Goal: Task Accomplishment & Management: Use online tool/utility

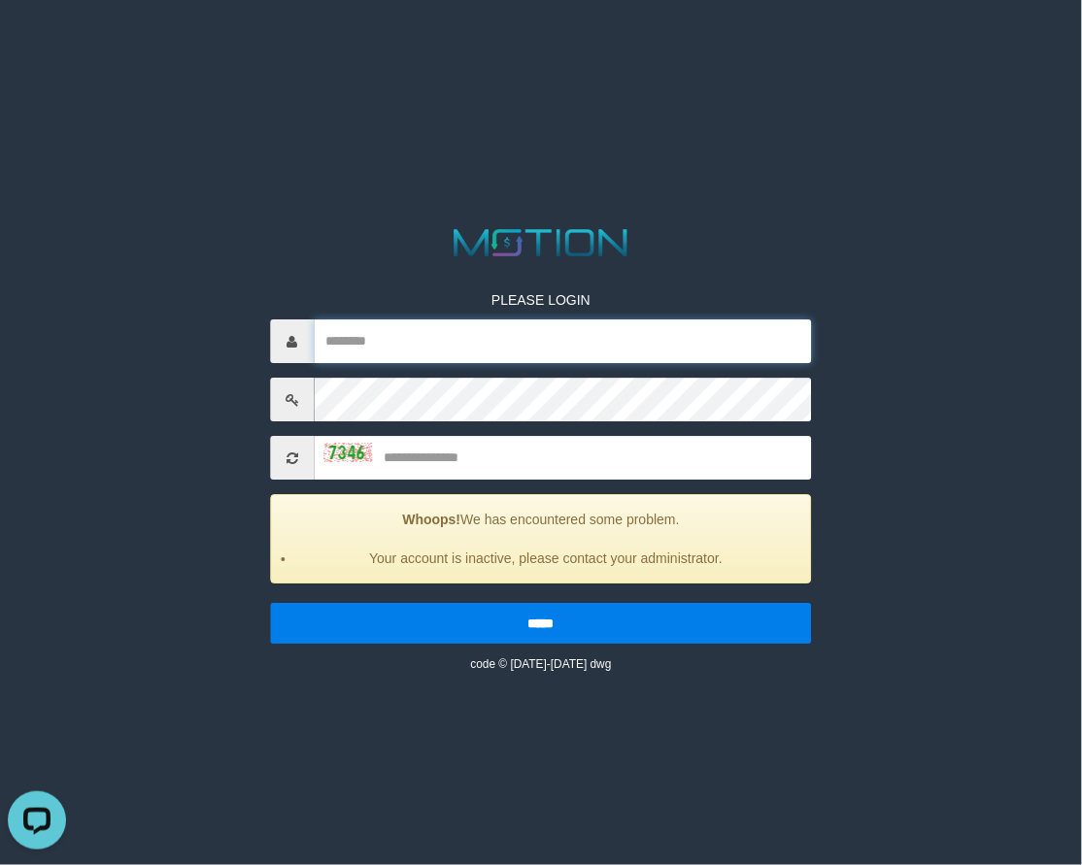
type input "**********"
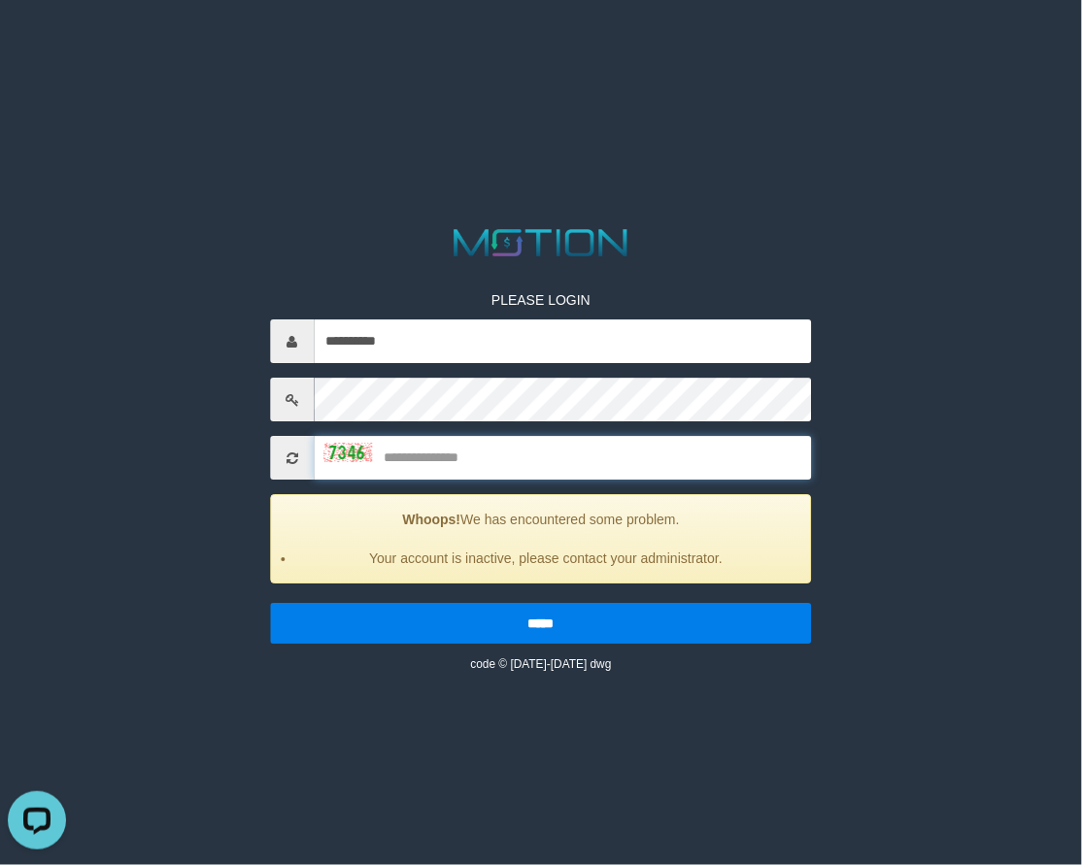
click at [479, 469] on input "text" at bounding box center [562, 459] width 497 height 44
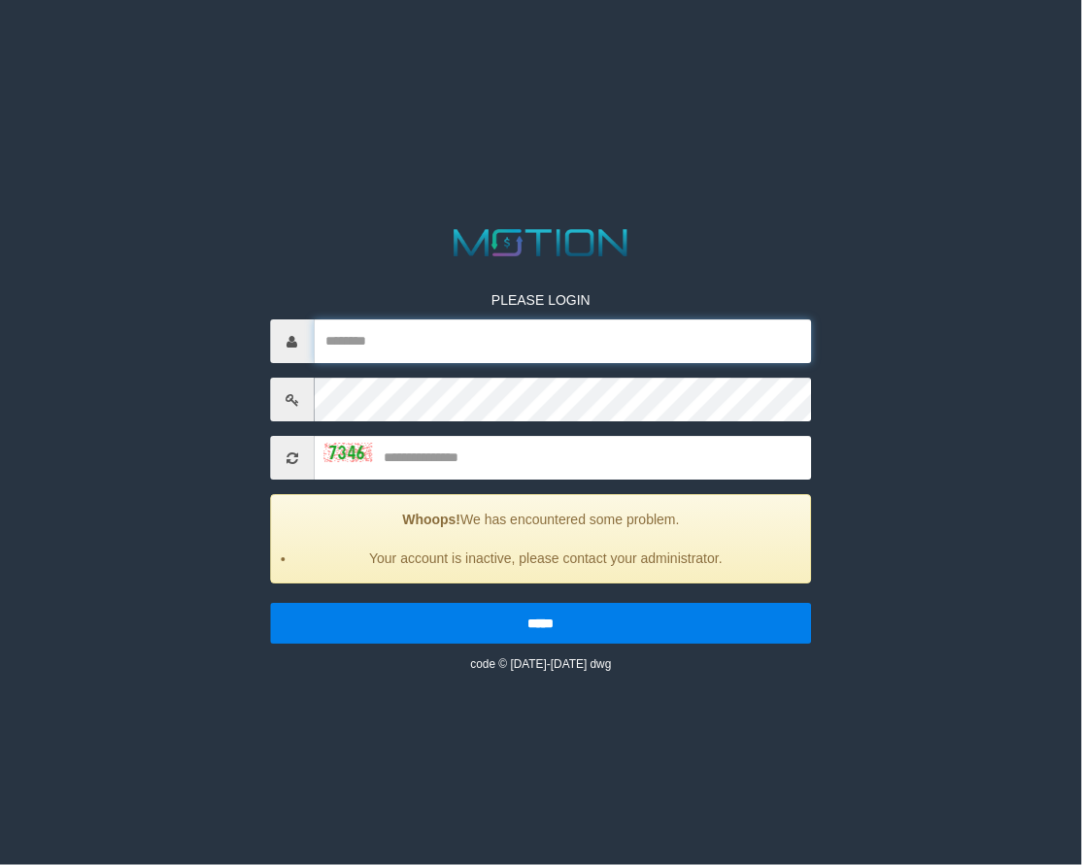
type input "**********"
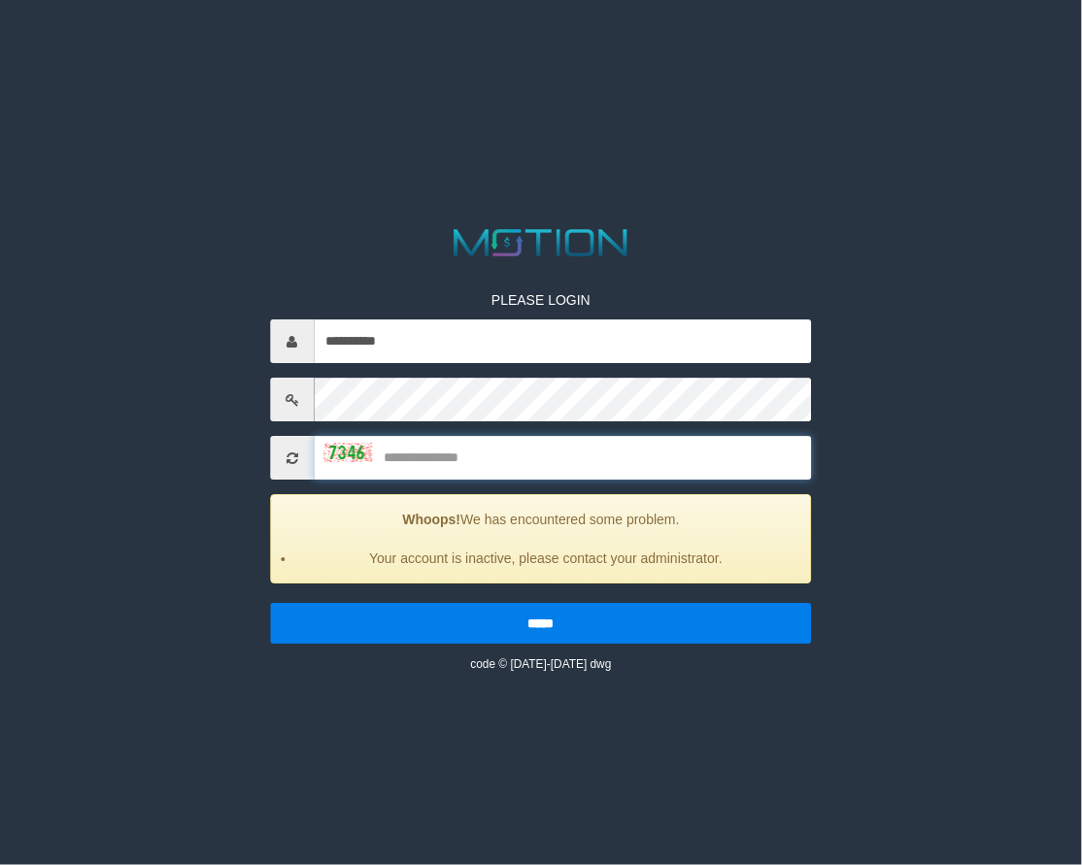
click at [462, 466] on input "text" at bounding box center [562, 459] width 497 height 44
type input "****"
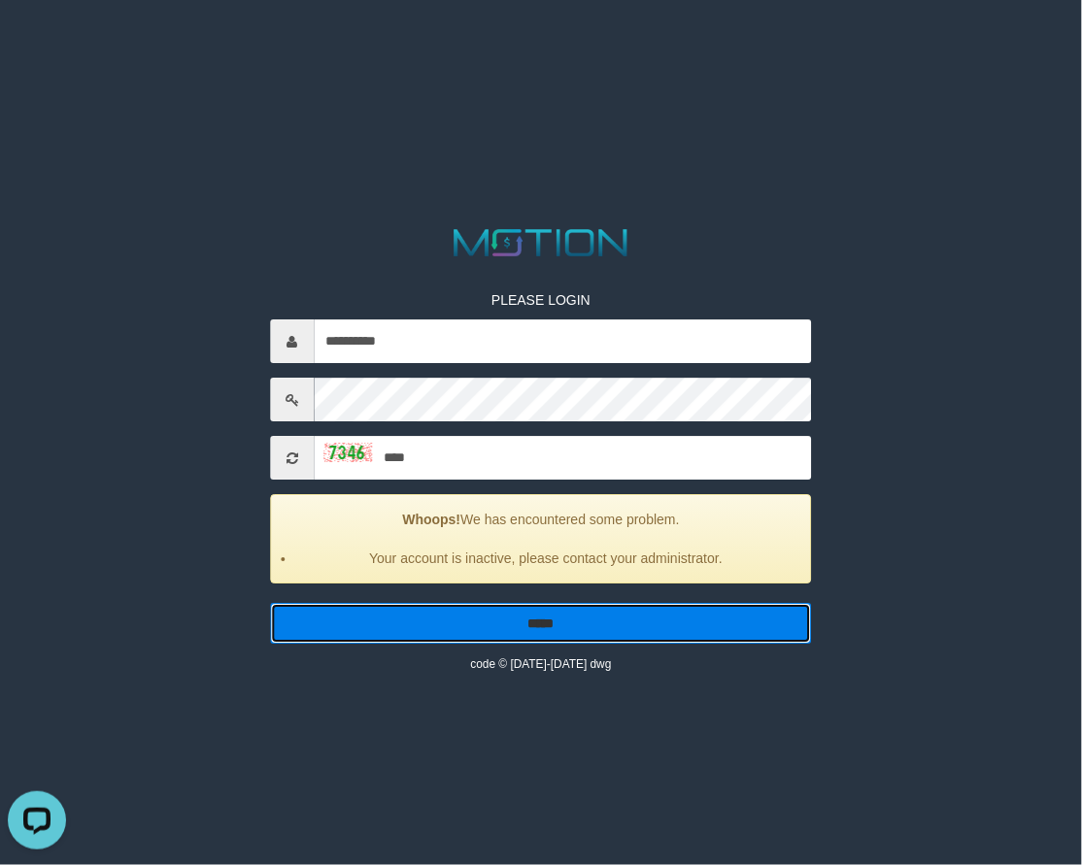
click at [470, 607] on input "*****" at bounding box center [540, 624] width 541 height 41
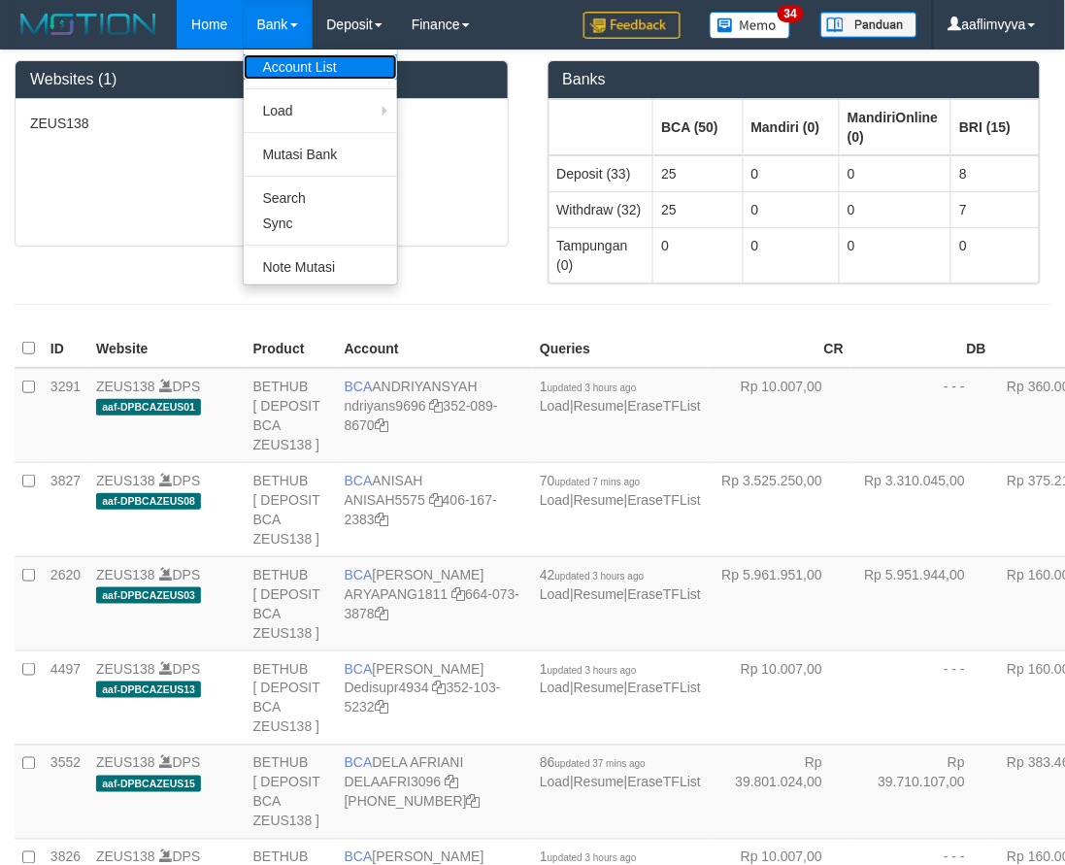
click at [280, 60] on link "Account List" at bounding box center [320, 66] width 153 height 25
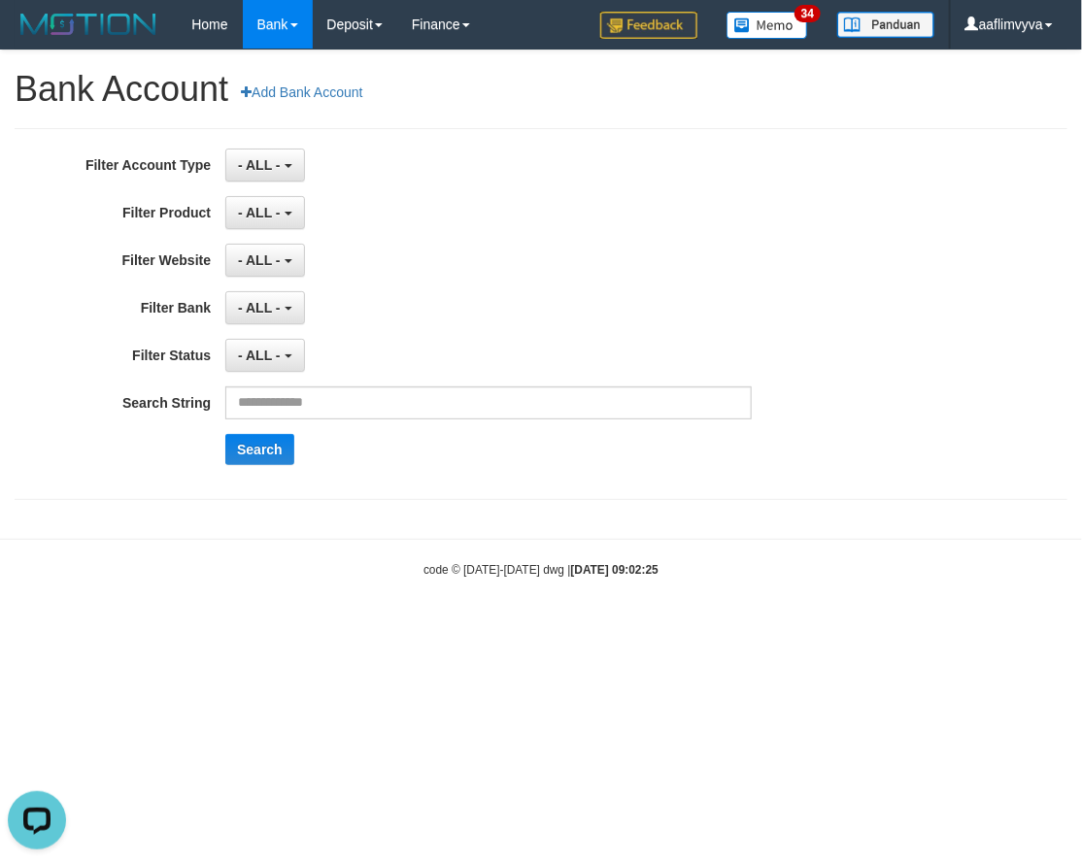
click at [427, 246] on div "- ALL - SELECT ALL SELECT GAME - ALL - [OXPLAY] ZEUS138" at bounding box center [488, 260] width 526 height 33
click at [287, 164] on b "button" at bounding box center [289, 166] width 8 height 4
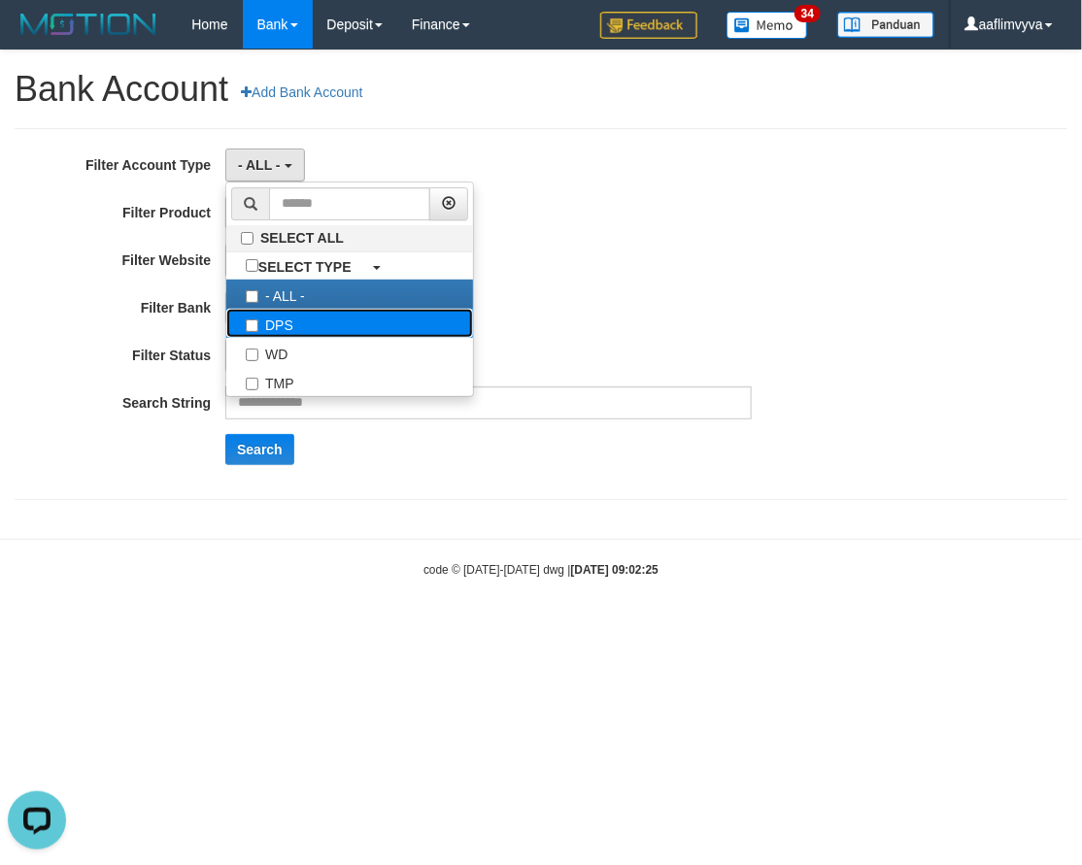
click at [303, 321] on label "DPS" at bounding box center [349, 323] width 247 height 29
select select "***"
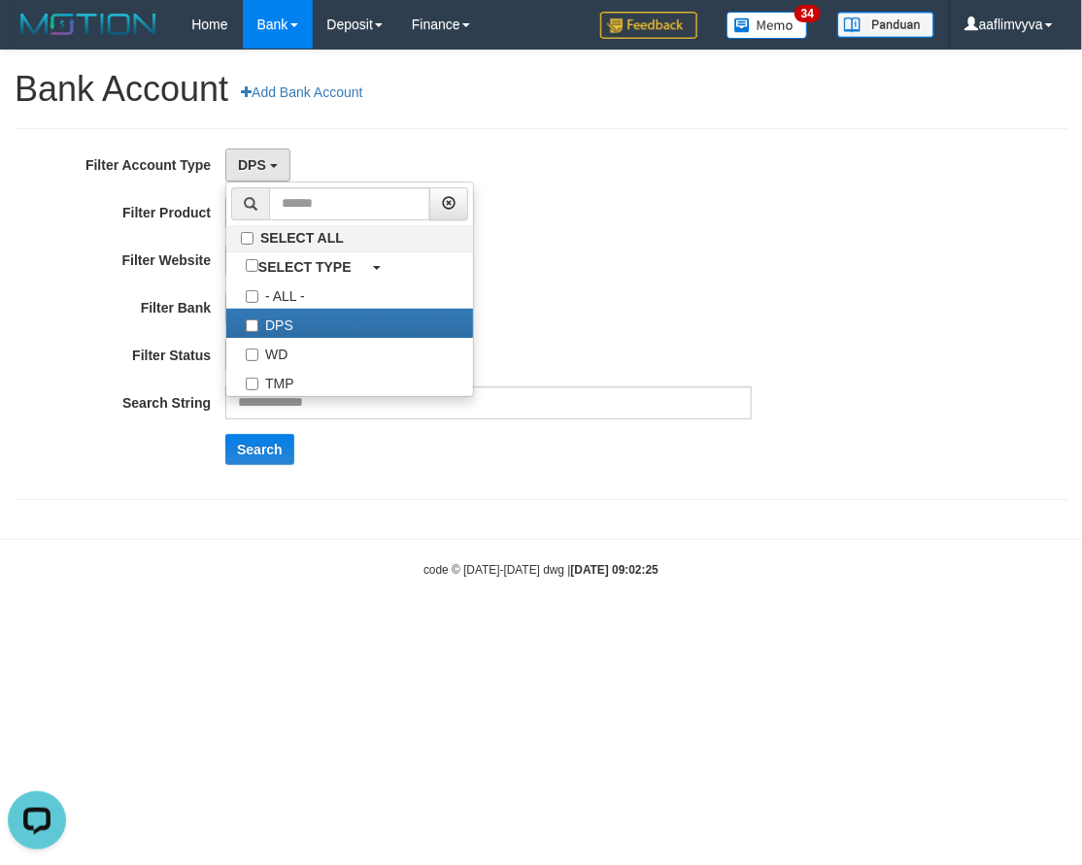
click at [600, 323] on div "- ALL - SELECT ALL SELECT BANK - ALL - BCA MANDIRI MANDIRIONLINE BRI BNI BTN MA…" at bounding box center [488, 307] width 526 height 33
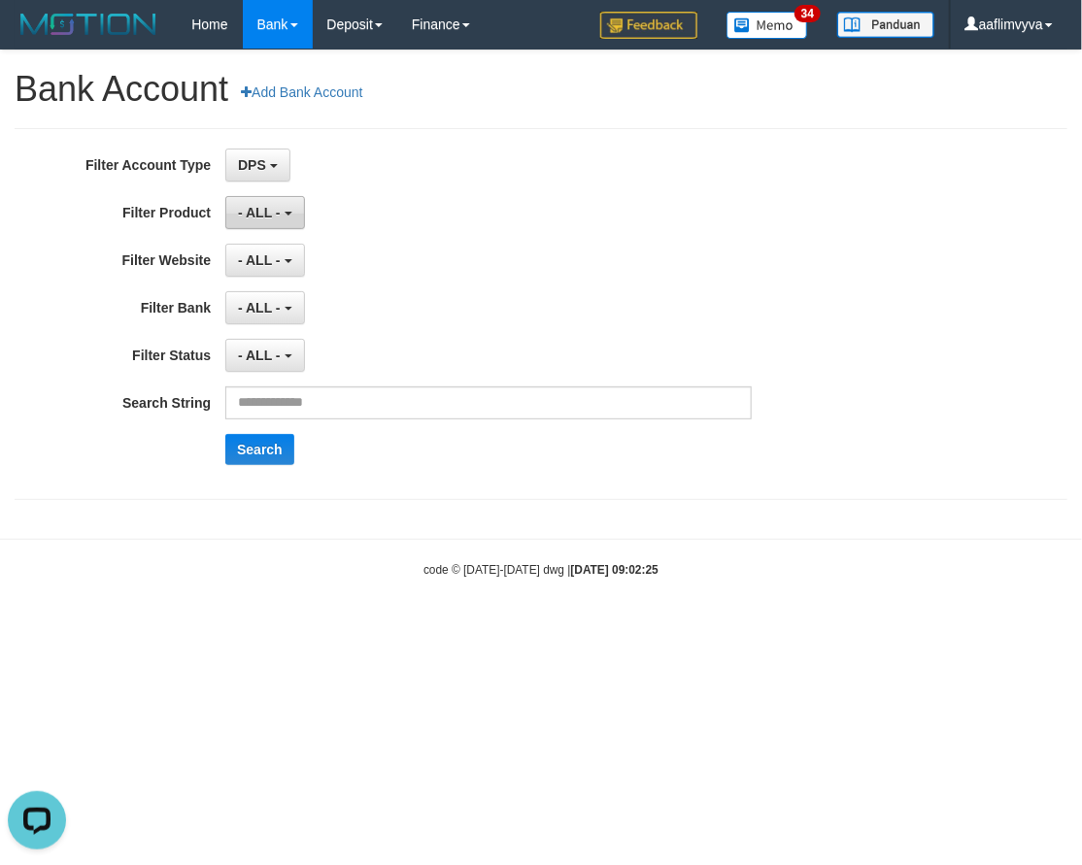
click at [284, 207] on button "- ALL -" at bounding box center [264, 212] width 79 height 33
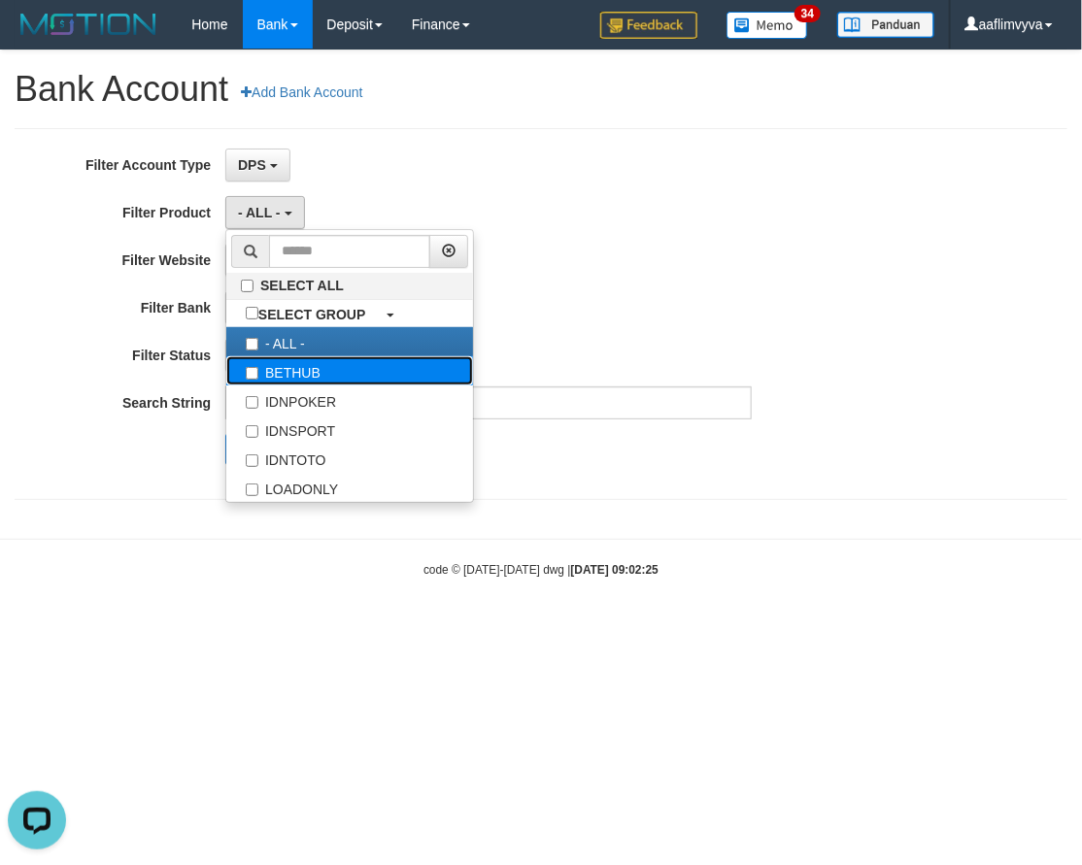
click at [322, 377] on label "BETHUB" at bounding box center [349, 370] width 247 height 29
select select "*"
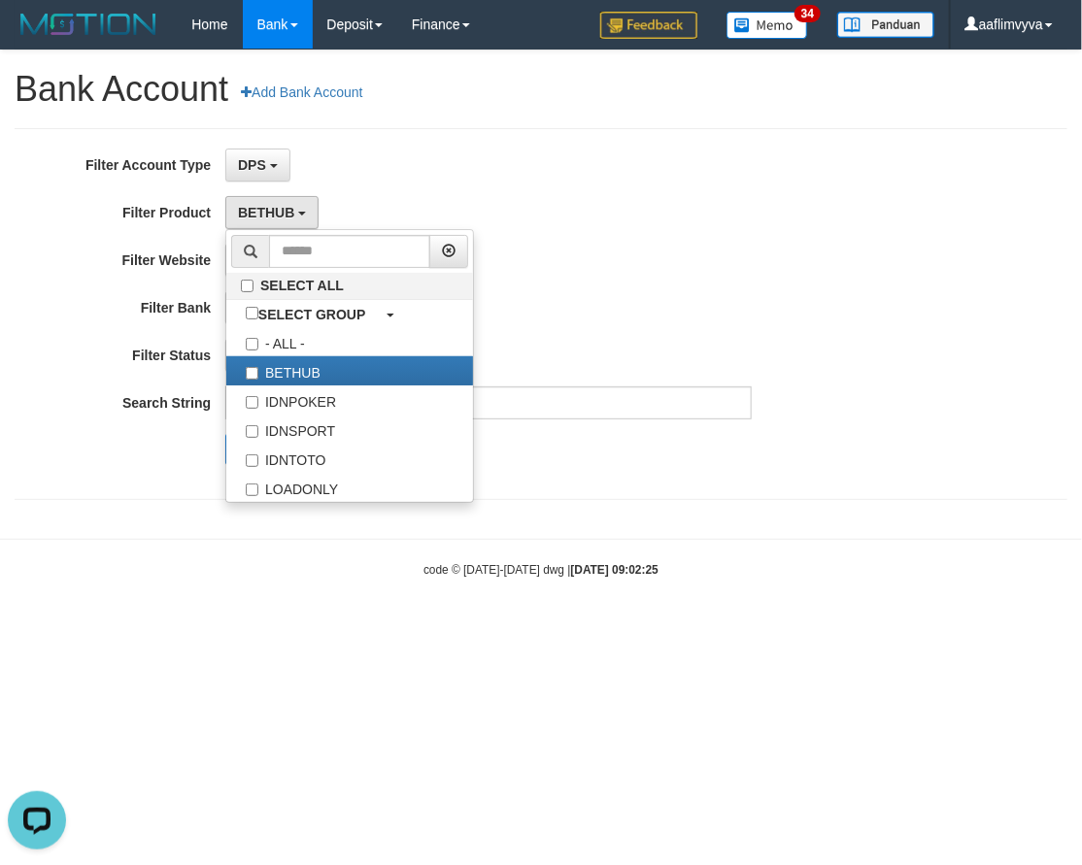
click at [636, 302] on div "- ALL - SELECT ALL SELECT BANK - ALL - BCA MANDIRI MANDIRIONLINE BRI BNI BTN MA…" at bounding box center [488, 307] width 526 height 33
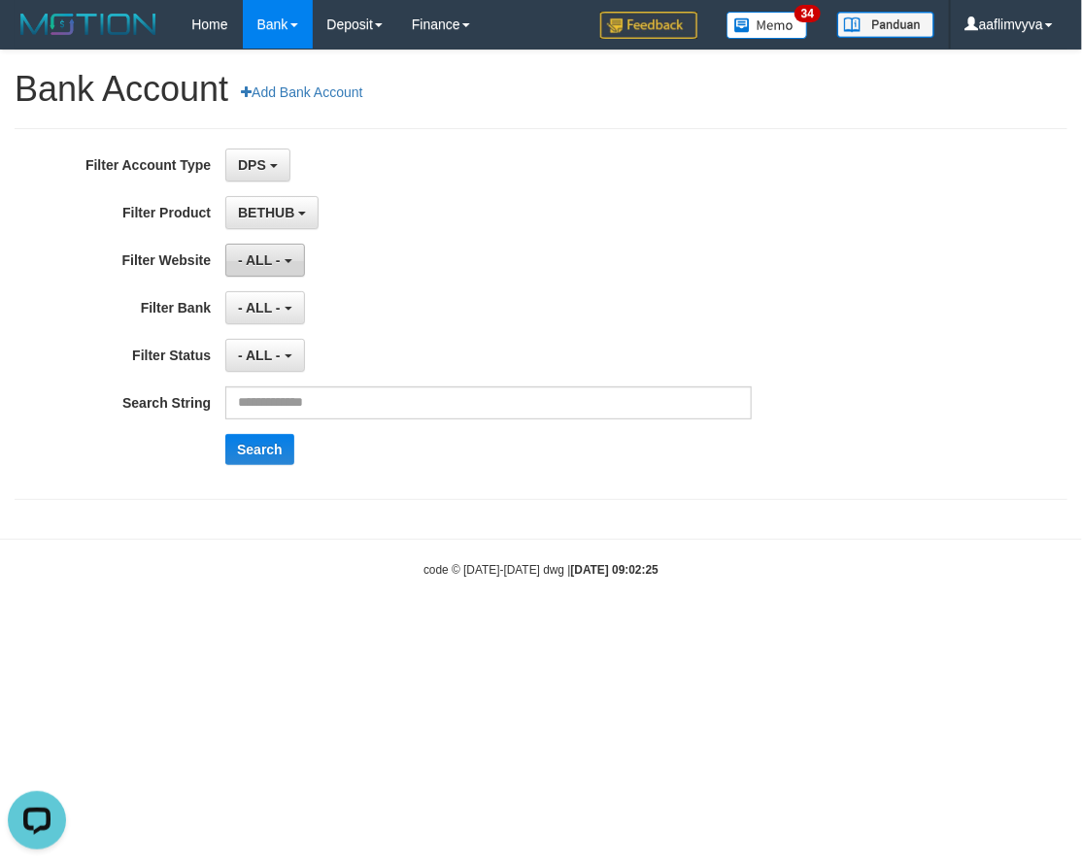
click at [249, 264] on span "- ALL -" at bounding box center [259, 260] width 43 height 16
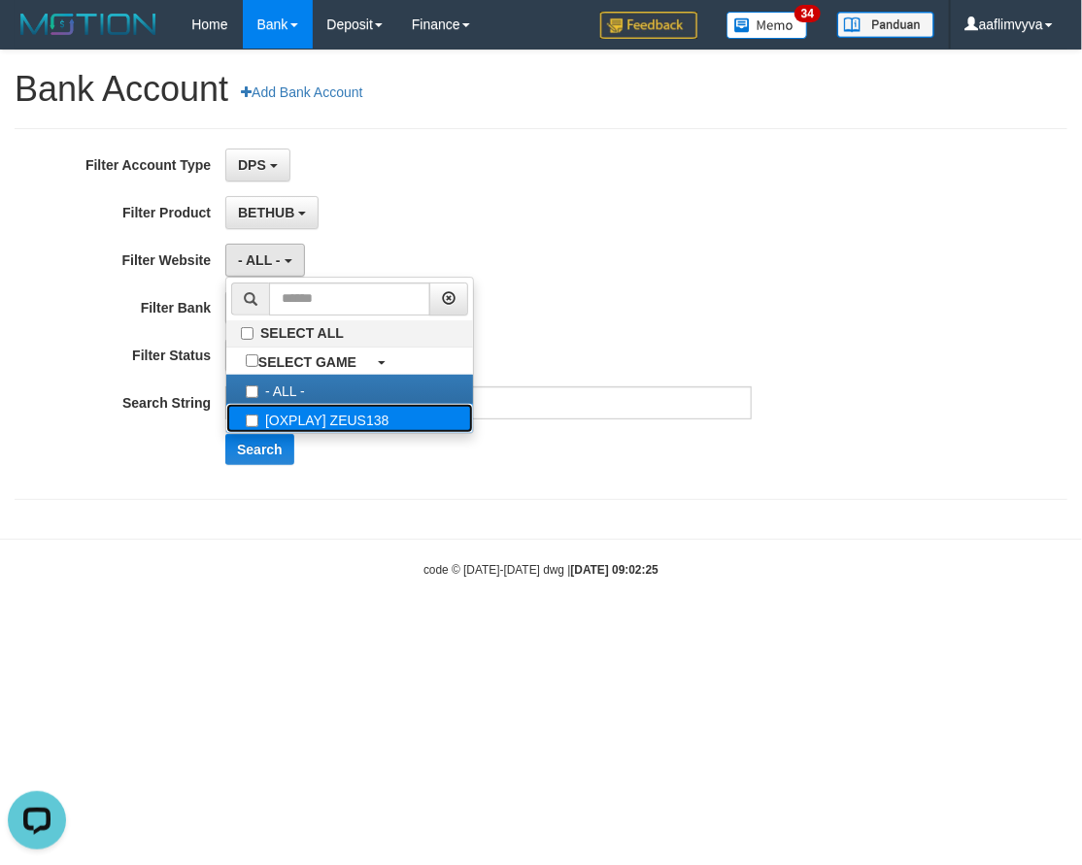
click at [293, 413] on label "[OXPLAY] ZEUS138" at bounding box center [349, 418] width 247 height 29
select select "***"
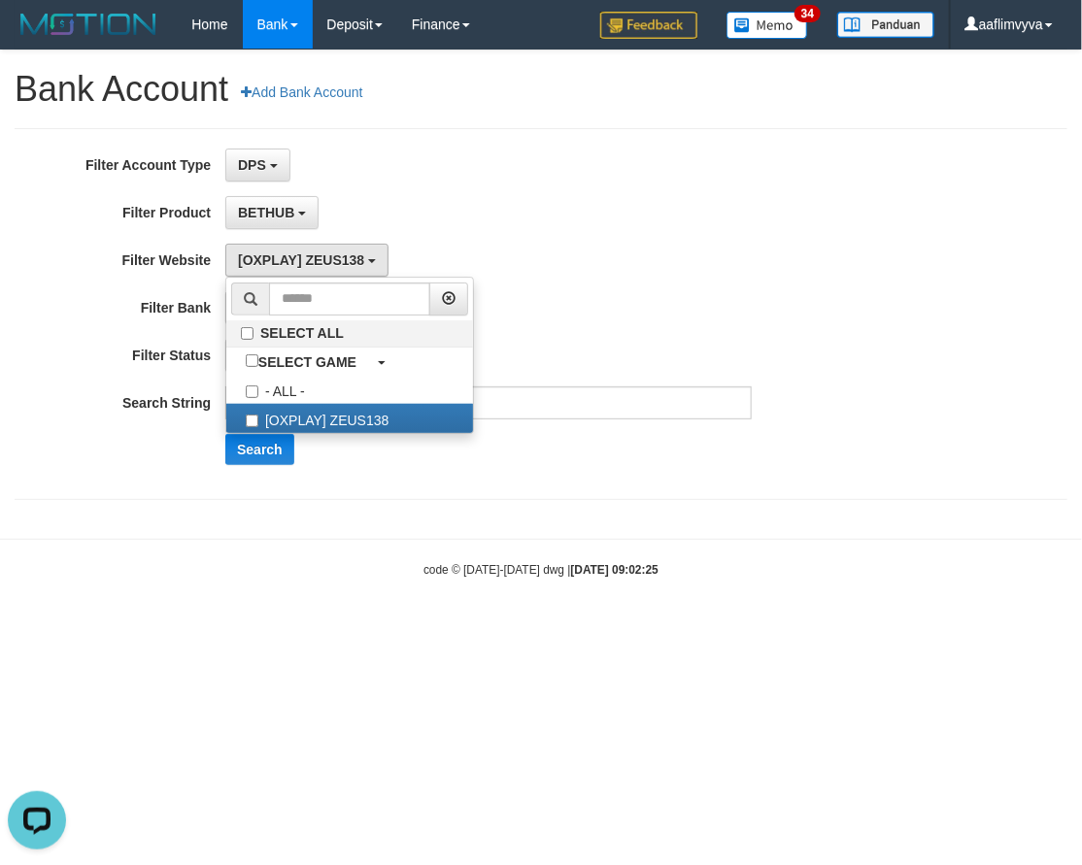
click at [554, 228] on div "BETHUB SELECT ALL SELECT GROUP - ALL - BETHUB IDNPOKER IDNSPORT IDNTOTO LOADONLY" at bounding box center [488, 212] width 526 height 33
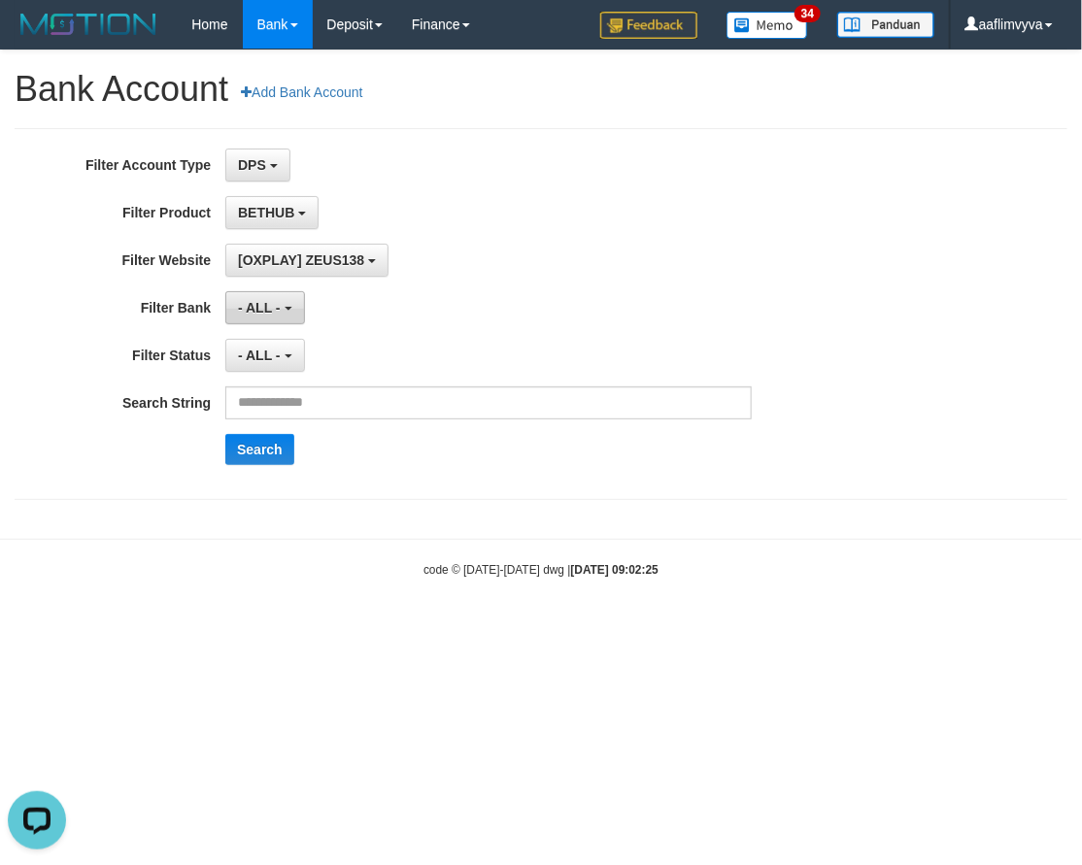
click at [272, 305] on span "- ALL -" at bounding box center [259, 308] width 43 height 16
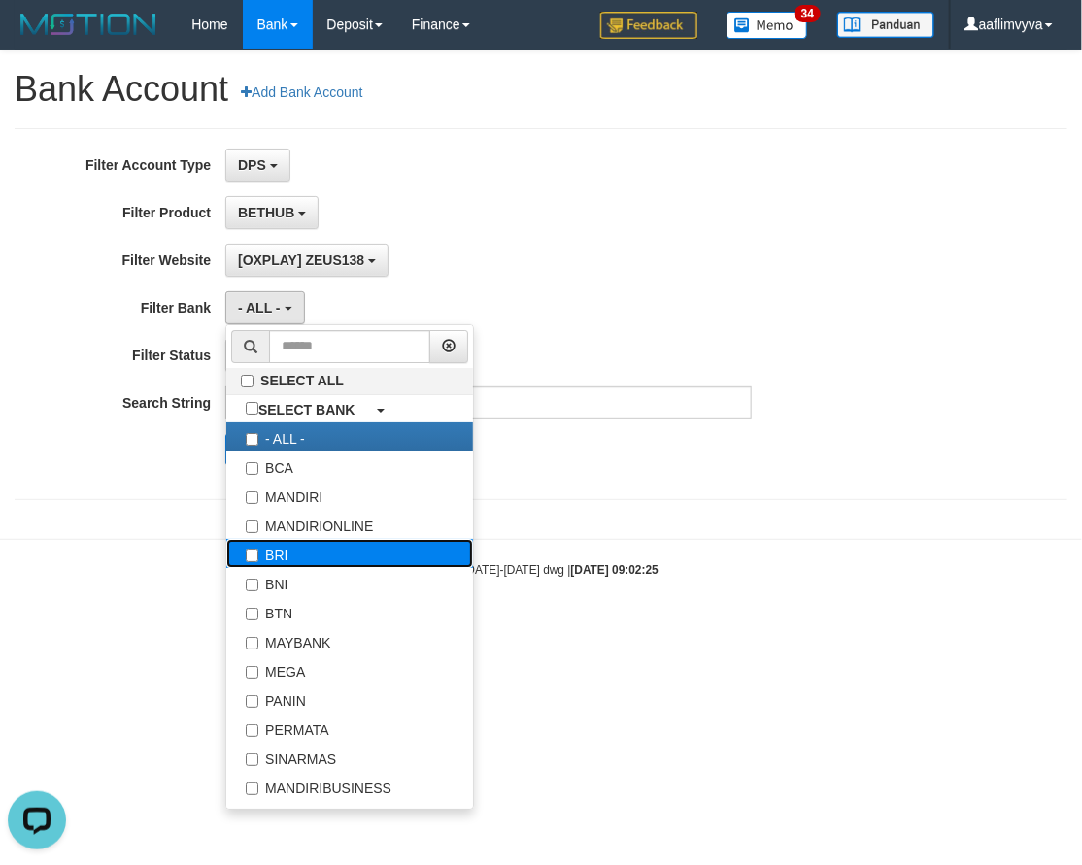
click at [298, 550] on label "BRI" at bounding box center [349, 553] width 247 height 29
select select "***"
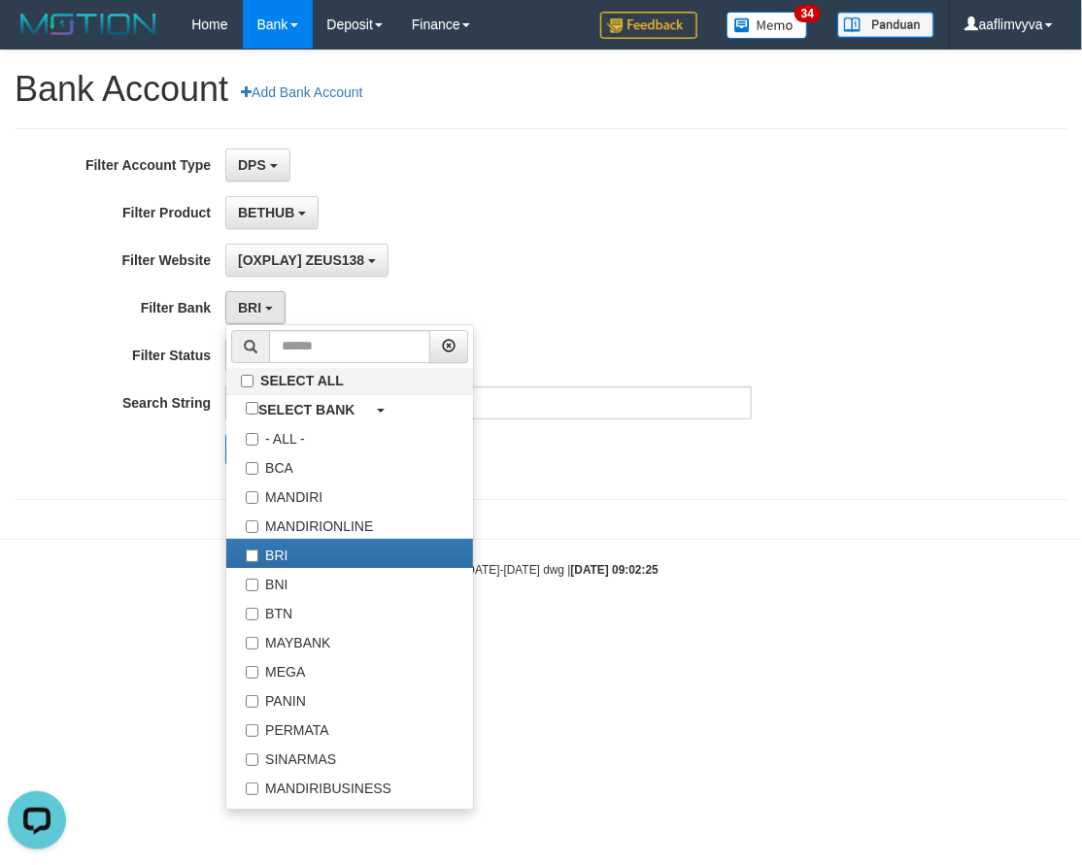
click at [597, 273] on div "[OXPLAY] ZEUS138 SELECT ALL SELECT GAME - ALL - [OXPLAY] ZEUS138" at bounding box center [488, 260] width 526 height 33
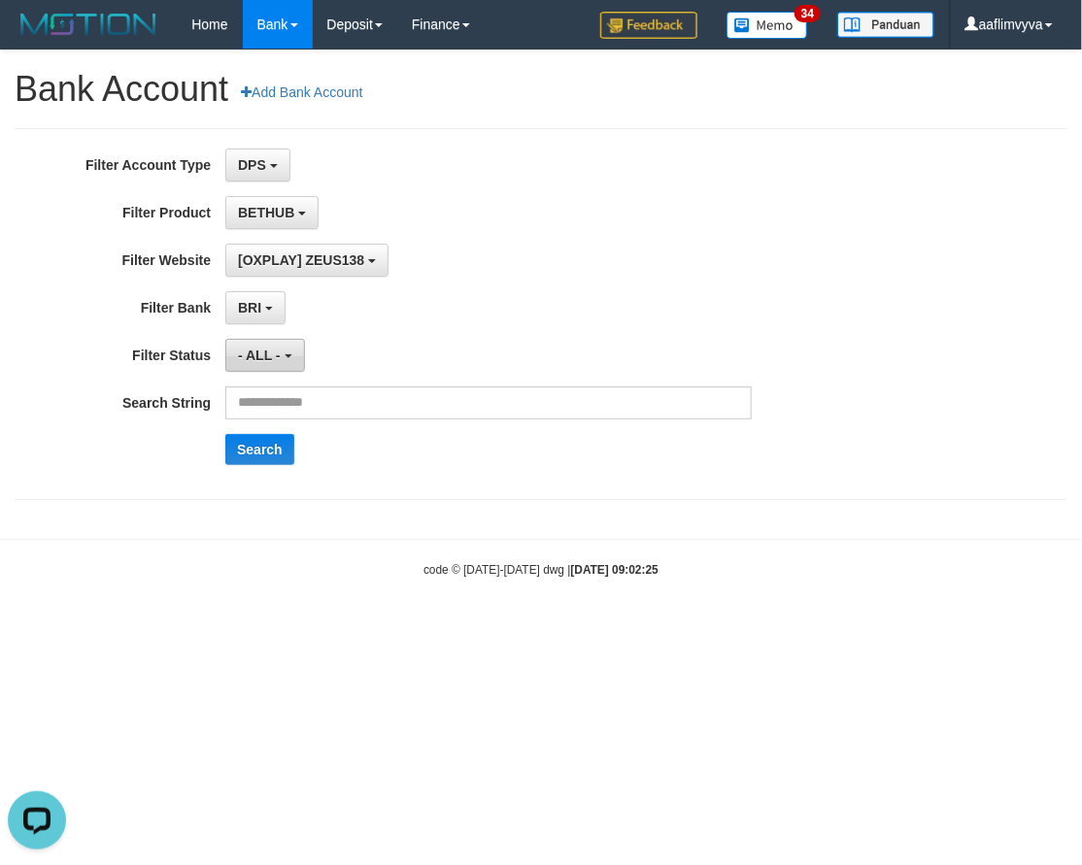
click at [243, 365] on button "- ALL -" at bounding box center [264, 355] width 79 height 33
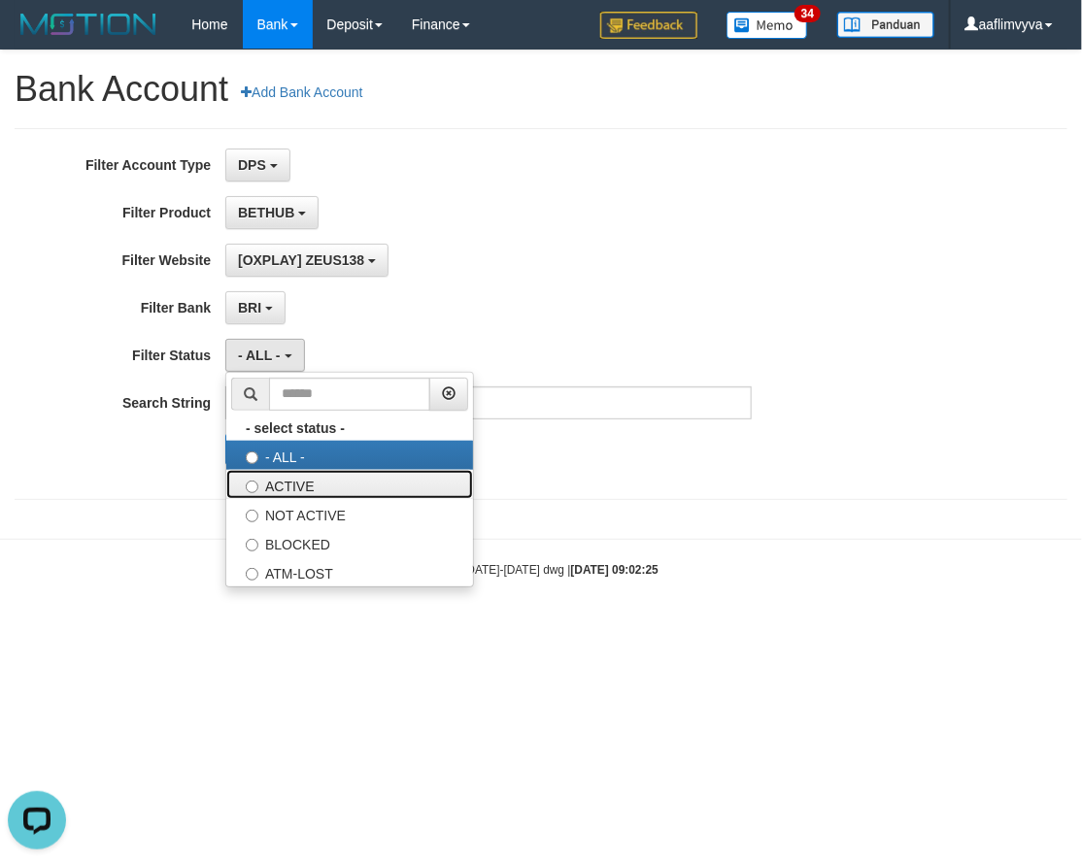
drag, startPoint x: 268, startPoint y: 482, endPoint x: 286, endPoint y: 482, distance: 18.4
click at [268, 486] on label "ACTIVE" at bounding box center [349, 484] width 247 height 29
select select "*"
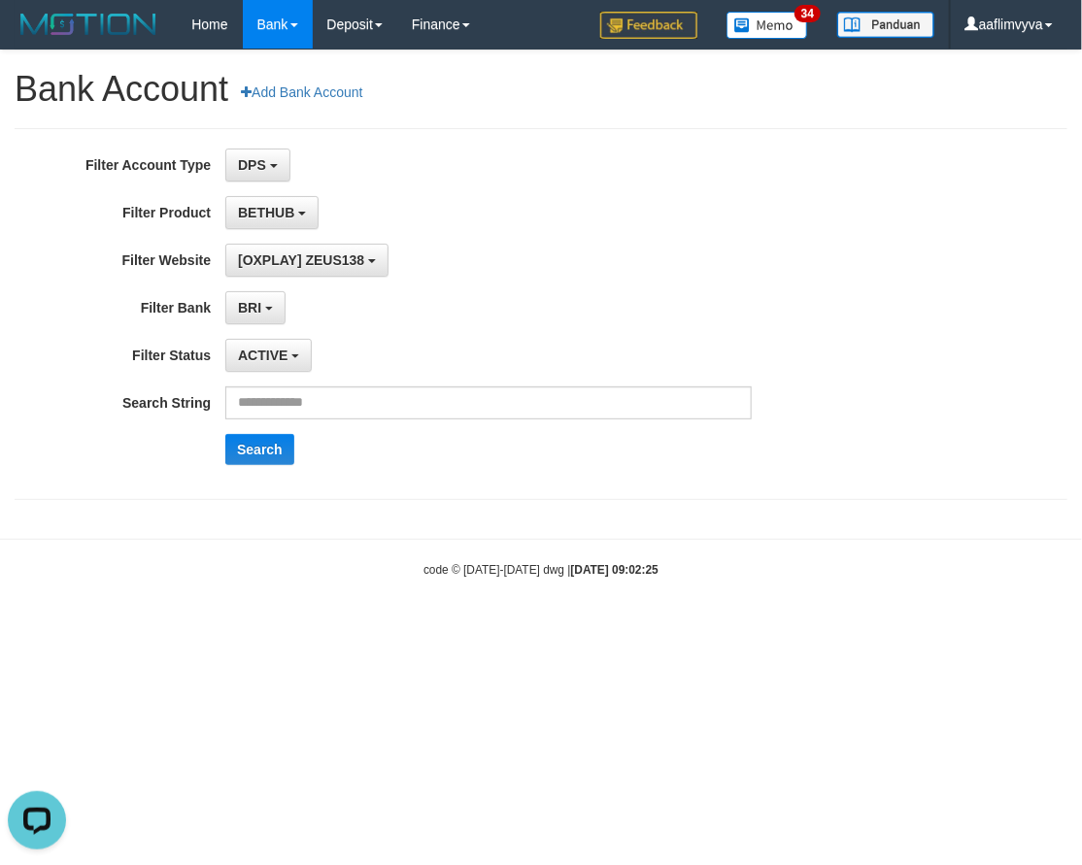
drag, startPoint x: 539, startPoint y: 295, endPoint x: 427, endPoint y: 348, distance: 123.4
click at [528, 299] on div "BRI SELECT ALL SELECT BANK - ALL - BCA MANDIRI MANDIRIONLINE BRI BNI BTN MAYBAN…" at bounding box center [488, 307] width 526 height 33
click at [335, 404] on input "text" at bounding box center [488, 402] width 526 height 33
click at [324, 410] on input "text" at bounding box center [488, 402] width 526 height 33
click at [327, 401] on input "text" at bounding box center [488, 402] width 526 height 33
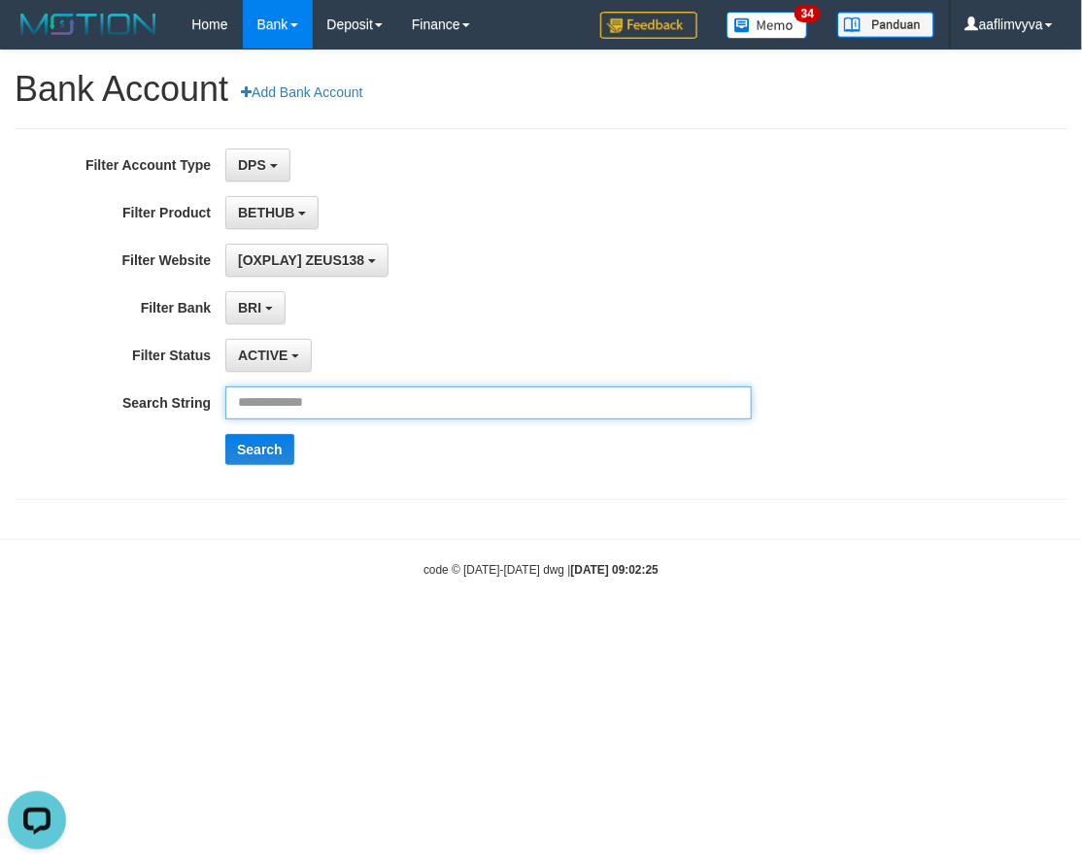
click at [325, 414] on input "text" at bounding box center [488, 402] width 526 height 33
type input "**********"
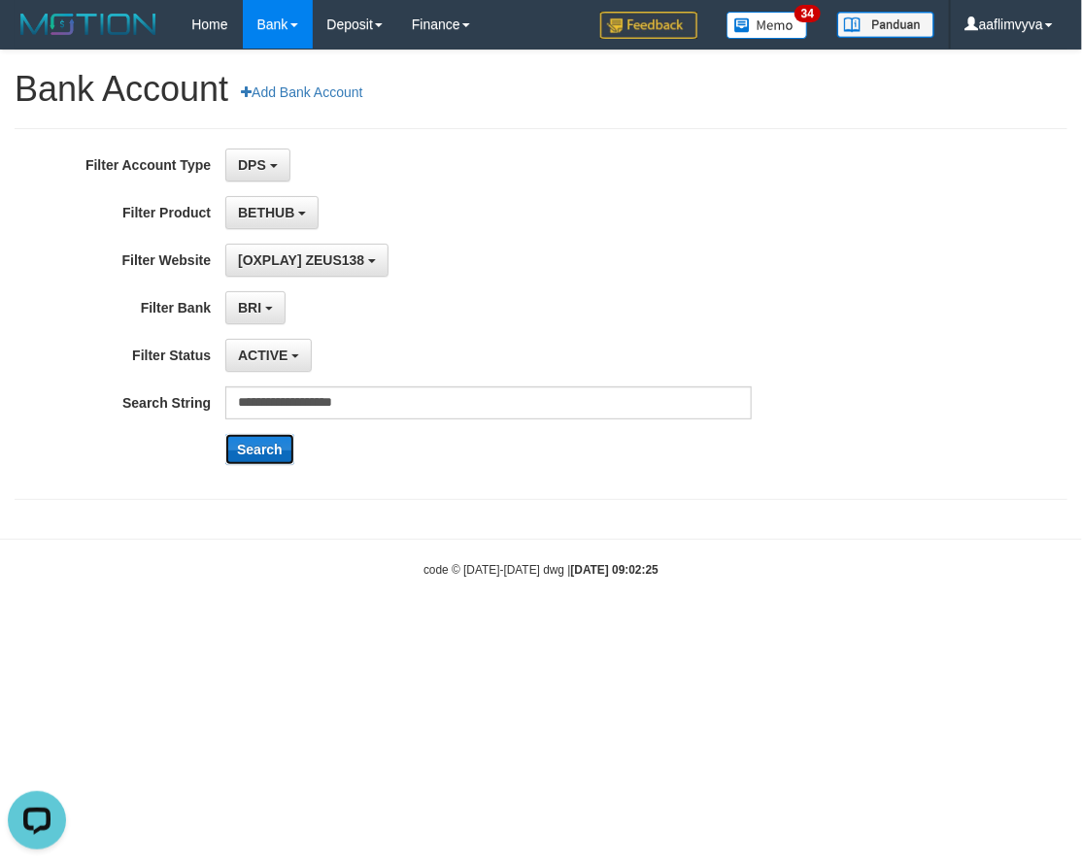
click at [253, 442] on button "Search" at bounding box center [259, 449] width 69 height 31
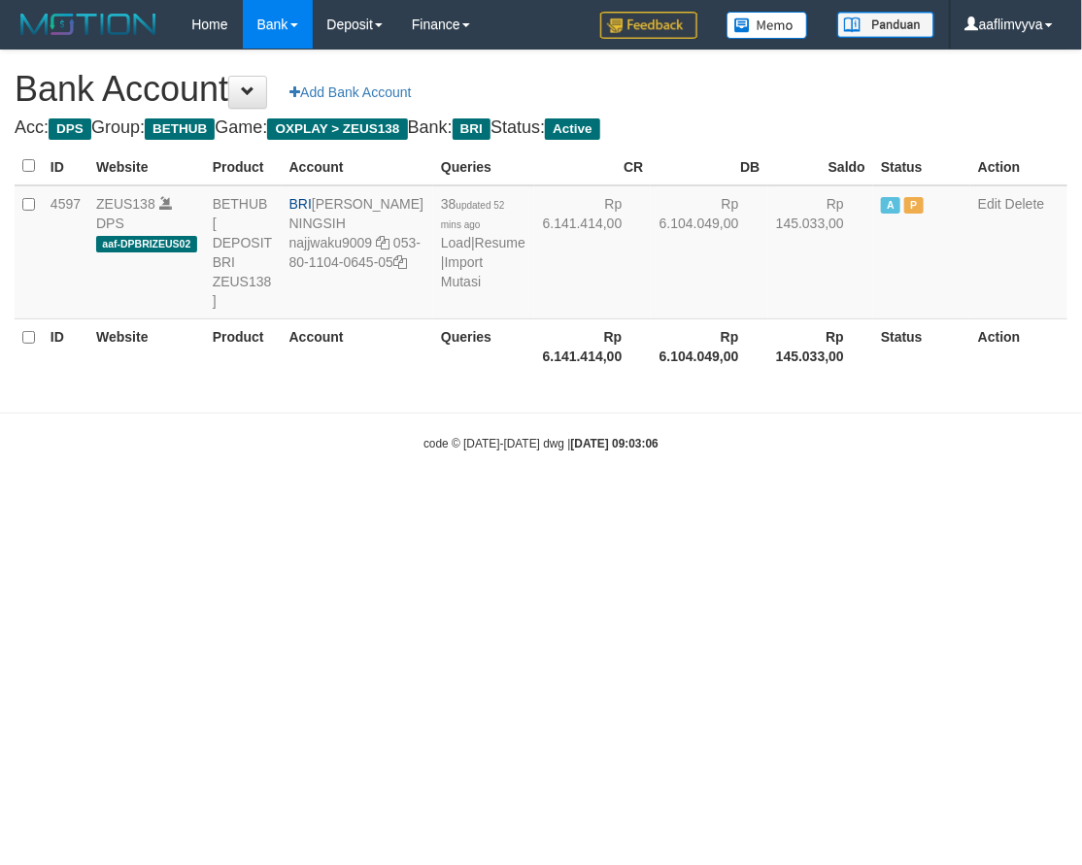
select select "***"
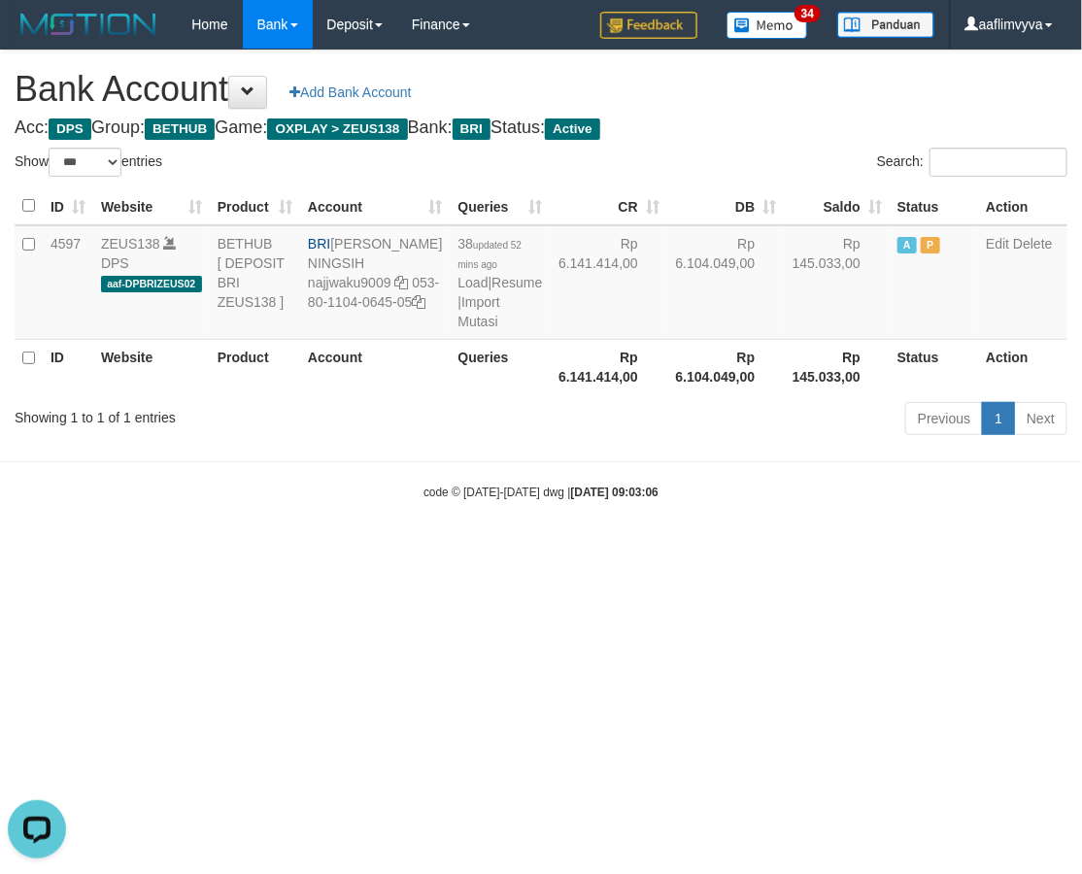
click at [111, 550] on body "Toggle navigation Home Bank Account List Load By Website Group [OXPLAY] ZEUS138…" at bounding box center [541, 275] width 1082 height 550
drag, startPoint x: 1034, startPoint y: 750, endPoint x: 1015, endPoint y: 734, distance: 24.9
click at [1031, 550] on html "Toggle navigation Home Bank Account List Load By Website Group [OXPLAY] ZEUS138…" at bounding box center [541, 275] width 1082 height 550
drag, startPoint x: 772, startPoint y: 653, endPoint x: 741, endPoint y: 606, distance: 56.0
click at [772, 550] on html "Toggle navigation Home Bank Account List Load By Website Group [OXPLAY] ZEUS138…" at bounding box center [541, 275] width 1082 height 550
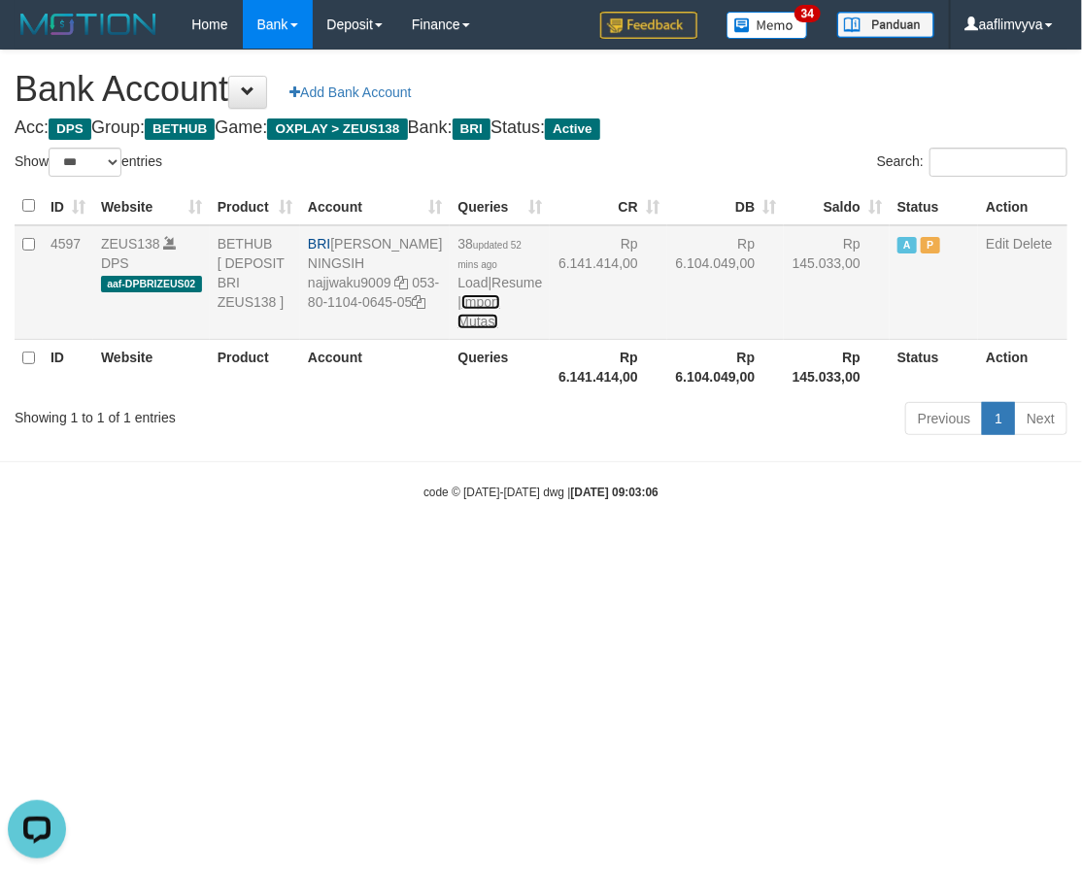
click at [457, 329] on link "Import Mutasi" at bounding box center [478, 311] width 42 height 35
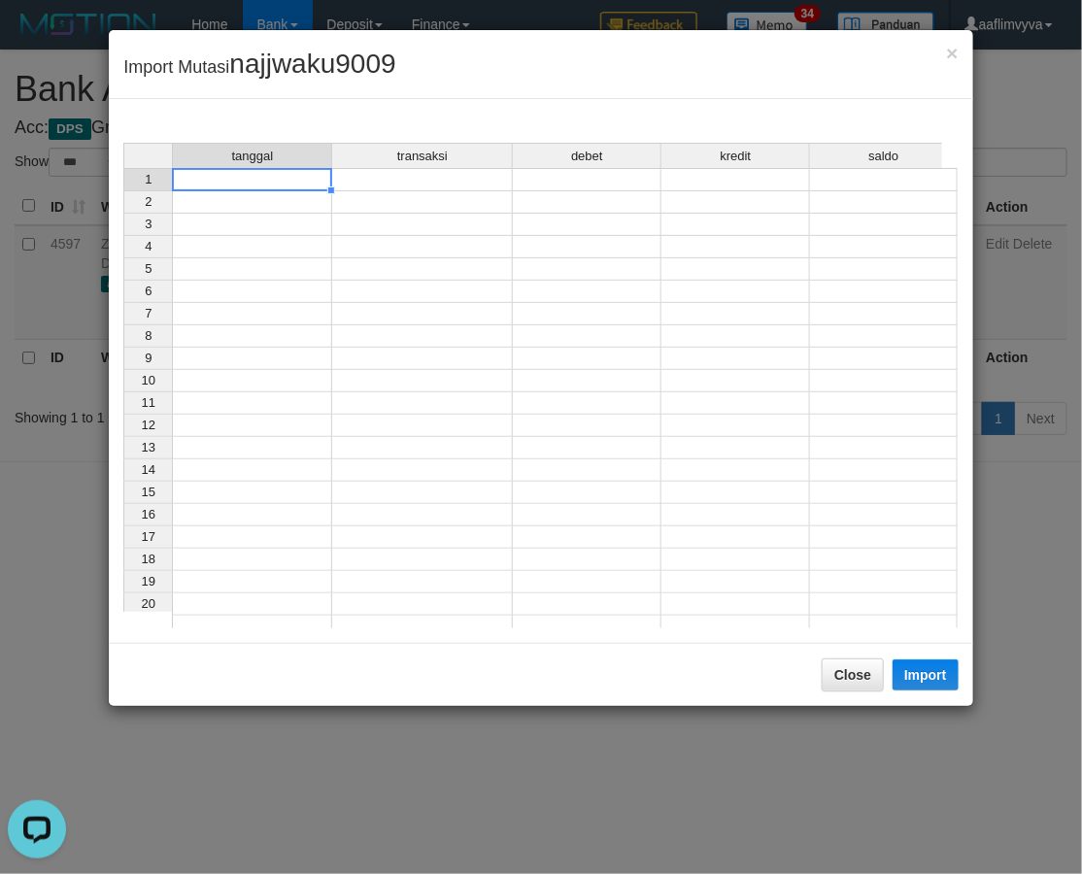
click at [123, 188] on div "tanggal transaksi debet kredit saldo 1 2 3 4 5 6 7 8 9 10 11 12 13 14 15 16 17 …" at bounding box center [123, 390] width 0 height 495
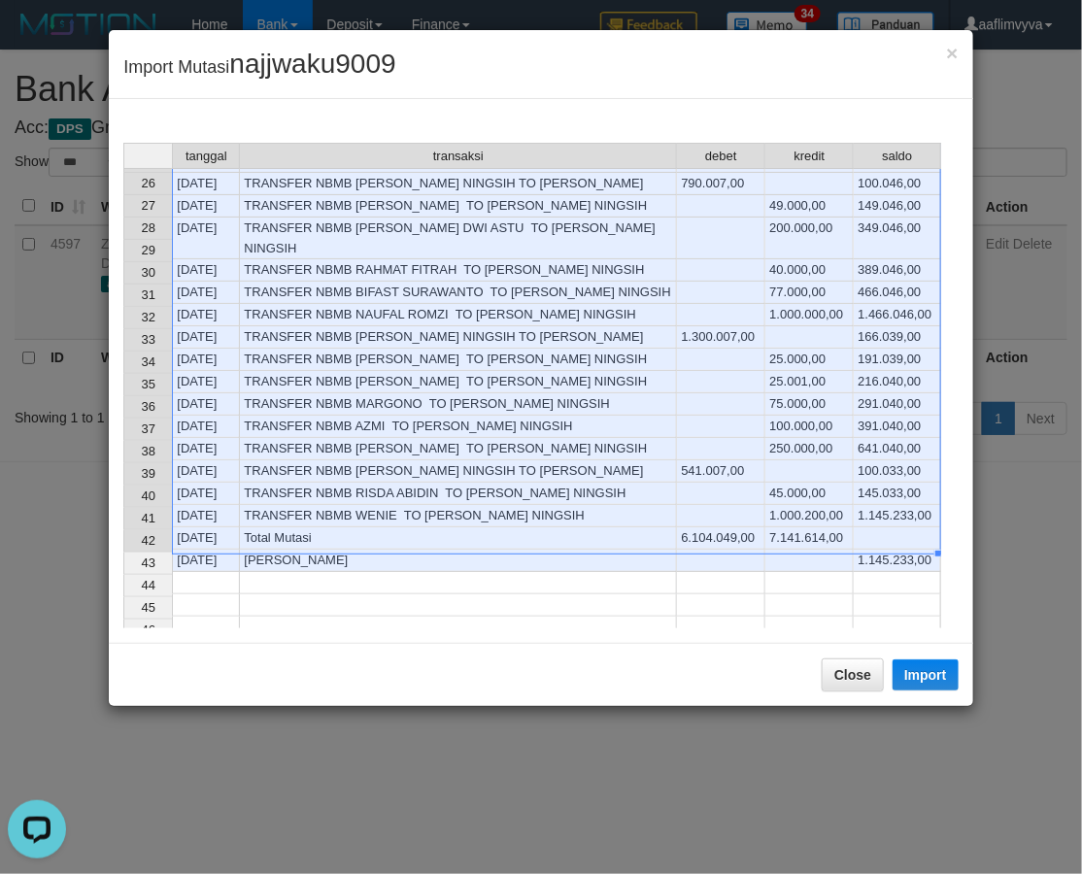
scroll to position [530, 0]
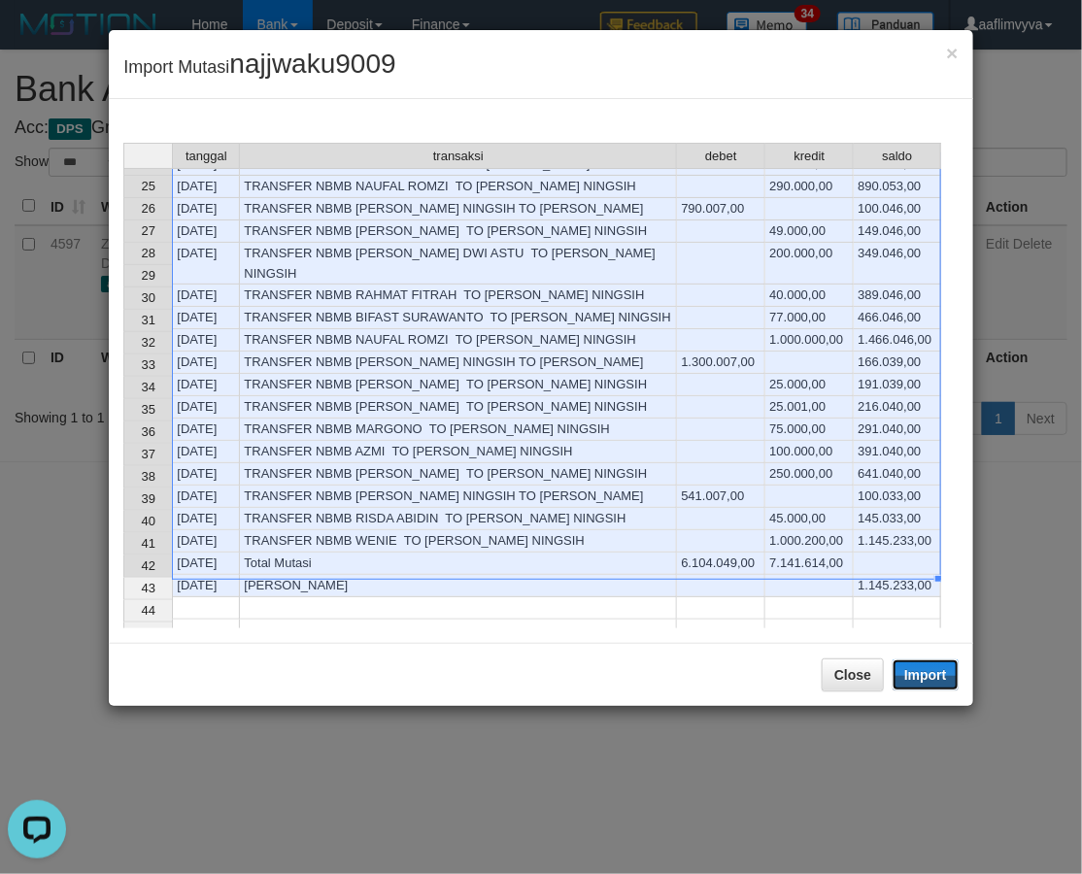
drag, startPoint x: 938, startPoint y: 676, endPoint x: 52, endPoint y: 194, distance: 1008.1
click at [936, 676] on button "Import" at bounding box center [925, 674] width 66 height 31
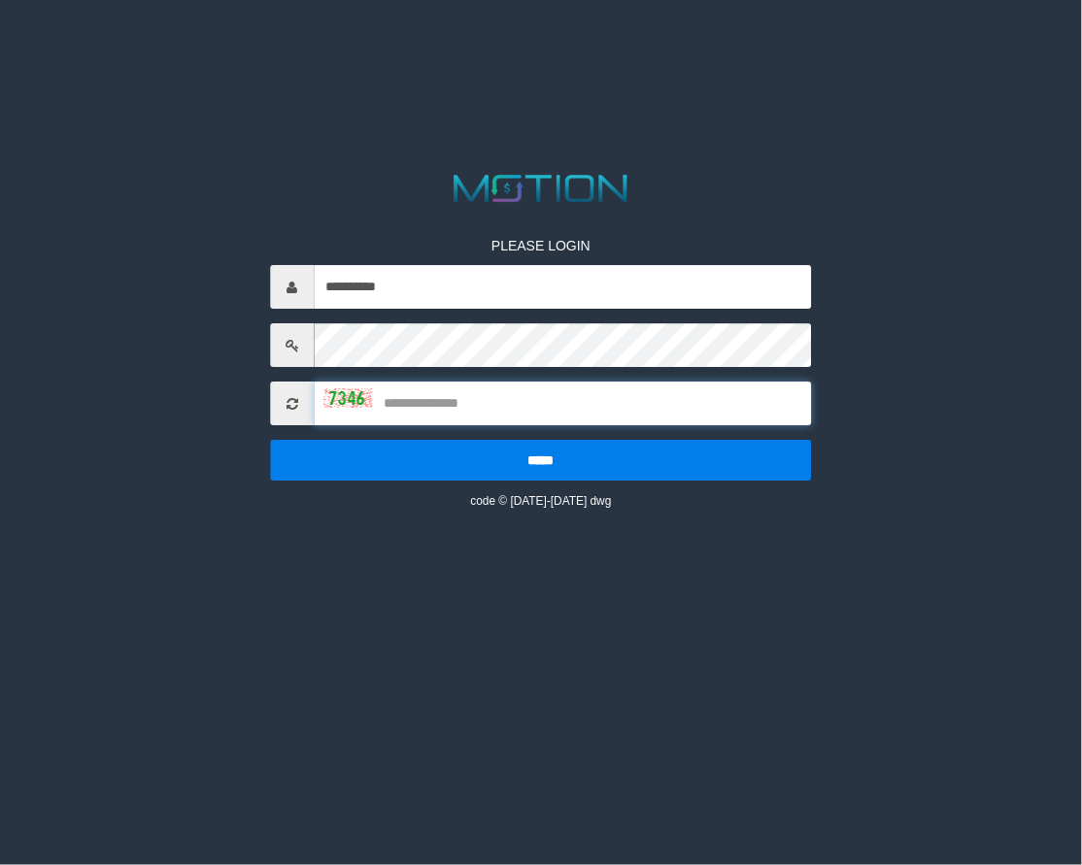
click at [459, 408] on input "text" at bounding box center [562, 405] width 497 height 44
type input "****"
click at [498, 482] on div "**********" at bounding box center [540, 359] width 570 height 303
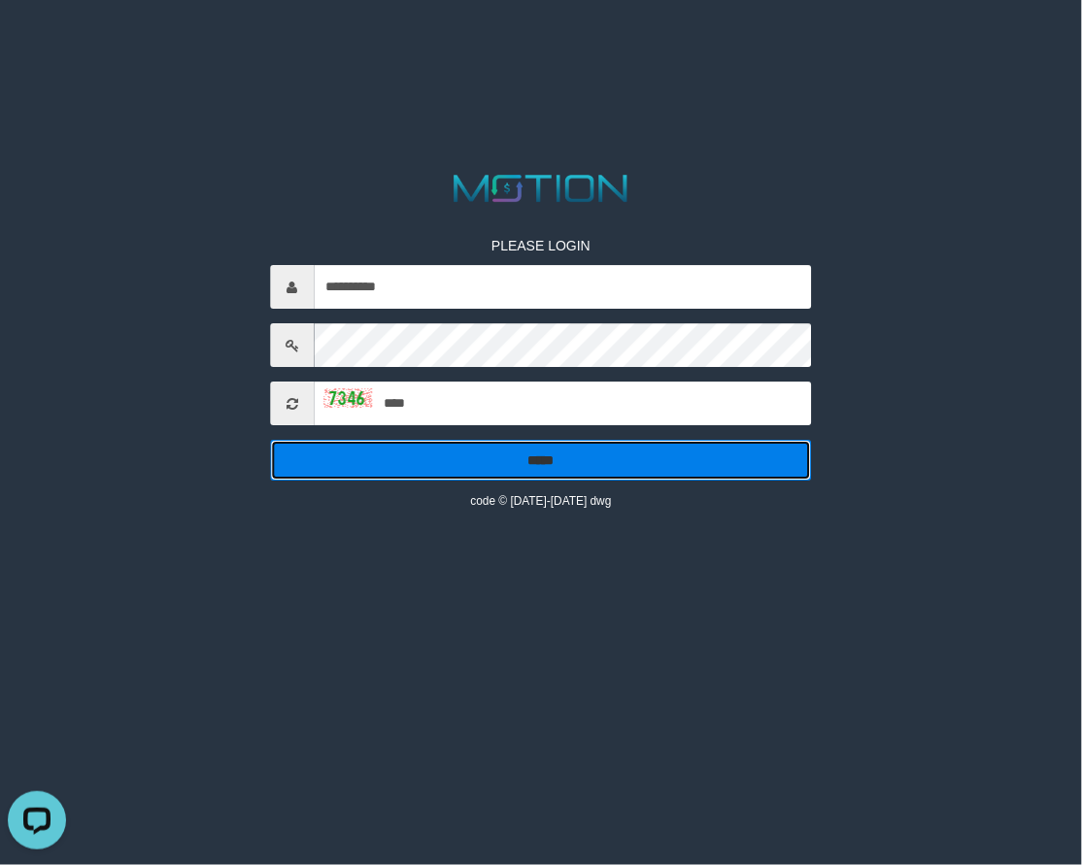
click at [425, 463] on input "*****" at bounding box center [540, 461] width 541 height 41
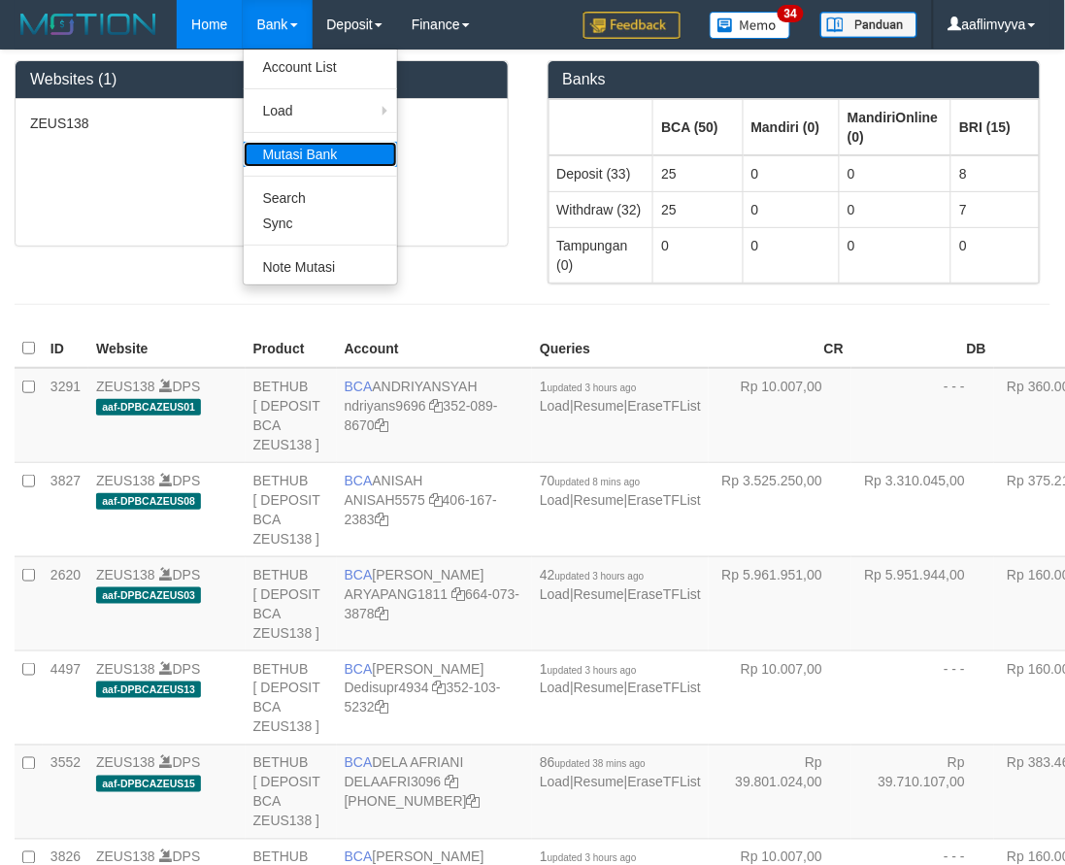
drag, startPoint x: 280, startPoint y: 157, endPoint x: 292, endPoint y: 224, distance: 68.2
click at [280, 156] on link "Mutasi Bank" at bounding box center [320, 154] width 153 height 25
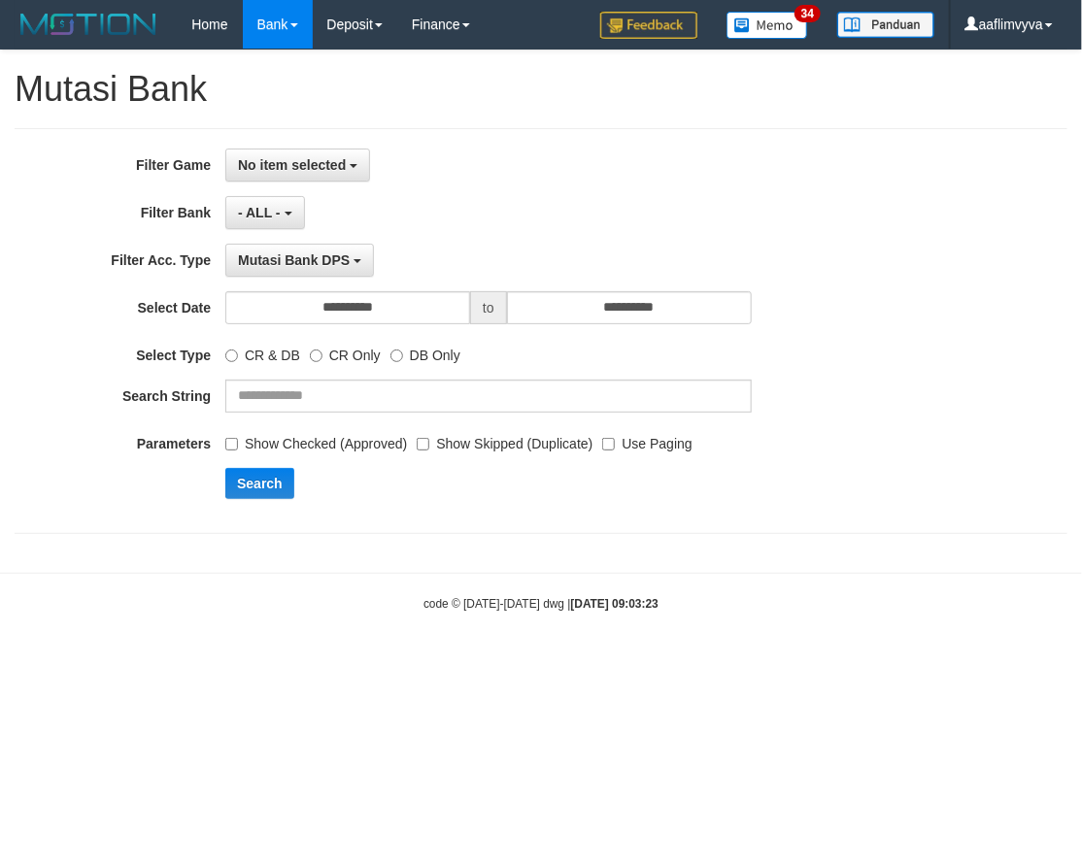
click at [585, 188] on div "**********" at bounding box center [450, 331] width 901 height 365
click at [296, 171] on span "No item selected" at bounding box center [292, 165] width 108 height 16
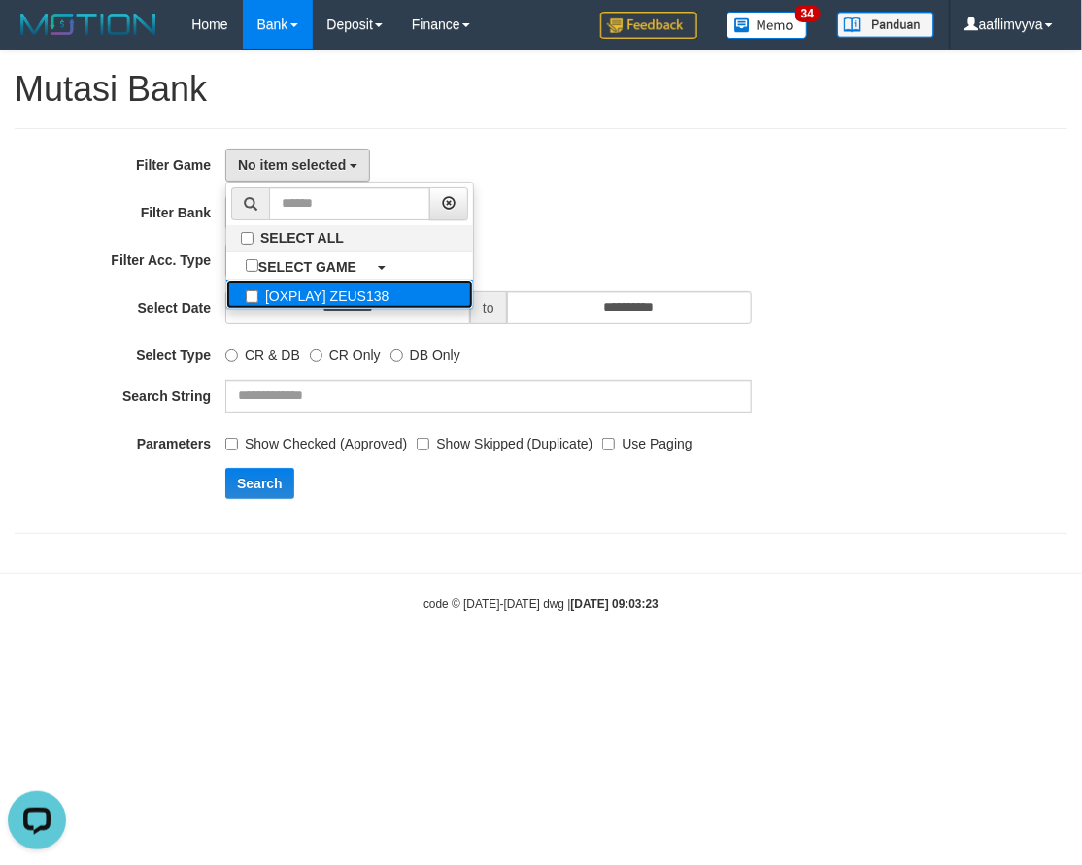
click at [353, 301] on label "[OXPLAY] ZEUS138" at bounding box center [349, 294] width 247 height 29
select select "***"
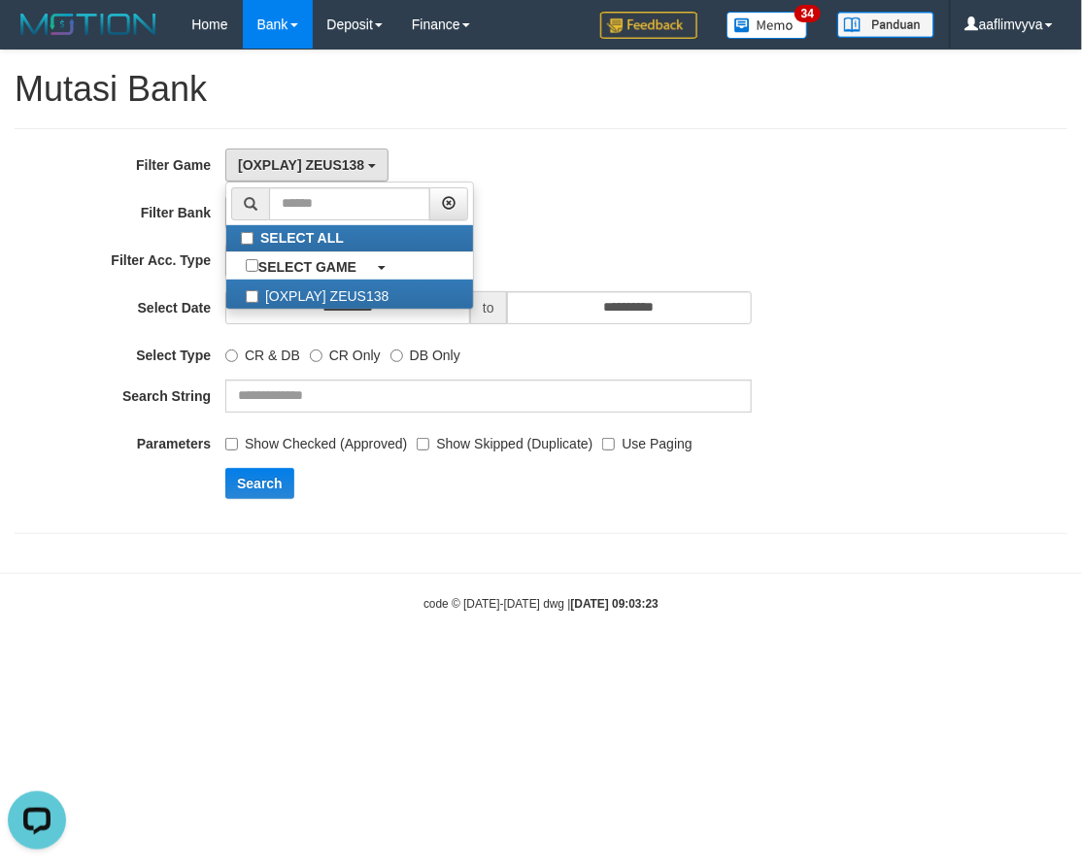
scroll to position [17, 0]
drag, startPoint x: 697, startPoint y: 210, endPoint x: 607, endPoint y: 218, distance: 90.7
click at [681, 221] on div "- ALL - SELECT ALL - ALL - SELECT BANK BCA MANDIRI MANDIRIONLINE BRI BNI BTN MA…" at bounding box center [488, 212] width 526 height 33
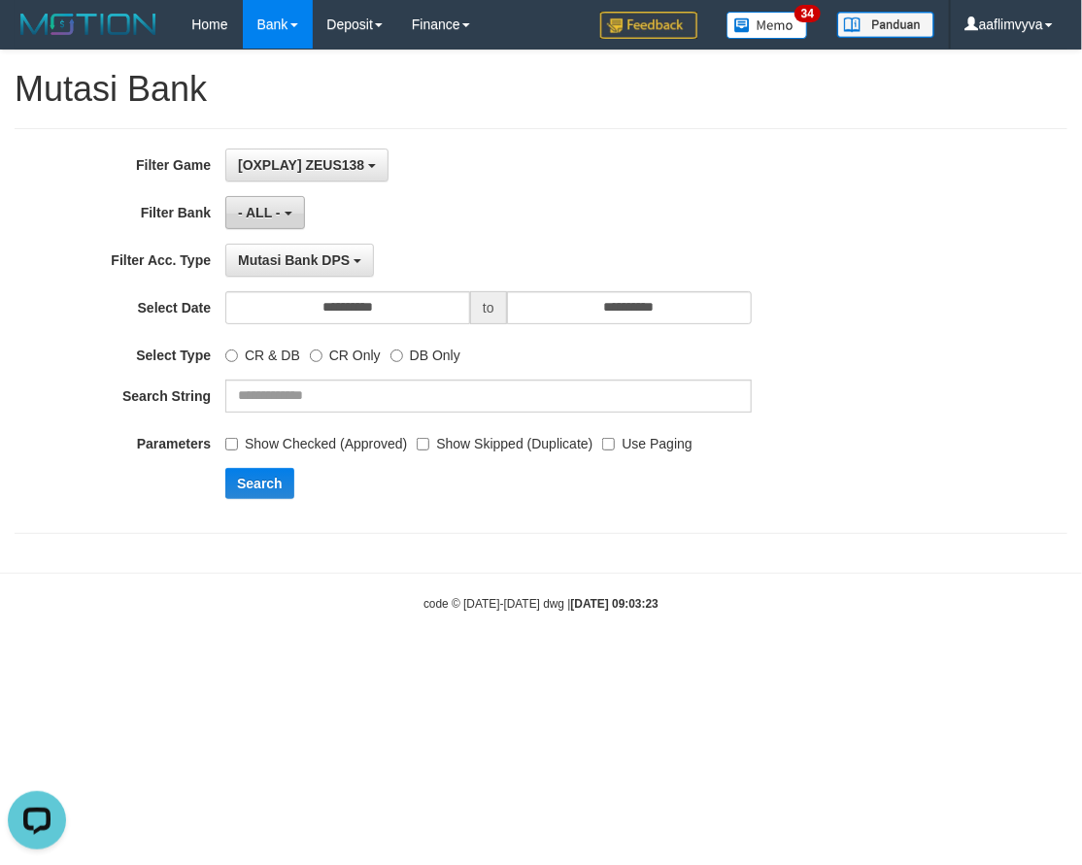
click at [270, 202] on button "- ALL -" at bounding box center [264, 212] width 79 height 33
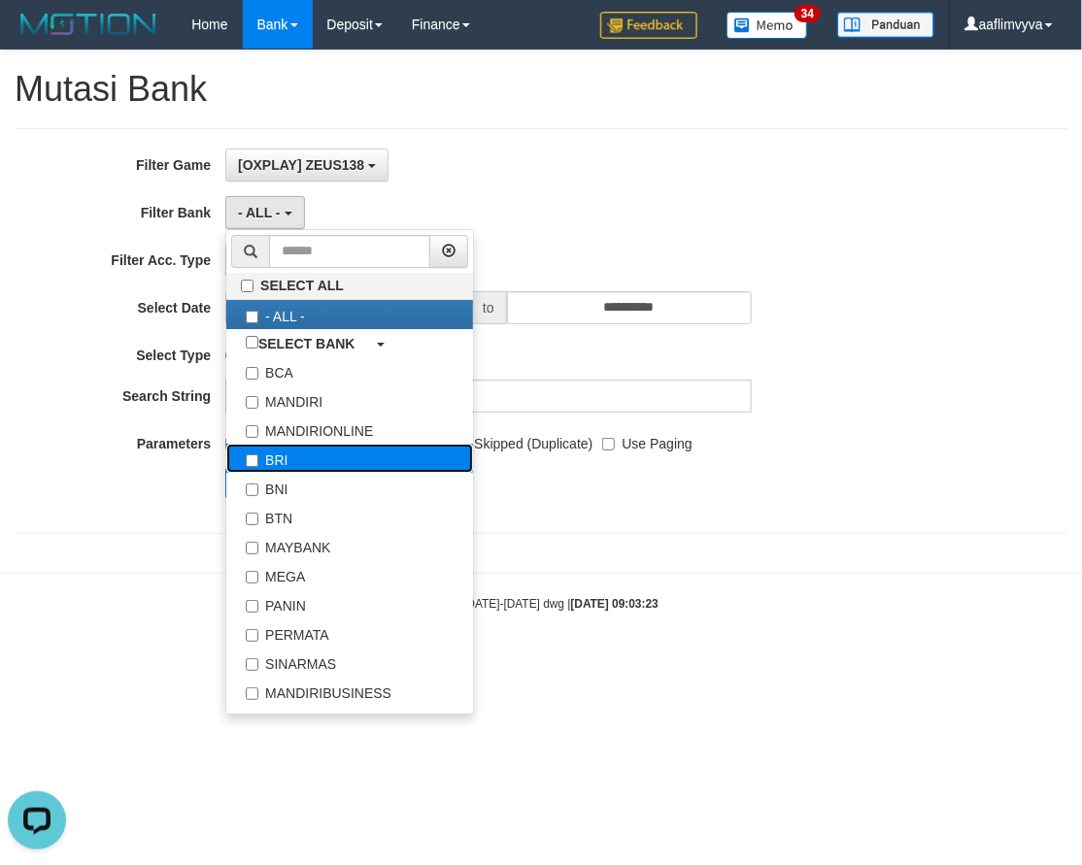
click at [334, 450] on label "BRI" at bounding box center [349, 458] width 247 height 29
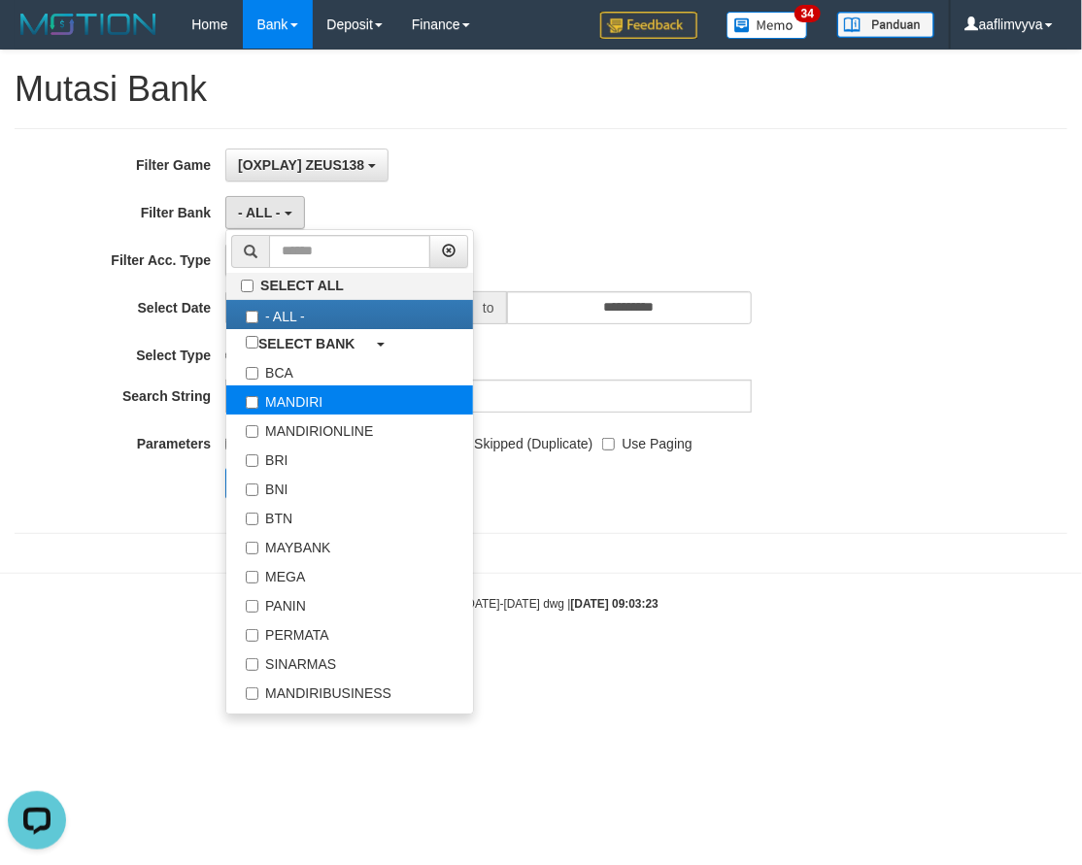
select select "***"
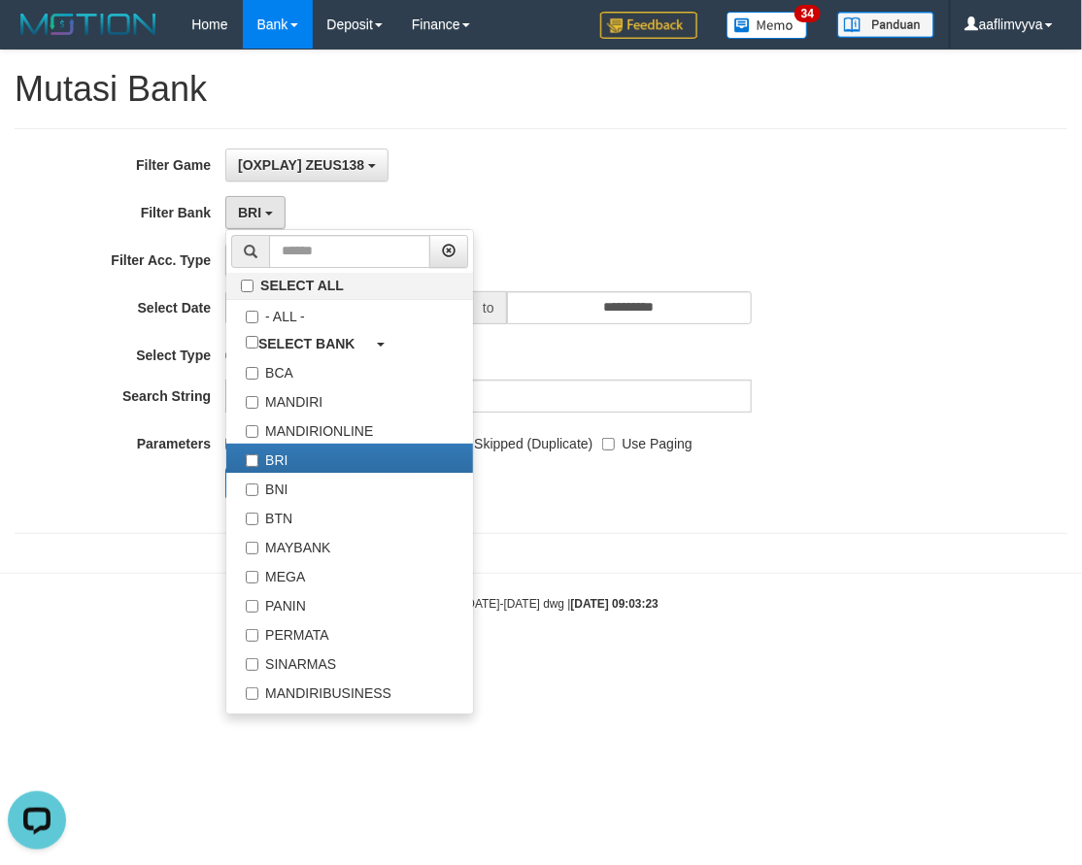
drag, startPoint x: 662, startPoint y: 170, endPoint x: 461, endPoint y: 202, distance: 203.5
click at [660, 170] on div "[OXPLAY] ZEUS138 SELECT ALL SELECT GAME [OXPLAY] ZEUS138" at bounding box center [488, 165] width 526 height 33
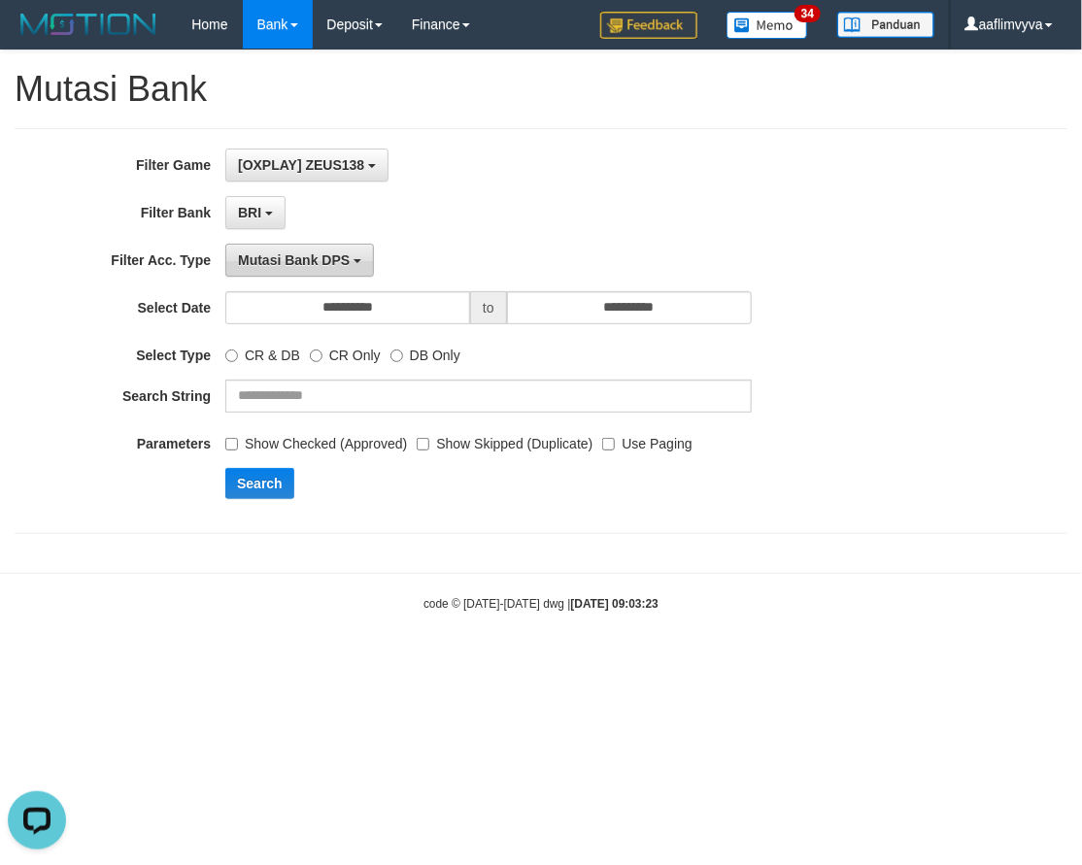
click at [288, 253] on span "Mutasi Bank DPS" at bounding box center [294, 260] width 112 height 16
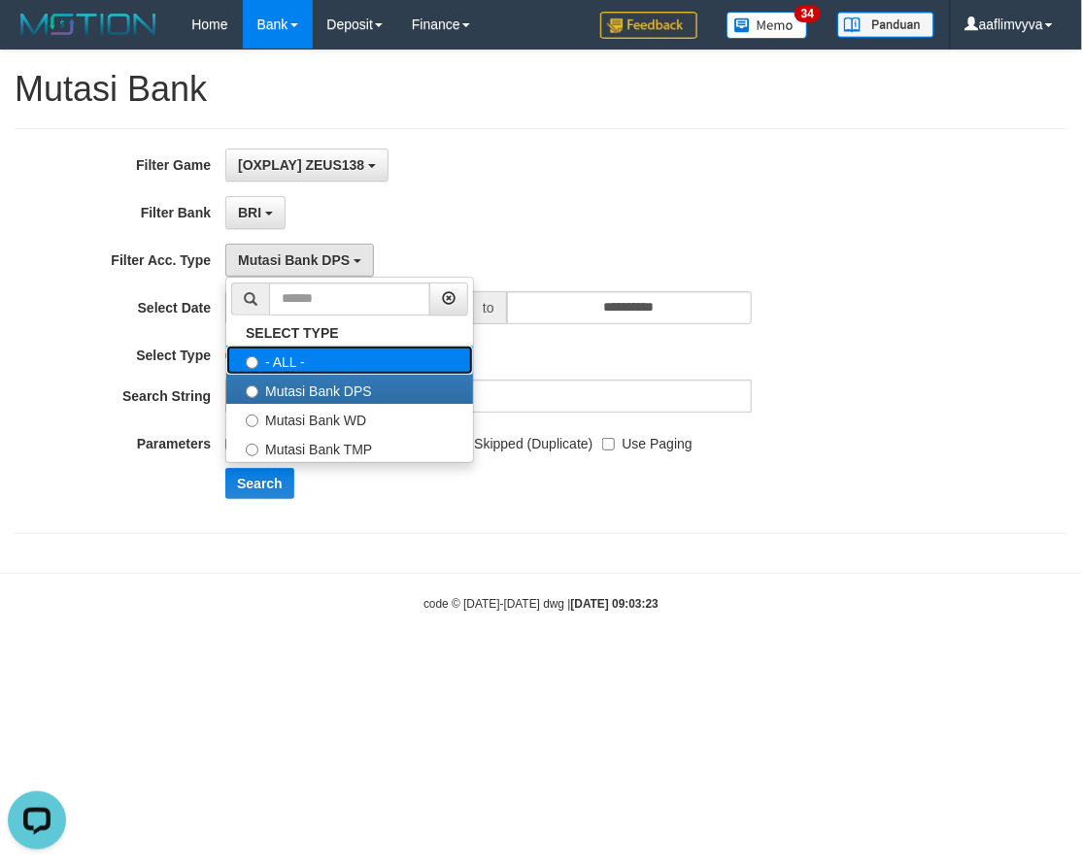
click at [321, 366] on label "- ALL -" at bounding box center [349, 360] width 247 height 29
select select "***"
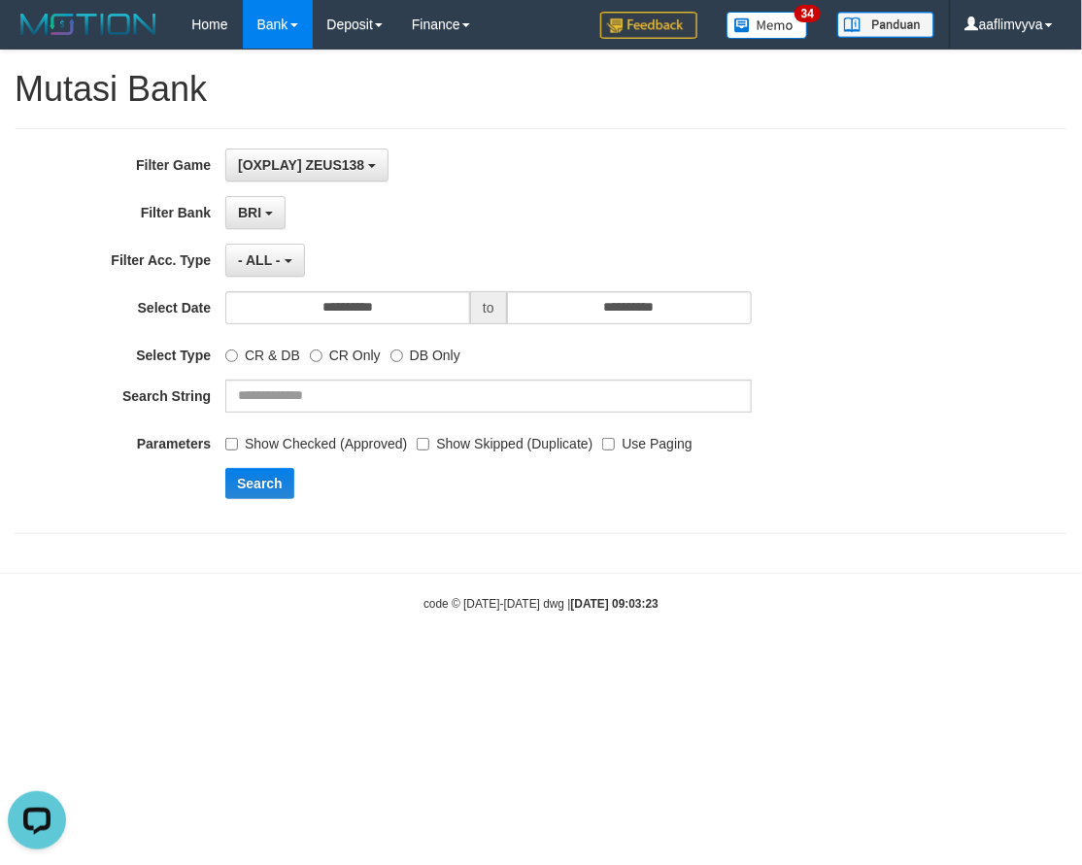
drag, startPoint x: 554, startPoint y: 233, endPoint x: 545, endPoint y: 243, distance: 13.7
click at [550, 238] on div "**********" at bounding box center [450, 331] width 901 height 365
click at [433, 325] on div "**********" at bounding box center [450, 331] width 901 height 365
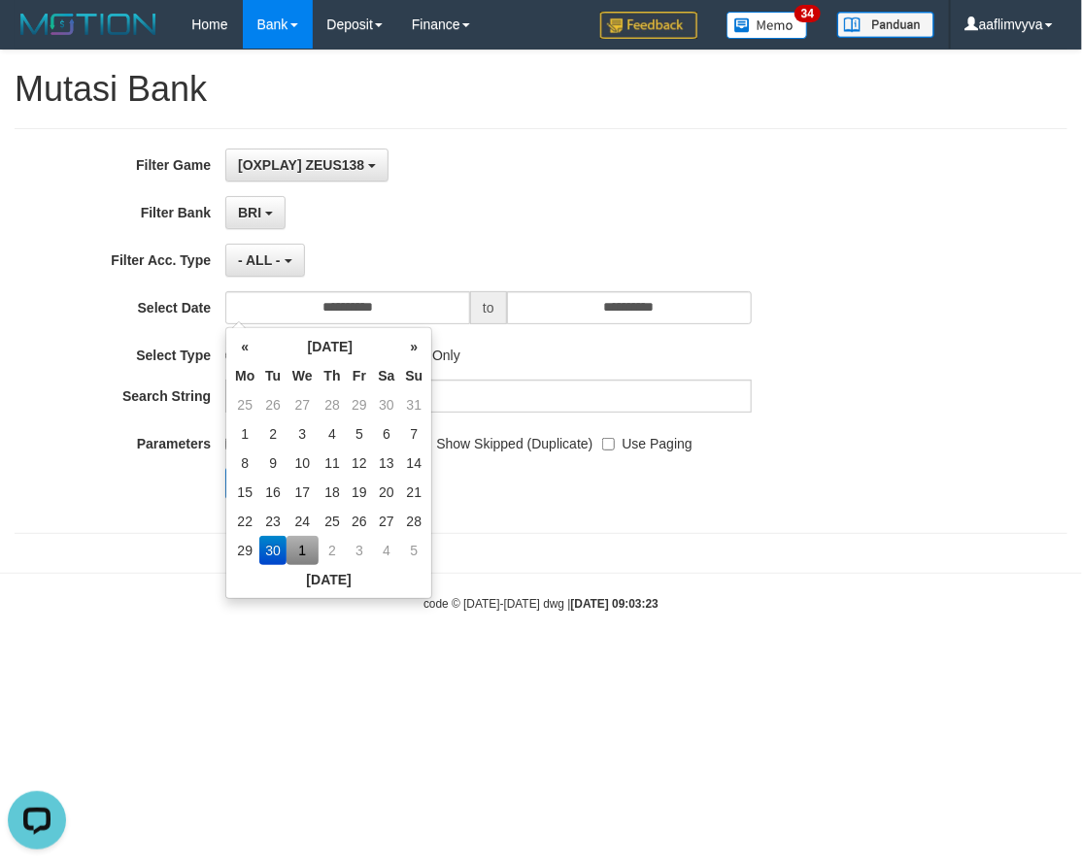
click at [301, 549] on td "1" at bounding box center [302, 550] width 32 height 29
type input "**********"
drag, startPoint x: 602, startPoint y: 580, endPoint x: 419, endPoint y: 383, distance: 269.3
click at [599, 583] on body "Toggle navigation Home Bank Account List Load By Website Group [OXPLAY] ZEUS138…" at bounding box center [541, 330] width 1082 height 661
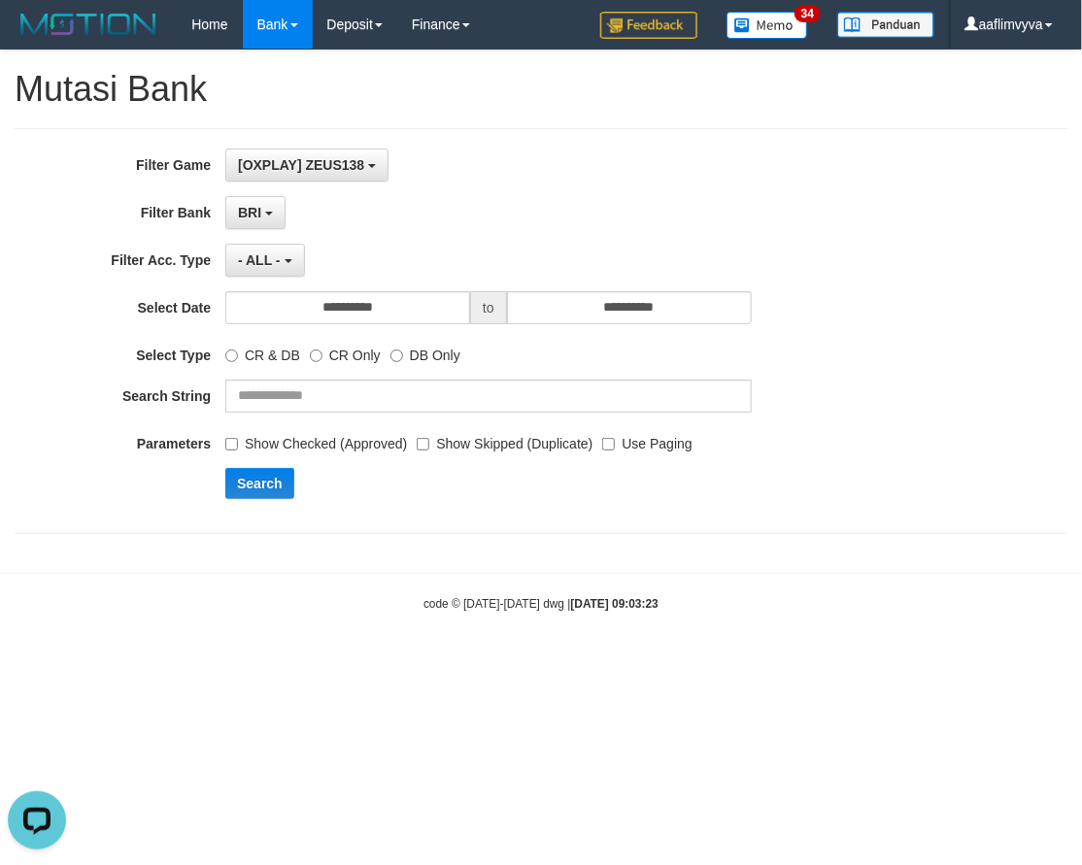
click at [388, 360] on div "CR & DB CR Only DB Only" at bounding box center [488, 352] width 526 height 26
click at [373, 401] on input "text" at bounding box center [488, 396] width 526 height 33
click at [331, 396] on input "text" at bounding box center [488, 396] width 526 height 33
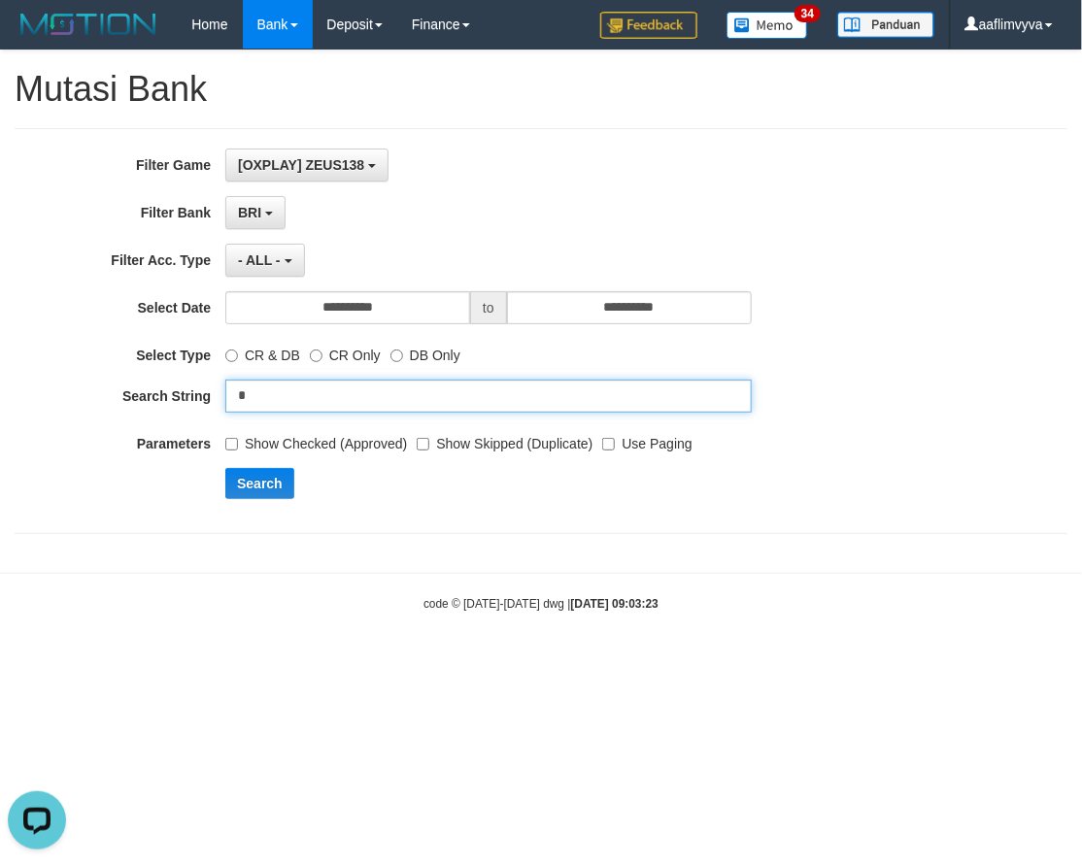
type input "**********"
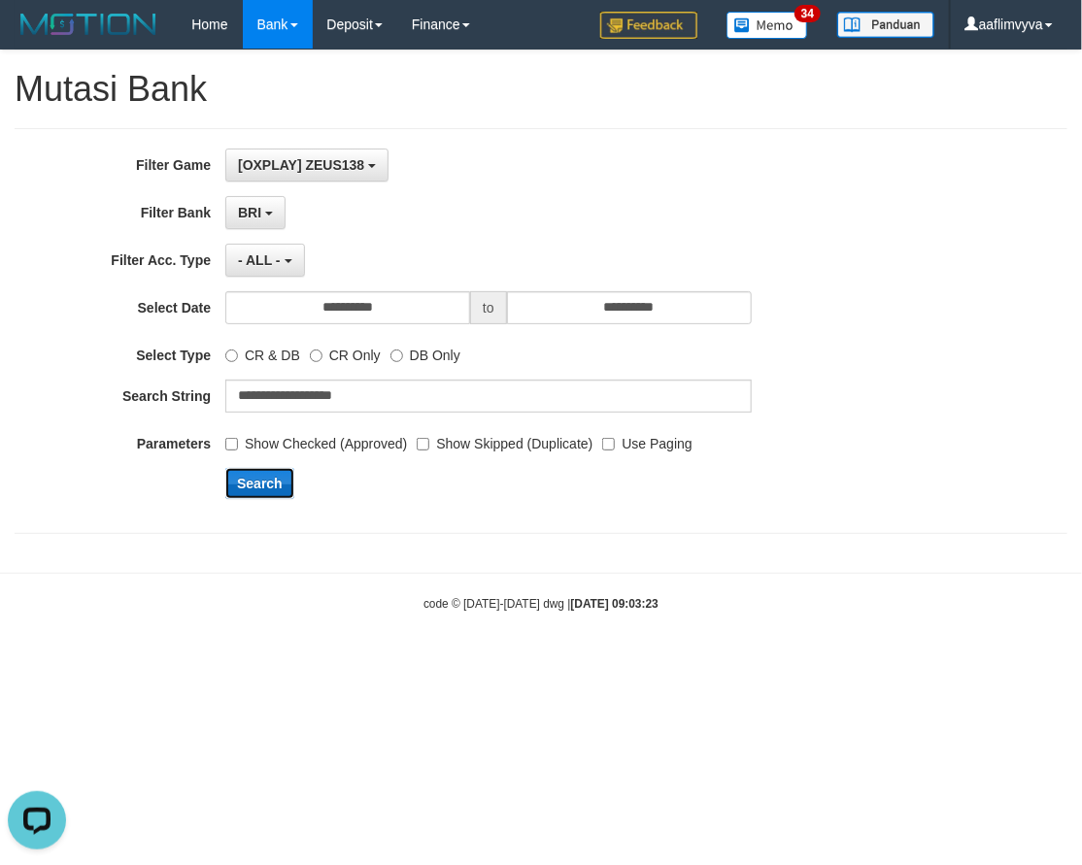
click at [274, 479] on button "Search" at bounding box center [259, 483] width 69 height 31
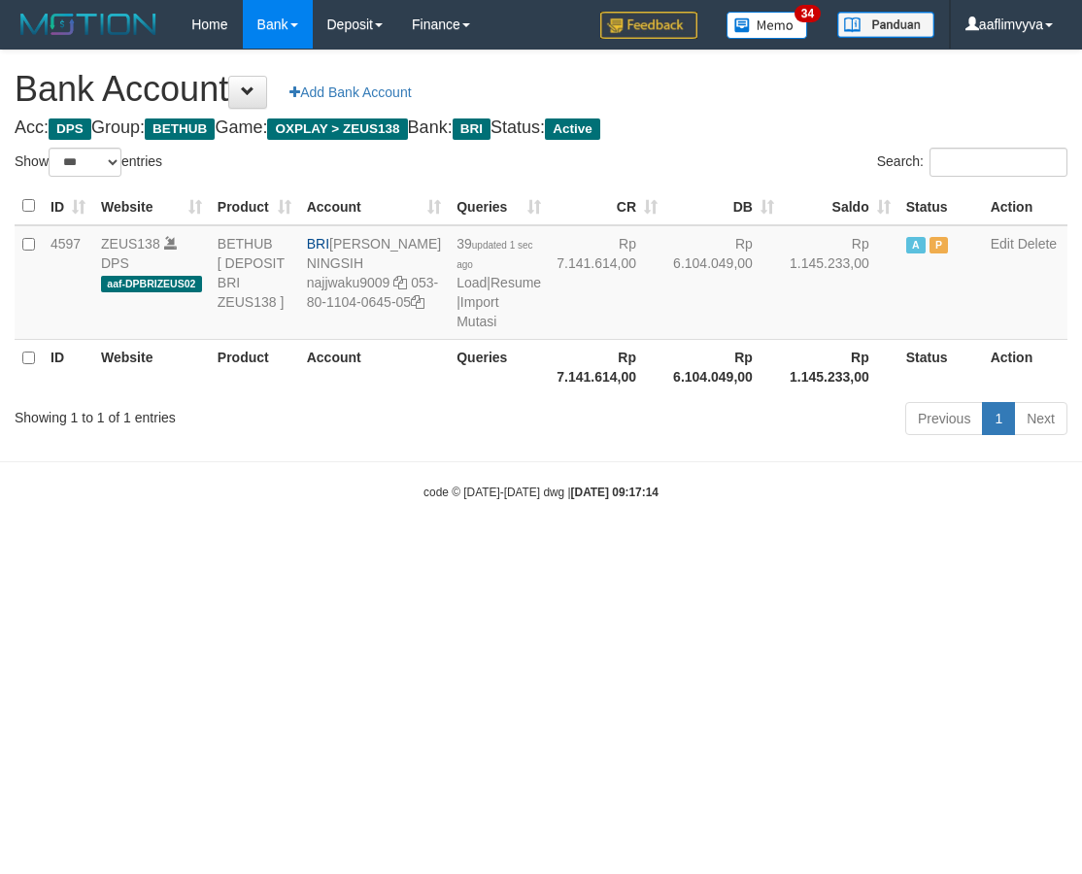
select select "***"
click at [336, 518] on body "Toggle navigation Home Bank Account List Load By Website Group [OXPLAY] ZEUS138…" at bounding box center [541, 275] width 1082 height 550
click at [239, 550] on body "Toggle navigation Home Bank Account List Load By Website Group [OXPLAY] ZEUS138…" at bounding box center [541, 275] width 1082 height 550
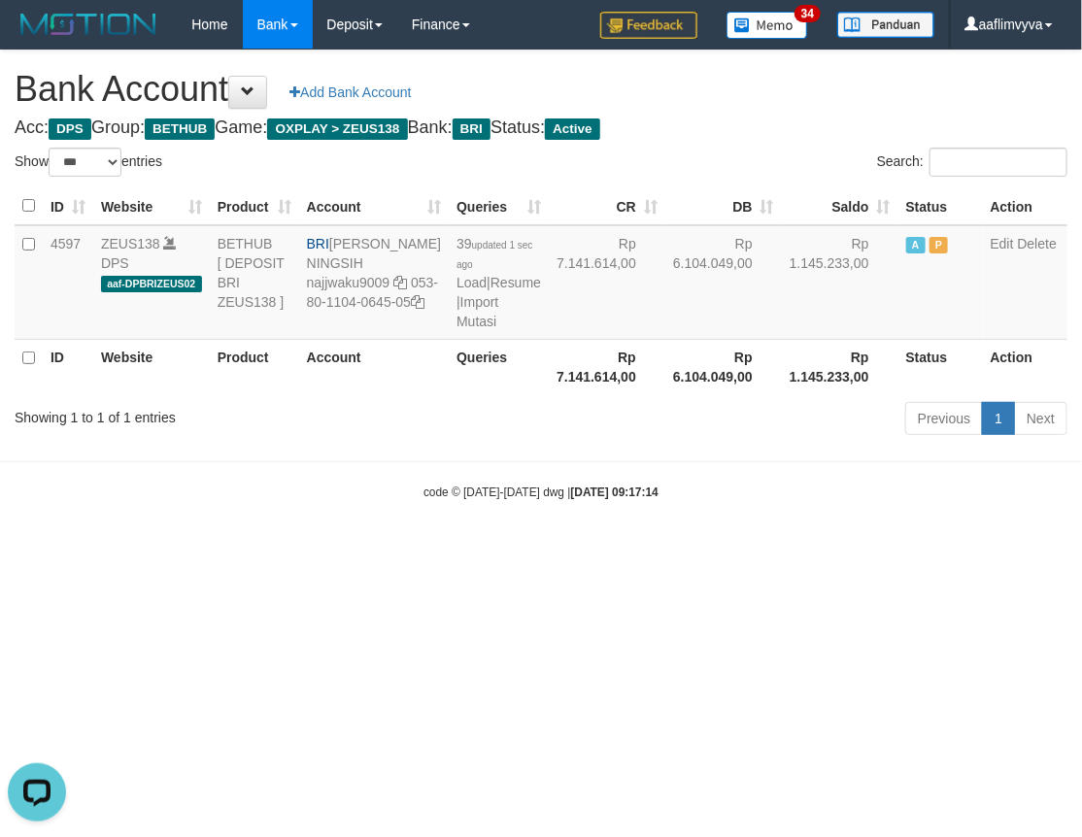
click at [788, 550] on html "Toggle navigation Home Bank Account List Load By Website Group [OXPLAY] ZEUS138…" at bounding box center [541, 275] width 1082 height 550
drag, startPoint x: 428, startPoint y: 348, endPoint x: 411, endPoint y: 361, distance: 22.1
click at [449, 340] on td "39 updated 1 sec ago Load | Resume | Import Mutasi" at bounding box center [499, 282] width 100 height 115
click at [456, 329] on link "Import Mutasi" at bounding box center [477, 311] width 42 height 35
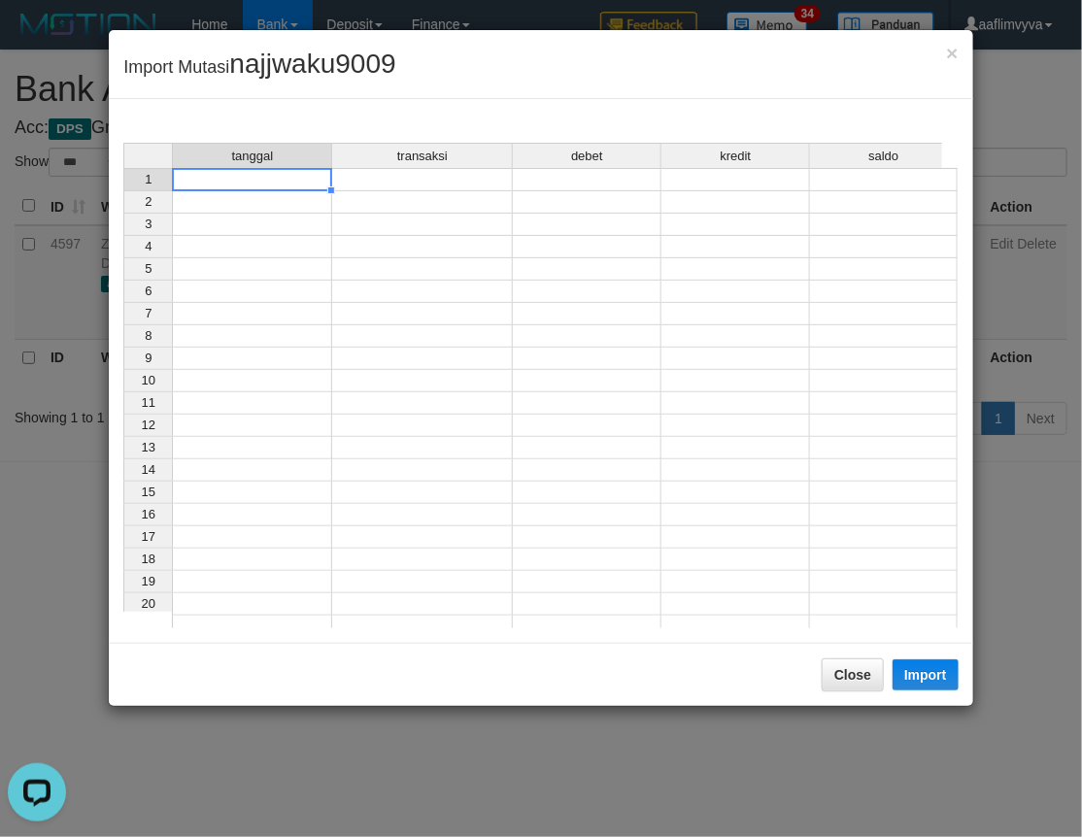
click at [302, 180] on td at bounding box center [252, 179] width 160 height 23
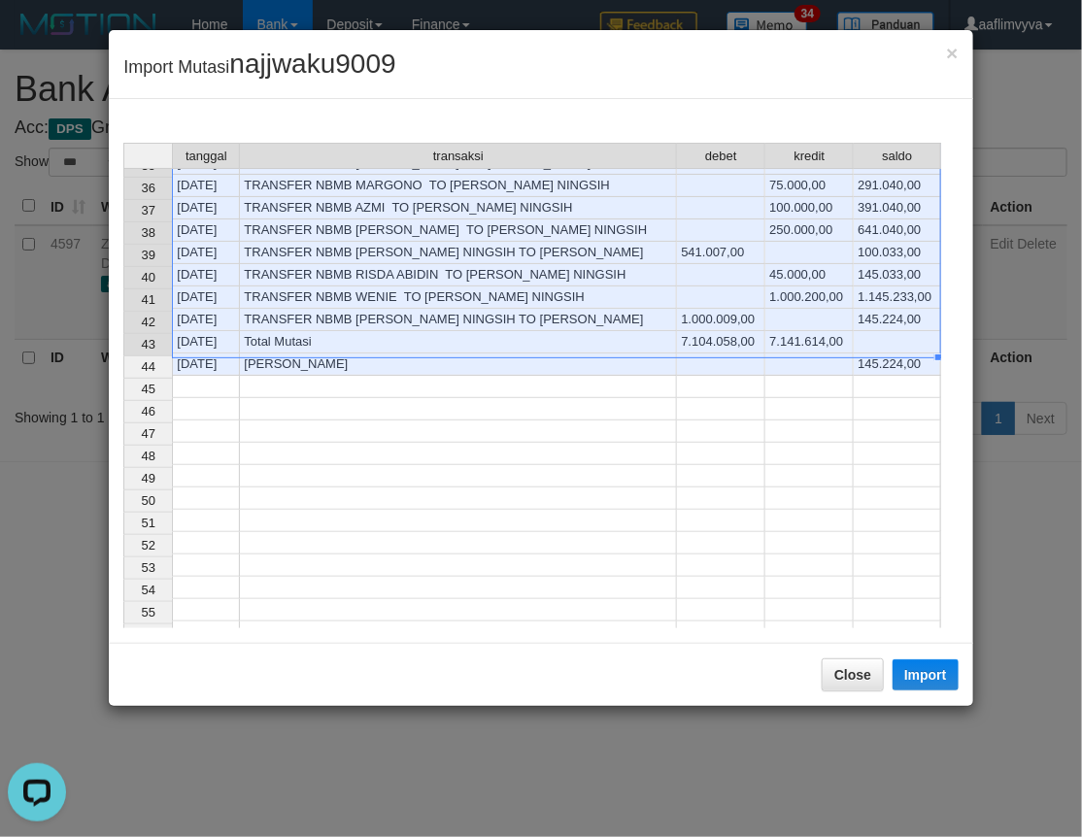
scroll to position [790, 0]
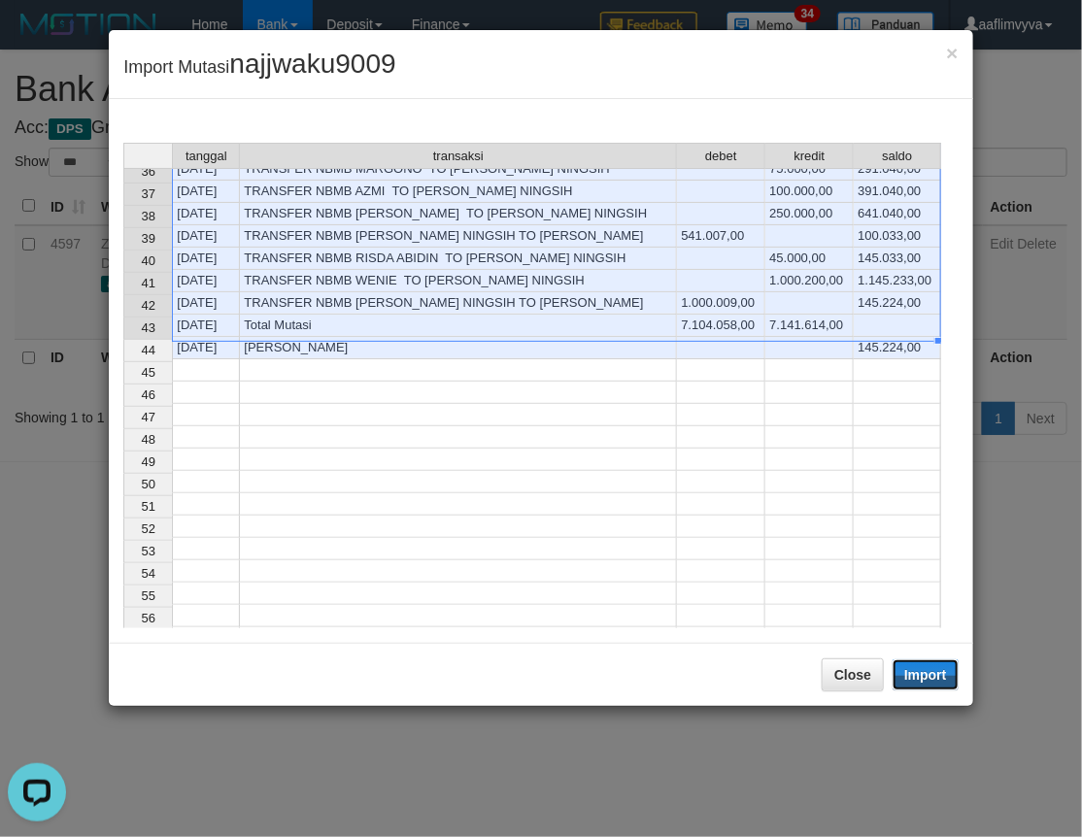
drag, startPoint x: 922, startPoint y: 671, endPoint x: 10, endPoint y: 491, distance: 930.3
click at [922, 671] on button "Import" at bounding box center [925, 674] width 66 height 31
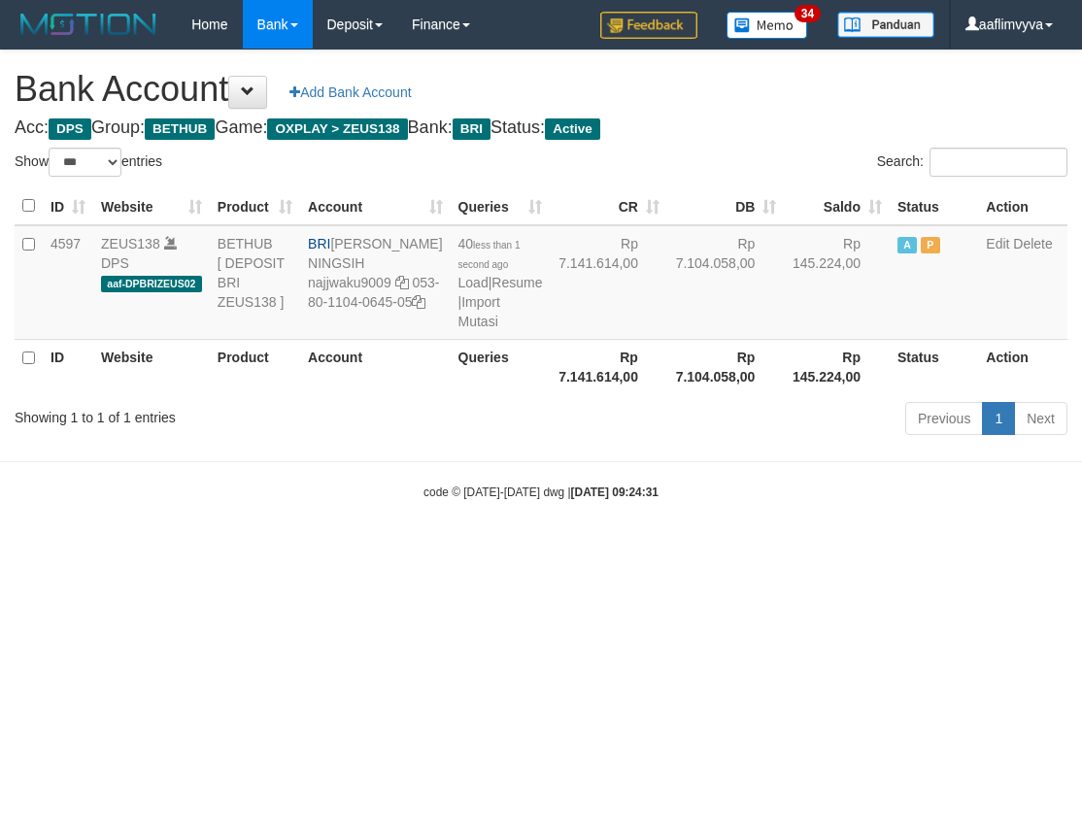
select select "***"
drag, startPoint x: 370, startPoint y: 276, endPoint x: 336, endPoint y: 250, distance: 42.9
click at [336, 250] on td "BRI [PERSON_NAME] NINGSIH najjwaku9009 053-80-1104-0645-05" at bounding box center [375, 282] width 150 height 115
click at [318, 394] on th "Account" at bounding box center [375, 366] width 150 height 55
drag, startPoint x: 372, startPoint y: 341, endPoint x: 328, endPoint y: 323, distance: 47.1
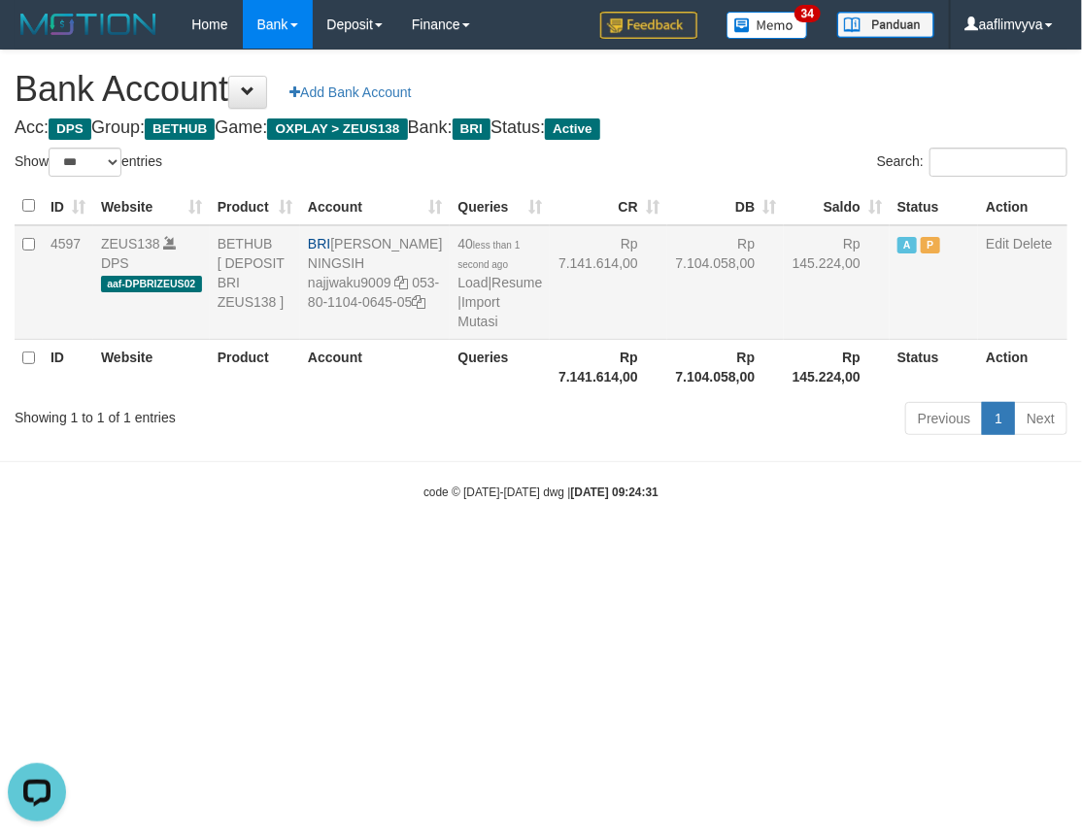
click at [325, 323] on td "BRI [PERSON_NAME] NINGSIH najjwaku9009 053-80-1104-0645-05" at bounding box center [375, 282] width 150 height 115
copy td "053-80-1104-0645-05"
click at [751, 550] on body "Toggle navigation Home Bank Account List Load By Website Group [OXPLAY] ZEUS138…" at bounding box center [541, 275] width 1082 height 550
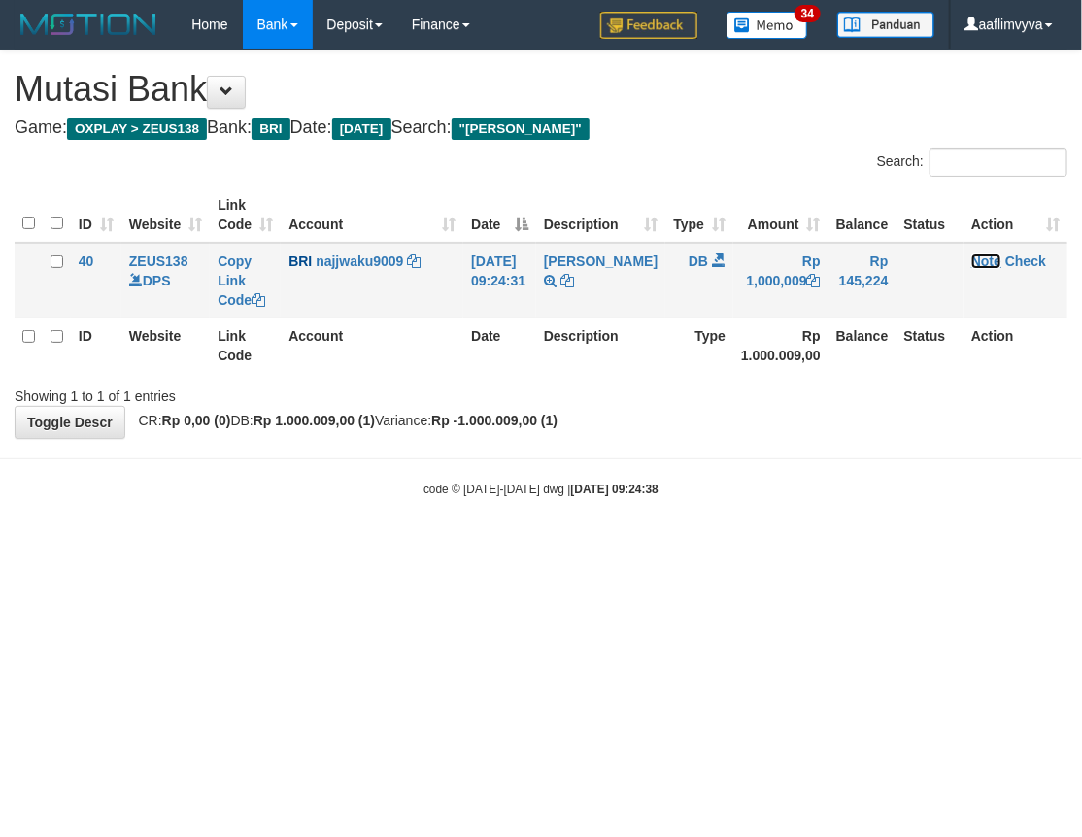
click at [984, 259] on link "Note" at bounding box center [986, 261] width 30 height 16
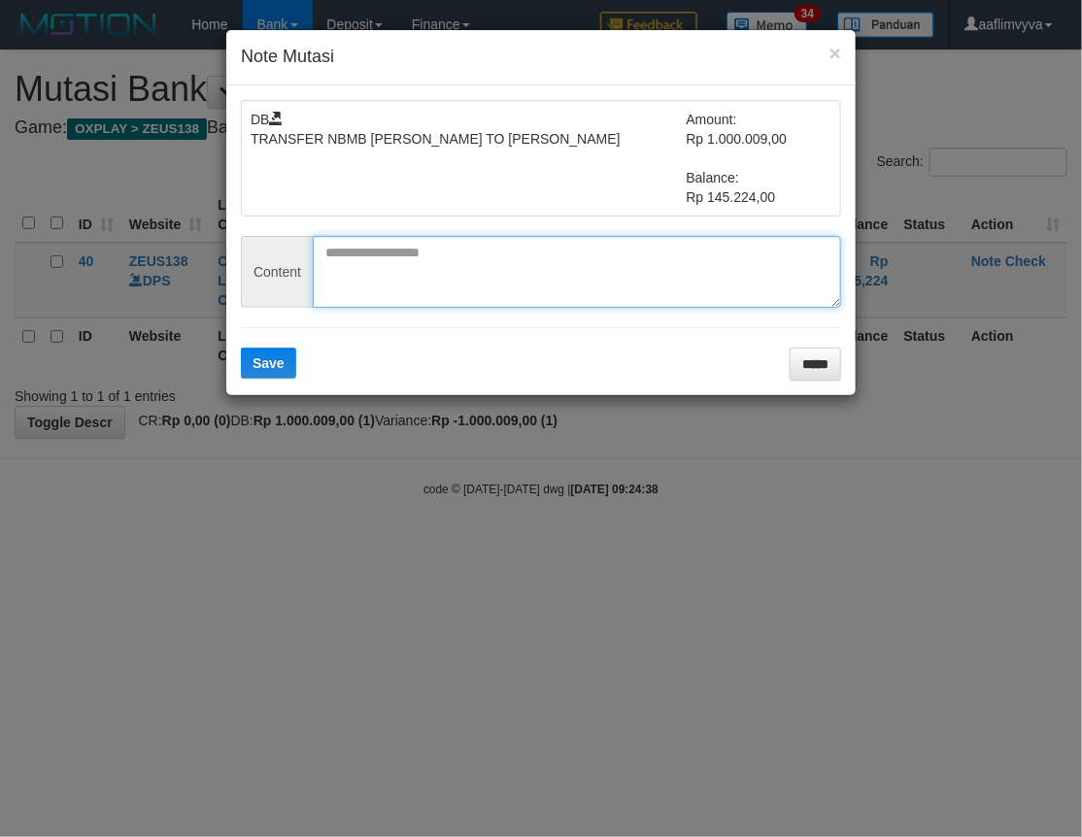
click at [438, 270] on textarea at bounding box center [577, 272] width 528 height 72
paste textarea "********"
type textarea "********"
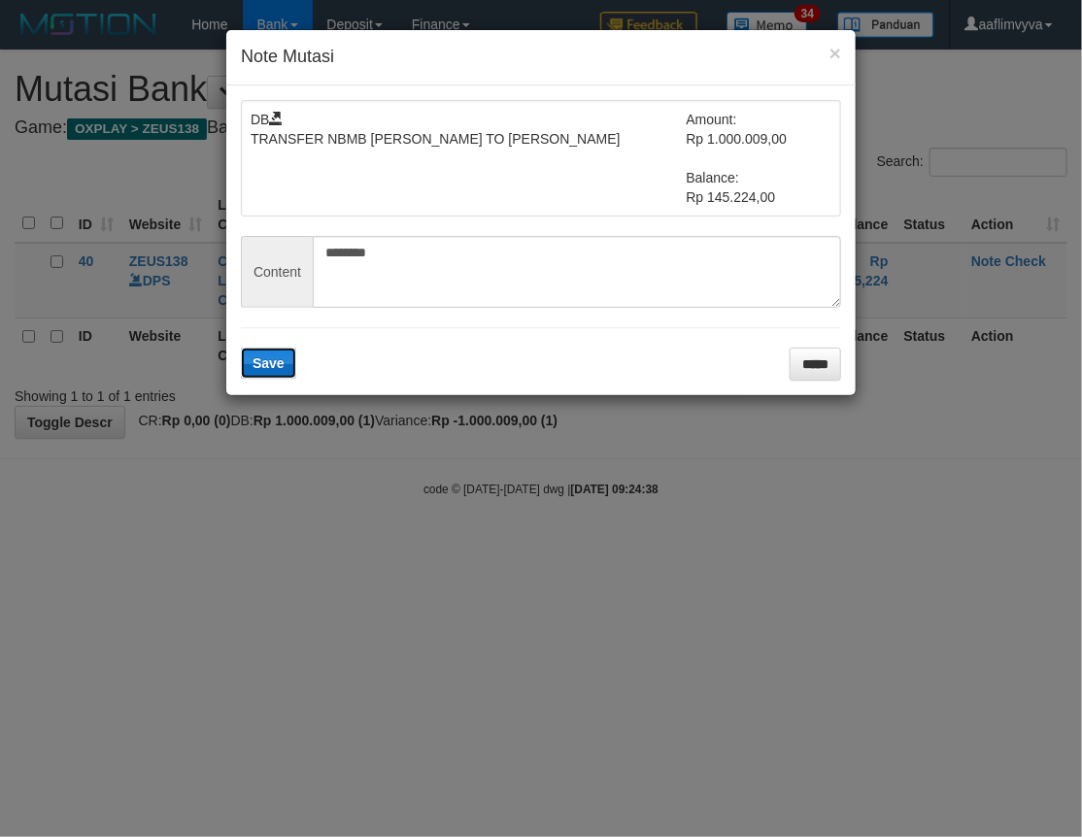
click at [283, 367] on span "Save" at bounding box center [268, 363] width 32 height 16
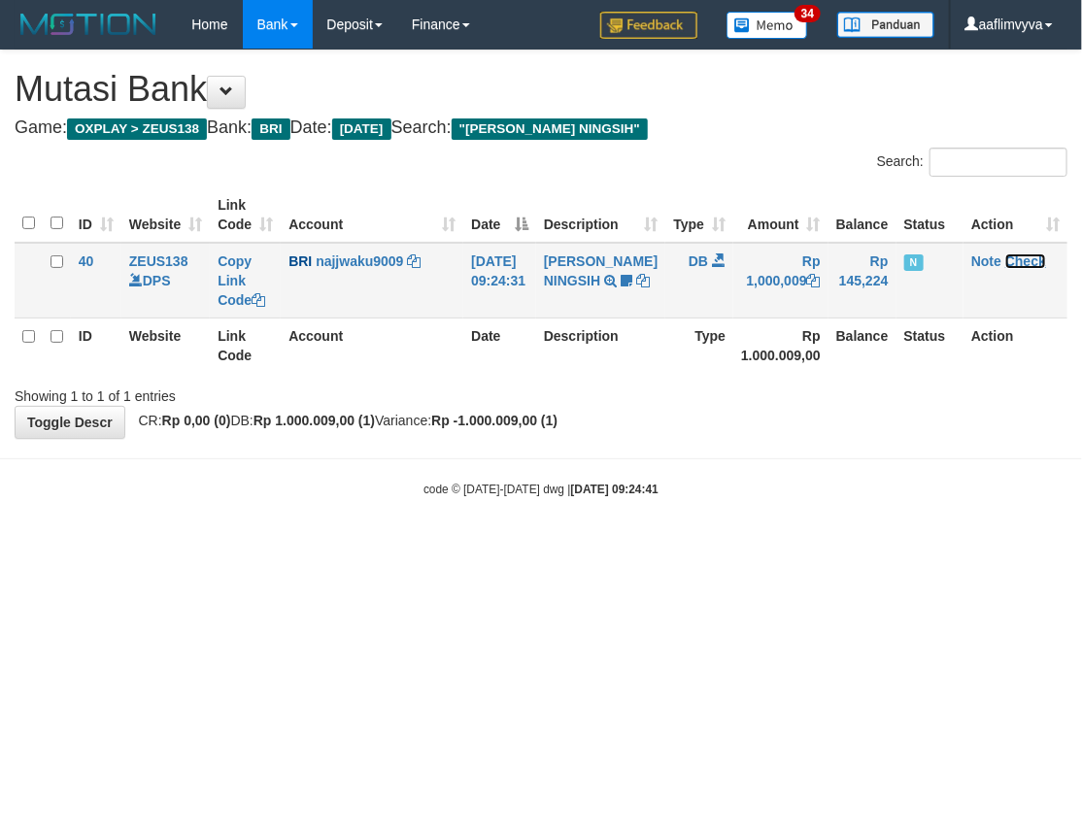
click at [1029, 256] on link "Check" at bounding box center [1025, 261] width 41 height 16
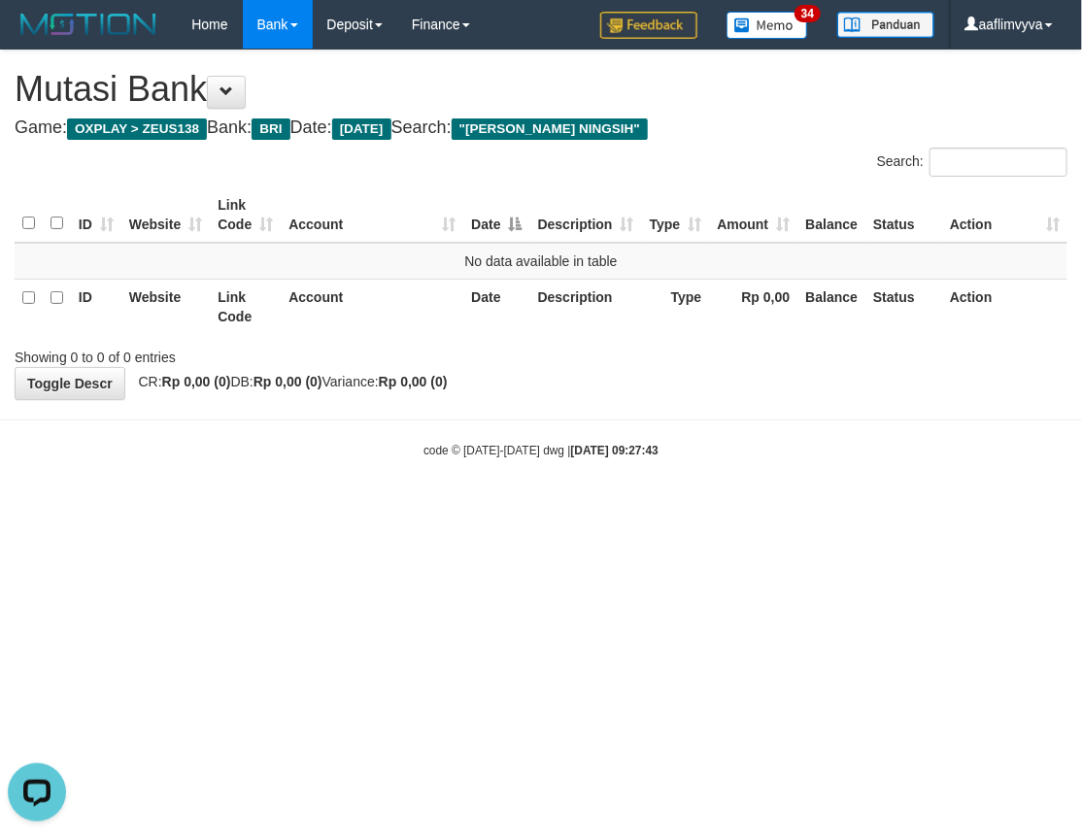
click at [794, 508] on html "Toggle navigation Home Bank Account List Load By Website Group [OXPLAY] ZEUS138…" at bounding box center [541, 254] width 1082 height 508
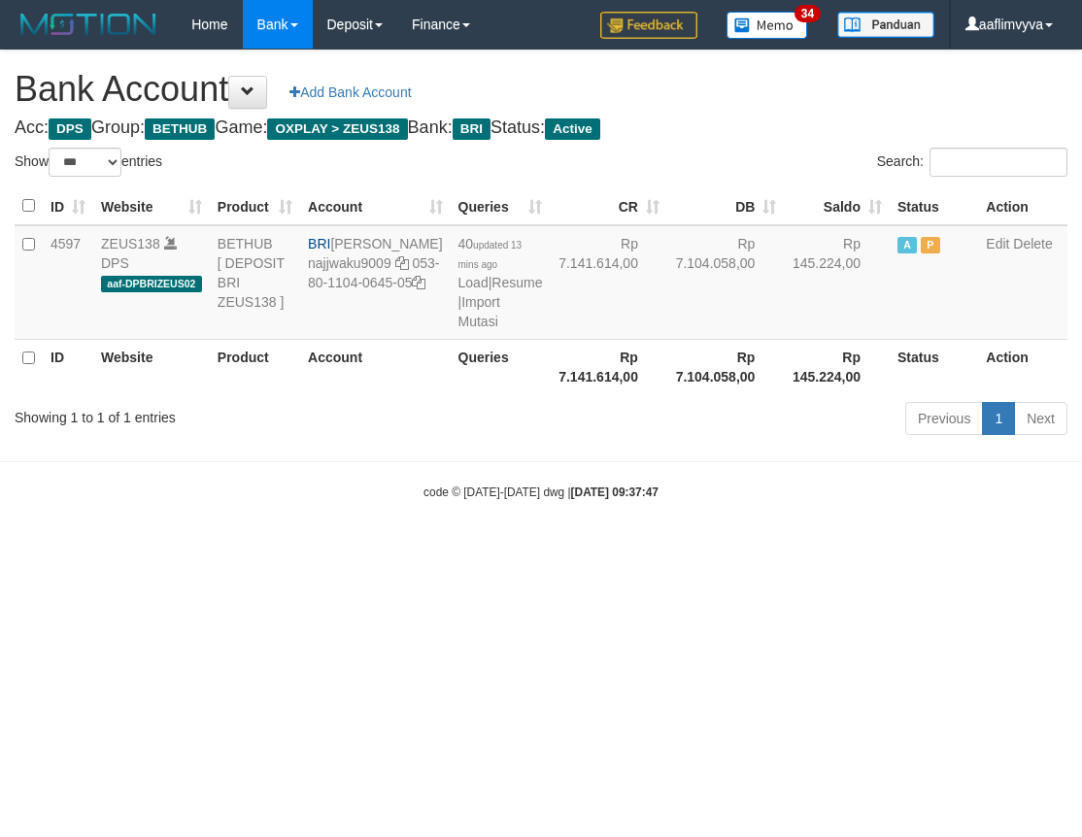
select select "***"
click at [457, 329] on link "Import Mutasi" at bounding box center [478, 311] width 42 height 35
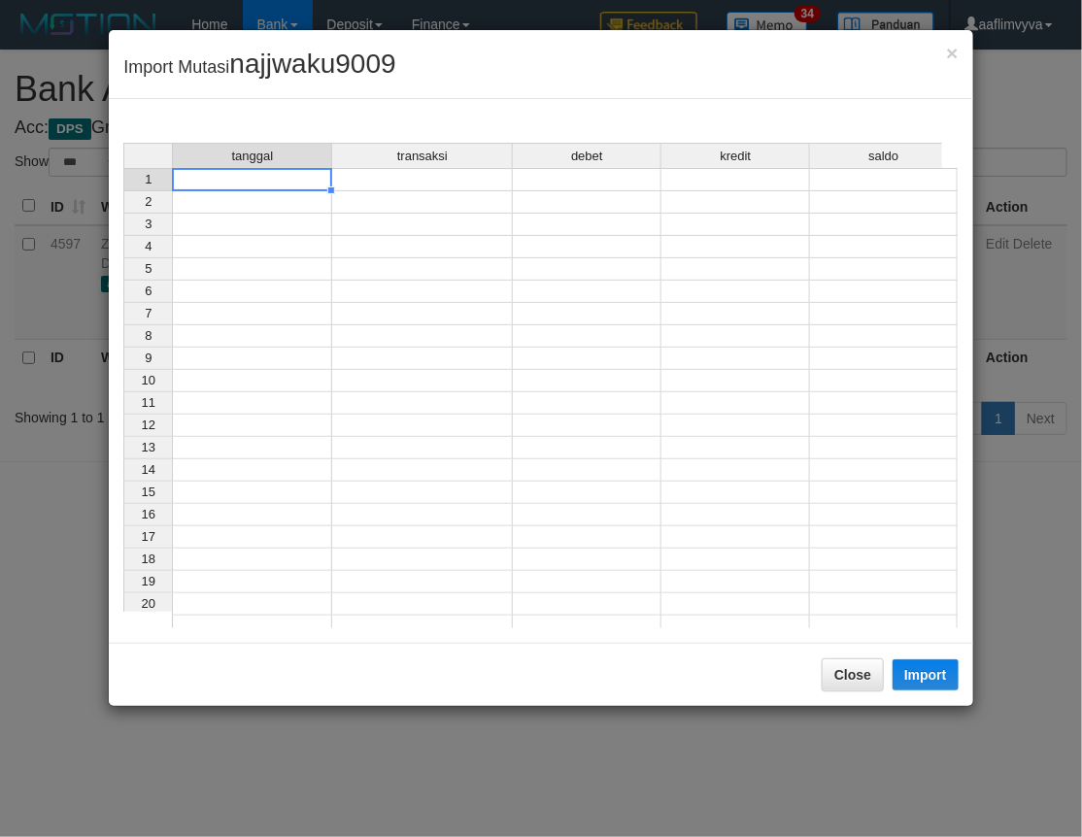
click at [239, 185] on td at bounding box center [252, 179] width 160 height 23
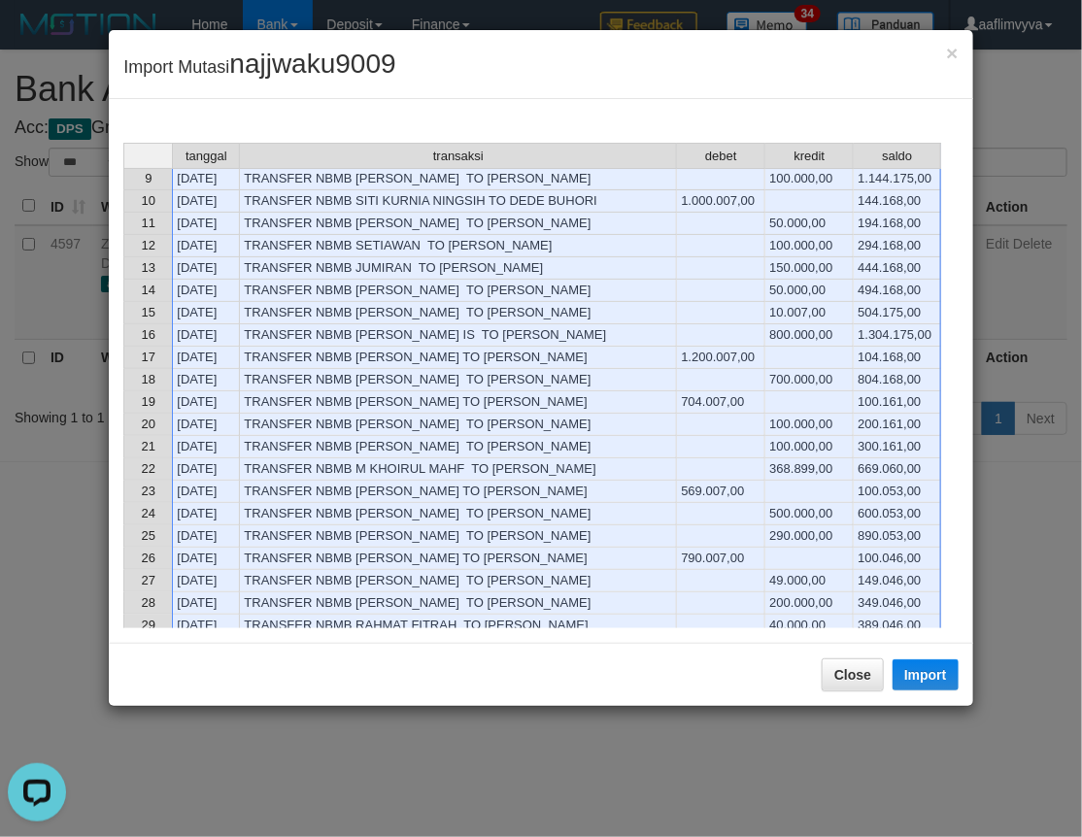
scroll to position [576, 0]
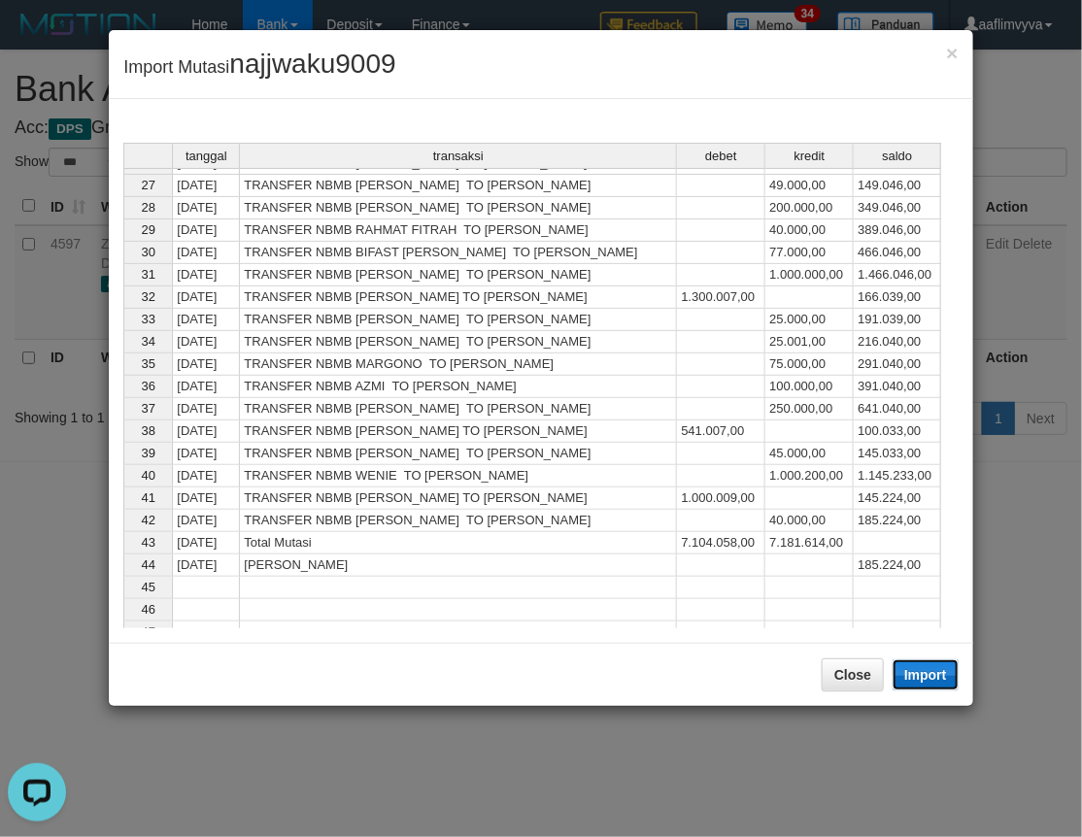
click at [910, 673] on button "Import" at bounding box center [925, 674] width 66 height 31
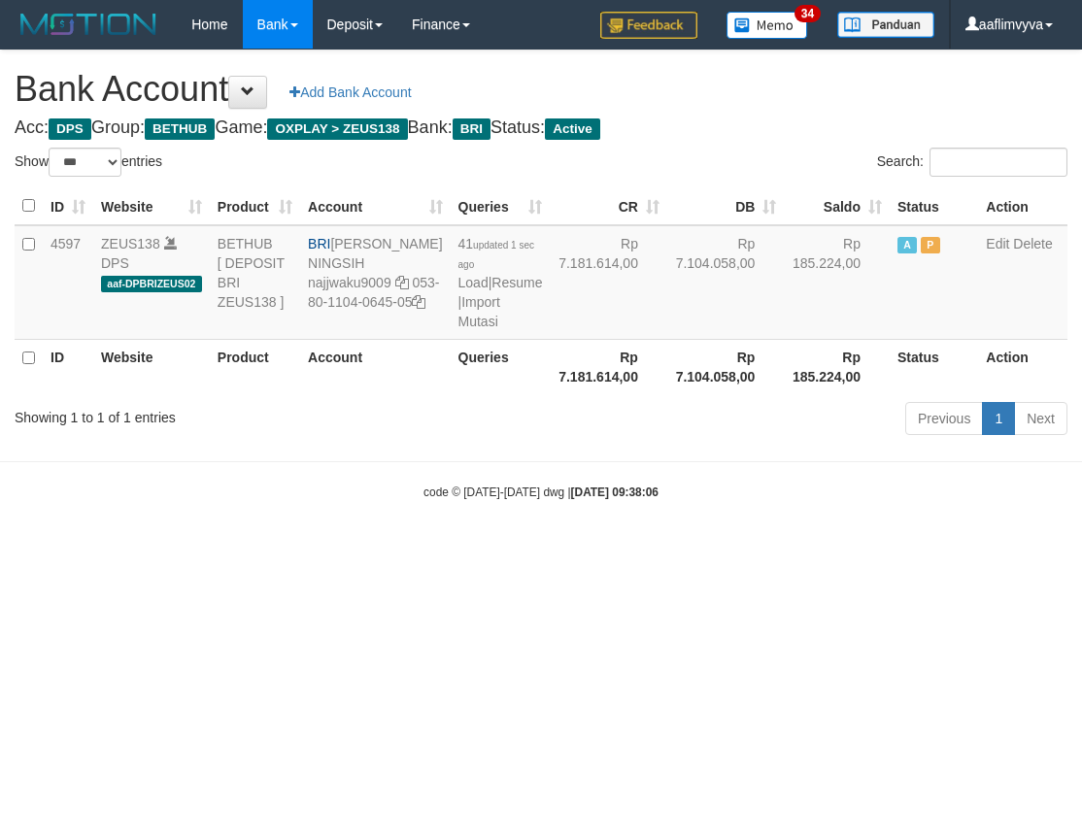
select select "***"
click at [457, 329] on link "Import Mutasi" at bounding box center [478, 311] width 42 height 35
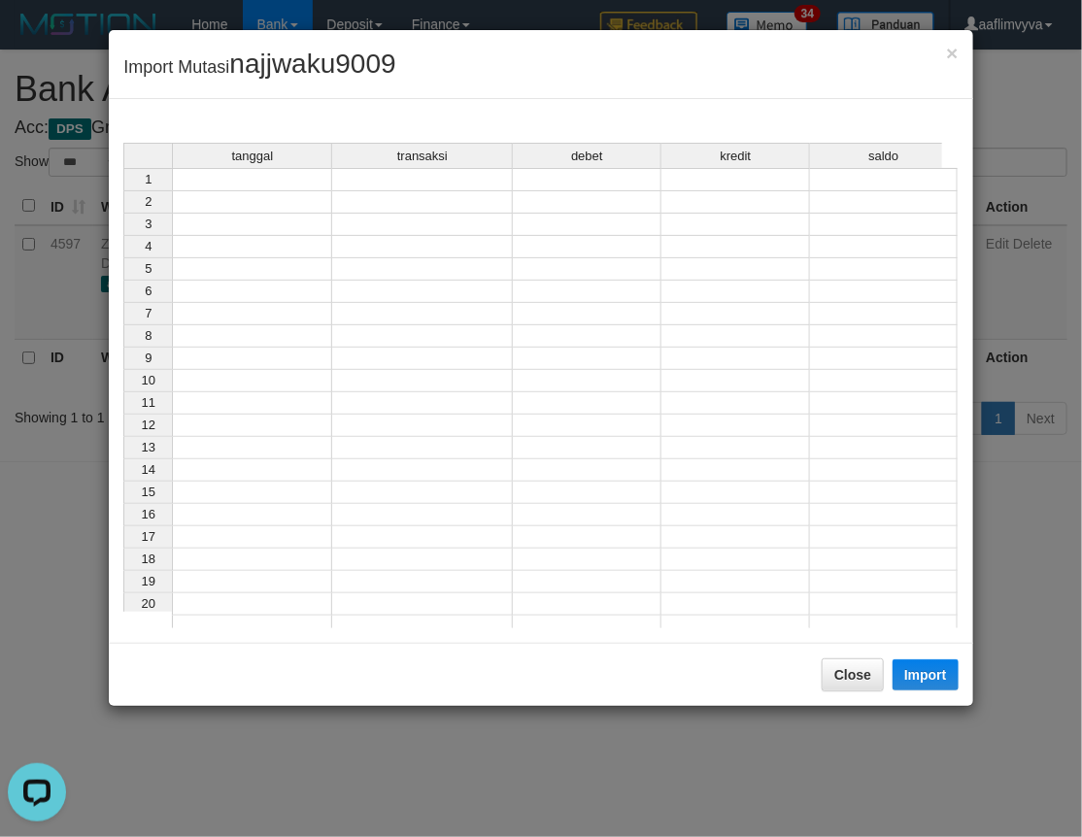
click at [264, 169] on div "tanggal transaksi debet kredit saldo" at bounding box center [532, 157] width 818 height 28
click at [266, 175] on td at bounding box center [252, 179] width 160 height 23
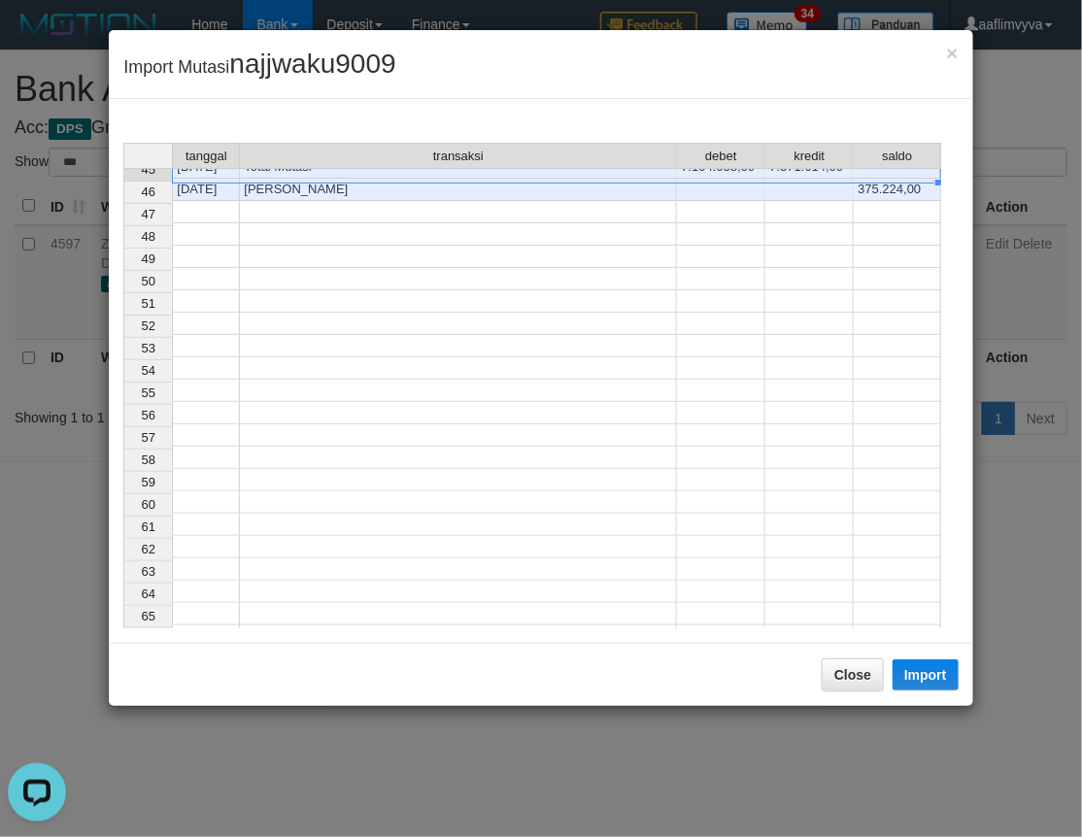
scroll to position [597, 0]
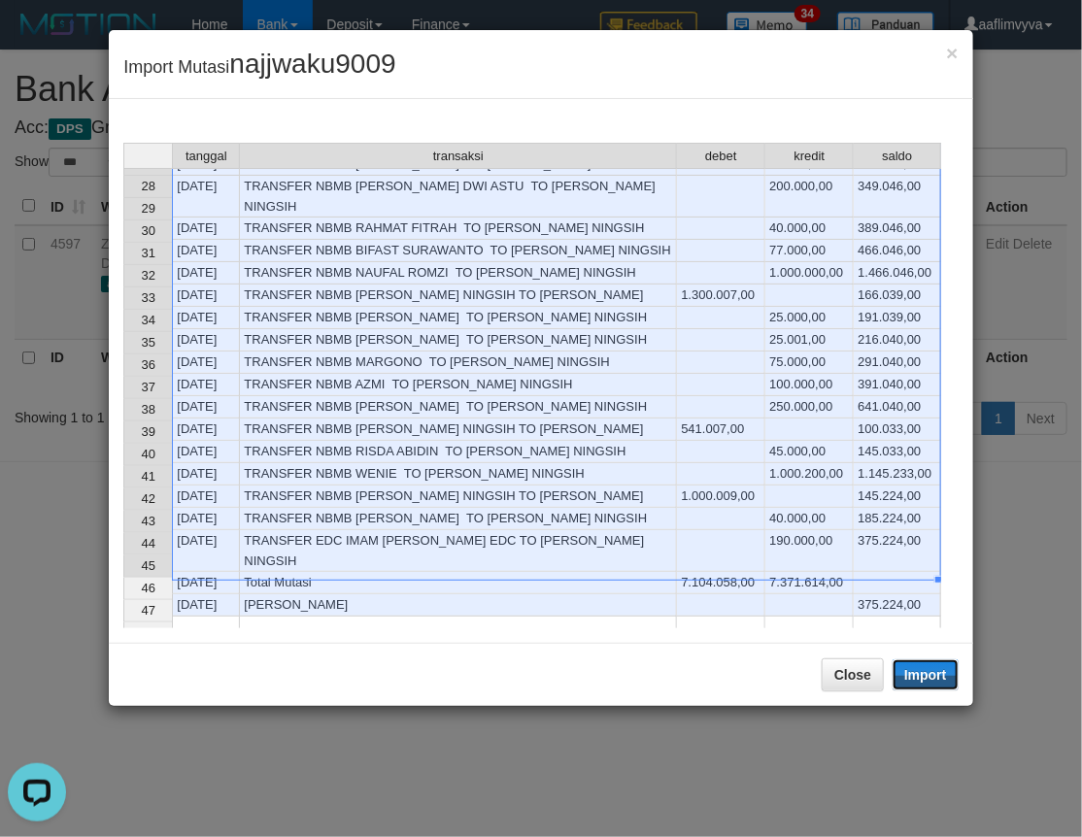
drag, startPoint x: 924, startPoint y: 677, endPoint x: 0, endPoint y: 333, distance: 986.2
click at [924, 677] on button "Import" at bounding box center [925, 674] width 66 height 31
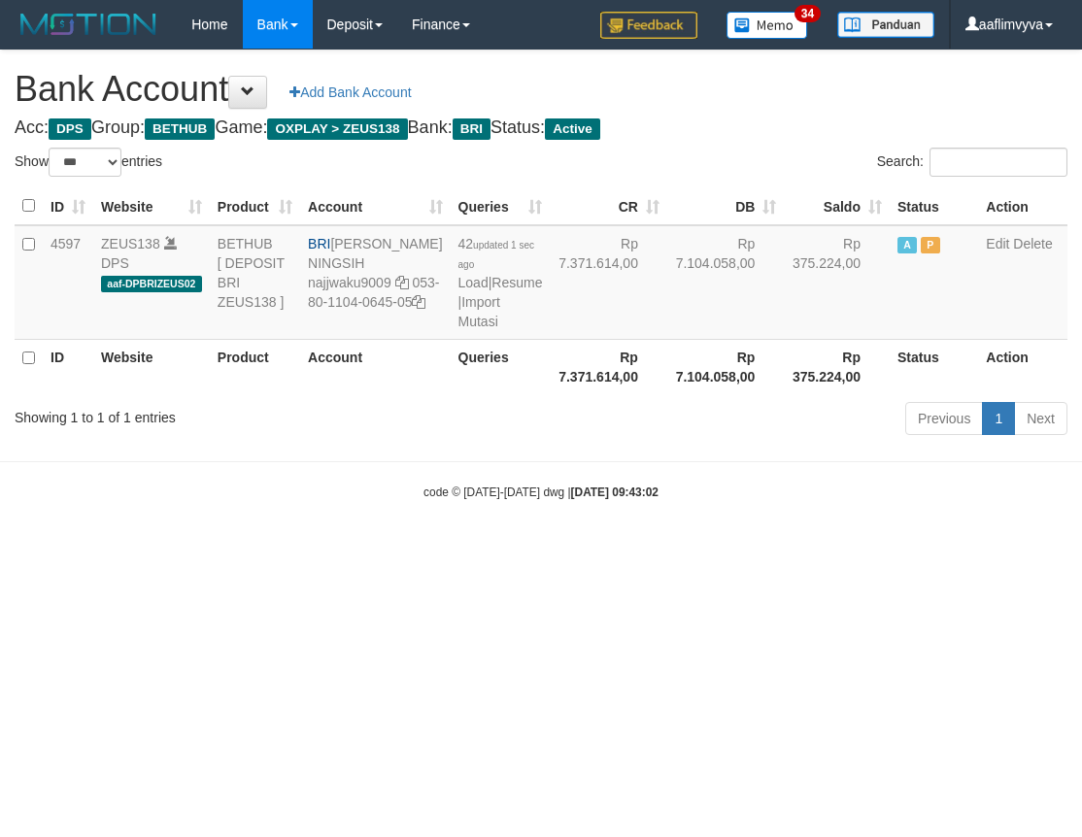
select select "***"
drag, startPoint x: 841, startPoint y: 628, endPoint x: 810, endPoint y: 594, distance: 46.0
click at [839, 550] on html "Toggle navigation Home Bank Account List Load By Website Group [OXPLAY] ZEUS138…" at bounding box center [541, 275] width 1082 height 550
click at [457, 329] on link "Import Mutasi" at bounding box center [478, 311] width 42 height 35
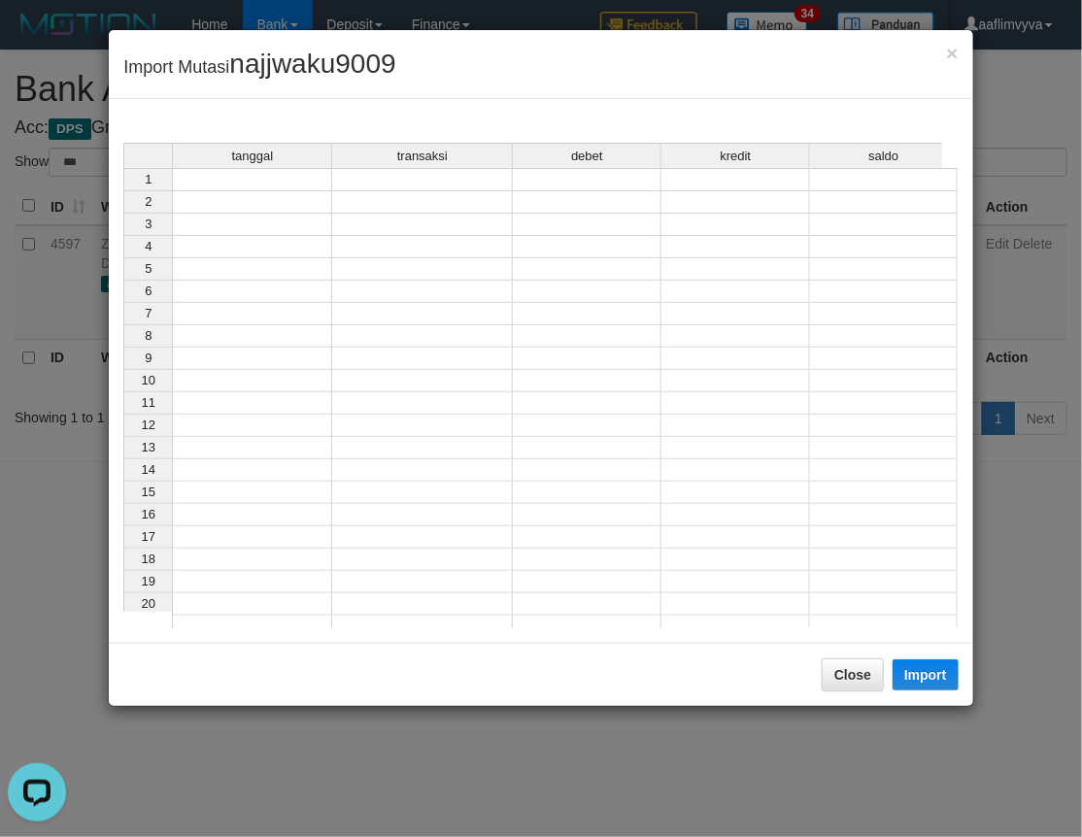
click at [238, 183] on td at bounding box center [252, 179] width 160 height 23
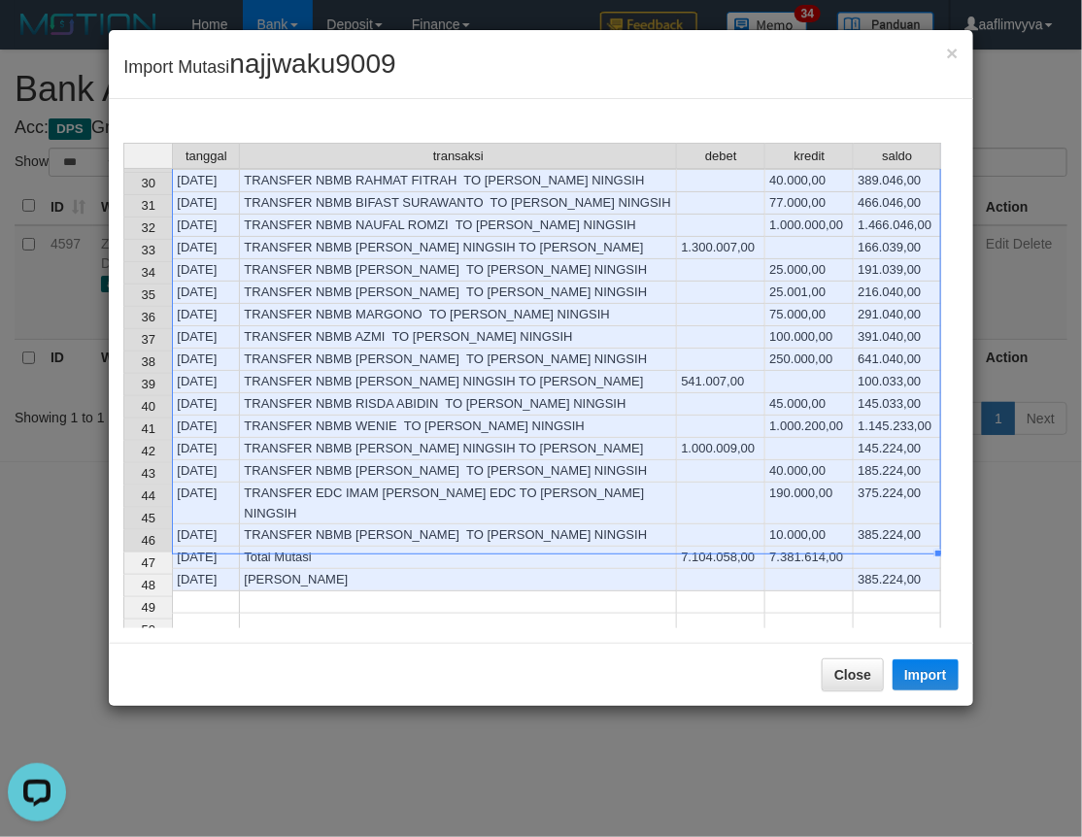
scroll to position [620, 0]
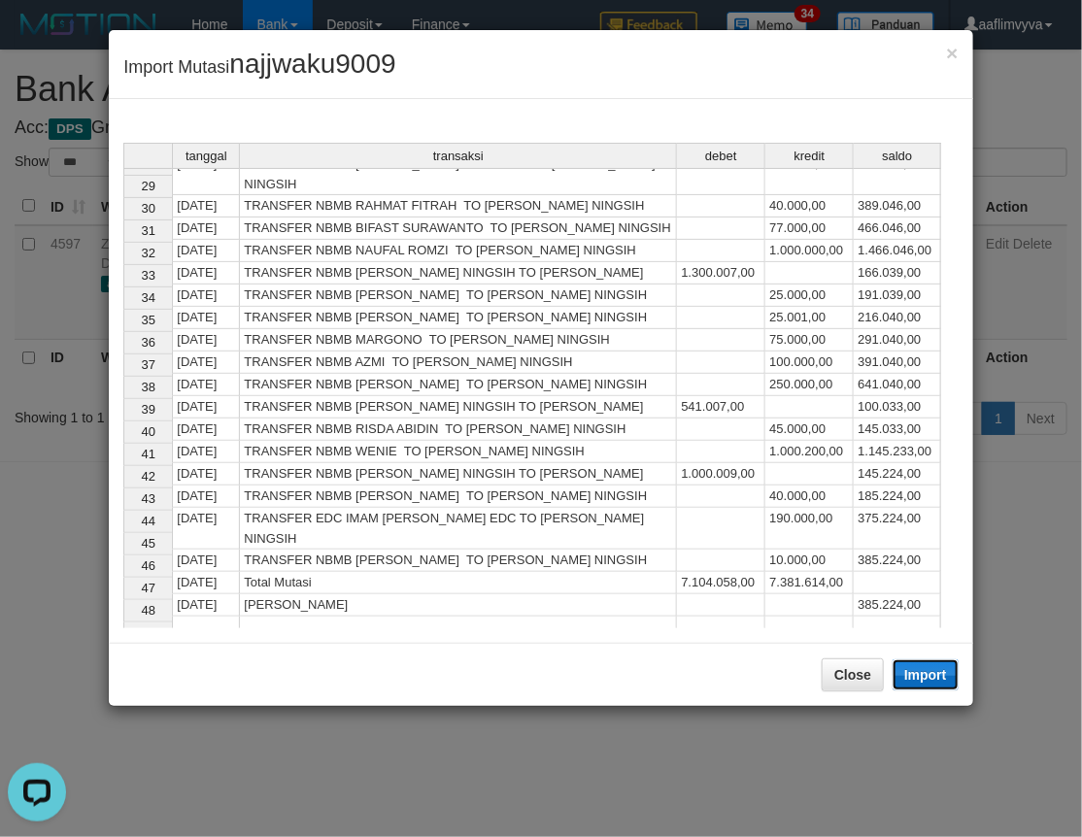
click at [933, 674] on button "Import" at bounding box center [925, 674] width 66 height 31
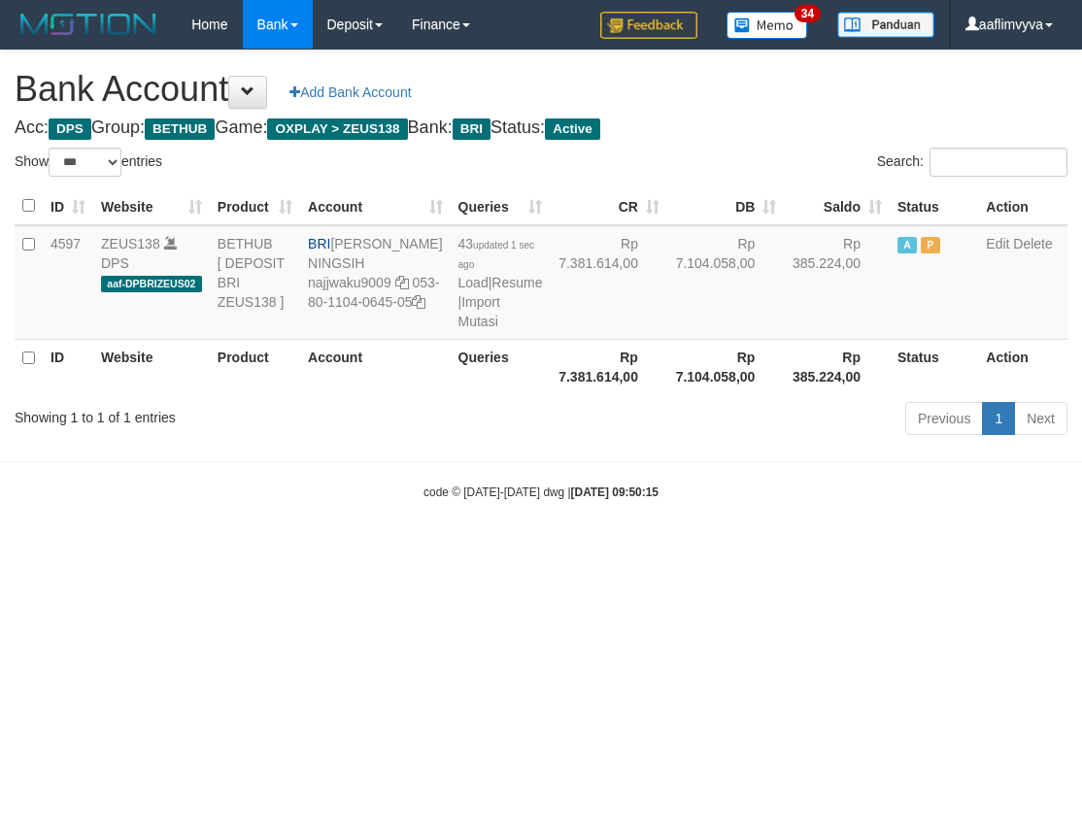
select select "***"
click at [769, 550] on html "Toggle navigation Home Bank Account List Load By Website Group [OXPLAY] ZEUS138…" at bounding box center [541, 275] width 1082 height 550
click at [450, 340] on td "43 updated 1 sec ago Load | Resume | Import Mutasi" at bounding box center [500, 282] width 100 height 115
click at [457, 329] on link "Import Mutasi" at bounding box center [478, 311] width 42 height 35
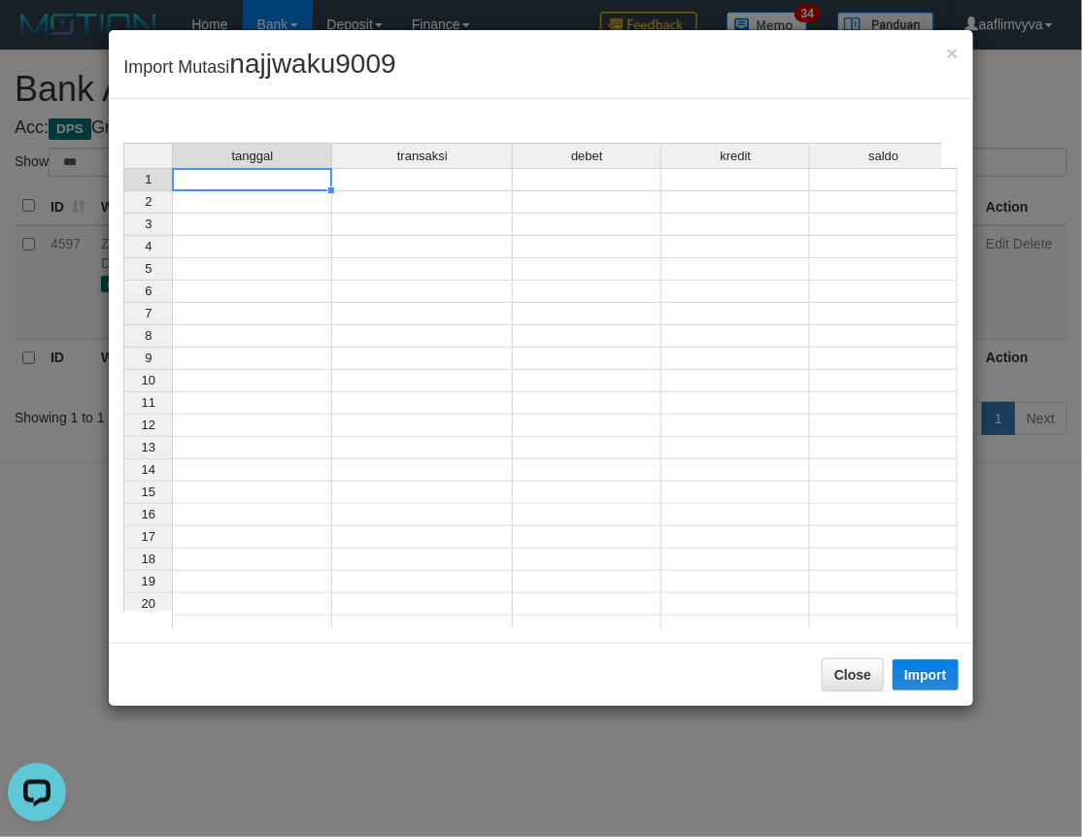
click at [250, 175] on td at bounding box center [252, 179] width 160 height 23
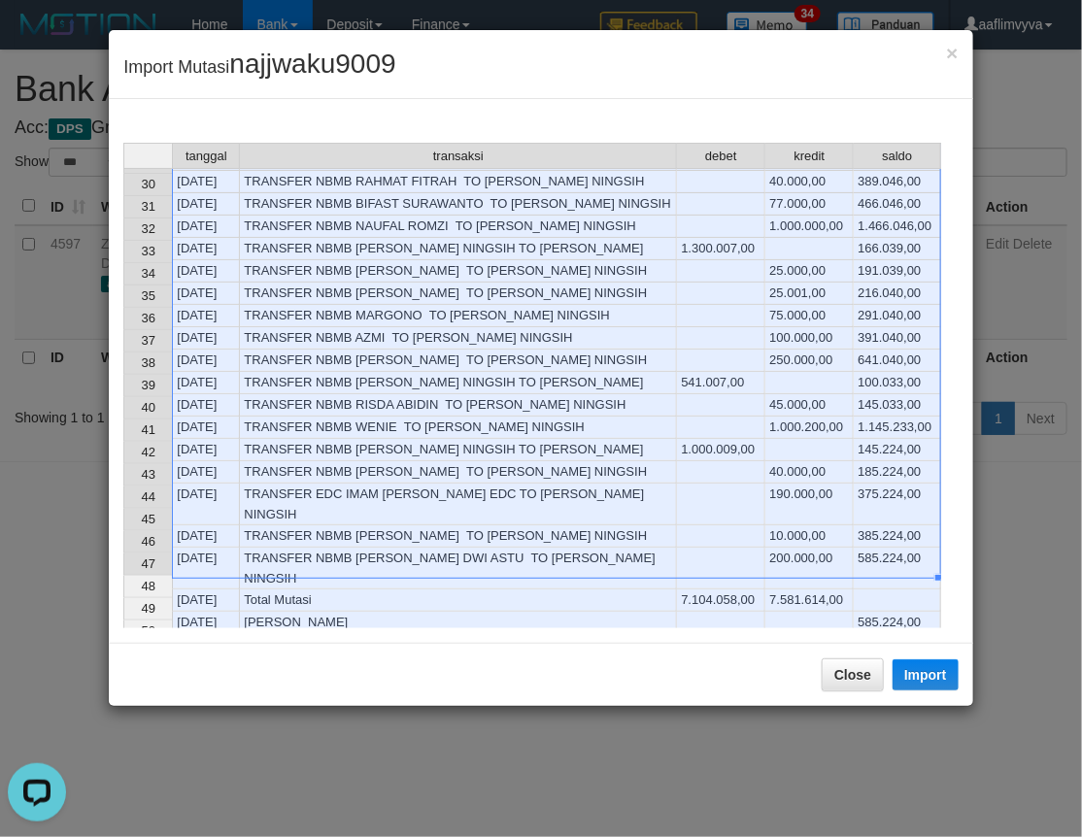
scroll to position [643, 0]
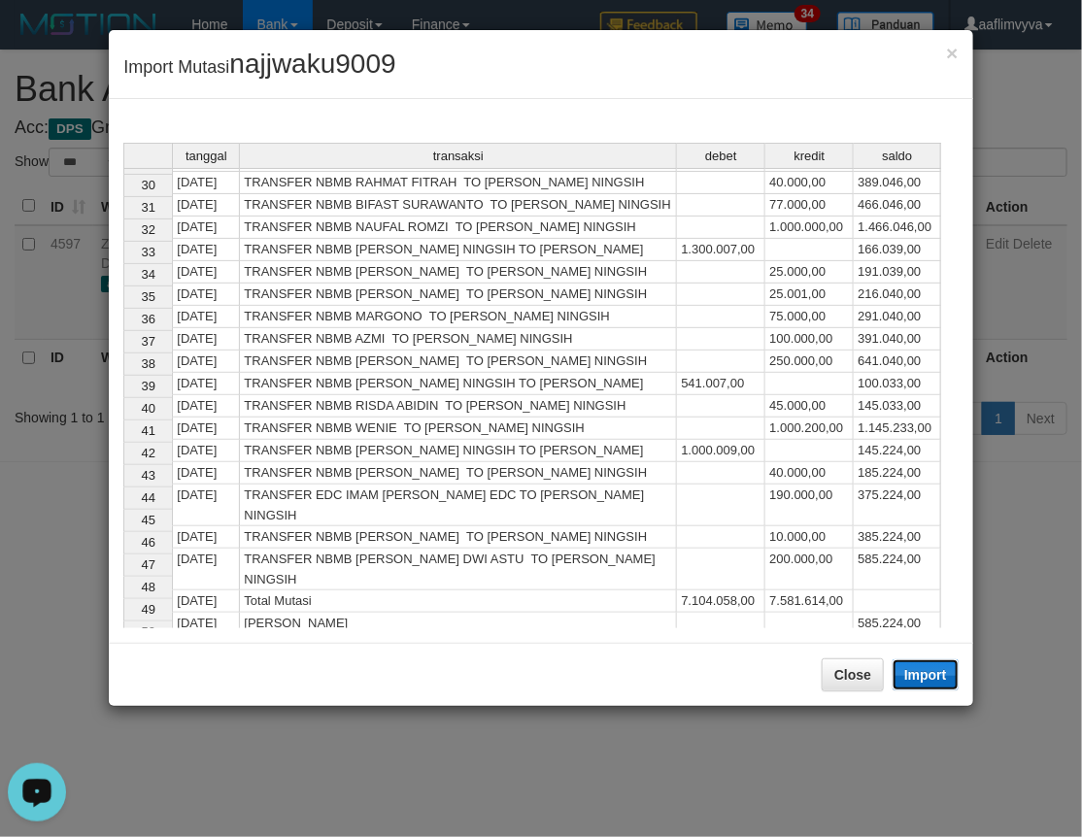
click at [927, 678] on button "Import" at bounding box center [925, 674] width 66 height 31
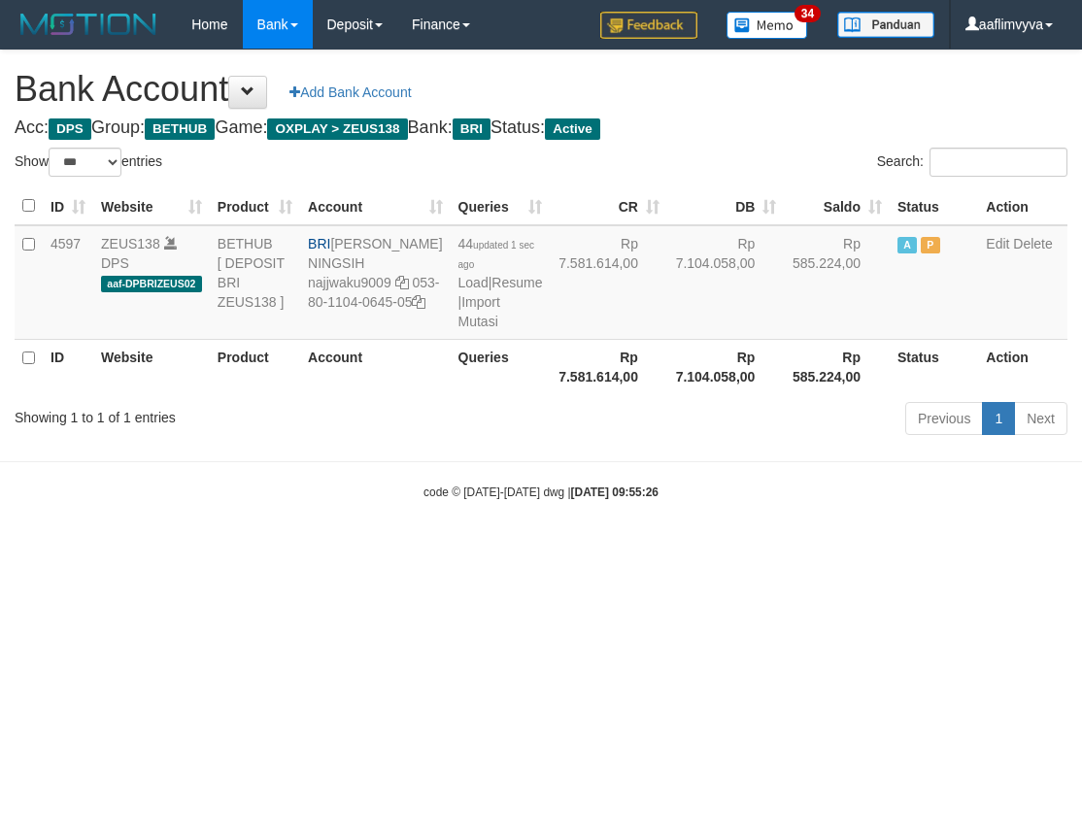
select select "***"
click at [733, 550] on html "Toggle navigation Home Bank Account List Load By Website Group [OXPLAY] ZEUS138…" at bounding box center [541, 275] width 1082 height 550
click at [457, 329] on link "Import Mutasi" at bounding box center [478, 311] width 42 height 35
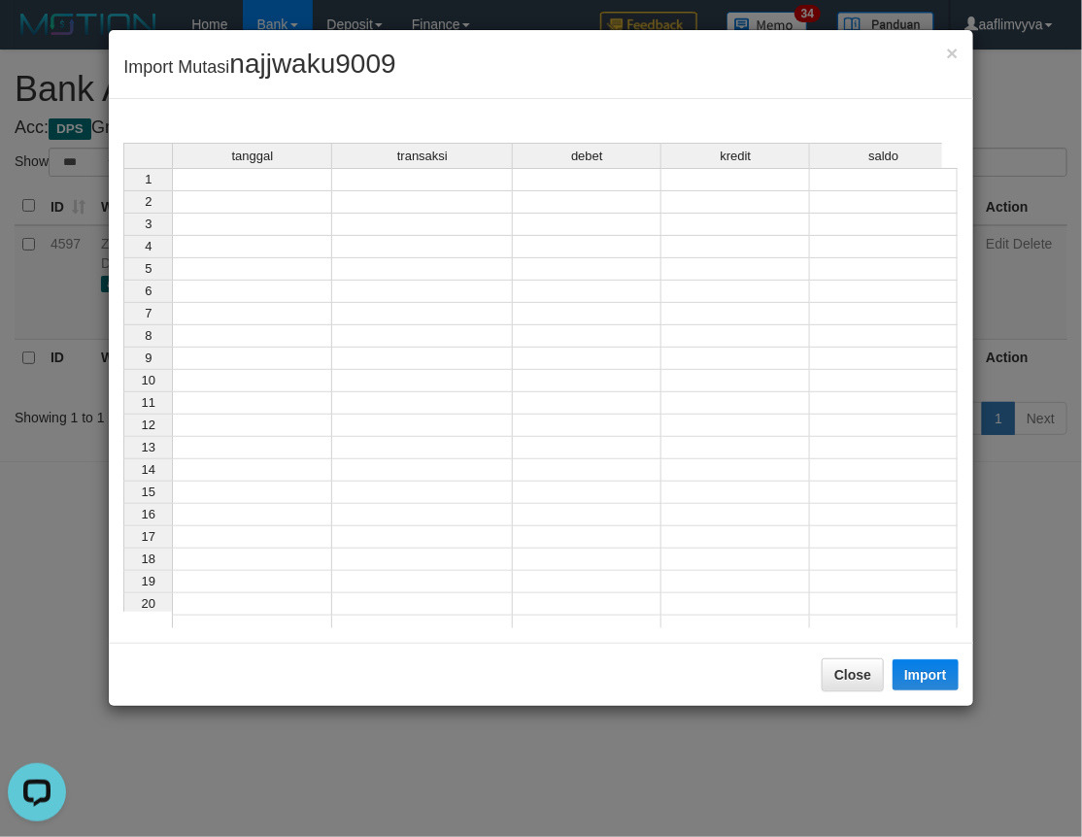
click at [289, 179] on td at bounding box center [252, 179] width 160 height 23
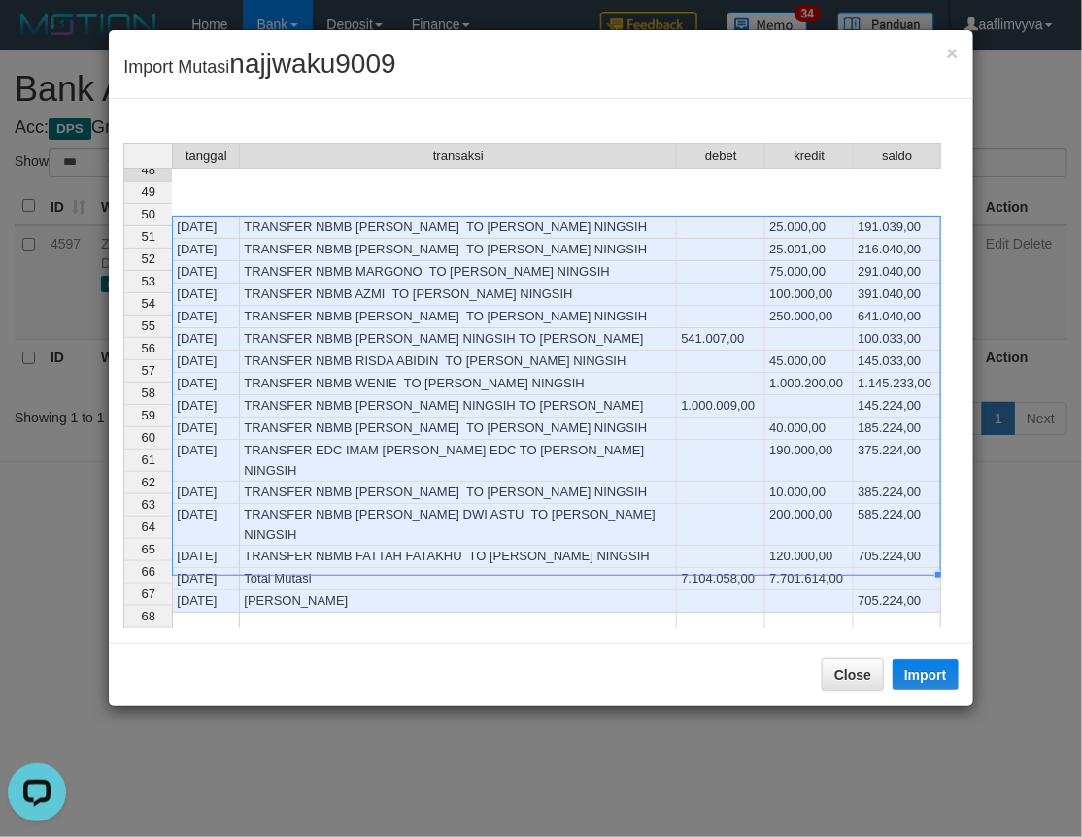
scroll to position [668, 0]
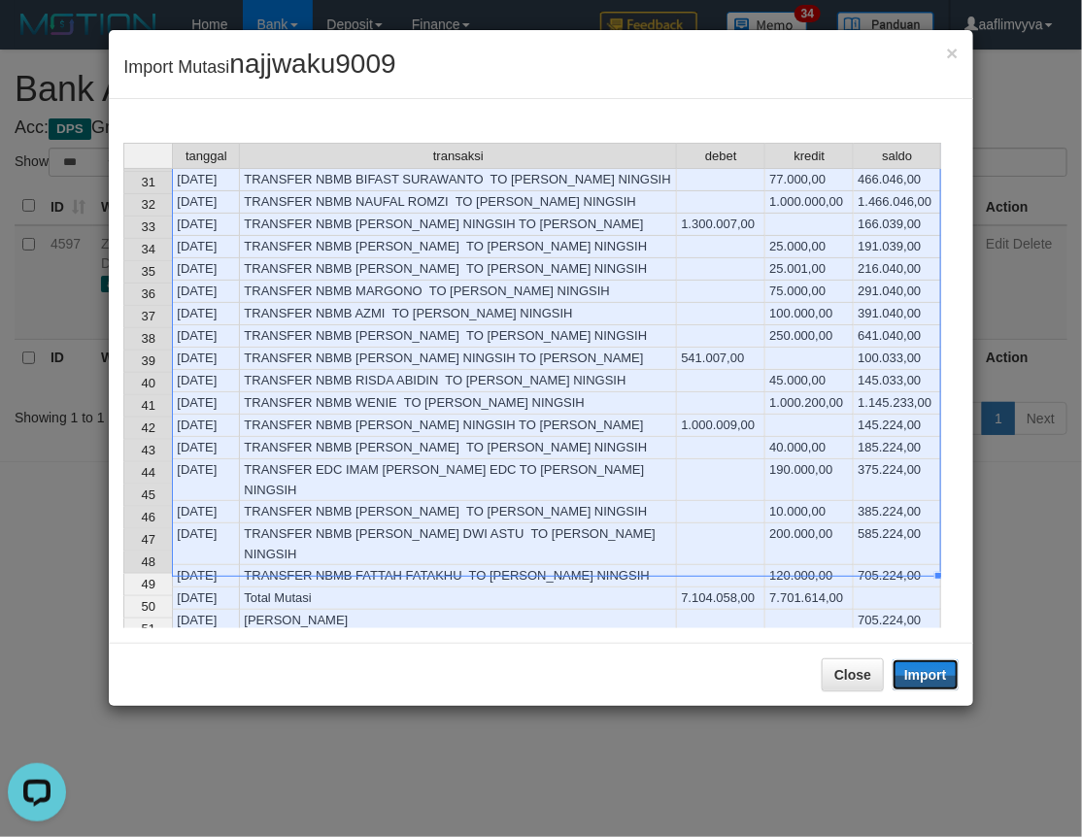
drag, startPoint x: 921, startPoint y: 673, endPoint x: 82, endPoint y: 476, distance: 861.8
click at [921, 673] on button "Import" at bounding box center [925, 674] width 66 height 31
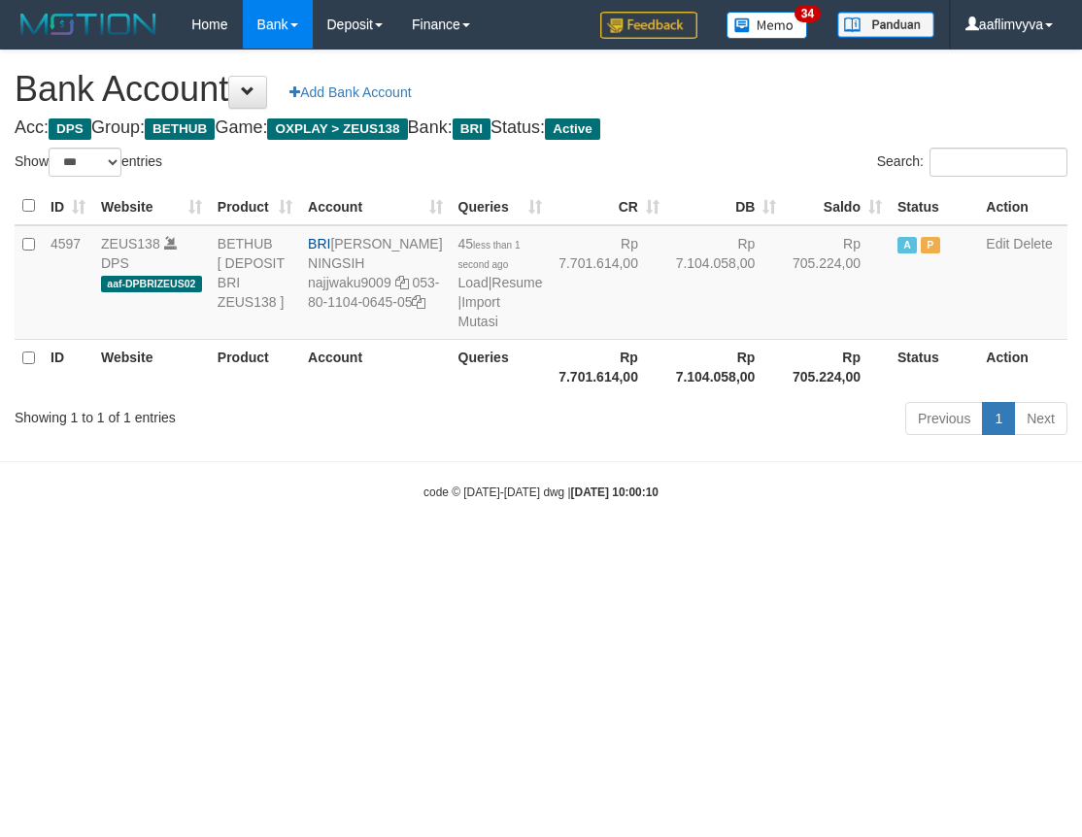
select select "***"
drag, startPoint x: 492, startPoint y: 608, endPoint x: 431, endPoint y: 355, distance: 259.8
click at [481, 550] on html "Toggle navigation Home Bank Account List Load By Website Group [OXPLAY] ZEUS138…" at bounding box center [541, 275] width 1082 height 550
click at [457, 329] on link "Import Mutasi" at bounding box center [478, 311] width 42 height 35
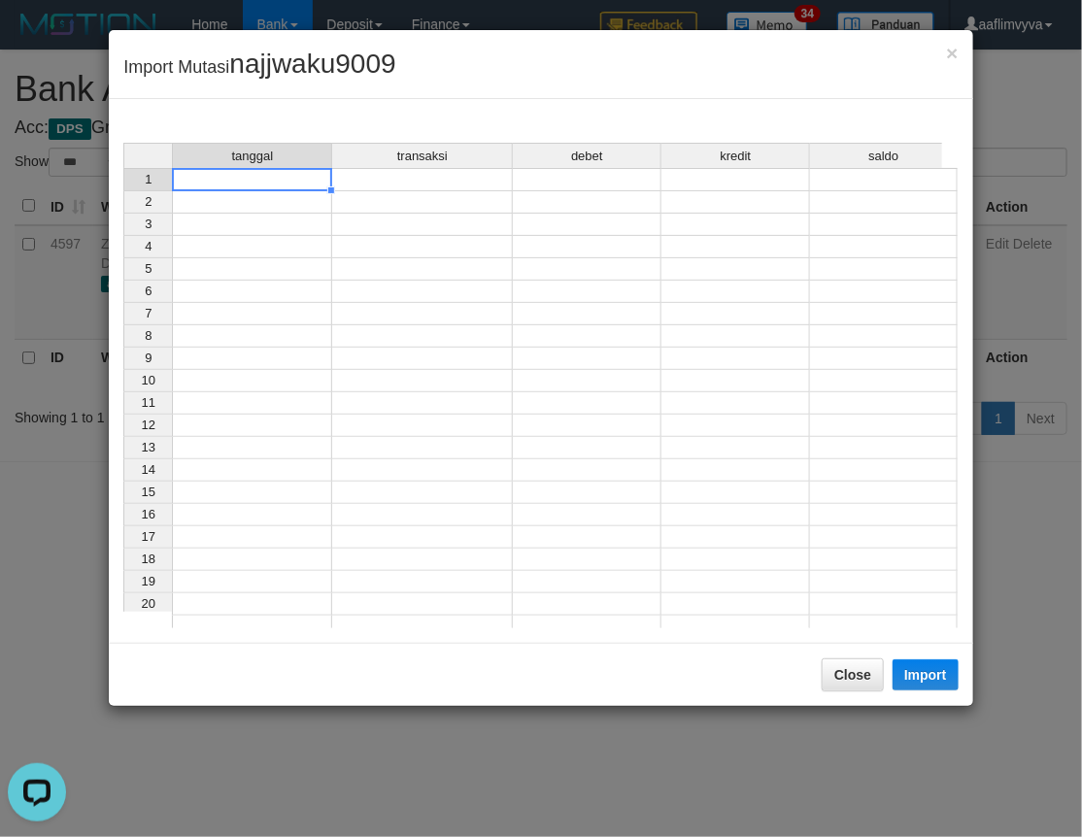
click at [256, 184] on td at bounding box center [252, 179] width 160 height 23
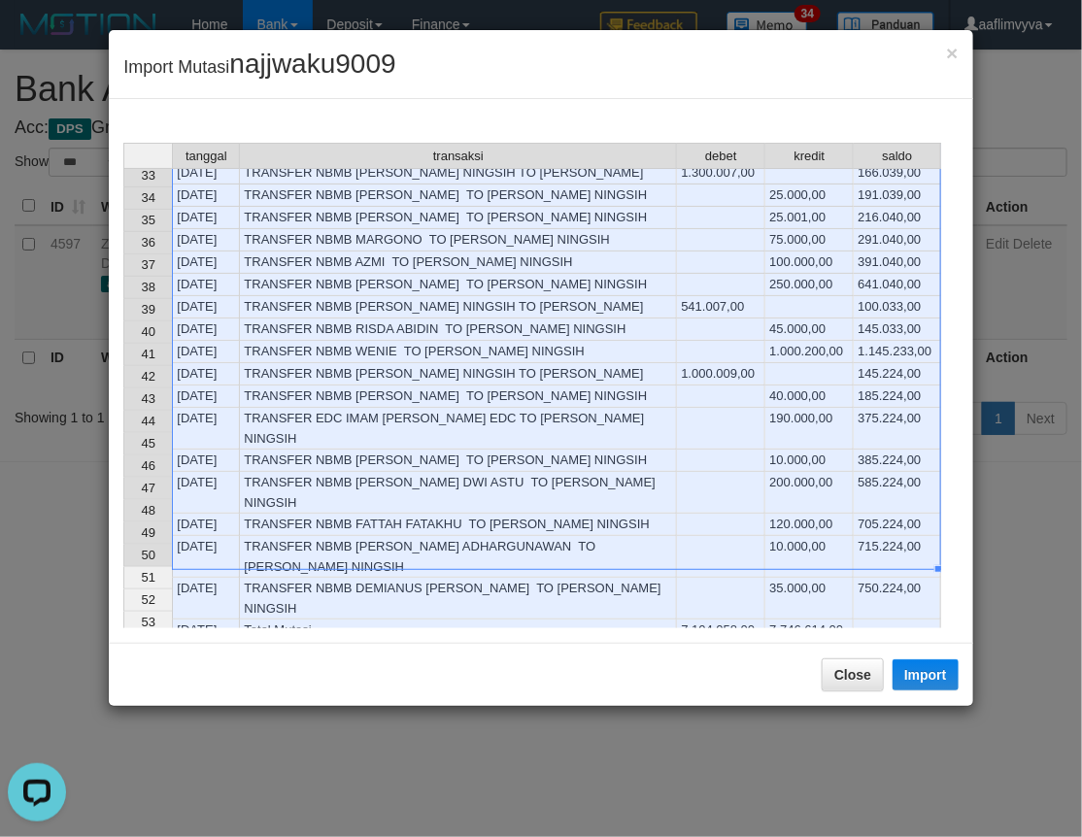
scroll to position [710, 0]
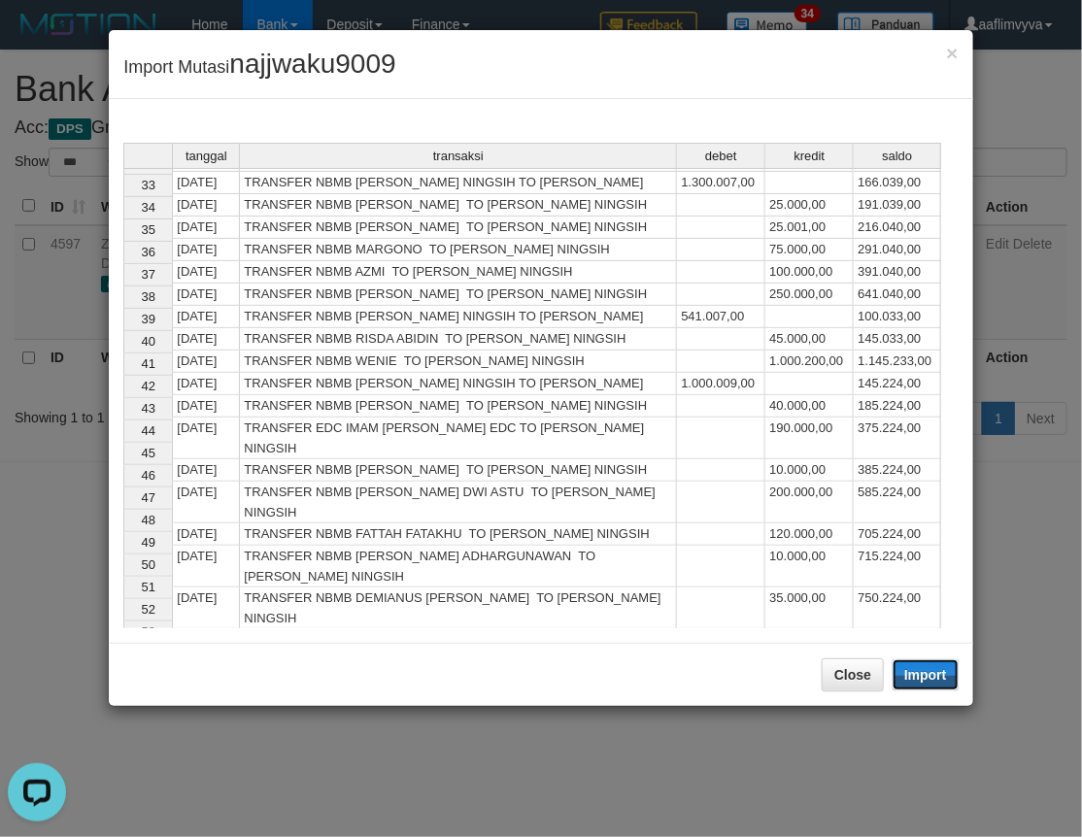
drag, startPoint x: 914, startPoint y: 677, endPoint x: 2, endPoint y: 352, distance: 968.1
click at [915, 677] on button "Import" at bounding box center [925, 674] width 66 height 31
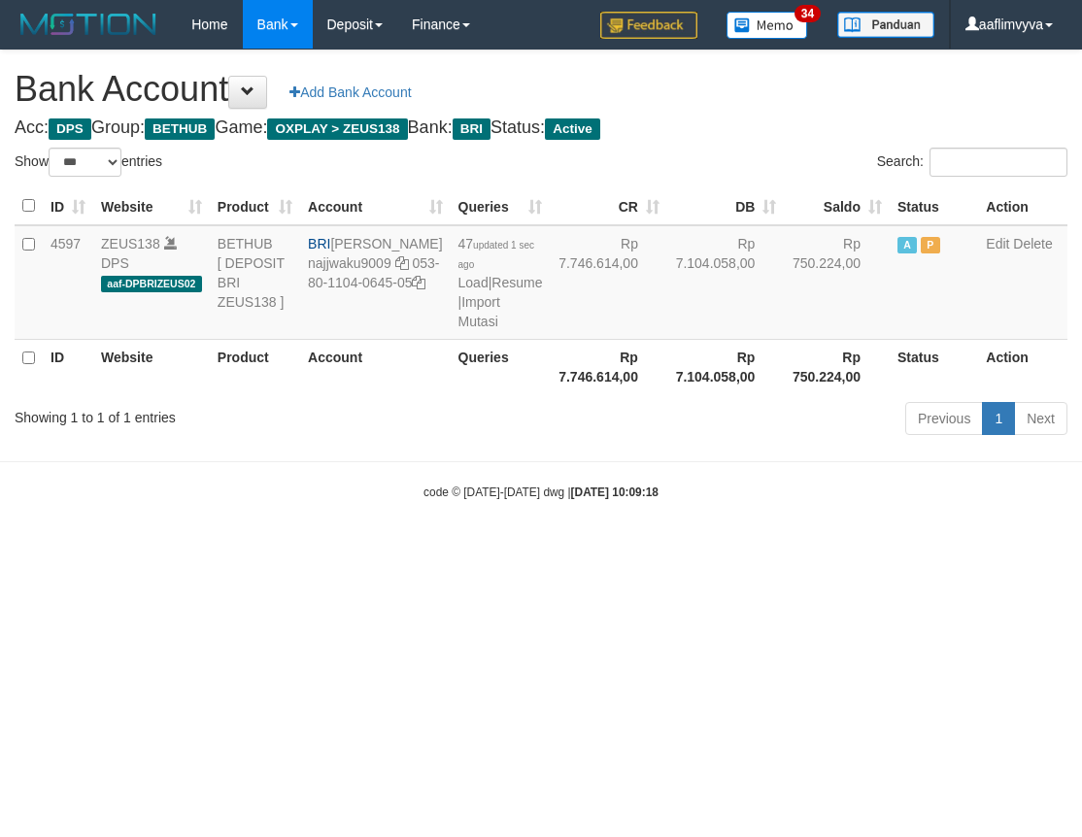
select select "***"
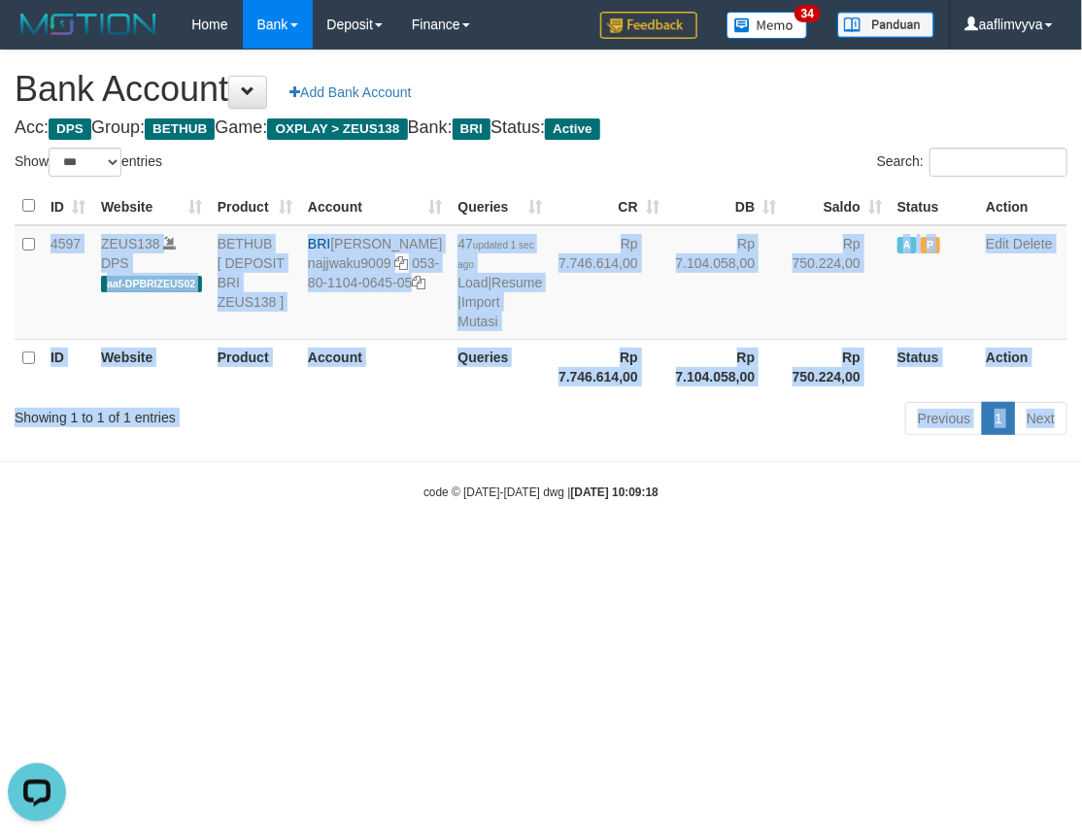
drag, startPoint x: 5, startPoint y: 499, endPoint x: 59, endPoint y: 46, distance: 456.7
click at [59, 146] on body "Toggle navigation Home Bank Account List Load By Website Group [OXPLAY] ZEUS138…" at bounding box center [541, 275] width 1082 height 550
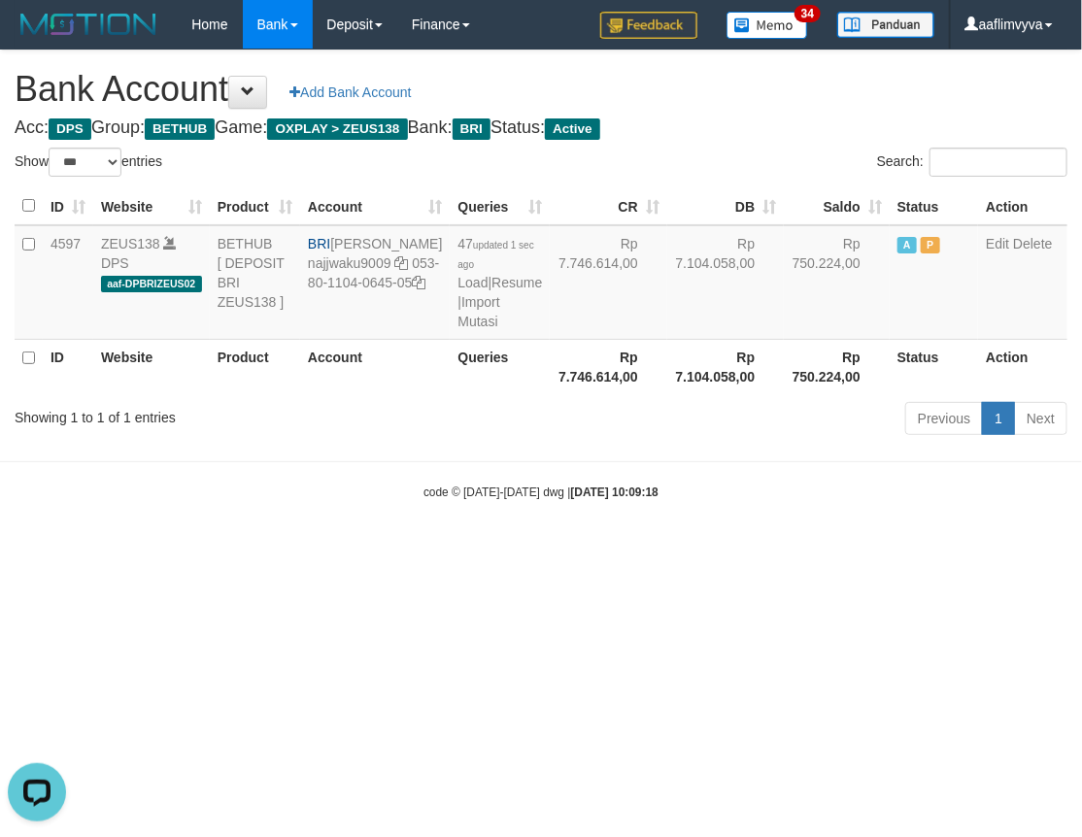
drag, startPoint x: 220, startPoint y: 488, endPoint x: 212, endPoint y: 472, distance: 18.7
click at [214, 478] on body "Toggle navigation Home Bank Account List Load By Website Group [OXPLAY] ZEUS138…" at bounding box center [541, 275] width 1082 height 550
click at [503, 550] on body "Toggle navigation Home Bank Account List Load By Website Group [OXPLAY] ZEUS138…" at bounding box center [541, 275] width 1082 height 550
click at [457, 329] on link "Import Mutasi" at bounding box center [478, 311] width 42 height 35
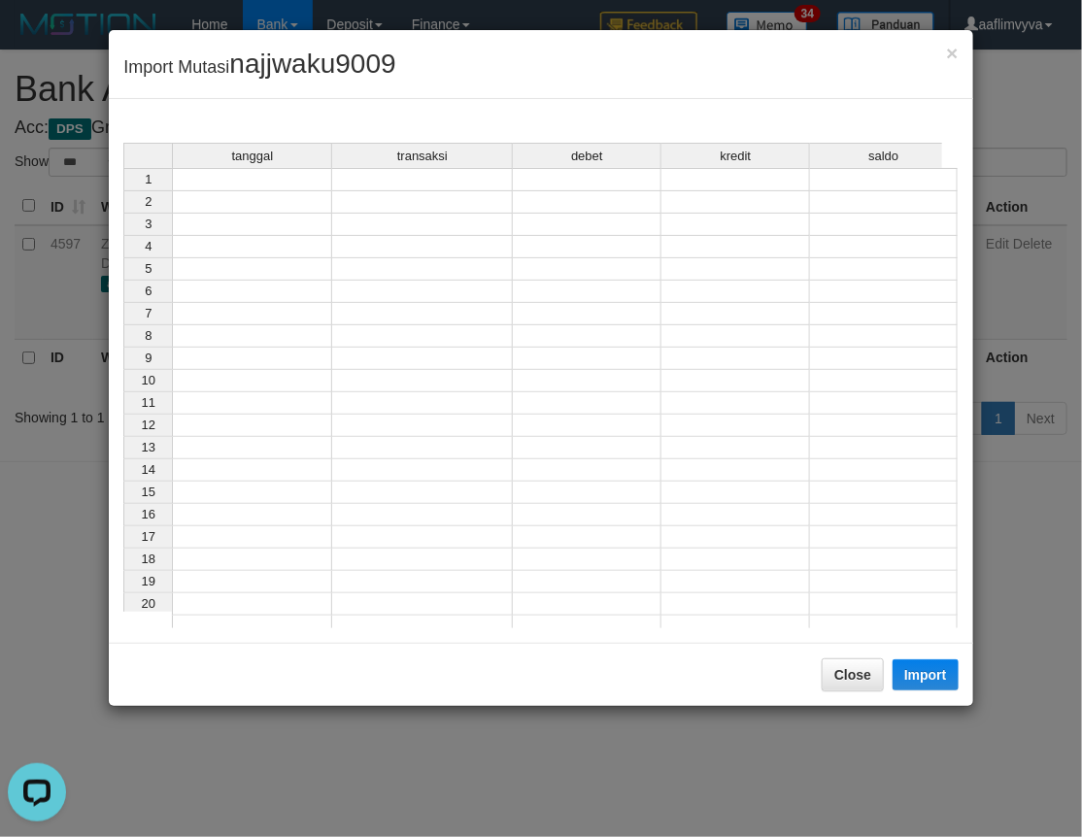
click at [255, 176] on td at bounding box center [252, 179] width 160 height 23
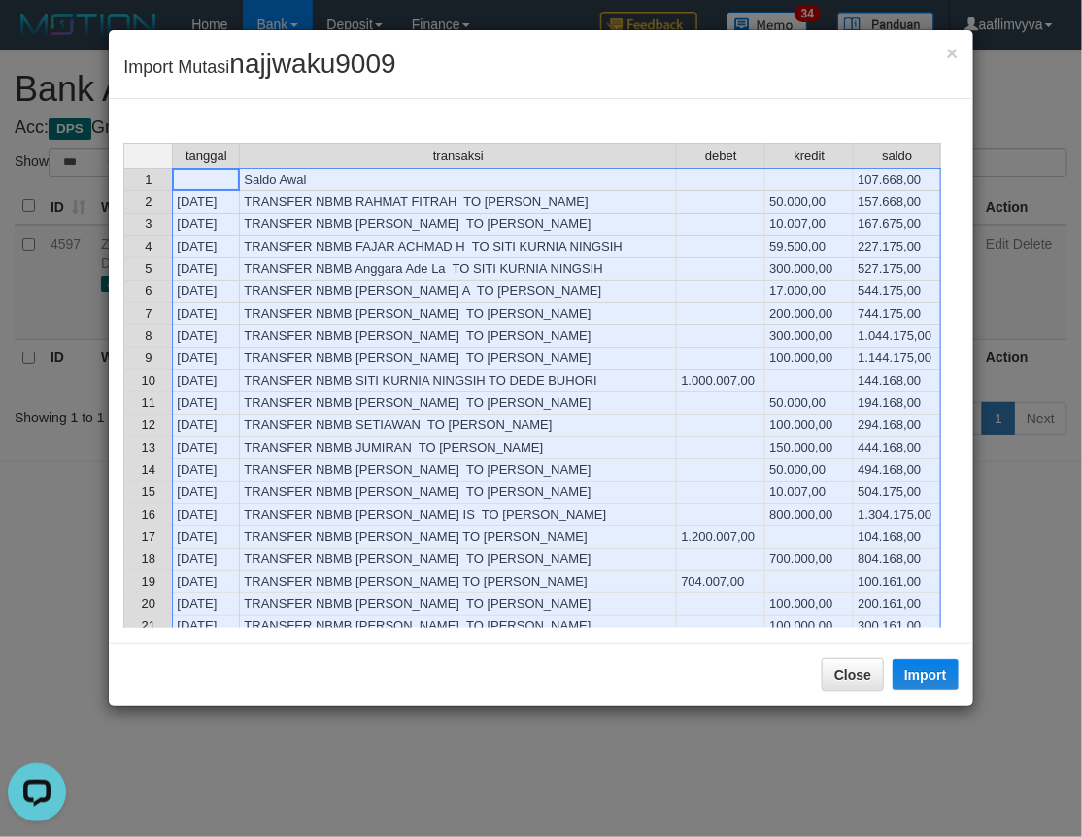
scroll to position [790, 0]
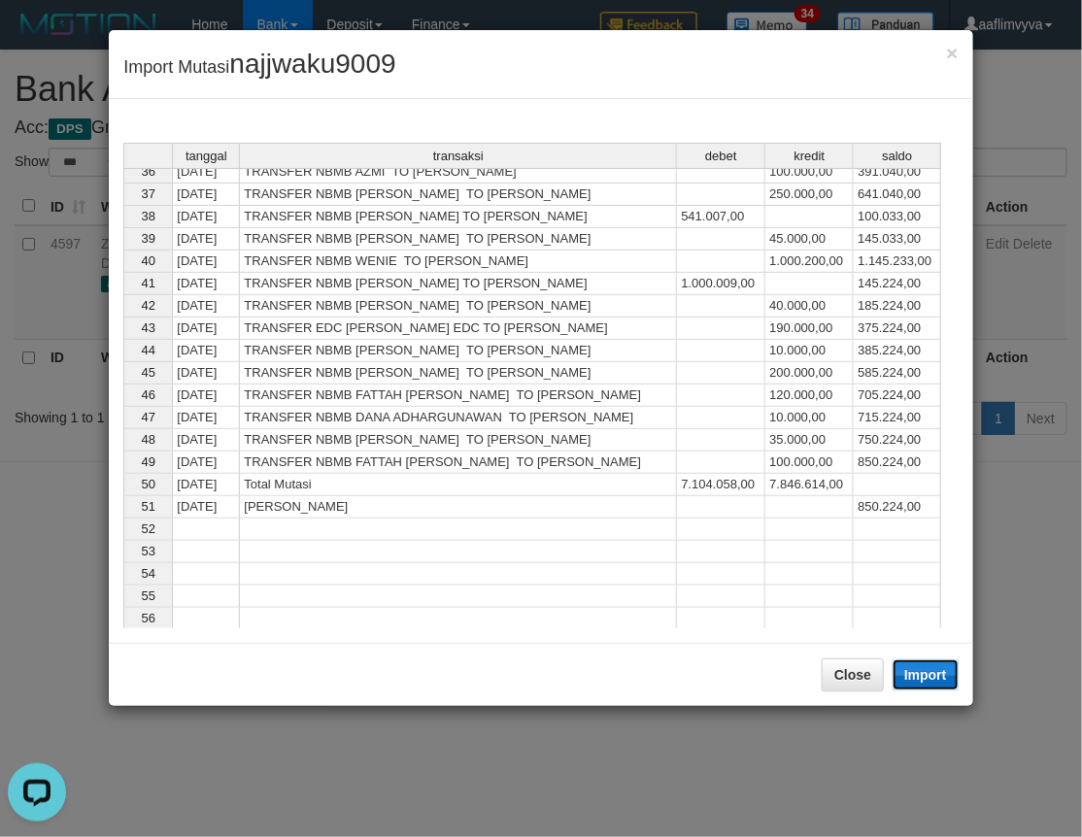
click at [946, 673] on button "Import" at bounding box center [925, 674] width 66 height 31
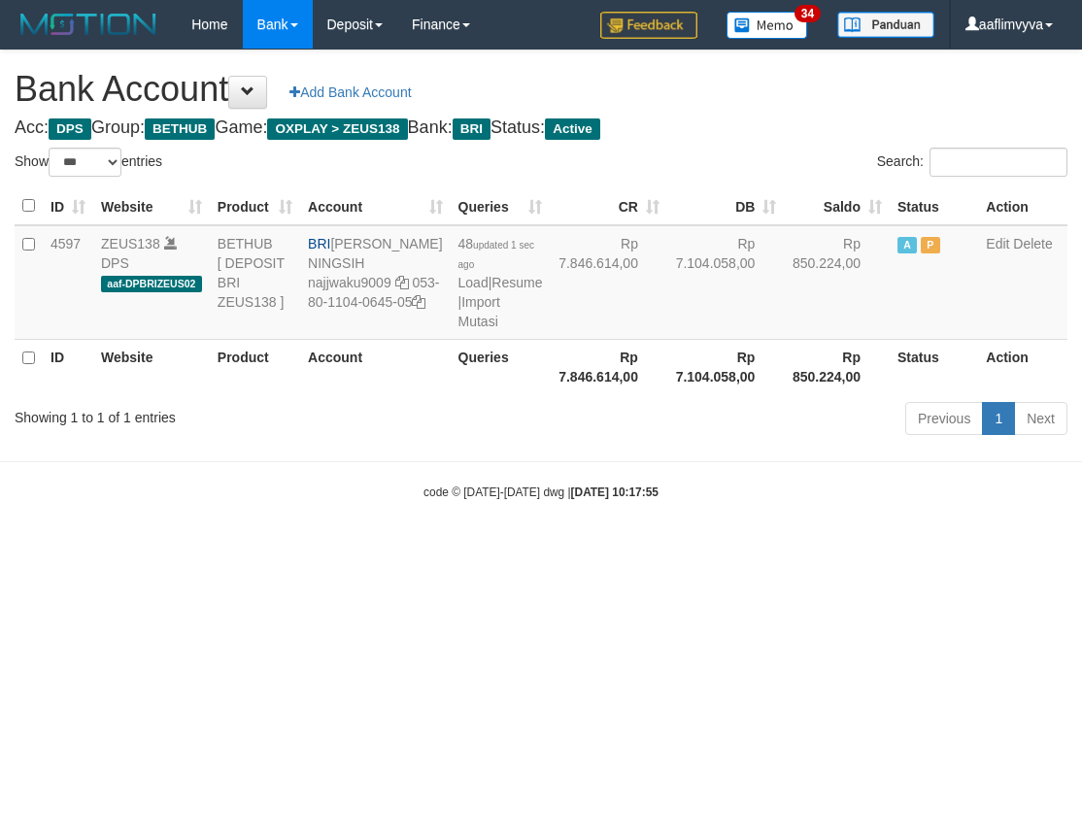
select select "***"
click at [773, 550] on html "Toggle navigation Home Bank Account List Load By Website Group [OXPLAY] ZEUS138…" at bounding box center [541, 275] width 1082 height 550
click at [457, 329] on link "Import Mutasi" at bounding box center [478, 311] width 42 height 35
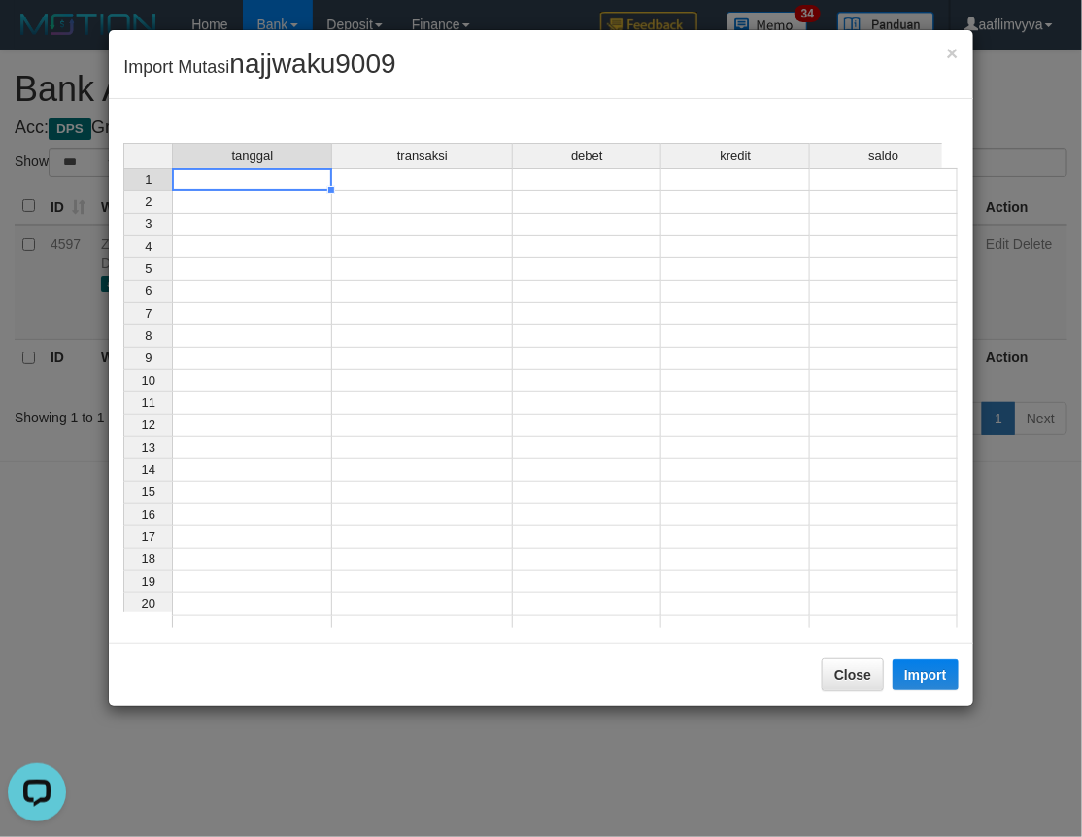
click at [249, 176] on td at bounding box center [252, 179] width 160 height 23
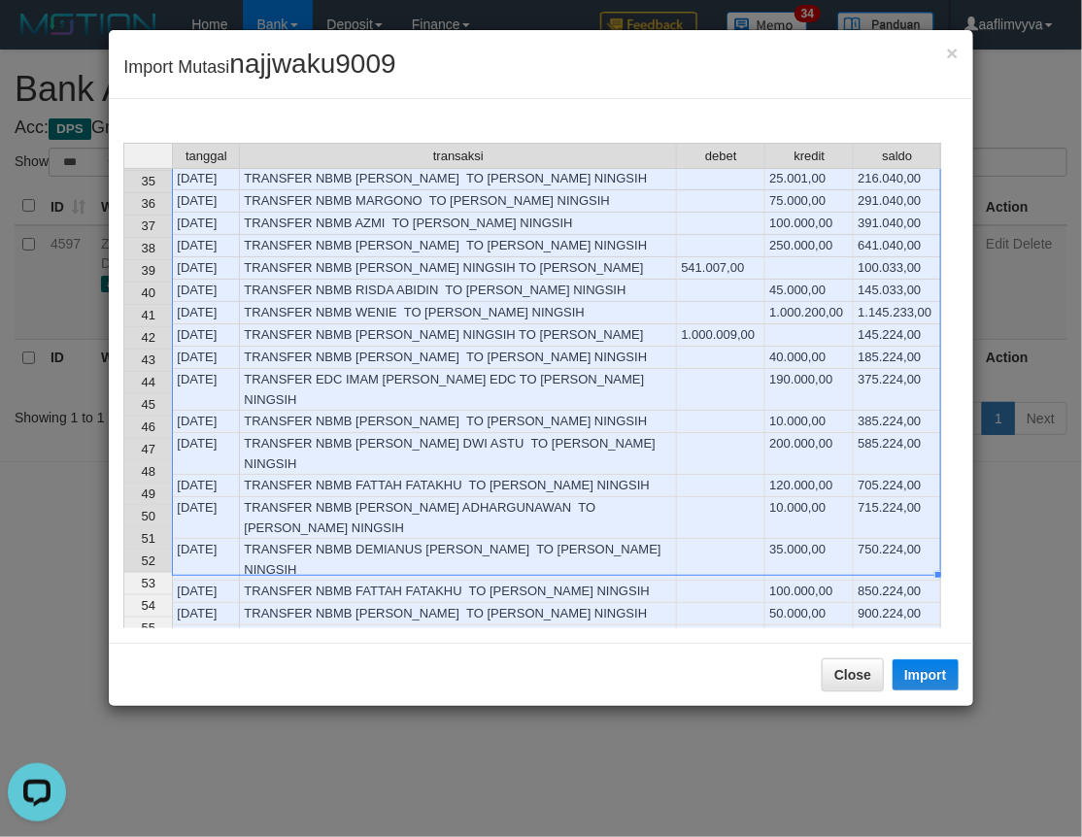
scroll to position [754, 0]
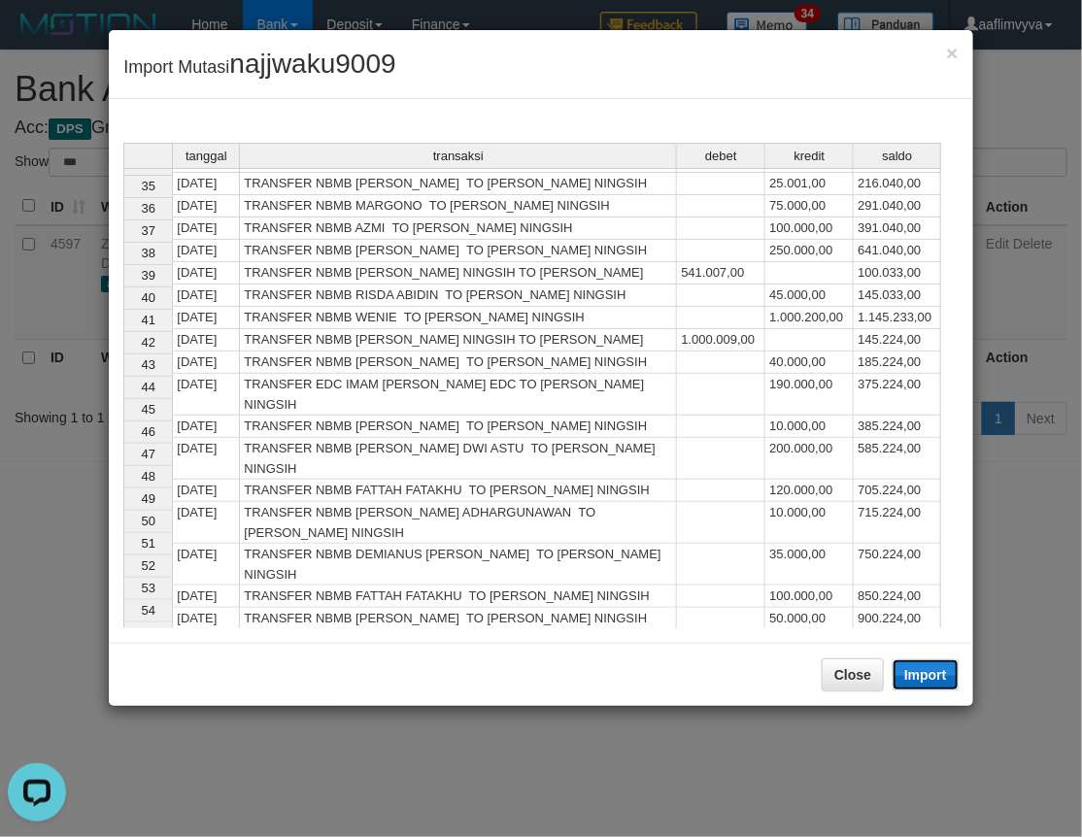
click at [932, 670] on button "Import" at bounding box center [925, 674] width 66 height 31
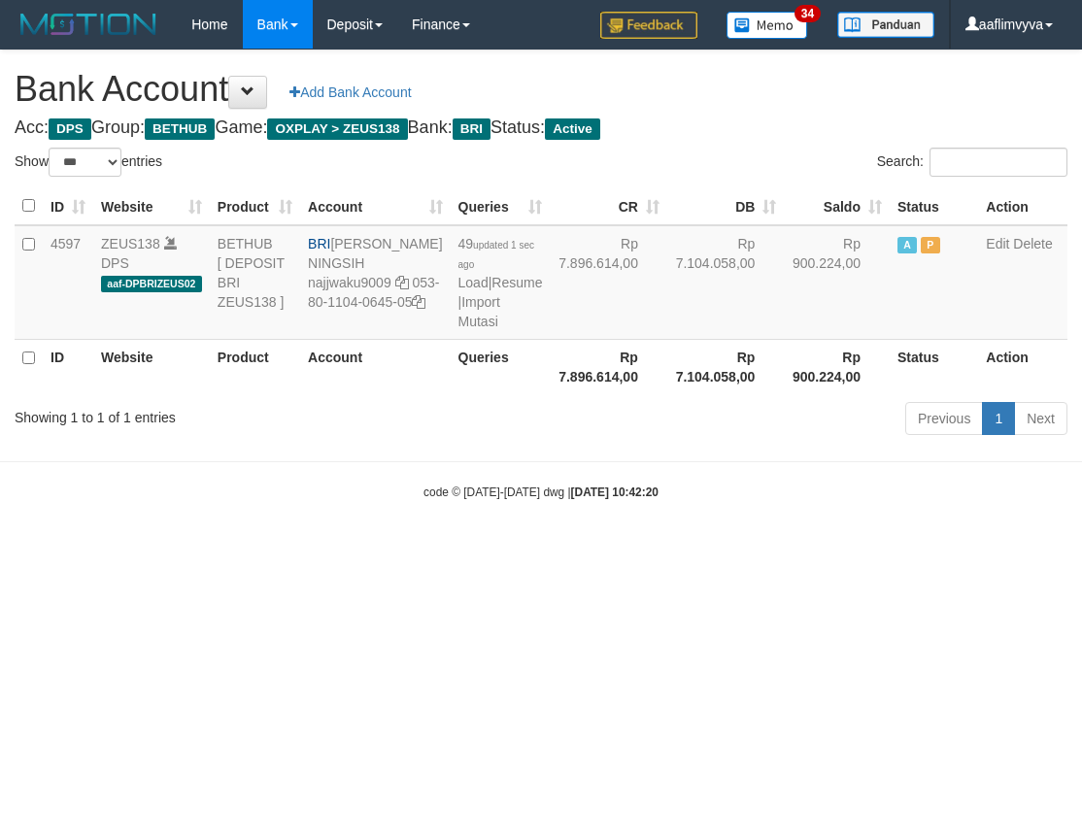
select select "***"
click at [714, 550] on html "Toggle navigation Home Bank Account List Load By Website Group [OXPLAY] ZEUS138…" at bounding box center [541, 275] width 1082 height 550
click at [457, 318] on link "Import Mutasi" at bounding box center [478, 311] width 42 height 35
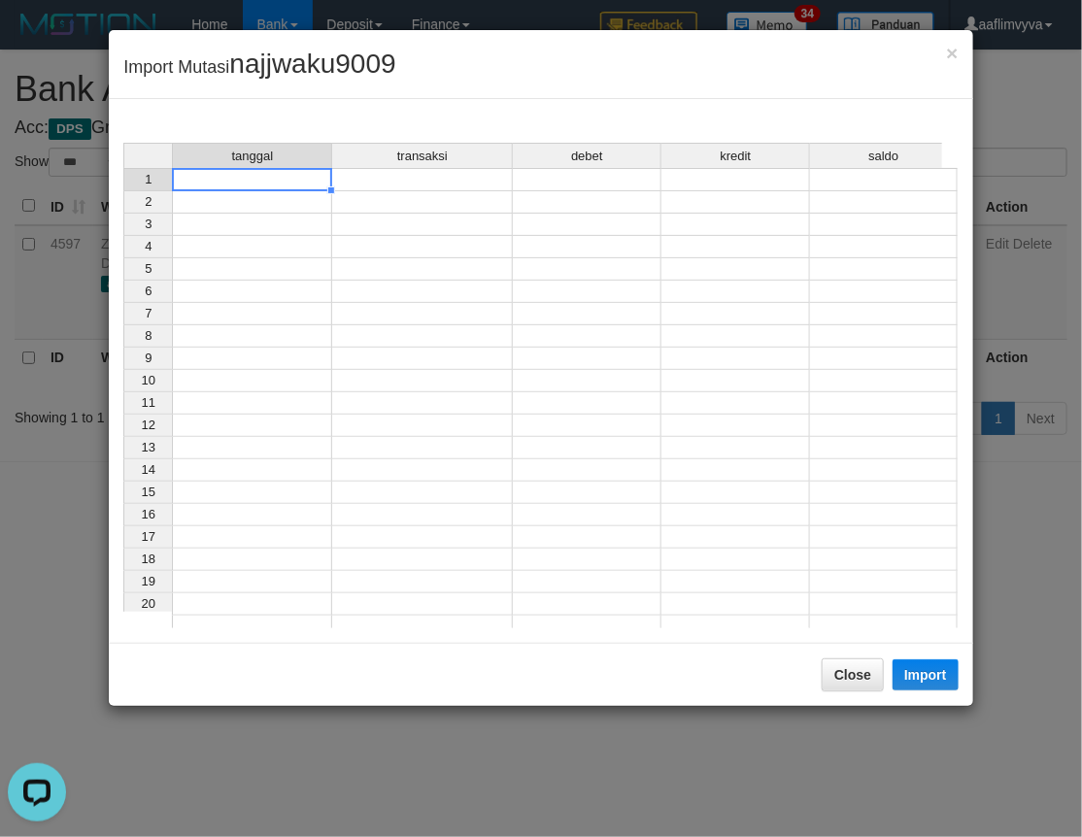
click at [247, 181] on td at bounding box center [252, 179] width 160 height 23
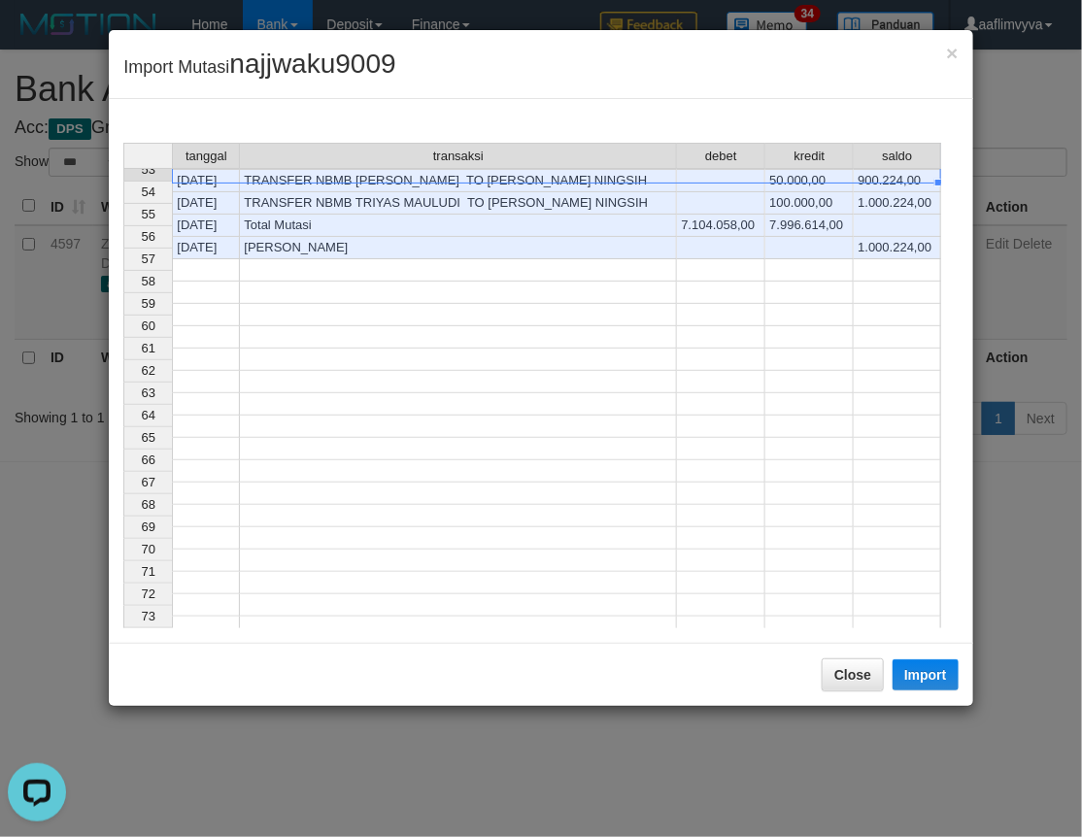
scroll to position [777, 0]
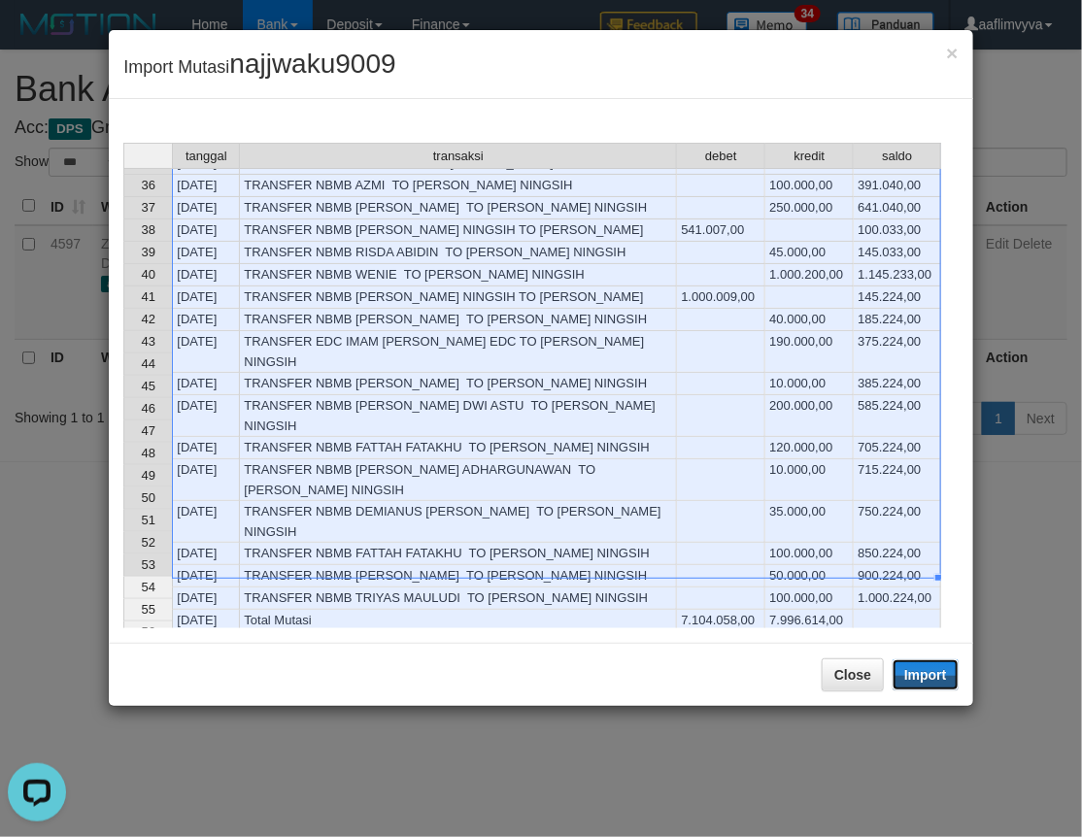
drag, startPoint x: 937, startPoint y: 666, endPoint x: 2, endPoint y: 286, distance: 1009.2
click at [937, 666] on button "Import" at bounding box center [925, 674] width 66 height 31
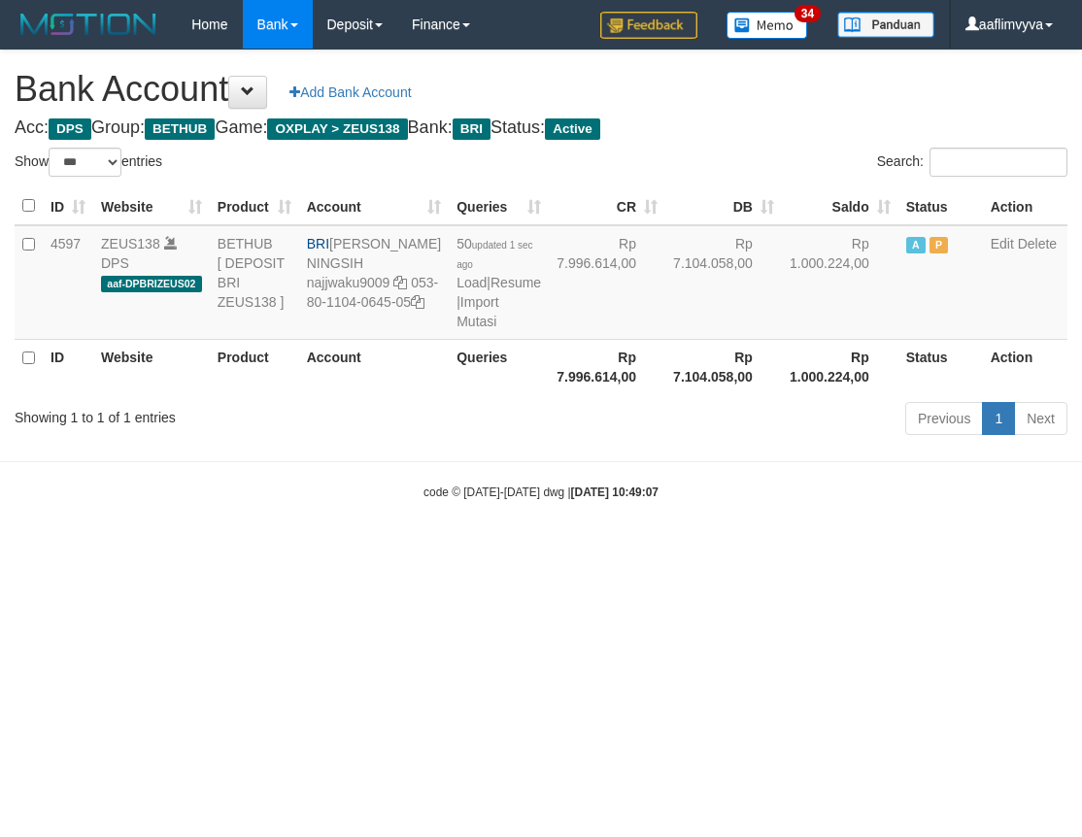
select select "***"
click at [833, 550] on body "Toggle navigation Home Bank Account List Load By Website Group [OXPLAY] ZEUS138…" at bounding box center [541, 275] width 1082 height 550
click at [456, 329] on link "Import Mutasi" at bounding box center [477, 311] width 42 height 35
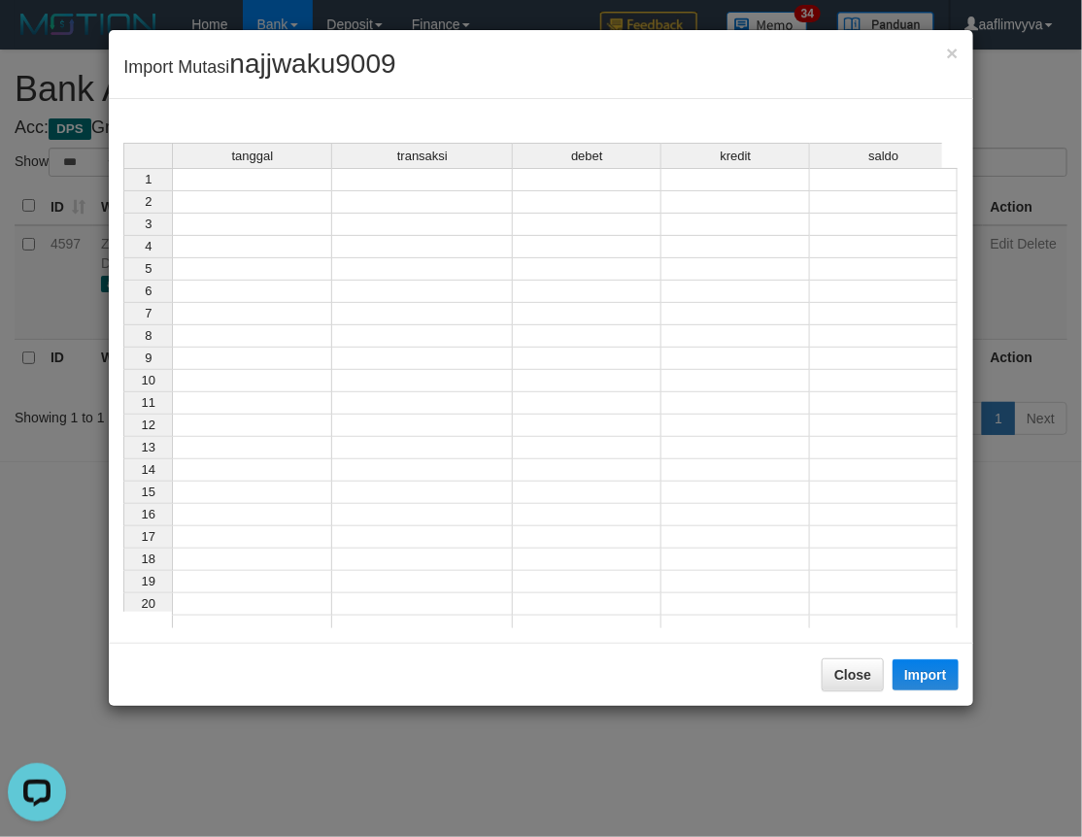
click at [297, 178] on td at bounding box center [252, 179] width 160 height 23
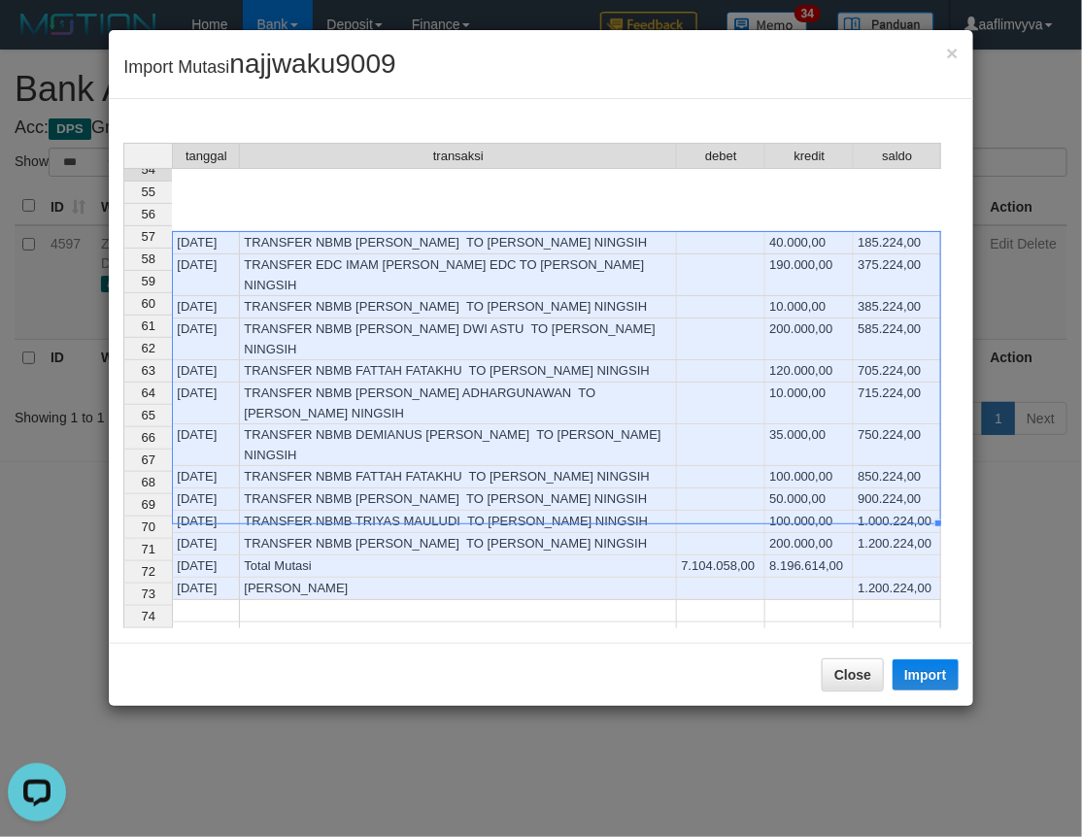
scroll to position [799, 0]
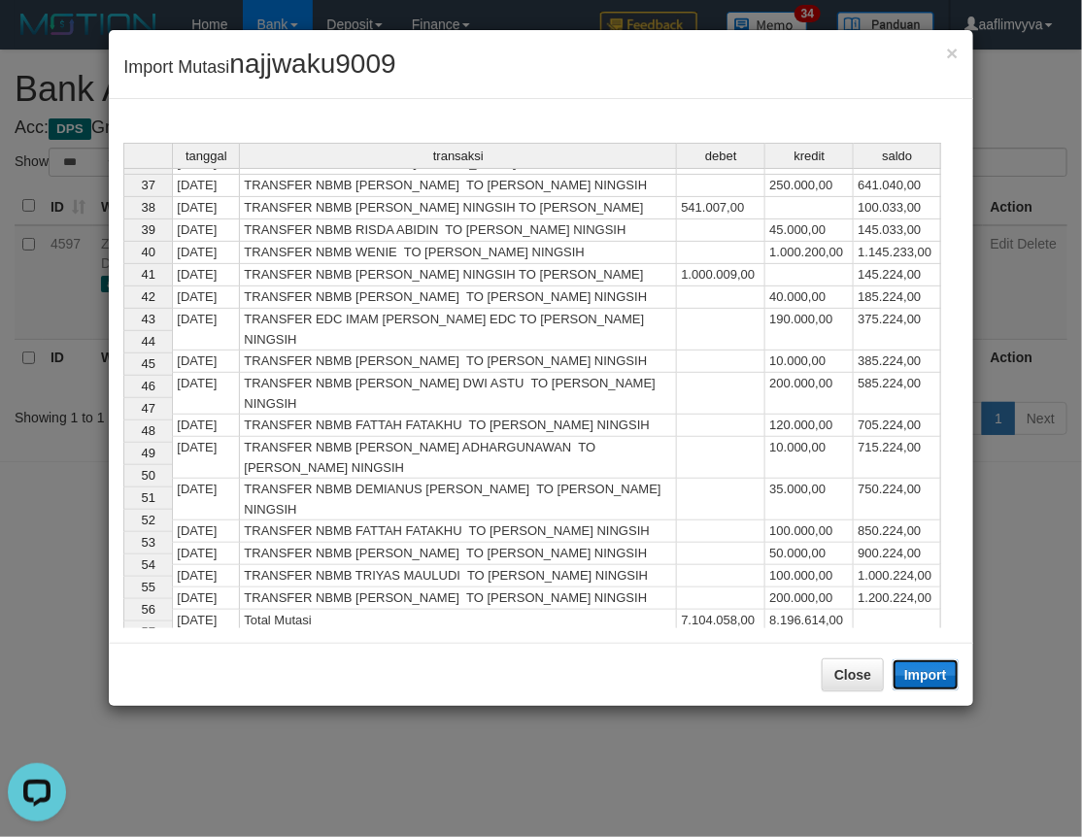
click at [906, 667] on button "Import" at bounding box center [925, 674] width 66 height 31
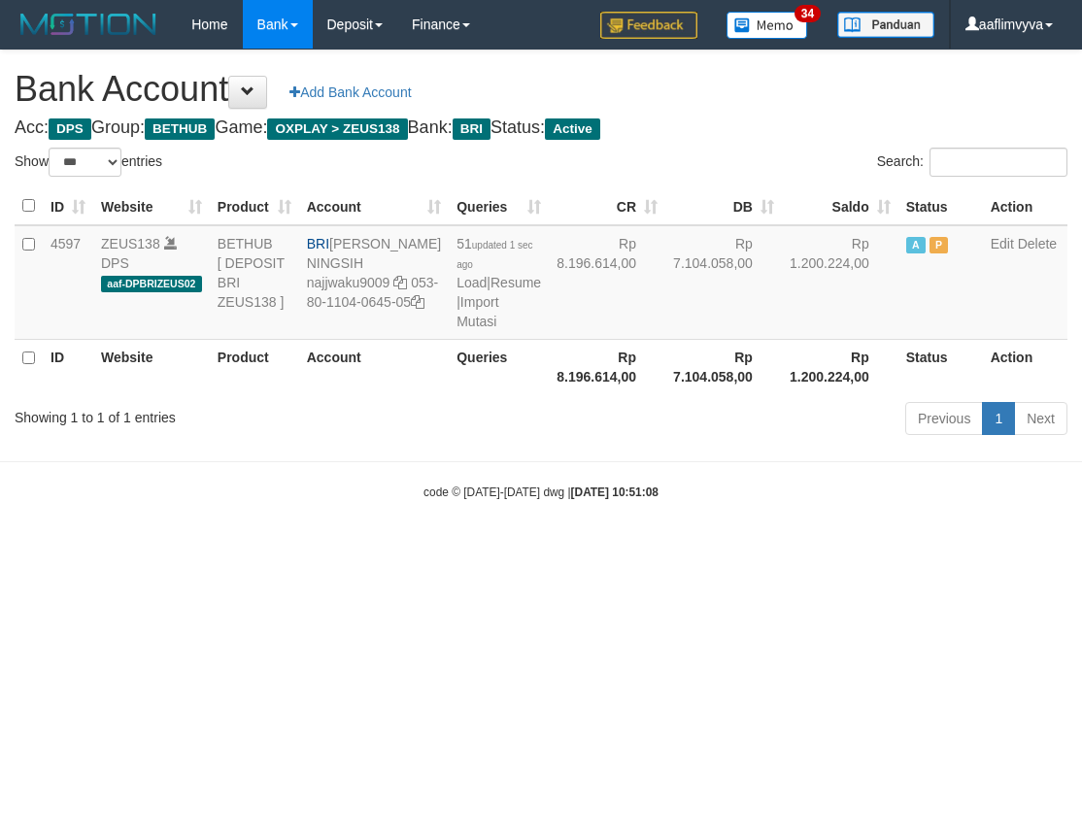
select select "***"
click at [1001, 550] on html "Toggle navigation Home Bank Account List Load By Website Group [OXPLAY] ZEUS138…" at bounding box center [541, 275] width 1082 height 550
click at [456, 329] on link "Import Mutasi" at bounding box center [477, 311] width 42 height 35
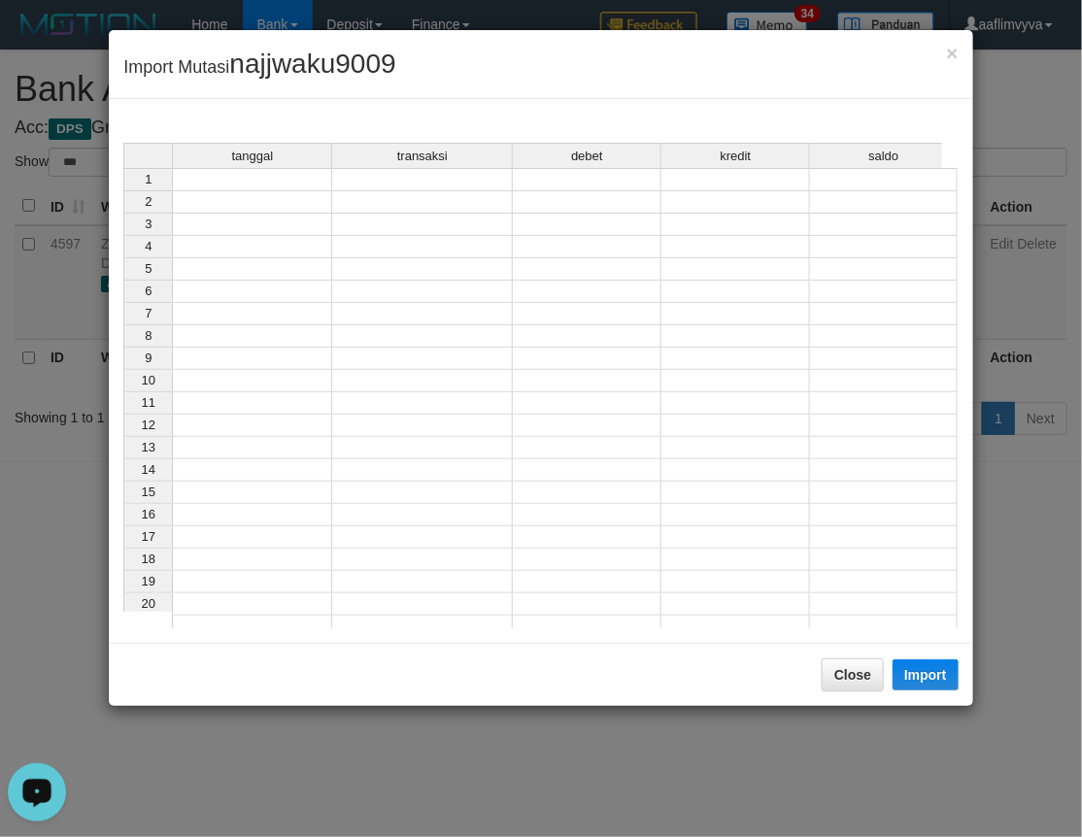
click at [231, 184] on td at bounding box center [252, 179] width 160 height 23
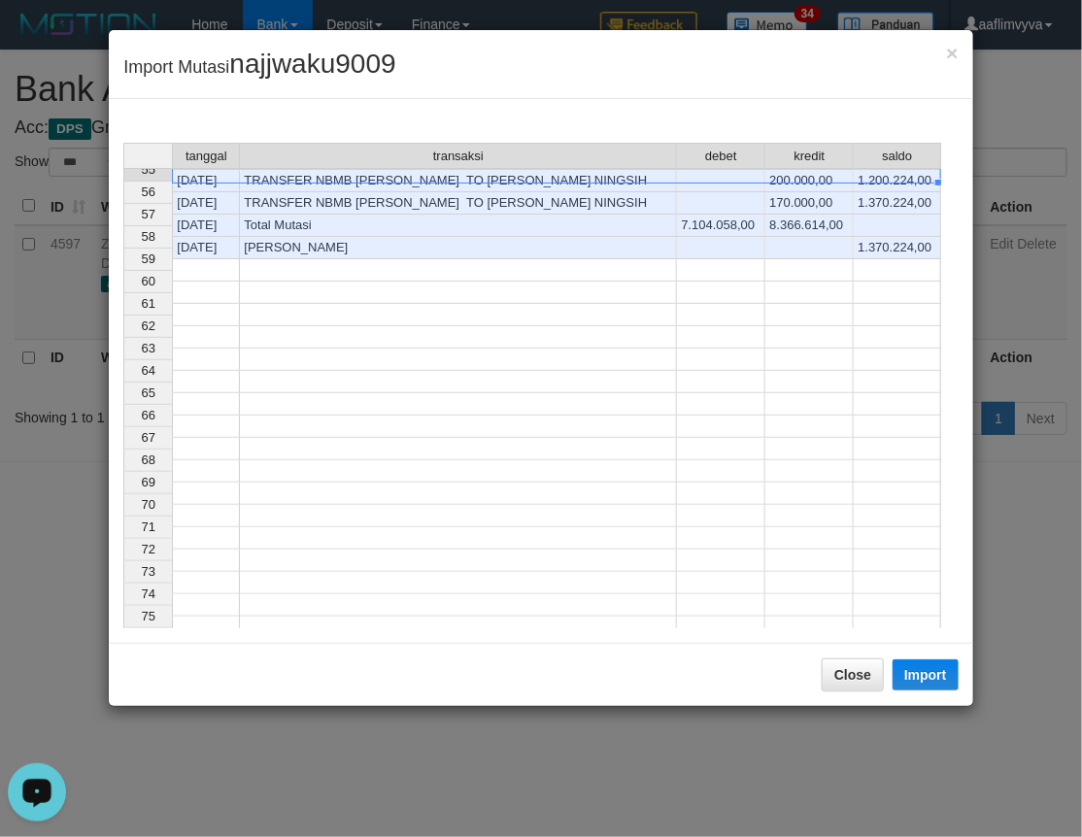
scroll to position [821, 0]
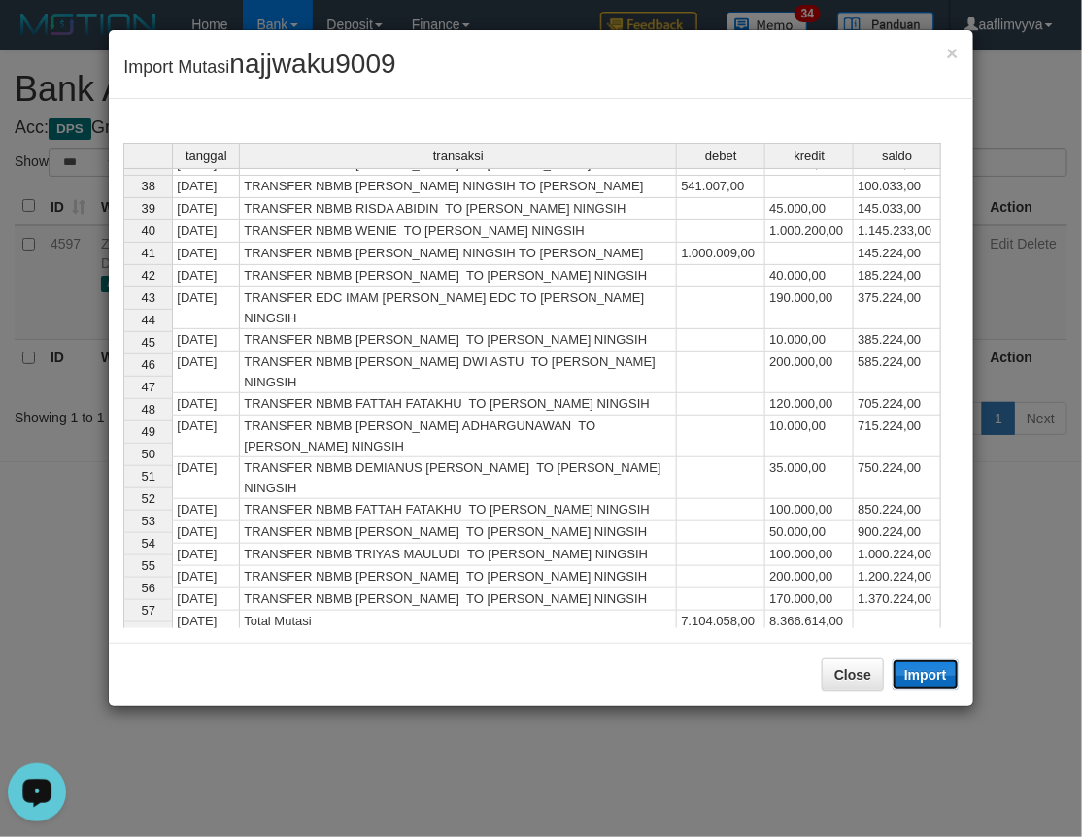
click at [901, 675] on button "Import" at bounding box center [925, 674] width 66 height 31
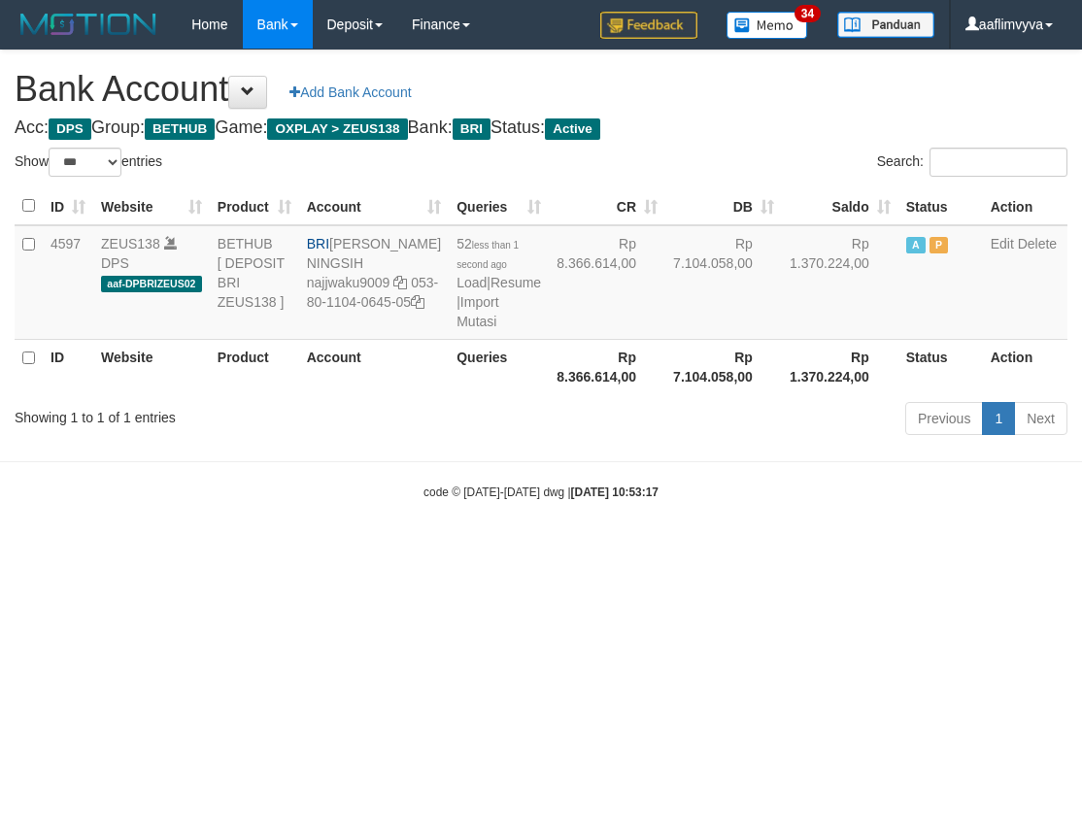
select select "***"
click at [586, 550] on body "Toggle navigation Home Bank Account List Load By Website Group [OXPLAY] ZEUS138…" at bounding box center [541, 275] width 1082 height 550
click at [456, 329] on link "Import Mutasi" at bounding box center [477, 311] width 42 height 35
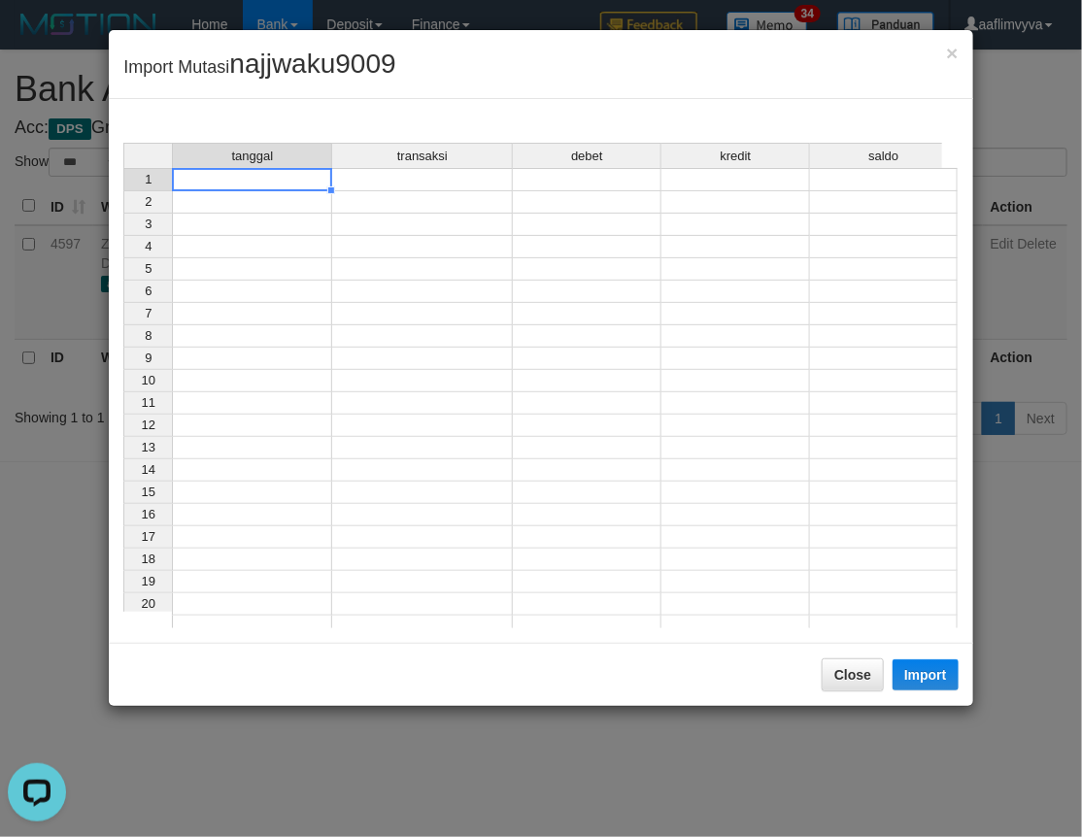
click at [295, 180] on td at bounding box center [252, 179] width 160 height 23
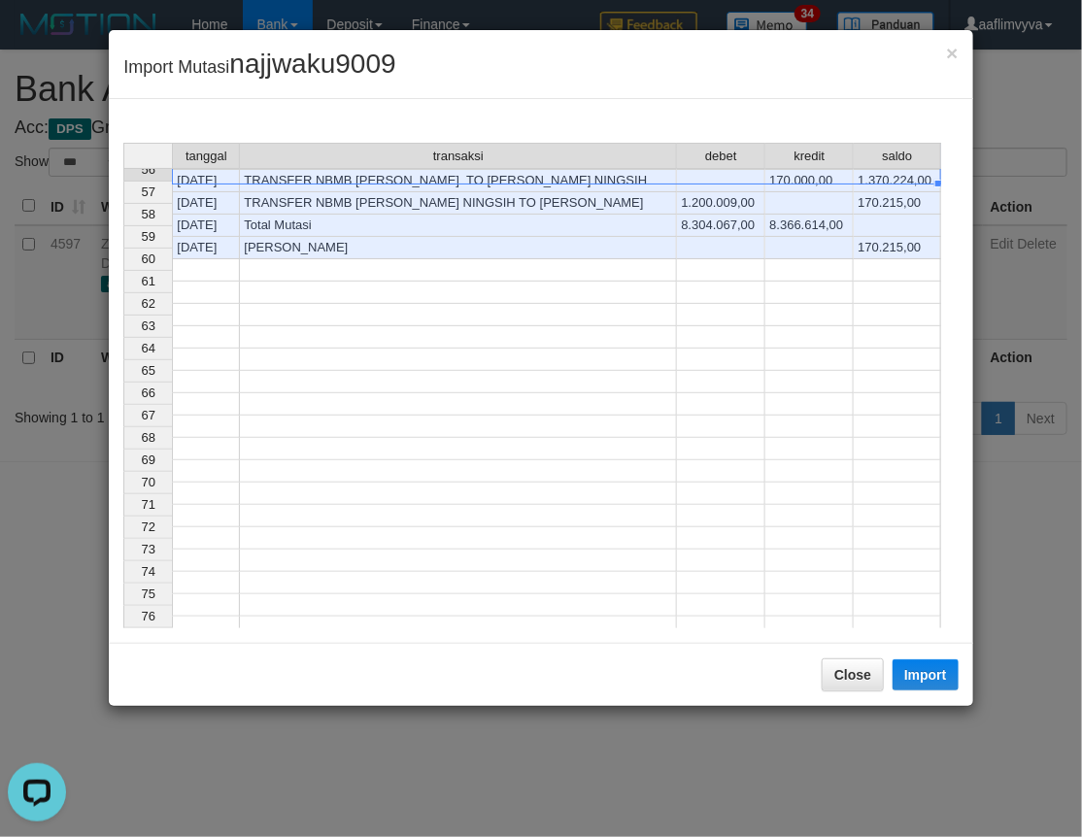
scroll to position [843, 0]
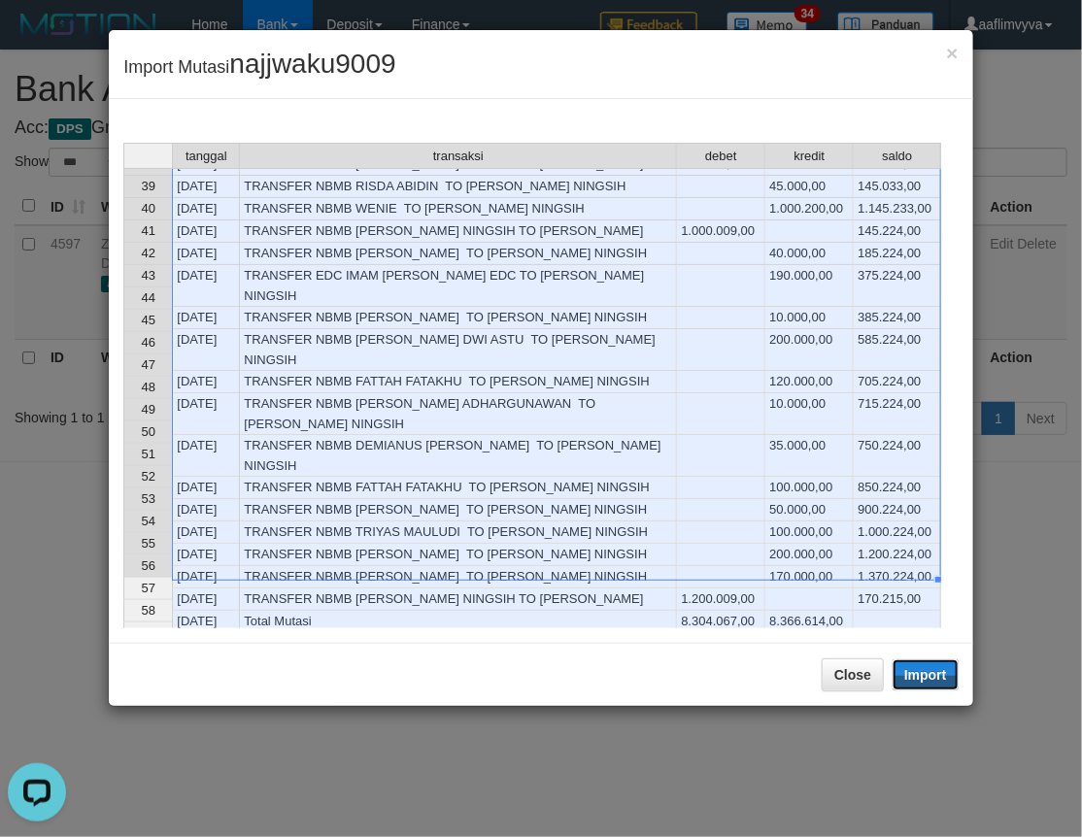
drag, startPoint x: 917, startPoint y: 671, endPoint x: 11, endPoint y: 333, distance: 966.9
click at [917, 672] on button "Import" at bounding box center [925, 674] width 66 height 31
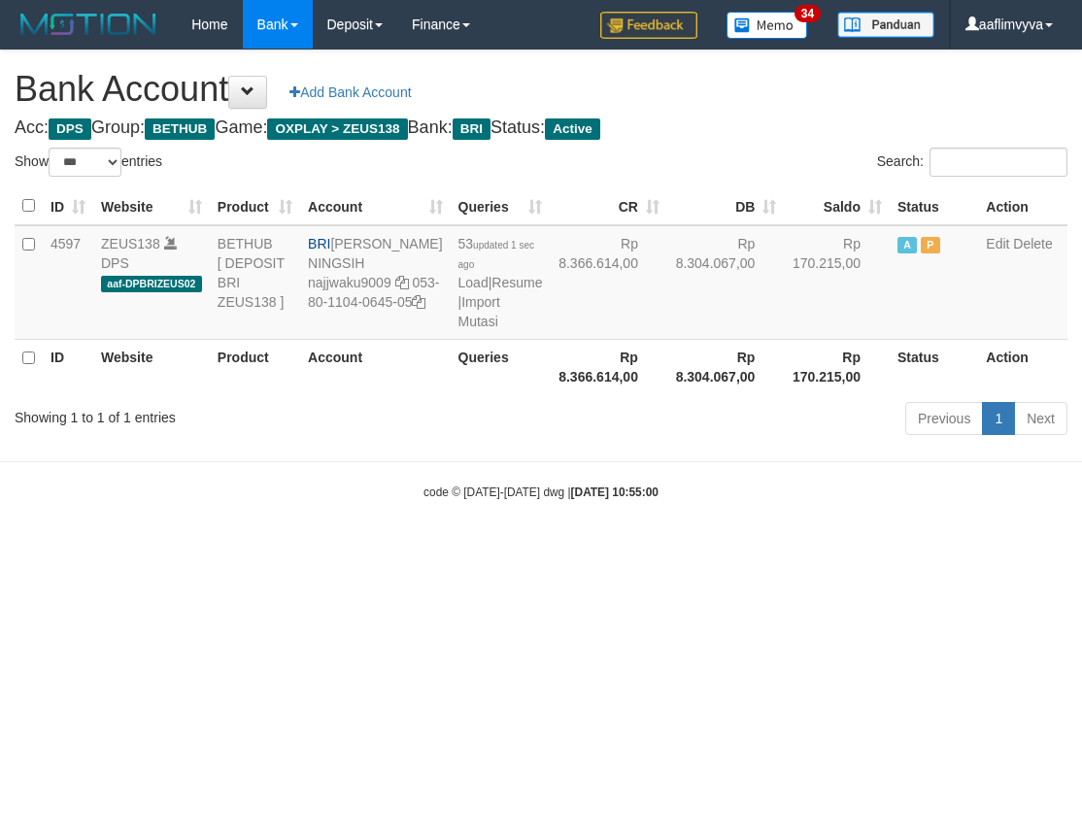
select select "***"
click at [424, 550] on html "Toggle navigation Home Bank Account List Load By Website Group [OXPLAY] ZEUS138…" at bounding box center [541, 275] width 1082 height 550
select select "***"
drag, startPoint x: 744, startPoint y: 629, endPoint x: 651, endPoint y: 534, distance: 133.2
click at [744, 550] on html "Toggle navigation Home Bank Account List Load By Website Group [OXPLAY] ZEUS138…" at bounding box center [541, 275] width 1082 height 550
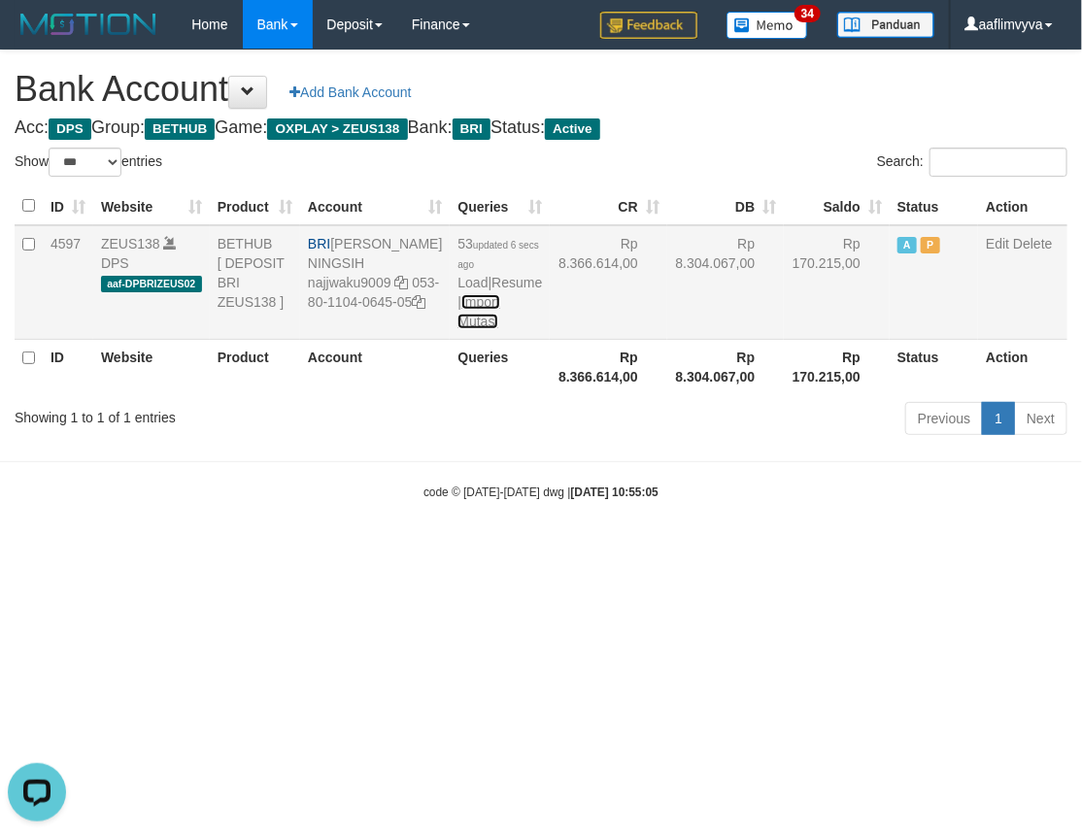
click at [457, 324] on link "Import Mutasi" at bounding box center [478, 311] width 42 height 35
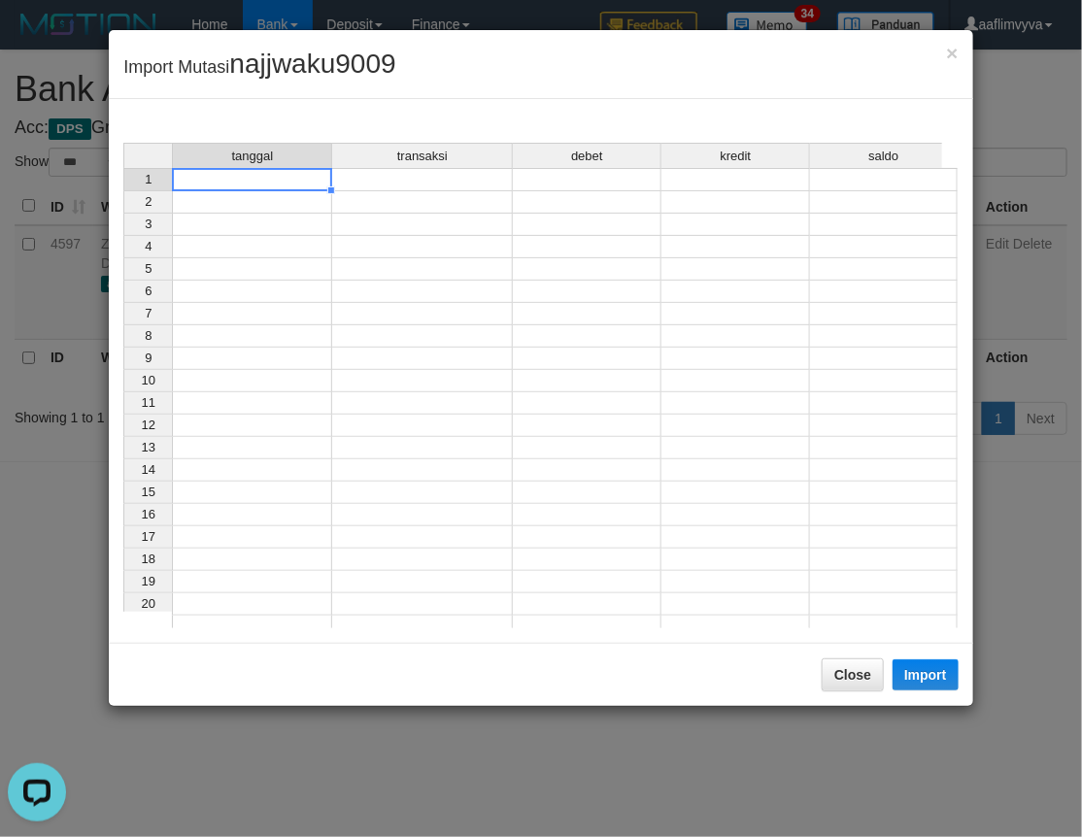
click at [249, 177] on td at bounding box center [252, 179] width 160 height 23
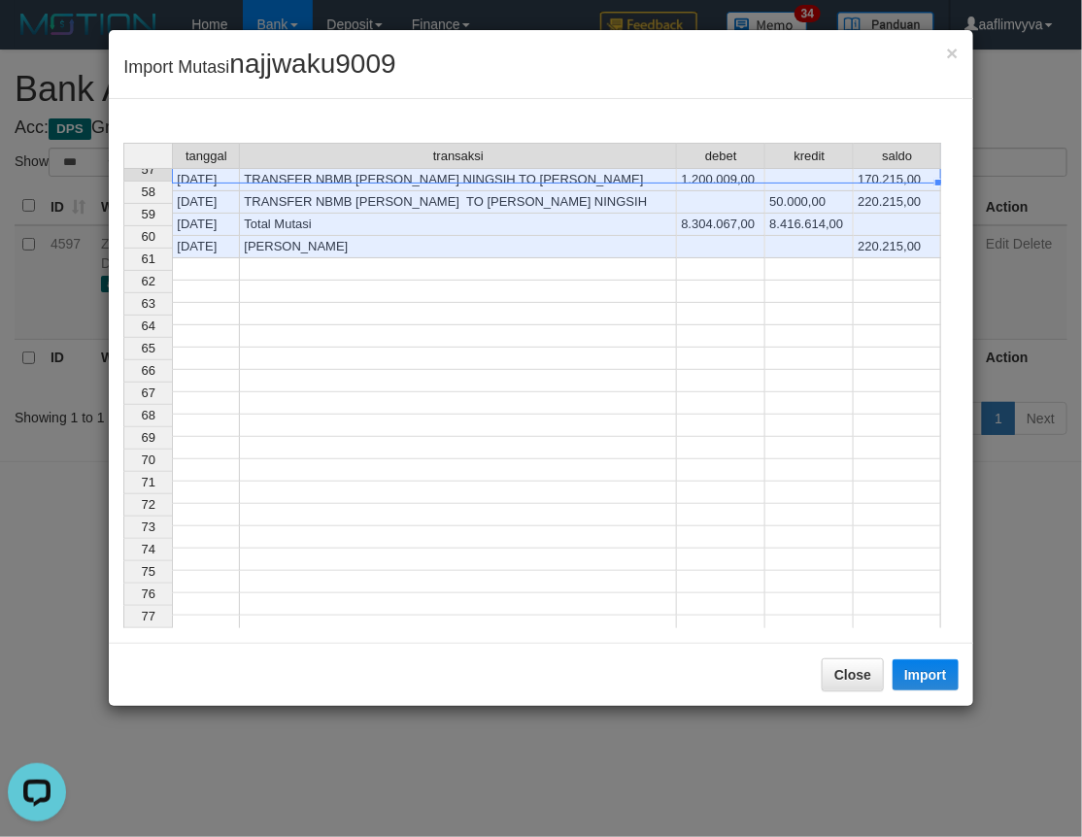
scroll to position [866, 0]
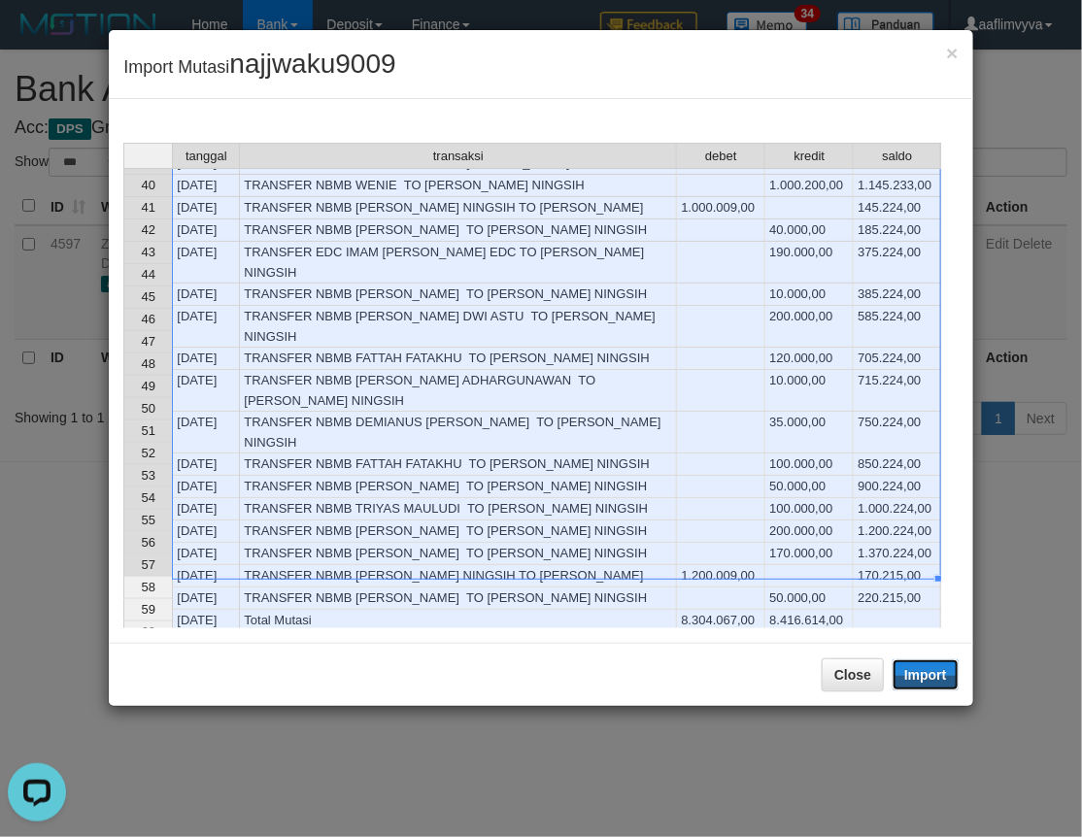
click at [922, 684] on button "Import" at bounding box center [925, 674] width 66 height 31
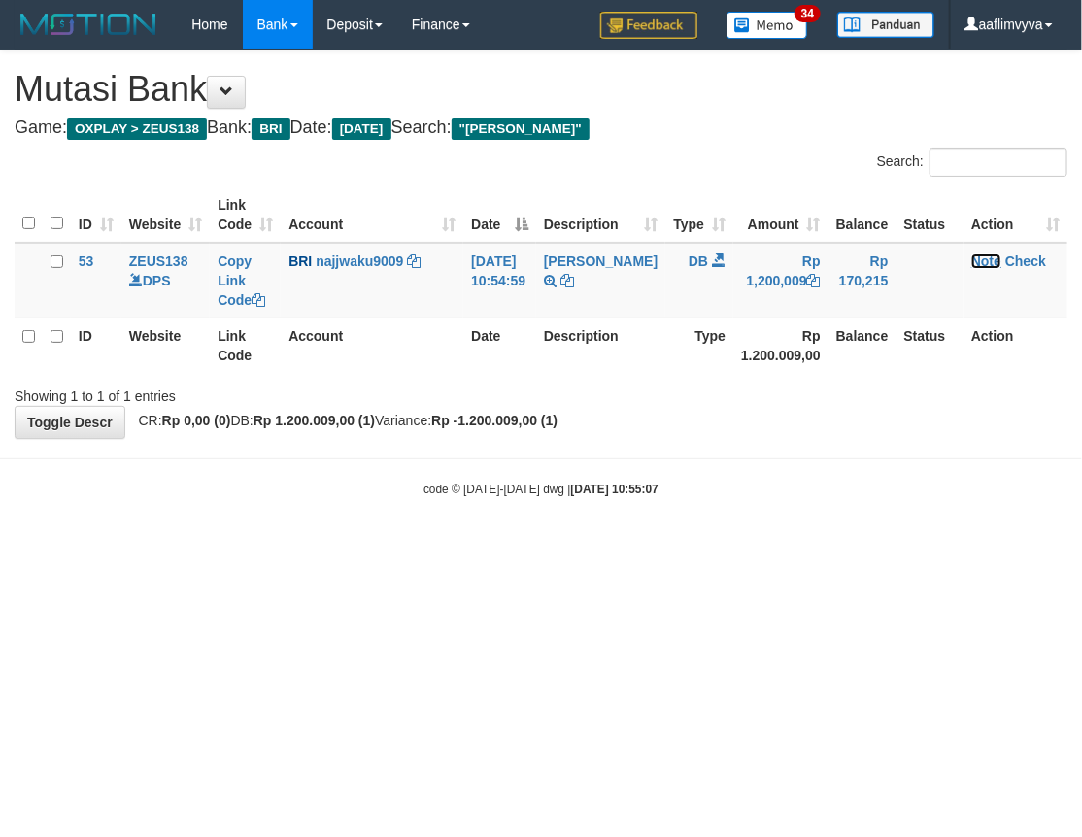
click at [995, 259] on link "Note" at bounding box center [986, 261] width 30 height 16
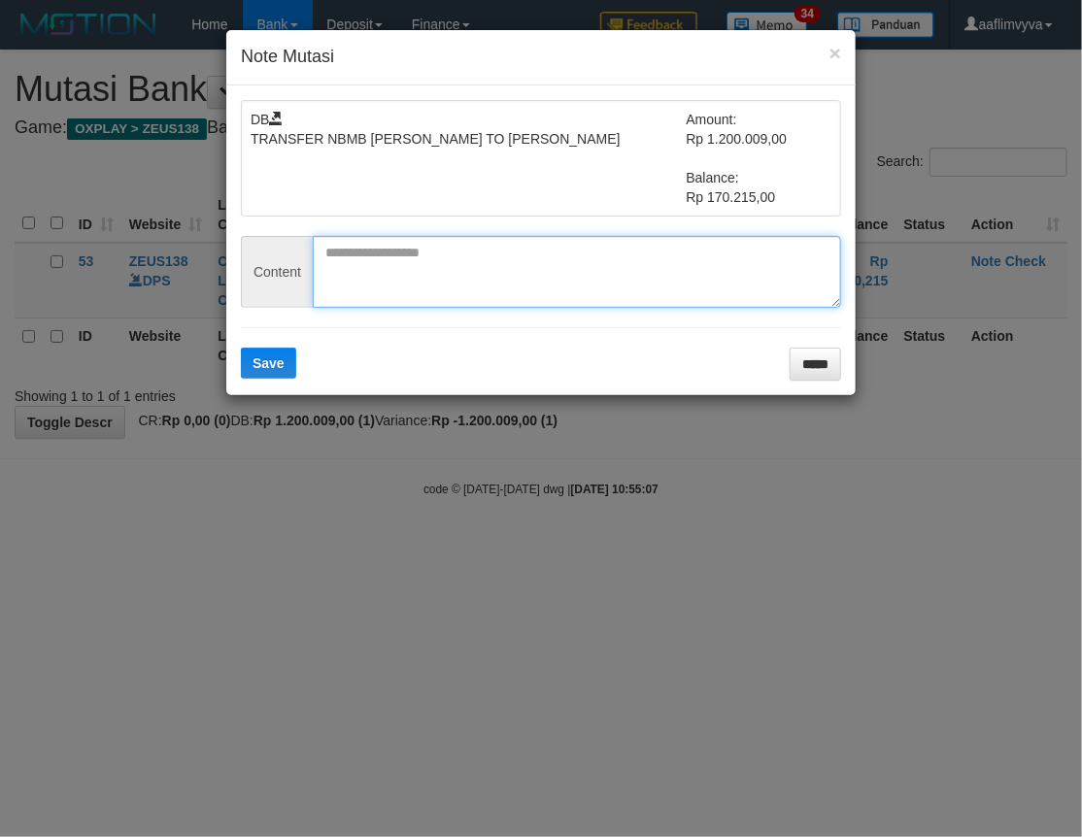
click at [509, 253] on textarea at bounding box center [577, 272] width 528 height 72
paste textarea "********"
type textarea "********"
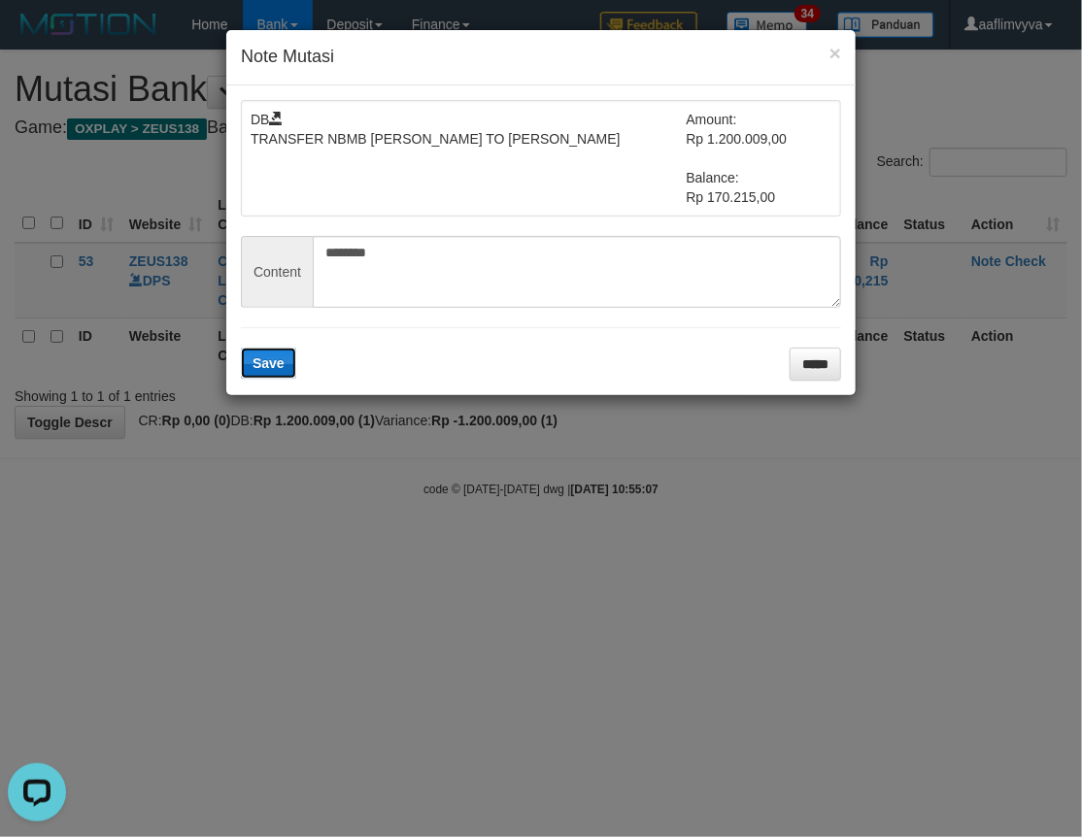
click at [288, 356] on button "Save" at bounding box center [268, 363] width 55 height 31
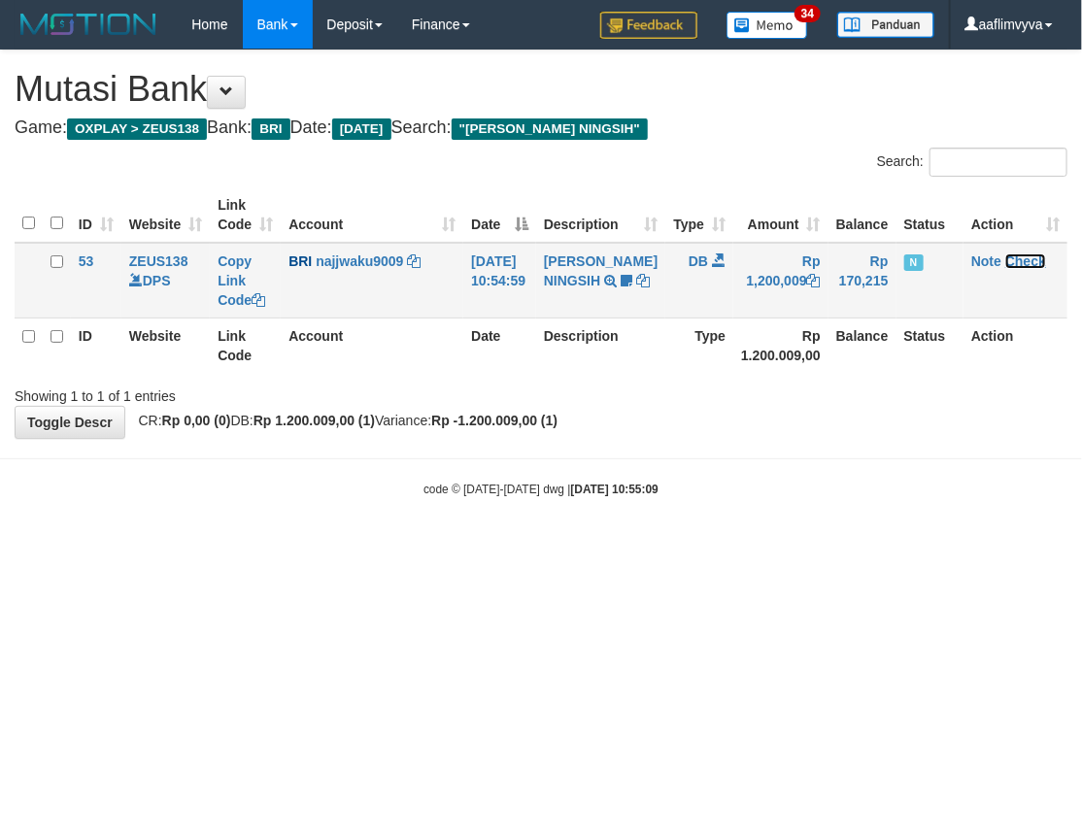
click at [1031, 266] on link "Check" at bounding box center [1025, 261] width 41 height 16
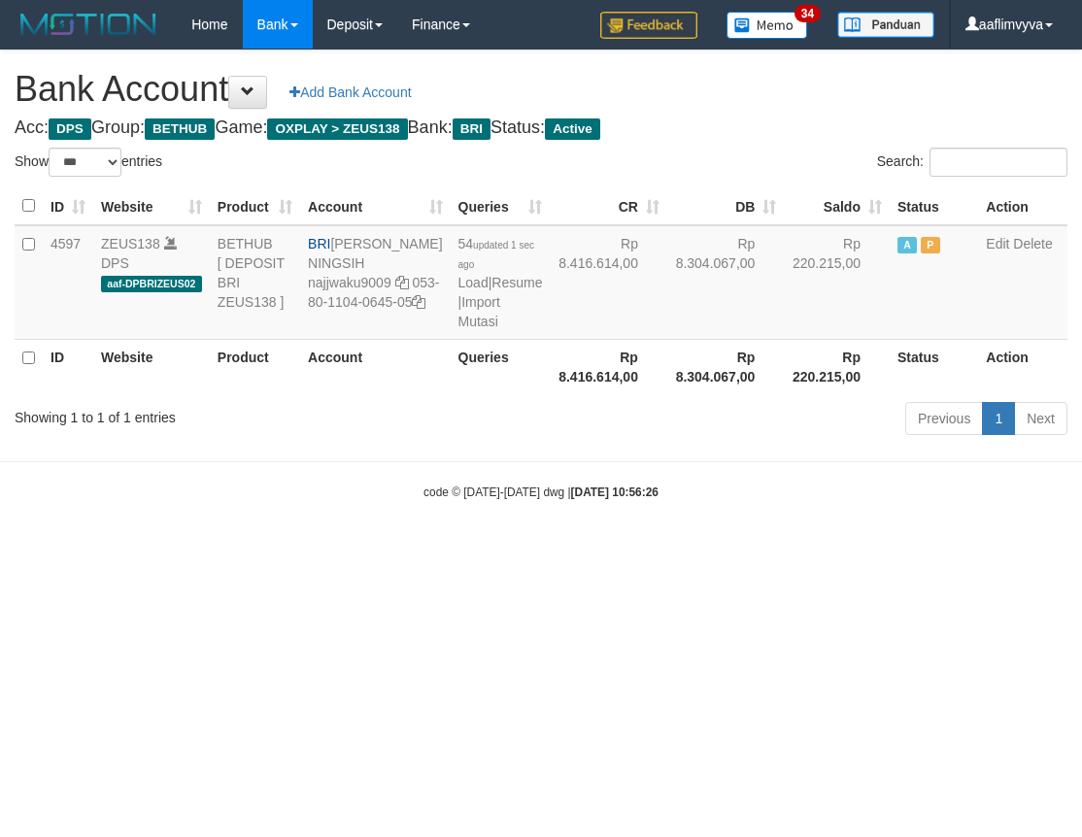
select select "***"
drag, startPoint x: 673, startPoint y: 724, endPoint x: 634, endPoint y: 618, distance: 113.7
click at [666, 550] on html "Toggle navigation Home Bank Account List Load By Website Group [OXPLAY] ZEUS138…" at bounding box center [541, 275] width 1082 height 550
click at [457, 329] on link "Import Mutasi" at bounding box center [478, 311] width 42 height 35
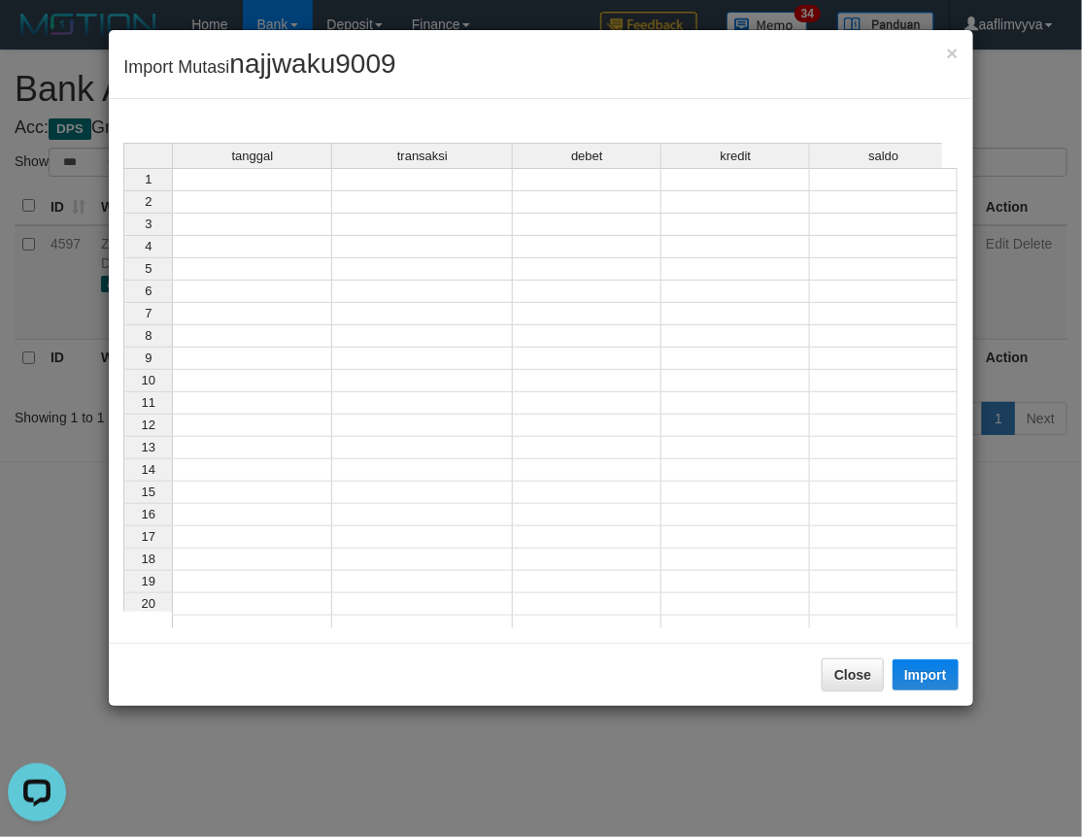
click at [318, 183] on td at bounding box center [252, 179] width 160 height 23
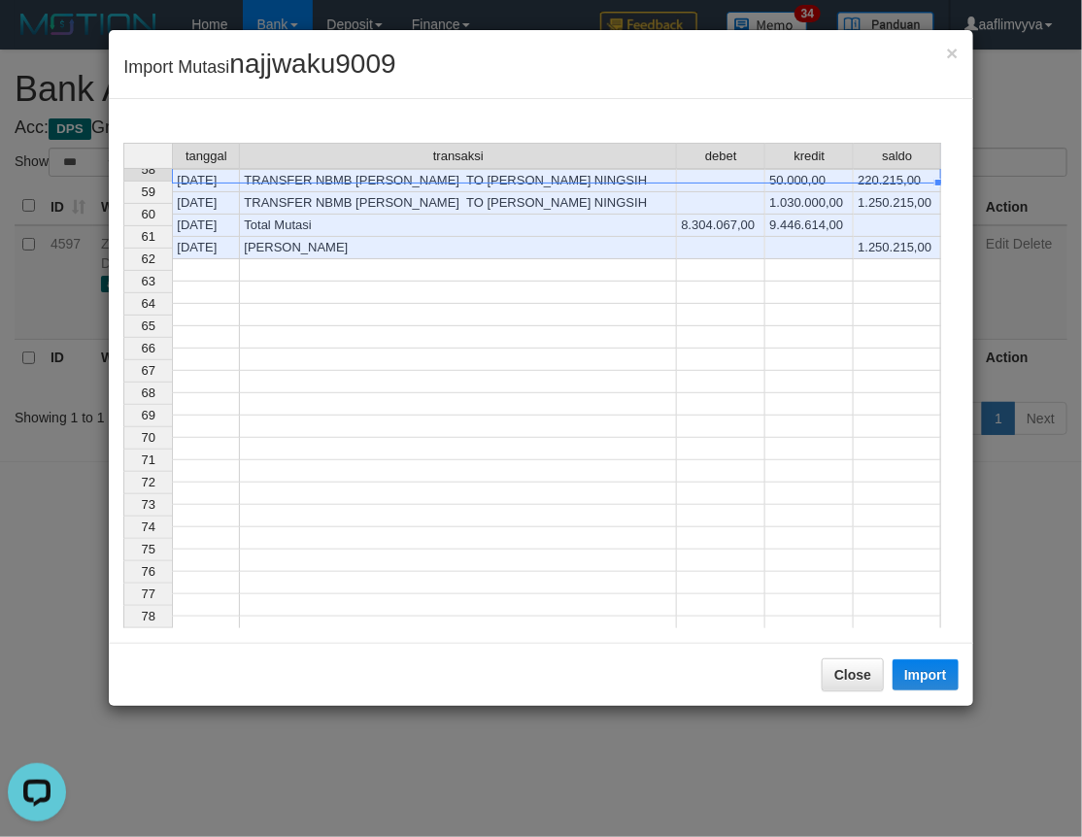
scroll to position [888, 0]
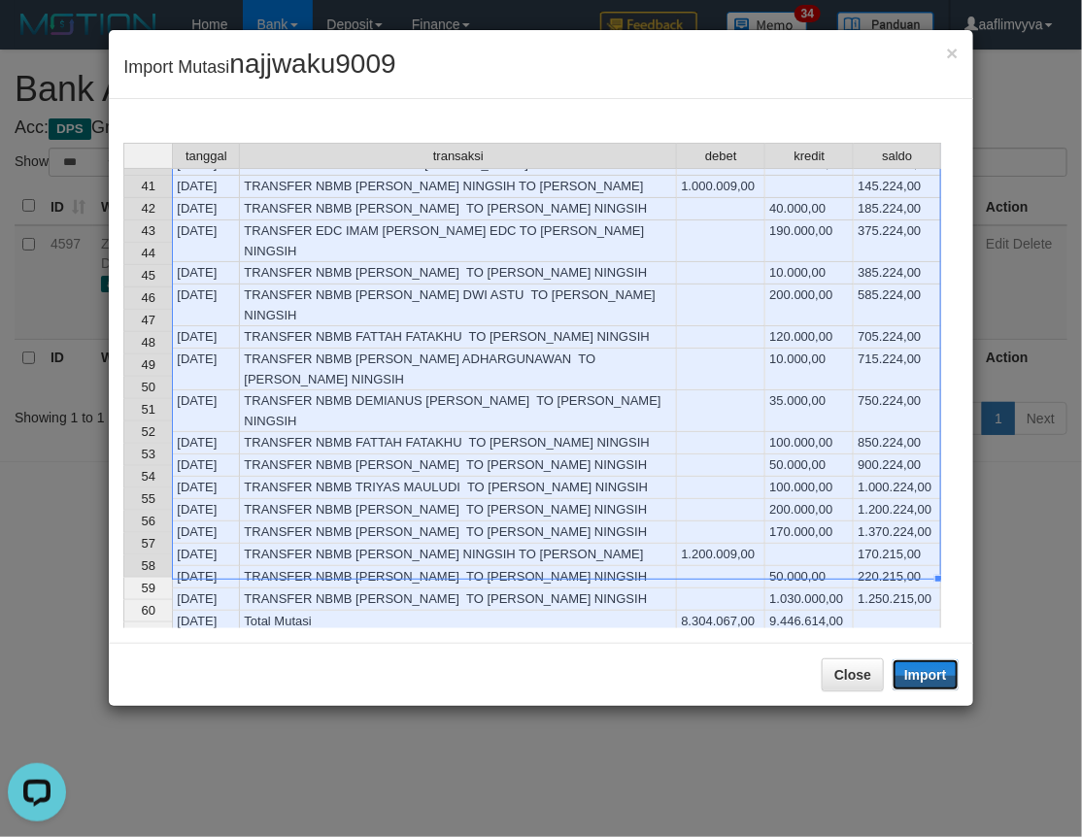
drag, startPoint x: 927, startPoint y: 680, endPoint x: 0, endPoint y: 320, distance: 994.5
click at [927, 680] on button "Import" at bounding box center [925, 674] width 66 height 31
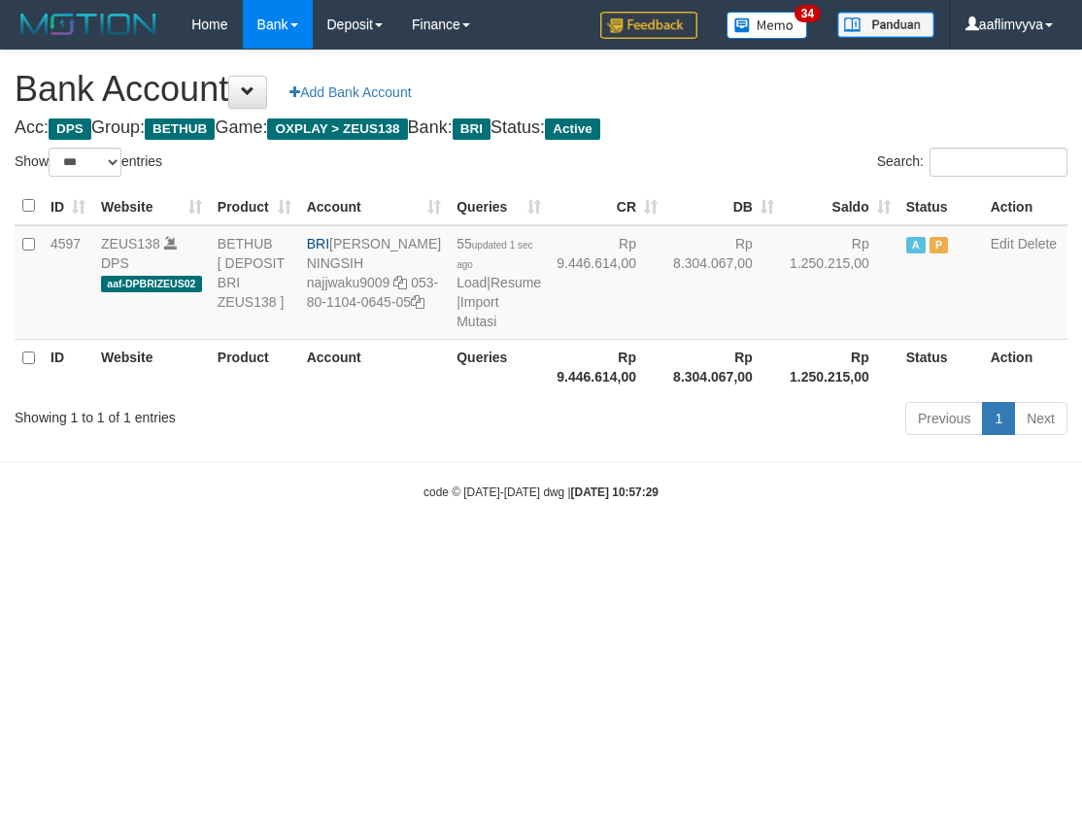
select select "***"
click at [915, 550] on html "Toggle navigation Home Bank Account List Load By Website Group [OXPLAY] ZEUS138…" at bounding box center [541, 275] width 1082 height 550
click at [456, 327] on link "Import Mutasi" at bounding box center [477, 311] width 42 height 35
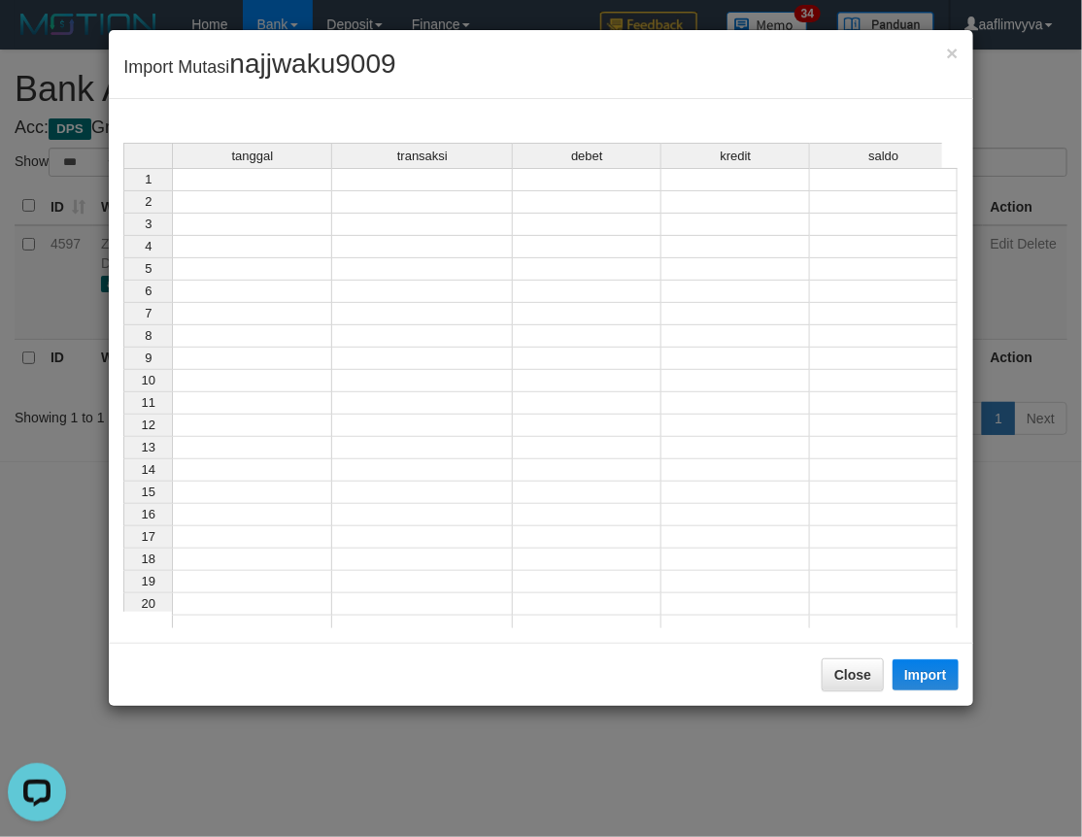
click at [223, 178] on td at bounding box center [252, 179] width 160 height 23
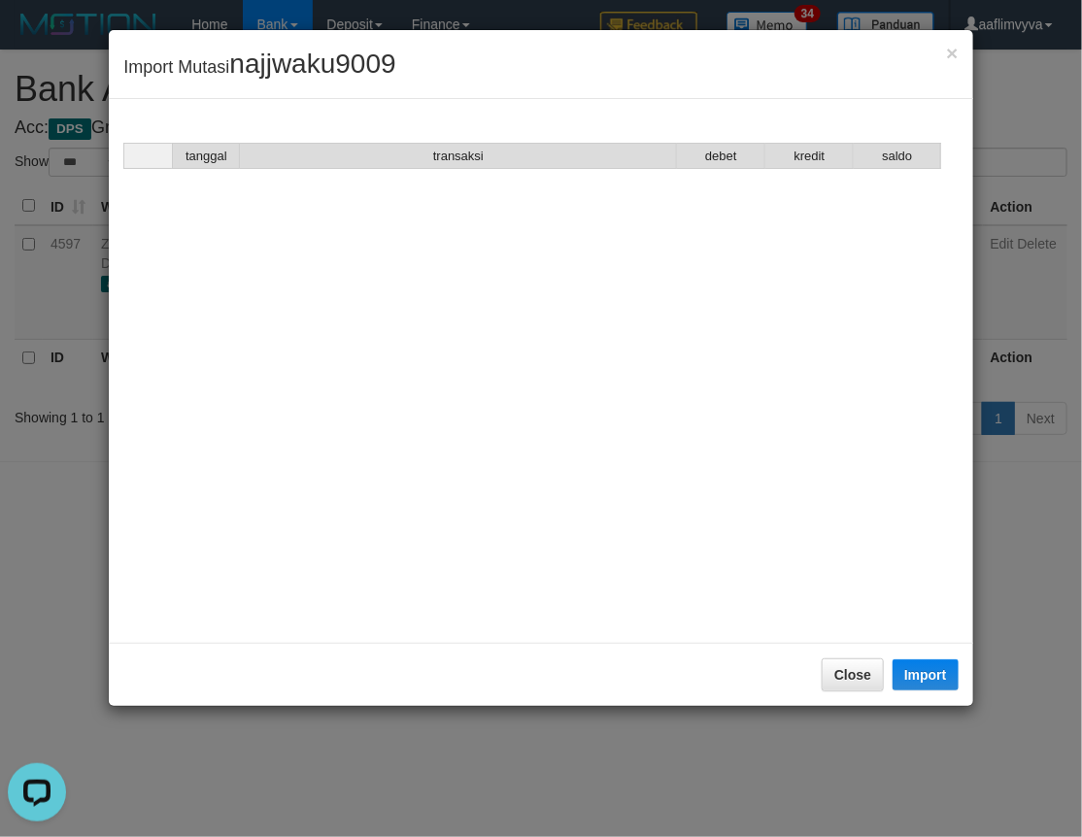
scroll to position [910, 0]
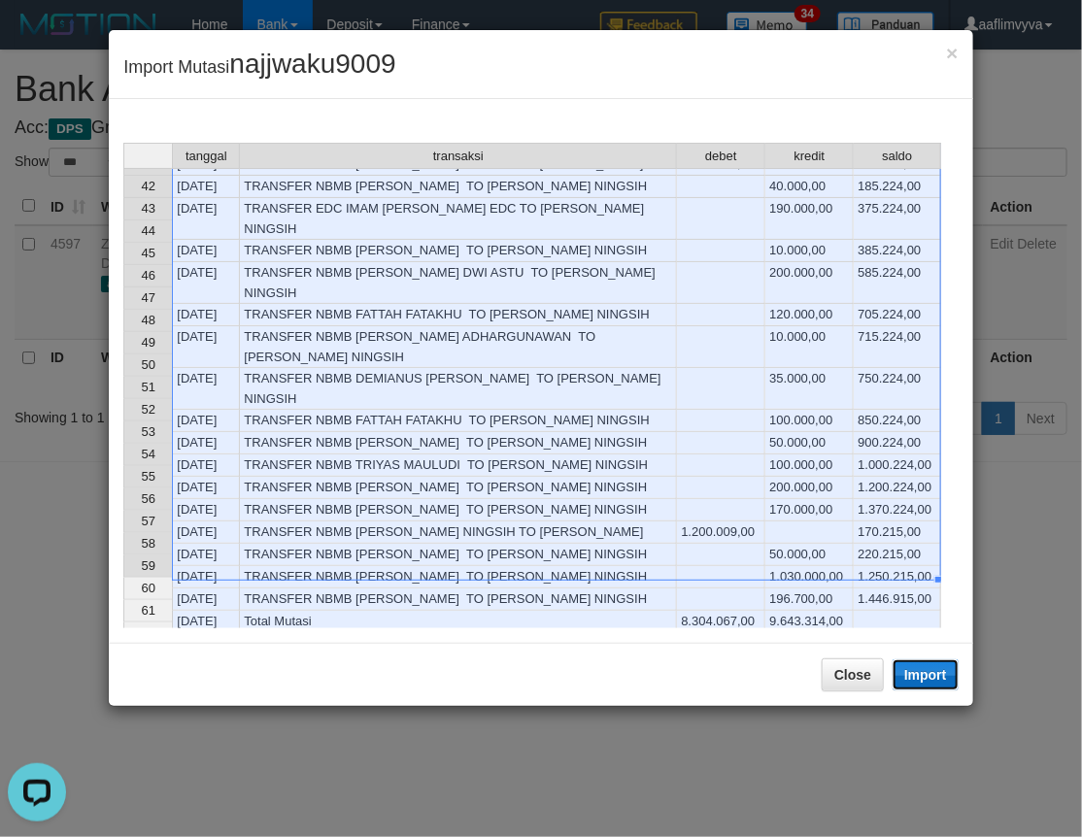
click at [910, 668] on button "Import" at bounding box center [925, 674] width 66 height 31
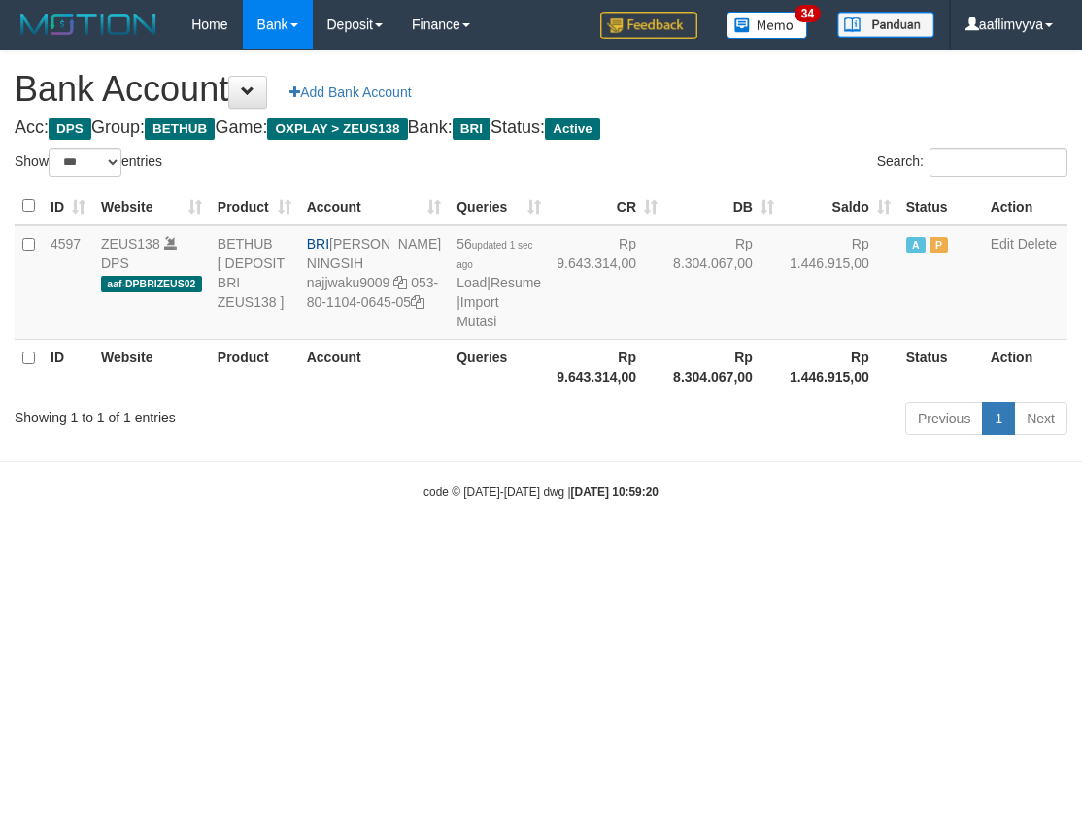
select select "***"
click at [725, 550] on html "Toggle navigation Home Bank Account List Load By Website Group [OXPLAY] ZEUS138…" at bounding box center [541, 275] width 1082 height 550
click at [456, 329] on link "Import Mutasi" at bounding box center [477, 311] width 42 height 35
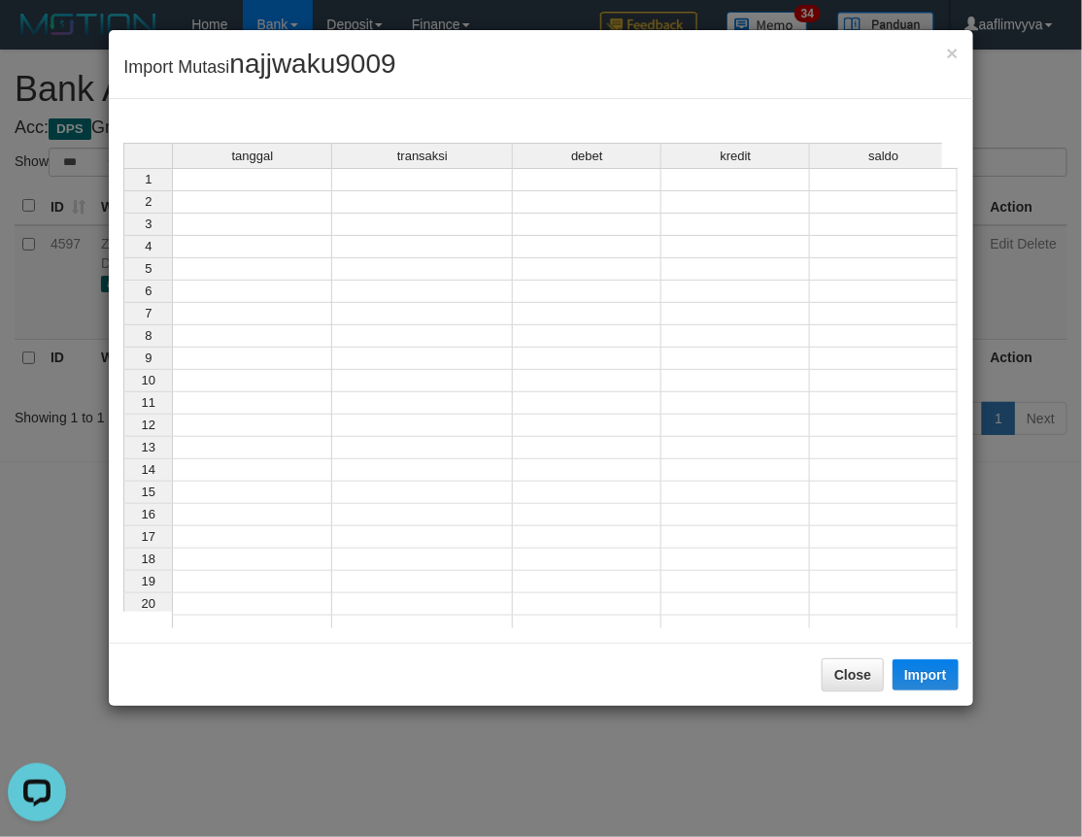
click at [260, 165] on div "tanggal" at bounding box center [252, 156] width 158 height 24
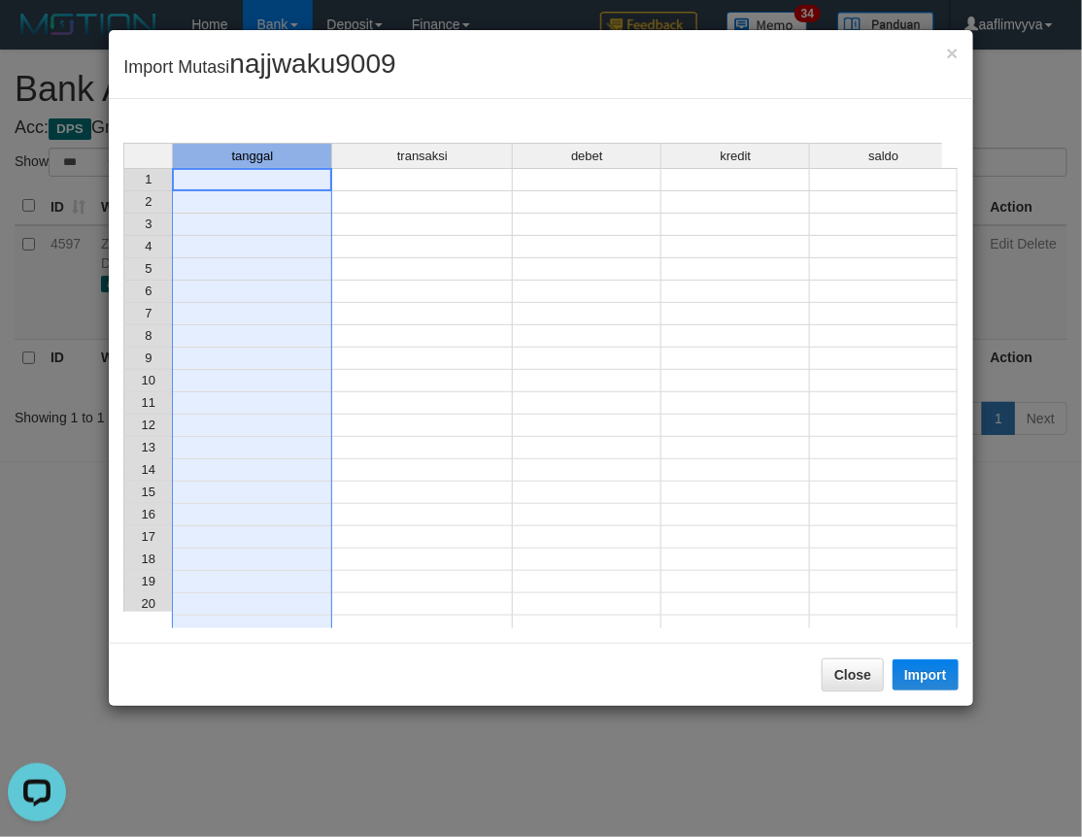
click at [260, 175] on td at bounding box center [252, 179] width 160 height 23
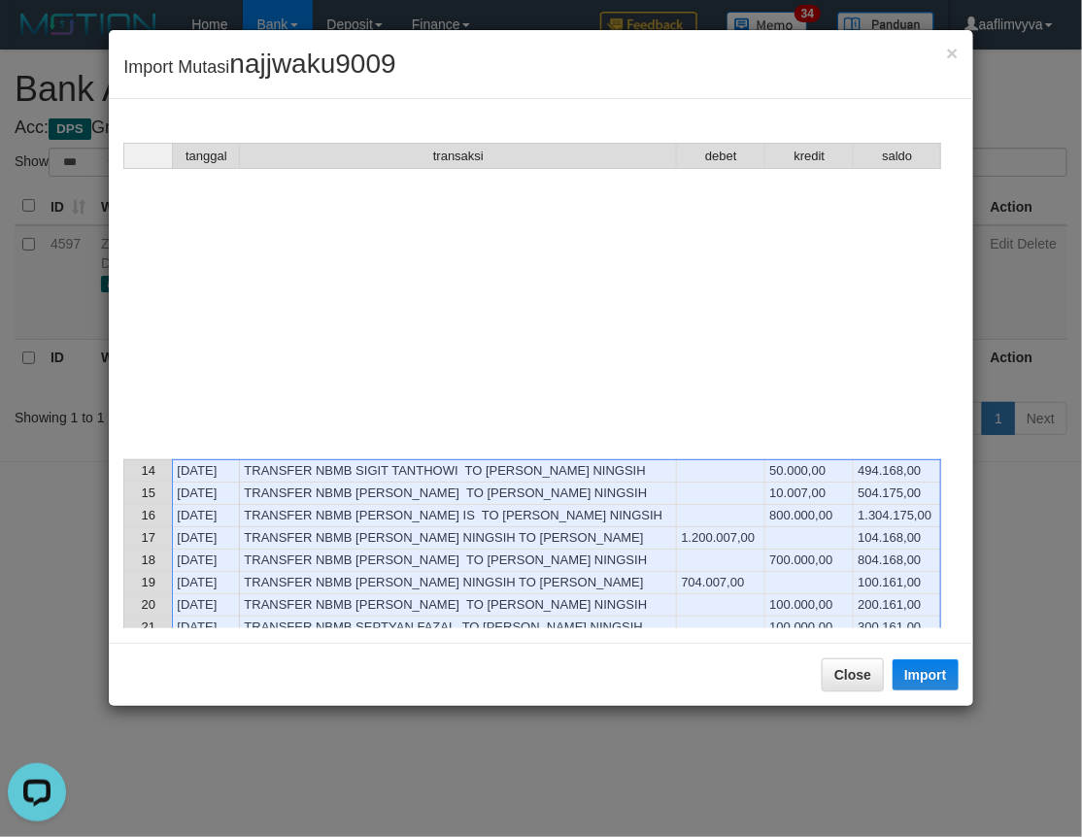
scroll to position [933, 0]
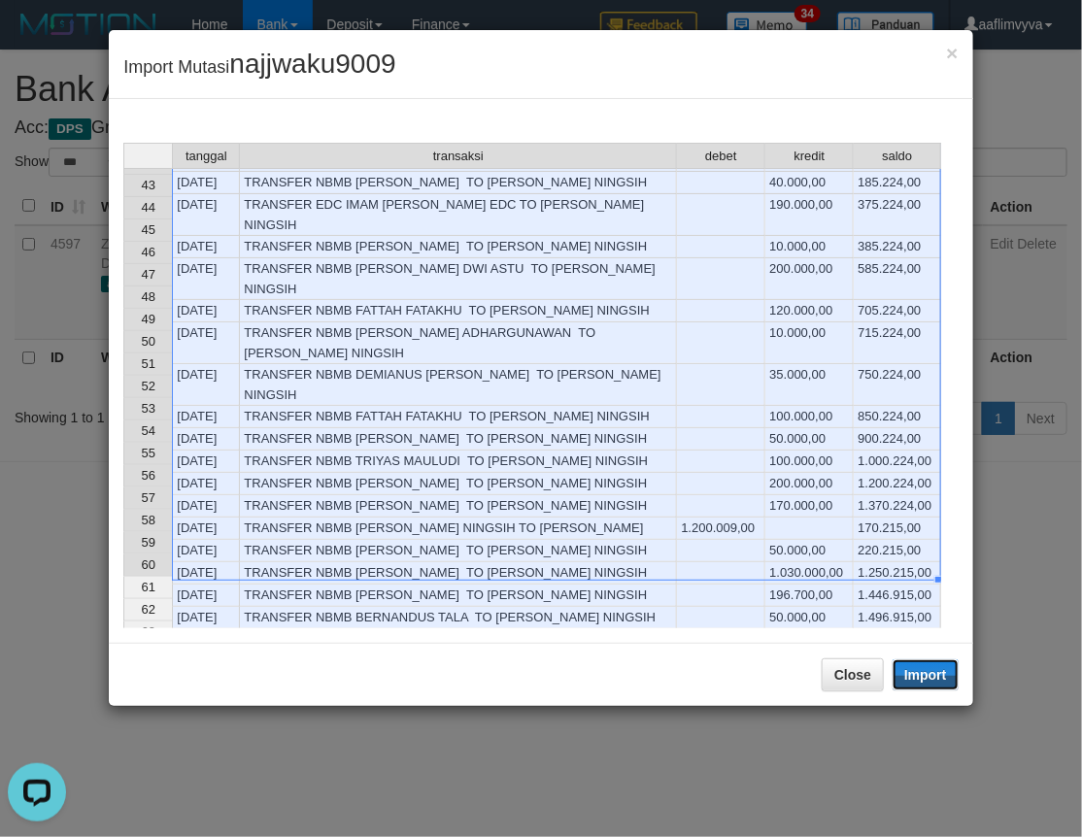
drag, startPoint x: 927, startPoint y: 666, endPoint x: 202, endPoint y: 531, distance: 737.8
click at [927, 666] on button "Import" at bounding box center [925, 674] width 66 height 31
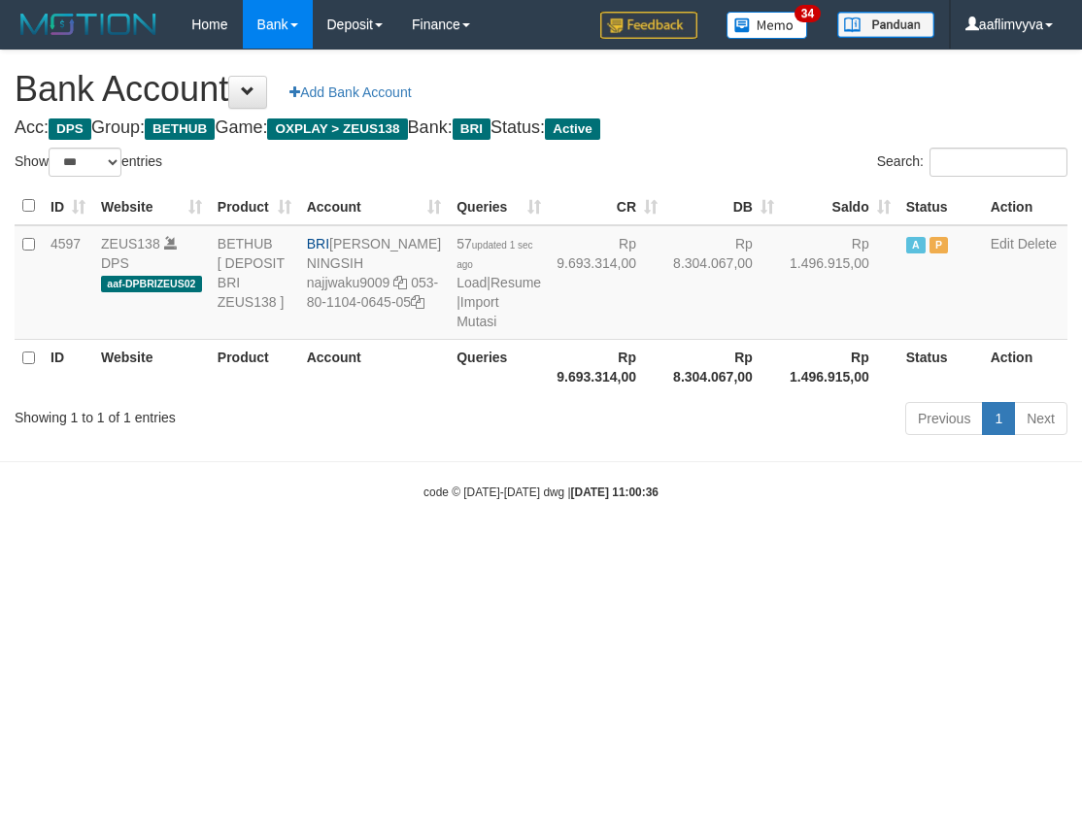
select select "***"
click at [597, 492] on body "Toggle navigation Home Bank Account List Load By Website Group [OXPLAY] ZEUS138…" at bounding box center [541, 275] width 1082 height 550
click at [456, 329] on link "Import Mutasi" at bounding box center [477, 311] width 42 height 35
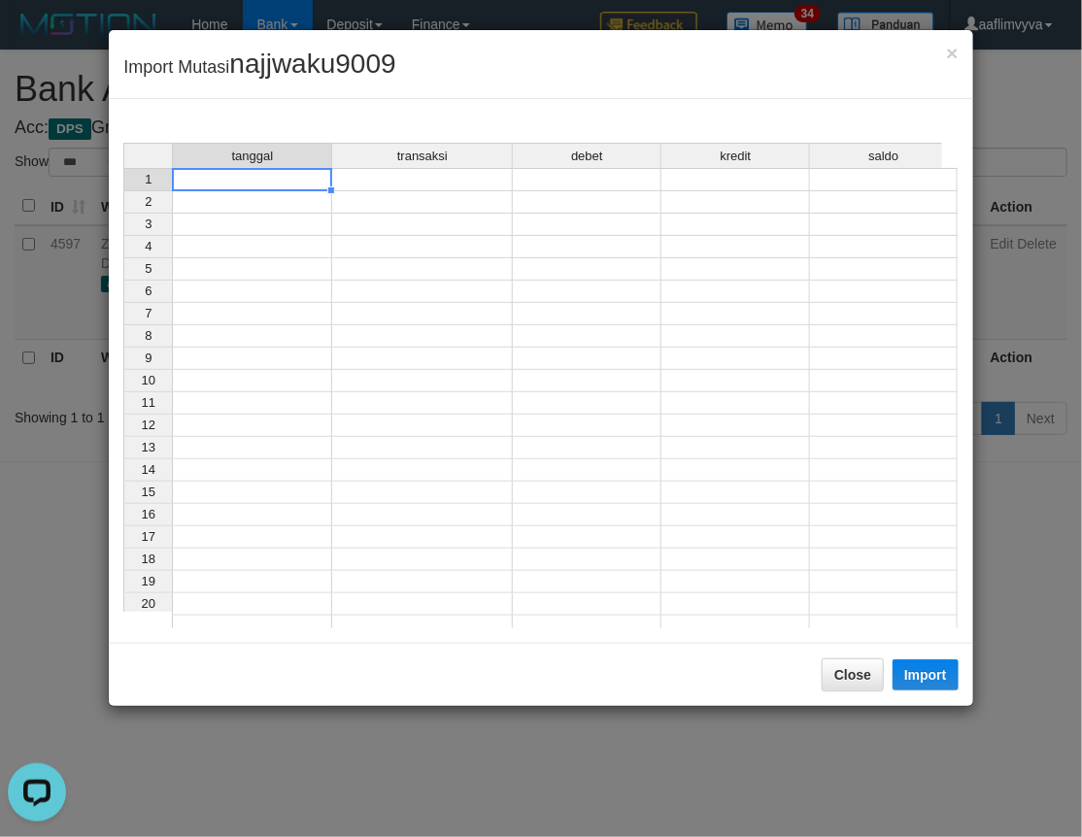
click at [265, 179] on td at bounding box center [252, 179] width 160 height 23
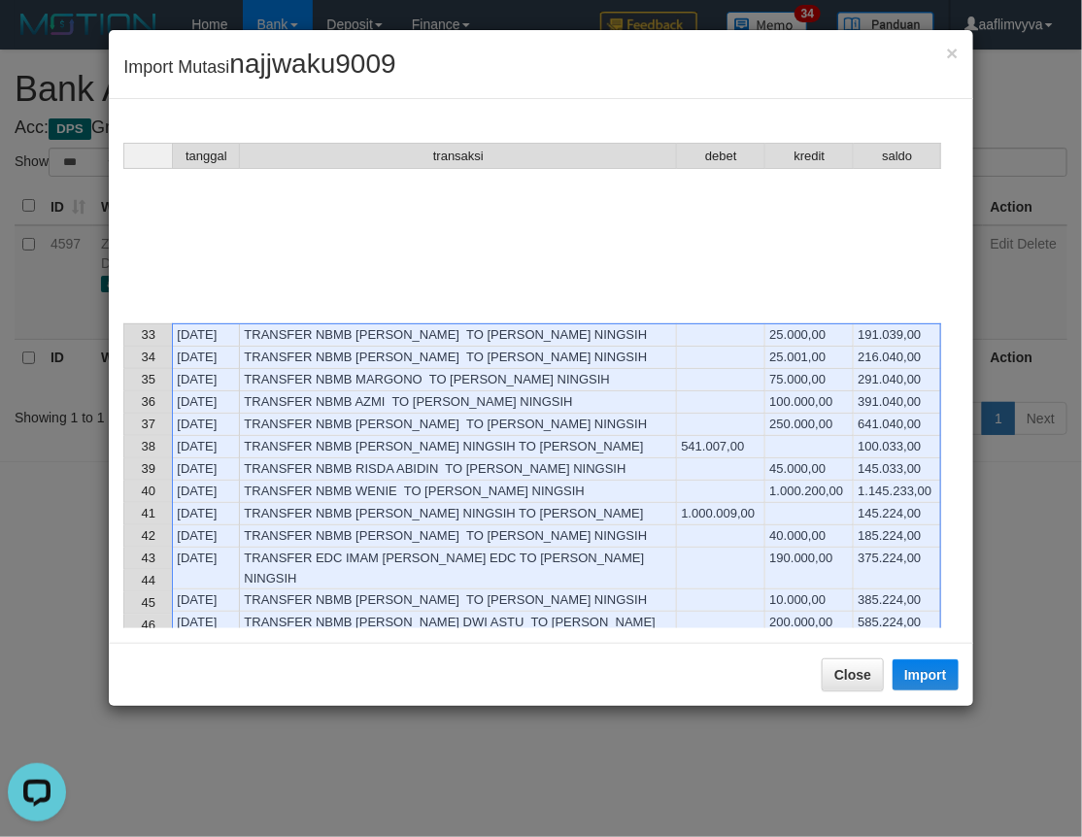
scroll to position [955, 0]
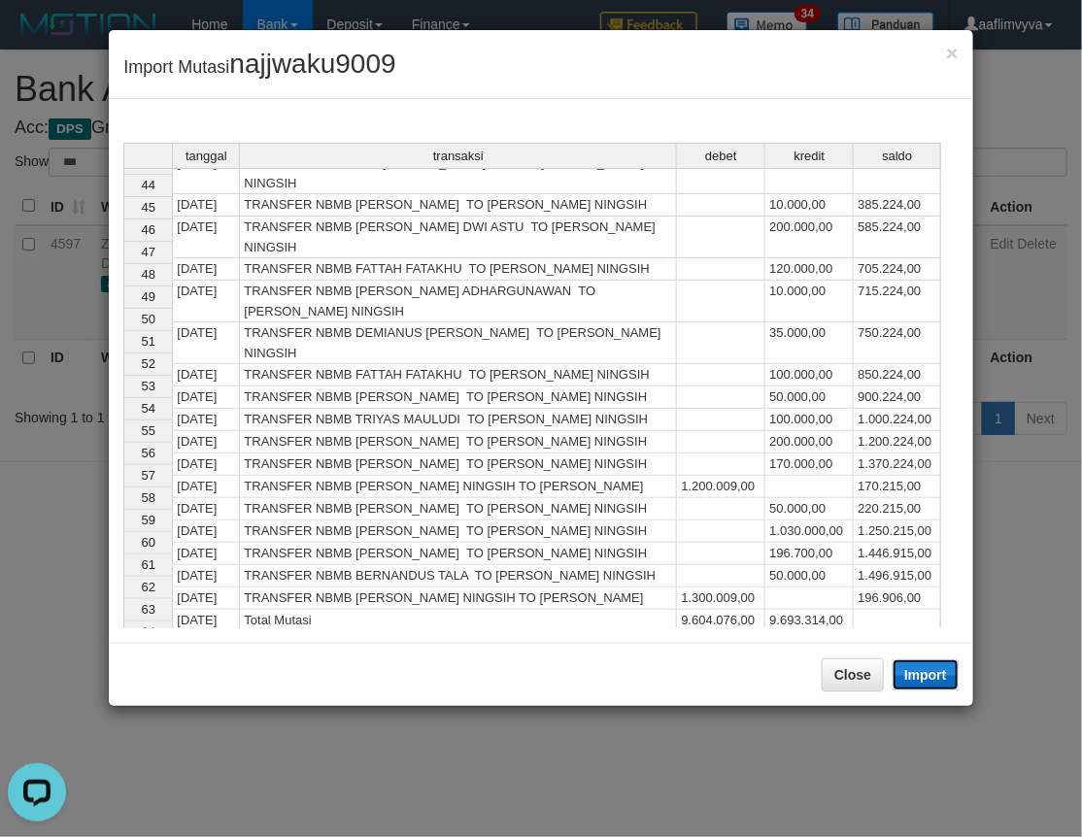
click at [916, 672] on button "Import" at bounding box center [925, 674] width 66 height 31
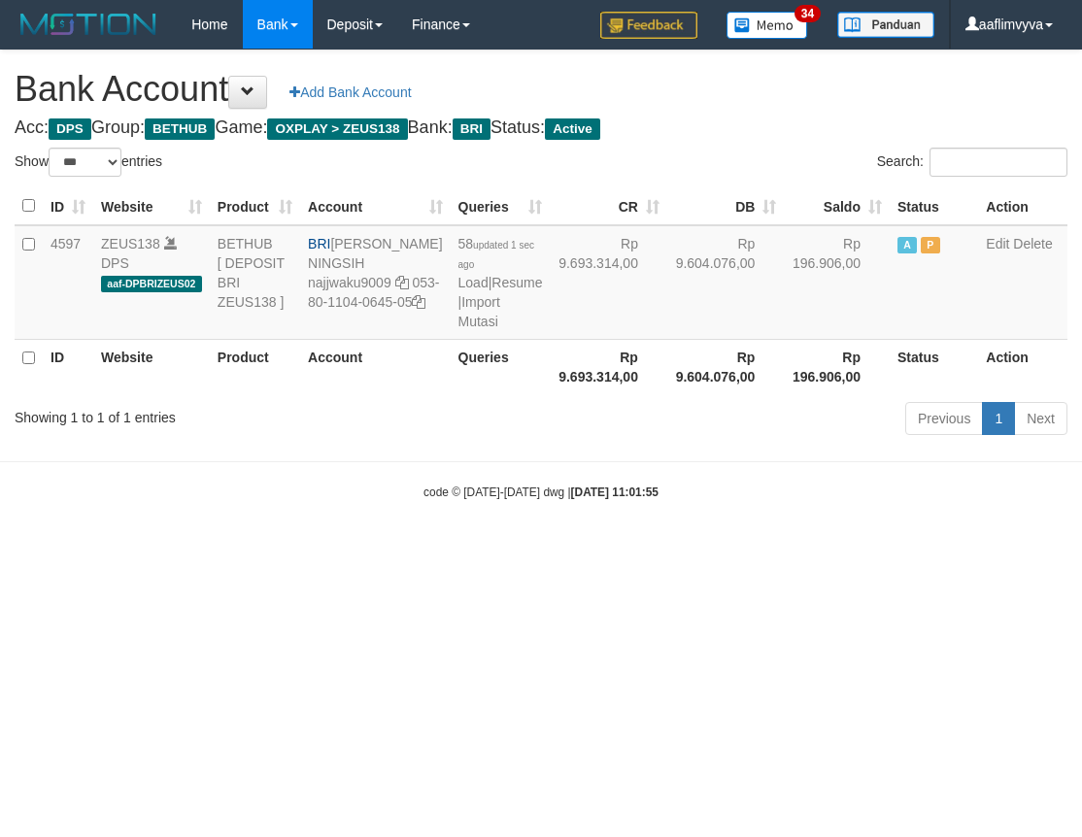
select select "***"
click at [457, 329] on link "Import Mutasi" at bounding box center [478, 311] width 42 height 35
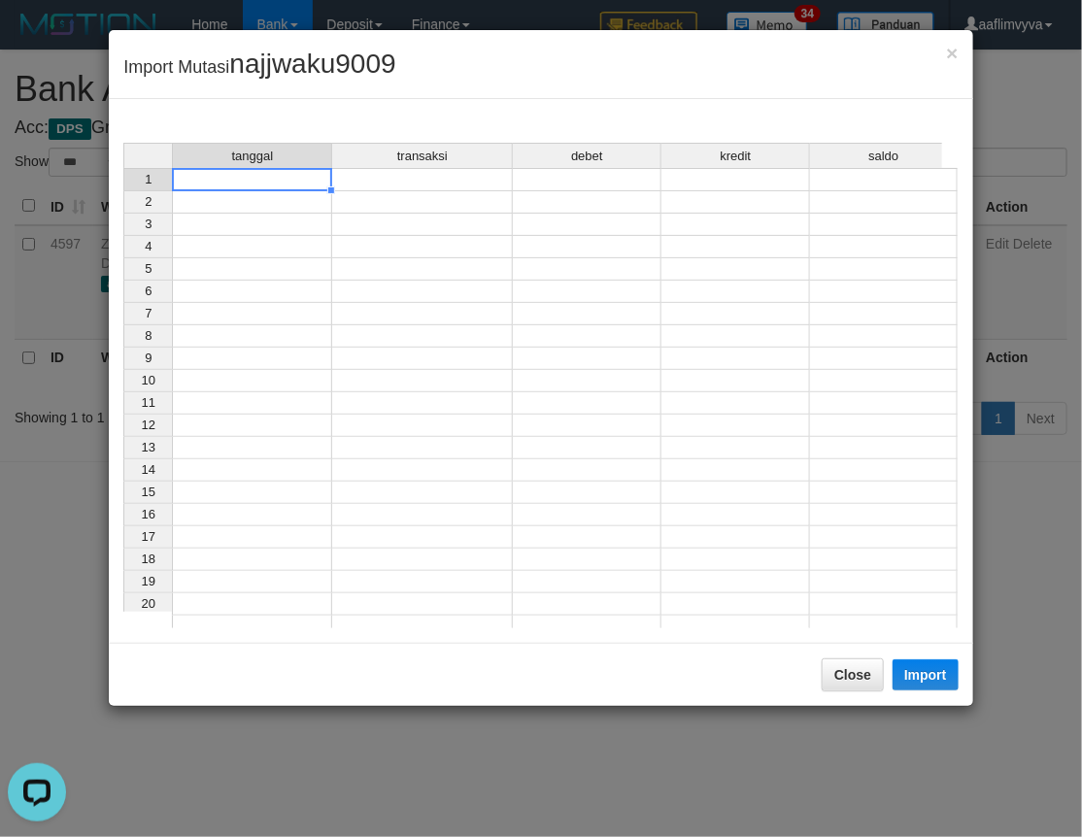
click at [273, 180] on td at bounding box center [252, 179] width 160 height 23
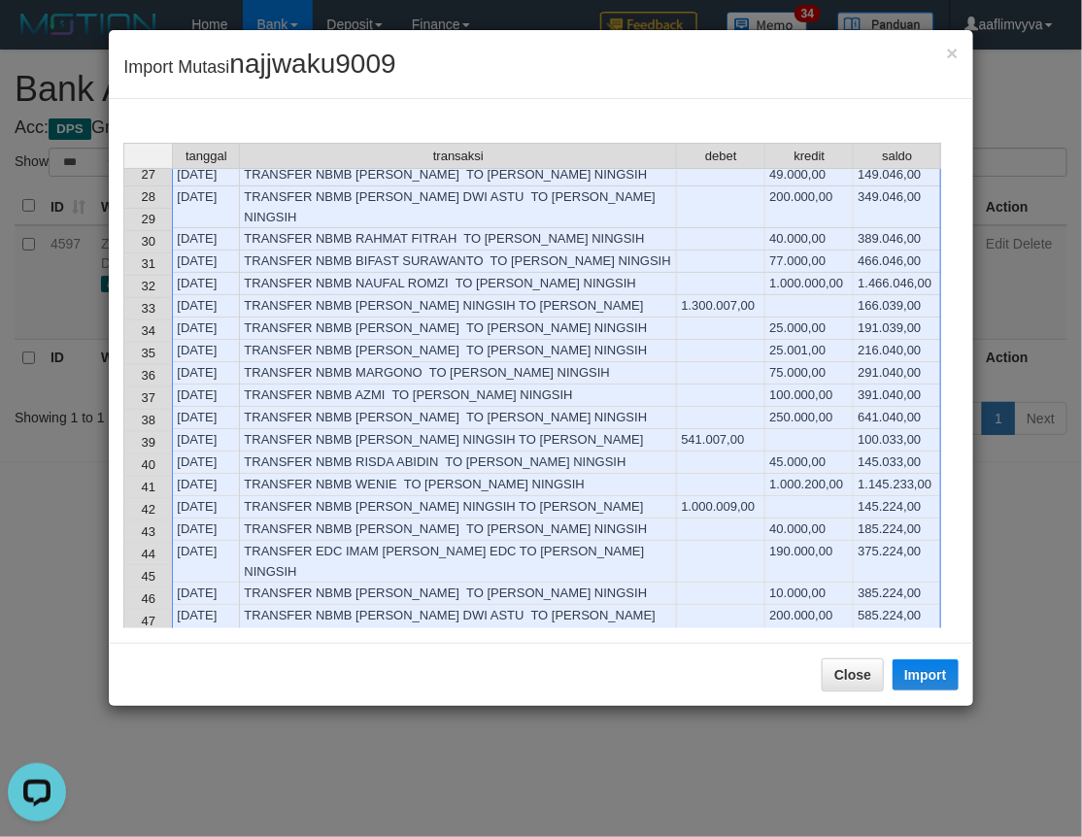
scroll to position [982, 0]
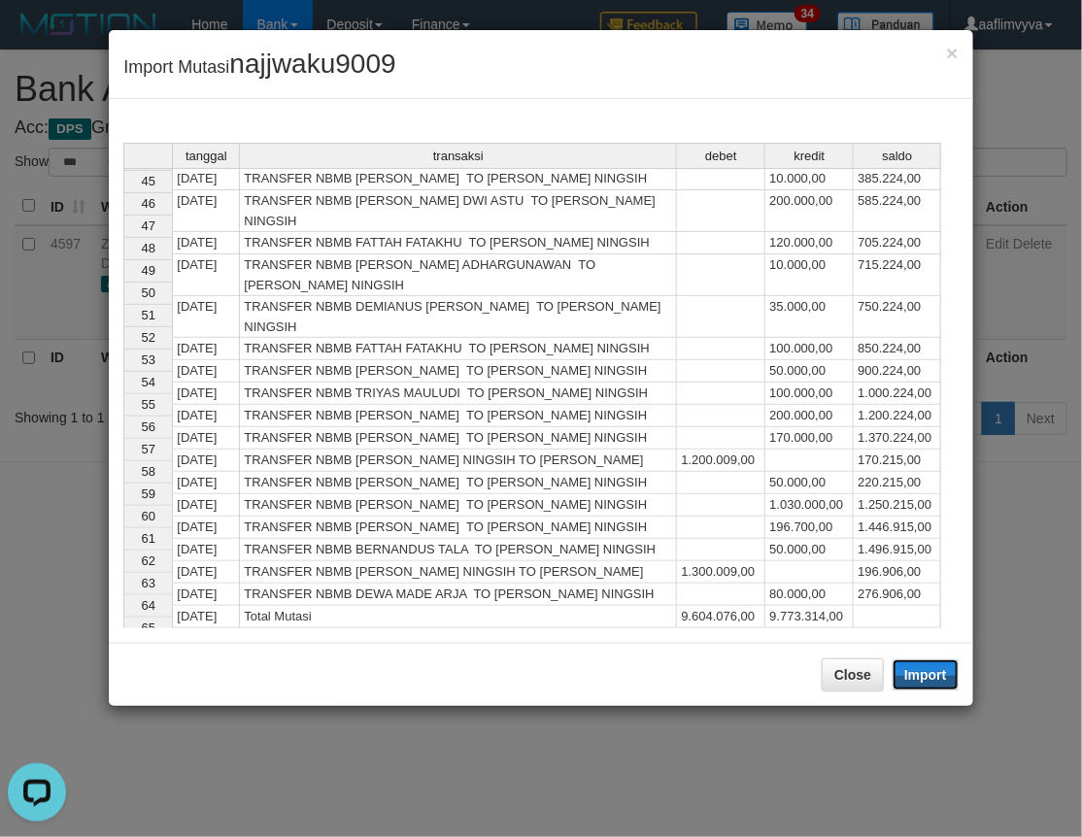
drag, startPoint x: 918, startPoint y: 677, endPoint x: 0, endPoint y: 376, distance: 965.7
click at [916, 676] on button "Import" at bounding box center [925, 674] width 66 height 31
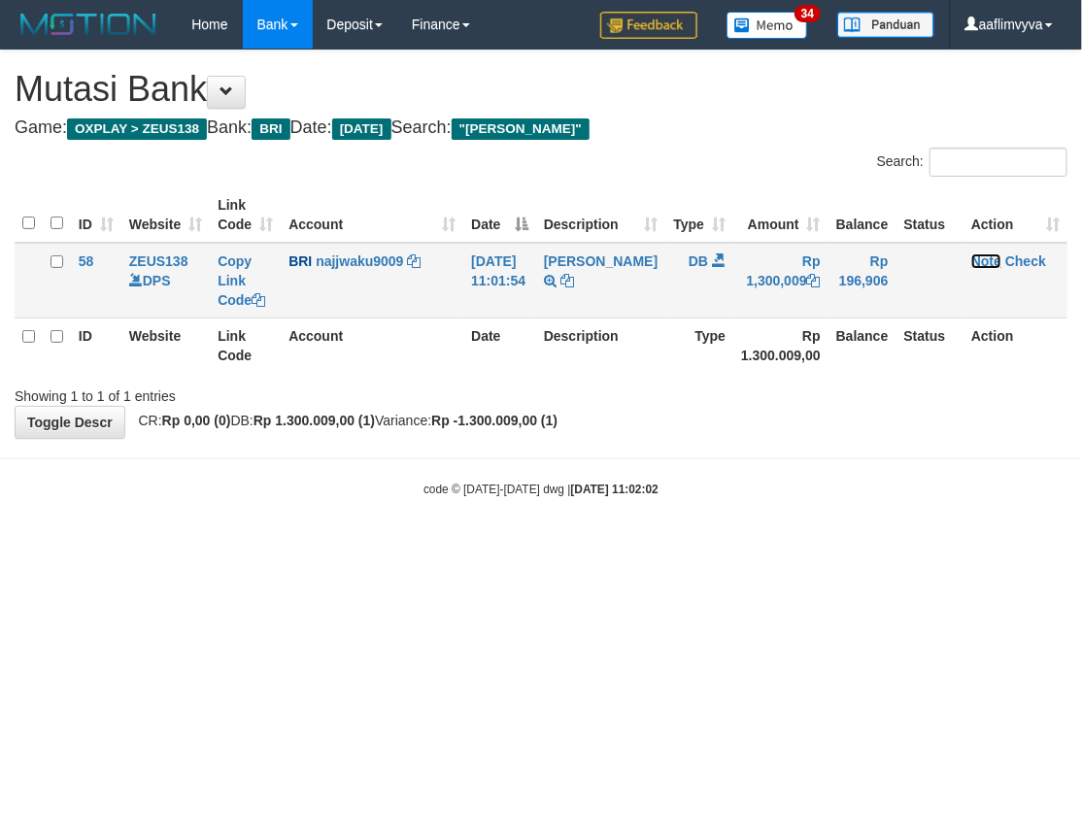
click at [971, 258] on link "Note" at bounding box center [986, 261] width 30 height 16
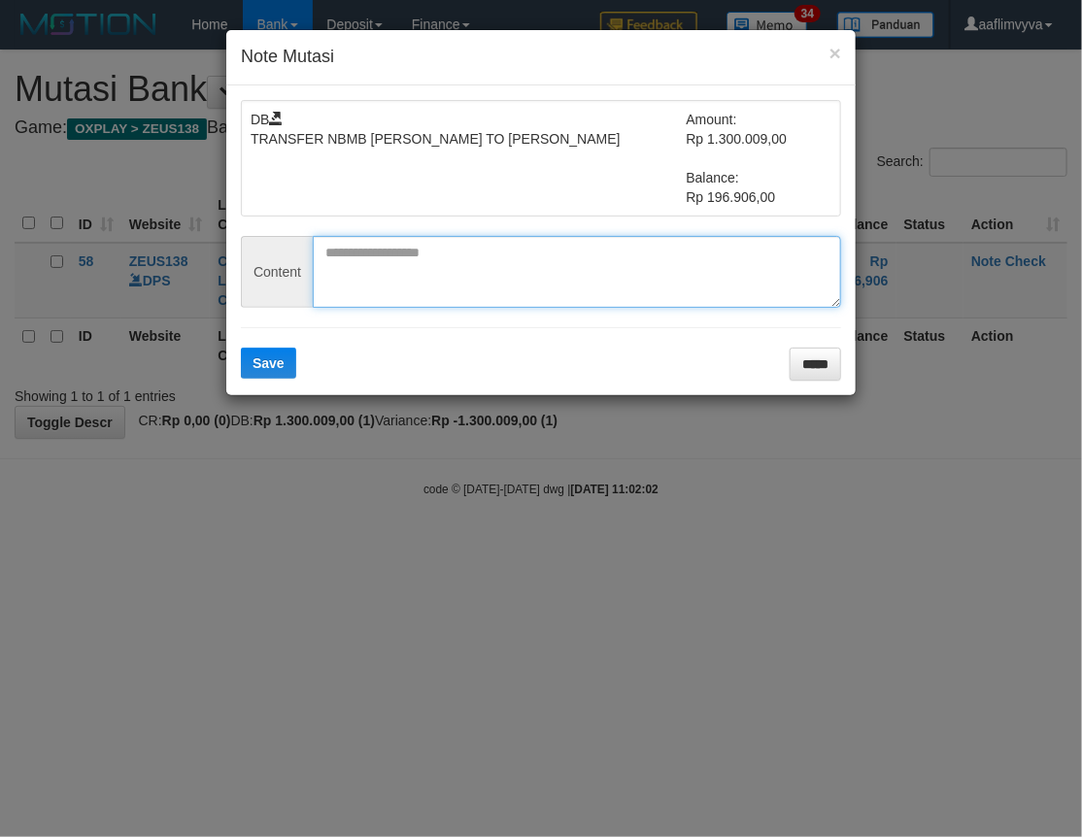
paste textarea "********"
click at [346, 256] on textarea "********" at bounding box center [577, 272] width 528 height 72
type textarea "********"
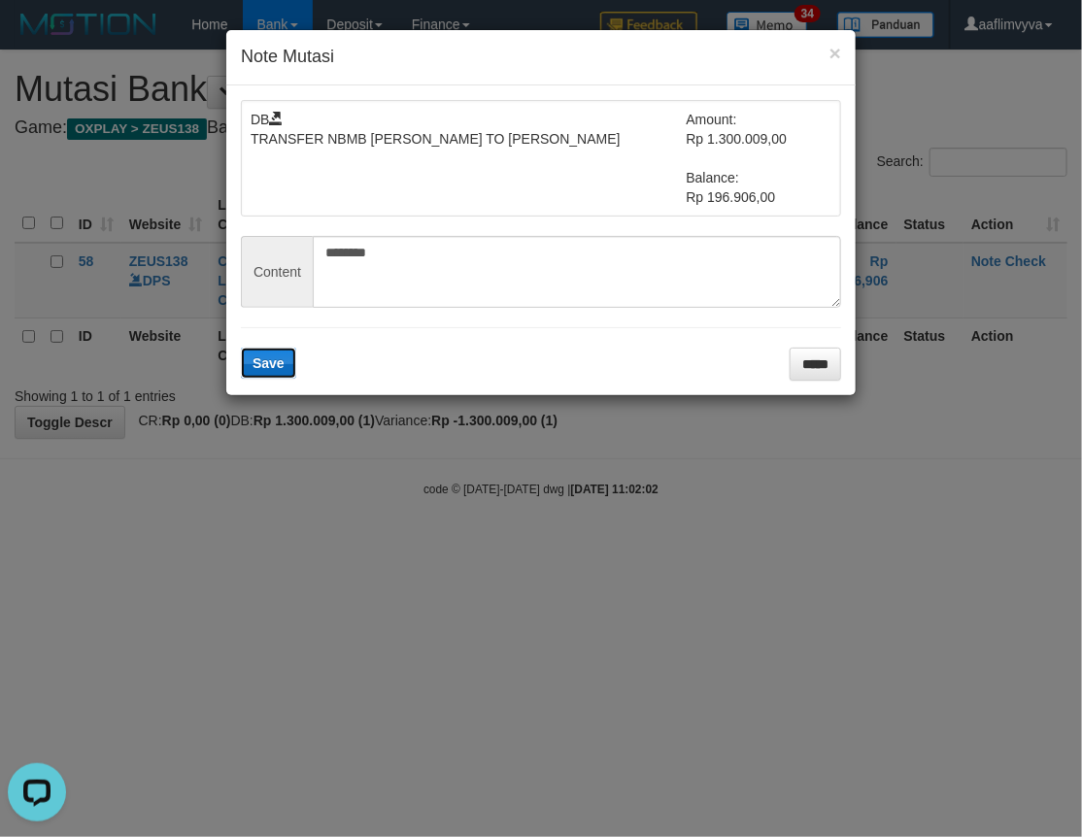
click at [277, 352] on button "Save" at bounding box center [268, 363] width 55 height 31
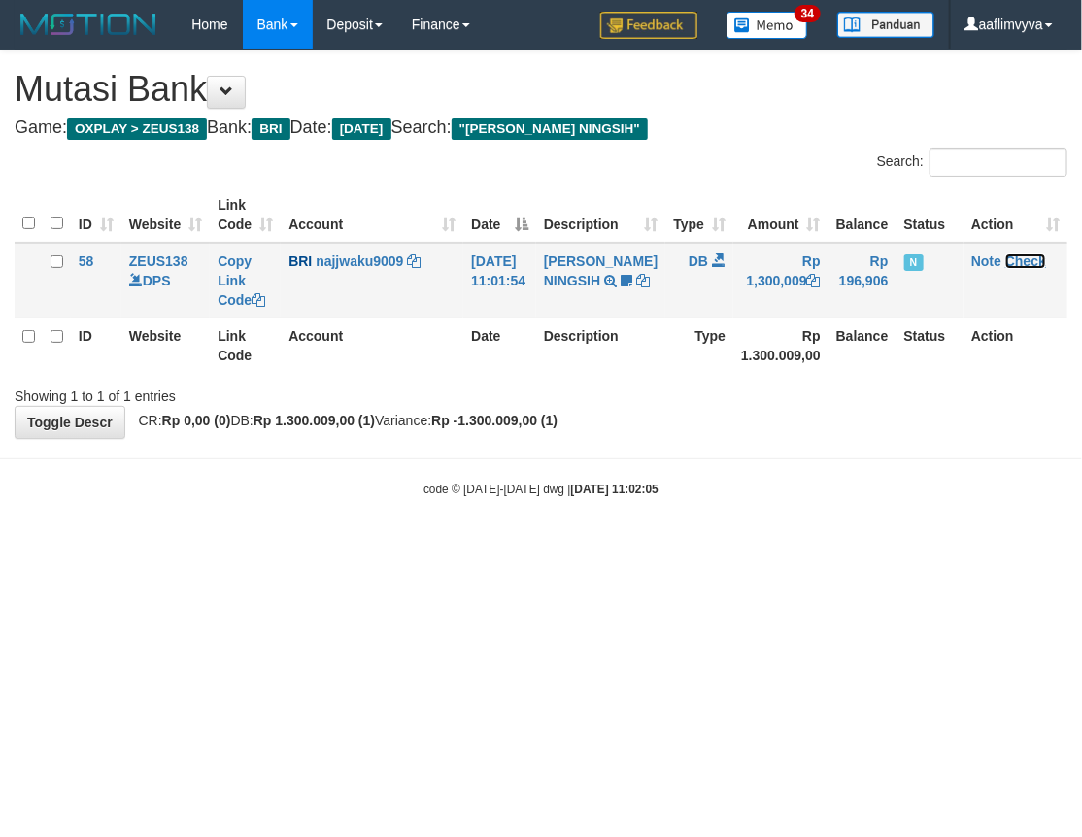
click at [1025, 260] on link "Check" at bounding box center [1025, 261] width 41 height 16
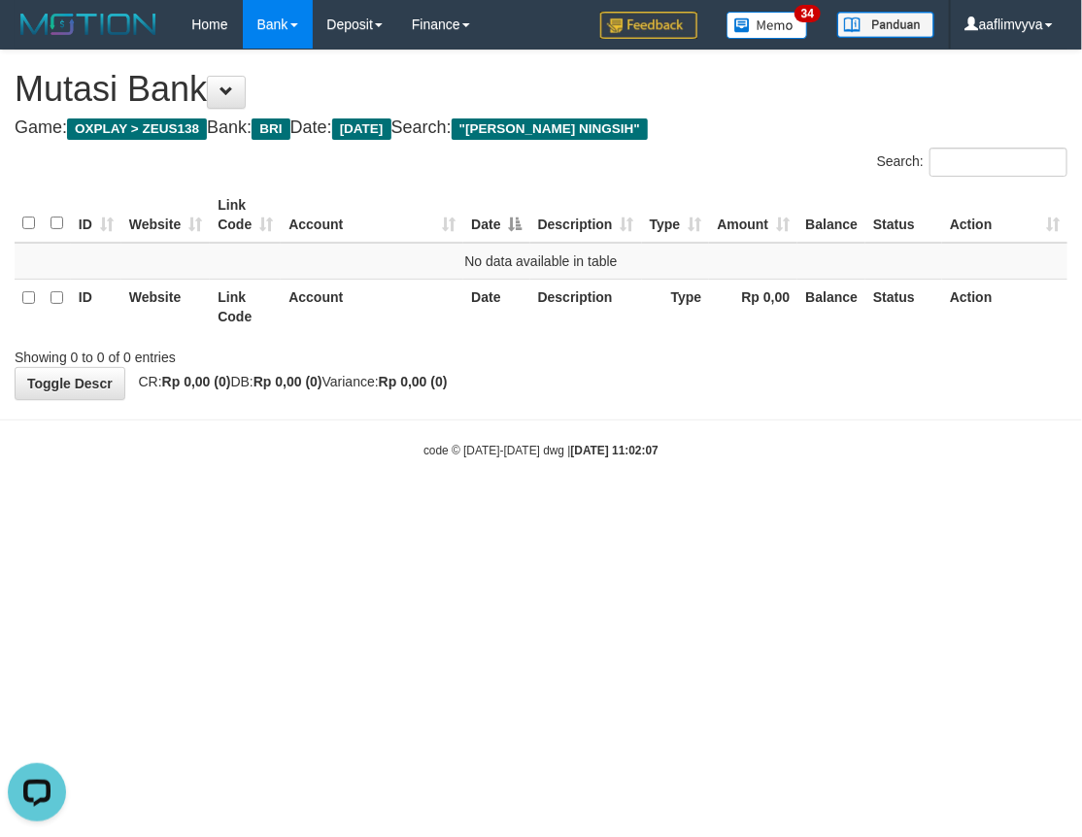
click at [835, 508] on html "Toggle navigation Home Bank Account List Load By Website Group [OXPLAY] ZEUS138…" at bounding box center [541, 254] width 1082 height 508
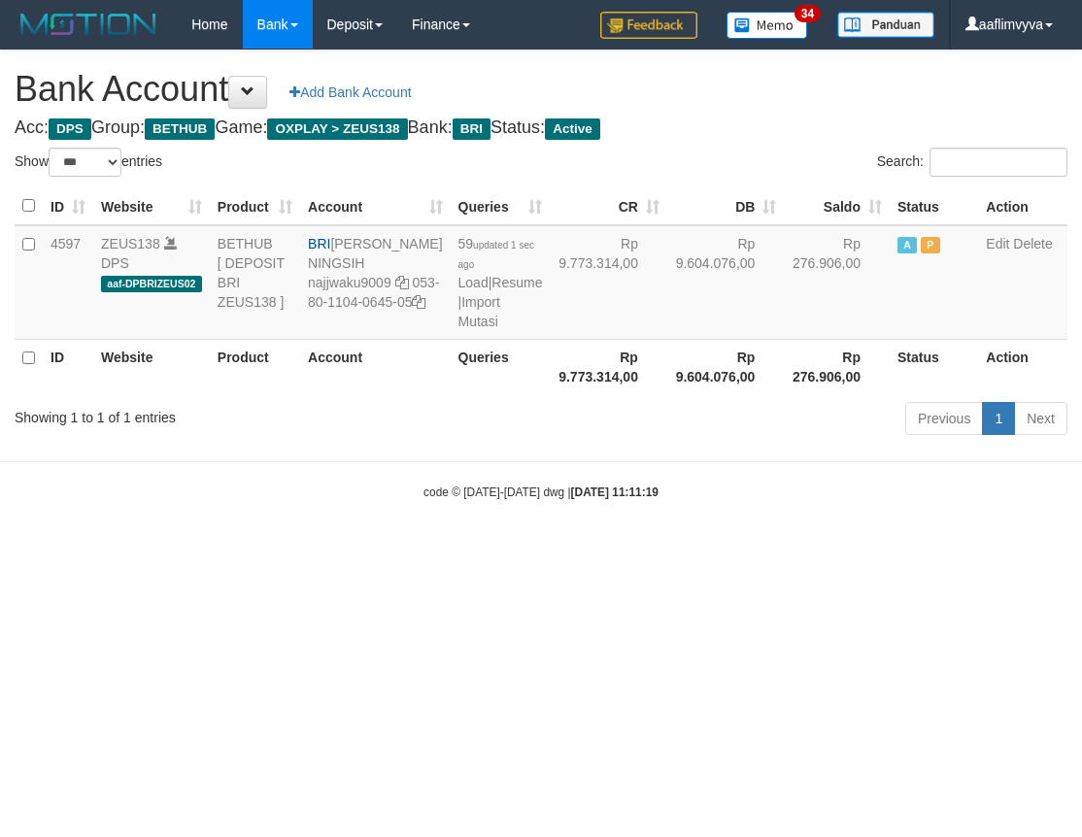
select select "***"
click at [515, 550] on html "Toggle navigation Home Bank Account List Load By Website Group [OXPLAY] ZEUS138…" at bounding box center [541, 275] width 1082 height 550
click at [457, 329] on link "Import Mutasi" at bounding box center [478, 311] width 42 height 35
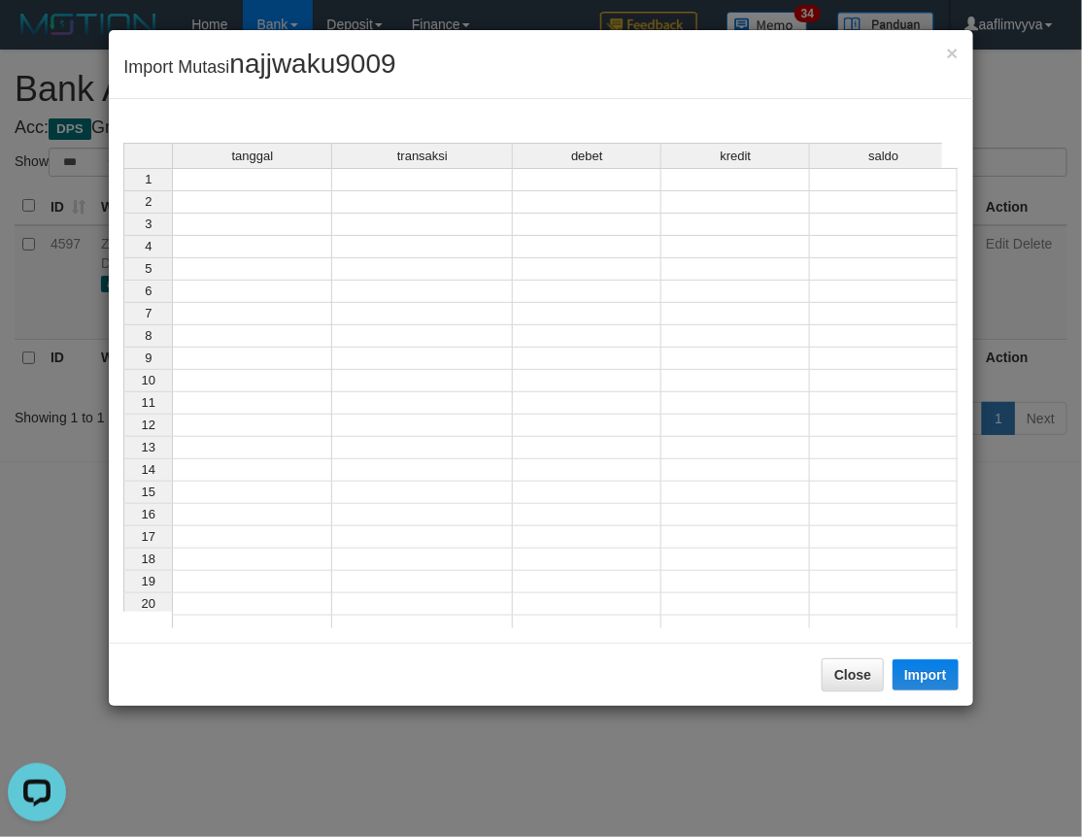
click at [315, 179] on td at bounding box center [252, 179] width 160 height 23
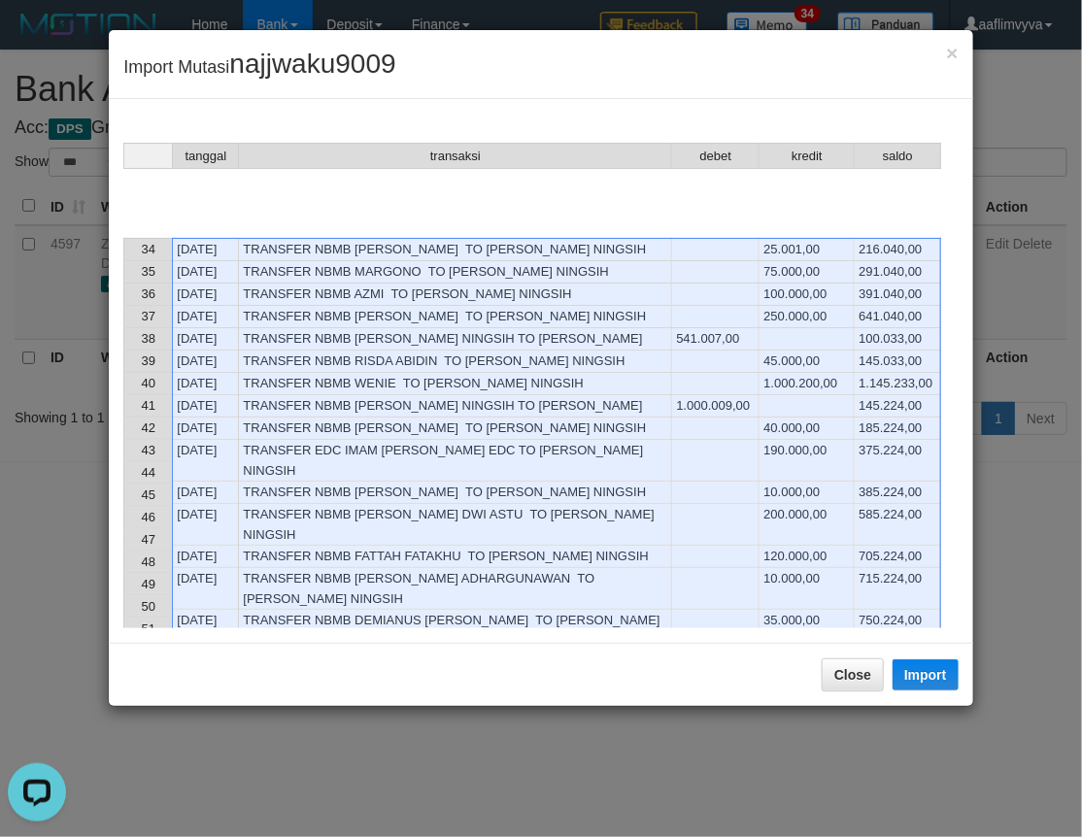
scroll to position [1000, 0]
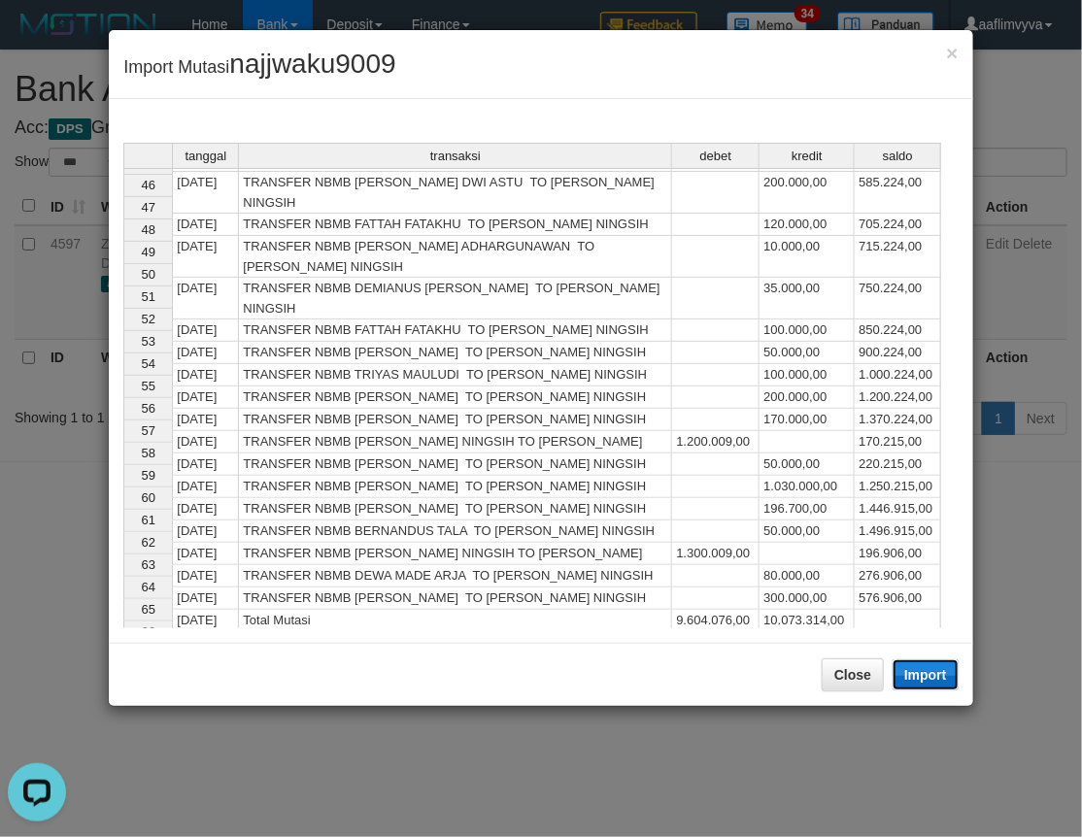
click at [925, 674] on button "Import" at bounding box center [925, 674] width 66 height 31
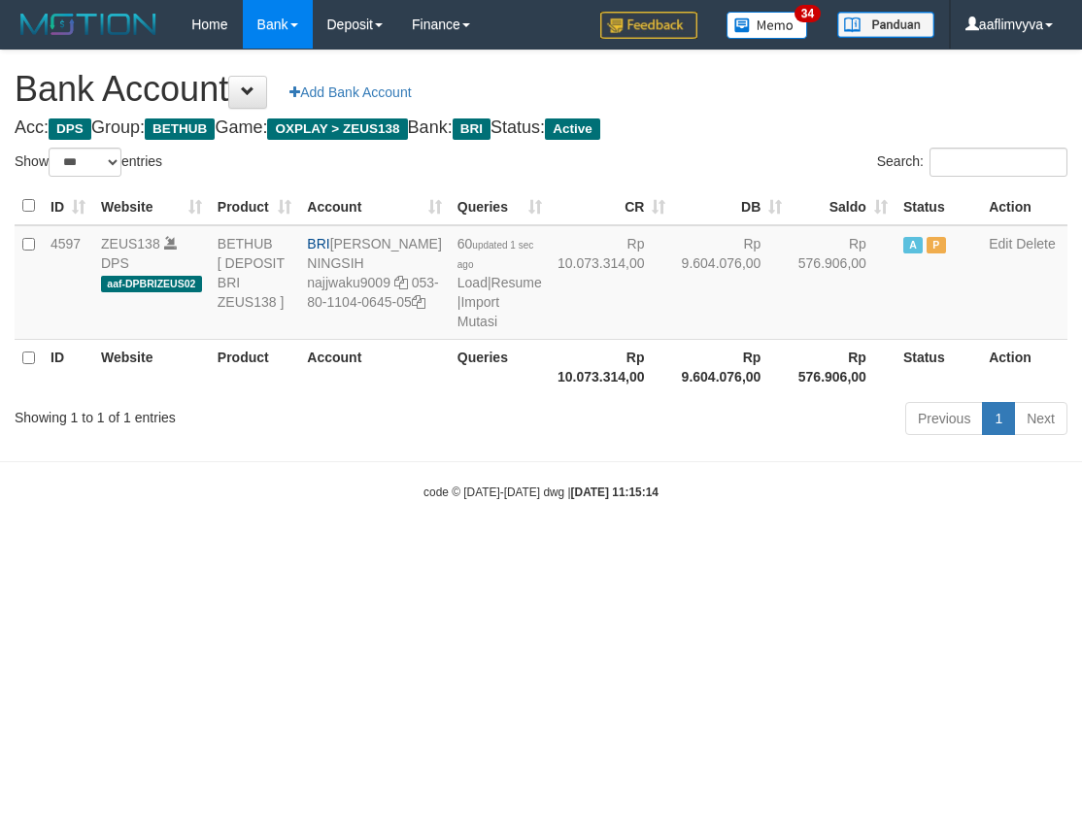
select select "***"
click at [220, 550] on html "Toggle navigation Home Bank Account List Load By Website Group [OXPLAY] ZEUS138…" at bounding box center [541, 275] width 1082 height 550
select select "***"
drag, startPoint x: 541, startPoint y: 670, endPoint x: 524, endPoint y: 597, distance: 74.7
click at [537, 550] on html "Toggle navigation Home Bank Account List Load By Website Group [OXPLAY] ZEUS138…" at bounding box center [541, 275] width 1082 height 550
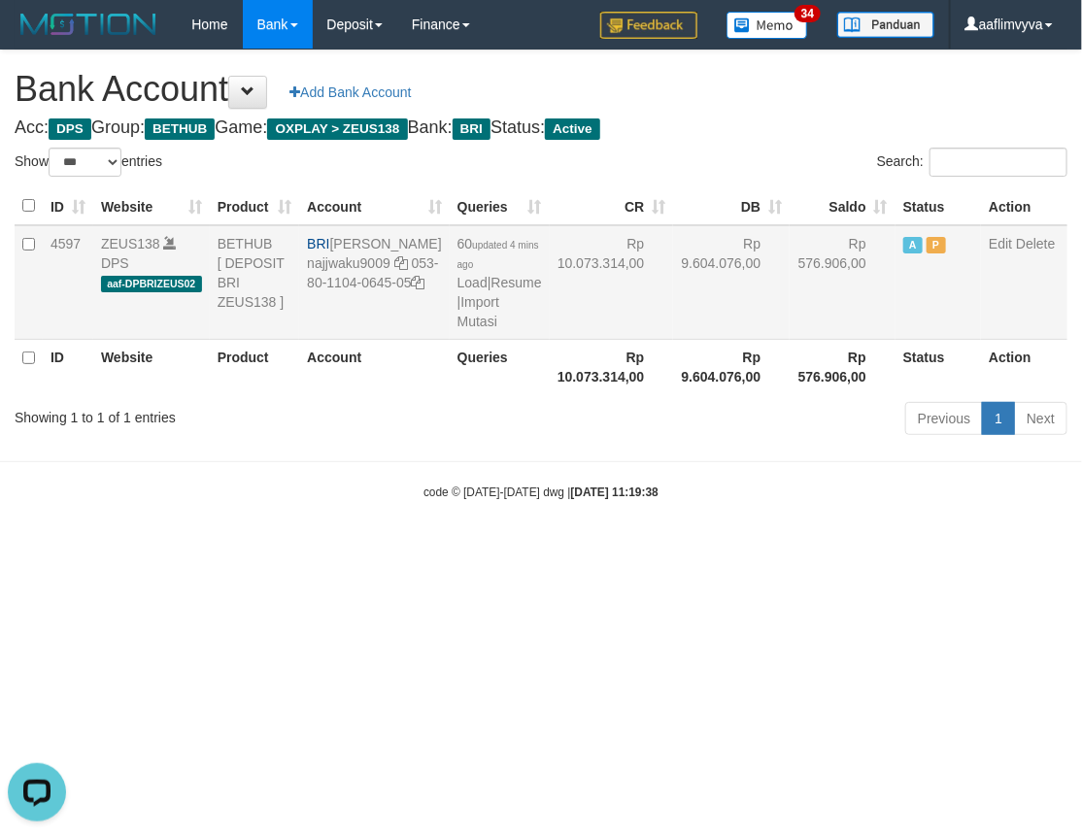
click at [450, 331] on td "60 updated 4 mins ago Load | Resume | Import Mutasi" at bounding box center [500, 282] width 100 height 115
click at [457, 325] on link "Import Mutasi" at bounding box center [478, 311] width 42 height 35
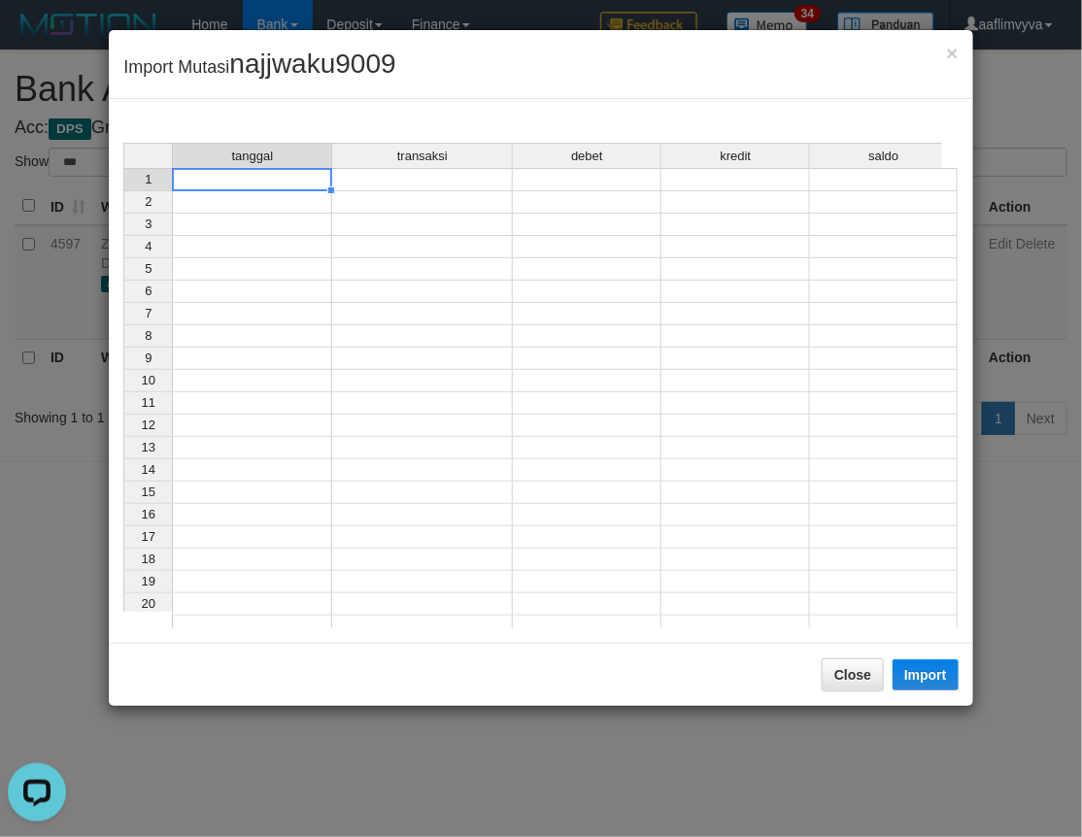
click at [273, 181] on td at bounding box center [252, 179] width 160 height 23
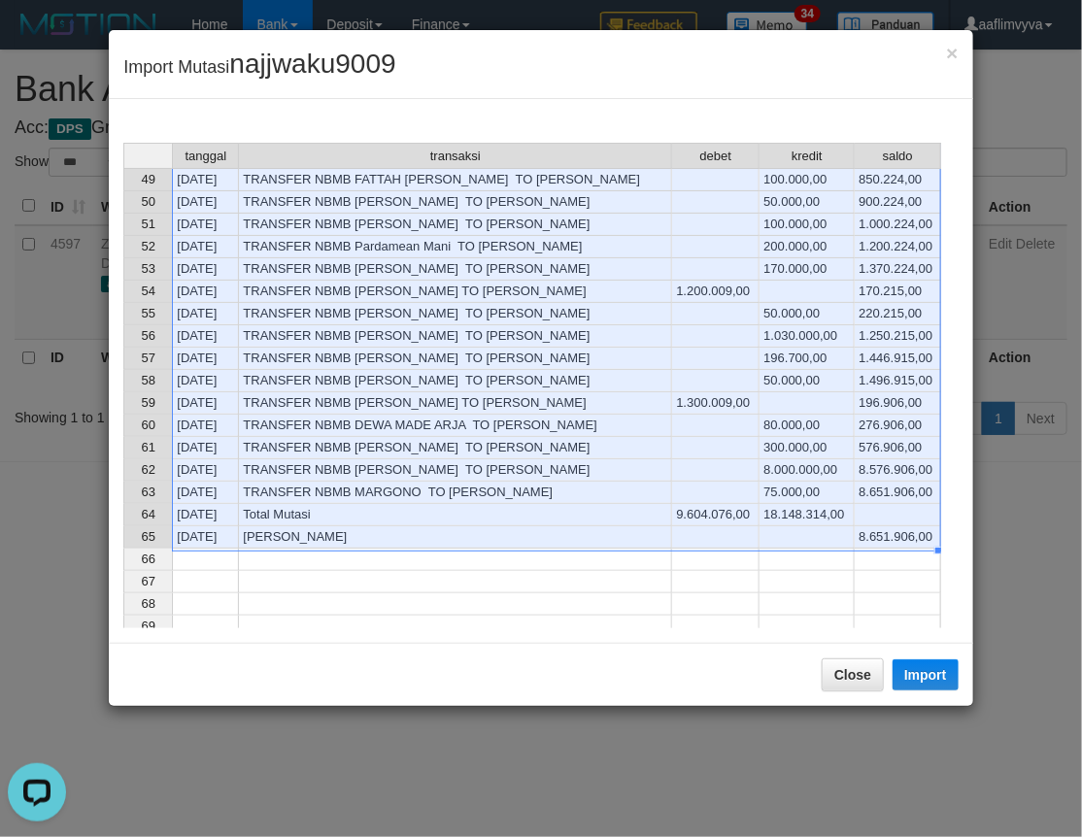
scroll to position [1044, 0]
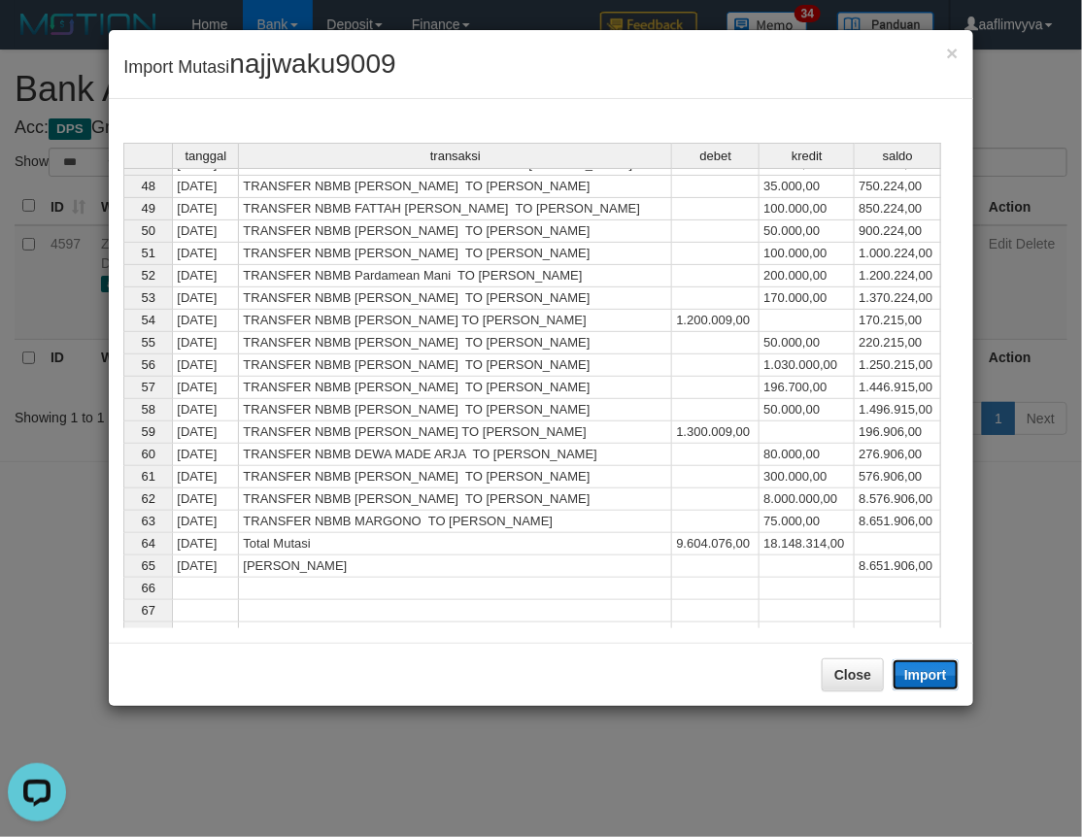
click at [920, 671] on button "Import" at bounding box center [925, 674] width 66 height 31
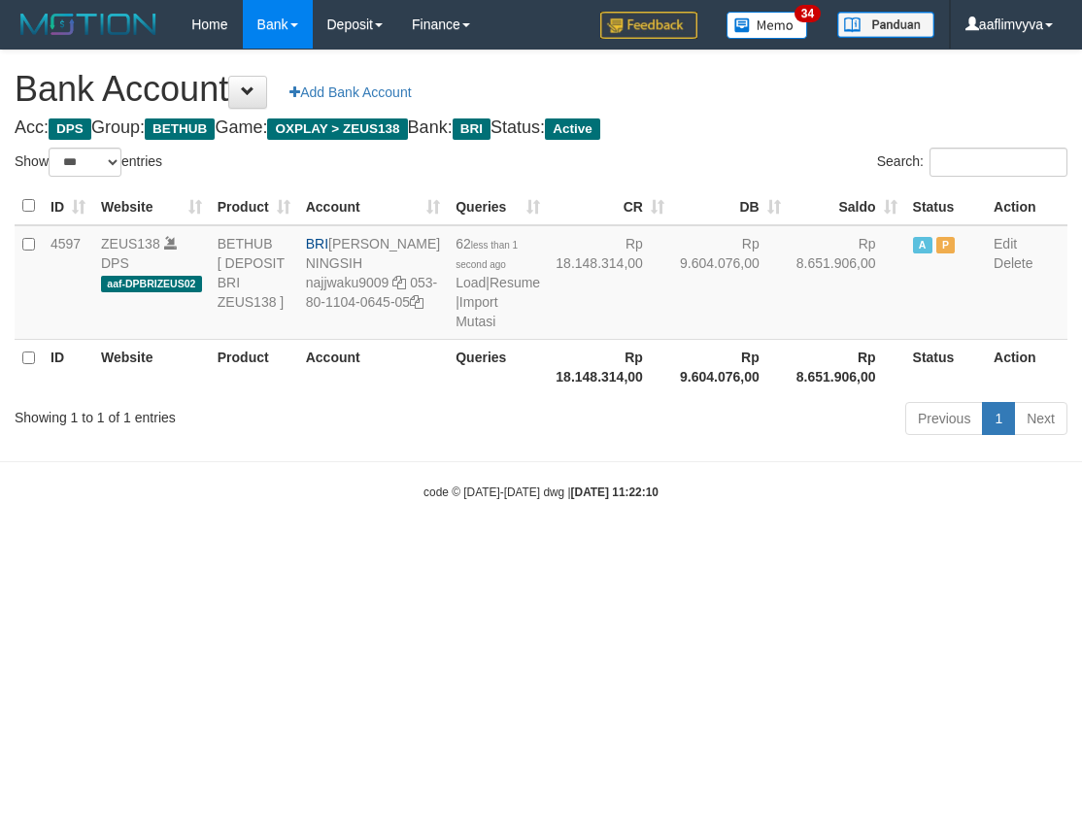
select select "***"
click at [443, 550] on body "Toggle navigation Home Bank Account List Load By Website Group [OXPLAY] ZEUS138…" at bounding box center [541, 275] width 1082 height 550
click at [455, 329] on link "Import Mutasi" at bounding box center [476, 311] width 42 height 35
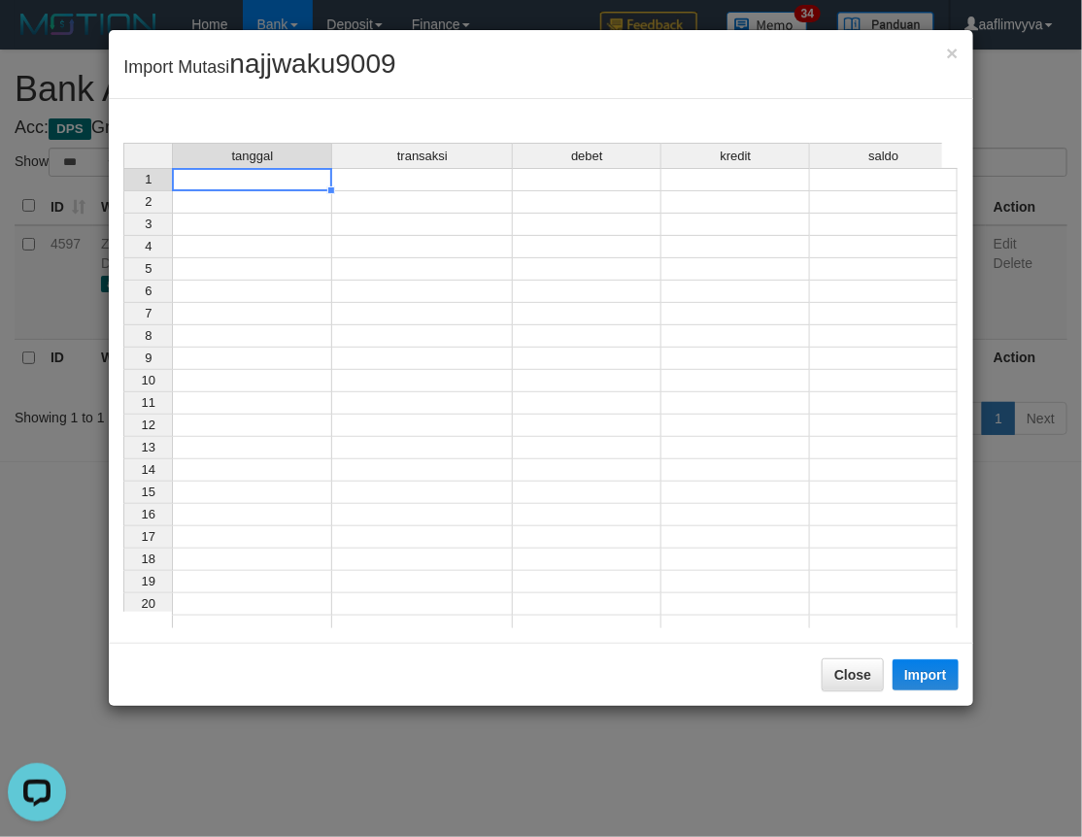
click at [295, 182] on td at bounding box center [252, 179] width 160 height 23
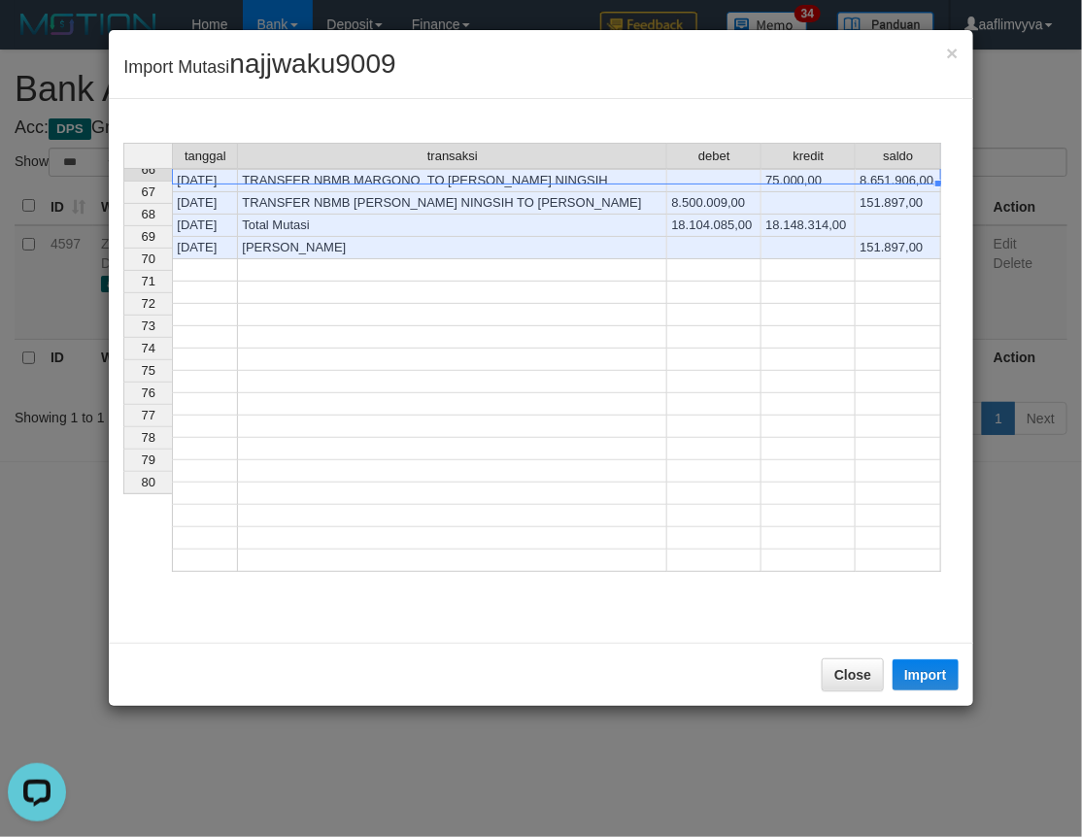
scroll to position [1066, 0]
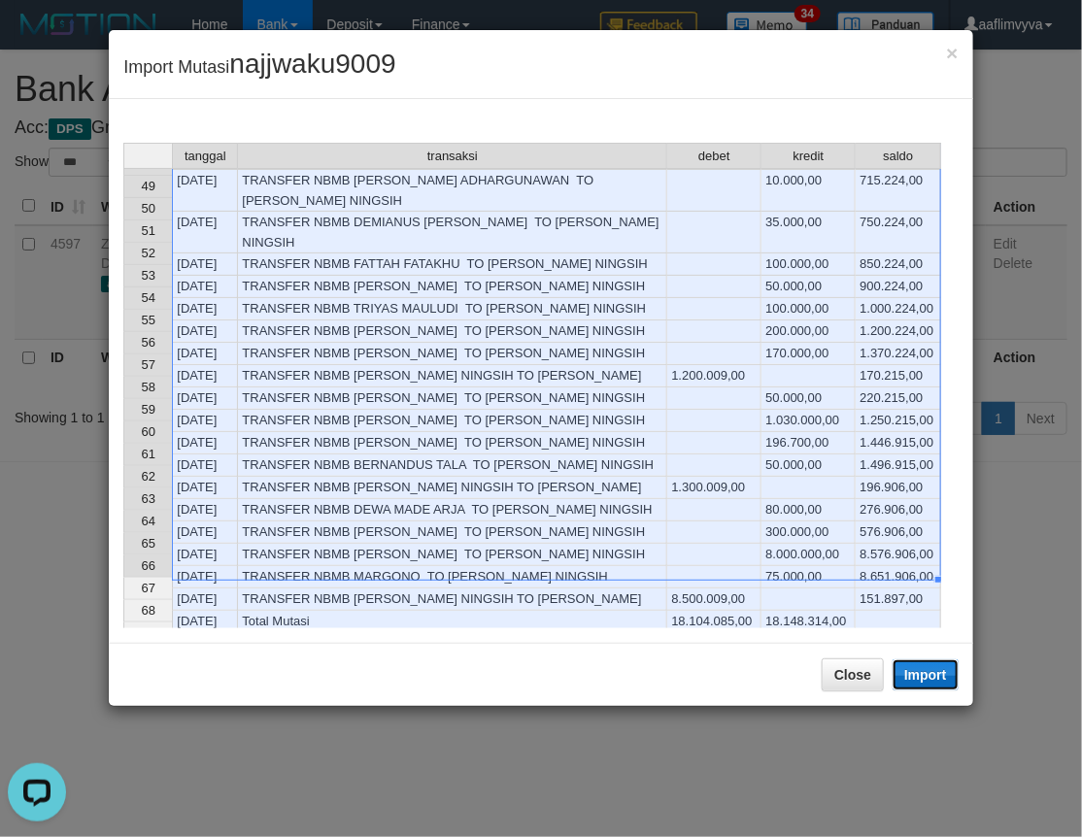
click at [926, 687] on button "Import" at bounding box center [925, 674] width 66 height 31
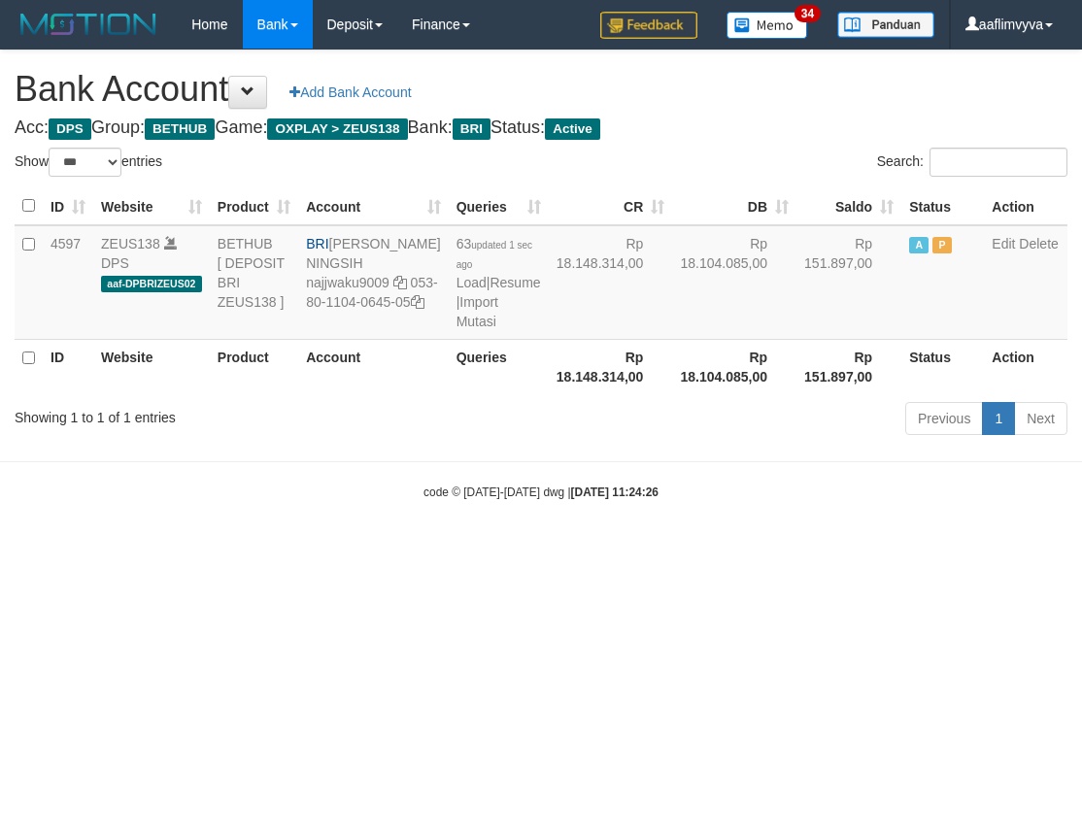
select select "***"
drag, startPoint x: 813, startPoint y: 682, endPoint x: 800, endPoint y: 634, distance: 49.2
click at [813, 550] on html "Toggle navigation Home Bank Account List Load By Website Group [OXPLAY] ZEUS138…" at bounding box center [541, 275] width 1082 height 550
click at [456, 329] on link "Import Mutasi" at bounding box center [477, 311] width 42 height 35
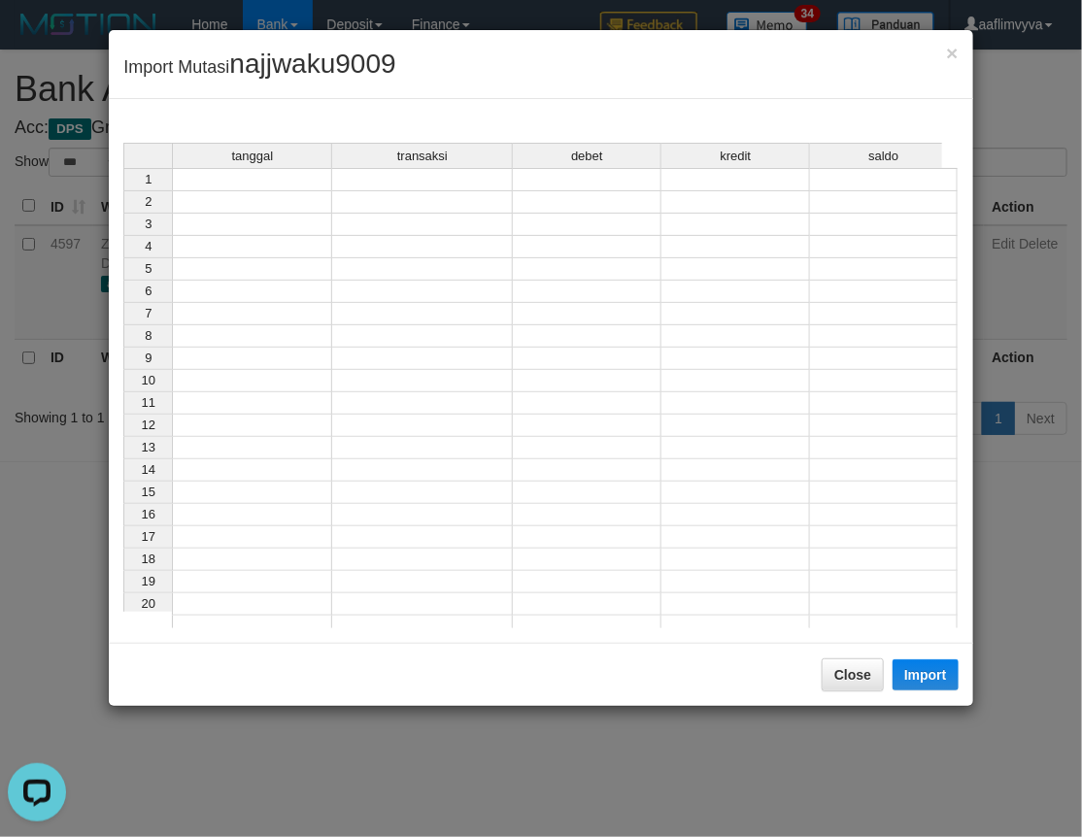
click at [274, 184] on td at bounding box center [252, 179] width 160 height 23
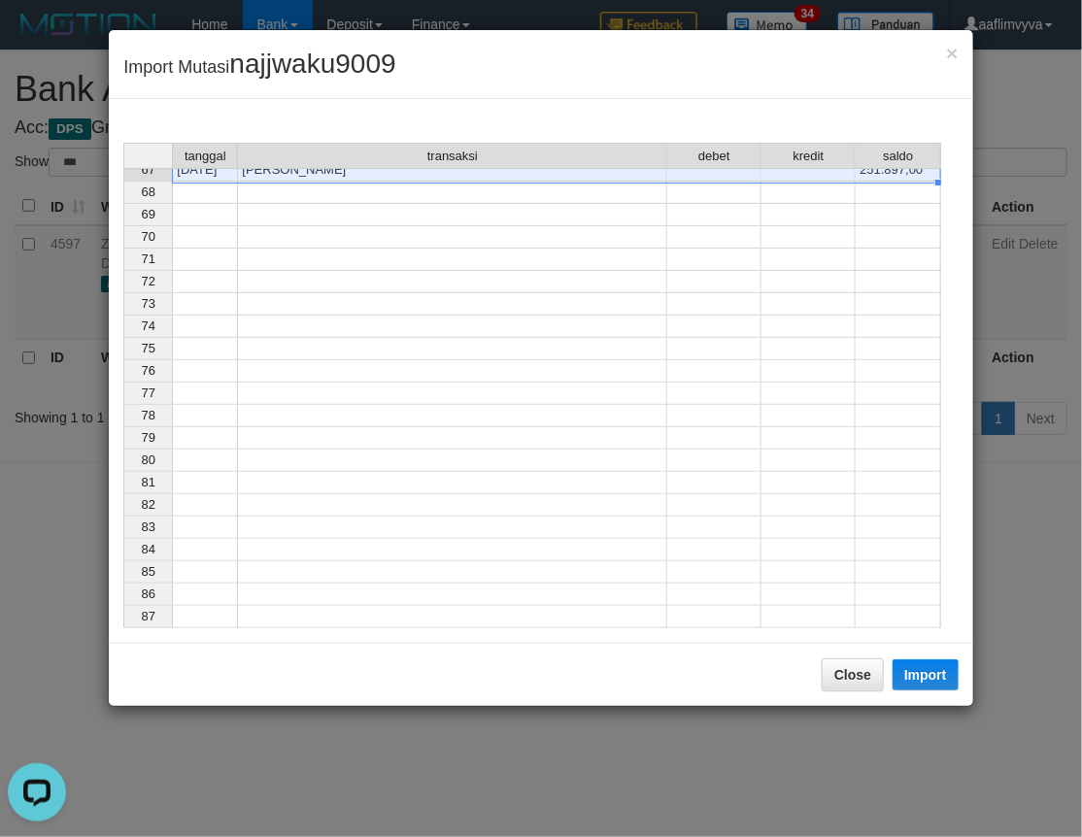
scroll to position [1089, 0]
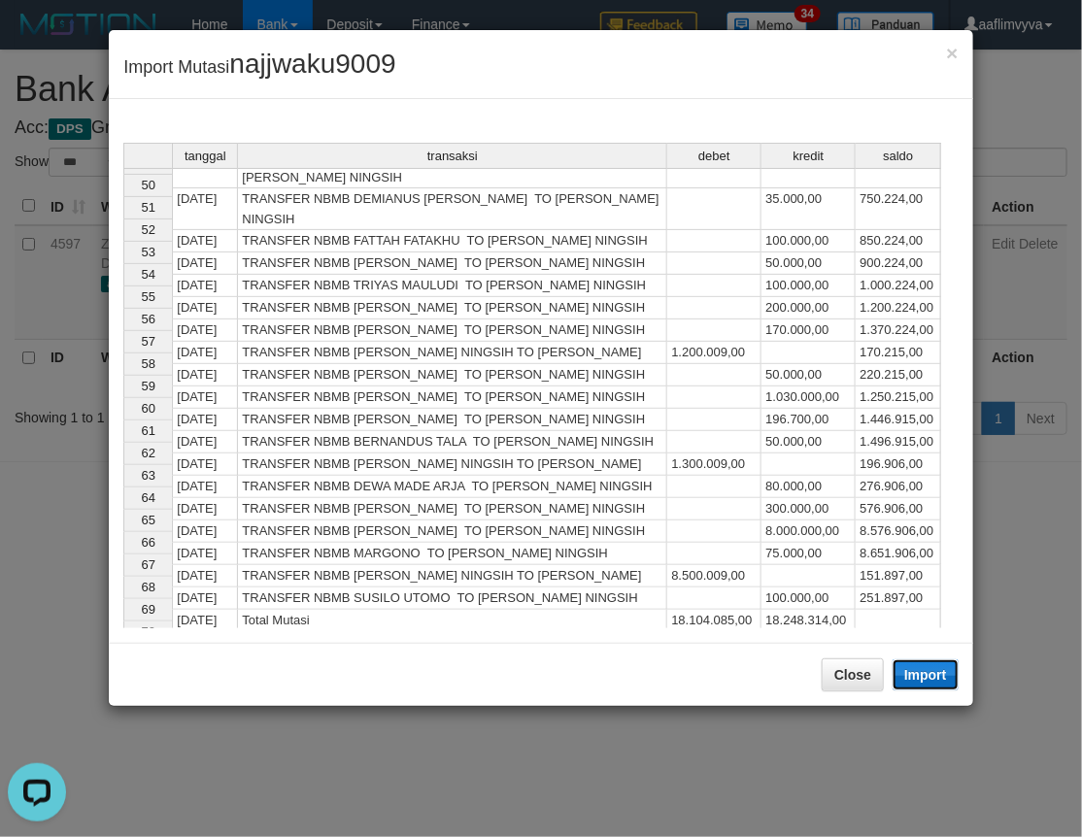
click at [936, 684] on button "Import" at bounding box center [925, 674] width 66 height 31
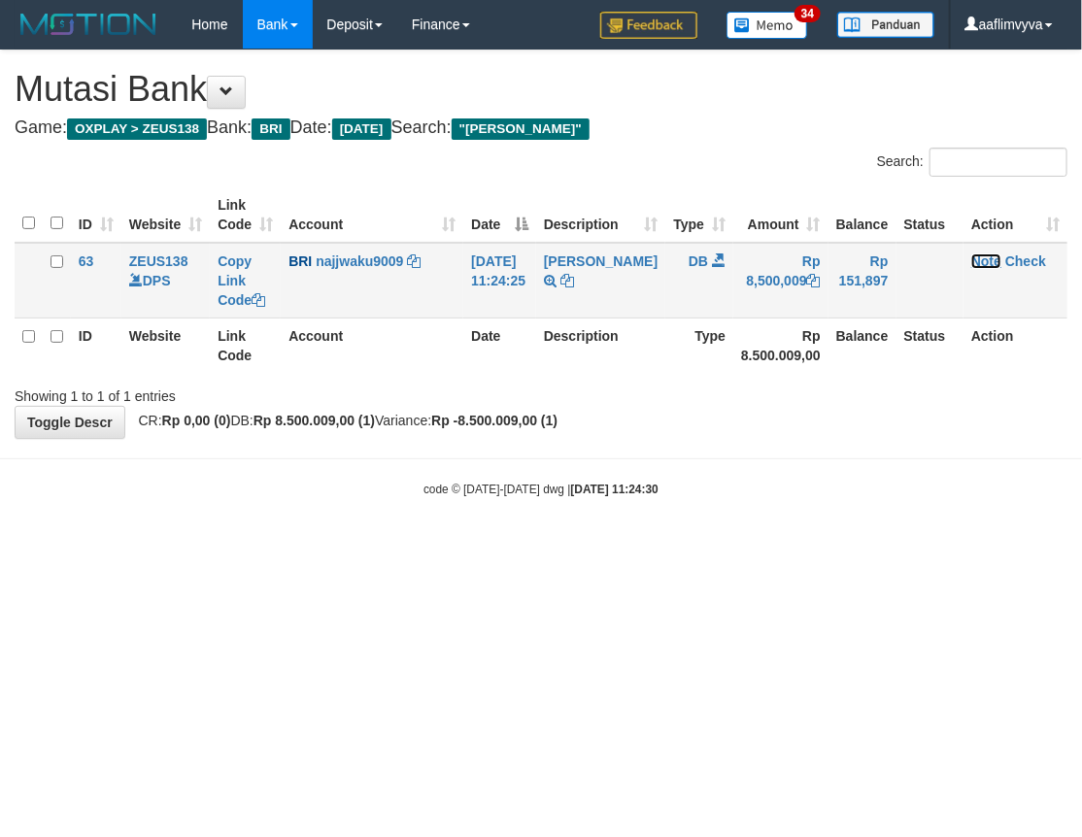
click at [977, 257] on link "Note" at bounding box center [986, 261] width 30 height 16
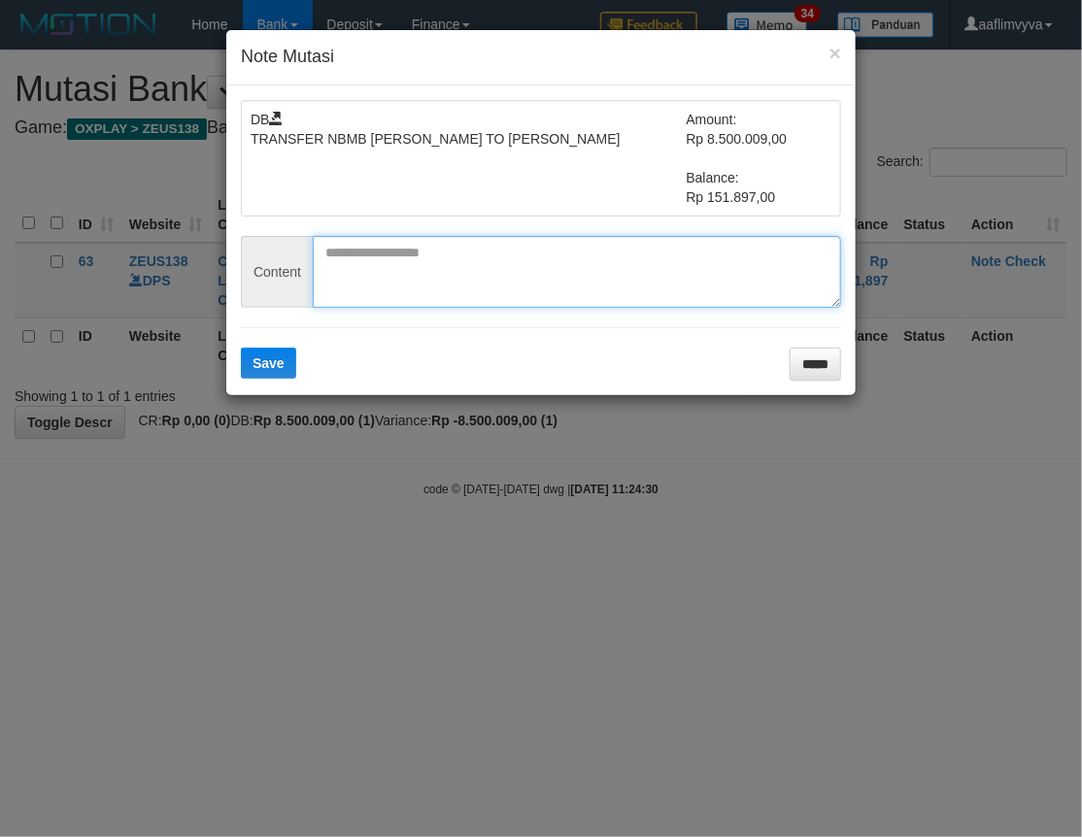
paste textarea "*********"
click at [502, 273] on textarea "*********" at bounding box center [577, 272] width 528 height 72
type textarea "*********"
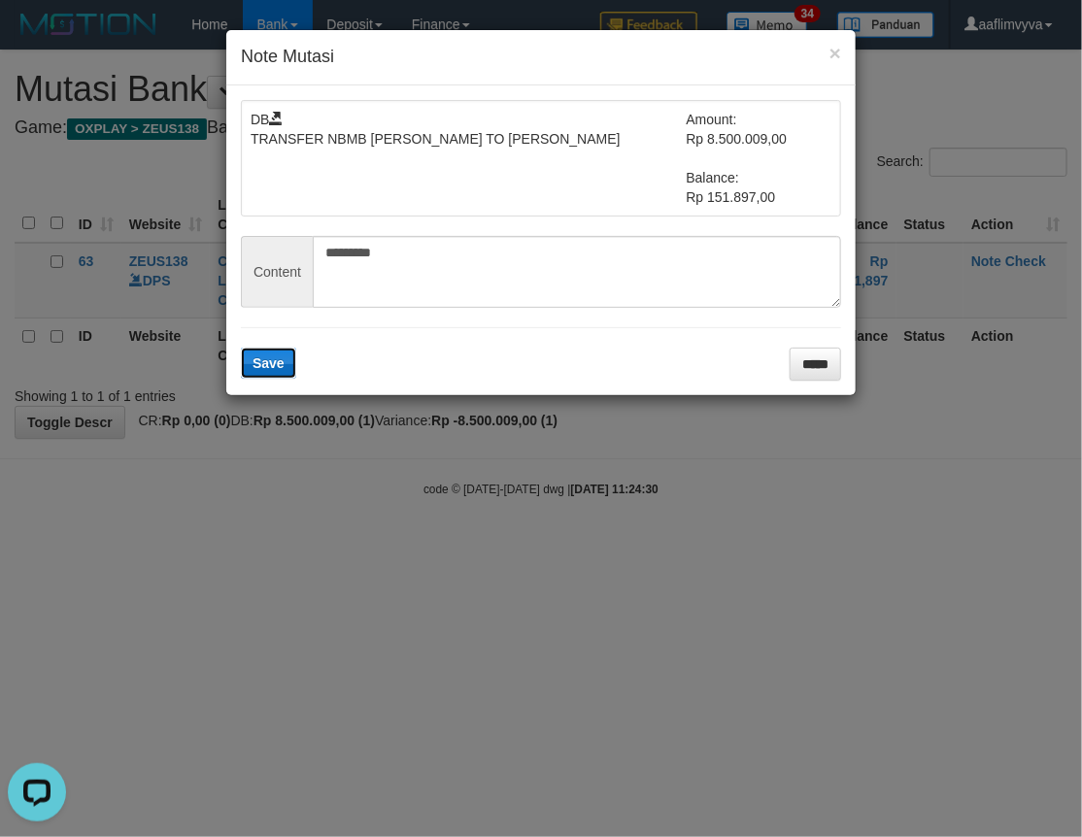
click at [264, 374] on button "Save" at bounding box center [268, 363] width 55 height 31
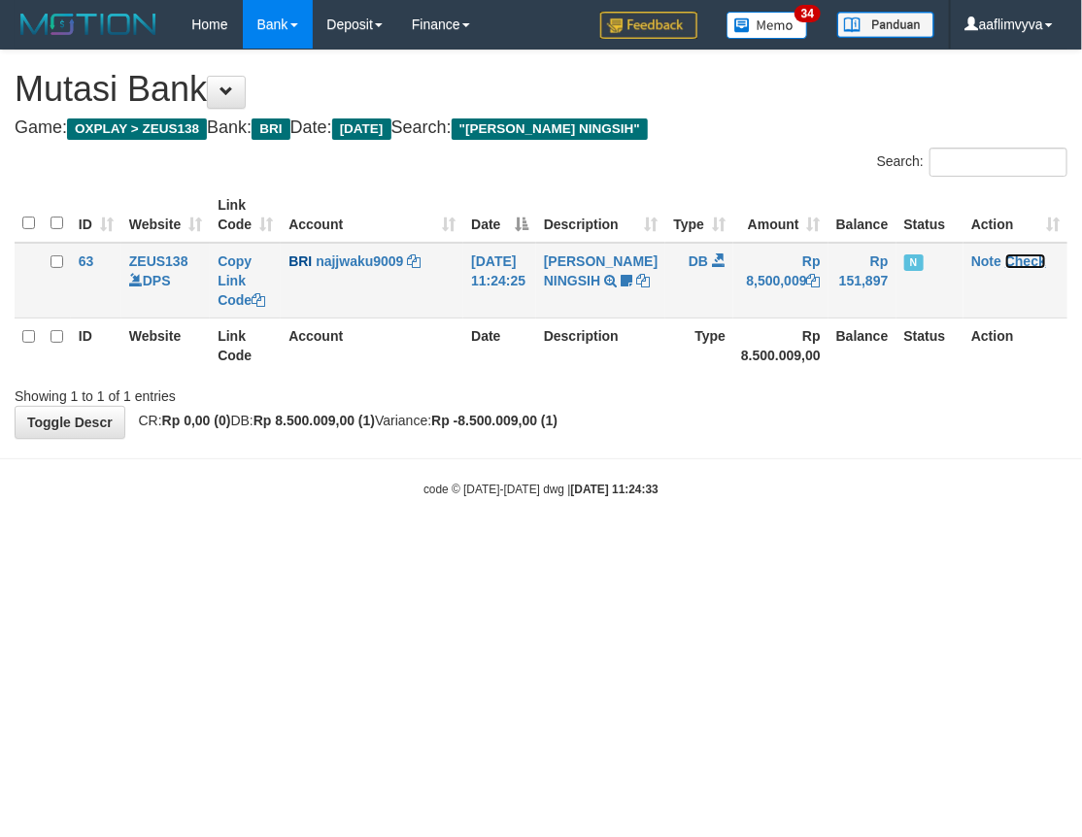
click at [1022, 258] on link "Check" at bounding box center [1025, 261] width 41 height 16
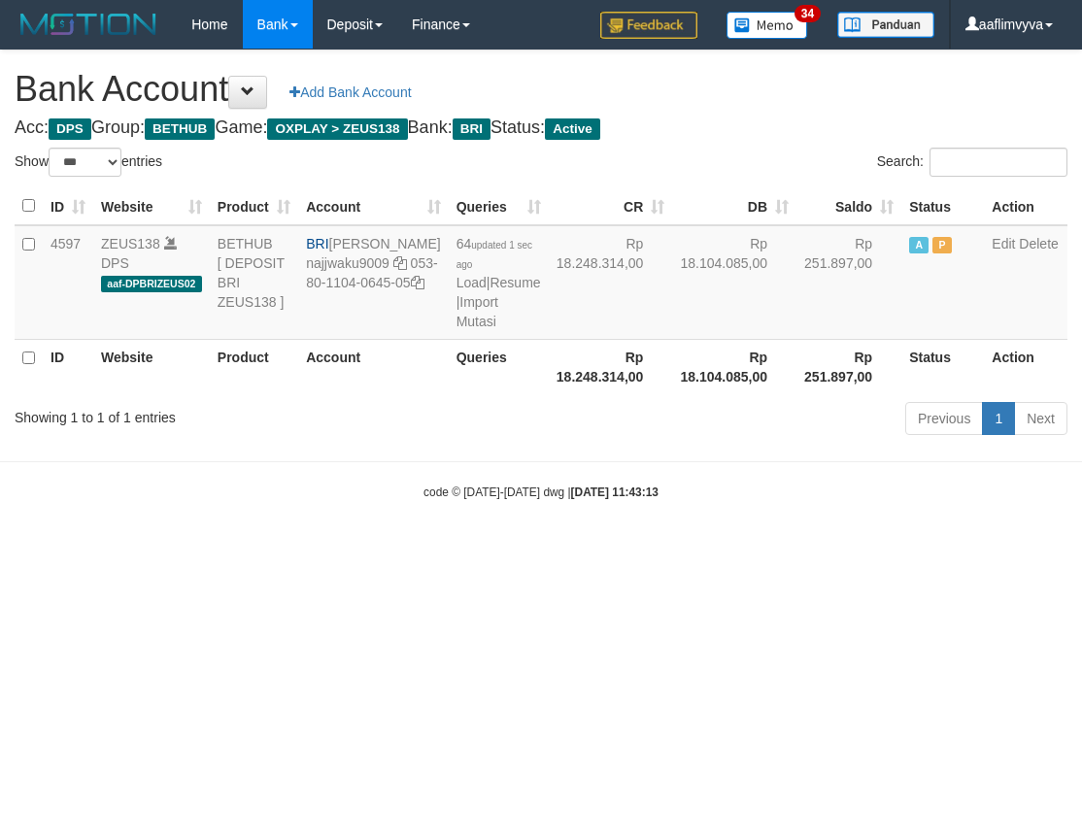
select select "***"
drag, startPoint x: 771, startPoint y: 671, endPoint x: 625, endPoint y: 532, distance: 201.2
click at [771, 550] on html "Toggle navigation Home Bank Account List Load By Website Group [OXPLAY] ZEUS138…" at bounding box center [541, 275] width 1082 height 550
click at [449, 340] on td "64 updated 1 sec ago Load | Resume | Import Mutasi" at bounding box center [499, 282] width 100 height 115
click at [456, 329] on link "Import Mutasi" at bounding box center [477, 311] width 42 height 35
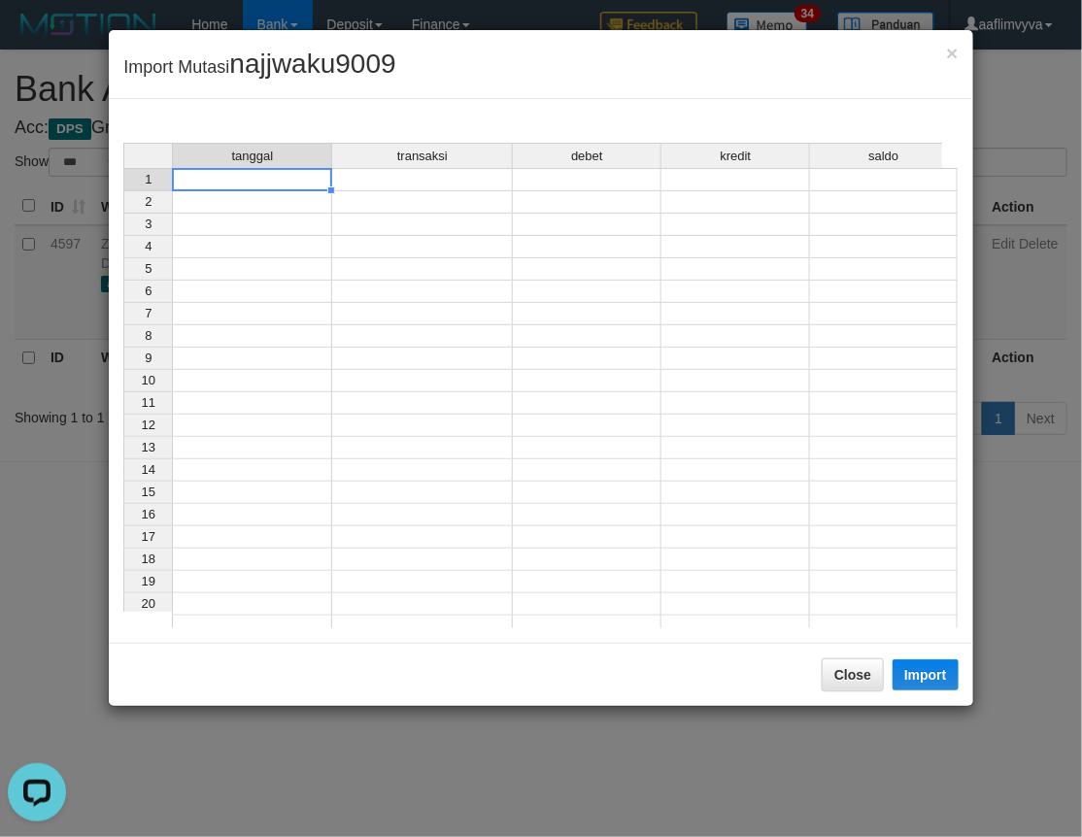
click at [221, 182] on td at bounding box center [252, 179] width 160 height 23
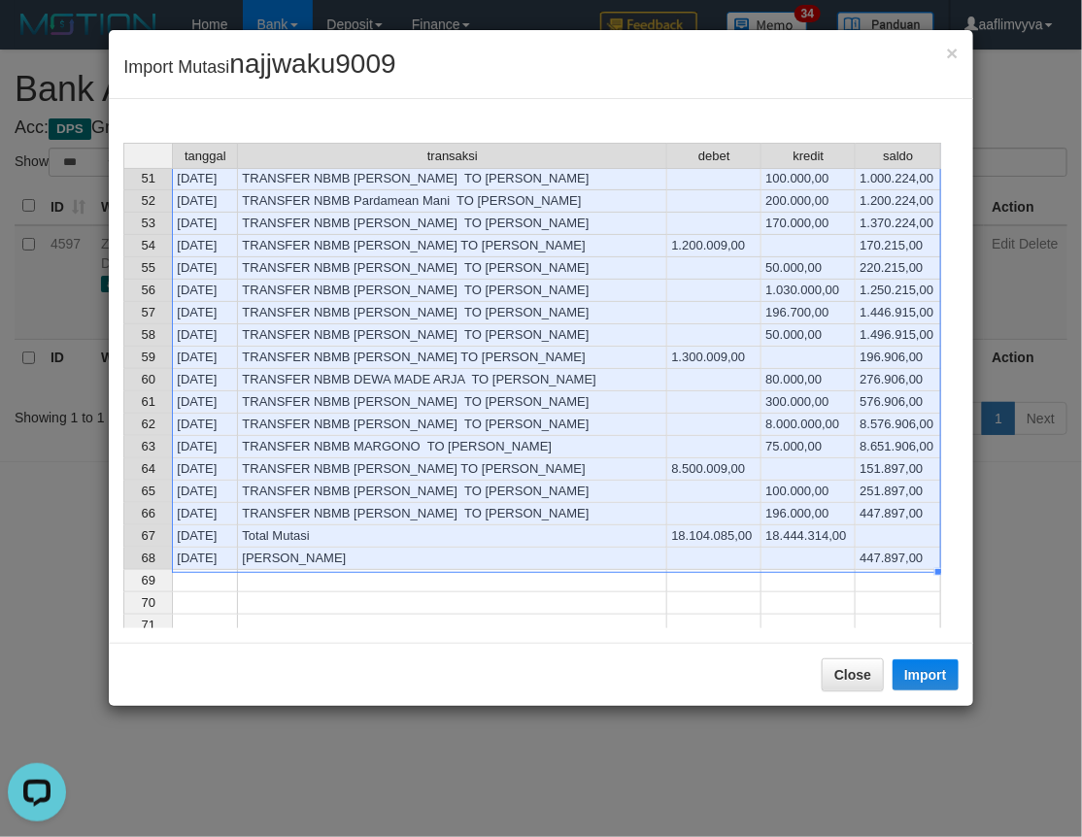
scroll to position [1117, 0]
drag, startPoint x: 921, startPoint y: 685, endPoint x: 68, endPoint y: 442, distance: 886.4
click at [921, 685] on button "Import" at bounding box center [925, 674] width 66 height 31
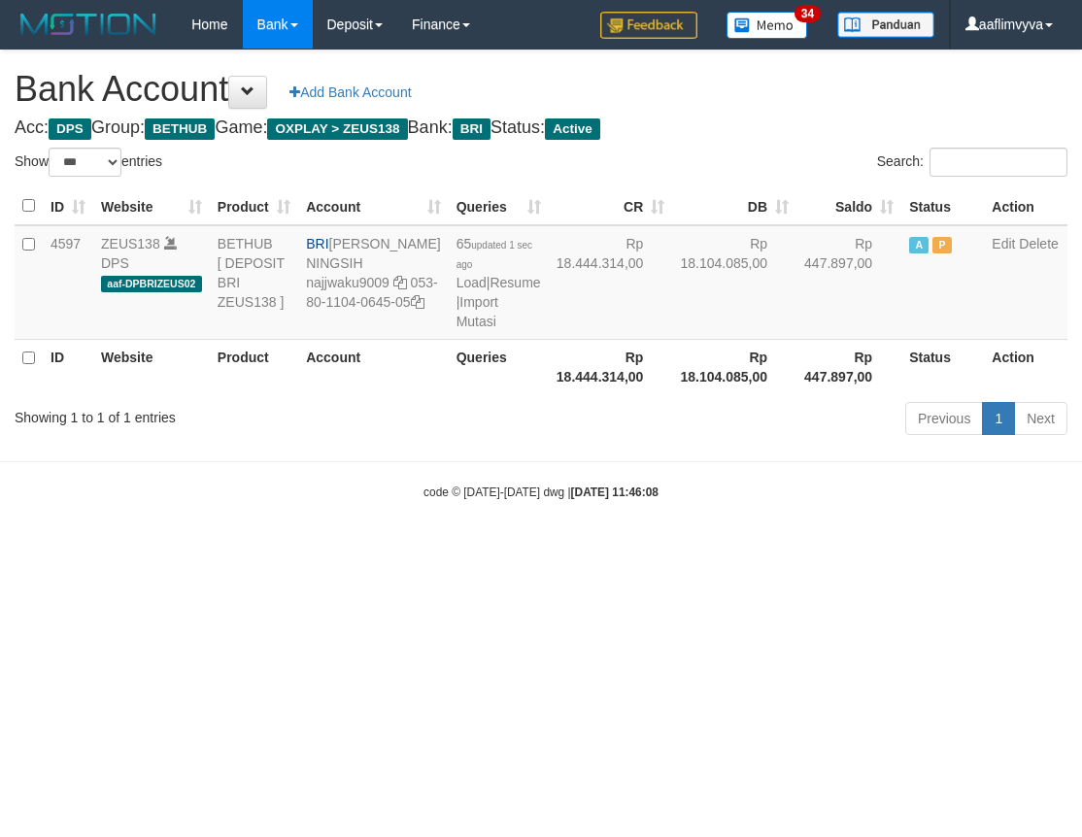
select select "***"
drag, startPoint x: 468, startPoint y: 593, endPoint x: 453, endPoint y: 525, distance: 69.5
click at [467, 550] on html "Toggle navigation Home Bank Account List Load By Website Group [OXPLAY] ZEUS138…" at bounding box center [541, 275] width 1082 height 550
click at [456, 329] on link "Import Mutasi" at bounding box center [477, 311] width 42 height 35
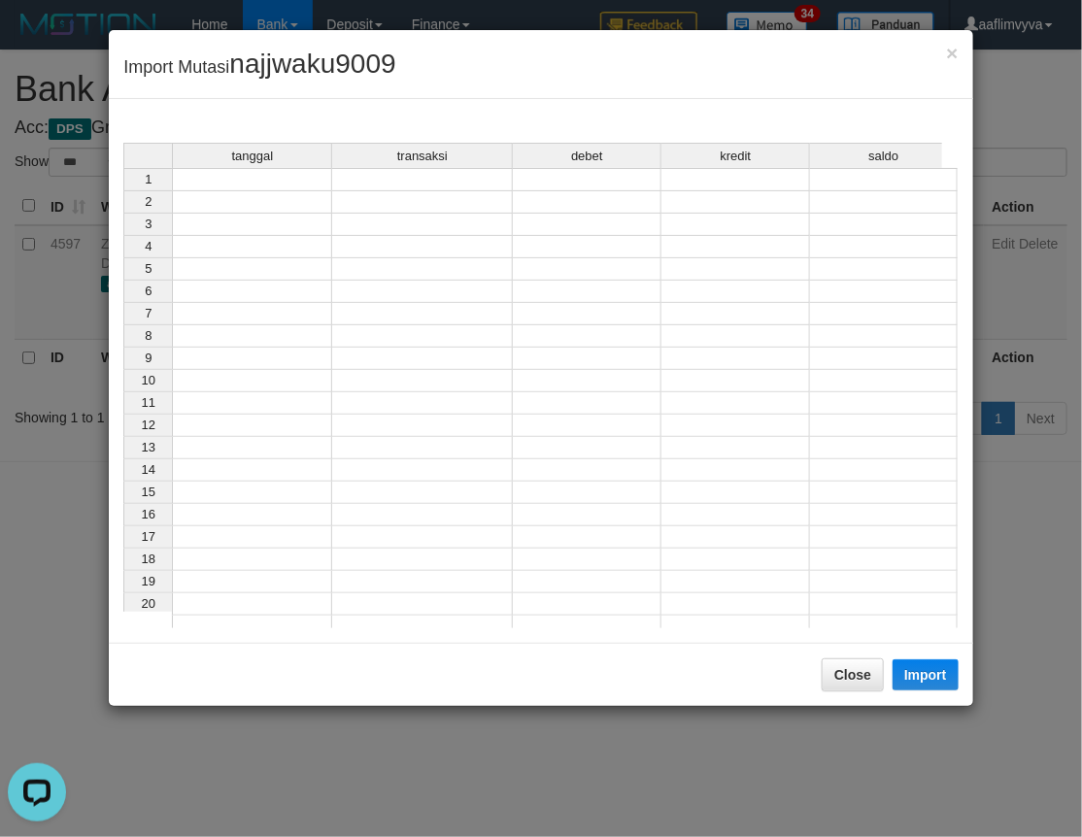
click at [265, 187] on td at bounding box center [252, 179] width 160 height 23
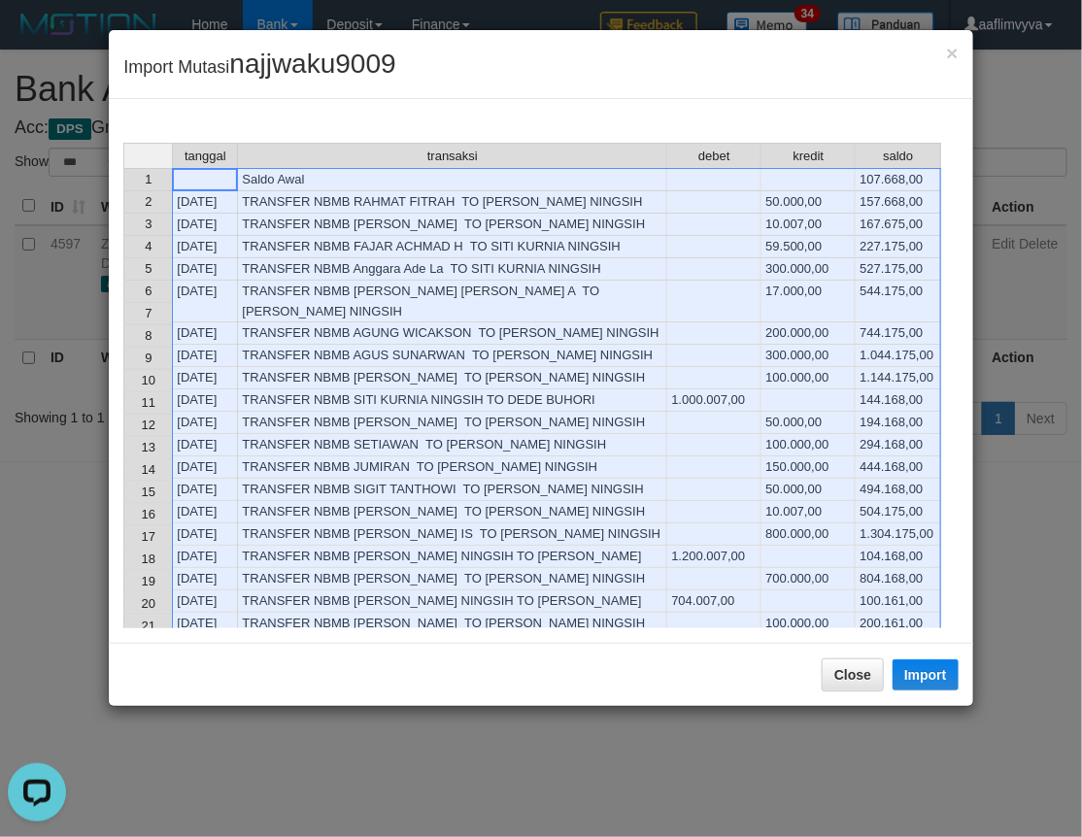
scroll to position [1187, 0]
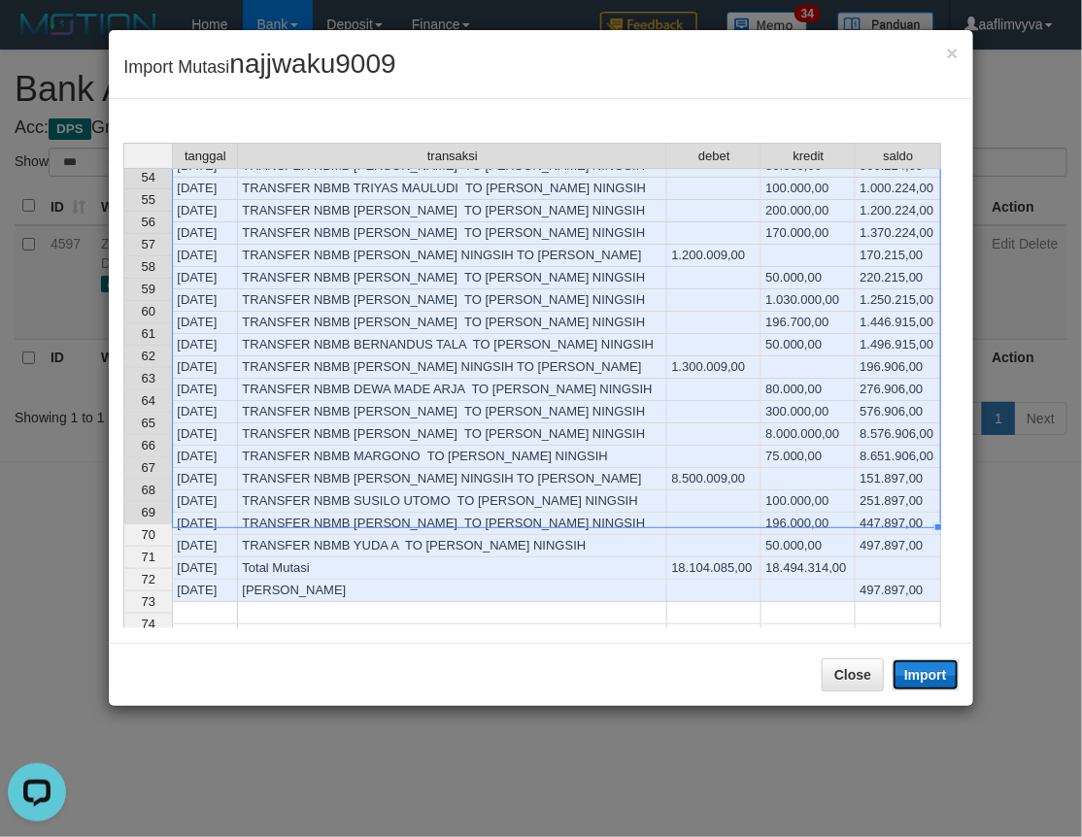
click at [925, 676] on button "Import" at bounding box center [925, 674] width 66 height 31
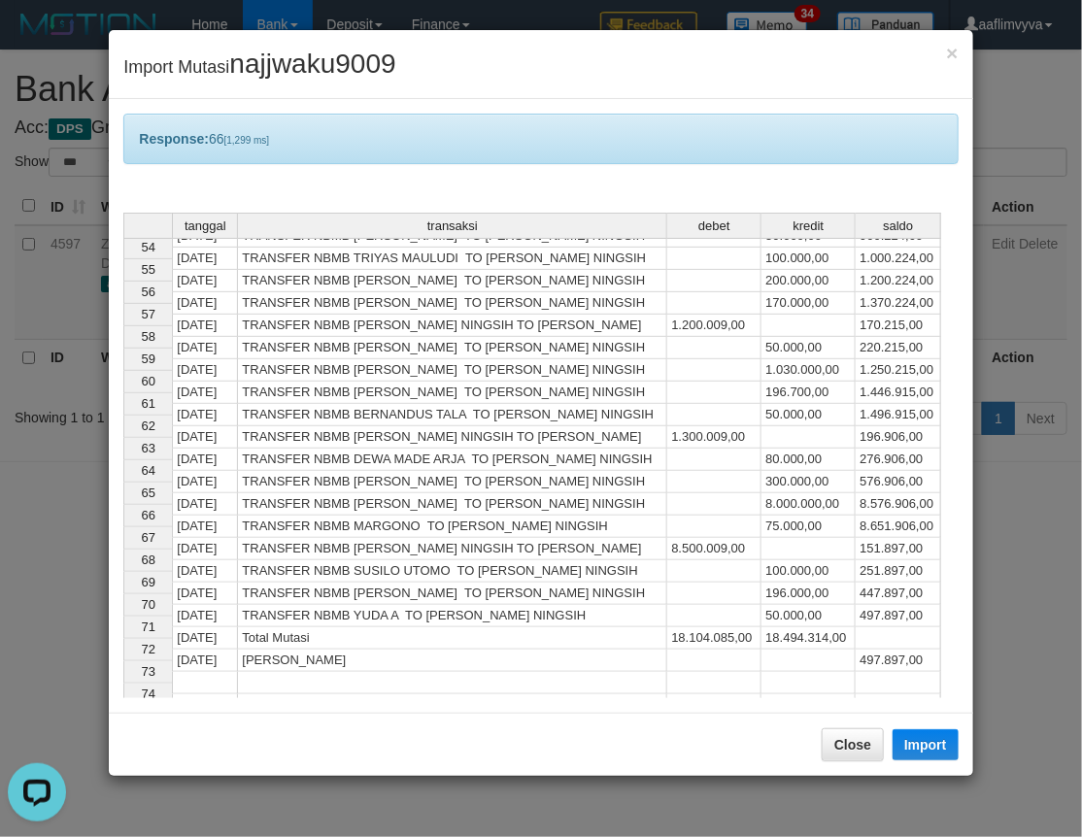
click at [344, 143] on div "Response: 66 [1,299 ms]" at bounding box center [540, 139] width 834 height 50
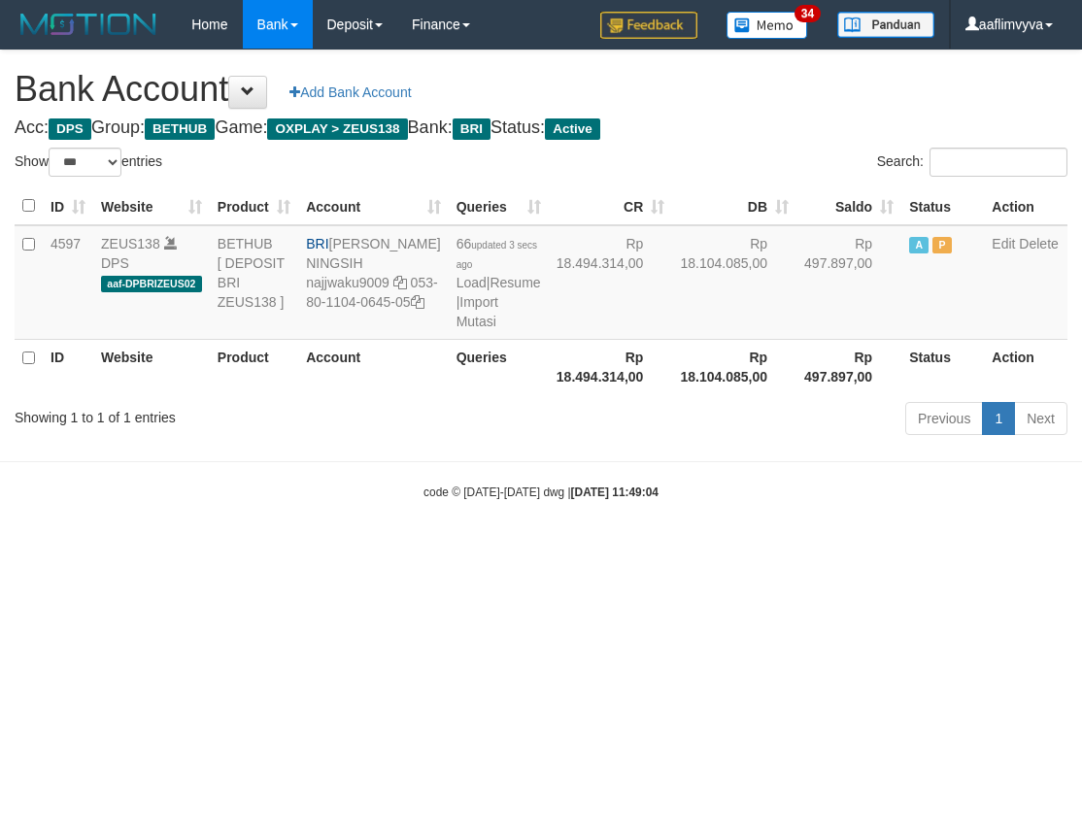
select select "***"
click at [604, 550] on html "Toggle navigation Home Bank Account List Load By Website Group [OXPLAY] ZEUS138…" at bounding box center [541, 275] width 1082 height 550
click at [456, 329] on link "Import Mutasi" at bounding box center [477, 311] width 42 height 35
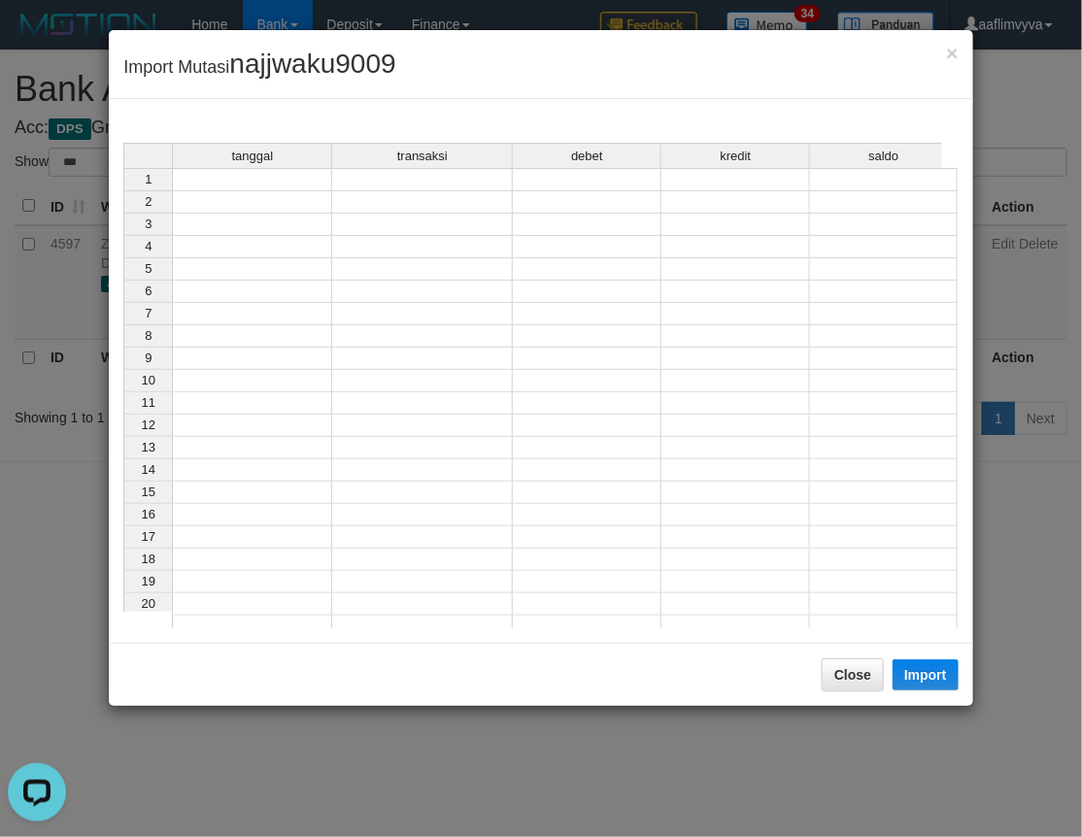
click at [251, 185] on td at bounding box center [252, 179] width 160 height 23
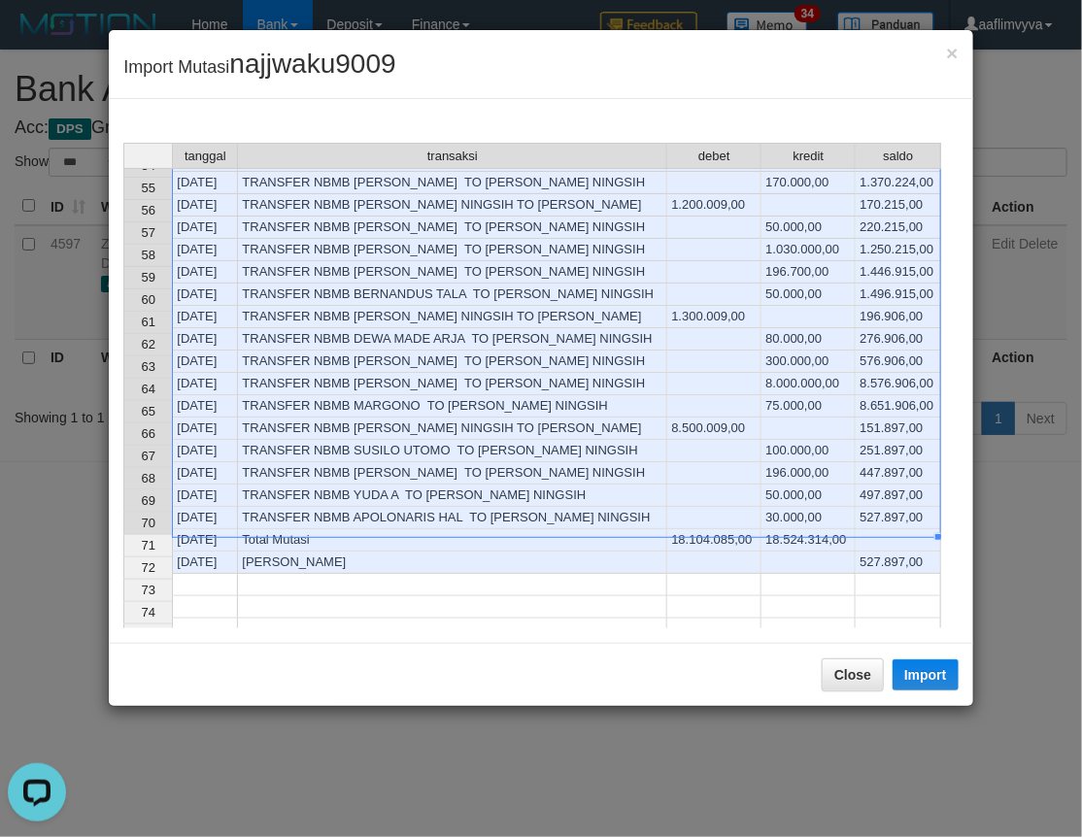
scroll to position [1156, 0]
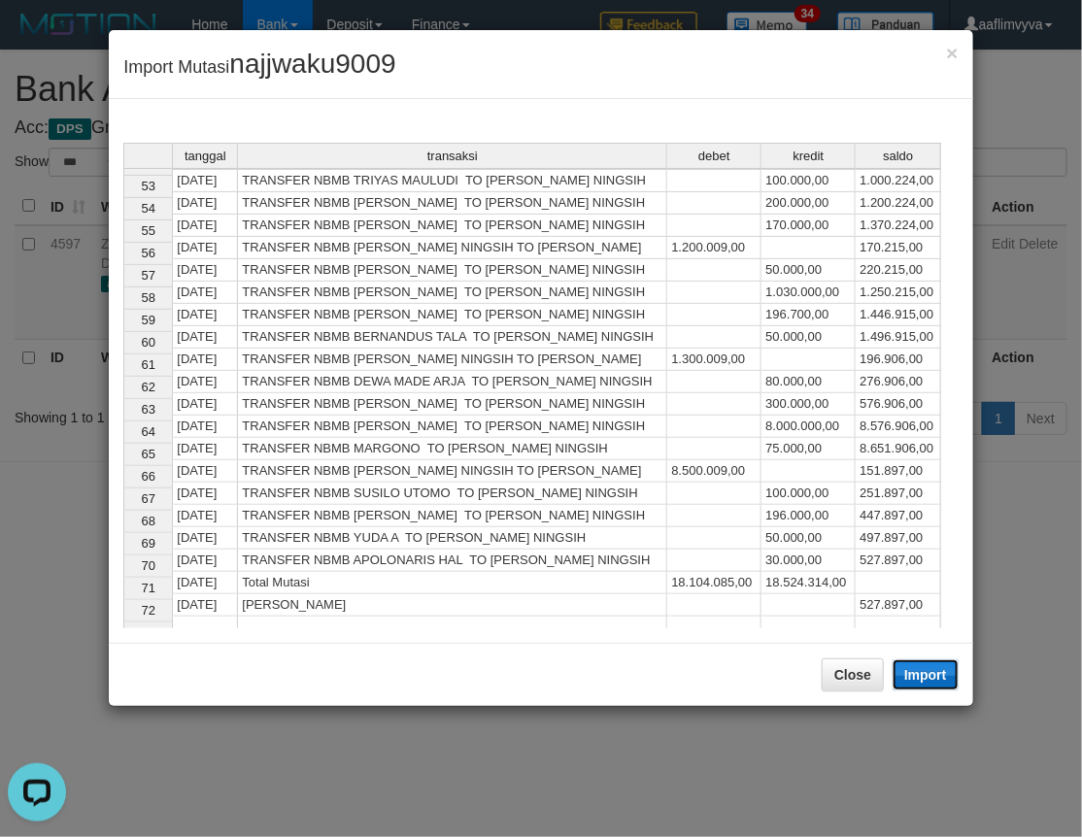
click at [917, 672] on button "Import" at bounding box center [925, 674] width 66 height 31
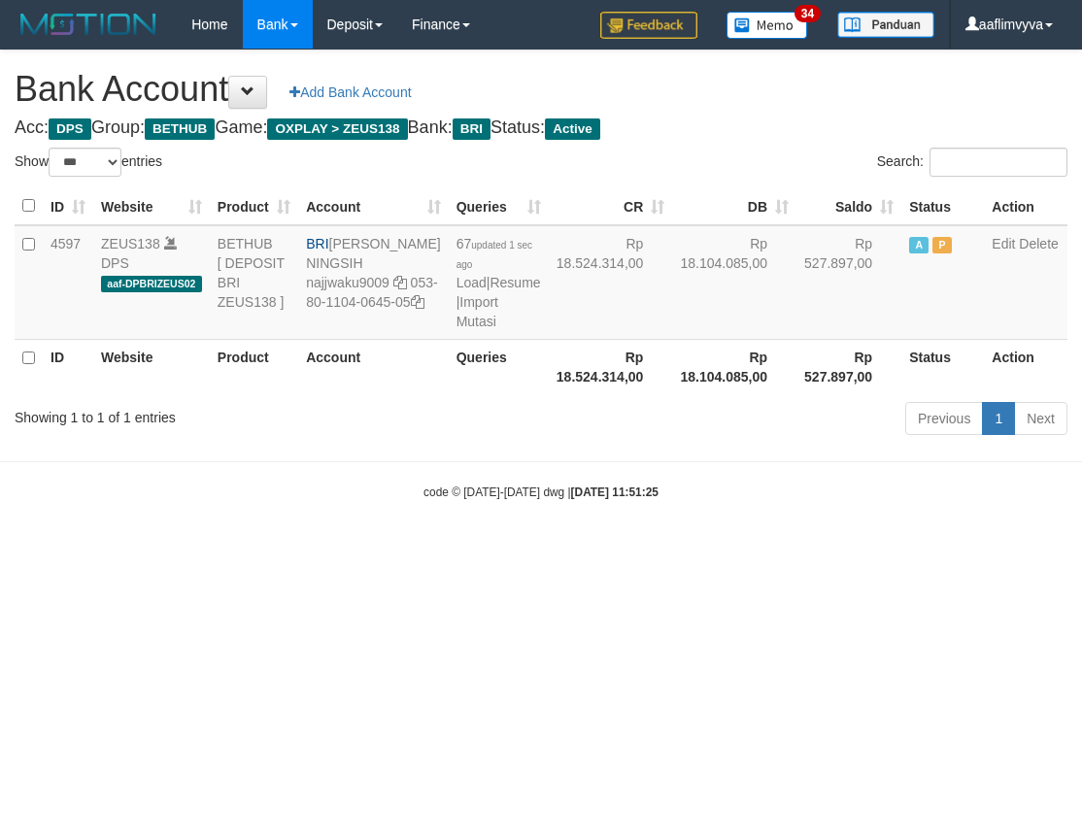
select select "***"
click at [427, 550] on html "Toggle navigation Home Bank Account List Load By Website Group [OXPLAY] ZEUS138…" at bounding box center [541, 275] width 1082 height 550
click at [456, 329] on link "Import Mutasi" at bounding box center [477, 311] width 42 height 35
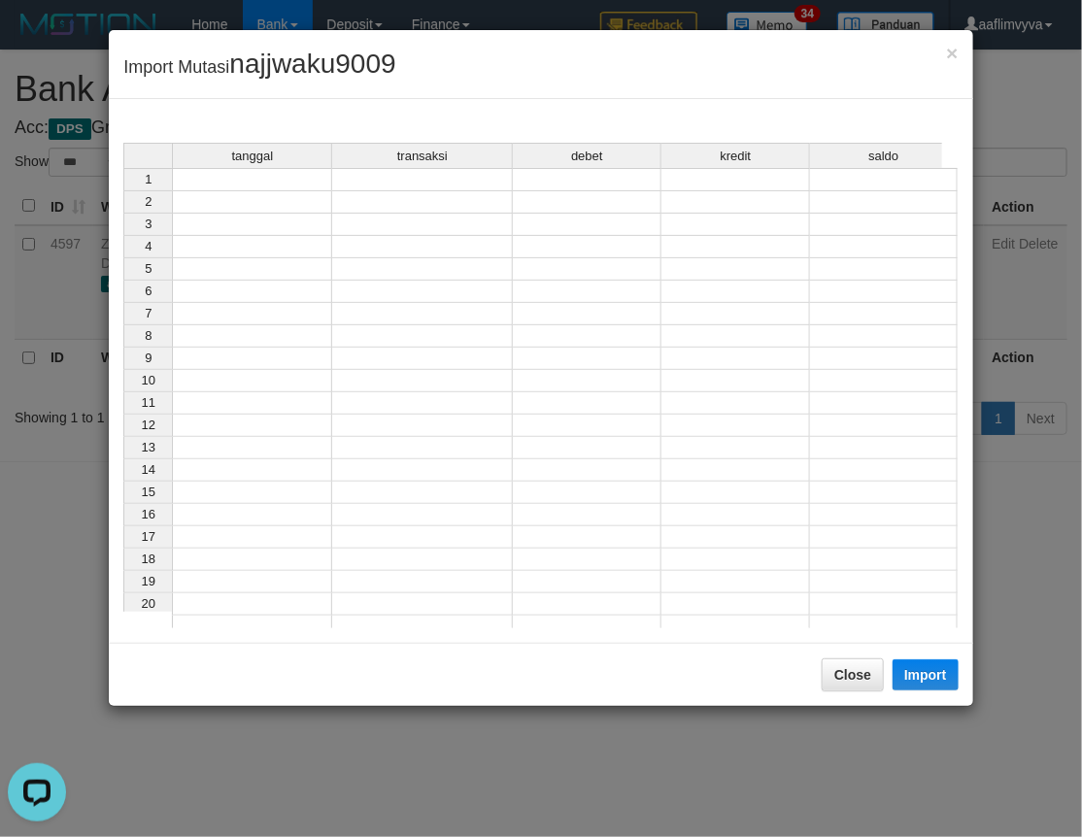
click at [285, 171] on td at bounding box center [252, 179] width 160 height 23
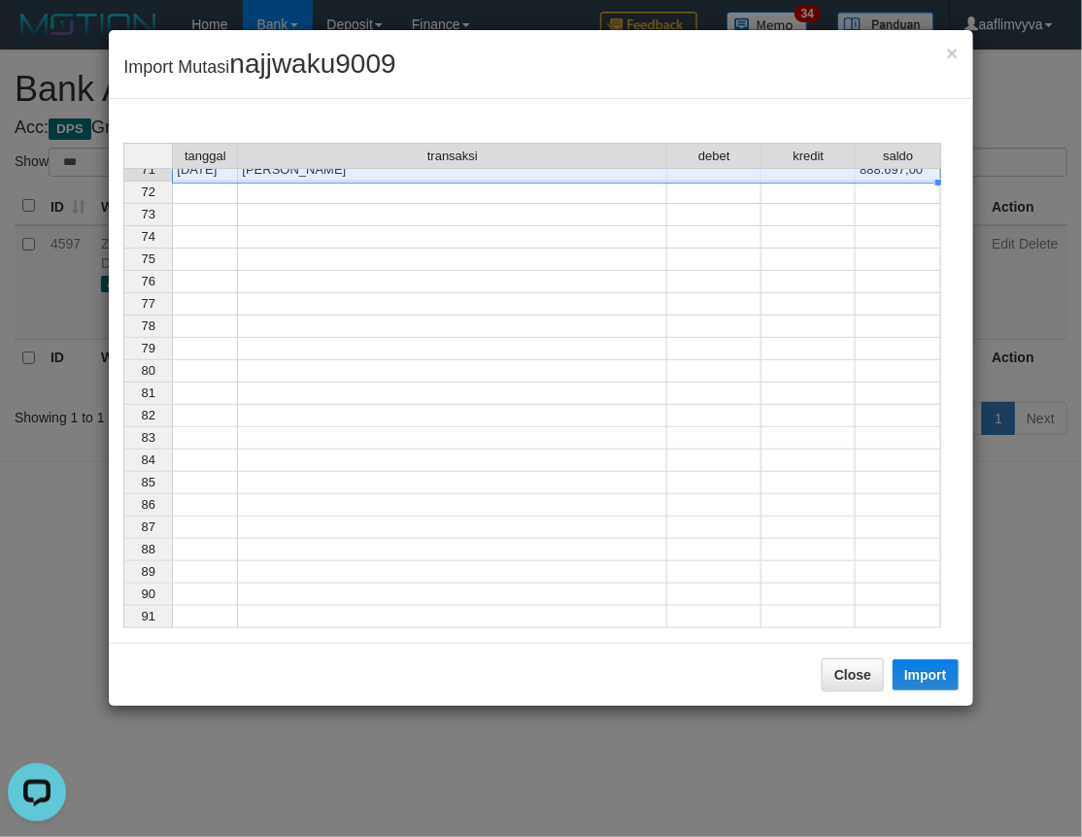
scroll to position [1179, 0]
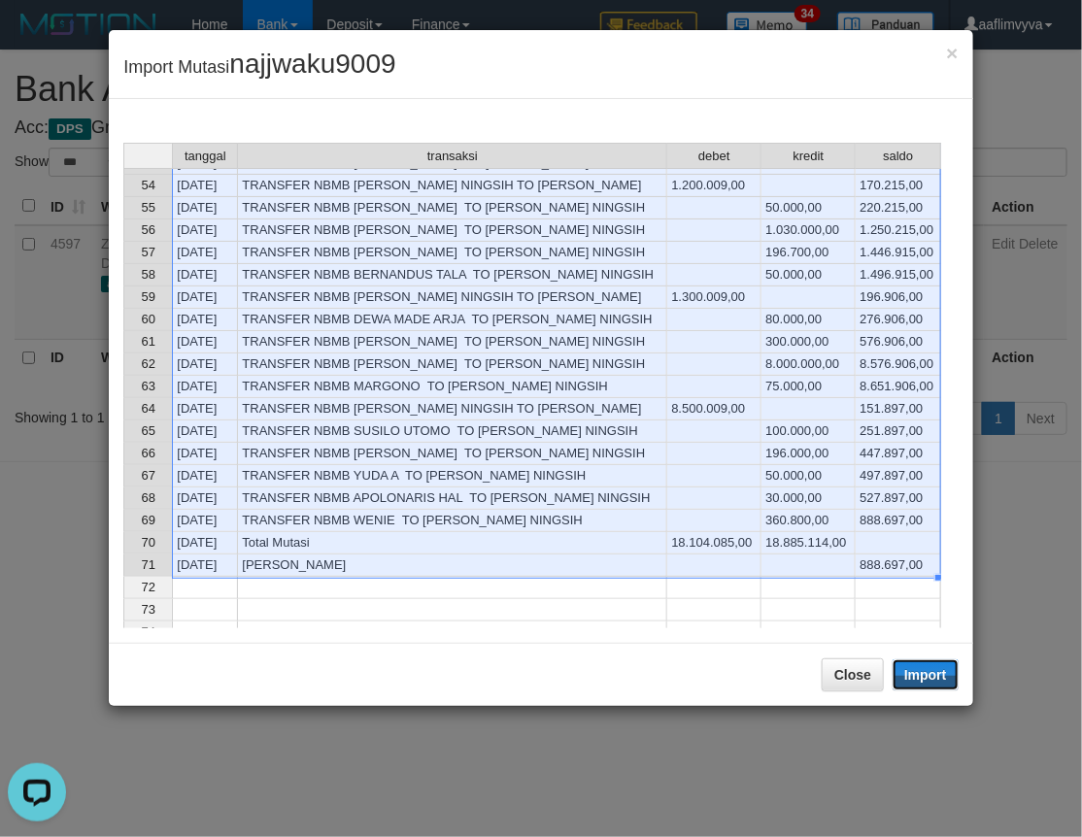
drag, startPoint x: 914, startPoint y: 681, endPoint x: 5, endPoint y: 595, distance: 912.9
click at [914, 681] on button "Import" at bounding box center [925, 674] width 66 height 31
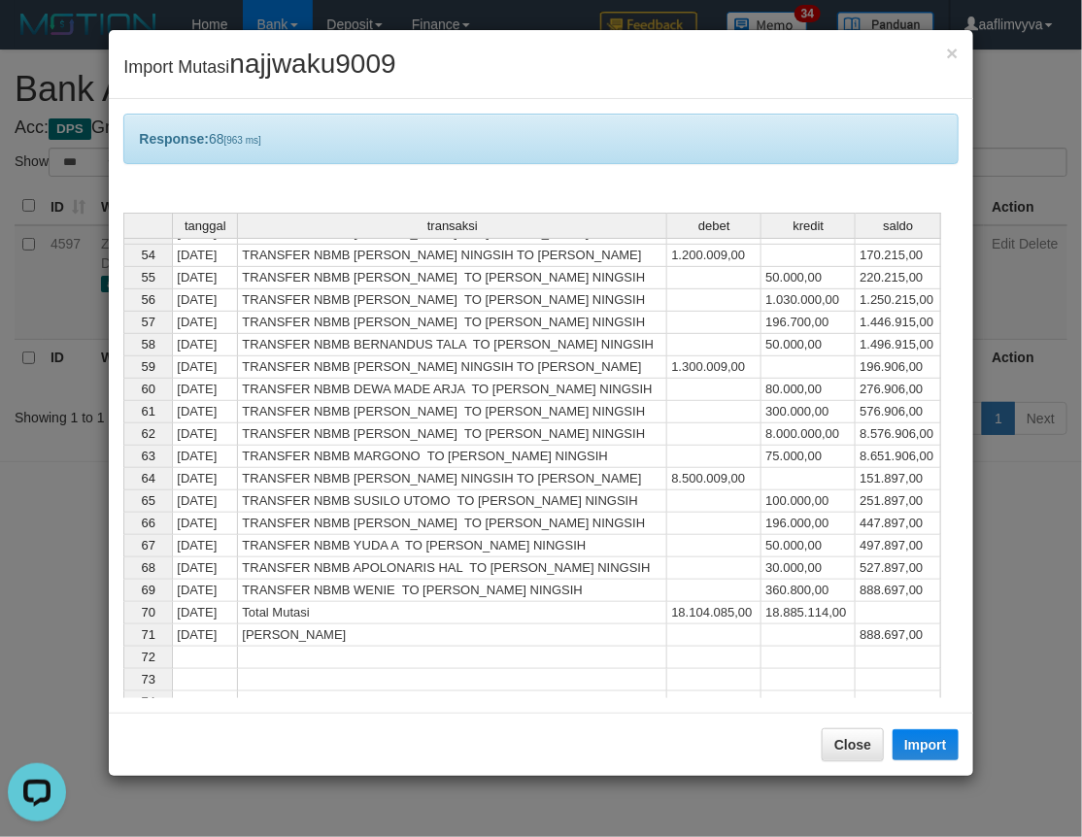
click at [419, 157] on div "Response: 68 [963 ms]" at bounding box center [540, 139] width 834 height 50
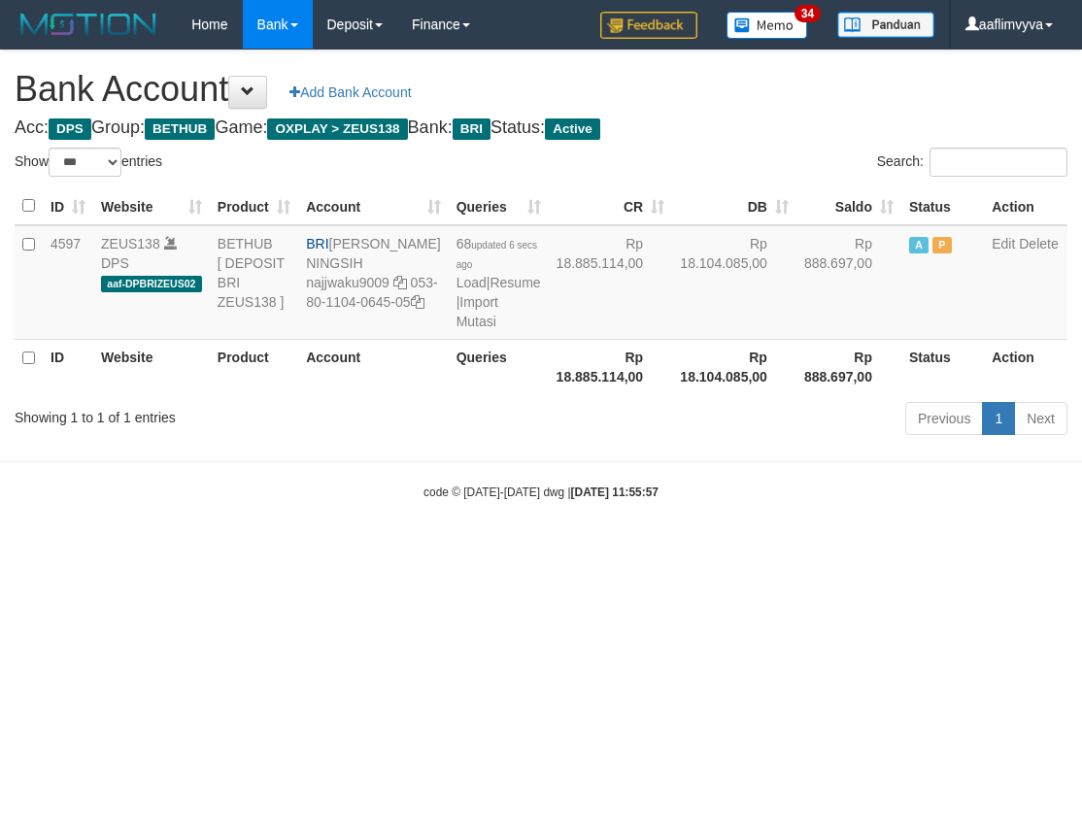
select select "***"
drag, startPoint x: 371, startPoint y: 583, endPoint x: 382, endPoint y: 553, distance: 31.0
click at [373, 550] on body "Toggle navigation Home Bank Account List Load By Website Group [OXPLAY] ZEUS138…" at bounding box center [541, 275] width 1082 height 550
click at [456, 329] on link "Import Mutasi" at bounding box center [477, 311] width 42 height 35
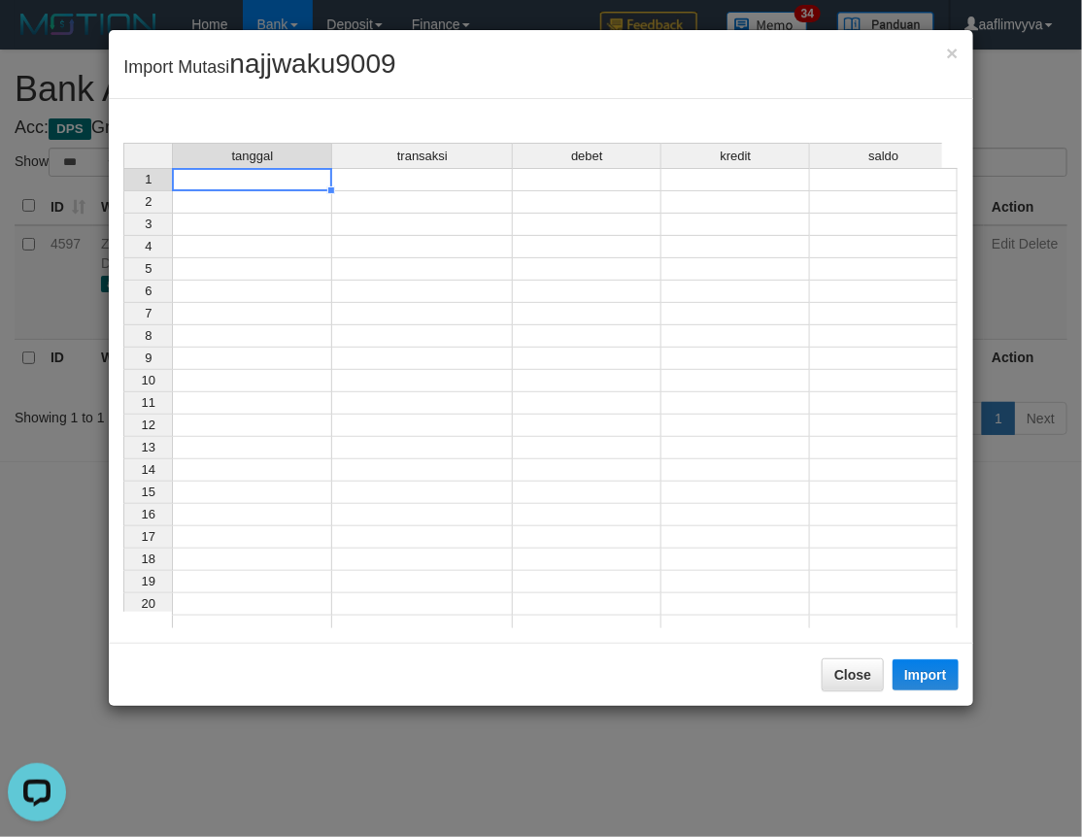
click at [276, 184] on td at bounding box center [252, 179] width 160 height 23
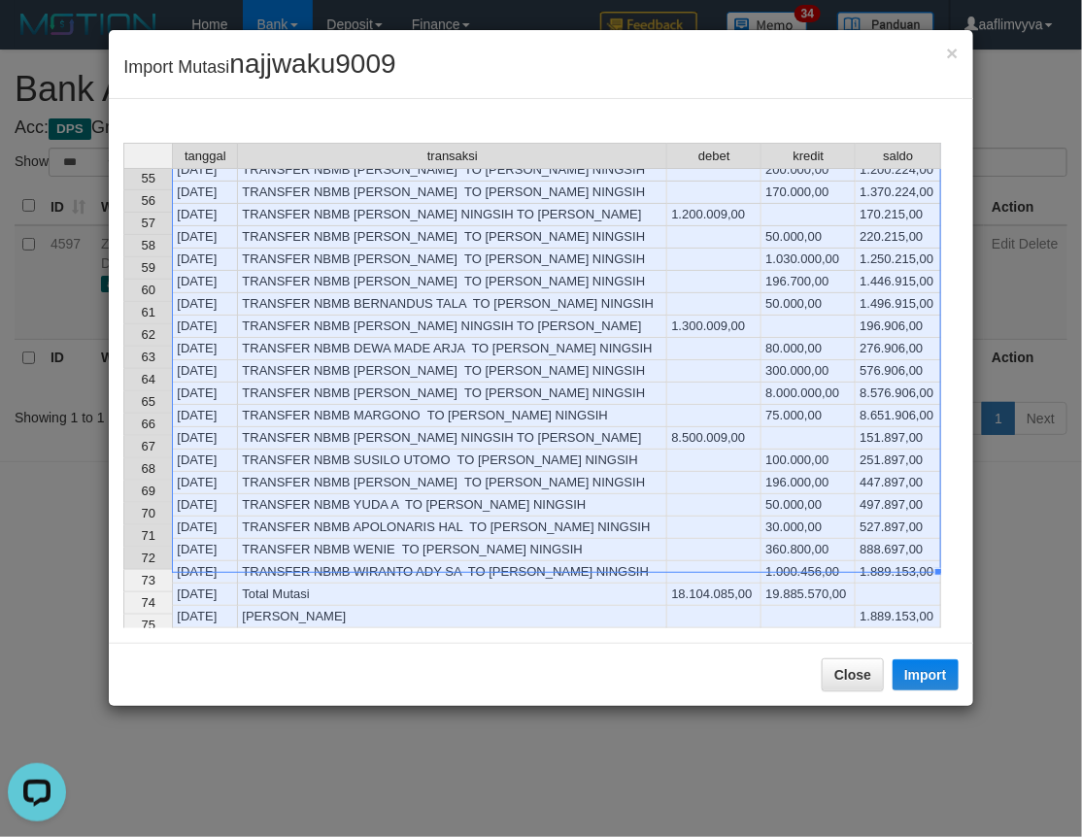
scroll to position [1200, 0]
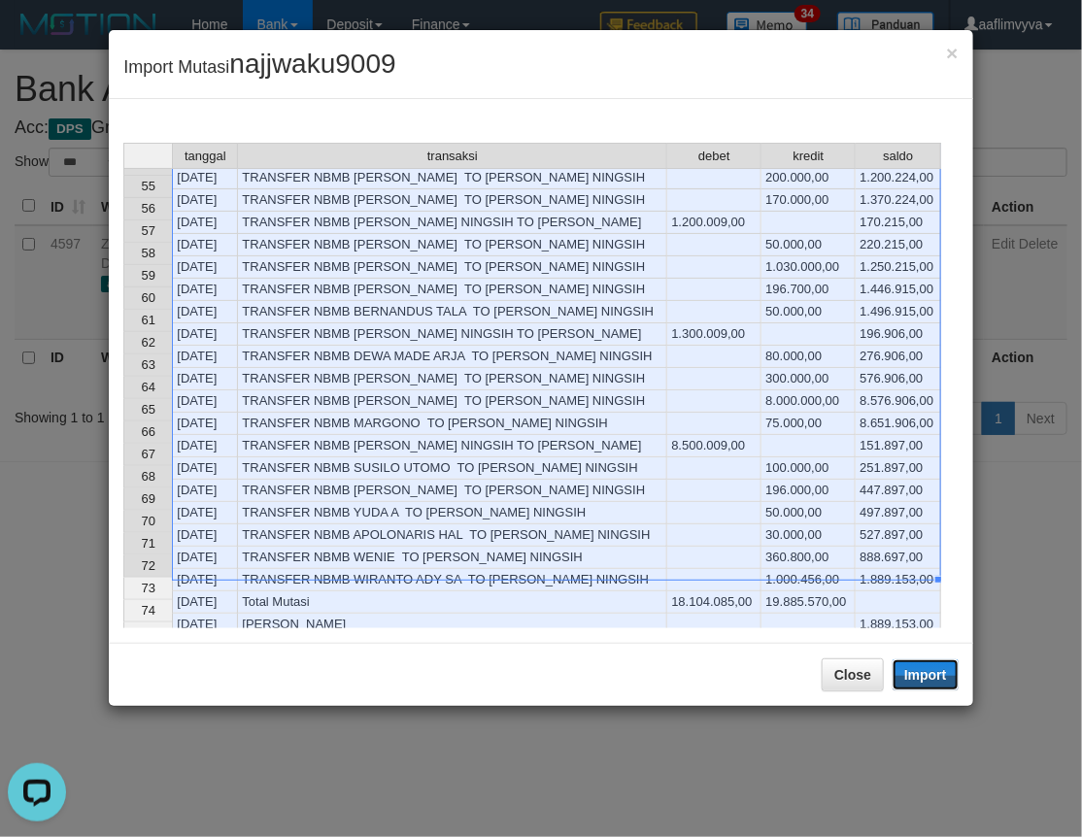
drag, startPoint x: 926, startPoint y: 668, endPoint x: 1, endPoint y: 220, distance: 1028.0
click at [926, 670] on button "Import" at bounding box center [925, 674] width 66 height 31
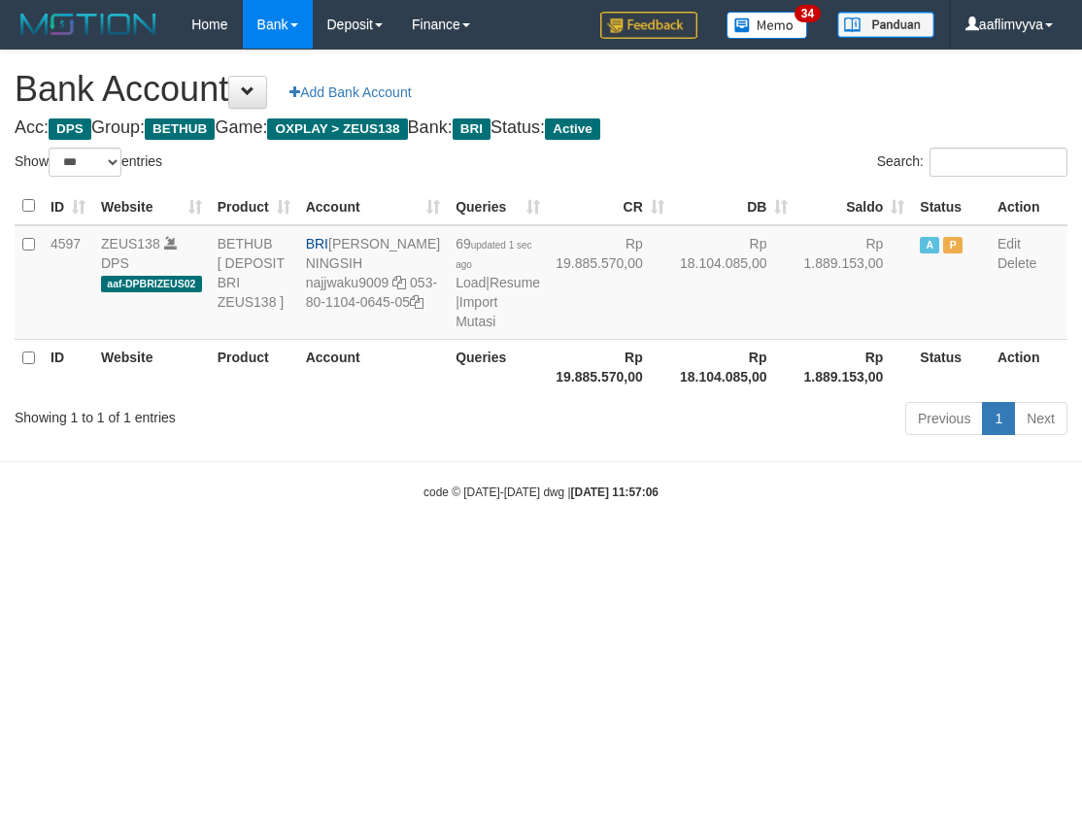
select select "***"
drag, startPoint x: 602, startPoint y: 614, endPoint x: 470, endPoint y: 420, distance: 234.0
click at [574, 550] on html "Toggle navigation Home Bank Account List Load By Website Group [OXPLAY] ZEUS138…" at bounding box center [541, 275] width 1082 height 550
click at [455, 329] on link "Import Mutasi" at bounding box center [476, 311] width 42 height 35
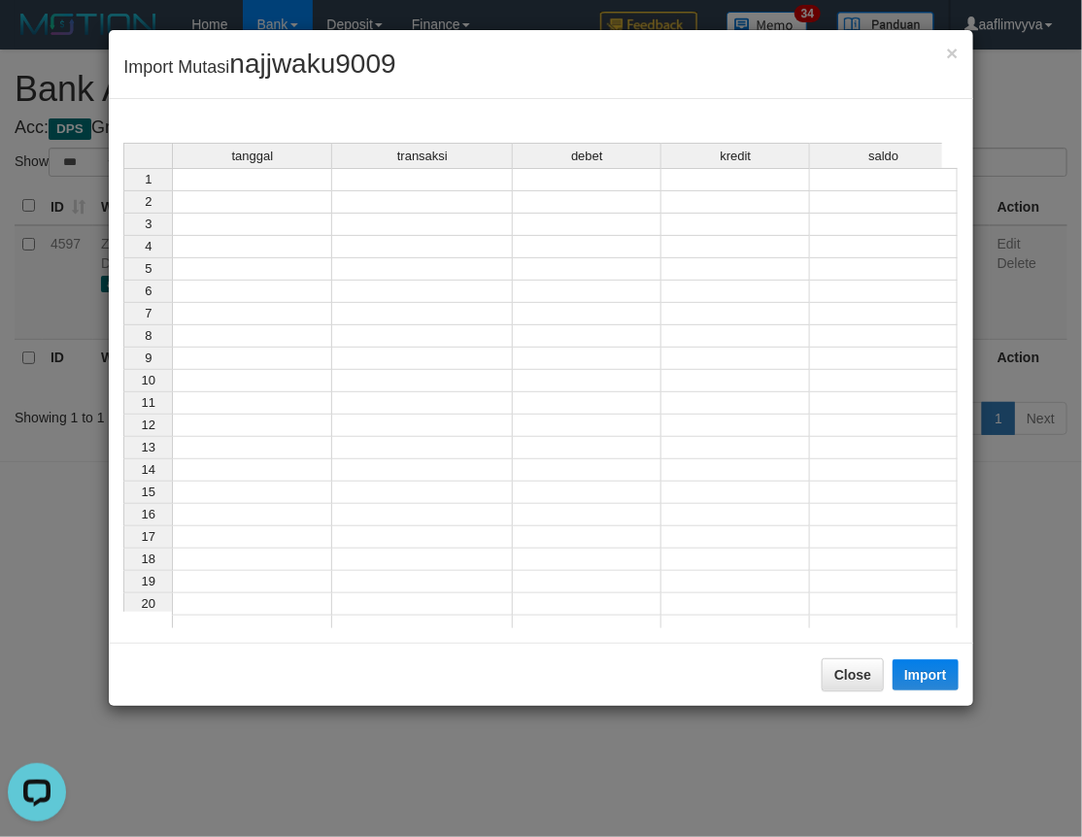
click at [254, 180] on td at bounding box center [252, 179] width 160 height 23
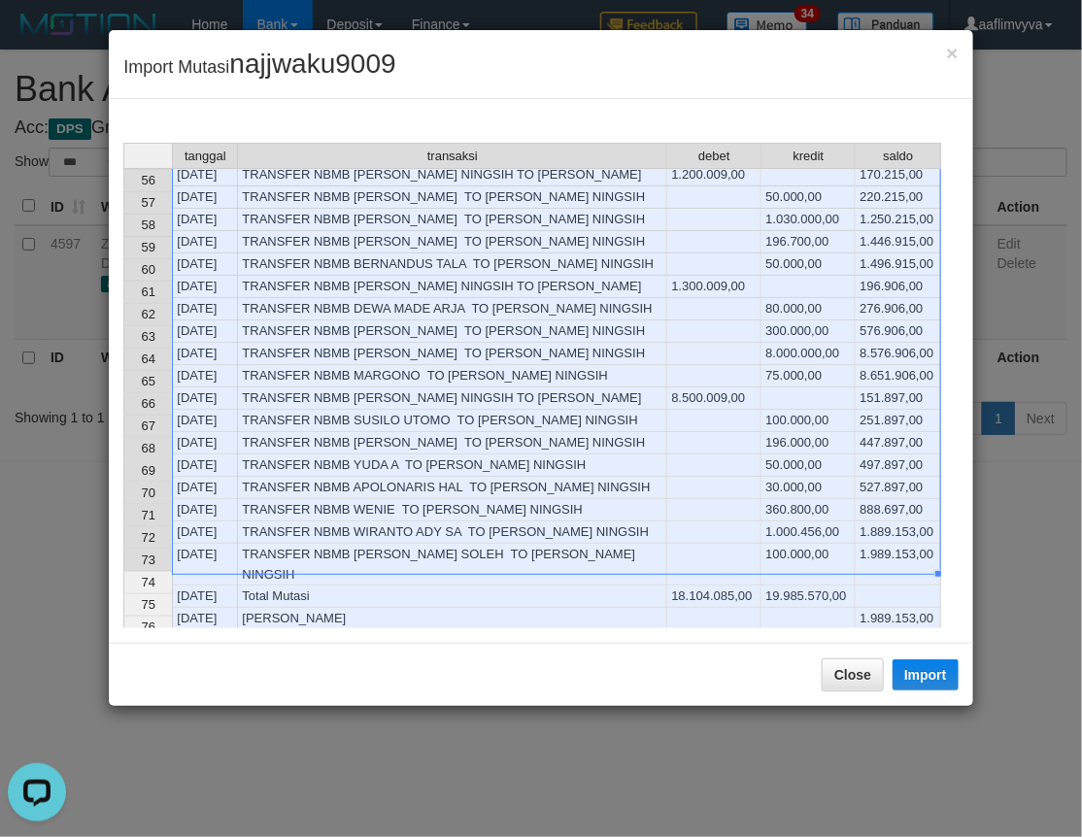
scroll to position [1223, 0]
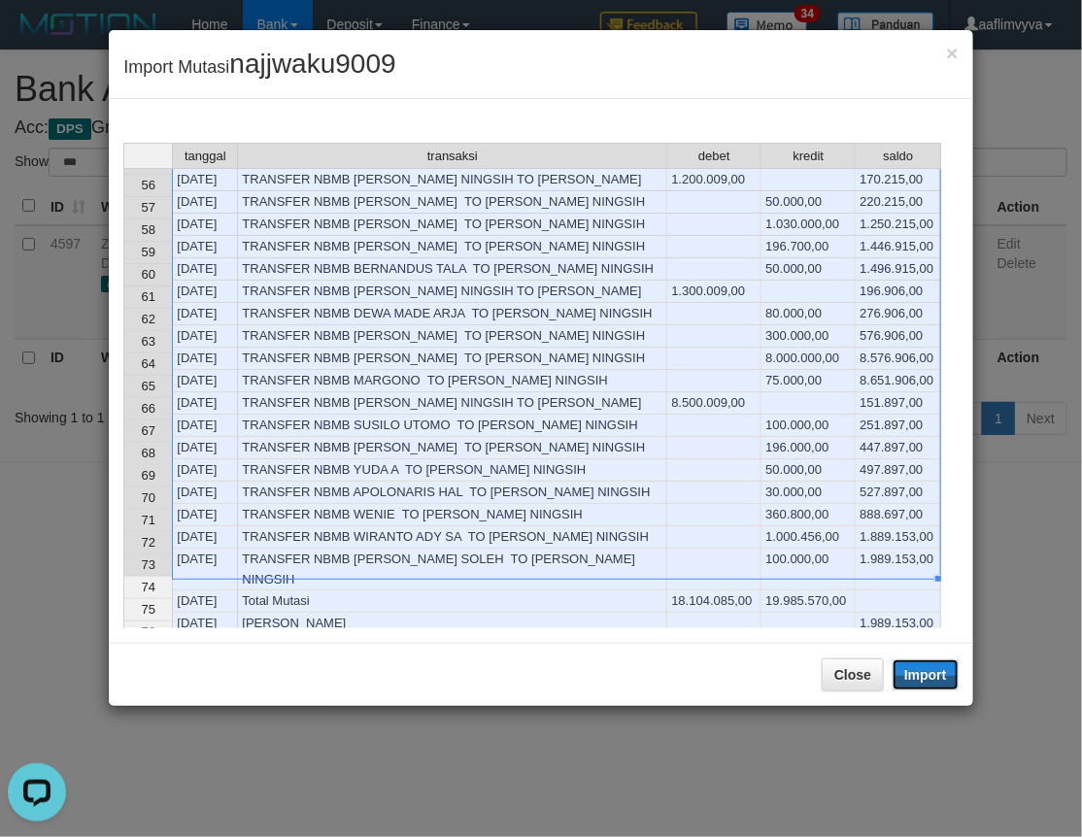
drag, startPoint x: 924, startPoint y: 683, endPoint x: 13, endPoint y: 225, distance: 1020.1
click at [924, 683] on button "Import" at bounding box center [925, 674] width 66 height 31
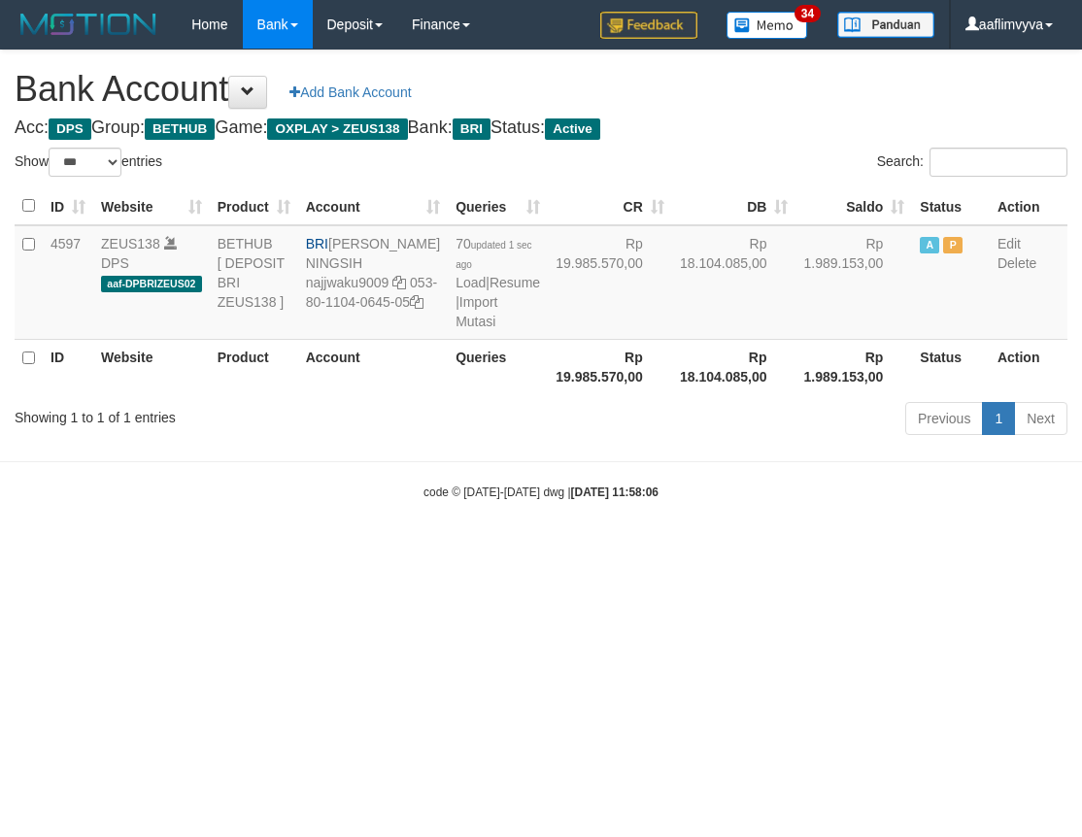
select select "***"
drag, startPoint x: 949, startPoint y: 616, endPoint x: 925, endPoint y: 604, distance: 26.1
click at [938, 550] on html "Toggle navigation Home Bank Account List Load By Website Group [OXPLAY] ZEUS138…" at bounding box center [541, 275] width 1082 height 550
click at [455, 329] on link "Import Mutasi" at bounding box center [476, 311] width 42 height 35
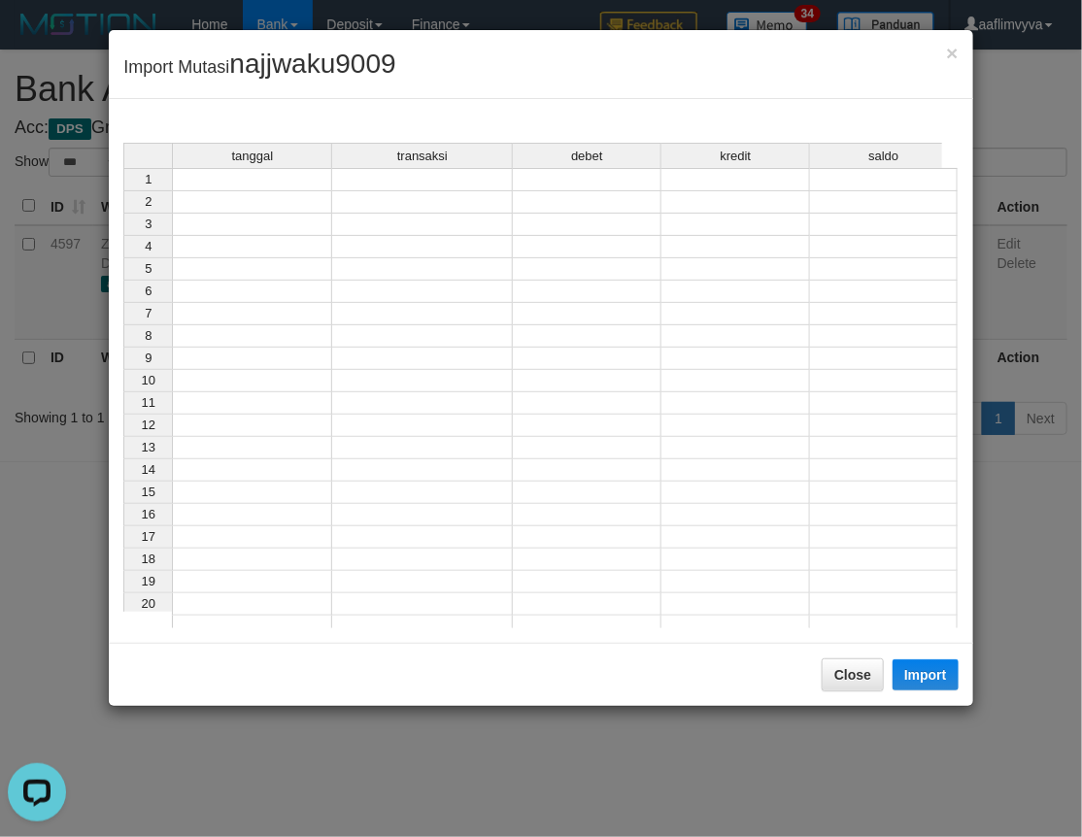
click at [260, 165] on div "tanggal" at bounding box center [252, 156] width 158 height 24
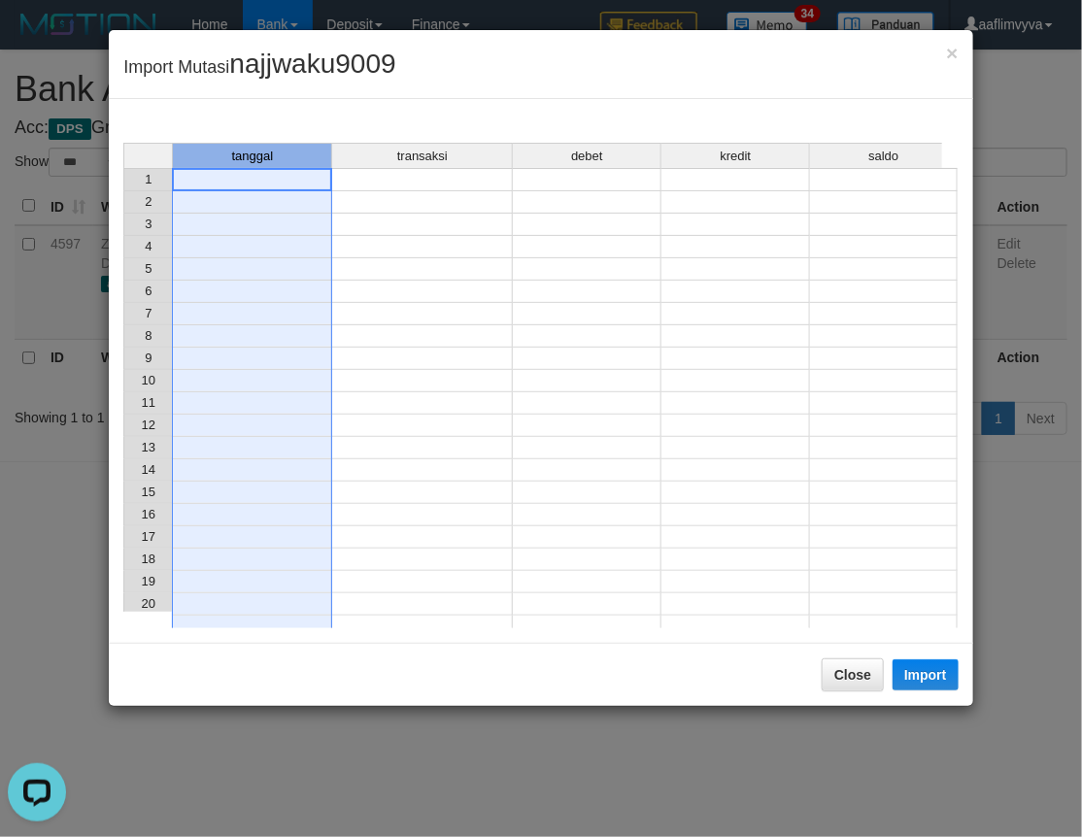
click at [267, 185] on td at bounding box center [252, 179] width 160 height 23
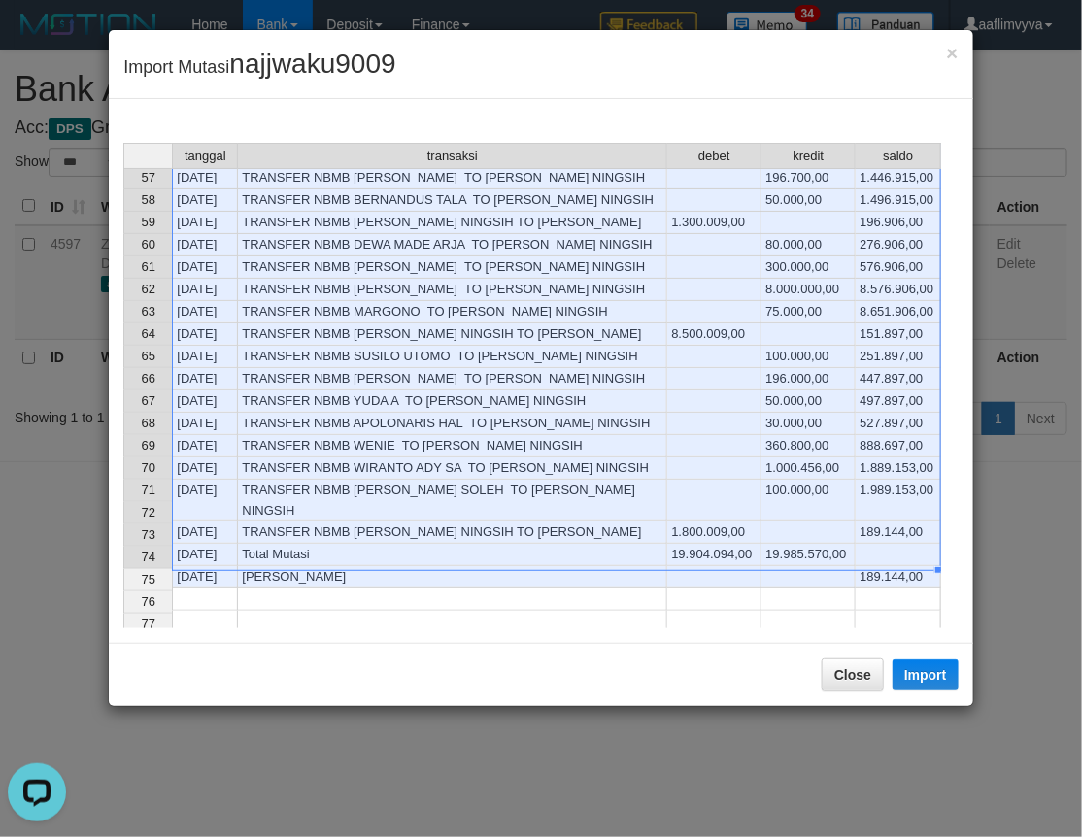
scroll to position [1246, 0]
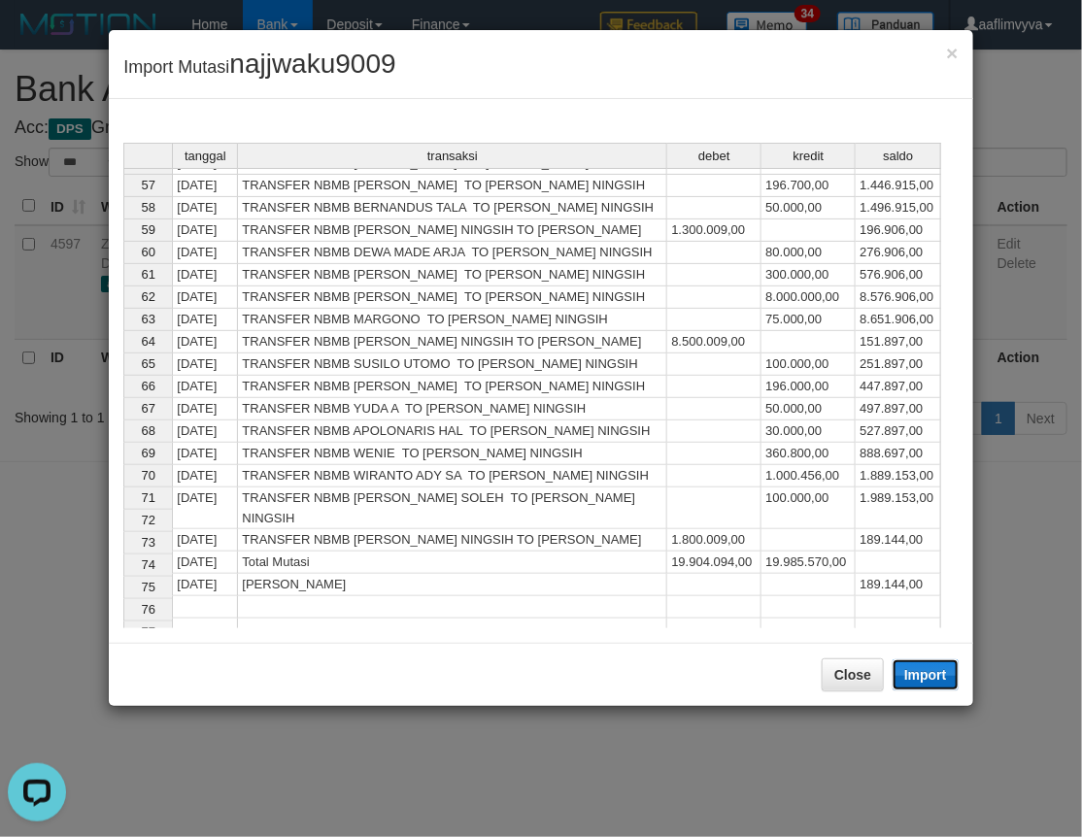
click at [925, 676] on button "Import" at bounding box center [925, 674] width 66 height 31
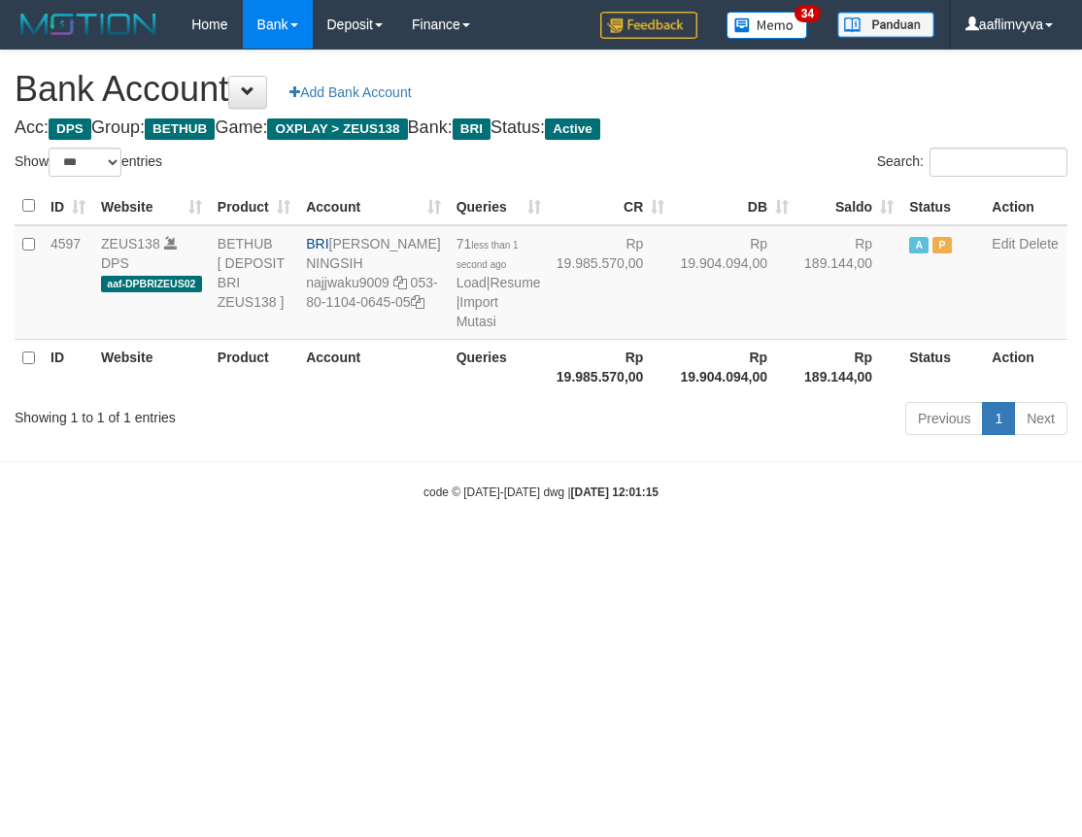
select select "***"
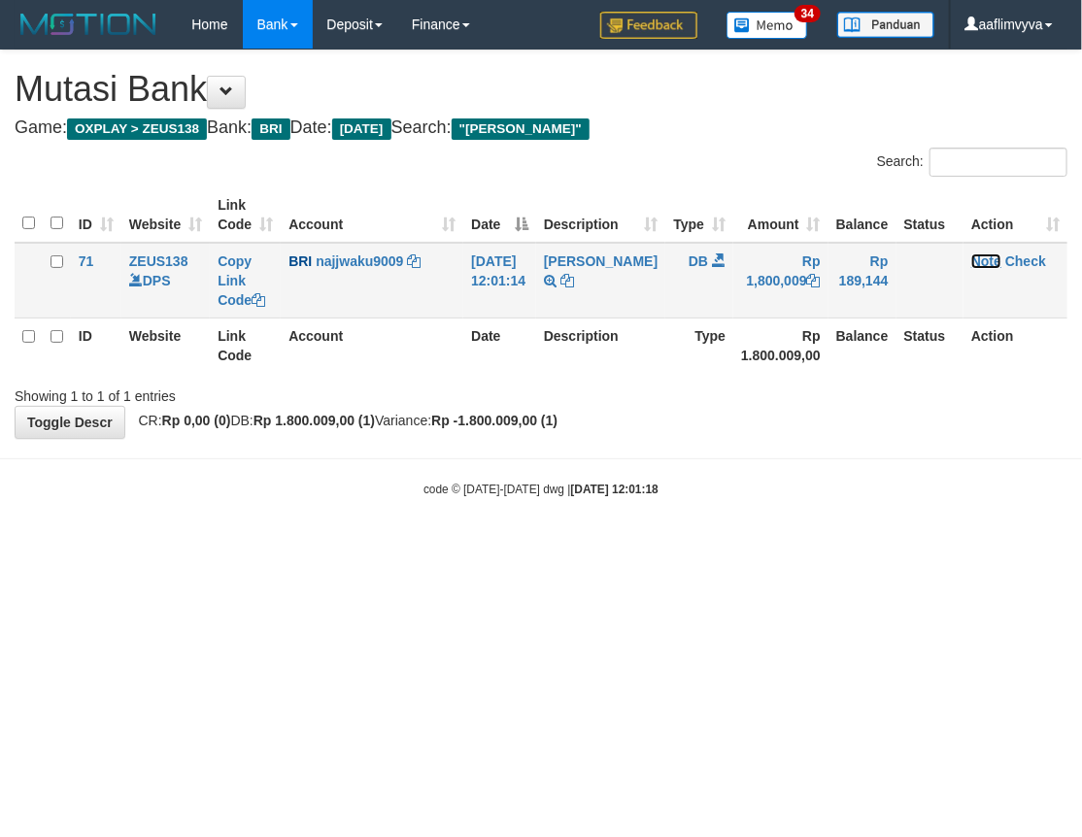
click at [985, 256] on link "Note" at bounding box center [986, 261] width 30 height 16
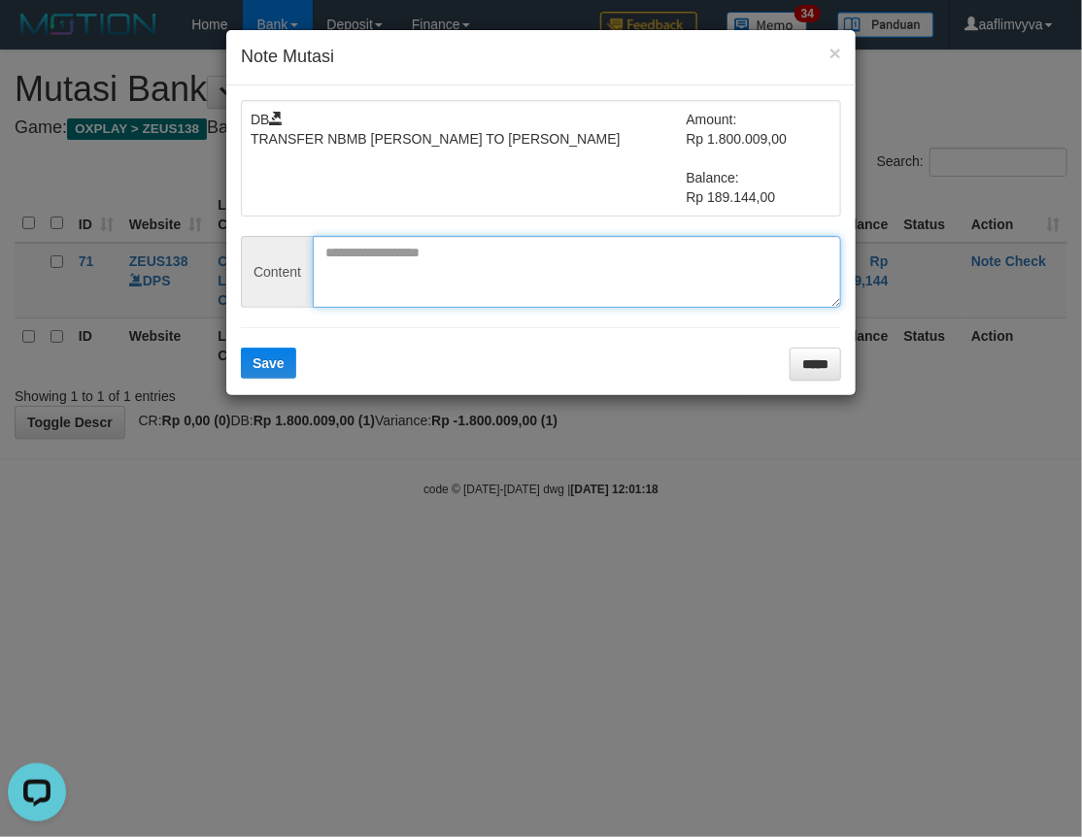
paste textarea "*********"
click at [353, 288] on textarea "*********" at bounding box center [577, 272] width 528 height 72
type textarea "*********"
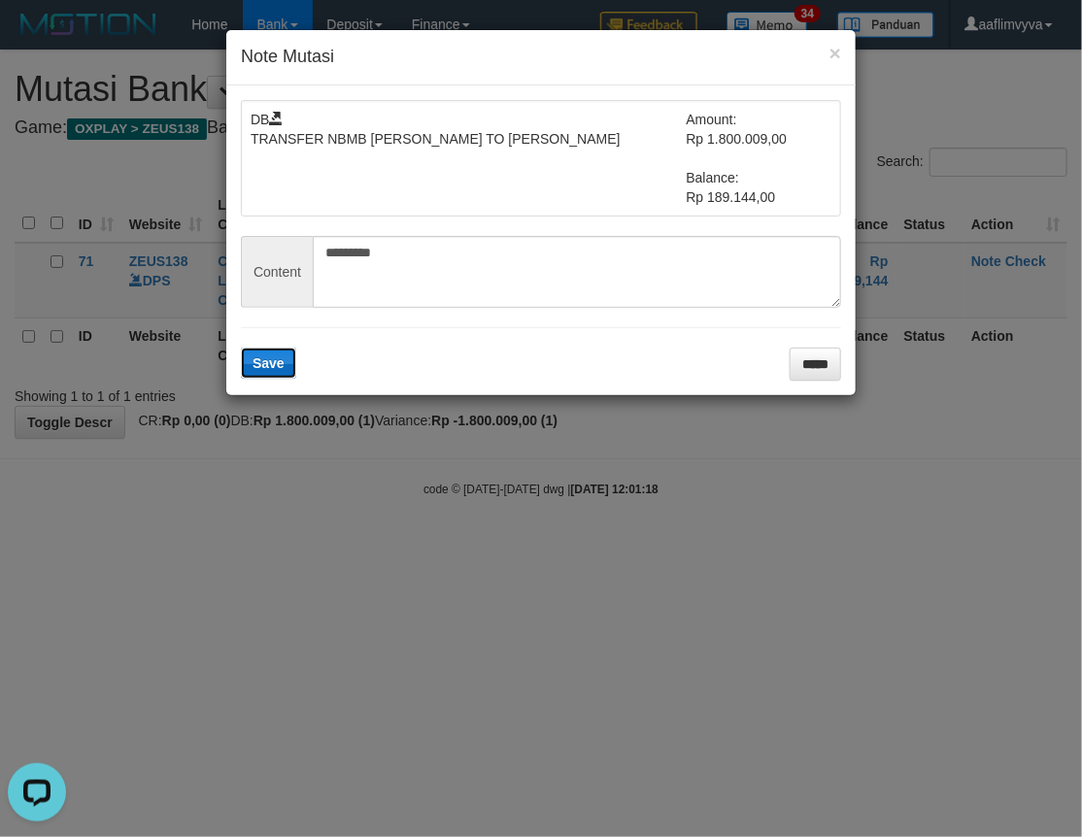
click at [269, 359] on span "Save" at bounding box center [268, 363] width 32 height 16
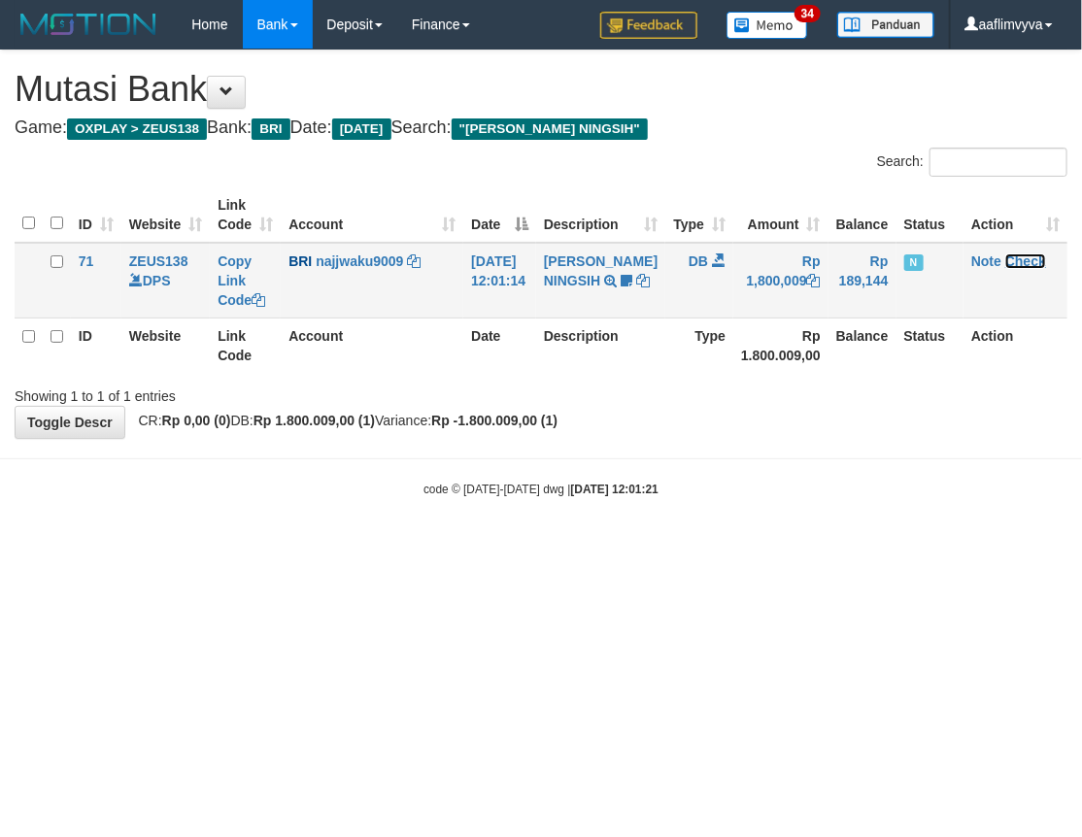
click at [1020, 259] on link "Check" at bounding box center [1025, 261] width 41 height 16
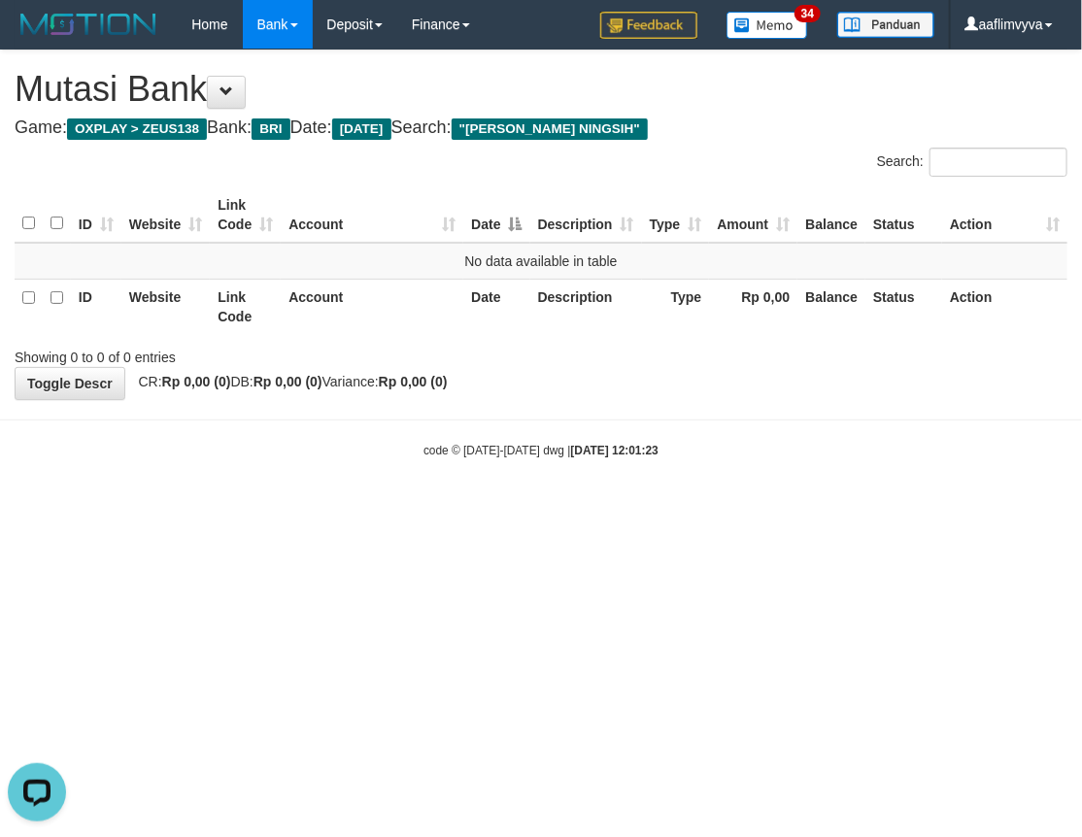
click at [888, 508] on html "Toggle navigation Home Bank Account List Load By Website Group [OXPLAY] ZEUS138…" at bounding box center [541, 254] width 1082 height 508
click at [889, 508] on html "Toggle navigation Home Bank Account List Load By Website Group [OXPLAY] ZEUS138…" at bounding box center [541, 254] width 1082 height 508
drag, startPoint x: 887, startPoint y: 524, endPoint x: 859, endPoint y: 486, distance: 47.4
click at [887, 508] on html "Toggle navigation Home Bank Account List Load By Website Group [OXPLAY] ZEUS138…" at bounding box center [541, 254] width 1082 height 508
click at [856, 477] on body "Toggle navigation Home Bank Account List Load By Website Group [OXPLAY] ZEUS138…" at bounding box center [541, 254] width 1082 height 508
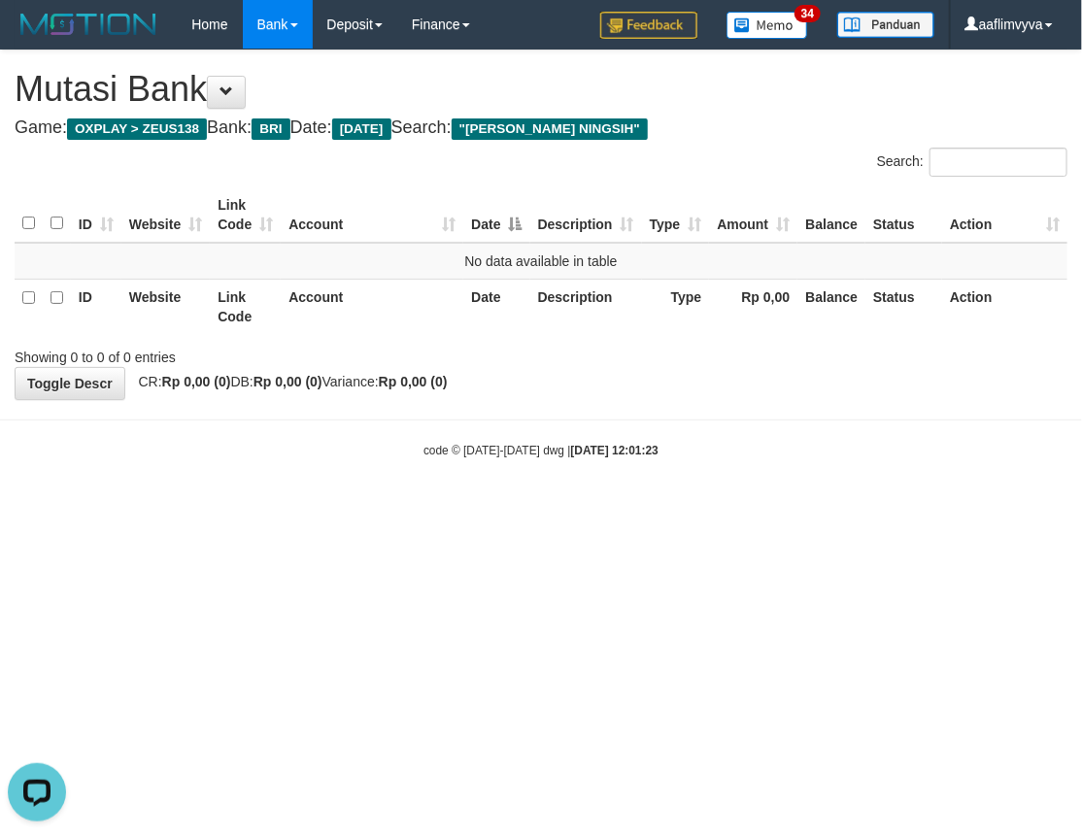
drag, startPoint x: 845, startPoint y: 479, endPoint x: 842, endPoint y: 464, distance: 14.9
click at [845, 477] on body "Toggle navigation Home Bank Account List Load By Website Group [OXPLAY] ZEUS138…" at bounding box center [541, 254] width 1082 height 508
click at [842, 464] on body "Toggle navigation Home Bank Account List Load By Website Group [OXPLAY] ZEUS138…" at bounding box center [541, 254] width 1082 height 508
drag, startPoint x: 778, startPoint y: 666, endPoint x: 770, endPoint y: 655, distance: 13.2
click at [778, 508] on html "Toggle navigation Home Bank Account List Load By Website Group [OXPLAY] ZEUS138…" at bounding box center [541, 254] width 1082 height 508
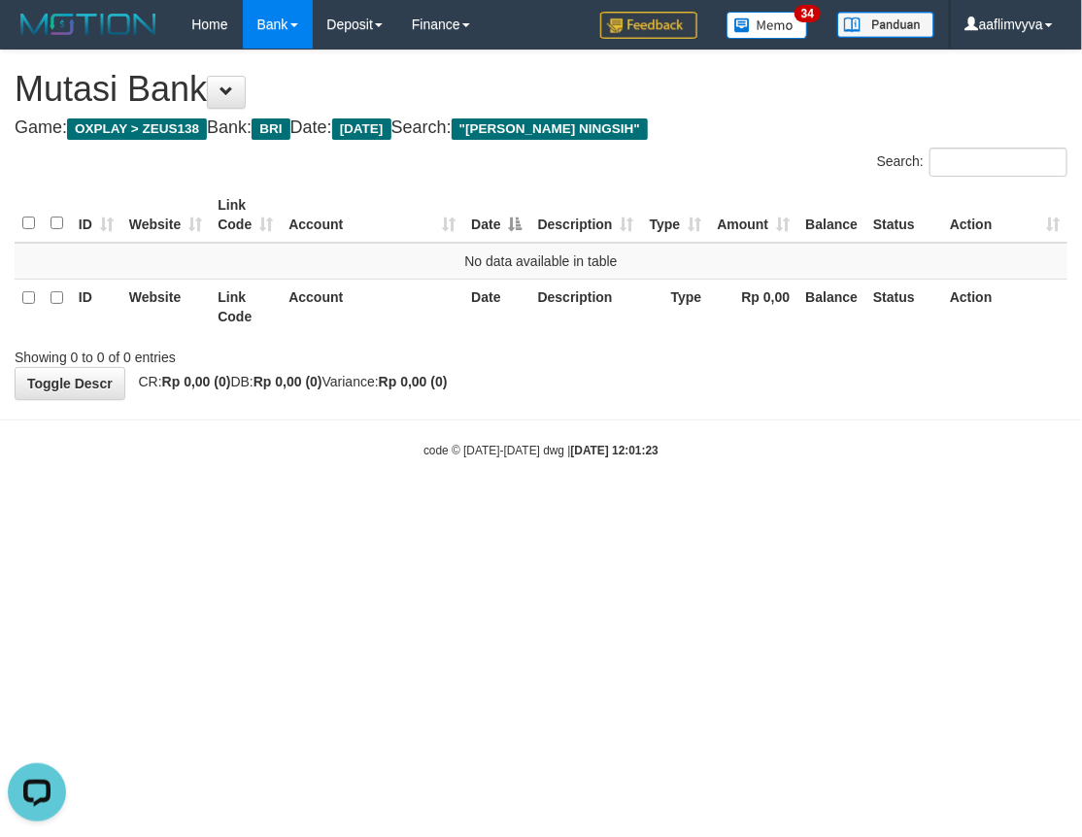
drag, startPoint x: 770, startPoint y: 655, endPoint x: 765, endPoint y: 647, distance: 10.0
click at [768, 508] on html "Toggle navigation Home Bank Account List Load By Website Group [OXPLAY] ZEUS138…" at bounding box center [541, 254] width 1082 height 508
drag, startPoint x: 758, startPoint y: 637, endPoint x: 740, endPoint y: 619, distance: 26.1
click at [754, 508] on html "Toggle navigation Home Bank Account List Load By Website Group [OXPLAY] ZEUS138…" at bounding box center [541, 254] width 1082 height 508
drag, startPoint x: 732, startPoint y: 616, endPoint x: 720, endPoint y: 602, distance: 17.9
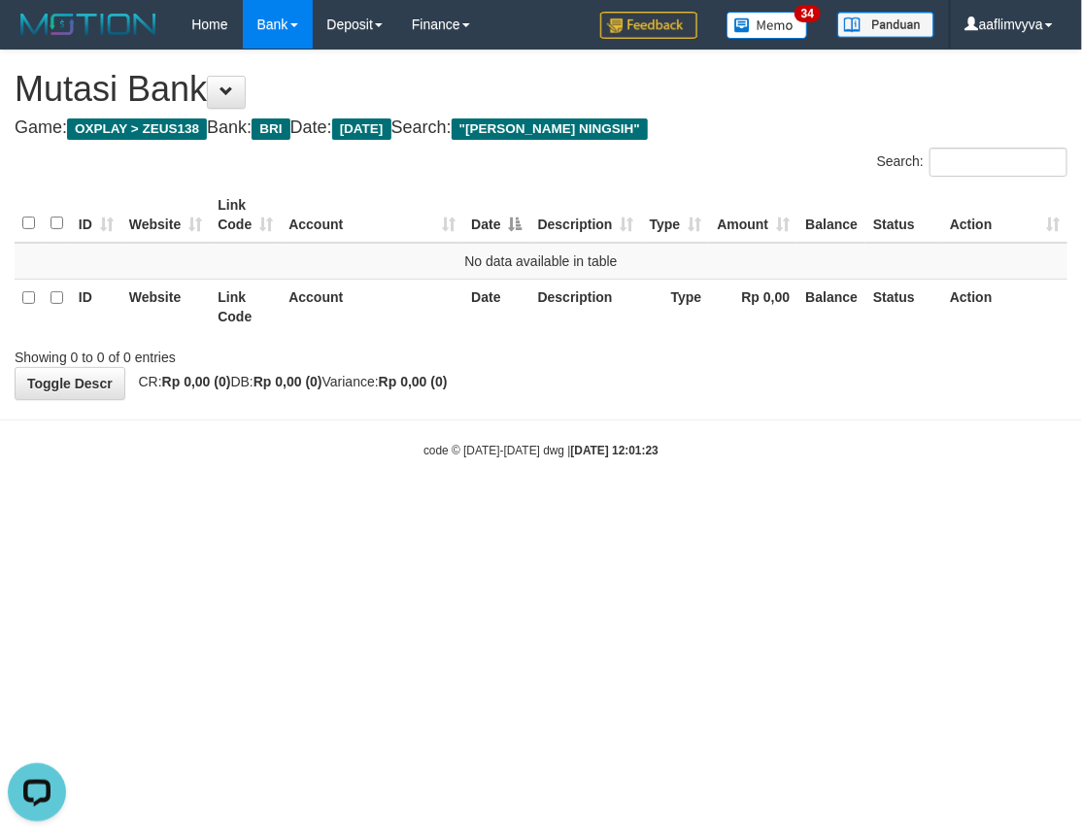
click at [730, 508] on html "Toggle navigation Home Bank Account List Load By Website Group [OXPLAY] ZEUS138…" at bounding box center [541, 254] width 1082 height 508
click at [720, 508] on html "Toggle navigation Home Bank Account List Load By Website Group [OXPLAY] ZEUS138…" at bounding box center [541, 254] width 1082 height 508
click at [246, 508] on html "Toggle navigation Home Bank Account List Load By Website Group [OXPLAY] ZEUS138…" at bounding box center [541, 254] width 1082 height 508
click at [327, 508] on html "Toggle navigation Home Bank Account List Load By Website Group [OXPLAY] ZEUS138…" at bounding box center [541, 254] width 1082 height 508
click at [298, 499] on body "Toggle navigation Home Bank Account List Load By Website Group [OXPLAY] ZEUS138…" at bounding box center [541, 254] width 1082 height 508
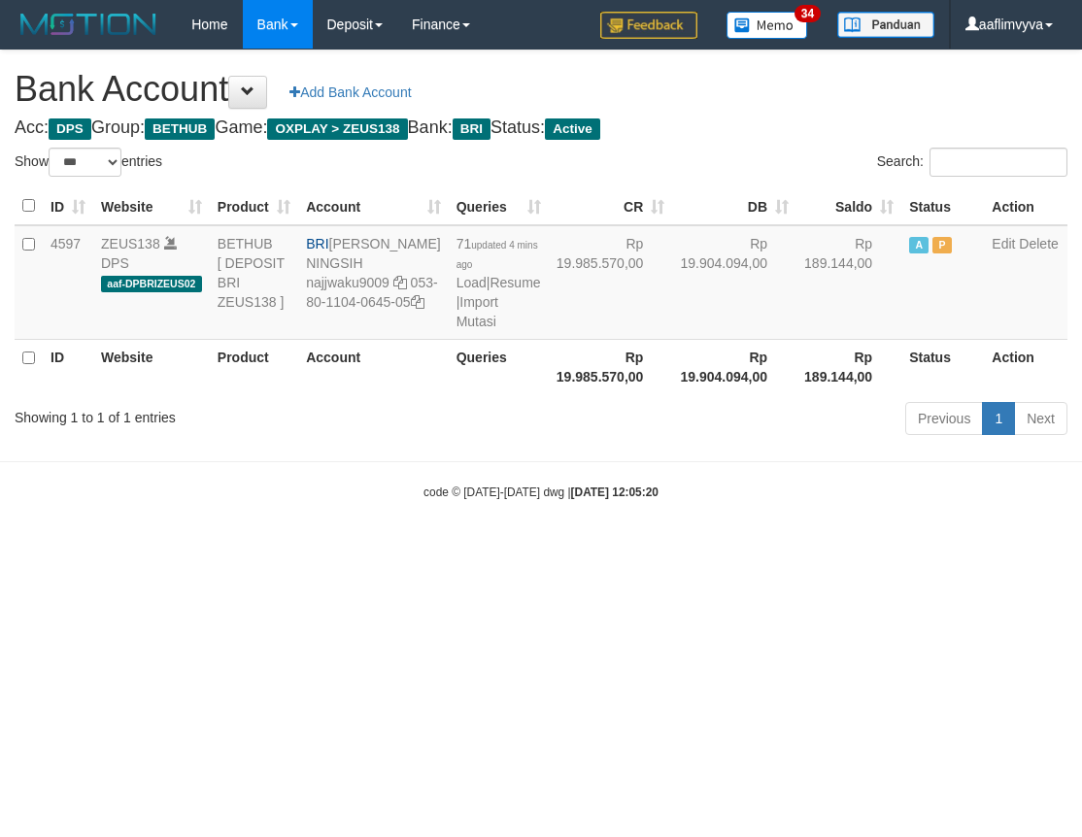
select select "***"
click at [456, 329] on link "Import Mutasi" at bounding box center [477, 311] width 42 height 35
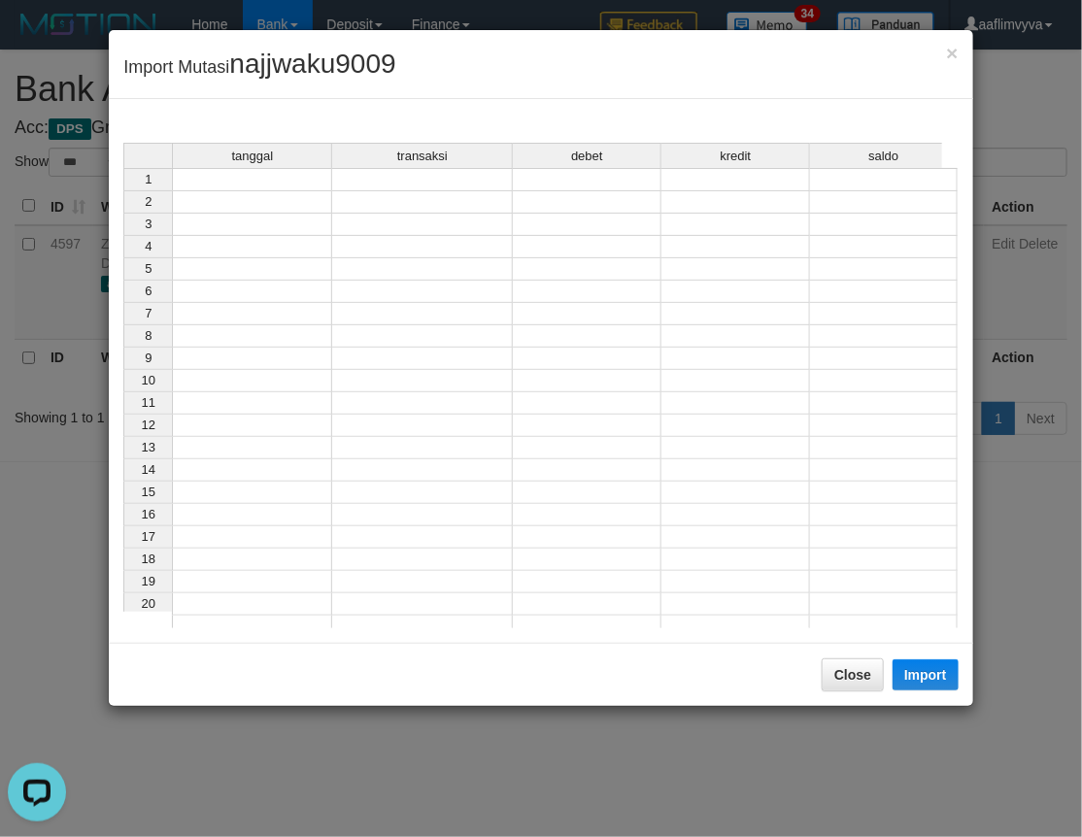
click at [278, 184] on td at bounding box center [252, 179] width 160 height 23
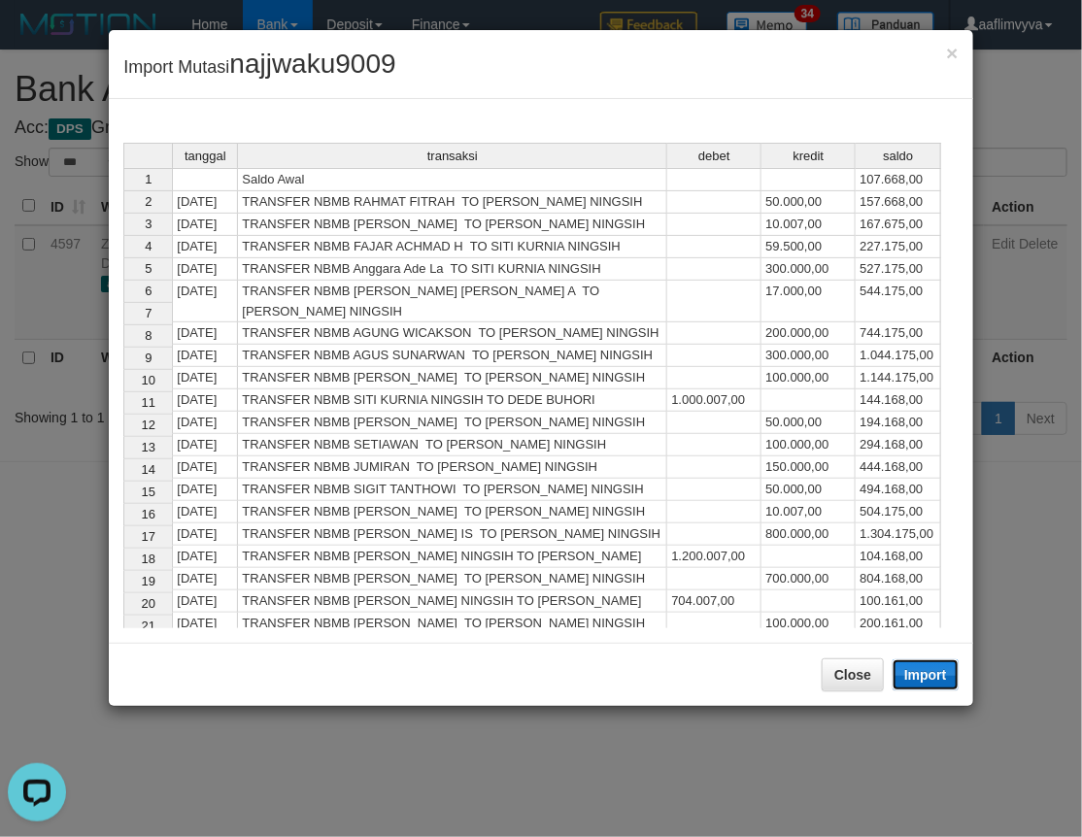
click at [932, 685] on button "Import" at bounding box center [925, 674] width 66 height 31
click at [852, 691] on button "Close" at bounding box center [852, 674] width 62 height 33
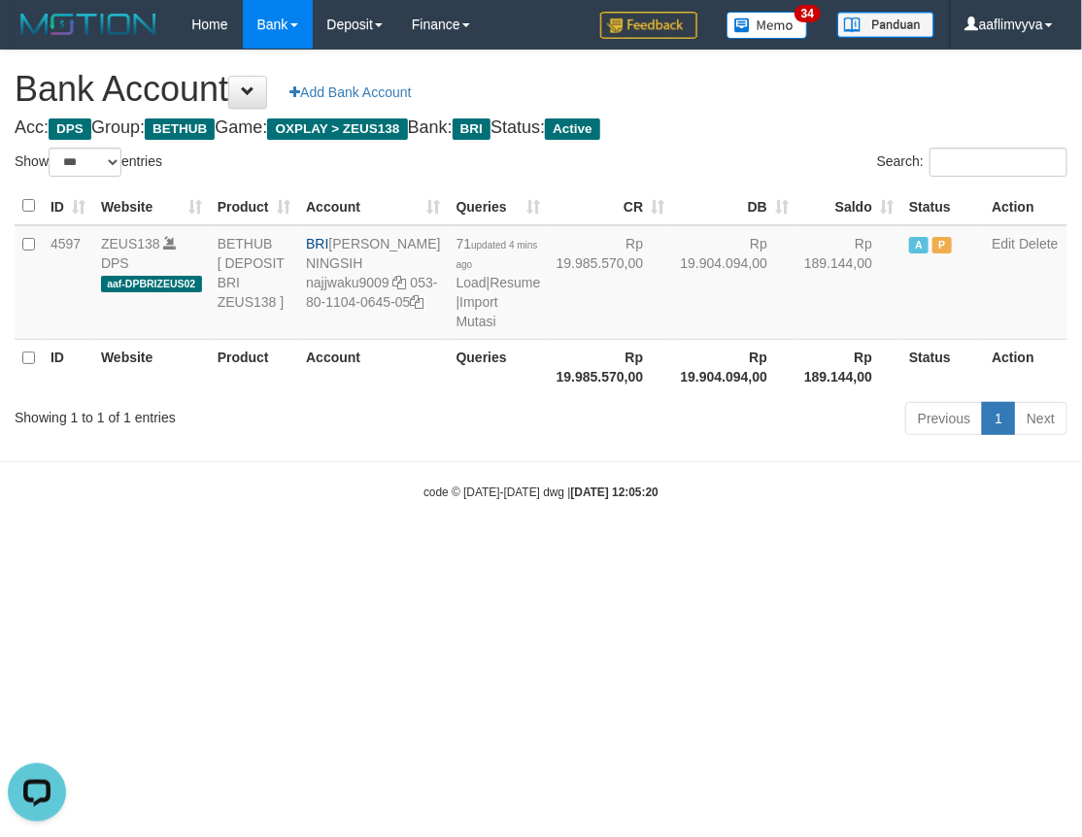
click at [772, 550] on html "Toggle navigation Home Bank Account List Load By Website Group [OXPLAY] ZEUS138…" at bounding box center [541, 275] width 1082 height 550
click at [744, 550] on html "Toggle navigation Home Bank Account List Load By Website Group [OXPLAY] ZEUS138…" at bounding box center [541, 275] width 1082 height 550
select select "***"
click at [457, 550] on html "Toggle navigation Home Bank Account List Load By Website Group [OXPLAY] ZEUS138…" at bounding box center [541, 275] width 1082 height 550
click at [467, 550] on html "Toggle navigation Home Bank Account List Load By Website Group [OXPLAY] ZEUS138…" at bounding box center [541, 275] width 1082 height 550
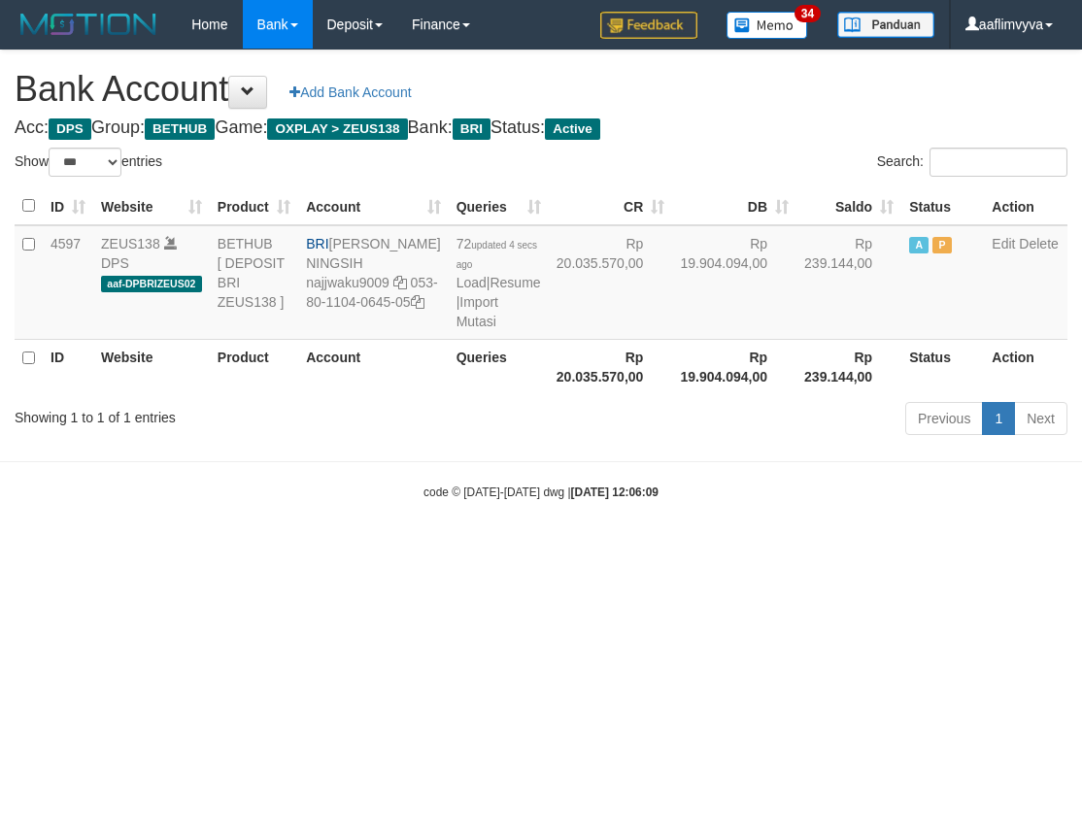
select select "***"
click at [367, 550] on html "Toggle navigation Home Bank Account List Load By Website Group [OXPLAY] ZEUS138…" at bounding box center [541, 275] width 1082 height 550
select select "***"
click at [456, 329] on link "Import Mutasi" at bounding box center [477, 311] width 42 height 35
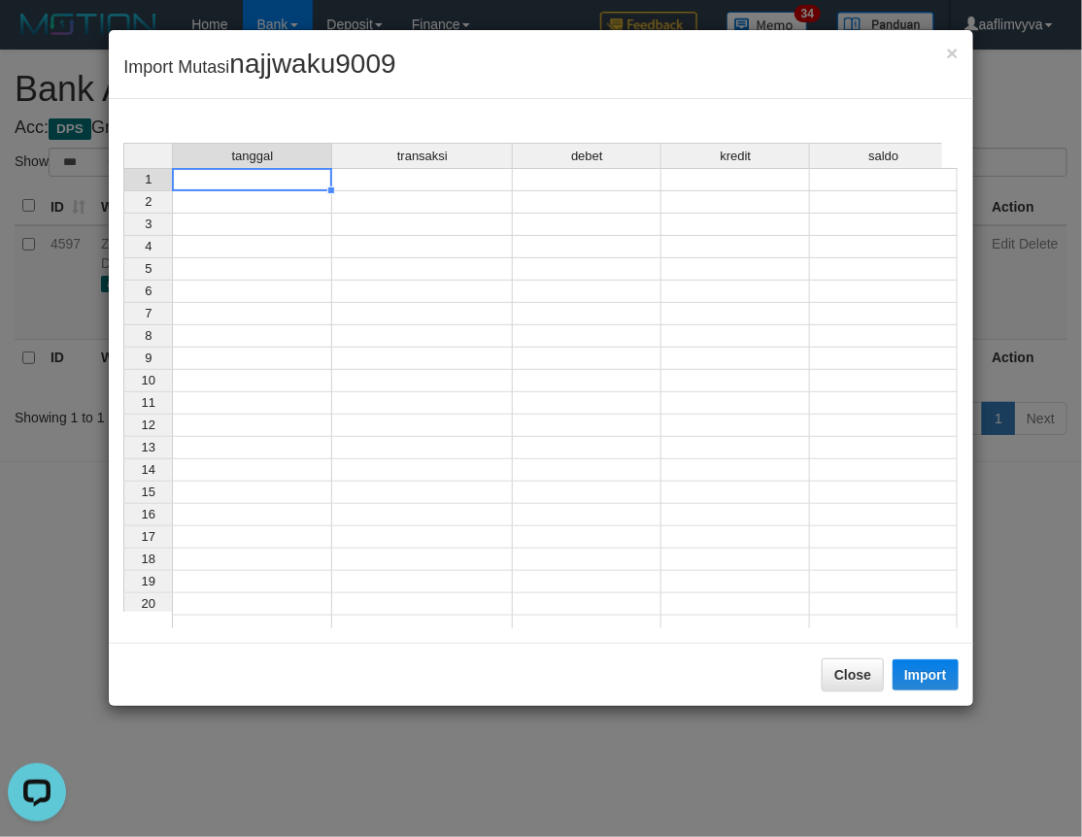
click at [284, 173] on td at bounding box center [252, 179] width 160 height 23
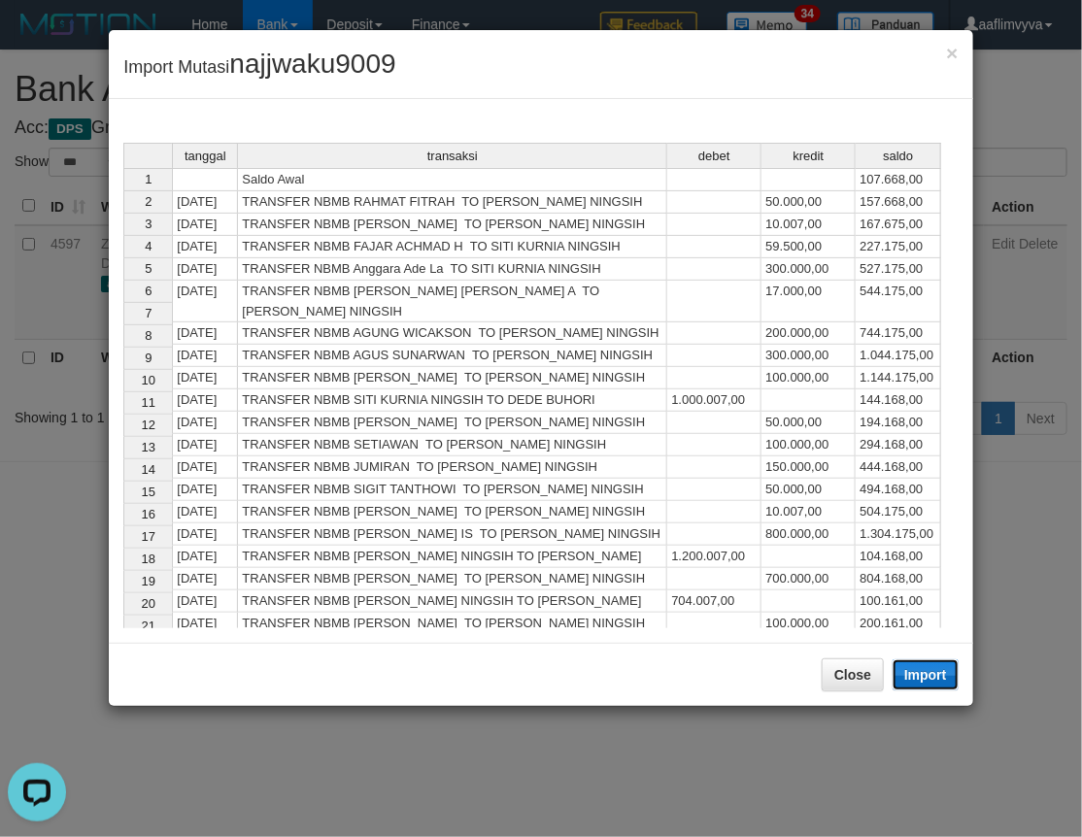
click at [939, 680] on button "Import" at bounding box center [925, 674] width 66 height 31
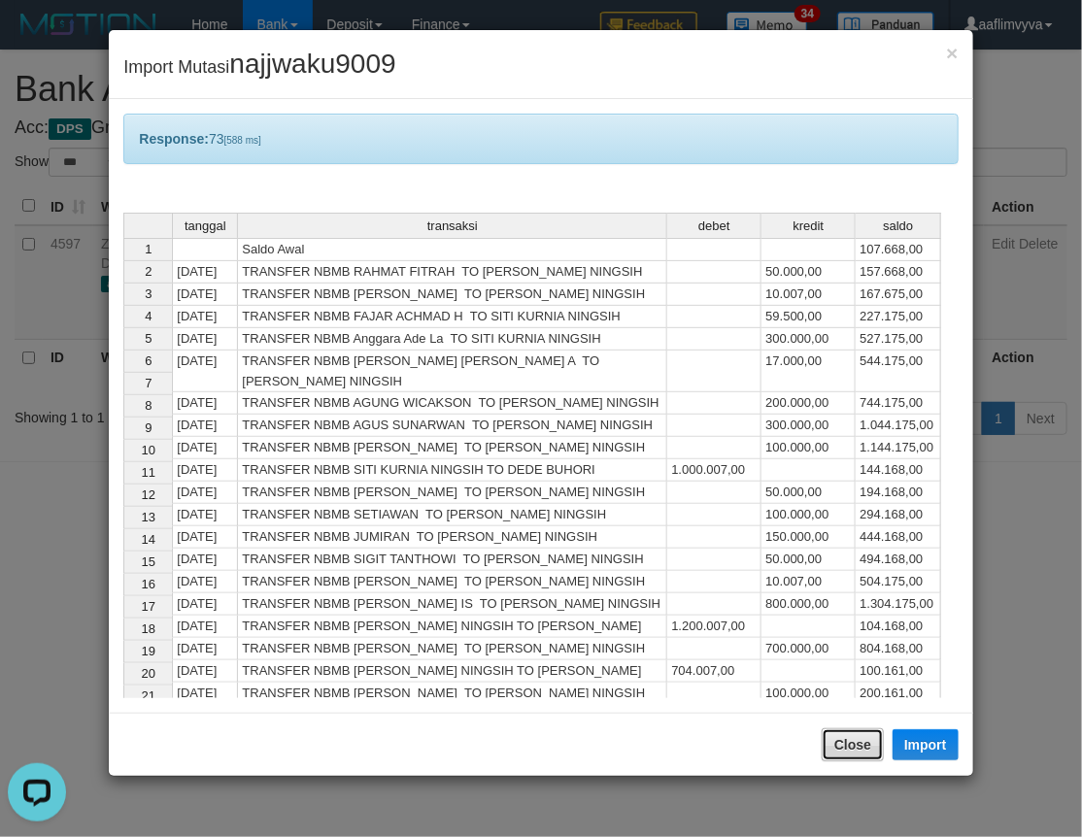
click at [854, 739] on button "Close" at bounding box center [852, 744] width 62 height 33
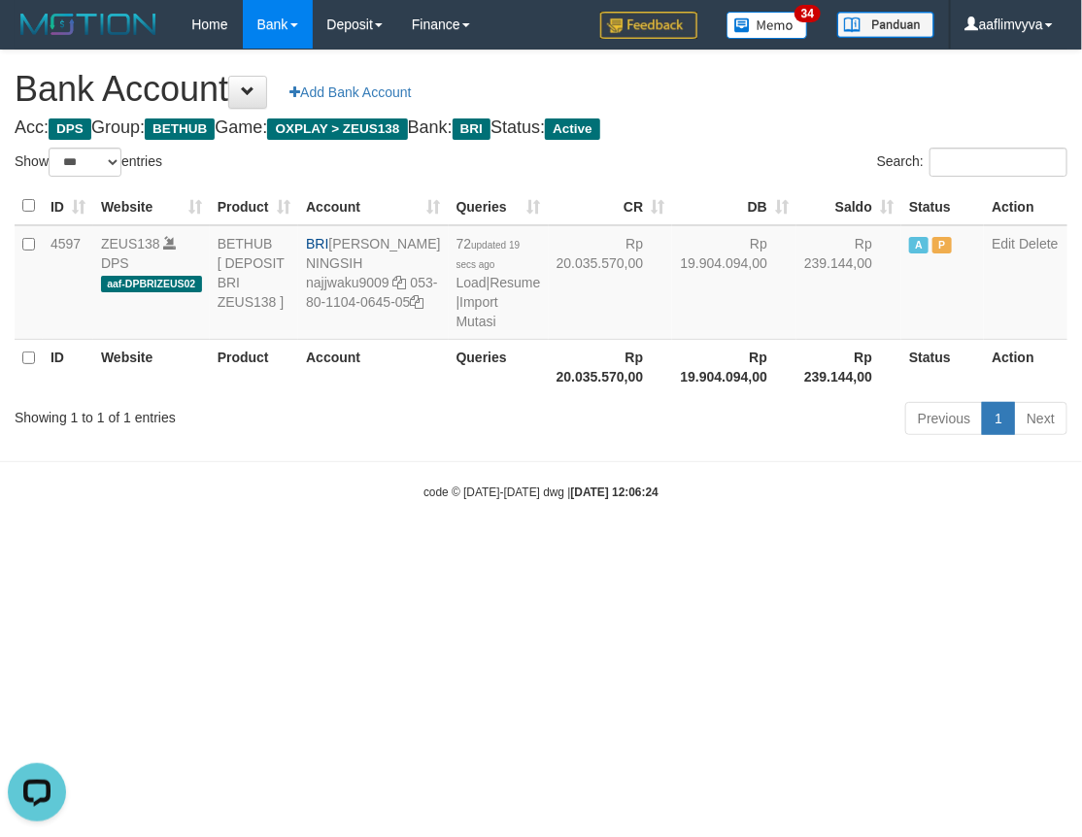
click at [520, 550] on html "Toggle navigation Home Bank Account List Load By Website Group [OXPLAY] ZEUS138…" at bounding box center [541, 275] width 1082 height 550
select select "***"
drag, startPoint x: 847, startPoint y: 653, endPoint x: 550, endPoint y: 405, distance: 387.4
click at [842, 550] on html "Toggle navigation Home Bank Account List Load By Website Group [OXPLAY] ZEUS138…" at bounding box center [541, 275] width 1082 height 550
click at [456, 329] on link "Import Mutasi" at bounding box center [477, 311] width 42 height 35
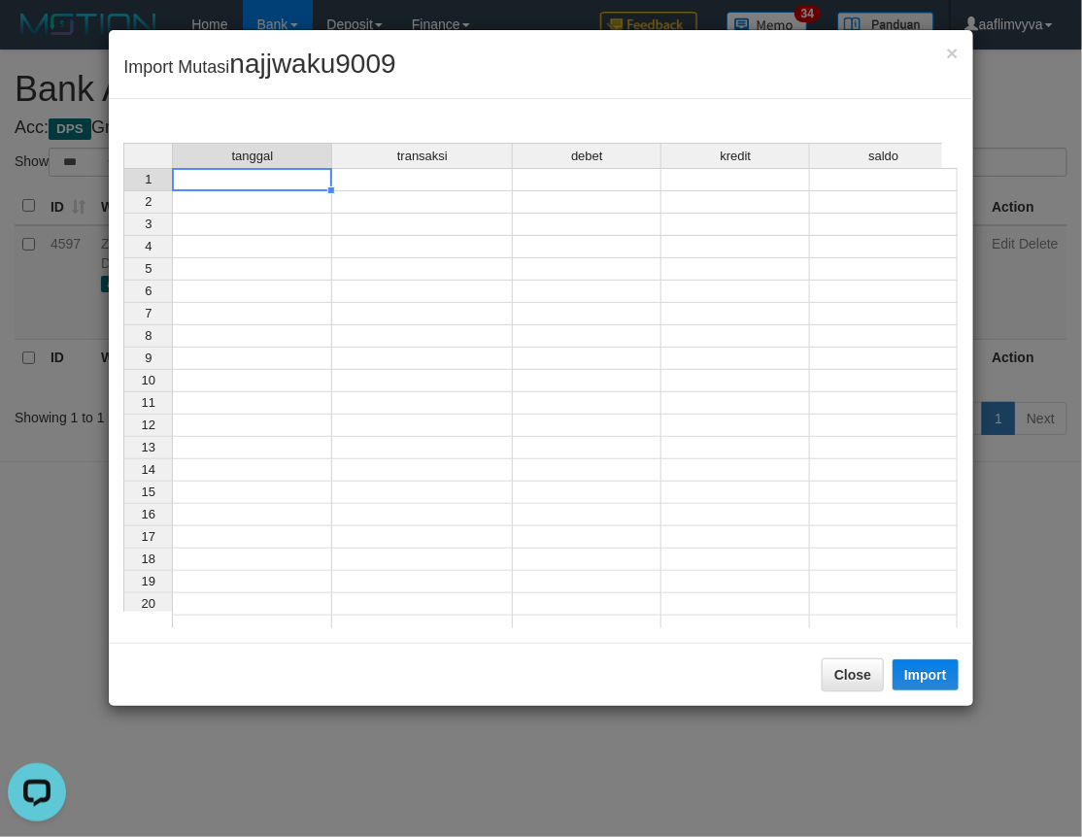
click at [240, 178] on td at bounding box center [252, 179] width 160 height 23
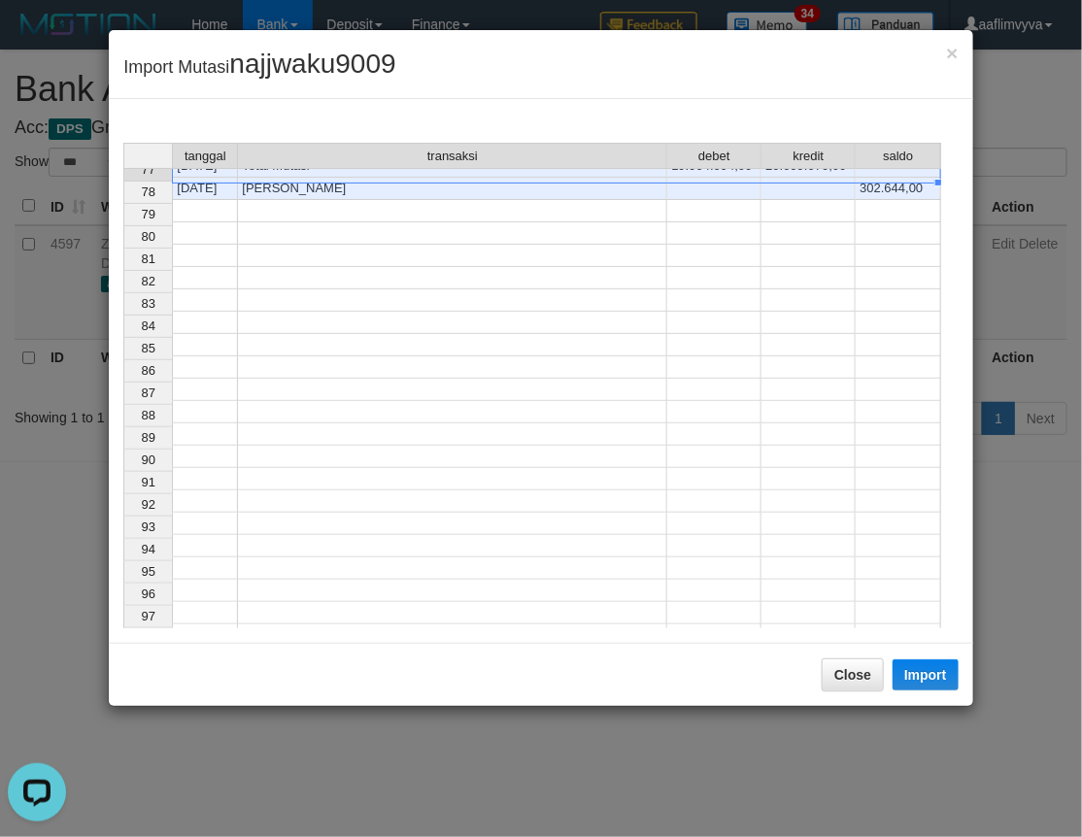
scroll to position [1313, 0]
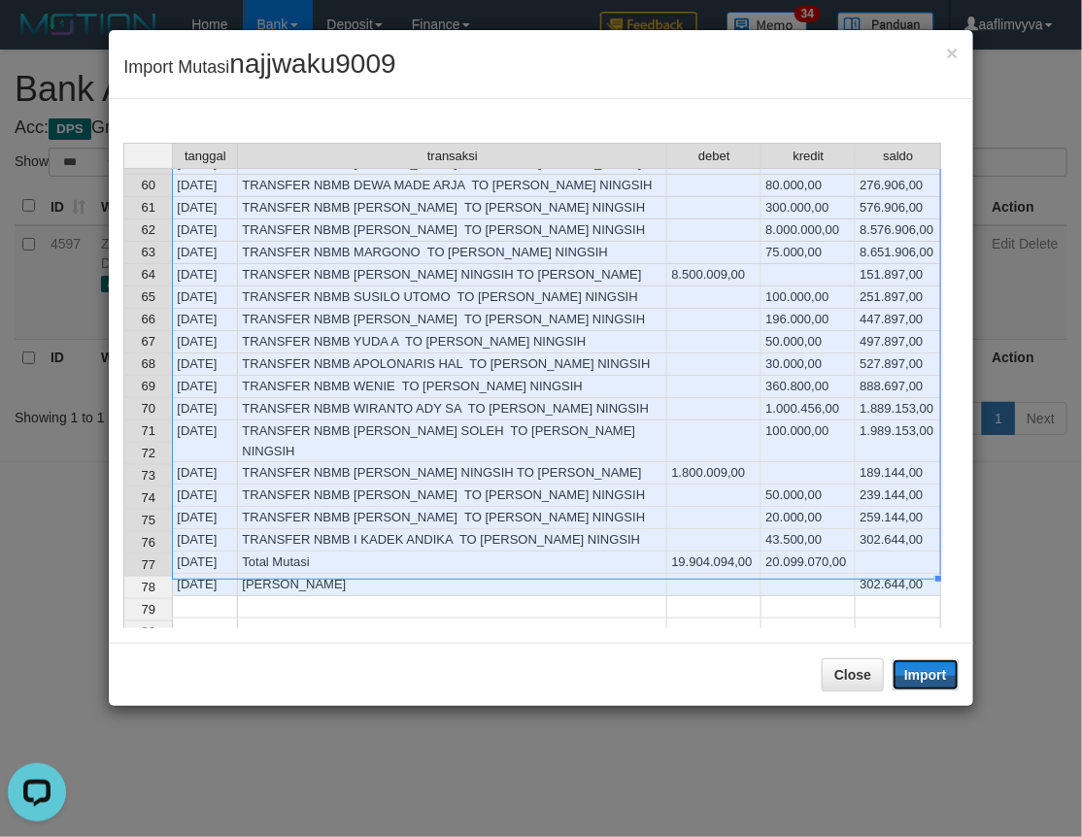
drag, startPoint x: 922, startPoint y: 668, endPoint x: 151, endPoint y: 341, distance: 837.6
click at [922, 668] on button "Import" at bounding box center [925, 674] width 66 height 31
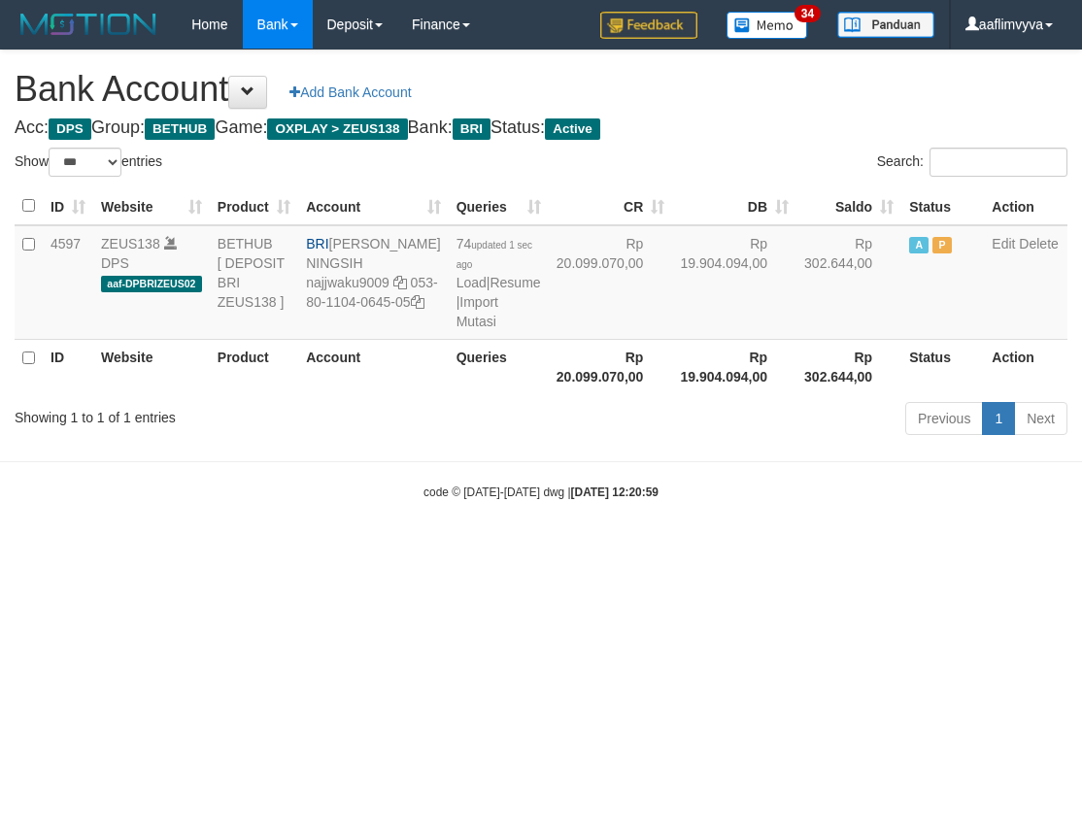
select select "***"
drag, startPoint x: 734, startPoint y: 653, endPoint x: 691, endPoint y: 481, distance: 177.1
click at [735, 550] on html "Toggle navigation Home Bank Account List Load By Website Group [OXPLAY] ZEUS138…" at bounding box center [541, 275] width 1082 height 550
click at [456, 325] on link "Import Mutasi" at bounding box center [477, 311] width 42 height 35
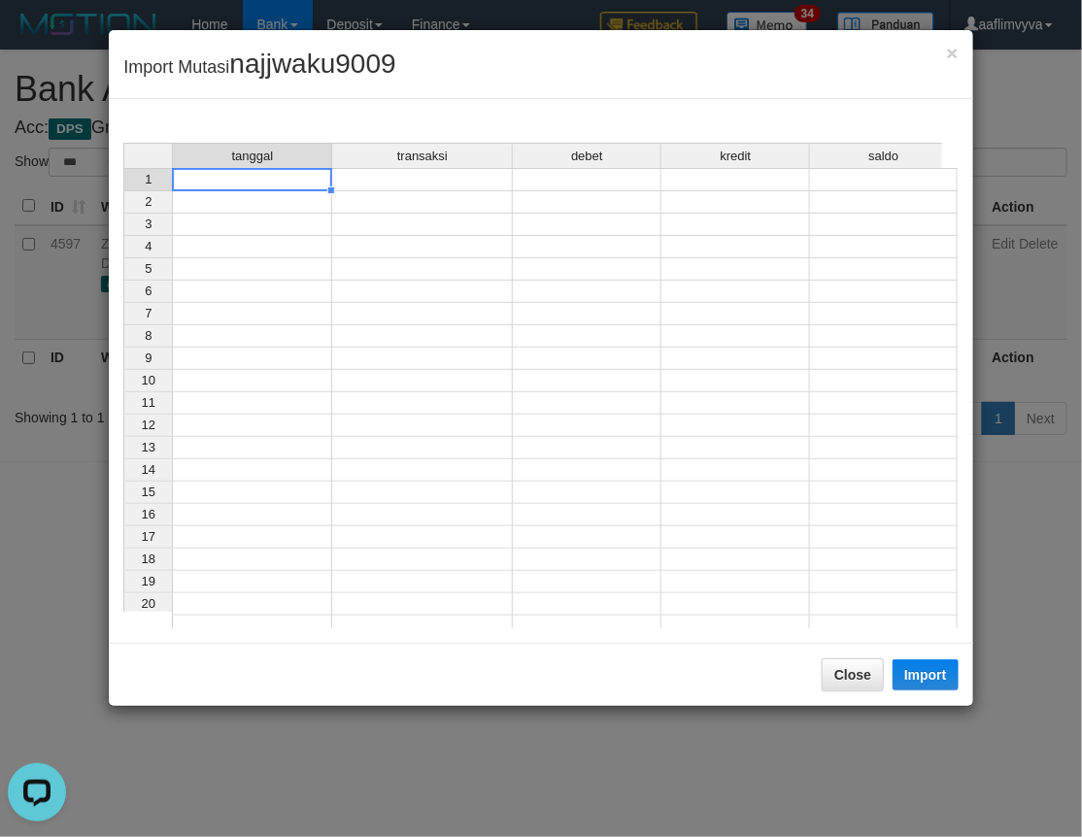
click at [278, 184] on td at bounding box center [252, 179] width 160 height 23
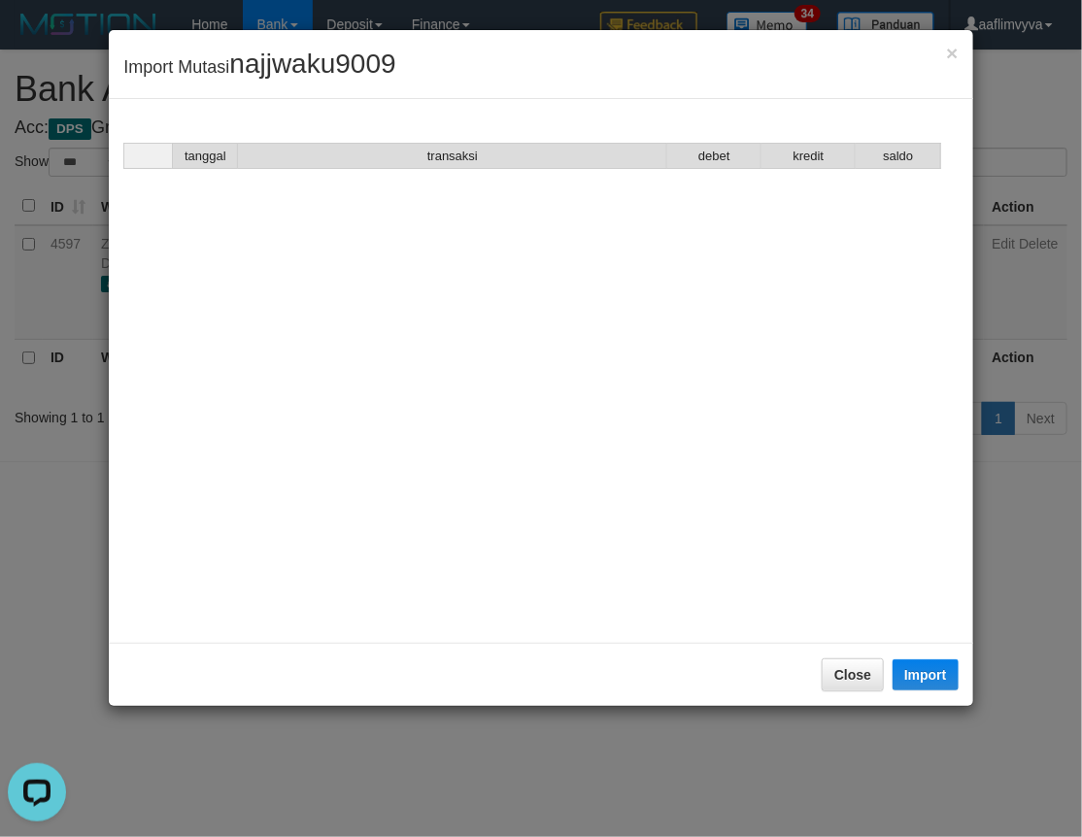
scroll to position [1583, 0]
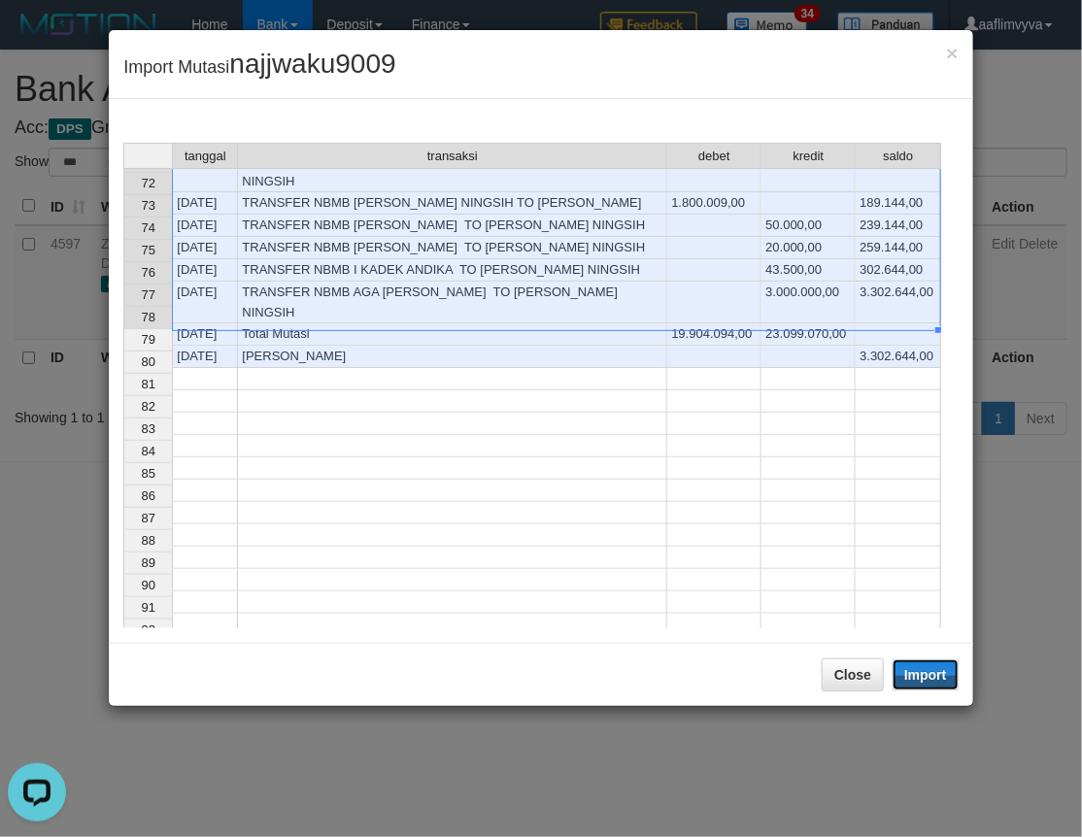
drag, startPoint x: 915, startPoint y: 675, endPoint x: 2, endPoint y: 302, distance: 986.0
click at [915, 675] on button "Import" at bounding box center [925, 674] width 66 height 31
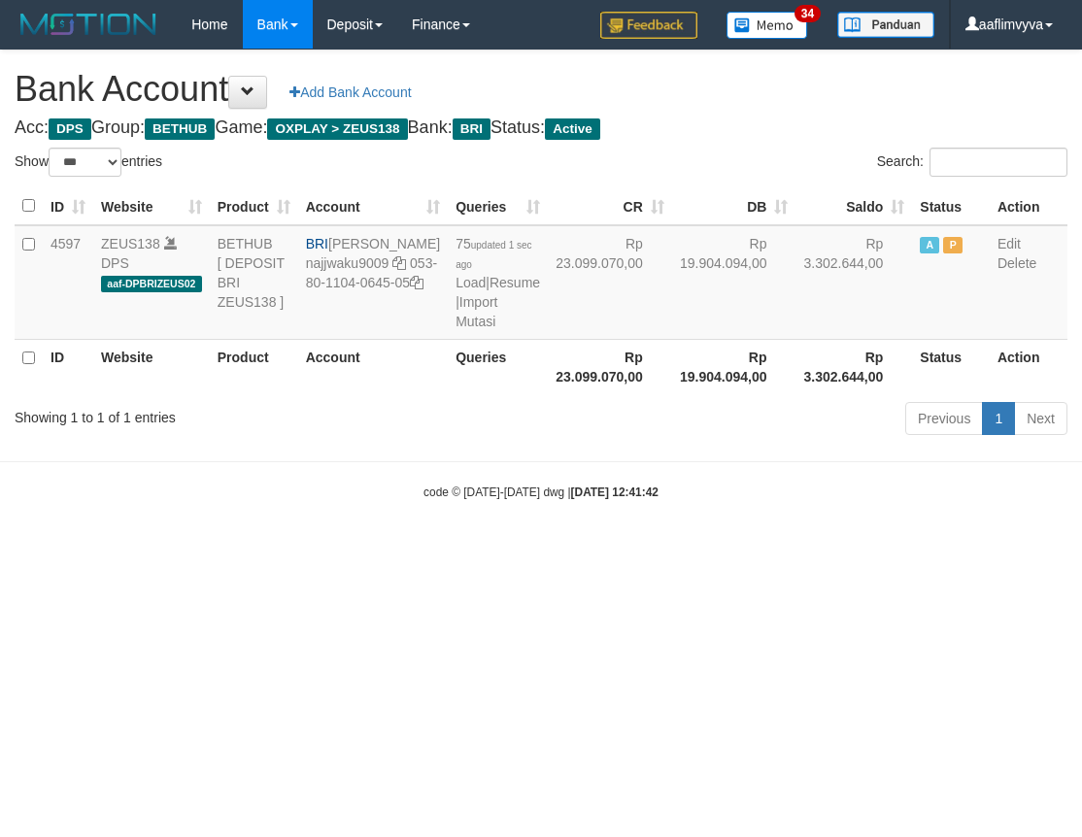
select select "***"
drag, startPoint x: 837, startPoint y: 616, endPoint x: 826, endPoint y: 593, distance: 24.8
click at [836, 550] on html "Toggle navigation Home Bank Account List Load By Website Group [OXPLAY] ZEUS138…" at bounding box center [541, 275] width 1082 height 550
click at [455, 329] on link "Import Mutasi" at bounding box center [476, 311] width 42 height 35
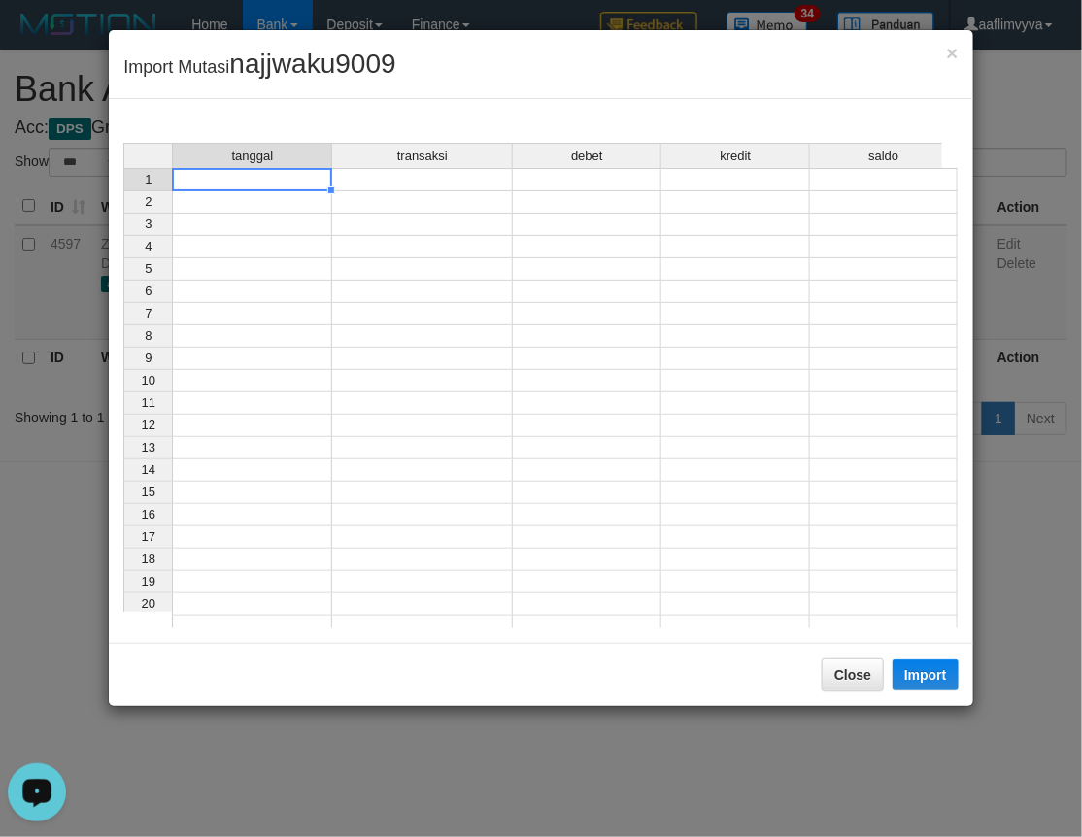
click at [198, 186] on td at bounding box center [252, 179] width 160 height 23
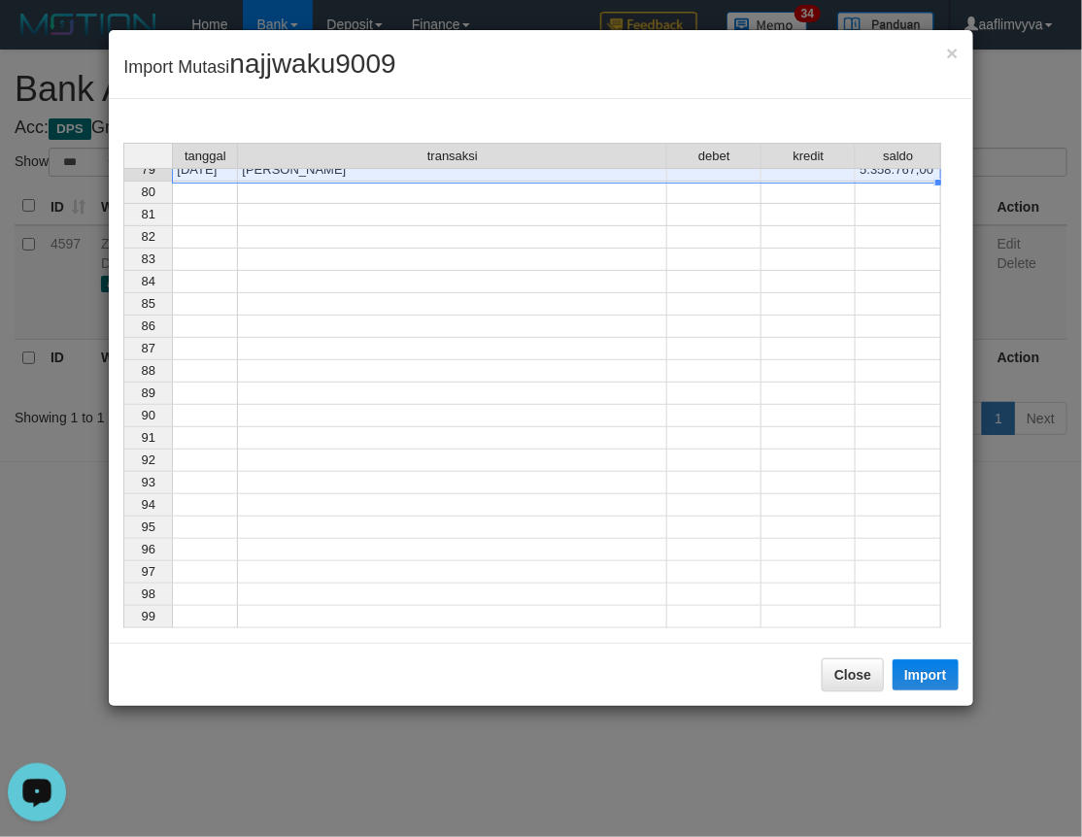
scroll to position [1357, 0]
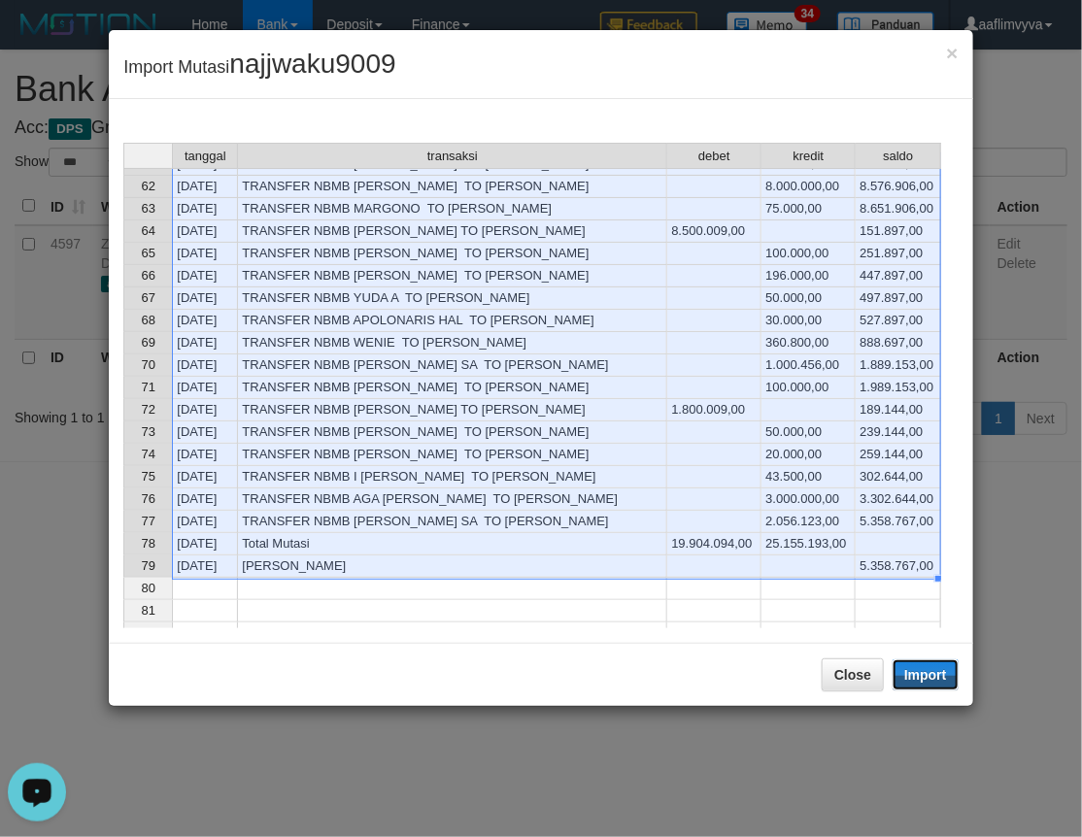
drag, startPoint x: 935, startPoint y: 677, endPoint x: 929, endPoint y: 617, distance: 60.5
click at [935, 677] on button "Import" at bounding box center [925, 674] width 66 height 31
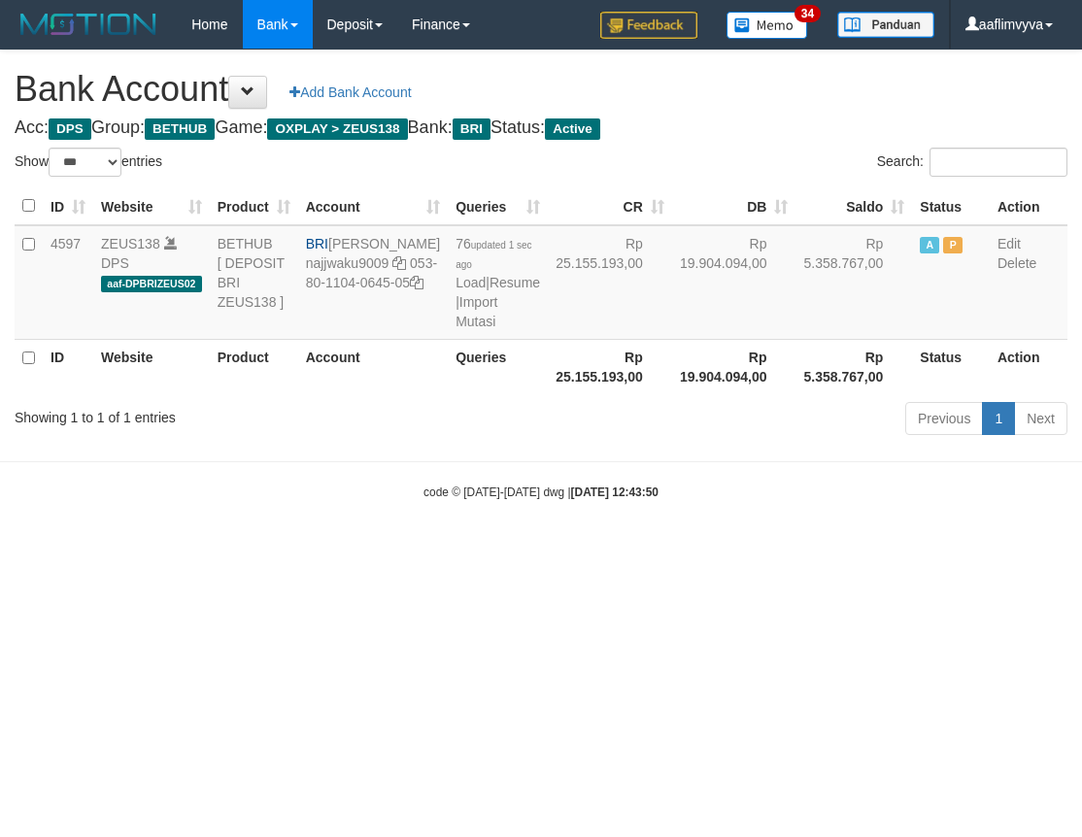
select select "***"
drag, startPoint x: 516, startPoint y: 610, endPoint x: 545, endPoint y: 394, distance: 217.5
click at [518, 550] on html "Toggle navigation Home Bank Account List Load By Website Group [OXPLAY] ZEUS138…" at bounding box center [541, 275] width 1082 height 550
click at [455, 329] on link "Import Mutasi" at bounding box center [476, 311] width 42 height 35
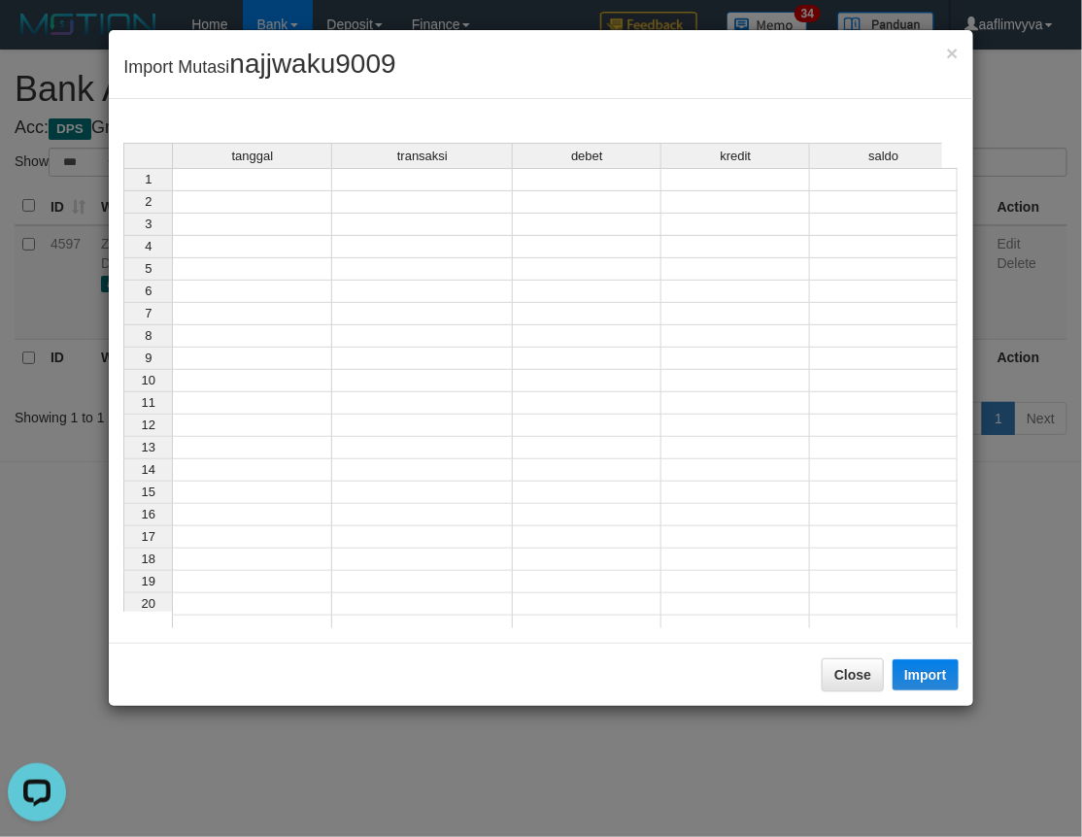
click at [201, 175] on td at bounding box center [252, 179] width 160 height 23
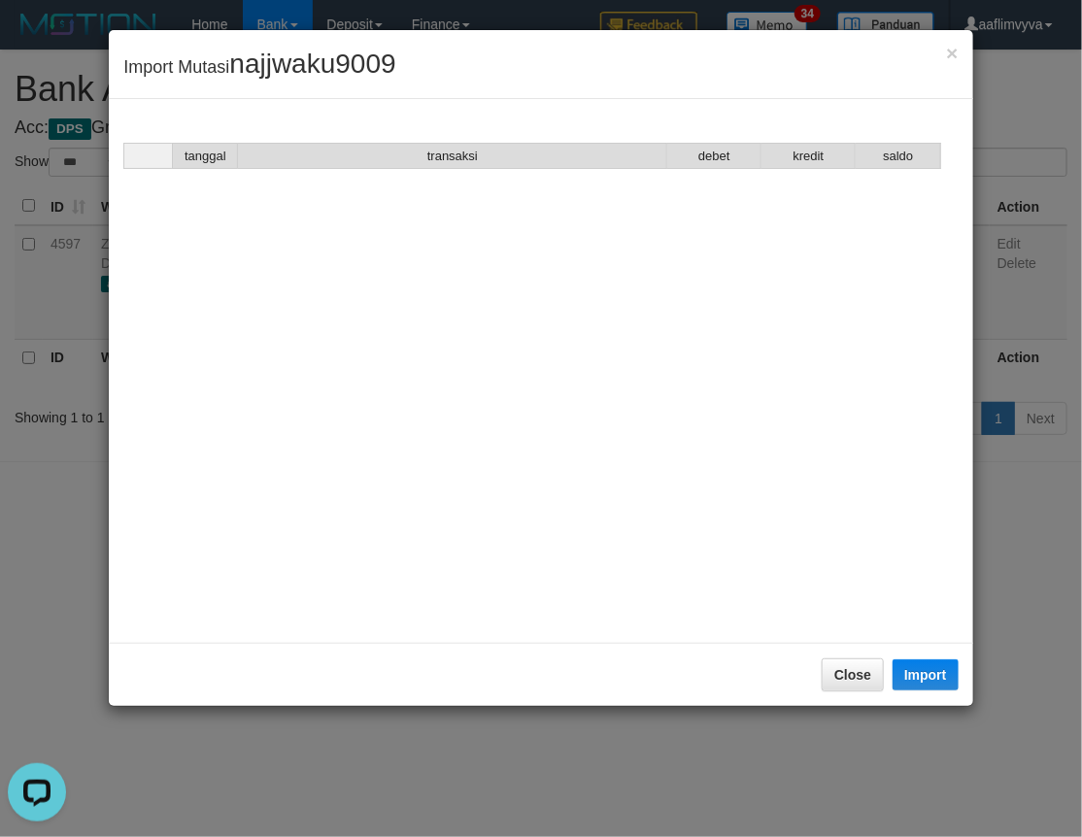
scroll to position [1775, 0]
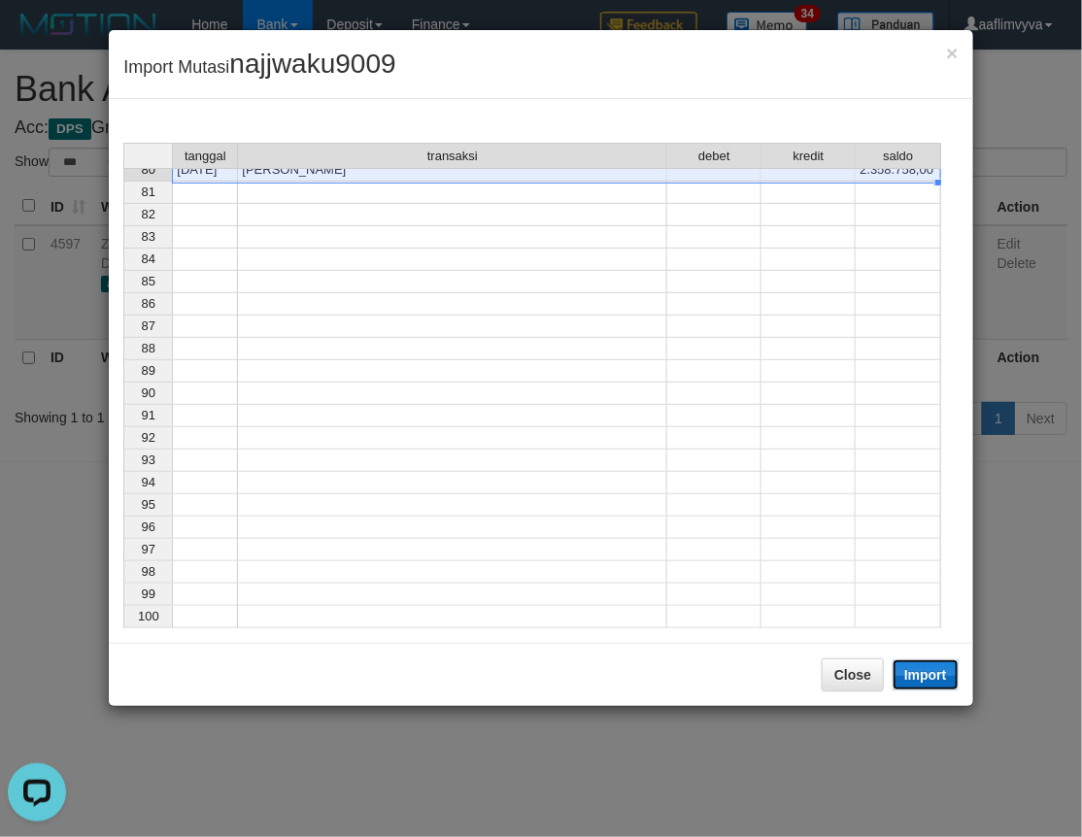
click at [926, 673] on button "Import" at bounding box center [925, 674] width 66 height 31
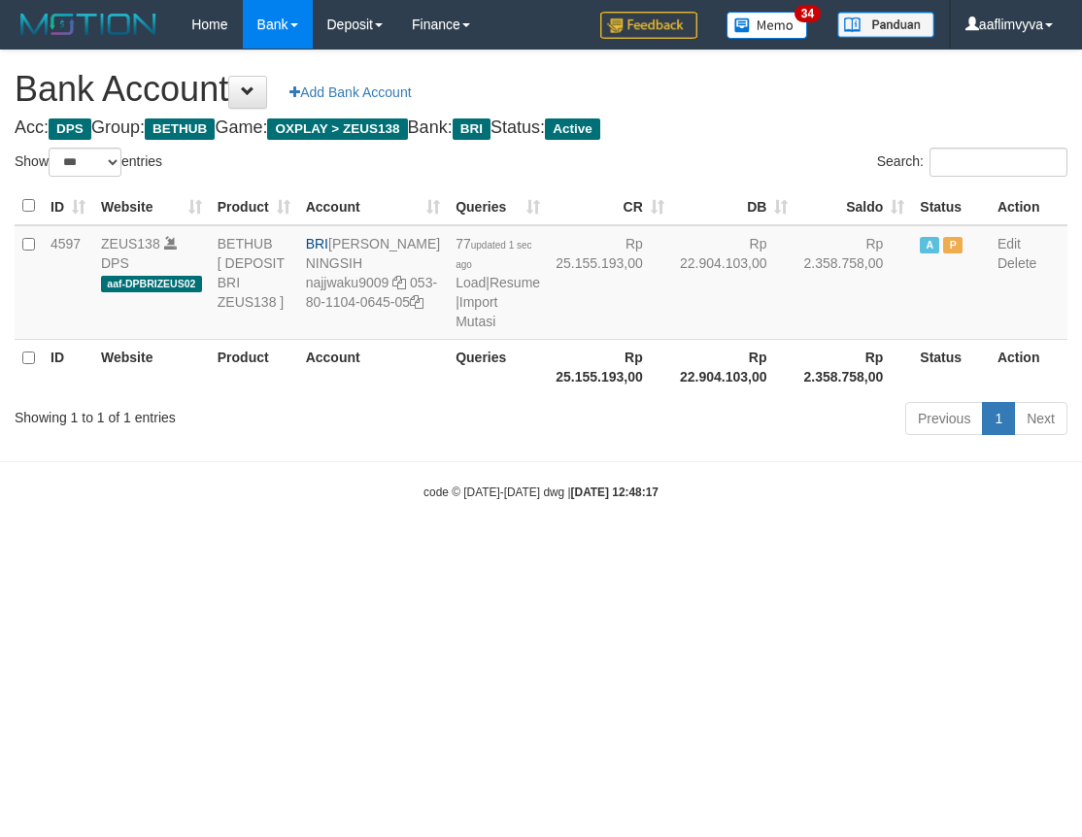
select select "***"
click at [455, 329] on link "Import Mutasi" at bounding box center [476, 311] width 42 height 35
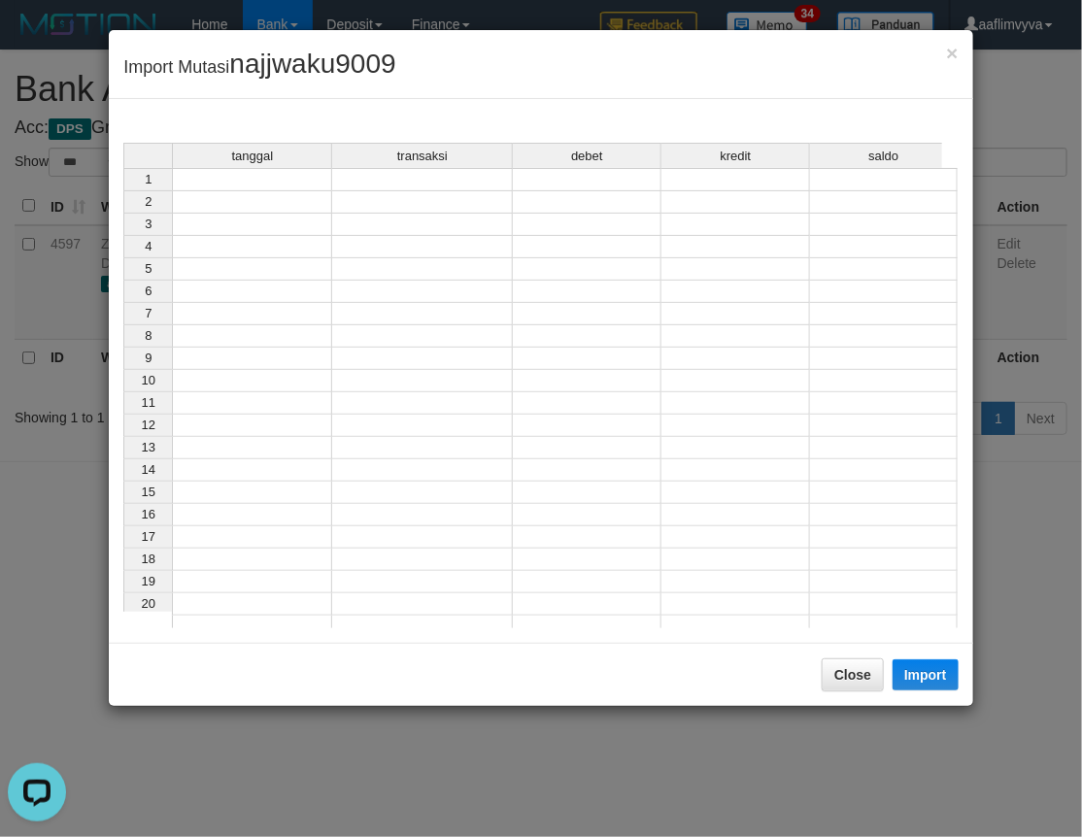
click at [283, 177] on td at bounding box center [252, 179] width 160 height 23
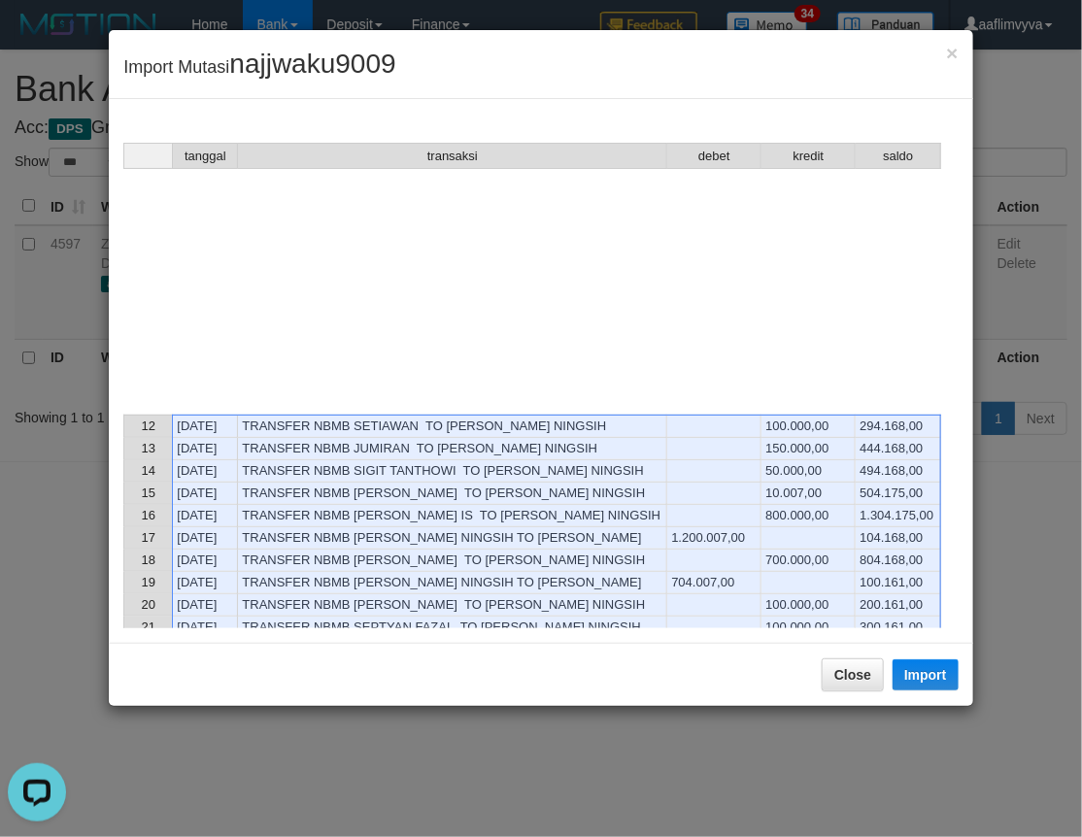
scroll to position [1583, 0]
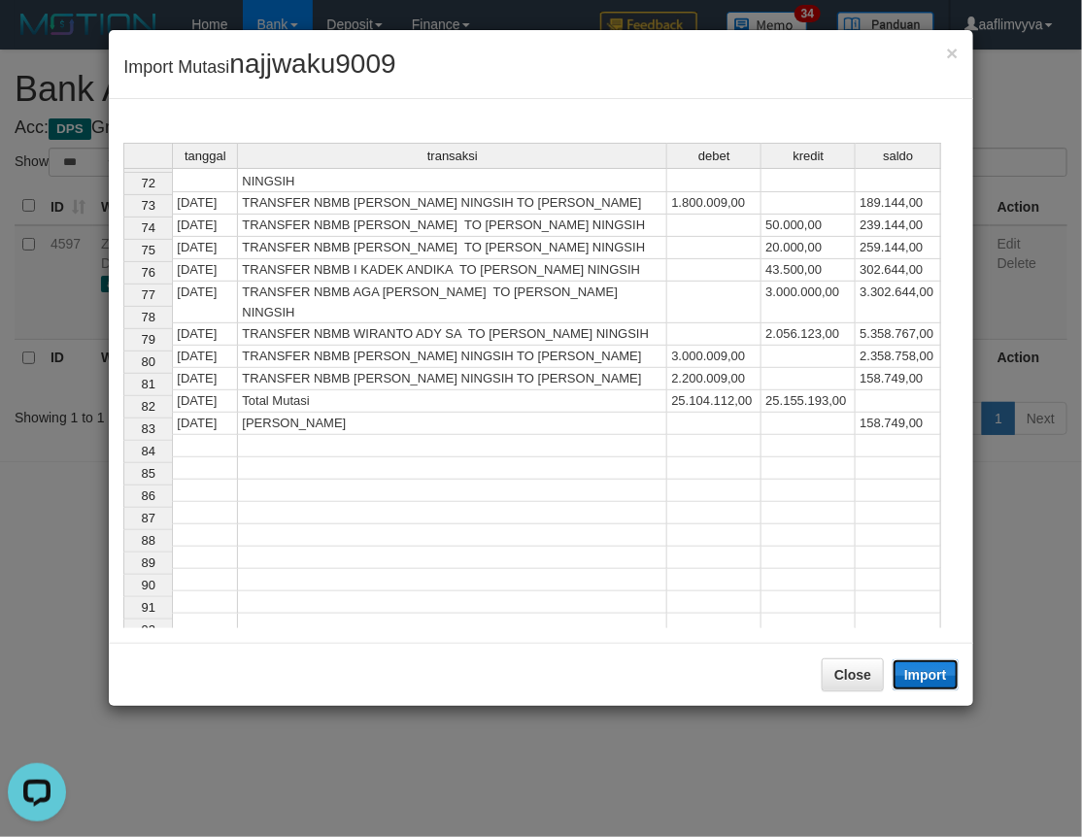
click at [909, 668] on button "Import" at bounding box center [925, 674] width 66 height 31
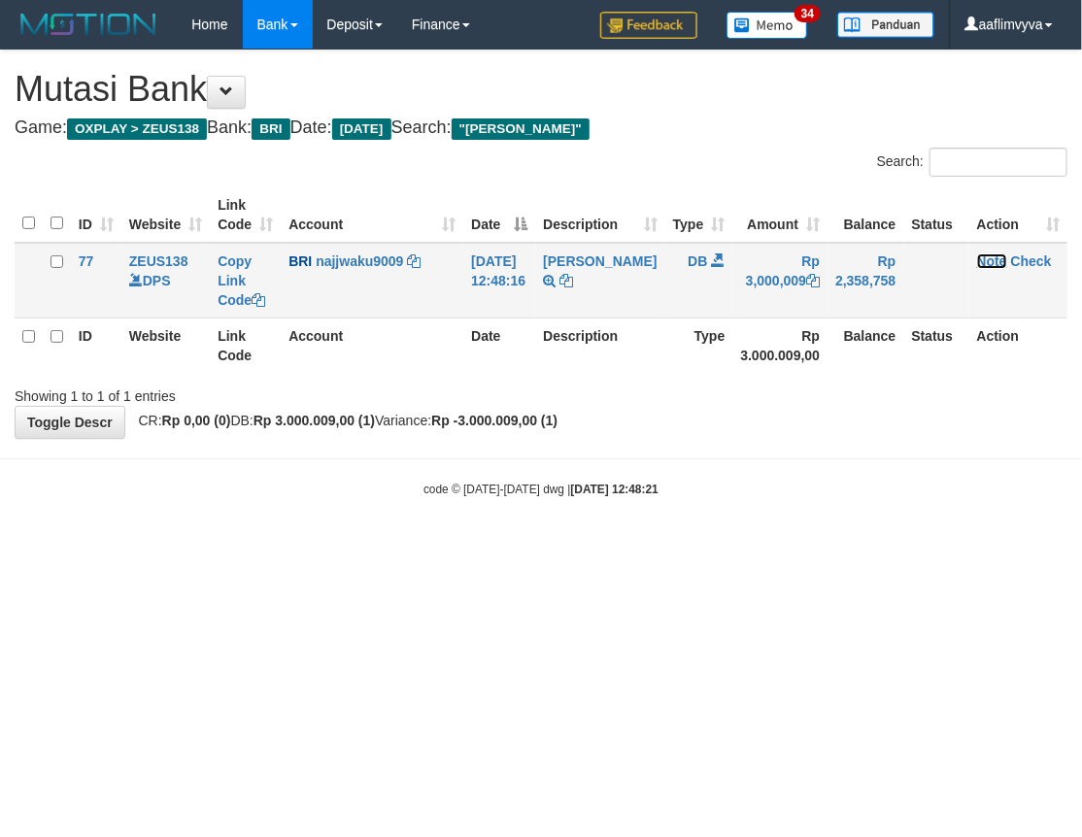
click at [991, 256] on link "Note" at bounding box center [992, 261] width 30 height 16
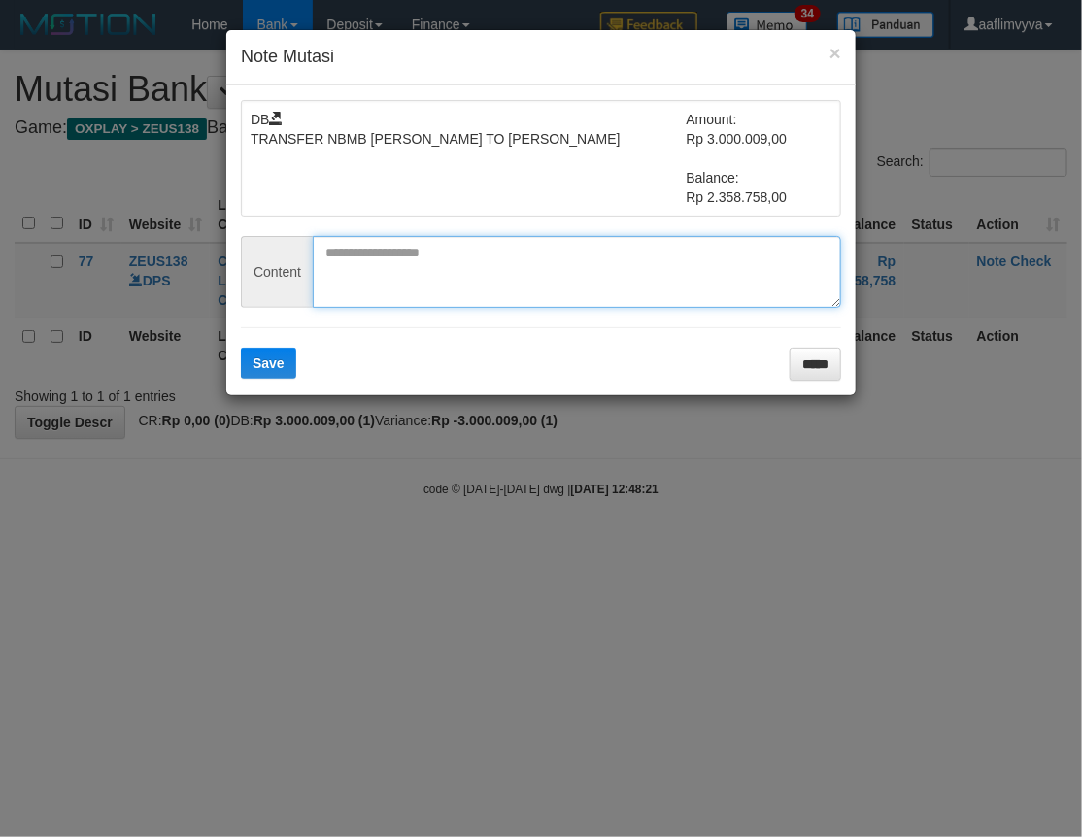
click at [380, 303] on textarea at bounding box center [577, 272] width 528 height 72
paste textarea "*********"
type textarea "*********"
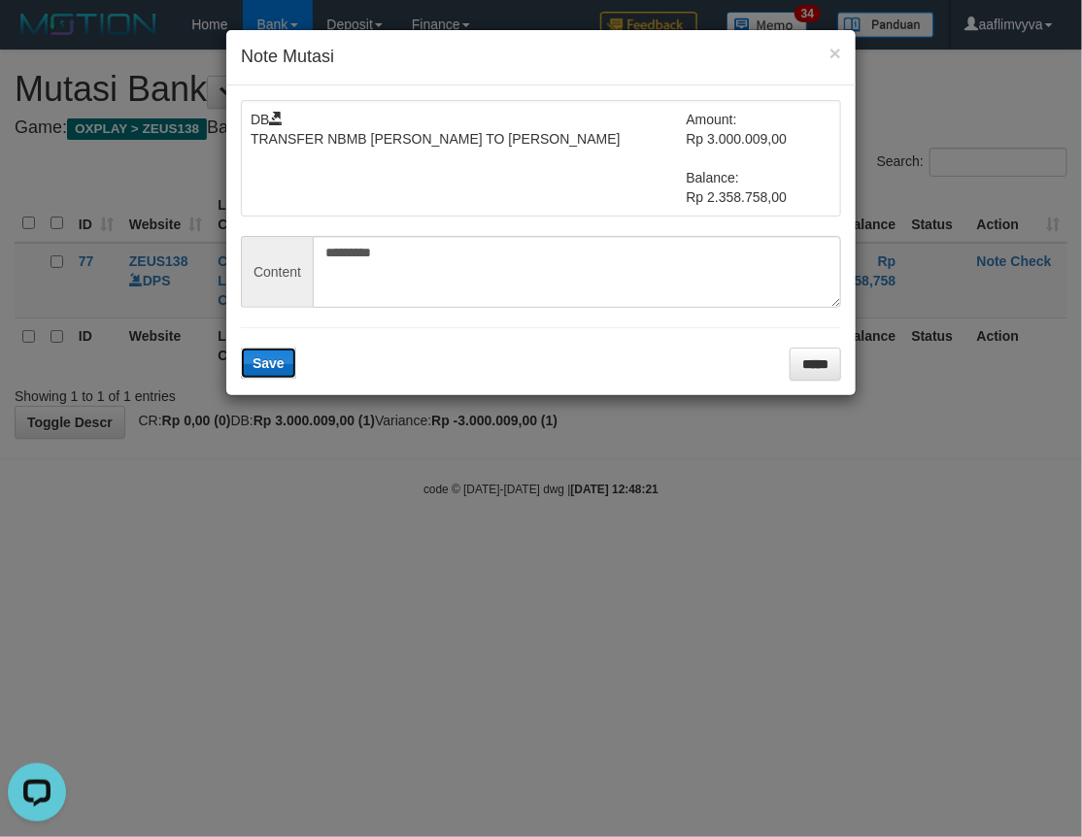
click at [267, 355] on span "Save" at bounding box center [268, 363] width 32 height 16
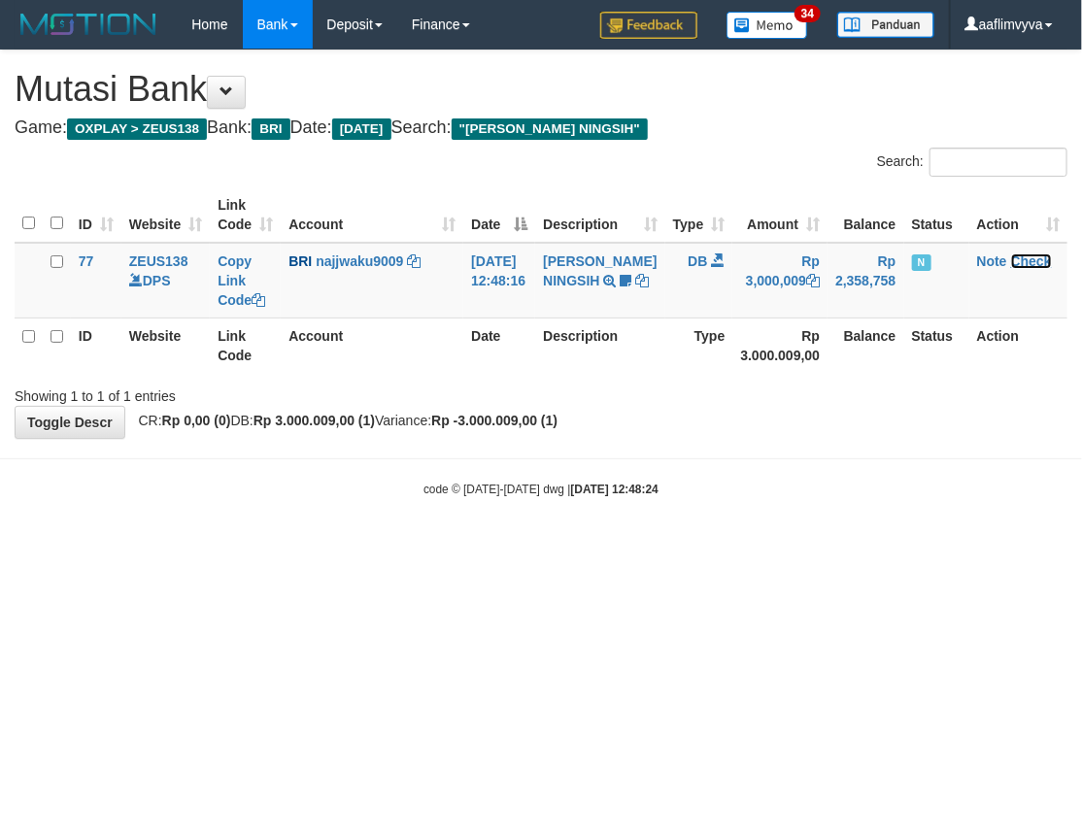
click at [1023, 255] on link "Check" at bounding box center [1031, 261] width 41 height 16
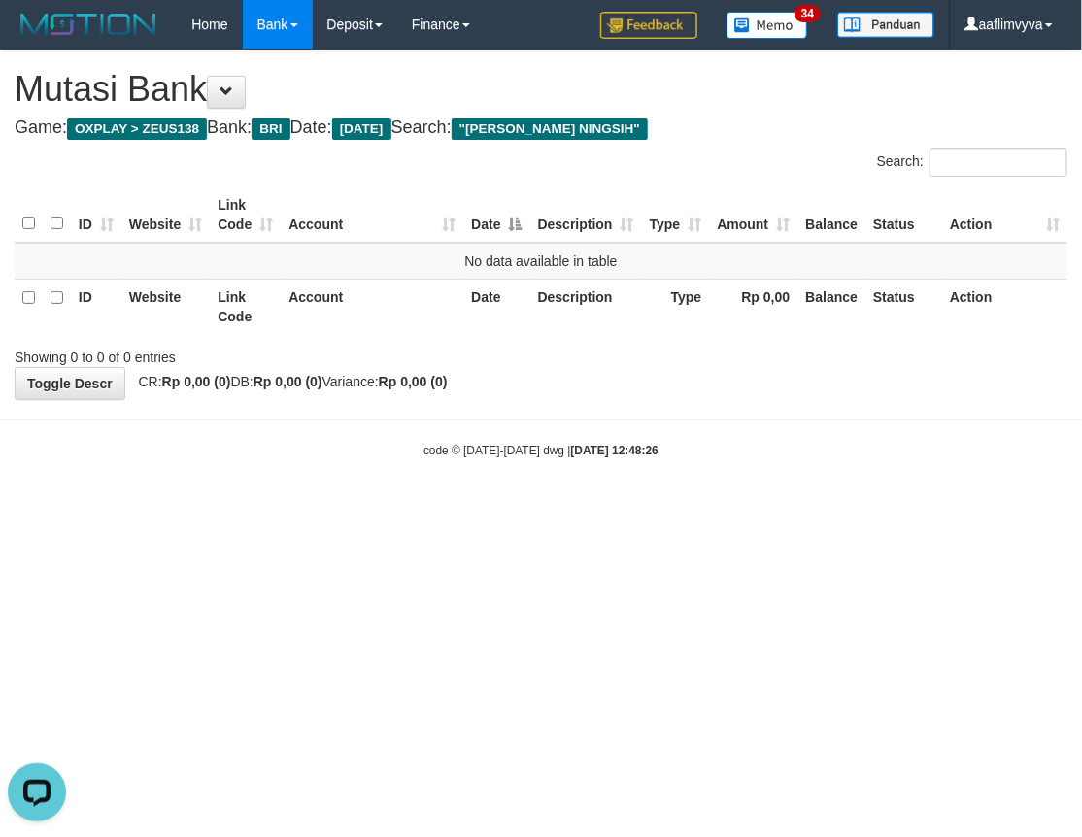
drag, startPoint x: 598, startPoint y: 703, endPoint x: 590, endPoint y: 656, distance: 47.3
click at [594, 508] on html "Toggle navigation Home Bank Account List Load By Website Group [OXPLAY] ZEUS138…" at bounding box center [541, 254] width 1082 height 508
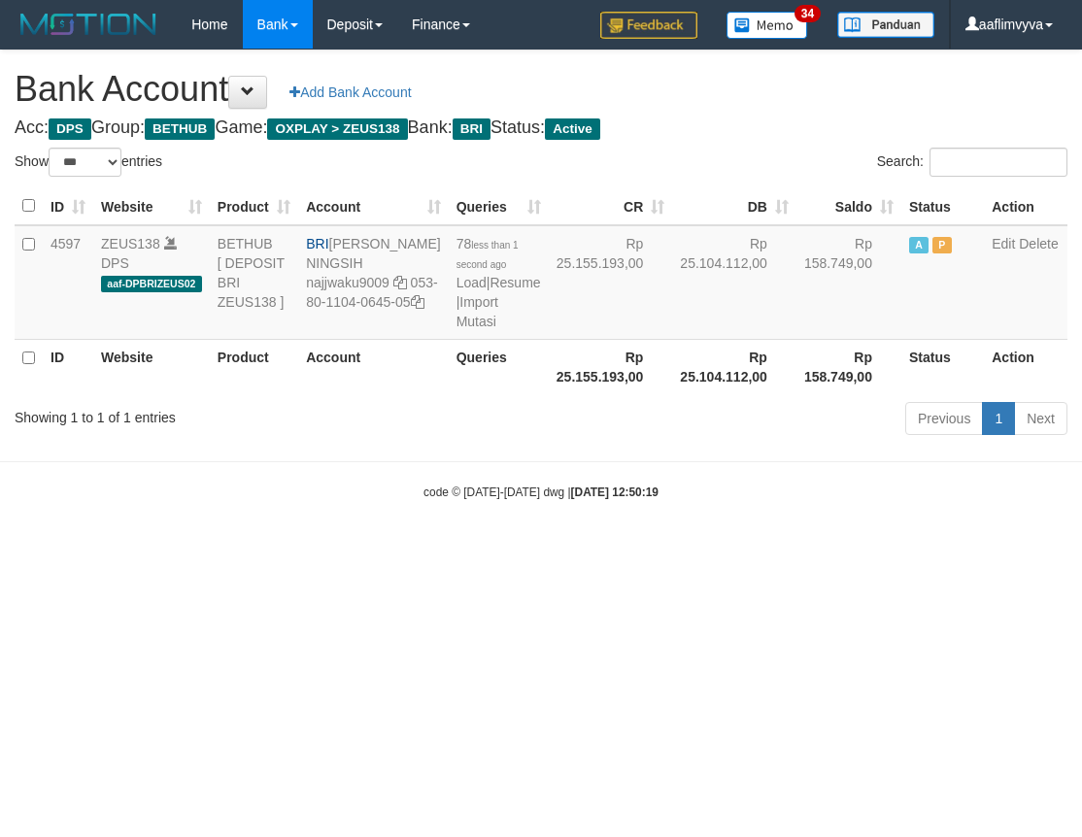
select select "***"
click at [456, 329] on link "Import Mutasi" at bounding box center [477, 311] width 42 height 35
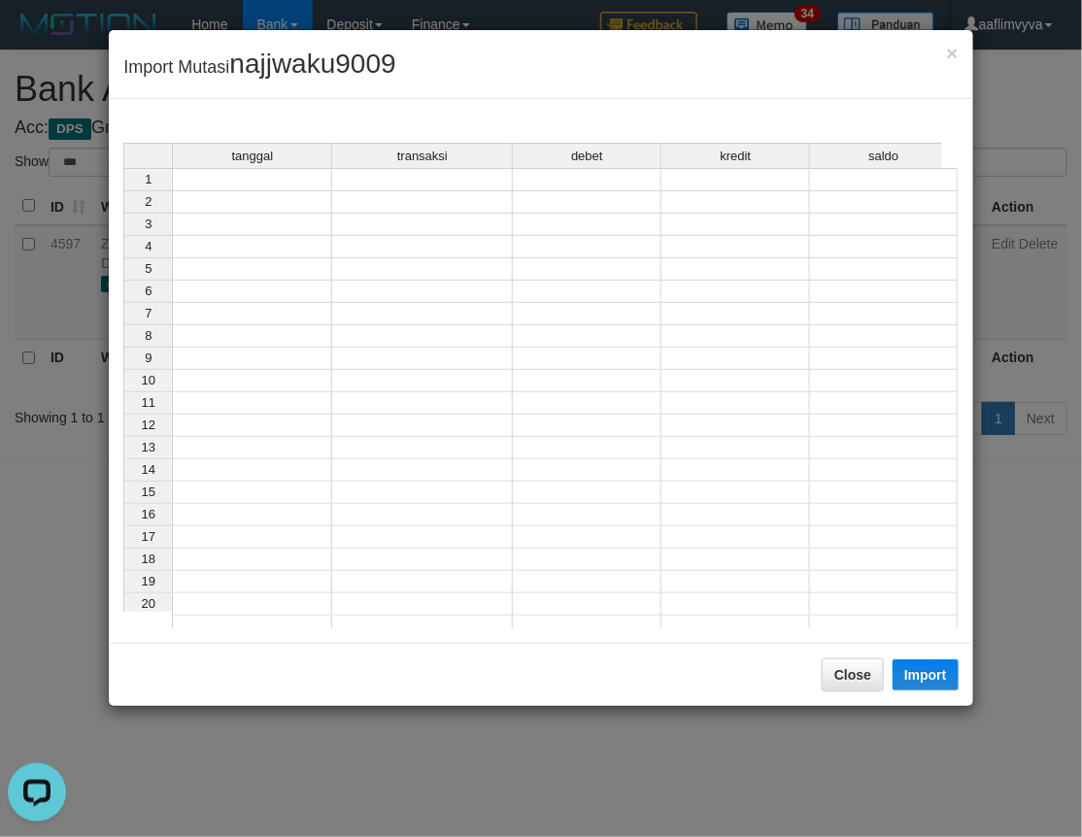
click at [266, 179] on td at bounding box center [252, 179] width 160 height 23
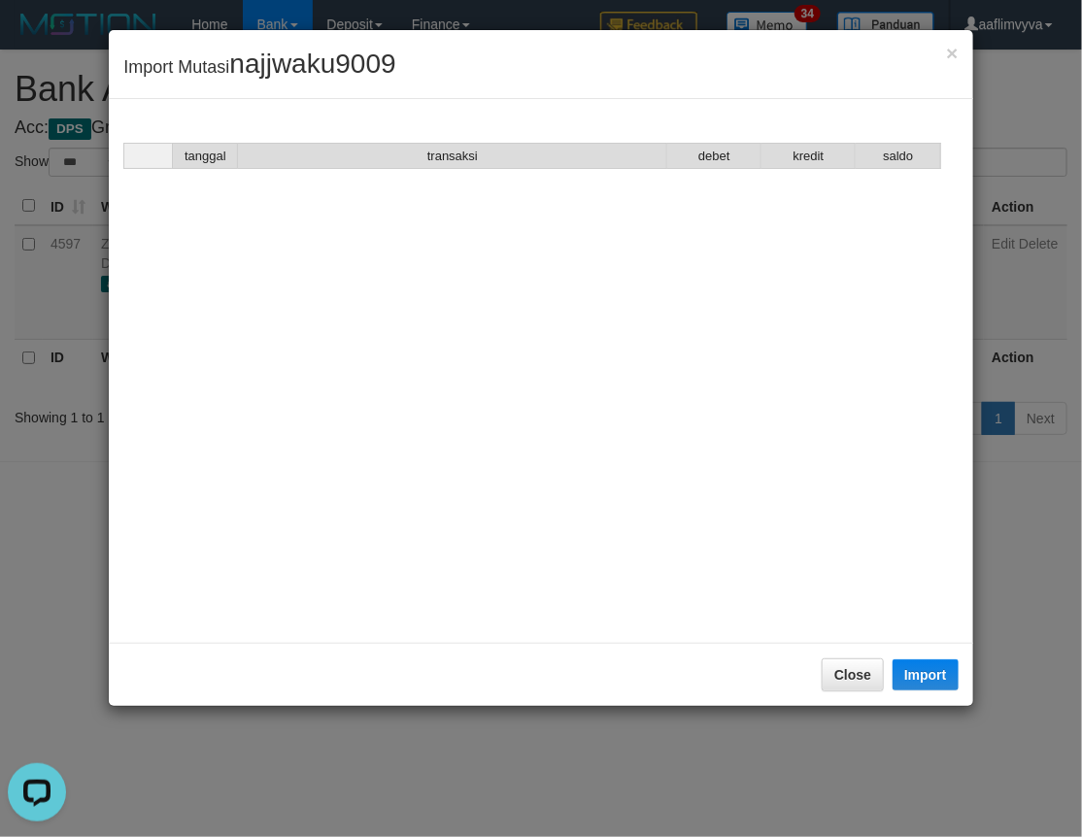
scroll to position [1583, 0]
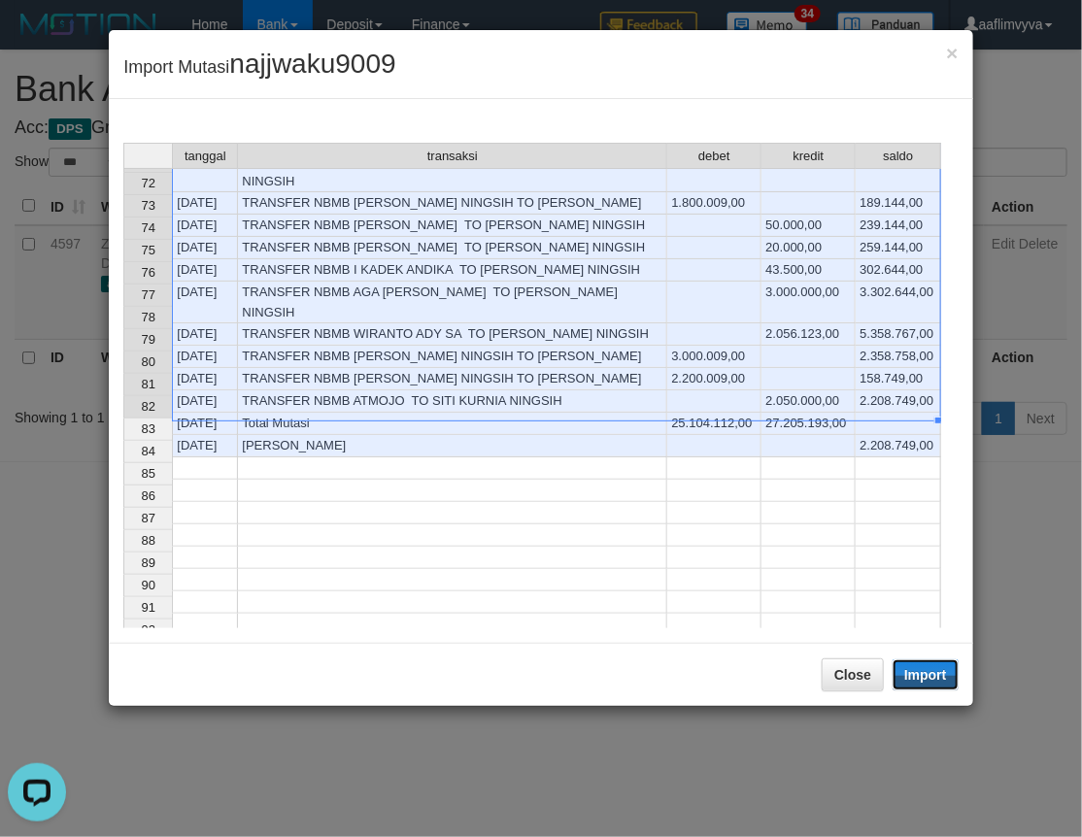
drag, startPoint x: 928, startPoint y: 681, endPoint x: 260, endPoint y: 632, distance: 669.8
click at [929, 681] on button "Import" at bounding box center [925, 674] width 66 height 31
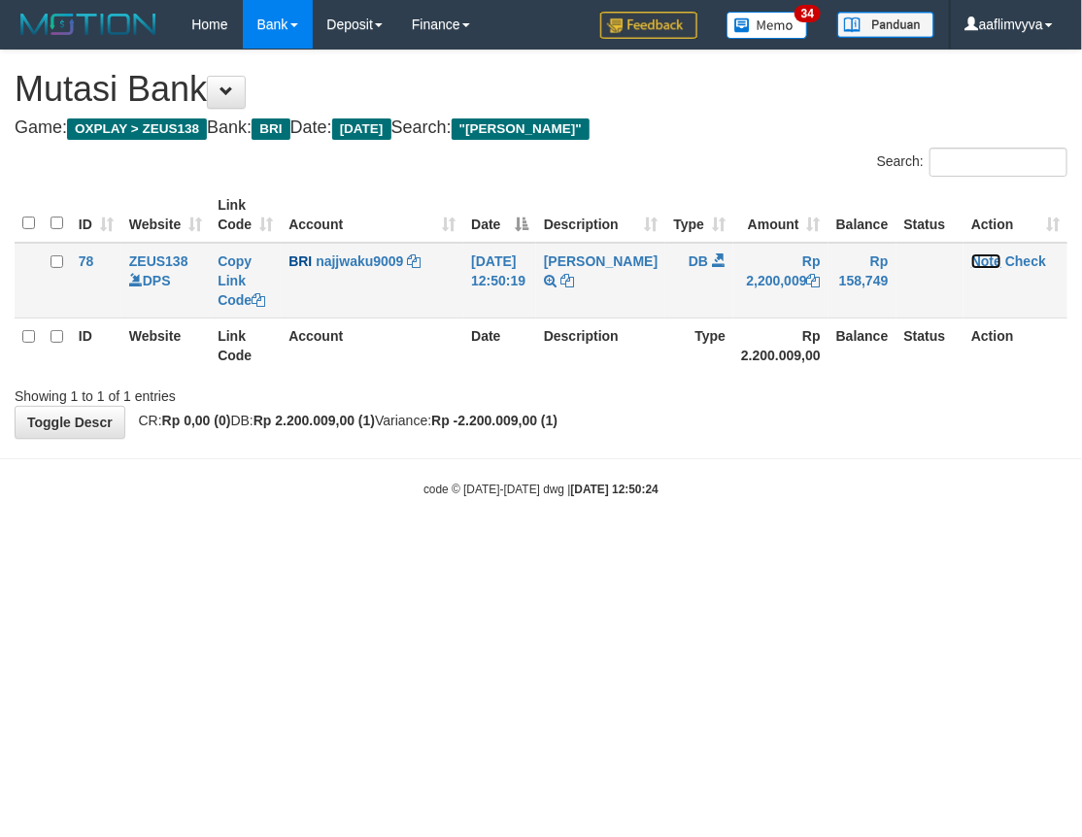
click at [976, 254] on link "Note" at bounding box center [986, 261] width 30 height 16
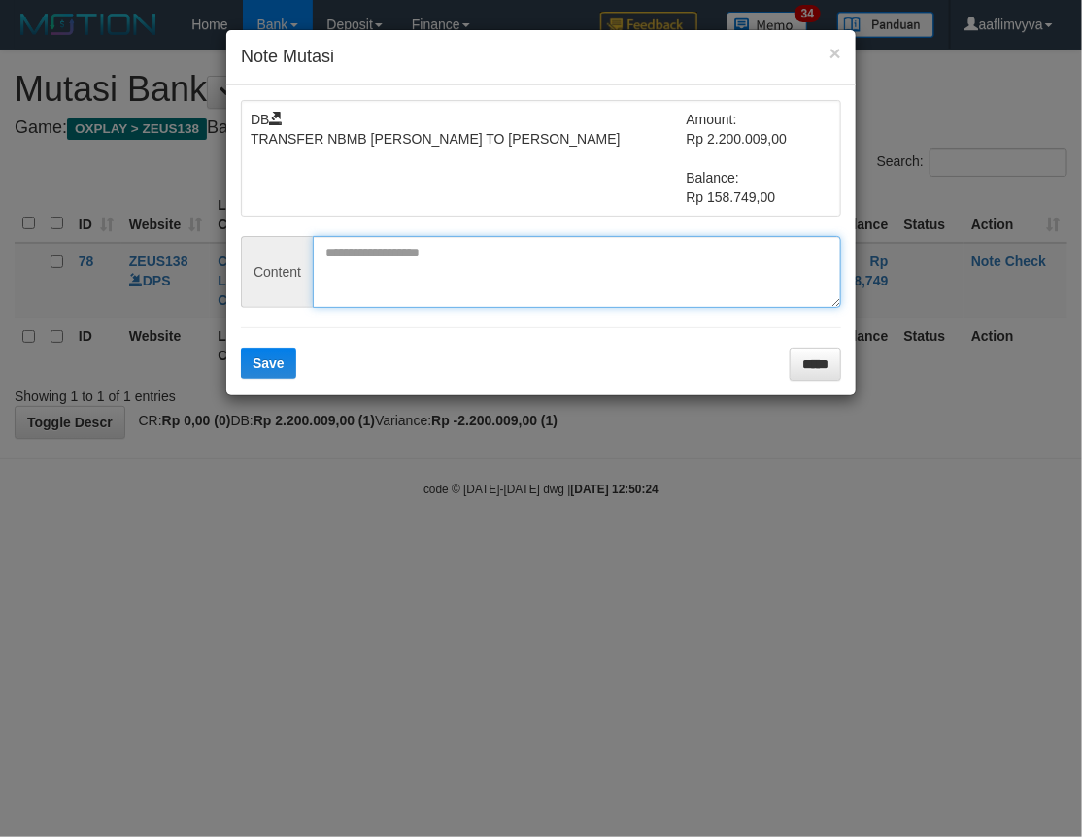
click at [444, 292] on textarea at bounding box center [577, 272] width 528 height 72
paste textarea "*********"
type textarea "*********"
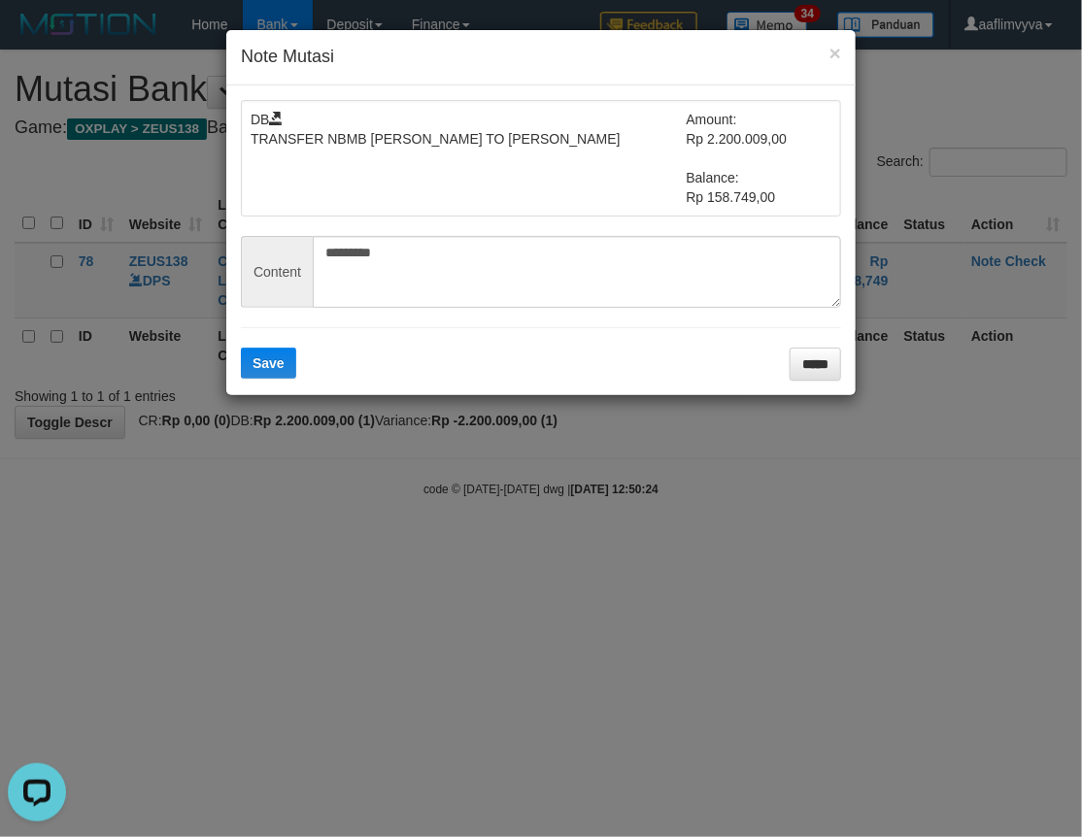
click at [285, 344] on form "DB TRANSFER NBMB [PERSON_NAME] TO [PERSON_NAME] Amount: Rp 2.200.009,00 Balance…" at bounding box center [541, 240] width 600 height 281
click at [263, 361] on span "Save" at bounding box center [268, 363] width 32 height 16
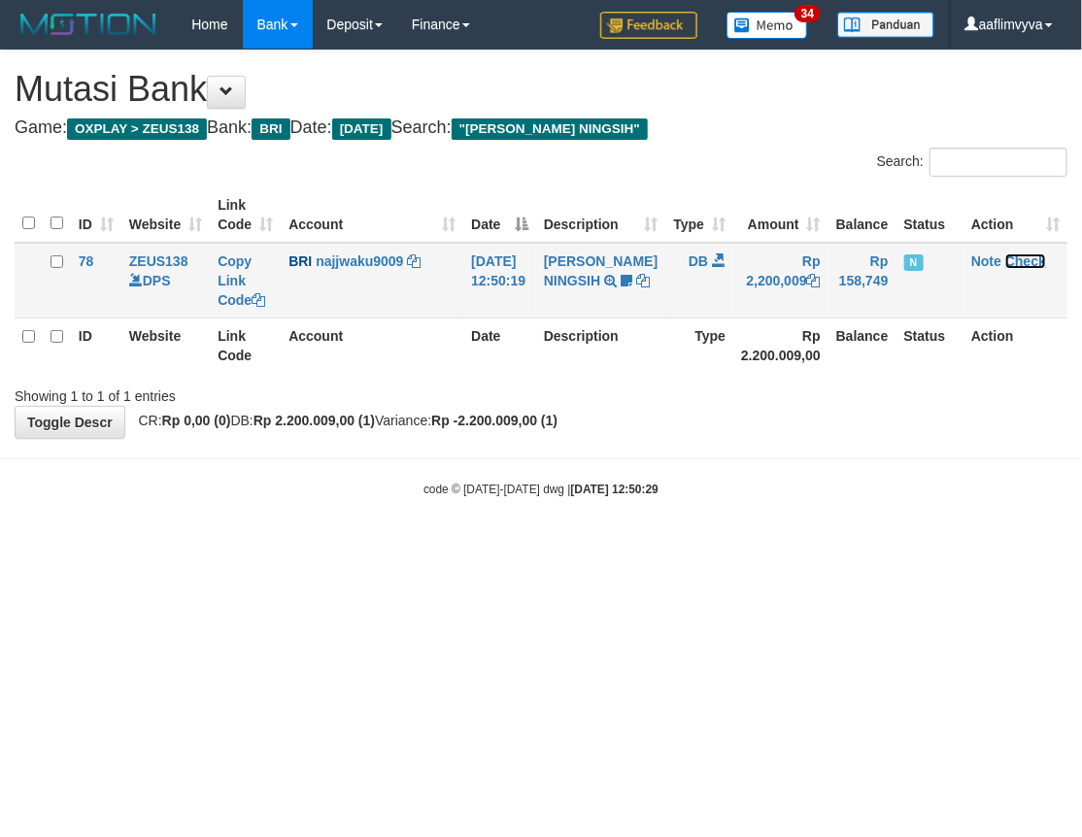
click at [1025, 265] on link "Check" at bounding box center [1025, 261] width 41 height 16
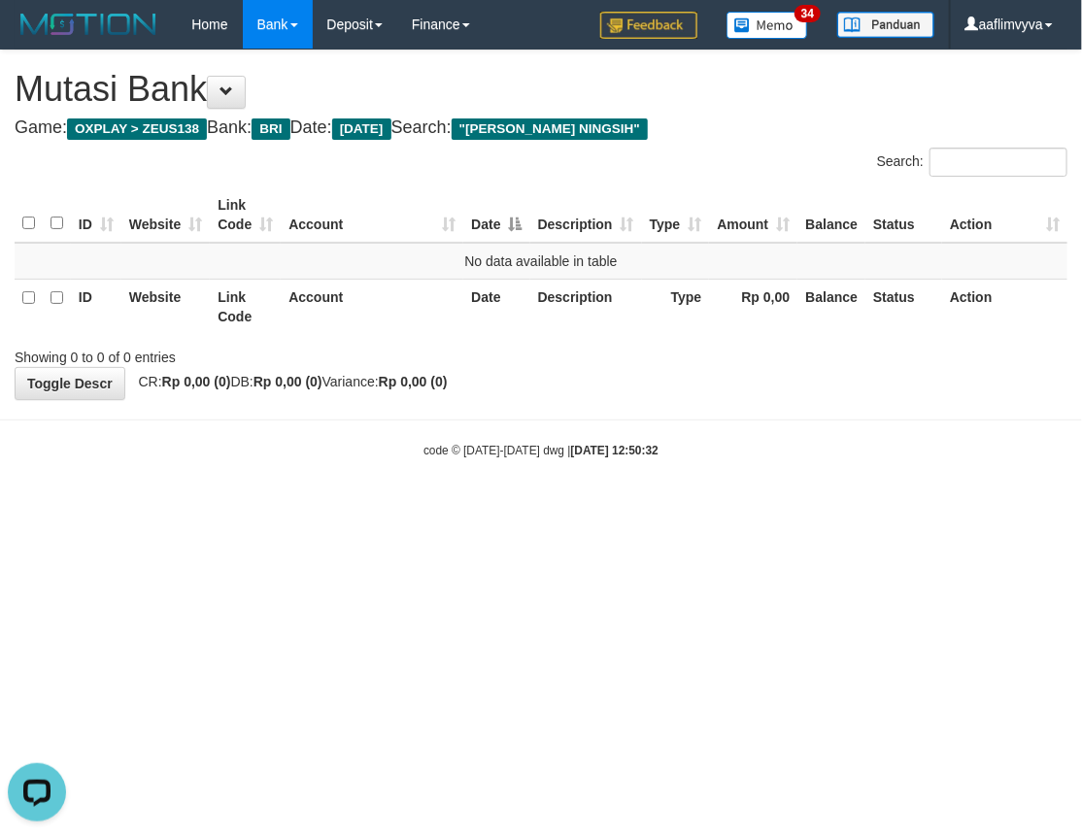
click at [753, 508] on html "Toggle navigation Home Bank Account List Load By Website Group [OXPLAY] ZEUS138…" at bounding box center [541, 254] width 1082 height 508
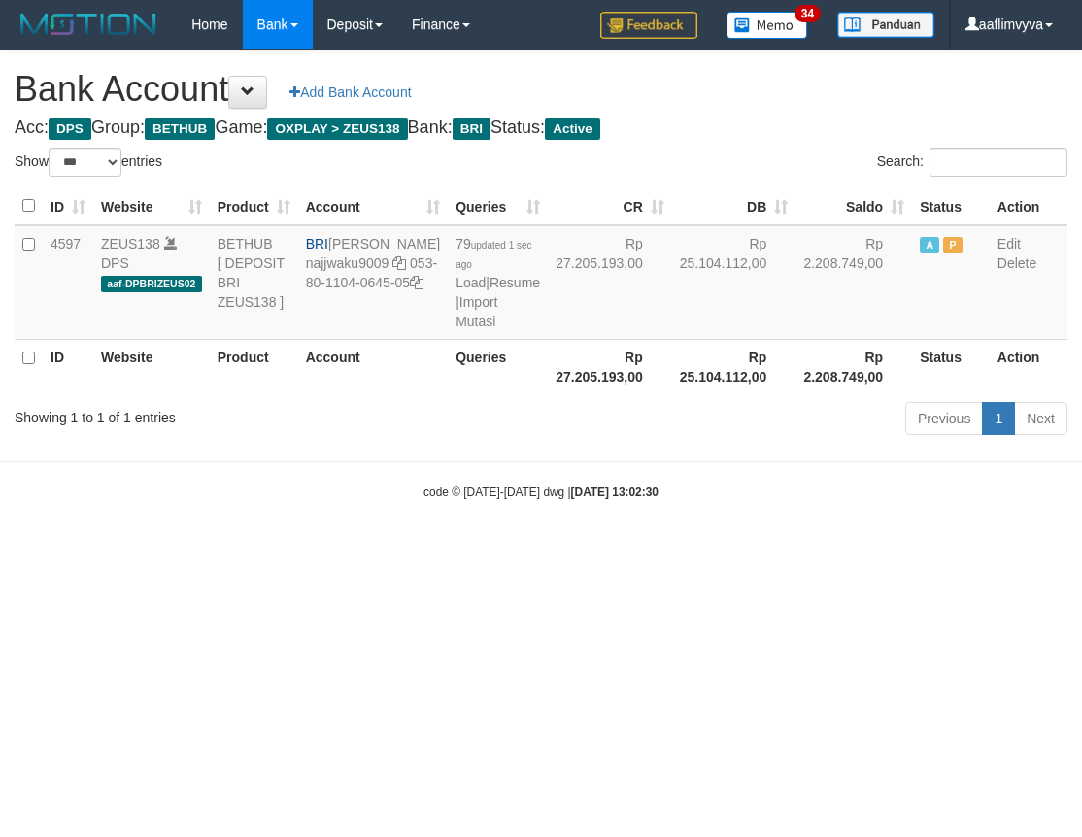
select select "***"
click at [384, 550] on html "Toggle navigation Home Bank Account List Load By Website Group [OXPLAY] ZEUS138…" at bounding box center [541, 275] width 1082 height 550
click at [455, 329] on link "Import Mutasi" at bounding box center [476, 311] width 42 height 35
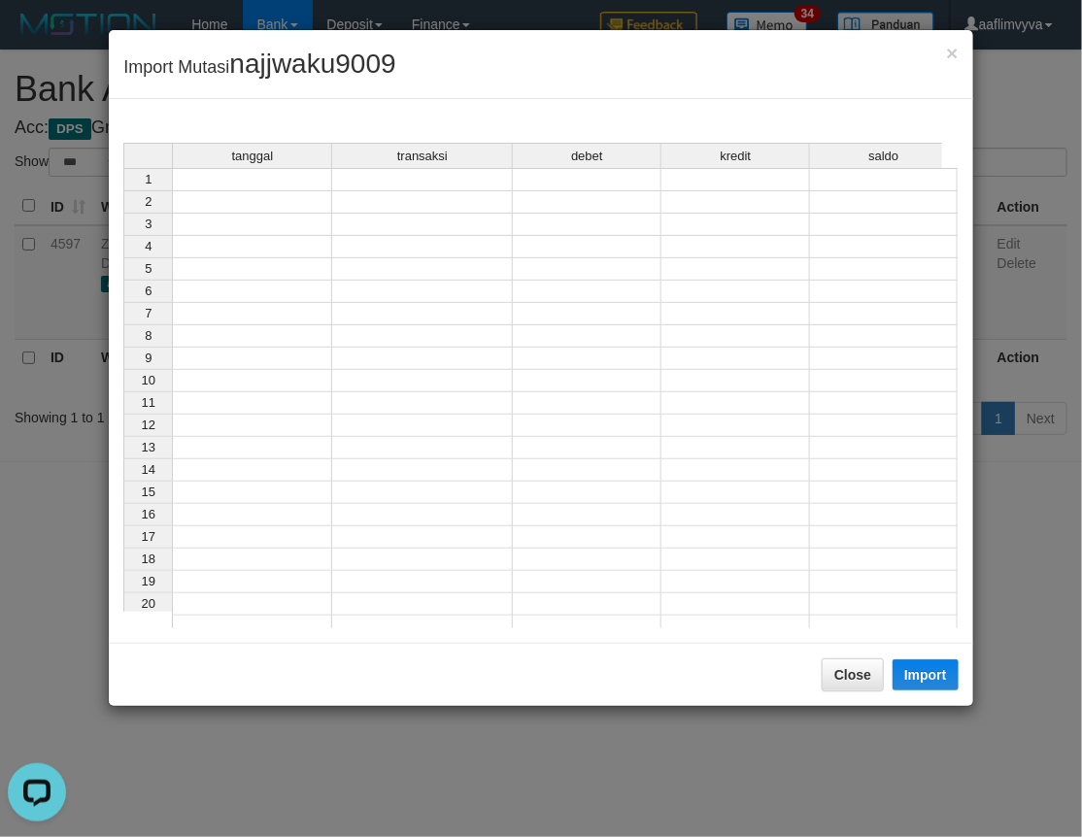
click at [201, 167] on div "tanggal" at bounding box center [252, 156] width 158 height 24
click at [216, 182] on td at bounding box center [252, 179] width 160 height 23
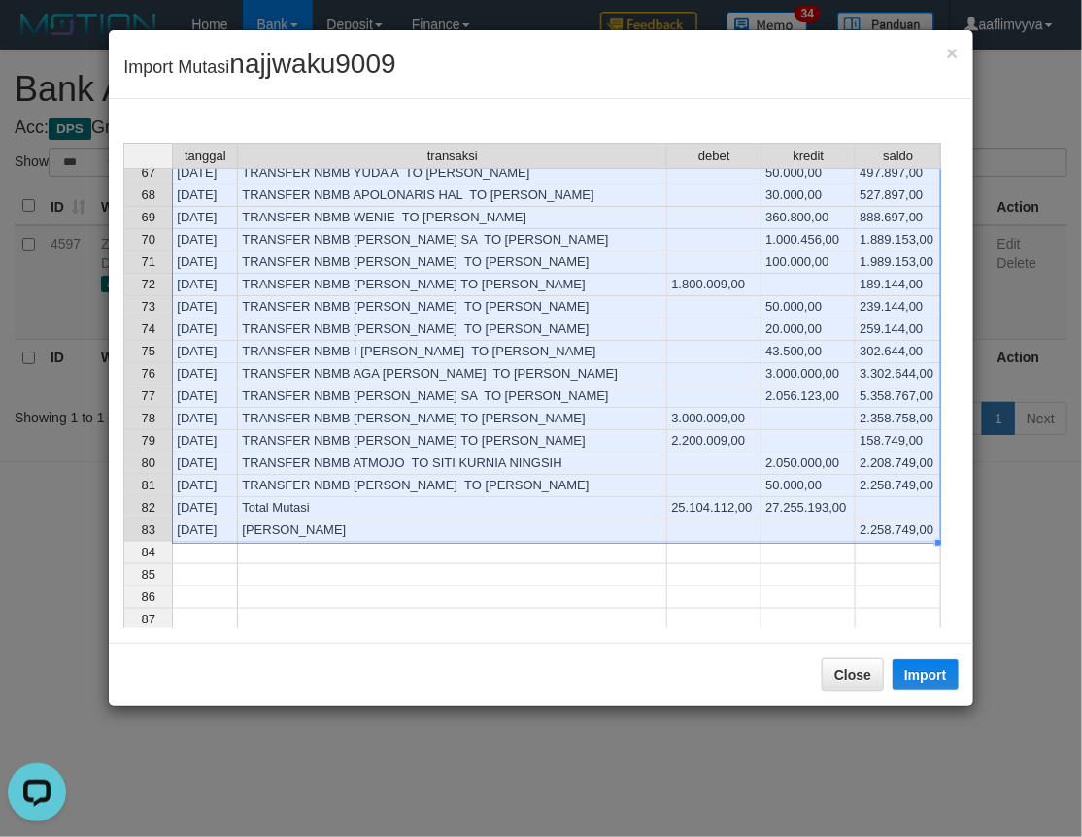
scroll to position [1447, 0]
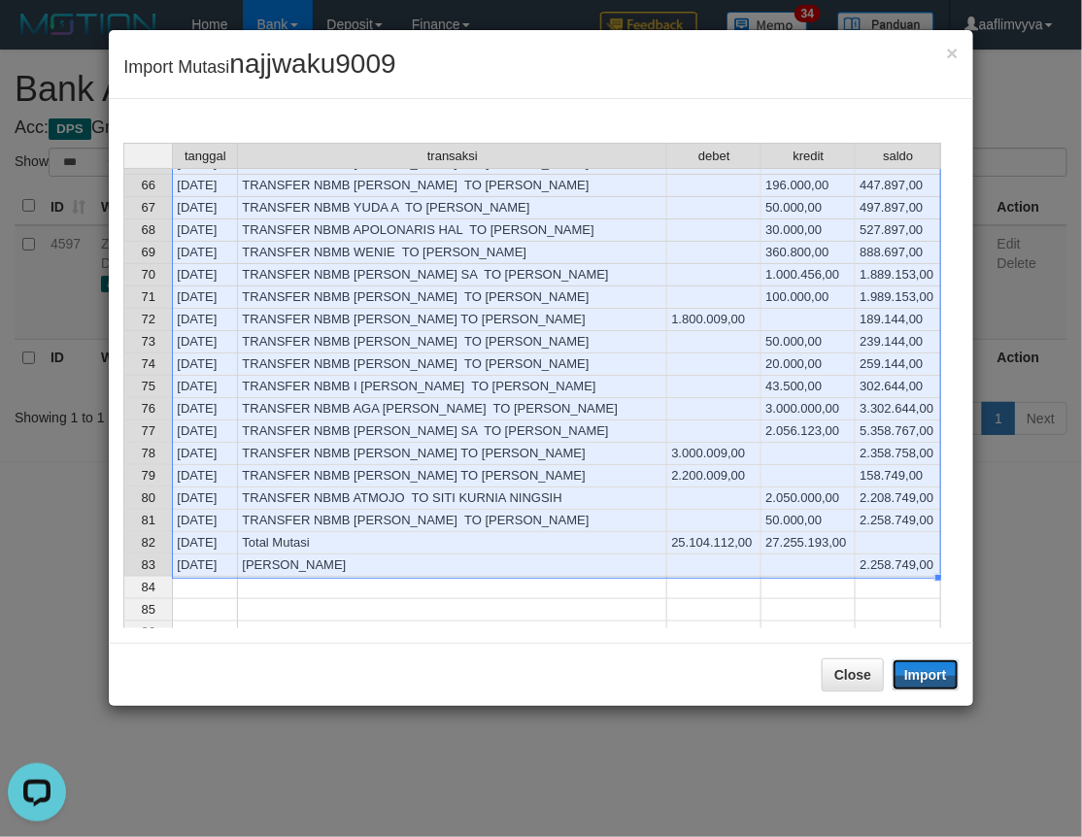
drag, startPoint x: 901, startPoint y: 673, endPoint x: 1, endPoint y: 437, distance: 930.5
click at [901, 673] on button "Import" at bounding box center [925, 674] width 66 height 31
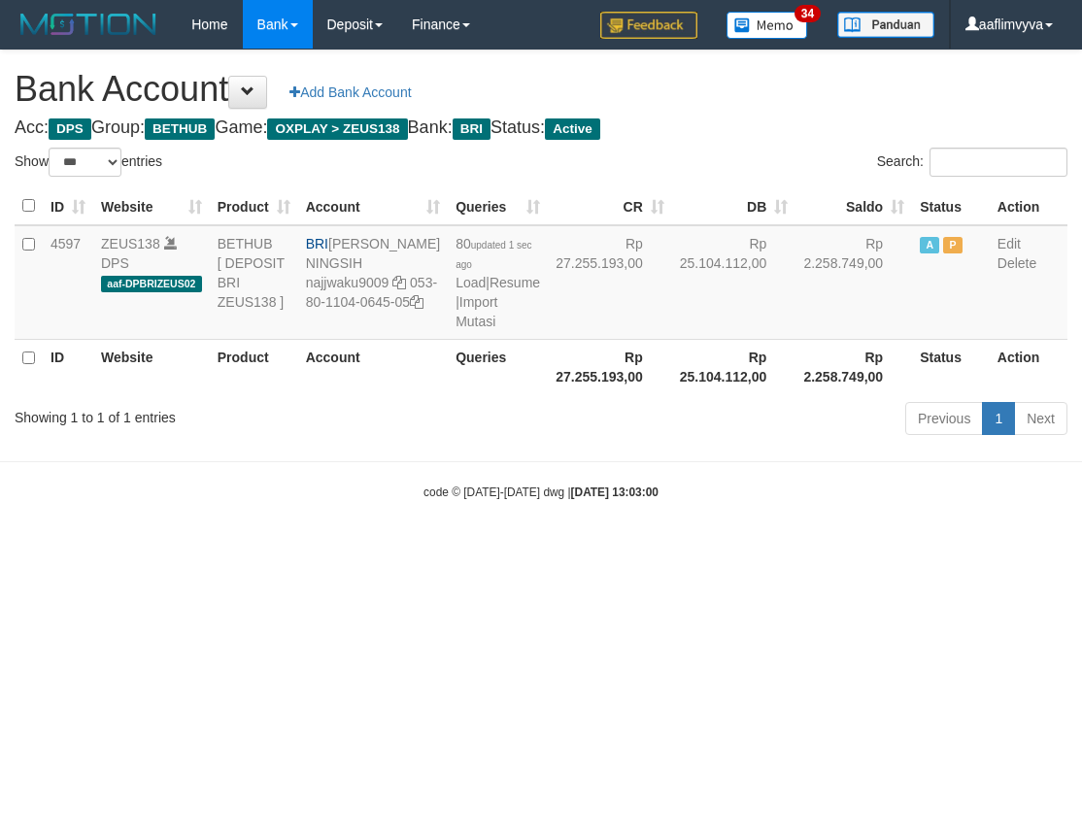
select select "***"
click at [428, 550] on html "Toggle navigation Home Bank Account List Load By Website Group [OXPLAY] ZEUS138…" at bounding box center [541, 275] width 1082 height 550
click at [455, 329] on link "Import Mutasi" at bounding box center [476, 311] width 42 height 35
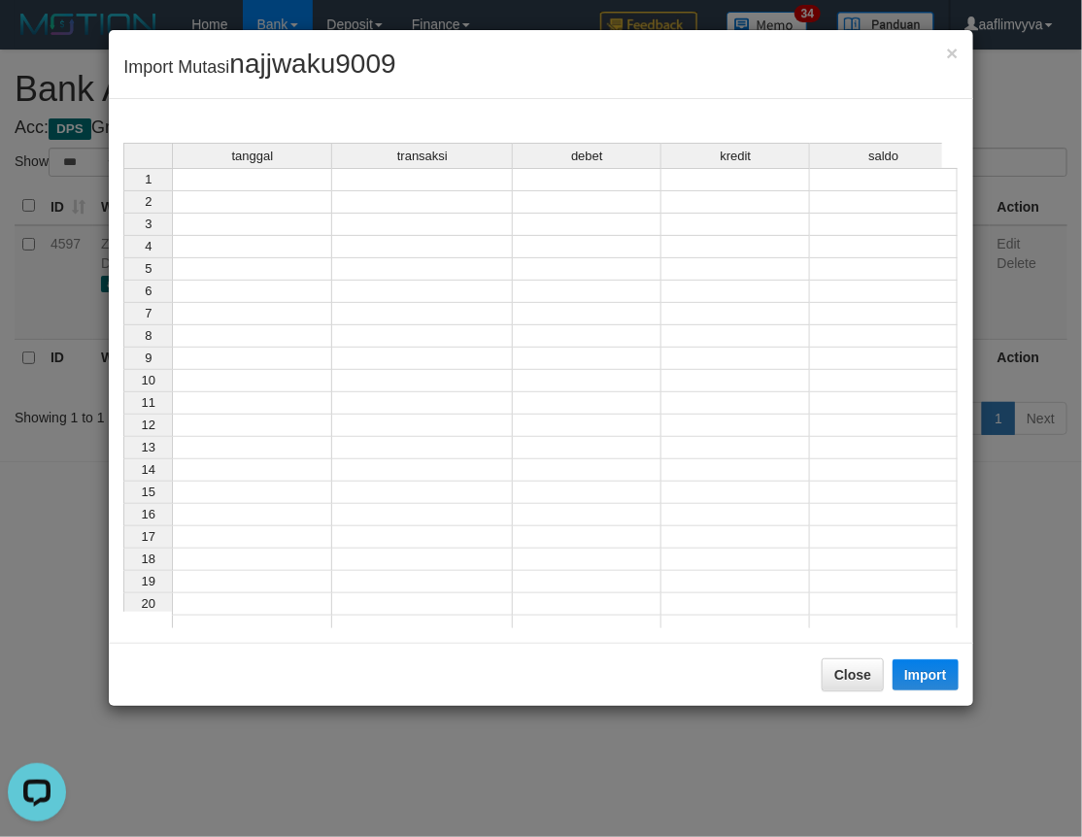
click at [298, 183] on td at bounding box center [252, 179] width 160 height 23
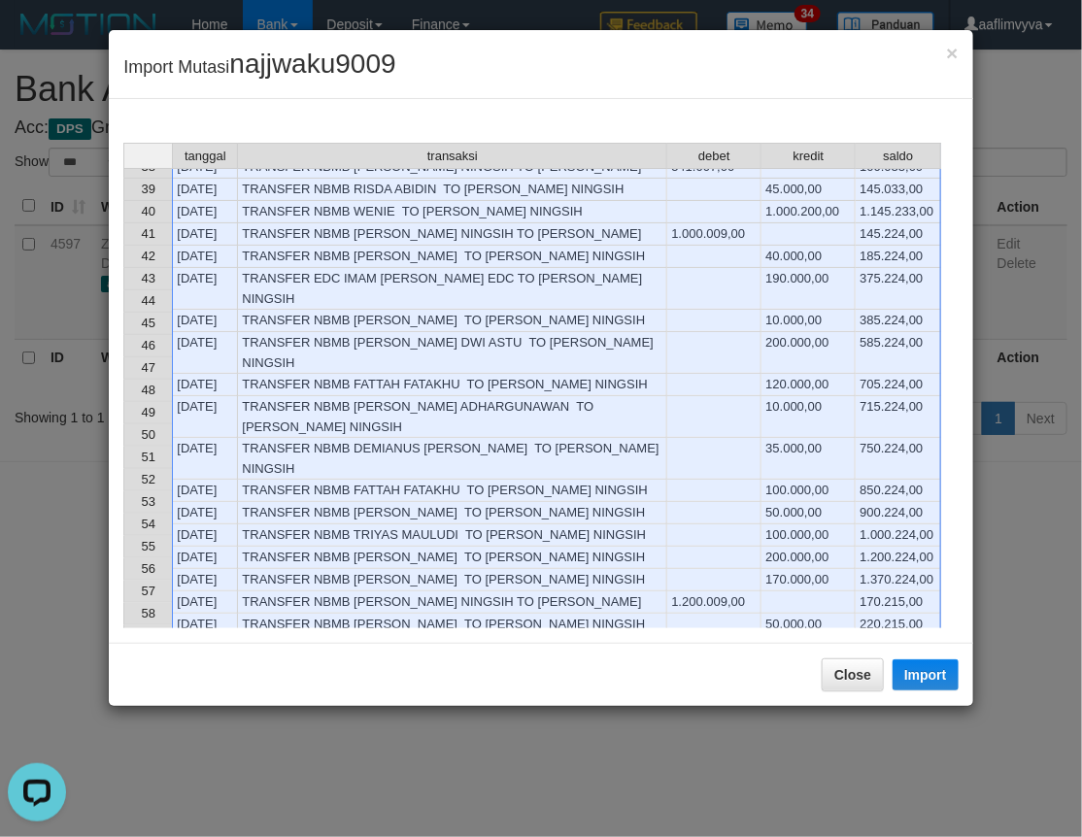
scroll to position [1583, 0]
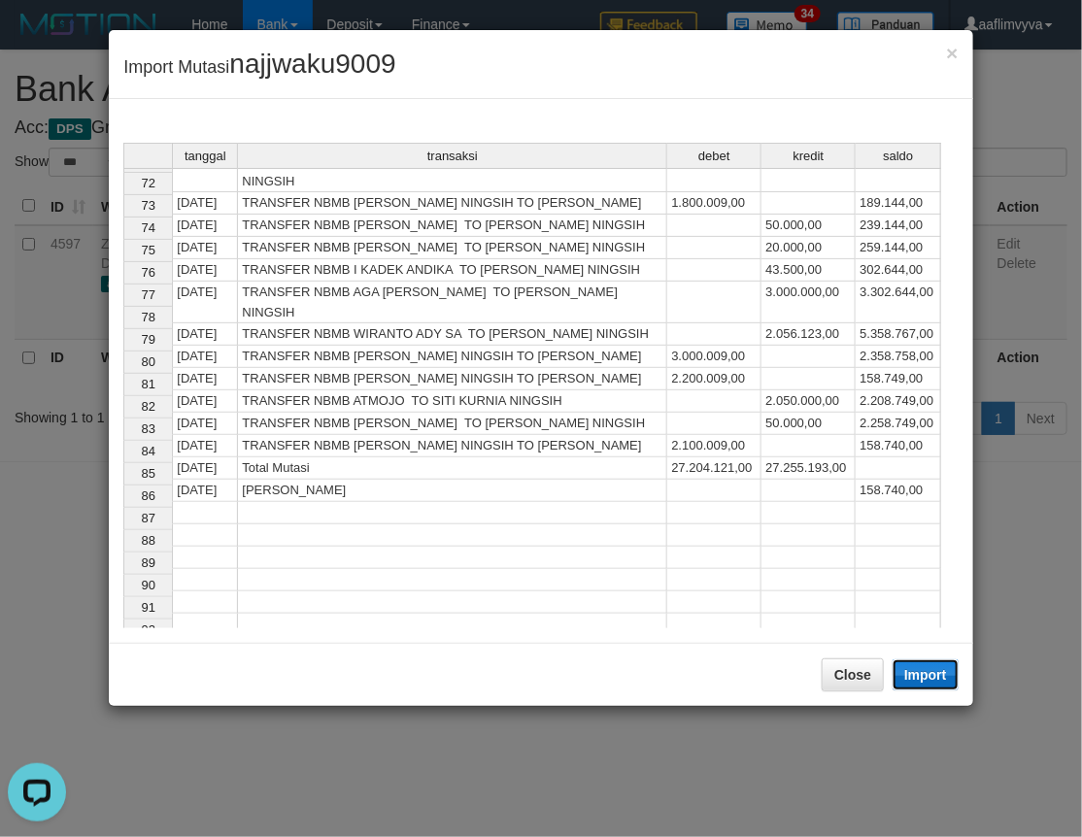
click at [942, 675] on button "Import" at bounding box center [925, 674] width 66 height 31
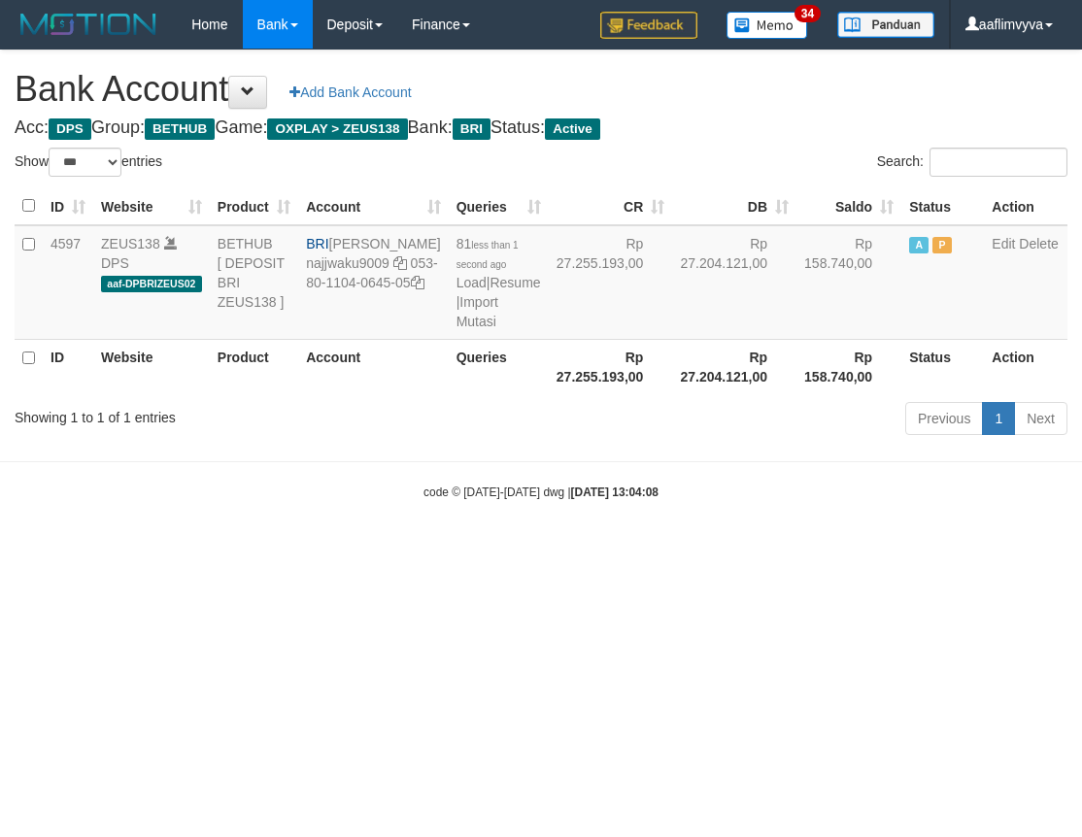
select select "***"
click at [371, 550] on html "Toggle navigation Home Bank Account List Load By Website Group [OXPLAY] ZEUS138…" at bounding box center [541, 275] width 1082 height 550
click at [716, 550] on html "Toggle navigation Home Bank Account List Load By Website Group [OXPLAY] ZEUS138…" at bounding box center [541, 275] width 1082 height 550
drag, startPoint x: 702, startPoint y: 646, endPoint x: 493, endPoint y: 366, distance: 349.0
click at [703, 550] on html "Toggle navigation Home Bank Account List Load By Website Group [OXPLAY] ZEUS138…" at bounding box center [541, 275] width 1082 height 550
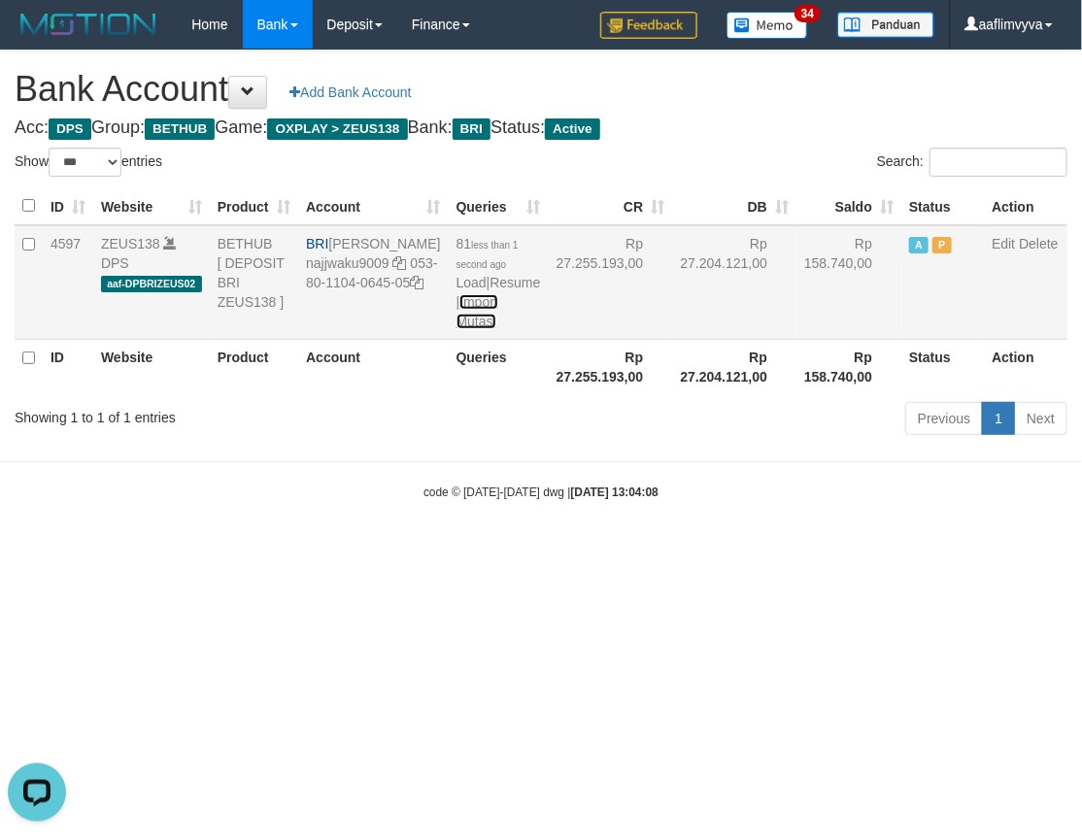
click at [456, 321] on link "Import Mutasi" at bounding box center [477, 311] width 42 height 35
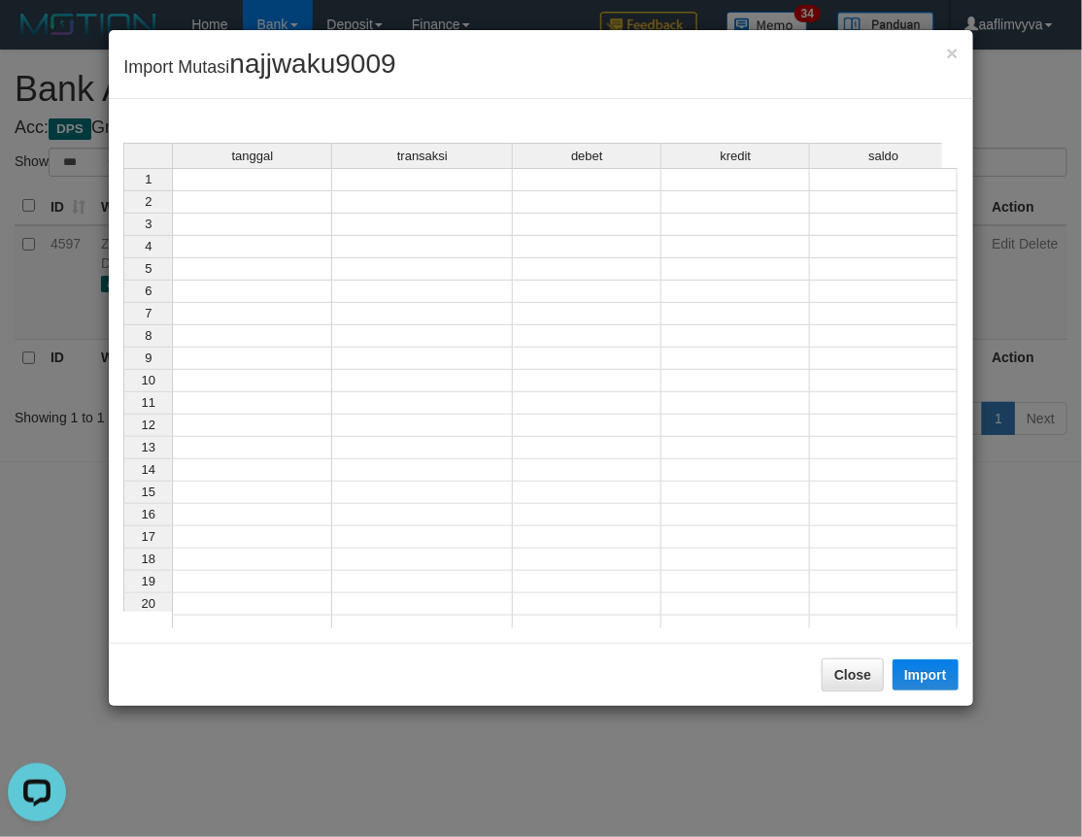
click at [235, 179] on td at bounding box center [252, 179] width 160 height 23
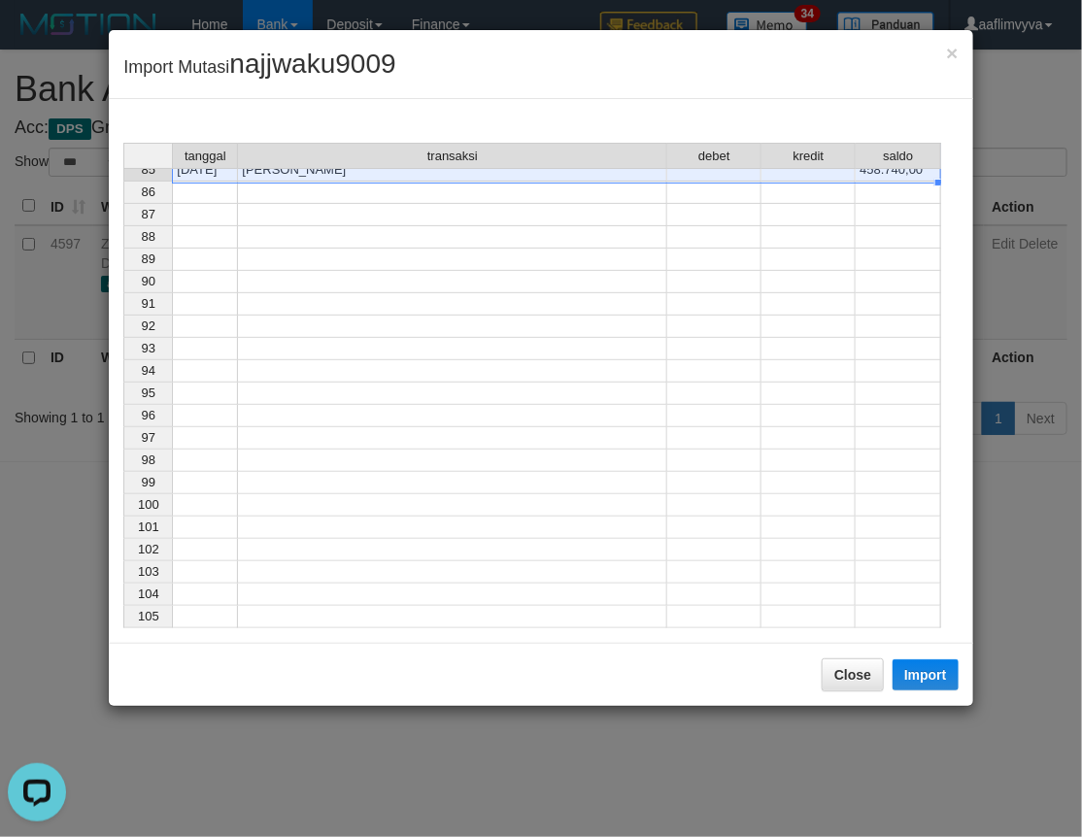
scroll to position [1491, 0]
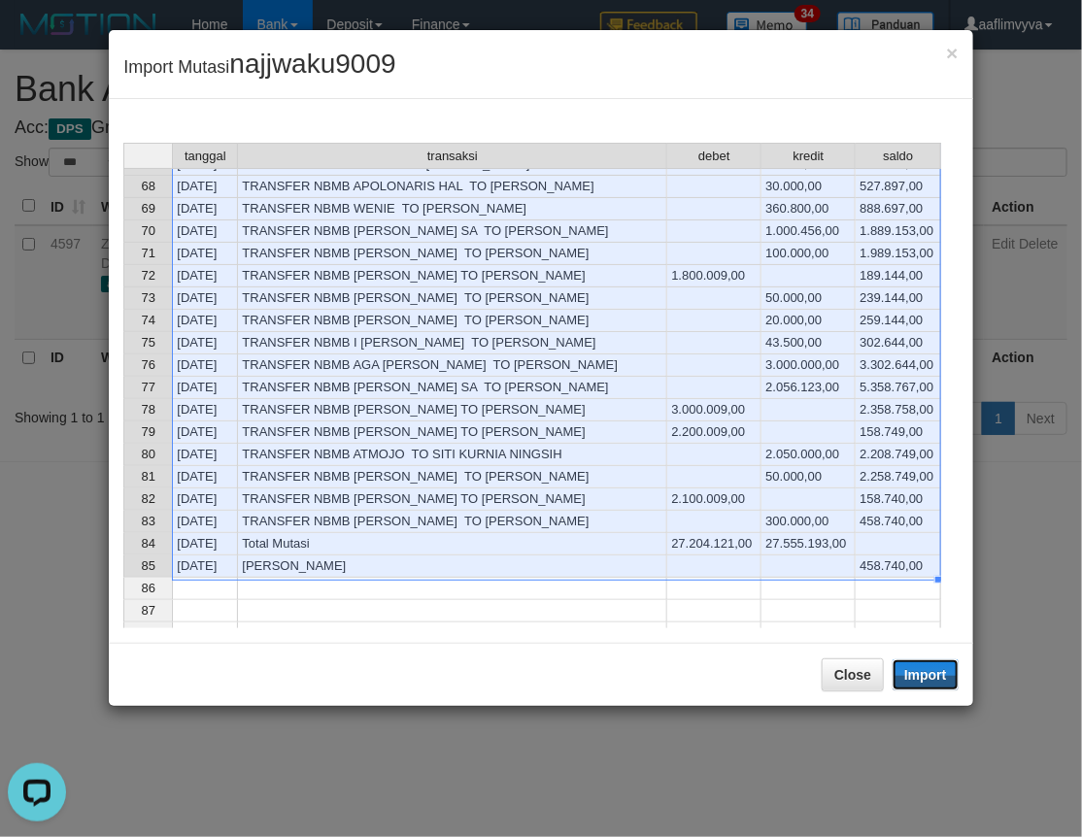
drag, startPoint x: 944, startPoint y: 671, endPoint x: 1, endPoint y: 280, distance: 1020.8
click at [944, 671] on button "Import" at bounding box center [925, 674] width 66 height 31
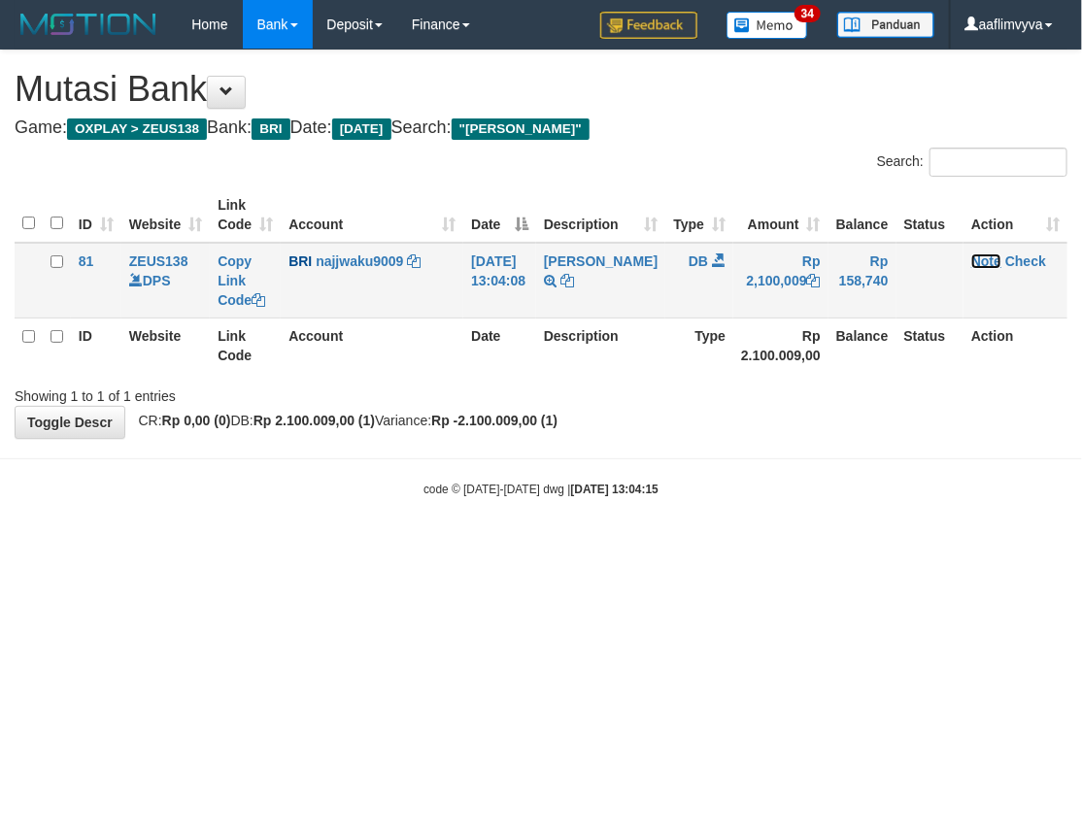
click at [984, 258] on link "Note" at bounding box center [986, 261] width 30 height 16
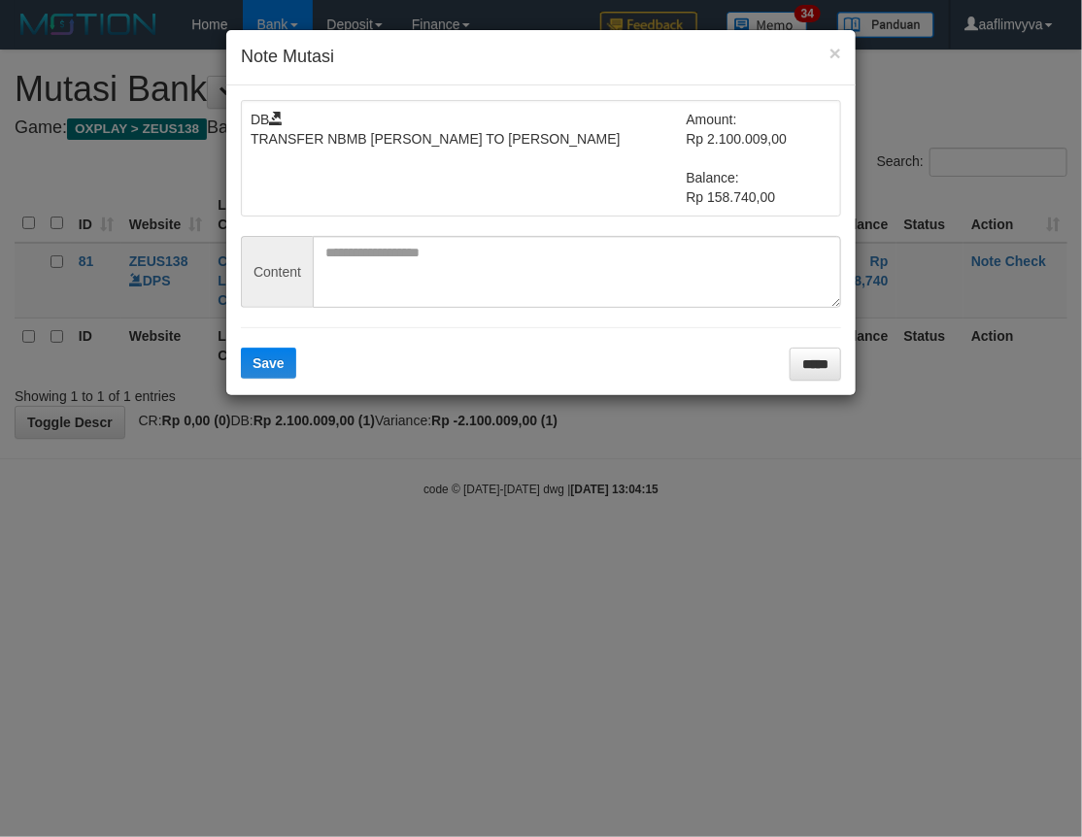
click at [308, 267] on span "Content" at bounding box center [277, 272] width 72 height 72
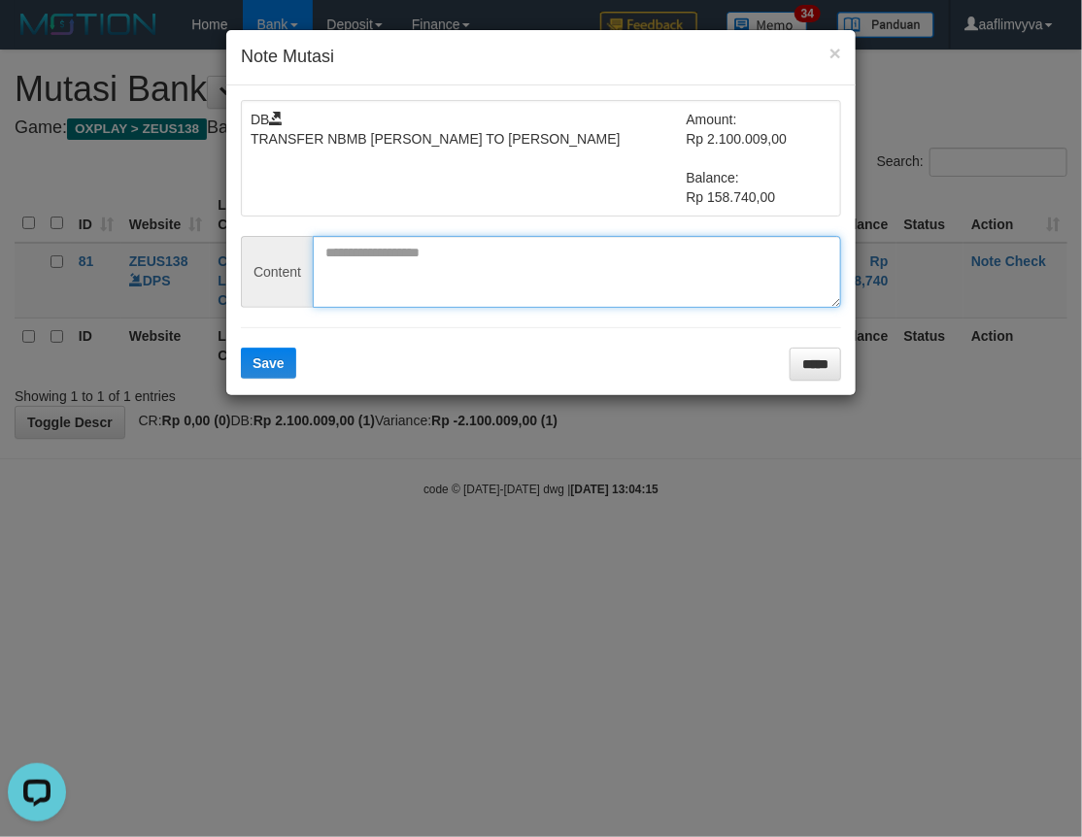
click at [357, 282] on textarea at bounding box center [577, 272] width 528 height 72
paste textarea "*********"
type textarea "*********"
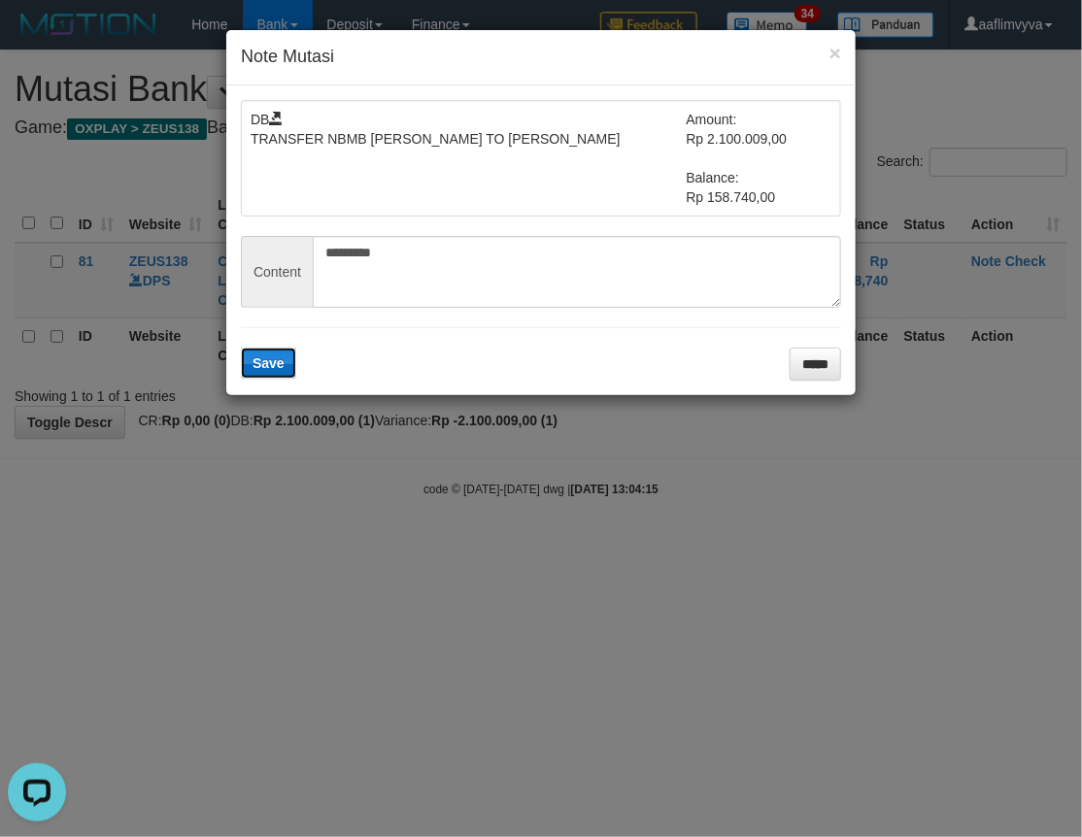
click at [251, 376] on button "Save" at bounding box center [268, 363] width 55 height 31
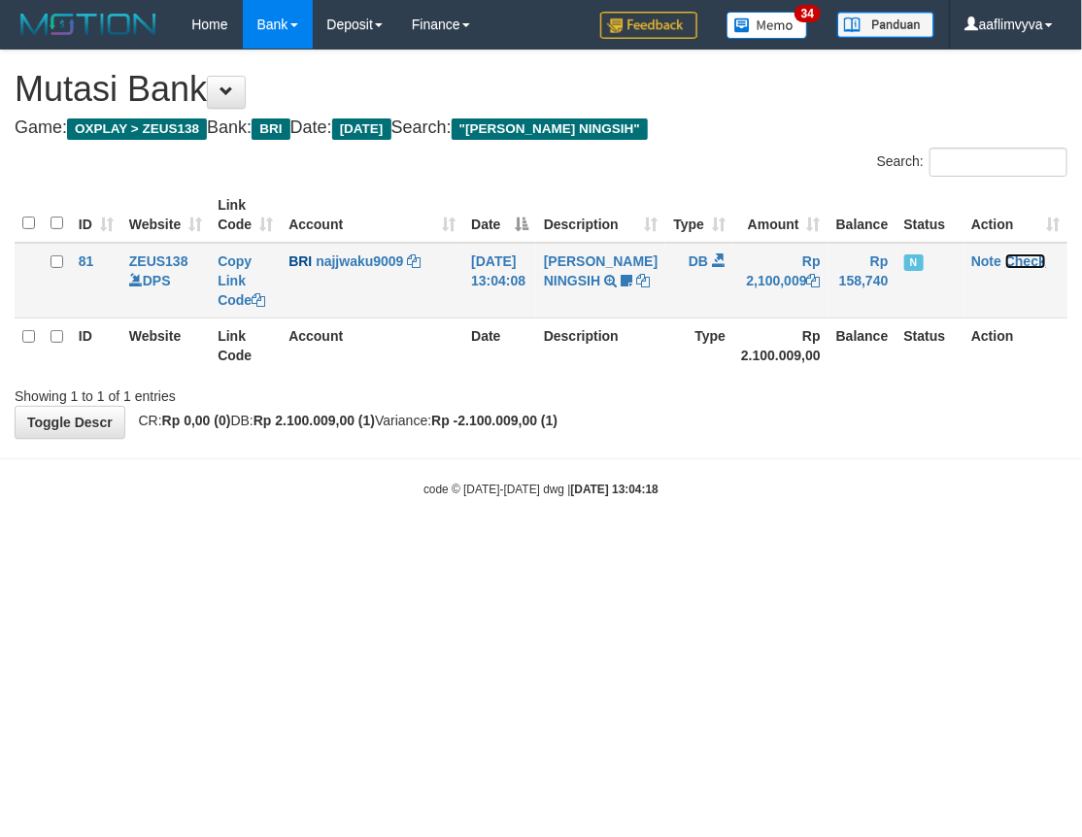
click at [1029, 254] on link "Check" at bounding box center [1025, 261] width 41 height 16
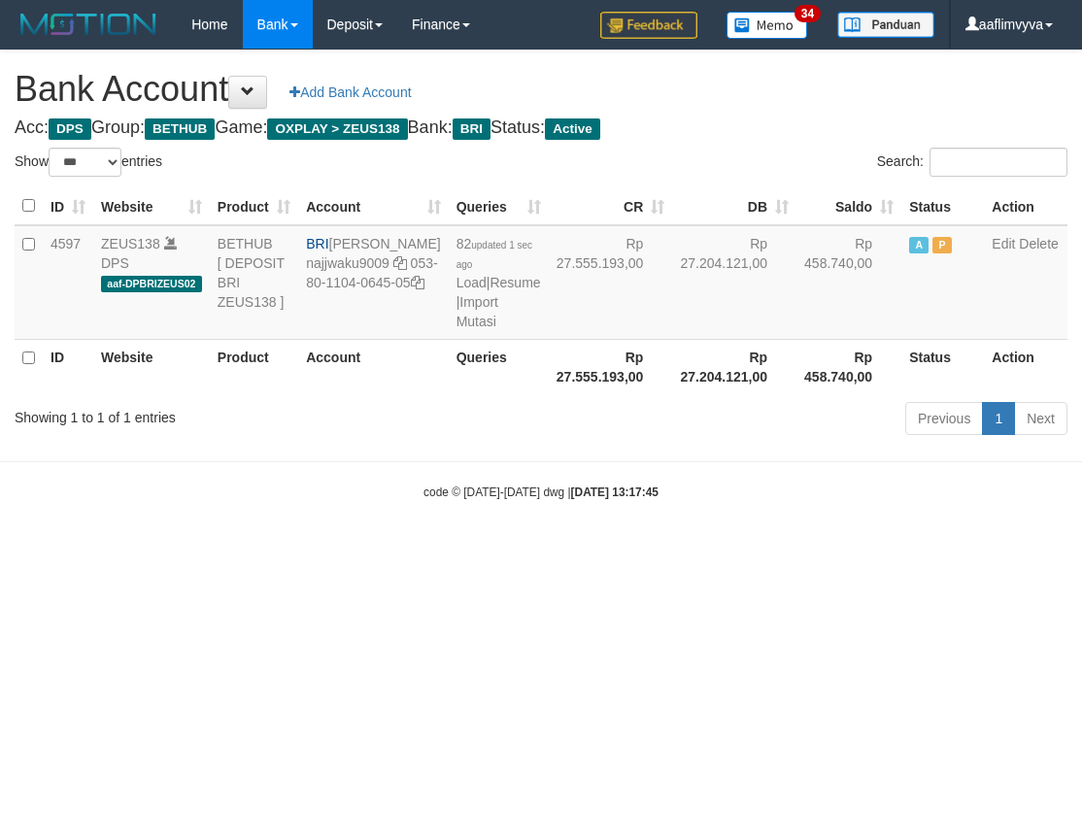
select select "***"
drag, startPoint x: 435, startPoint y: 578, endPoint x: 416, endPoint y: 391, distance: 187.4
click at [435, 550] on body "Toggle navigation Home Bank Account List Load By Website Group [OXPLAY] ZEUS138…" at bounding box center [541, 275] width 1082 height 550
click at [449, 340] on td "82 updated 1 sec ago Load | Resume | Import Mutasi" at bounding box center [499, 282] width 100 height 115
click at [456, 329] on link "Import Mutasi" at bounding box center [477, 311] width 42 height 35
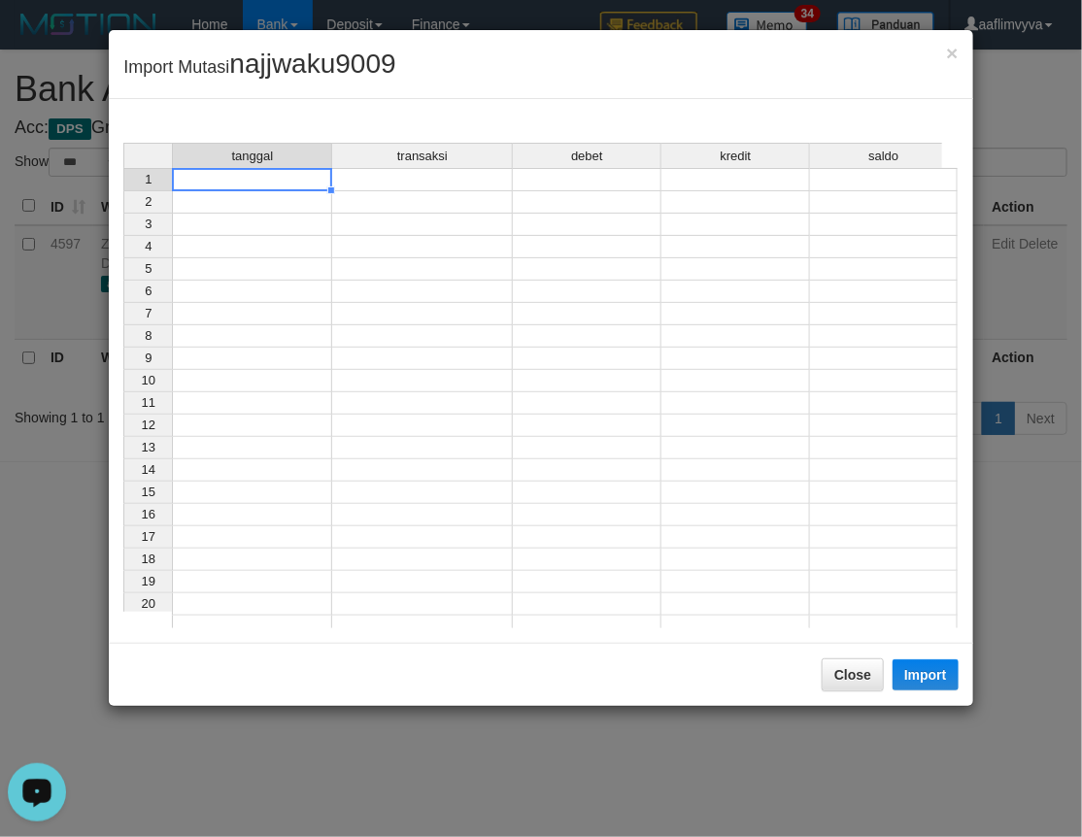
click at [249, 181] on td at bounding box center [252, 179] width 160 height 23
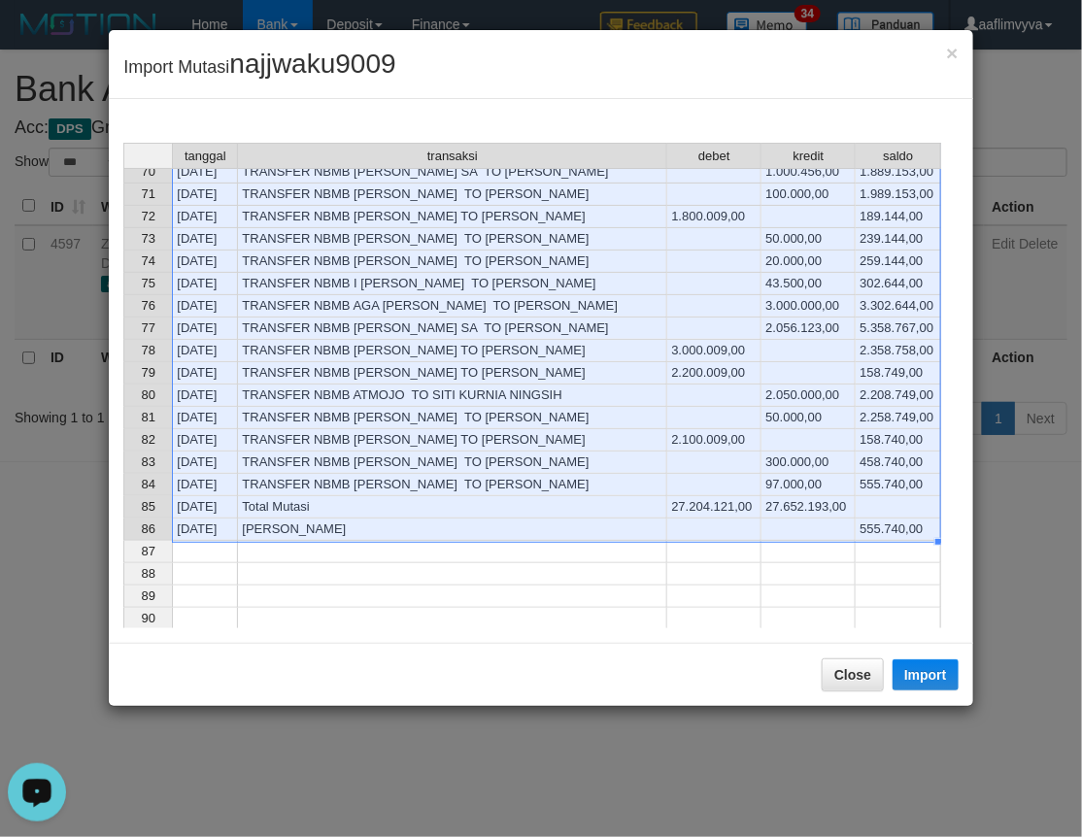
scroll to position [1512, 0]
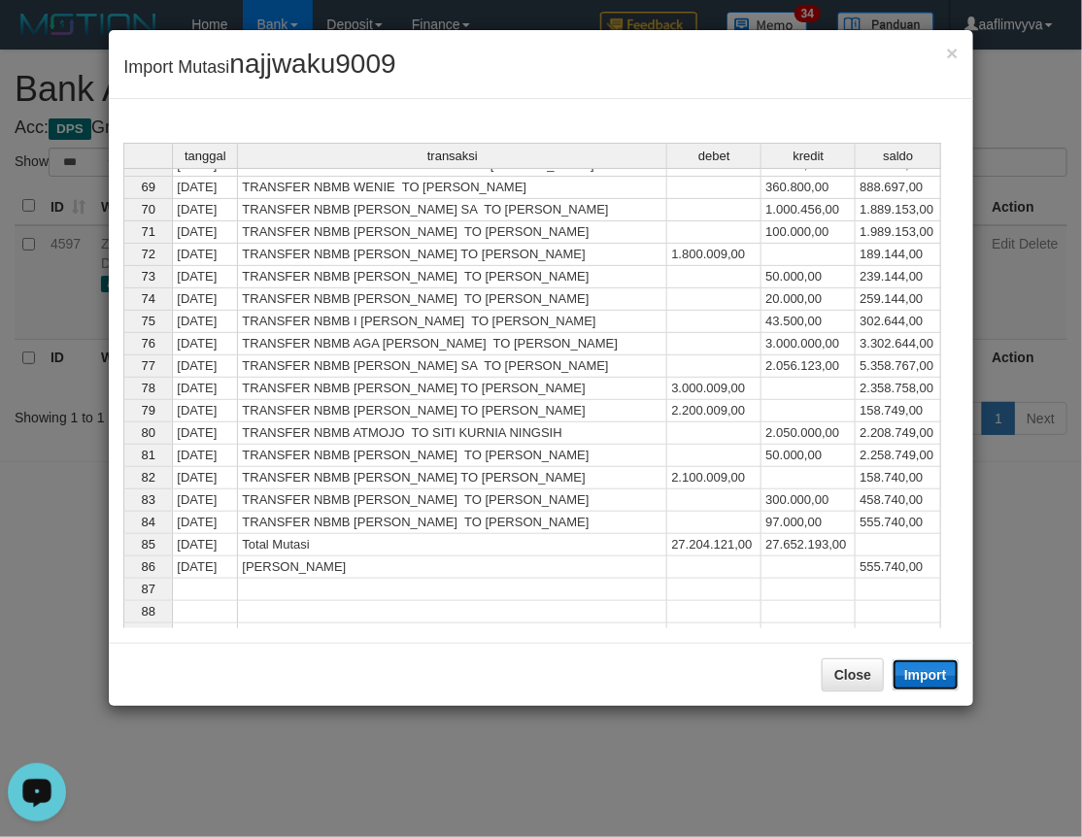
click at [927, 672] on button "Import" at bounding box center [925, 674] width 66 height 31
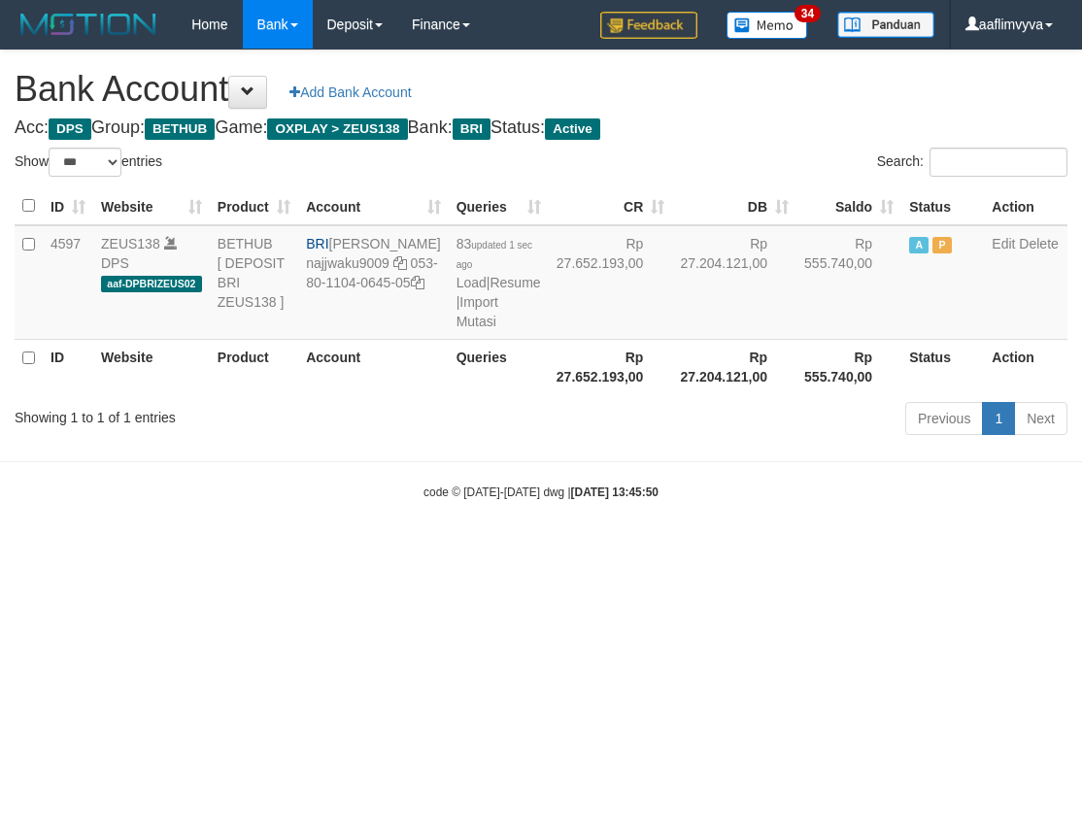
select select "***"
click at [802, 550] on html "Toggle navigation Home Bank Account List Load By Website Group [OXPLAY] ZEUS138…" at bounding box center [541, 275] width 1082 height 550
click at [456, 329] on link "Import Mutasi" at bounding box center [477, 311] width 42 height 35
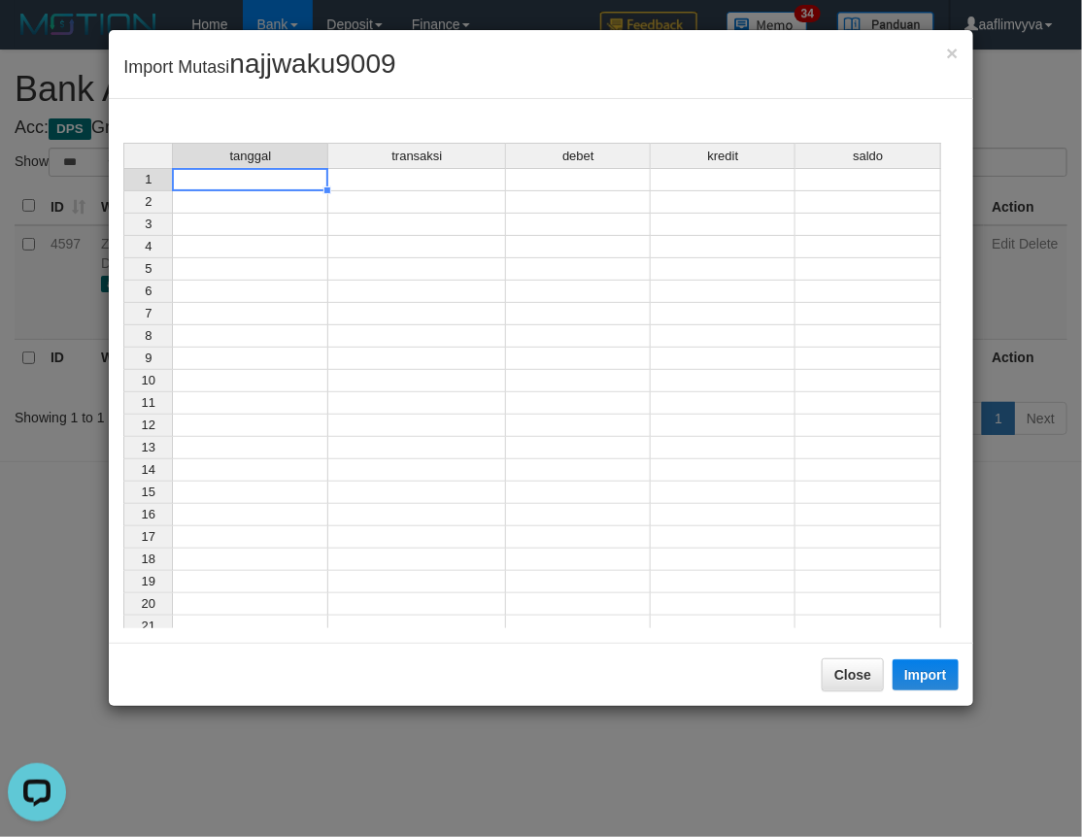
click at [226, 176] on td at bounding box center [250, 179] width 156 height 23
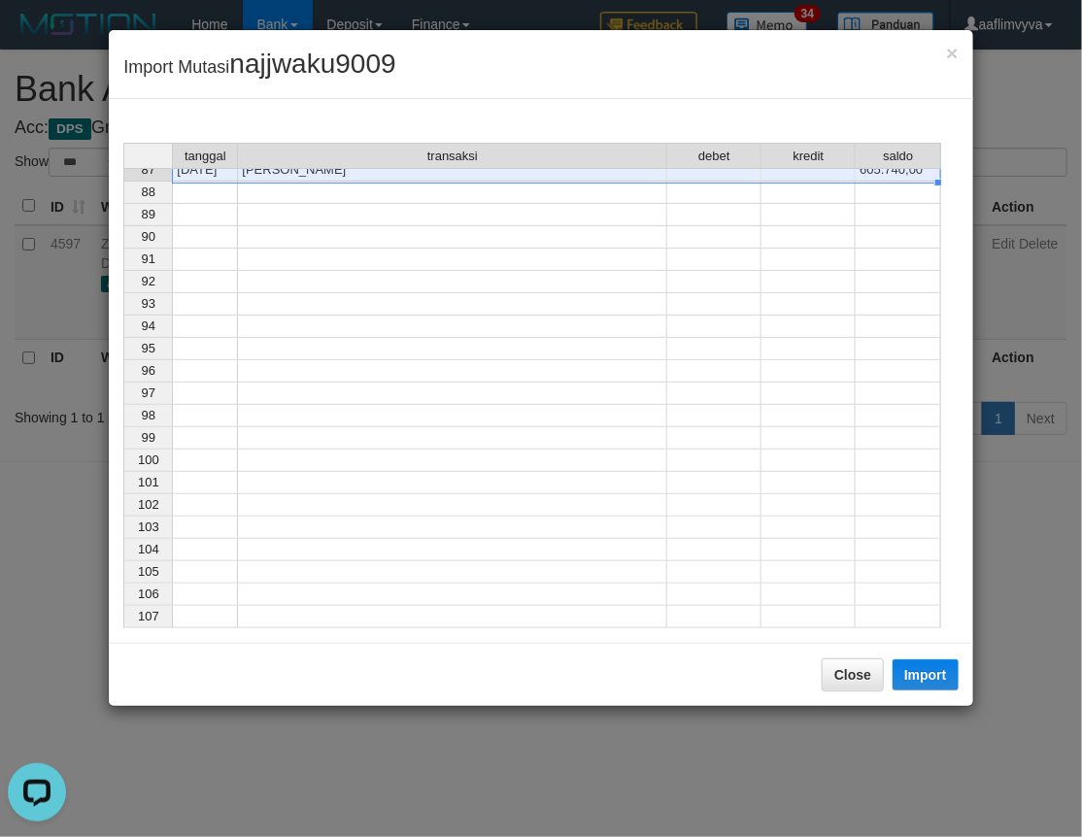
scroll to position [1536, 0]
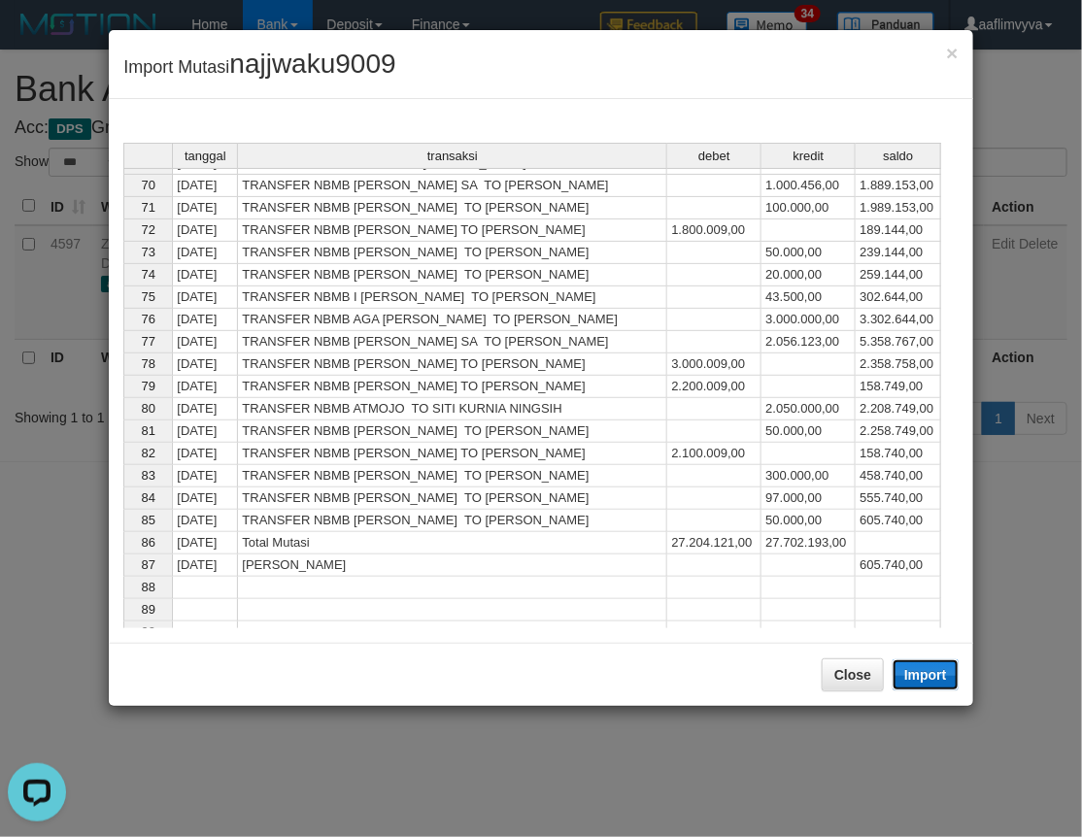
click at [929, 674] on button "Import" at bounding box center [925, 674] width 66 height 31
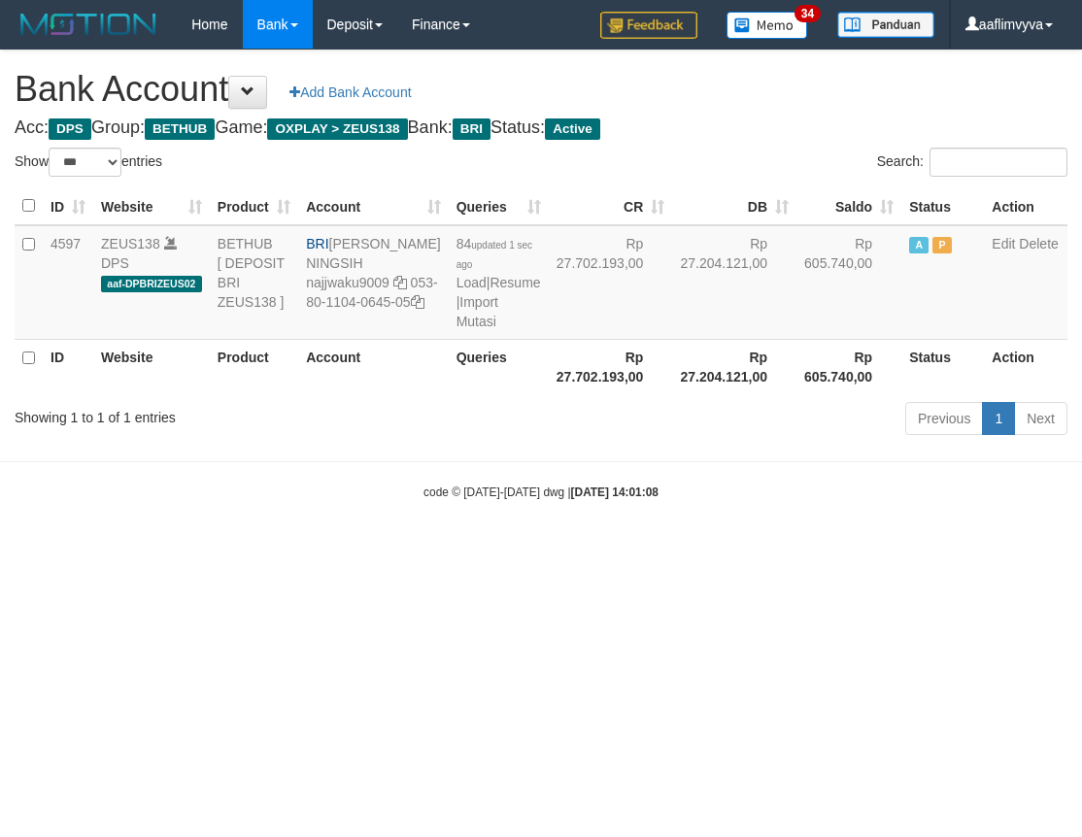
select select "***"
click at [856, 550] on html "Toggle navigation Home Bank Account List Load By Website Group [OXPLAY] ZEUS138…" at bounding box center [541, 275] width 1082 height 550
click at [456, 329] on link "Import Mutasi" at bounding box center [477, 311] width 42 height 35
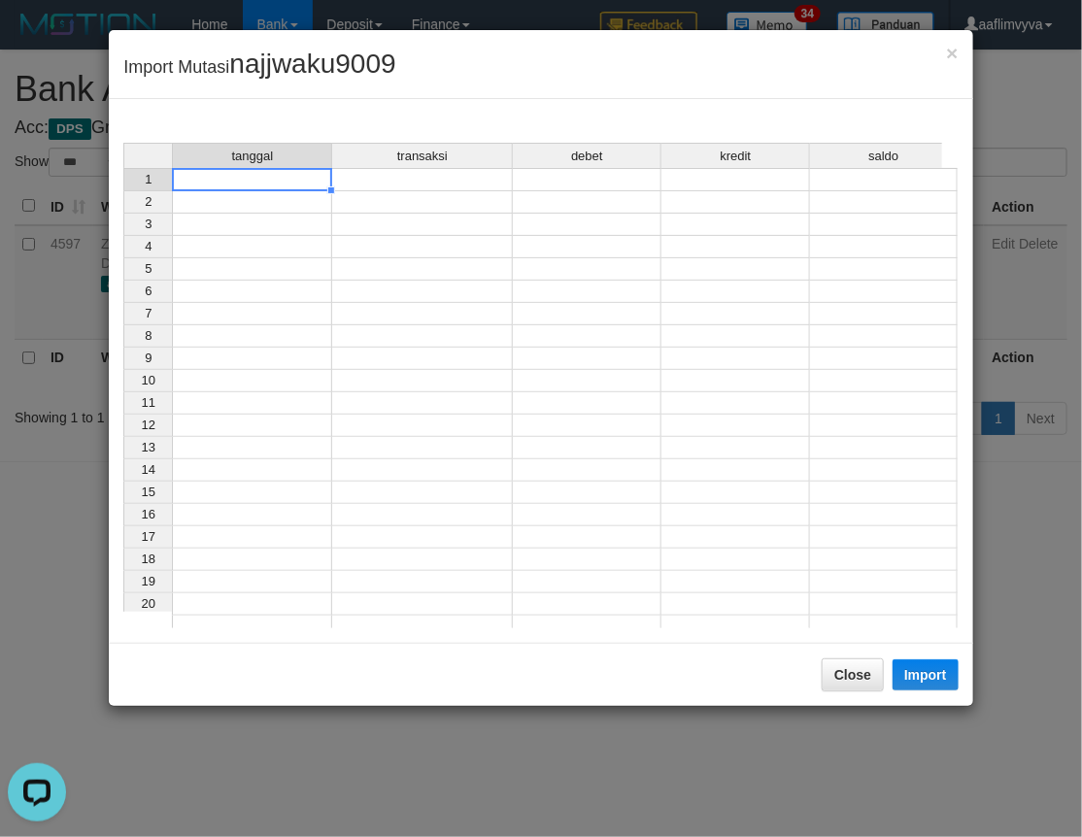
click at [297, 177] on td at bounding box center [252, 179] width 160 height 23
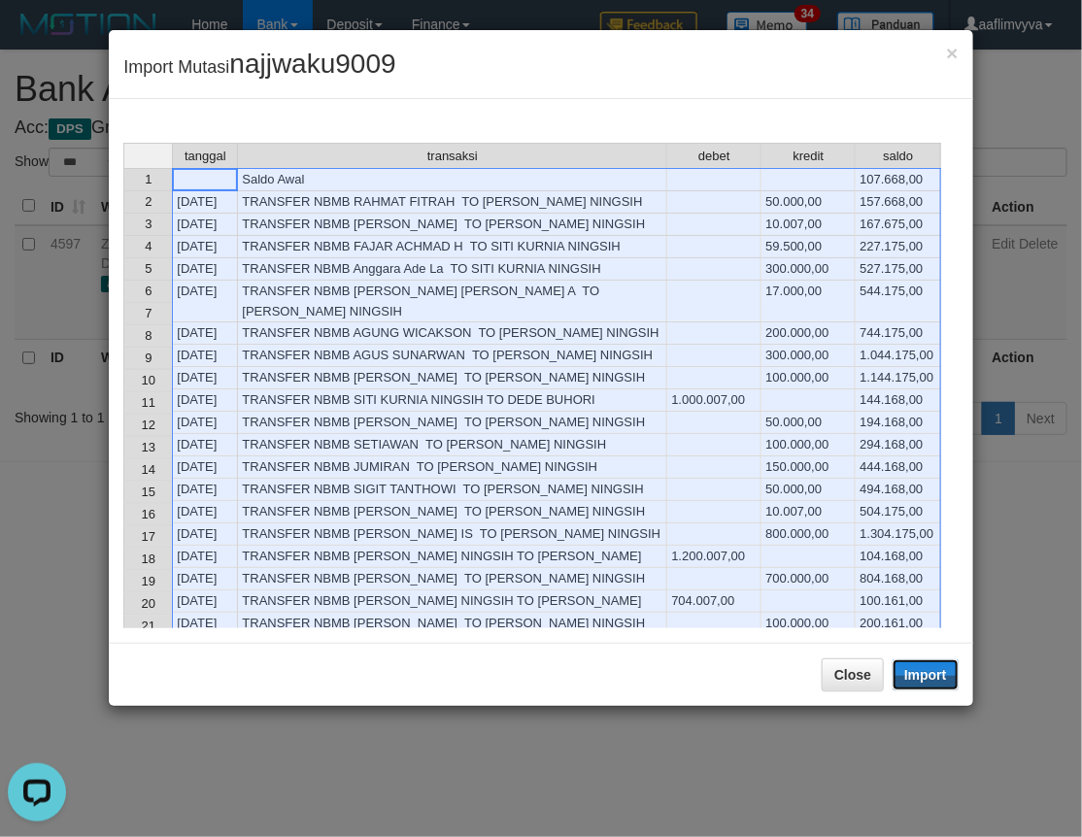
drag, startPoint x: 925, startPoint y: 674, endPoint x: 745, endPoint y: 741, distance: 192.6
click at [925, 675] on button "Import" at bounding box center [925, 674] width 66 height 31
click at [835, 706] on div "Close Import" at bounding box center [540, 674] width 863 height 63
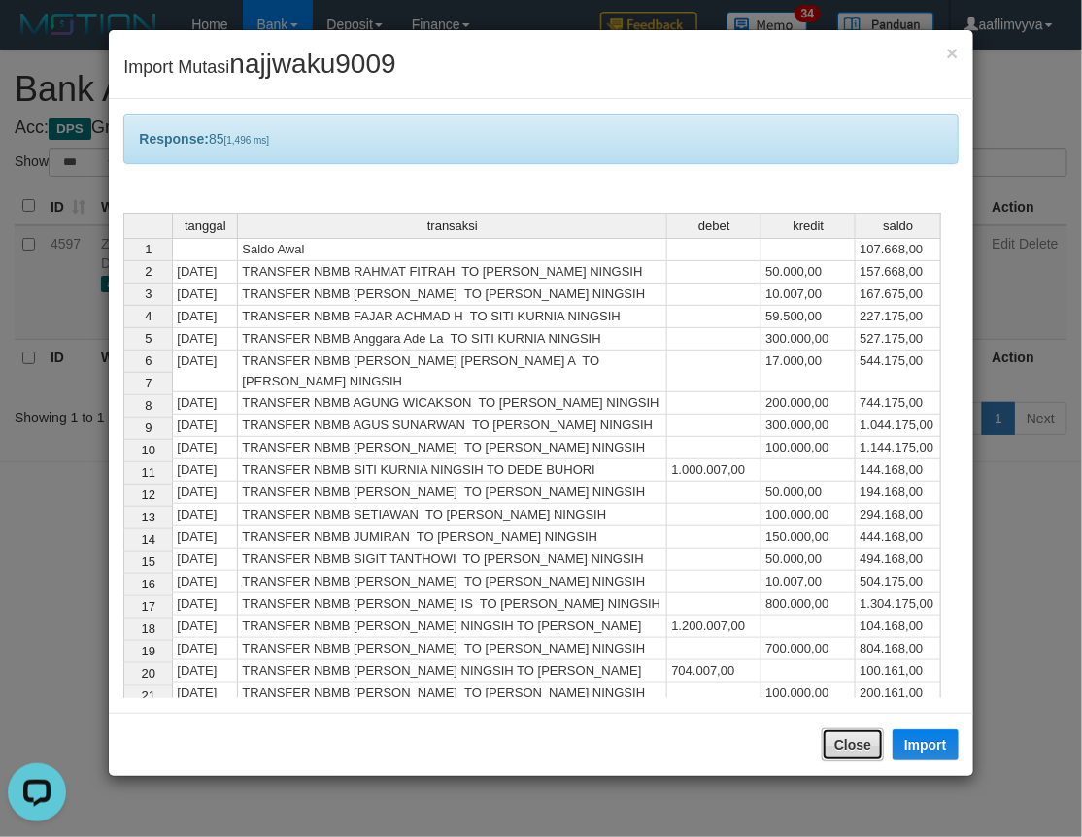
click at [854, 752] on button "Close" at bounding box center [852, 744] width 62 height 33
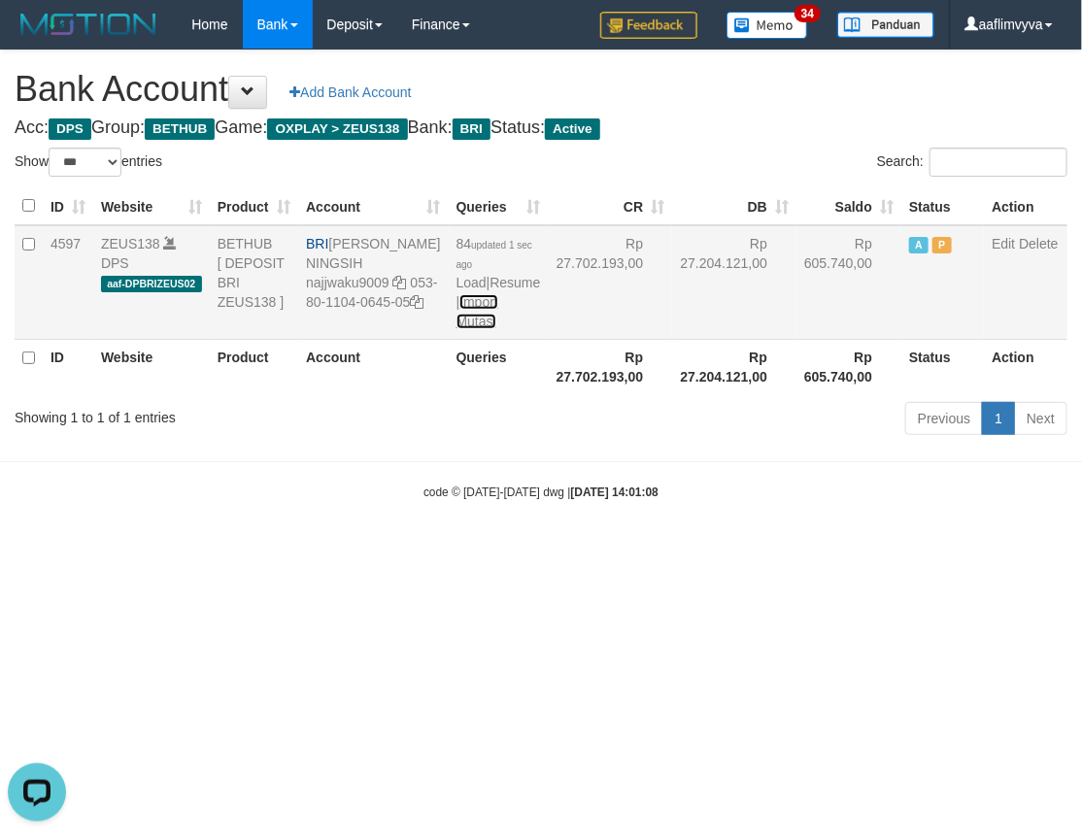
click at [456, 329] on link "Import Mutasi" at bounding box center [477, 311] width 42 height 35
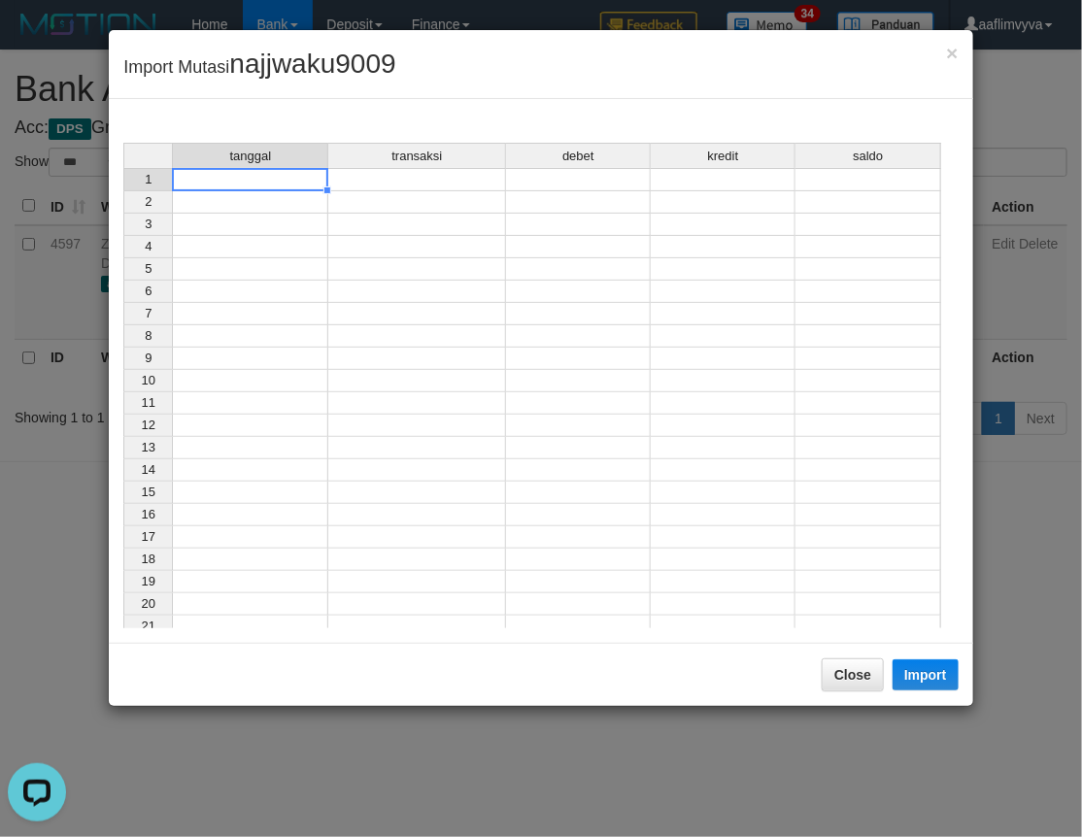
click at [293, 184] on td at bounding box center [250, 179] width 156 height 23
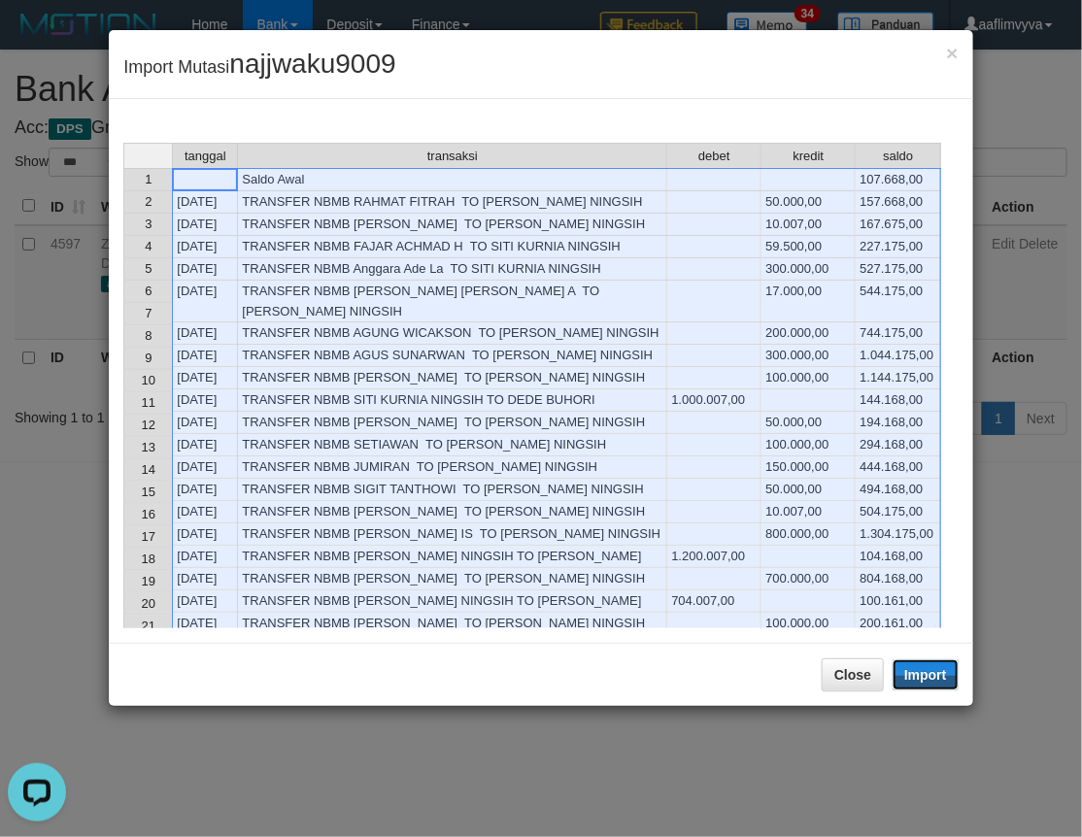
drag, startPoint x: 934, startPoint y: 676, endPoint x: 856, endPoint y: 702, distance: 82.0
click at [932, 681] on button "Import" at bounding box center [925, 674] width 66 height 31
click at [857, 691] on button "Close" at bounding box center [852, 674] width 62 height 33
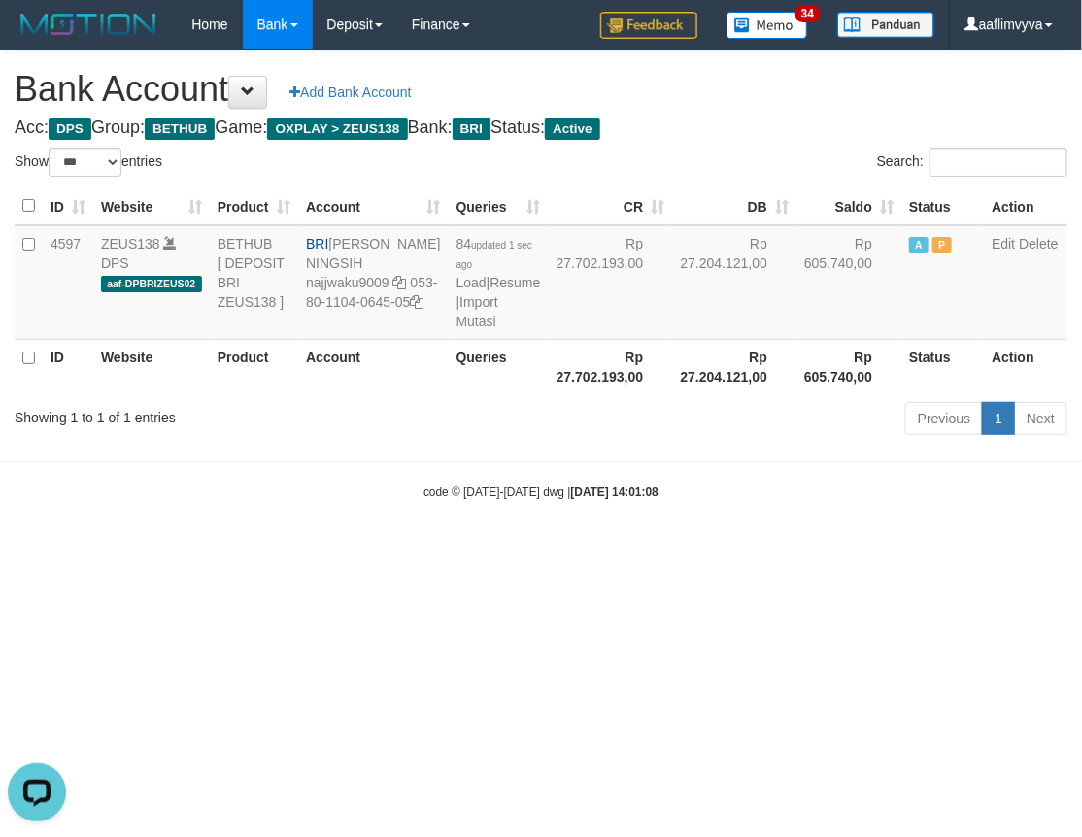
drag, startPoint x: 764, startPoint y: 654, endPoint x: 580, endPoint y: 401, distance: 313.5
click at [764, 550] on html "Toggle navigation Home Bank Account List Load By Website Group [OXPLAY] ZEUS138…" at bounding box center [541, 275] width 1082 height 550
click at [456, 329] on link "Import Mutasi" at bounding box center [477, 311] width 42 height 35
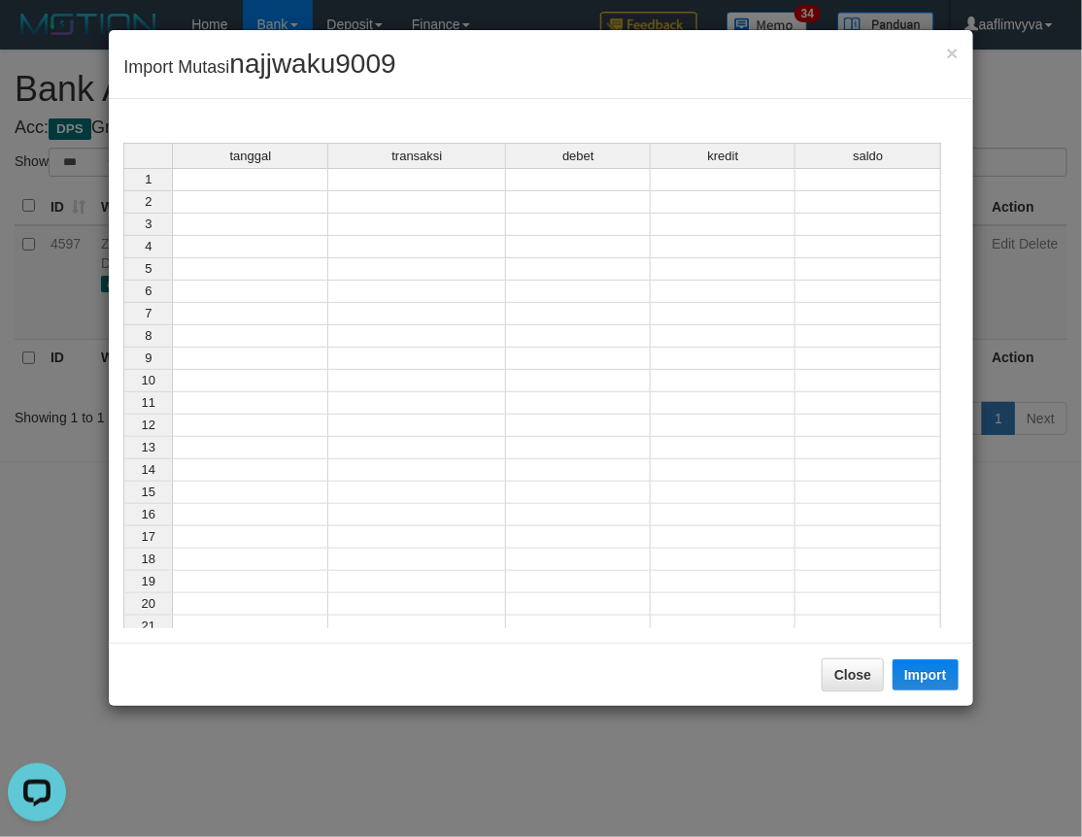
click at [217, 179] on td at bounding box center [250, 179] width 156 height 23
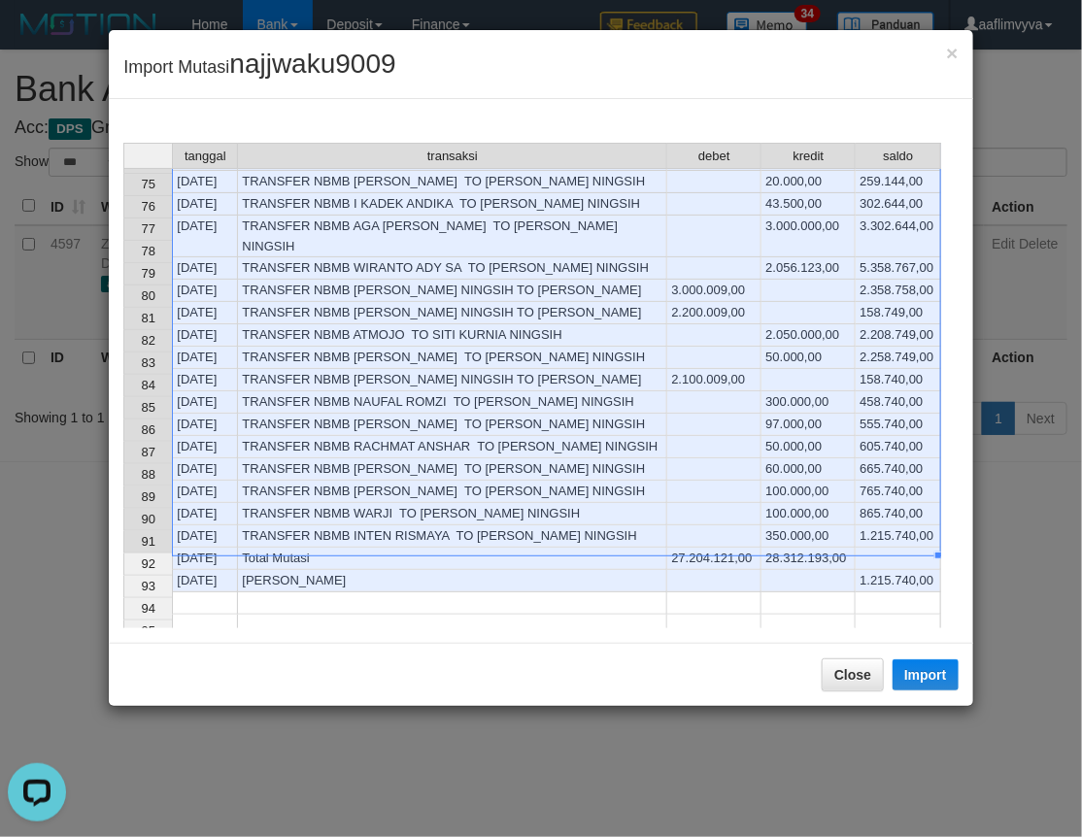
scroll to position [1625, 0]
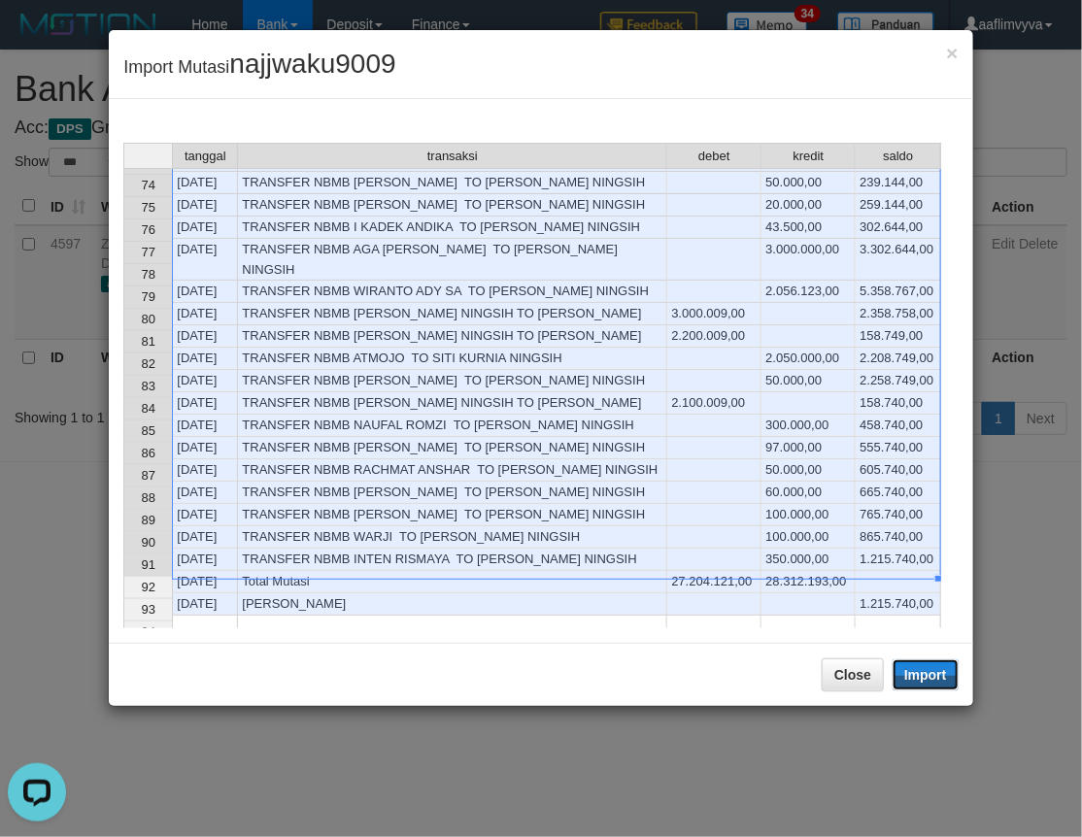
drag, startPoint x: 910, startPoint y: 677, endPoint x: 899, endPoint y: 671, distance: 12.2
click at [914, 677] on button "Import" at bounding box center [925, 674] width 66 height 31
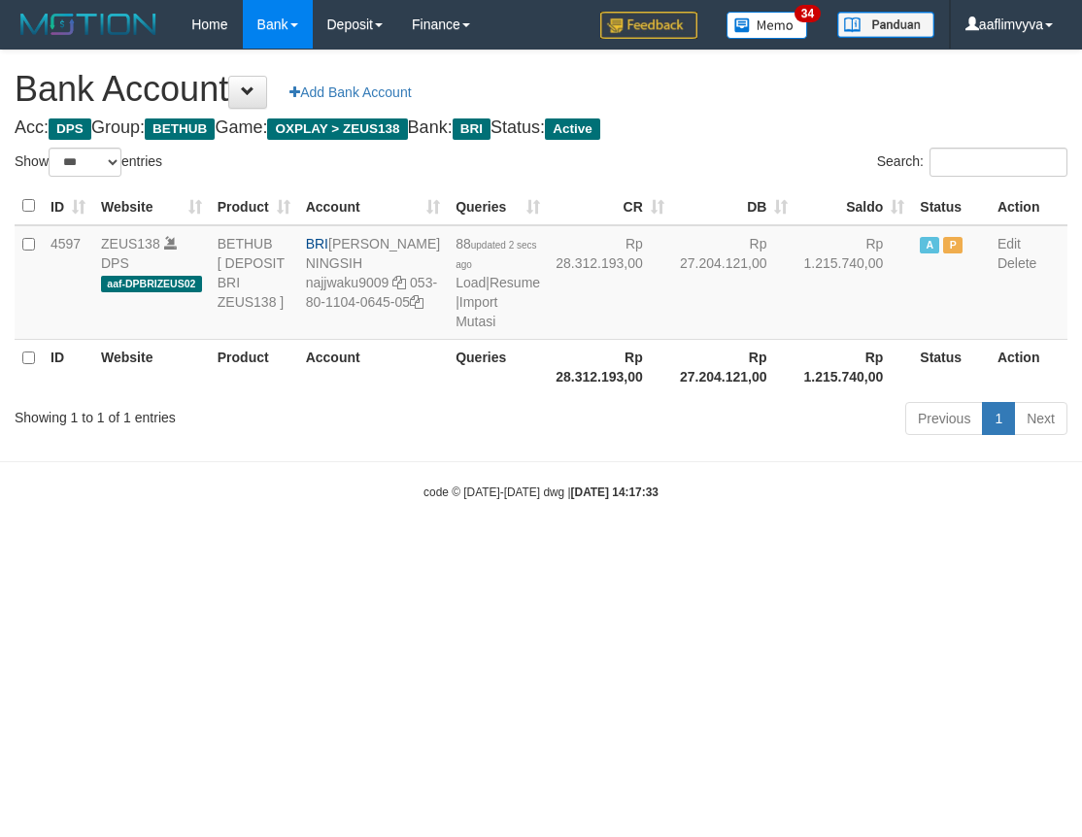
select select "***"
click at [519, 550] on html "Toggle navigation Home Bank Account List Load By Website Group [OXPLAY] ZEUS138…" at bounding box center [541, 275] width 1082 height 550
click at [455, 329] on link "Import Mutasi" at bounding box center [476, 311] width 42 height 35
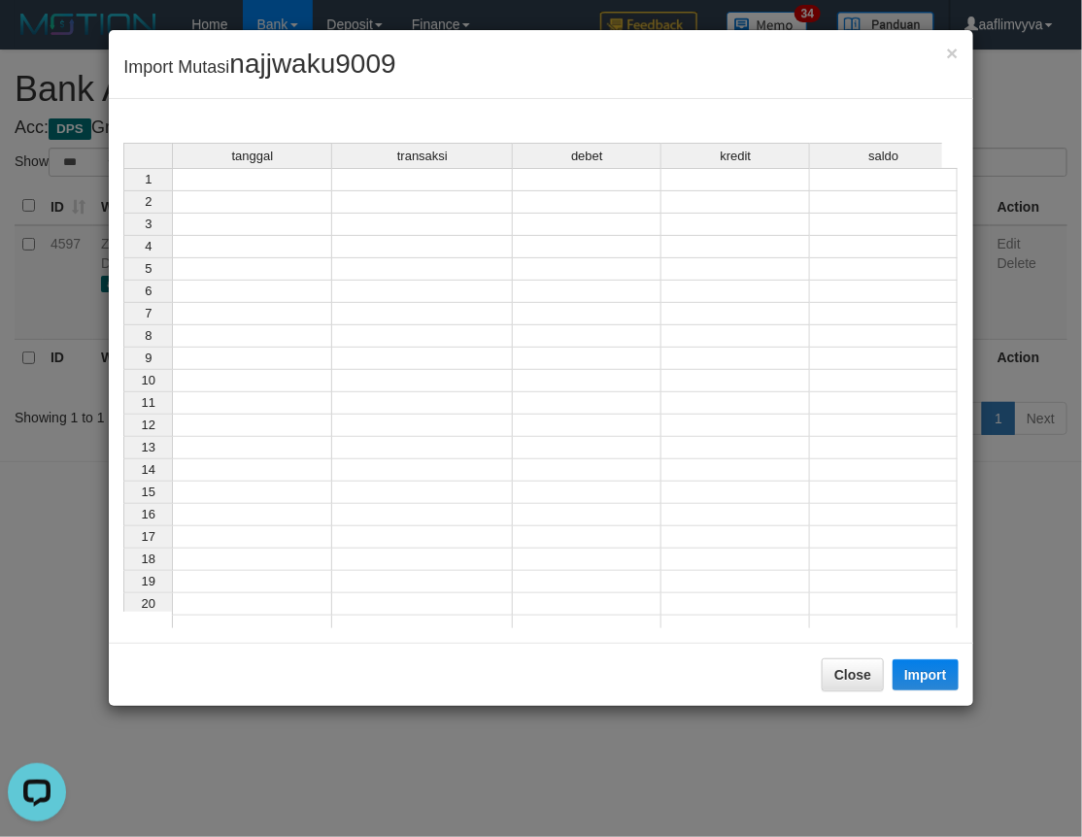
click at [285, 182] on td at bounding box center [252, 179] width 160 height 23
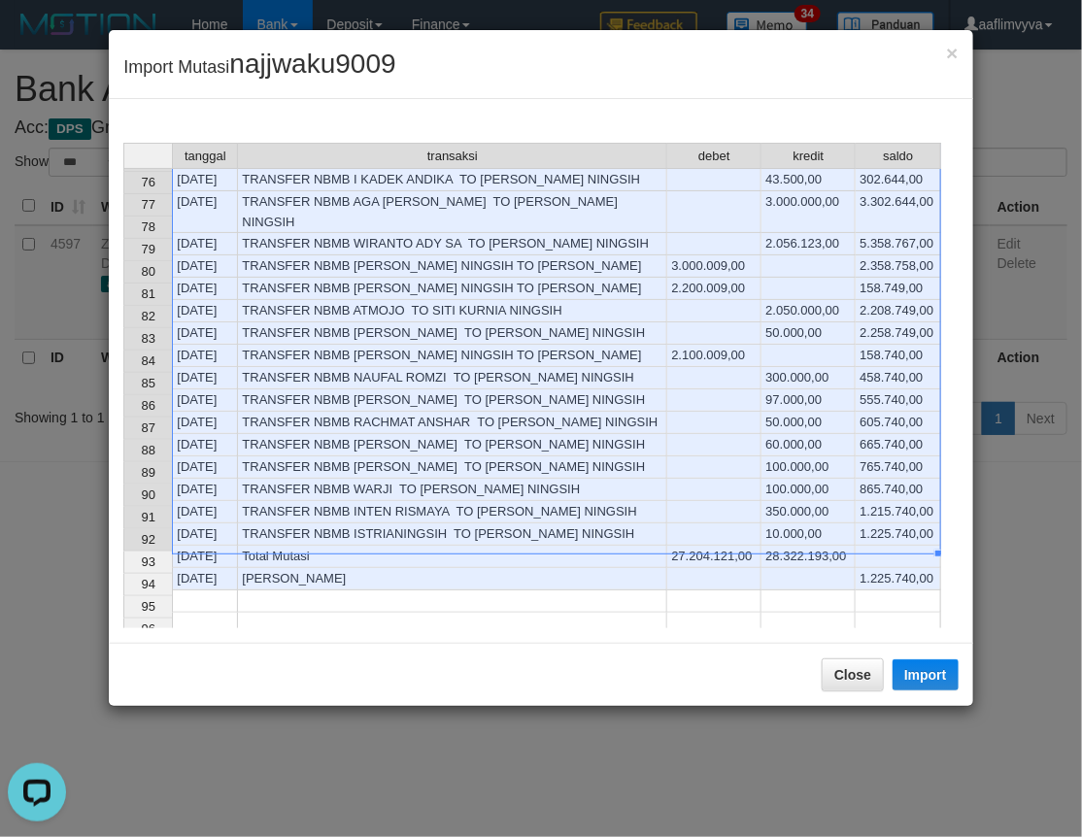
scroll to position [1647, 0]
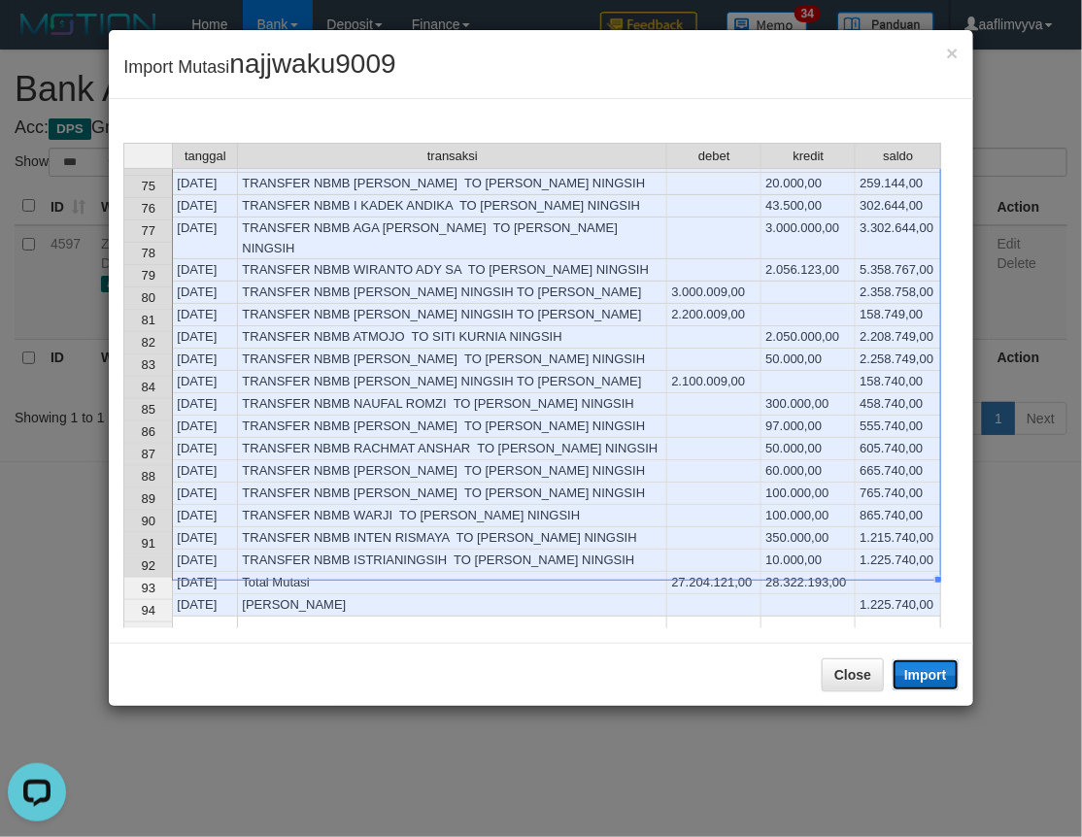
click at [934, 682] on button "Import" at bounding box center [925, 674] width 66 height 31
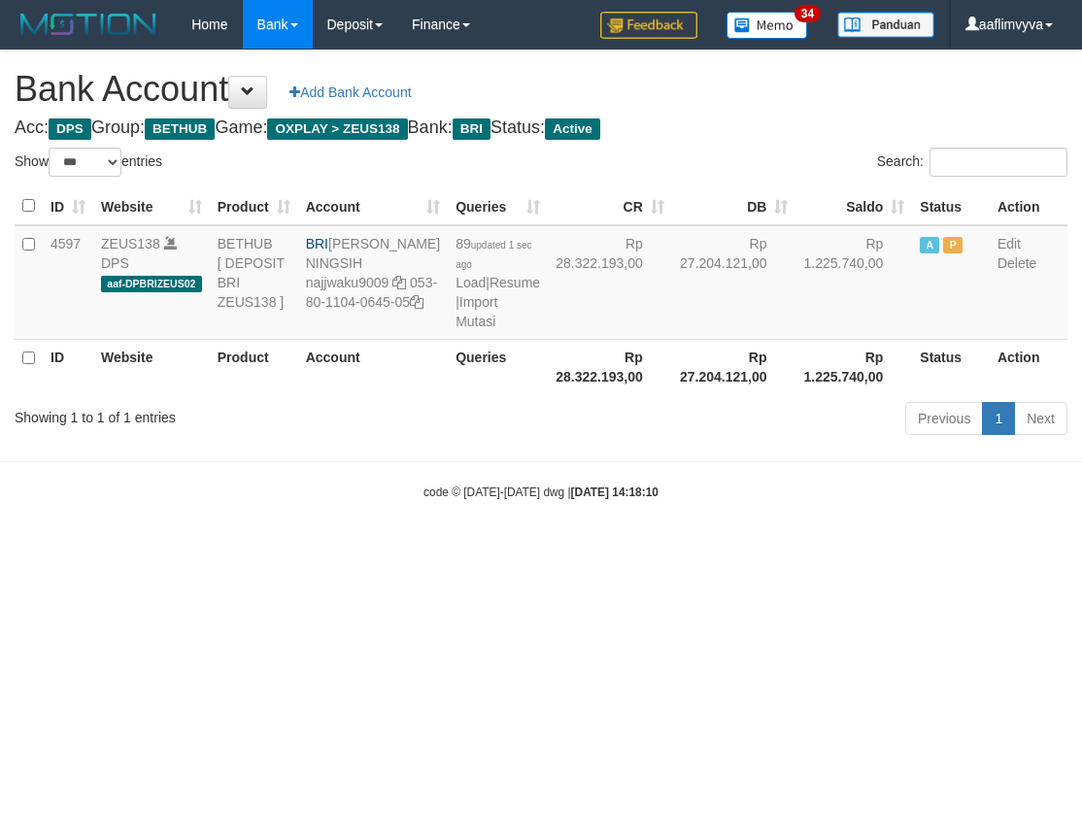
select select "***"
drag, startPoint x: 691, startPoint y: 598, endPoint x: 560, endPoint y: 447, distance: 200.3
click at [663, 550] on html "Toggle navigation Home Bank Account List Load By Website Group [OXPLAY] ZEUS138…" at bounding box center [541, 275] width 1082 height 550
click at [455, 329] on link "Import Mutasi" at bounding box center [476, 311] width 42 height 35
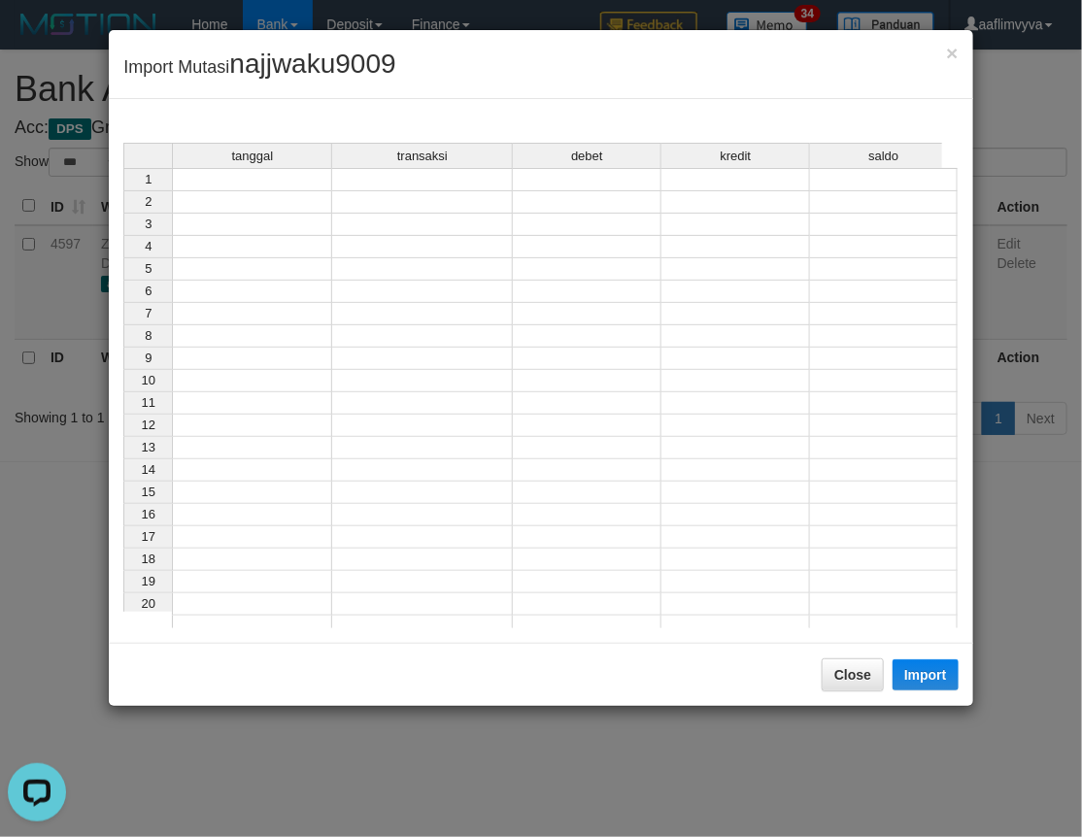
click at [123, 189] on div "tanggal transaksi debet kredit saldo 1 2 3 4 5 6 7 8 9 10 11 12 13 14 15 16 17 …" at bounding box center [123, 390] width 0 height 495
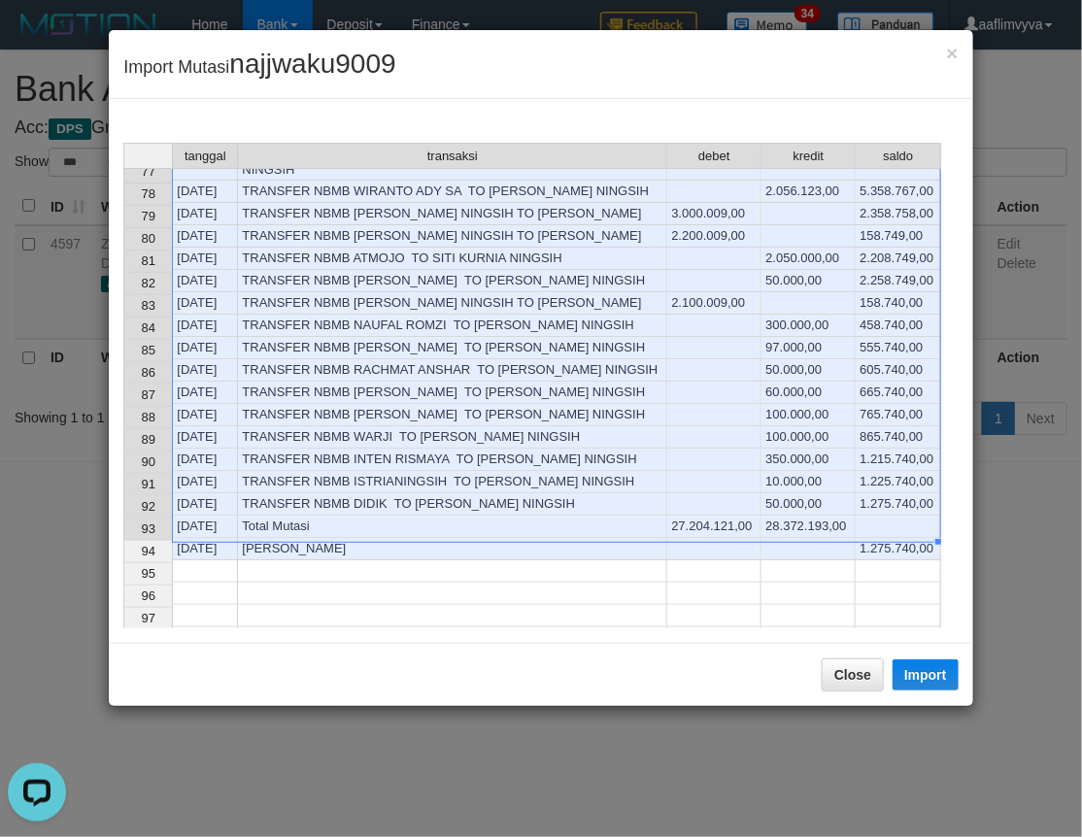
scroll to position [1670, 0]
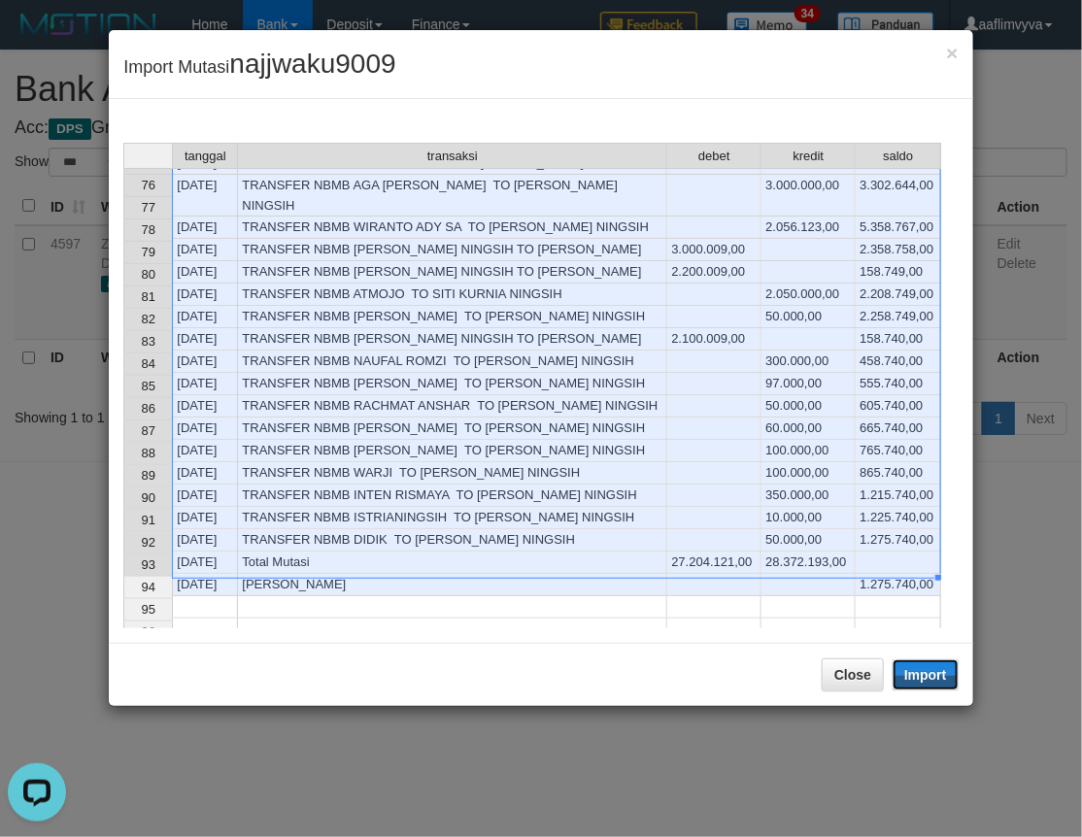
click at [926, 671] on button "Import" at bounding box center [925, 674] width 66 height 31
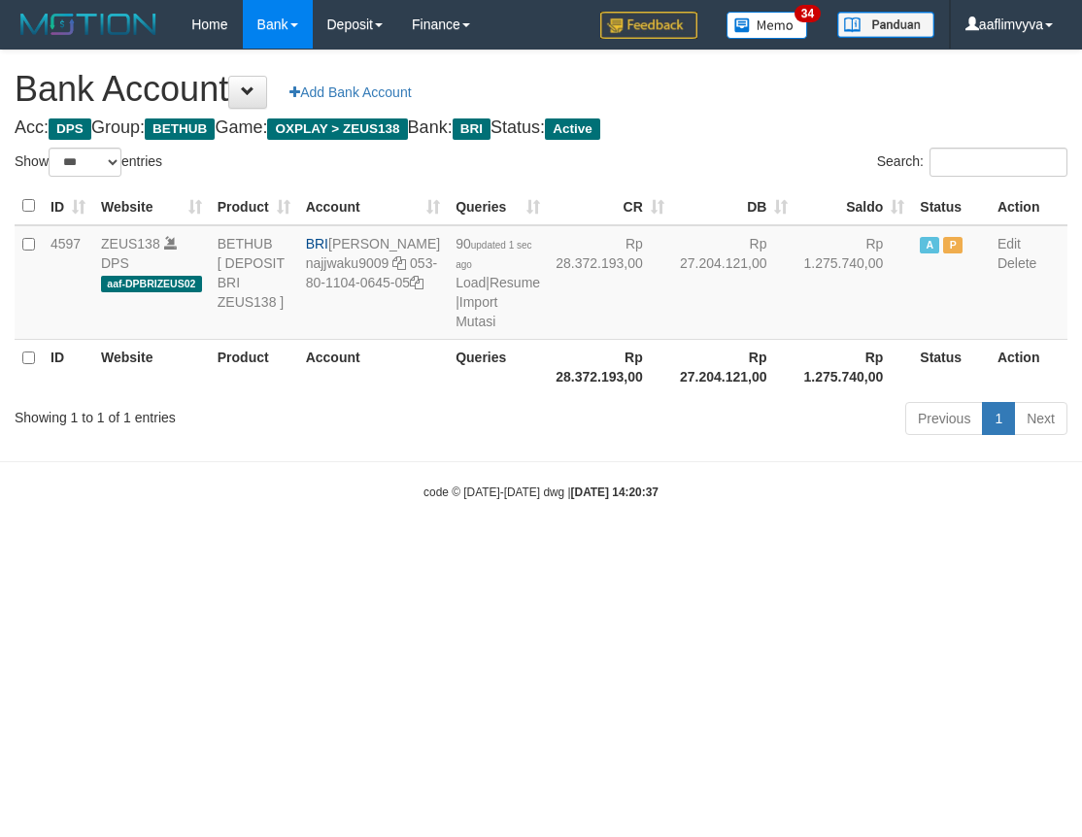
select select "***"
click at [946, 550] on html "Toggle navigation Home Bank Account List Load By Website Group [OXPLAY] ZEUS138…" at bounding box center [541, 275] width 1082 height 550
click at [455, 329] on link "Import Mutasi" at bounding box center [476, 311] width 42 height 35
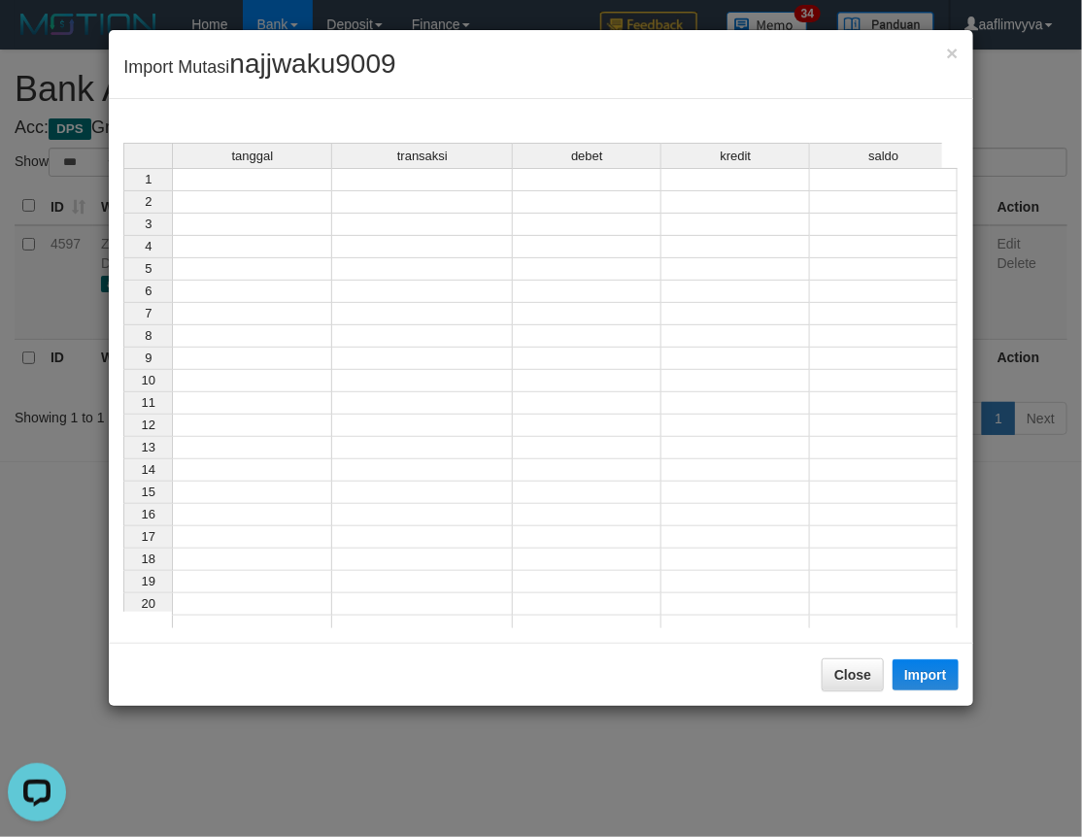
click at [228, 173] on td at bounding box center [252, 179] width 160 height 23
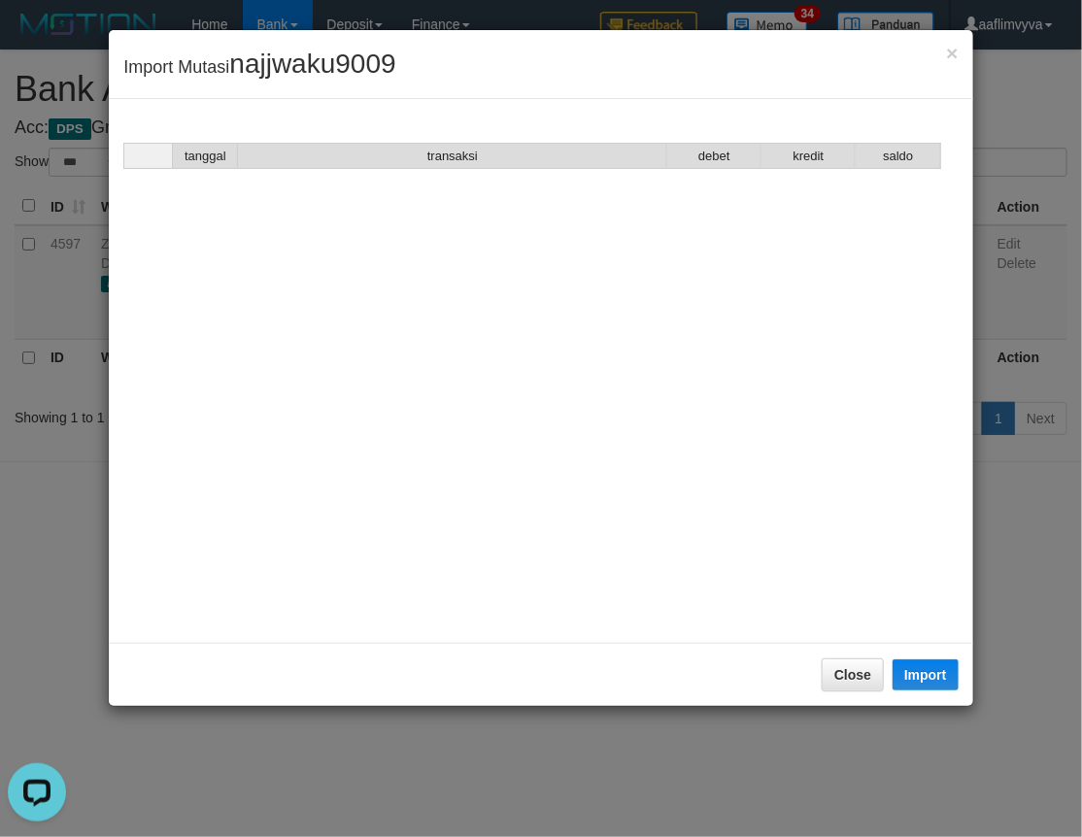
scroll to position [1977, 0]
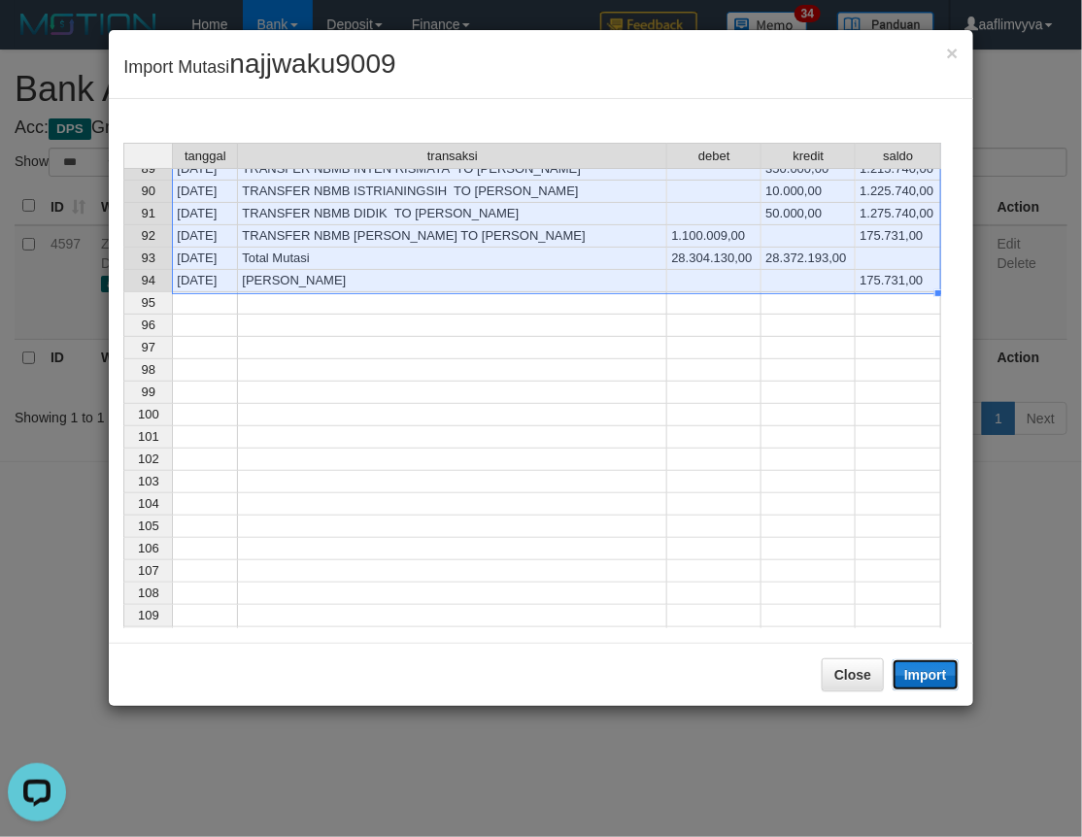
click at [918, 668] on button "Import" at bounding box center [925, 674] width 66 height 31
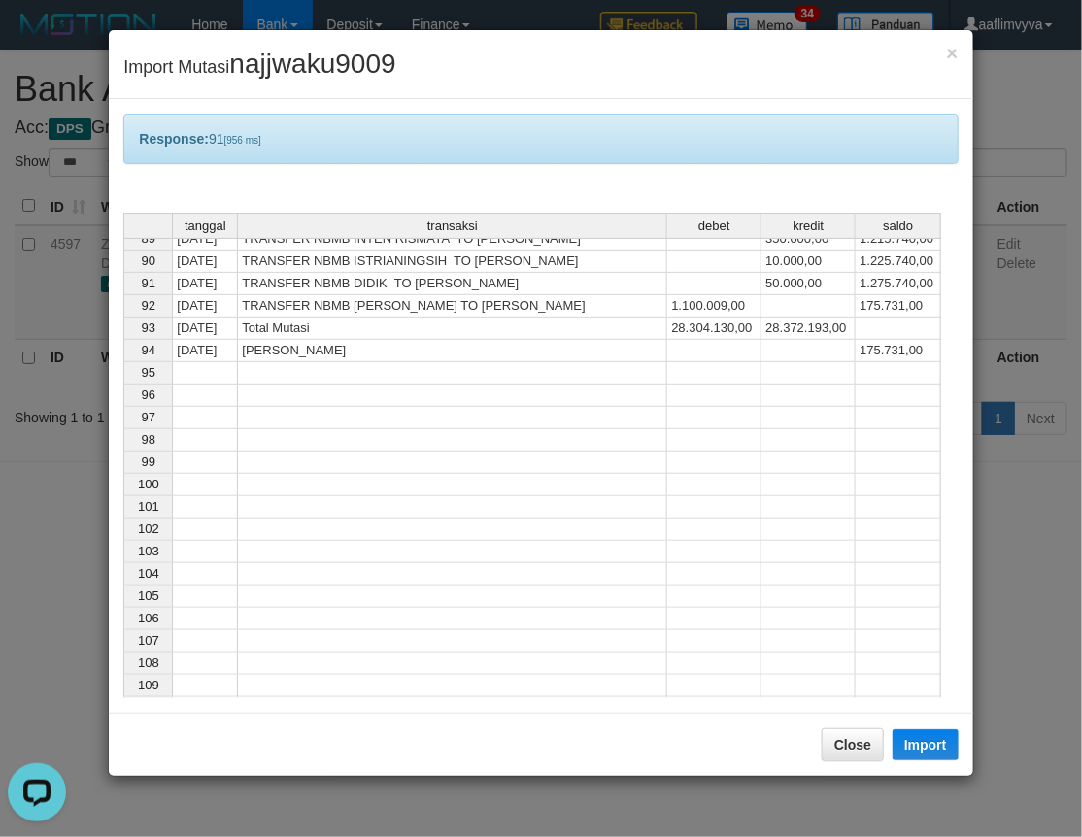
click at [476, 71] on div "× Import Mutasi najjwaku9009" at bounding box center [540, 64] width 863 height 69
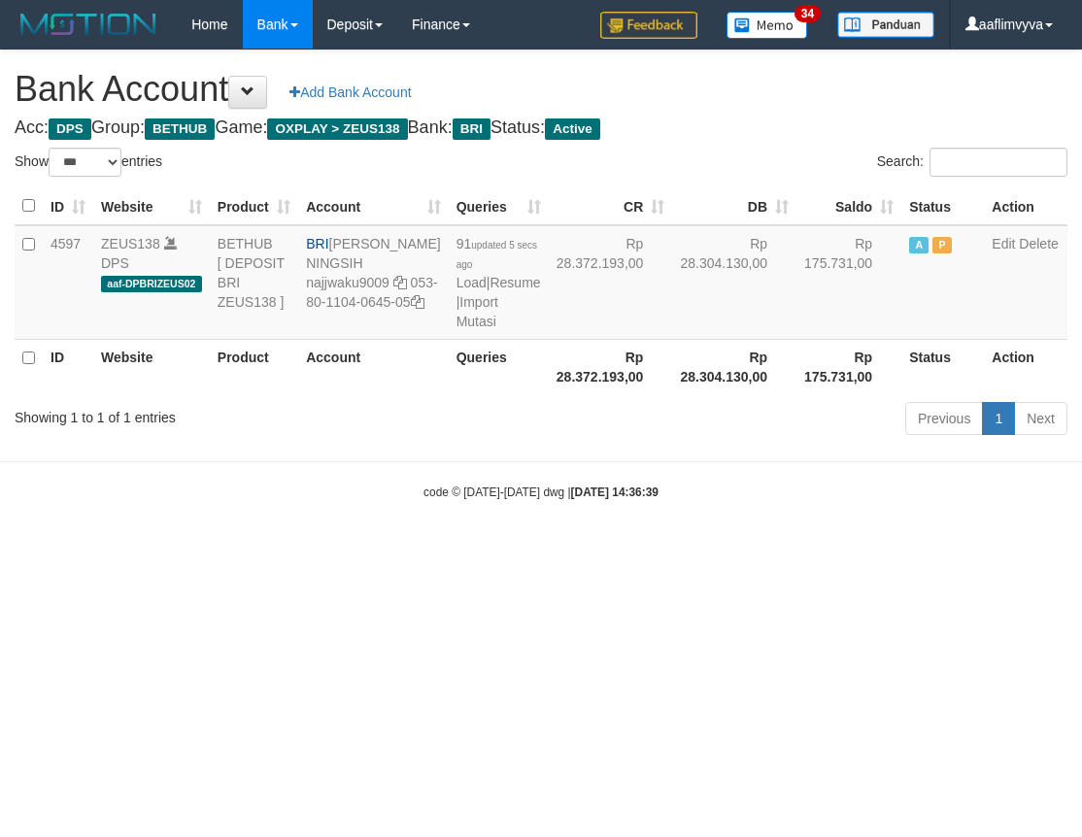
select select "***"
drag, startPoint x: 802, startPoint y: 624, endPoint x: 787, endPoint y: 607, distance: 22.8
click at [802, 550] on html "Toggle navigation Home Bank Account List Load By Website Group [OXPLAY] ZEUS138…" at bounding box center [541, 275] width 1082 height 550
click at [456, 329] on link "Import Mutasi" at bounding box center [477, 311] width 42 height 35
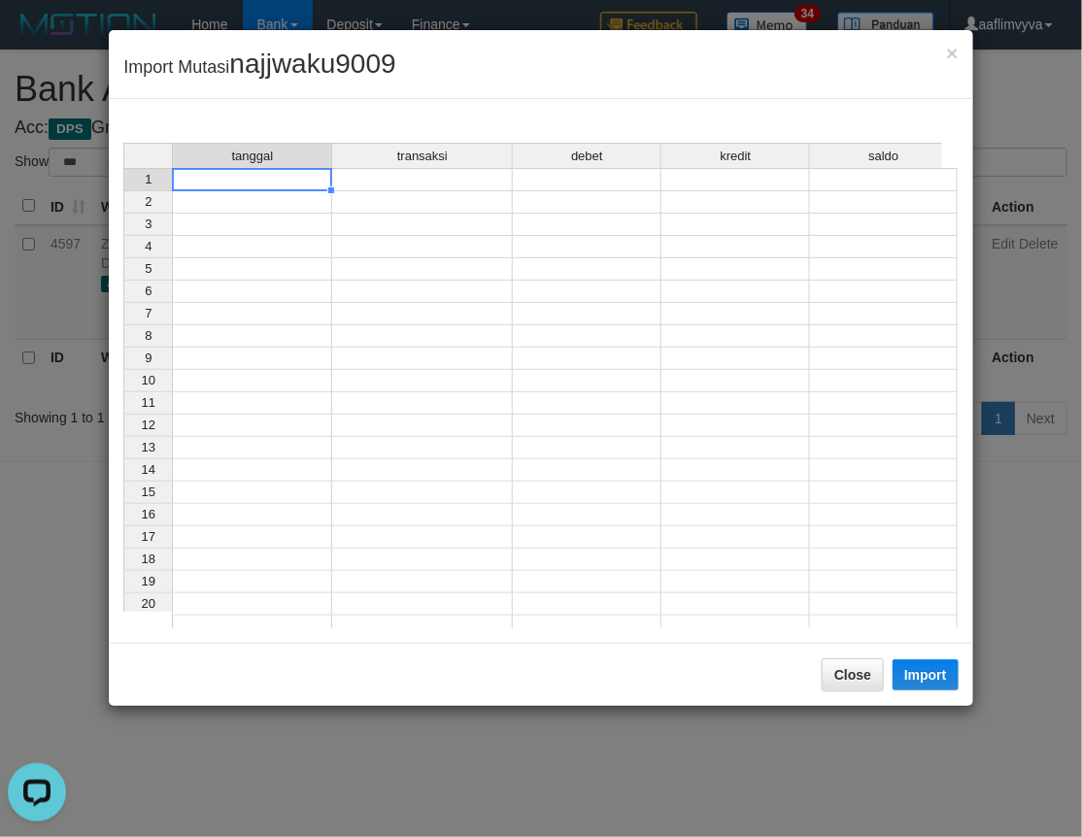
click at [198, 183] on td at bounding box center [252, 179] width 160 height 23
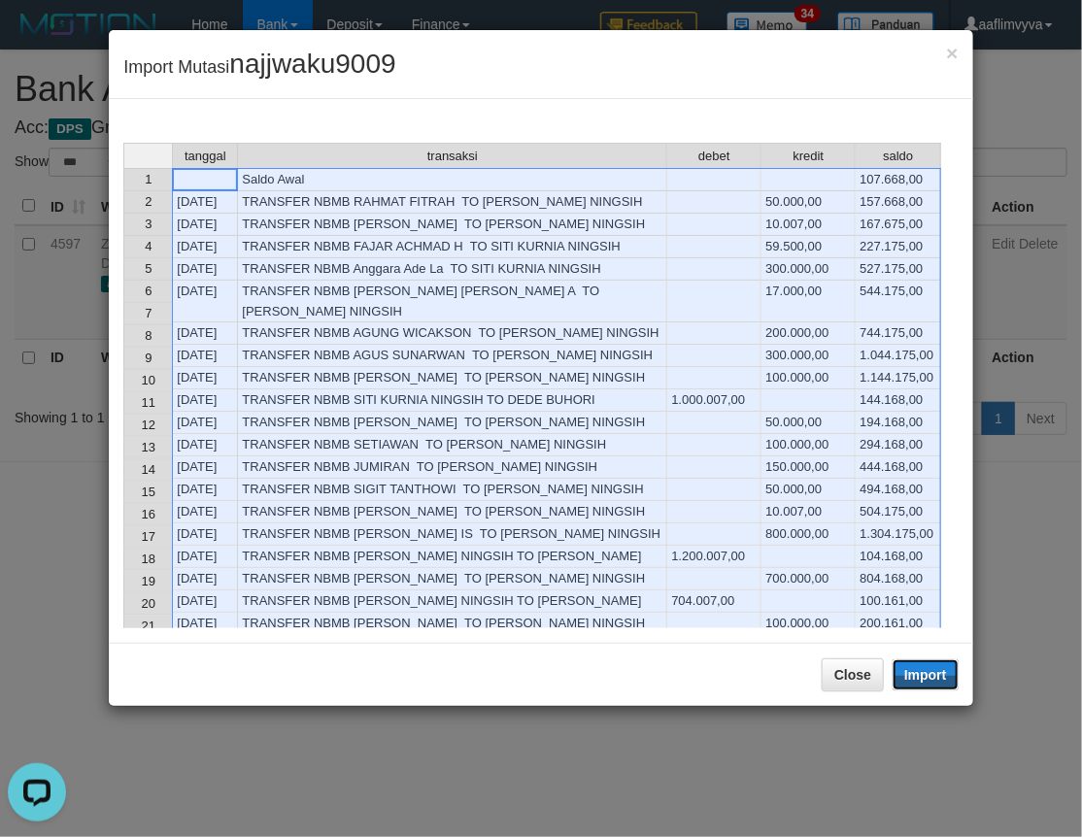
drag, startPoint x: 939, startPoint y: 675, endPoint x: 1, endPoint y: 404, distance: 976.3
click at [939, 675] on button "Import" at bounding box center [925, 674] width 66 height 31
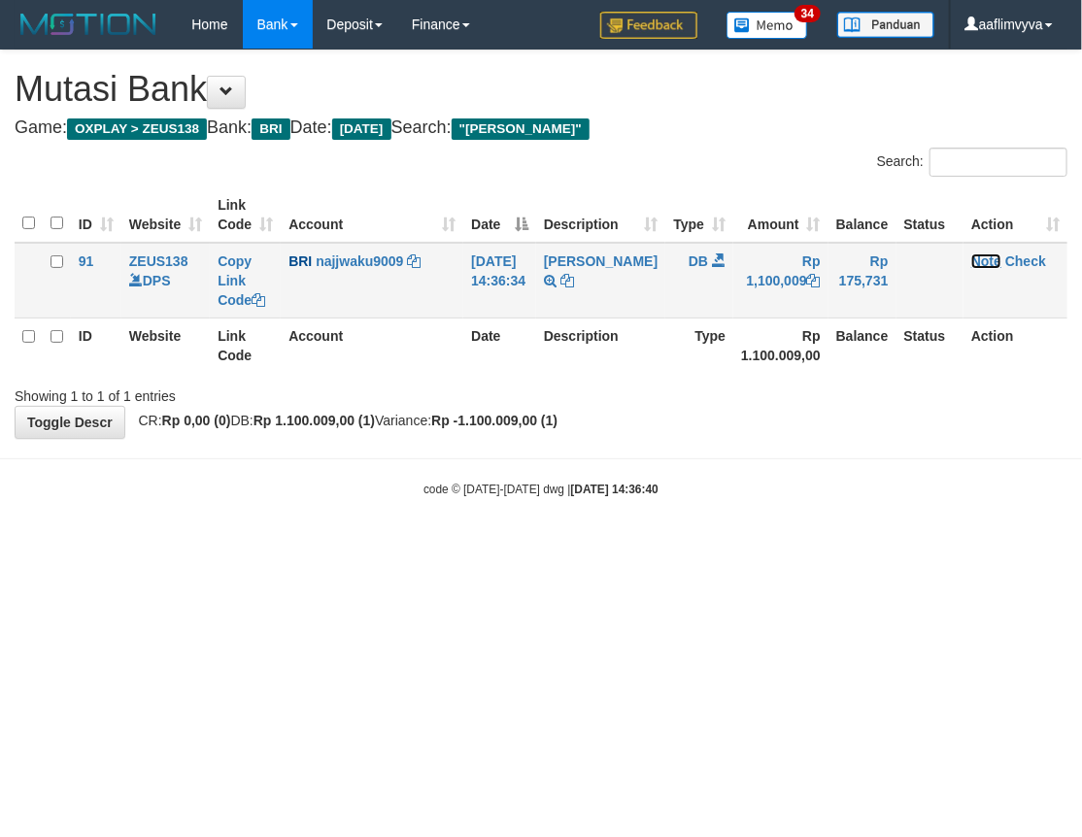
click at [982, 258] on link "Note" at bounding box center [986, 261] width 30 height 16
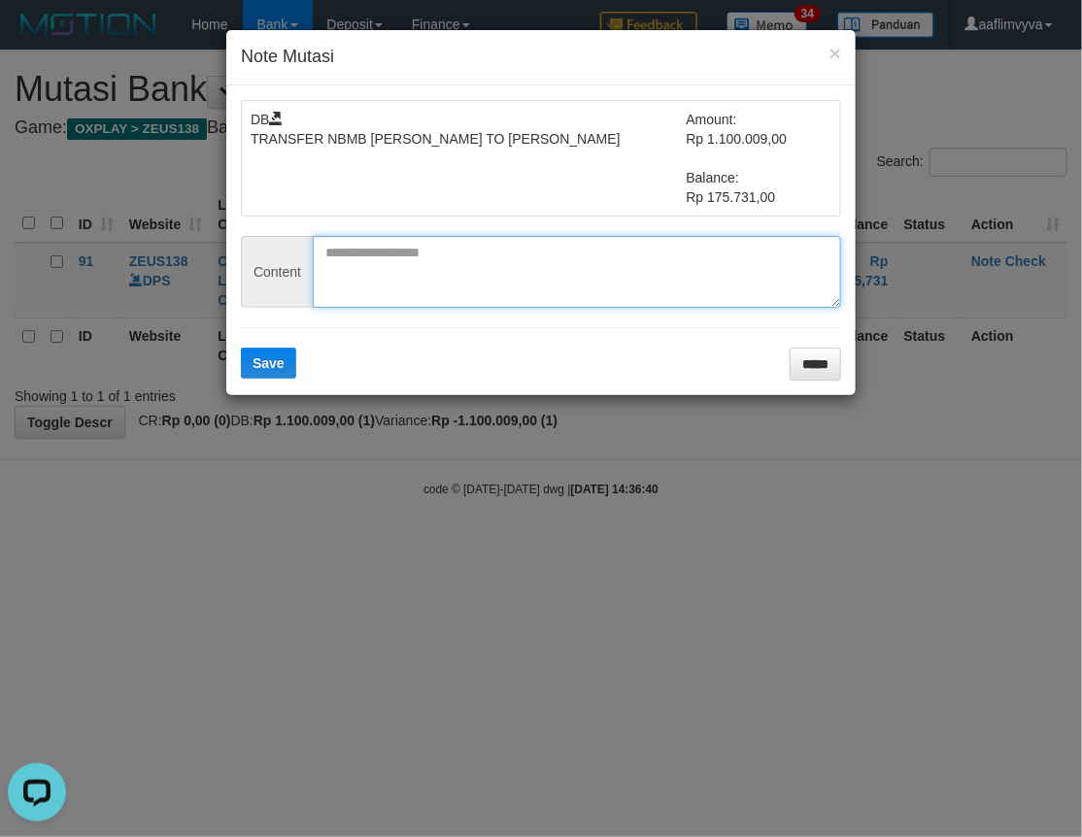
paste textarea "*********"
click at [481, 269] on textarea "*********" at bounding box center [577, 272] width 528 height 72
type textarea "*********"
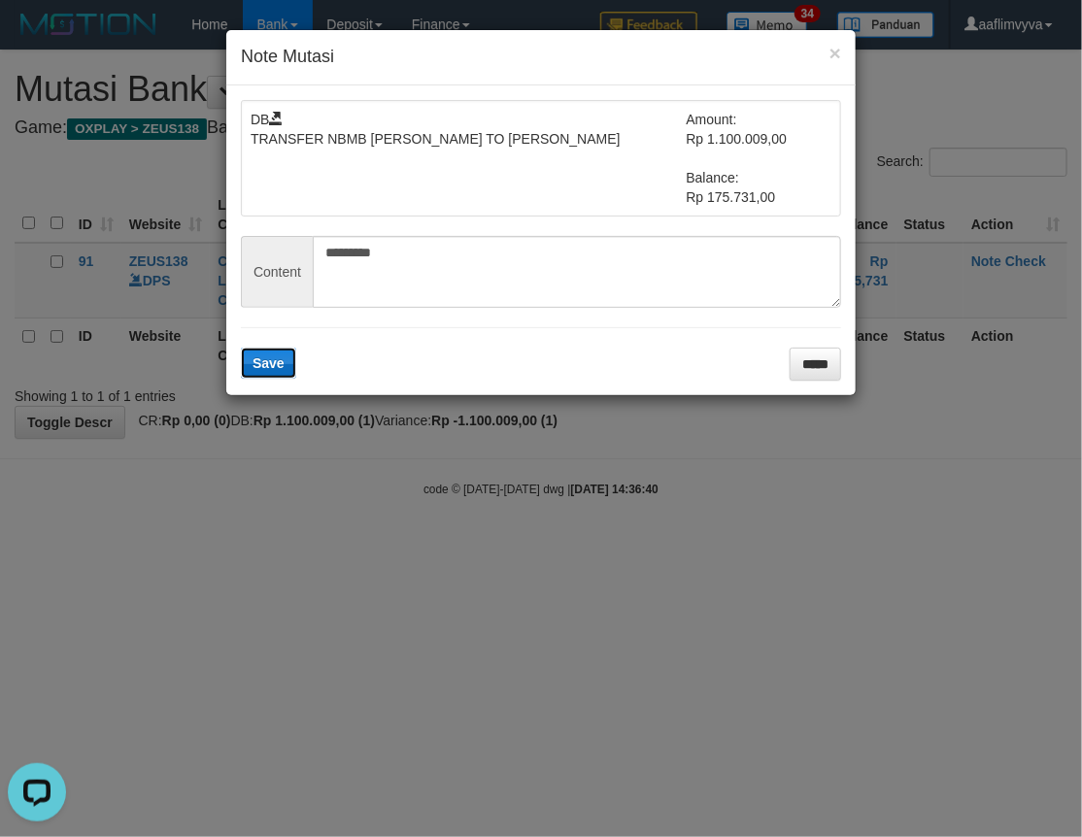
click at [279, 364] on span "Save" at bounding box center [268, 363] width 32 height 16
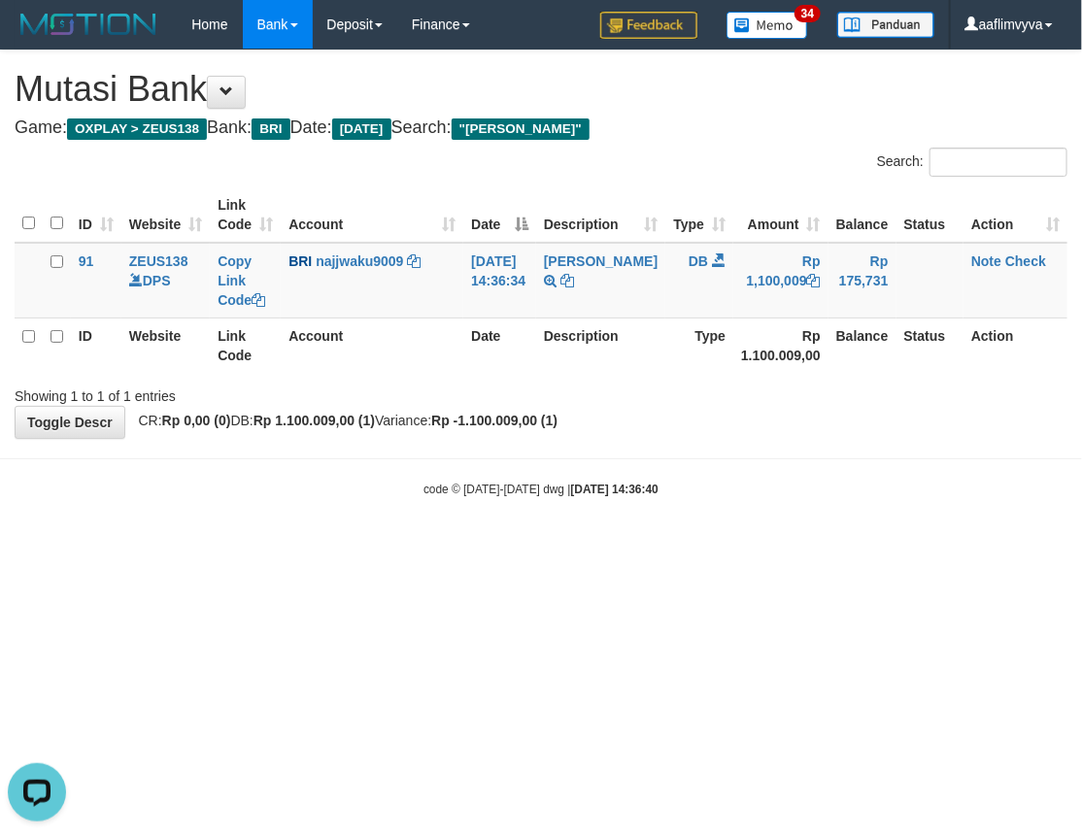
drag, startPoint x: 634, startPoint y: 570, endPoint x: 869, endPoint y: 416, distance: 281.2
click at [634, 547] on html "Toggle navigation Home Bank Account List Load By Website Group [OXPLAY] ZEUS138…" at bounding box center [541, 273] width 1082 height 547
click at [987, 258] on link "Note" at bounding box center [986, 261] width 30 height 16
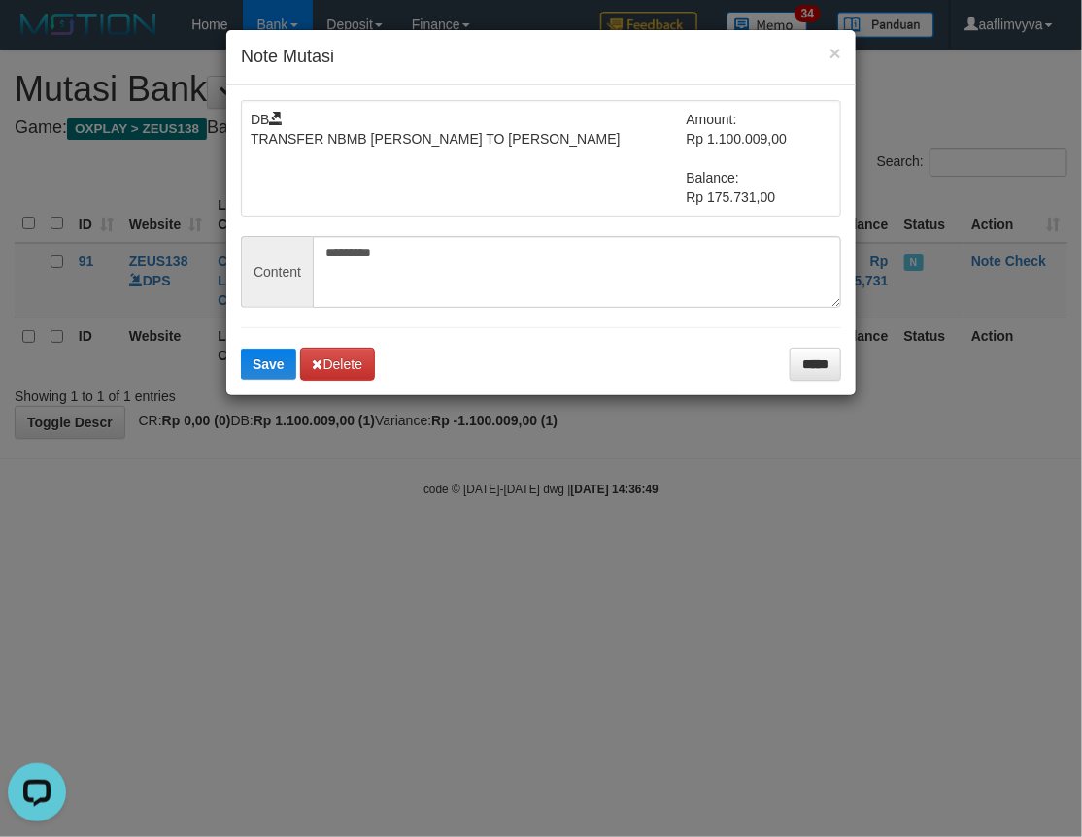
click at [976, 492] on div "× Note Mutasi DB TRANSFER NBMB SITI KURNIA NINGSIH TO FARHAN SURYA Amount: Rp 1…" at bounding box center [541, 418] width 1082 height 837
drag, startPoint x: 801, startPoint y: 364, endPoint x: 866, endPoint y: 356, distance: 65.5
click at [803, 364] on input "*****" at bounding box center [814, 364] width 51 height 33
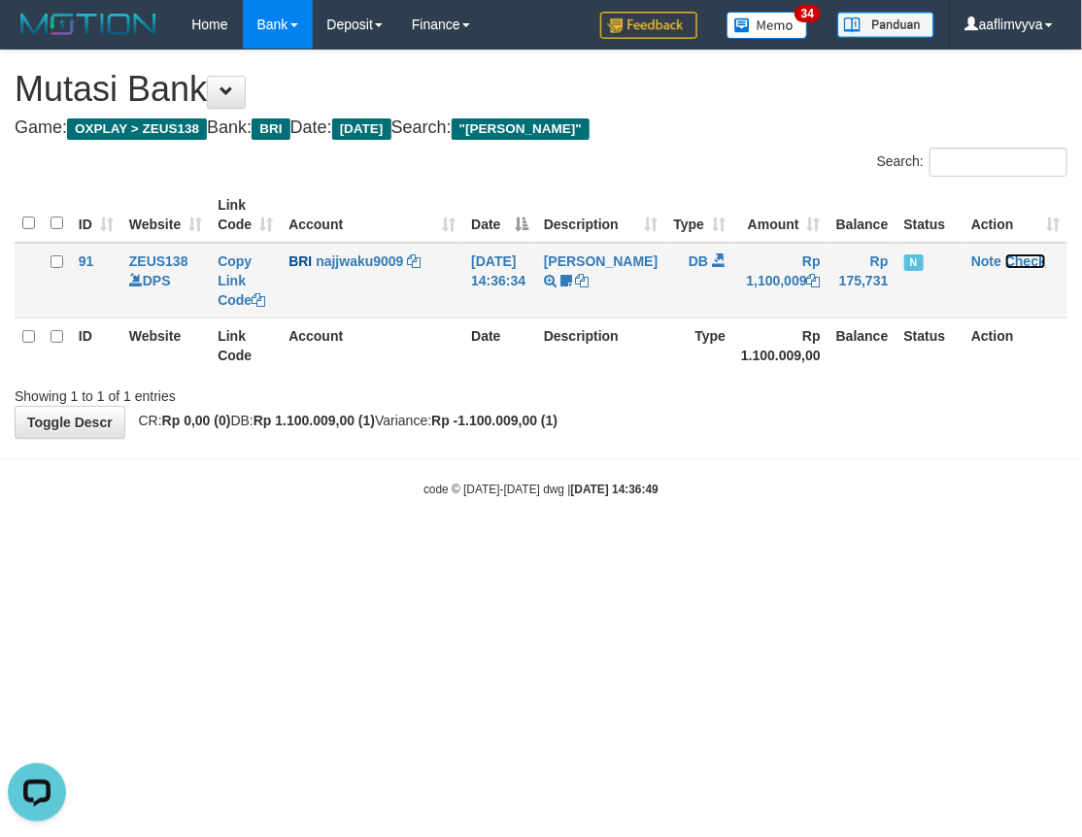
click at [1024, 262] on link "Check" at bounding box center [1025, 261] width 41 height 16
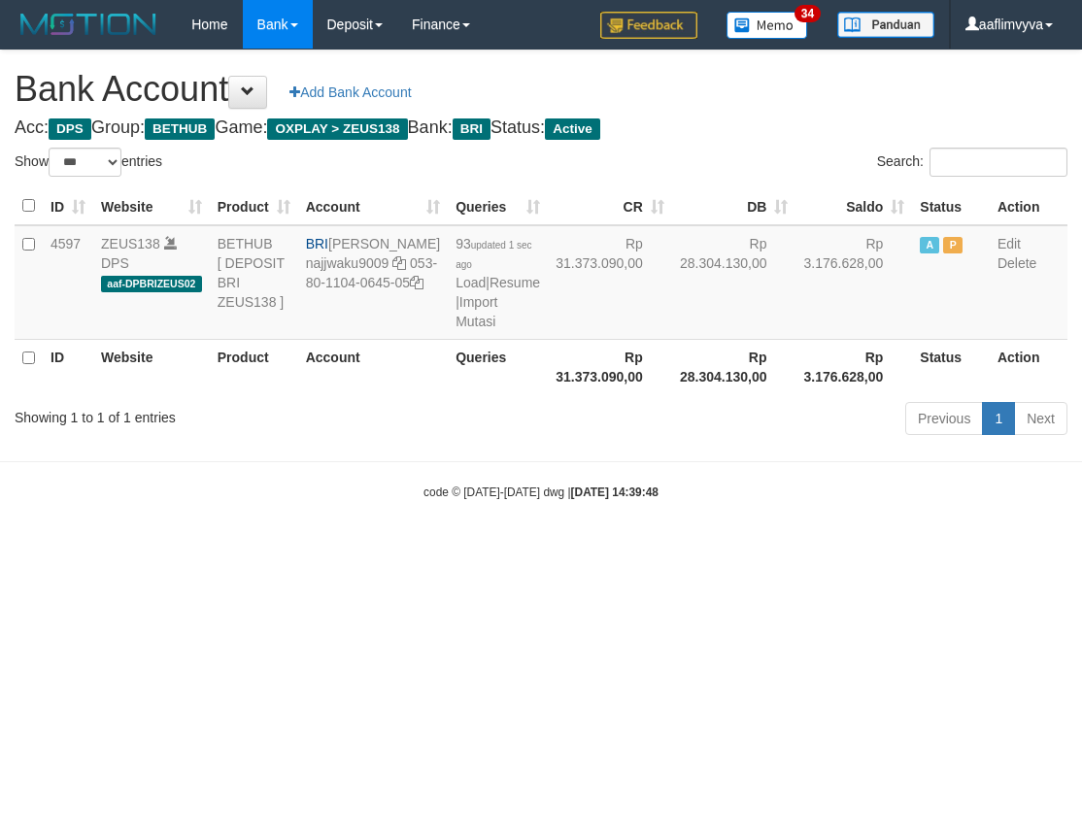
select select "***"
drag, startPoint x: 303, startPoint y: 618, endPoint x: 516, endPoint y: 452, distance: 269.8
click at [306, 550] on html "Toggle navigation Home Bank Account List Load By Website Group [OXPLAY] ZEUS138…" at bounding box center [541, 275] width 1082 height 550
click at [455, 329] on link "Import Mutasi" at bounding box center [476, 311] width 42 height 35
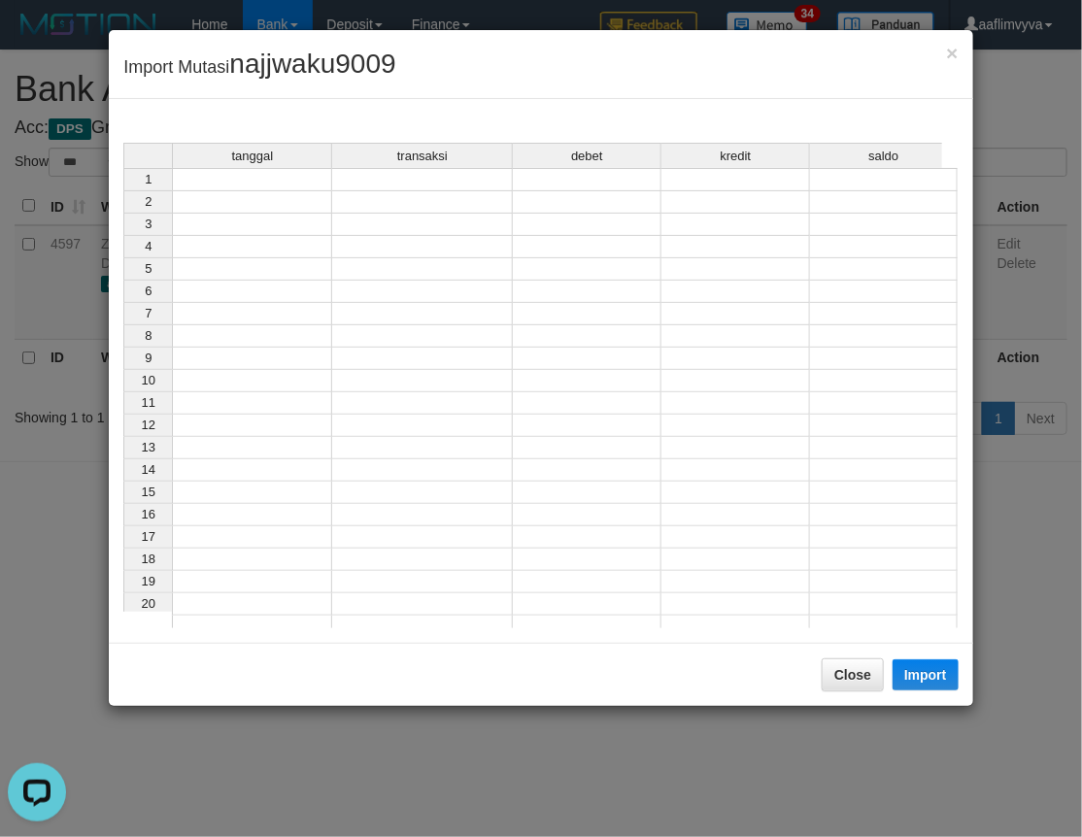
click at [307, 177] on td at bounding box center [252, 179] width 160 height 23
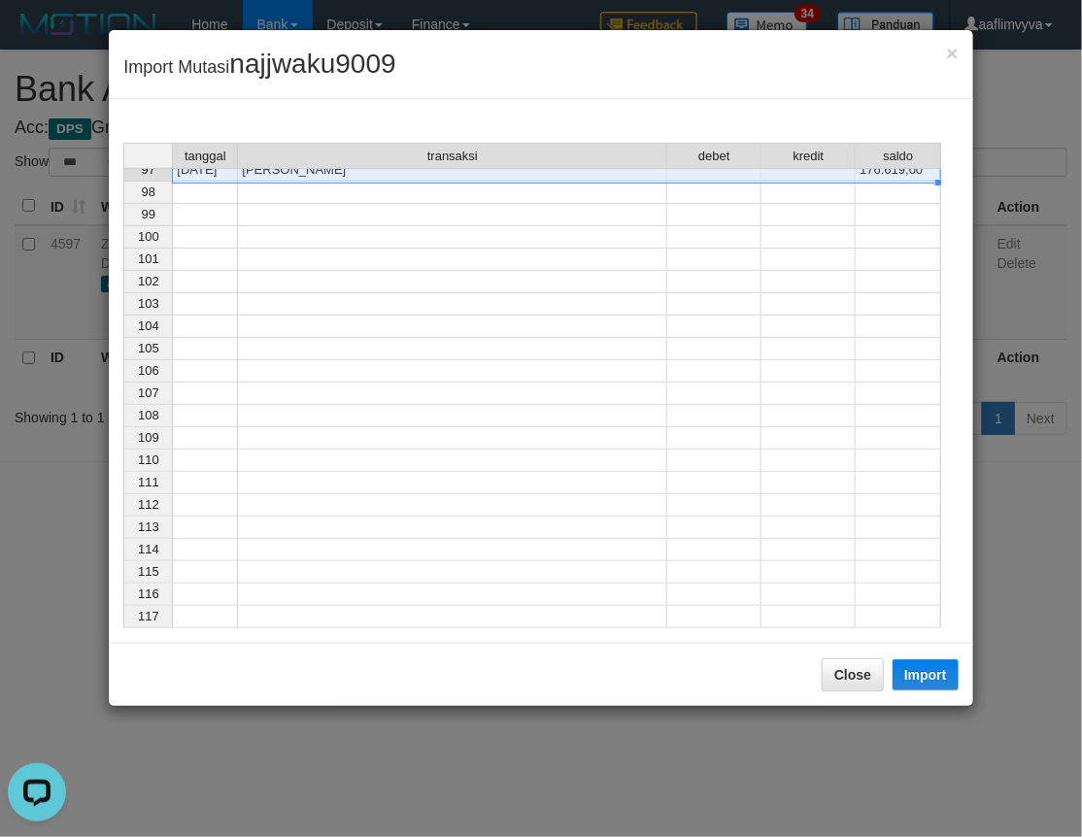
scroll to position [1759, 0]
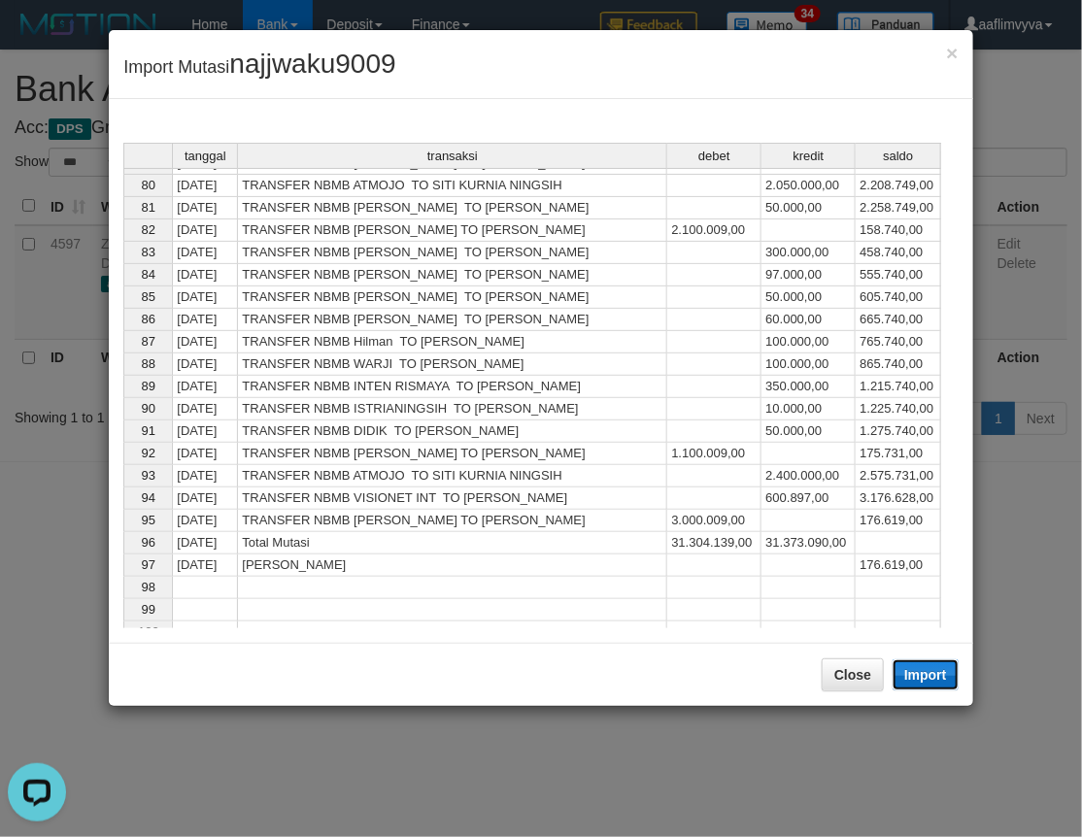
click at [920, 675] on button "Import" at bounding box center [925, 674] width 66 height 31
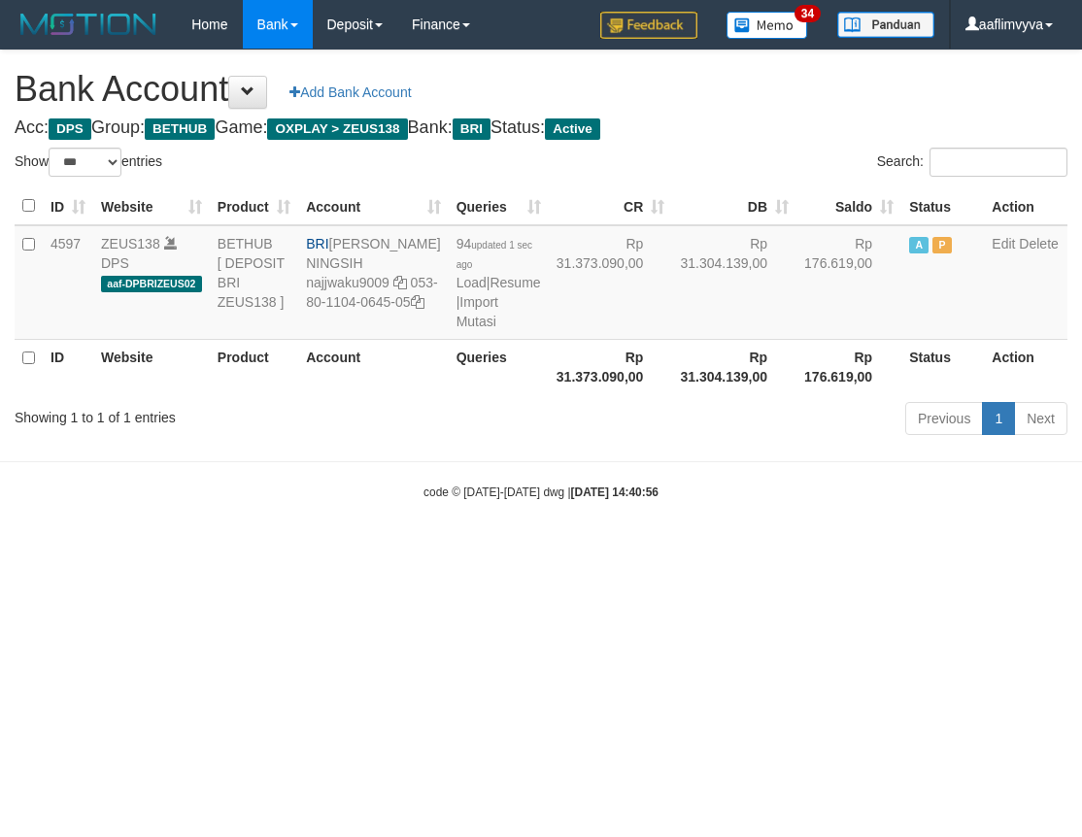
select select "***"
drag, startPoint x: 753, startPoint y: 709, endPoint x: 354, endPoint y: 303, distance: 568.5
click at [753, 550] on html "Toggle navigation Home Bank Account List Load By Website Group [OXPLAY] ZEUS138…" at bounding box center [541, 275] width 1082 height 550
click at [456, 329] on link "Import Mutasi" at bounding box center [477, 311] width 42 height 35
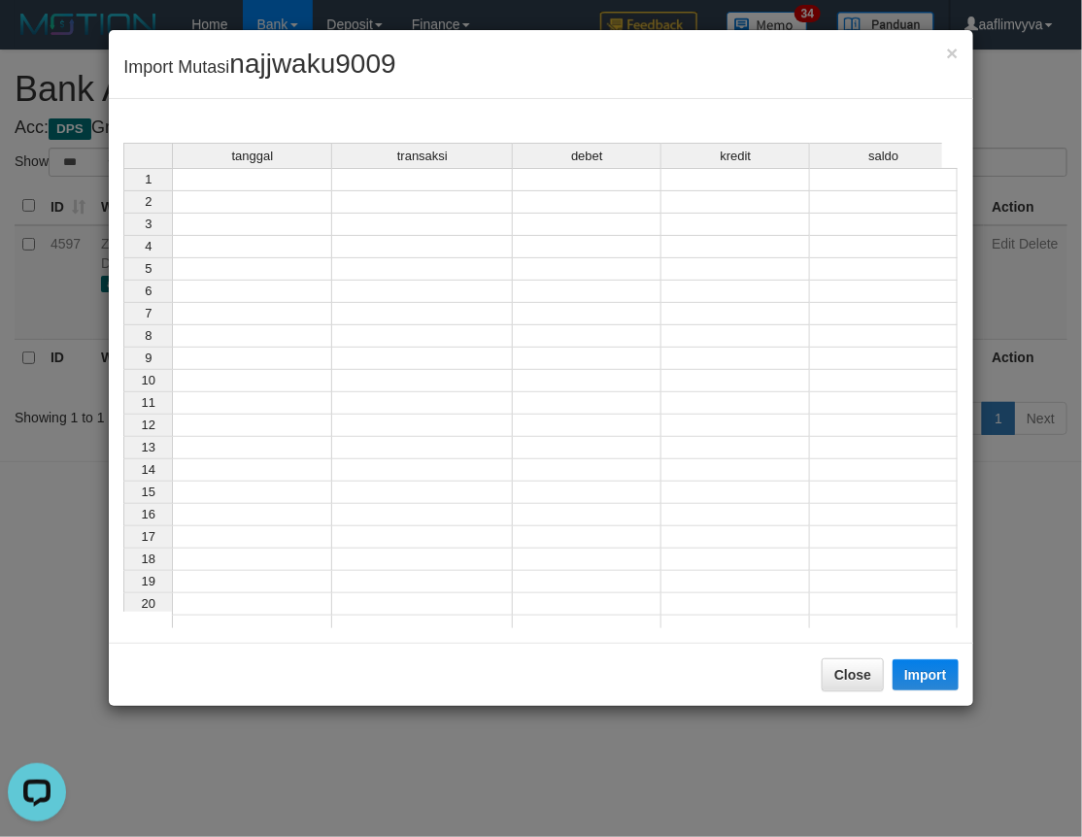
click at [123, 188] on div "tanggal transaksi debet kredit saldo 1 2 3 4 5 6 7 8 9 10 11 12 13 14 15 16 17 …" at bounding box center [123, 390] width 0 height 495
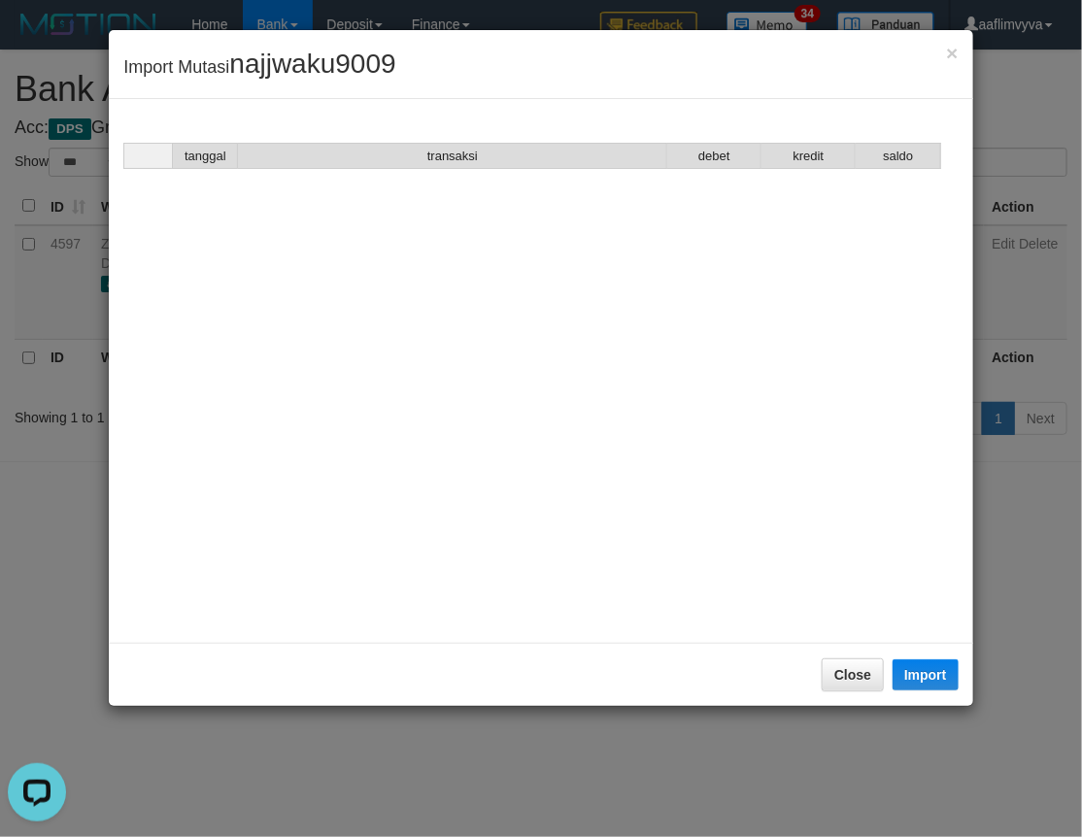
scroll to position [1977, 0]
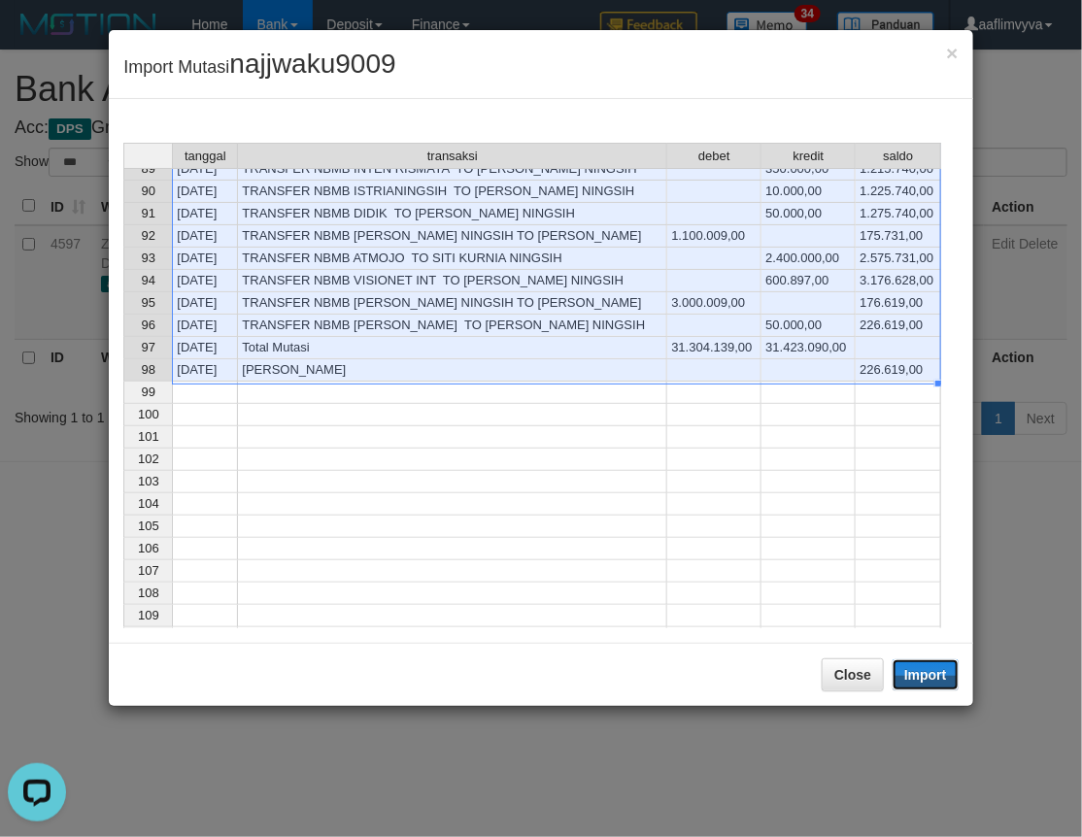
drag, startPoint x: 917, startPoint y: 670, endPoint x: 0, endPoint y: 320, distance: 981.0
click at [917, 670] on button "Import" at bounding box center [925, 674] width 66 height 31
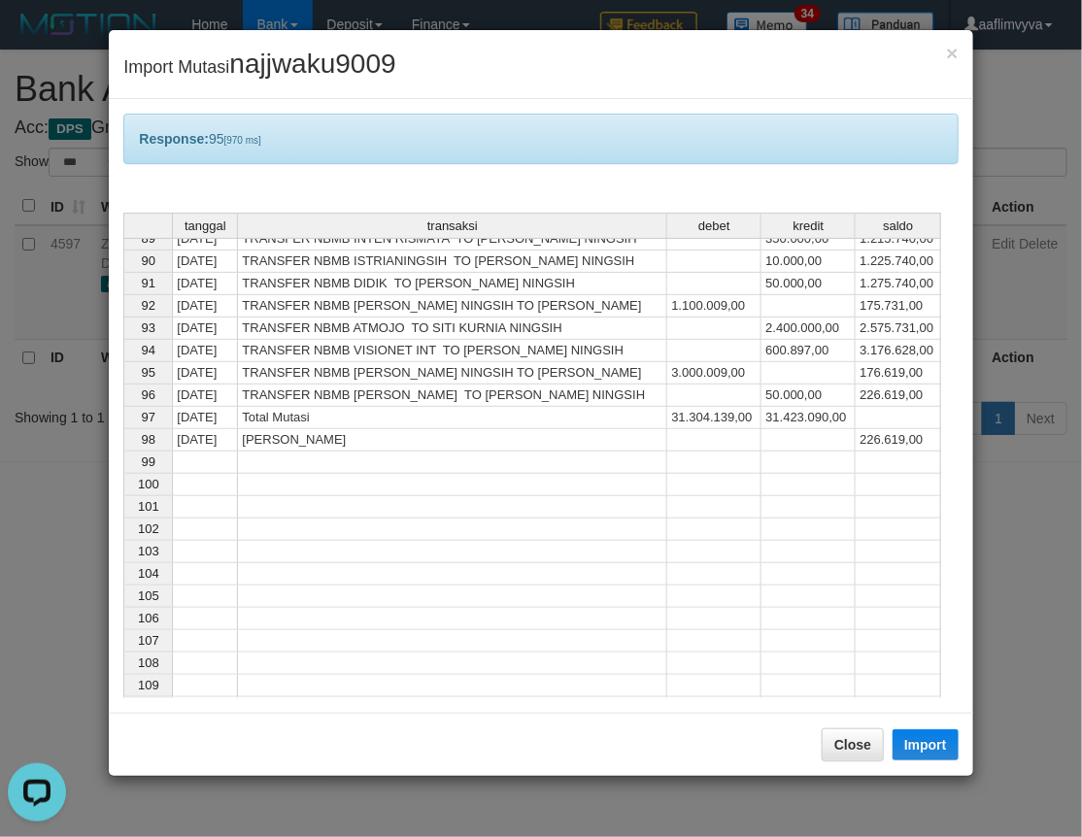
click at [491, 173] on div "Response: 95 [970 ms] tanggal transaksi debet kredit saldo 77 [DATE] TRANSFER N…" at bounding box center [540, 406] width 863 height 614
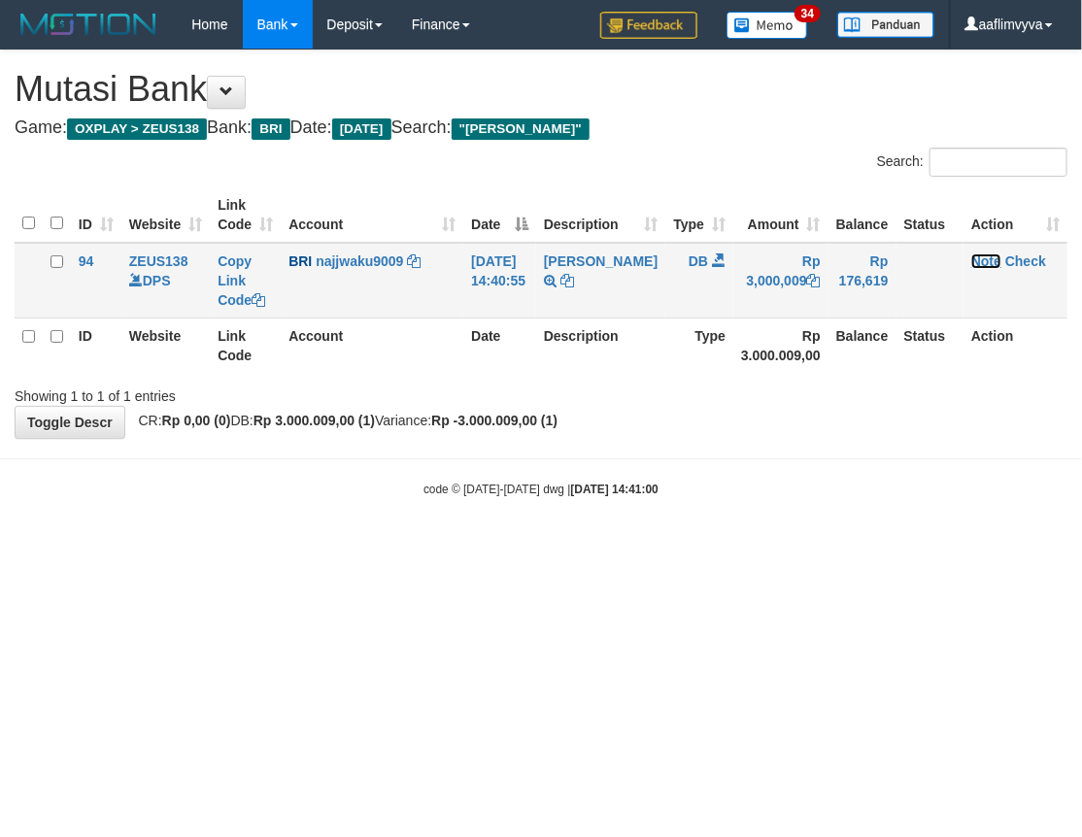
click at [979, 259] on link "Note" at bounding box center [986, 261] width 30 height 16
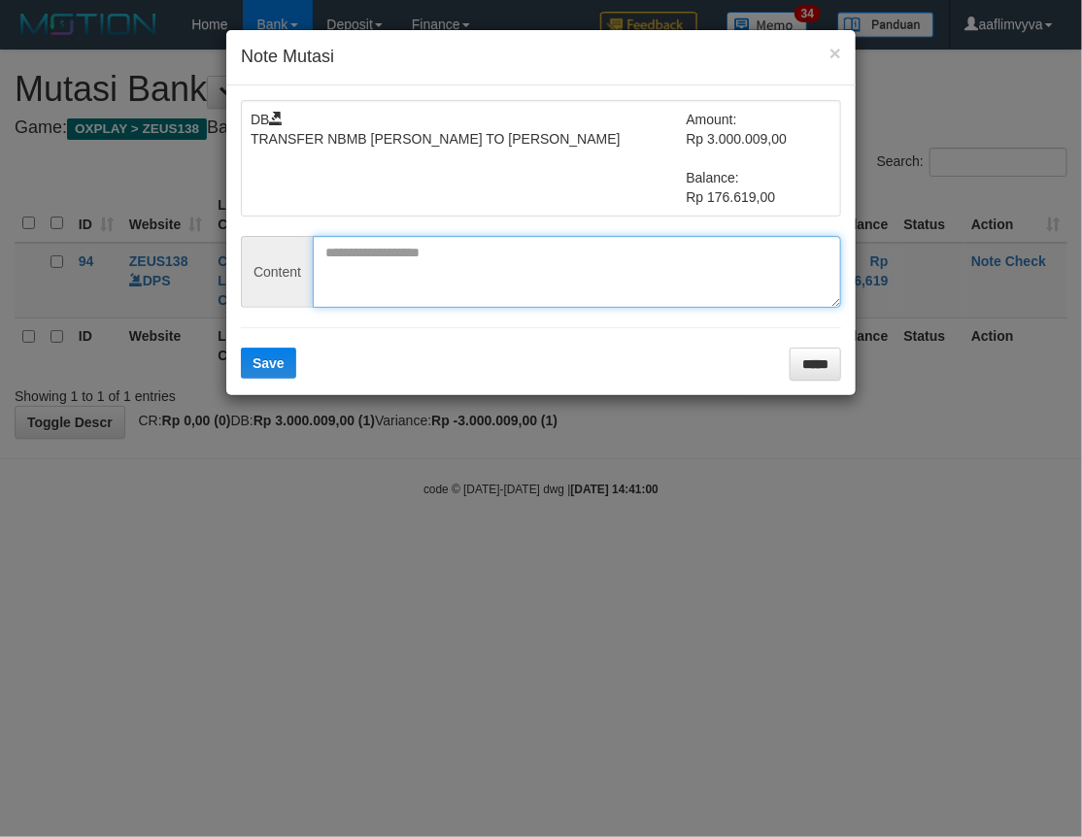
paste textarea "*********"
click at [435, 274] on textarea "*********" at bounding box center [577, 272] width 528 height 72
type textarea "*********"
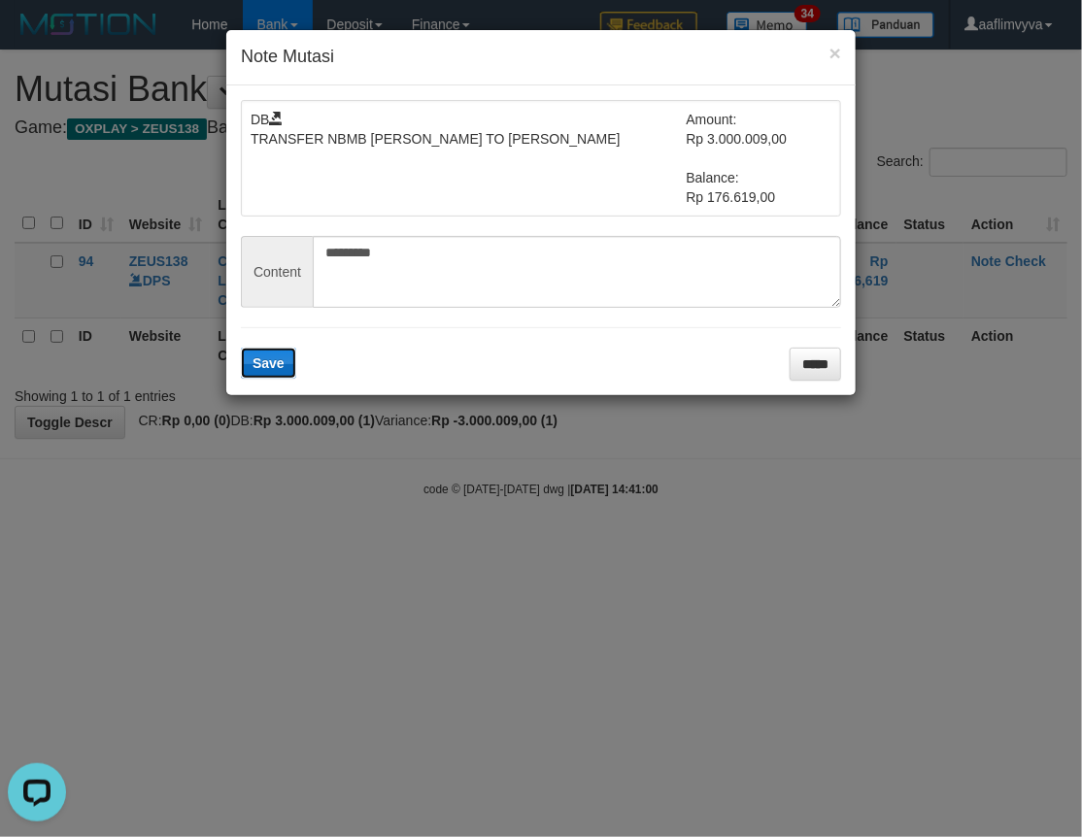
click at [264, 364] on span "Save" at bounding box center [268, 363] width 32 height 16
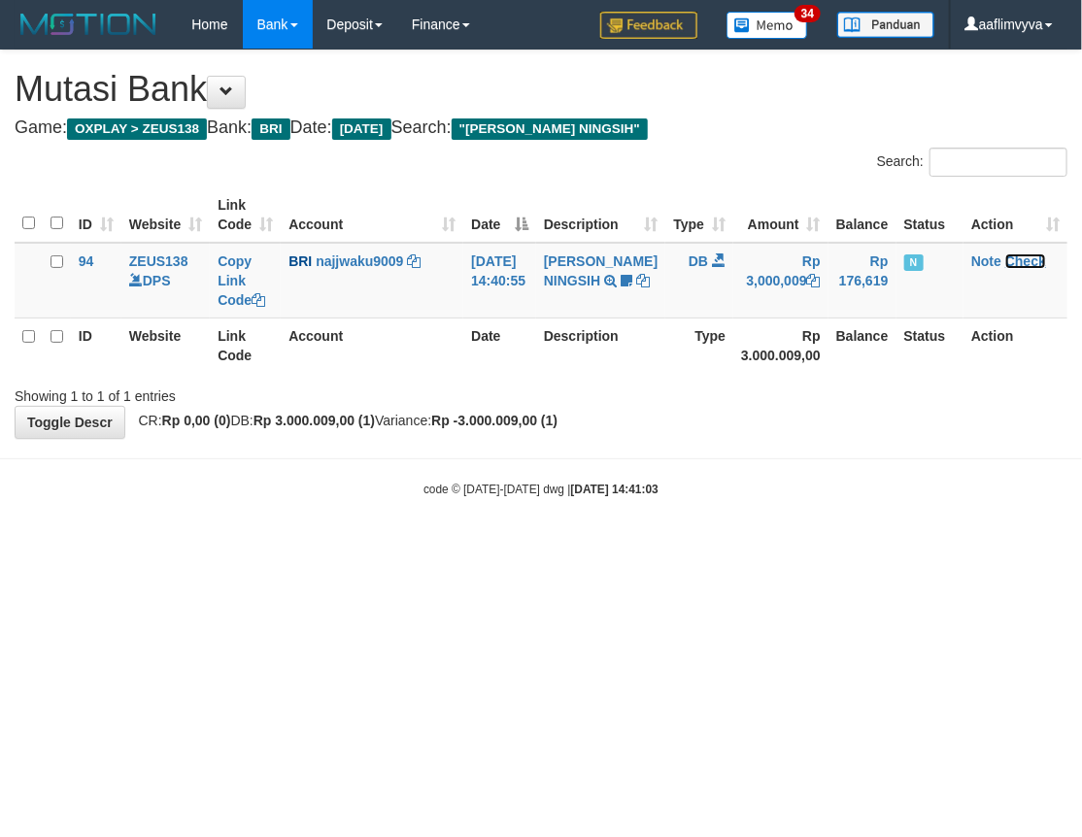
click at [1011, 263] on link "Check" at bounding box center [1025, 261] width 41 height 16
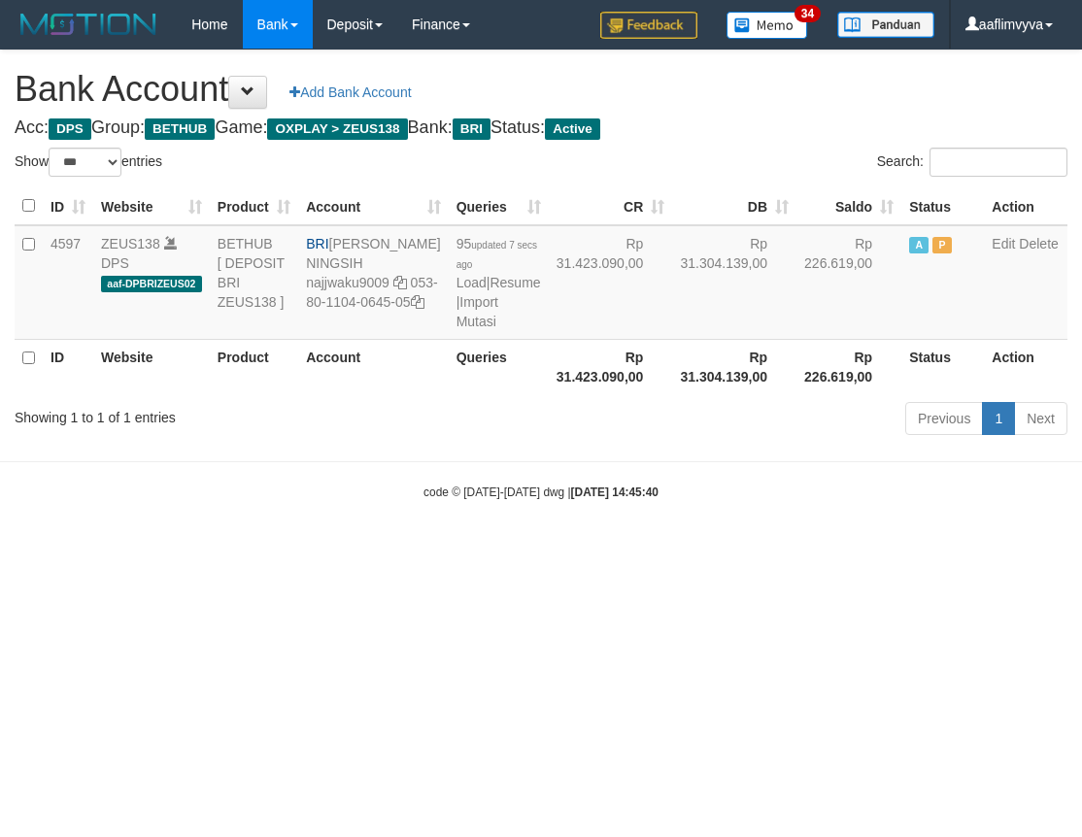
select select "***"
drag, startPoint x: 855, startPoint y: 594, endPoint x: 621, endPoint y: 379, distance: 318.2
click at [855, 550] on html "Toggle navigation Home Bank Account List Load By Website Group [OXPLAY] ZEUS138…" at bounding box center [541, 275] width 1082 height 550
click at [456, 329] on link "Import Mutasi" at bounding box center [477, 311] width 42 height 35
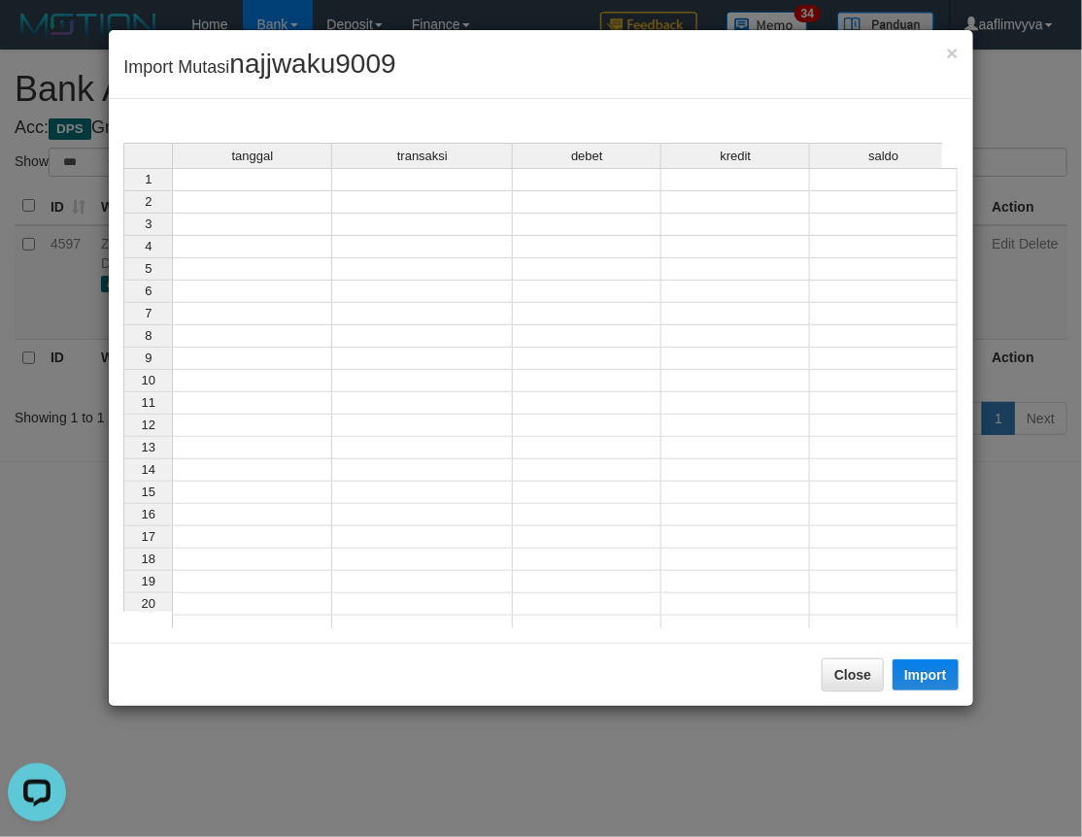
click at [274, 181] on td at bounding box center [252, 179] width 160 height 23
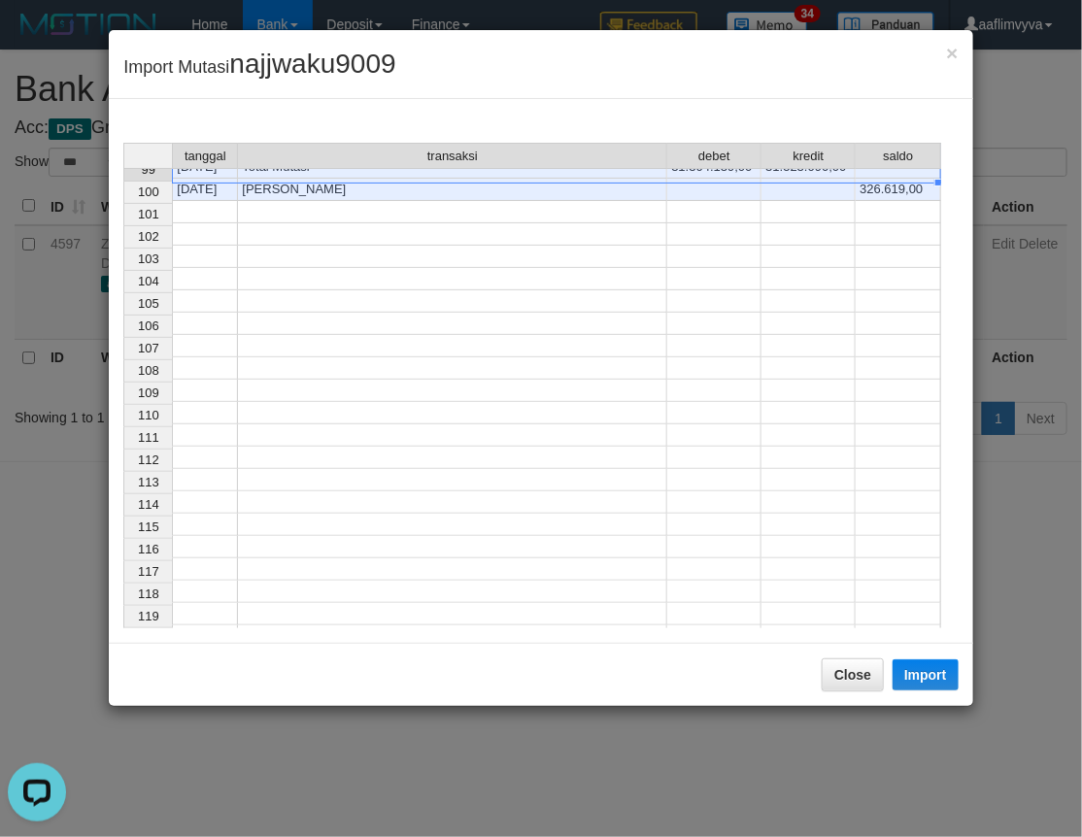
scroll to position [1803, 0]
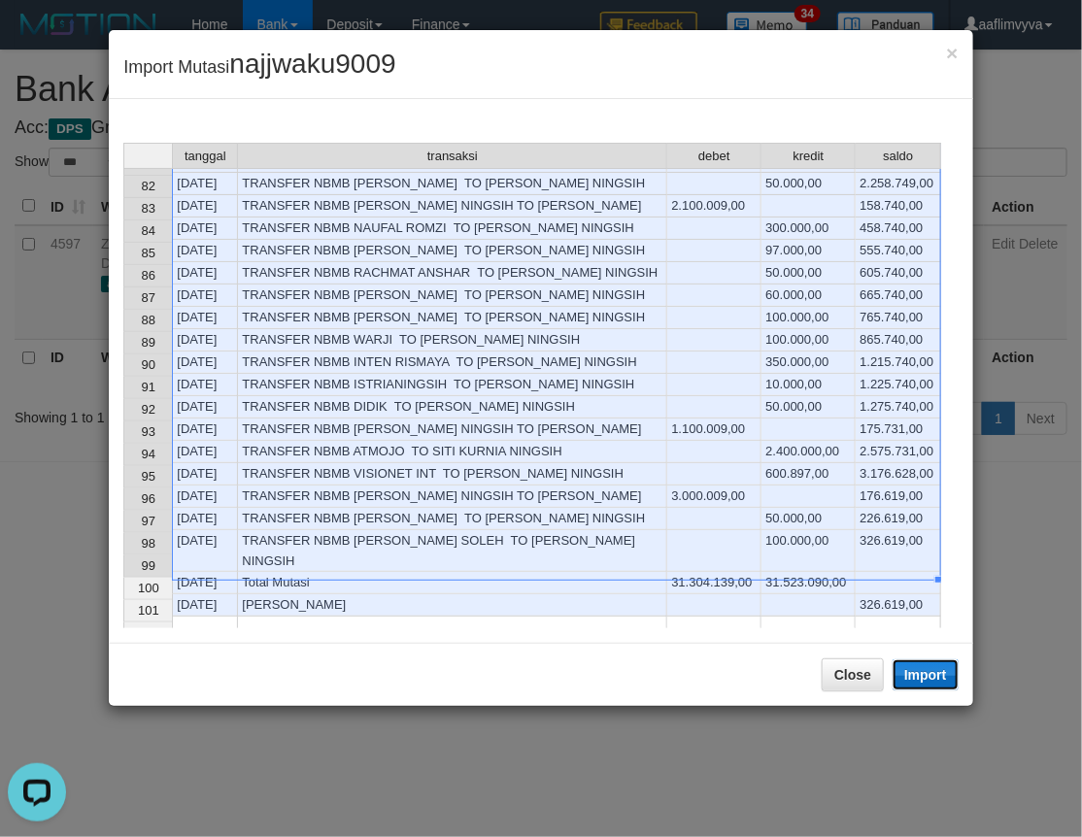
click at [913, 675] on button "Import" at bounding box center [925, 674] width 66 height 31
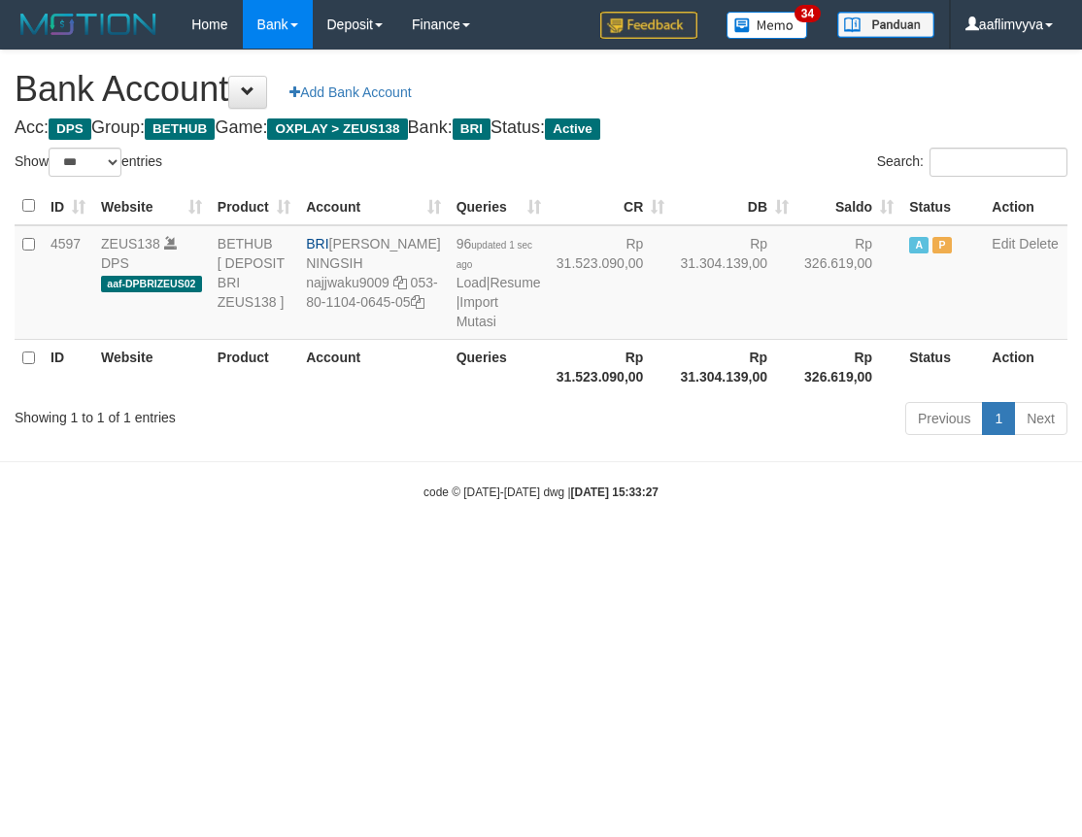
select select "***"
drag, startPoint x: 871, startPoint y: 617, endPoint x: 554, endPoint y: 301, distance: 447.0
click at [872, 550] on html "Toggle navigation Home Bank Account List Load By Website Group [OXPLAY] ZEUS138…" at bounding box center [541, 275] width 1082 height 550
click at [456, 318] on link "Import Mutasi" at bounding box center [477, 311] width 42 height 35
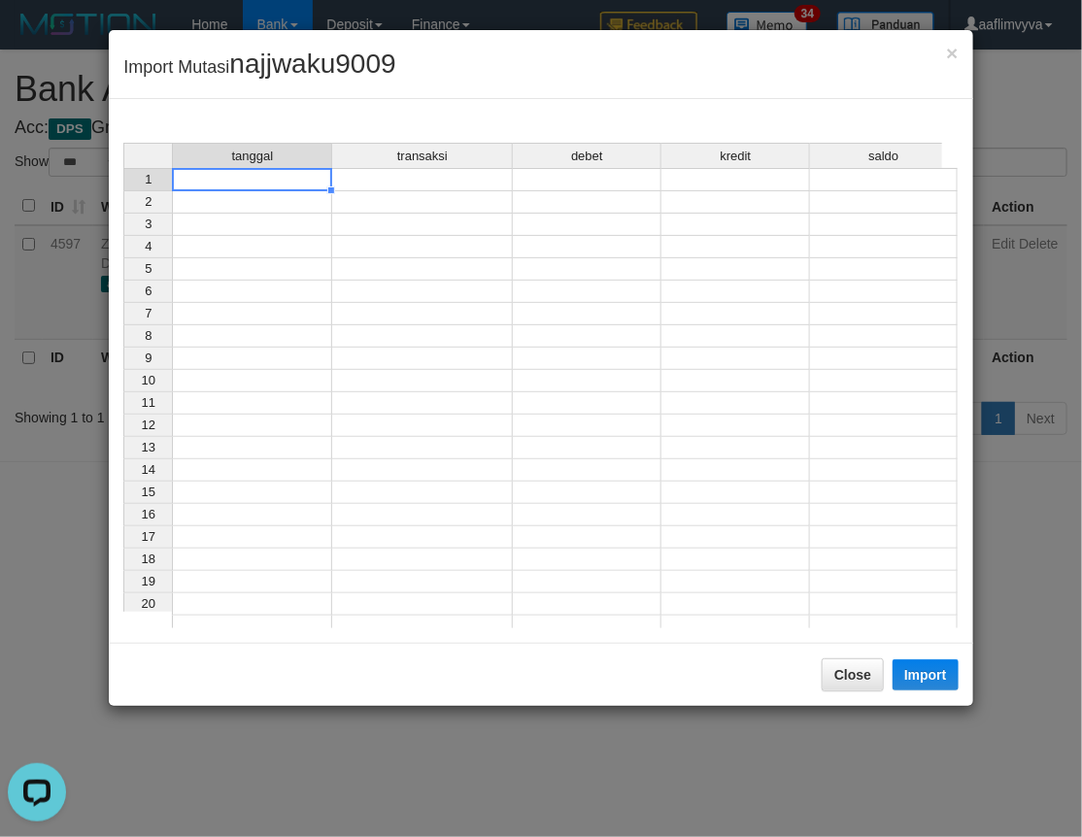
click at [287, 176] on td at bounding box center [252, 179] width 160 height 23
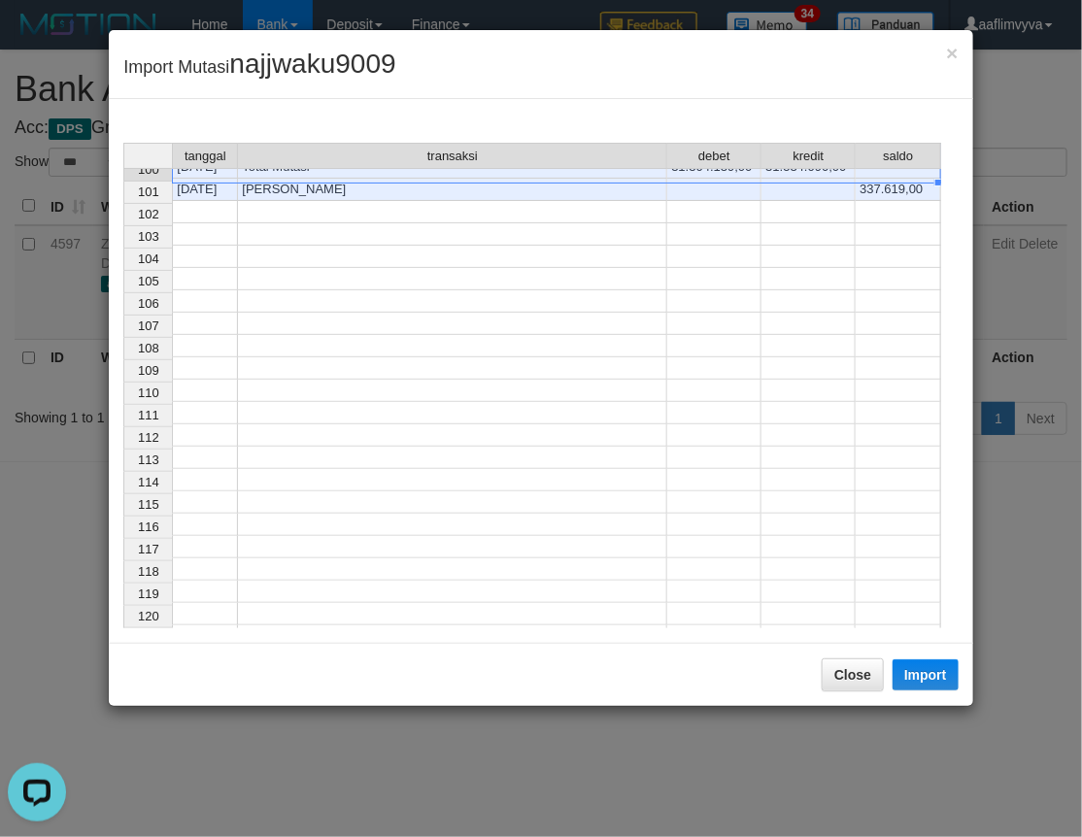
scroll to position [1826, 0]
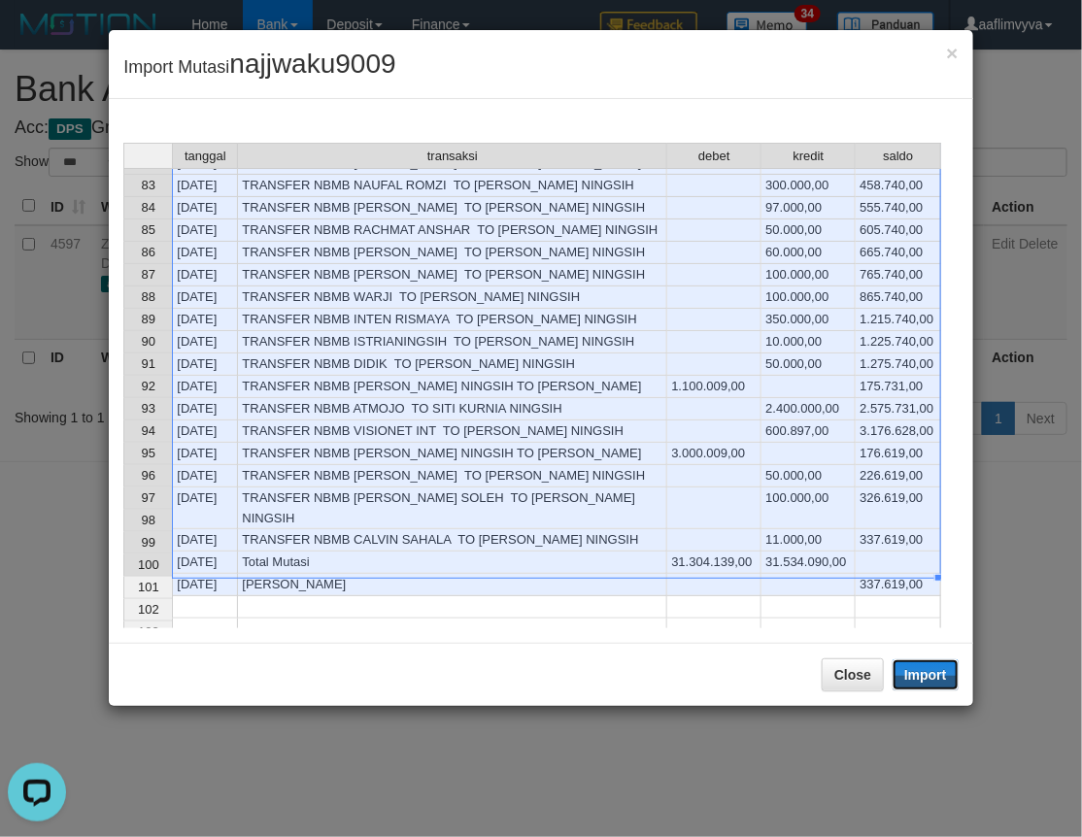
drag, startPoint x: 927, startPoint y: 664, endPoint x: 2, endPoint y: 661, distance: 925.4
click at [927, 664] on button "Import" at bounding box center [925, 674] width 66 height 31
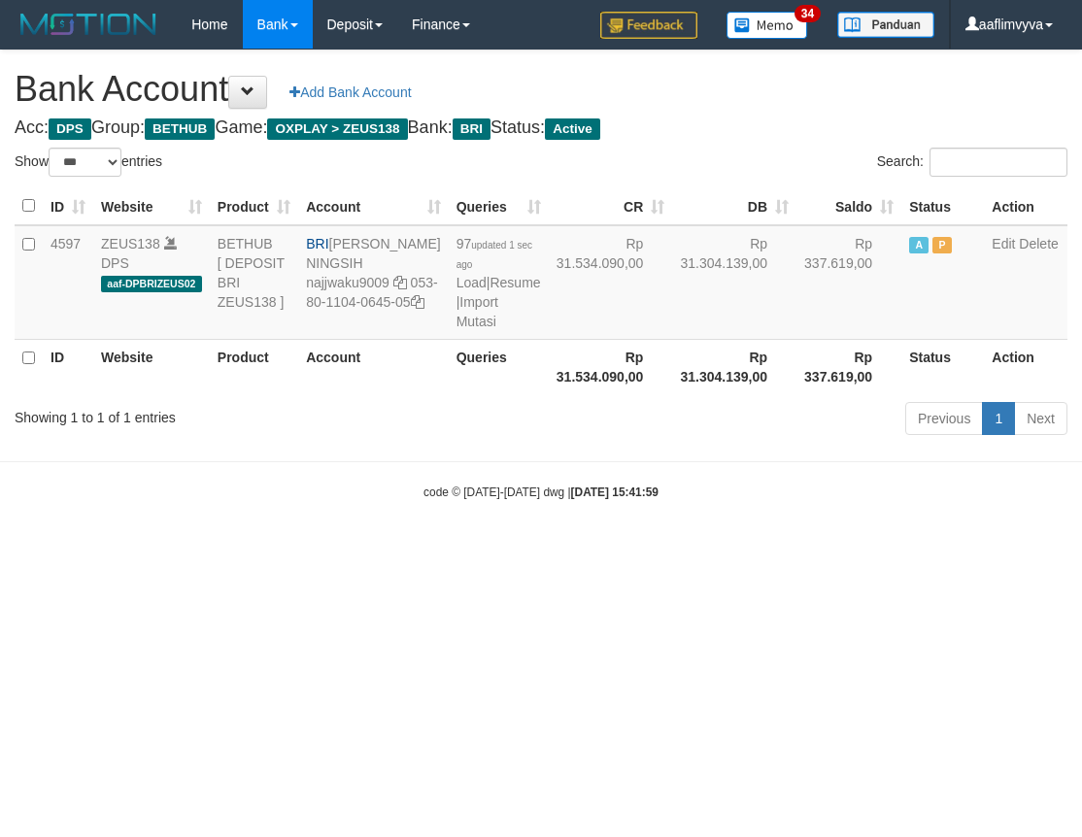
select select "***"
click at [781, 550] on html "Toggle navigation Home Bank Account List Load By Website Group [OXPLAY] ZEUS138…" at bounding box center [541, 275] width 1082 height 550
click at [456, 329] on link "Import Mutasi" at bounding box center [477, 311] width 42 height 35
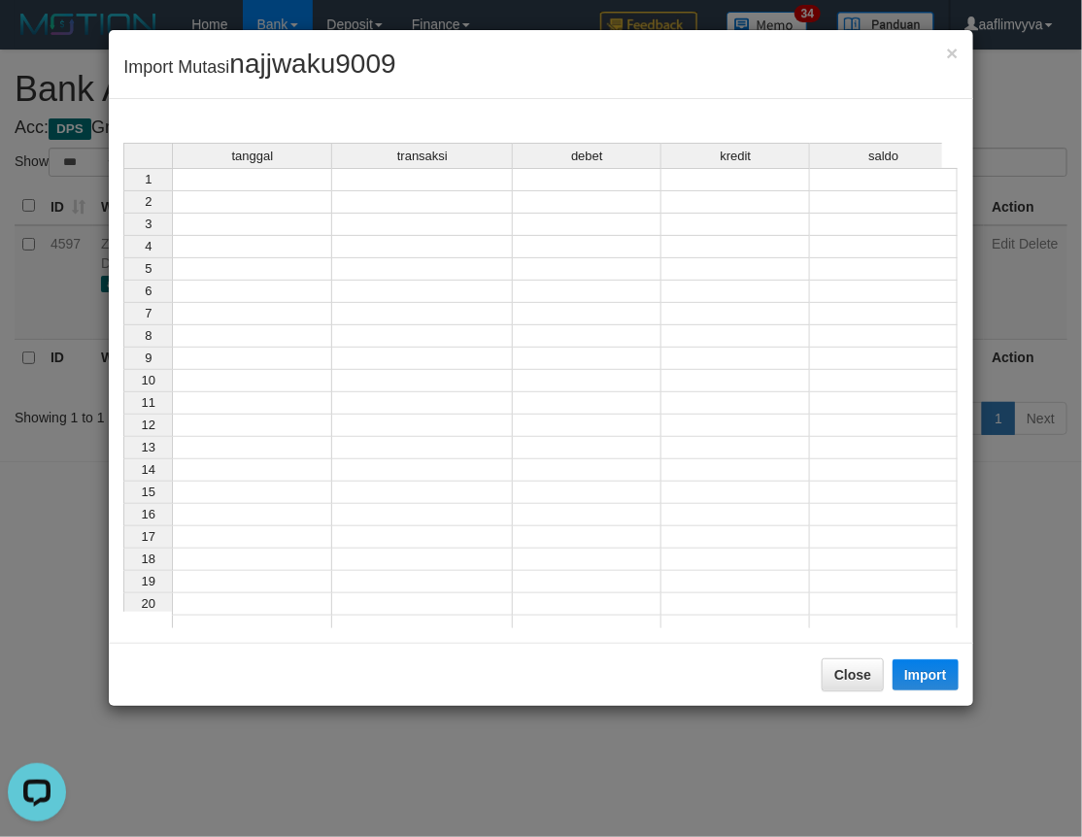
click at [278, 182] on td at bounding box center [252, 179] width 160 height 23
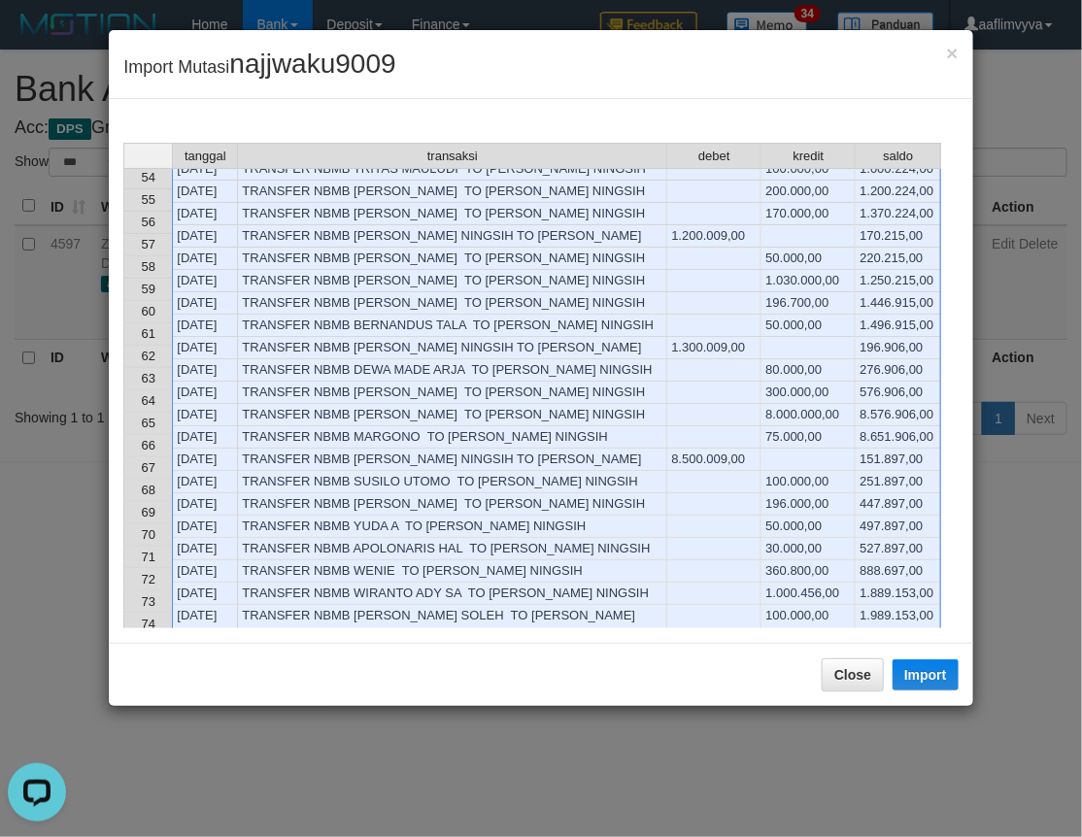
scroll to position [1977, 0]
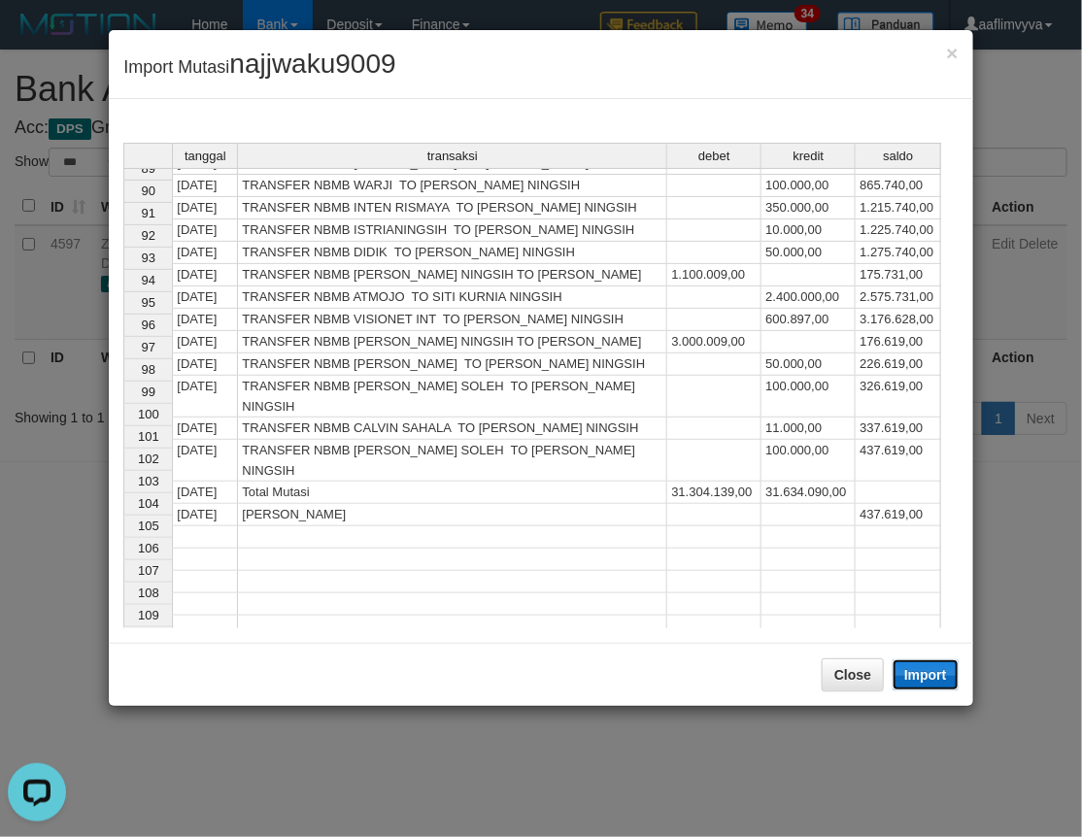
click at [914, 668] on button "Import" at bounding box center [925, 674] width 66 height 31
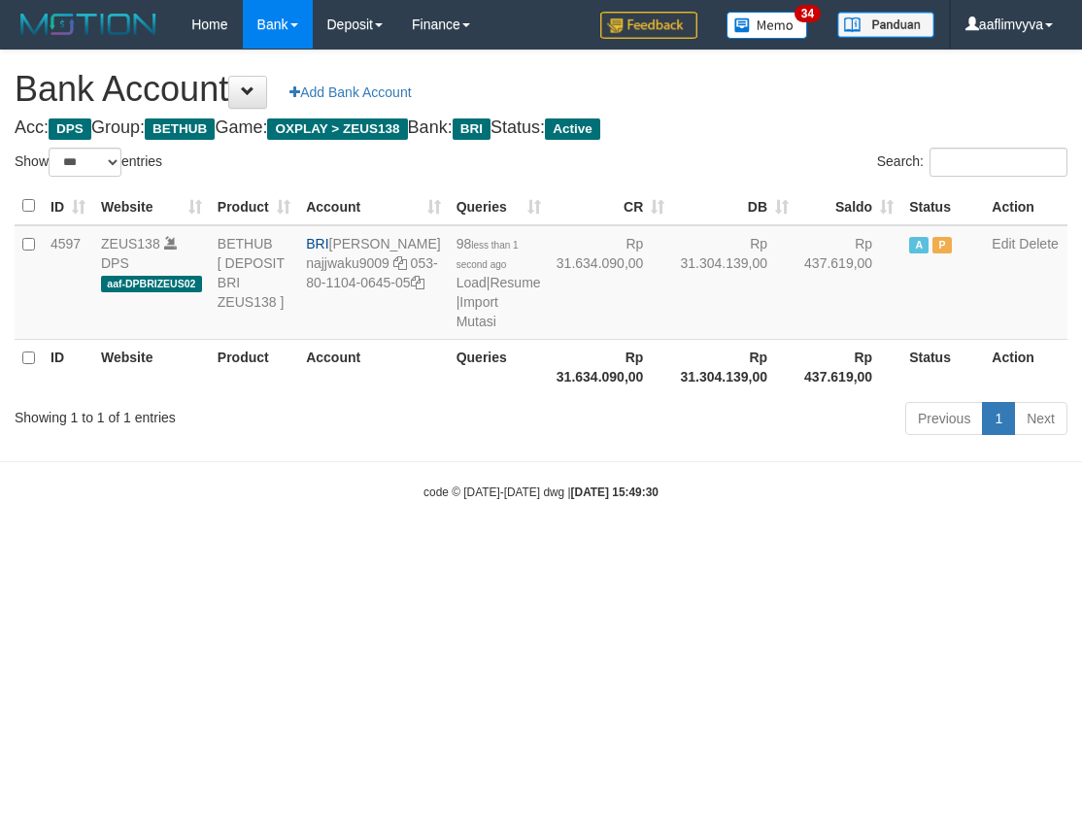
select select "***"
click at [212, 550] on body "Toggle navigation Home Bank Account List Load By Website Group [OXPLAY] ZEUS138…" at bounding box center [541, 275] width 1082 height 550
drag, startPoint x: 374, startPoint y: 635, endPoint x: 469, endPoint y: 420, distance: 234.7
click at [374, 550] on html "Toggle navigation Home Bank Account List Load By Website Group [OXPLAY] ZEUS138…" at bounding box center [541, 275] width 1082 height 550
click at [456, 329] on link "Import Mutasi" at bounding box center [477, 311] width 42 height 35
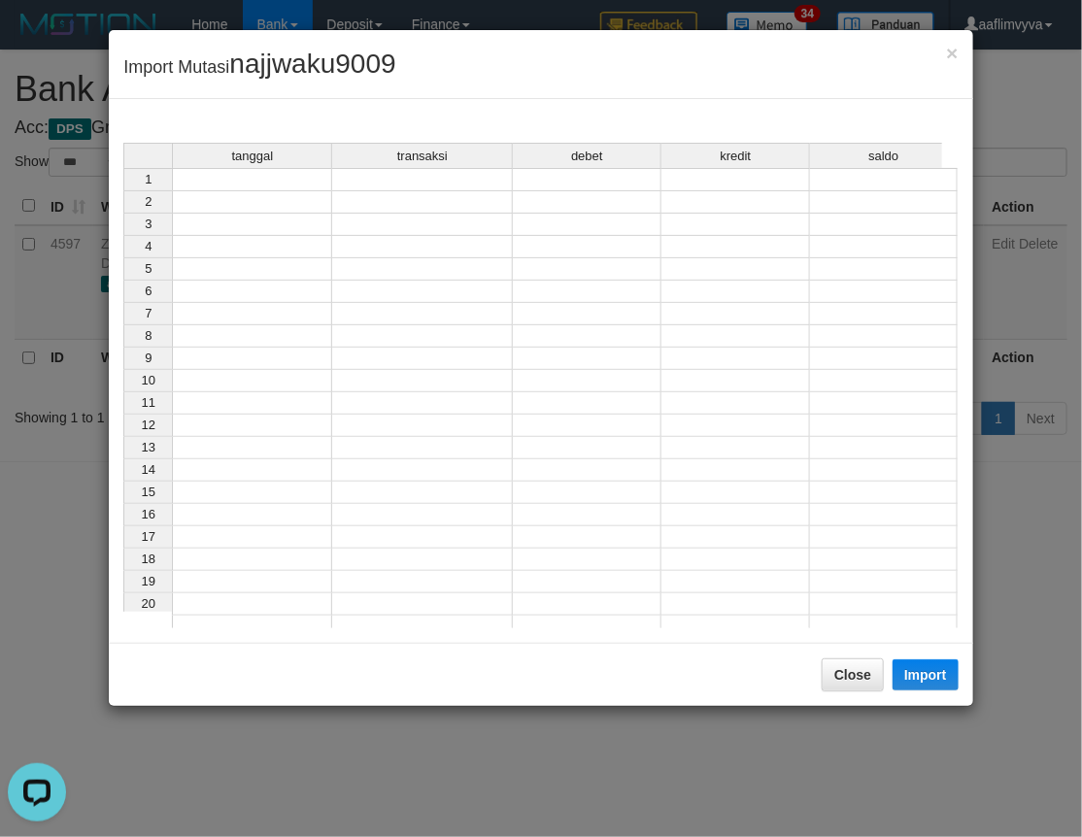
click at [328, 182] on td at bounding box center [252, 179] width 160 height 23
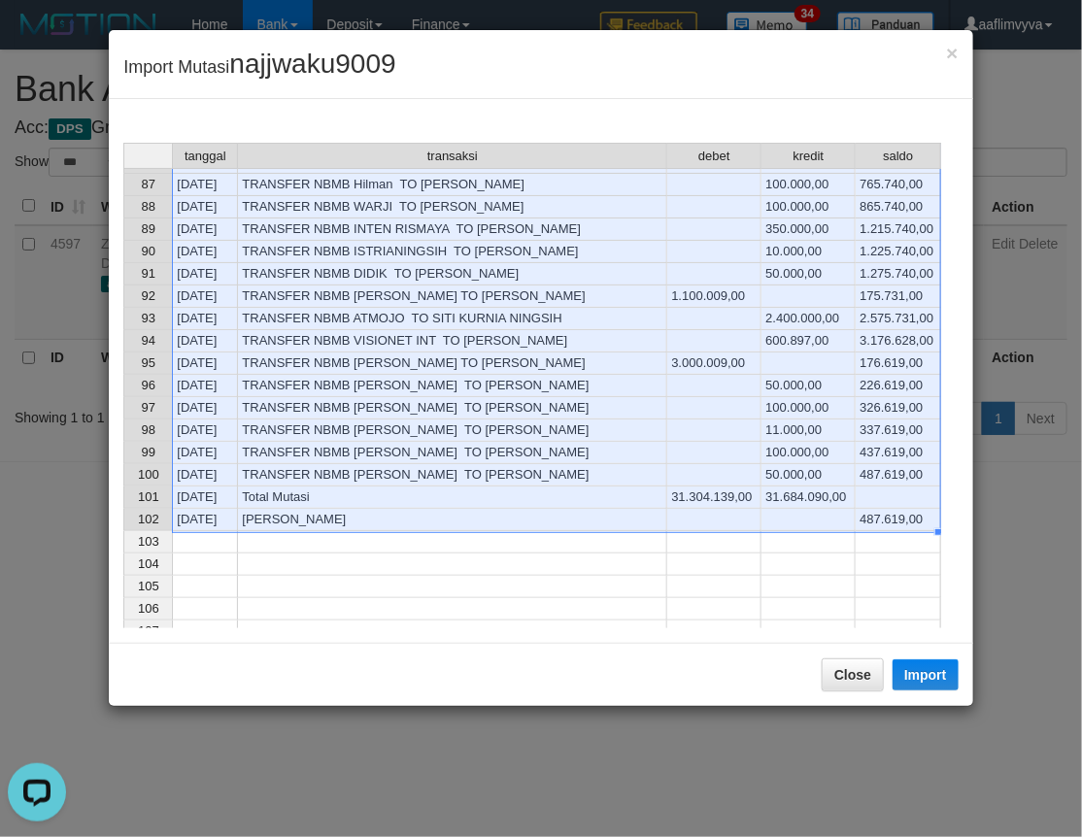
scroll to position [1870, 0]
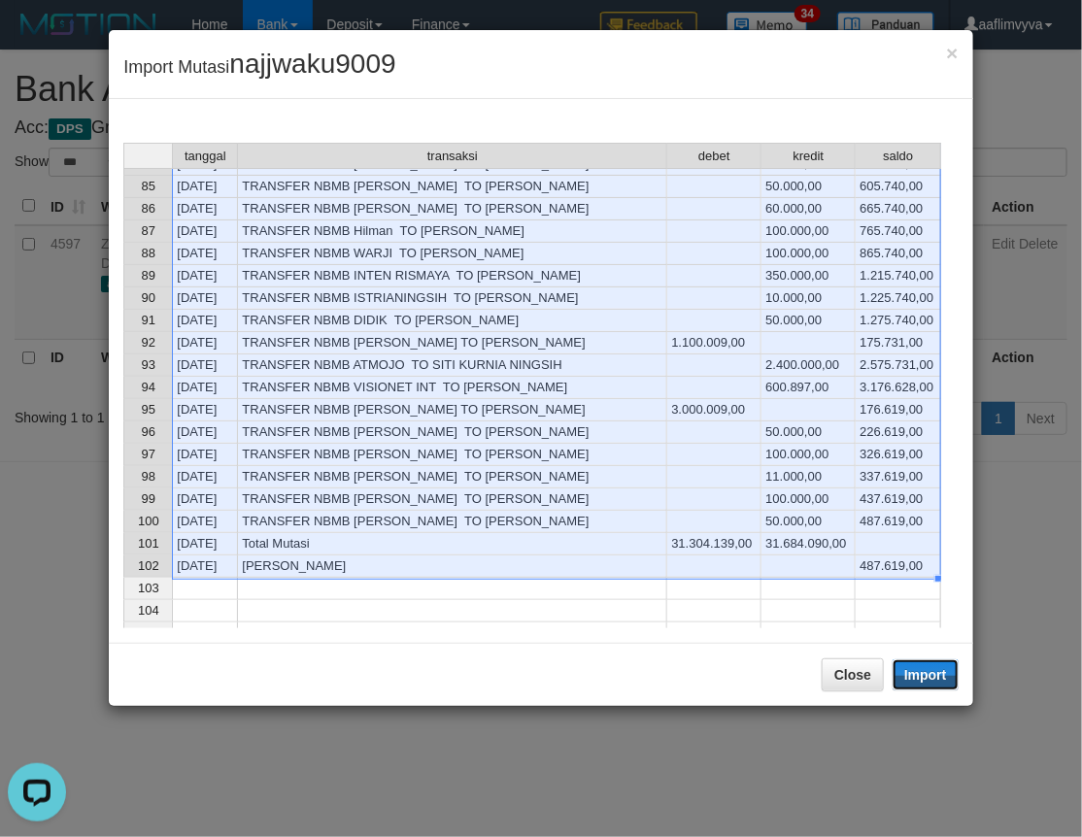
drag, startPoint x: 939, startPoint y: 678, endPoint x: 2, endPoint y: 249, distance: 1030.6
click at [939, 678] on button "Import" at bounding box center [925, 674] width 66 height 31
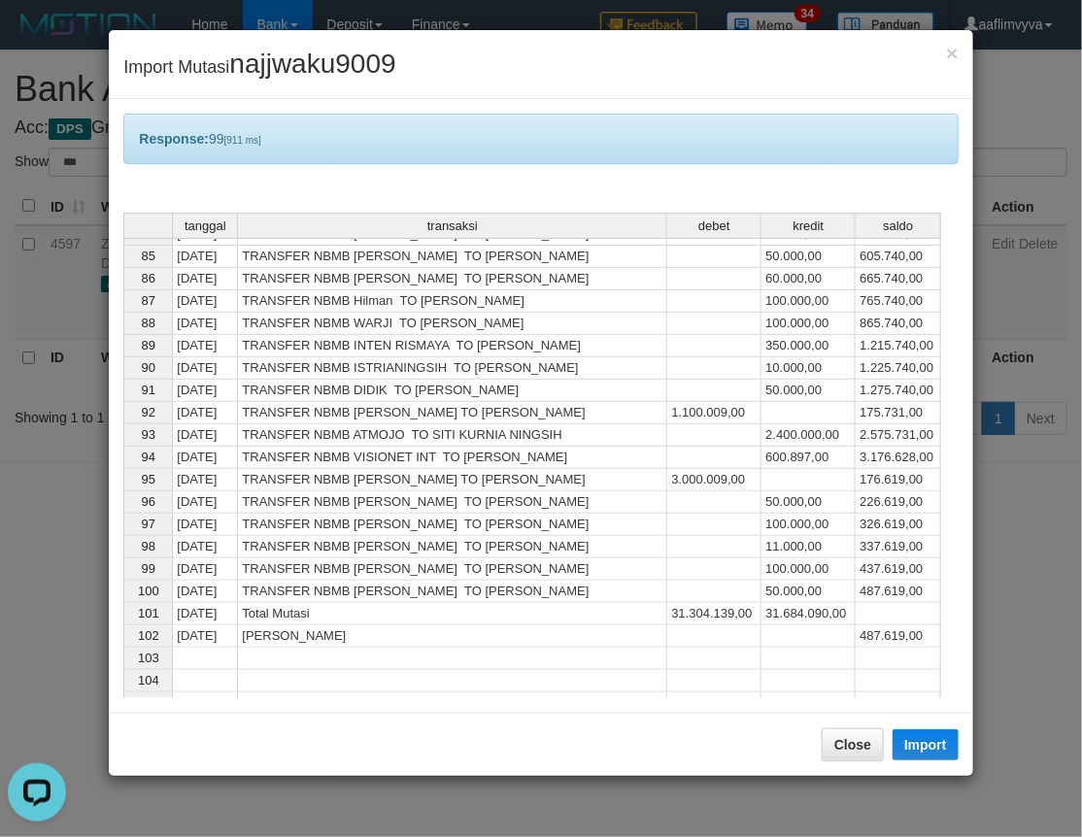
click at [304, 151] on div "Response: 99 [911 ms]" at bounding box center [540, 139] width 834 height 50
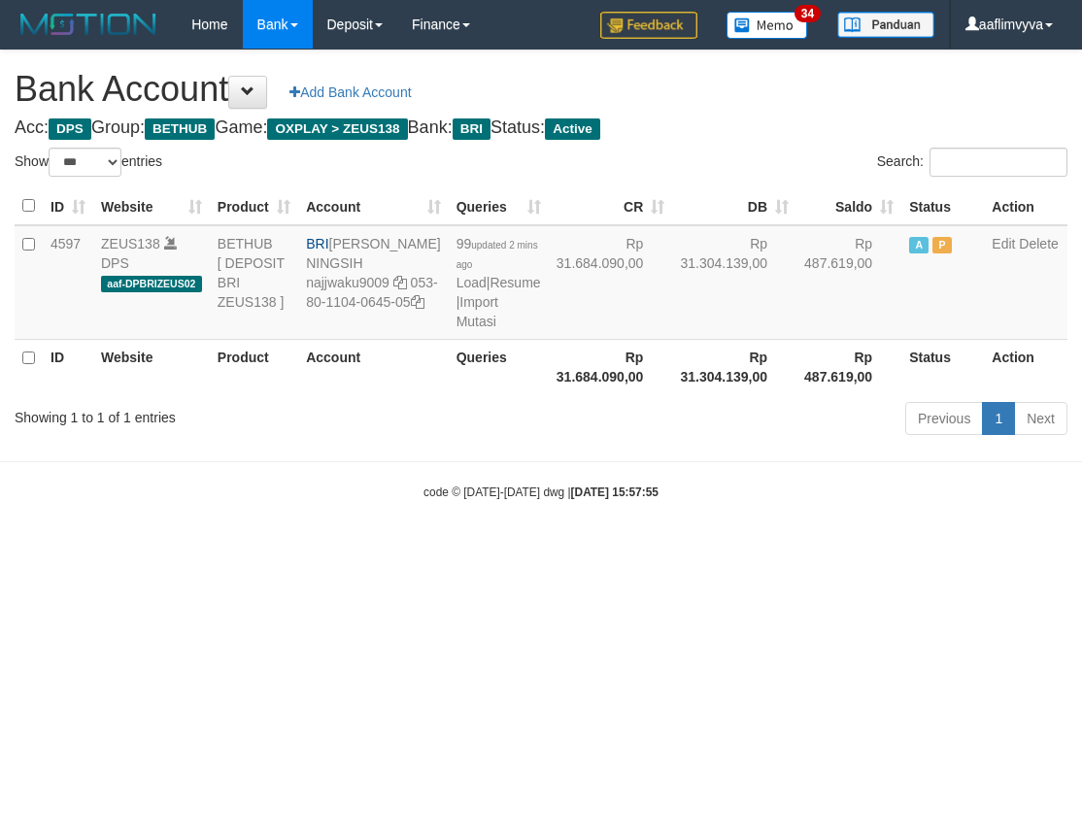
select select "***"
drag, startPoint x: 800, startPoint y: 657, endPoint x: 588, endPoint y: 421, distance: 317.0
click at [796, 550] on html "Toggle navigation Home Bank Account List Load By Website Group [OXPLAY] ZEUS138…" at bounding box center [541, 275] width 1082 height 550
click at [456, 329] on link "Import Mutasi" at bounding box center [477, 311] width 42 height 35
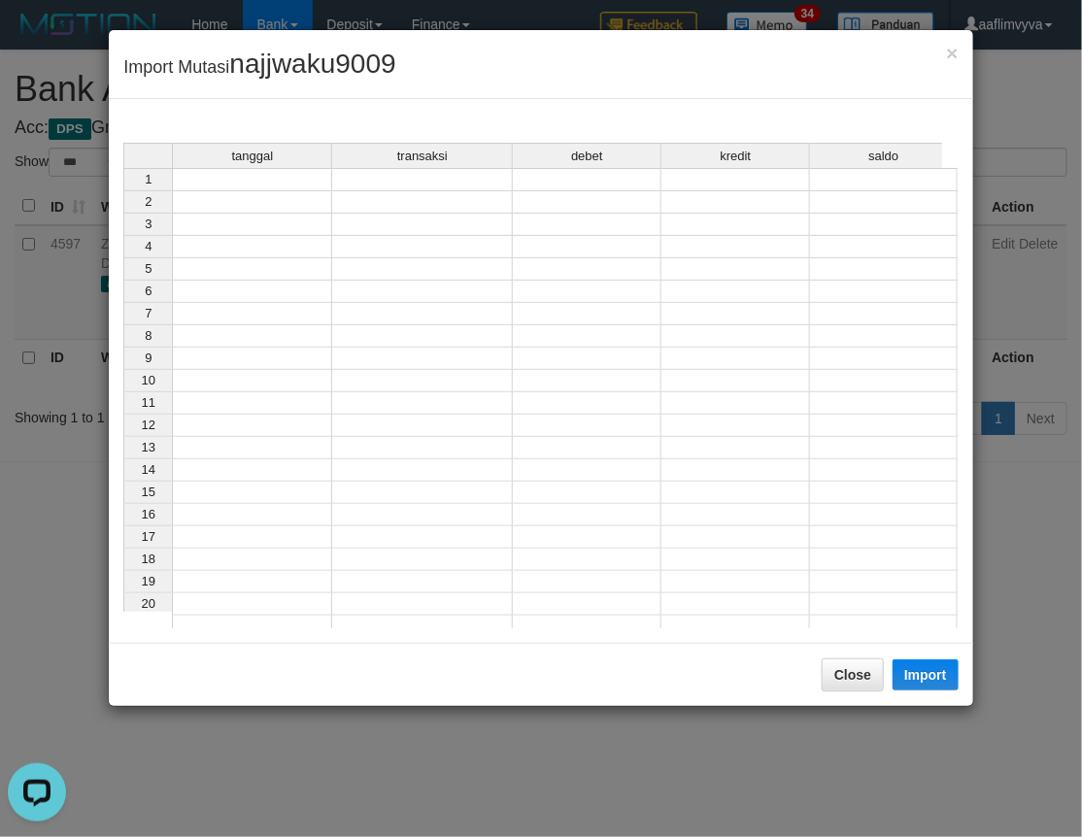
click at [123, 190] on div "tanggal transaksi debet kredit saldo 1 2 3 4 5 6 7 8 9 10 11 12 13 14 15 16 17 …" at bounding box center [123, 390] width 0 height 495
click at [251, 180] on td at bounding box center [252, 179] width 160 height 23
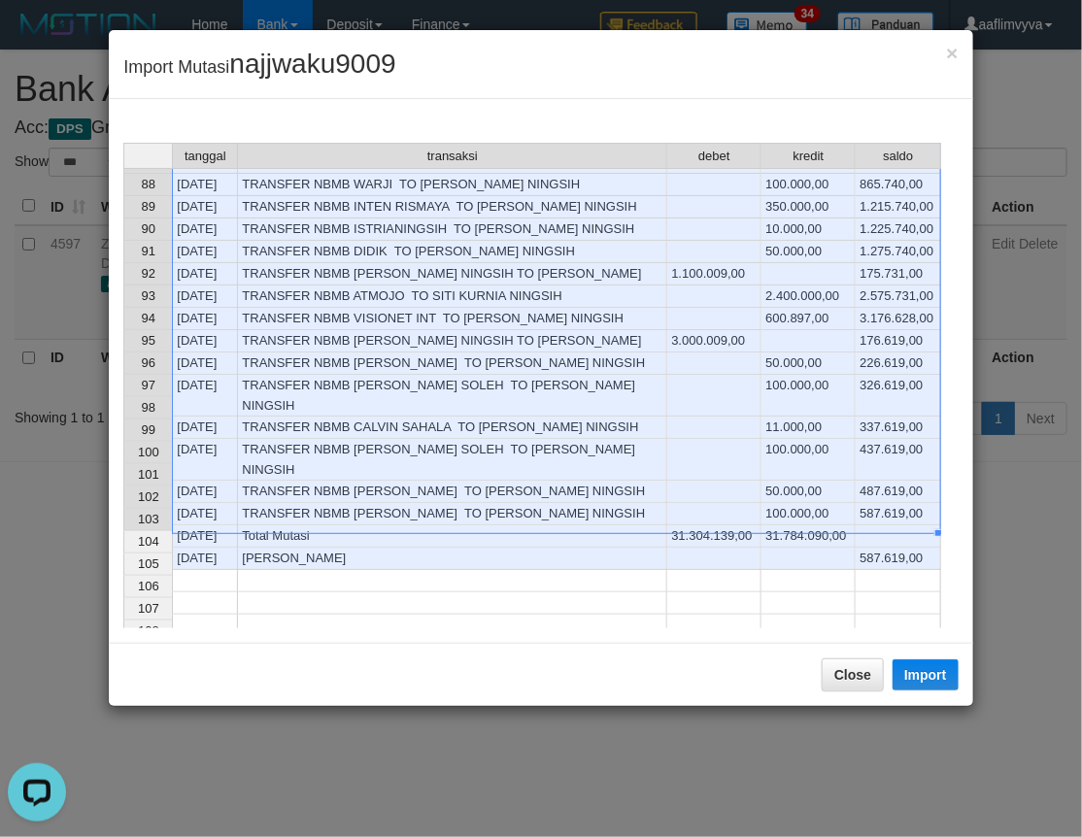
scroll to position [1893, 0]
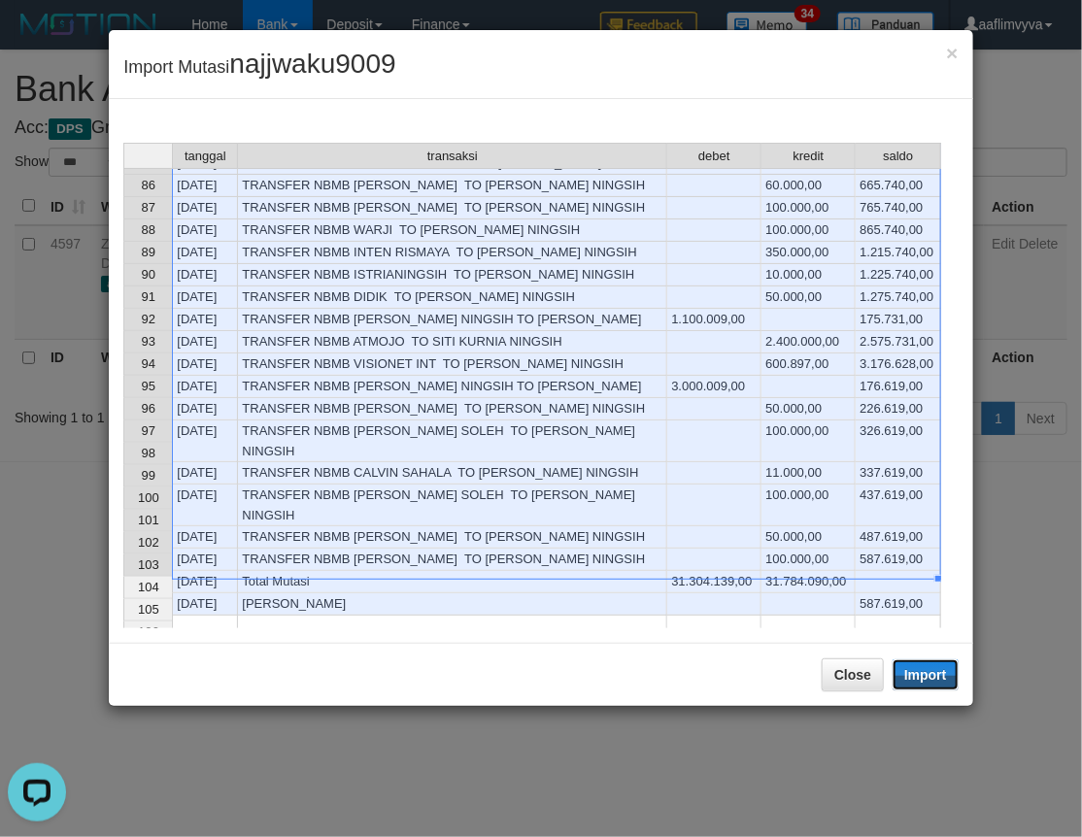
drag, startPoint x: 913, startPoint y: 676, endPoint x: 0, endPoint y: 344, distance: 971.3
click at [913, 676] on button "Import" at bounding box center [925, 674] width 66 height 31
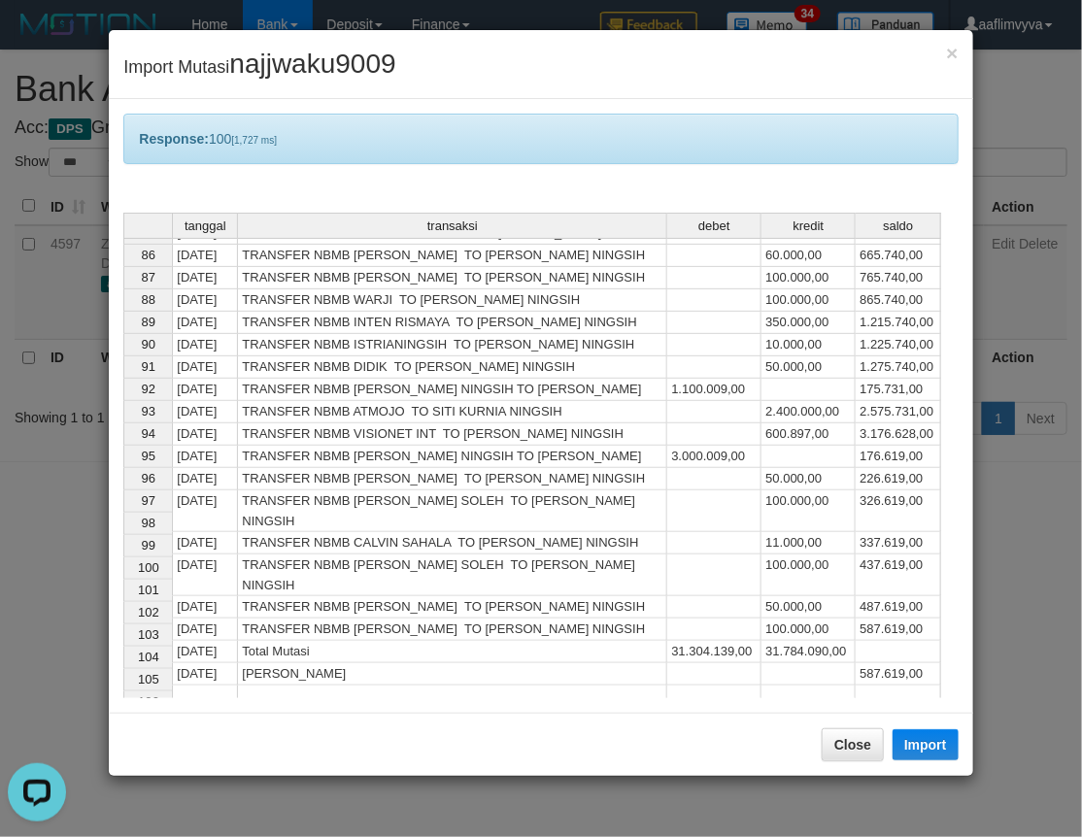
click at [469, 124] on div "Response: 100 [1,727 ms]" at bounding box center [540, 139] width 834 height 50
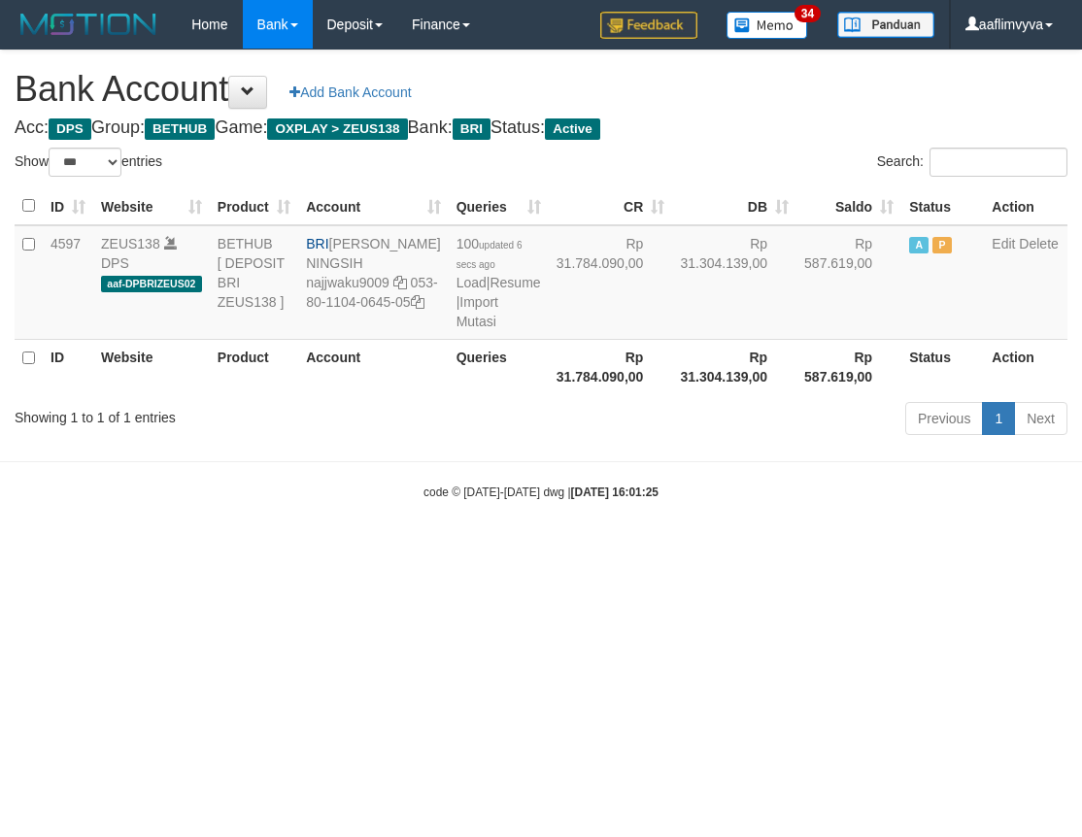
select select "***"
click at [900, 550] on body "Toggle navigation Home Bank Account List Load By Website Group [OXPLAY] ZEUS138…" at bounding box center [541, 275] width 1082 height 550
select select "***"
click at [456, 329] on link "Import Mutasi" at bounding box center [477, 311] width 42 height 35
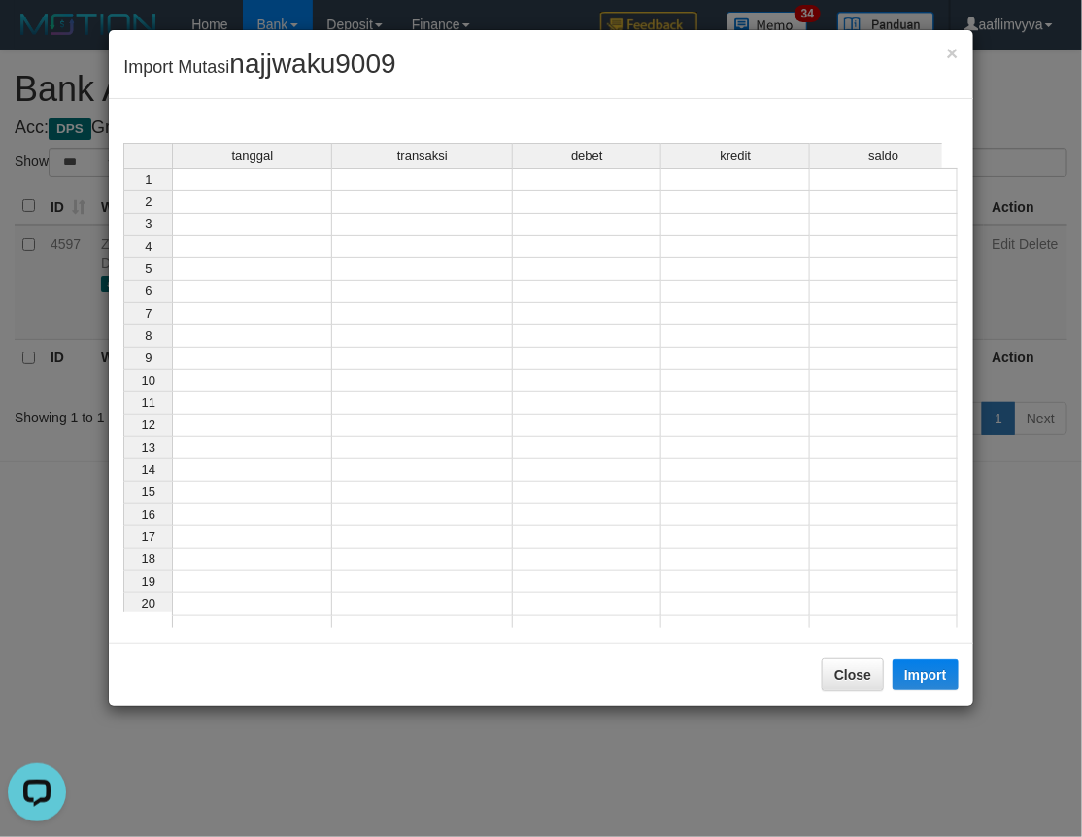
click at [304, 171] on div "tanggal transaksi debet kredit saldo 1 2 3 4 5 6 7 8 9 10 11 12 13 14 15 16 17 …" at bounding box center [540, 386] width 834 height 486
click at [303, 180] on td at bounding box center [252, 179] width 160 height 23
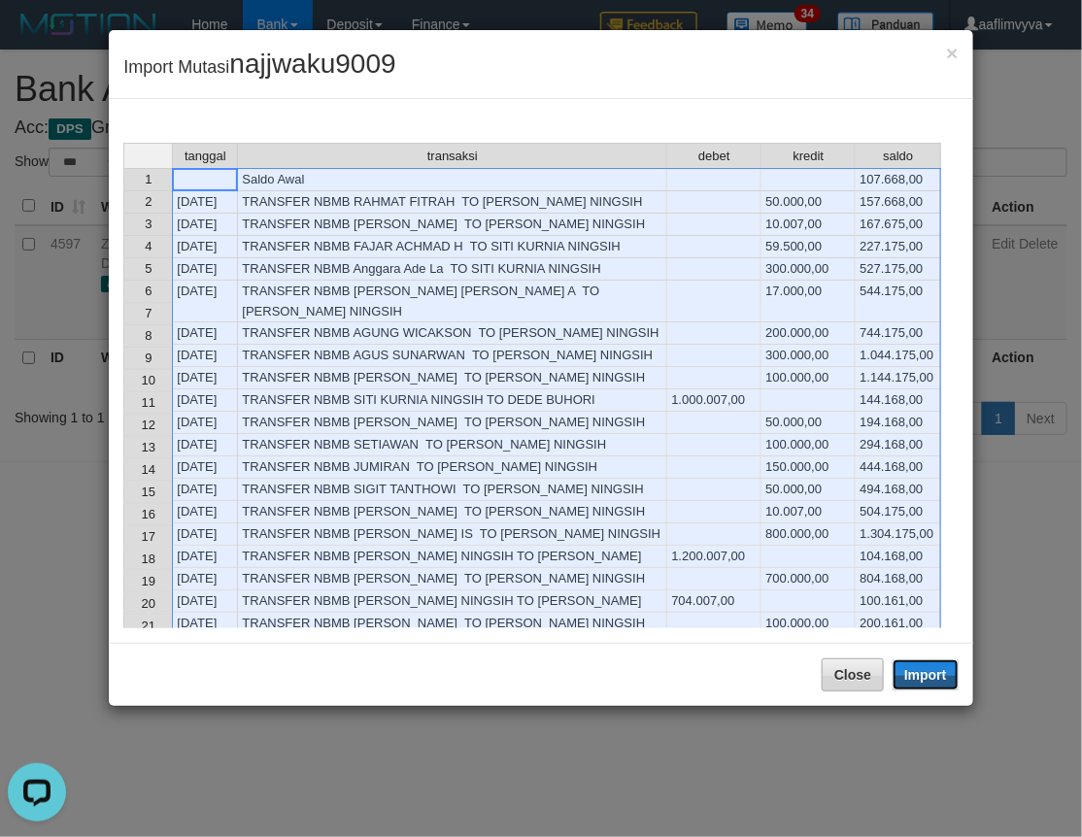
drag, startPoint x: 934, startPoint y: 686, endPoint x: 859, endPoint y: 753, distance: 100.4
click at [934, 686] on button "Import" at bounding box center [925, 674] width 66 height 31
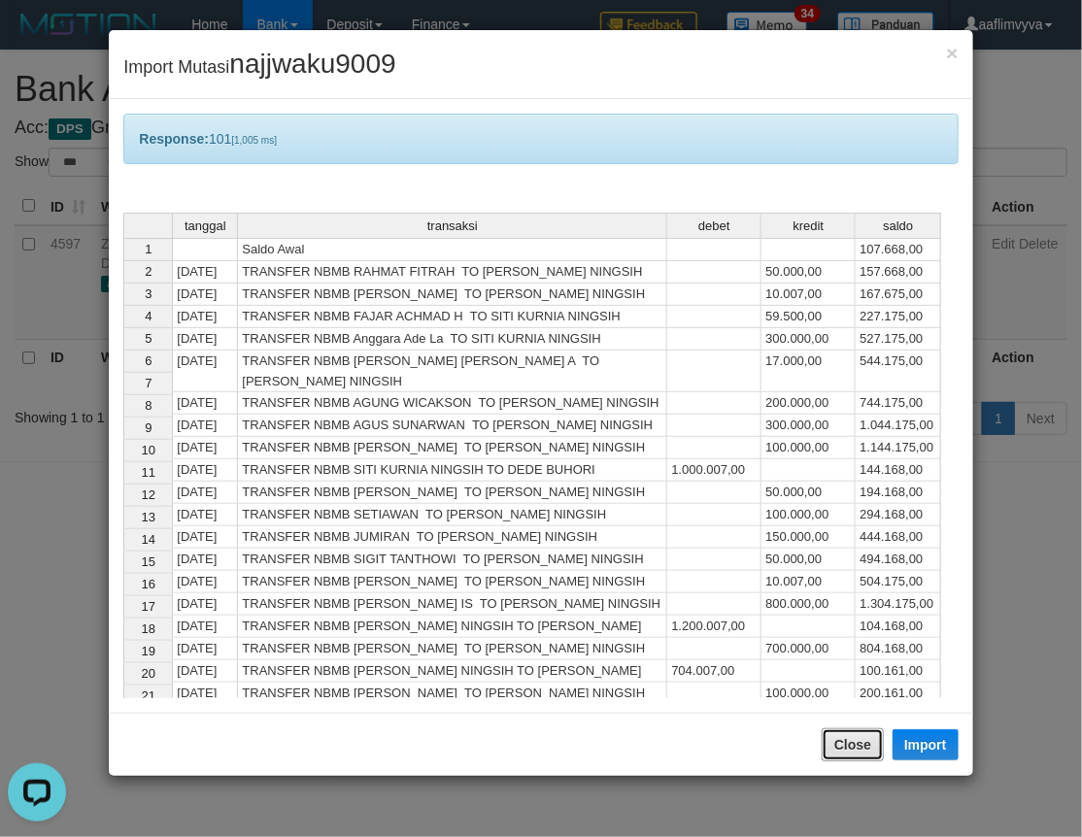
drag, startPoint x: 859, startPoint y: 750, endPoint x: 851, endPoint y: 745, distance: 10.0
click at [859, 751] on button "Close" at bounding box center [852, 744] width 62 height 33
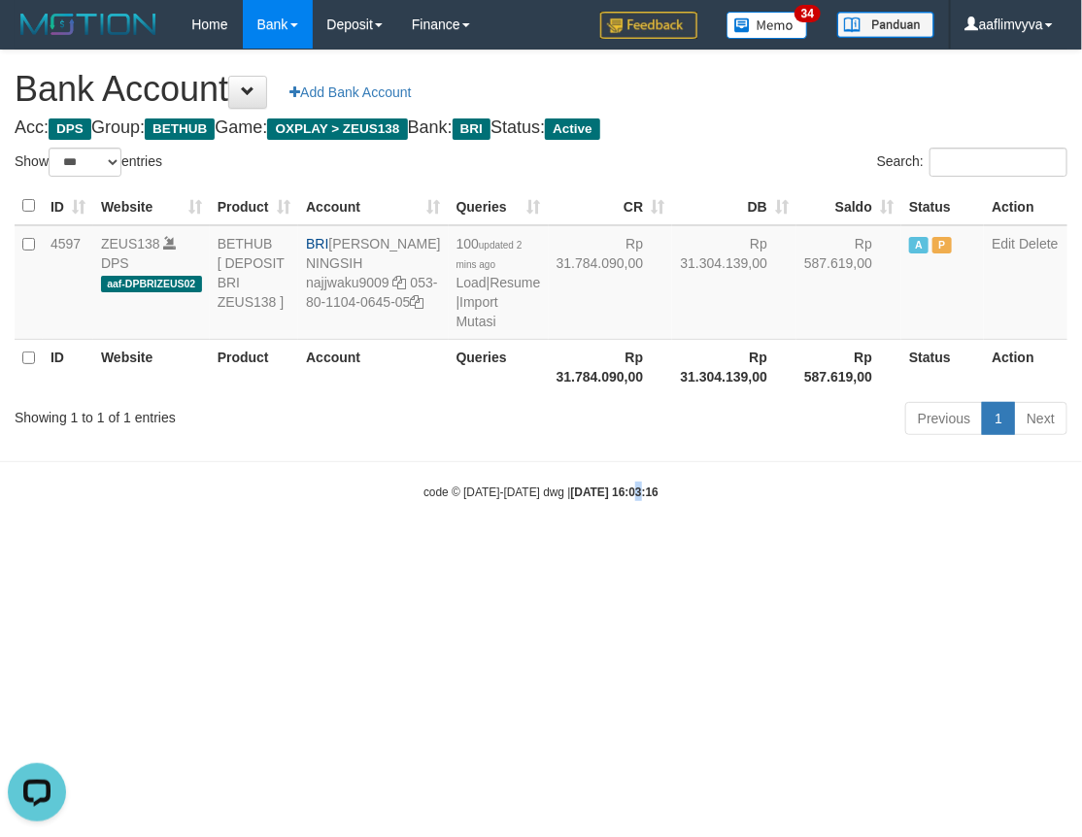
click at [617, 550] on html "Toggle navigation Home Bank Account List Load By Website Group [OXPLAY] ZEUS138…" at bounding box center [541, 275] width 1082 height 550
click at [586, 550] on html "Toggle navigation Home Bank Account List Load By Website Group [OXPLAY] ZEUS138…" at bounding box center [541, 275] width 1082 height 550
select select "***"
click at [449, 335] on td "101 updated 2 secs ago Load | Resume | Import Mutasi" at bounding box center [499, 282] width 100 height 115
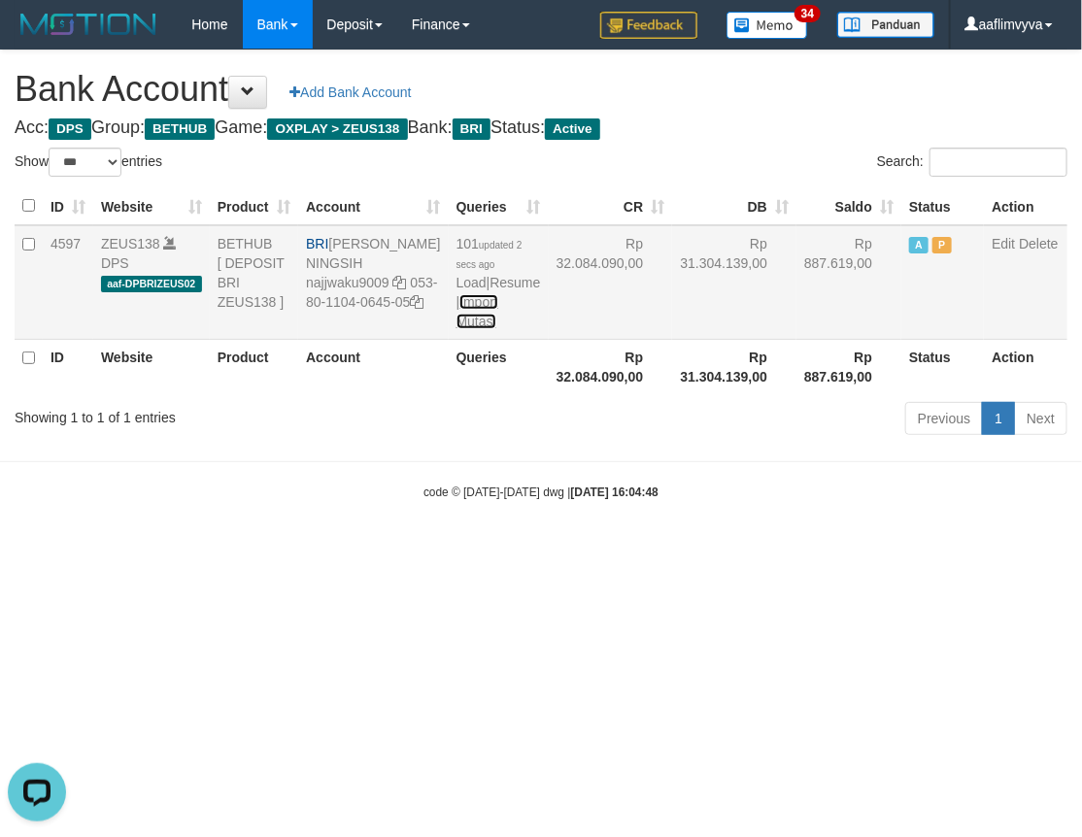
click at [456, 325] on link "Import Mutasi" at bounding box center [477, 311] width 42 height 35
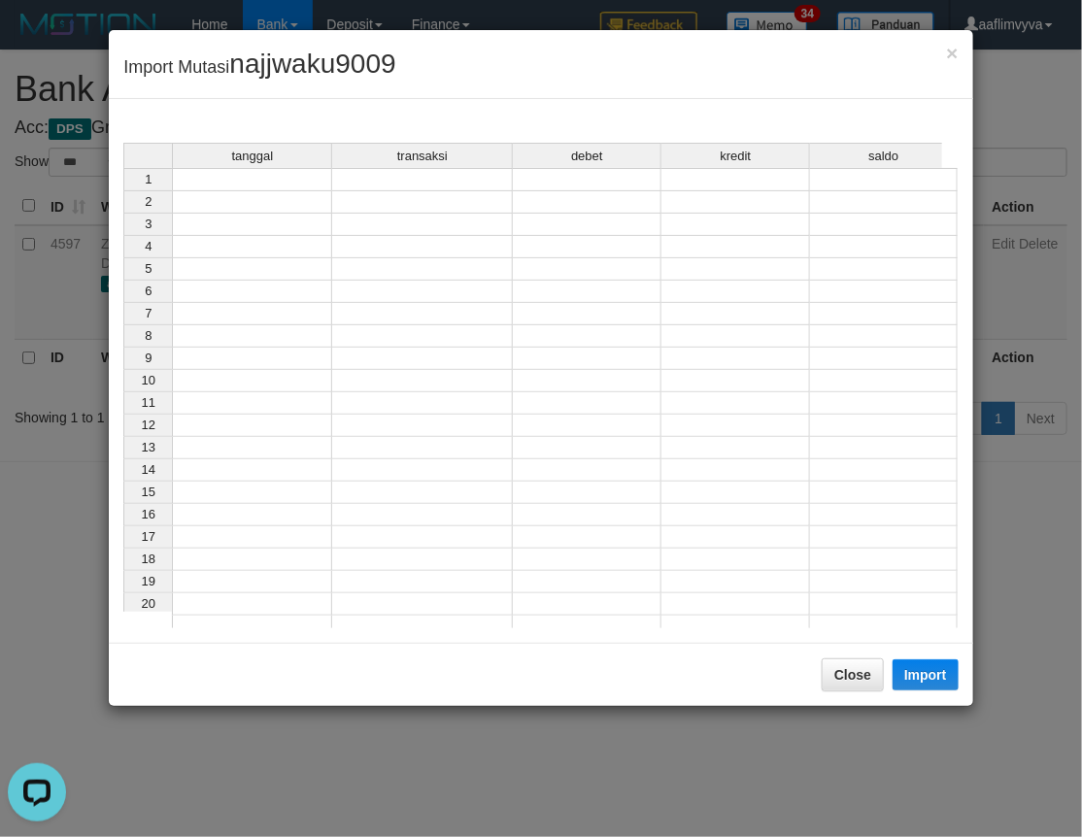
click at [283, 175] on td at bounding box center [252, 179] width 160 height 23
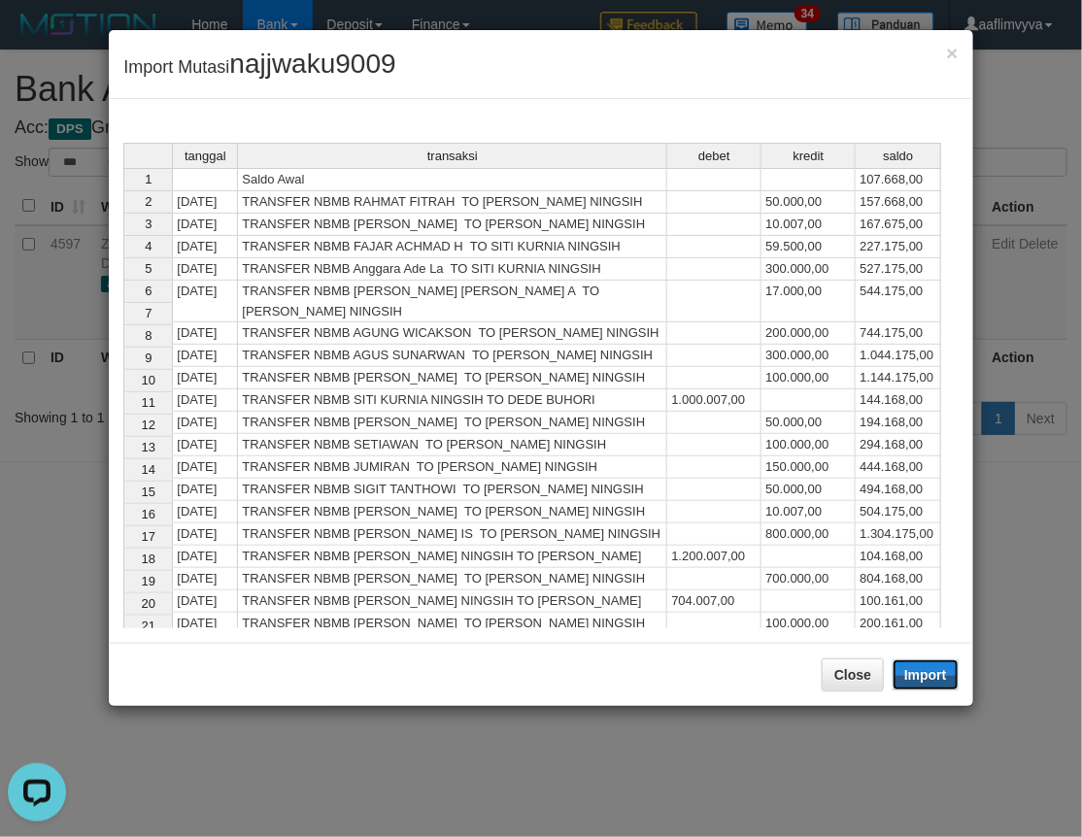
drag, startPoint x: 942, startPoint y: 681, endPoint x: 888, endPoint y: 705, distance: 58.7
click at [942, 681] on button "Import" at bounding box center [925, 674] width 66 height 31
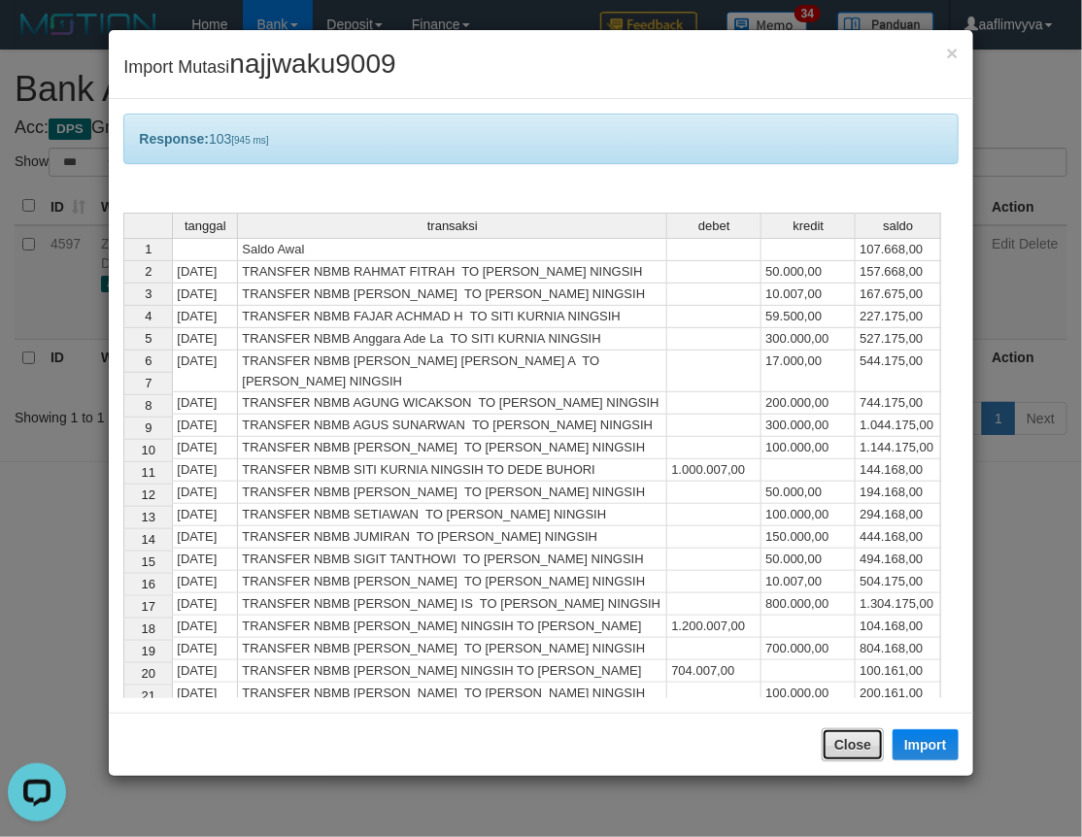
click at [854, 753] on button "Close" at bounding box center [852, 744] width 62 height 33
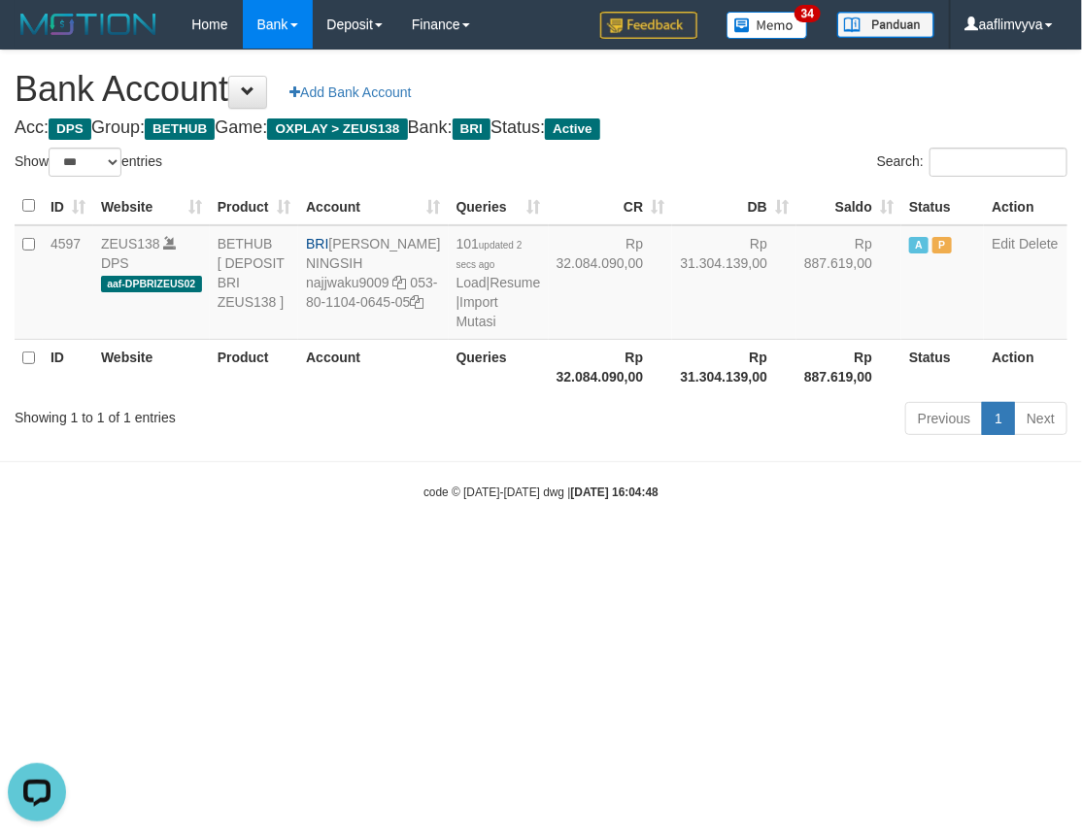
click at [654, 721] on div at bounding box center [541, 418] width 1082 height 837
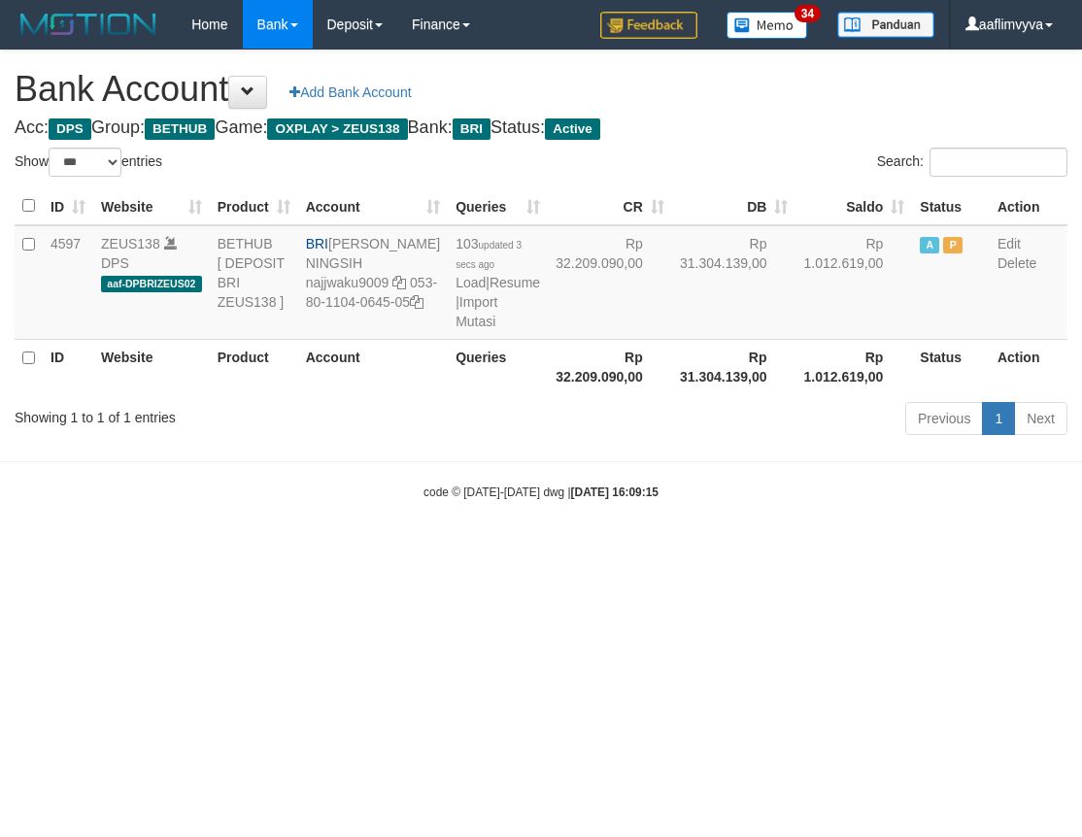
select select "***"
drag, startPoint x: 439, startPoint y: 720, endPoint x: 549, endPoint y: 386, distance: 350.7
click at [435, 550] on html "Toggle navigation Home Bank Account List Load By Website Group [OXPLAY] ZEUS138…" at bounding box center [541, 275] width 1082 height 550
click at [455, 329] on link "Import Mutasi" at bounding box center [476, 311] width 42 height 35
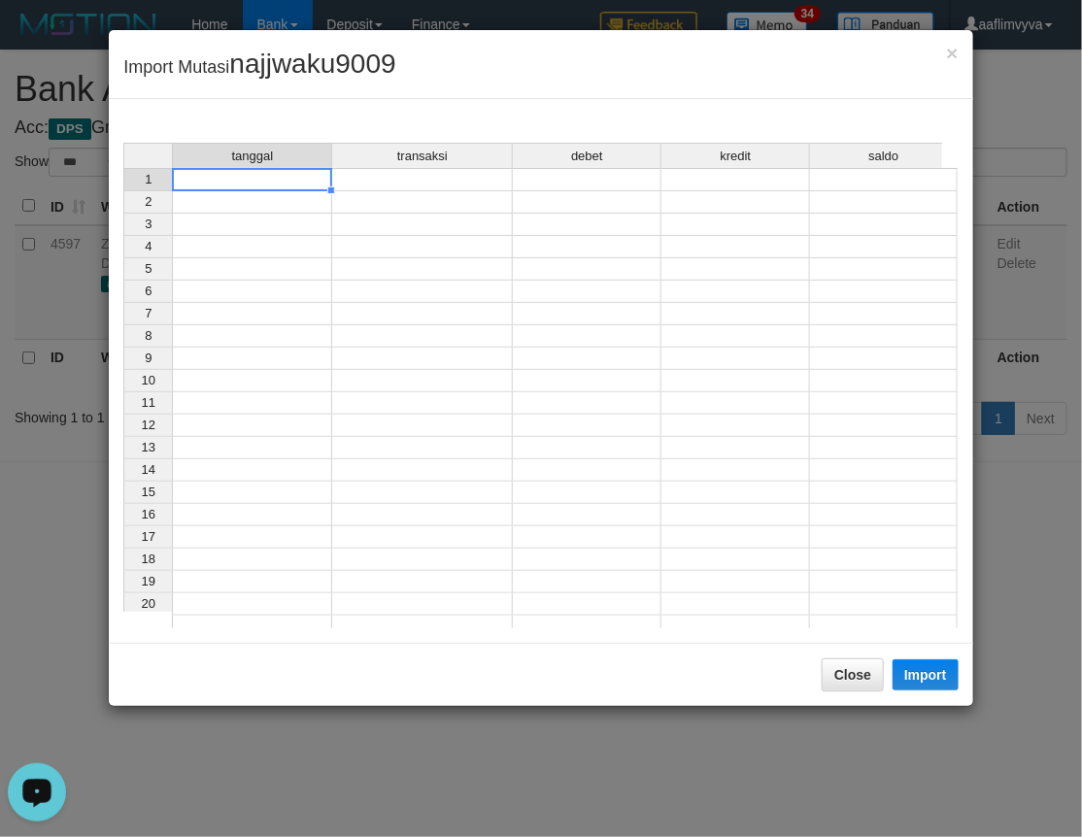
click at [250, 183] on td at bounding box center [252, 179] width 160 height 23
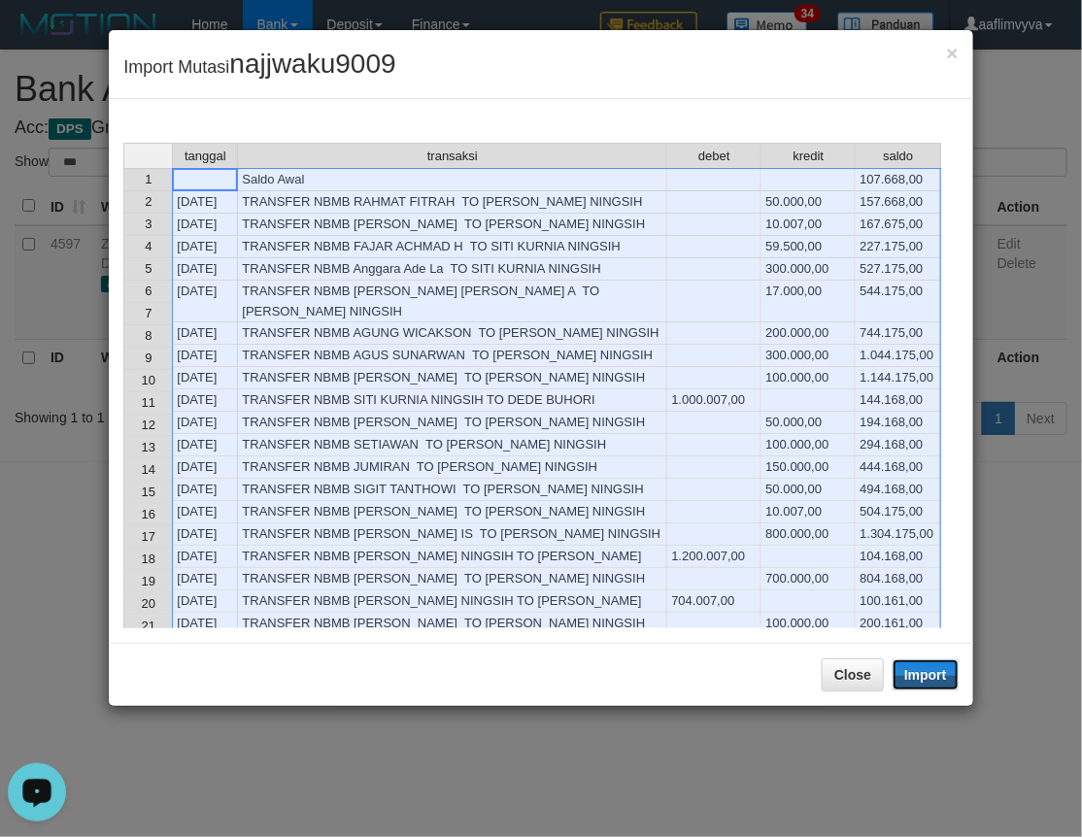
click at [937, 678] on button "Import" at bounding box center [925, 674] width 66 height 31
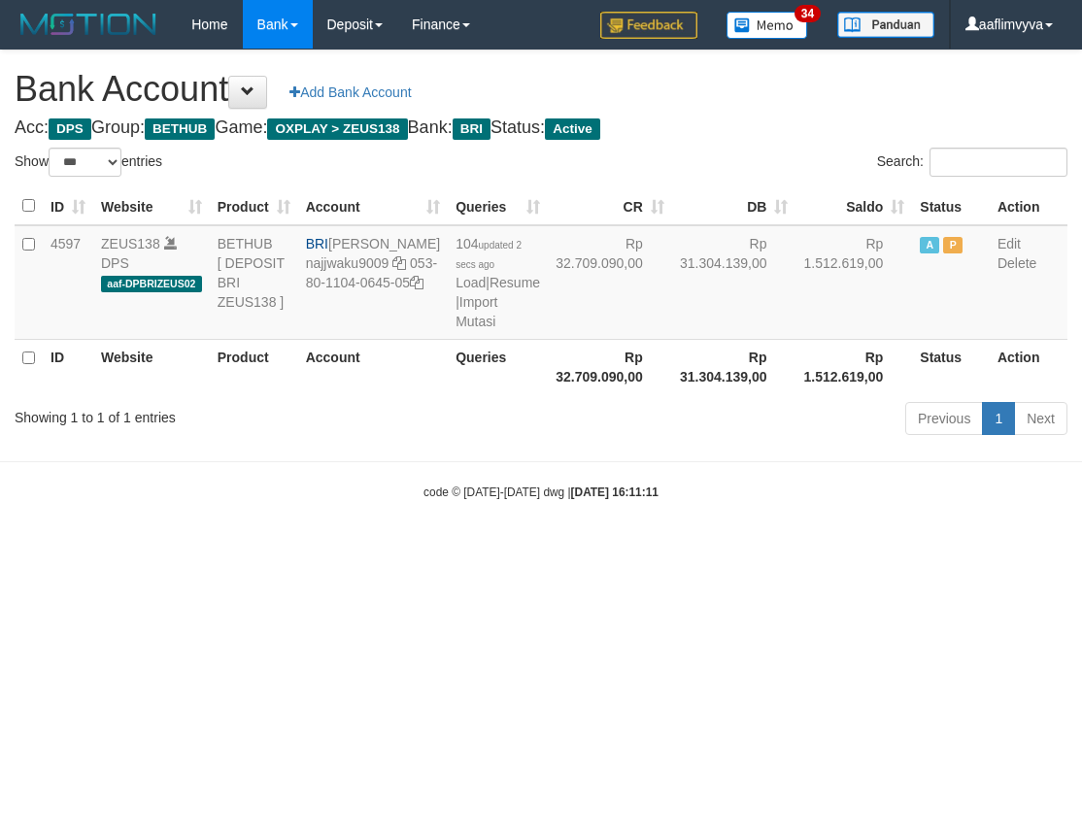
select select "***"
click at [455, 329] on link "Import Mutasi" at bounding box center [476, 311] width 42 height 35
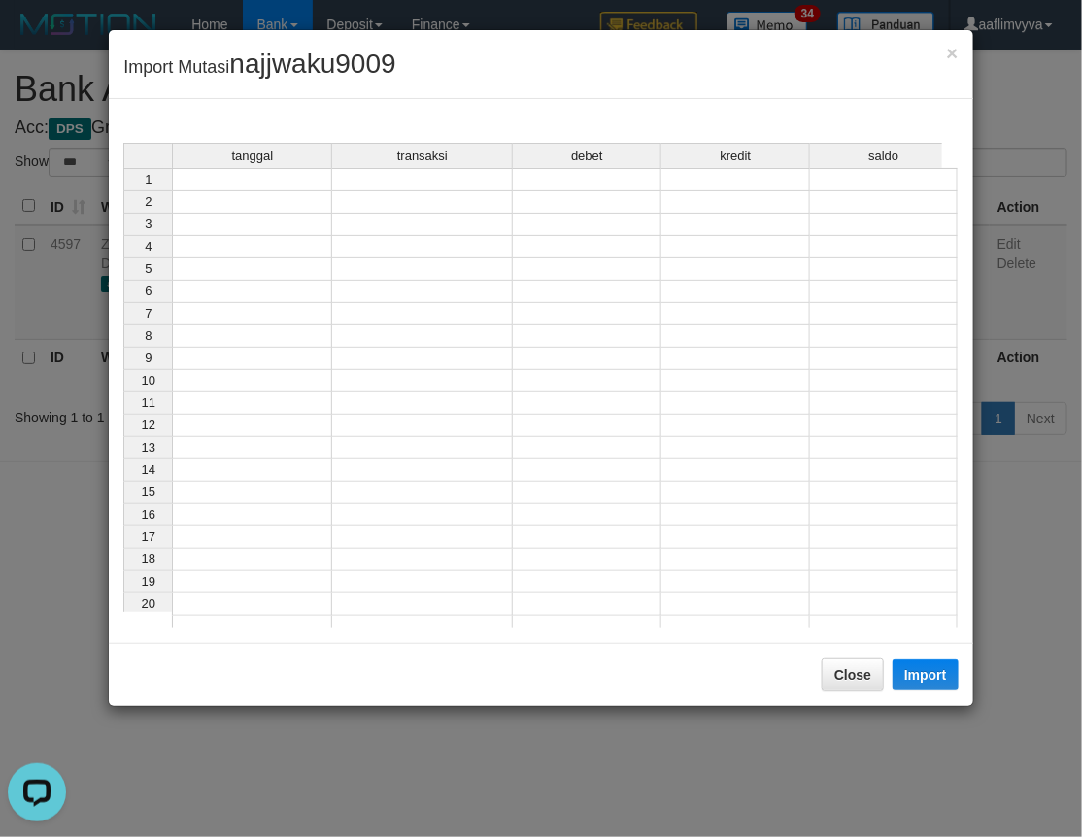
click at [239, 183] on td at bounding box center [252, 179] width 160 height 23
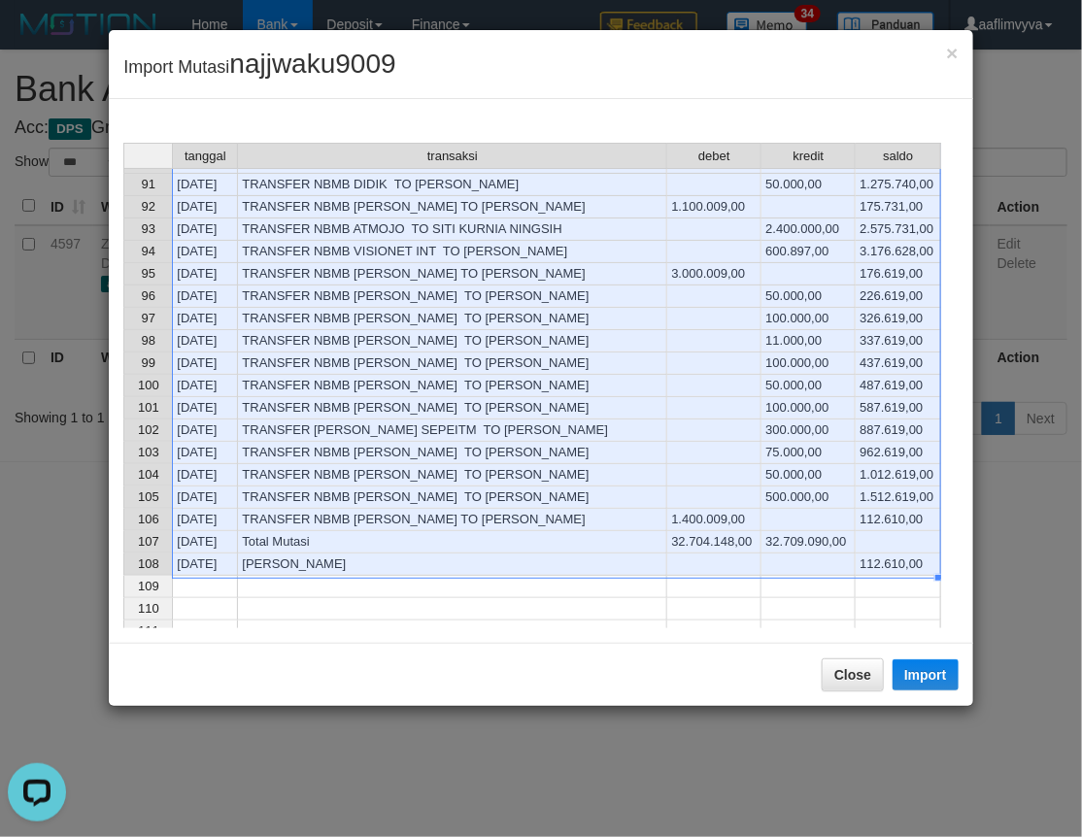
scroll to position [2004, 0]
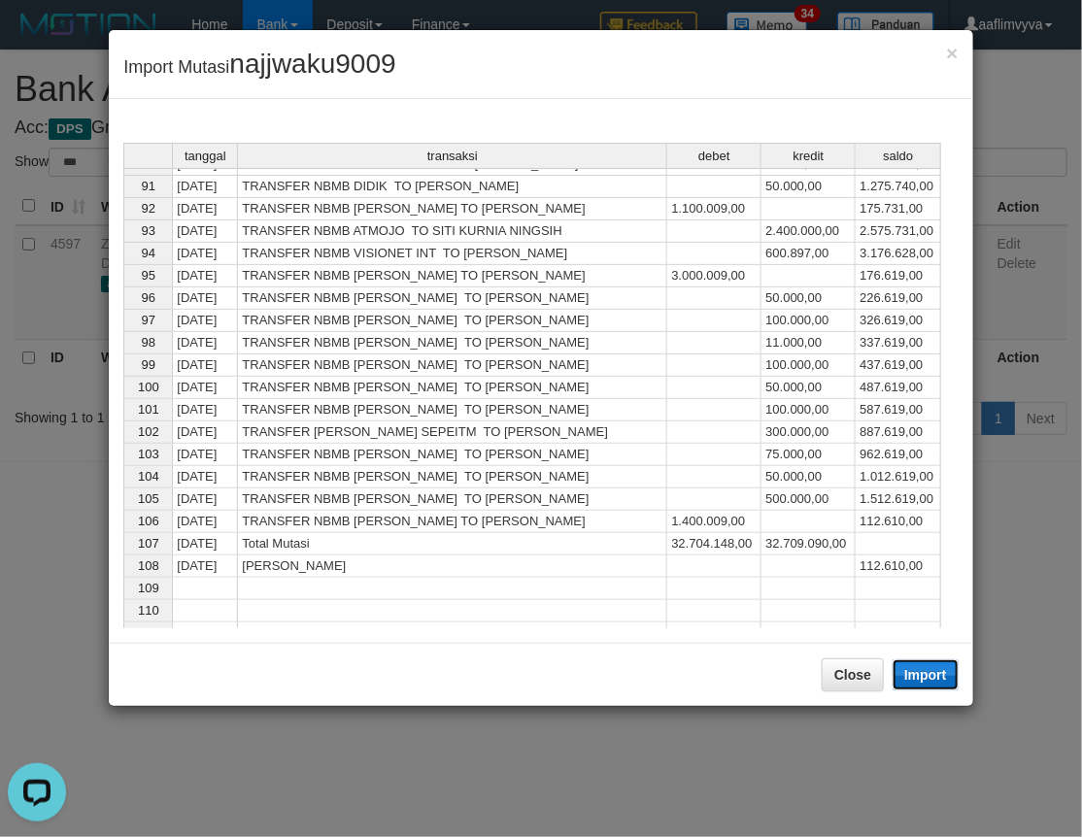
click at [930, 671] on button "Import" at bounding box center [925, 674] width 66 height 31
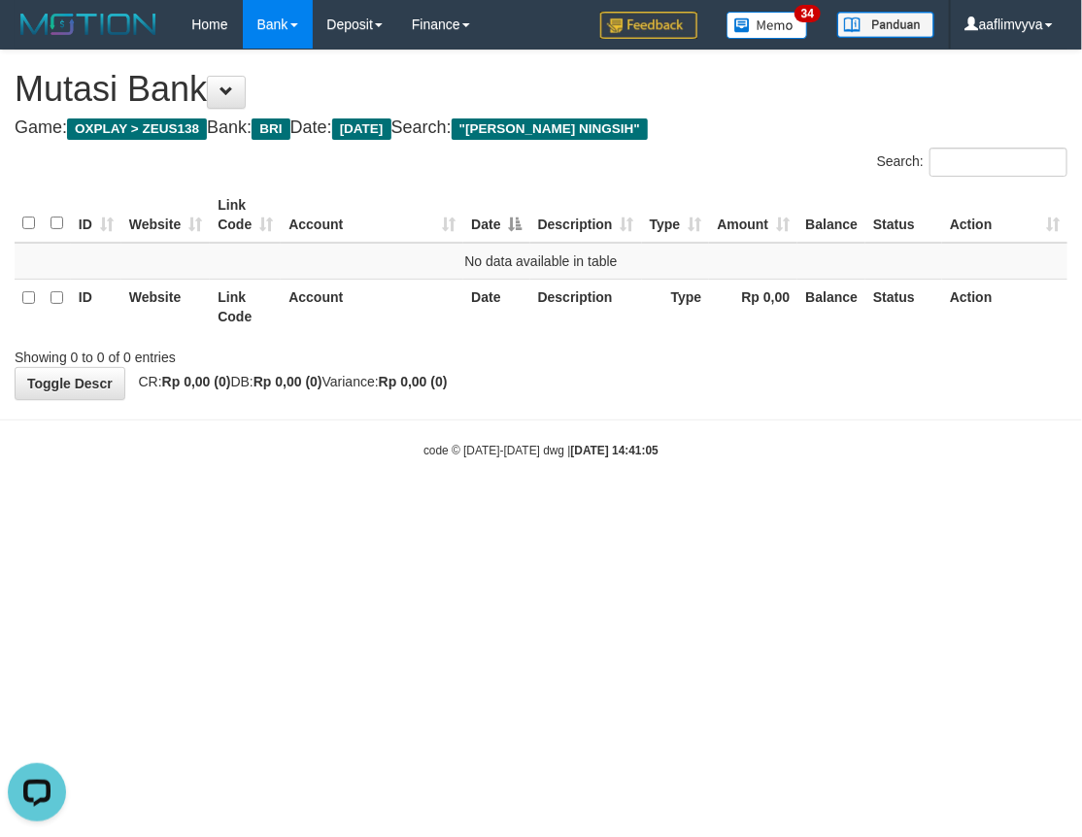
click at [785, 508] on html "Toggle navigation Home Bank Account List Load By Website Group [OXPLAY] ZEUS138…" at bounding box center [541, 254] width 1082 height 508
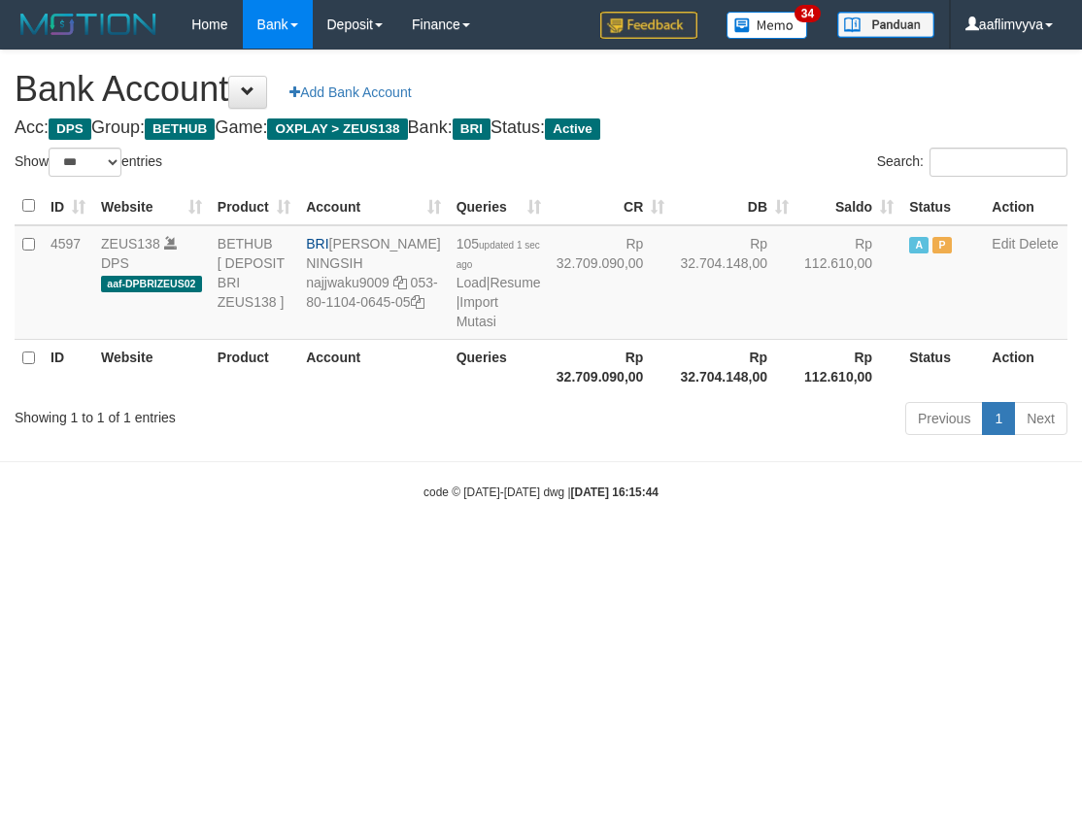
select select "***"
click at [321, 550] on html "Toggle navigation Home Bank Account List Load By Website Group [OXPLAY] ZEUS138…" at bounding box center [541, 275] width 1082 height 550
click at [283, 550] on body "Toggle navigation Home Bank Account List Load By Website Group [OXPLAY] ZEUS138…" at bounding box center [541, 275] width 1082 height 550
drag, startPoint x: 445, startPoint y: 569, endPoint x: 471, endPoint y: 491, distance: 82.0
click at [447, 550] on body "Toggle navigation Home Bank Account List Load By Website Group [OXPLAY] ZEUS138…" at bounding box center [541, 275] width 1082 height 550
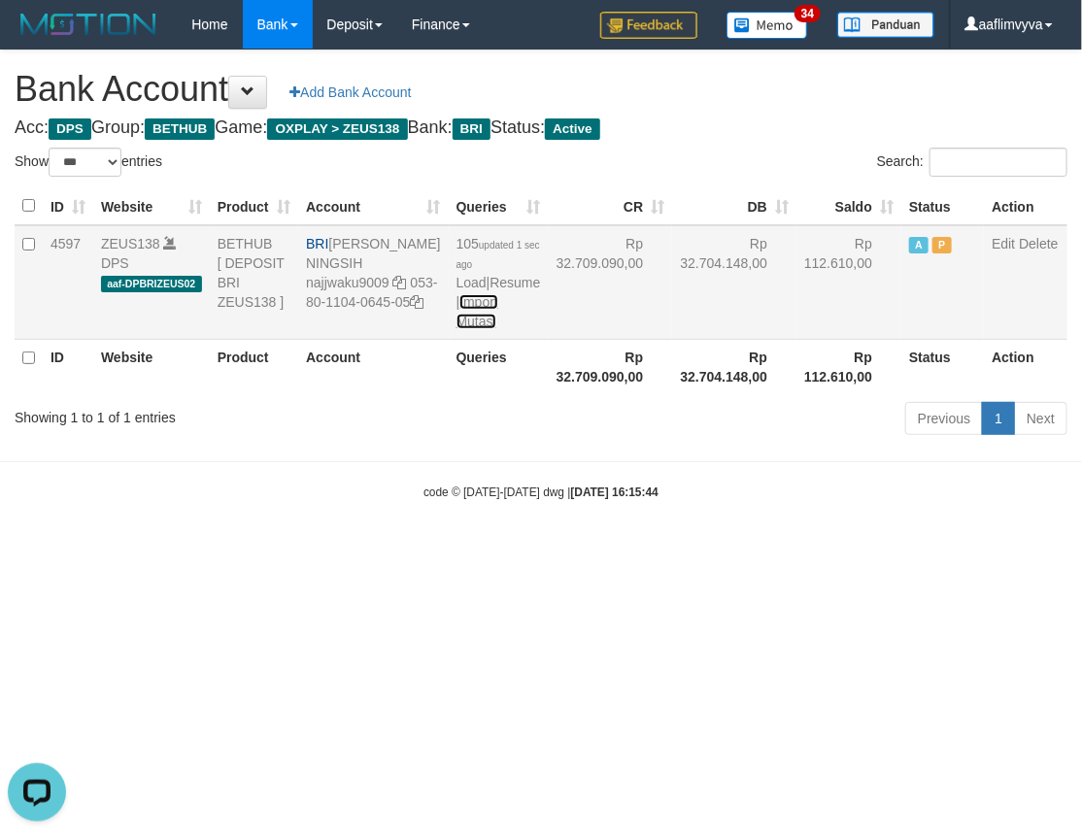
click at [456, 329] on link "Import Mutasi" at bounding box center [477, 311] width 42 height 35
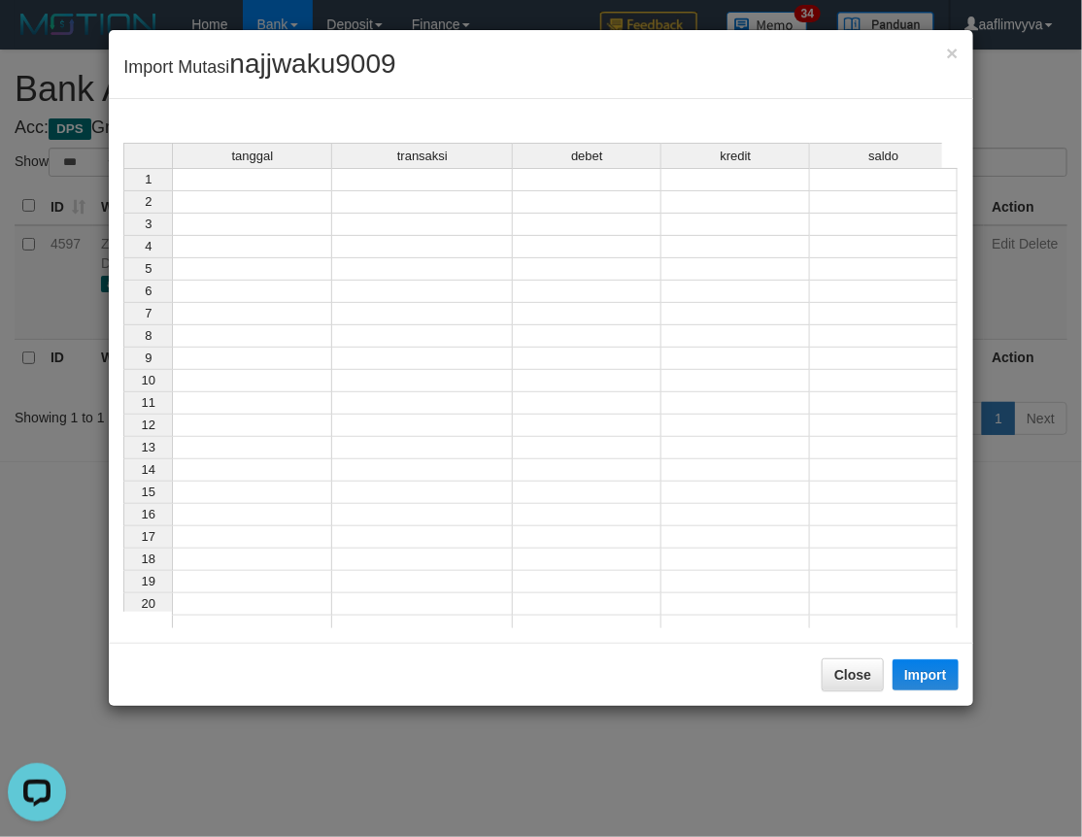
click at [251, 171] on td at bounding box center [252, 179] width 160 height 23
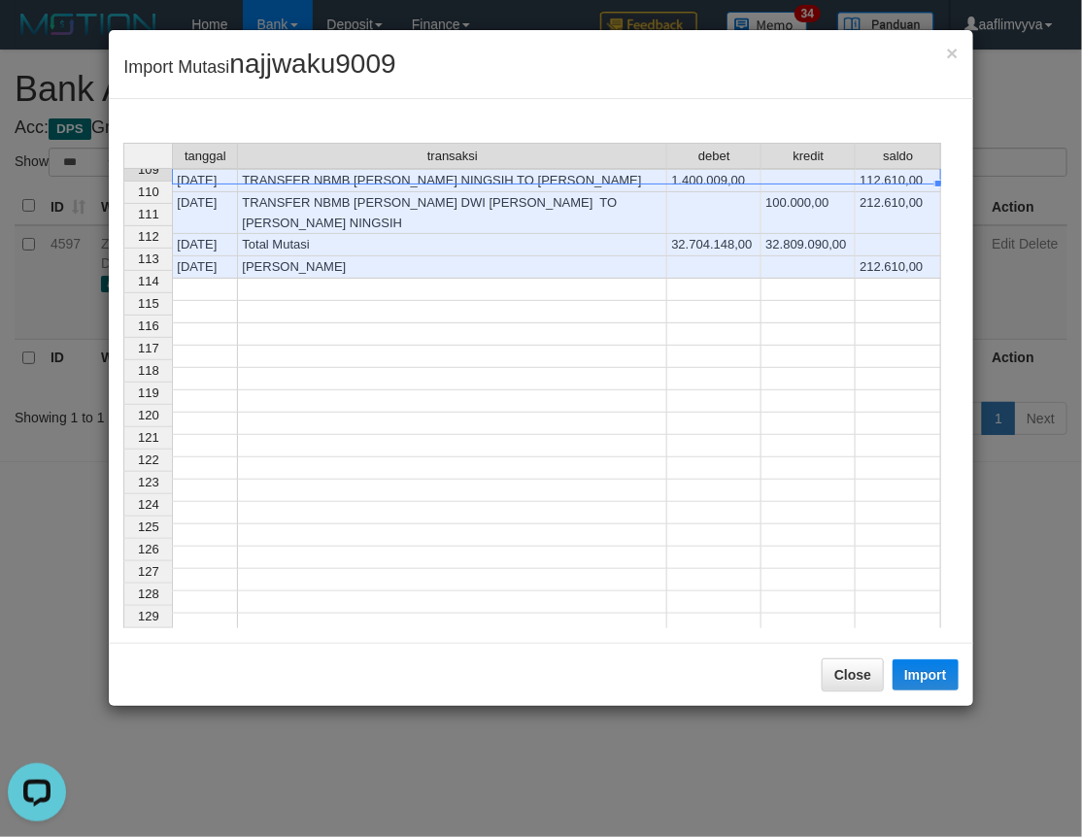
scroll to position [2027, 0]
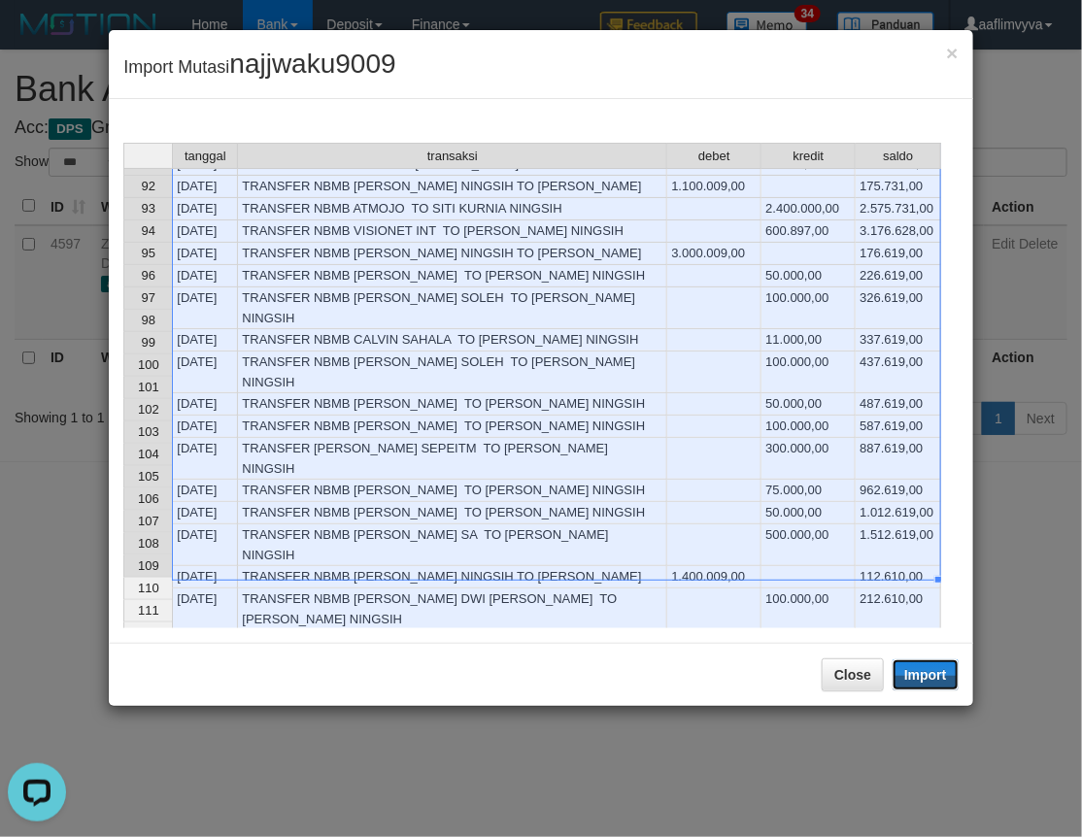
drag, startPoint x: 925, startPoint y: 676, endPoint x: 903, endPoint y: 604, distance: 75.2
click at [925, 676] on button "Import" at bounding box center [925, 674] width 66 height 31
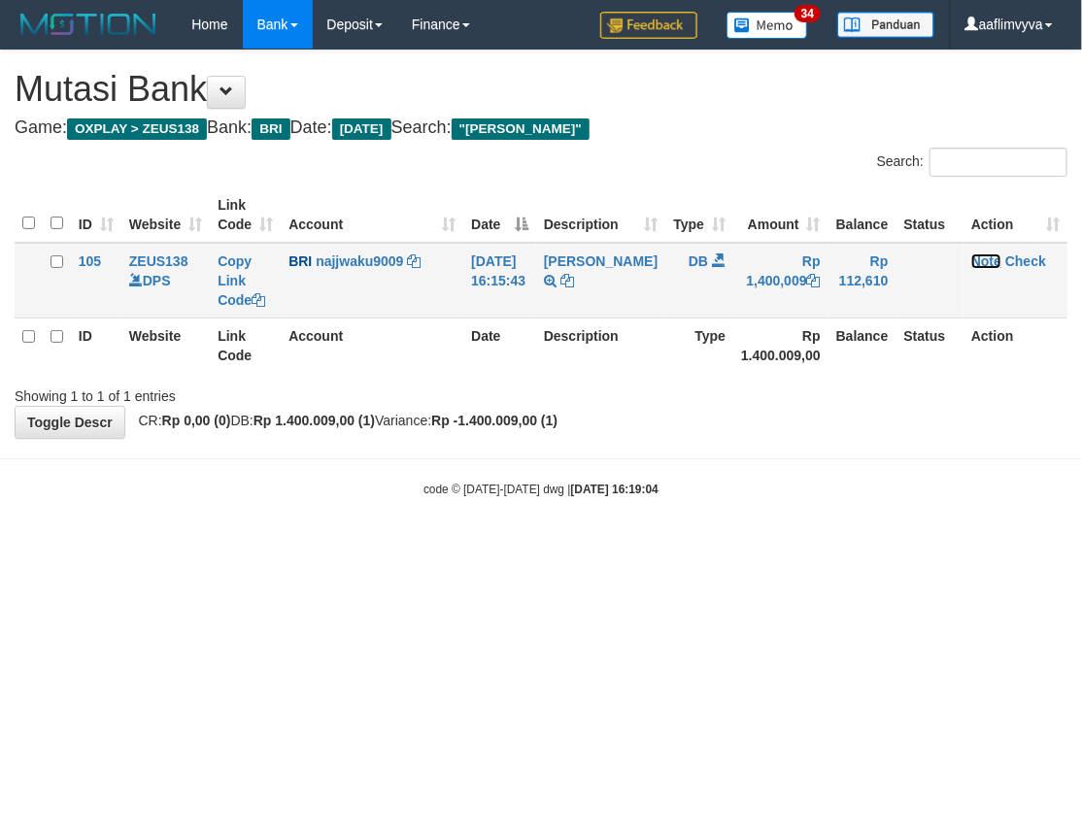
click at [979, 256] on link "Note" at bounding box center [986, 261] width 30 height 16
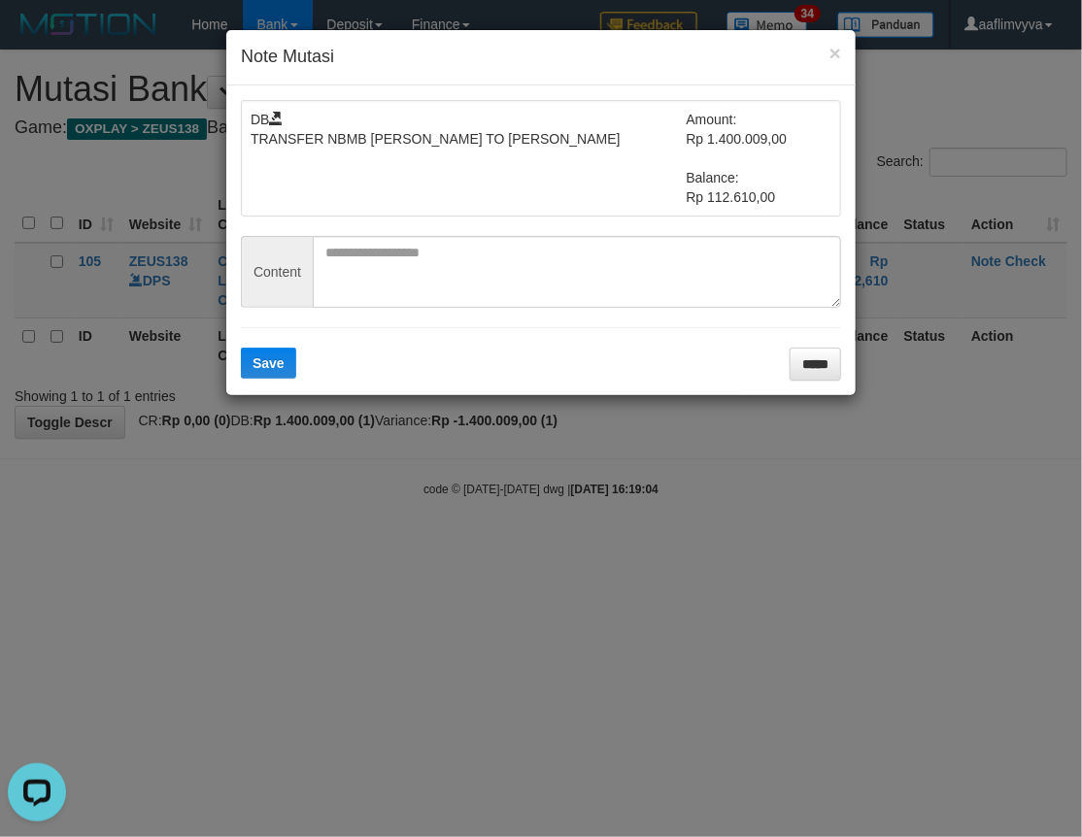
click at [553, 568] on div "× Note Mutasi DB TRANSFER NBMB [PERSON_NAME] TO [PERSON_NAME] Amount: Rp 1.400.…" at bounding box center [541, 418] width 1082 height 837
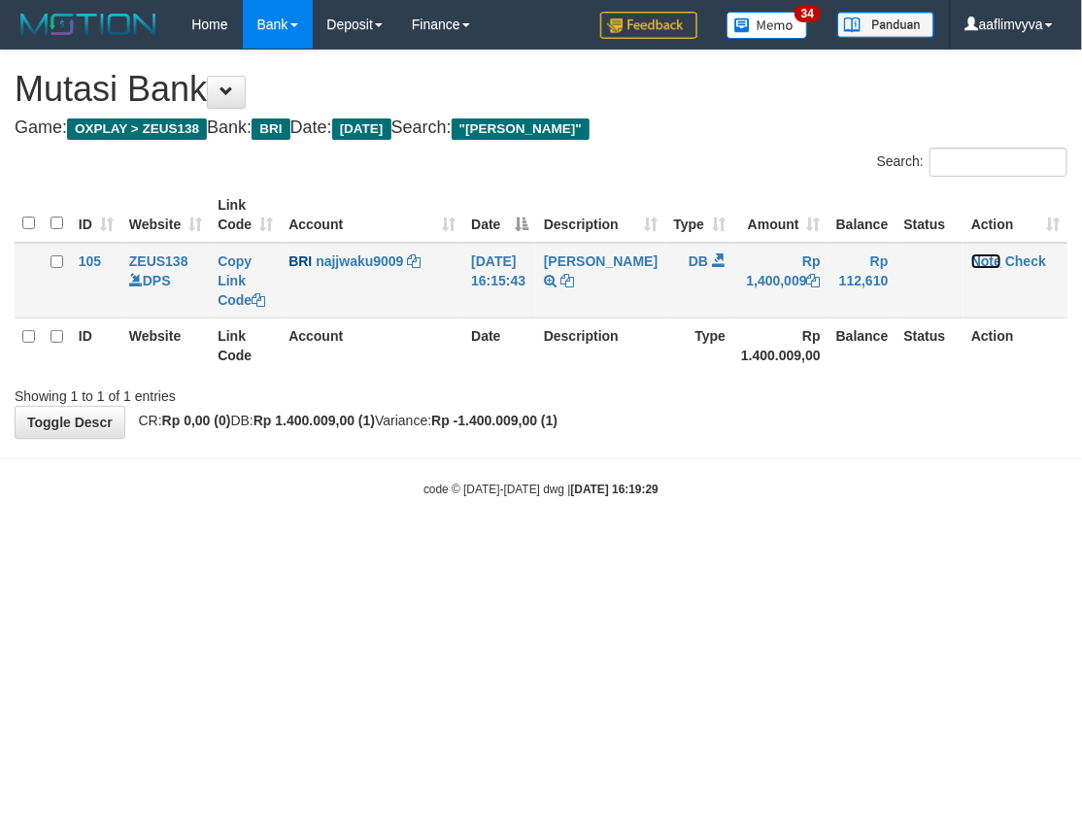
click at [972, 259] on link "Note" at bounding box center [986, 261] width 30 height 16
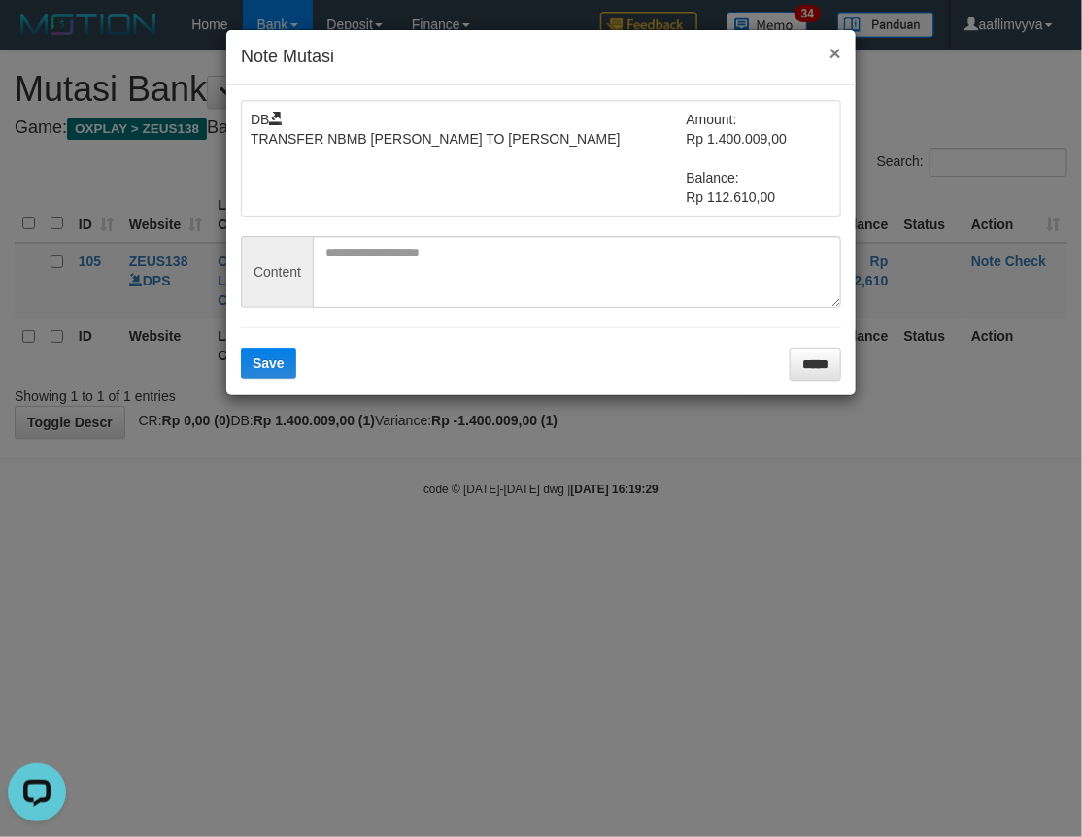
click at [833, 55] on button "×" at bounding box center [835, 53] width 12 height 20
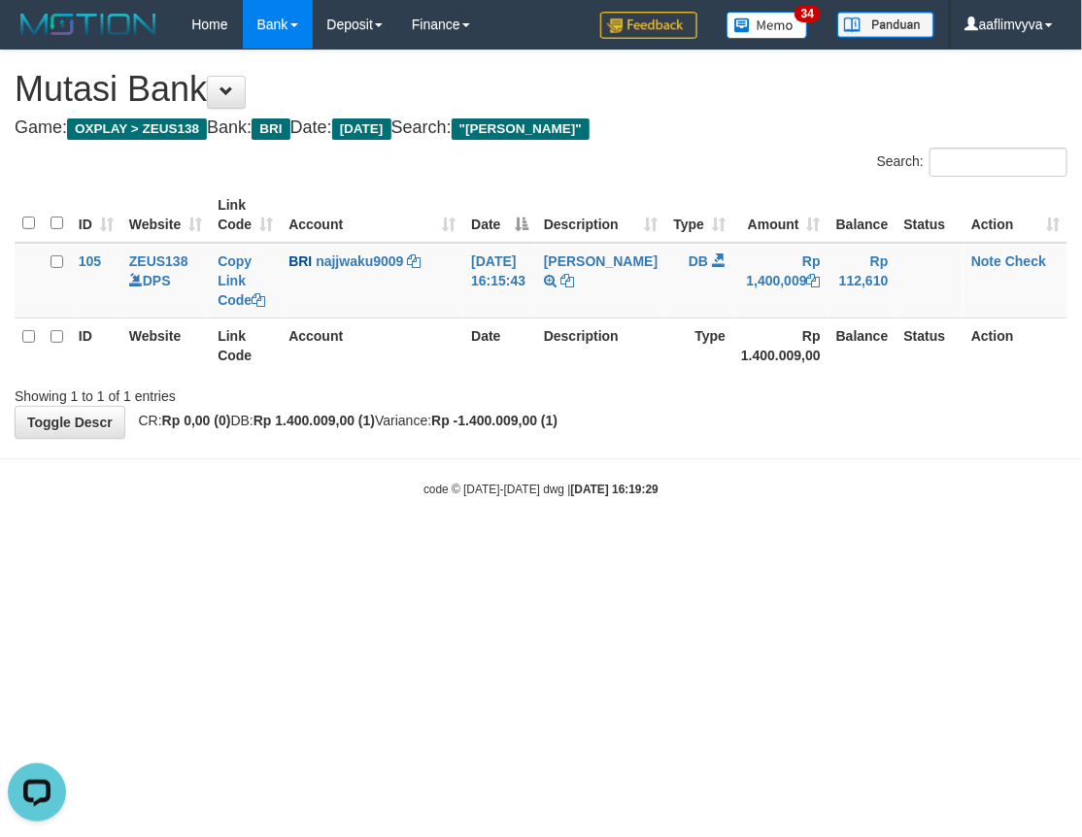
click at [414, 547] on html "Toggle navigation Home Bank Account List Load By Website Group [OXPLAY] ZEUS138…" at bounding box center [541, 273] width 1082 height 547
click at [522, 512] on body "Toggle navigation Home Bank Account List Load By Website Group [OXPLAY] ZEUS138…" at bounding box center [541, 273] width 1082 height 547
click at [719, 530] on body "Toggle navigation Home Bank Account List Load By Website Group [OXPLAY] ZEUS138…" at bounding box center [541, 273] width 1082 height 547
click at [983, 263] on link "Note" at bounding box center [986, 261] width 30 height 16
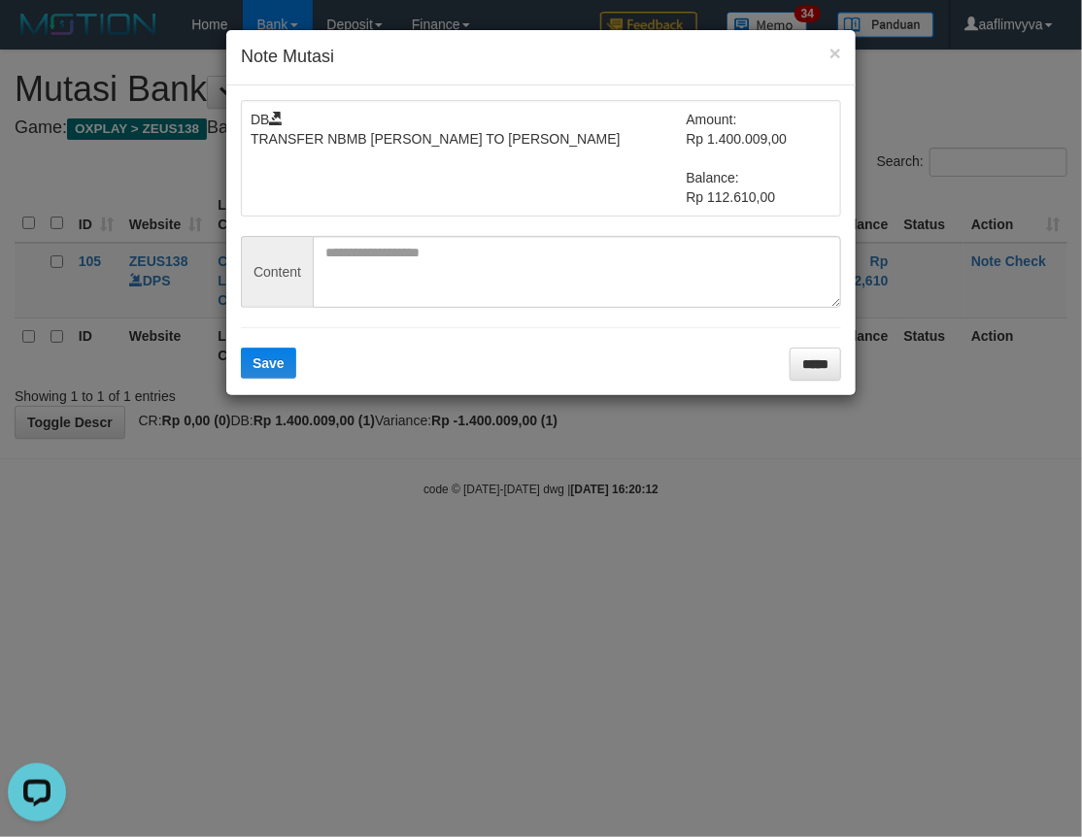
click at [734, 532] on div "× Note Mutasi DB TRANSFER NBMB SITI KURNIA NINGSIH TO FARHAN SURYA Amount: Rp 1…" at bounding box center [541, 418] width 1082 height 837
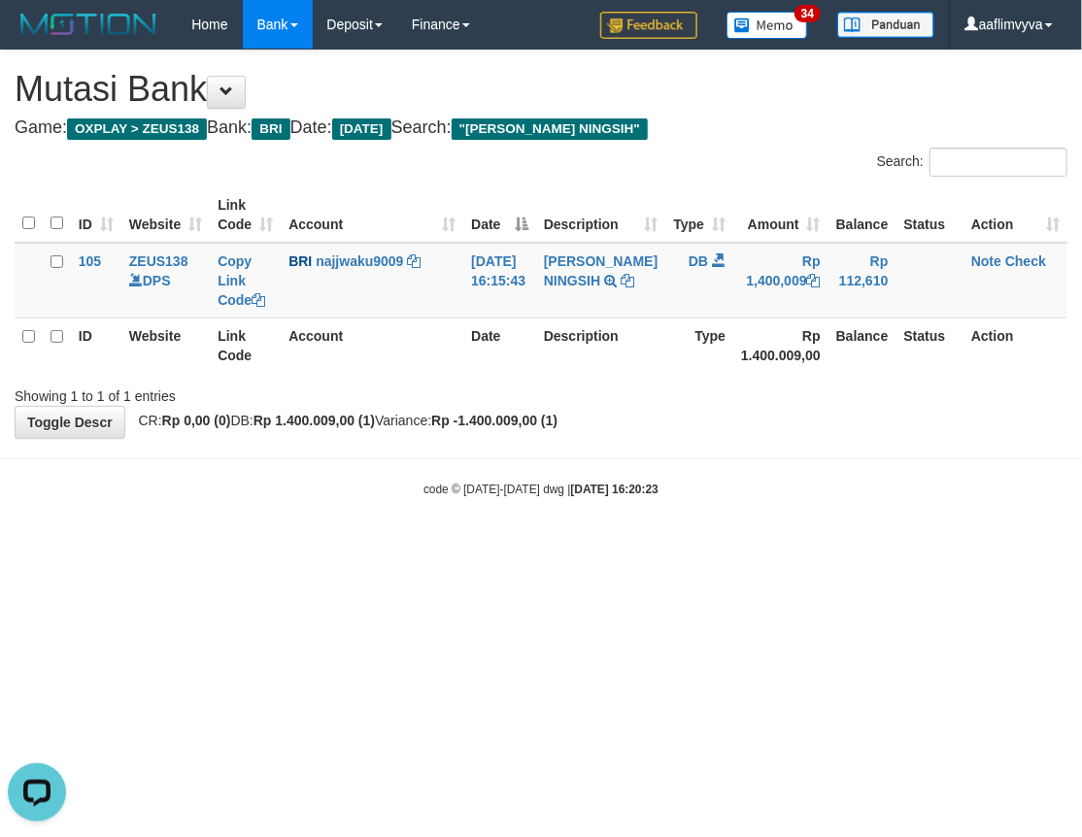
click at [556, 519] on body "Toggle navigation Home Bank Account List Load By Website Group [OXPLAY] ZEUS138…" at bounding box center [541, 273] width 1082 height 547
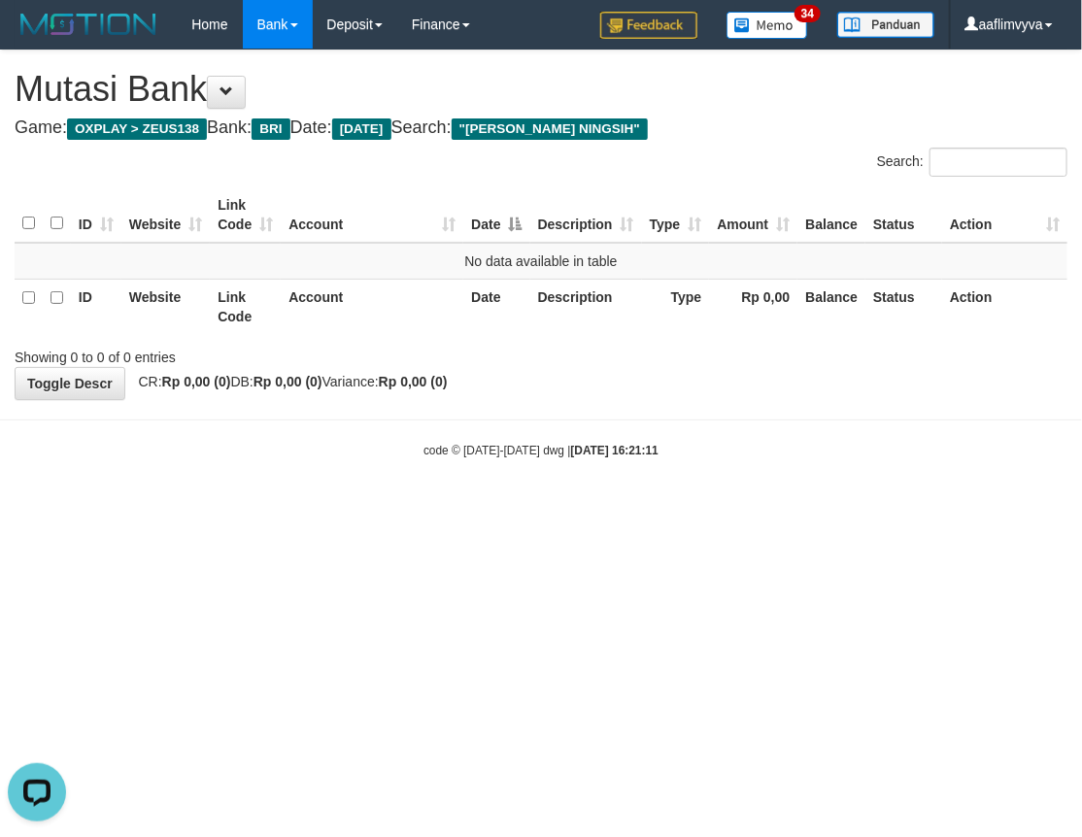
drag, startPoint x: 549, startPoint y: 549, endPoint x: 540, endPoint y: 519, distance: 31.3
click at [554, 508] on html "Toggle navigation Home Bank Account List Load By Website Group [OXPLAY] ZEUS138…" at bounding box center [541, 254] width 1082 height 508
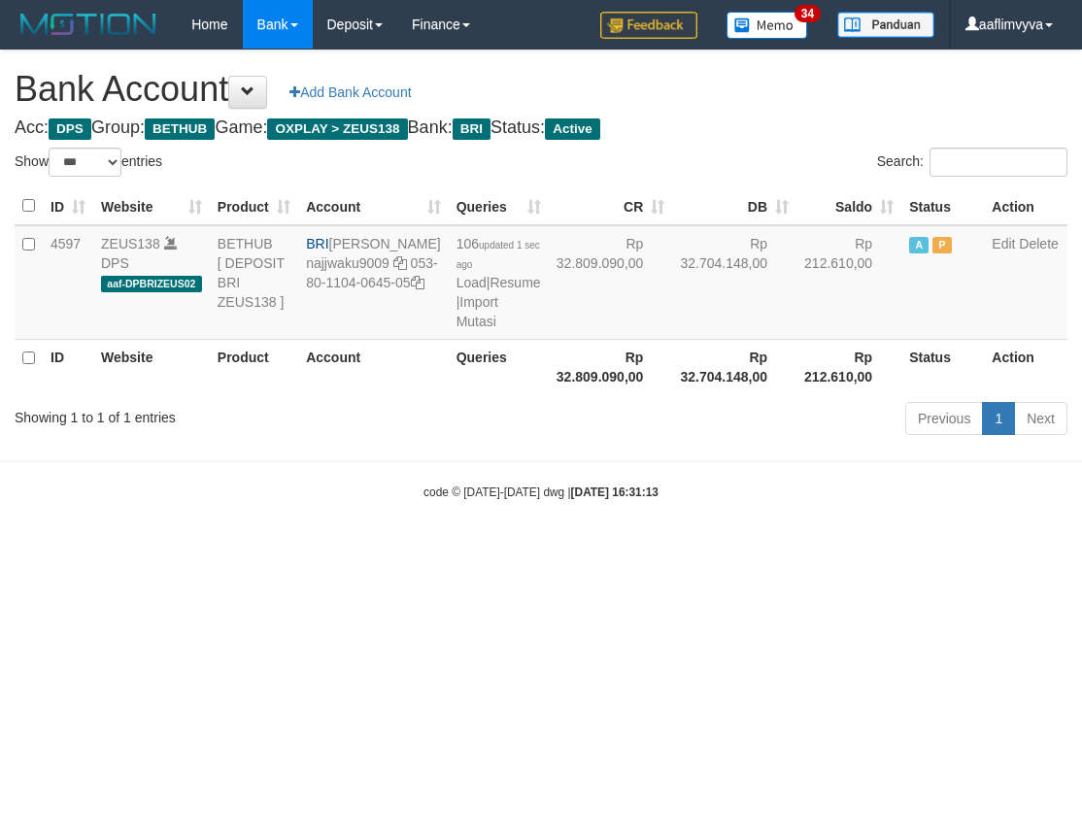
select select "***"
click at [166, 550] on html "Toggle navigation Home Bank Account List Load By Website Group [OXPLAY] ZEUS138…" at bounding box center [541, 275] width 1082 height 550
click at [456, 329] on link "Import Mutasi" at bounding box center [477, 311] width 42 height 35
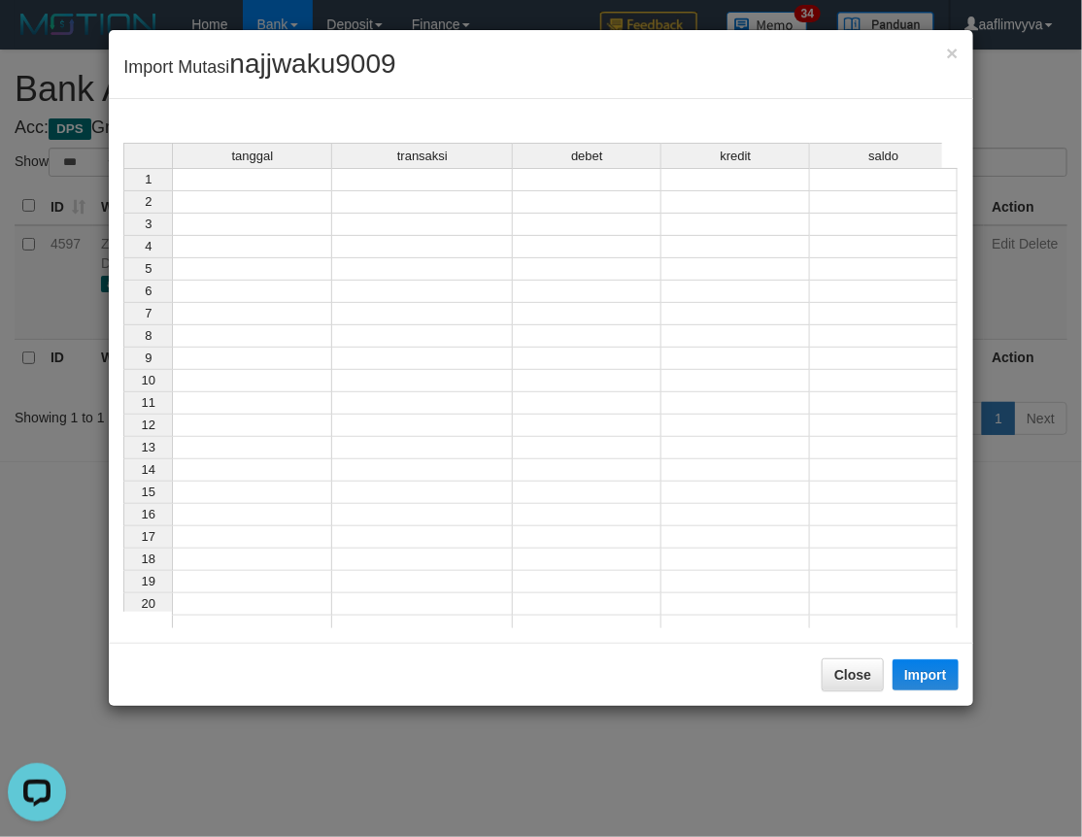
click at [240, 178] on td at bounding box center [252, 179] width 160 height 23
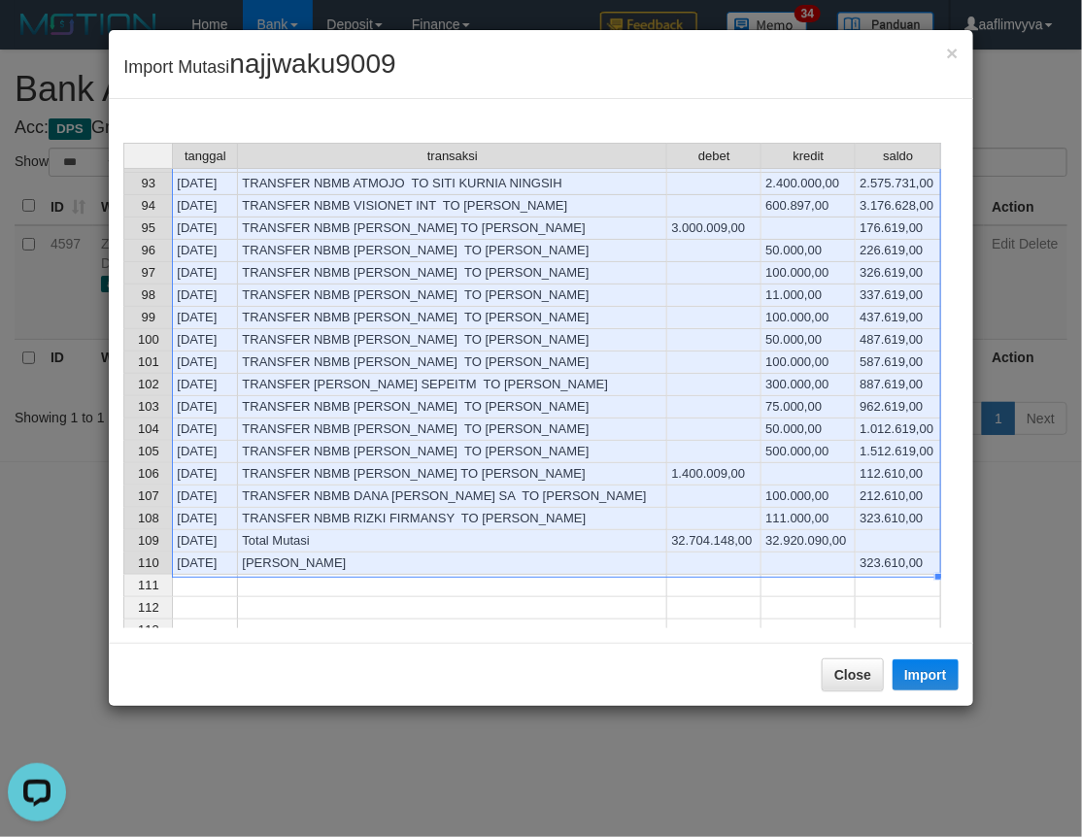
scroll to position [2050, 0]
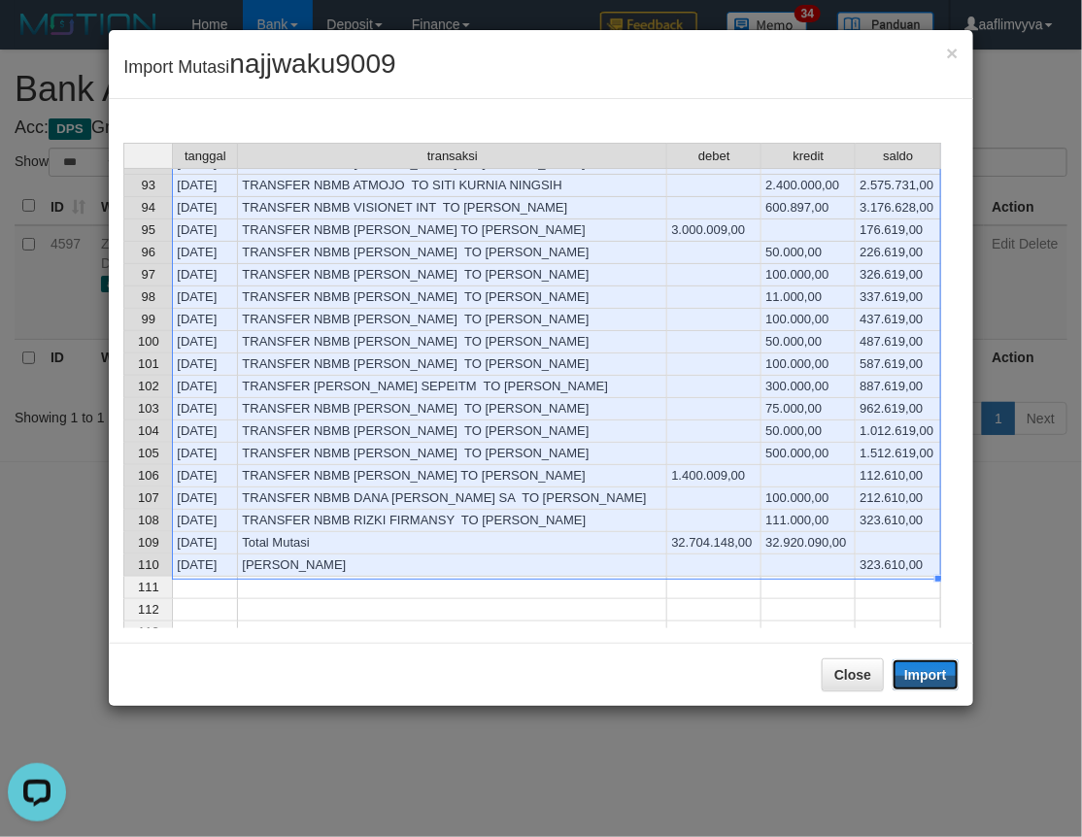
drag, startPoint x: 923, startPoint y: 662, endPoint x: 2, endPoint y: 284, distance: 996.3
click at [923, 662] on button "Import" at bounding box center [925, 674] width 66 height 31
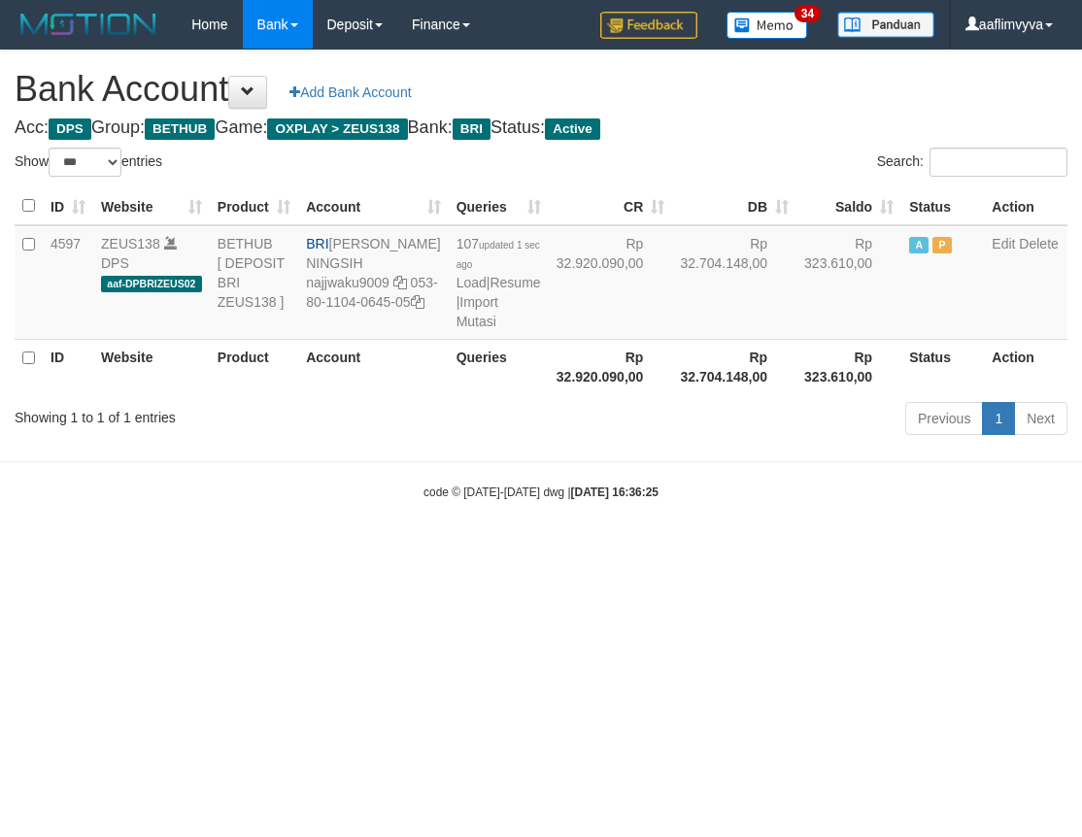
select select "***"
drag, startPoint x: 743, startPoint y: 671, endPoint x: 717, endPoint y: 607, distance: 69.2
click at [743, 550] on html "Toggle navigation Home Bank Account List Load By Website Group [OXPLAY] ZEUS138…" at bounding box center [541, 275] width 1082 height 550
click at [456, 329] on link "Import Mutasi" at bounding box center [477, 311] width 42 height 35
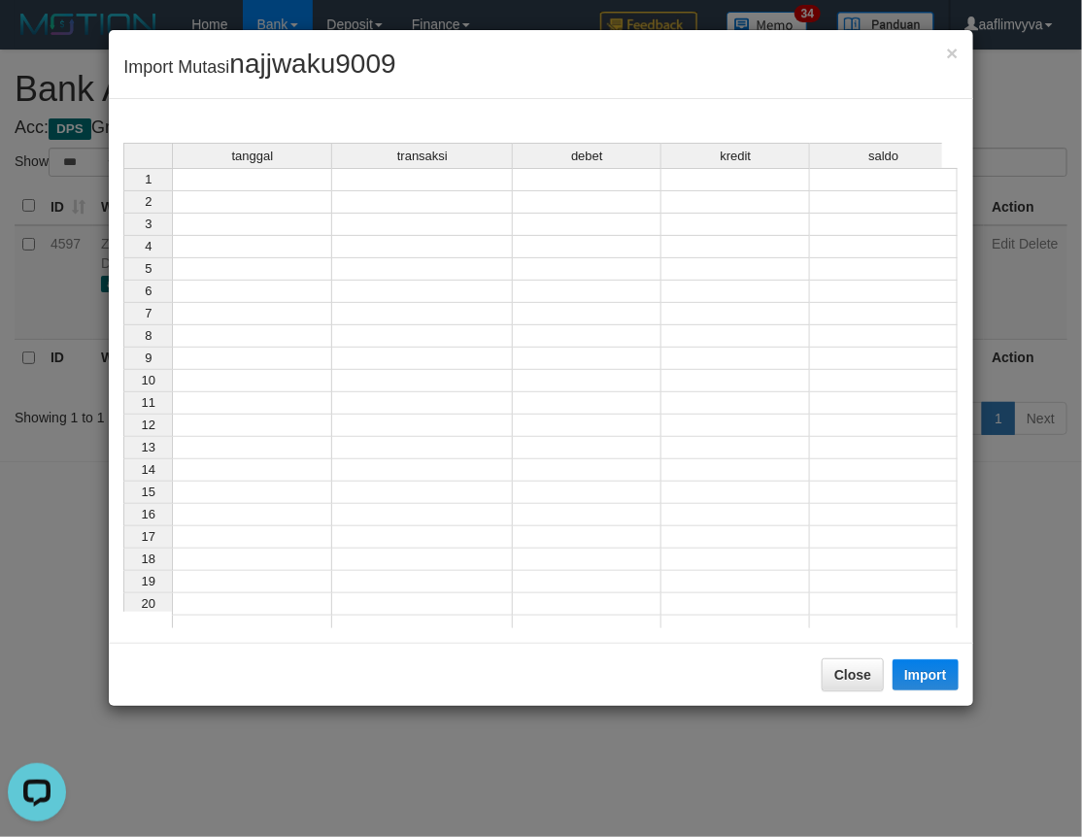
click at [123, 188] on div "tanggal transaksi debet kredit saldo 1 2 3 4 5 6 7 8 9 10 11 12 13 14 15 16 17 …" at bounding box center [123, 390] width 0 height 495
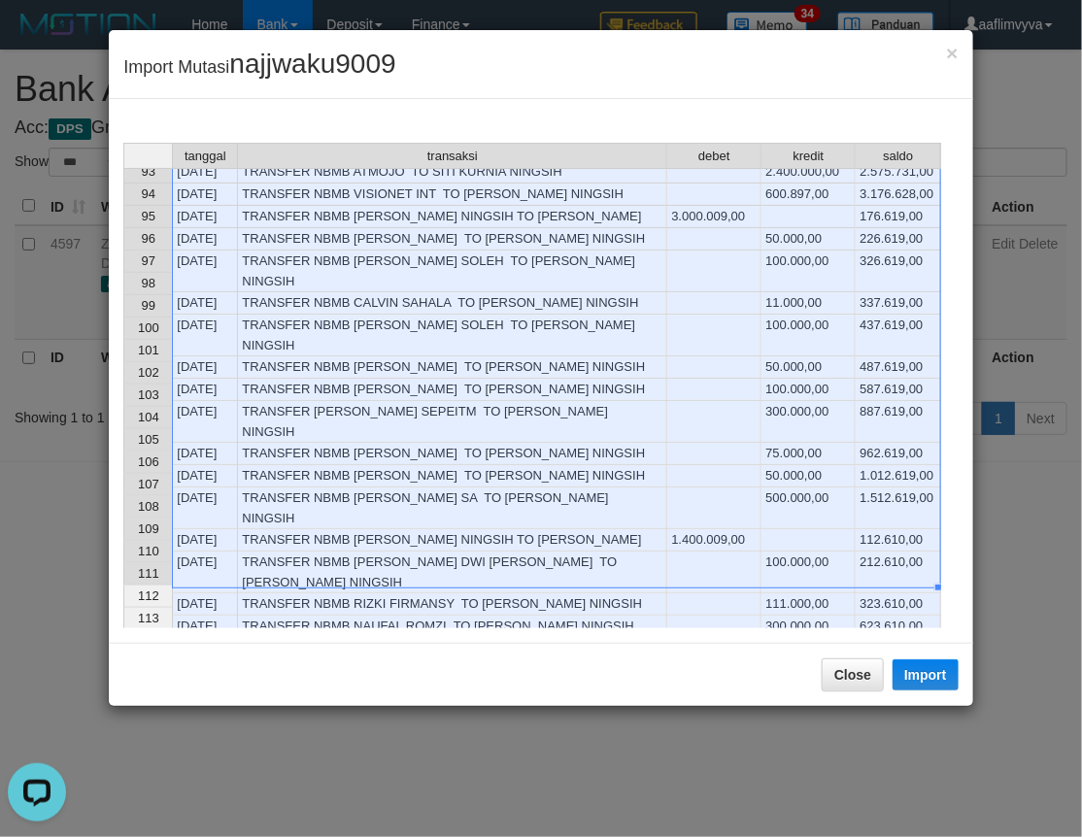
scroll to position [2072, 0]
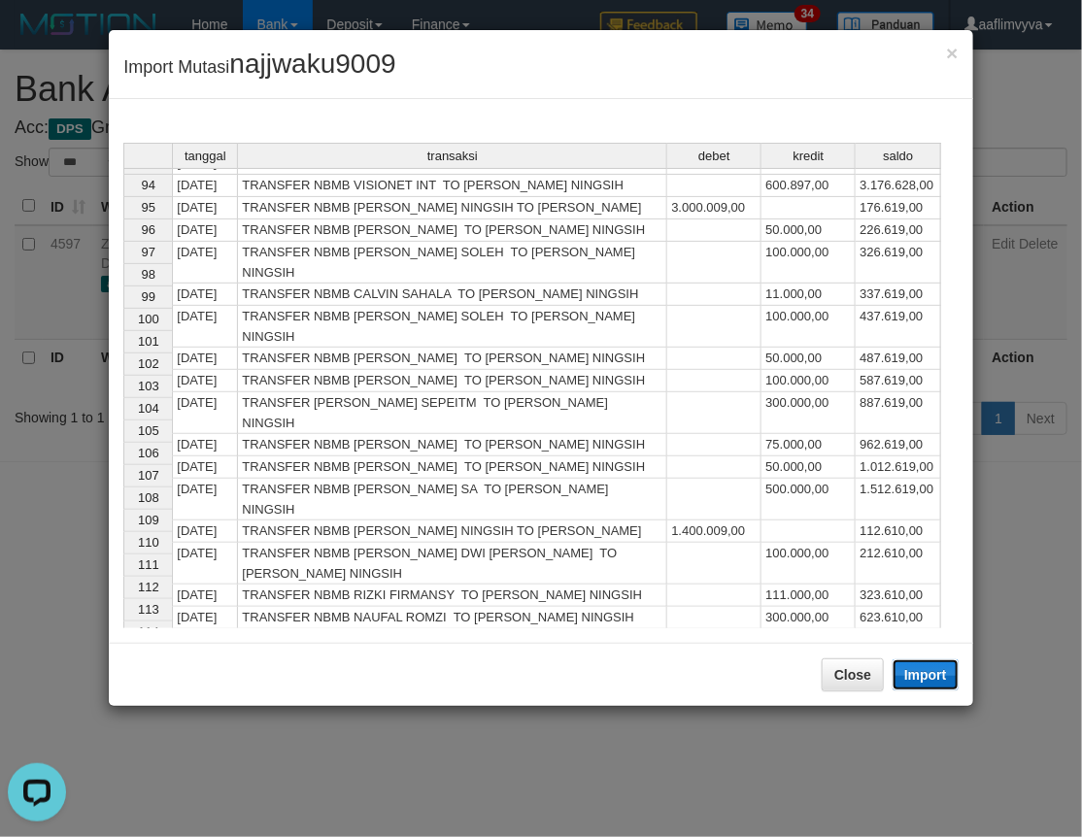
click at [920, 677] on button "Import" at bounding box center [925, 674] width 66 height 31
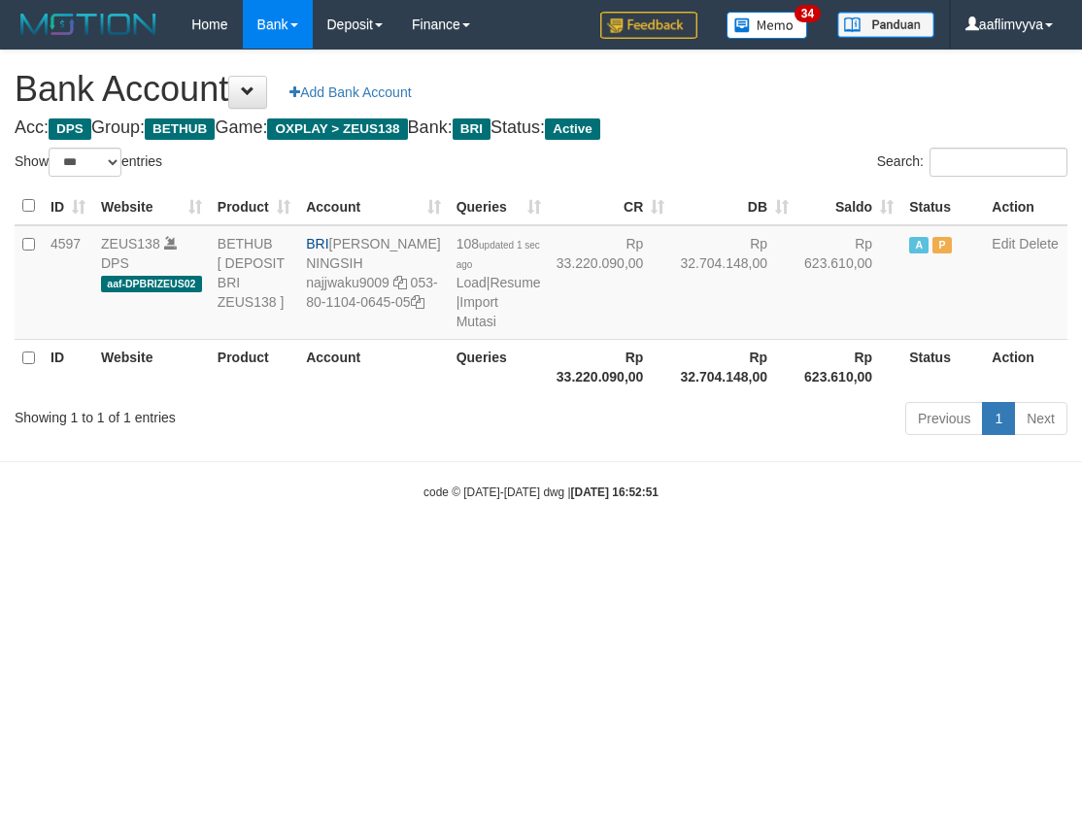
select select "***"
drag, startPoint x: 733, startPoint y: 642, endPoint x: 728, endPoint y: 629, distance: 13.5
click at [730, 550] on html "Toggle navigation Home Bank Account List Load By Website Group [OXPLAY] ZEUS138…" at bounding box center [541, 275] width 1082 height 550
click at [456, 329] on link "Import Mutasi" at bounding box center [477, 311] width 42 height 35
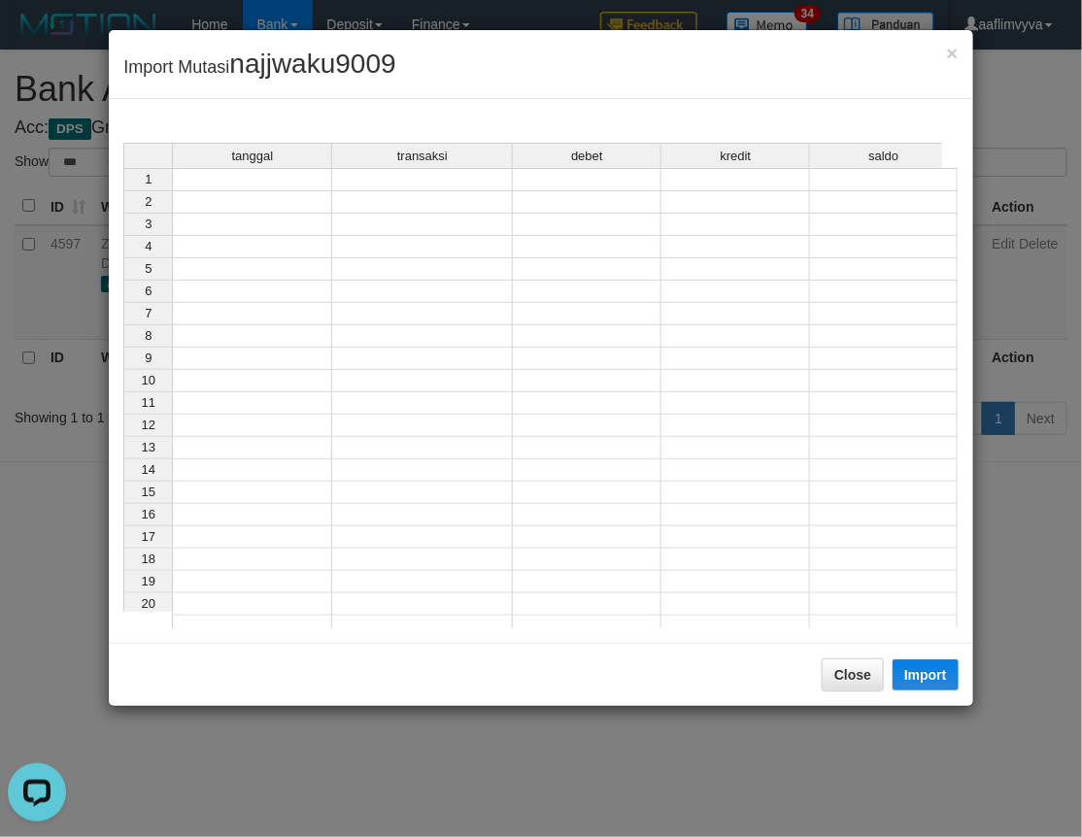
click at [306, 177] on td at bounding box center [252, 179] width 160 height 23
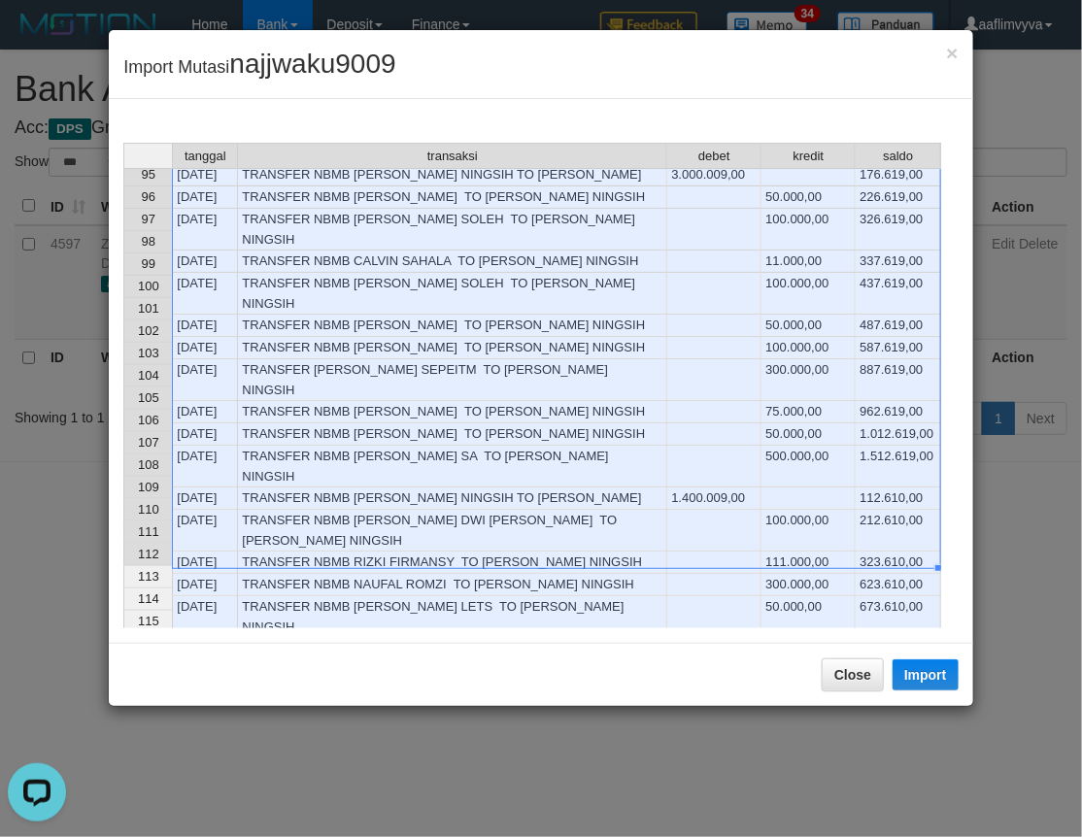
scroll to position [2098, 0]
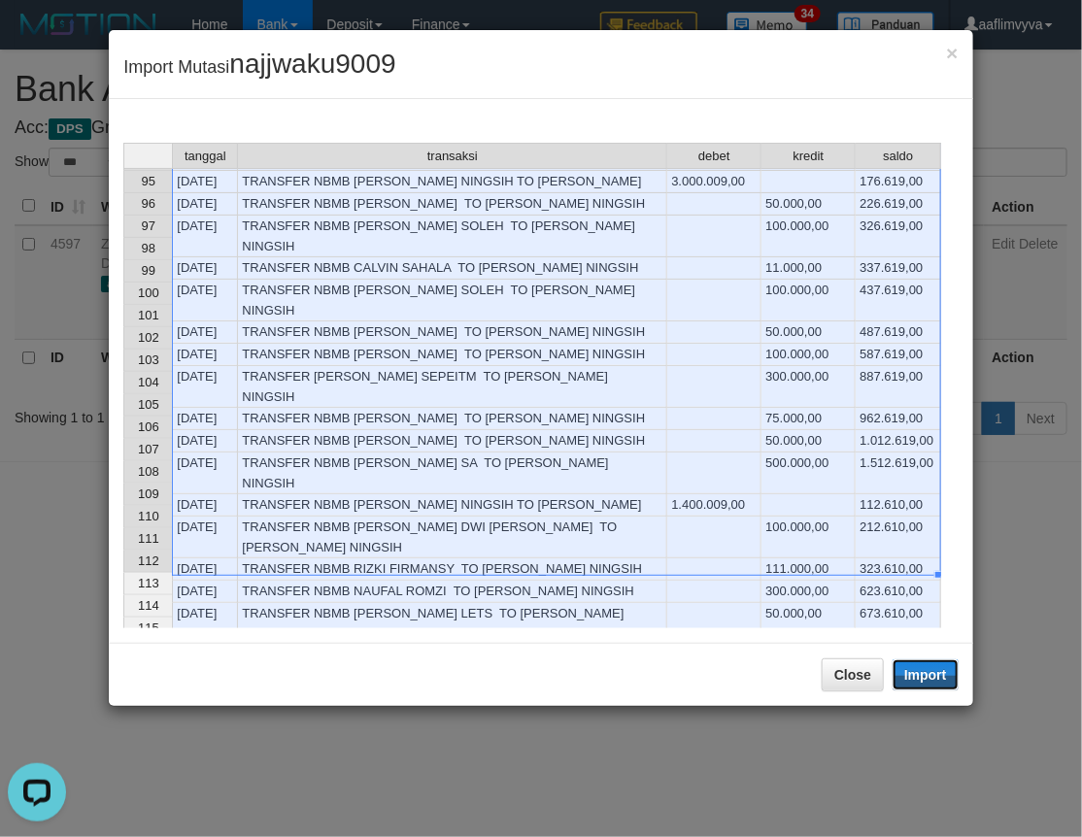
drag, startPoint x: 929, startPoint y: 670, endPoint x: 346, endPoint y: 0, distance: 888.5
click at [929, 670] on button "Import" at bounding box center [925, 674] width 66 height 31
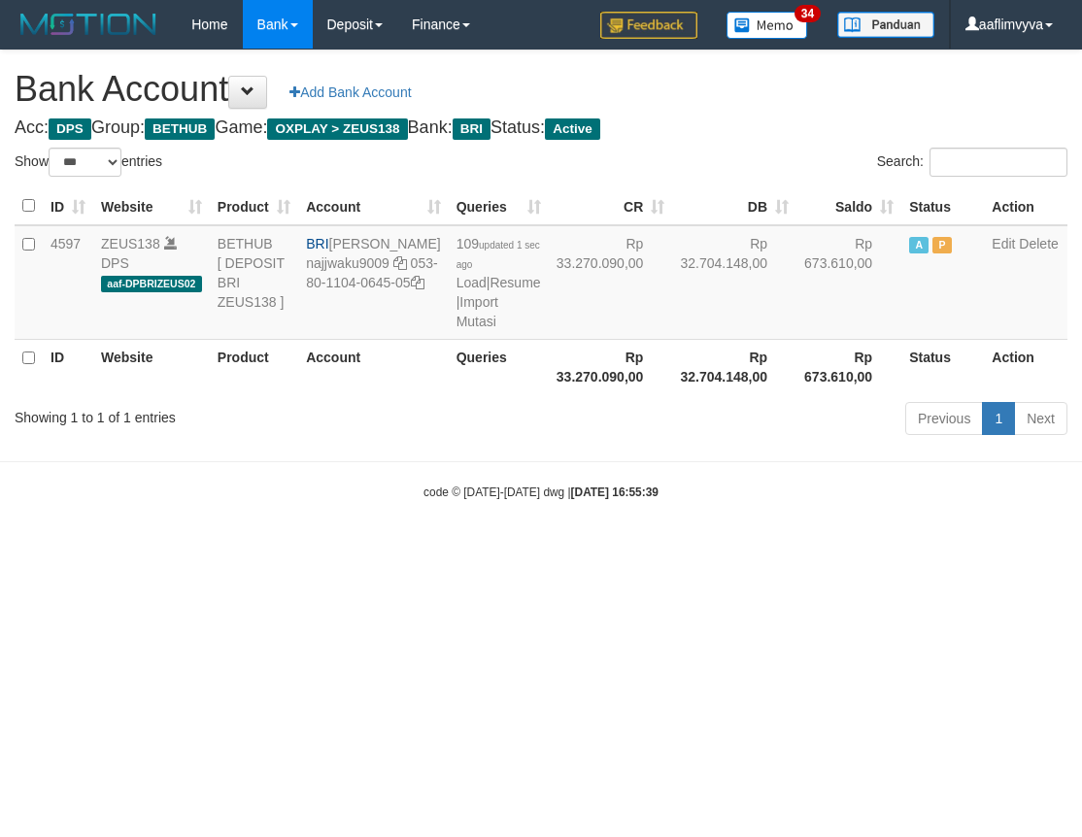
select select "***"
drag, startPoint x: 772, startPoint y: 685, endPoint x: 759, endPoint y: 662, distance: 25.7
click at [769, 550] on html "Toggle navigation Home Bank Account List Load By Website Group [OXPLAY] ZEUS138…" at bounding box center [541, 275] width 1082 height 550
click at [456, 329] on link "Import Mutasi" at bounding box center [477, 311] width 42 height 35
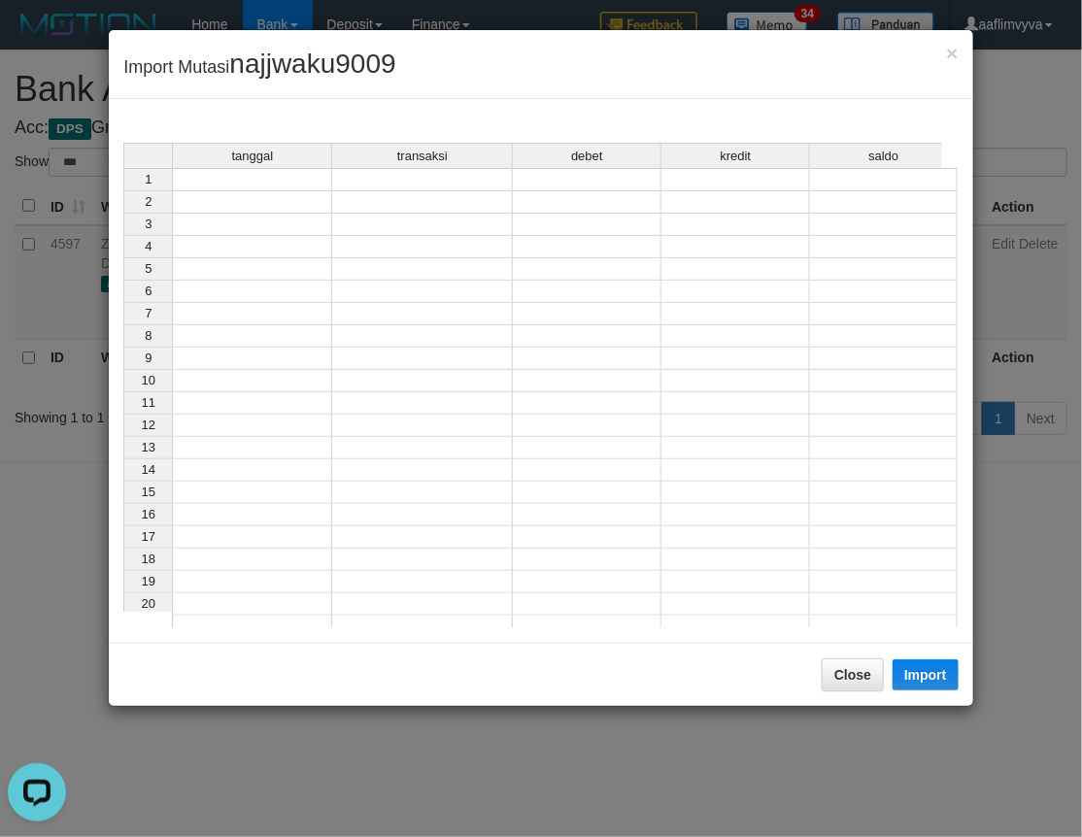
click at [228, 185] on td at bounding box center [252, 179] width 160 height 23
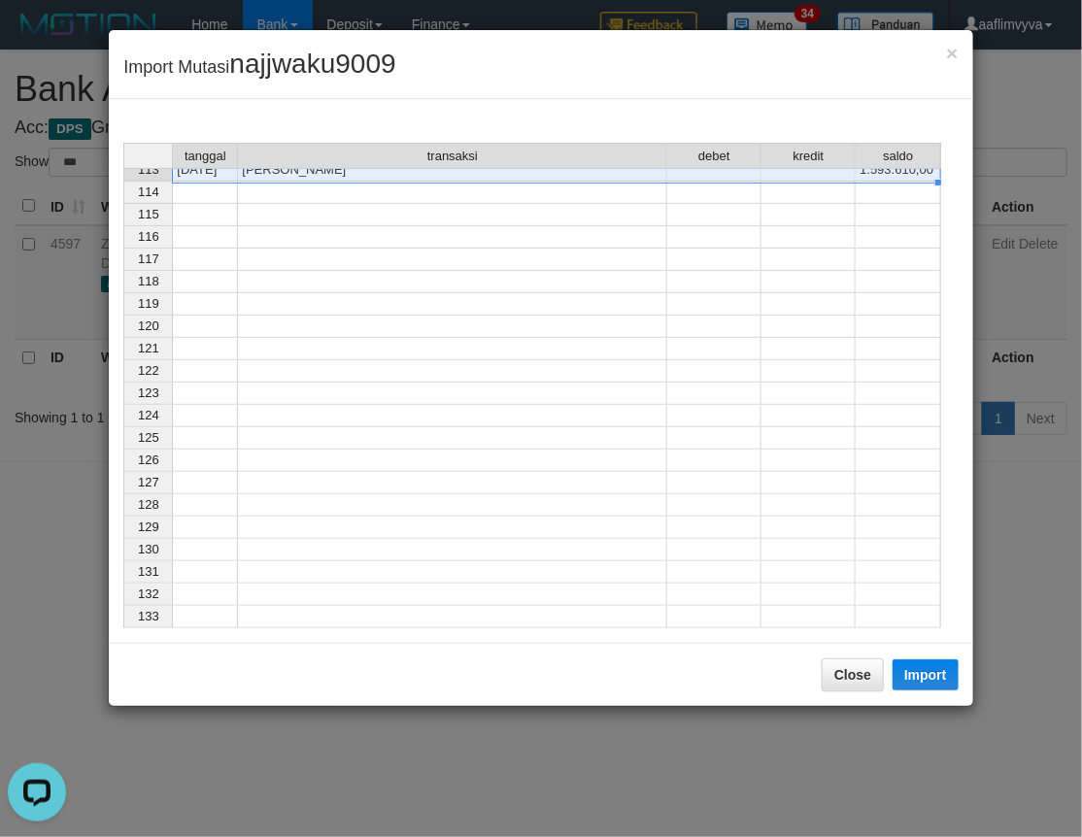
scroll to position [2117, 0]
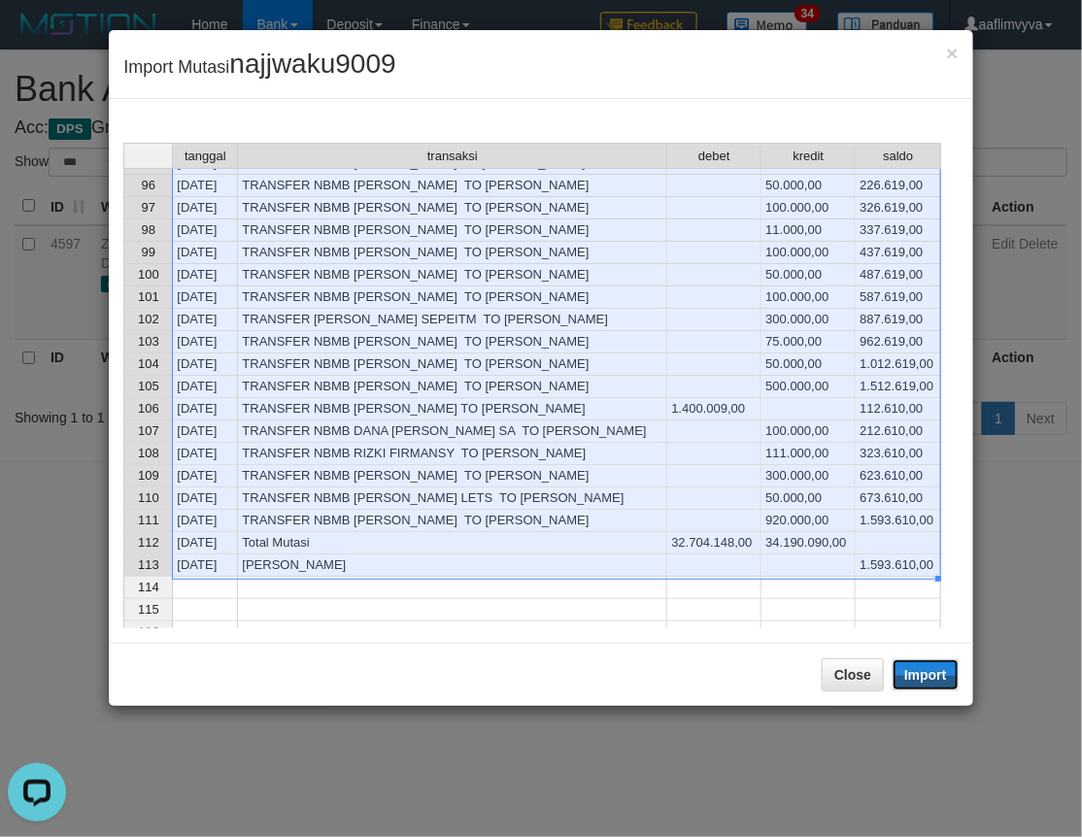
drag, startPoint x: 938, startPoint y: 680, endPoint x: 885, endPoint y: 537, distance: 152.4
click at [938, 680] on button "Import" at bounding box center [925, 674] width 66 height 31
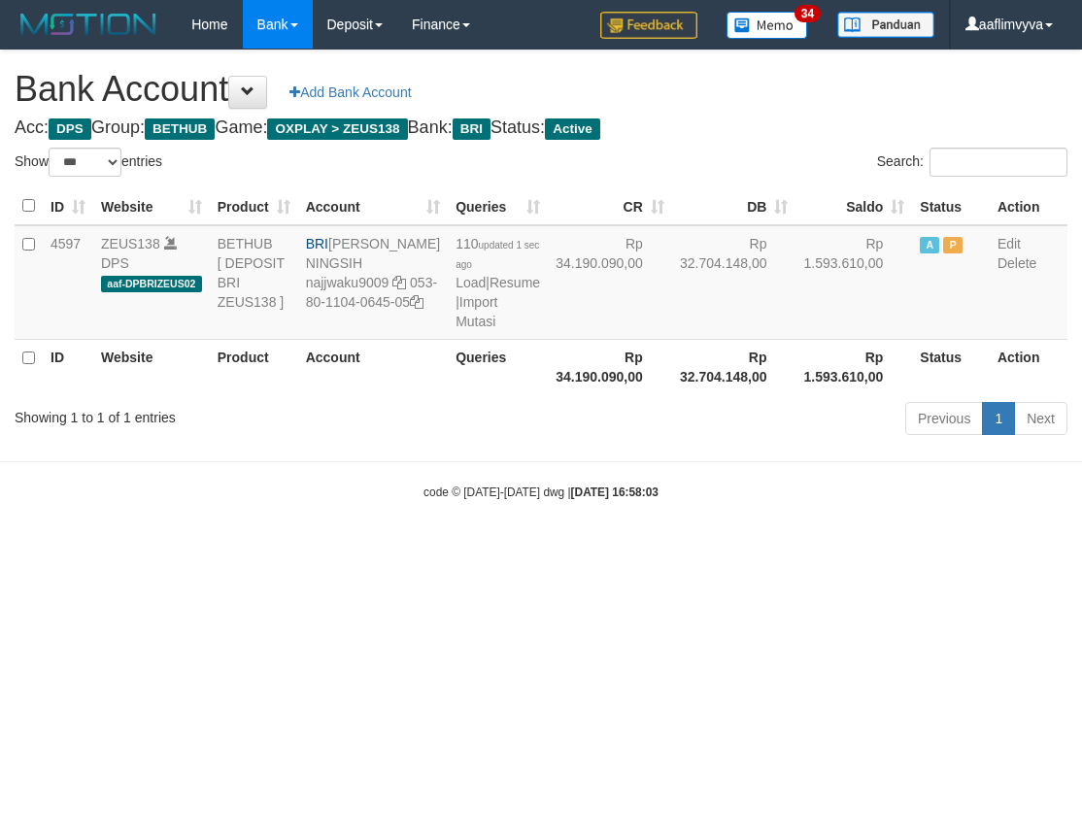
select select "***"
click at [455, 329] on link "Import Mutasi" at bounding box center [476, 311] width 42 height 35
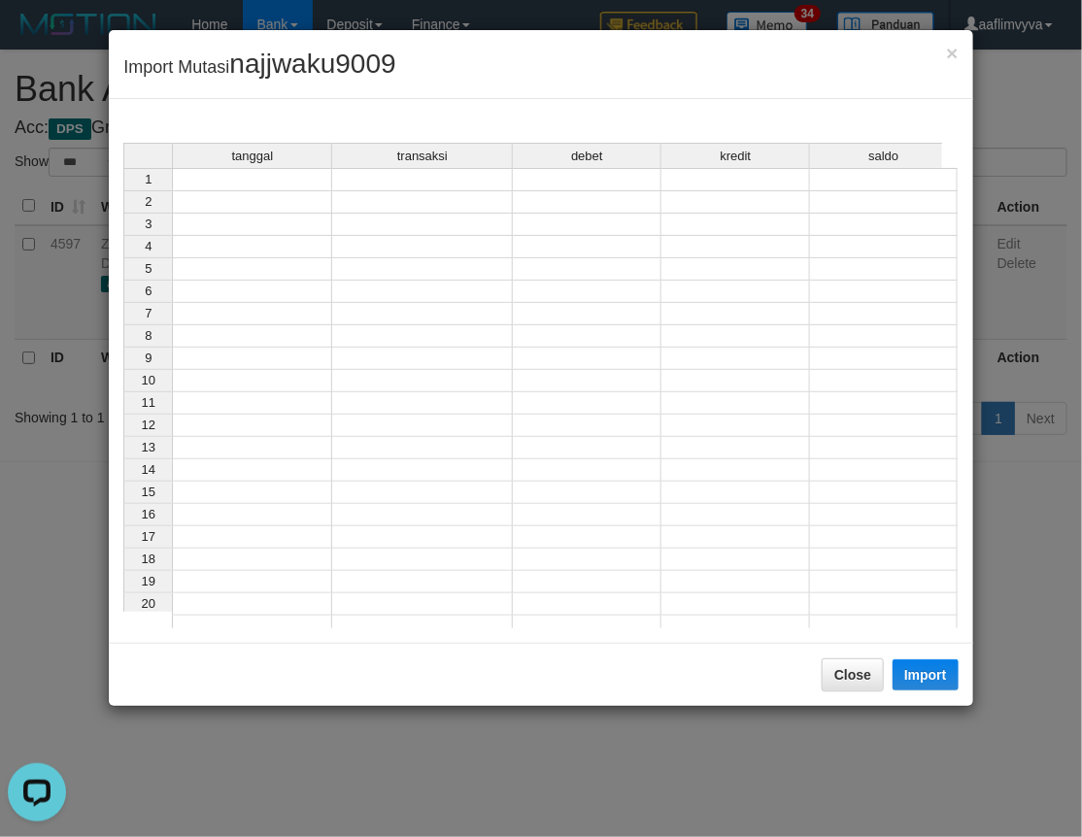
click at [295, 170] on div "tanggal transaksi debet kredit saldo" at bounding box center [532, 157] width 818 height 28
click at [305, 187] on td at bounding box center [252, 179] width 160 height 23
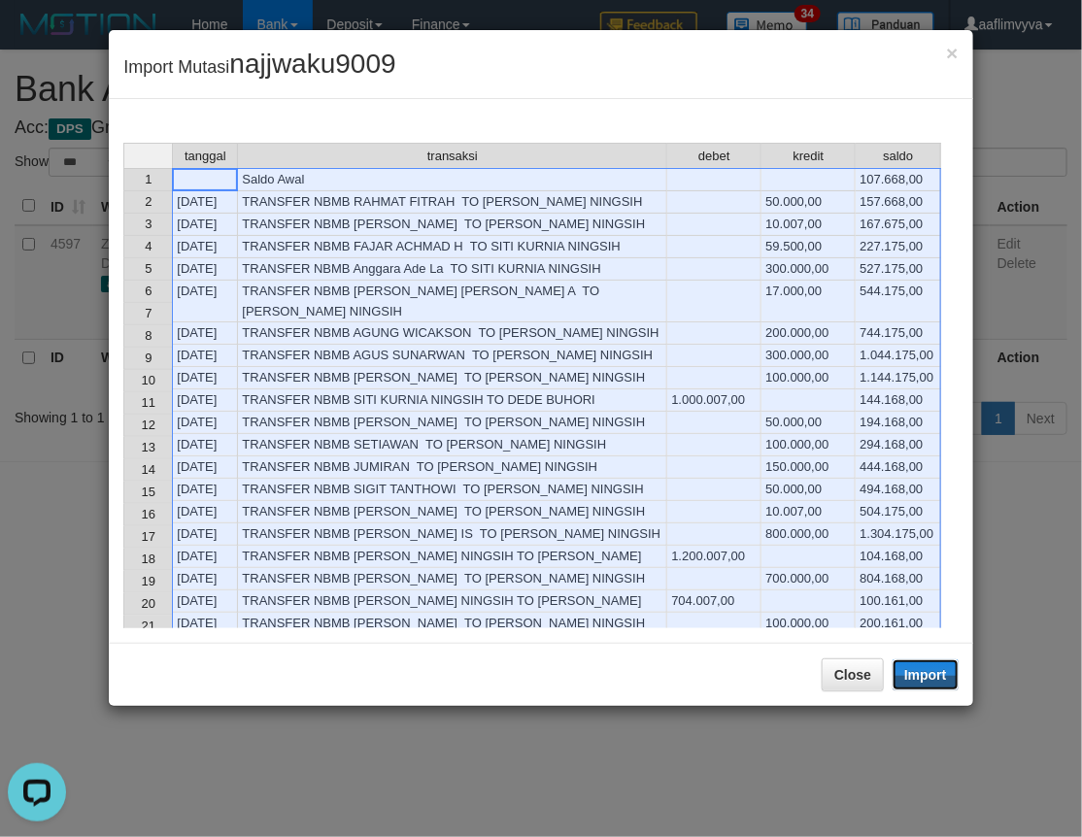
drag, startPoint x: 924, startPoint y: 672, endPoint x: 729, endPoint y: 598, distance: 208.7
click at [924, 672] on button "Import" at bounding box center [925, 674] width 66 height 31
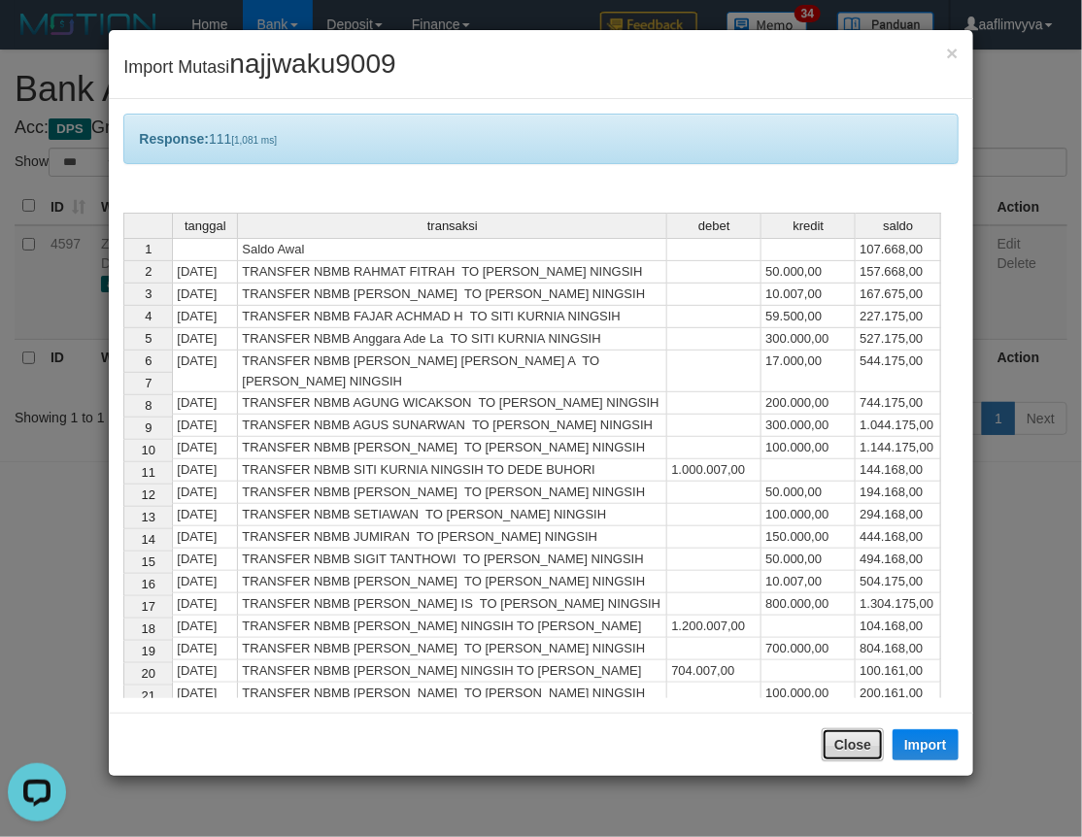
click at [872, 733] on button "Close" at bounding box center [852, 744] width 62 height 33
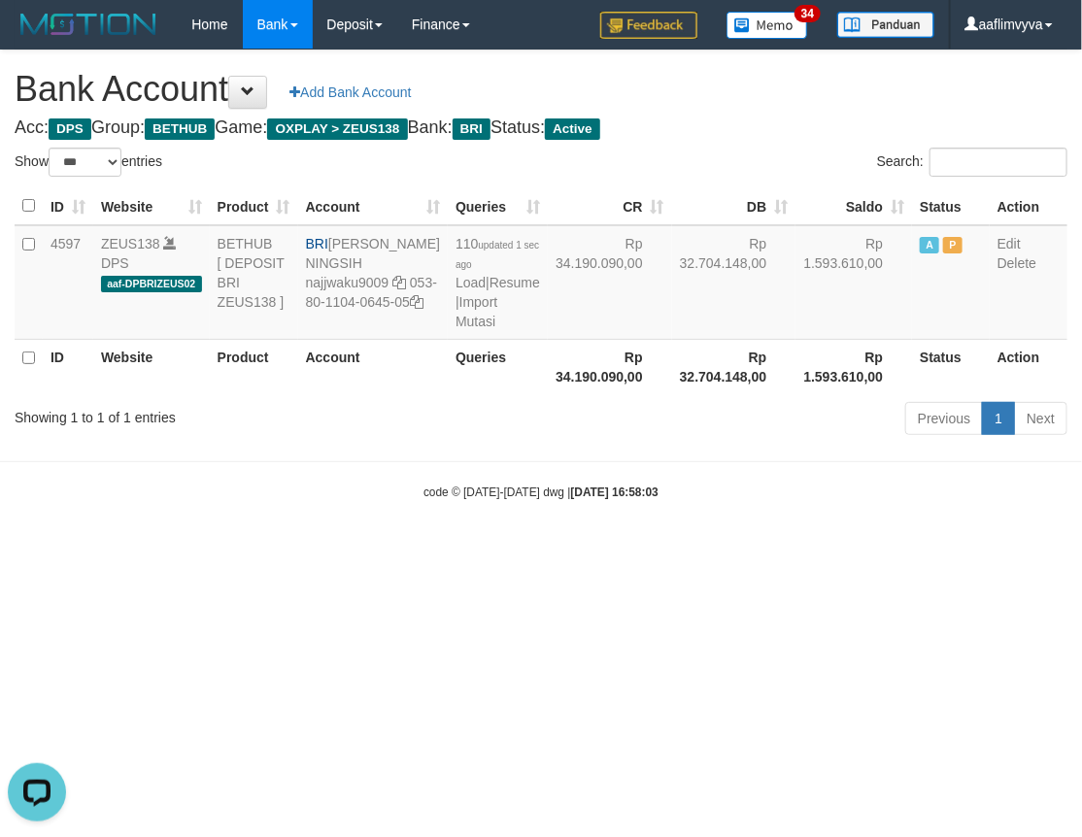
click at [667, 550] on html "Toggle navigation Home Bank Account List Load By Website Group [OXPLAY] ZEUS138…" at bounding box center [541, 275] width 1082 height 550
click at [455, 325] on link "Import Mutasi" at bounding box center [476, 311] width 42 height 35
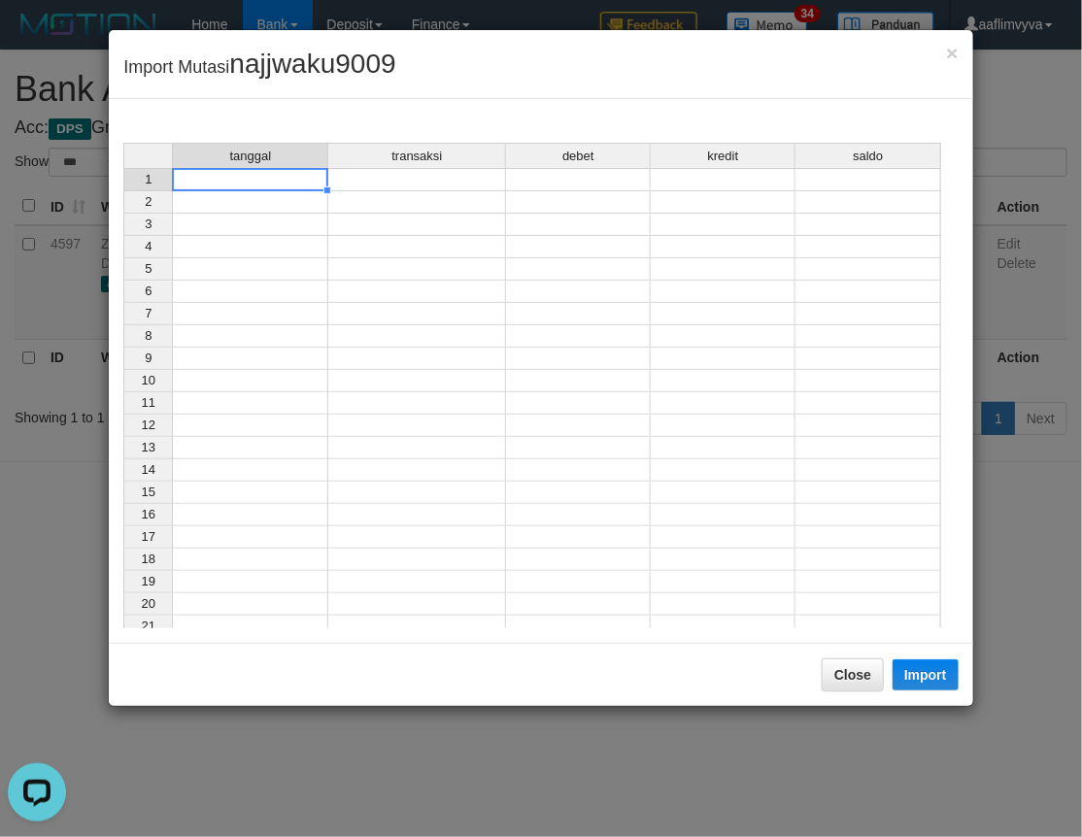
click at [277, 180] on td at bounding box center [250, 179] width 156 height 23
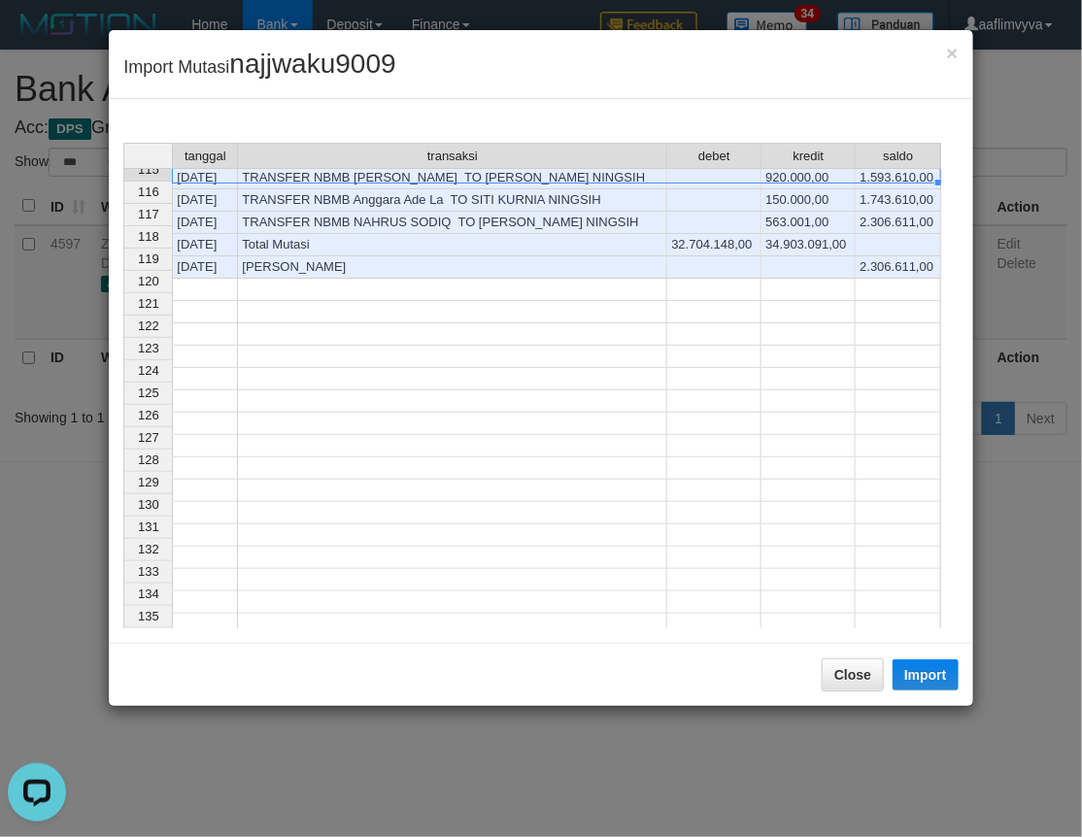
scroll to position [2161, 0]
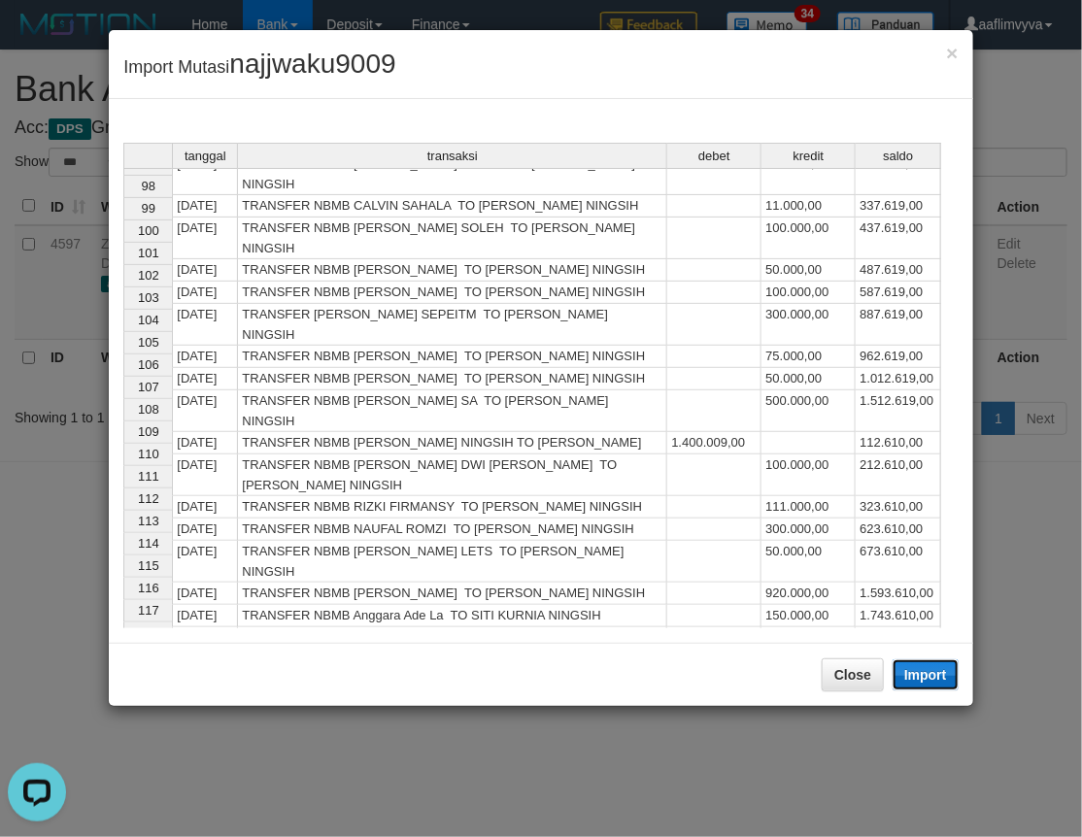
click at [940, 666] on button "Import" at bounding box center [925, 674] width 66 height 31
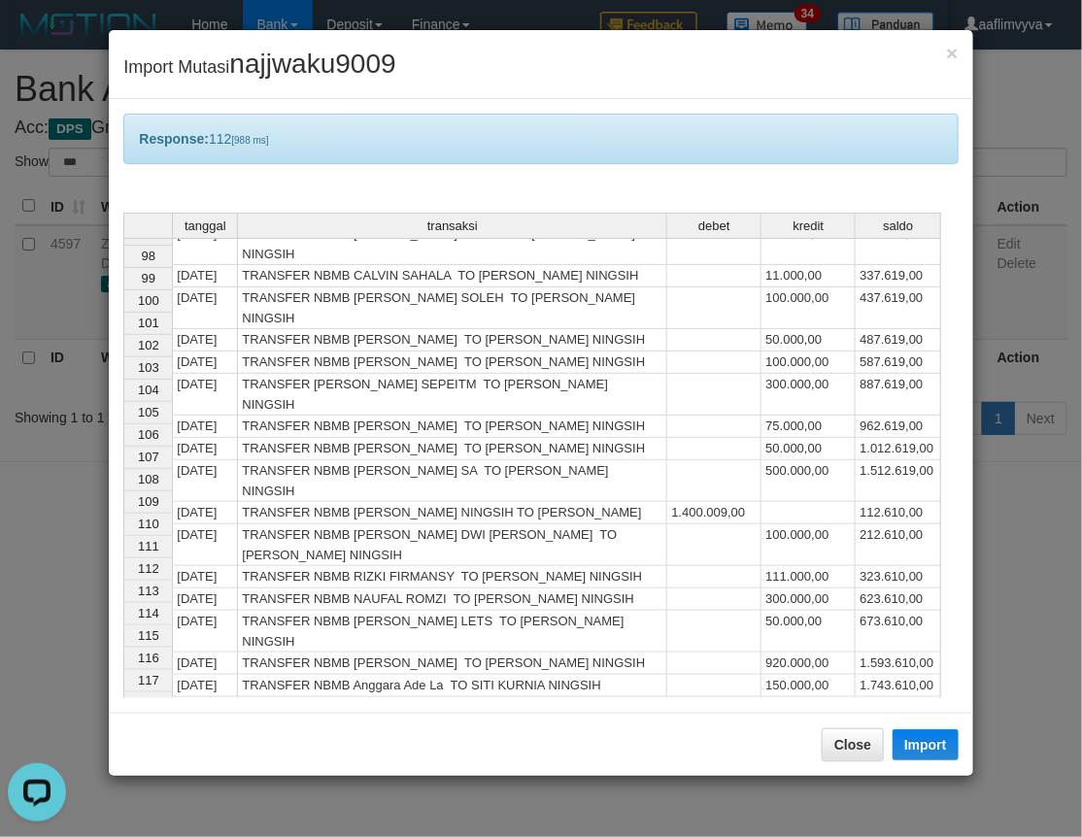
drag, startPoint x: 456, startPoint y: 144, endPoint x: 414, endPoint y: 2, distance: 148.1
click at [458, 146] on div "Response: 112 [988 ms]" at bounding box center [540, 139] width 834 height 50
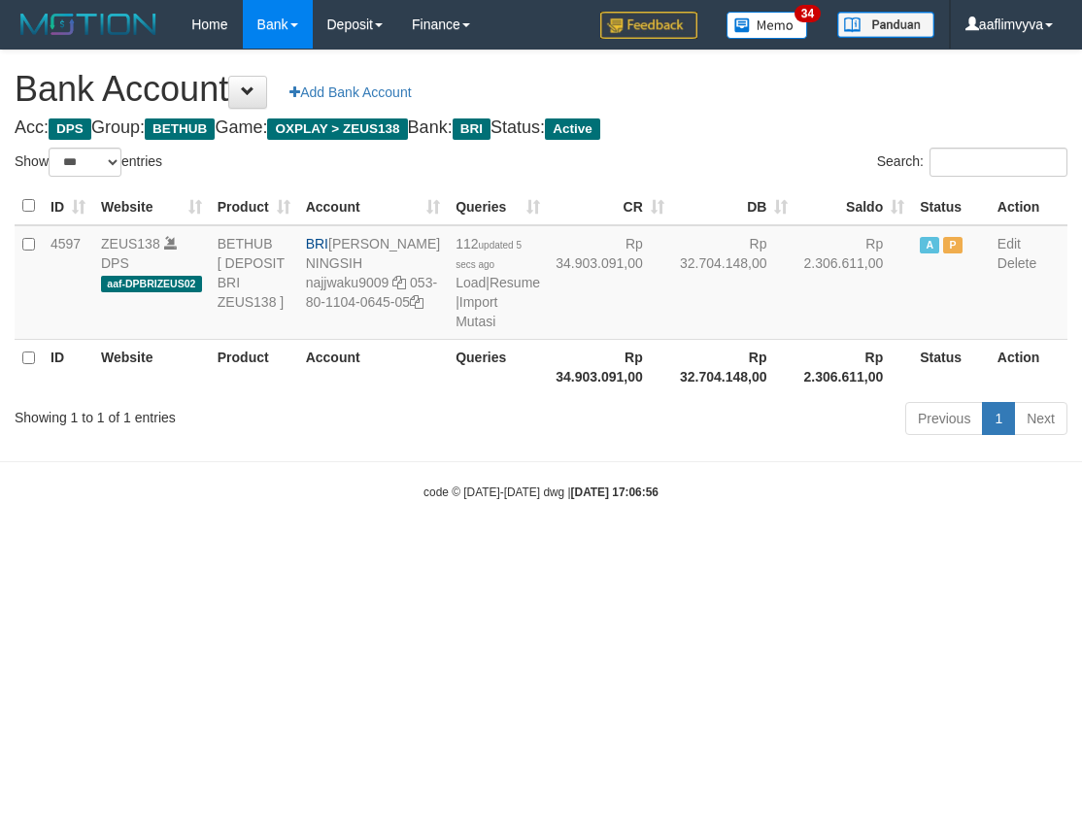
select select "***"
drag, startPoint x: 728, startPoint y: 547, endPoint x: 637, endPoint y: 517, distance: 96.1
click at [728, 547] on body "Toggle navigation Home Bank Account List Load By Website Group [OXPLAY] ZEUS138…" at bounding box center [541, 275] width 1082 height 550
drag, startPoint x: 460, startPoint y: 615, endPoint x: 450, endPoint y: 390, distance: 224.6
click at [459, 550] on html "Toggle navigation Home Bank Account List Load By Website Group [OXPLAY] ZEUS138…" at bounding box center [541, 275] width 1082 height 550
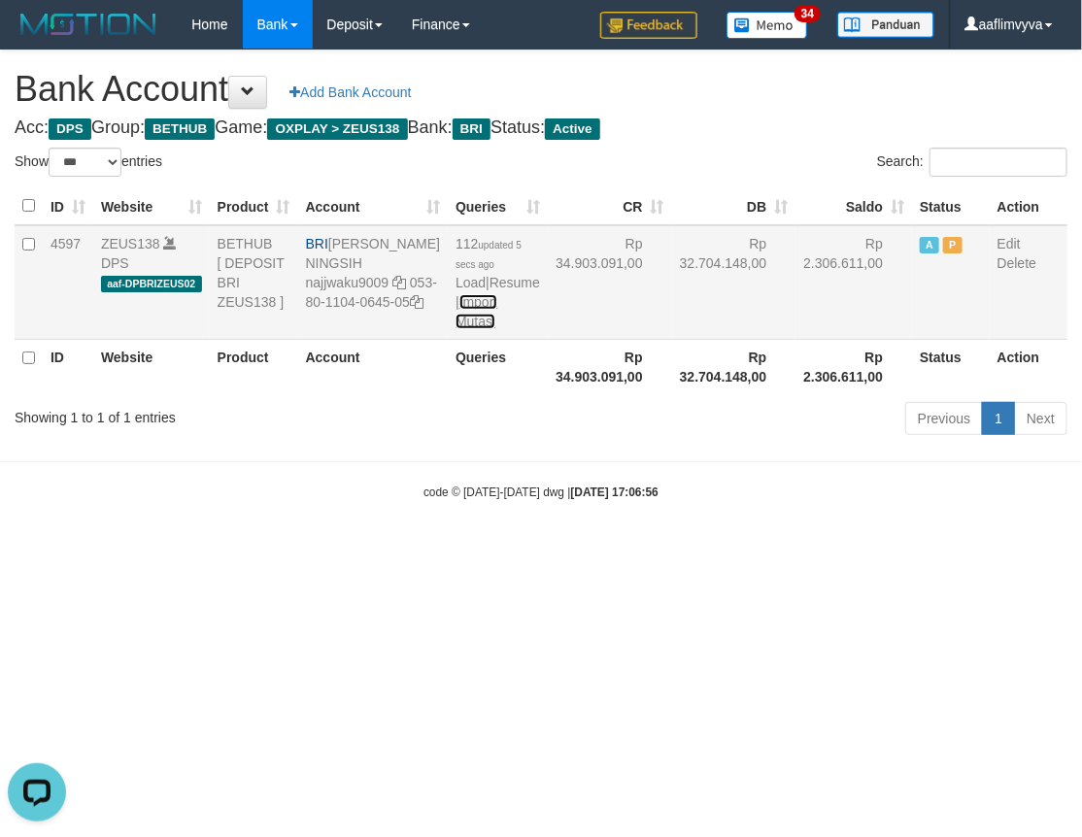
click at [455, 329] on link "Import Mutasi" at bounding box center [476, 311] width 42 height 35
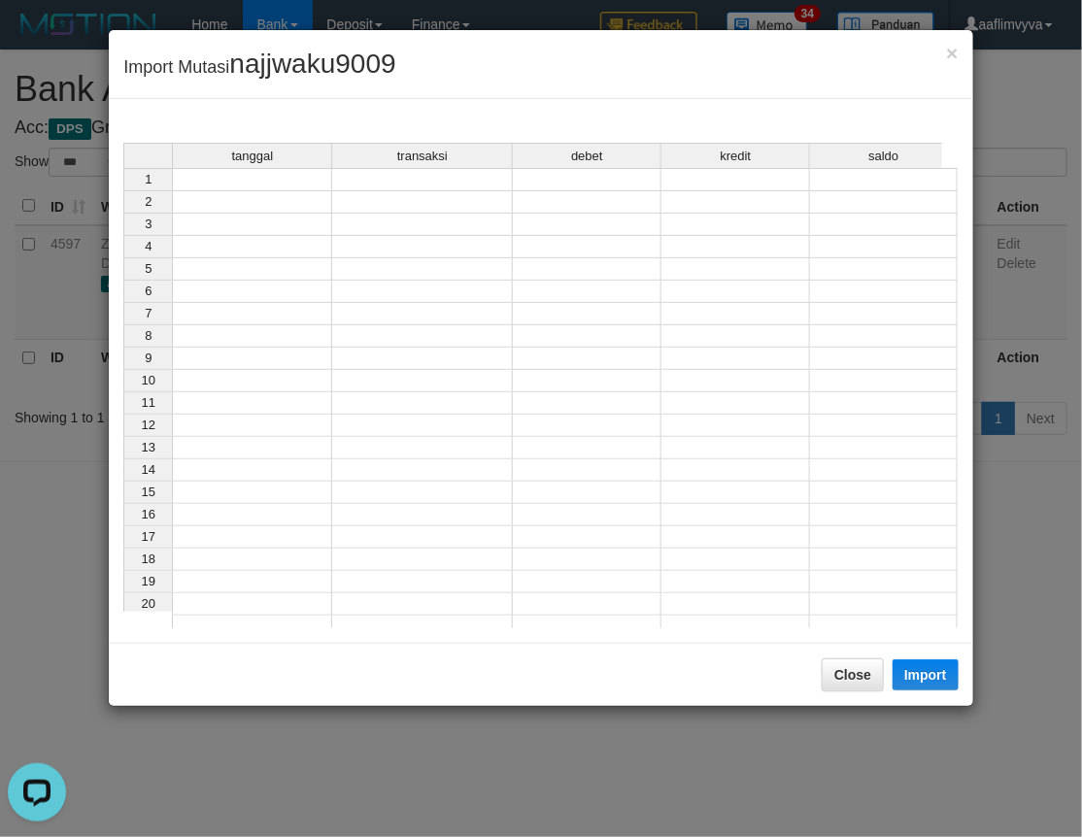
click at [262, 178] on td at bounding box center [252, 179] width 160 height 23
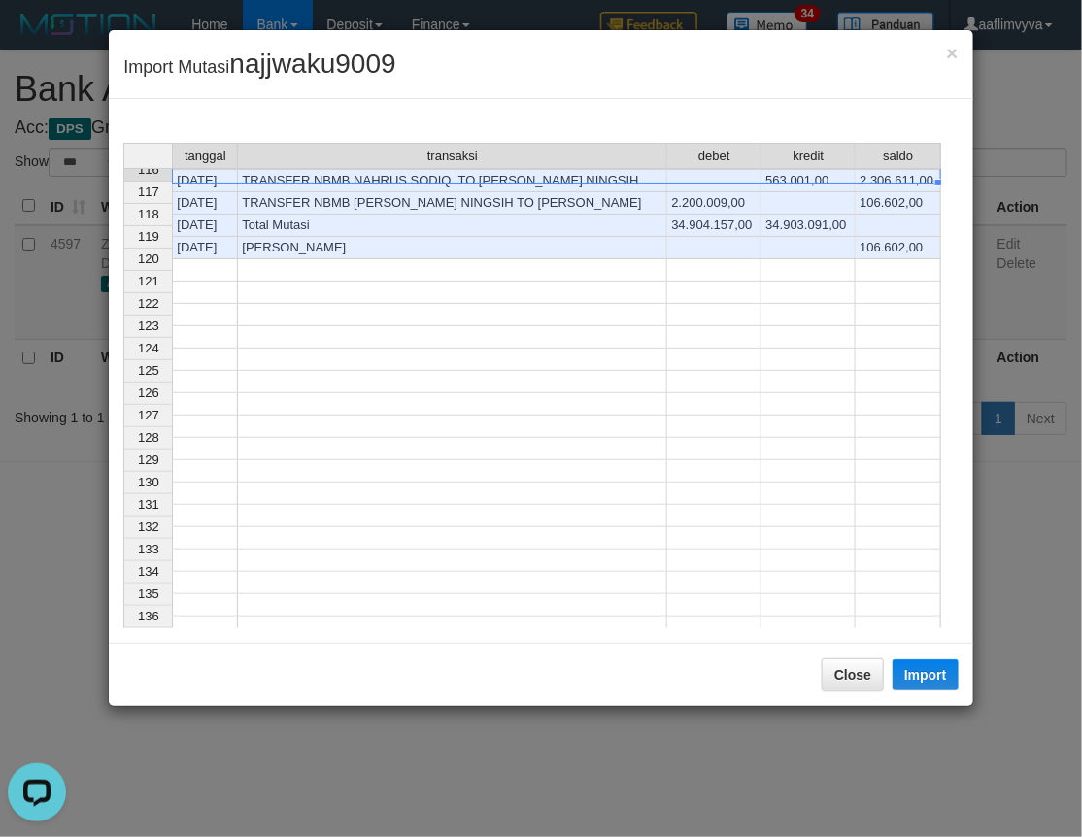
scroll to position [2183, 0]
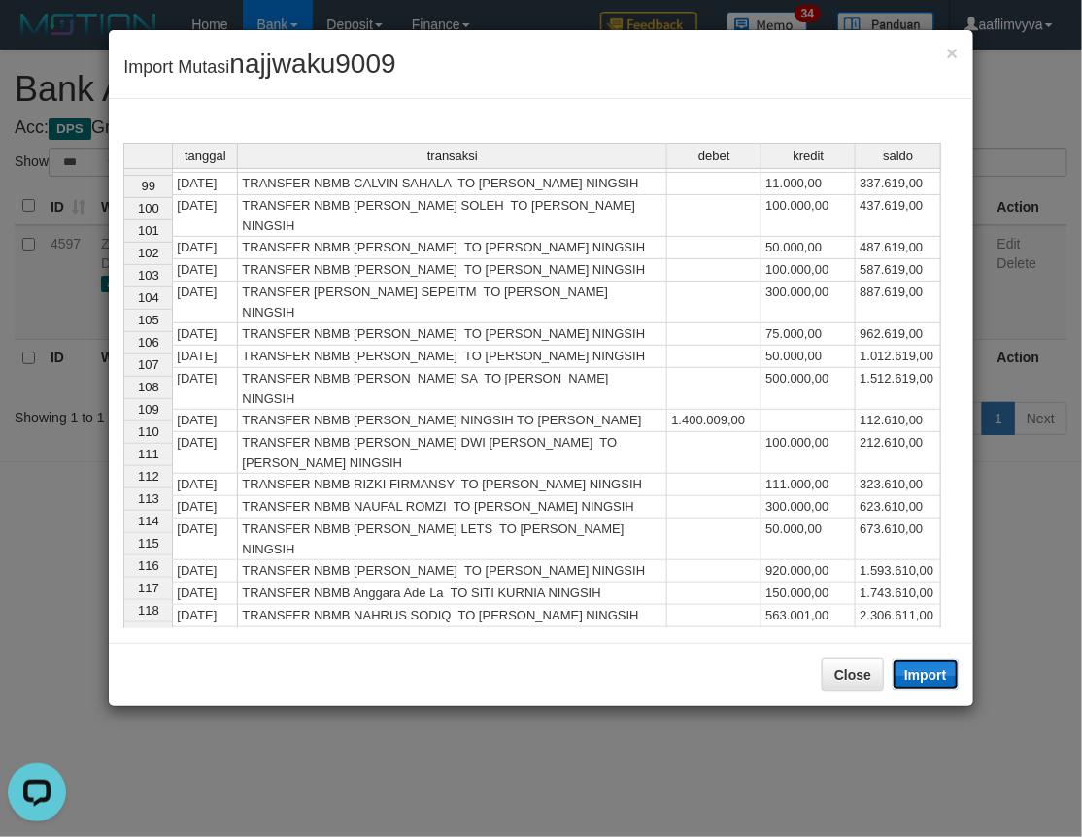
click at [933, 673] on button "Import" at bounding box center [925, 674] width 66 height 31
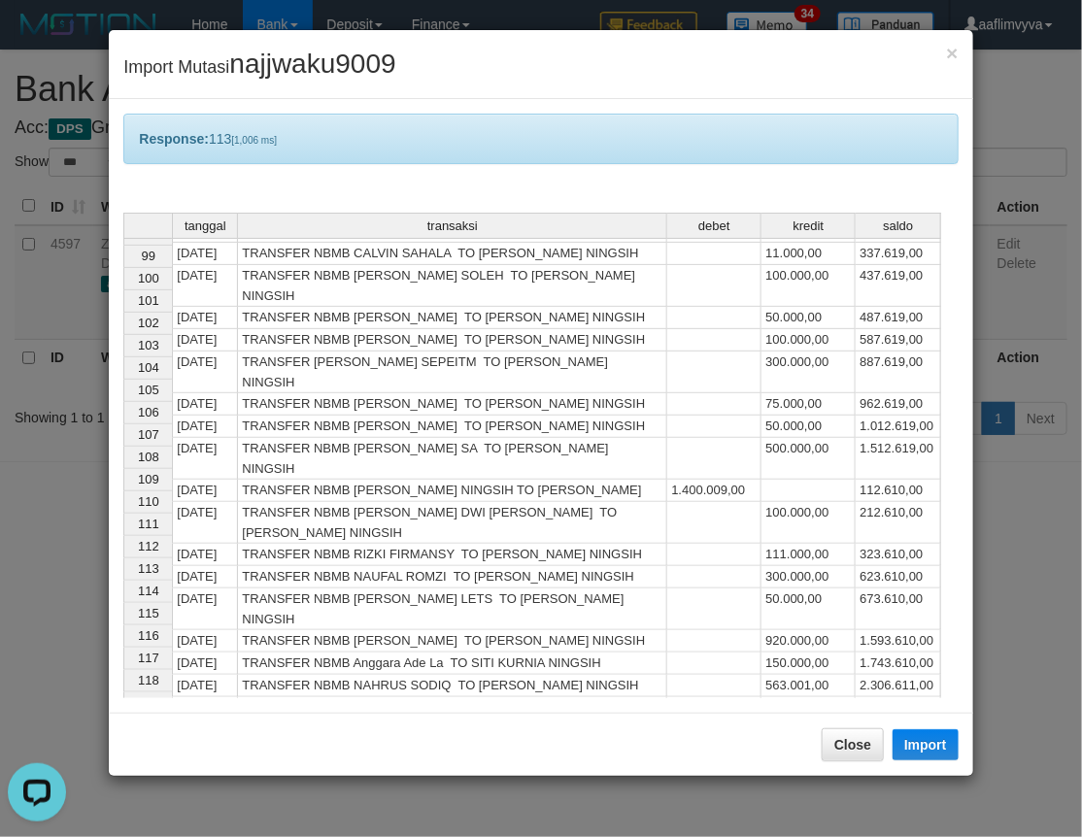
click at [474, 100] on div "Response: 113 [1,006 ms] tanggal transaksi debet kredit saldo 89 01/10/25 TRANS…" at bounding box center [540, 406] width 863 height 614
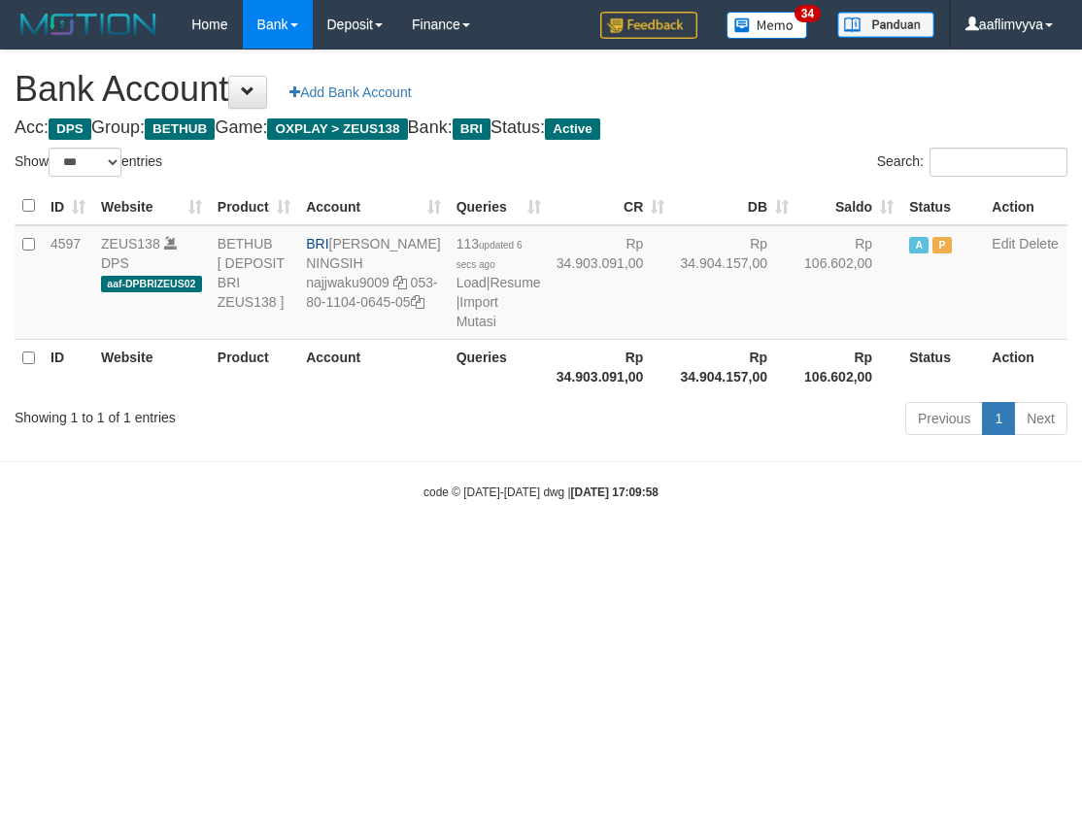
select select "***"
click at [693, 550] on html "Toggle navigation Home Bank Account List Load By Website Group [OXPLAY] ZEUS138…" at bounding box center [541, 275] width 1082 height 550
click at [456, 329] on link "Import Mutasi" at bounding box center [477, 311] width 42 height 35
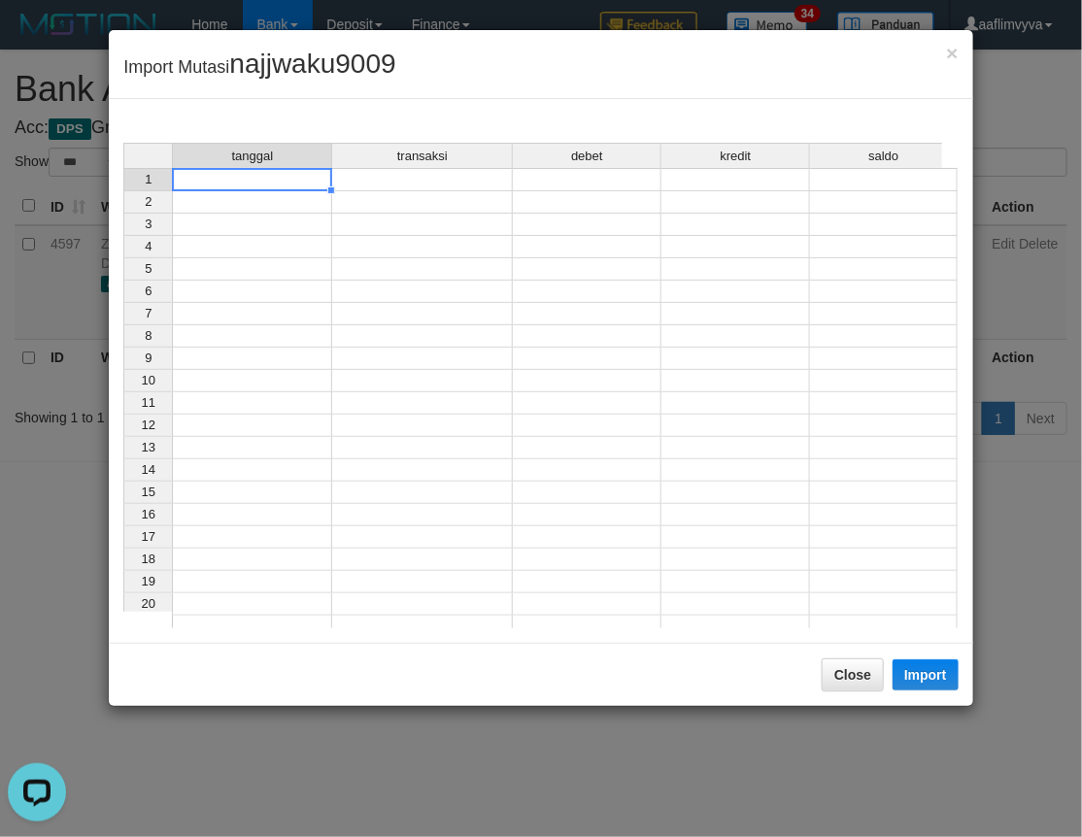
click at [285, 171] on td at bounding box center [252, 179] width 160 height 23
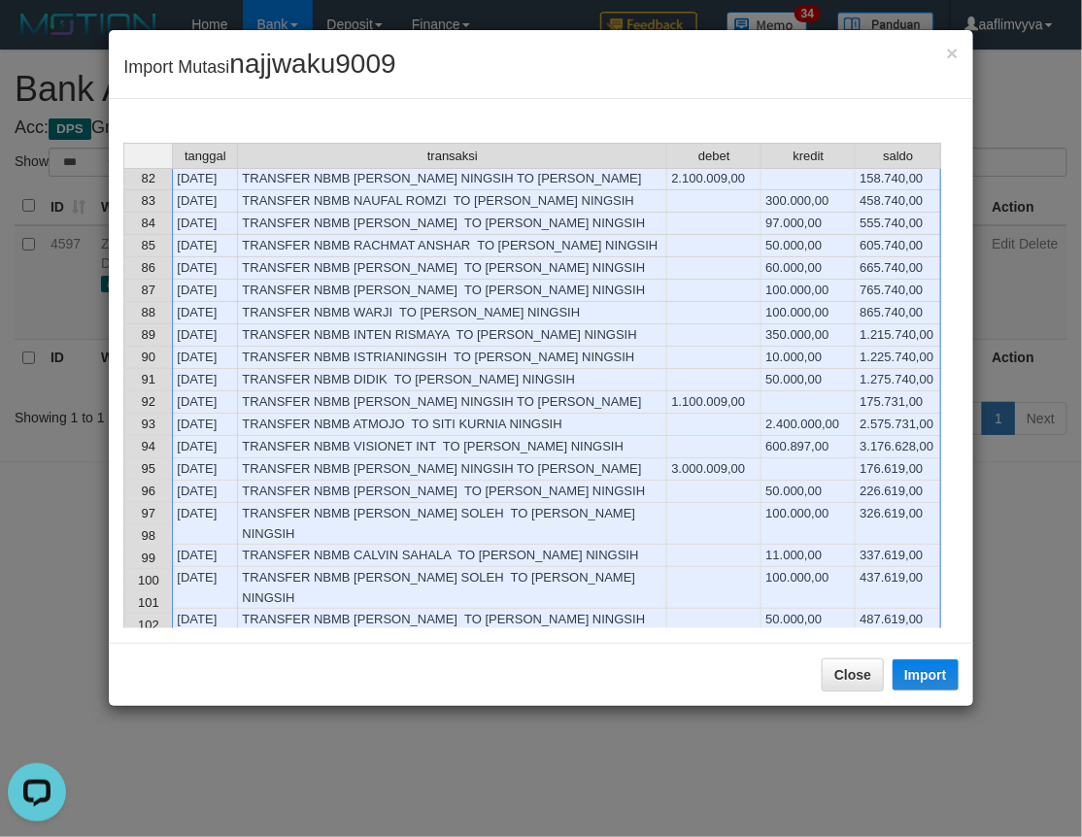
scroll to position [2206, 0]
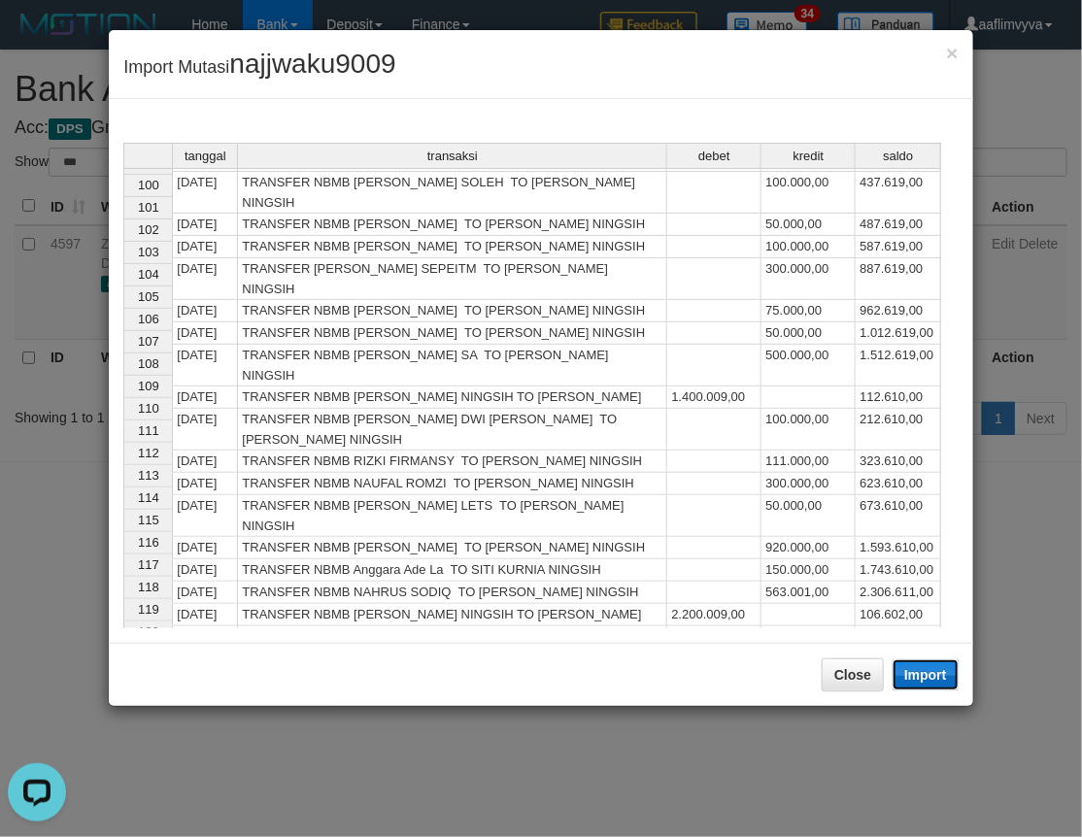
click at [910, 675] on button "Import" at bounding box center [925, 674] width 66 height 31
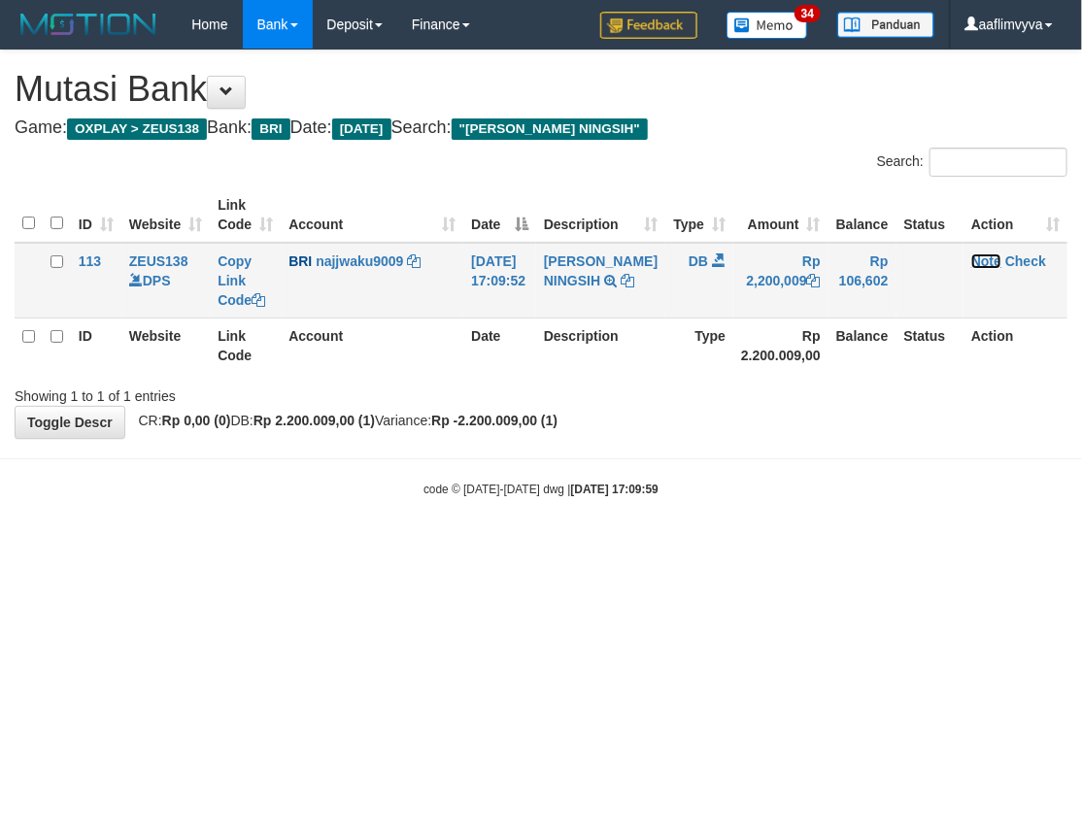
click at [991, 262] on link "Note" at bounding box center [986, 261] width 30 height 16
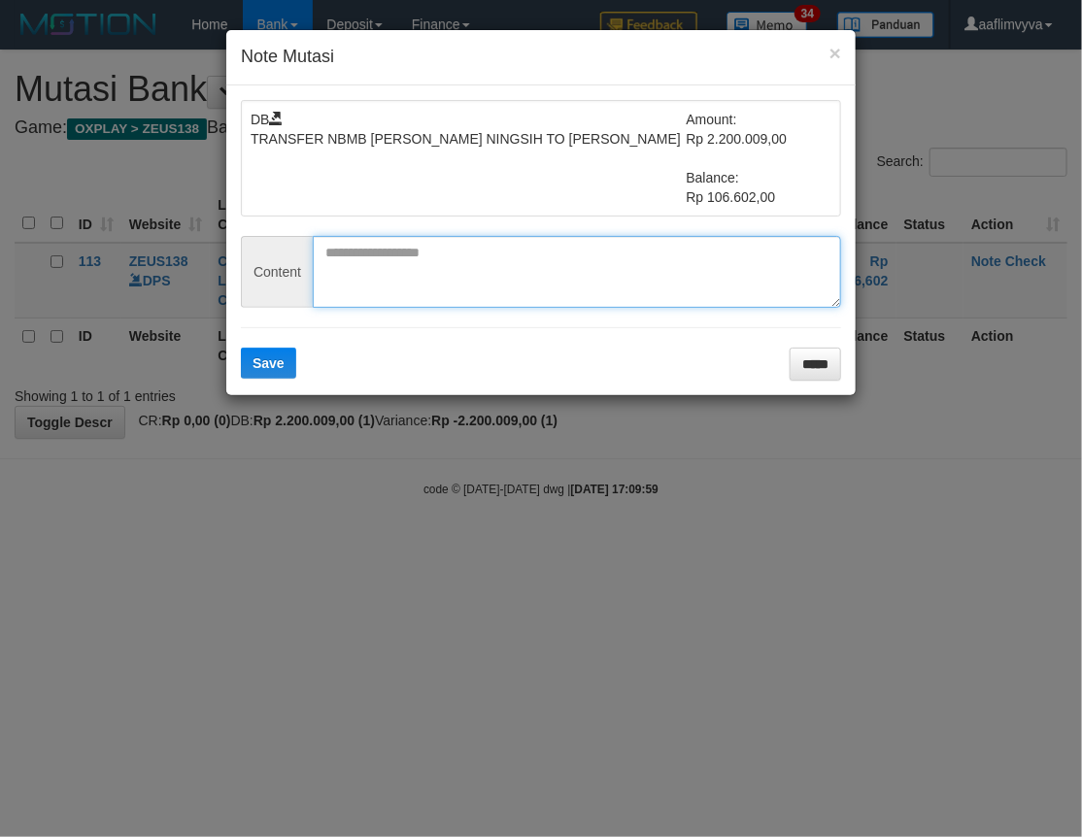
click at [427, 236] on textarea at bounding box center [577, 272] width 528 height 72
paste textarea "********"
type textarea "********"
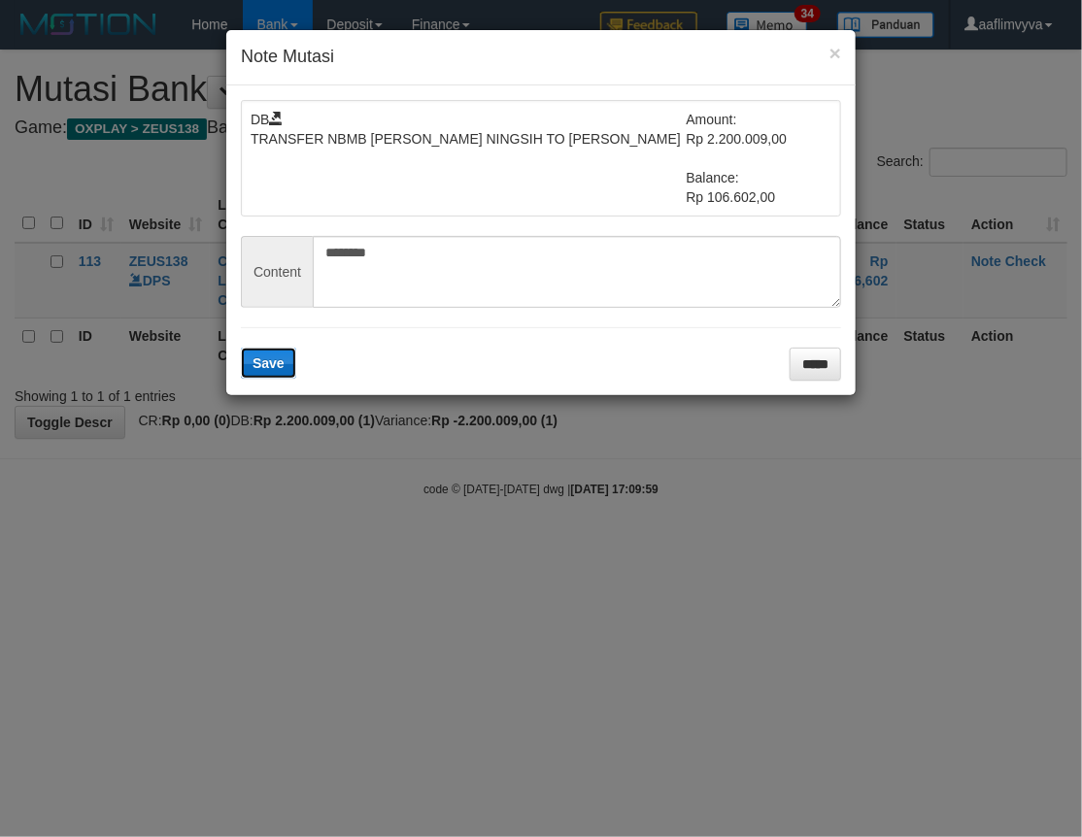
click at [285, 359] on button "Save" at bounding box center [268, 363] width 55 height 31
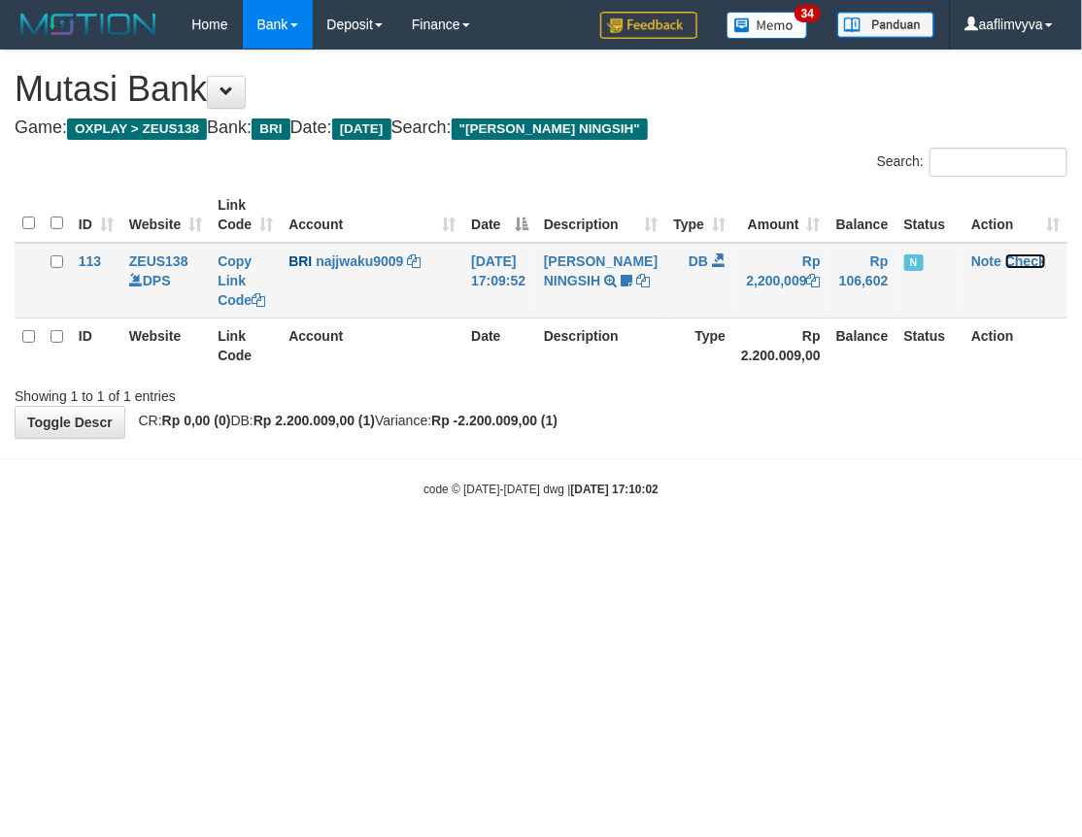
click at [1022, 255] on link "Check" at bounding box center [1025, 261] width 41 height 16
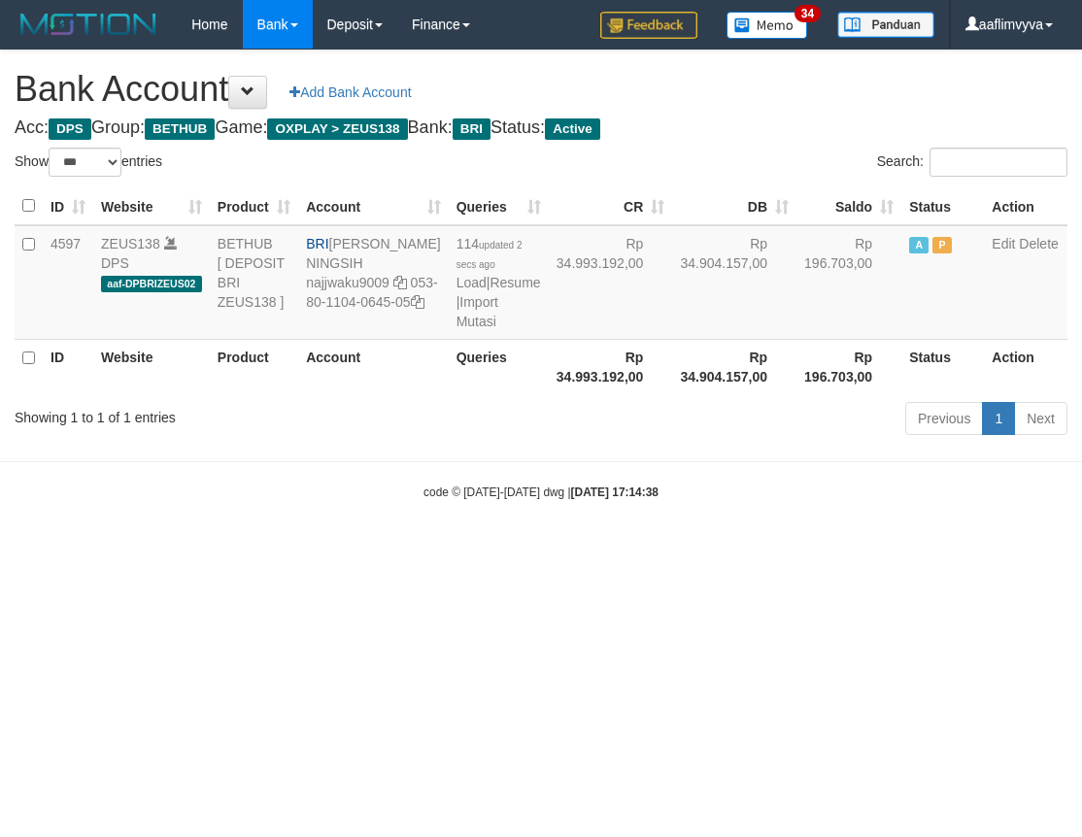
select select "***"
drag, startPoint x: 723, startPoint y: 682, endPoint x: 628, endPoint y: 487, distance: 216.3
click at [723, 550] on html "Toggle navigation Home Bank Account List Load By Website Group [OXPLAY] ZEUS138…" at bounding box center [541, 275] width 1082 height 550
click at [456, 329] on link "Import Mutasi" at bounding box center [477, 311] width 42 height 35
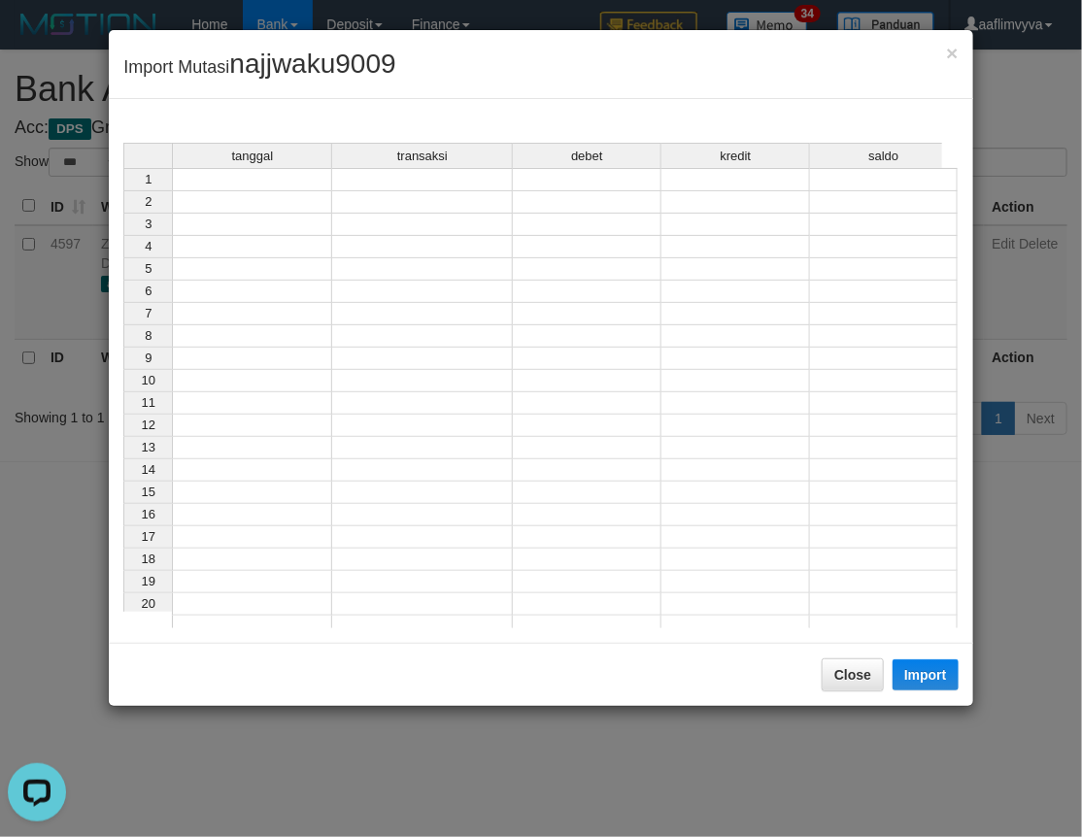
click at [216, 178] on td at bounding box center [252, 179] width 160 height 23
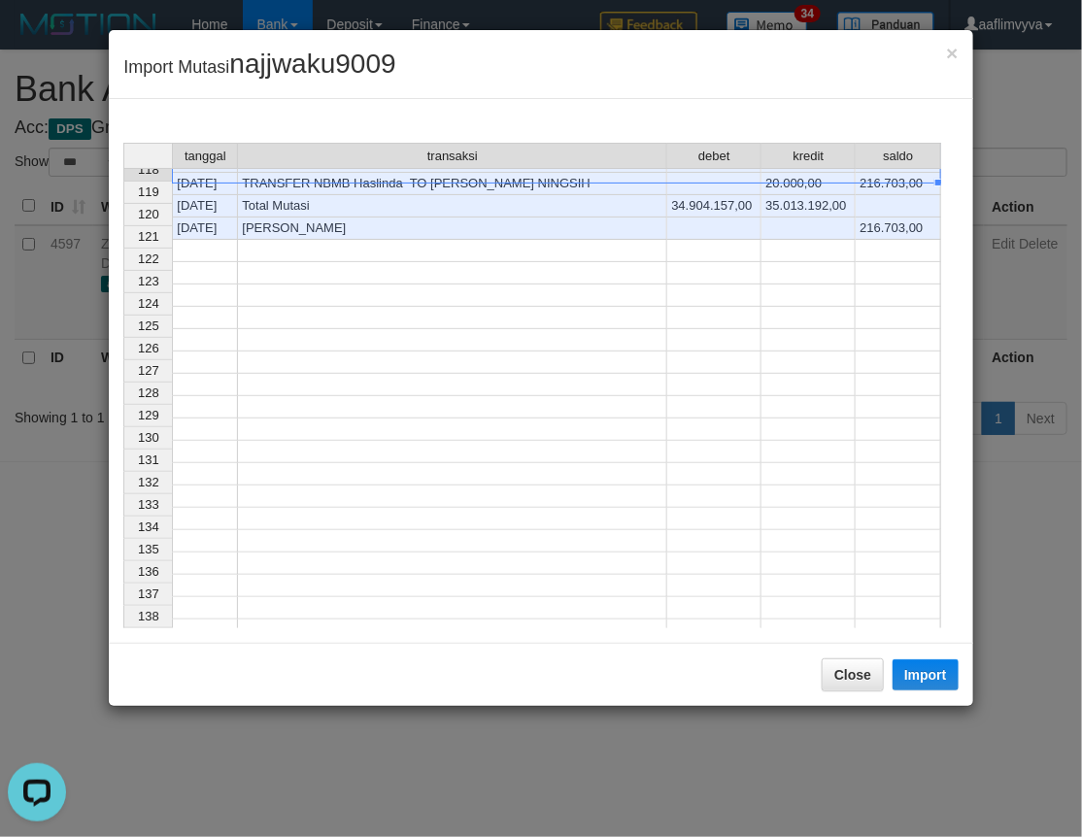
scroll to position [2228, 0]
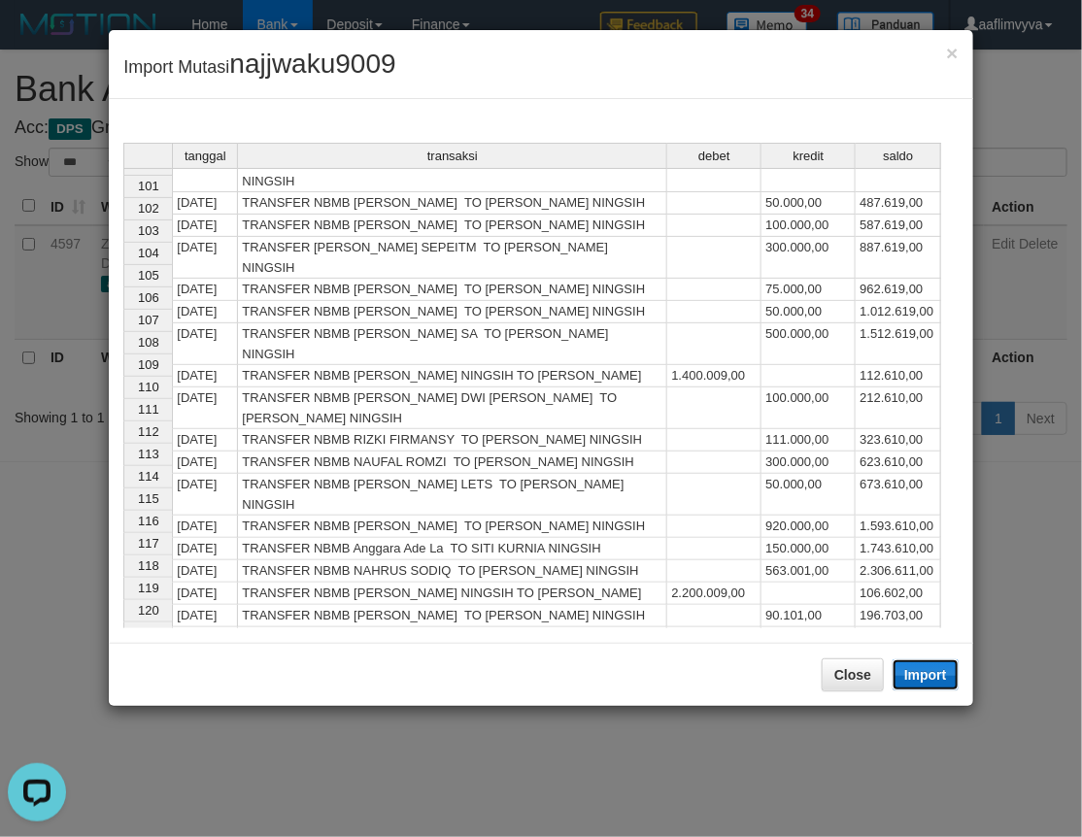
click at [897, 670] on button "Import" at bounding box center [925, 674] width 66 height 31
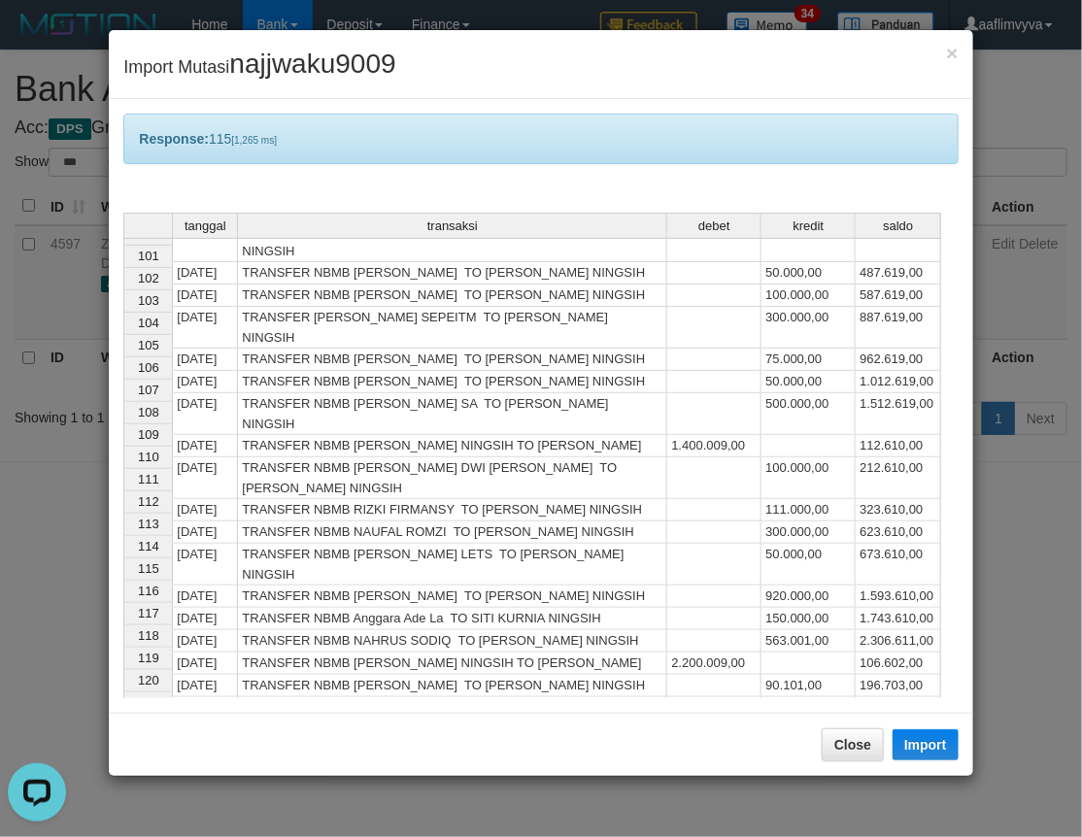
click at [421, 152] on div "Response: 115 [1,265 ms]" at bounding box center [540, 139] width 834 height 50
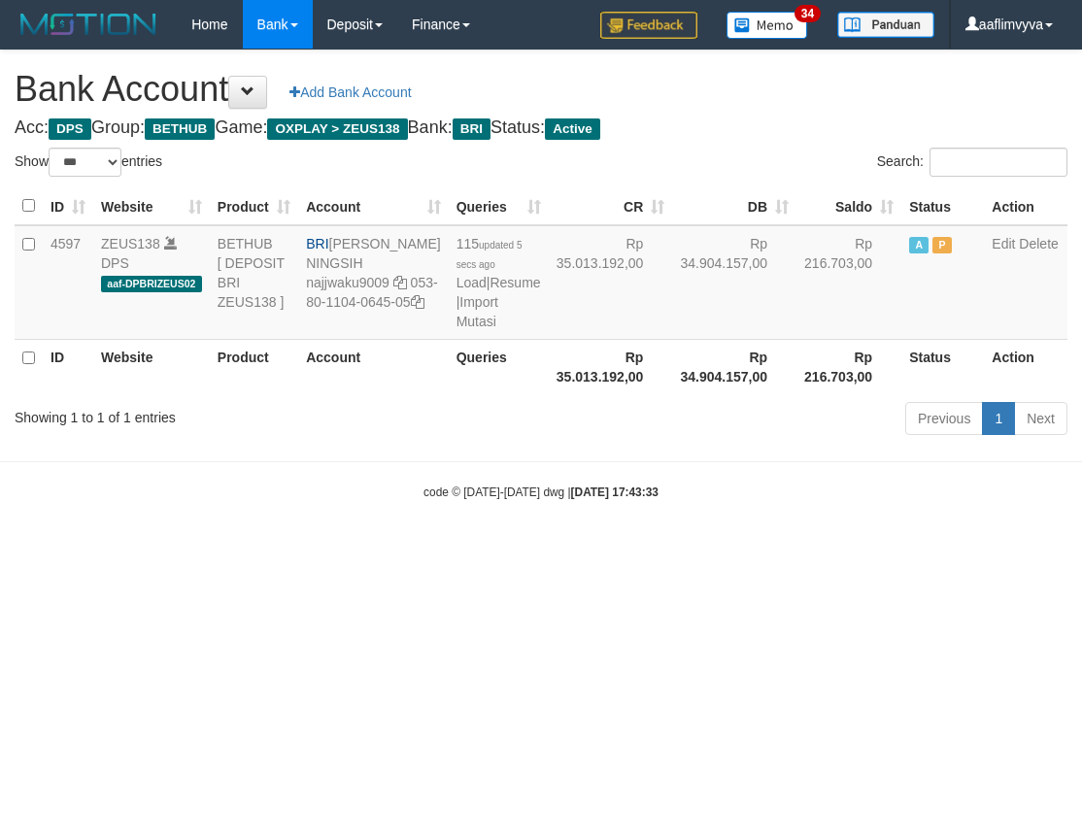
select select "***"
drag, startPoint x: 797, startPoint y: 695, endPoint x: 527, endPoint y: 389, distance: 408.0
click at [797, 550] on html "Toggle navigation Home Bank Account List Load By Website Group [OXPLAY] ZEUS138…" at bounding box center [541, 275] width 1082 height 550
click at [456, 321] on link "Import Mutasi" at bounding box center [477, 311] width 42 height 35
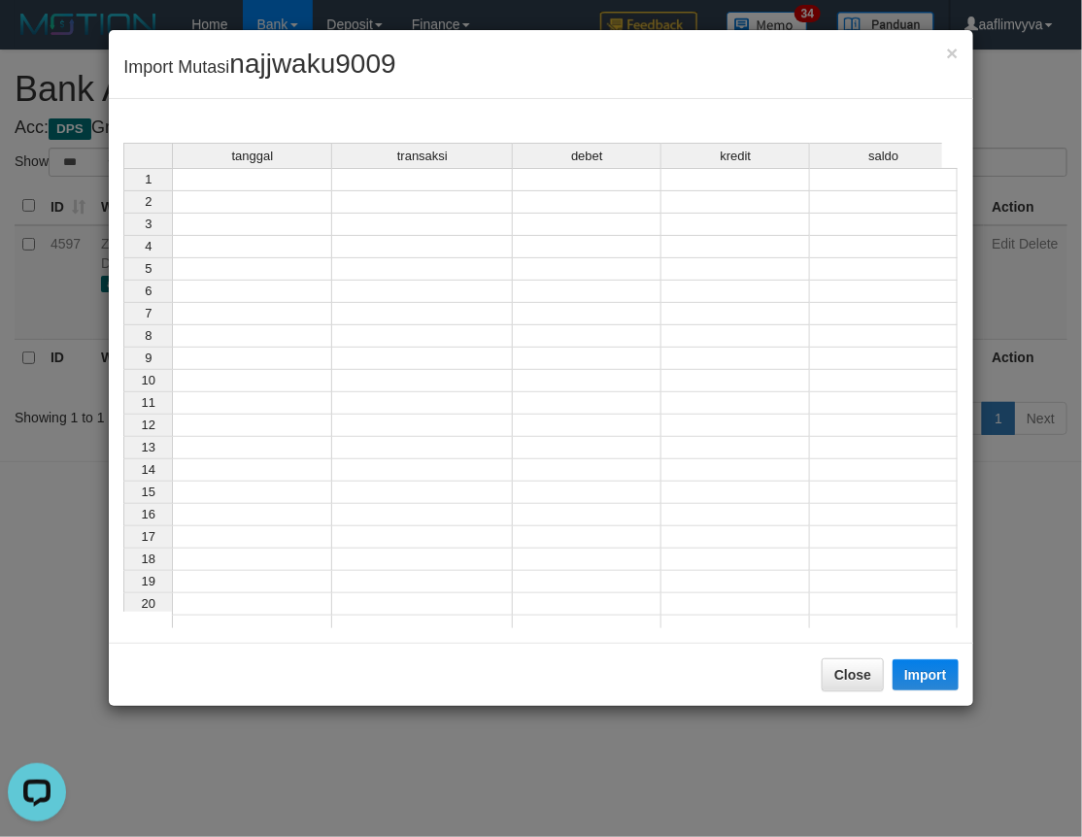
click at [194, 184] on td at bounding box center [252, 179] width 160 height 23
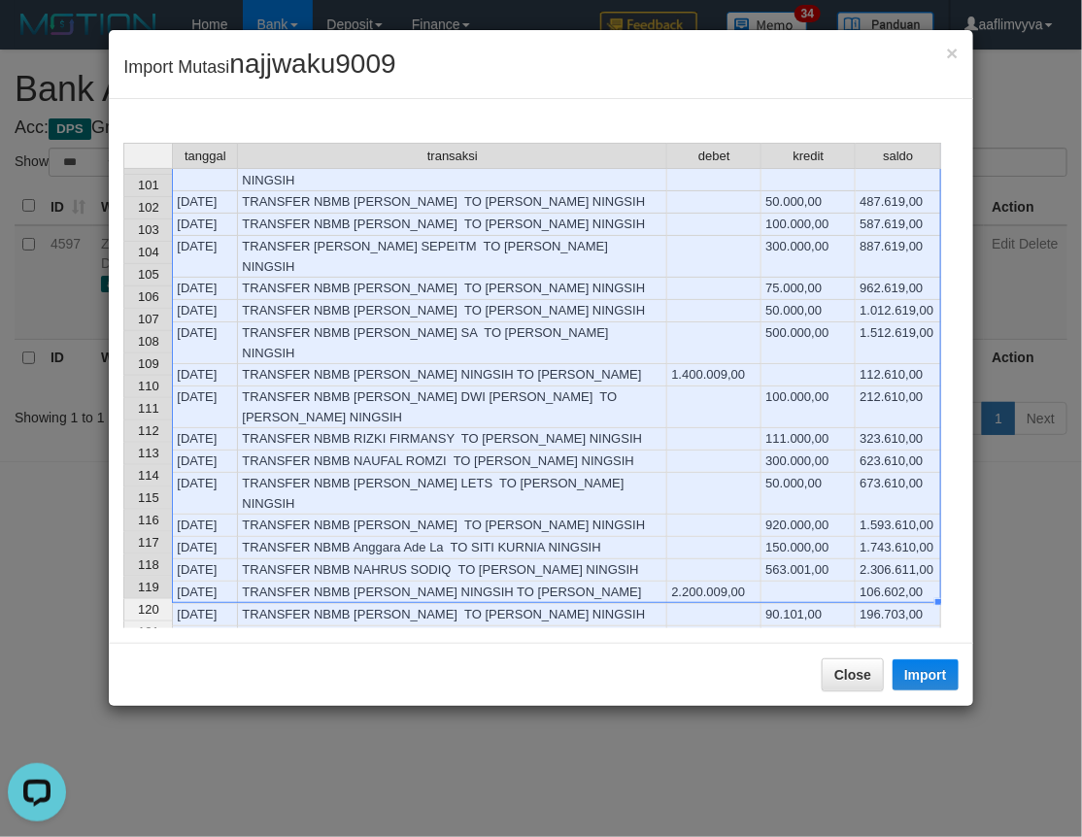
scroll to position [2373, 0]
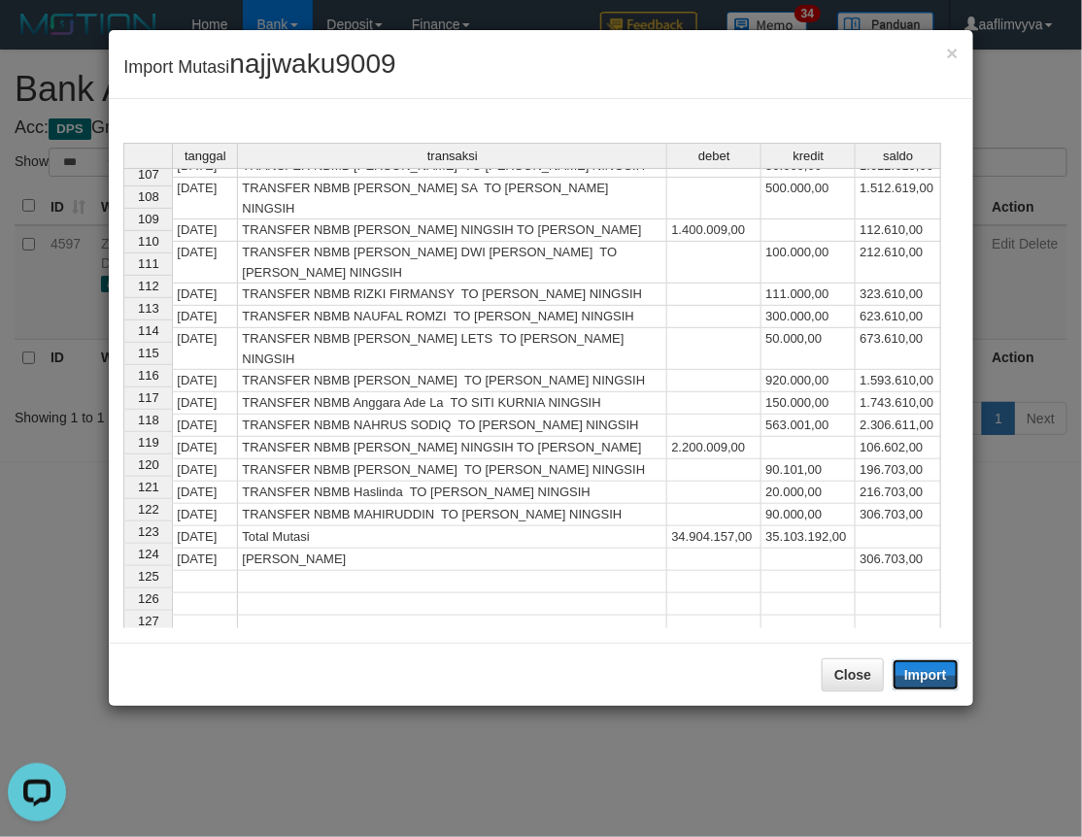
drag, startPoint x: 891, startPoint y: 675, endPoint x: 1, endPoint y: 210, distance: 1004.6
click at [893, 675] on button "Import" at bounding box center [925, 674] width 66 height 31
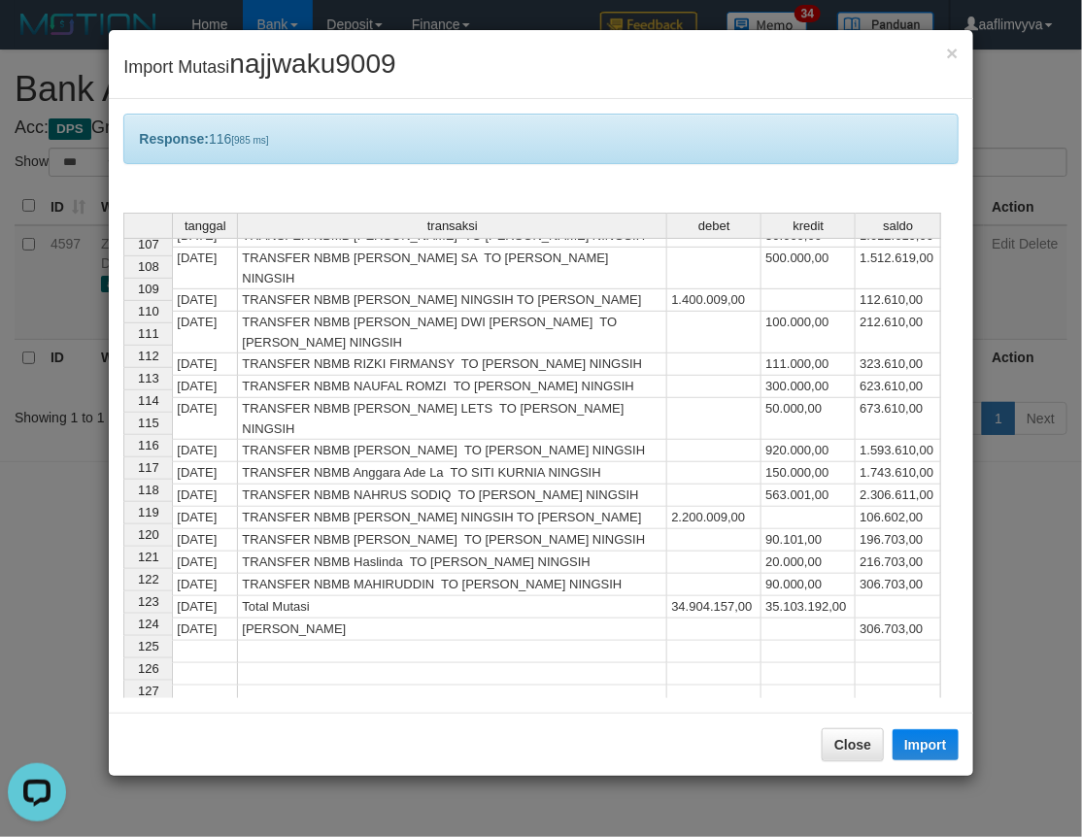
click at [539, 124] on div "Response: 116 [985 ms]" at bounding box center [540, 139] width 834 height 50
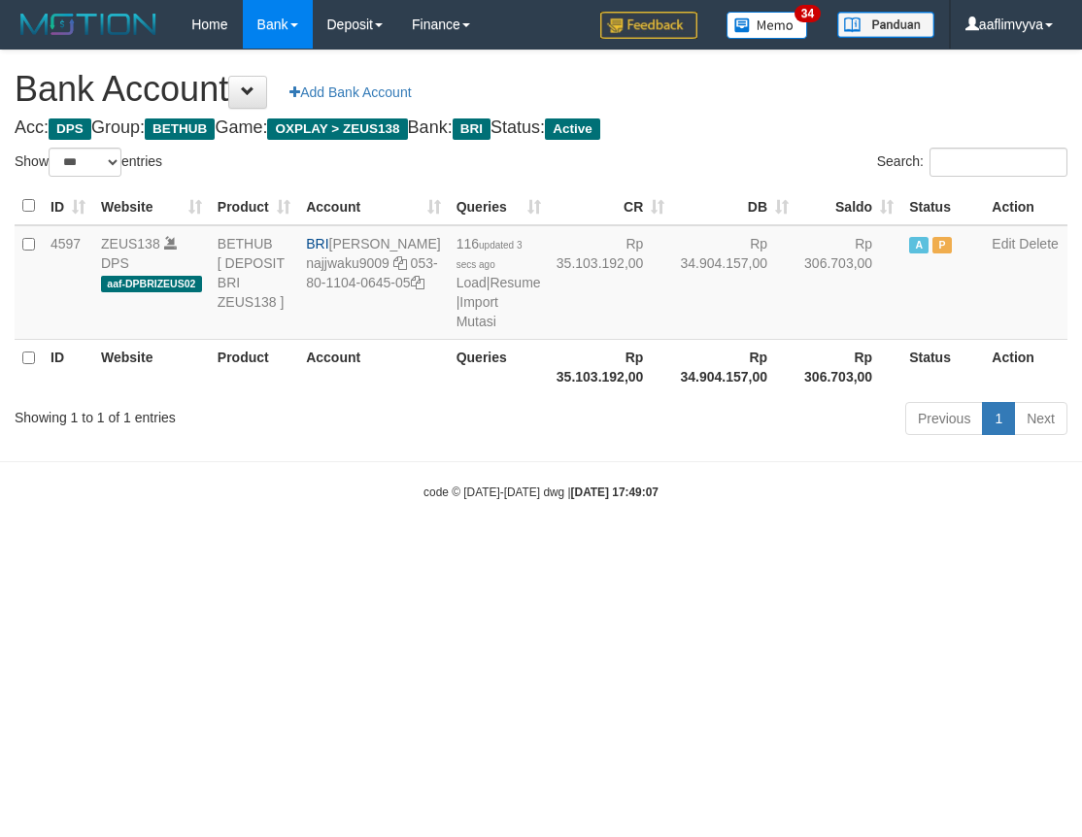
select select "***"
drag, startPoint x: 478, startPoint y: 693, endPoint x: 418, endPoint y: 431, distance: 269.0
click at [473, 550] on html "Toggle navigation Home Bank Account List Load By Website Group [OXPLAY] ZEUS138…" at bounding box center [541, 275] width 1082 height 550
click at [456, 329] on link "Import Mutasi" at bounding box center [477, 311] width 42 height 35
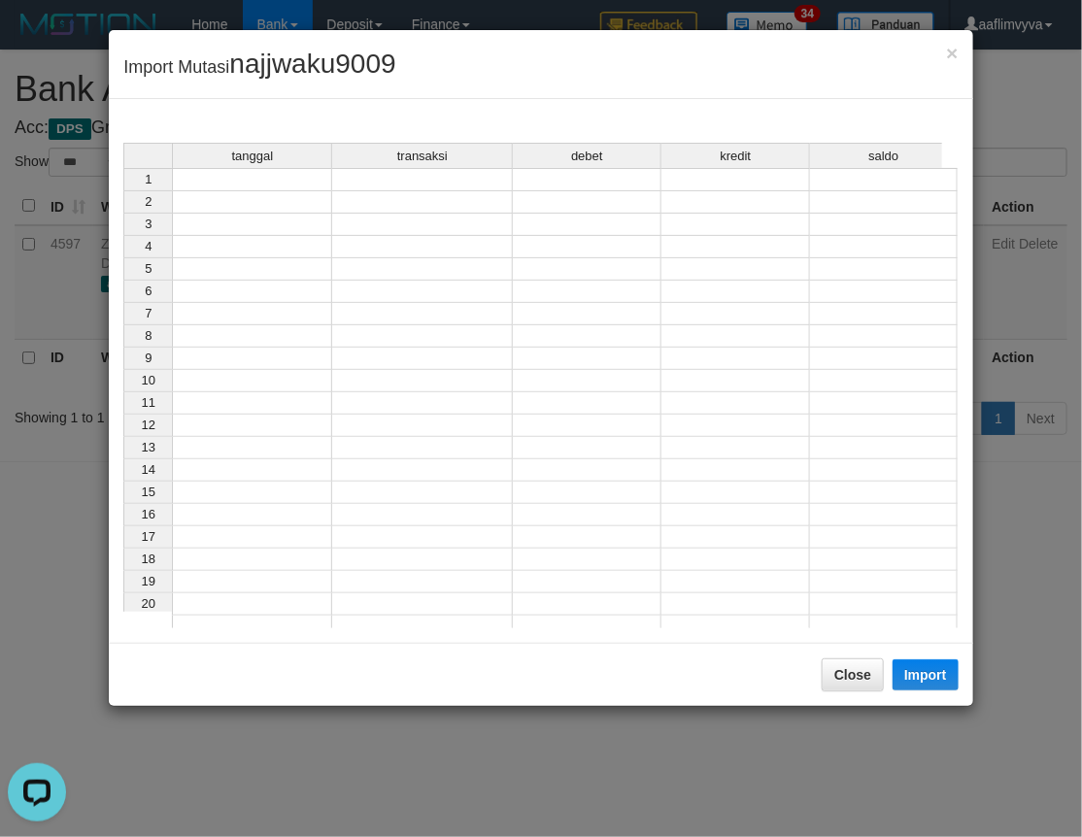
click at [257, 181] on td at bounding box center [252, 179] width 160 height 23
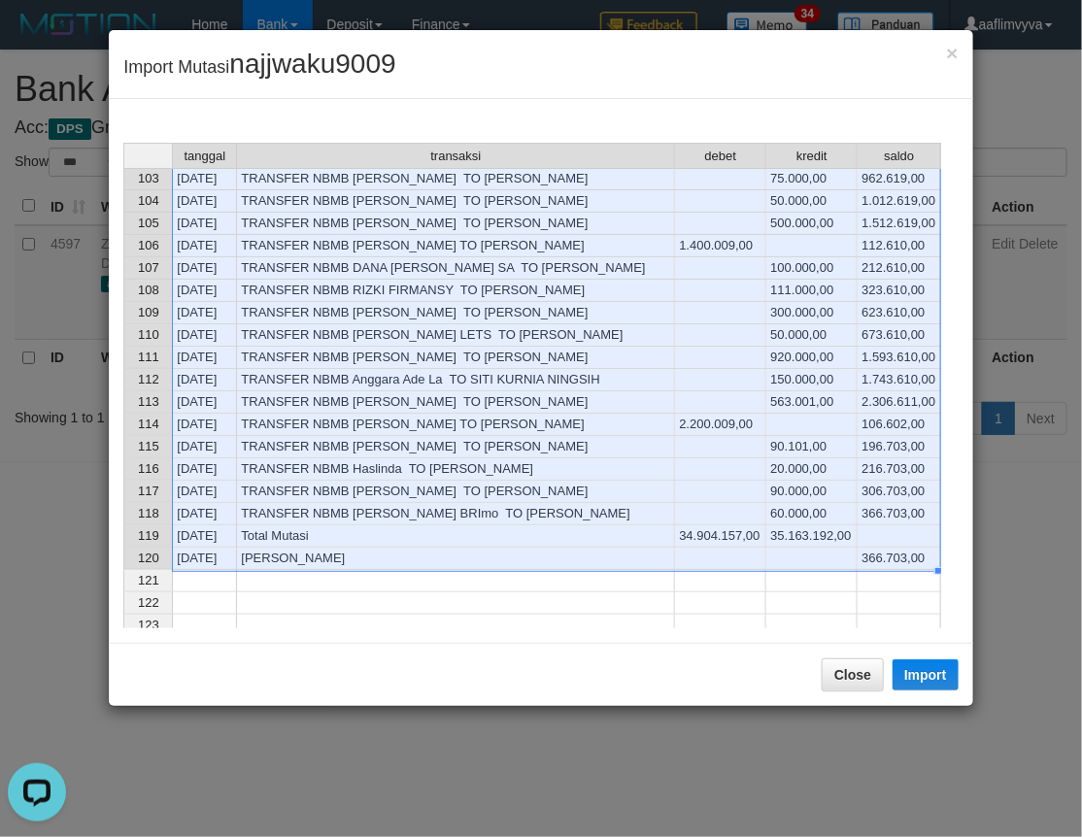
scroll to position [2273, 0]
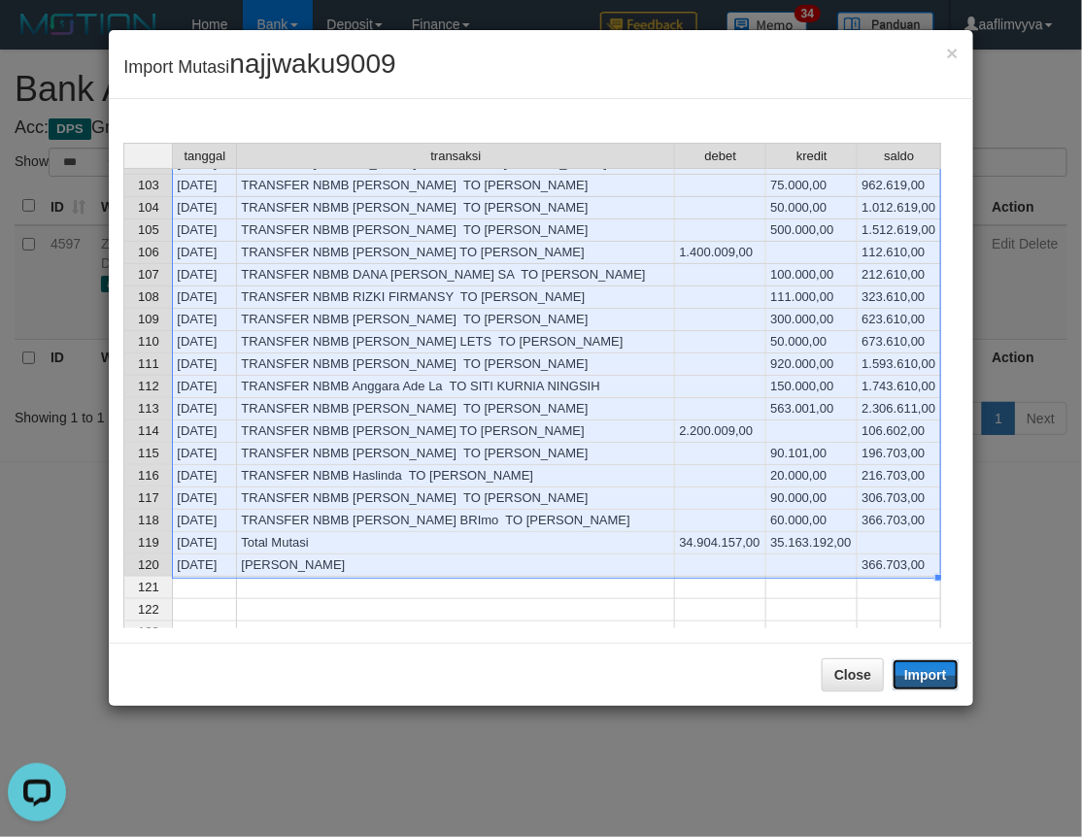
drag, startPoint x: 920, startPoint y: 686, endPoint x: 0, endPoint y: 201, distance: 1039.4
click at [920, 686] on button "Import" at bounding box center [925, 674] width 66 height 31
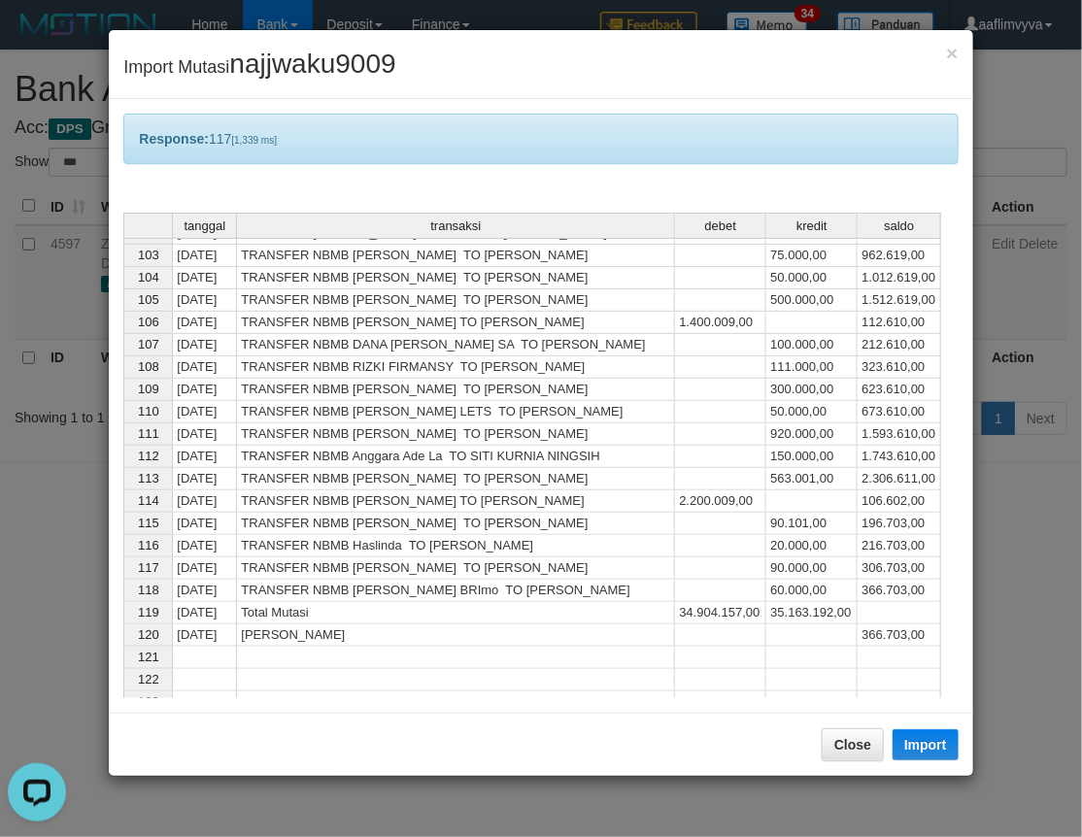
click at [492, 134] on div "Response: 117 [1,339 ms]" at bounding box center [540, 139] width 834 height 50
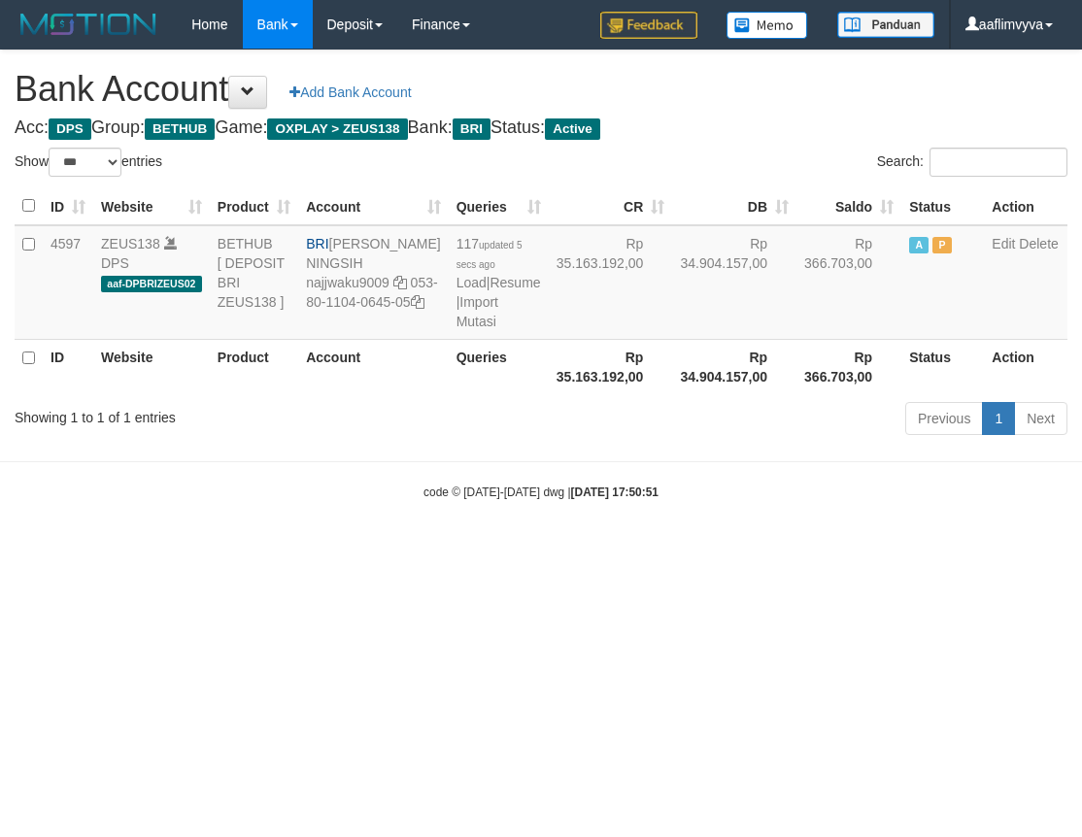
select select "***"
drag, startPoint x: 778, startPoint y: 663, endPoint x: 743, endPoint y: 599, distance: 73.0
click at [775, 550] on html "Toggle navigation Home Bank Account List Load By Website Group [OXPLAY] ZEUS138…" at bounding box center [541, 275] width 1082 height 550
click at [456, 329] on link "Import Mutasi" at bounding box center [477, 311] width 42 height 35
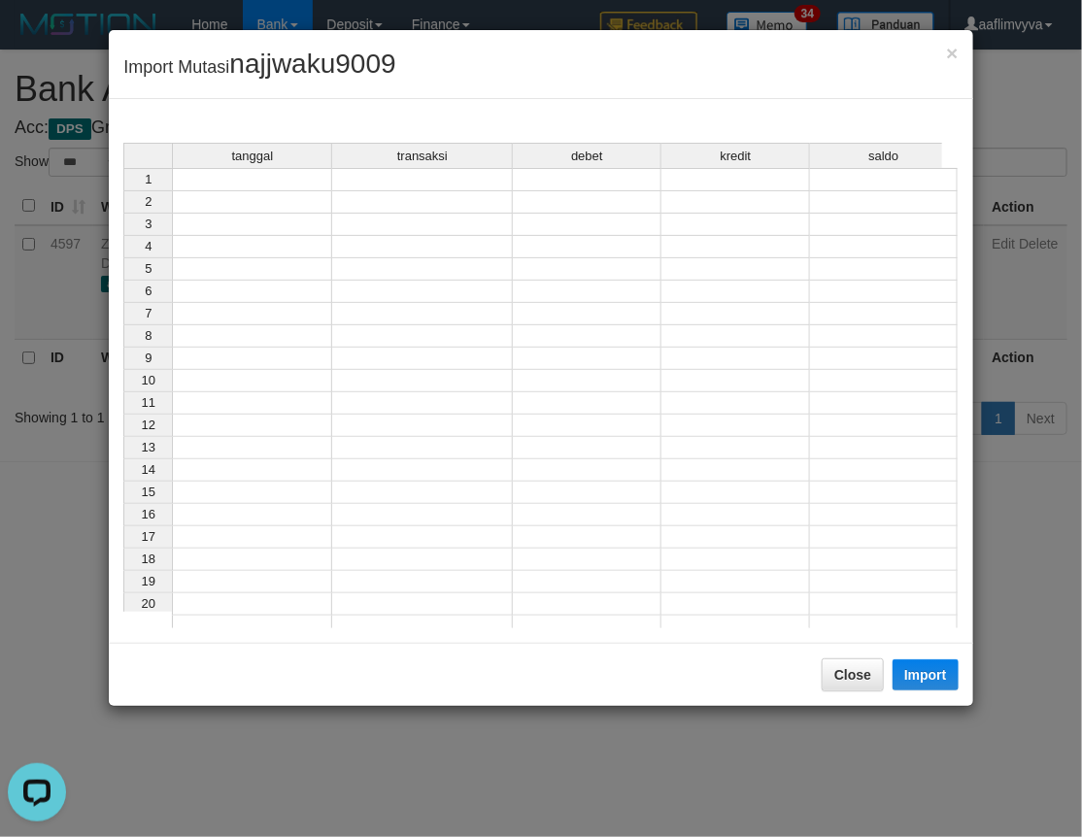
click at [123, 190] on div "tanggal transaksi debet kredit saldo 1 2 3 4 5 6 7 8 9 10 11 12 13 14 15 16 17 …" at bounding box center [123, 390] width 0 height 495
click at [278, 177] on td at bounding box center [252, 179] width 160 height 23
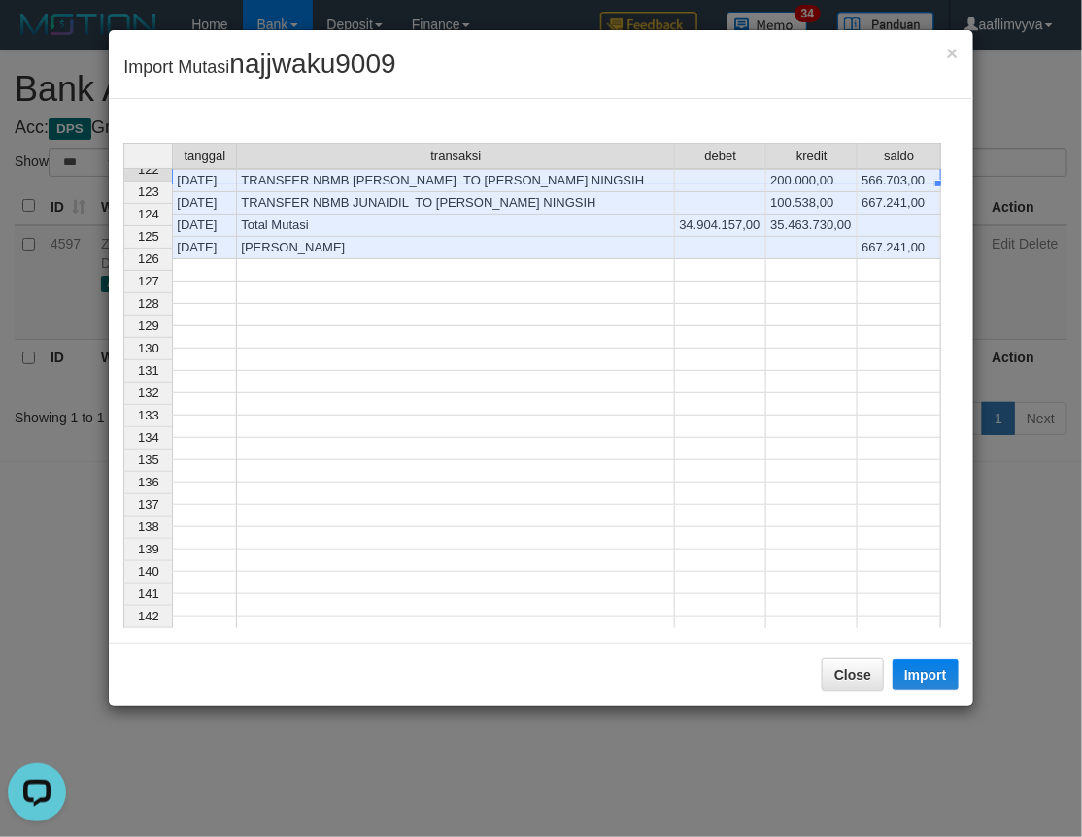
scroll to position [2317, 0]
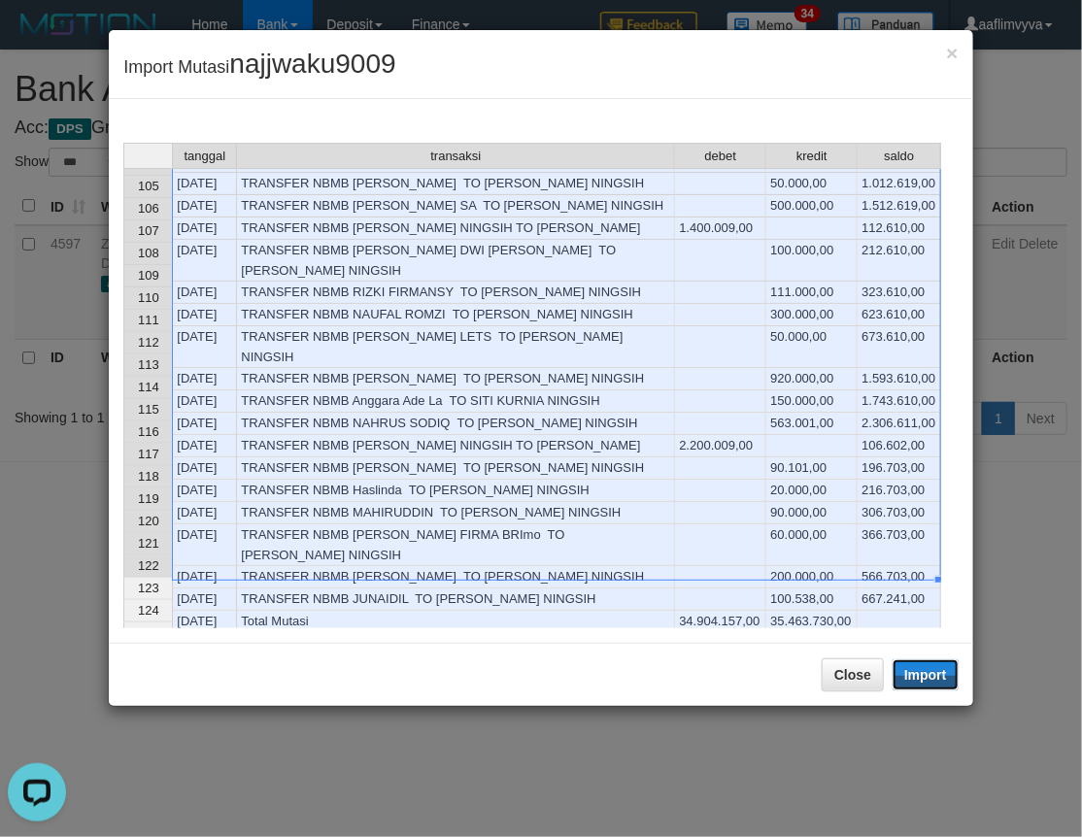
drag, startPoint x: 944, startPoint y: 673, endPoint x: 0, endPoint y: 35, distance: 1139.2
click at [943, 673] on button "Import" at bounding box center [925, 674] width 66 height 31
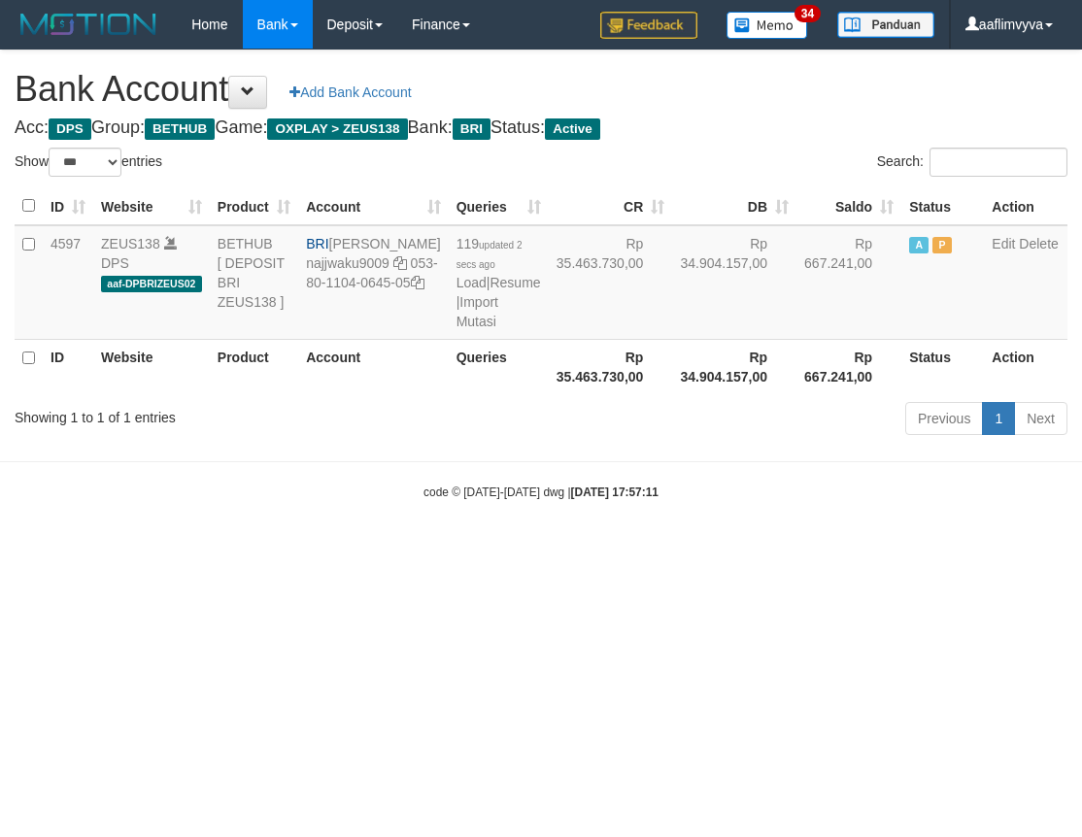
select select "***"
drag, startPoint x: 565, startPoint y: 699, endPoint x: 477, endPoint y: 390, distance: 321.2
click at [565, 550] on html "Toggle navigation Home Bank Account List Load By Website Group [OXPLAY] ZEUS138…" at bounding box center [541, 275] width 1082 height 550
click at [456, 329] on link "Import Mutasi" at bounding box center [477, 311] width 42 height 35
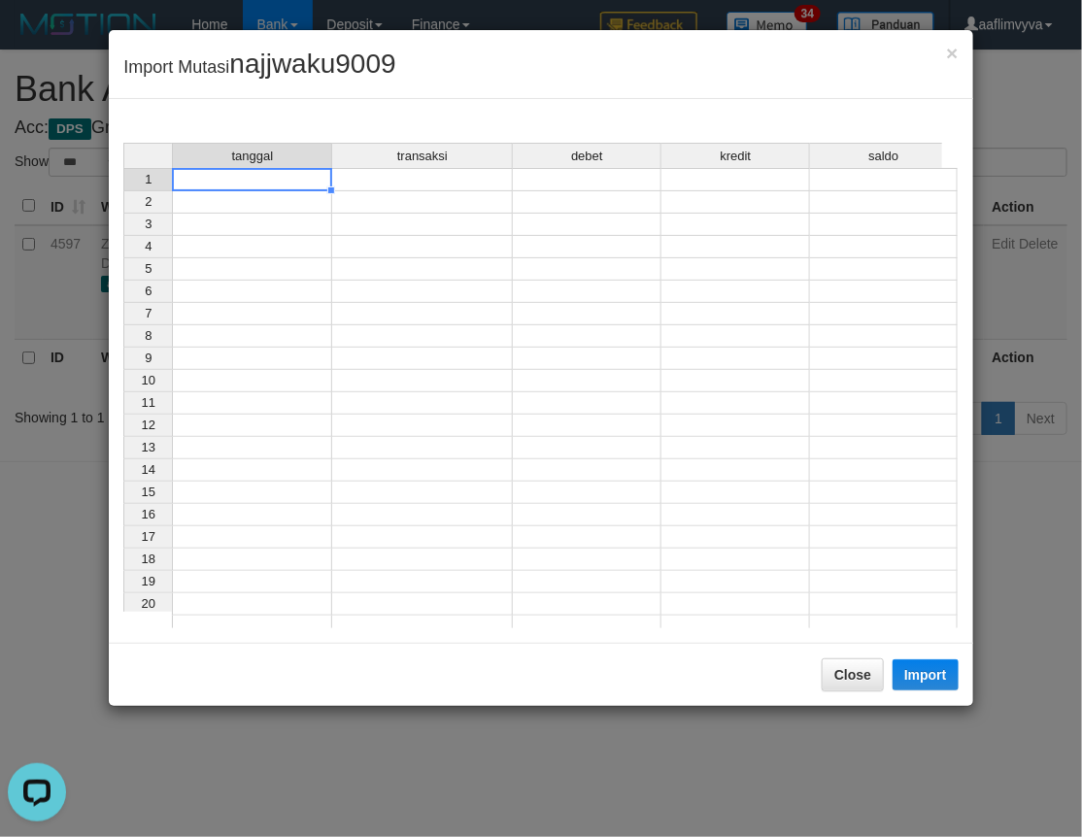
click at [266, 179] on td at bounding box center [252, 179] width 160 height 23
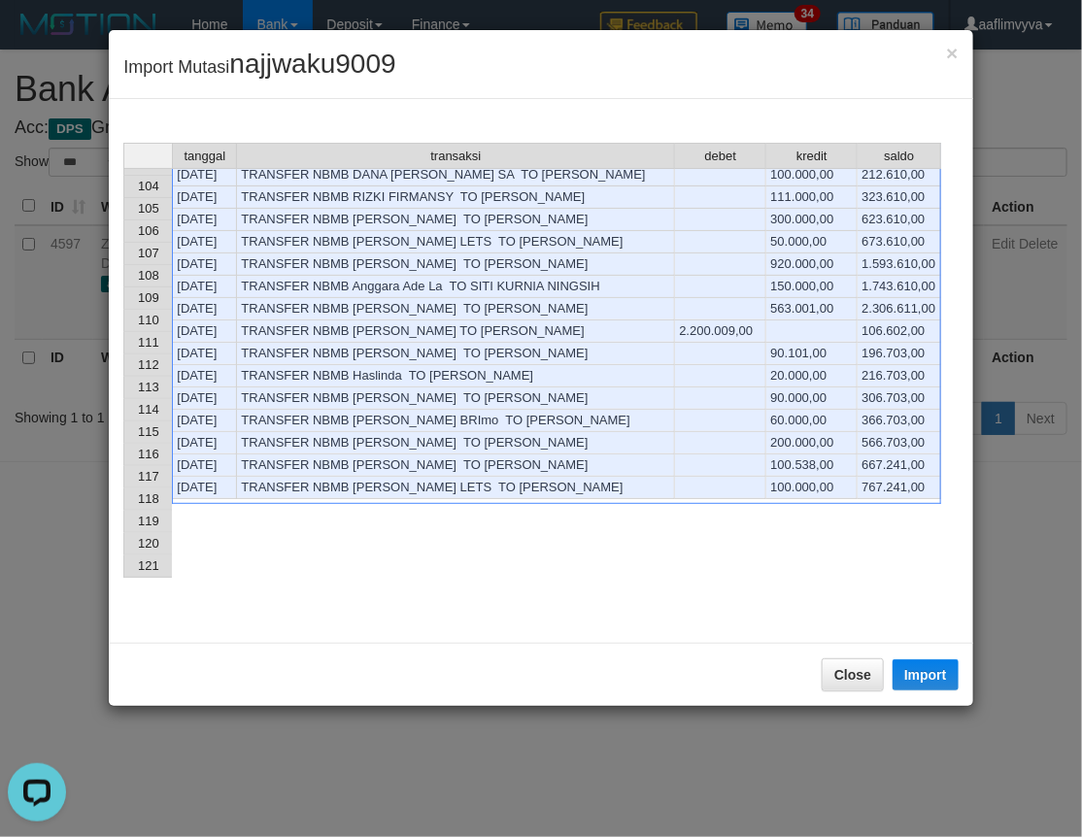
scroll to position [2373, 0]
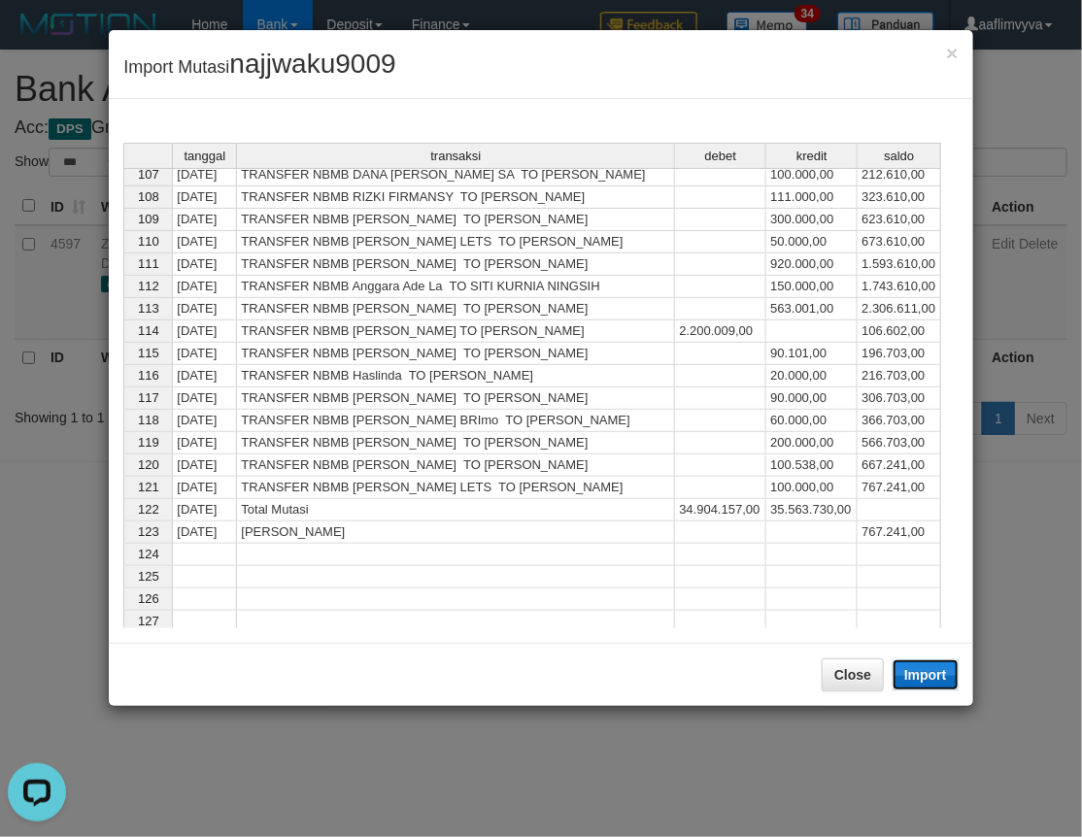
click at [918, 673] on button "Import" at bounding box center [925, 674] width 66 height 31
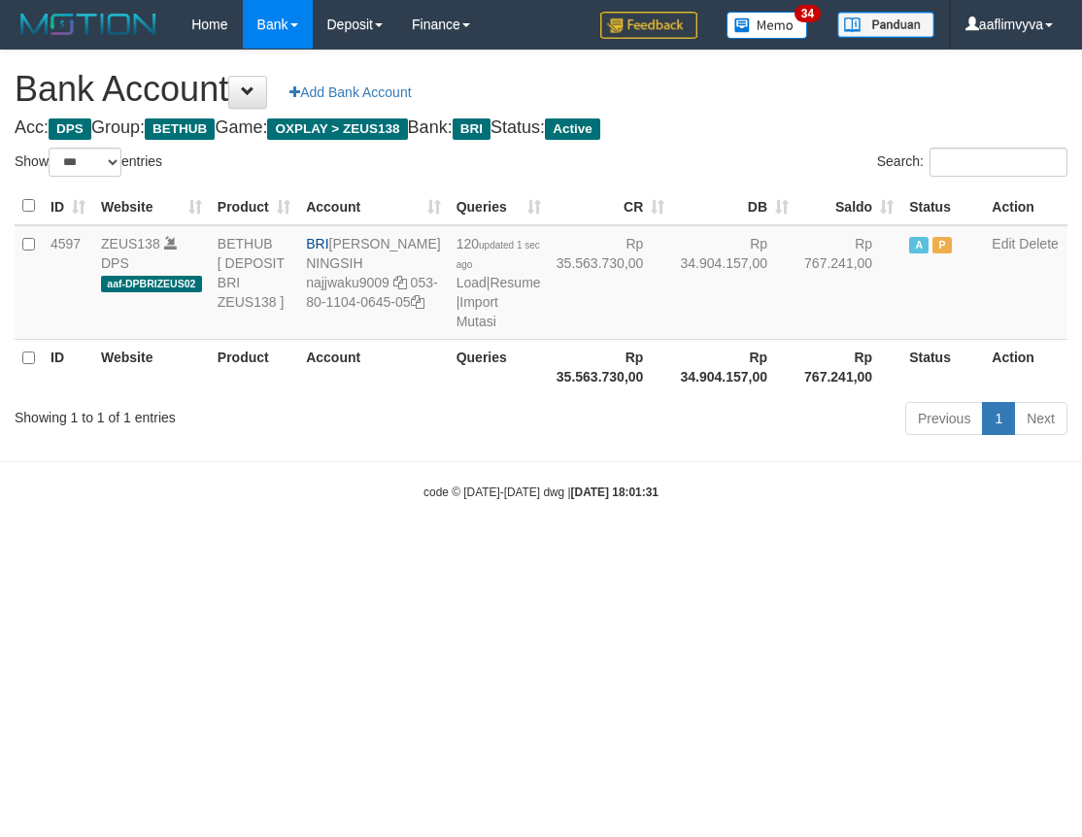
select select "***"
drag, startPoint x: 560, startPoint y: 617, endPoint x: 519, endPoint y: 559, distance: 70.9
click at [552, 550] on html "Toggle navigation Home Bank Account List Load By Website Group [OXPLAY] ZEUS138…" at bounding box center [541, 275] width 1082 height 550
click at [456, 329] on link "Import Mutasi" at bounding box center [477, 311] width 42 height 35
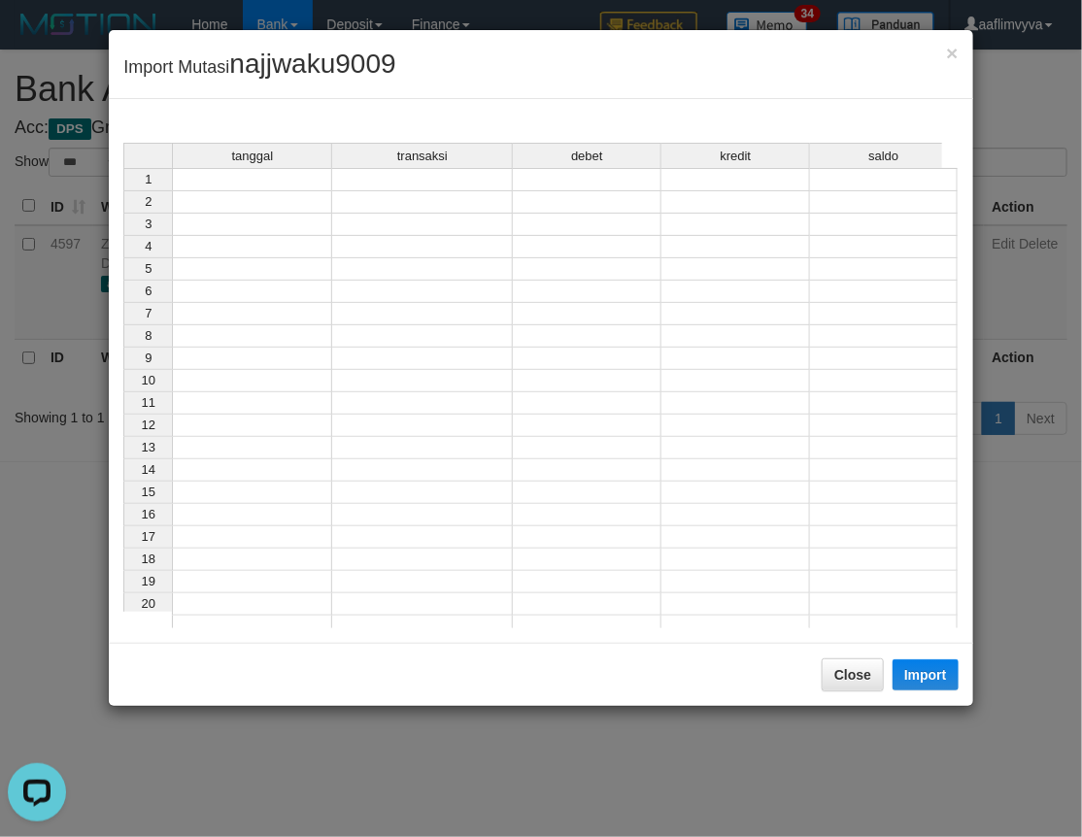
click at [303, 178] on td at bounding box center [252, 179] width 160 height 23
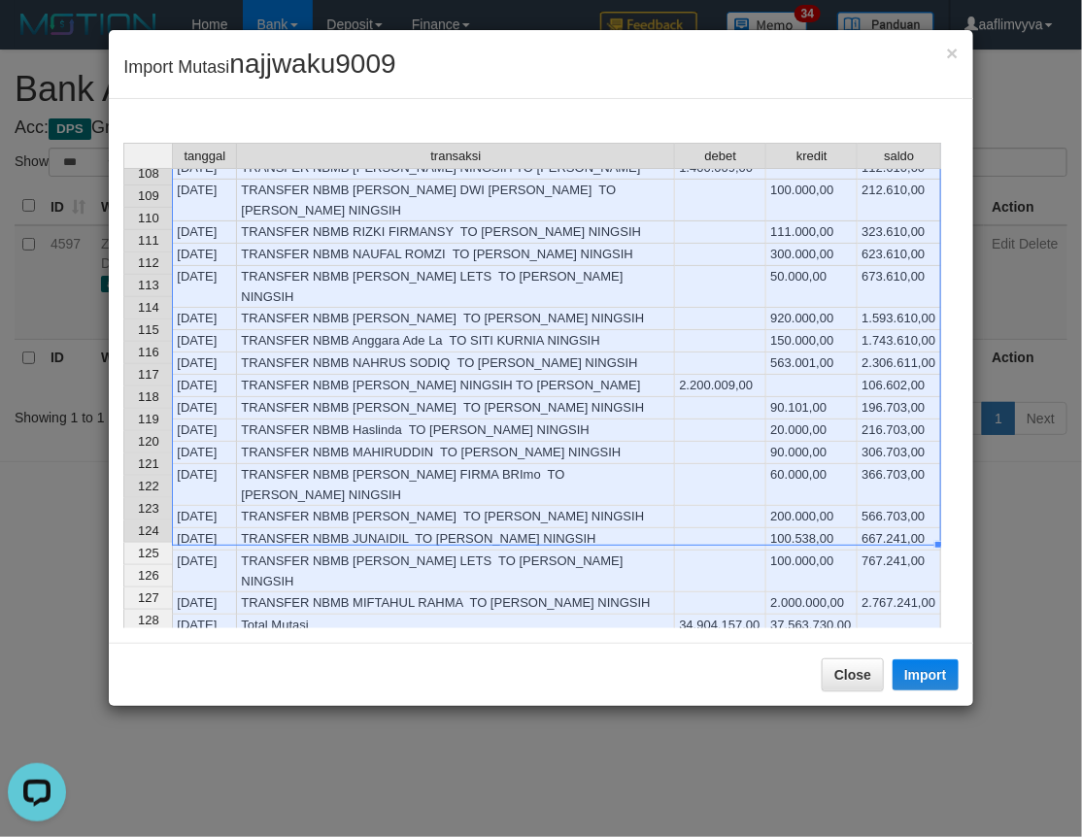
scroll to position [2362, 0]
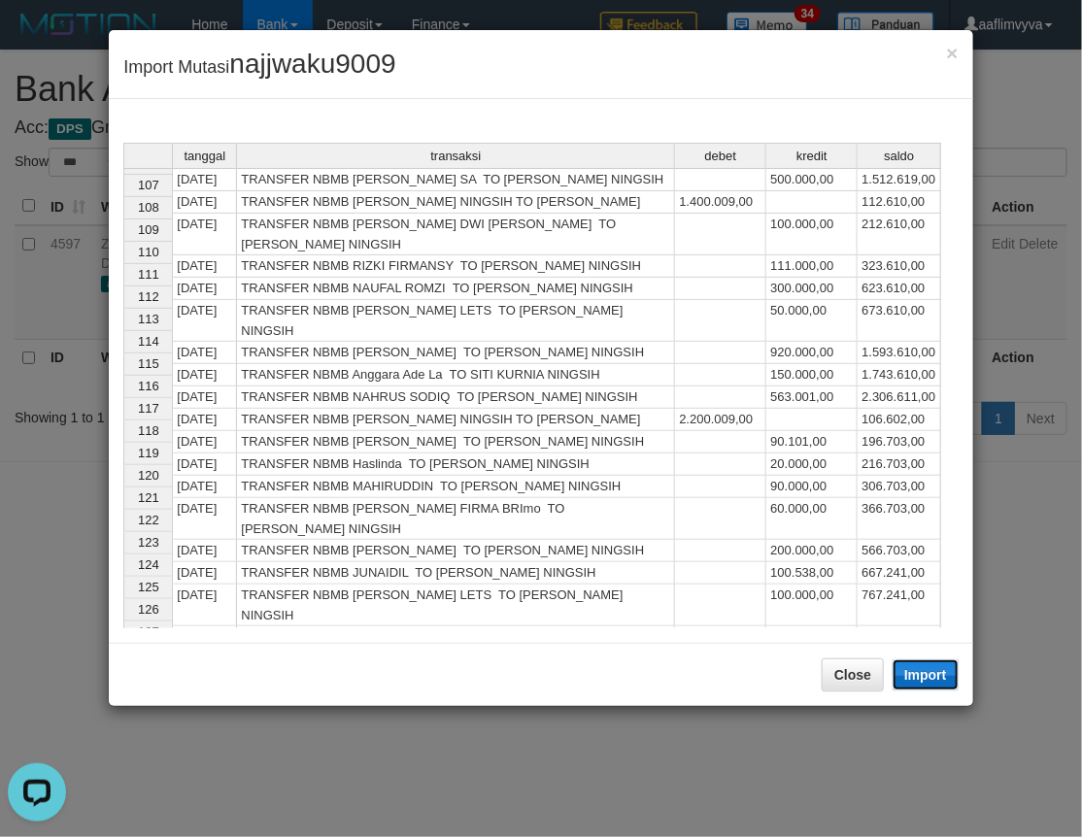
click at [919, 664] on button "Import" at bounding box center [925, 674] width 66 height 31
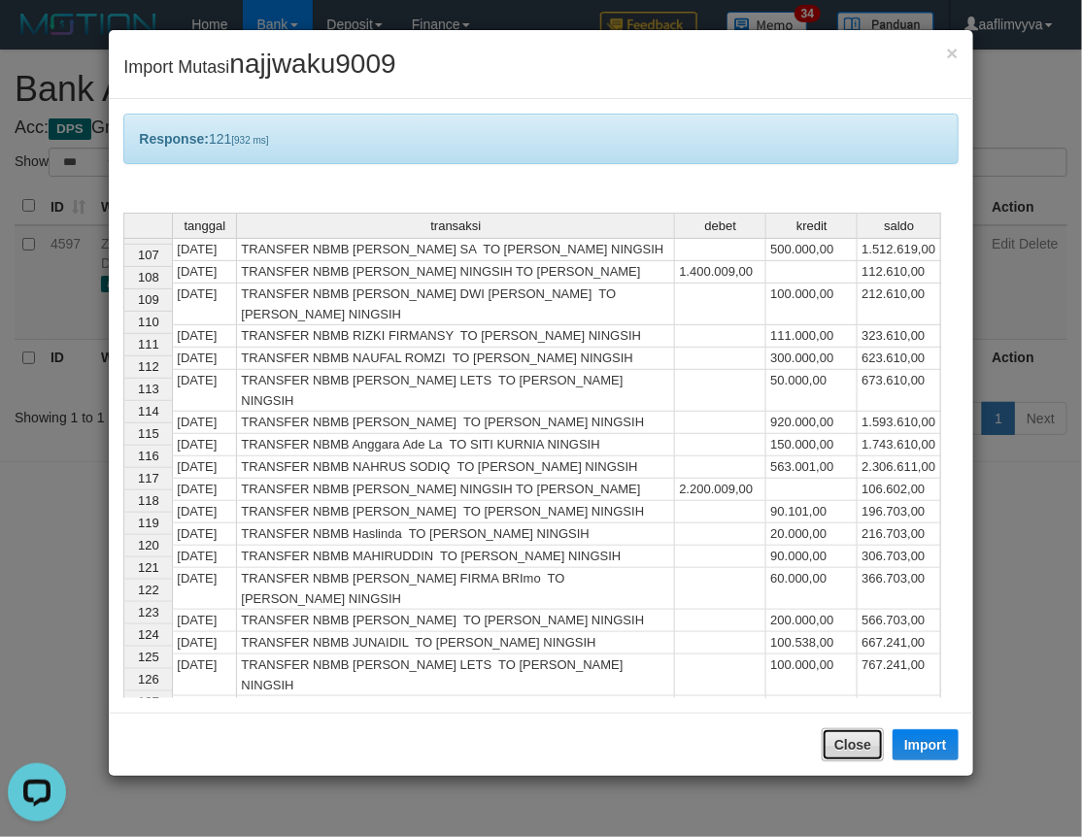
click at [867, 744] on button "Close" at bounding box center [852, 744] width 62 height 33
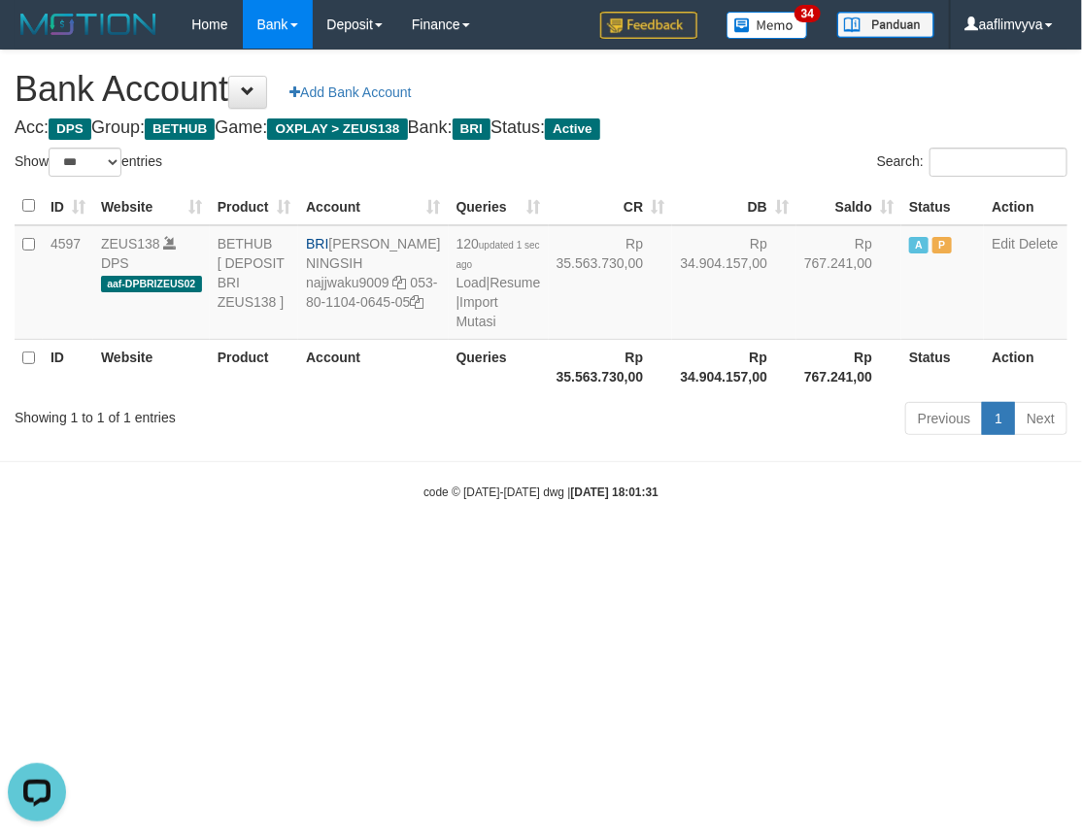
click at [712, 501] on div "code © 2012-2018 dwg | 2025/10/01 18:01:31" at bounding box center [541, 491] width 1082 height 19
click at [456, 329] on link "Import Mutasi" at bounding box center [477, 311] width 42 height 35
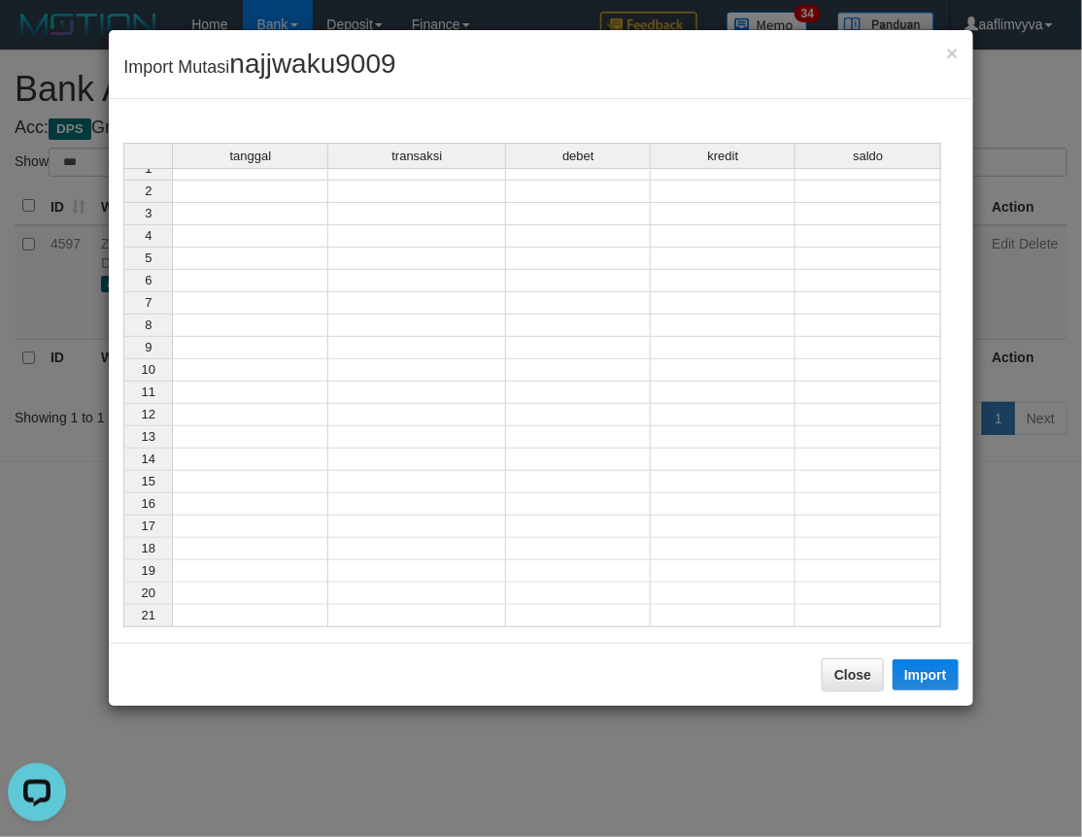
scroll to position [0, 0]
click at [123, 191] on div "tanggal transaksi debet kredit saldo 1 2 3 4 5 6 7 8 9 10 11 12 13 14 15 16 17 …" at bounding box center [123, 390] width 0 height 495
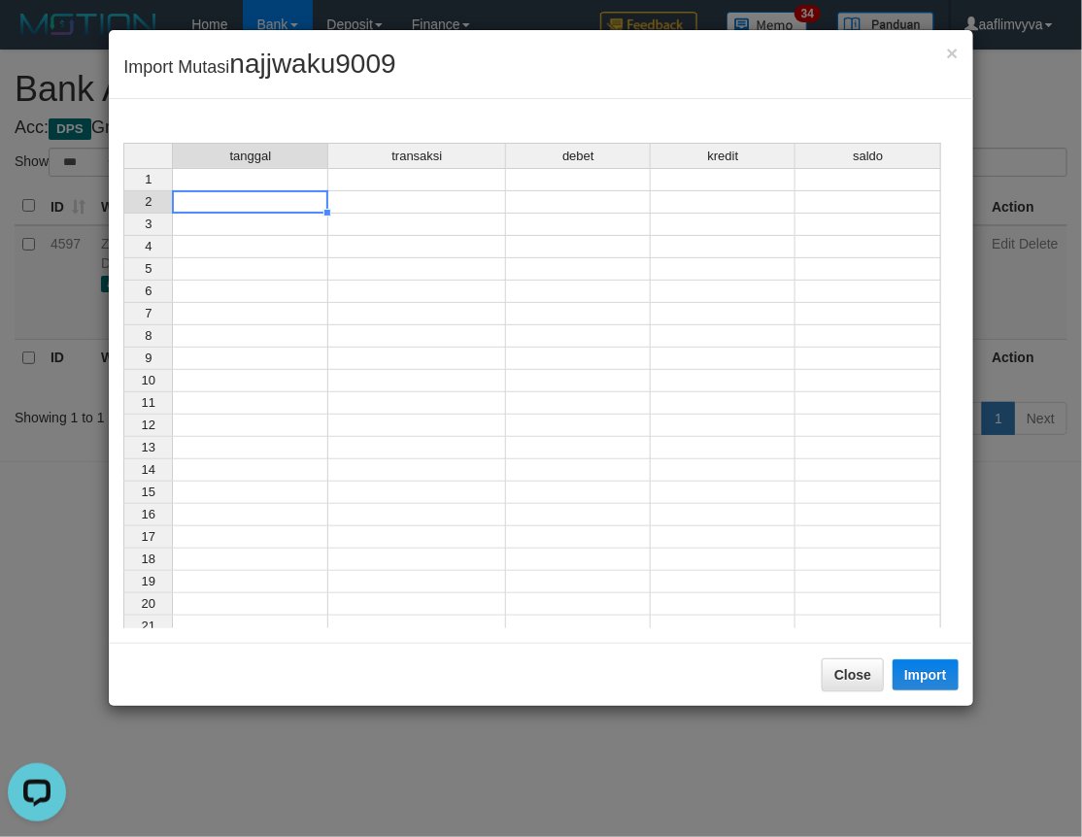
click at [249, 180] on td at bounding box center [250, 179] width 156 height 23
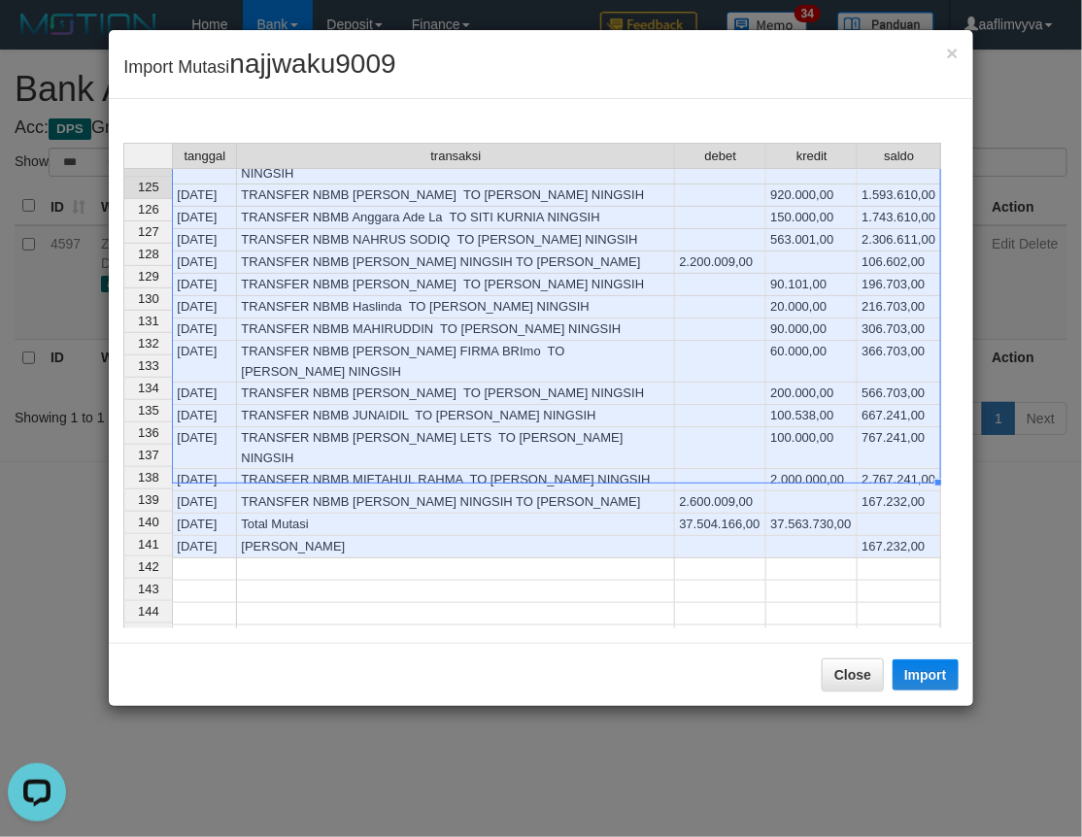
scroll to position [2384, 0]
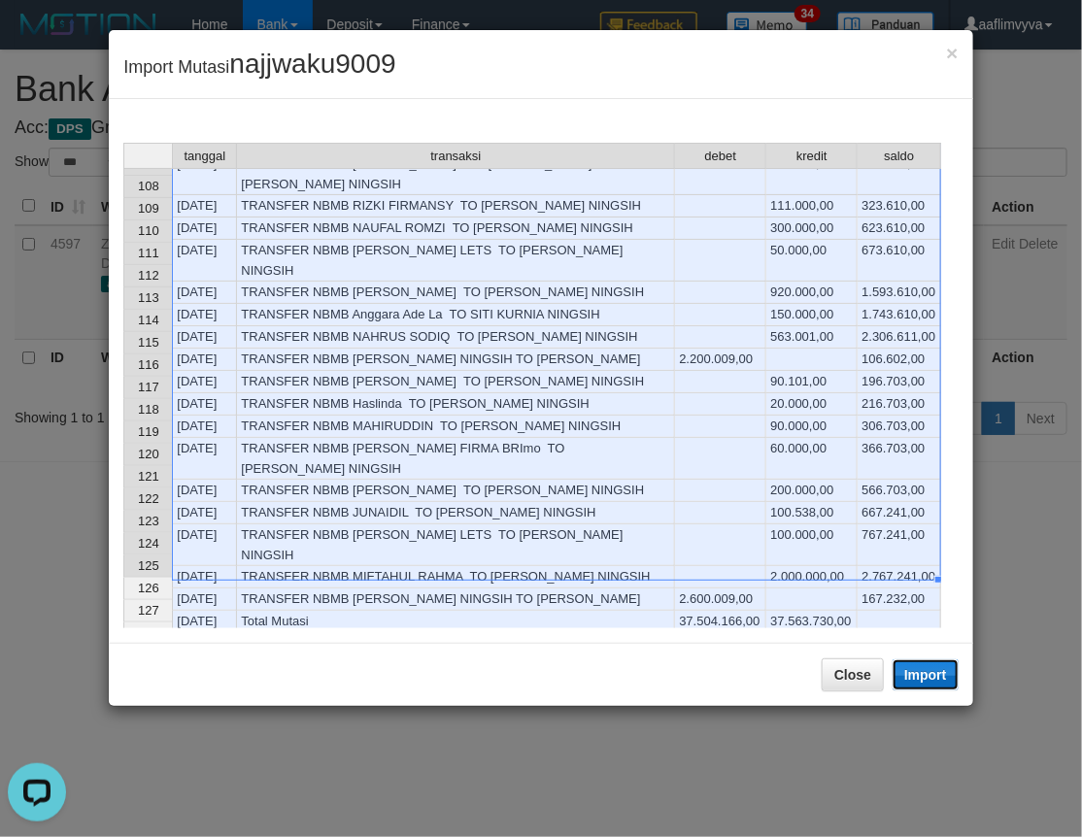
click at [933, 678] on button "Import" at bounding box center [925, 674] width 66 height 31
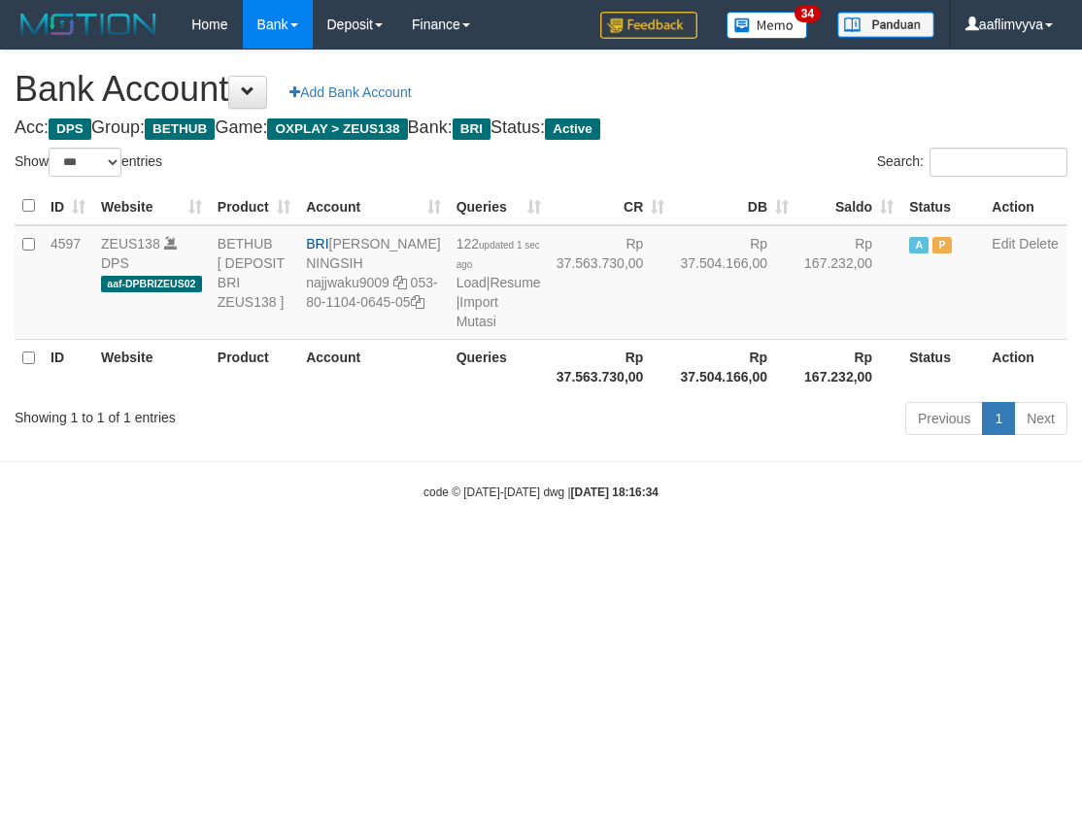
select select "***"
click at [808, 550] on html "Toggle navigation Home Bank Account List Load By Website Group [OXPLAY] ZEUS138…" at bounding box center [541, 275] width 1082 height 550
click at [456, 329] on link "Import Mutasi" at bounding box center [477, 311] width 42 height 35
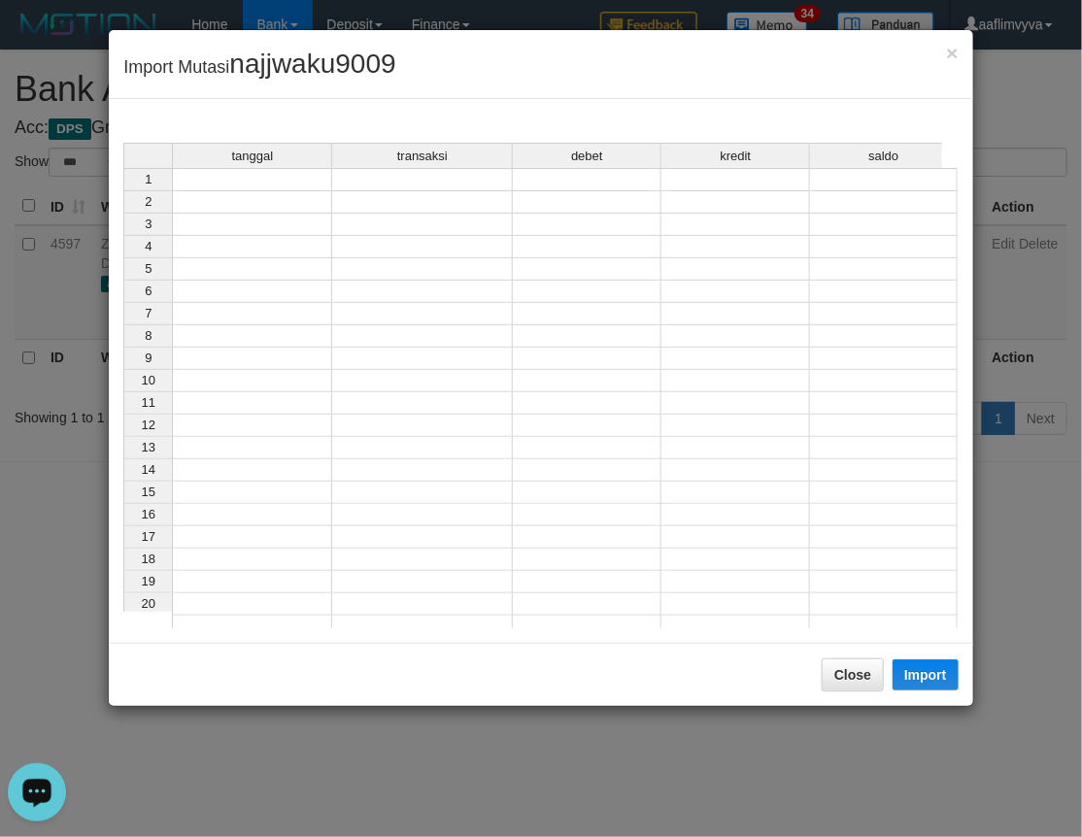
click at [212, 182] on td at bounding box center [252, 179] width 160 height 23
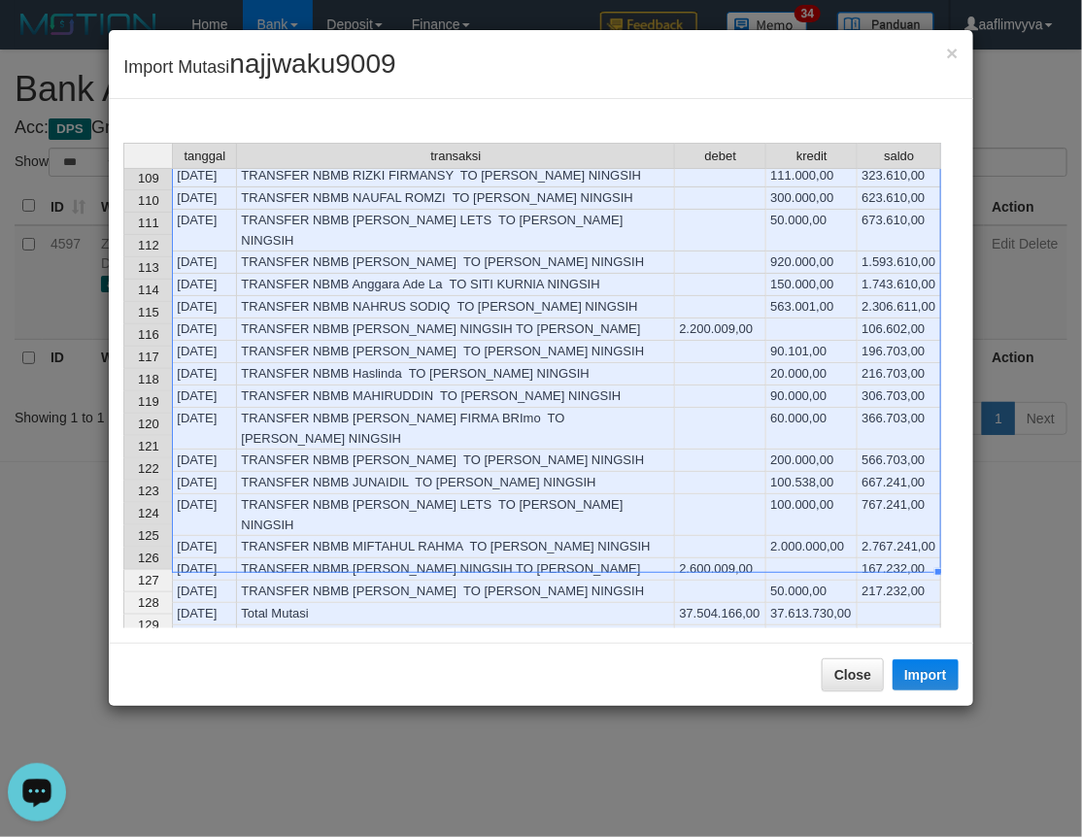
scroll to position [2373, 0]
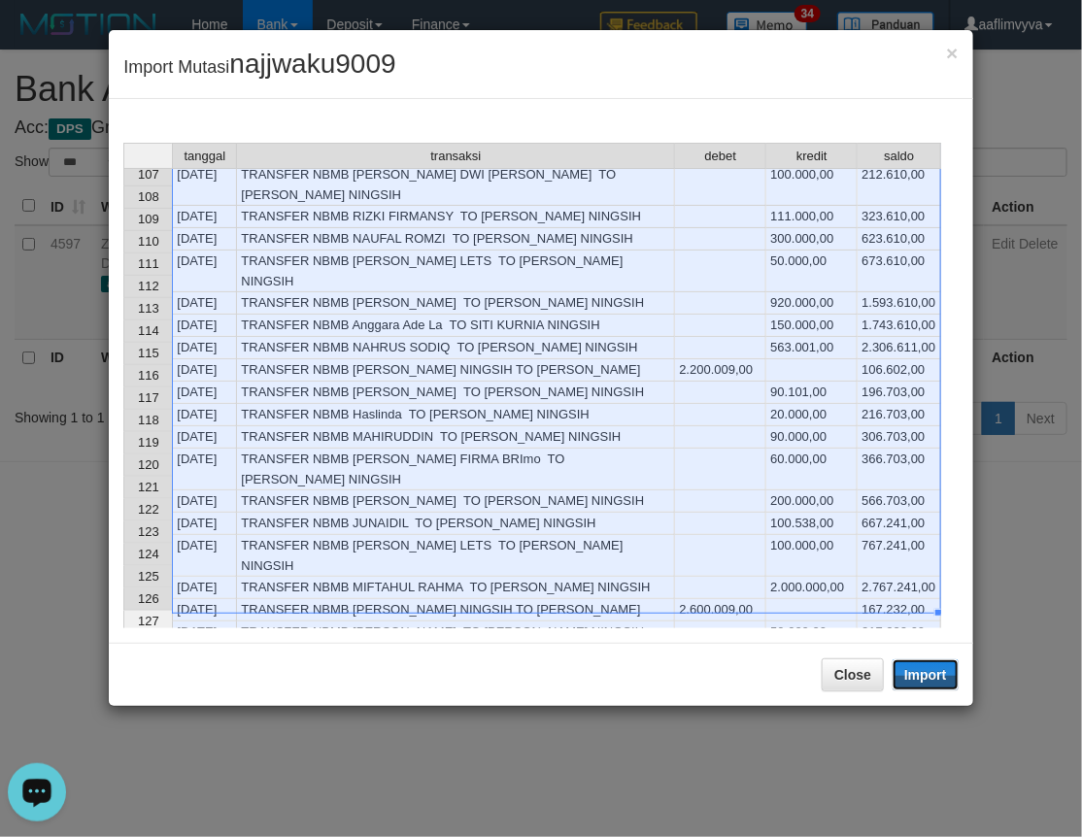
drag, startPoint x: 910, startPoint y: 685, endPoint x: 0, endPoint y: 257, distance: 1005.2
click at [910, 685] on button "Import" at bounding box center [925, 674] width 66 height 31
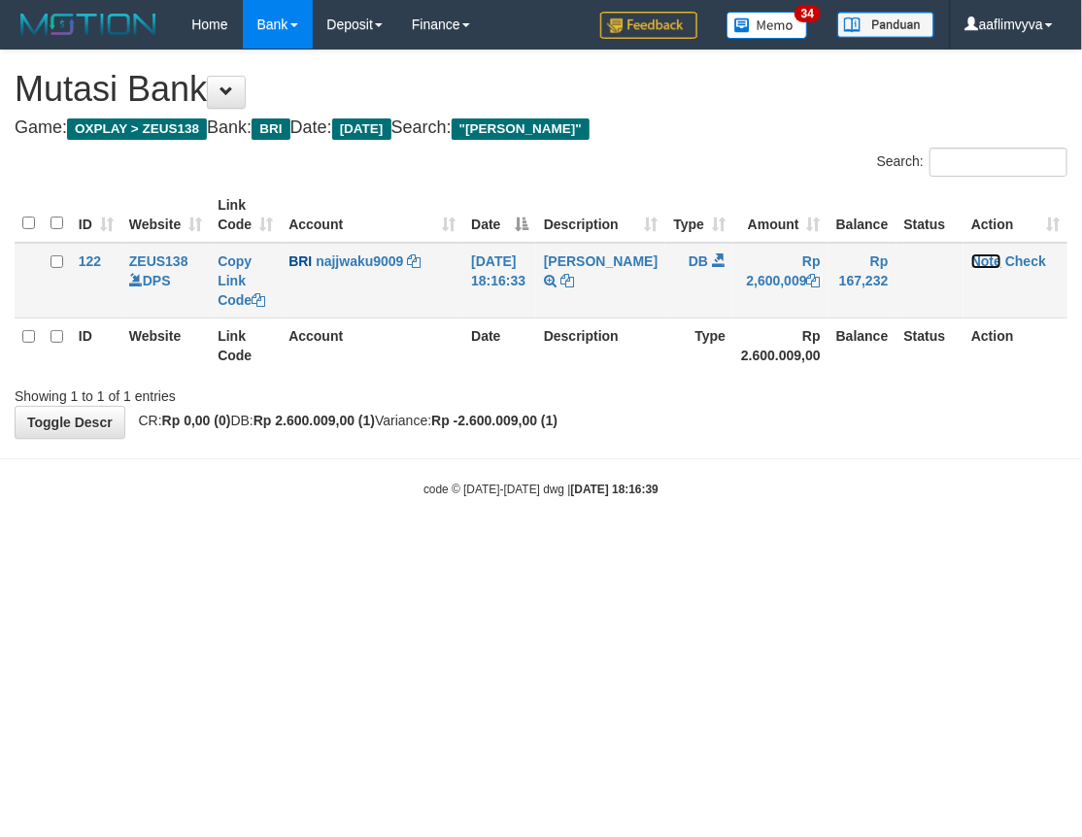
click at [975, 256] on link "Note" at bounding box center [986, 261] width 30 height 16
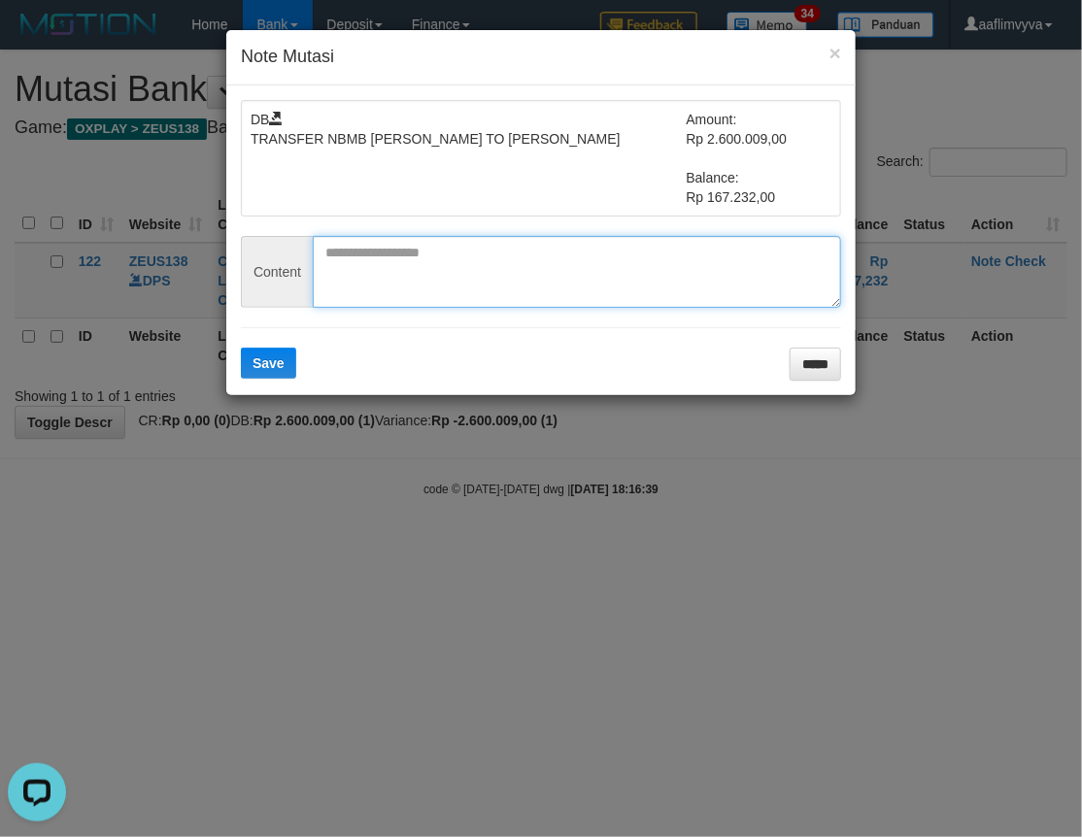
click at [352, 285] on textarea at bounding box center [577, 272] width 528 height 72
paste textarea "********"
type textarea "********"
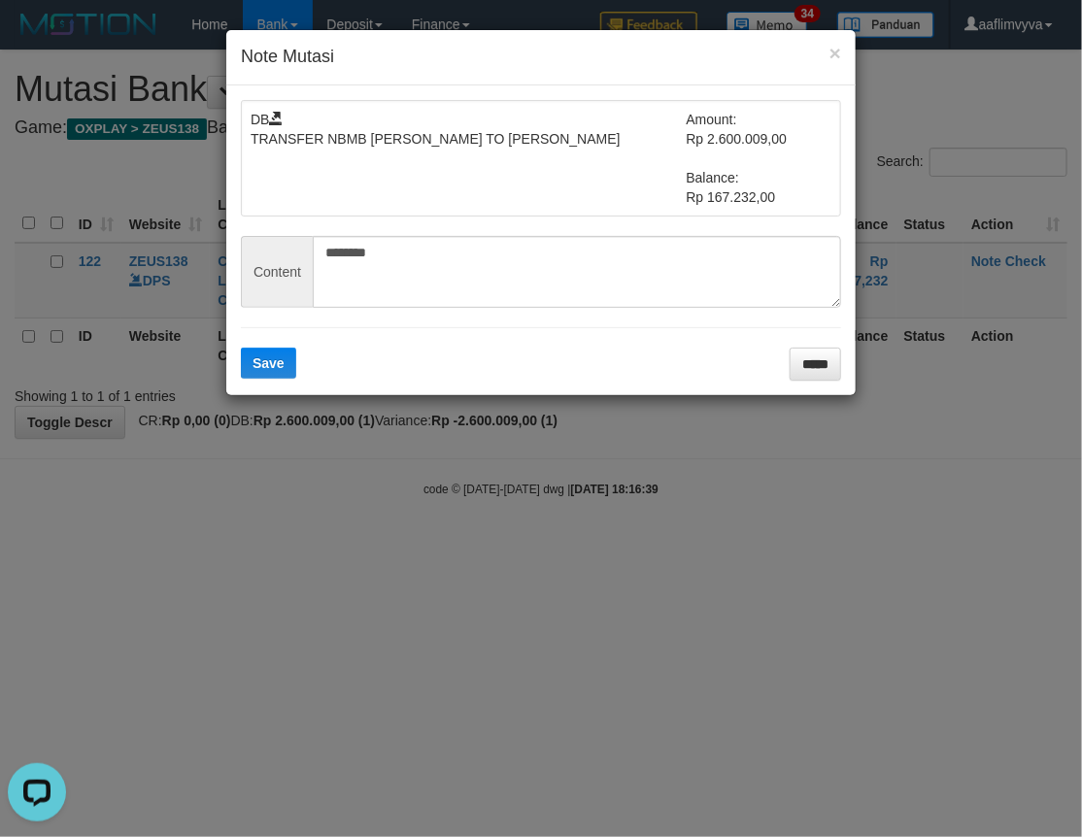
click at [274, 383] on div "DB TRANSFER NBMB [PERSON_NAME] TO [PERSON_NAME] Amount: Rp 2.600.009,00 Balance…" at bounding box center [540, 240] width 629 height 310
click at [272, 367] on span "Save" at bounding box center [268, 363] width 32 height 16
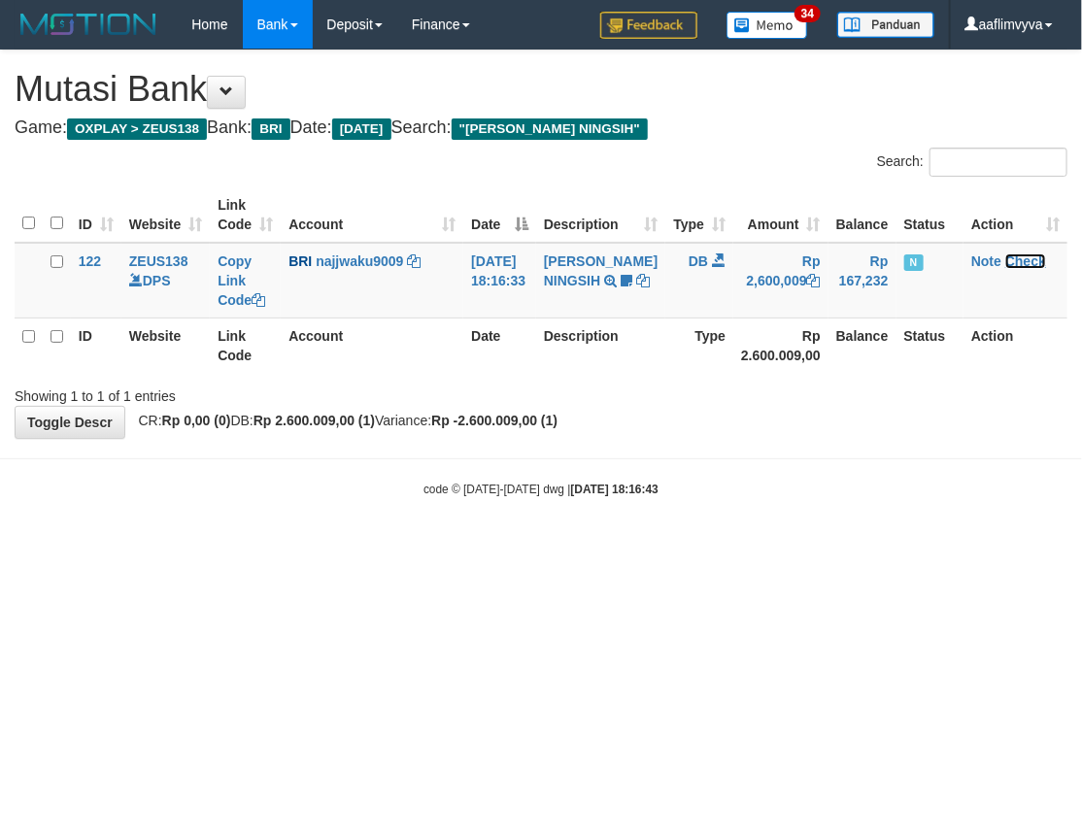
drag, startPoint x: 1013, startPoint y: 258, endPoint x: 649, endPoint y: 208, distance: 367.6
click at [1014, 257] on link "Check" at bounding box center [1025, 261] width 41 height 16
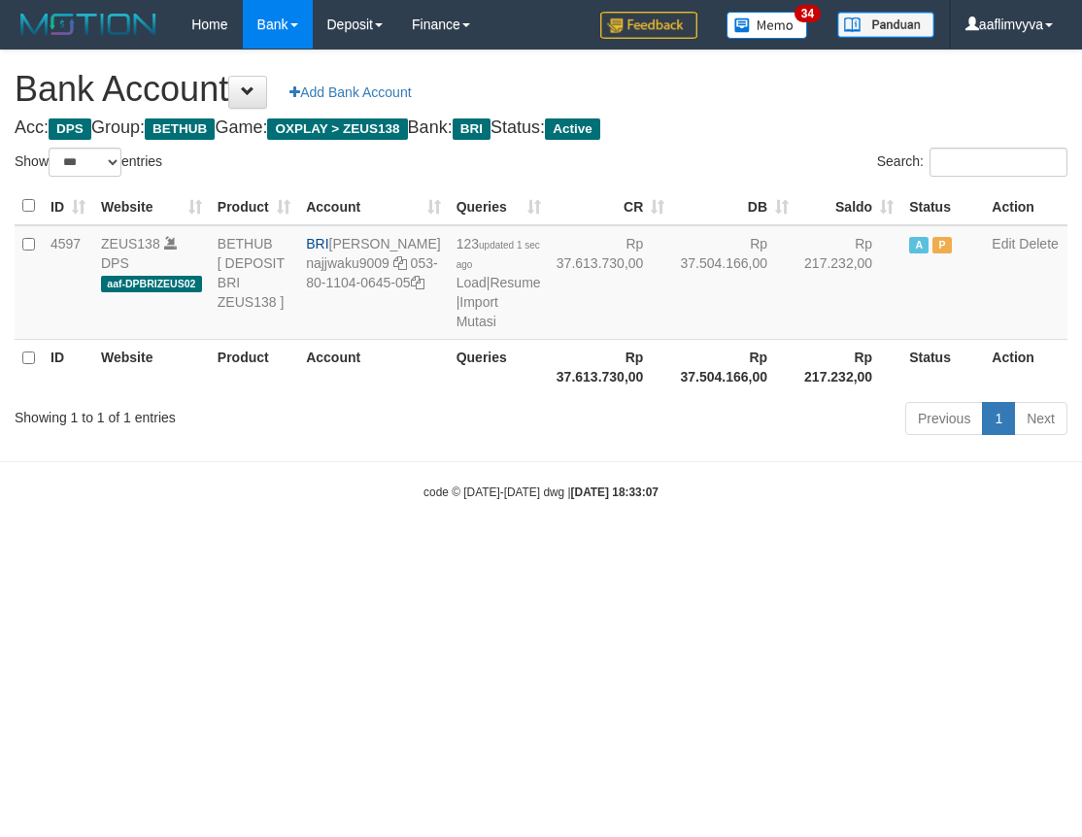
select select "***"
click at [210, 550] on html "Toggle navigation Home Bank Account List Load By Website Group [OXPLAY] ZEUS138…" at bounding box center [541, 275] width 1082 height 550
click at [456, 329] on link "Import Mutasi" at bounding box center [477, 311] width 42 height 35
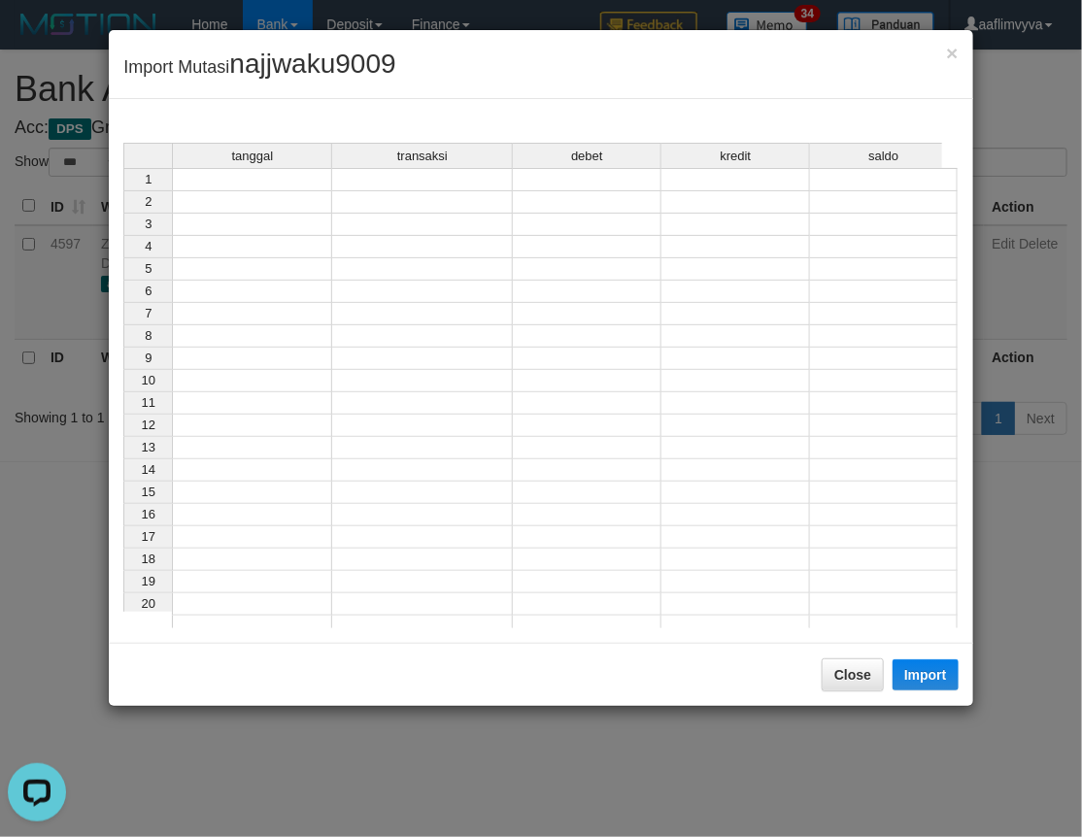
click at [194, 182] on td at bounding box center [252, 179] width 160 height 23
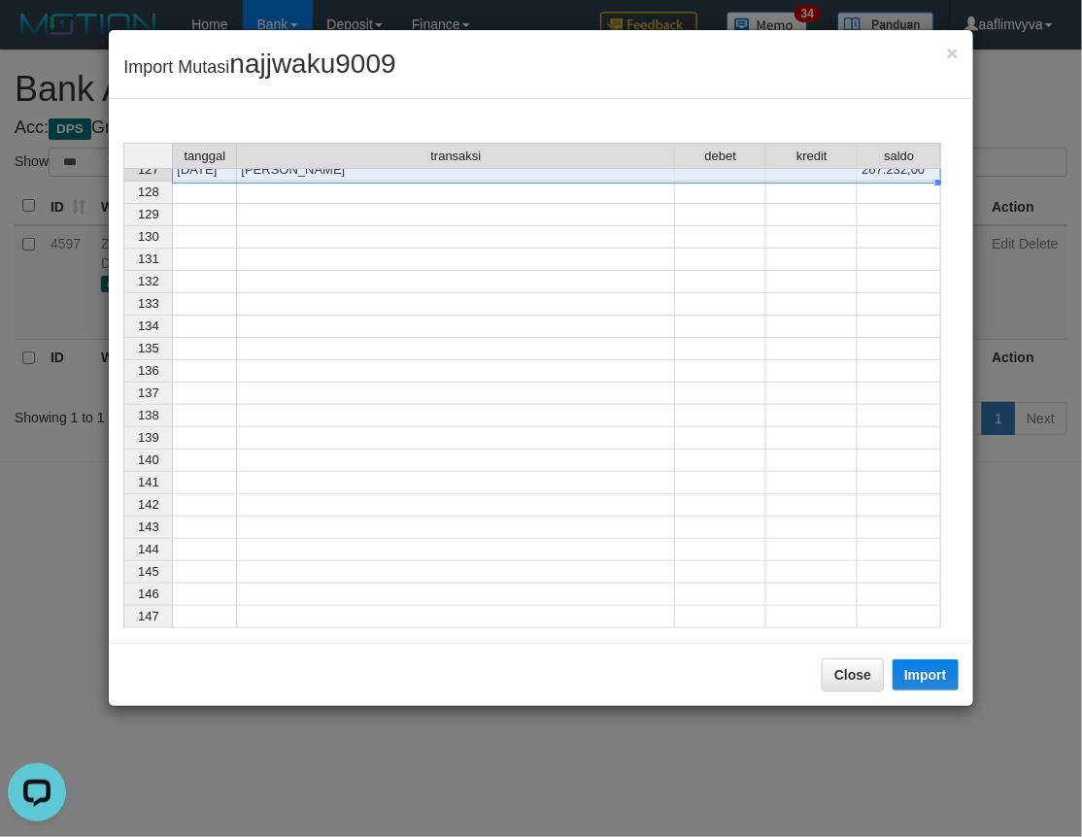
scroll to position [2429, 0]
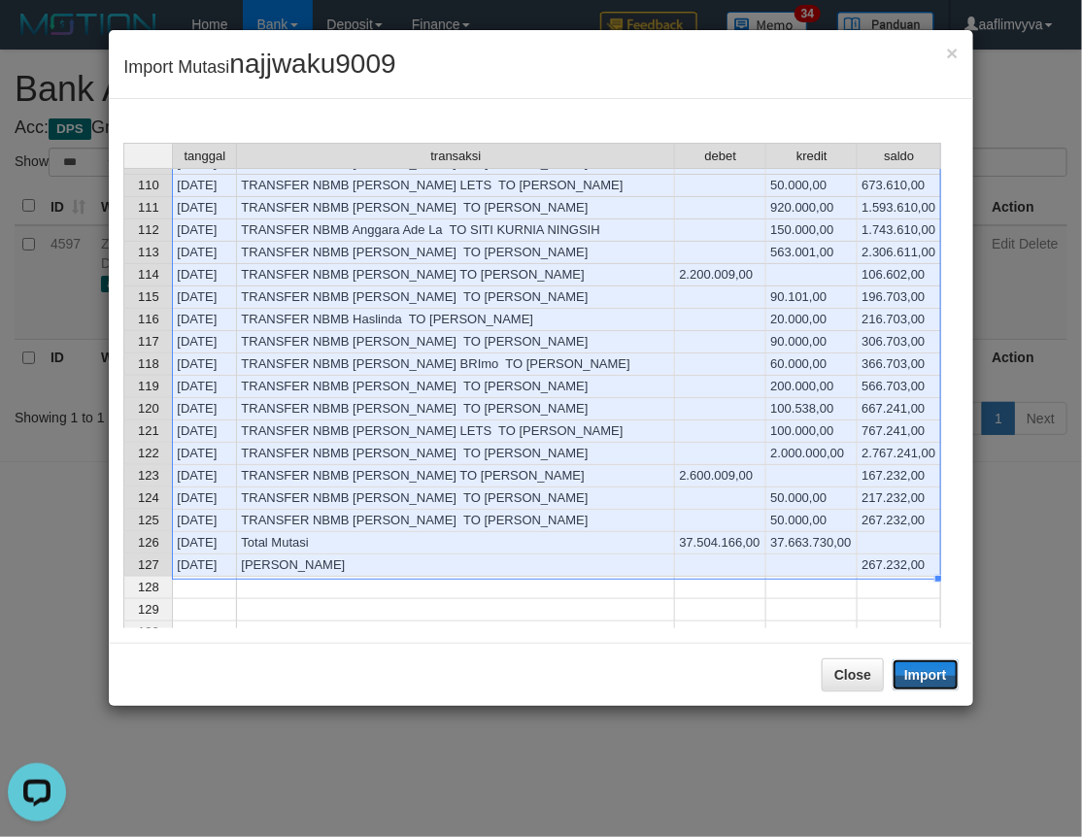
click at [913, 675] on button "Import" at bounding box center [925, 674] width 66 height 31
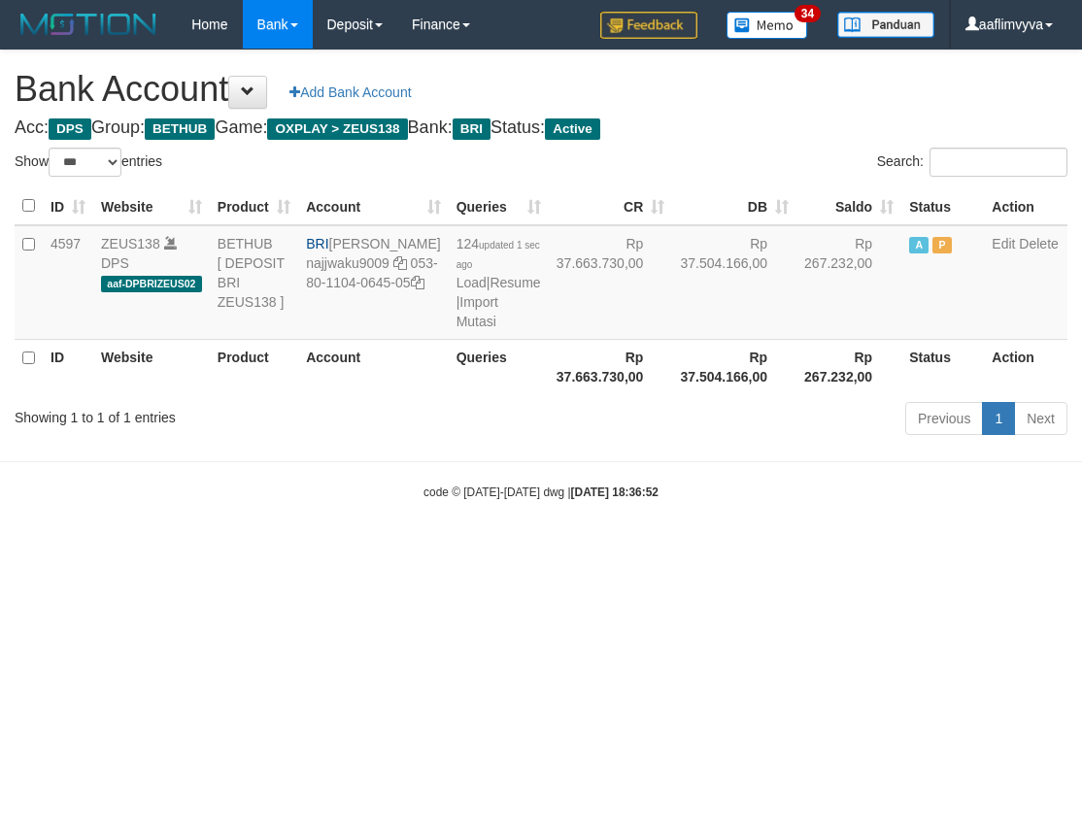
select select "***"
drag, startPoint x: 419, startPoint y: 618, endPoint x: 452, endPoint y: 328, distance: 291.2
click at [421, 550] on html "Toggle navigation Home Bank Account List Load By Website Group [OXPLAY] ZEUS138…" at bounding box center [541, 275] width 1082 height 550
click at [456, 316] on link "Import Mutasi" at bounding box center [477, 311] width 42 height 35
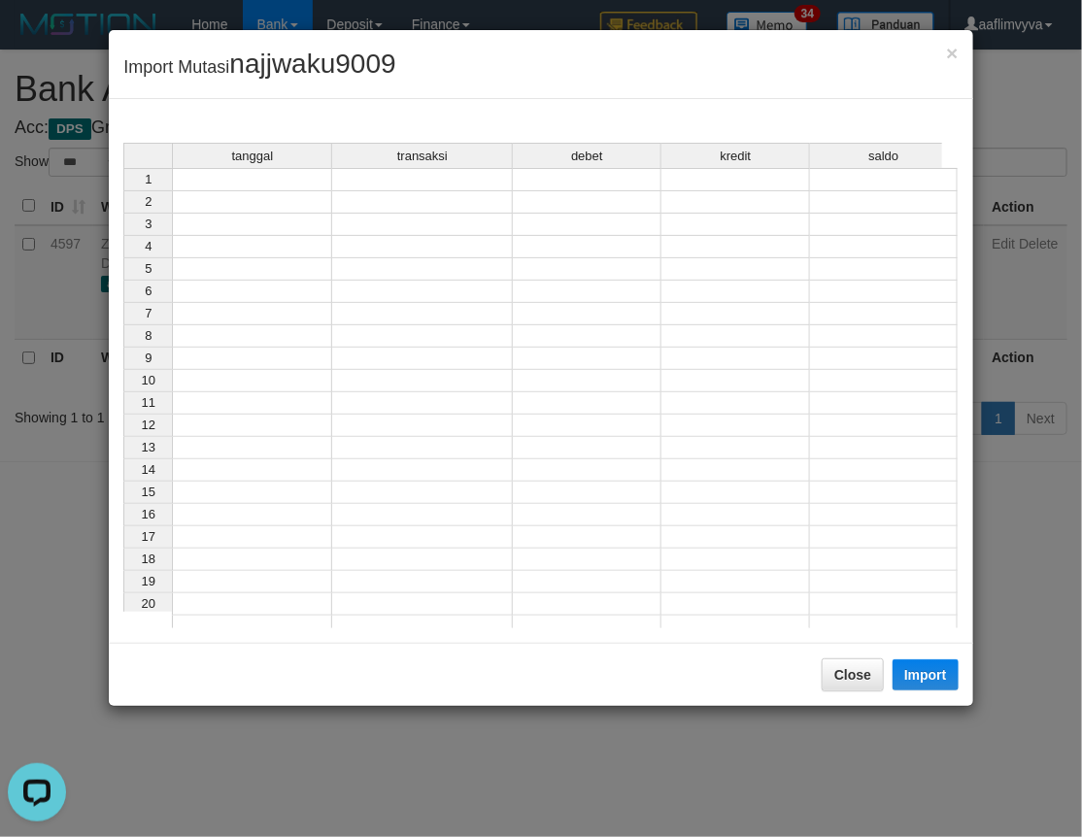
click at [270, 179] on td at bounding box center [252, 179] width 160 height 23
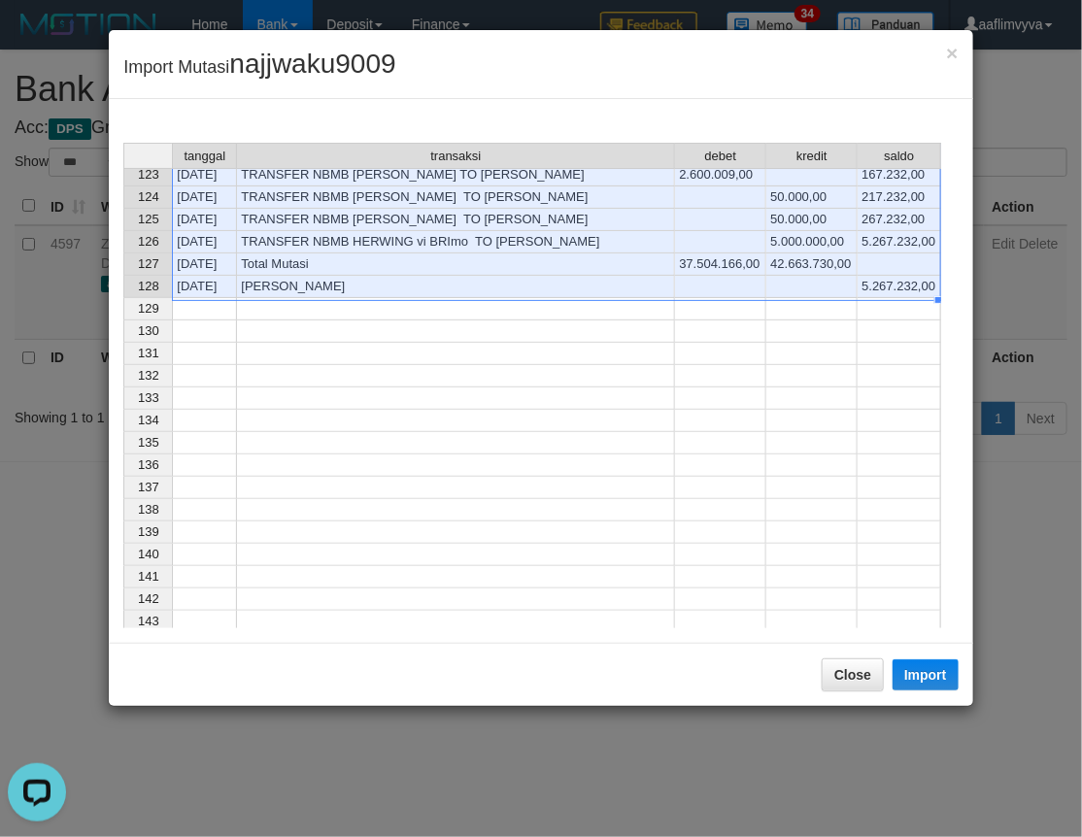
scroll to position [2769, 0]
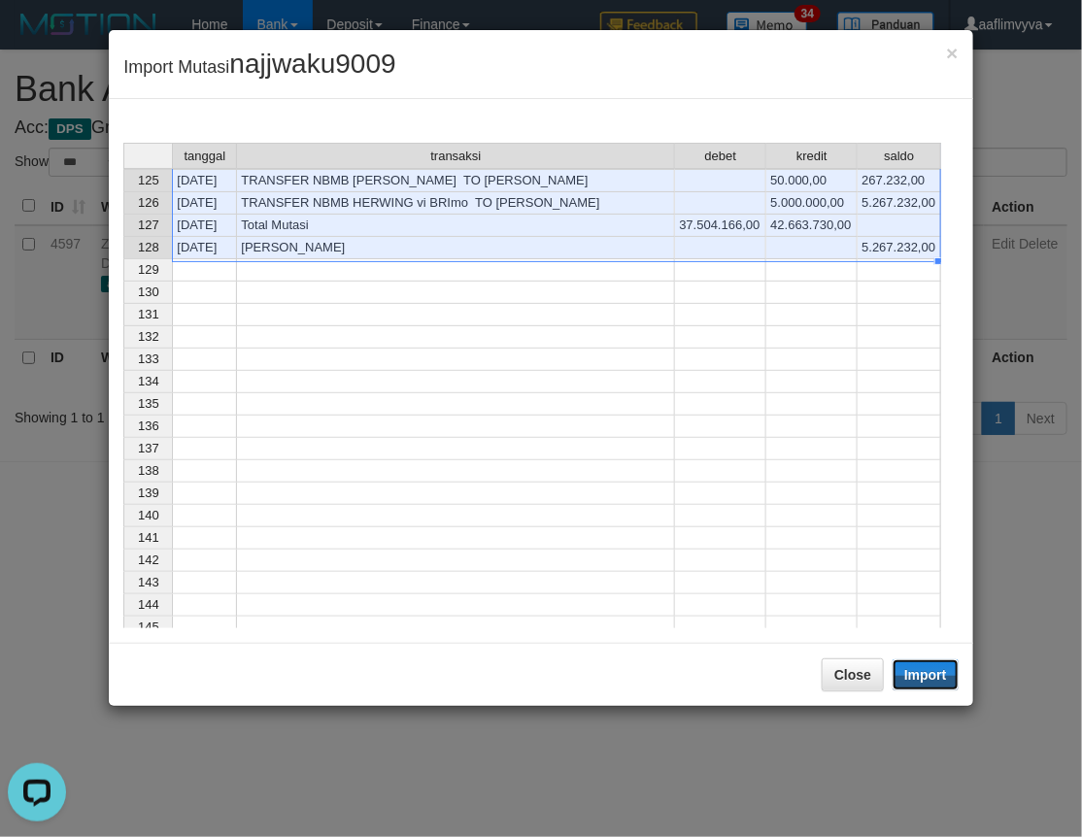
drag, startPoint x: 919, startPoint y: 670, endPoint x: 150, endPoint y: 486, distance: 790.6
click at [919, 671] on button "Import" at bounding box center [925, 674] width 66 height 31
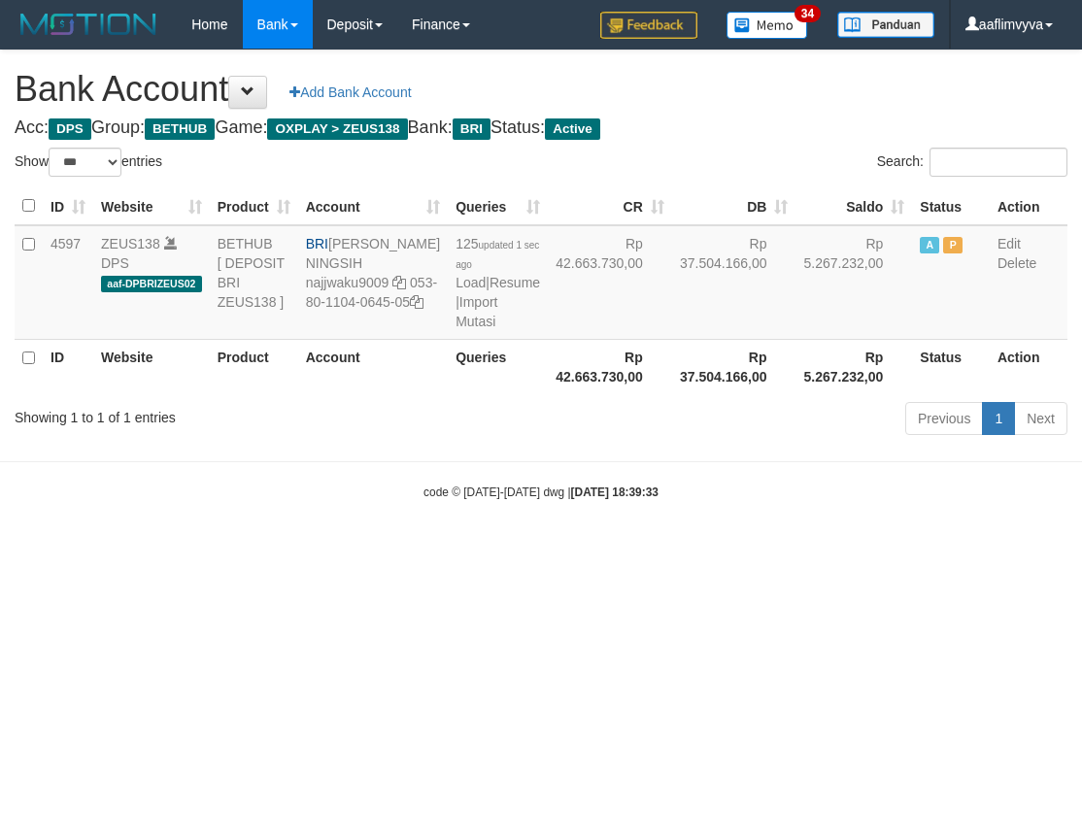
select select "***"
drag, startPoint x: 344, startPoint y: 662, endPoint x: 350, endPoint y: 586, distance: 76.0
click at [344, 550] on html "Toggle navigation Home Bank Account List Load By Website Group [OXPLAY] ZEUS138…" at bounding box center [541, 275] width 1082 height 550
click at [455, 329] on link "Import Mutasi" at bounding box center [476, 311] width 42 height 35
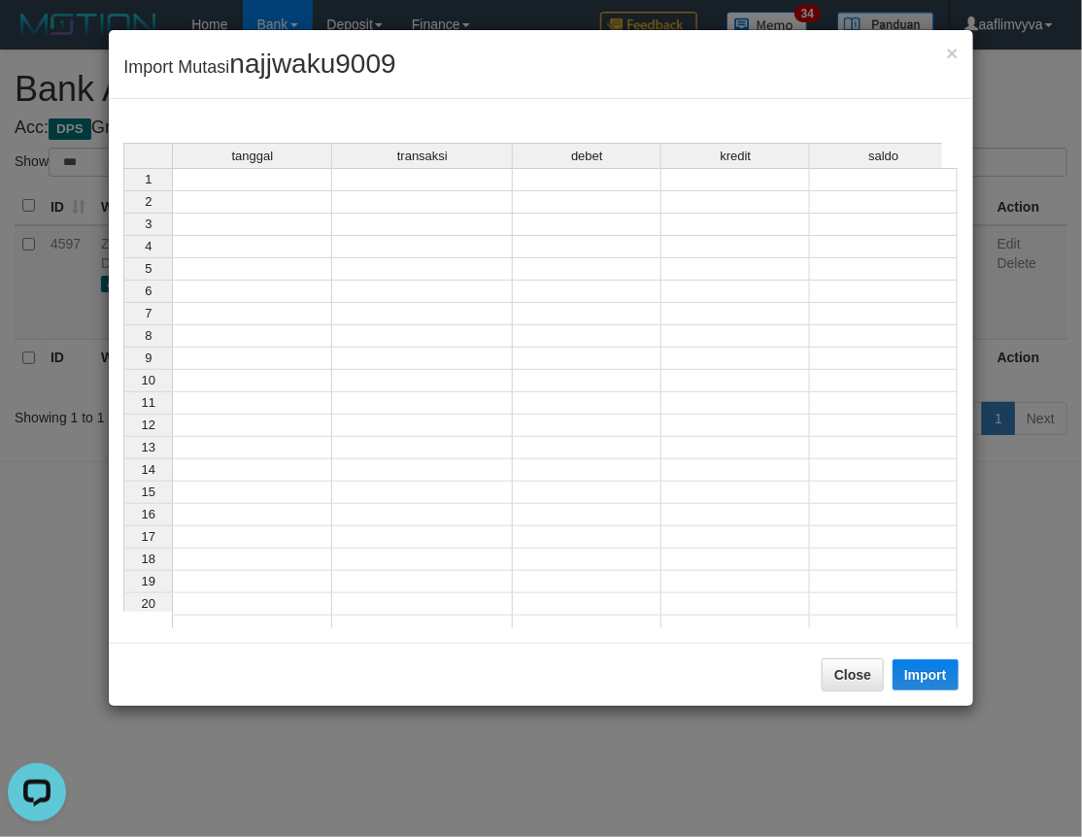
click at [287, 177] on td at bounding box center [252, 179] width 160 height 23
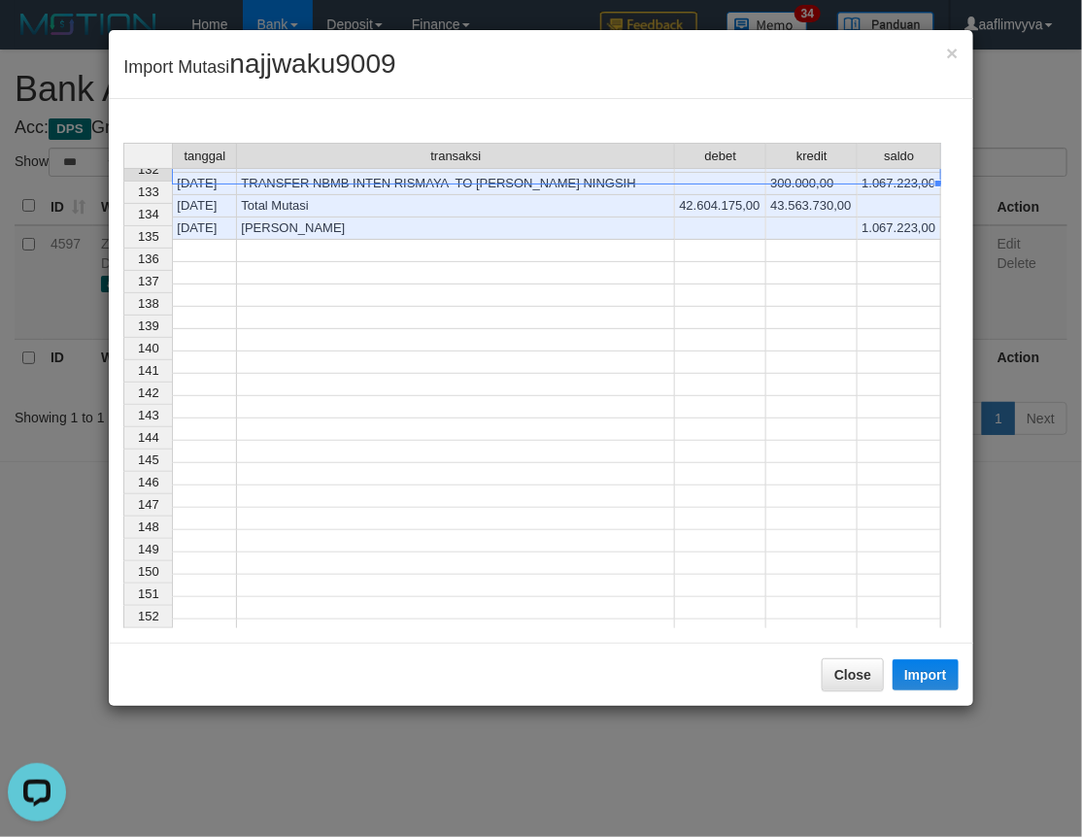
scroll to position [2540, 0]
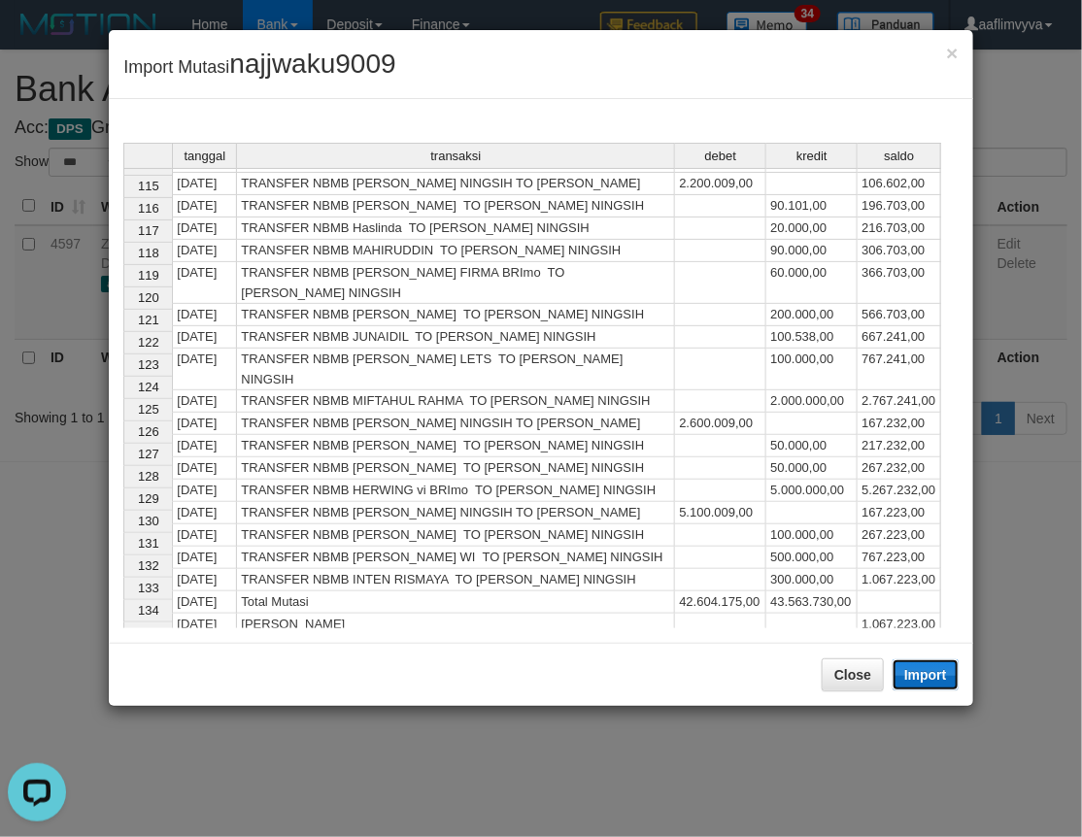
click at [937, 677] on button "Import" at bounding box center [925, 674] width 66 height 31
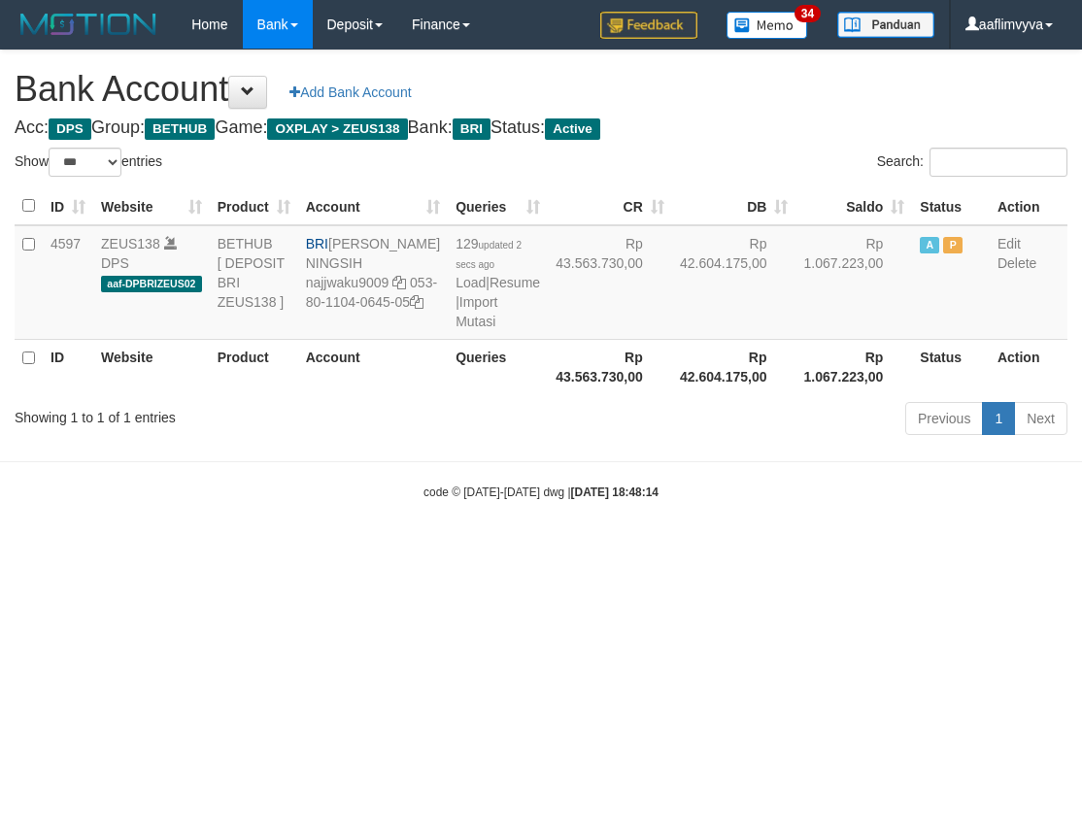
select select "***"
drag, startPoint x: 406, startPoint y: 647, endPoint x: 340, endPoint y: 584, distance: 91.3
click at [406, 550] on html "Toggle navigation Home Bank Account List Load By Website Group [OXPLAY] ZEUS138…" at bounding box center [541, 275] width 1082 height 550
click at [437, 550] on html "Toggle navigation Home Bank Account List Load By Website Group [OXPLAY] ZEUS138…" at bounding box center [541, 275] width 1082 height 550
click at [455, 329] on link "Import Mutasi" at bounding box center [476, 311] width 42 height 35
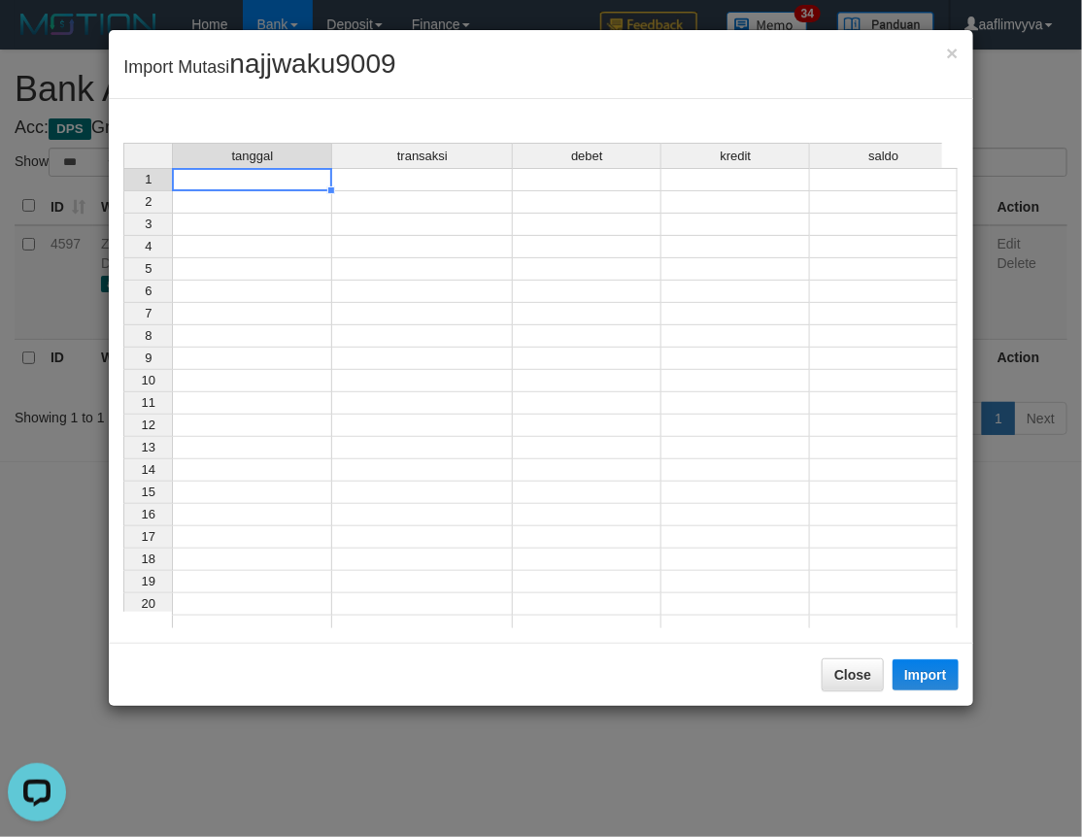
click at [318, 178] on td at bounding box center [252, 179] width 160 height 23
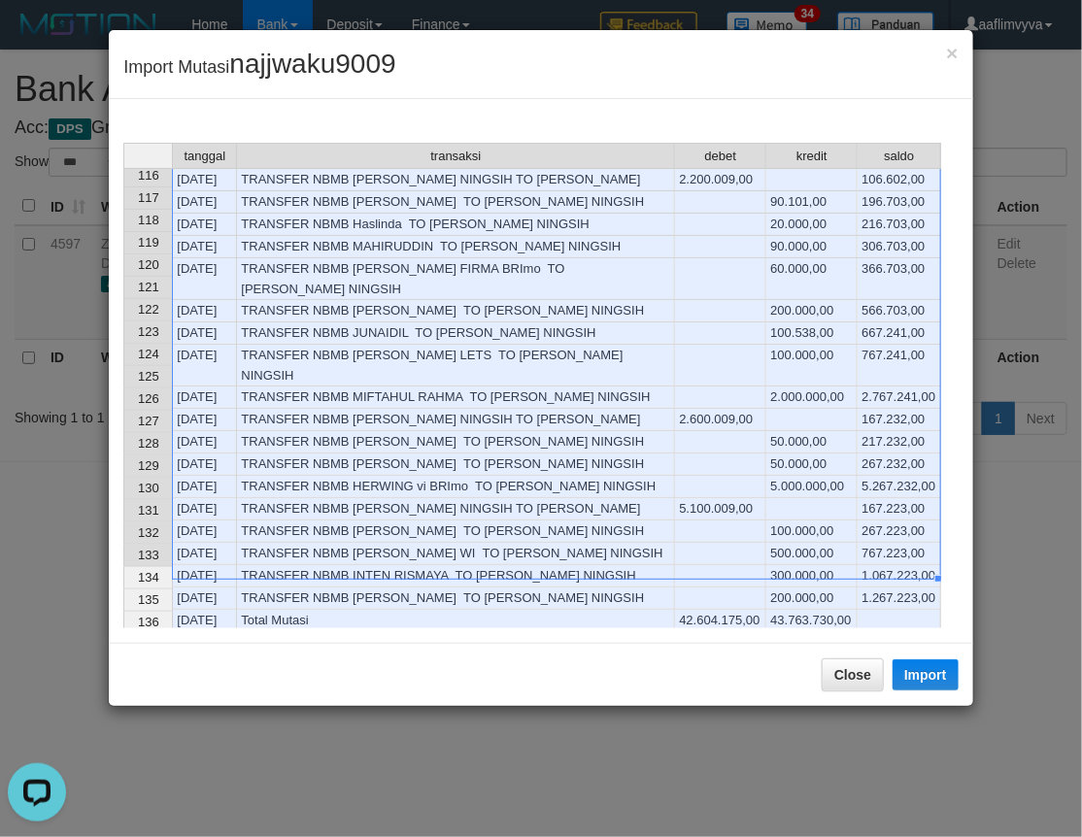
scroll to position [2563, 0]
click at [938, 670] on button "Import" at bounding box center [925, 674] width 66 height 31
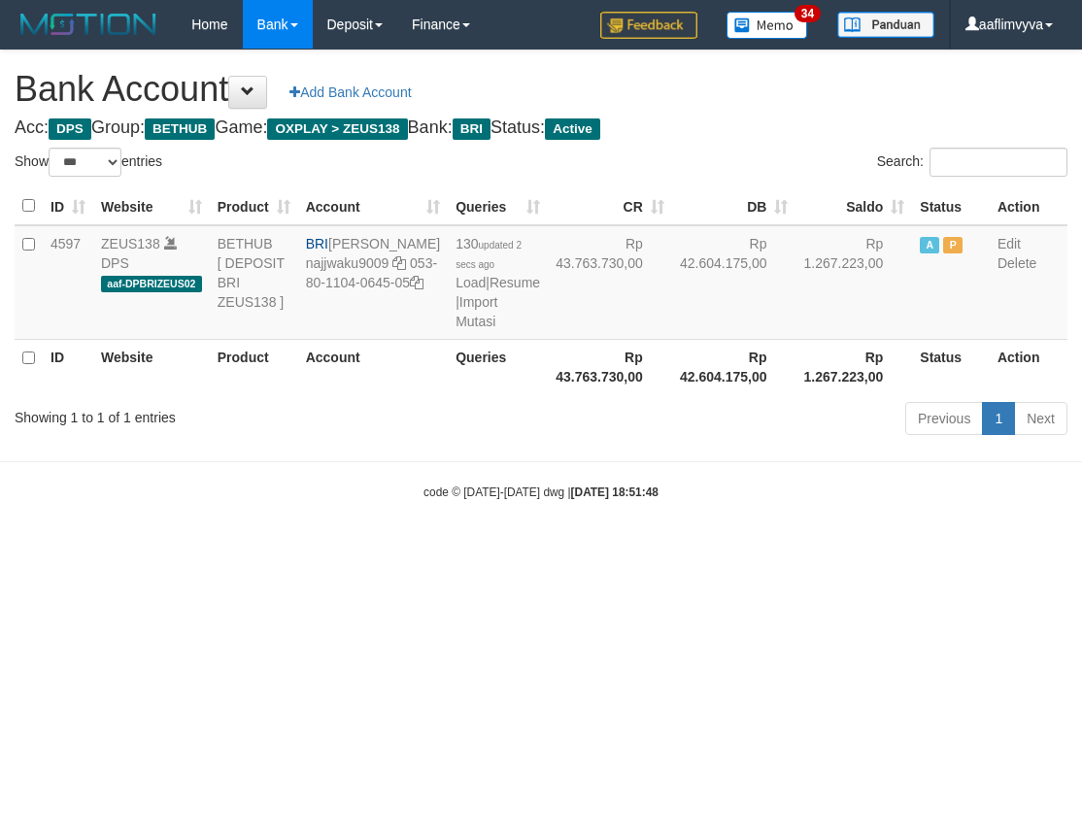
select select "***"
drag, startPoint x: 385, startPoint y: 707, endPoint x: 452, endPoint y: 416, distance: 298.9
click at [386, 550] on html "Toggle navigation Home Bank Account List Load By Website Group [OXPLAY] ZEUS138…" at bounding box center [541, 275] width 1082 height 550
click at [455, 329] on link "Import Mutasi" at bounding box center [476, 311] width 42 height 35
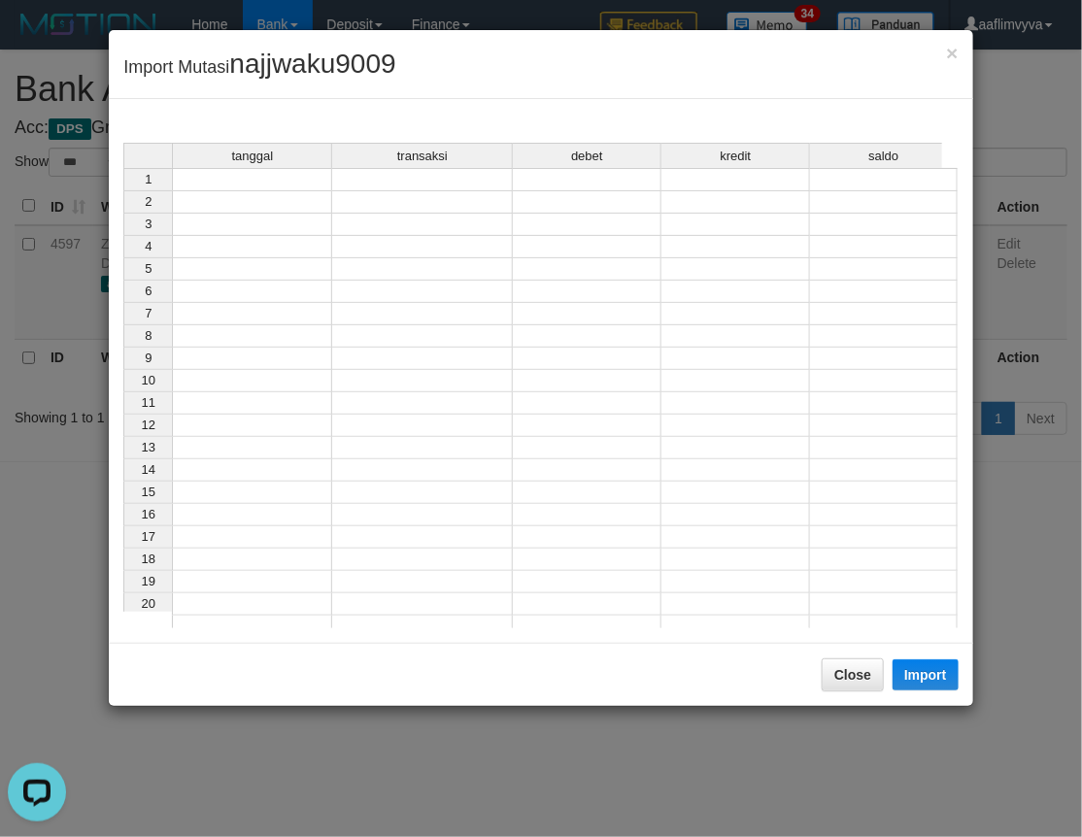
click at [286, 171] on td at bounding box center [252, 179] width 160 height 23
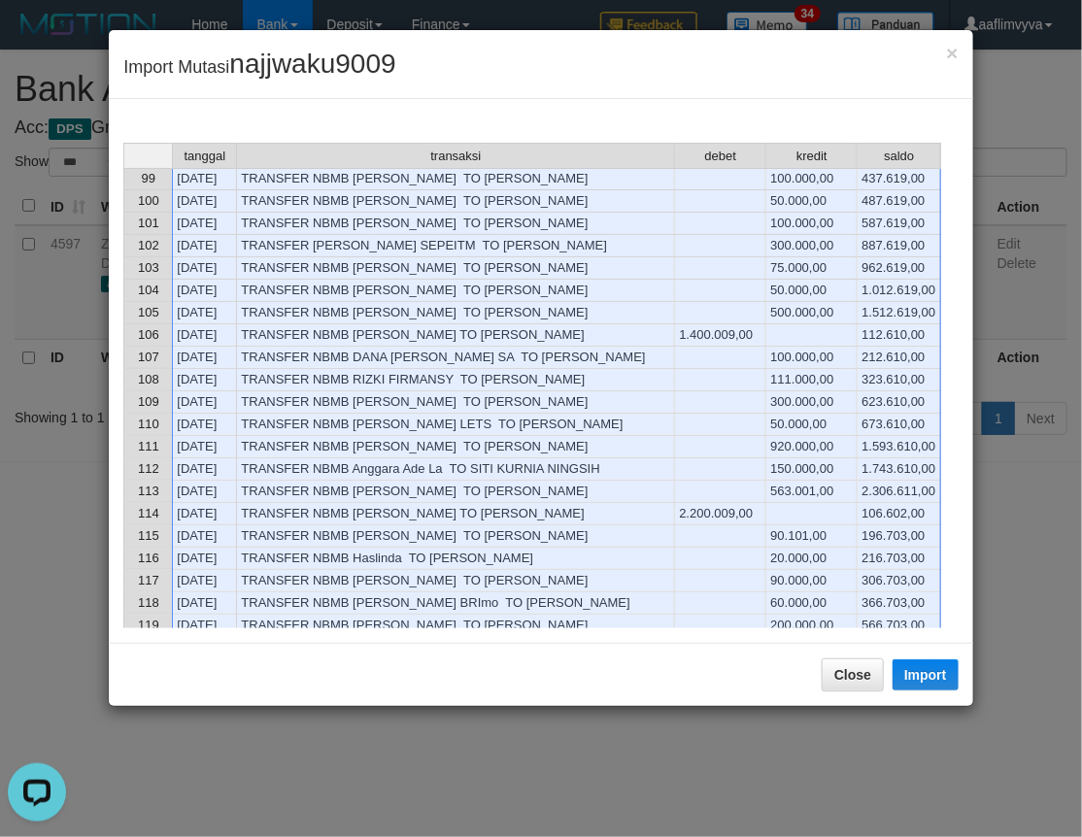
scroll to position [2586, 0]
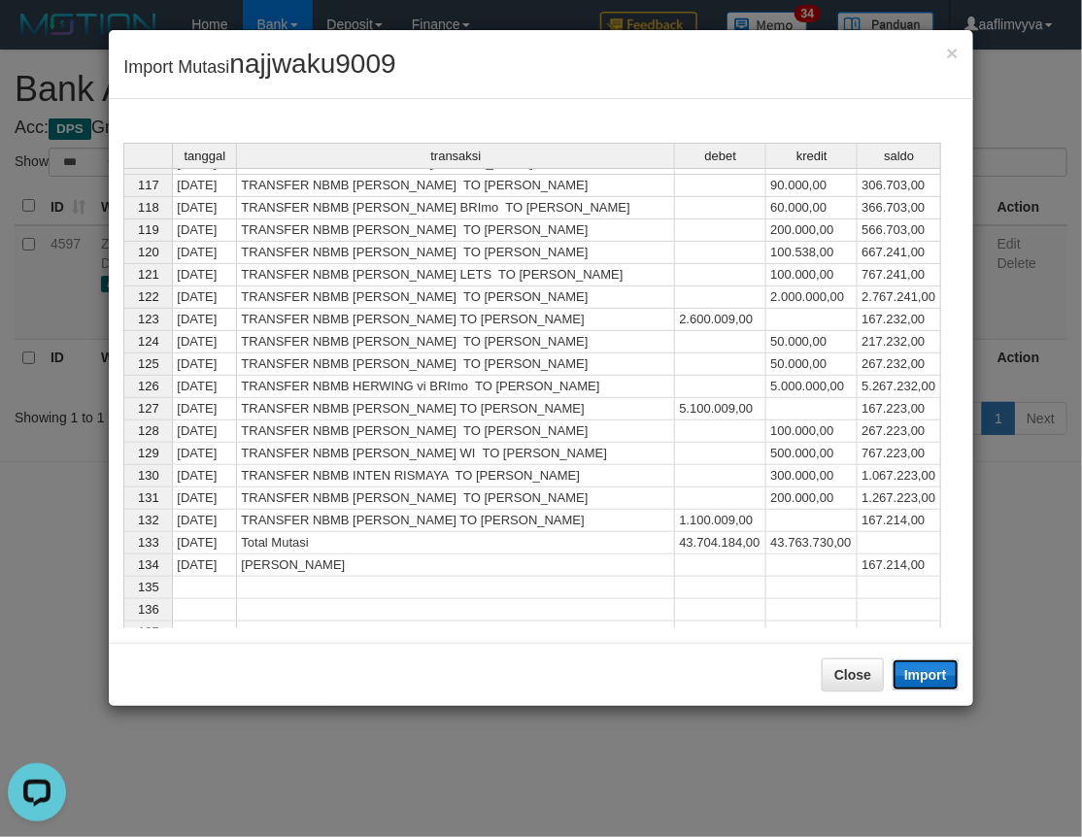
click at [924, 678] on button "Import" at bounding box center [925, 674] width 66 height 31
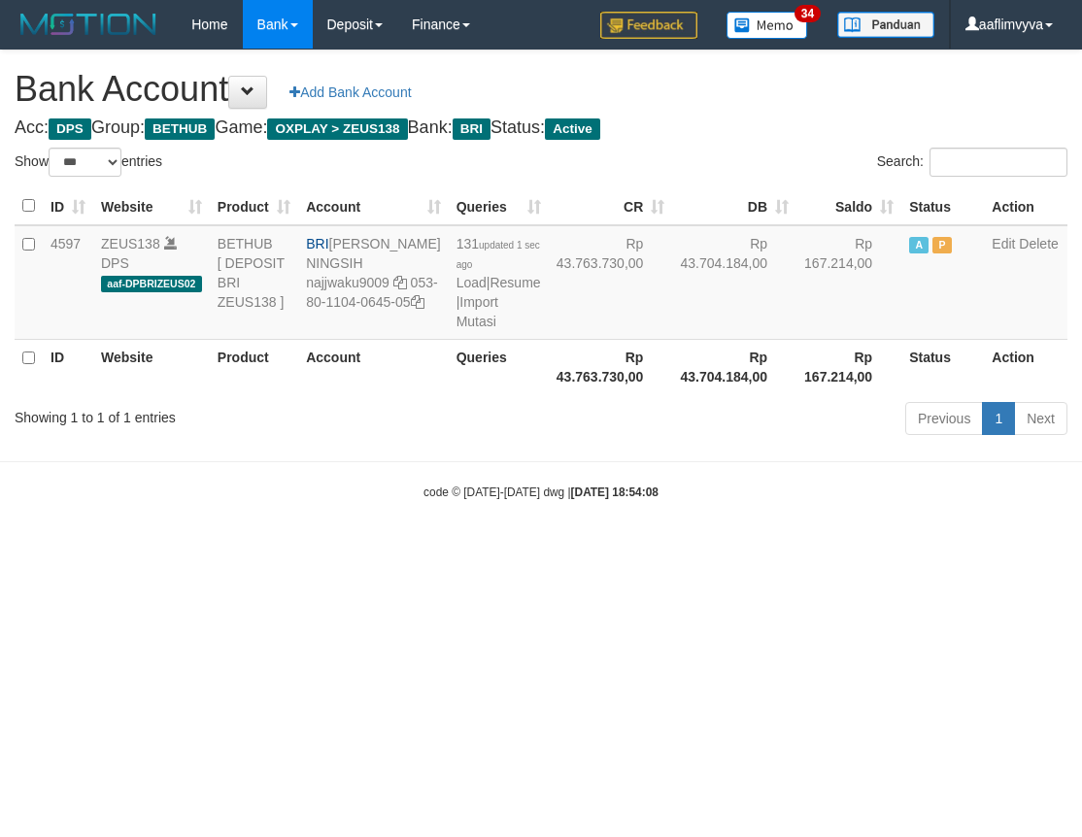
select select "***"
drag, startPoint x: 930, startPoint y: 623, endPoint x: 660, endPoint y: 496, distance: 298.4
click at [928, 550] on html "Toggle navigation Home Bank Account List Load By Website Group [OXPLAY] ZEUS138…" at bounding box center [541, 275] width 1082 height 550
click at [456, 329] on link "Import Mutasi" at bounding box center [477, 311] width 42 height 35
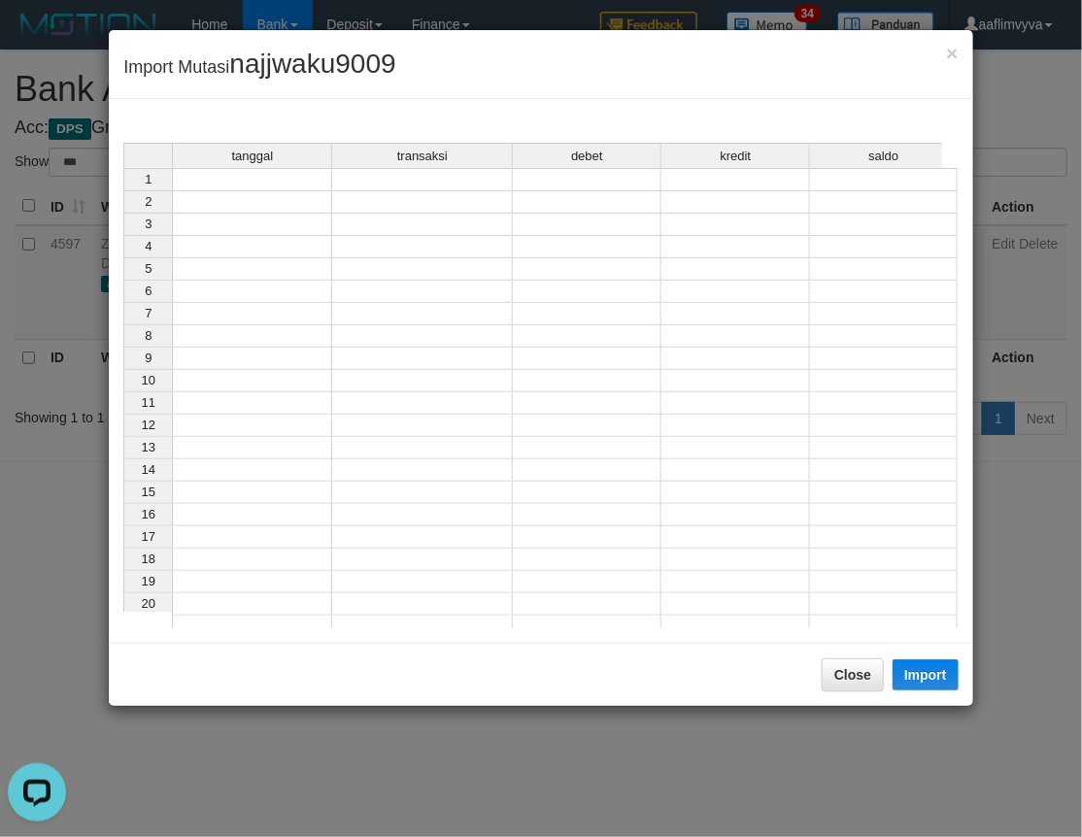
click at [263, 180] on td at bounding box center [252, 179] width 160 height 23
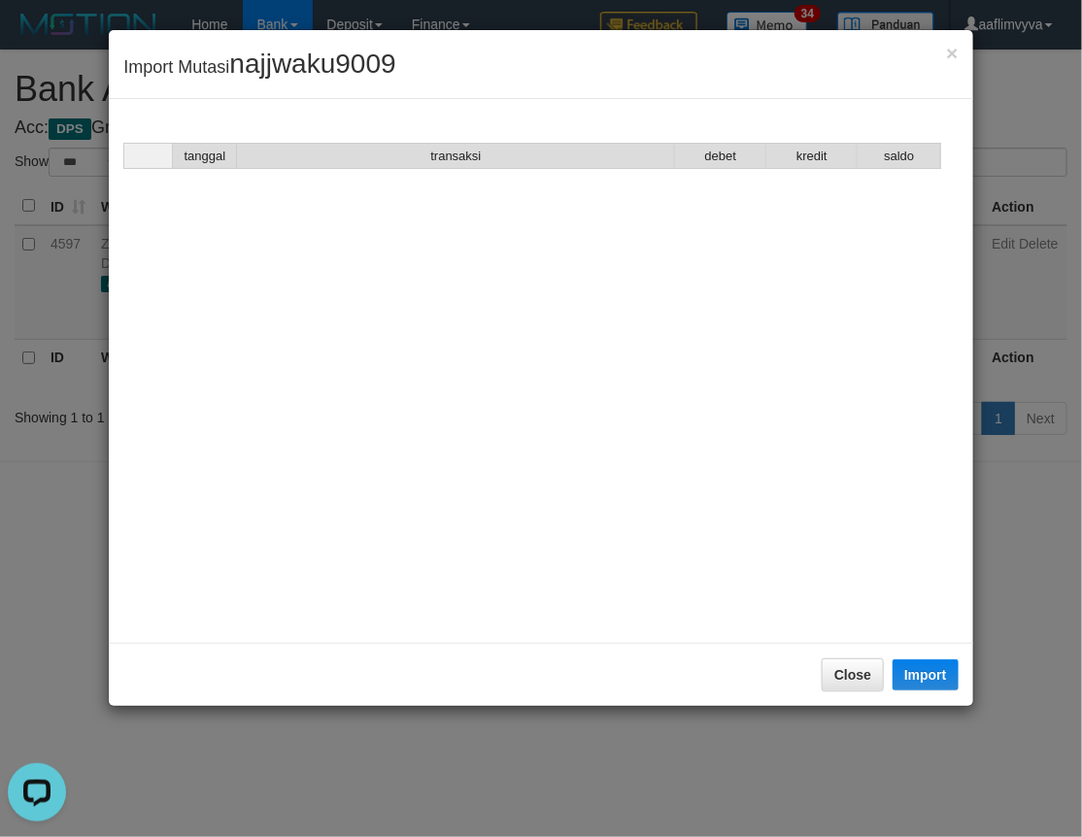
scroll to position [2769, 0]
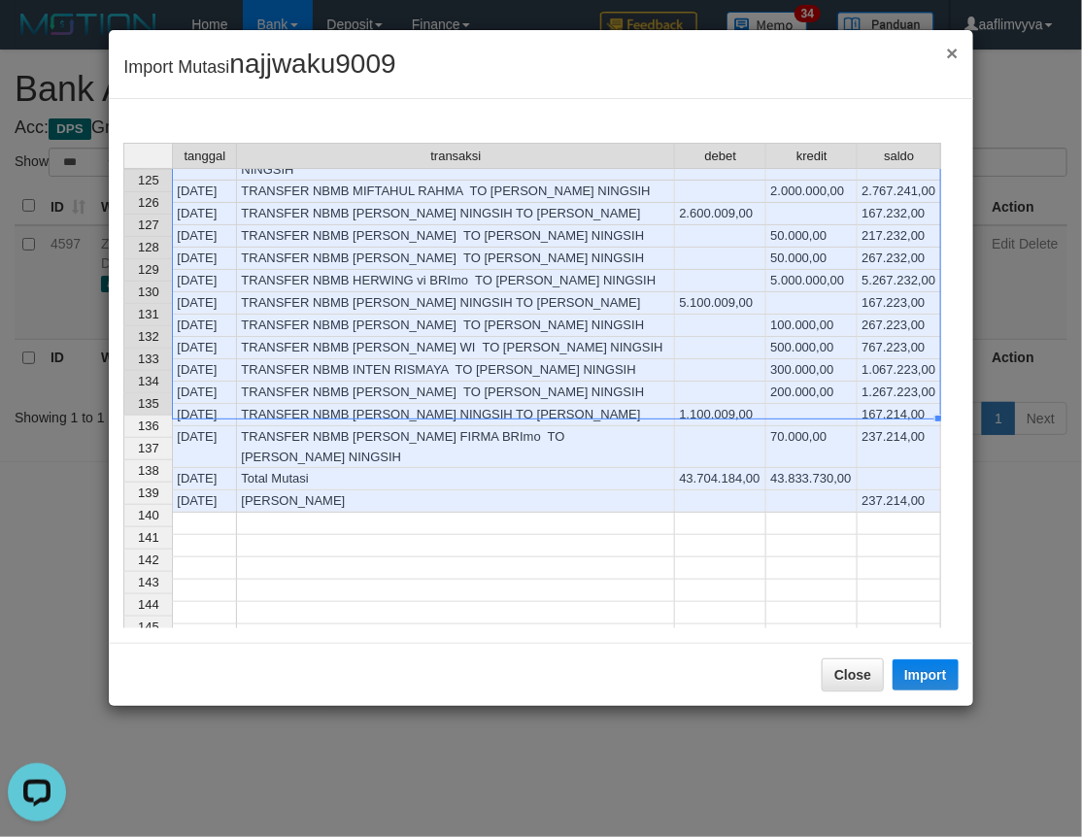
drag, startPoint x: 956, startPoint y: 54, endPoint x: 629, endPoint y: 98, distance: 330.1
click at [956, 54] on span "×" at bounding box center [952, 53] width 12 height 22
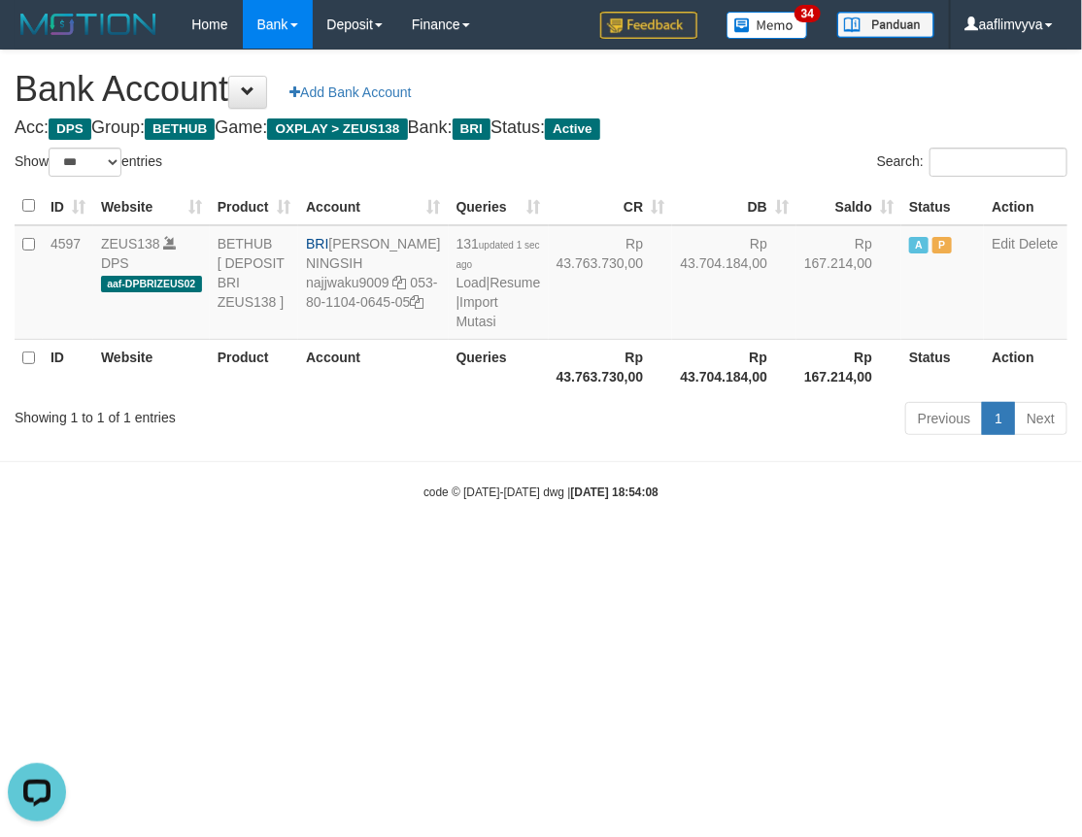
drag, startPoint x: 215, startPoint y: 541, endPoint x: 444, endPoint y: 356, distance: 294.2
click at [231, 501] on div "code © 2012-2018 dwg | 2025/10/01 18:54:08" at bounding box center [541, 491] width 1082 height 19
click at [456, 329] on link "Import Mutasi" at bounding box center [477, 311] width 42 height 35
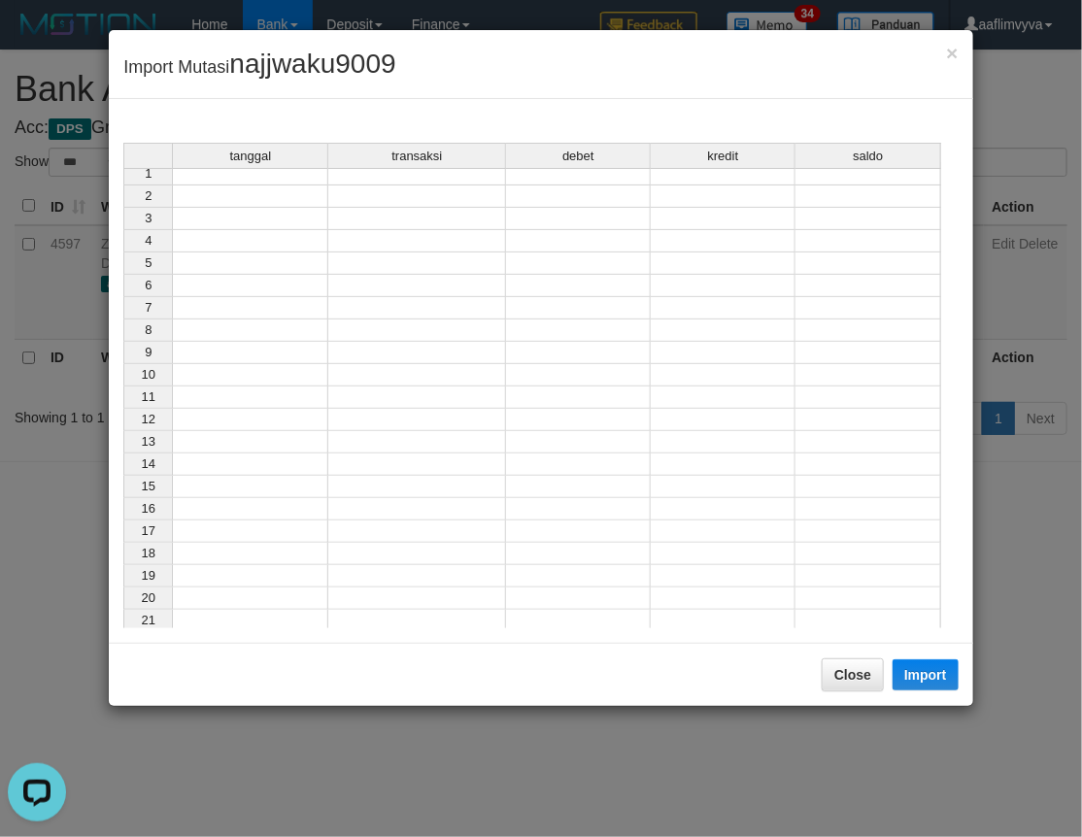
scroll to position [0, 0]
click at [283, 180] on td at bounding box center [250, 179] width 156 height 23
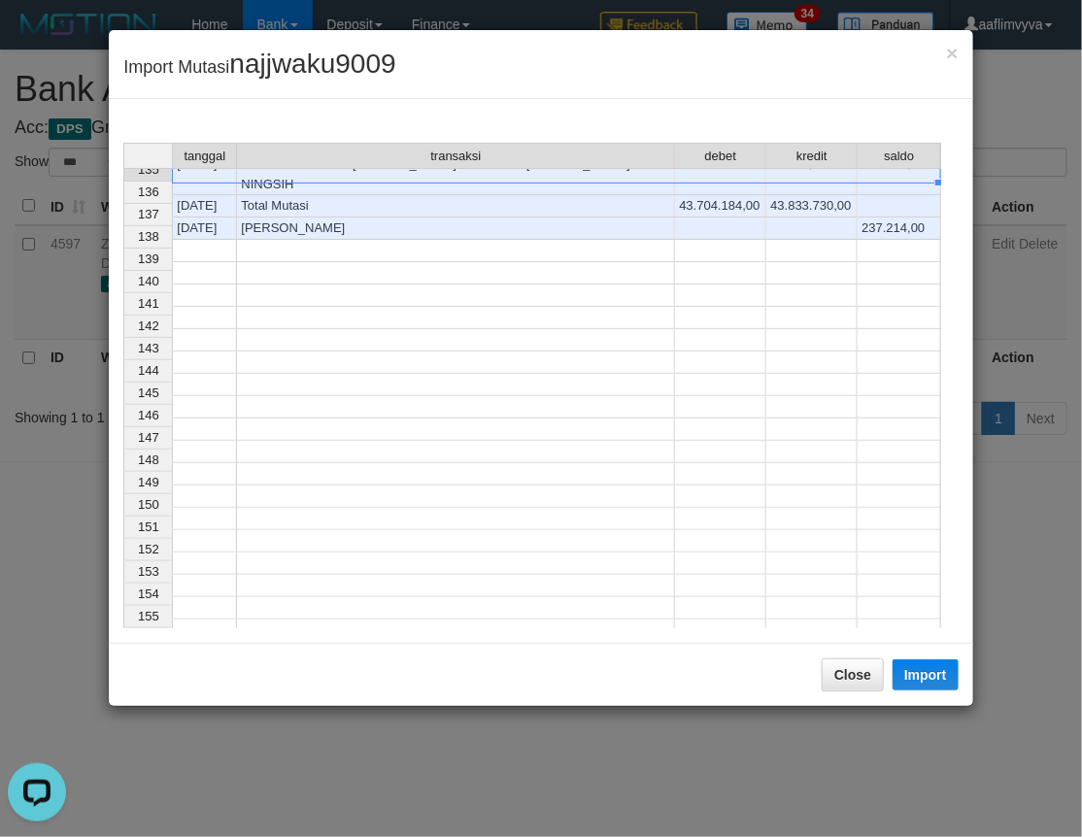
scroll to position [2612, 0]
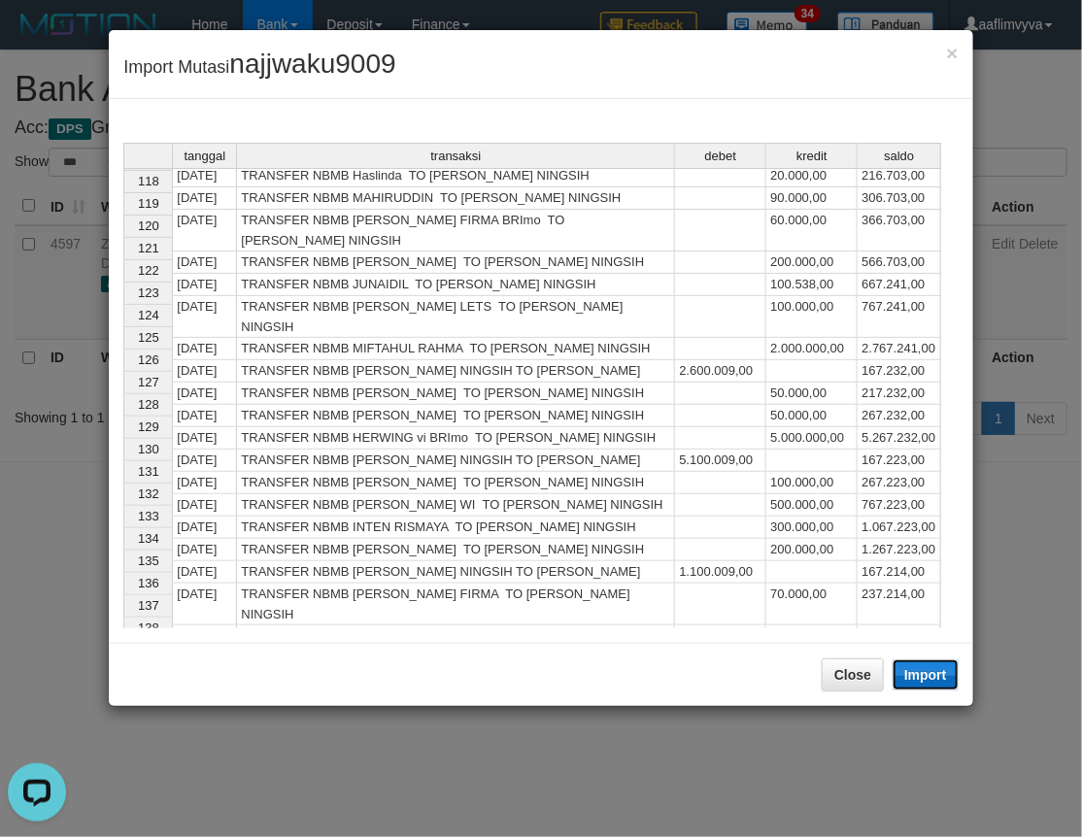
click at [922, 668] on button "Import" at bounding box center [925, 674] width 66 height 31
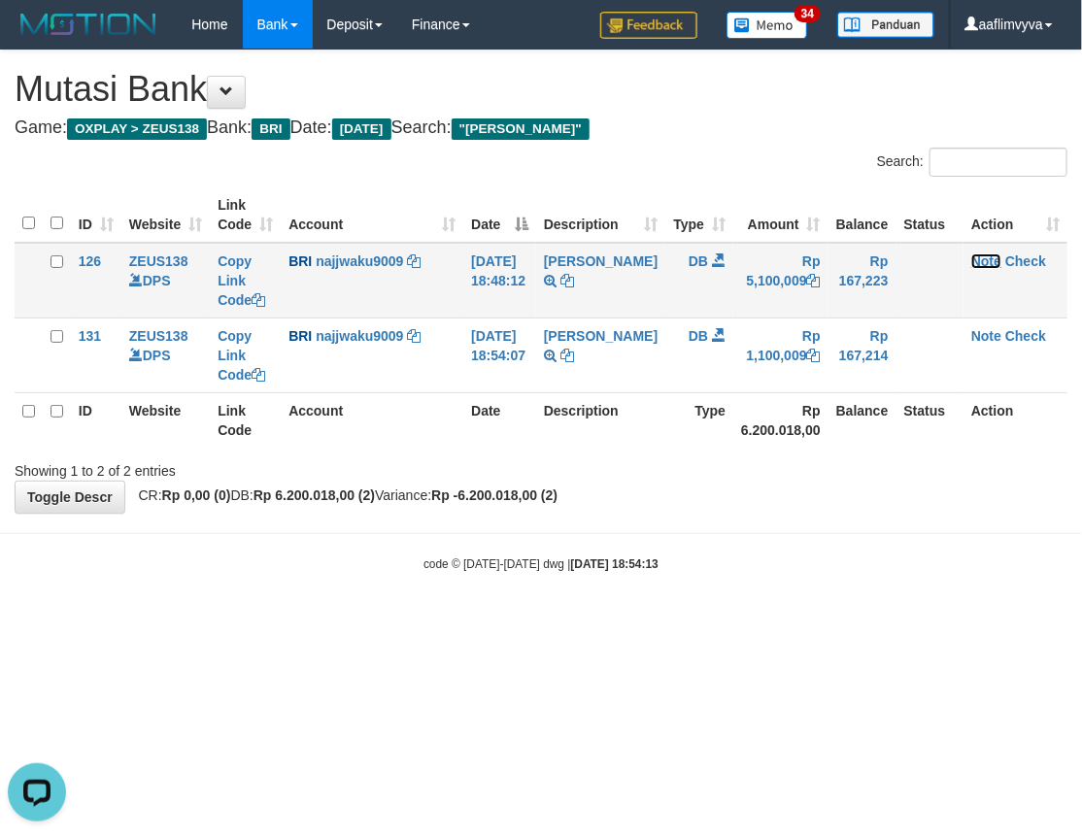
click at [973, 257] on link "Note" at bounding box center [986, 261] width 30 height 16
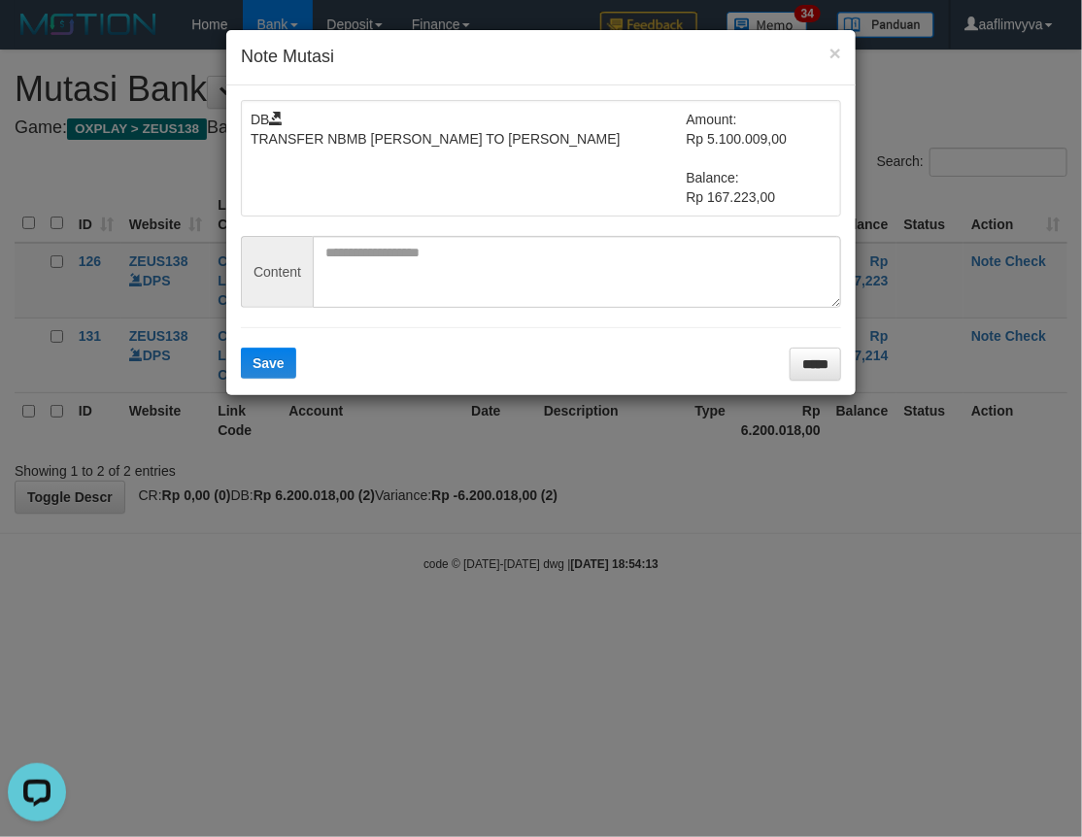
click at [567, 210] on div "DB TRANSFER NBMB [PERSON_NAME] TO [PERSON_NAME] Amount: Rp 5.100.009,00 Balance…" at bounding box center [541, 158] width 600 height 117
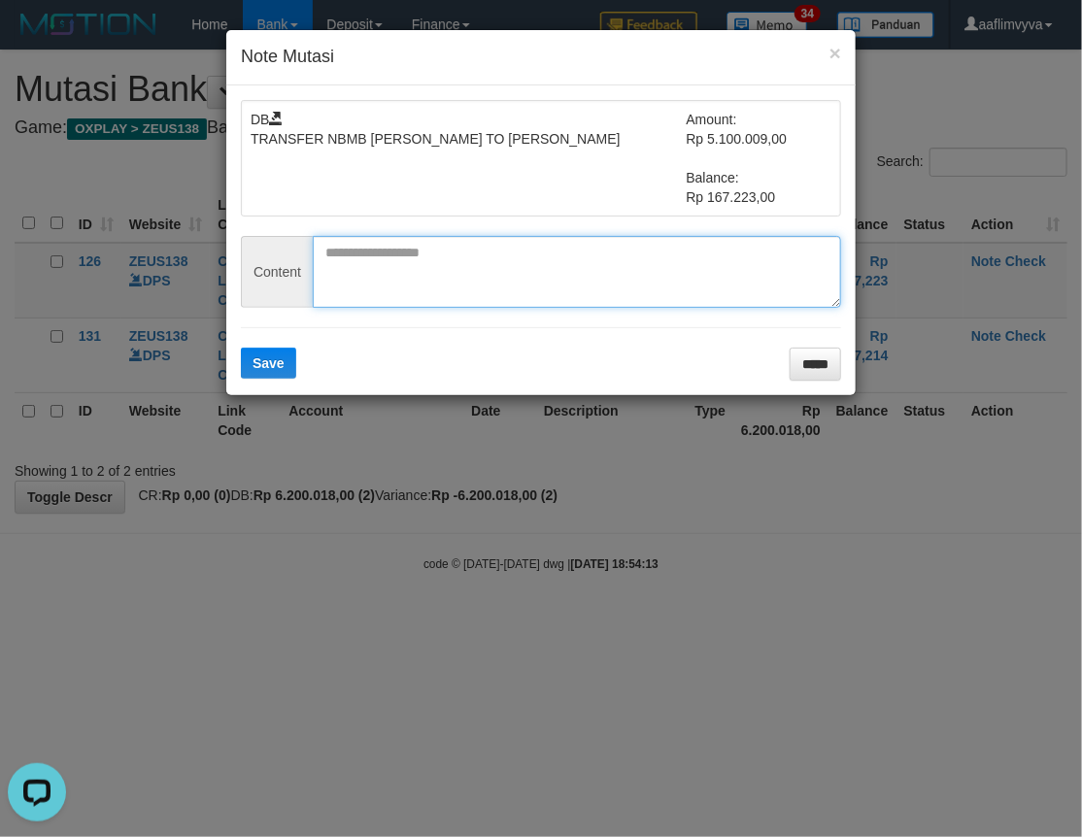
paste textarea "********"
click at [513, 270] on textarea at bounding box center [577, 272] width 528 height 72
type textarea "********"
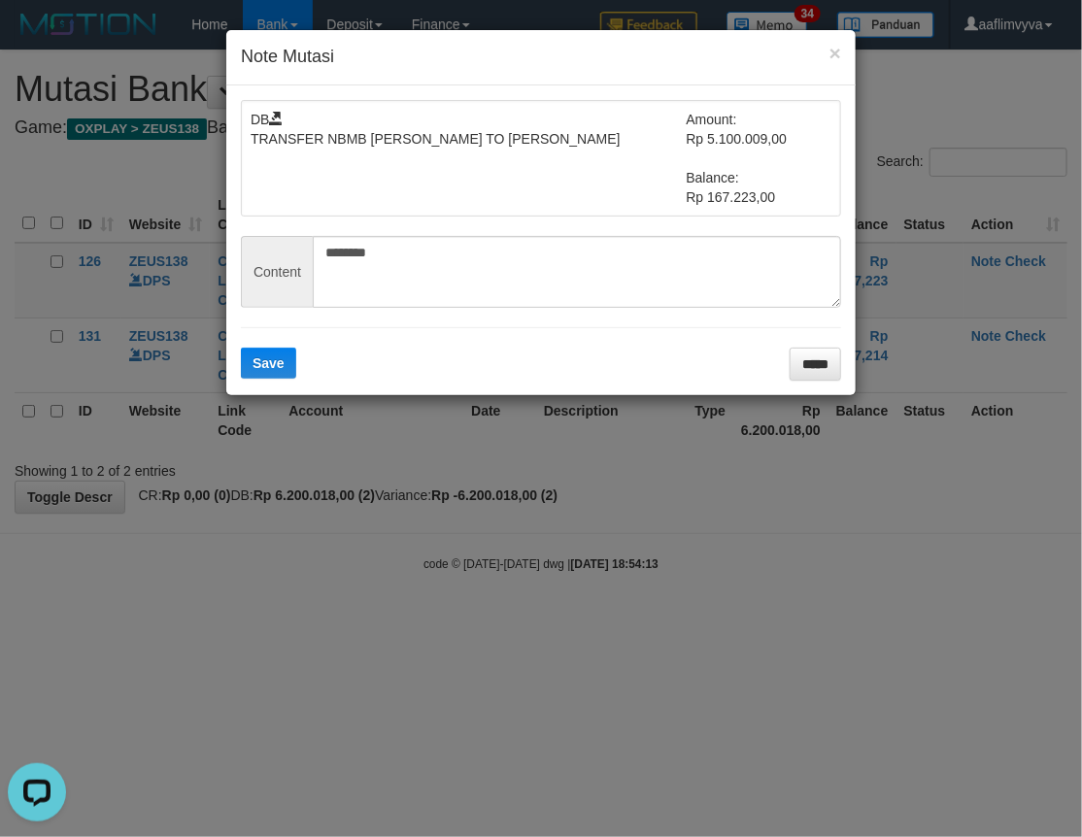
click at [291, 333] on form "DB TRANSFER NBMB [PERSON_NAME] TO [PERSON_NAME] Amount: Rp 5.100.009,00 Balance…" at bounding box center [541, 240] width 600 height 281
click at [255, 363] on span "Save" at bounding box center [268, 363] width 32 height 16
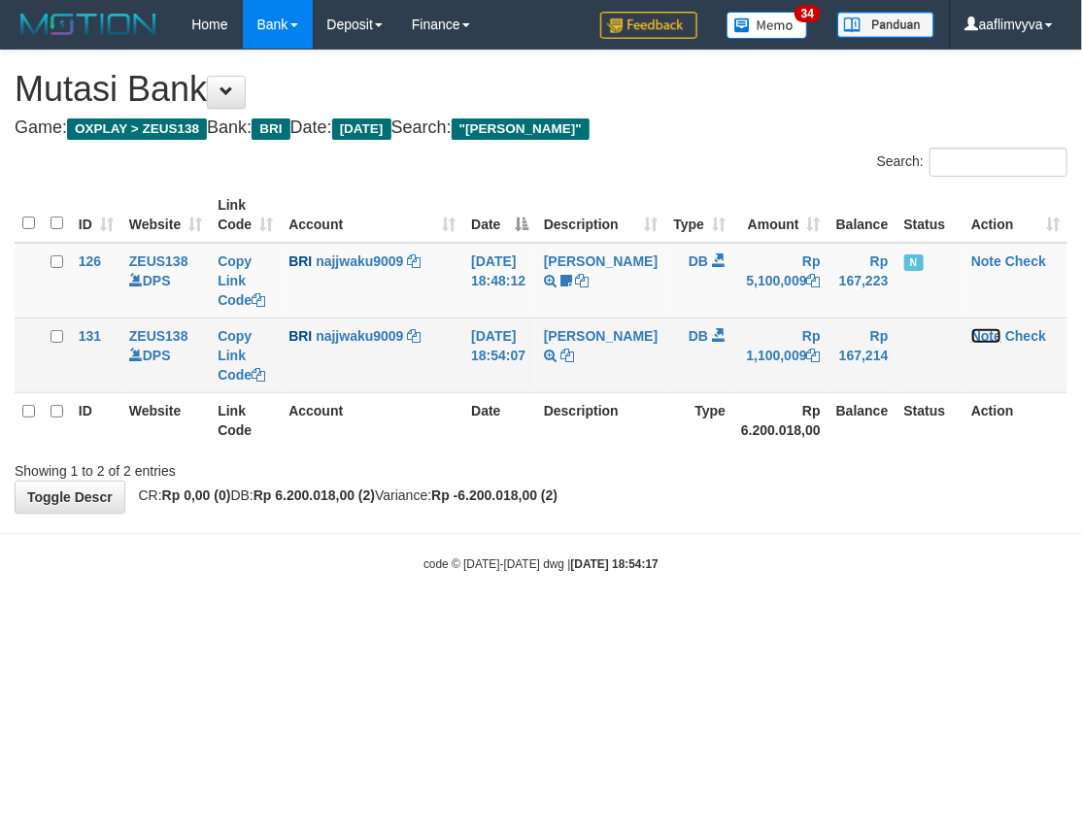
click at [976, 332] on link "Note" at bounding box center [986, 336] width 30 height 16
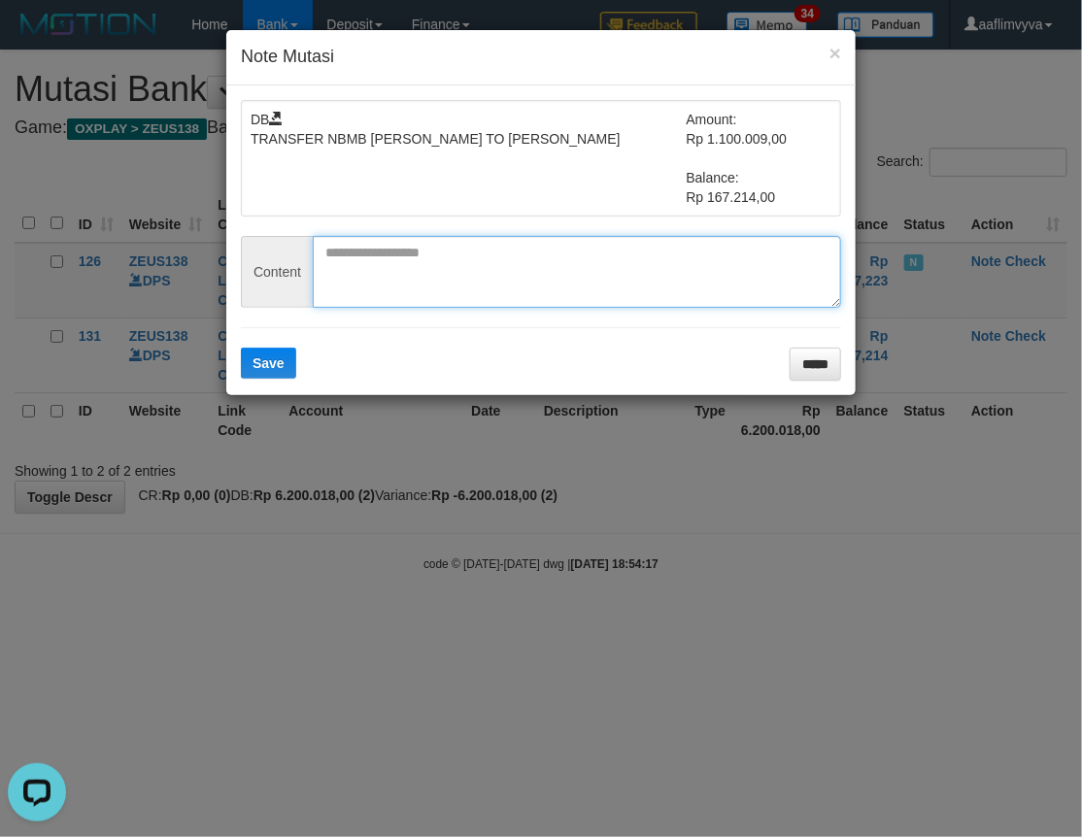
paste textarea "********"
click at [495, 287] on textarea "********" at bounding box center [577, 272] width 528 height 72
type textarea "********"
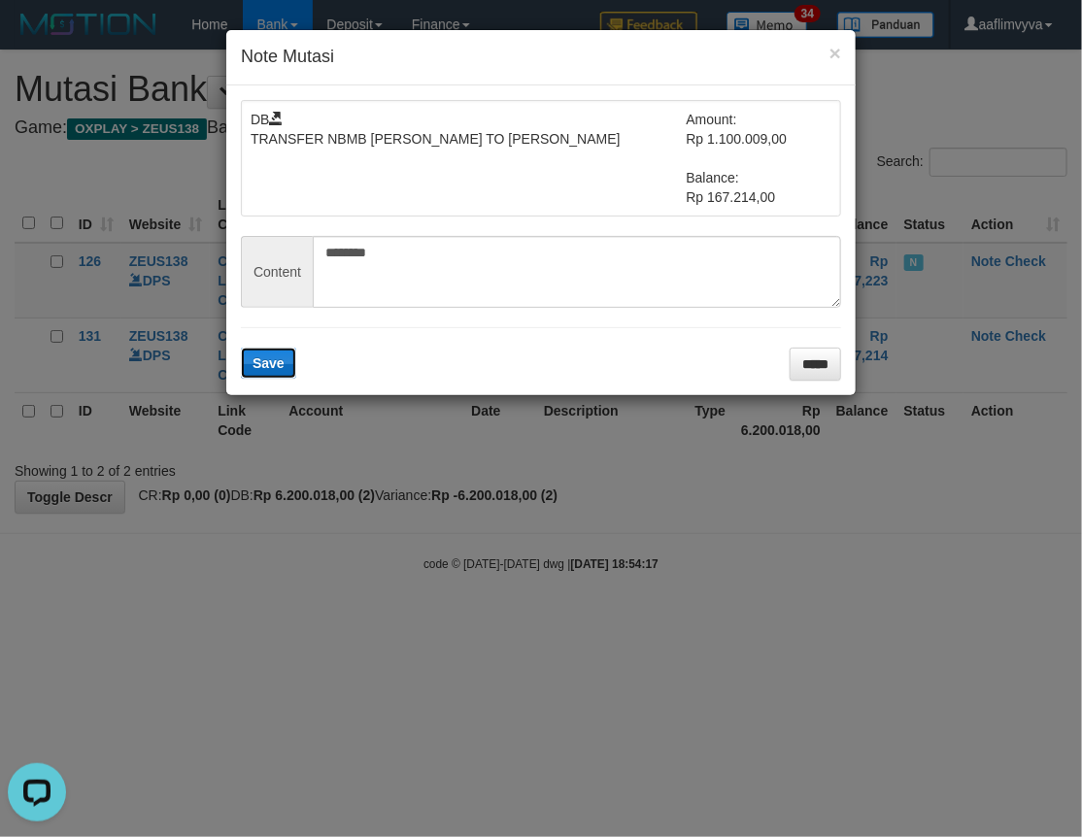
click at [272, 356] on span "Save" at bounding box center [268, 363] width 32 height 16
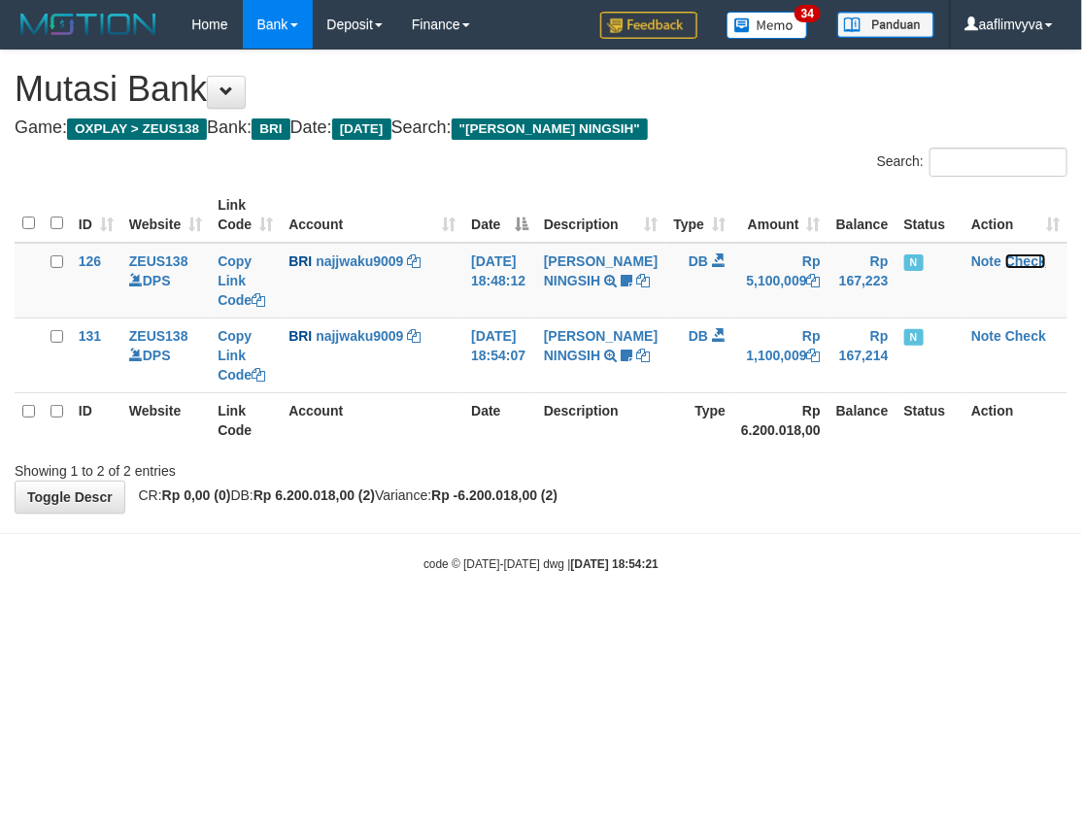
drag, startPoint x: 1015, startPoint y: 258, endPoint x: 625, endPoint y: 201, distance: 393.6
click at [1016, 259] on link "Check" at bounding box center [1025, 261] width 41 height 16
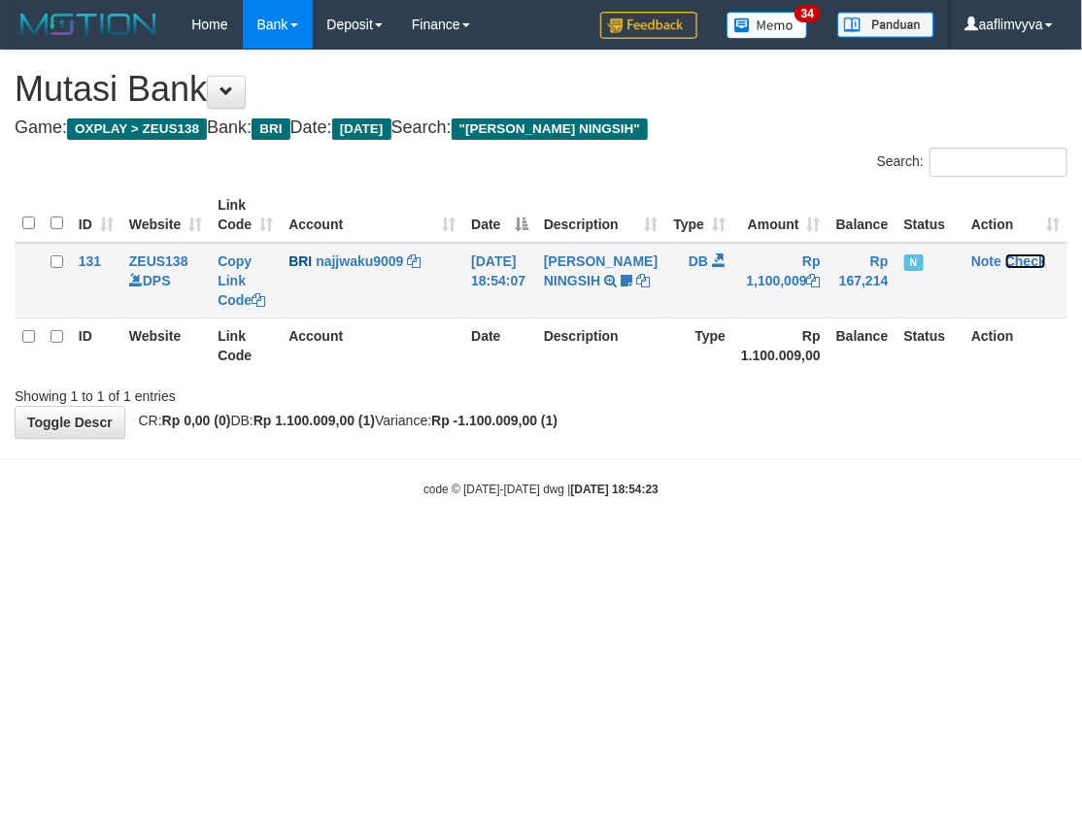
click at [1023, 255] on link "Check" at bounding box center [1025, 261] width 41 height 16
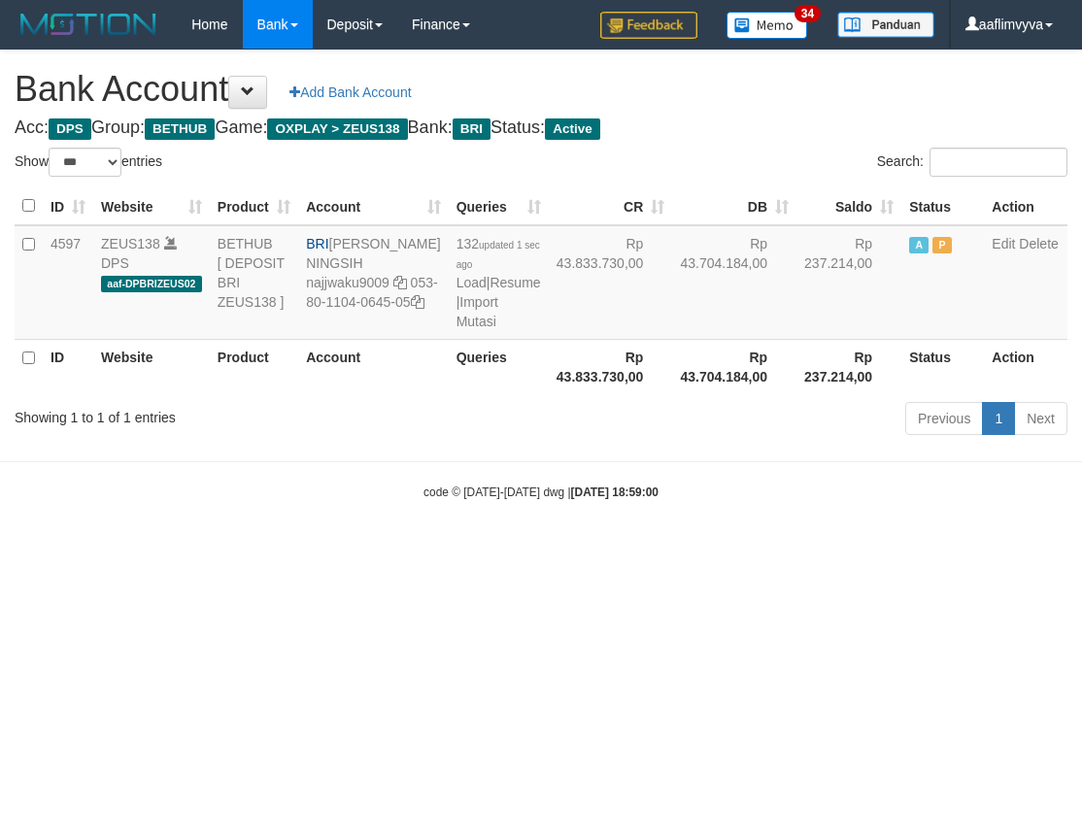
select select "***"
drag, startPoint x: 390, startPoint y: 620, endPoint x: 390, endPoint y: 602, distance: 17.5
click at [390, 550] on html "Toggle navigation Home Bank Account List Load By Website Group [OXPLAY] ZEUS138…" at bounding box center [541, 275] width 1082 height 550
click at [456, 329] on link "Import Mutasi" at bounding box center [477, 311] width 42 height 35
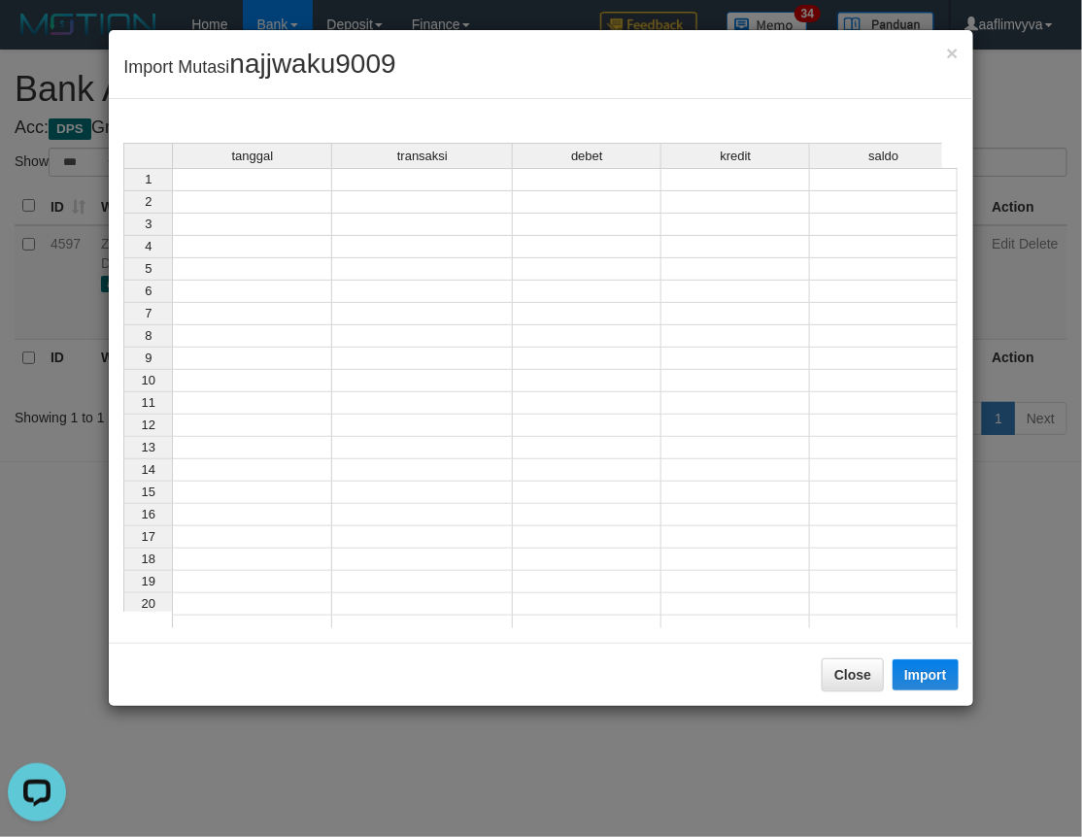
click at [304, 181] on td at bounding box center [252, 179] width 160 height 23
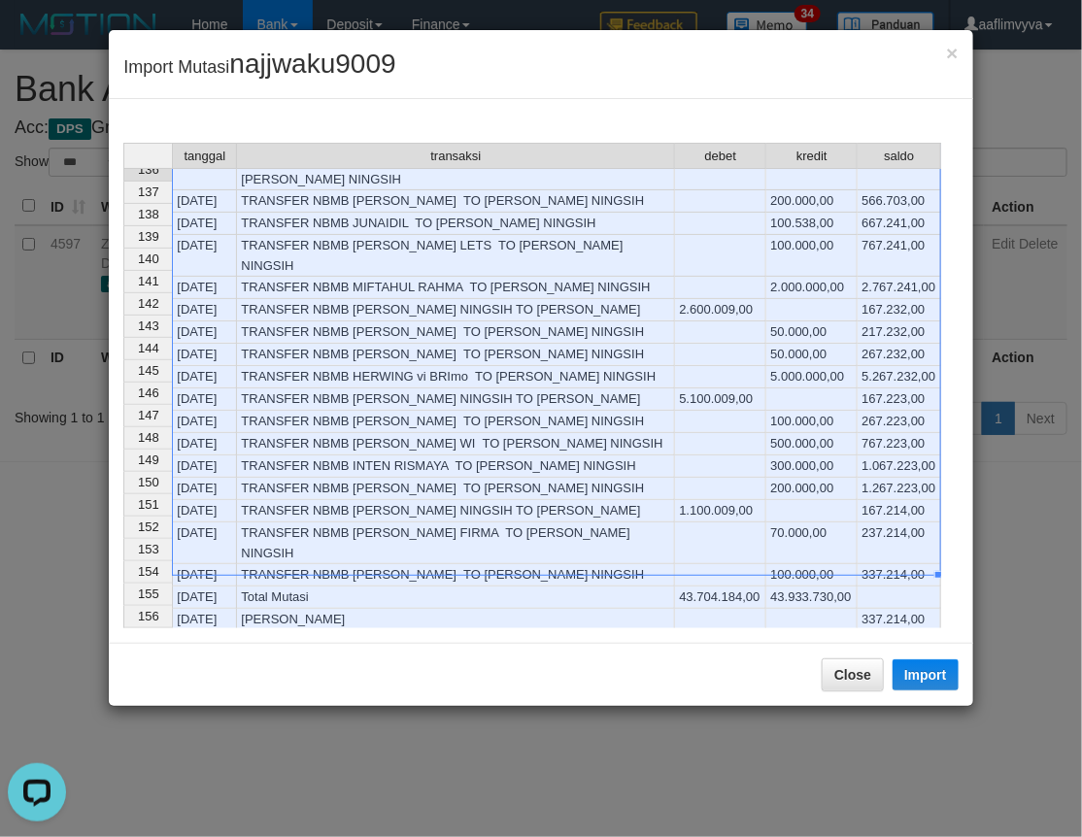
scroll to position [2630, 0]
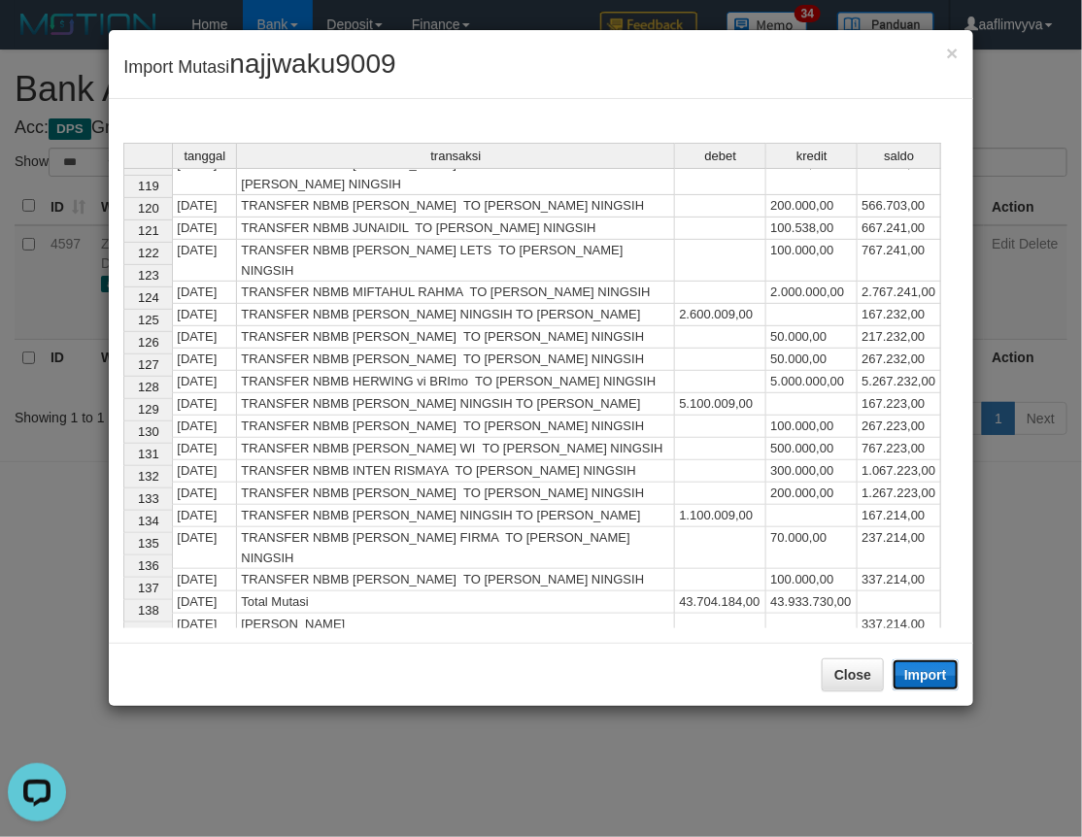
click at [917, 663] on button "Import" at bounding box center [925, 674] width 66 height 31
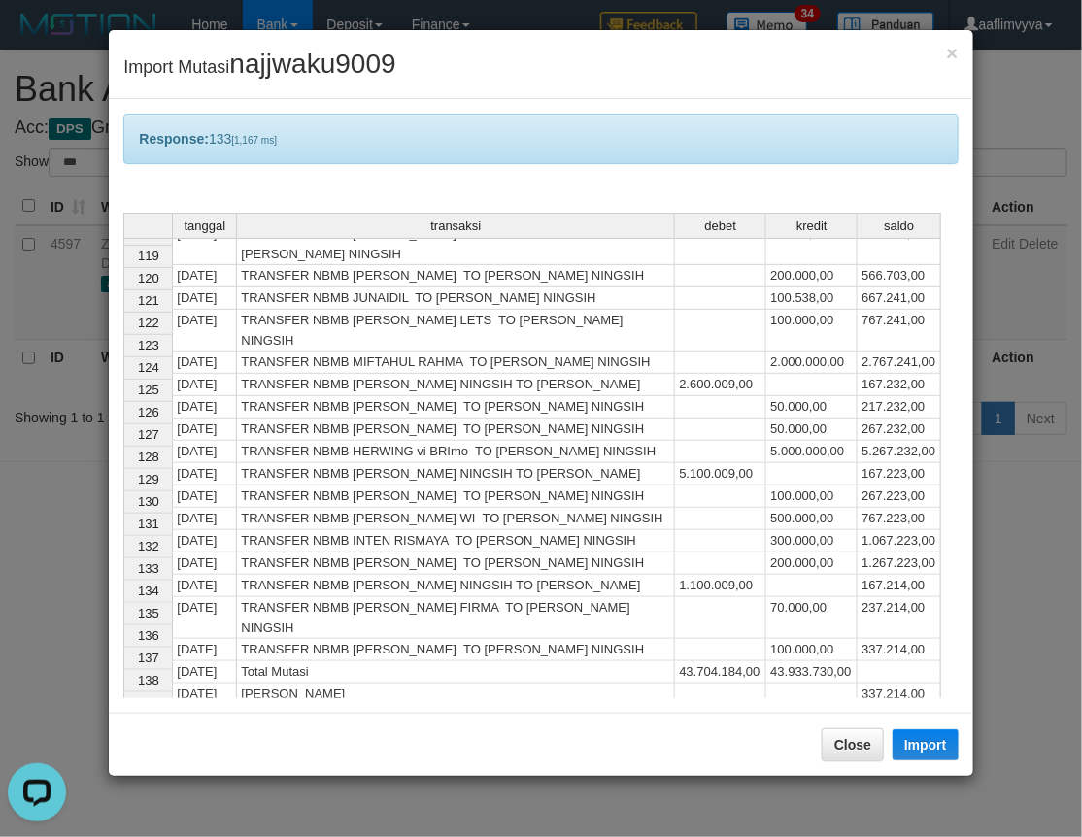
click at [567, 134] on div "Response: 133 [1,167 ms]" at bounding box center [540, 139] width 834 height 50
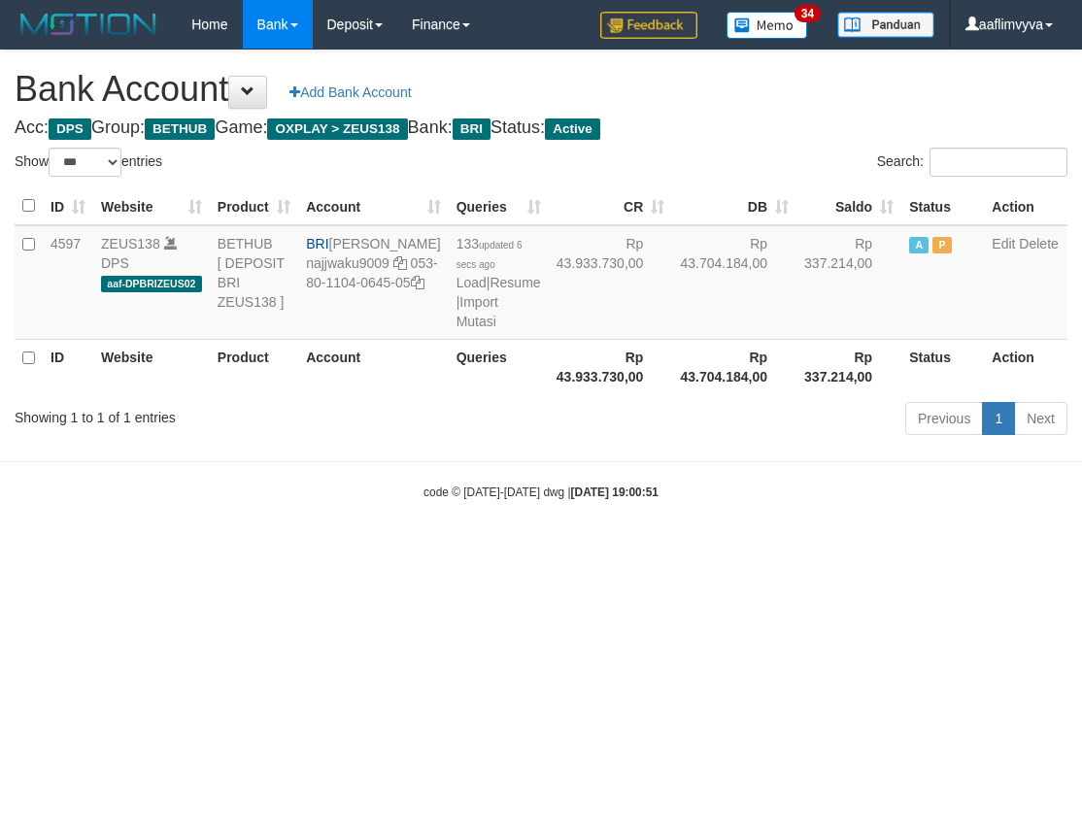
select select "***"
click at [527, 550] on html "Toggle navigation Home Bank Account List Load By Website Group [OXPLAY] ZEUS138…" at bounding box center [541, 275] width 1082 height 550
click at [456, 329] on link "Import Mutasi" at bounding box center [477, 311] width 42 height 35
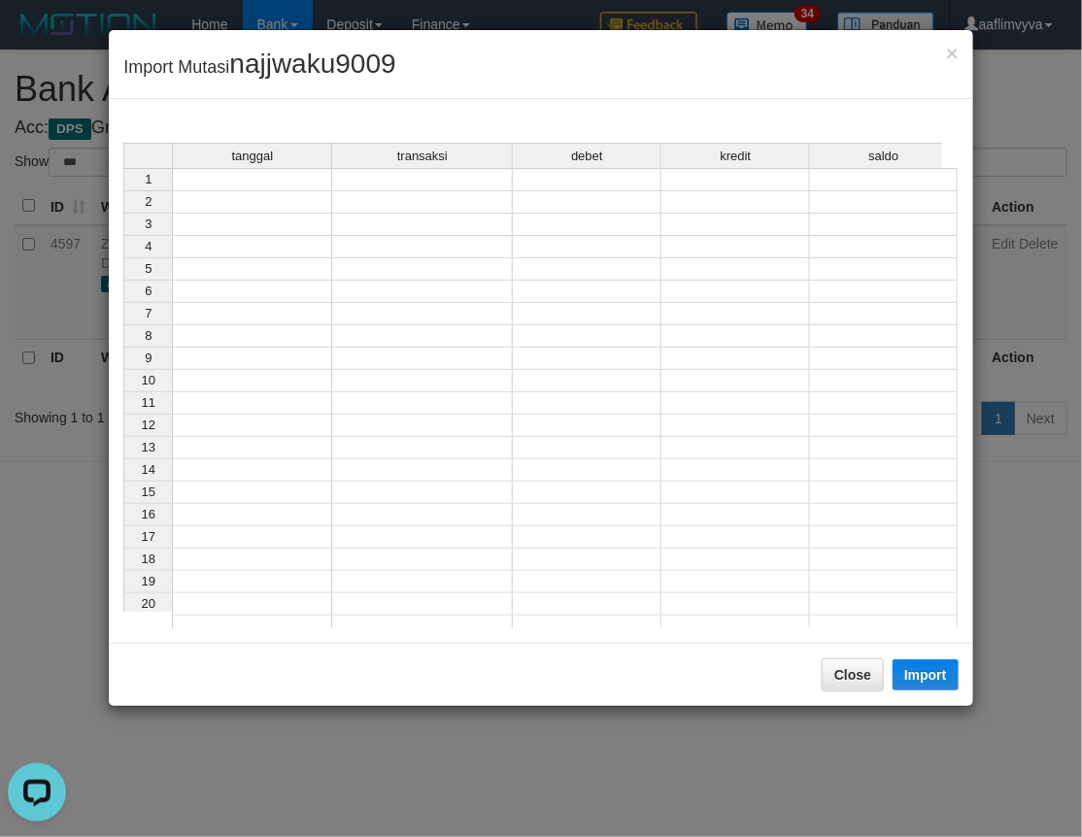
click at [320, 184] on td at bounding box center [252, 179] width 160 height 23
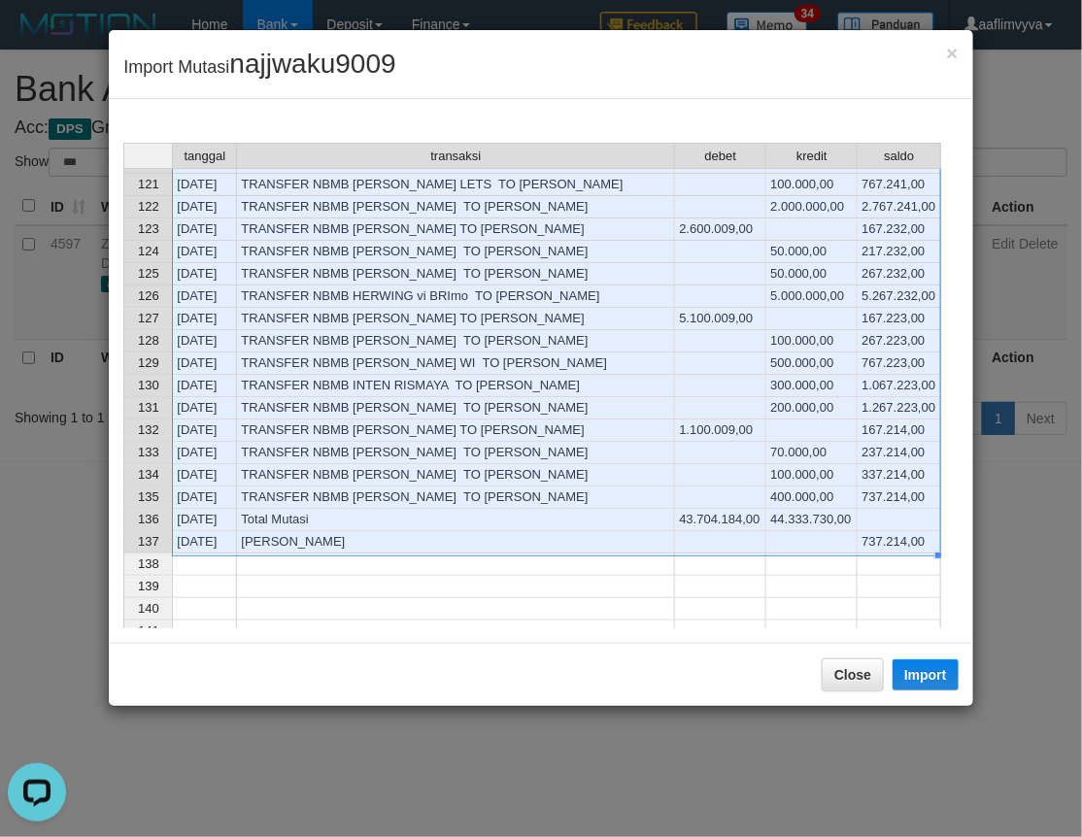
scroll to position [2653, 0]
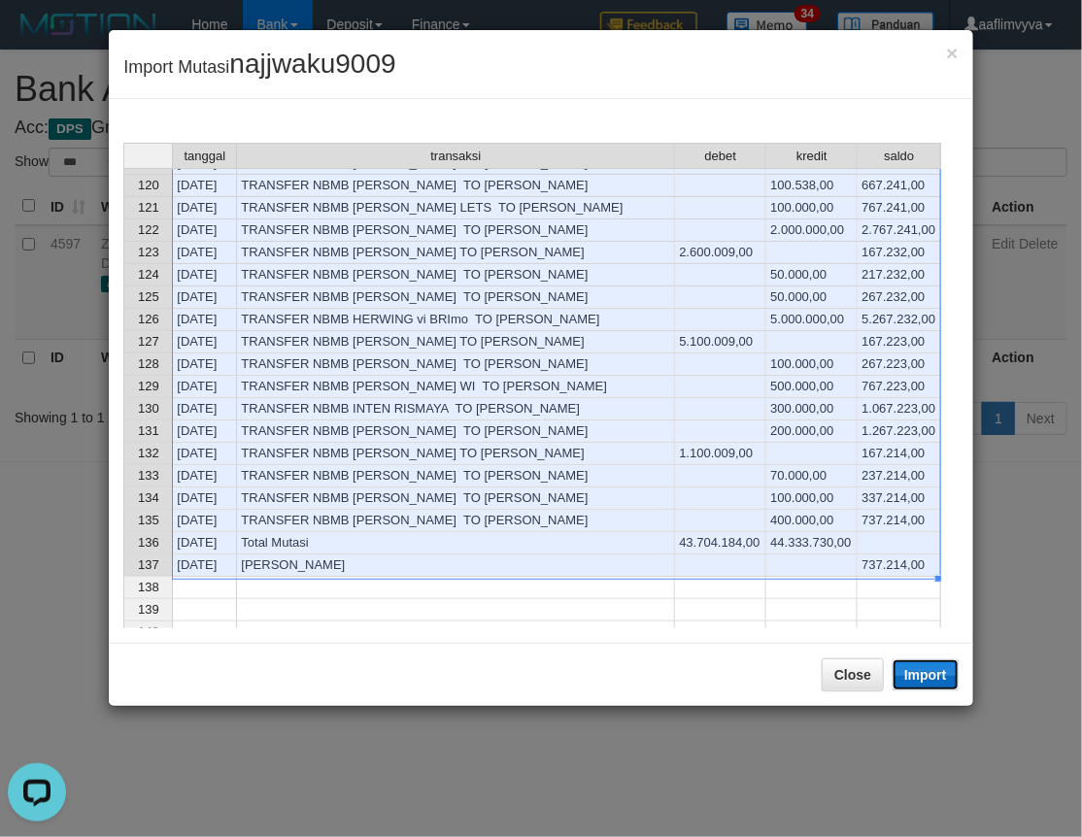
click at [936, 681] on button "Import" at bounding box center [925, 674] width 66 height 31
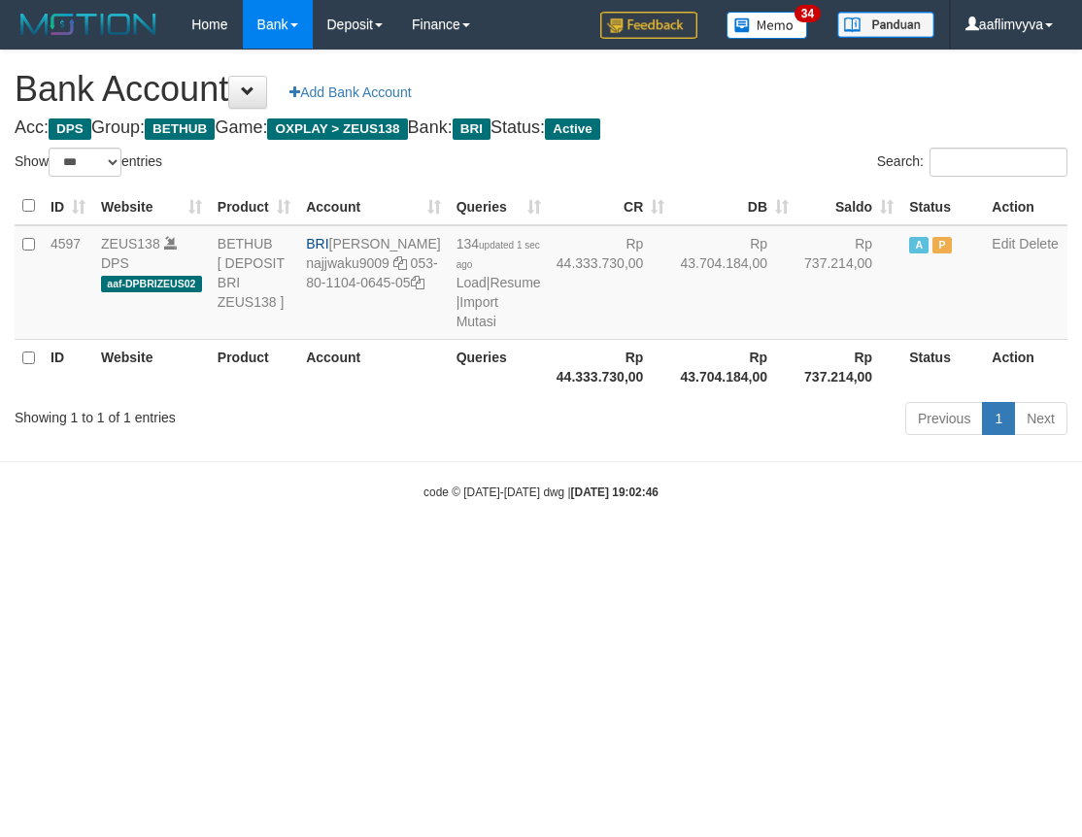
select select "***"
drag, startPoint x: 396, startPoint y: 678, endPoint x: 405, endPoint y: 481, distance: 197.3
click at [396, 550] on html "Toggle navigation Home Bank Account List Load By Website Group [OXPLAY] ZEUS138…" at bounding box center [541, 275] width 1082 height 550
click at [456, 329] on link "Import Mutasi" at bounding box center [477, 311] width 42 height 35
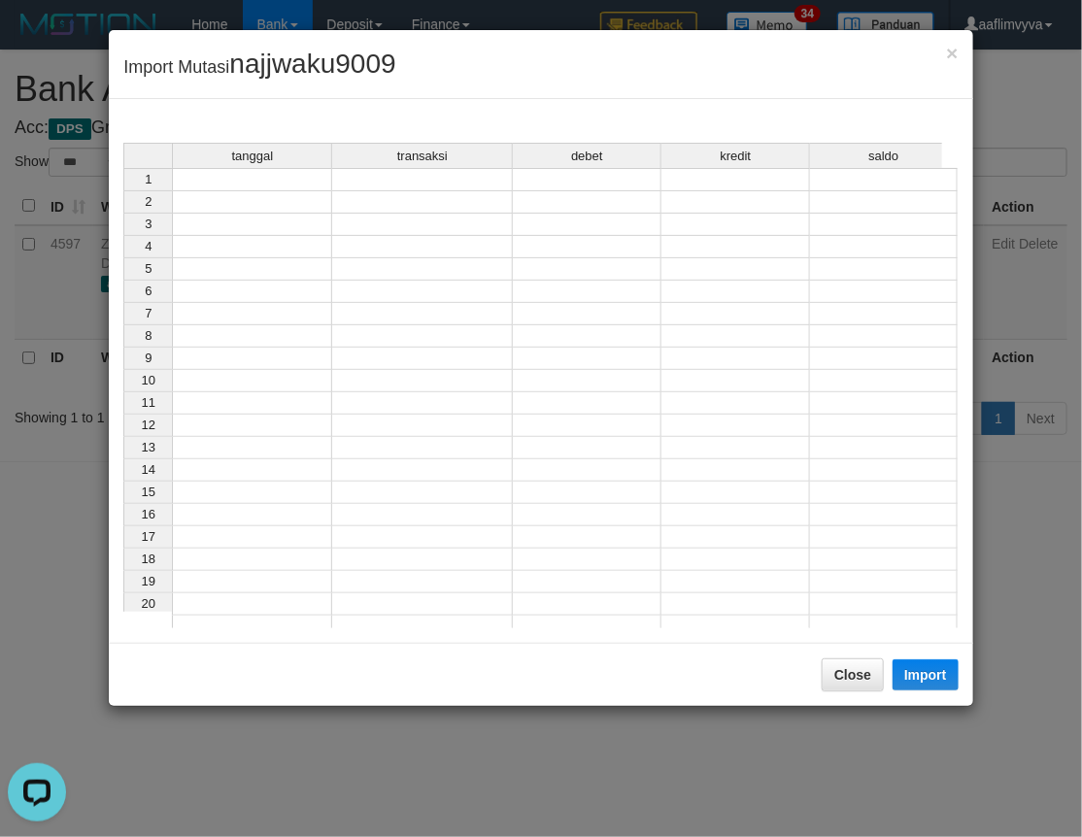
click at [288, 176] on td at bounding box center [252, 179] width 160 height 23
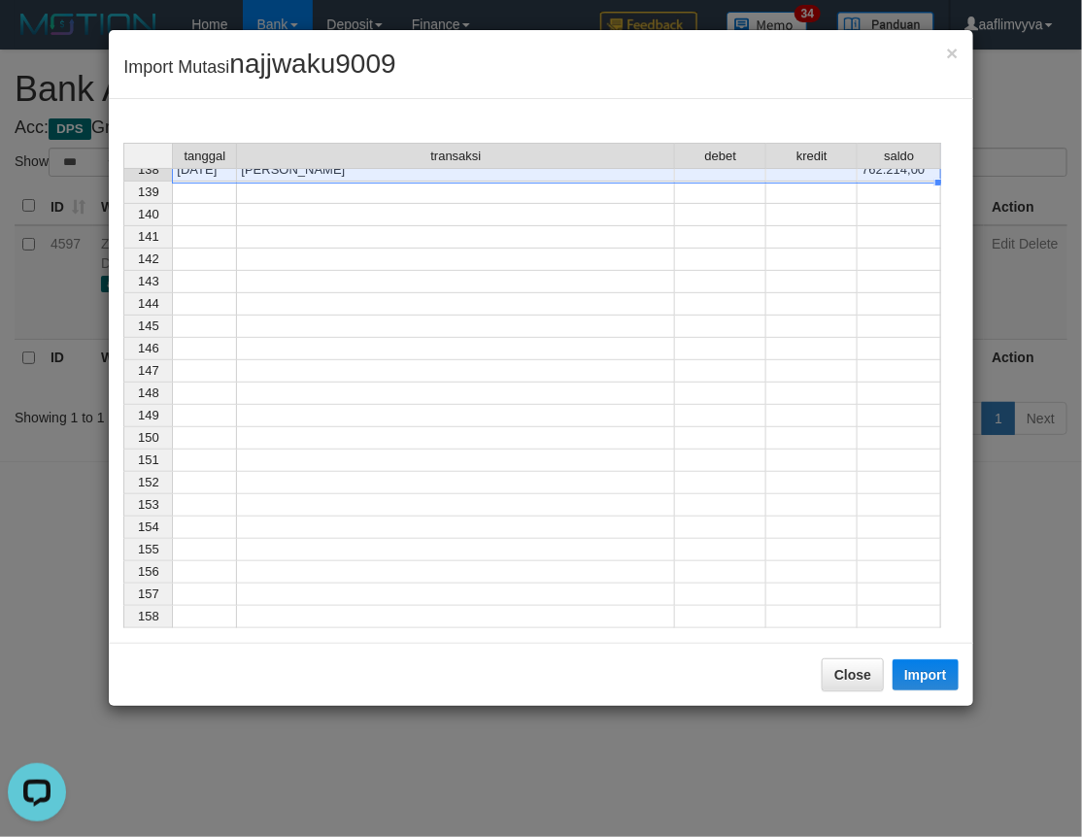
scroll to position [2674, 0]
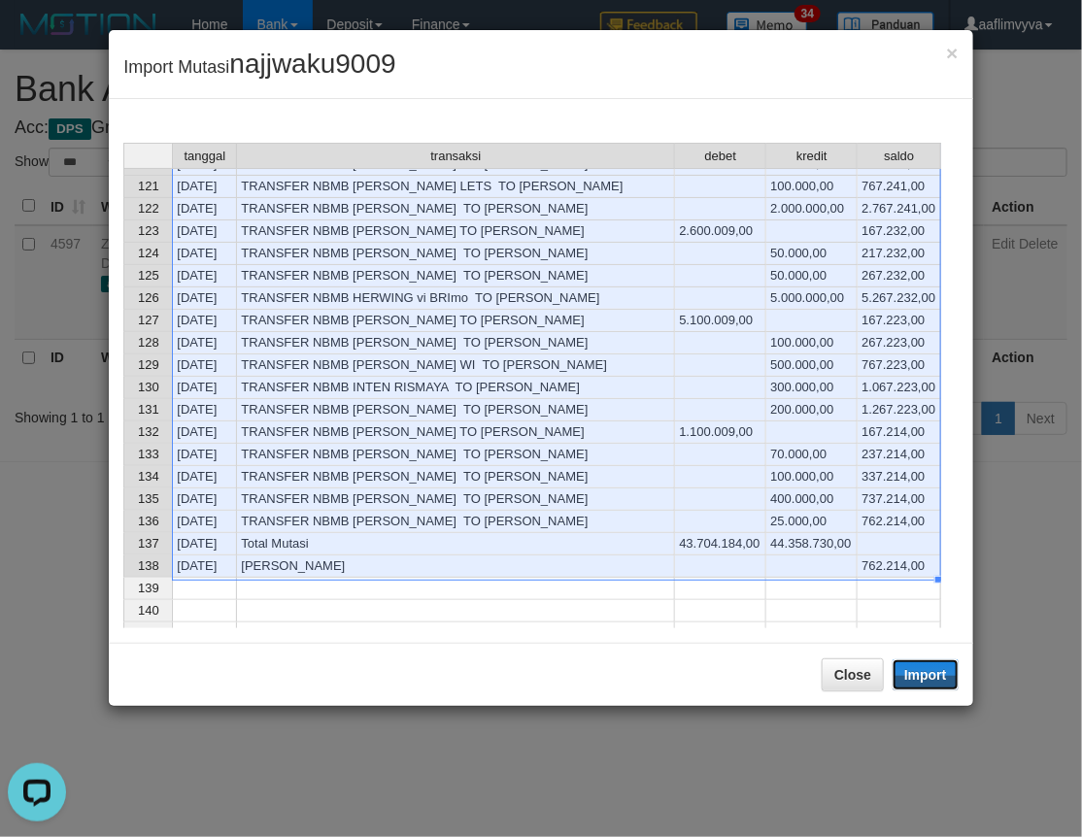
drag, startPoint x: 928, startPoint y: 683, endPoint x: 0, endPoint y: 420, distance: 964.6
click at [928, 683] on button "Import" at bounding box center [925, 674] width 66 height 31
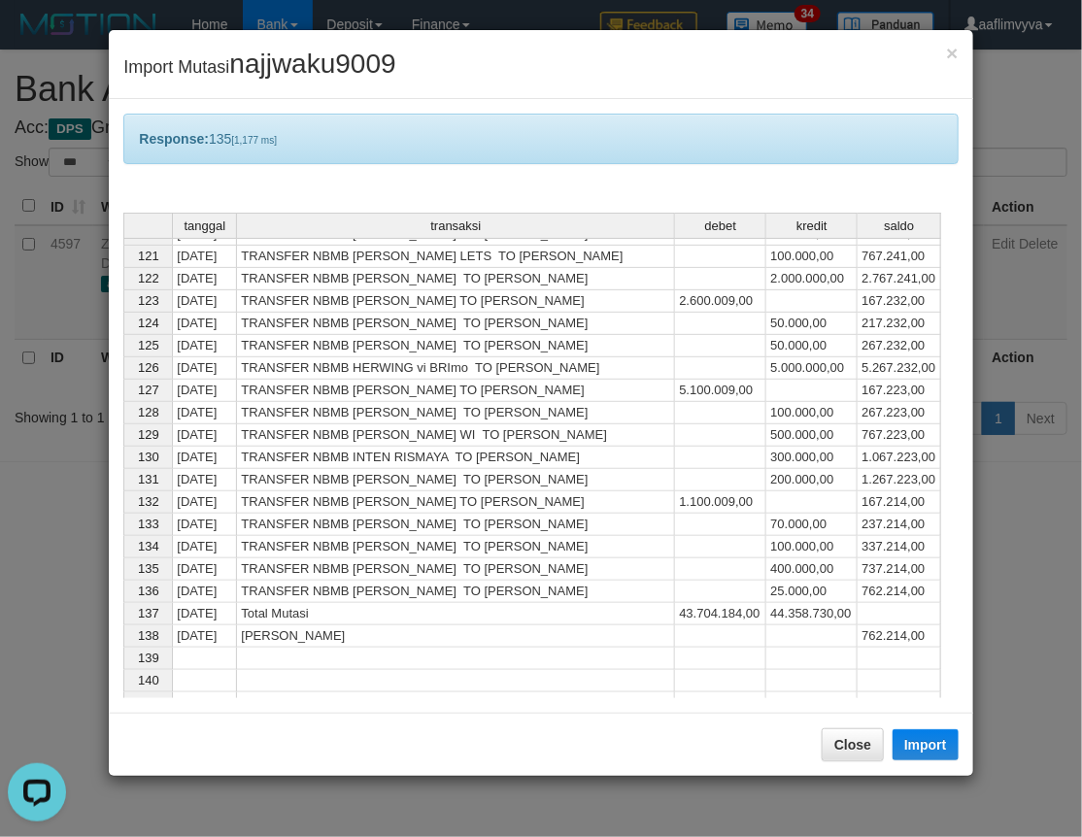
click at [386, 130] on div "Response: 135 [1,177 ms]" at bounding box center [540, 139] width 834 height 50
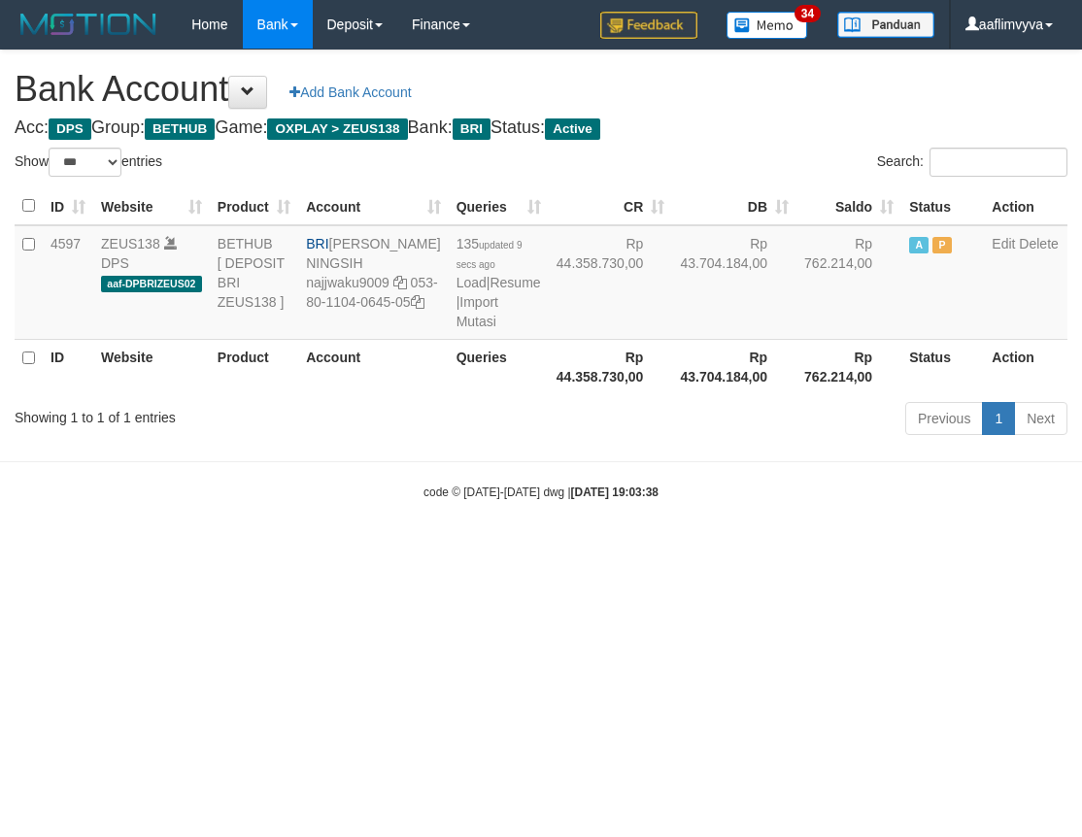
select select "***"
drag, startPoint x: 364, startPoint y: 592, endPoint x: 565, endPoint y: 361, distance: 306.3
click at [385, 550] on html "Toggle navigation Home Bank Account List Load By Website Group [OXPLAY] ZEUS138…" at bounding box center [541, 275] width 1082 height 550
click at [456, 329] on link "Import Mutasi" at bounding box center [477, 311] width 42 height 35
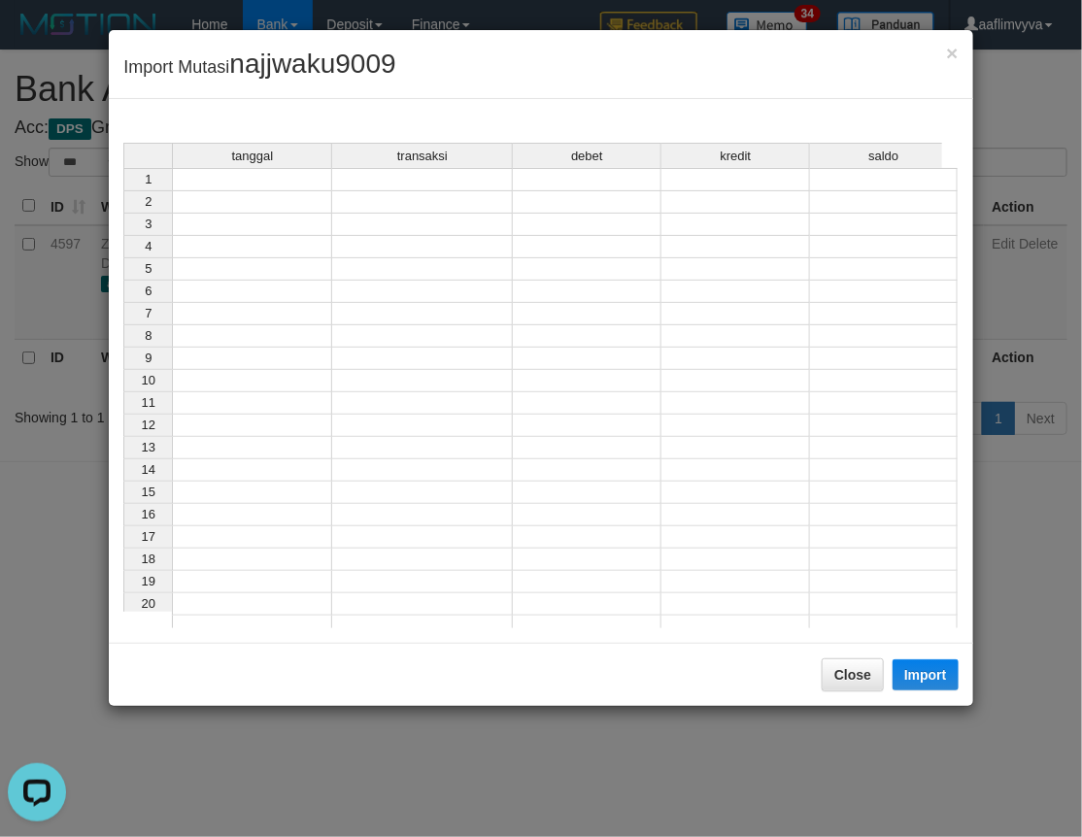
click at [238, 182] on td at bounding box center [252, 179] width 160 height 23
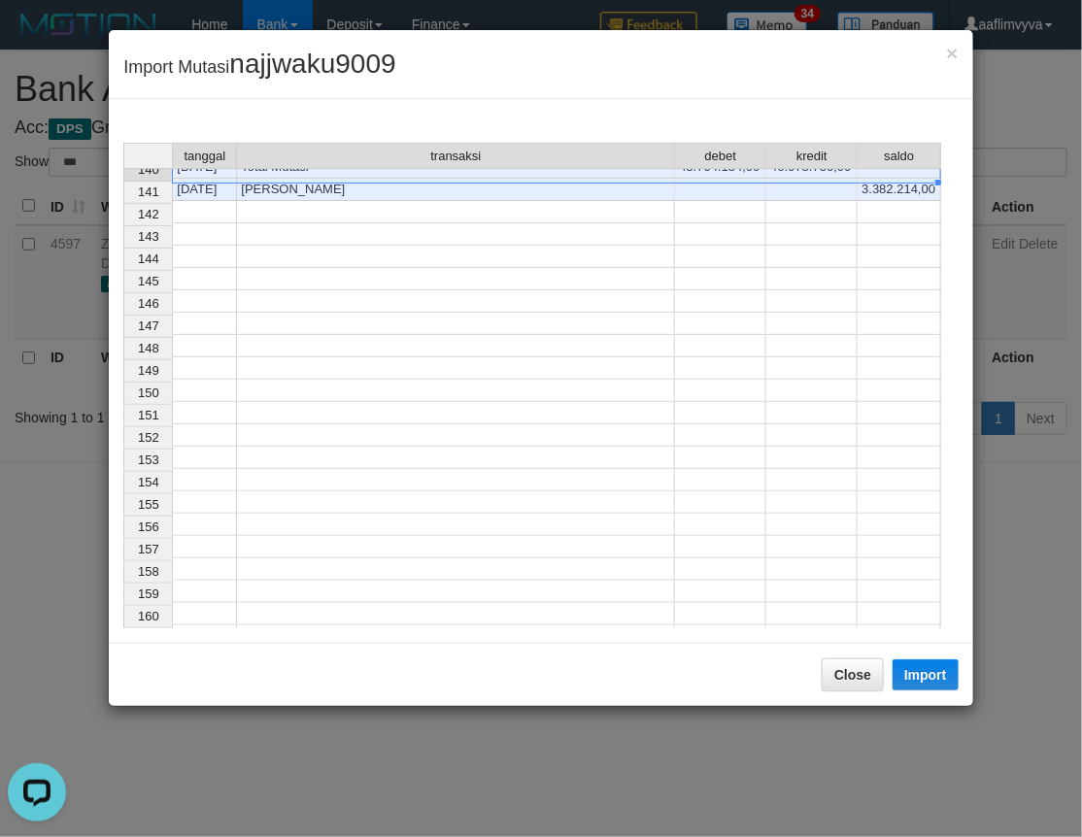
scroll to position [2720, 0]
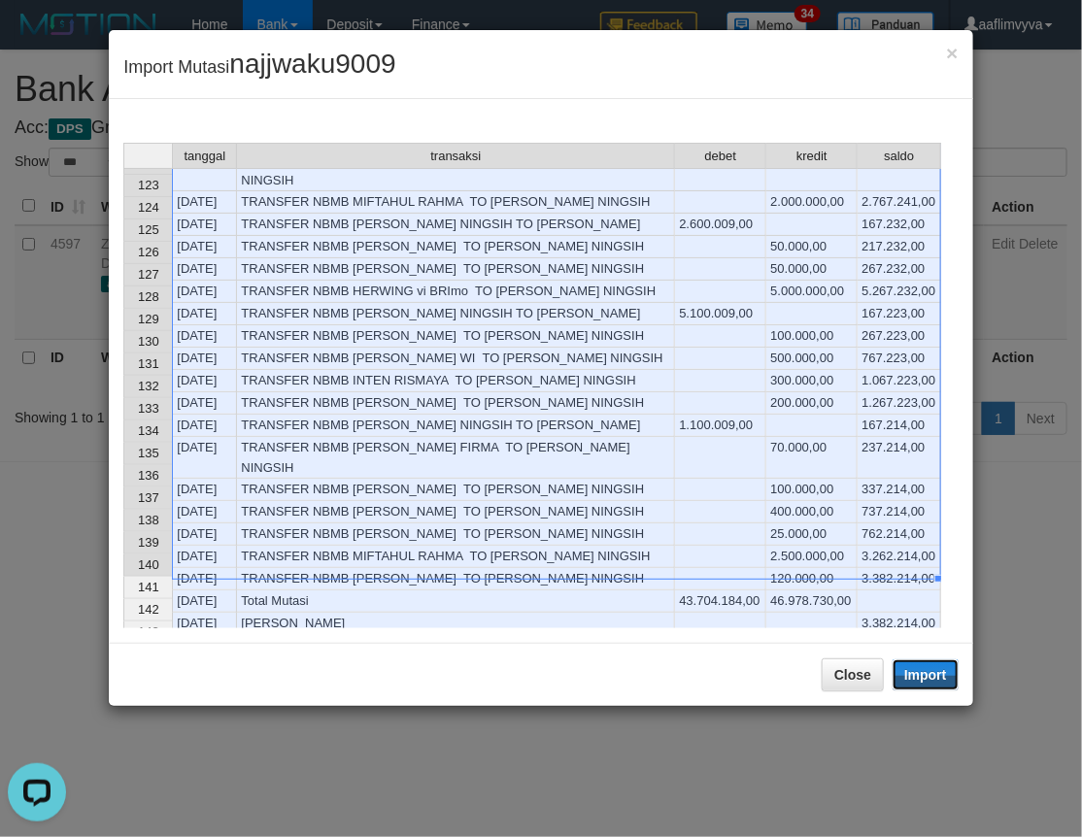
drag, startPoint x: 921, startPoint y: 673, endPoint x: 1, endPoint y: 228, distance: 1021.4
click at [921, 673] on button "Import" at bounding box center [925, 674] width 66 height 31
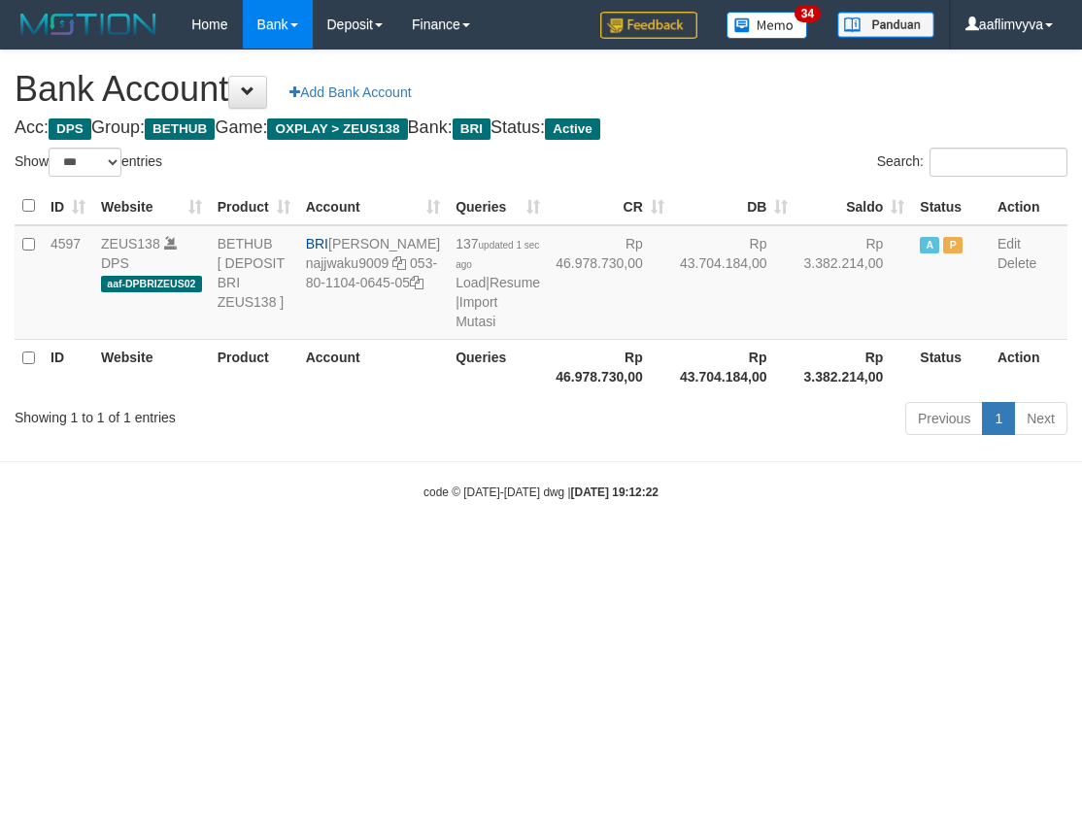
select select "***"
drag, startPoint x: 890, startPoint y: 643, endPoint x: 880, endPoint y: 635, distance: 13.2
click at [886, 550] on html "Toggle navigation Home Bank Account List Load By Website Group [OXPLAY] ZEUS138…" at bounding box center [541, 275] width 1082 height 550
click at [455, 329] on link "Import Mutasi" at bounding box center [476, 311] width 42 height 35
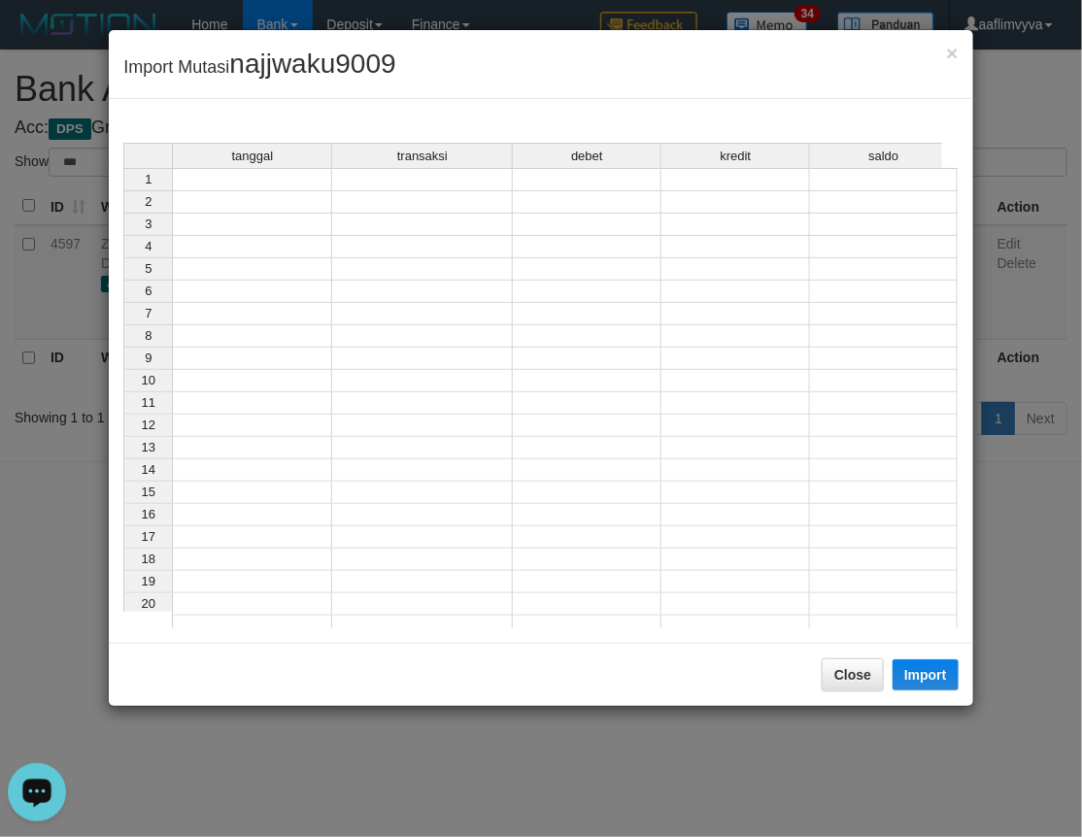
click at [302, 173] on td at bounding box center [252, 179] width 160 height 23
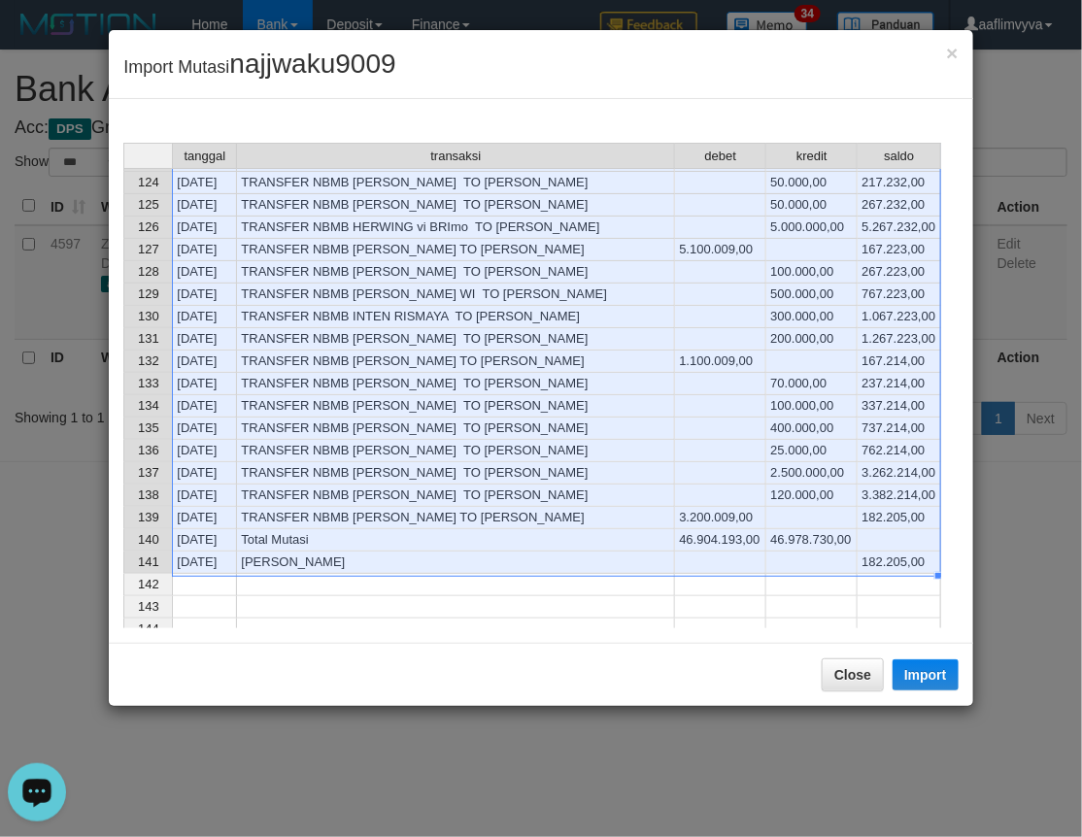
scroll to position [2742, 0]
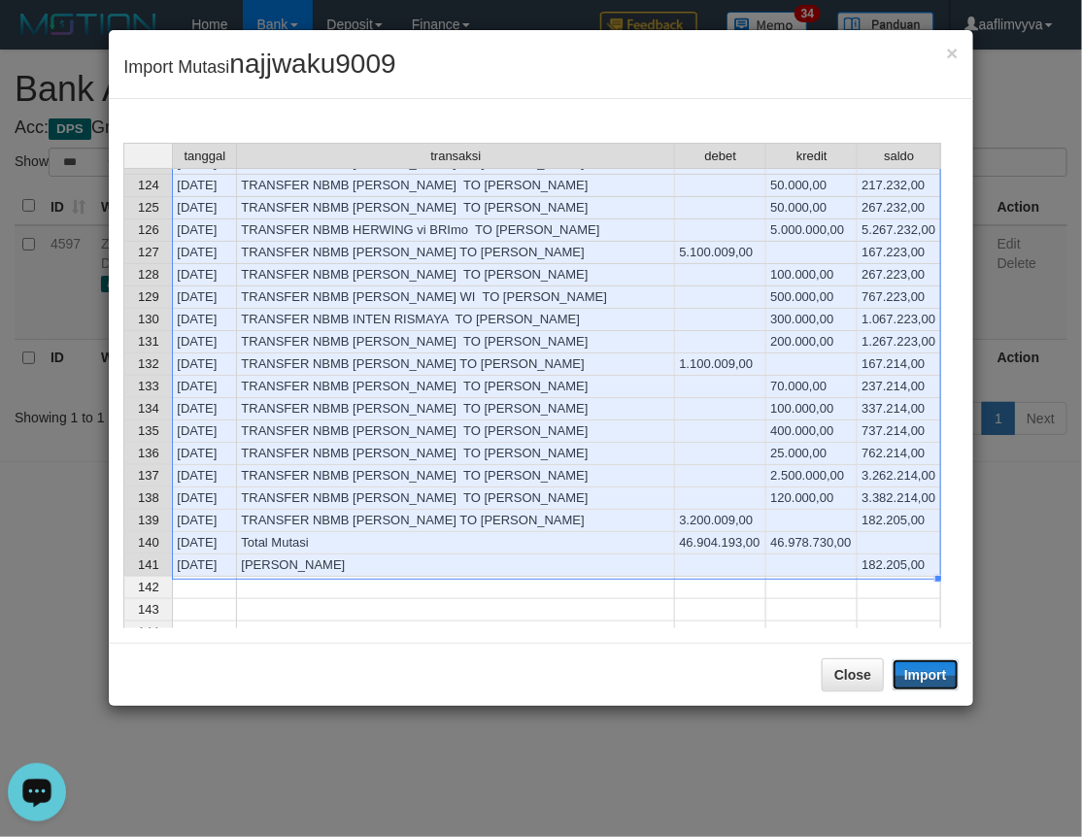
drag, startPoint x: 918, startPoint y: 671, endPoint x: 1, endPoint y: 346, distance: 972.6
click at [919, 671] on button "Import" at bounding box center [925, 674] width 66 height 31
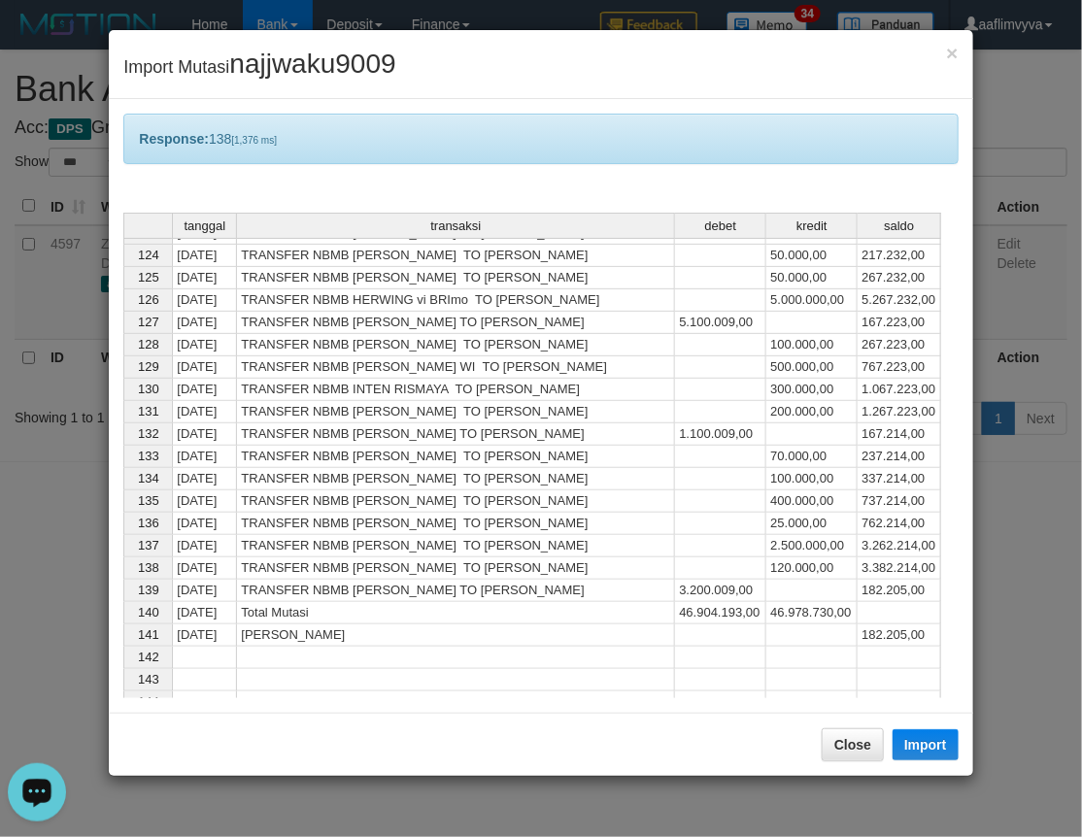
click at [452, 94] on div "× Import Mutasi najjwaku9009" at bounding box center [540, 64] width 863 height 69
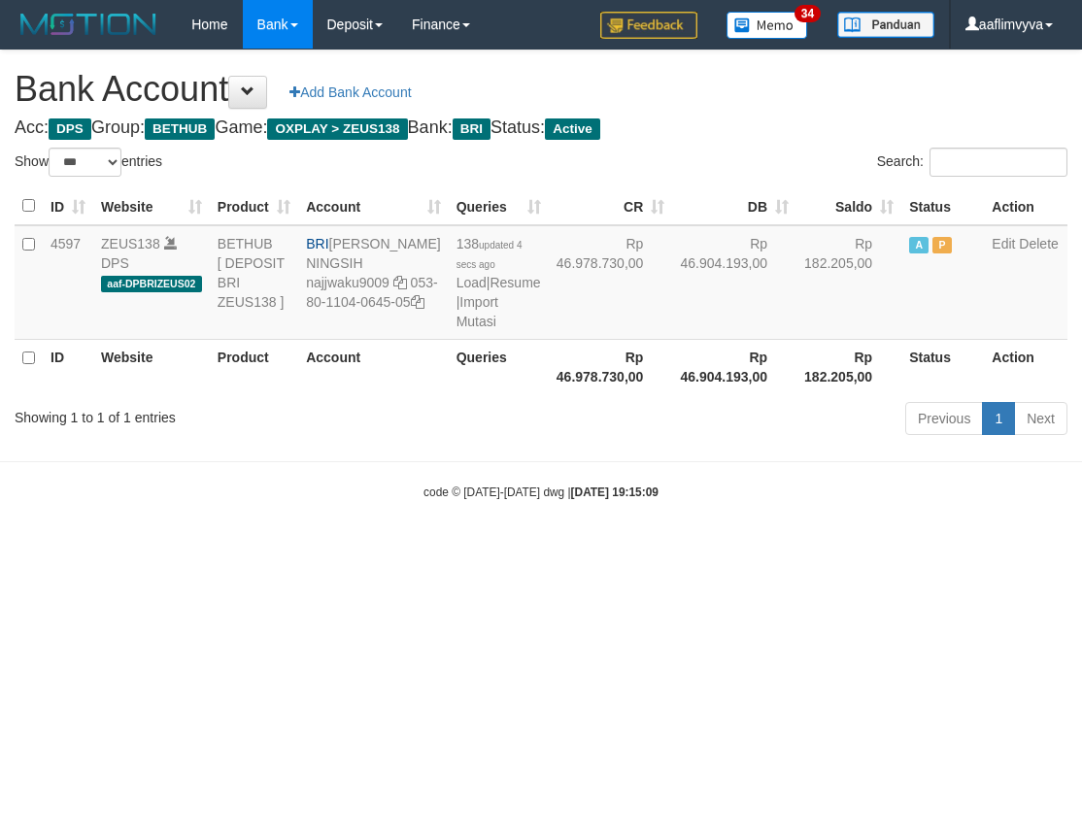
select select "***"
drag, startPoint x: 833, startPoint y: 801, endPoint x: 423, endPoint y: 324, distance: 628.7
click at [841, 550] on html "Toggle navigation Home Bank Account List Load By Website Group [OXPLAY] ZEUS138…" at bounding box center [541, 275] width 1082 height 550
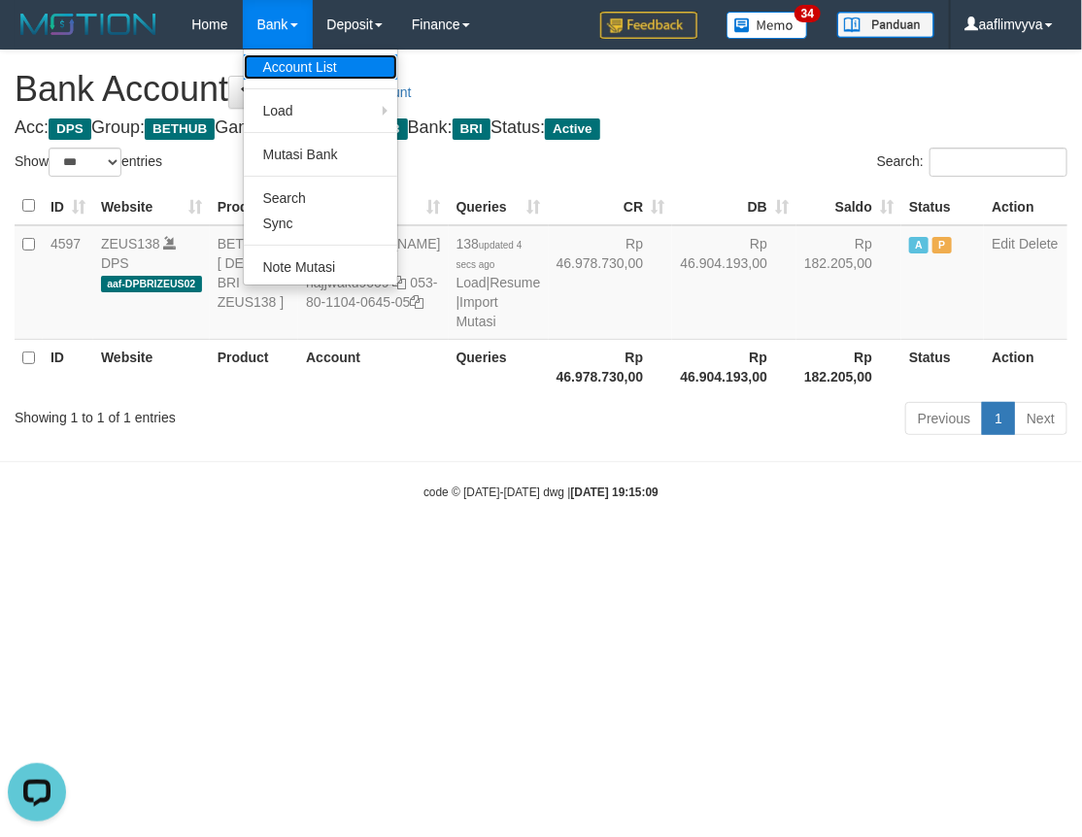
click at [303, 72] on link "Account List" at bounding box center [320, 66] width 153 height 25
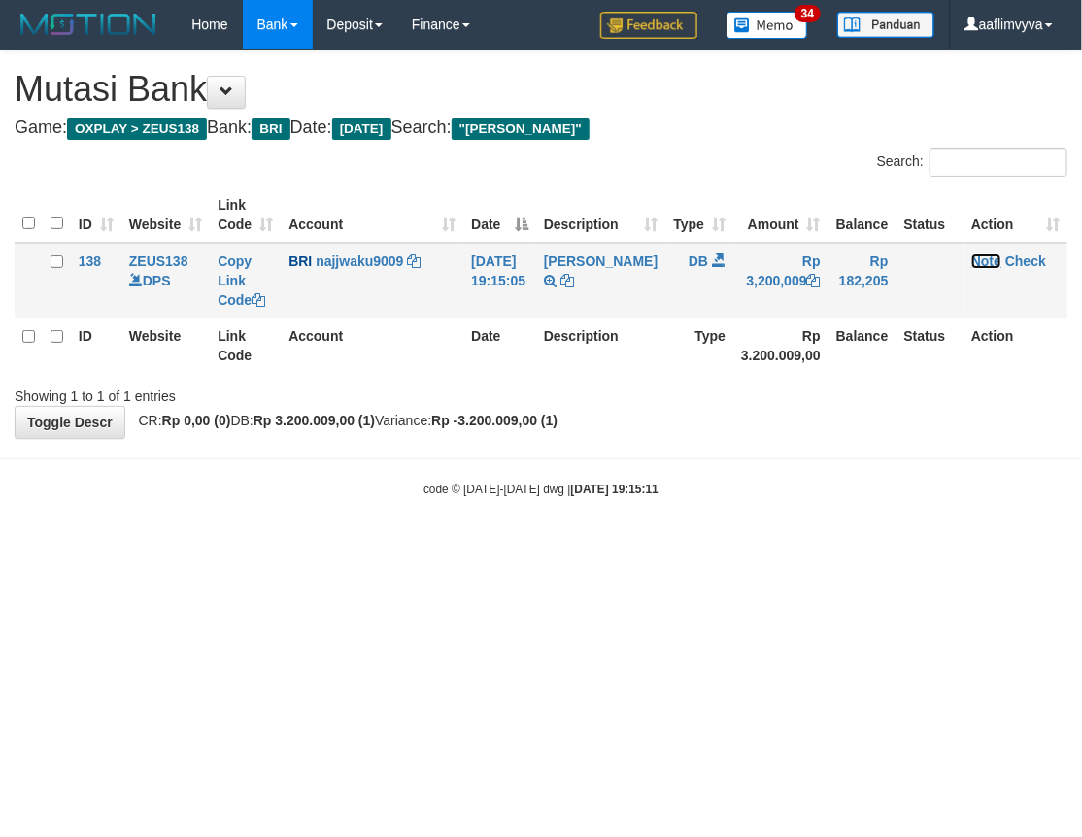
click at [990, 259] on link "Note" at bounding box center [986, 261] width 30 height 16
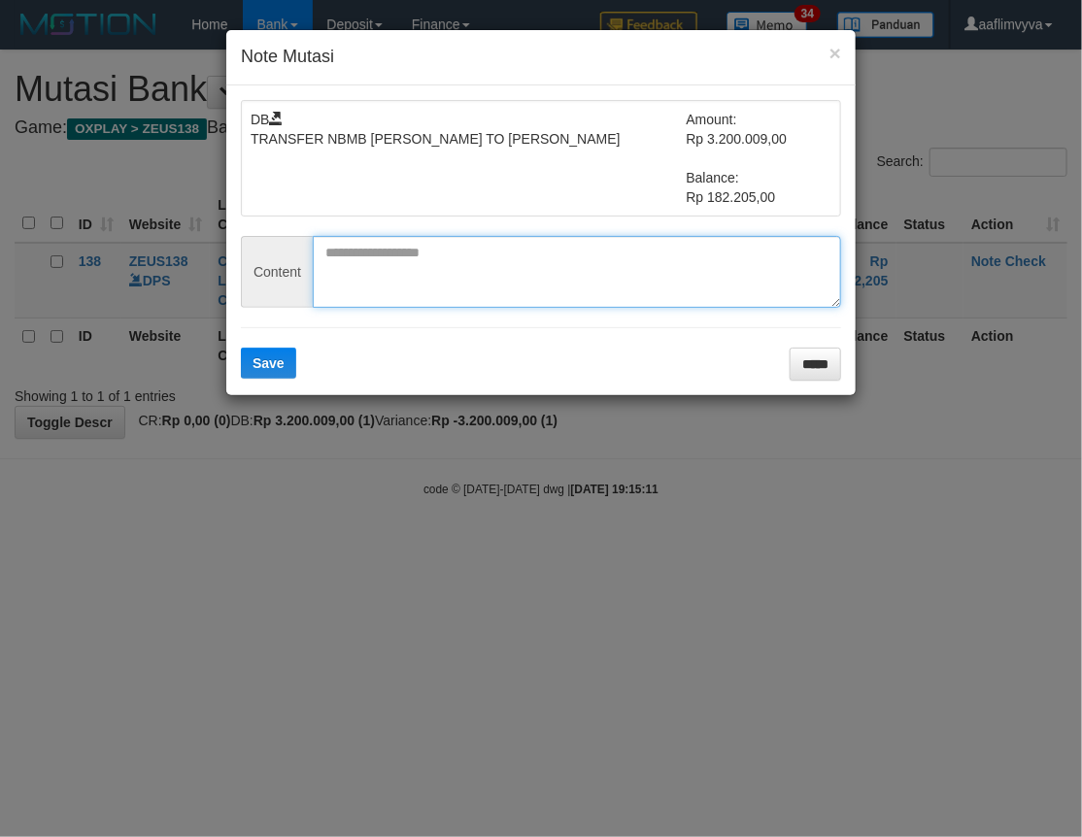
click at [575, 291] on textarea at bounding box center [577, 272] width 528 height 72
paste textarea "********"
type textarea "********"
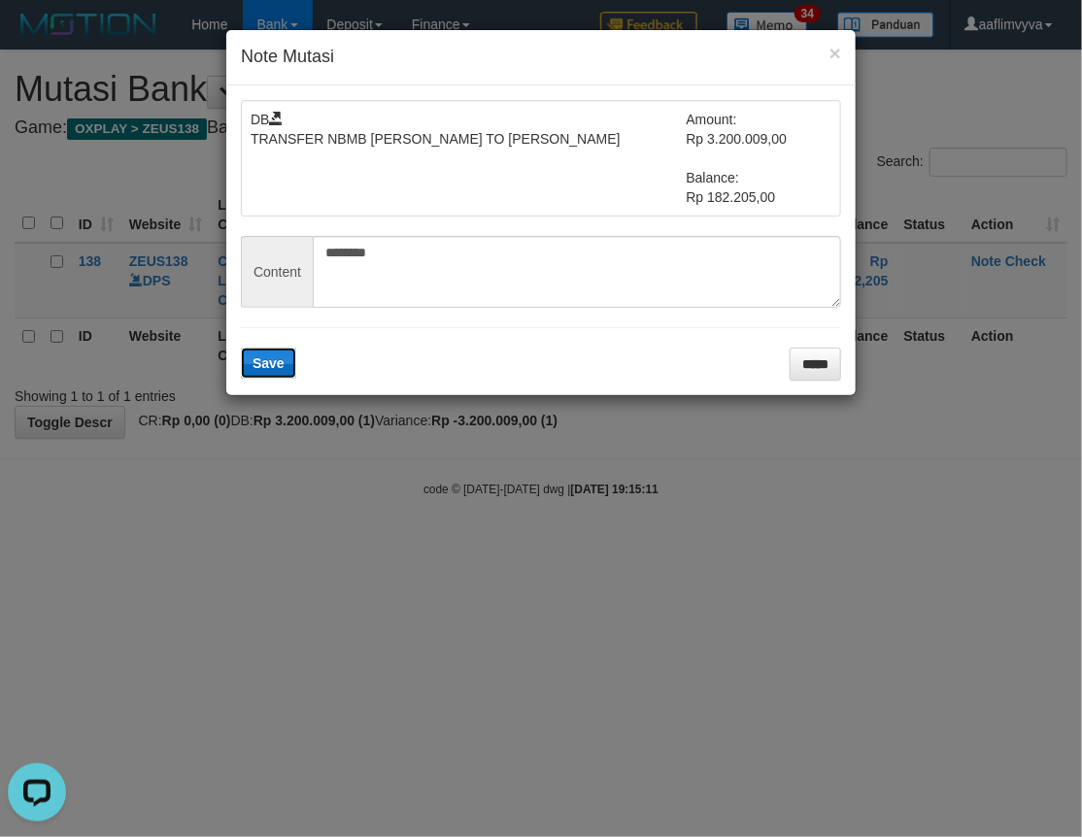
click at [285, 350] on button "Save" at bounding box center [268, 363] width 55 height 31
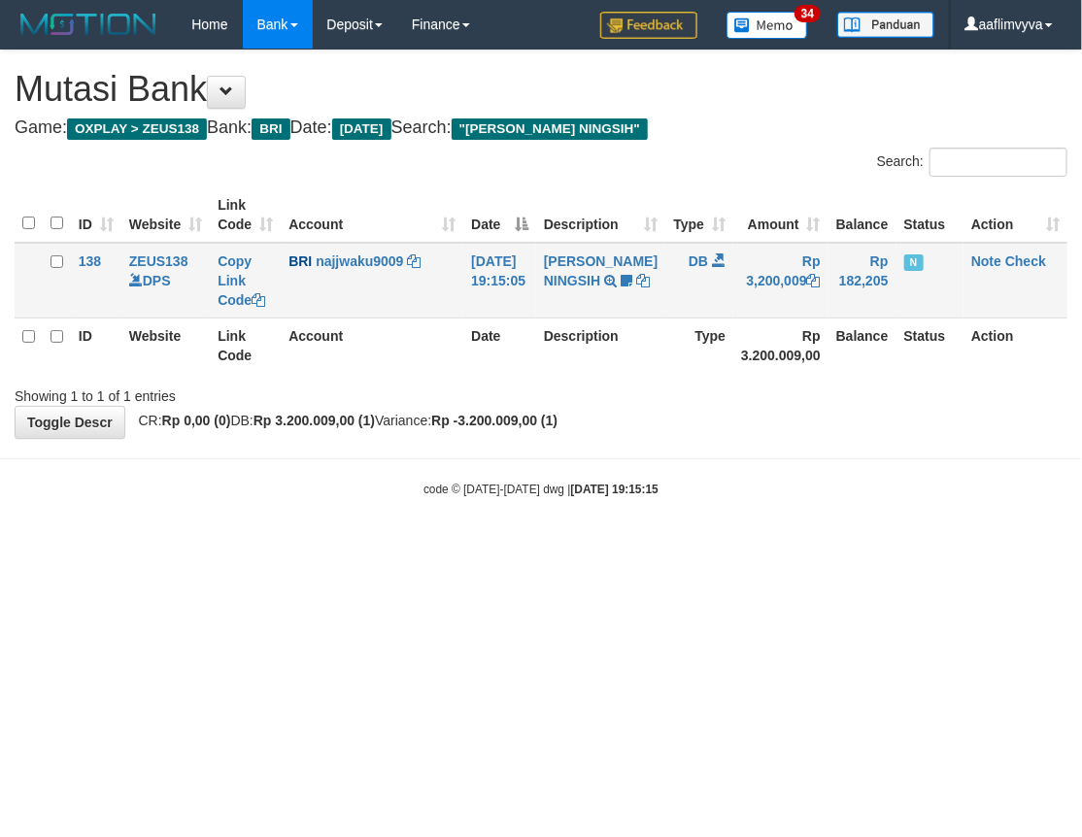
click at [1029, 250] on td "Note Check" at bounding box center [1015, 281] width 104 height 76
click at [1025, 253] on link "Check" at bounding box center [1025, 261] width 41 height 16
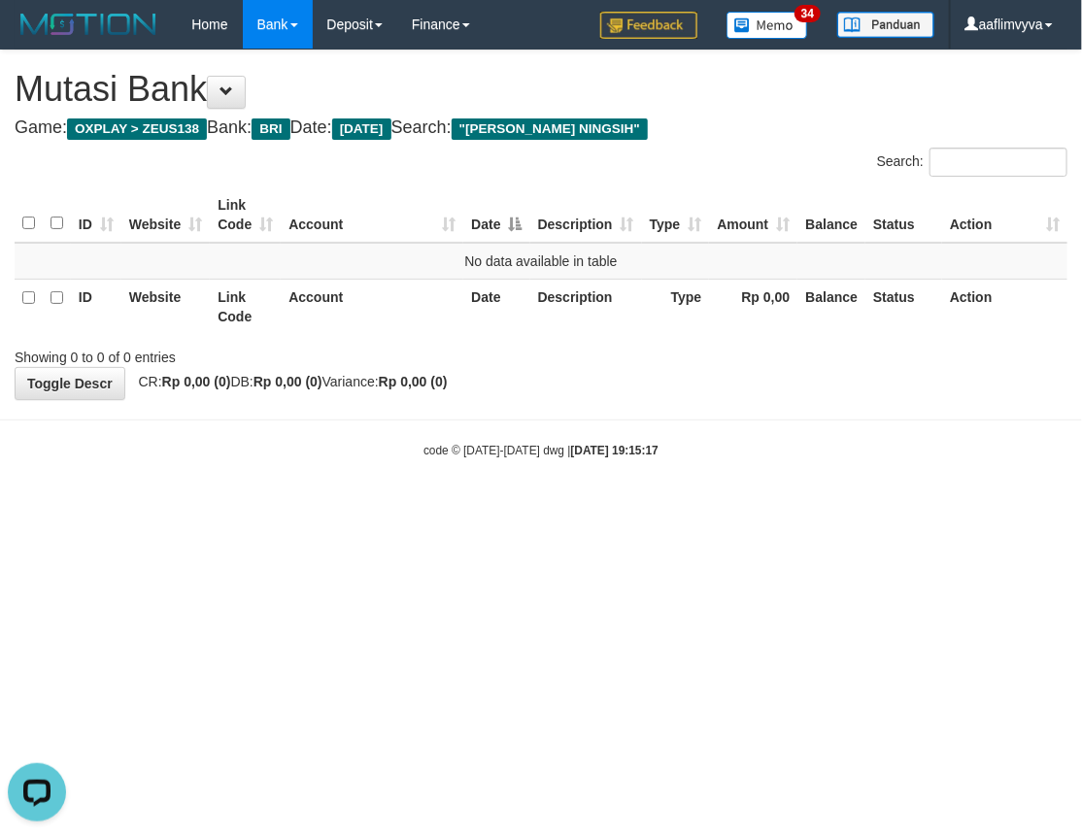
click at [489, 508] on html "Toggle navigation Home Bank Account List Load By Website Group [OXPLAY] ZEUS138…" at bounding box center [541, 254] width 1082 height 508
drag, startPoint x: 359, startPoint y: 667, endPoint x: 366, endPoint y: 128, distance: 539.0
click at [363, 508] on html "Toggle navigation Home Bank Account List Load By Website Group [OXPLAY] ZEUS138…" at bounding box center [541, 254] width 1082 height 508
drag, startPoint x: 318, startPoint y: 508, endPoint x: 236, endPoint y: 2, distance: 512.6
click at [320, 505] on html "Toggle navigation Home Bank Account List Load By Website Group [OXPLAY] ZEUS138…" at bounding box center [541, 254] width 1082 height 508
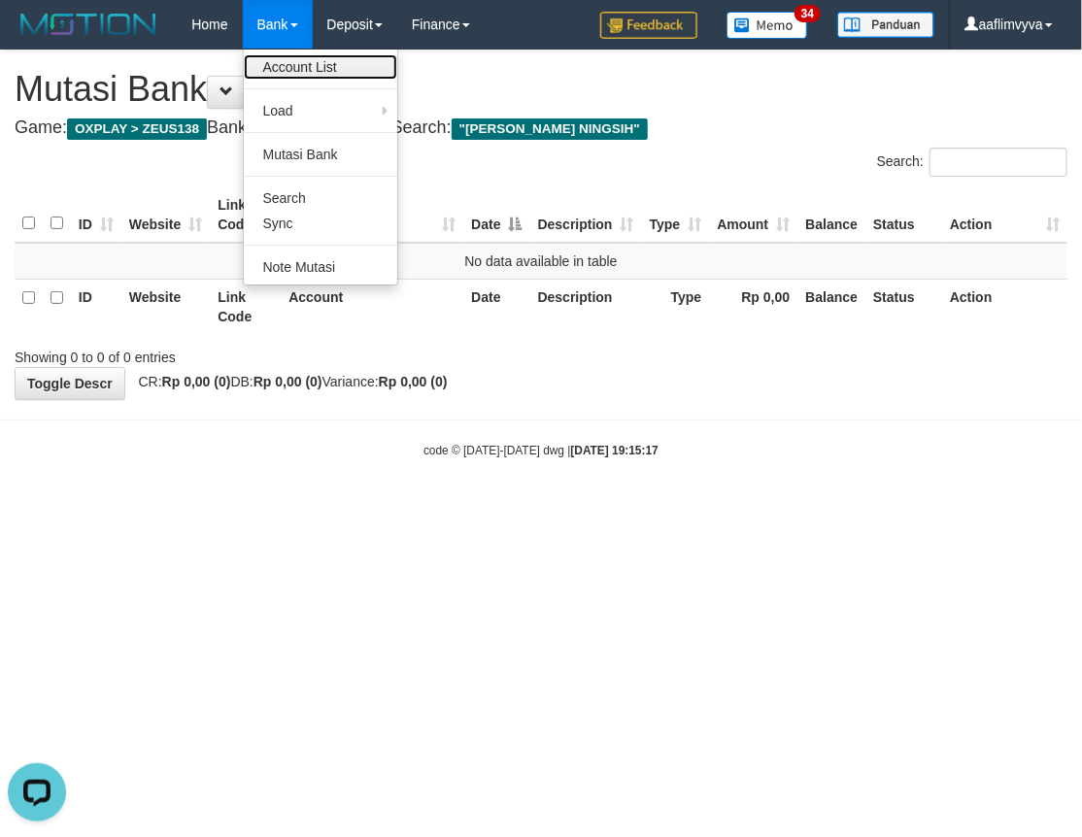
click at [289, 63] on link "Account List" at bounding box center [320, 66] width 153 height 25
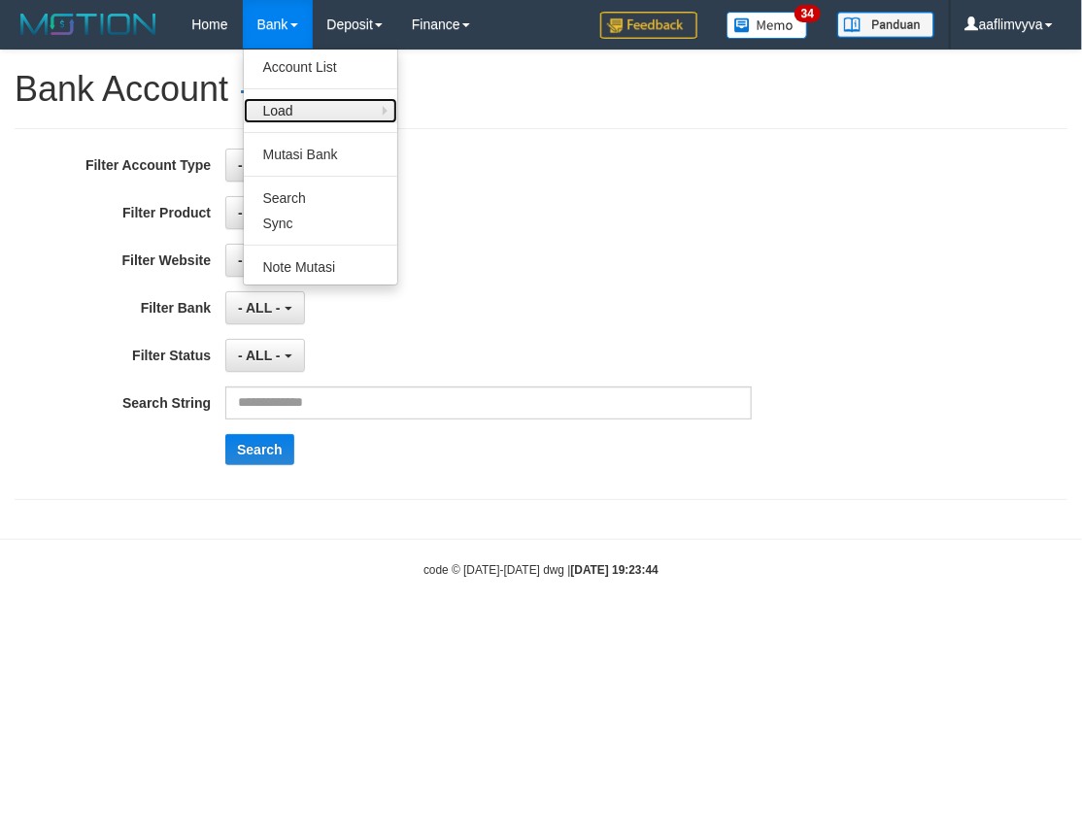
click at [318, 113] on link "Load" at bounding box center [320, 110] width 153 height 25
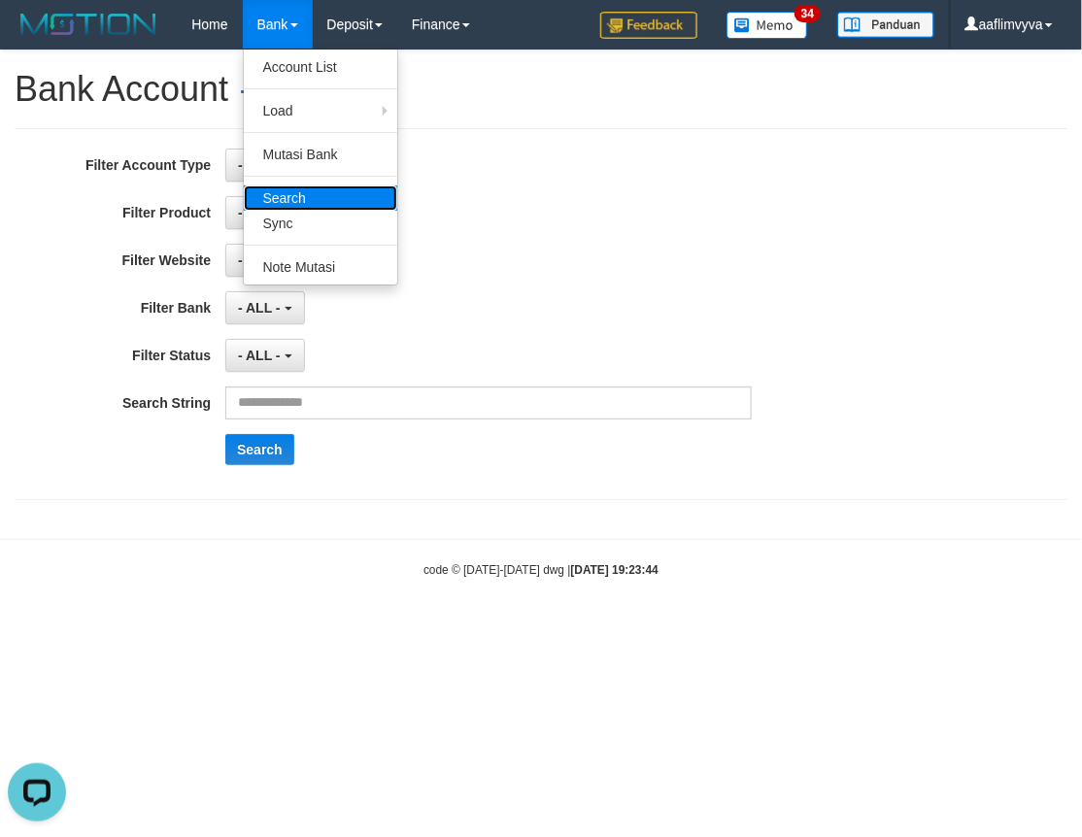
click at [317, 186] on link "Search" at bounding box center [320, 197] width 153 height 25
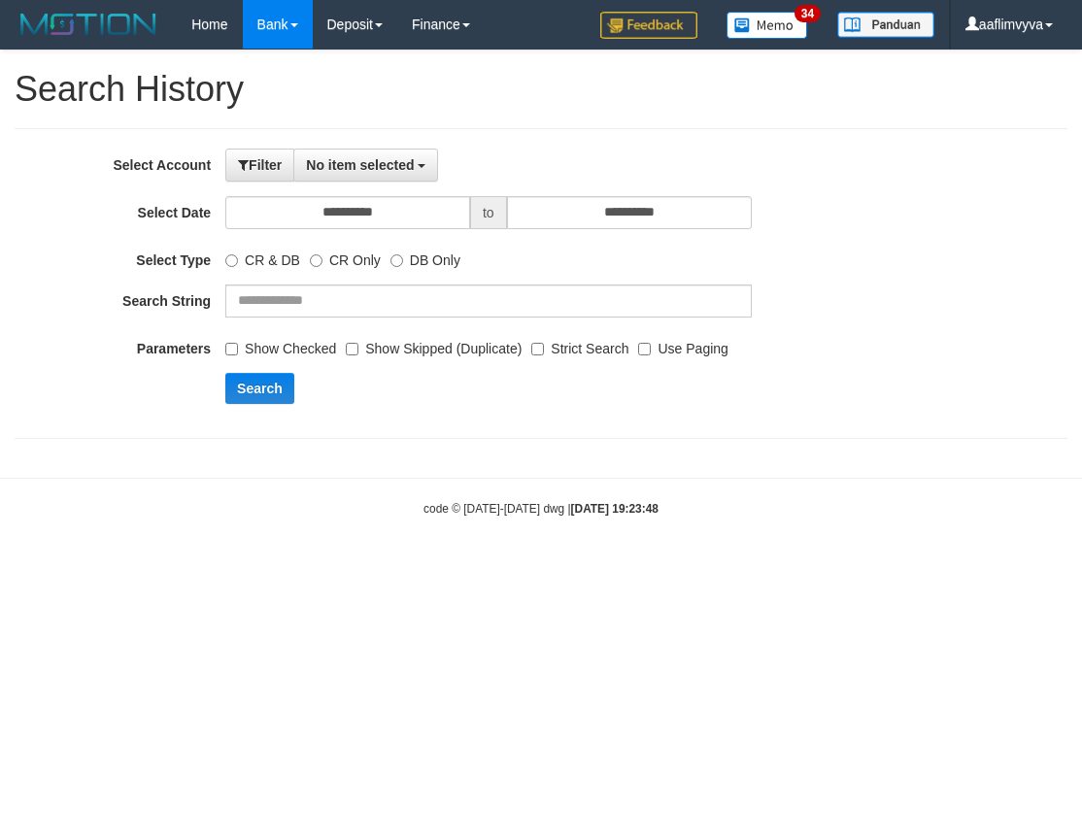
select select
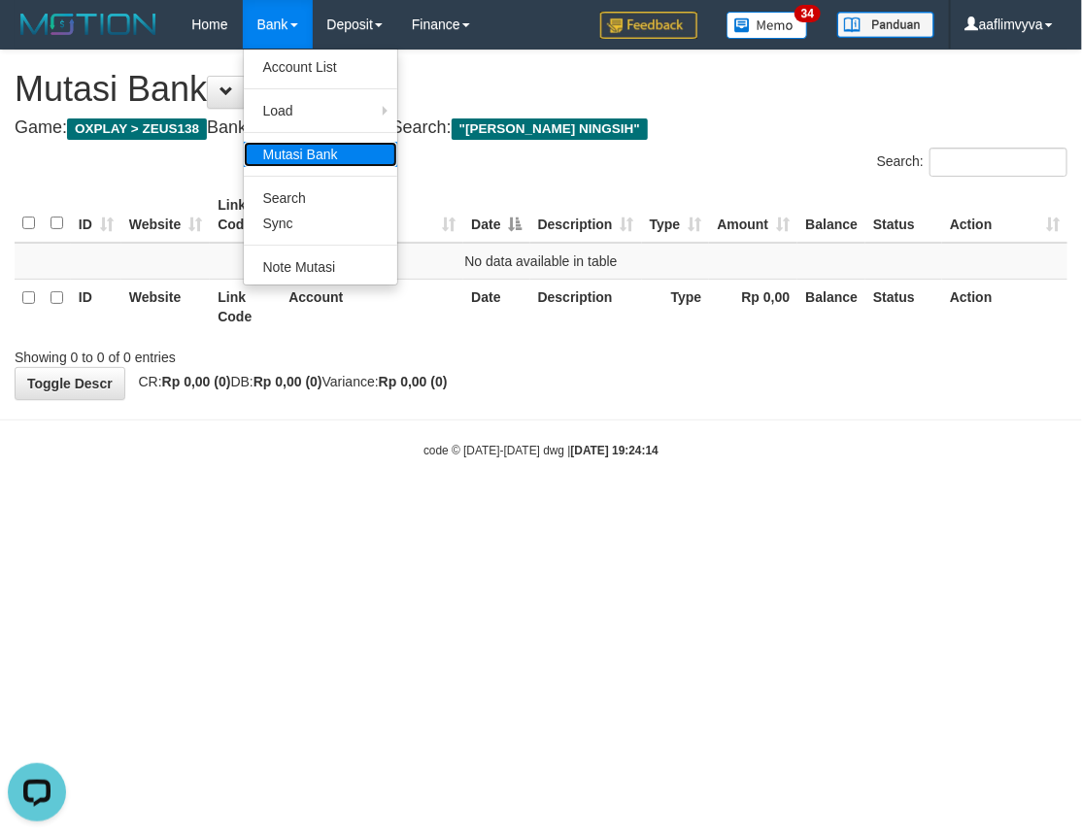
click at [325, 150] on link "Mutasi Bank" at bounding box center [320, 154] width 153 height 25
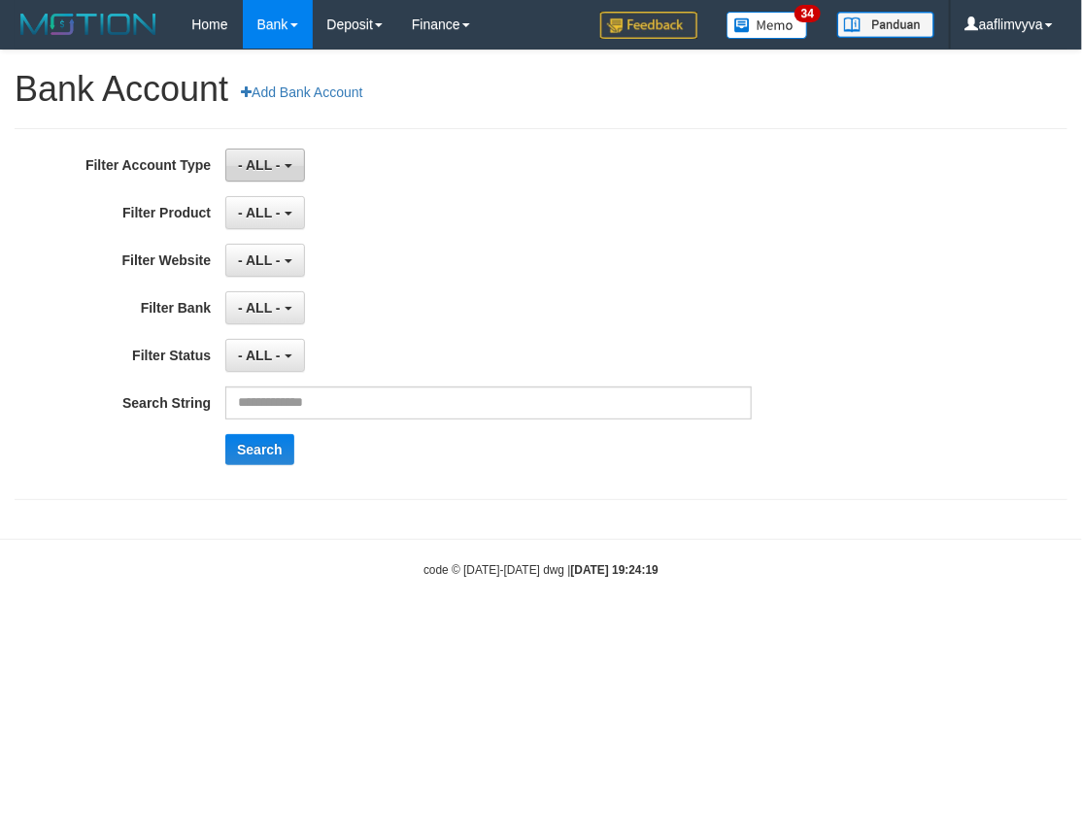
click at [272, 171] on span "- ALL -" at bounding box center [259, 165] width 43 height 16
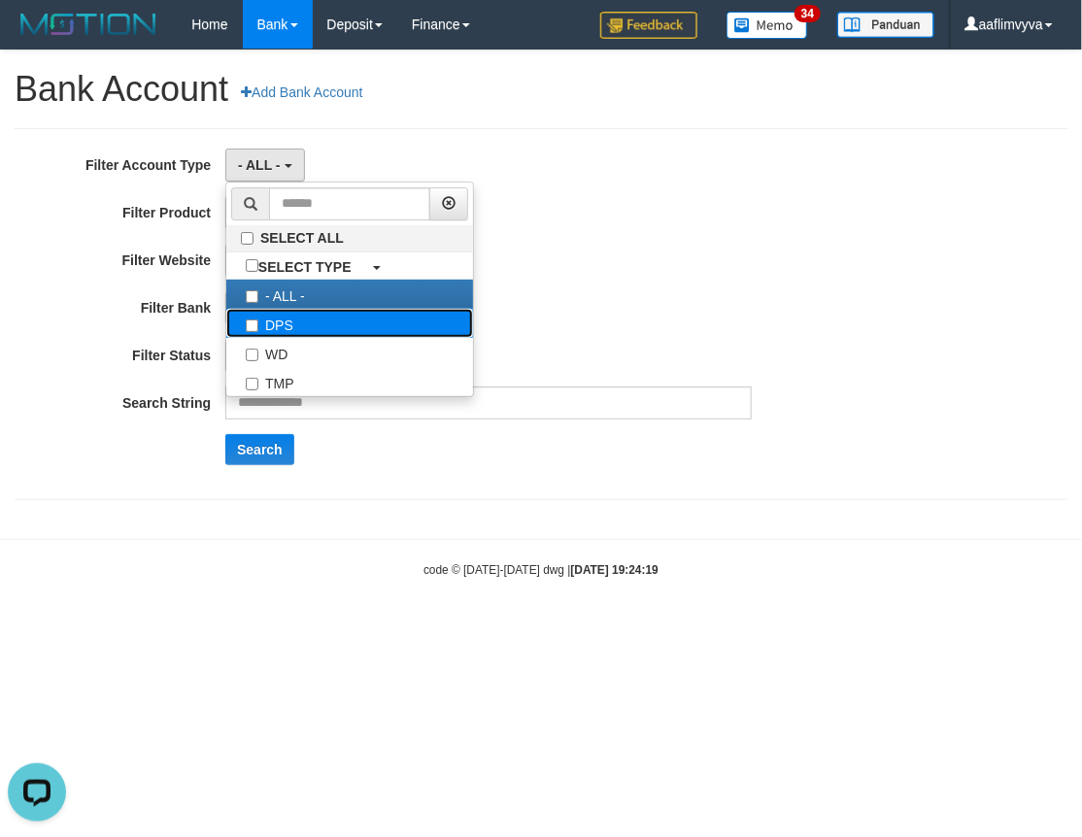
click at [332, 321] on label "DPS" at bounding box center [349, 323] width 247 height 29
select select "***"
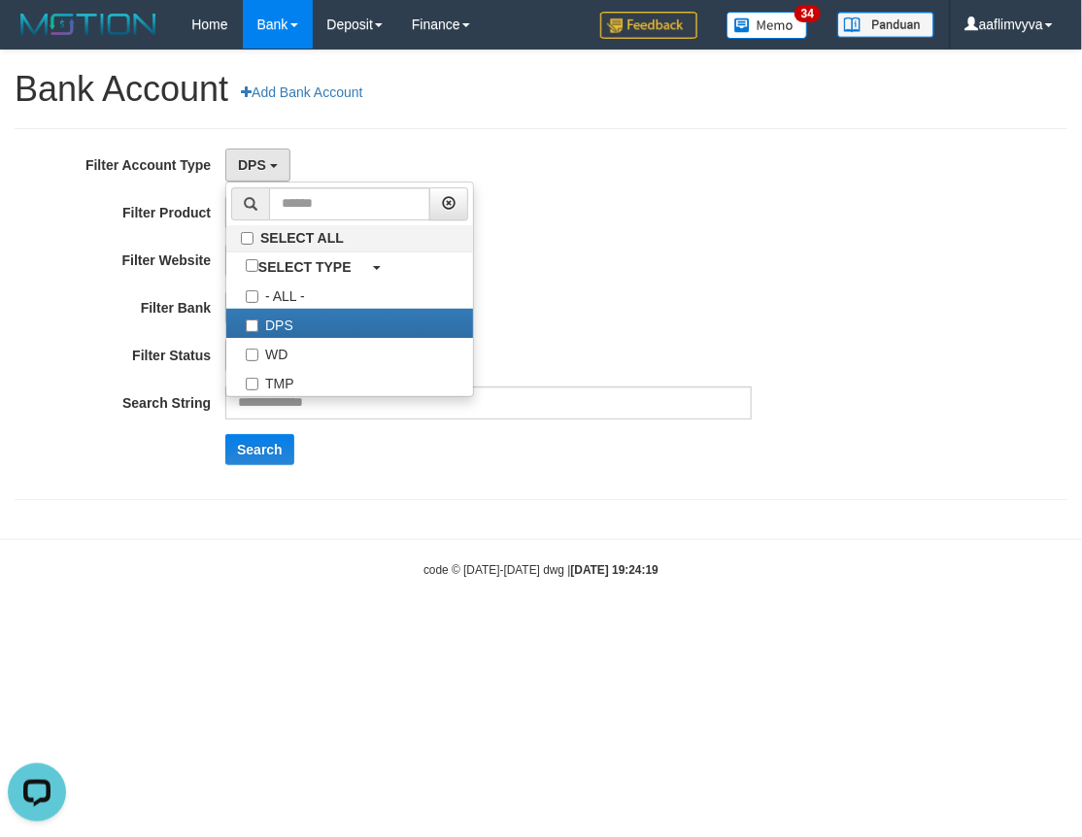
scroll to position [17, 0]
drag, startPoint x: 604, startPoint y: 285, endPoint x: 486, endPoint y: 265, distance: 120.0
click at [597, 289] on div "**********" at bounding box center [450, 314] width 901 height 331
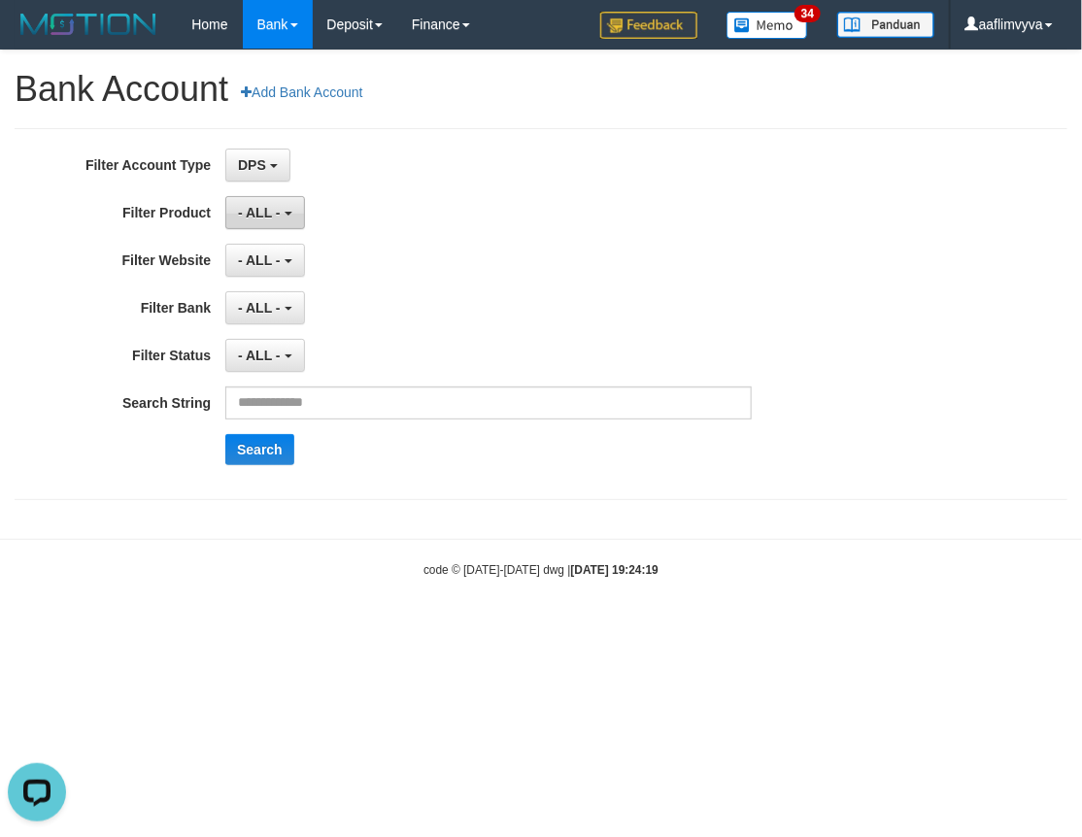
click at [272, 215] on span "- ALL -" at bounding box center [259, 213] width 43 height 16
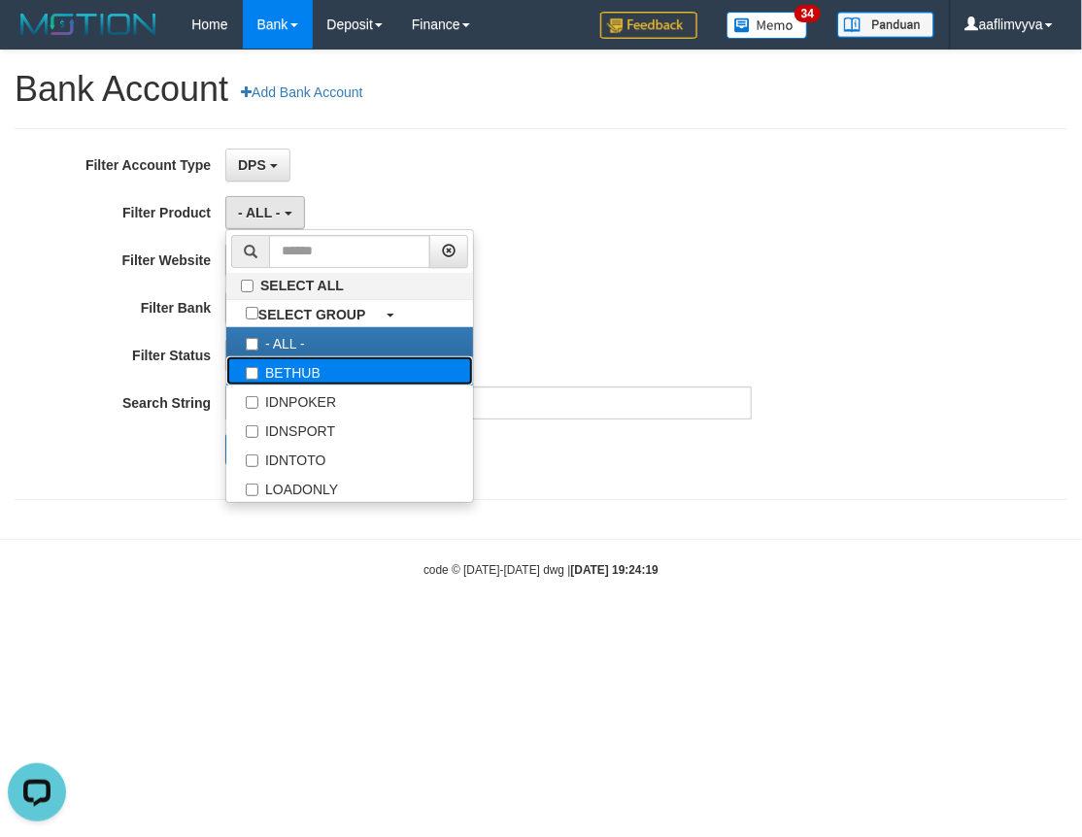
click at [314, 363] on label "BETHUB" at bounding box center [349, 370] width 247 height 29
select select "*"
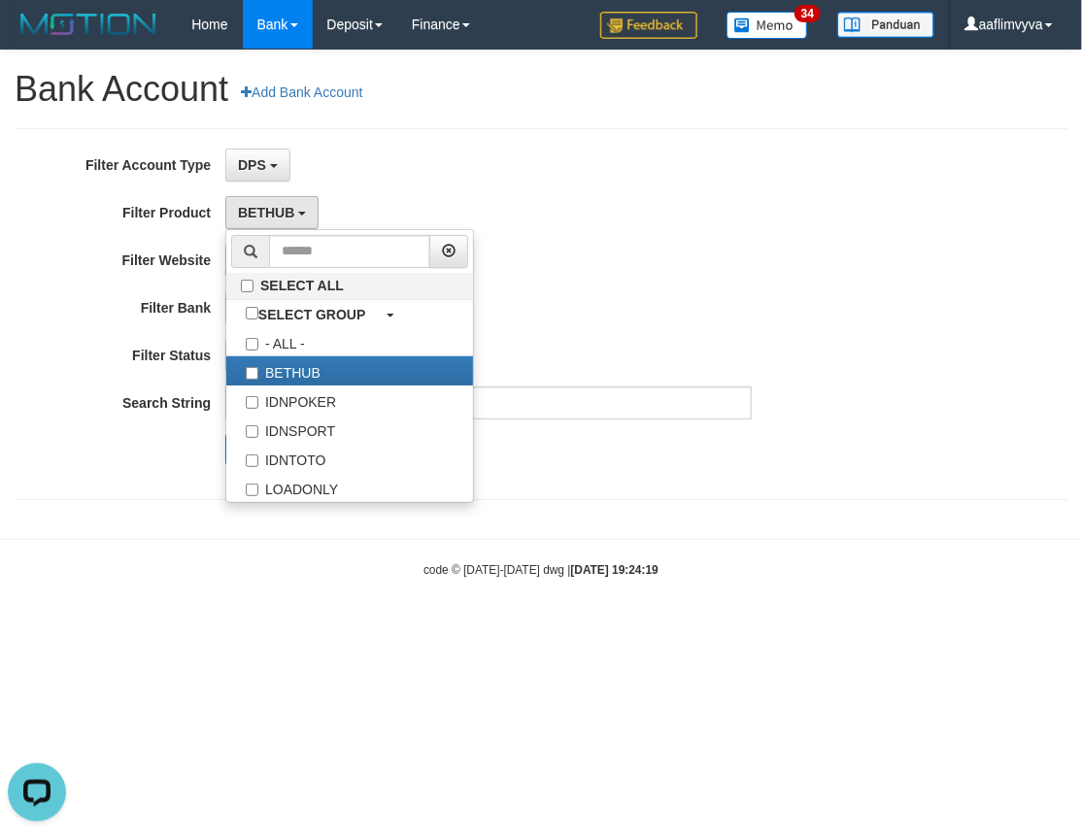
drag, startPoint x: 633, startPoint y: 308, endPoint x: 622, endPoint y: 313, distance: 11.7
click at [628, 312] on div "- ALL - SELECT ALL SELECT BANK - ALL - BCA MANDIRI MANDIRIONLINE BRI BNI BTN MA…" at bounding box center [488, 307] width 526 height 33
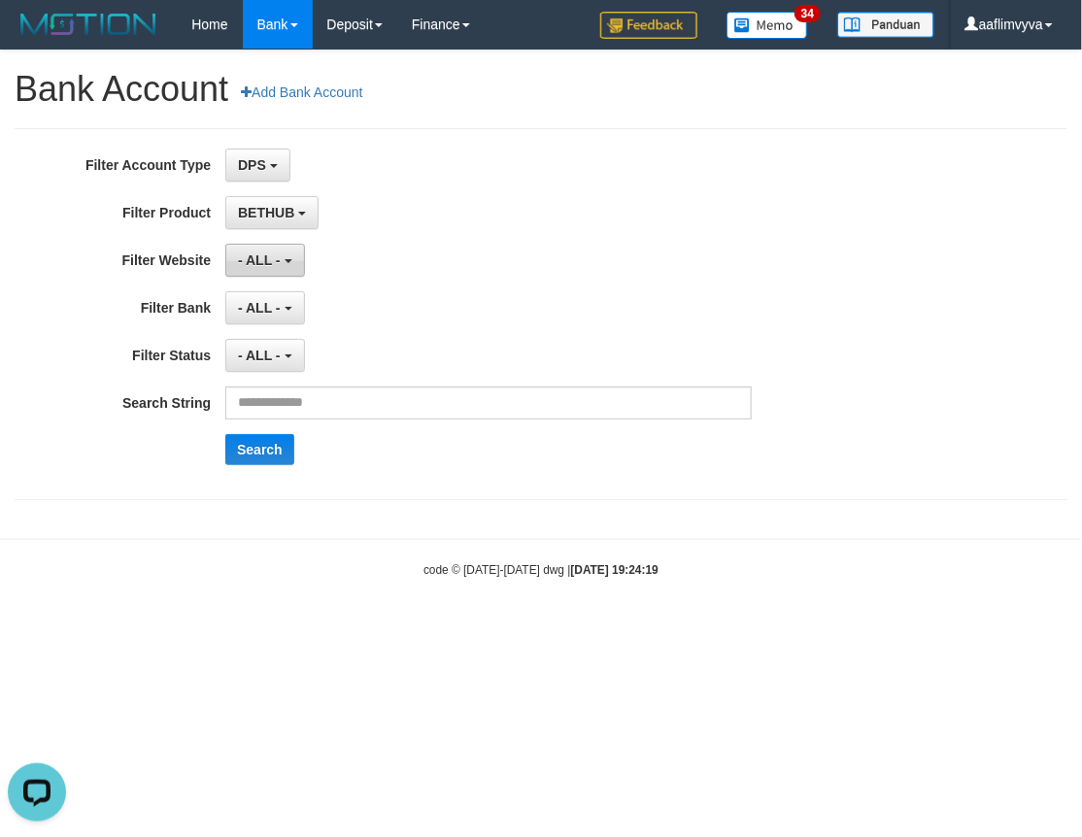
click at [269, 262] on span "- ALL -" at bounding box center [259, 260] width 43 height 16
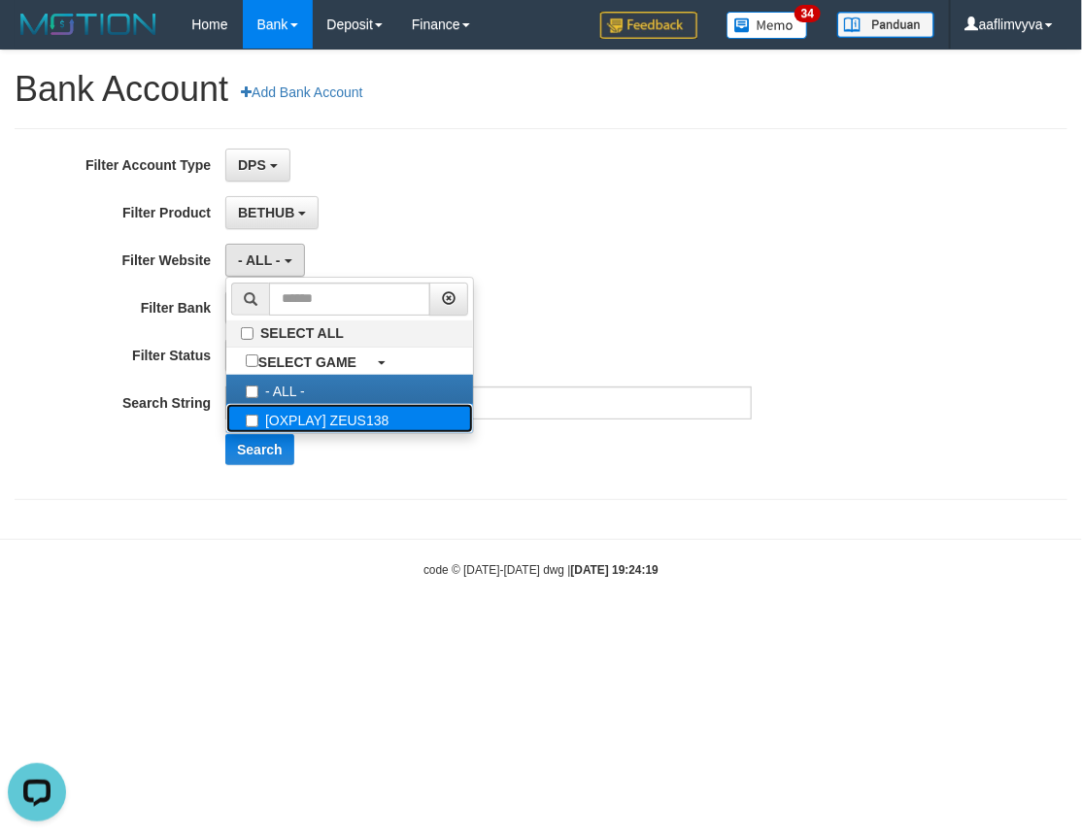
click at [312, 418] on label "[OXPLAY] ZEUS138" at bounding box center [349, 418] width 247 height 29
select select "***"
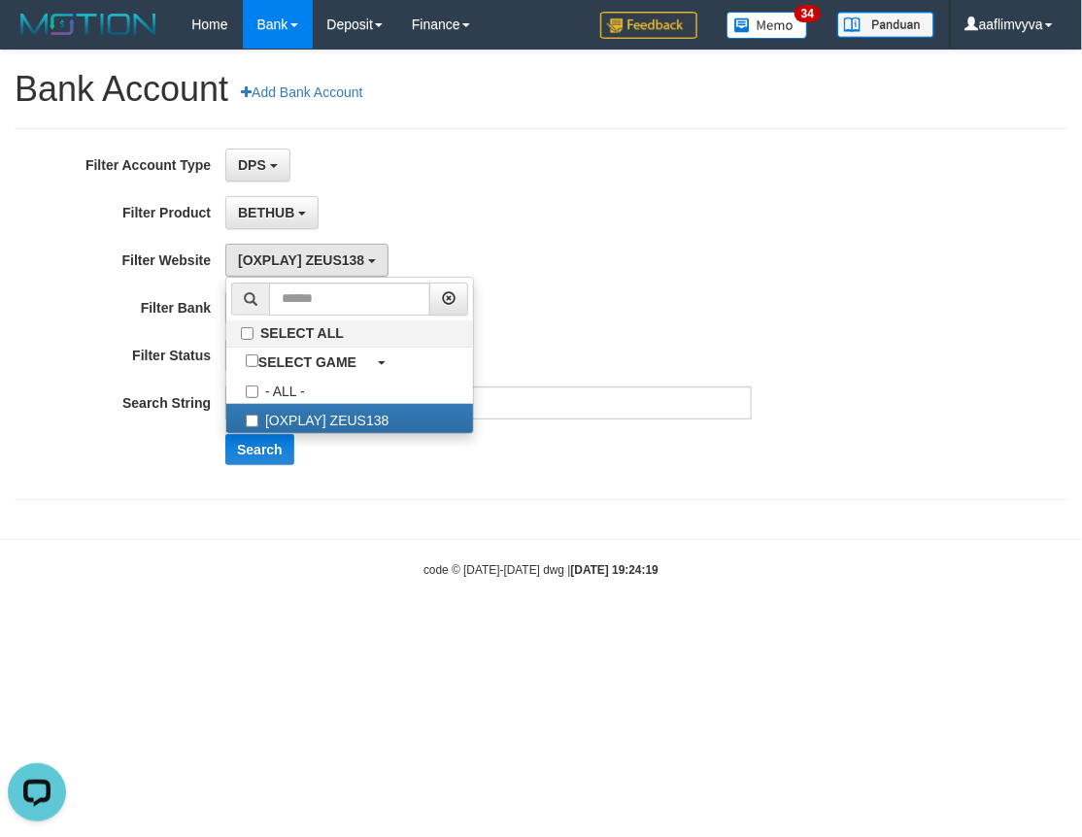
click at [519, 206] on div "BETHUB SELECT ALL SELECT GROUP - ALL - BETHUB IDNPOKER IDNSPORT IDNTOTO LOADONLY" at bounding box center [488, 212] width 526 height 33
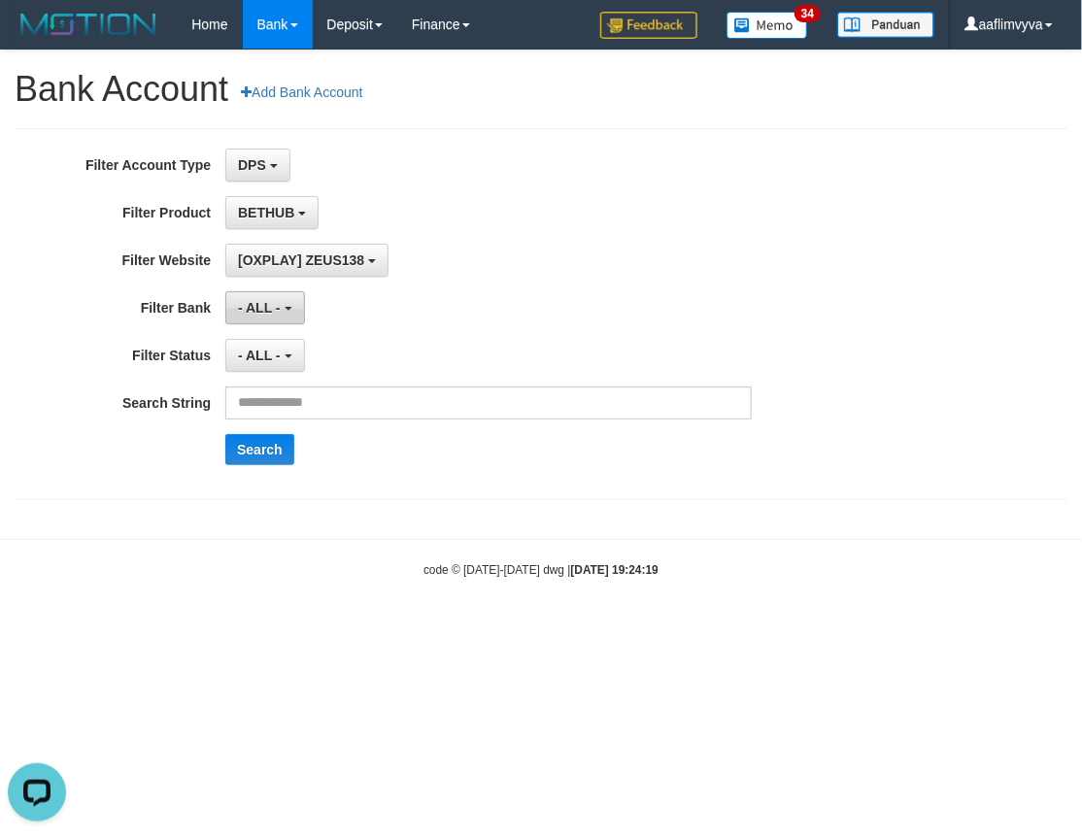
click at [264, 313] on span "- ALL -" at bounding box center [259, 308] width 43 height 16
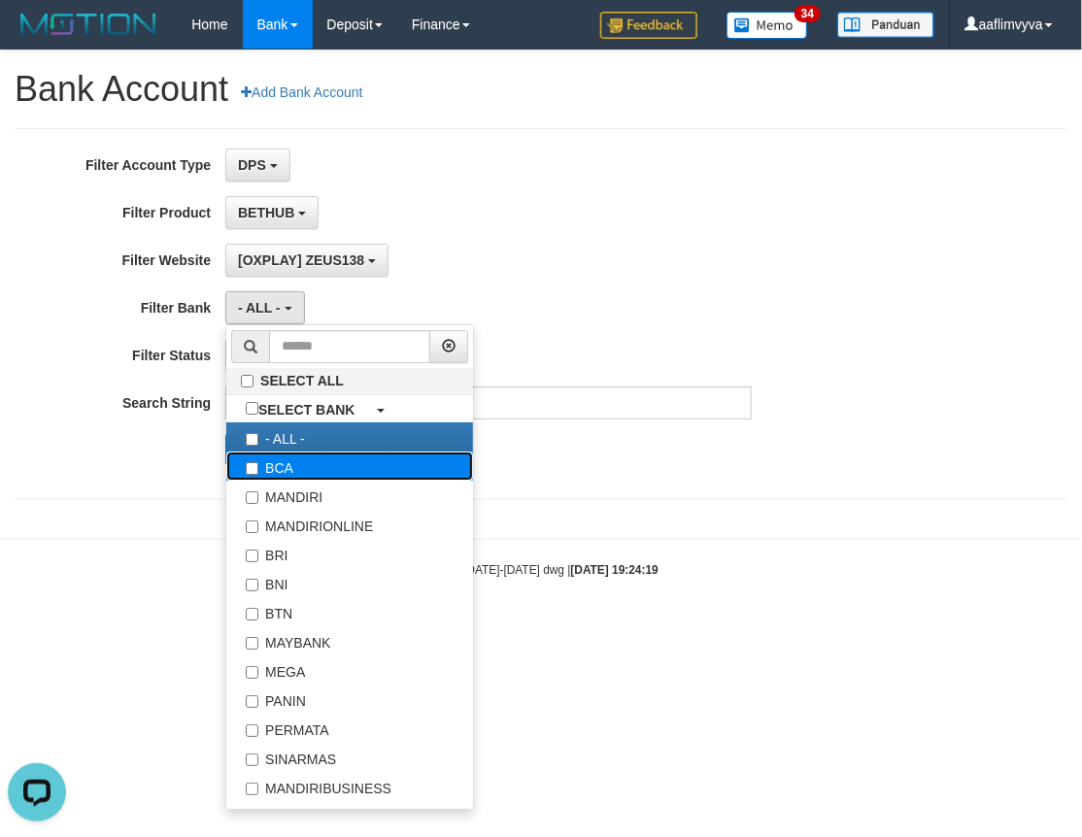
click at [353, 463] on label "BCA" at bounding box center [349, 466] width 247 height 29
select select "***"
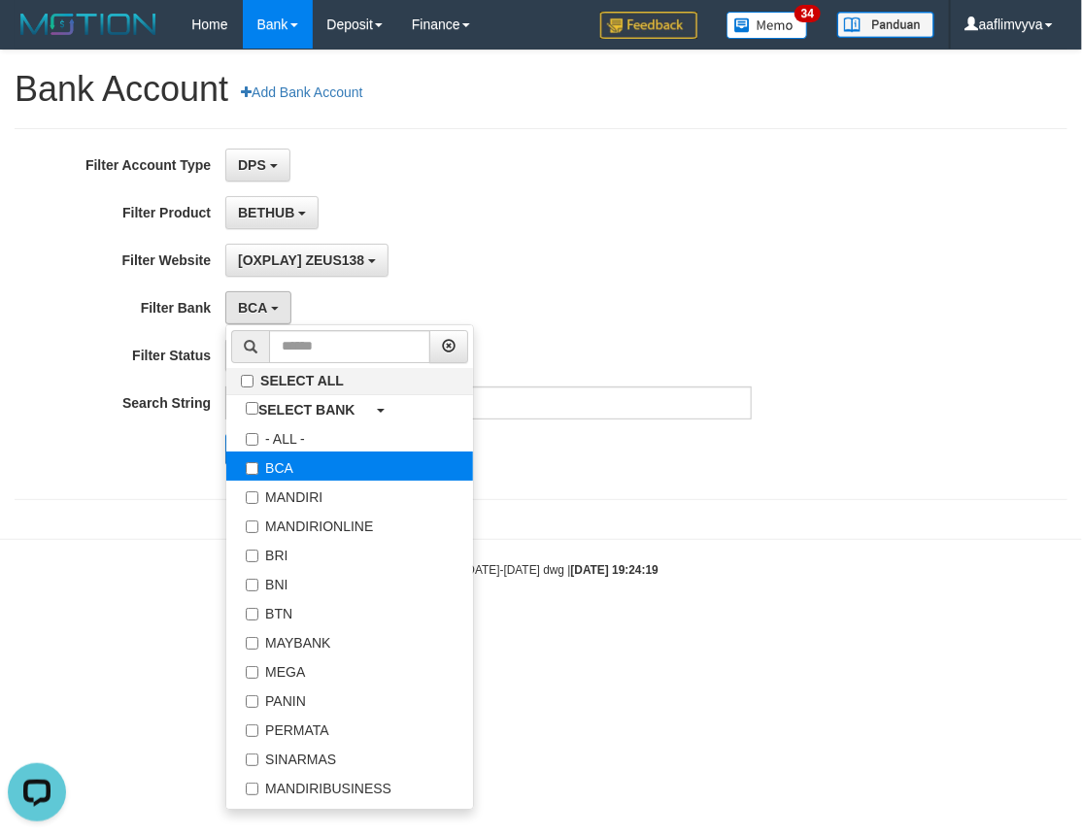
click at [340, 456] on label "BCA" at bounding box center [349, 466] width 247 height 29
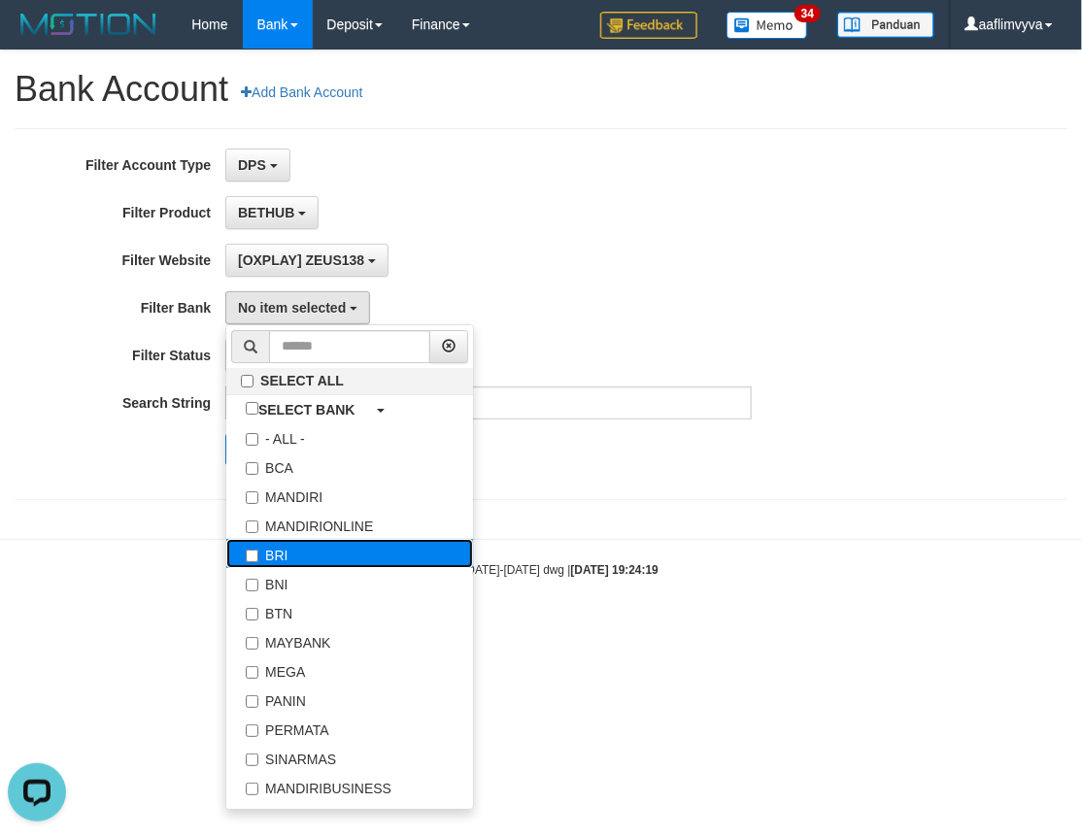
click at [309, 547] on label "BRI" at bounding box center [349, 553] width 247 height 29
select select "***"
drag, startPoint x: 655, startPoint y: 229, endPoint x: 326, endPoint y: 295, distance: 335.7
click at [654, 229] on div "**********" at bounding box center [450, 314] width 901 height 331
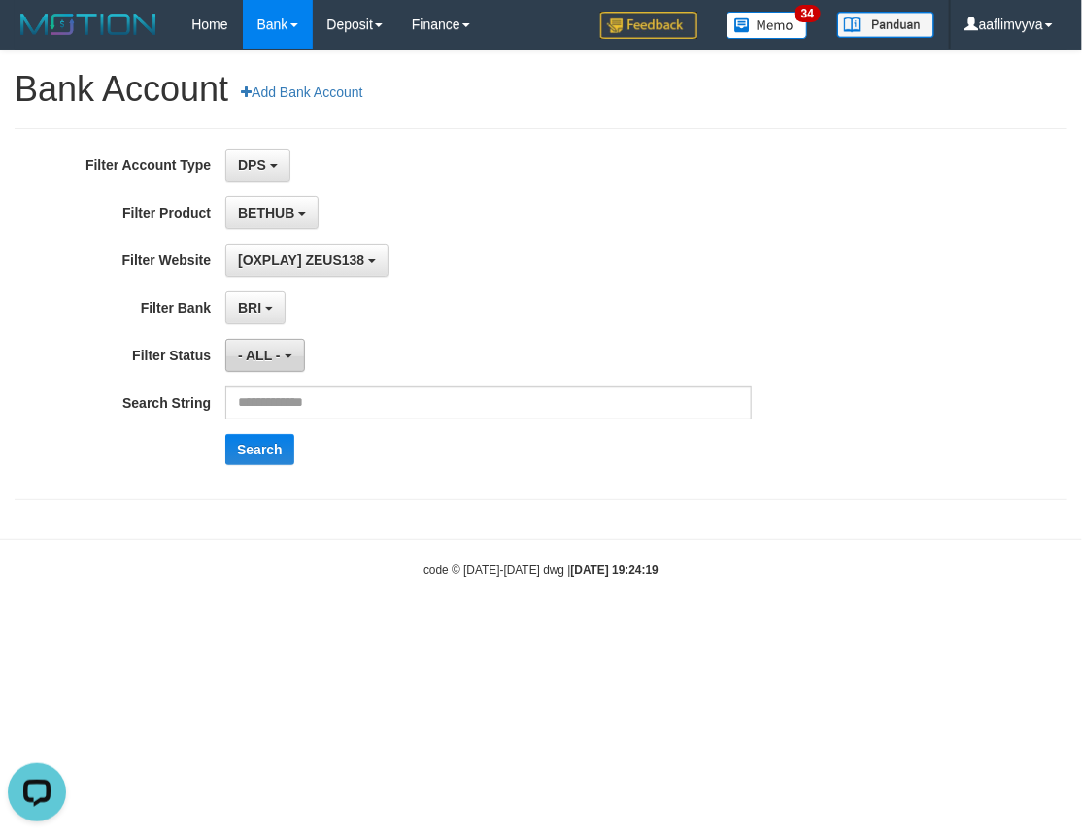
click at [292, 360] on button "- ALL -" at bounding box center [264, 355] width 79 height 33
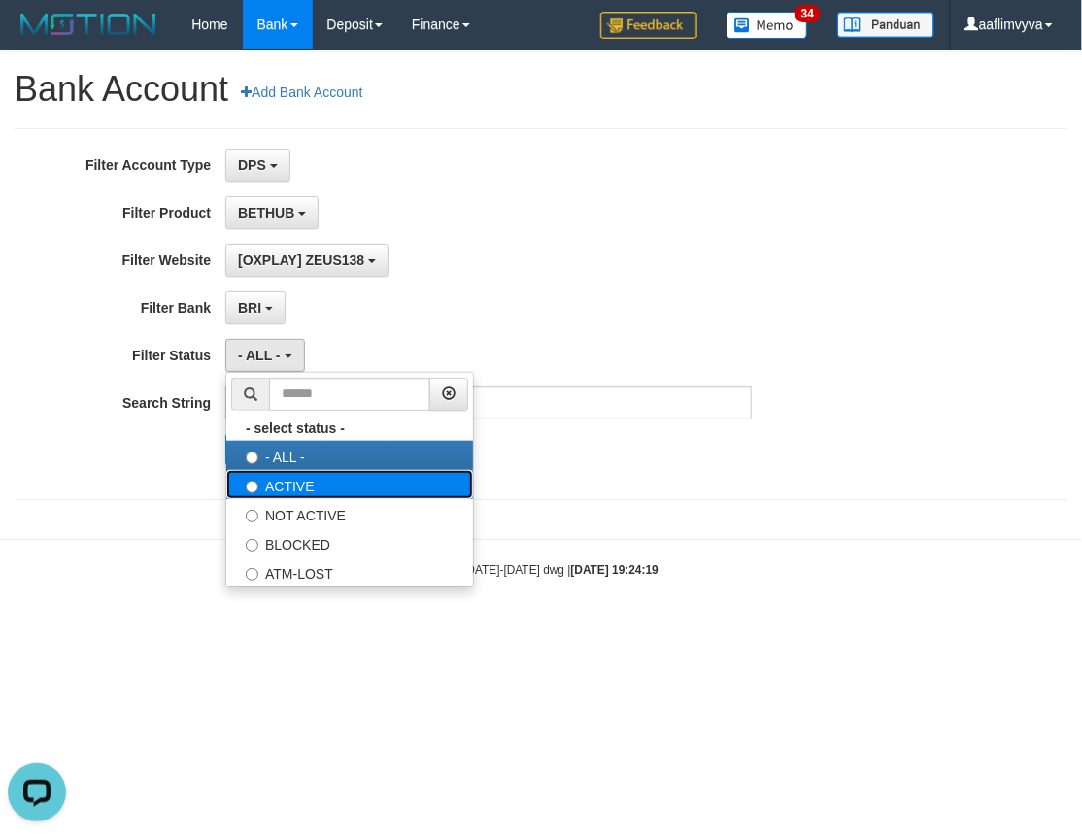
click at [309, 478] on label "ACTIVE" at bounding box center [349, 484] width 247 height 29
select select "*"
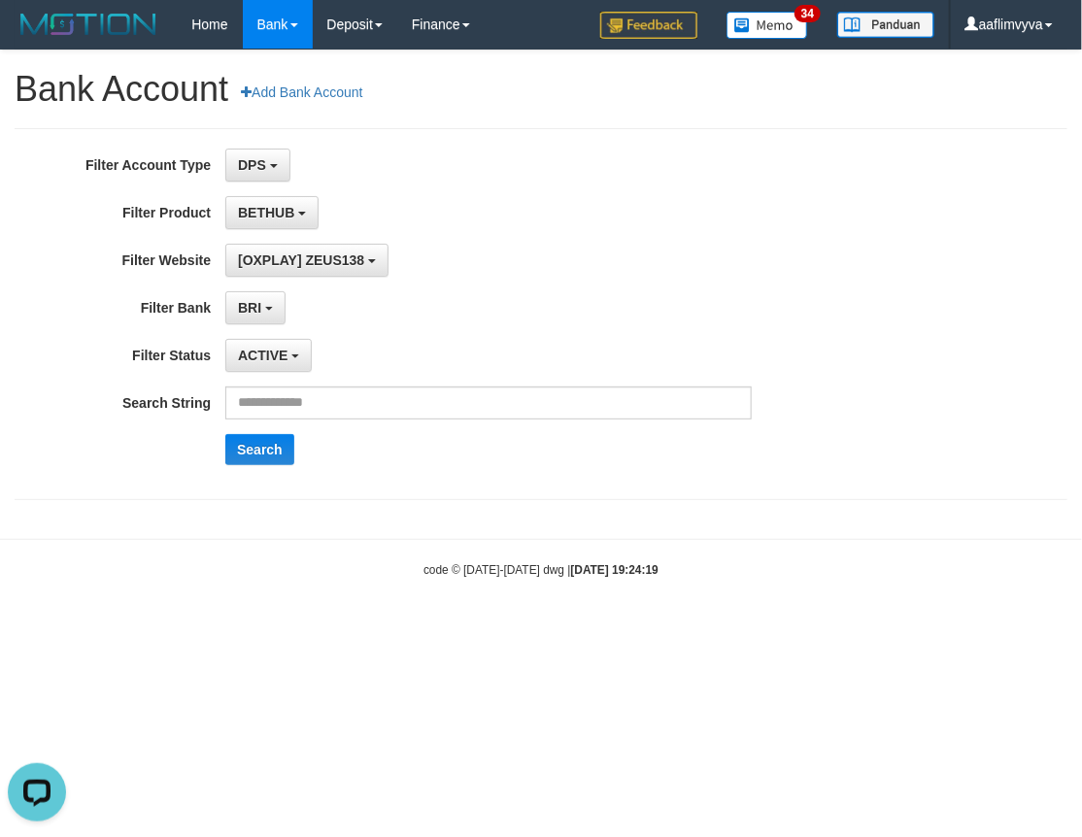
drag, startPoint x: 519, startPoint y: 265, endPoint x: 480, endPoint y: 305, distance: 56.3
click at [519, 272] on div "[OXPLAY] ZEUS138 SELECT ALL SELECT GAME - ALL - [OXPLAY] ZEUS138" at bounding box center [488, 260] width 526 height 33
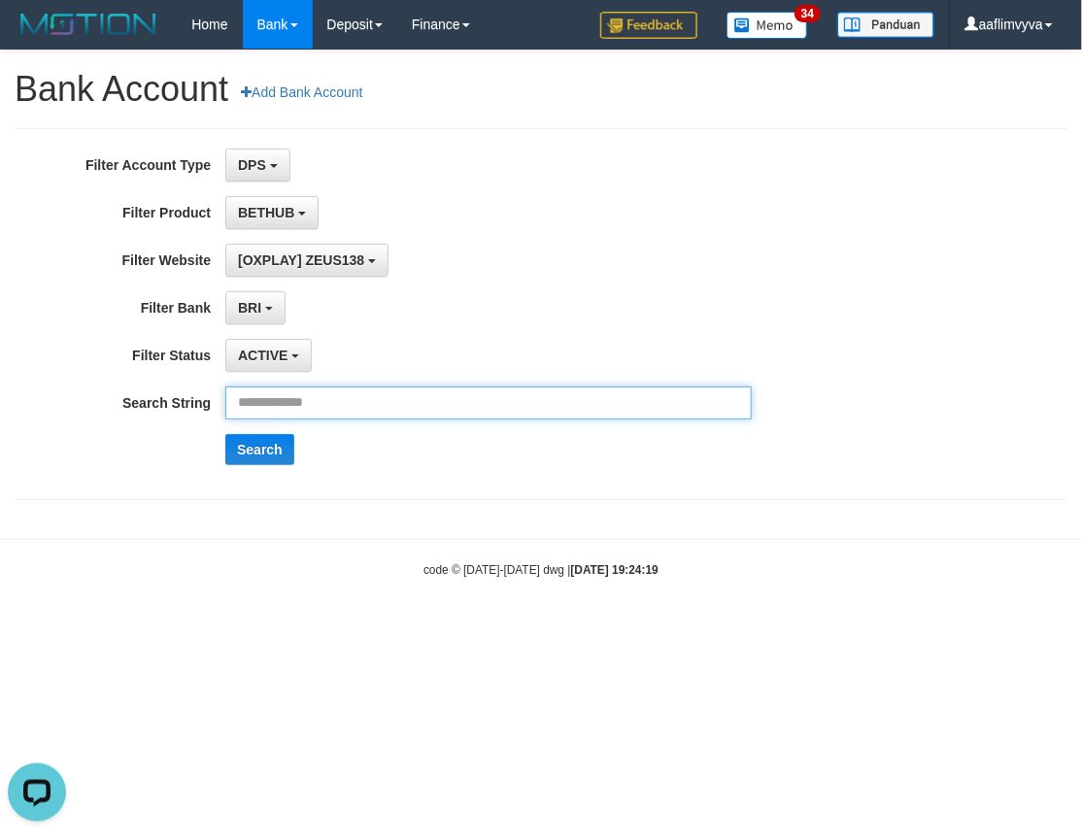
click at [370, 396] on input "text" at bounding box center [488, 402] width 526 height 33
type input "**********"
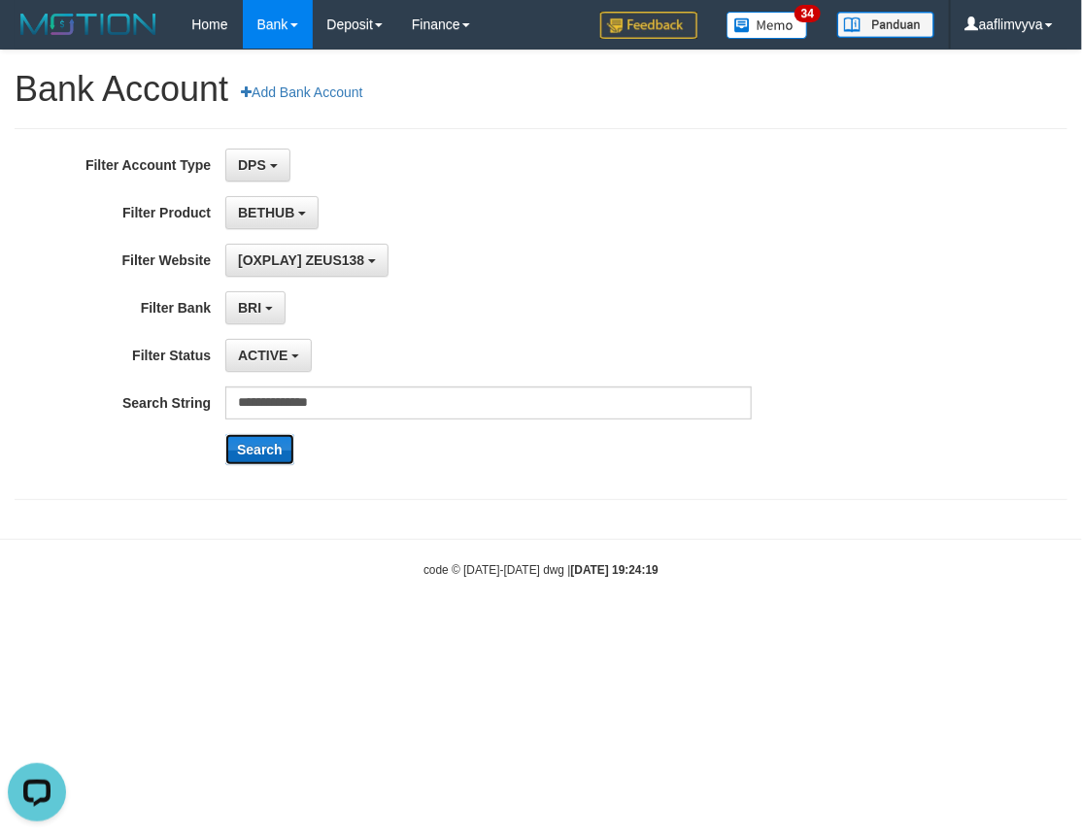
click at [255, 452] on button "Search" at bounding box center [259, 449] width 69 height 31
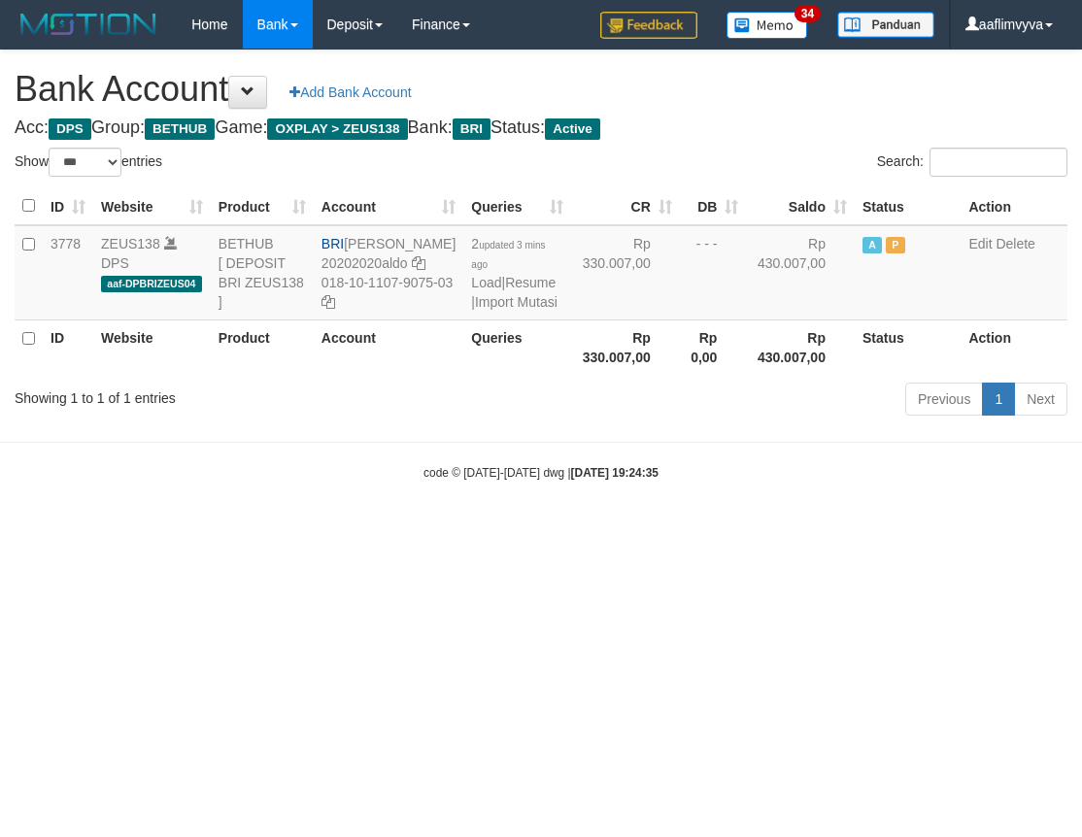
select select "***"
click at [200, 530] on html "Toggle navigation Home Bank Account List Load By Website Group [OXPLAY] ZEUS138…" at bounding box center [541, 265] width 1082 height 530
click at [326, 443] on body "Toggle navigation Home Bank Account List Load By Website Group [OXPLAY] ZEUS138…" at bounding box center [541, 265] width 1082 height 530
click at [131, 529] on body "Toggle navigation Home Bank Account List Load By Website Group [OXPLAY] ZEUS138…" at bounding box center [540, 265] width 1080 height 530
click at [318, 481] on body "Toggle navigation Home Bank Account List Load By Website Group [OXPLAY] ZEUS138…" at bounding box center [540, 265] width 1080 height 530
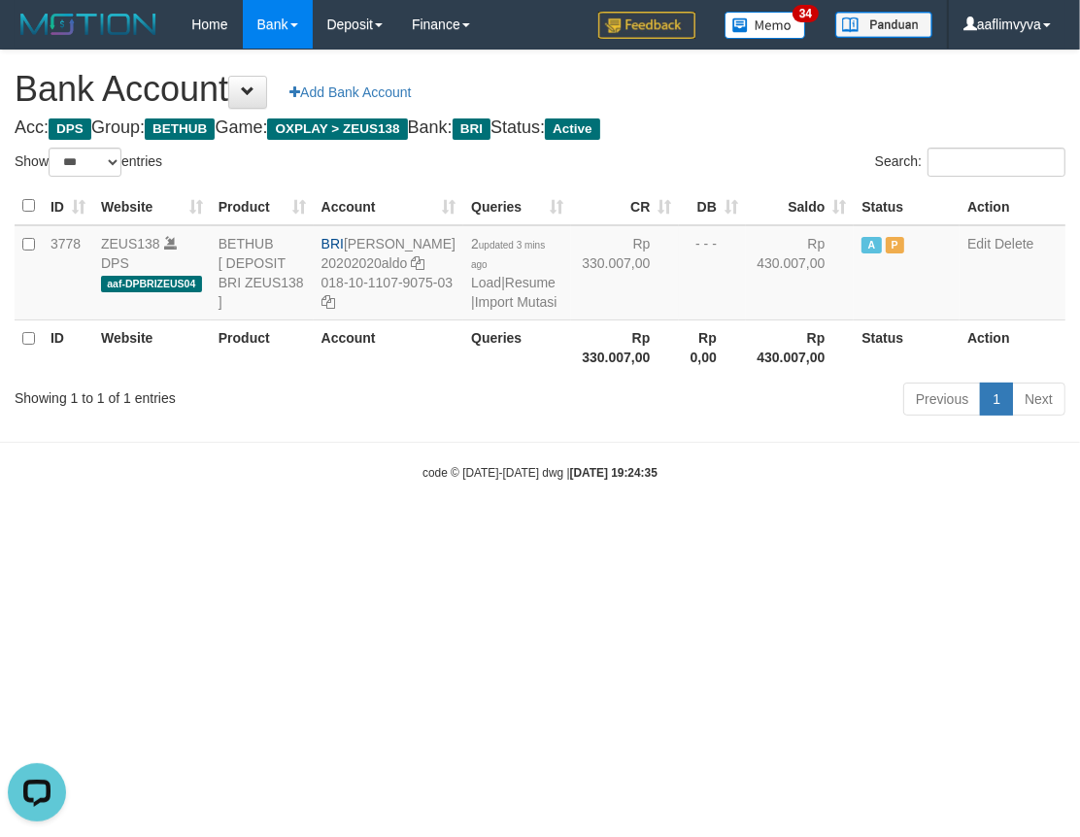
drag, startPoint x: 250, startPoint y: 710, endPoint x: 328, endPoint y: 496, distance: 227.6
click at [254, 530] on html "Toggle navigation Home Bank Account List Load By Website Group [OXPLAY] ZEUS138…" at bounding box center [540, 265] width 1080 height 530
click at [785, 530] on html "Toggle navigation Home Bank Account List Load By Website Group [OXPLAY] ZEUS138…" at bounding box center [540, 265] width 1080 height 530
drag, startPoint x: 734, startPoint y: 652, endPoint x: 581, endPoint y: 517, distance: 204.3
click at [734, 530] on html "Toggle navigation Home Bank Account List Load By Website Group [OXPLAY] ZEUS138…" at bounding box center [540, 265] width 1080 height 530
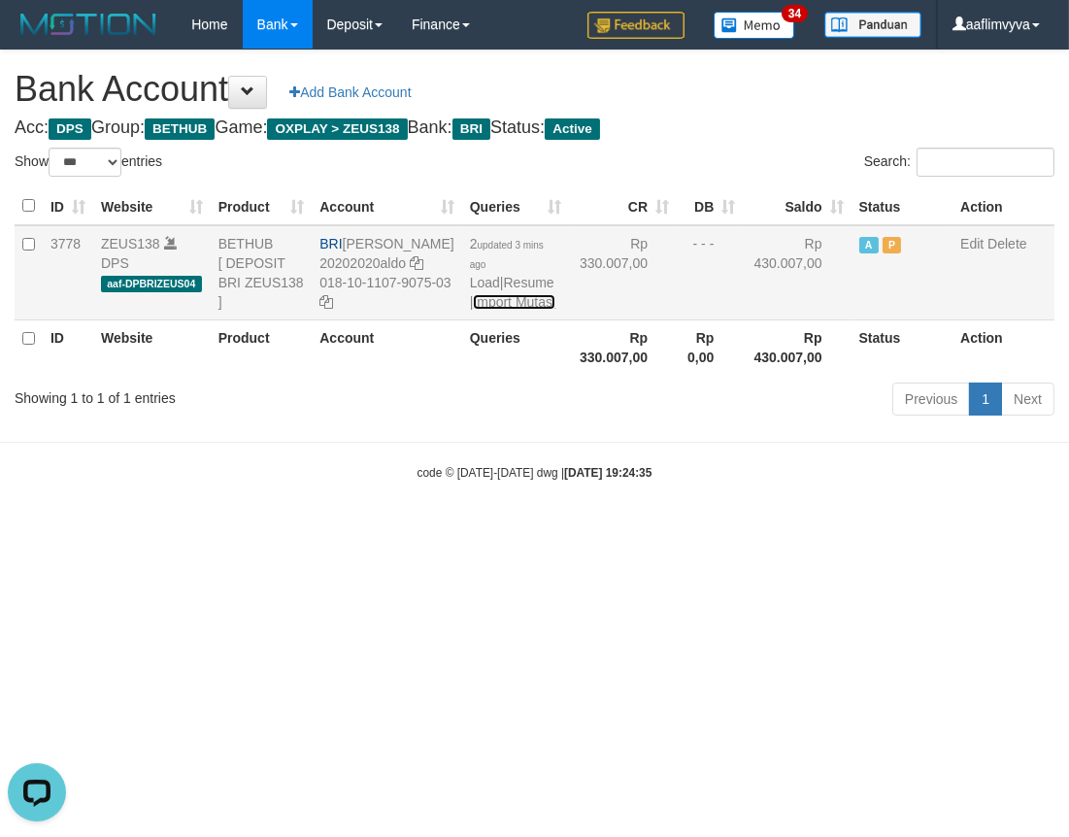
click at [521, 310] on link "Import Mutasi" at bounding box center [514, 302] width 83 height 16
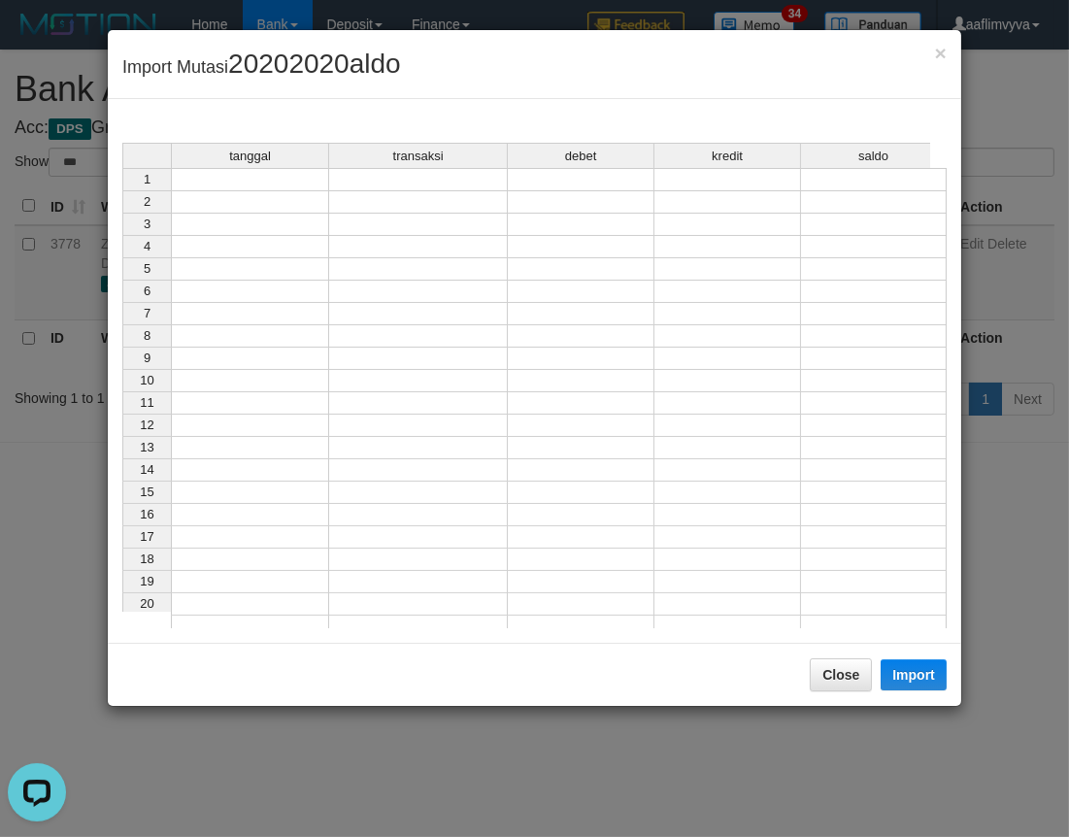
click at [311, 176] on td at bounding box center [250, 179] width 158 height 23
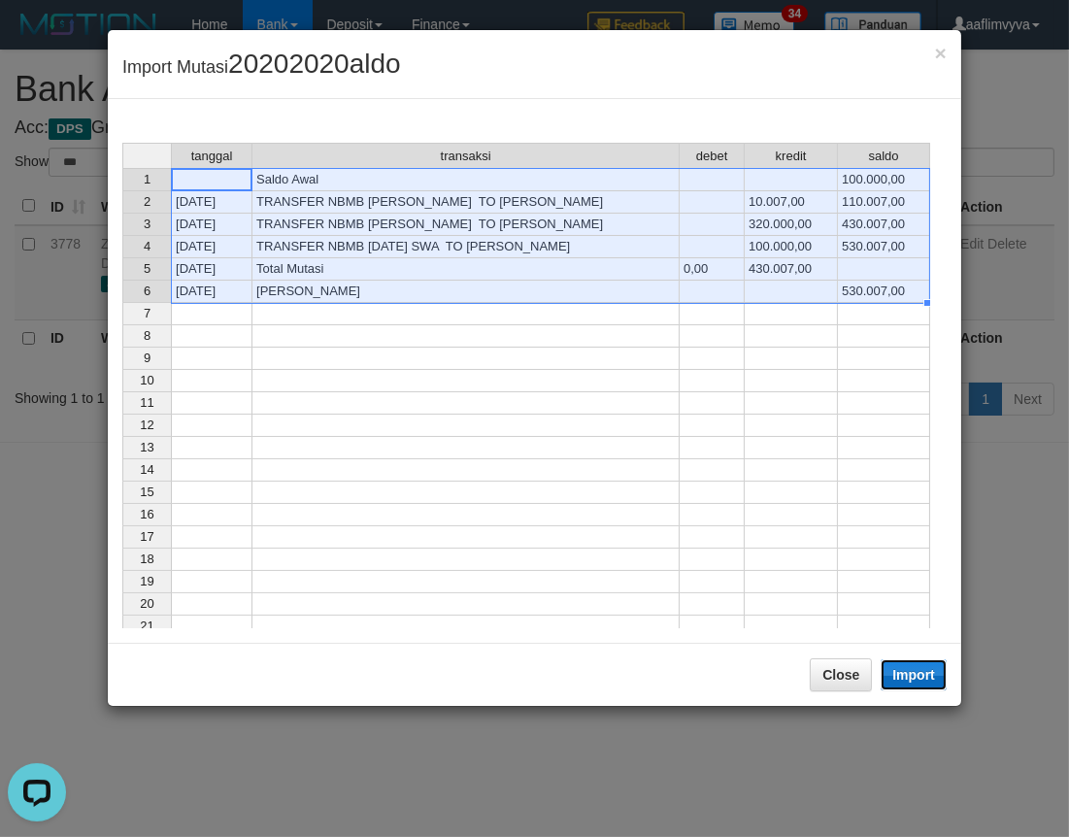
click at [917, 665] on button "Import" at bounding box center [914, 674] width 66 height 31
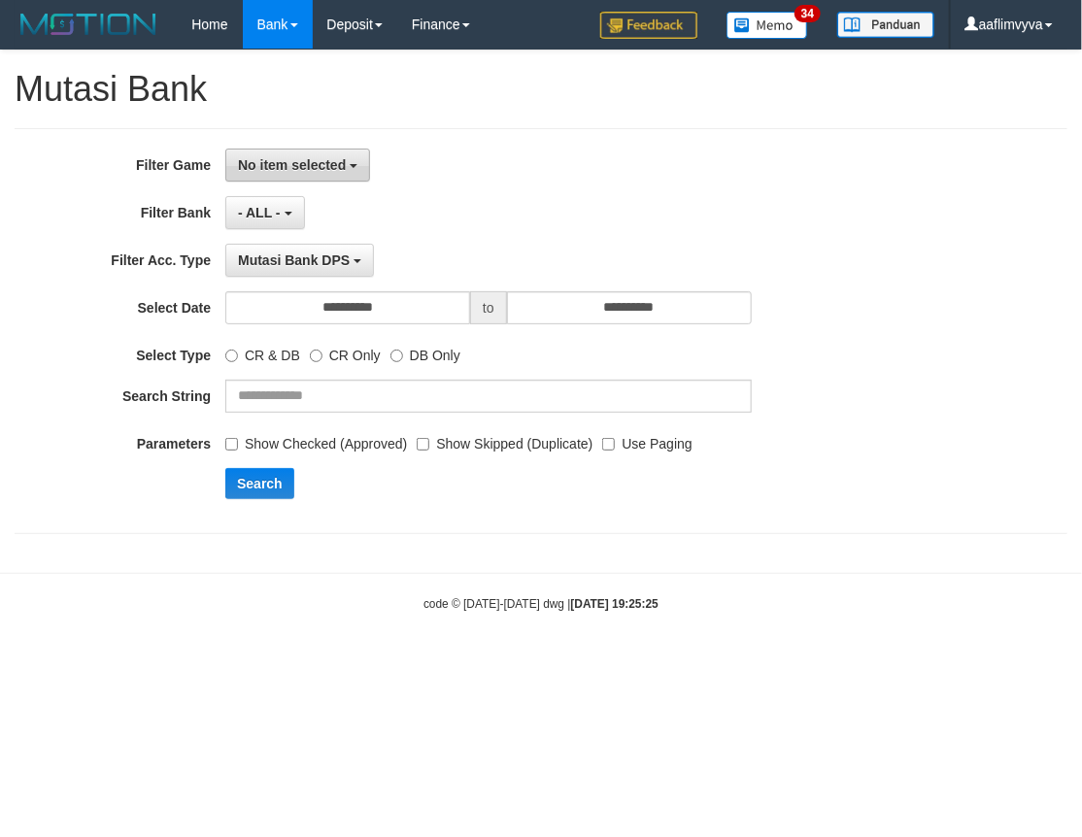
click at [316, 169] on span "No item selected" at bounding box center [292, 165] width 108 height 16
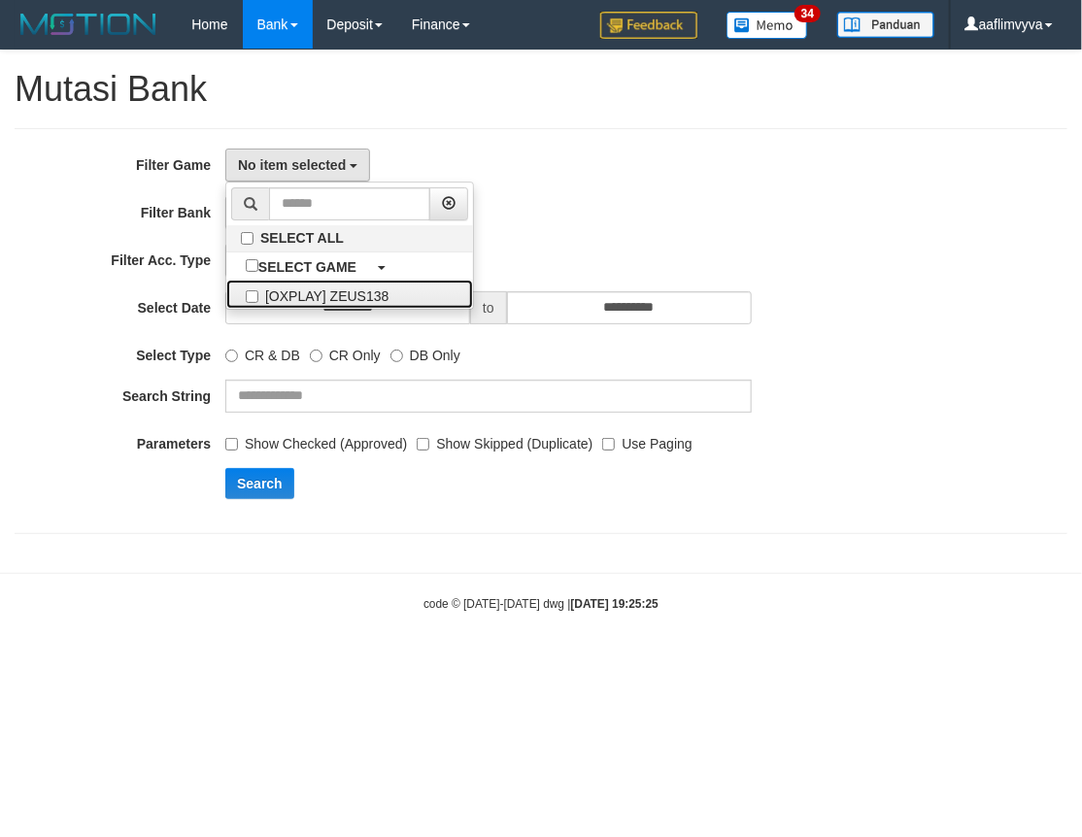
drag, startPoint x: 395, startPoint y: 285, endPoint x: 627, endPoint y: 260, distance: 233.3
click at [395, 285] on label "[OXPLAY] ZEUS138" at bounding box center [349, 294] width 247 height 29
select select "***"
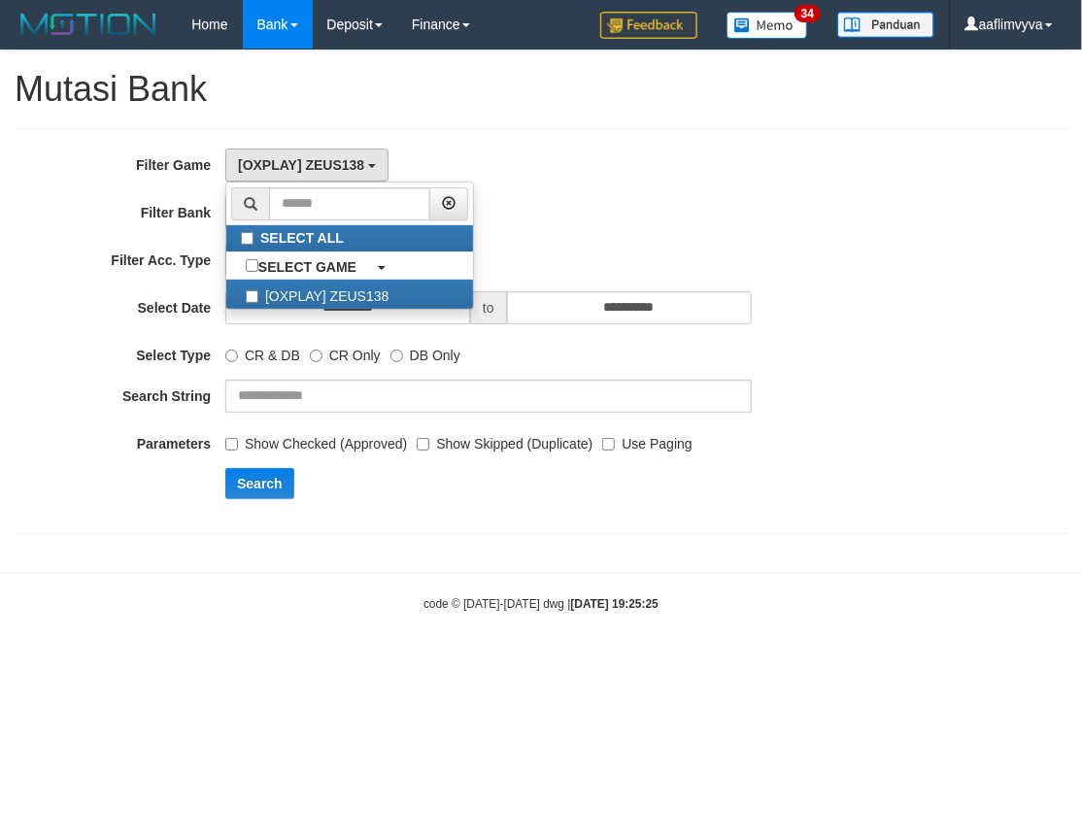
drag, startPoint x: 686, startPoint y: 244, endPoint x: 315, endPoint y: 236, distance: 371.0
click at [677, 246] on div "Mutasi Bank DPS SELECT TYPE - ALL - Mutasi Bank DPS Mutasi Bank WD Mutasi Bank …" at bounding box center [488, 260] width 526 height 33
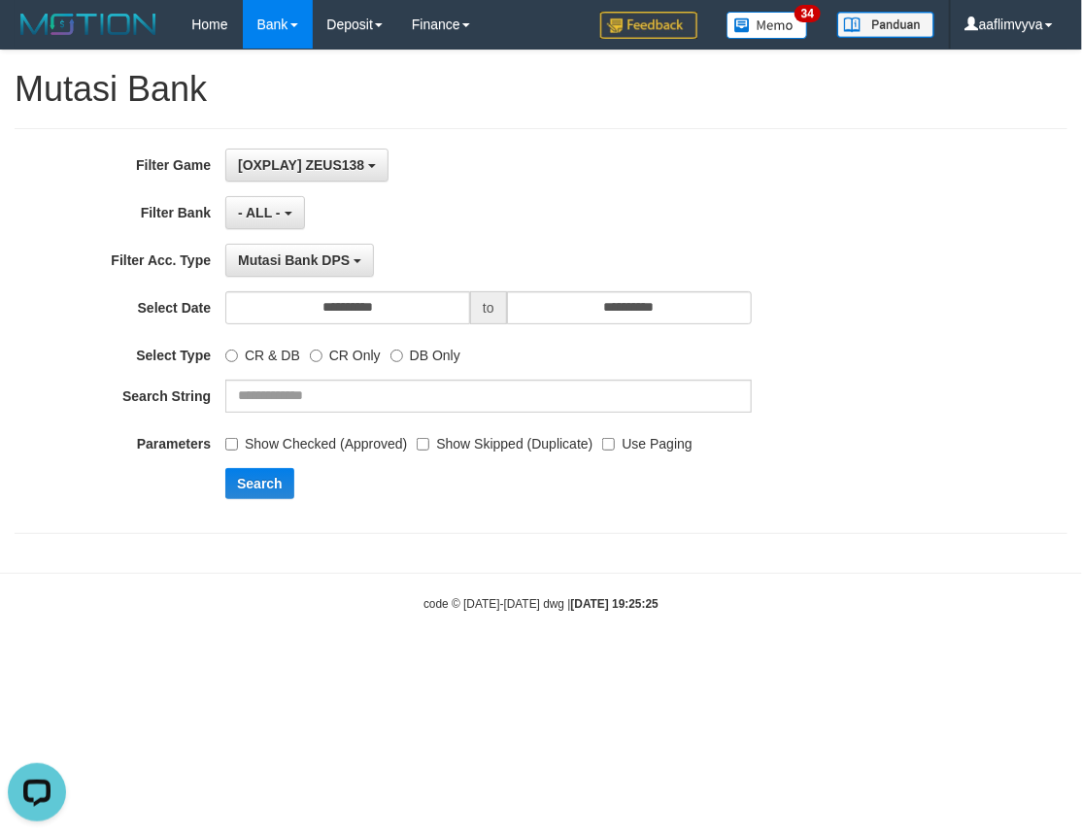
scroll to position [0, 0]
click at [283, 211] on button "- ALL -" at bounding box center [264, 212] width 79 height 33
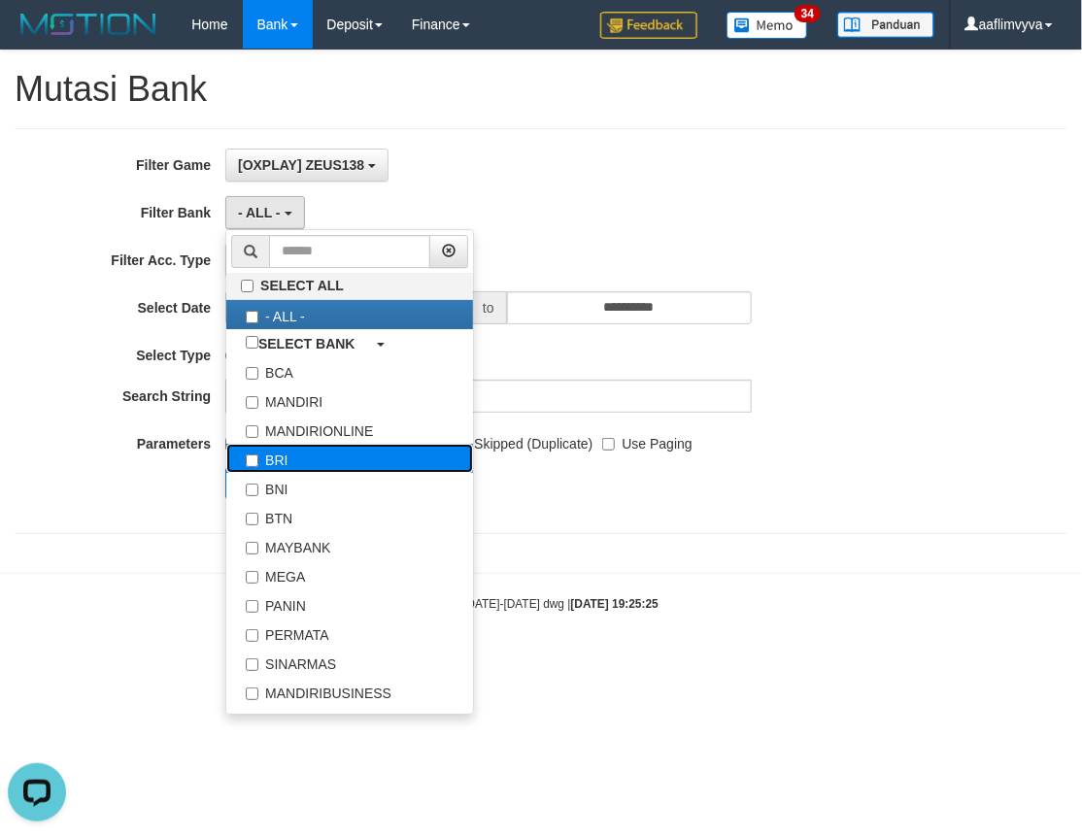
click at [314, 452] on label "BRI" at bounding box center [349, 458] width 247 height 29
select select "***"
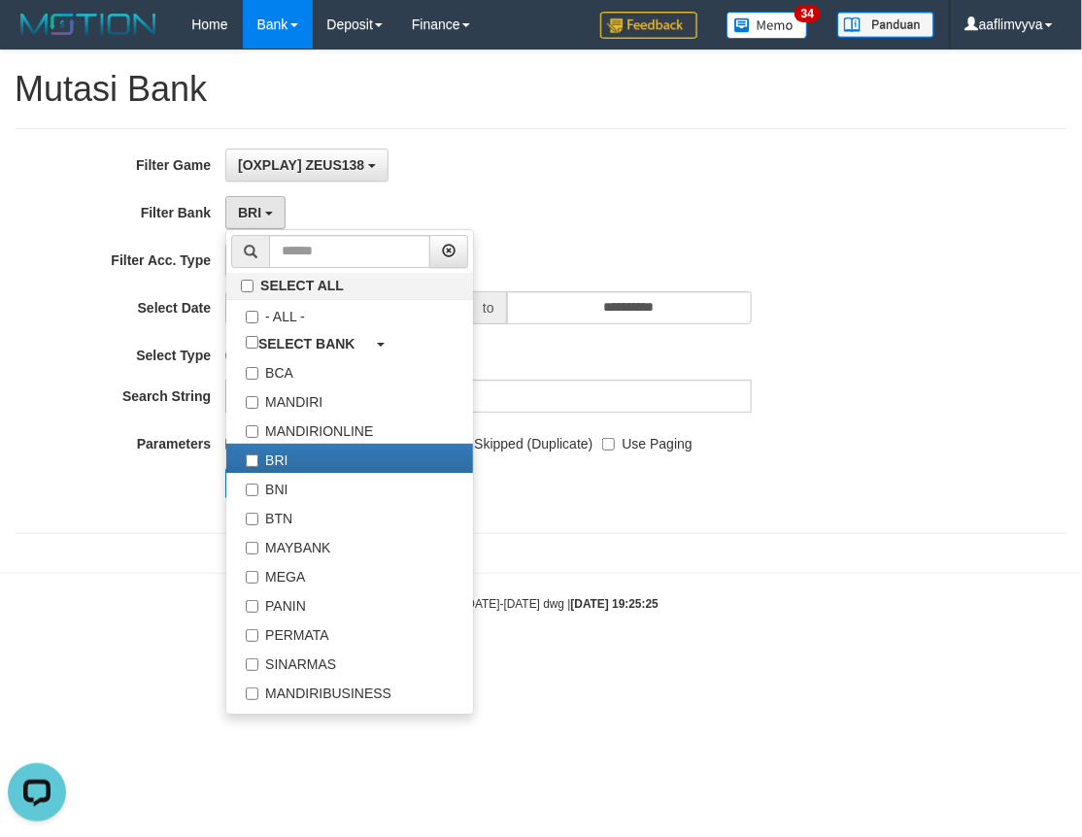
drag, startPoint x: 631, startPoint y: 231, endPoint x: 615, endPoint y: 233, distance: 16.6
click at [629, 231] on div "**********" at bounding box center [450, 331] width 901 height 365
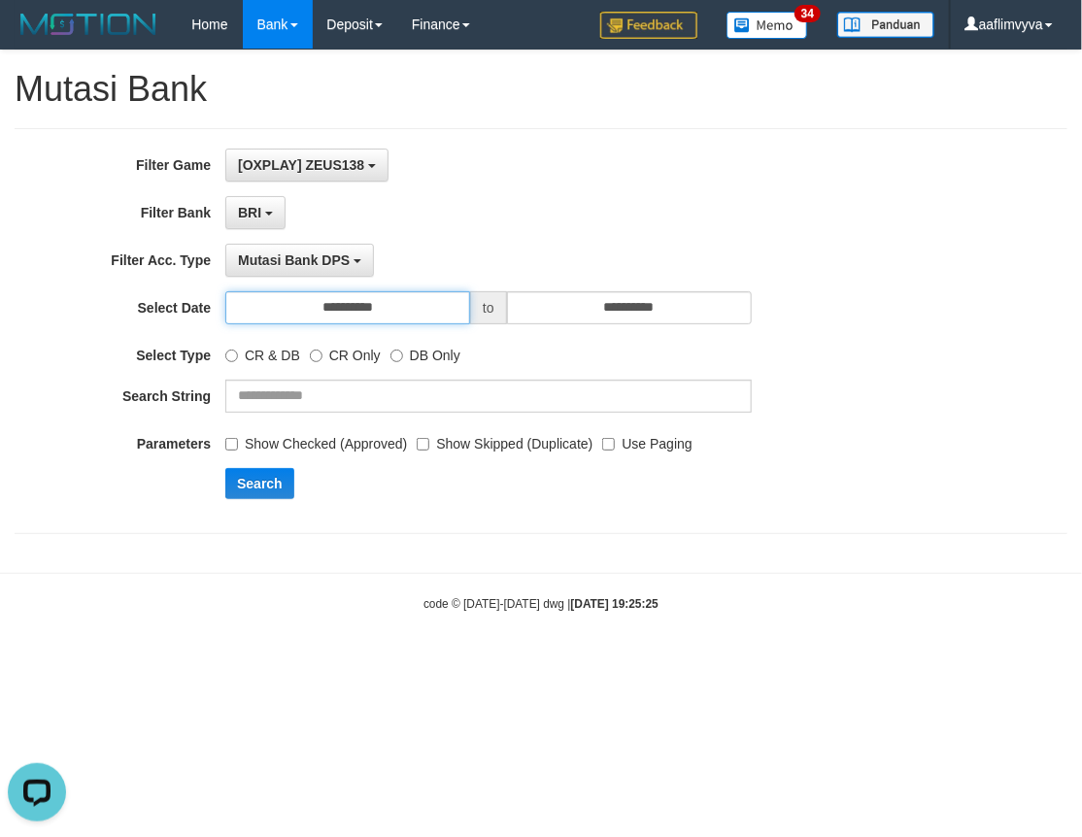
click at [406, 306] on input "**********" at bounding box center [347, 307] width 245 height 33
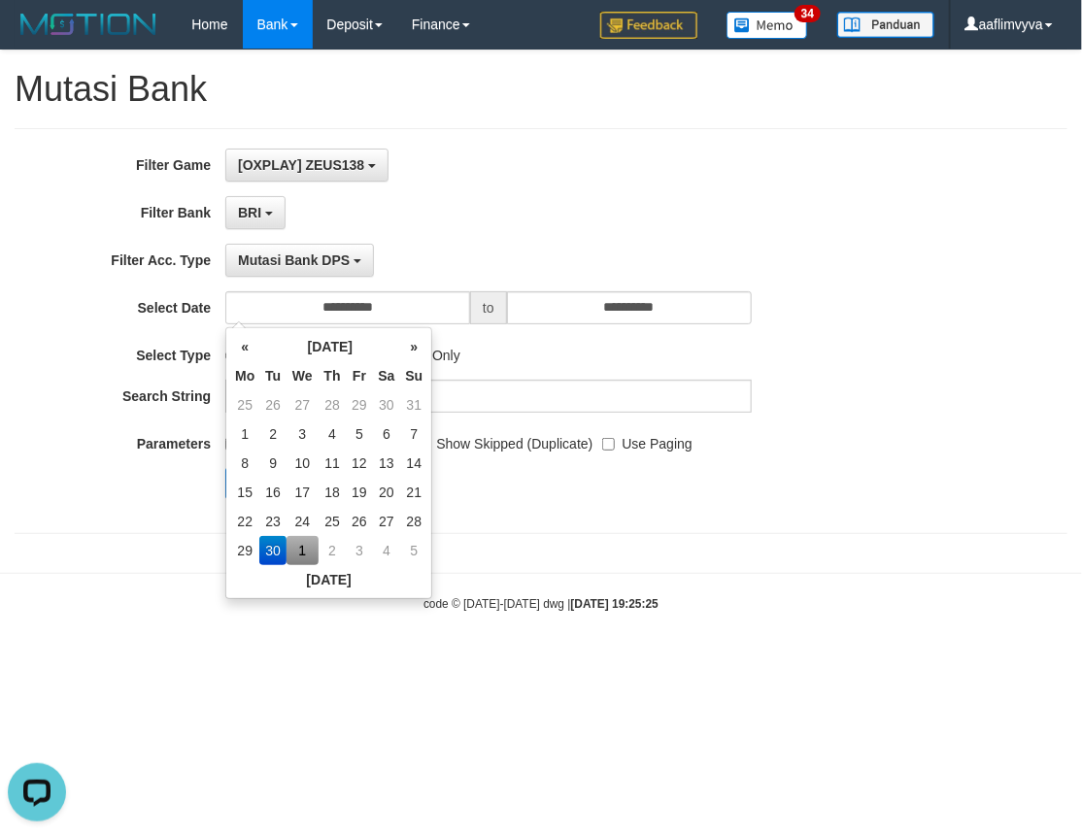
click at [302, 550] on td "1" at bounding box center [302, 550] width 32 height 29
type input "**********"
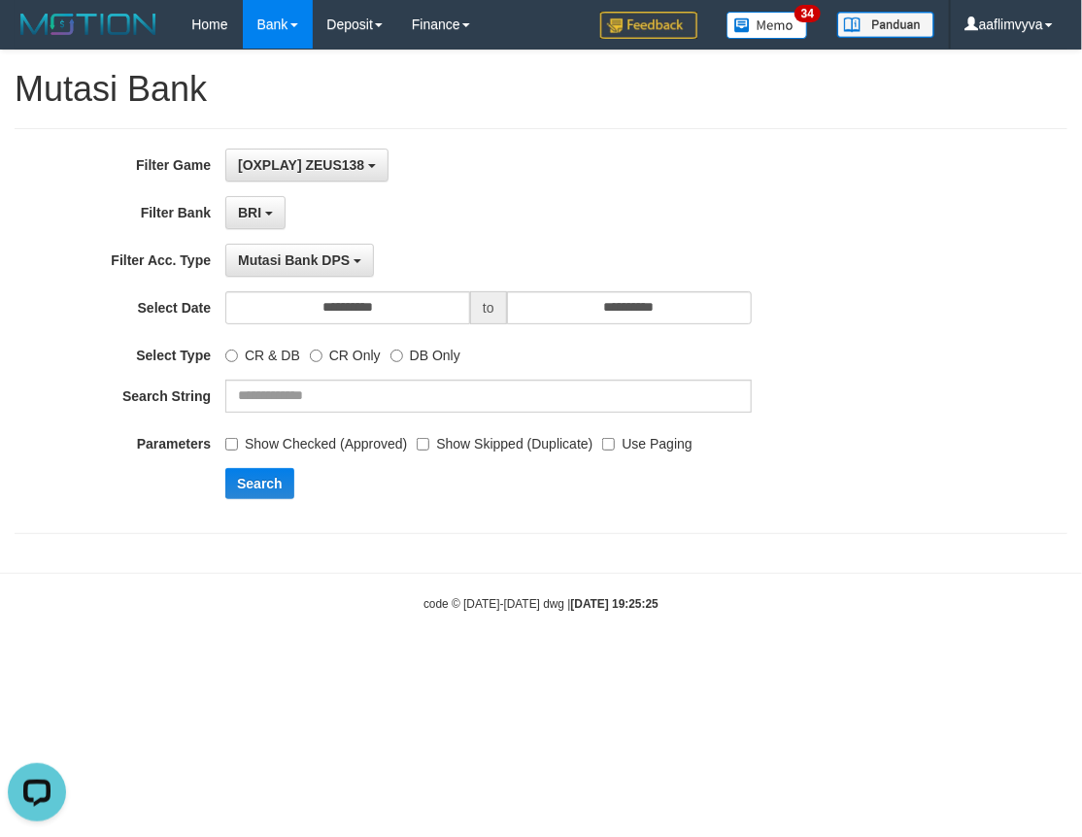
click at [495, 615] on body "Toggle navigation Home Bank Account List Load By Website Group [OXPLAY] ZEUS138…" at bounding box center [541, 330] width 1082 height 661
click at [396, 403] on input "text" at bounding box center [488, 396] width 526 height 33
type input "**********"
click at [255, 484] on button "Search" at bounding box center [259, 483] width 69 height 31
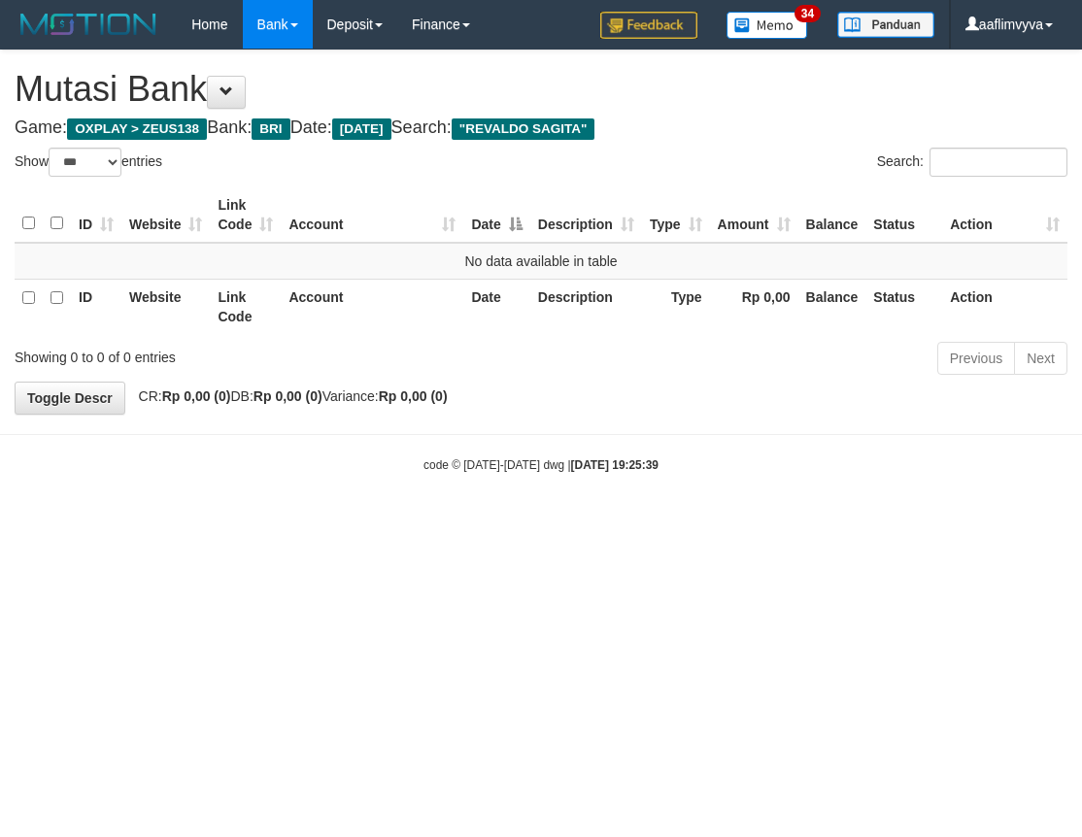
select select "***"
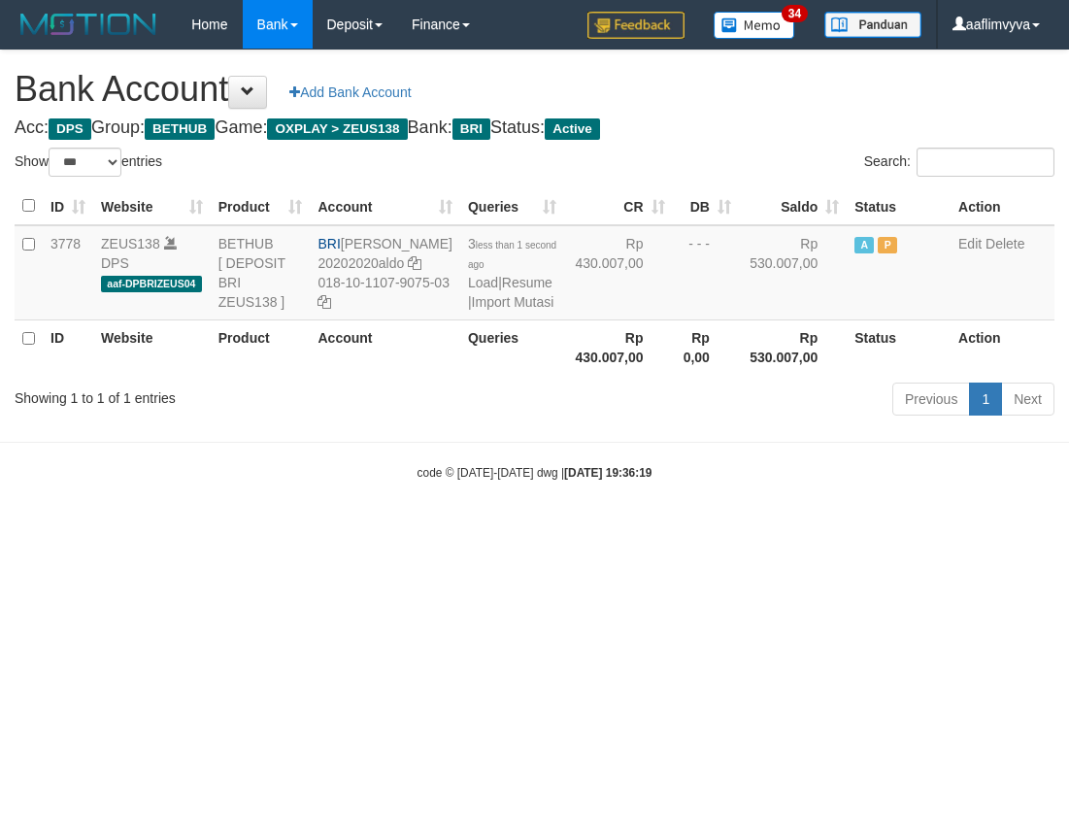
select select "***"
click at [317, 530] on body "Toggle navigation Home Bank Account List Load By Website Group [OXPLAY] ZEUS138…" at bounding box center [534, 265] width 1069 height 530
click at [327, 515] on body "Toggle navigation Home Bank Account List Load By Website Group [OXPLAY] ZEUS138…" at bounding box center [534, 265] width 1069 height 530
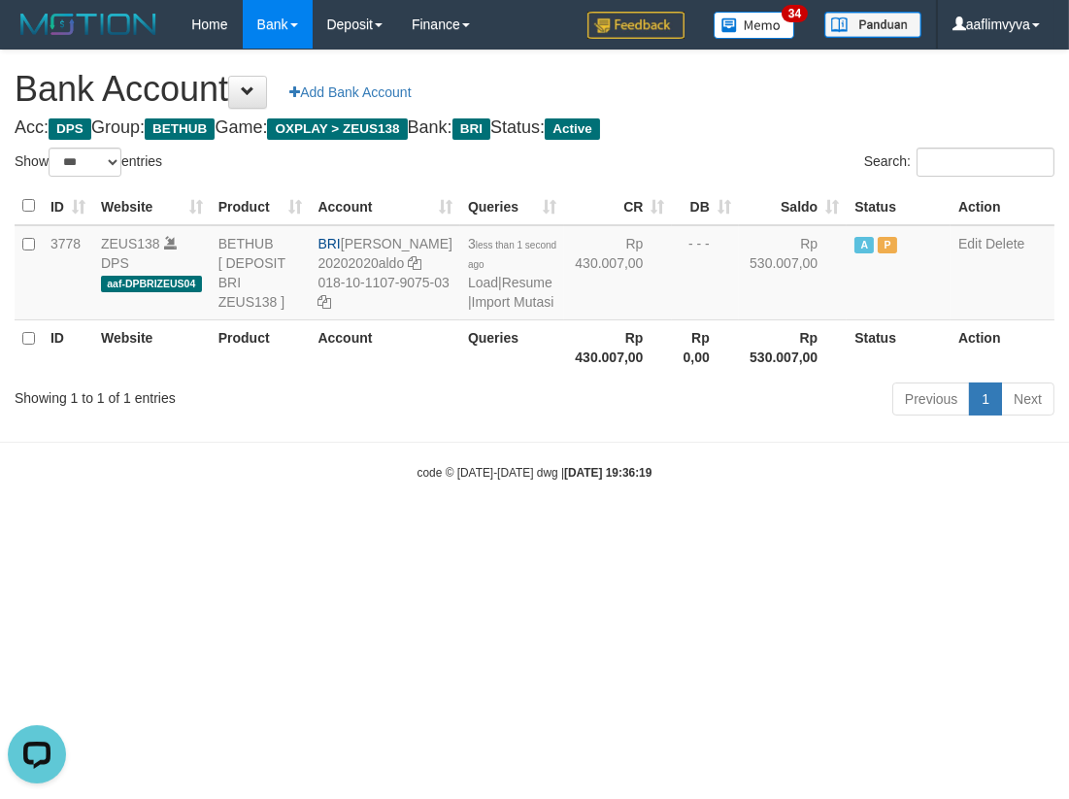
click at [730, 530] on html "Toggle navigation Home Bank Account List Load By Website Group [OXPLAY] ZEUS138…" at bounding box center [534, 265] width 1069 height 530
click at [497, 310] on link "Import Mutasi" at bounding box center [513, 302] width 83 height 16
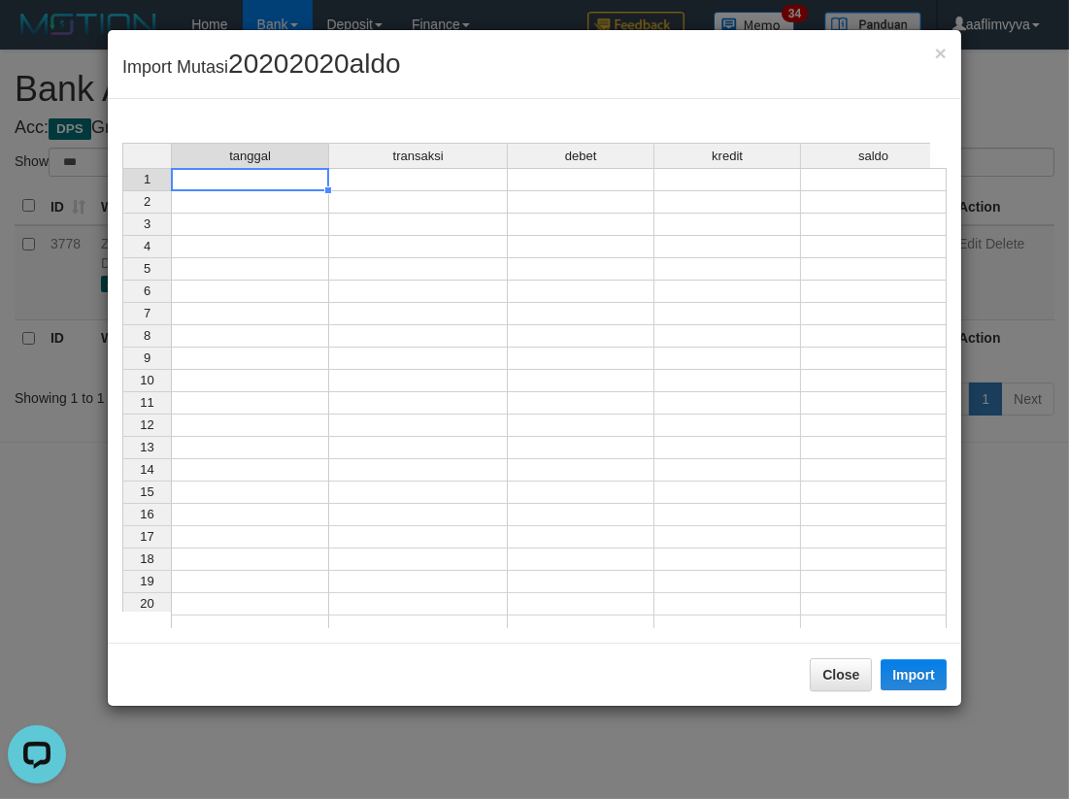
click at [283, 178] on td at bounding box center [250, 179] width 158 height 23
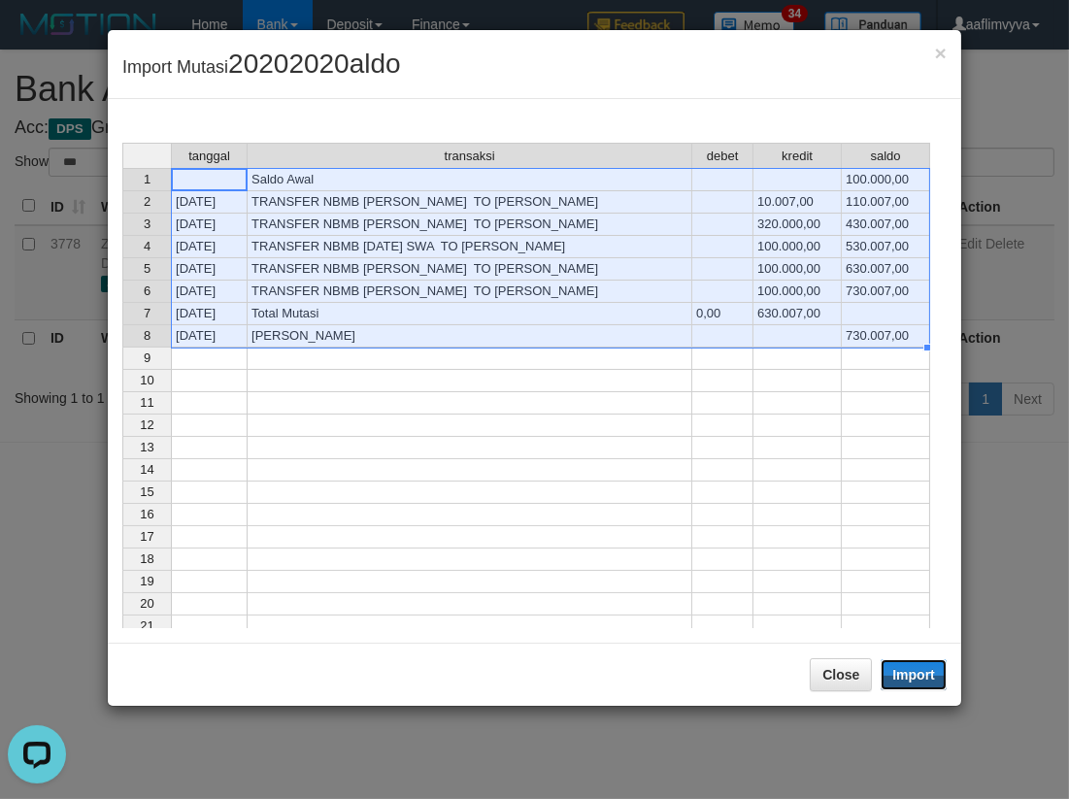
drag, startPoint x: 900, startPoint y: 670, endPoint x: 749, endPoint y: 584, distance: 174.4
click at [900, 670] on button "Import" at bounding box center [914, 674] width 66 height 31
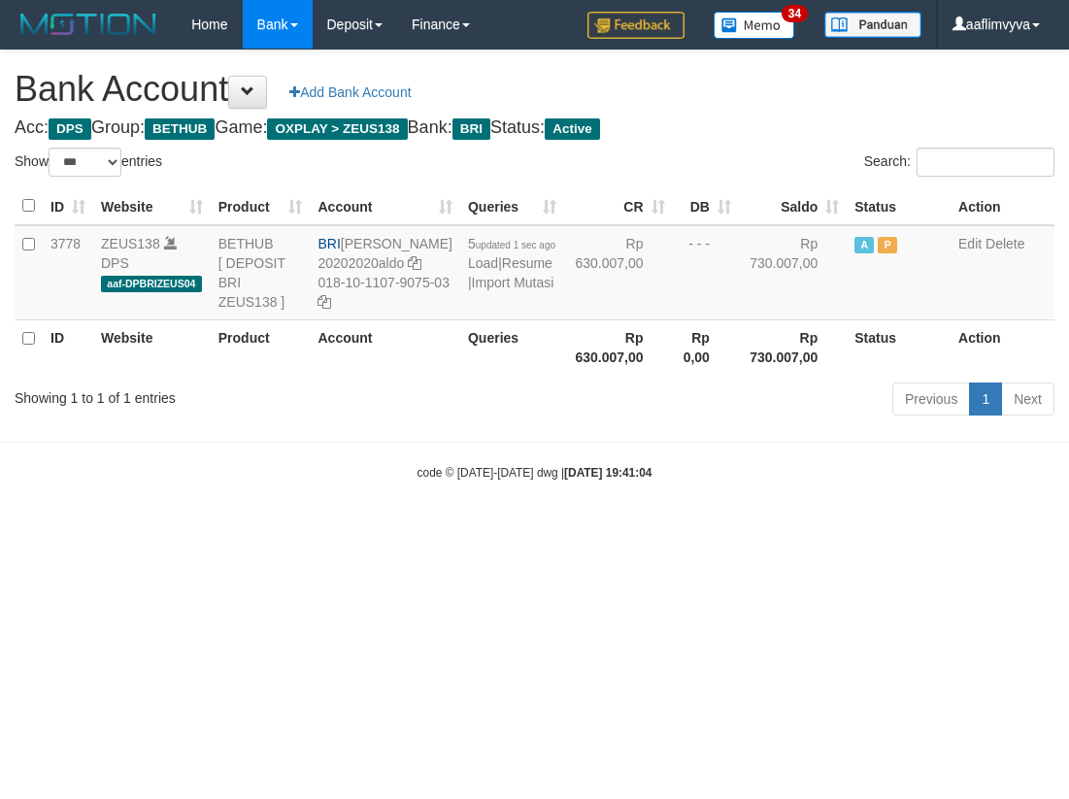
select select "***"
drag, startPoint x: 332, startPoint y: 528, endPoint x: 345, endPoint y: 511, distance: 21.6
click at [342, 518] on body "Toggle navigation Home Bank Account List Load By Website Group [OXPLAY] ZEUS138…" at bounding box center [534, 265] width 1069 height 530
click at [472, 290] on link "Import Mutasi" at bounding box center [513, 283] width 83 height 16
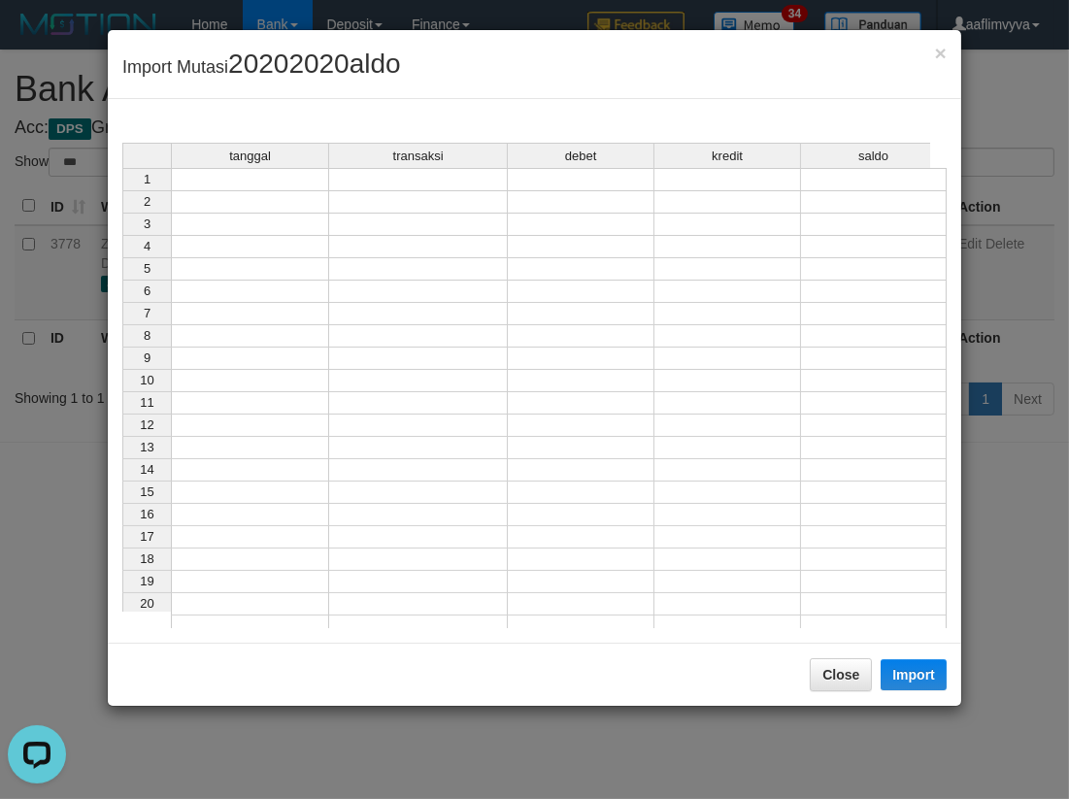
click at [122, 188] on div "tanggal transaksi debet kredit saldo 1 2 3 4 5 6 7 8 9 10 11 12 13 14 15 16 17 …" at bounding box center [122, 390] width 0 height 495
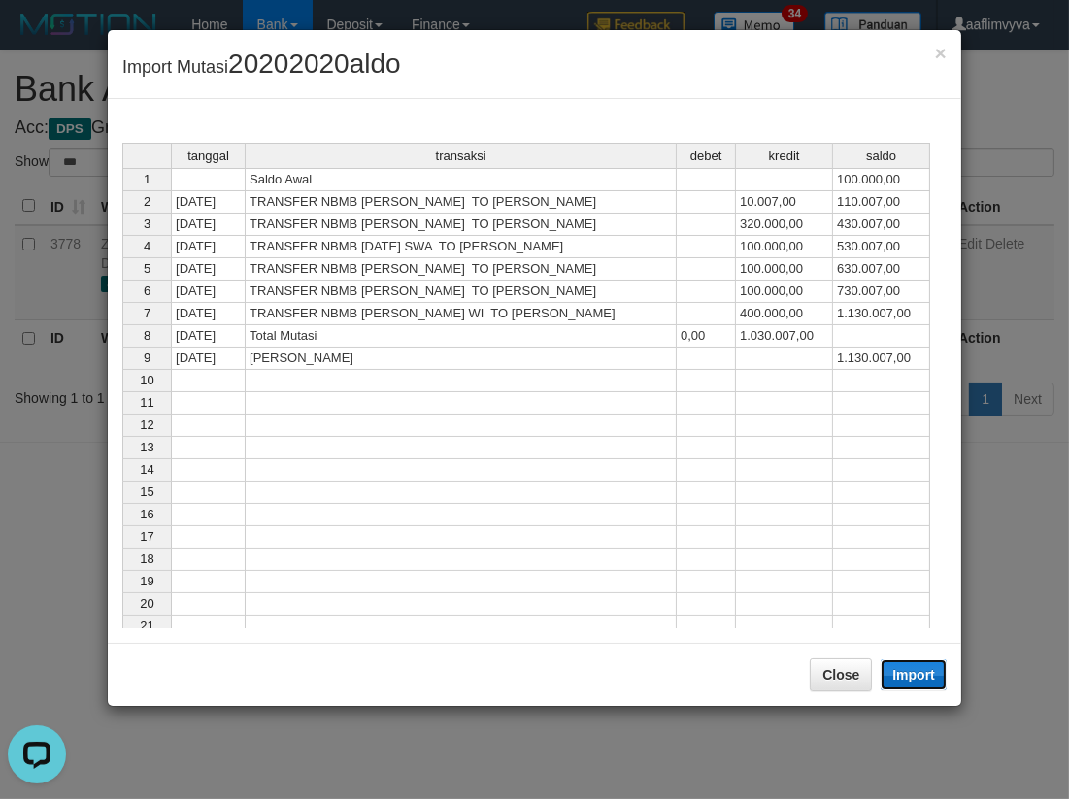
click at [899, 664] on button "Import" at bounding box center [914, 674] width 66 height 31
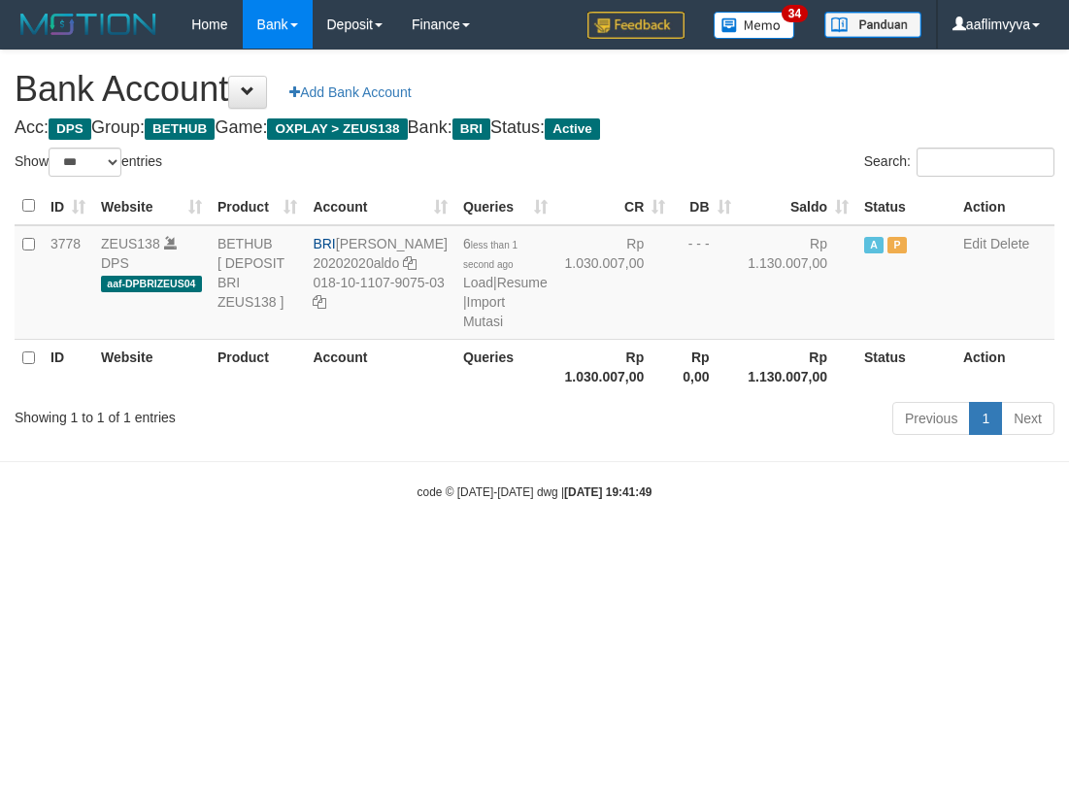
select select "***"
drag, startPoint x: 758, startPoint y: 547, endPoint x: 573, endPoint y: 389, distance: 243.2
click at [758, 546] on body "Toggle navigation Home Bank Account List Load By Website Group [OXPLAY] ZEUS138…" at bounding box center [534, 275] width 1069 height 550
click at [472, 317] on link "Import Mutasi" at bounding box center [484, 311] width 42 height 35
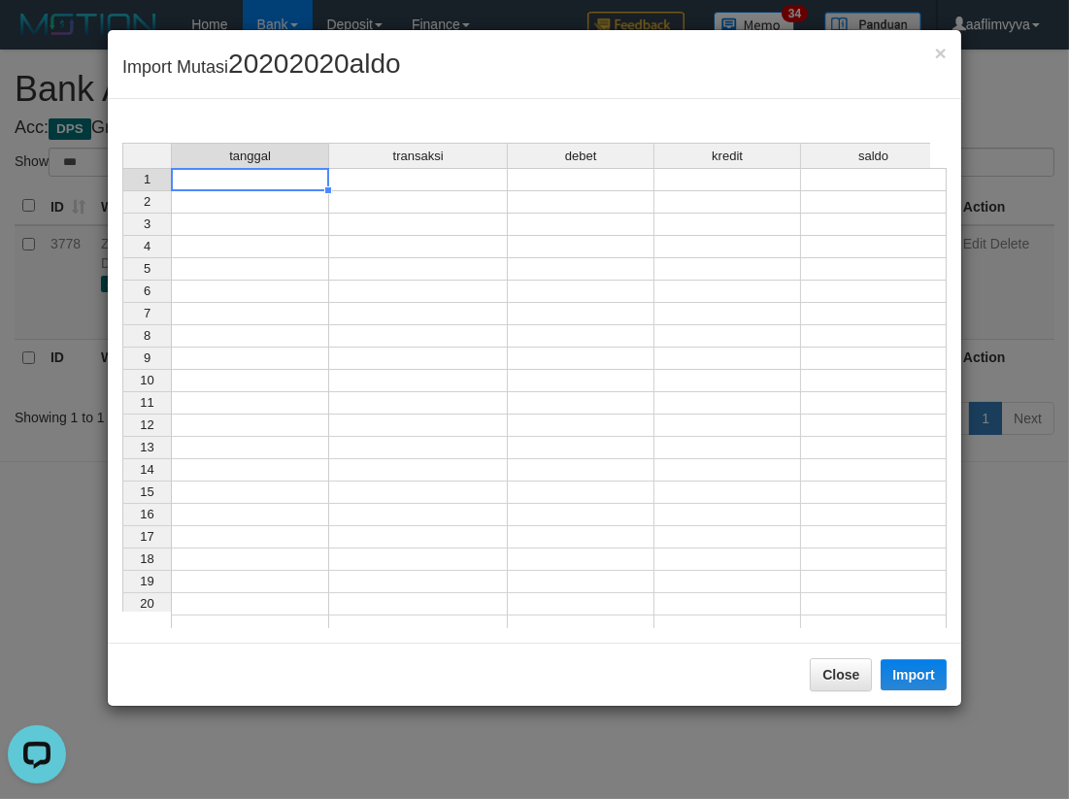
click at [291, 178] on td at bounding box center [250, 179] width 158 height 23
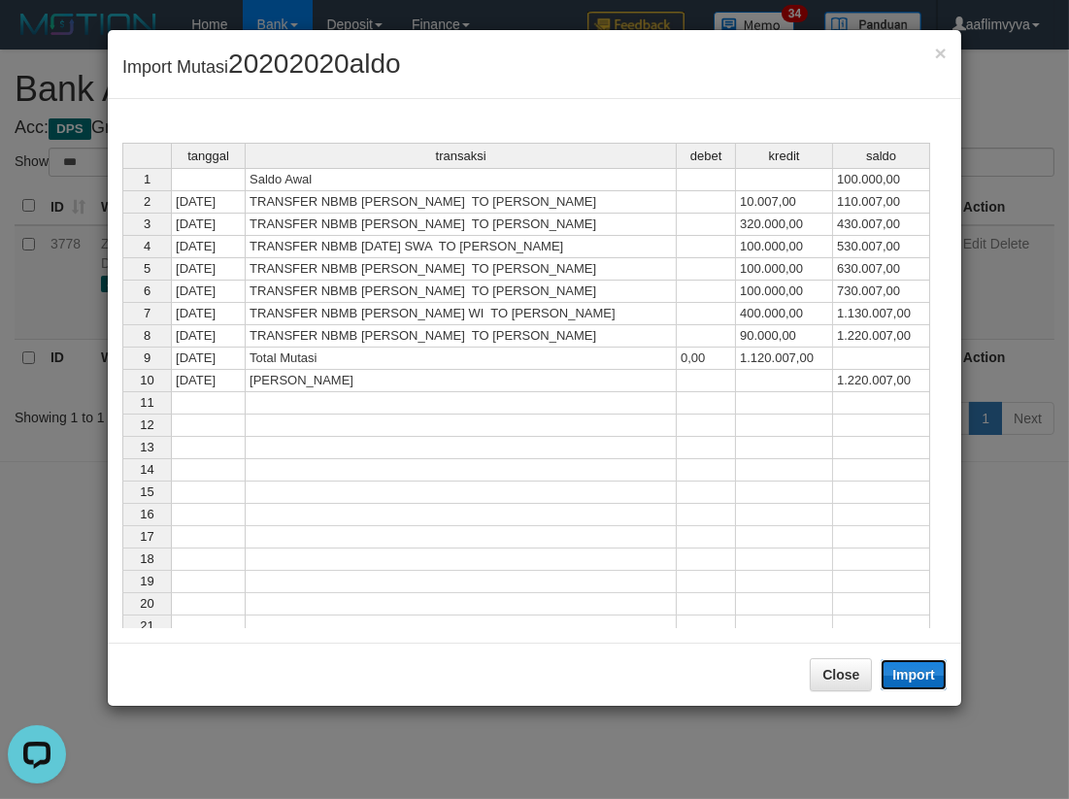
click at [917, 670] on button "Import" at bounding box center [914, 674] width 66 height 31
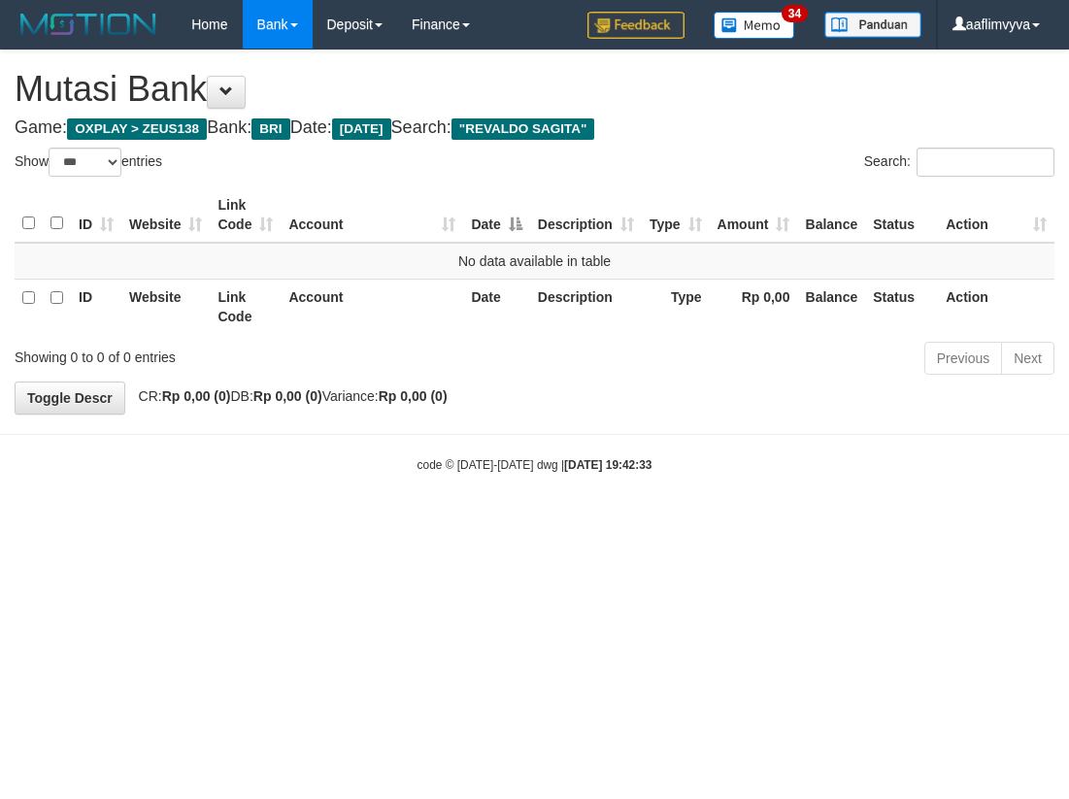
select select "***"
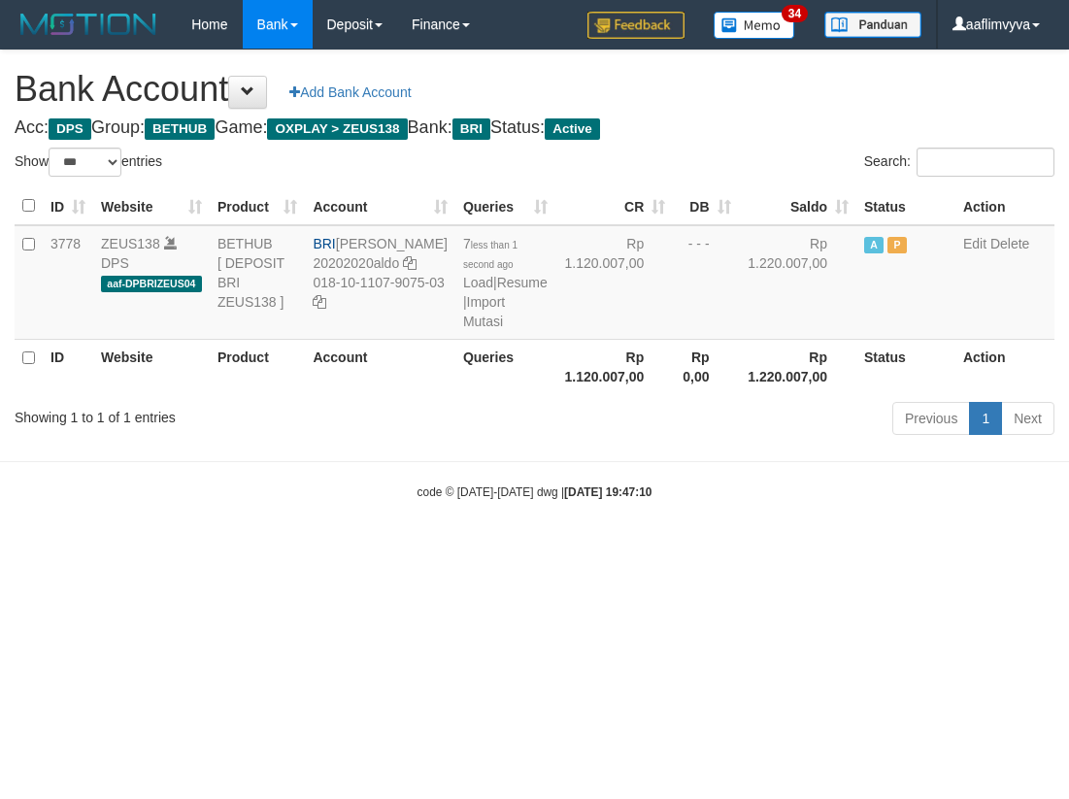
select select "***"
drag, startPoint x: 885, startPoint y: 551, endPoint x: 526, endPoint y: 385, distance: 394.5
click at [876, 550] on body "Toggle navigation Home Bank Account List Load By Website Group [OXPLAY] ZEUS138…" at bounding box center [534, 275] width 1069 height 550
drag, startPoint x: 372, startPoint y: 259, endPoint x: 344, endPoint y: 244, distance: 32.2
click at [344, 244] on td "BRI [PERSON_NAME] 20202020aldo 018-10-1107-9075-03" at bounding box center [380, 282] width 150 height 115
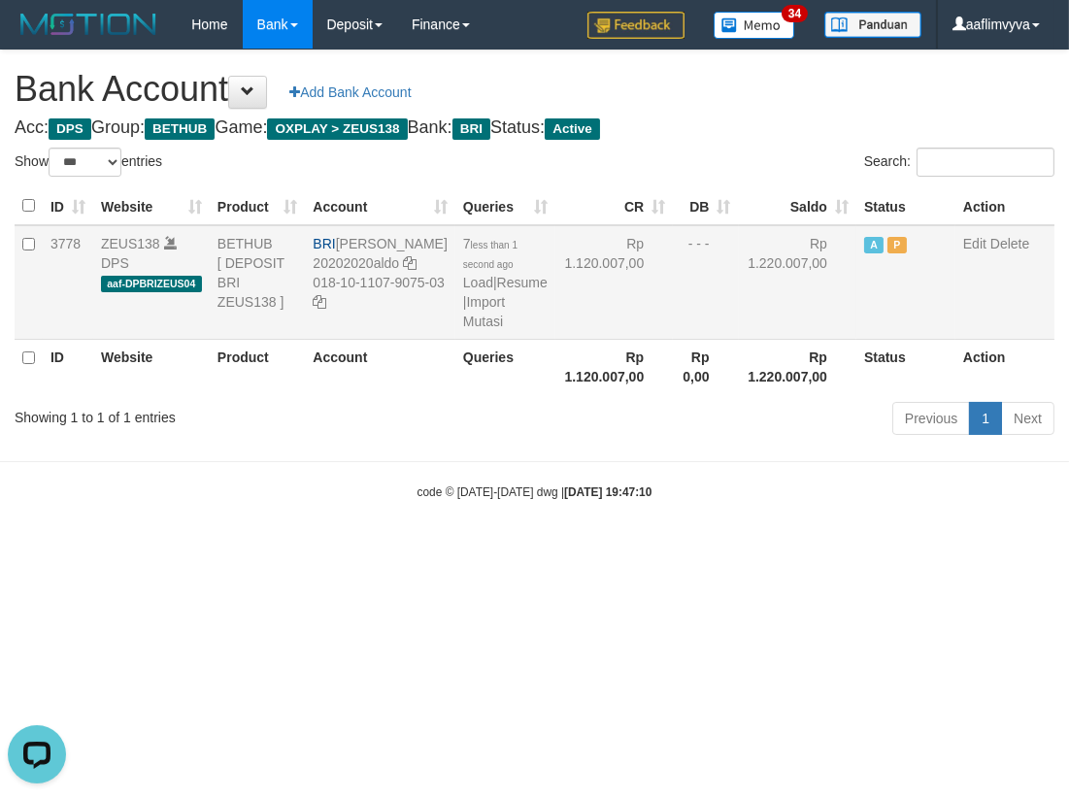
copy td "[PERSON_NAME]"
drag, startPoint x: 626, startPoint y: 573, endPoint x: 487, endPoint y: 375, distance: 241.9
click at [619, 550] on html "Toggle navigation Home Bank Account List Load By Website Group [OXPLAY] ZEUS138…" at bounding box center [534, 275] width 1069 height 550
drag, startPoint x: 364, startPoint y: 260, endPoint x: 346, endPoint y: 251, distance: 20.8
click at [346, 251] on td "BRI [PERSON_NAME] 20202020aldo 018-10-1107-9075-03" at bounding box center [380, 282] width 150 height 115
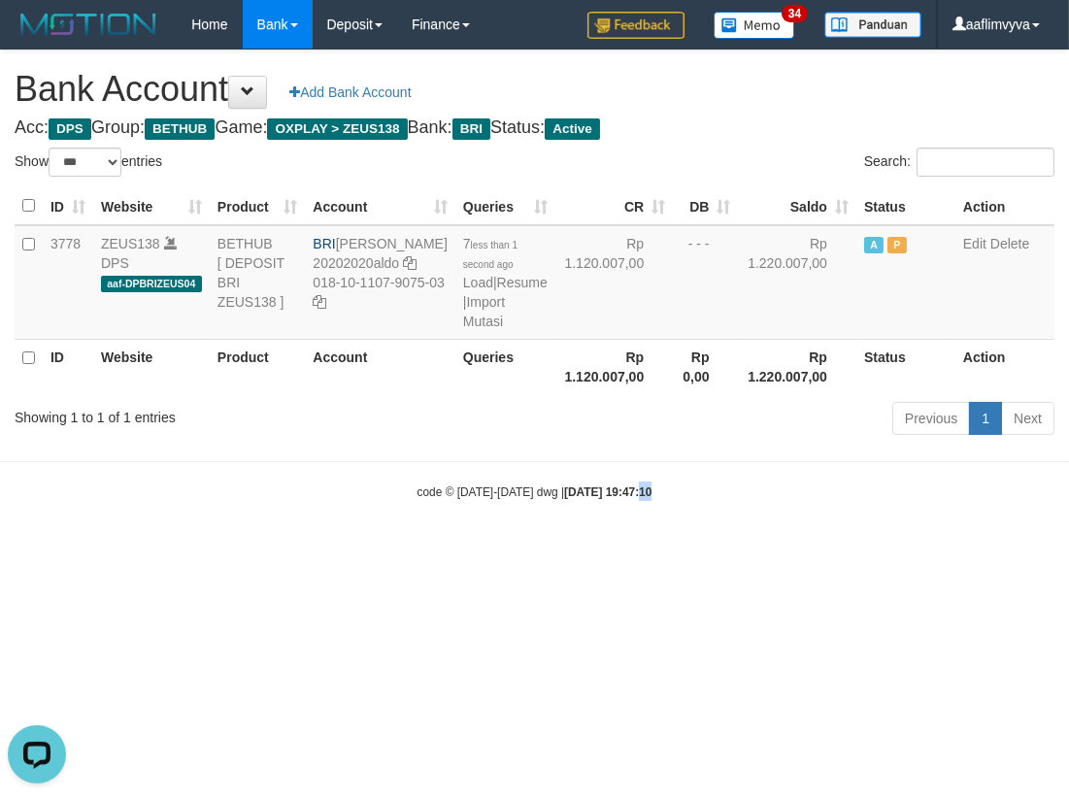
copy td "[PERSON_NAME]"
drag, startPoint x: 442, startPoint y: 452, endPoint x: 411, endPoint y: 385, distance: 73.0
click at [442, 452] on body "Toggle navigation Home Bank Account List Load By Website Group [OXPLAY] ZEUS138…" at bounding box center [534, 275] width 1069 height 550
drag, startPoint x: 353, startPoint y: 316, endPoint x: 317, endPoint y: 304, distance: 38.7
click at [317, 304] on td "BRI [PERSON_NAME] 20202020aldo 018-10-1107-9075-03" at bounding box center [380, 282] width 150 height 115
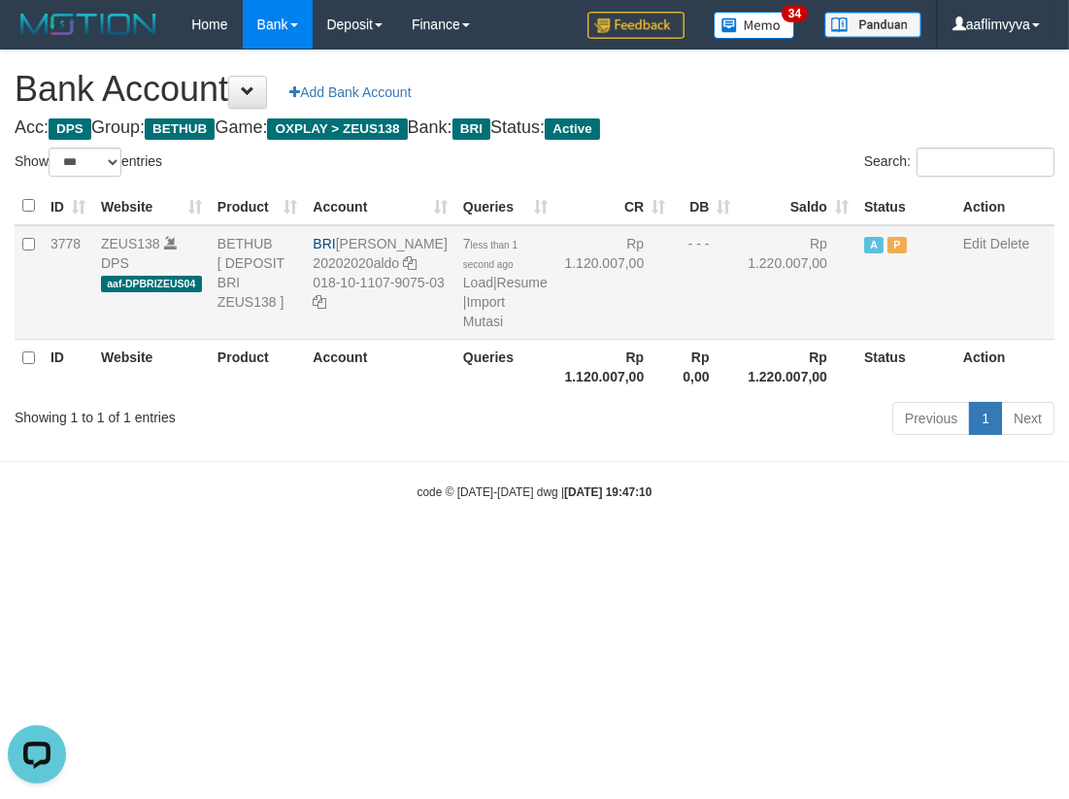
copy td "018-10-1107-9075-03"
drag, startPoint x: 451, startPoint y: 574, endPoint x: 460, endPoint y: 556, distance: 20.0
click at [452, 550] on html "Toggle navigation Home Bank Account List Load By Website Group [OXPLAY] ZEUS138…" at bounding box center [534, 275] width 1069 height 550
click at [467, 323] on link "Import Mutasi" at bounding box center [484, 311] width 42 height 35
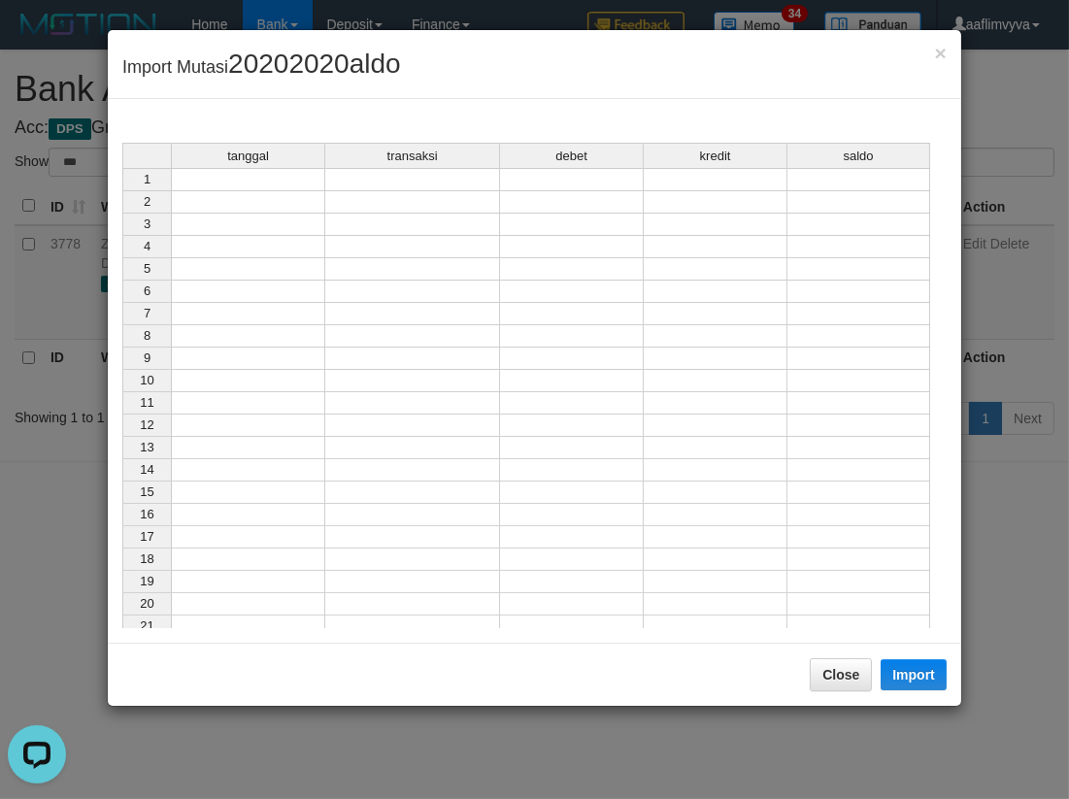
click at [256, 179] on td at bounding box center [248, 179] width 154 height 23
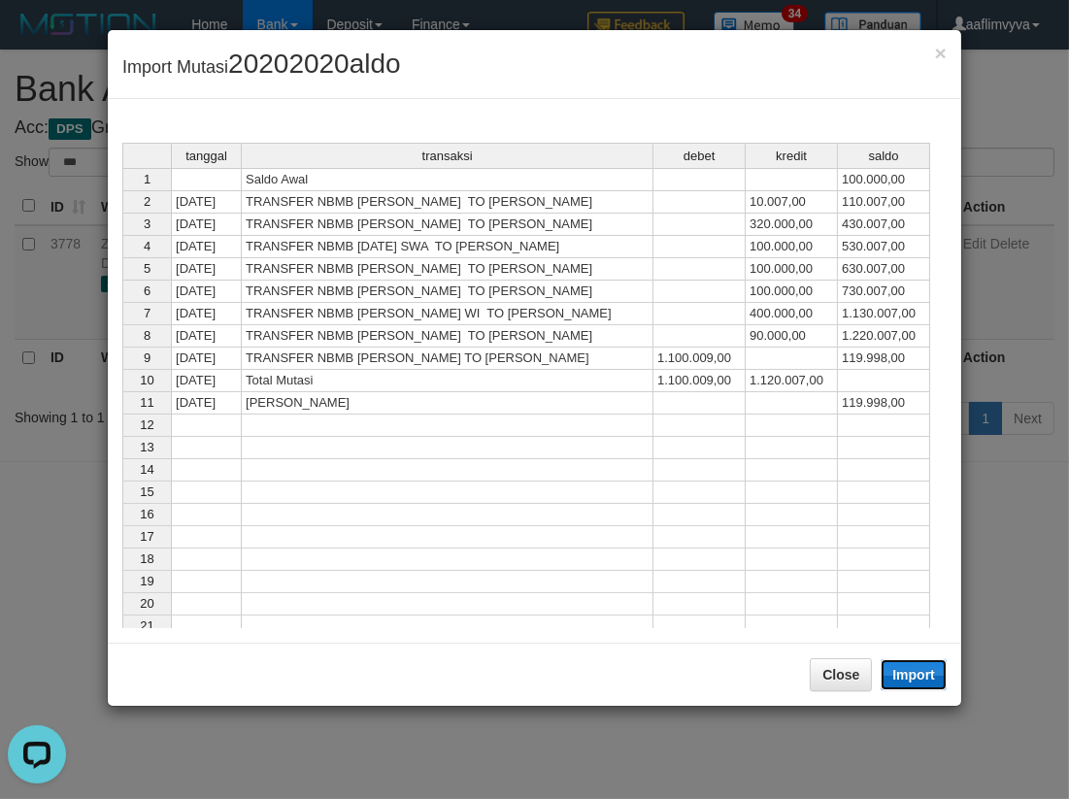
click at [919, 675] on button "Import" at bounding box center [914, 674] width 66 height 31
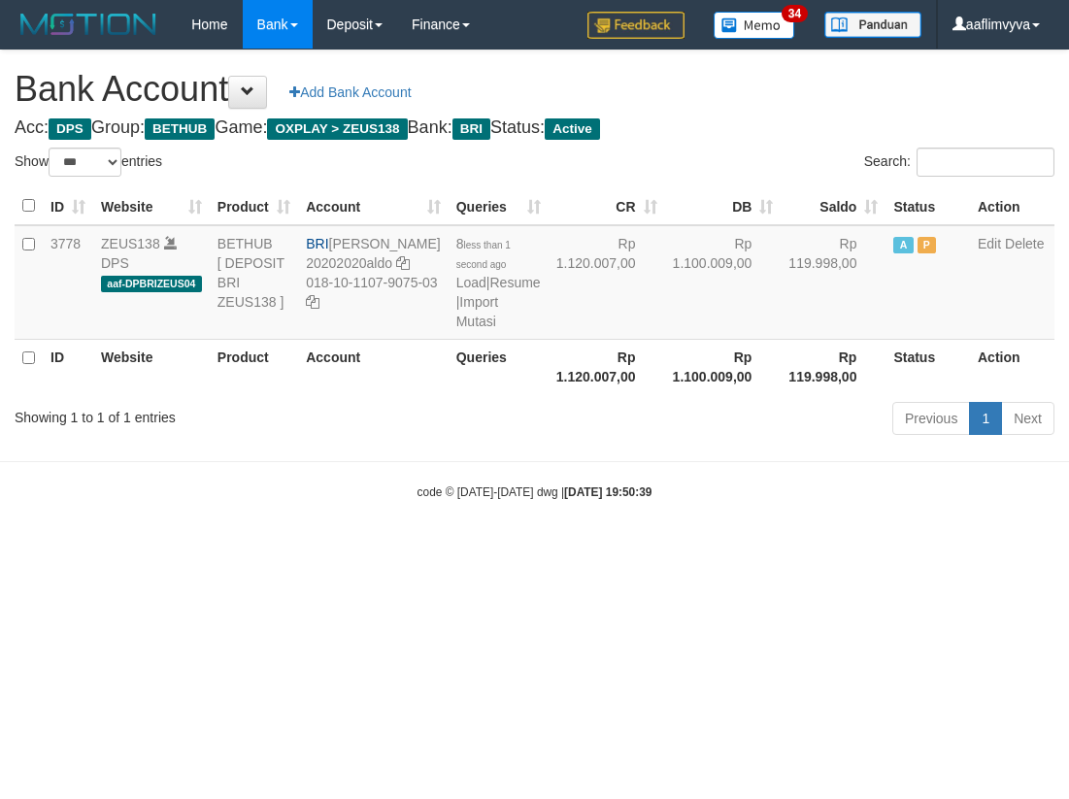
select select "***"
click at [738, 501] on div "code © 2012-2018 dwg | 2025/10/01 19:50:39" at bounding box center [534, 491] width 1069 height 19
click at [456, 329] on link "Import Mutasi" at bounding box center [477, 311] width 42 height 35
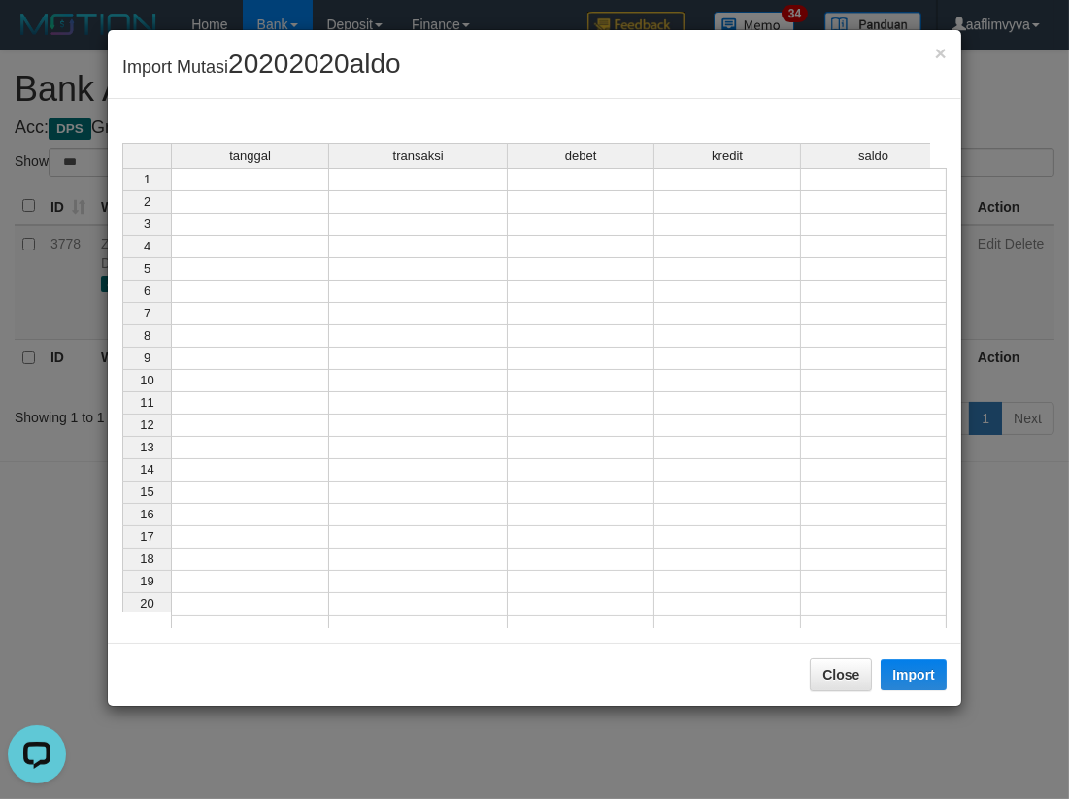
click at [266, 182] on td at bounding box center [250, 179] width 158 height 23
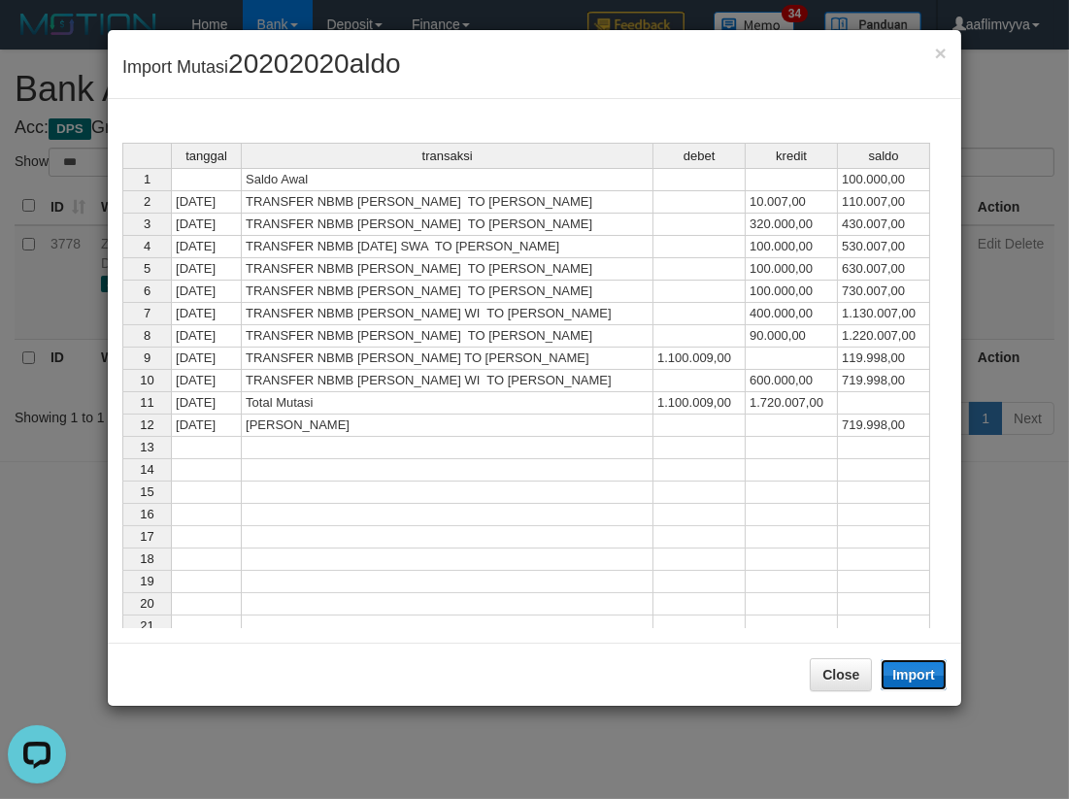
click at [927, 685] on button "Import" at bounding box center [914, 674] width 66 height 31
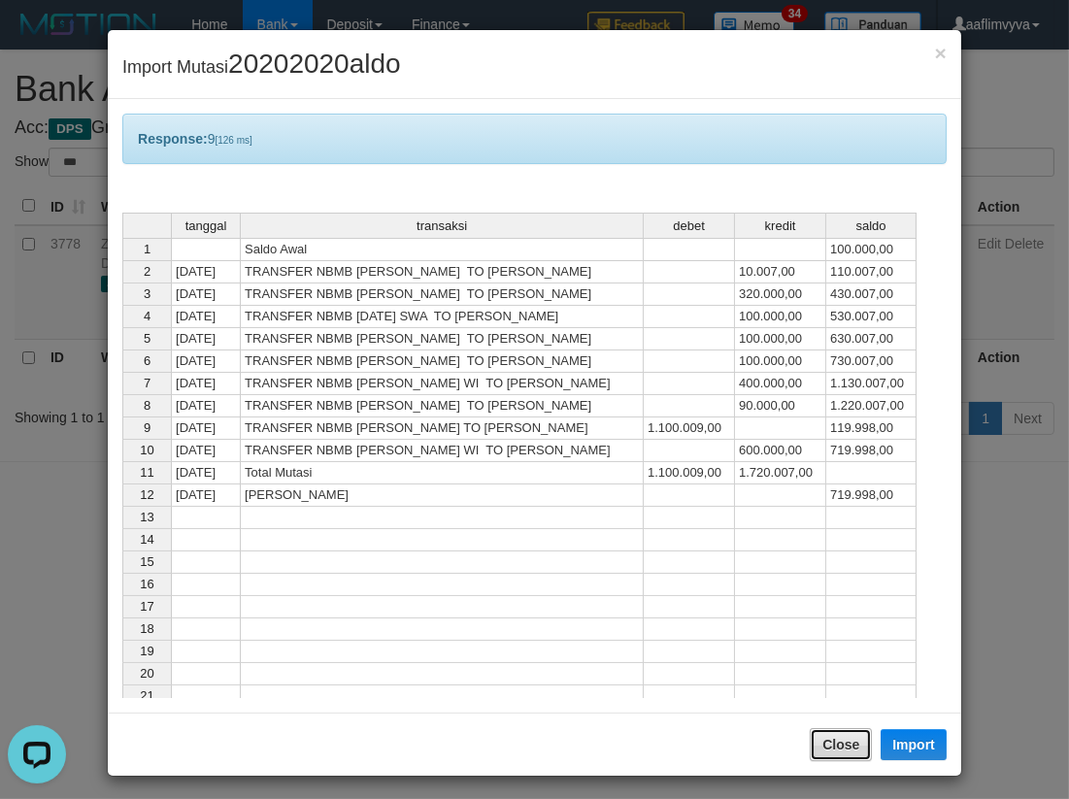
click at [839, 742] on button "Close" at bounding box center [841, 744] width 62 height 33
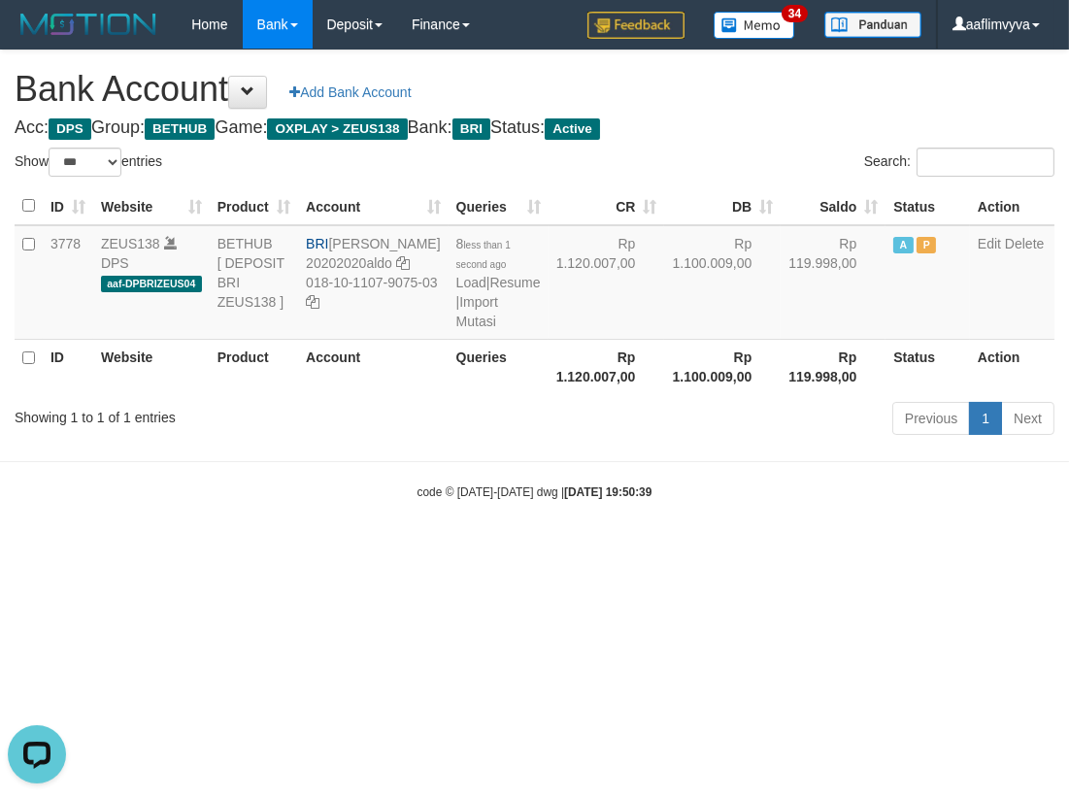
drag, startPoint x: 744, startPoint y: 663, endPoint x: 720, endPoint y: 628, distance: 42.0
click at [742, 550] on html "Toggle navigation Home Bank Account List Load By Website Group [OXPLAY] ZEUS138…" at bounding box center [534, 275] width 1069 height 550
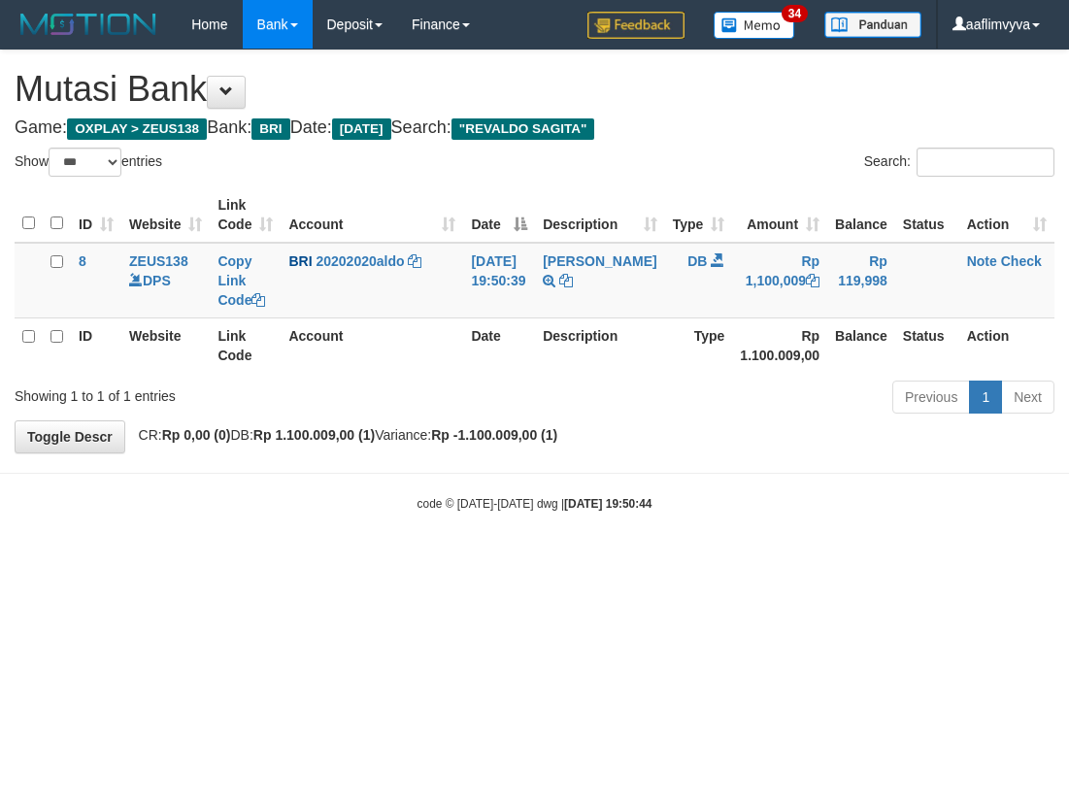
select select "***"
click at [971, 254] on link "Note" at bounding box center [982, 261] width 30 height 16
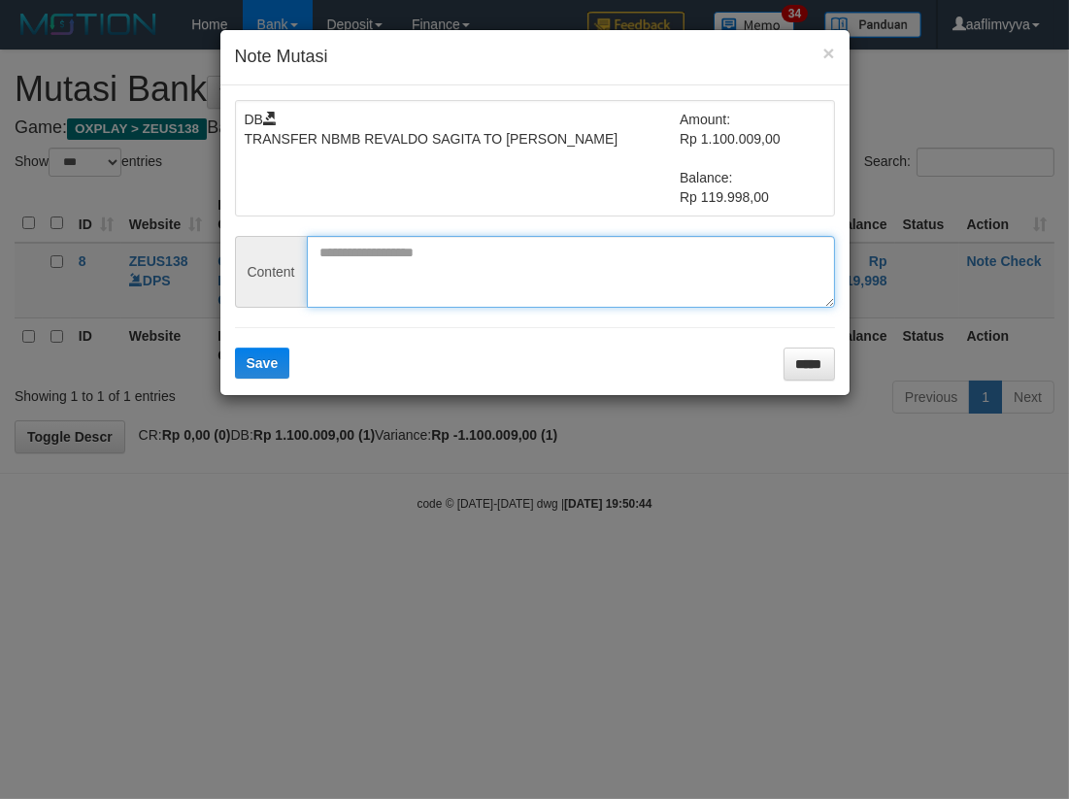
click at [461, 274] on textarea at bounding box center [571, 272] width 528 height 72
paste textarea "********"
type textarea "********"
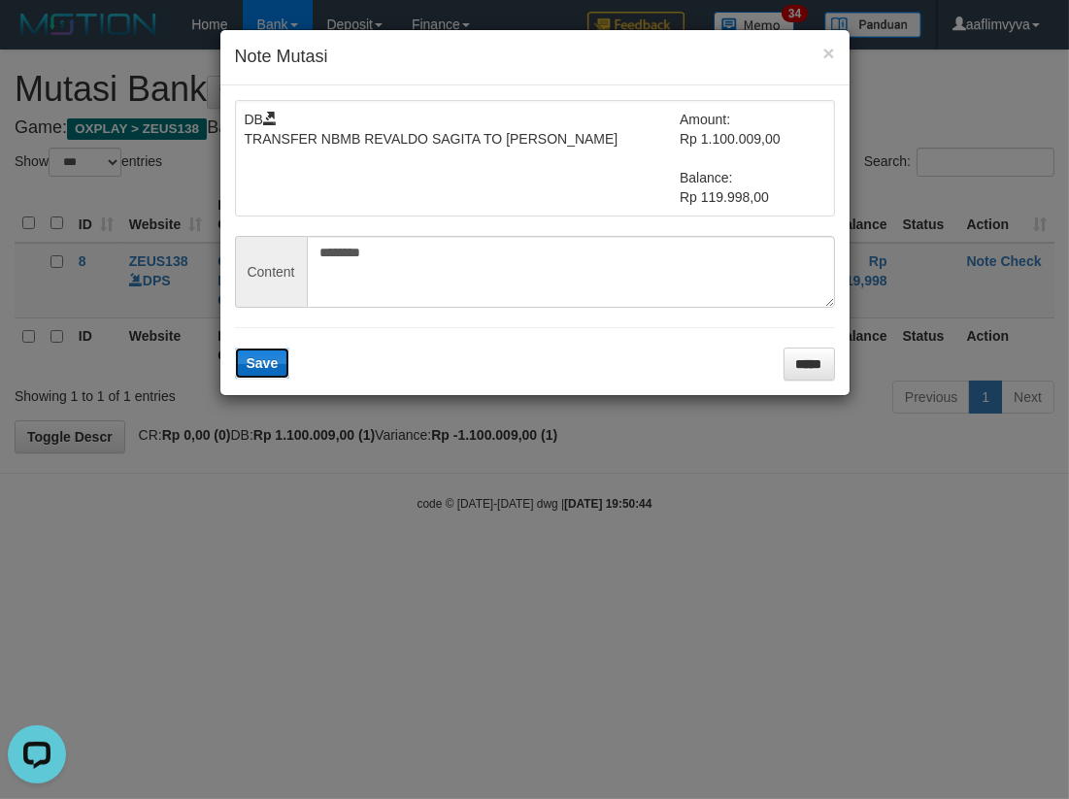
click at [259, 363] on span "Save" at bounding box center [263, 363] width 32 height 16
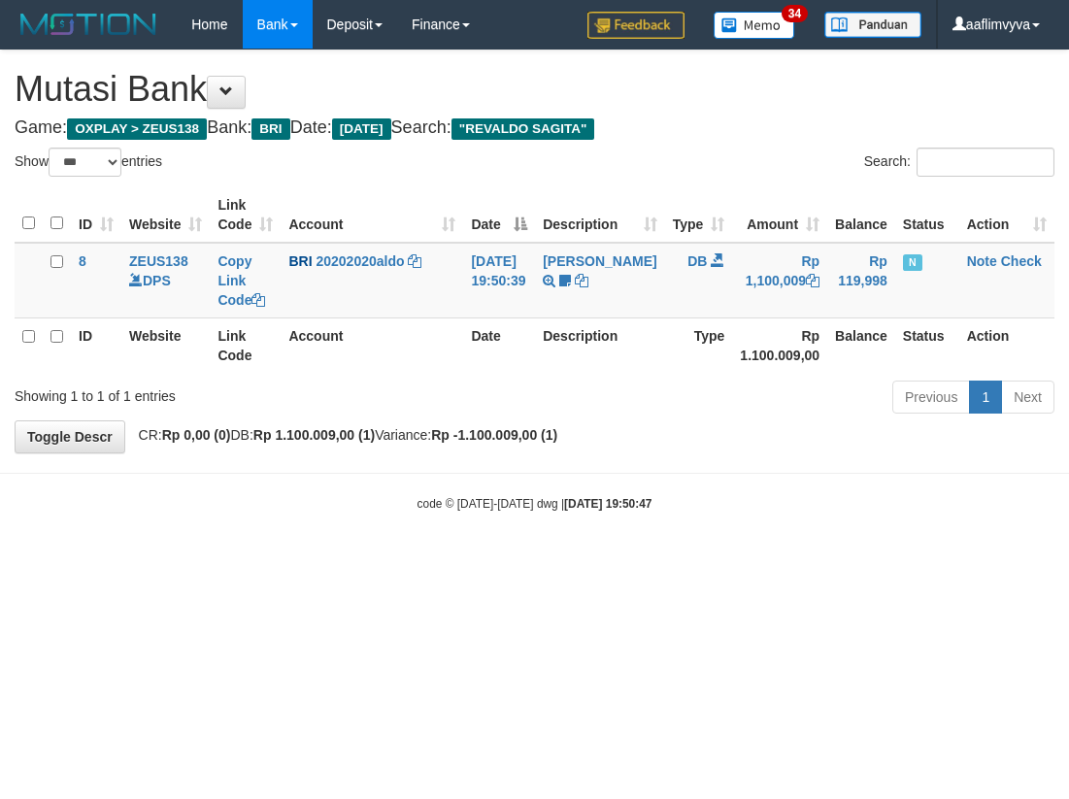
select select "***"
click at [1022, 258] on link "Check" at bounding box center [1021, 261] width 41 height 16
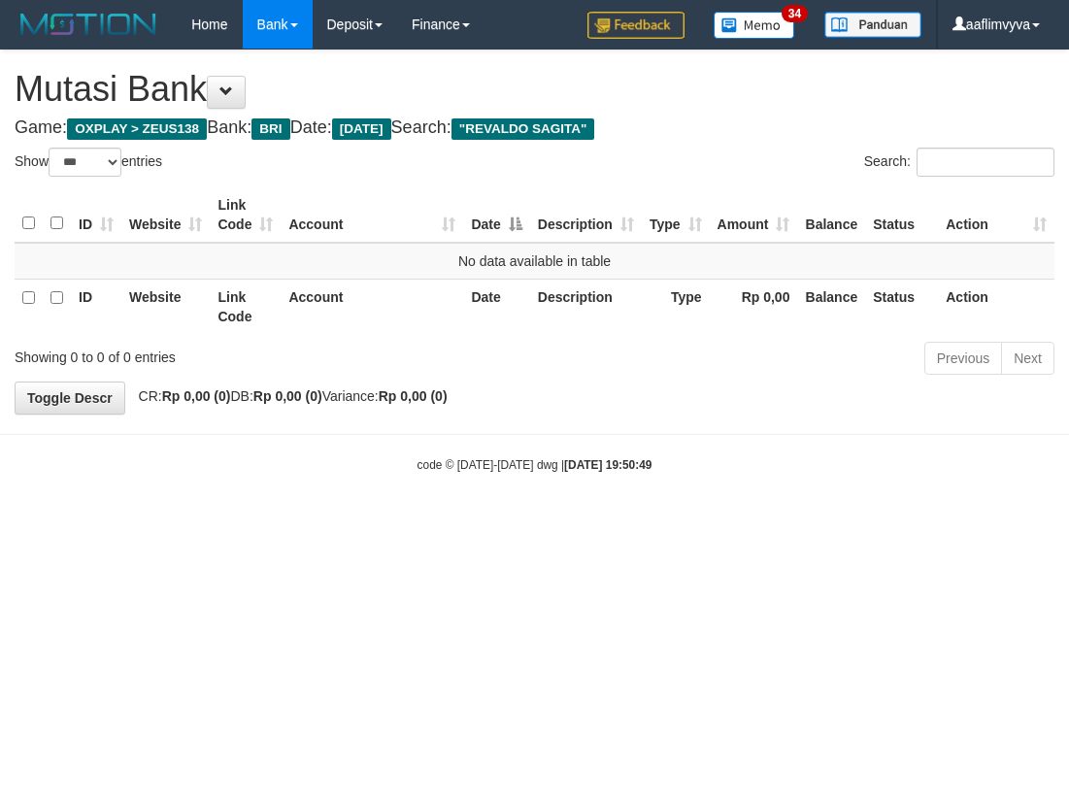
select select "***"
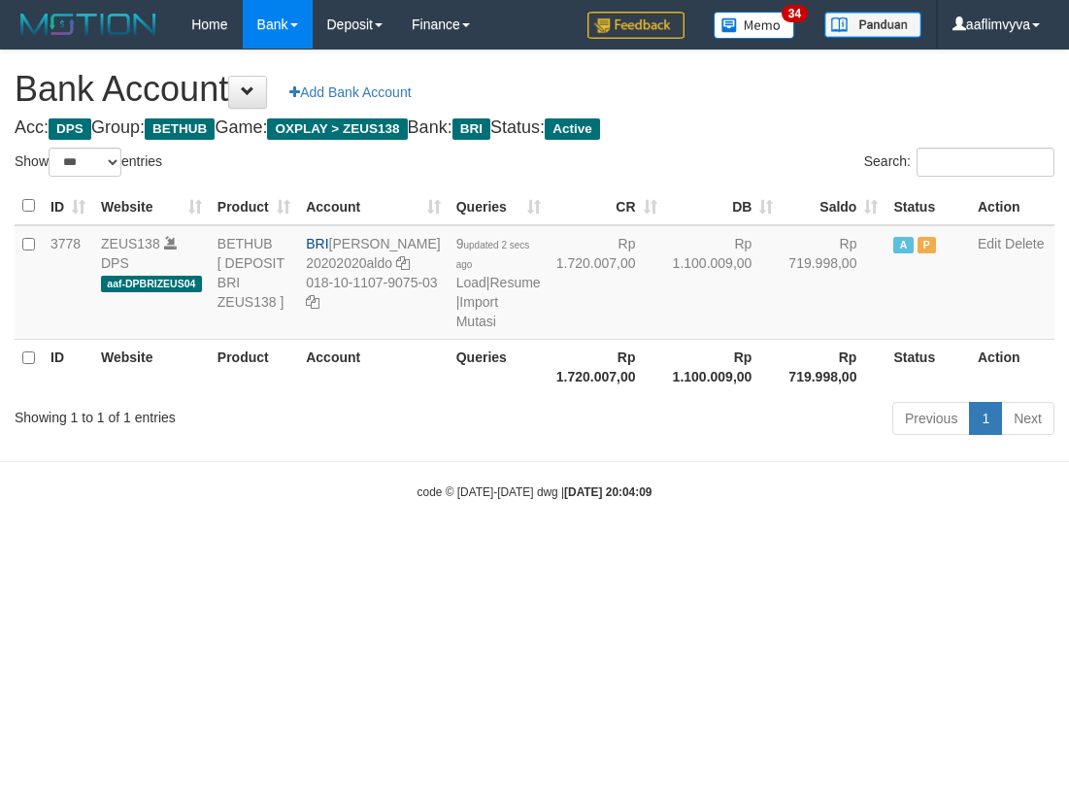
select select "***"
click at [456, 329] on link "Import Mutasi" at bounding box center [477, 311] width 42 height 35
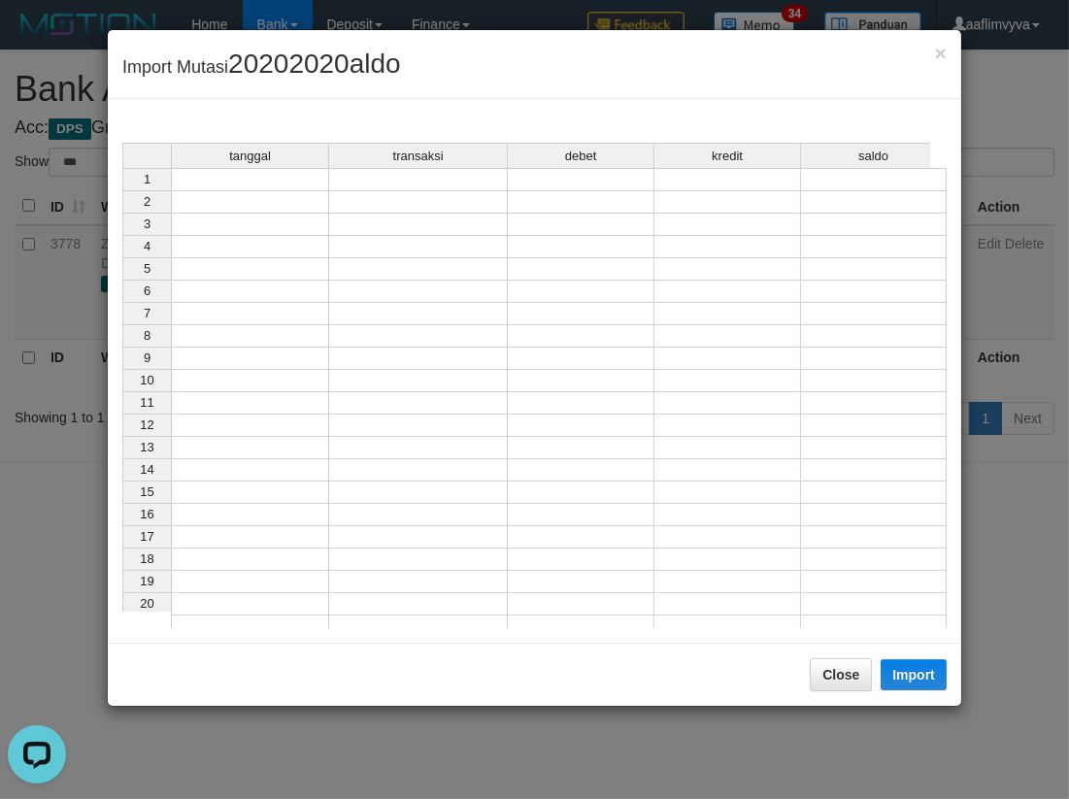
click at [301, 172] on td at bounding box center [250, 179] width 158 height 23
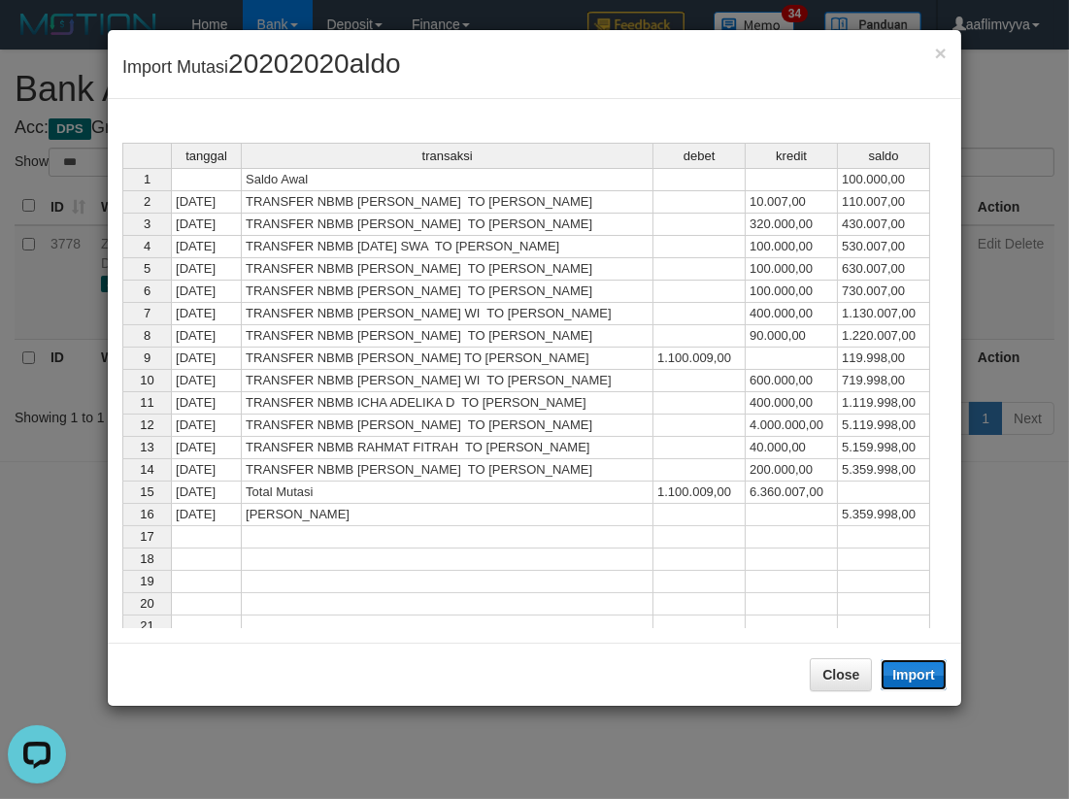
click at [910, 671] on button "Import" at bounding box center [914, 674] width 66 height 31
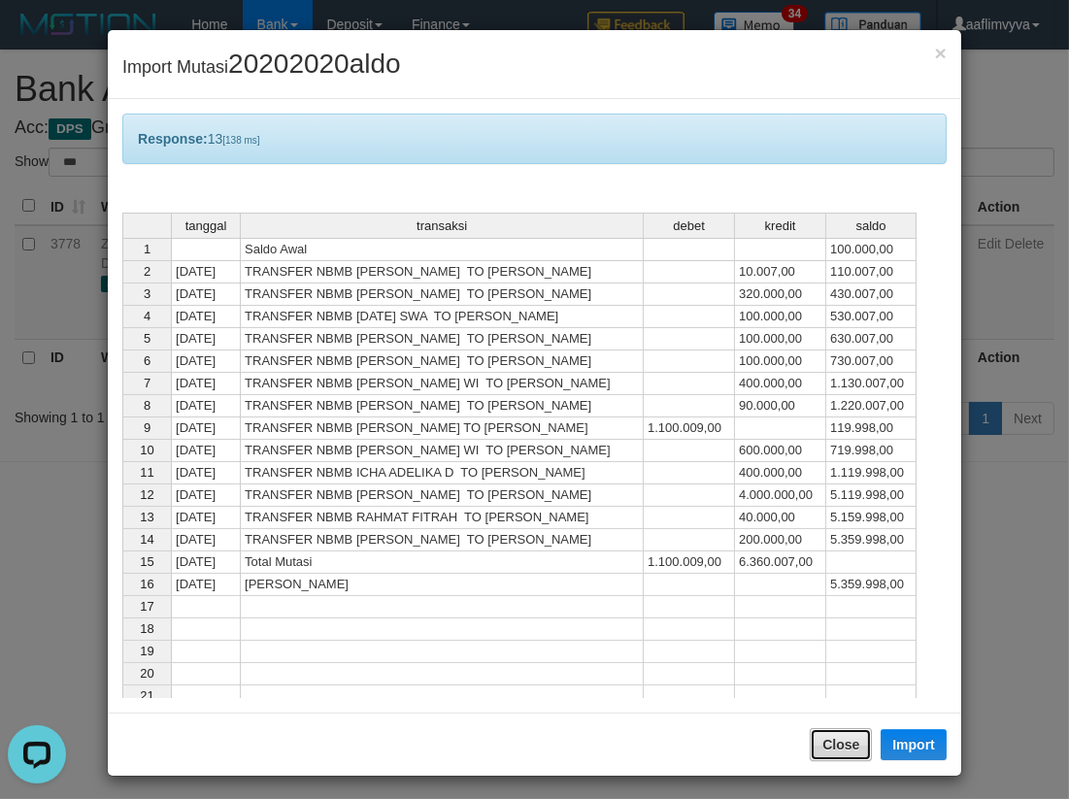
click at [839, 741] on button "Close" at bounding box center [841, 744] width 62 height 33
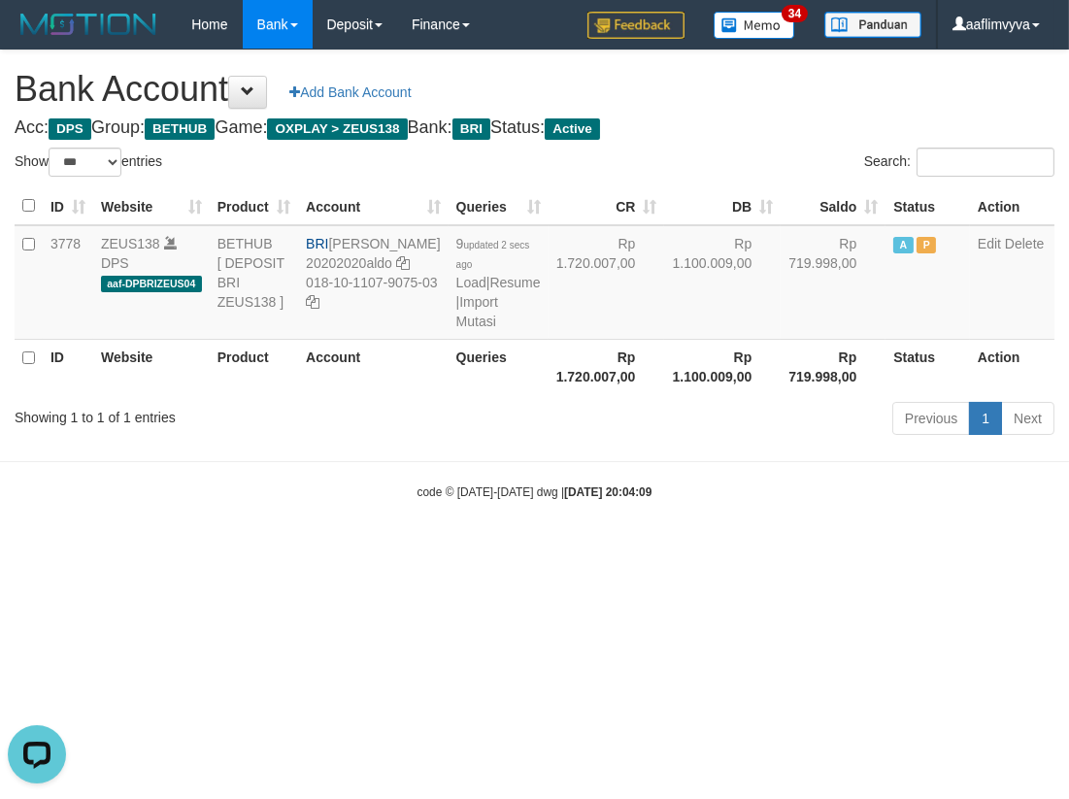
click at [690, 550] on html "Toggle navigation Home Bank Account List Load By Website Group [OXPLAY] ZEUS138…" at bounding box center [534, 275] width 1069 height 550
select select "***"
drag, startPoint x: 429, startPoint y: 626, endPoint x: 346, endPoint y: 603, distance: 86.7
click at [419, 550] on html "Toggle navigation Home Bank Account List Load By Website Group [OXPLAY] ZEUS138…" at bounding box center [534, 275] width 1069 height 550
select select "***"
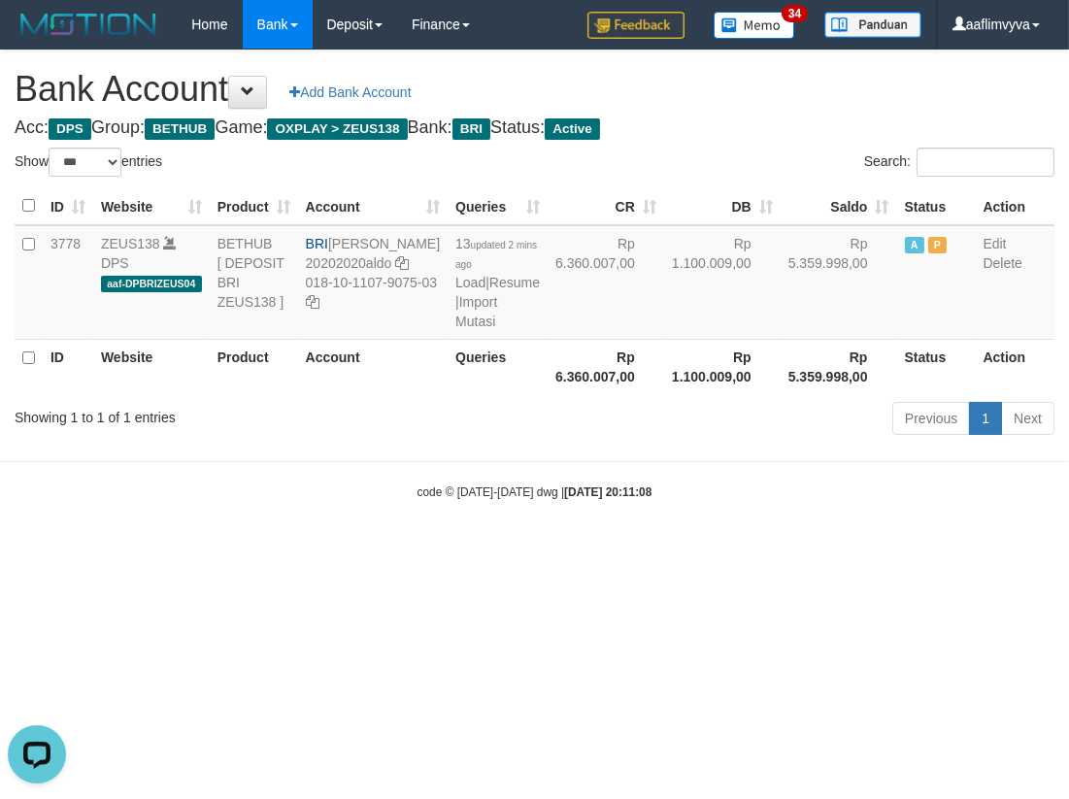
click at [777, 550] on html "Toggle navigation Home Bank Account List Load By Website Group [OXPLAY] ZEUS138…" at bounding box center [534, 275] width 1069 height 550
click at [455, 329] on link "Import Mutasi" at bounding box center [476, 311] width 42 height 35
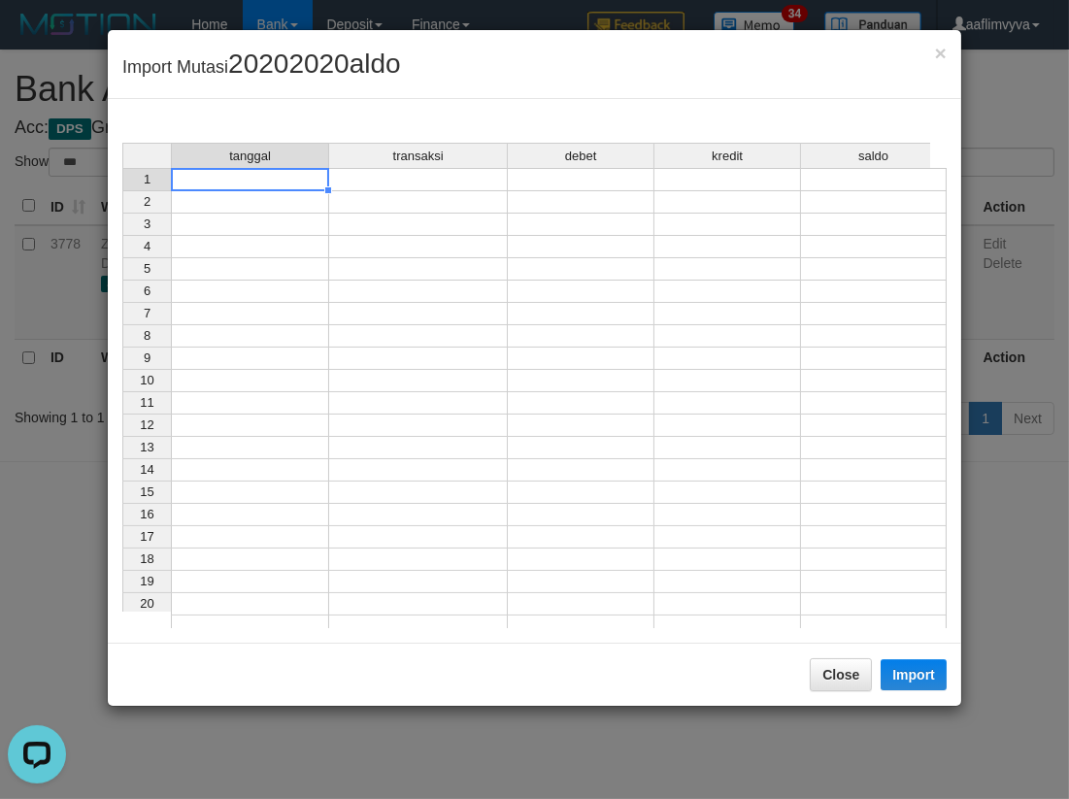
click at [269, 176] on td at bounding box center [250, 179] width 158 height 23
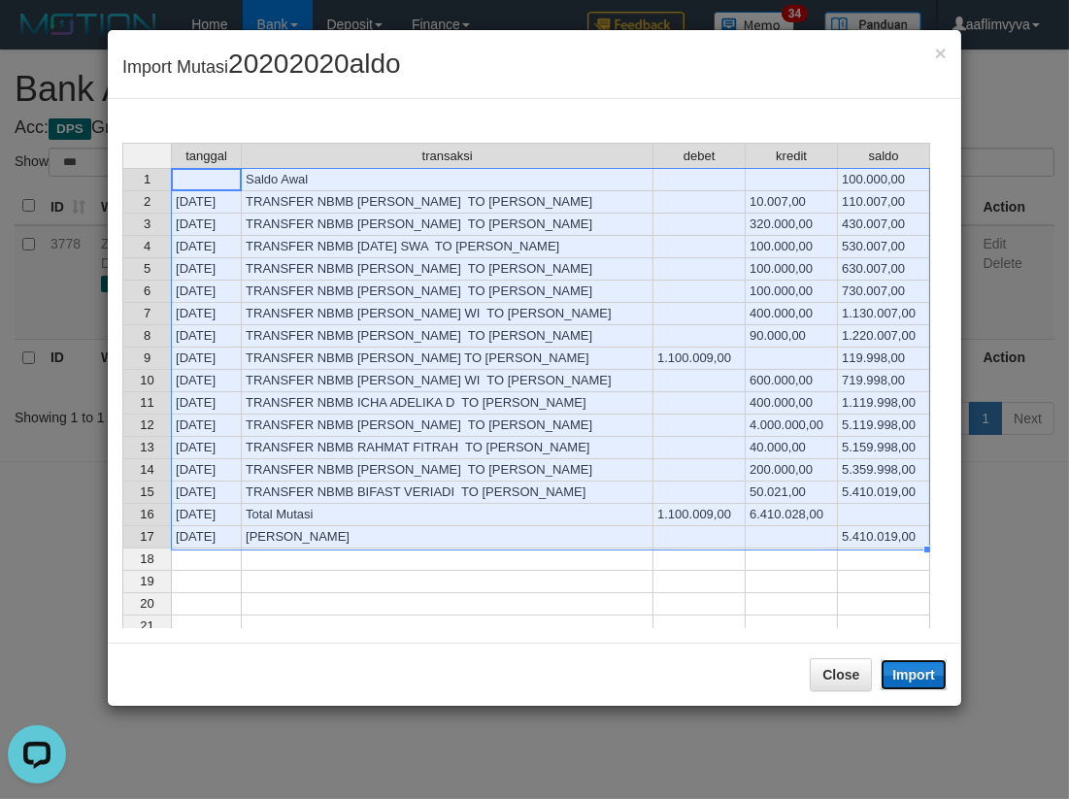
click at [905, 678] on button "Import" at bounding box center [914, 674] width 66 height 31
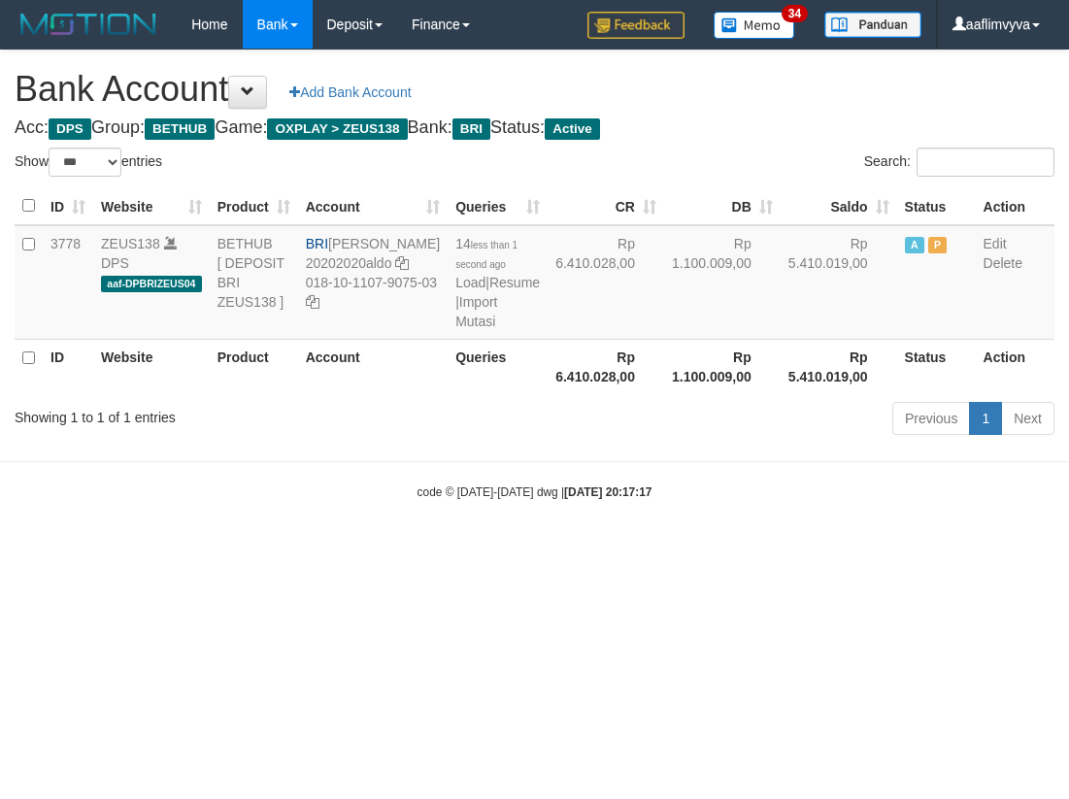
select select "***"
drag, startPoint x: 792, startPoint y: 587, endPoint x: 604, endPoint y: 438, distance: 240.5
click at [792, 550] on body "Toggle navigation Home Bank Account List Load By Website Group [OXPLAY] ZEUS138…" at bounding box center [534, 275] width 1069 height 550
click at [455, 329] on link "Import Mutasi" at bounding box center [476, 311] width 42 height 35
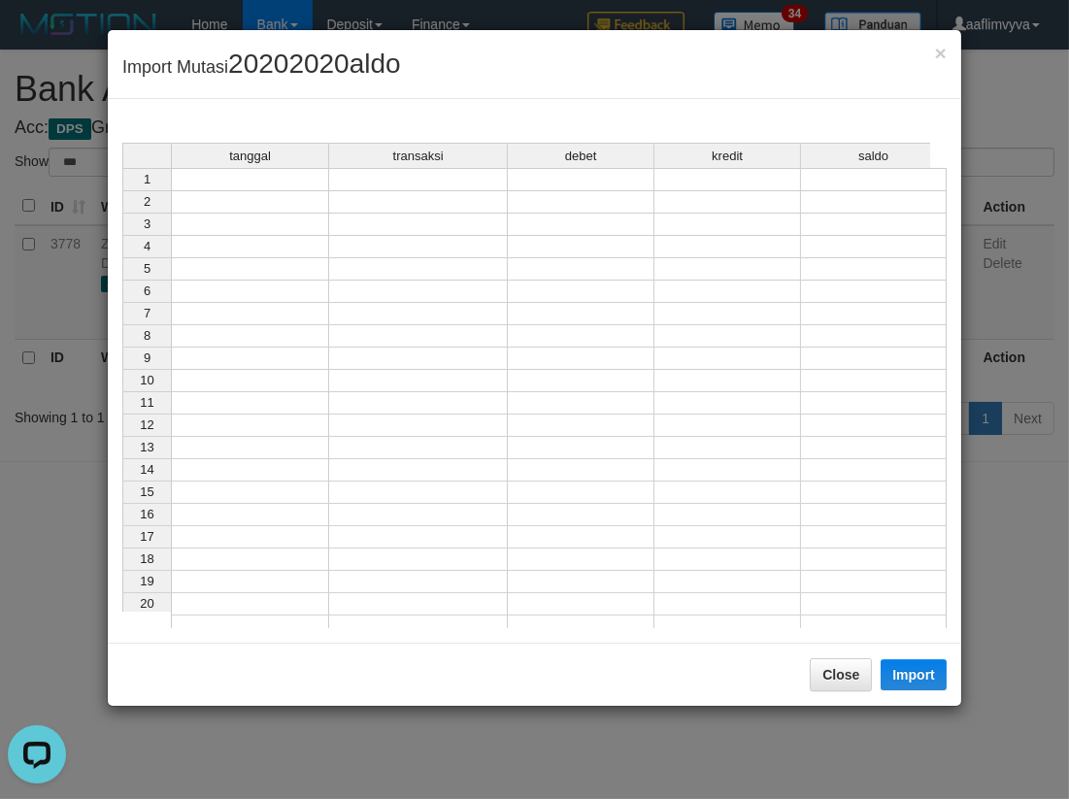
click at [248, 180] on td at bounding box center [250, 179] width 158 height 23
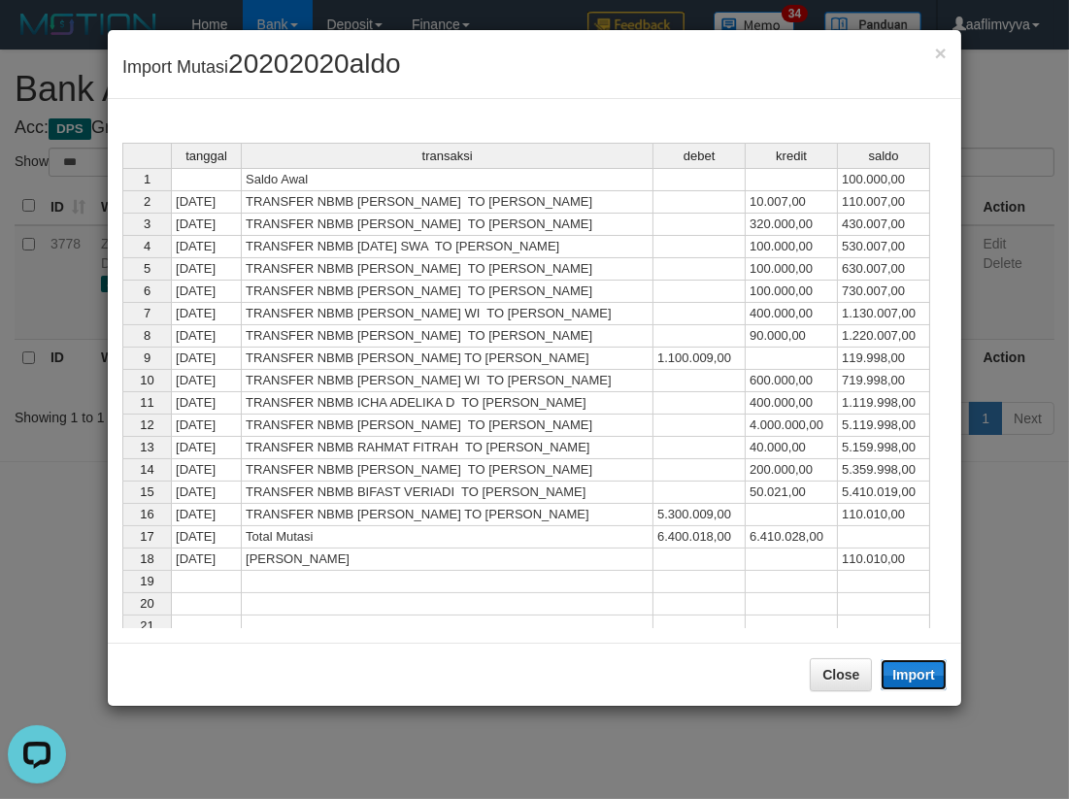
click at [922, 673] on button "Import" at bounding box center [914, 674] width 66 height 31
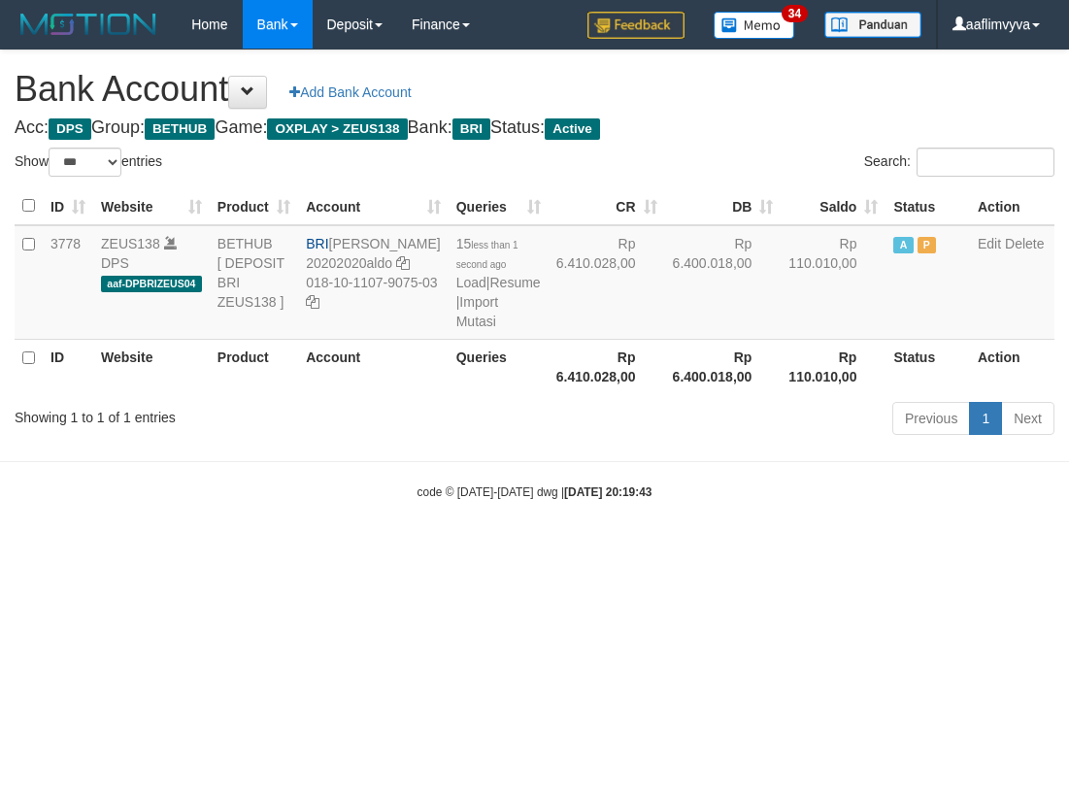
select select "***"
click at [819, 550] on html "Toggle navigation Home Bank Account List Load By Website Group [OXPLAY] ZEUS138…" at bounding box center [534, 275] width 1069 height 550
click at [456, 329] on link "Import Mutasi" at bounding box center [477, 311] width 42 height 35
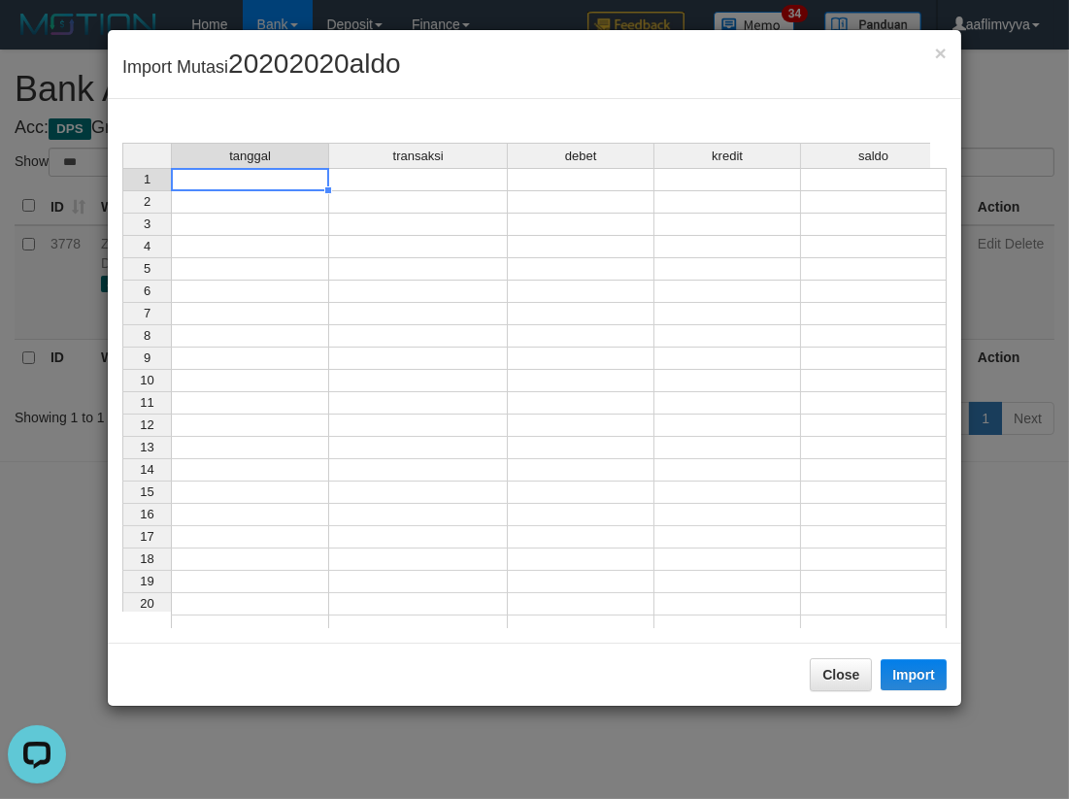
click at [291, 183] on td at bounding box center [250, 179] width 158 height 23
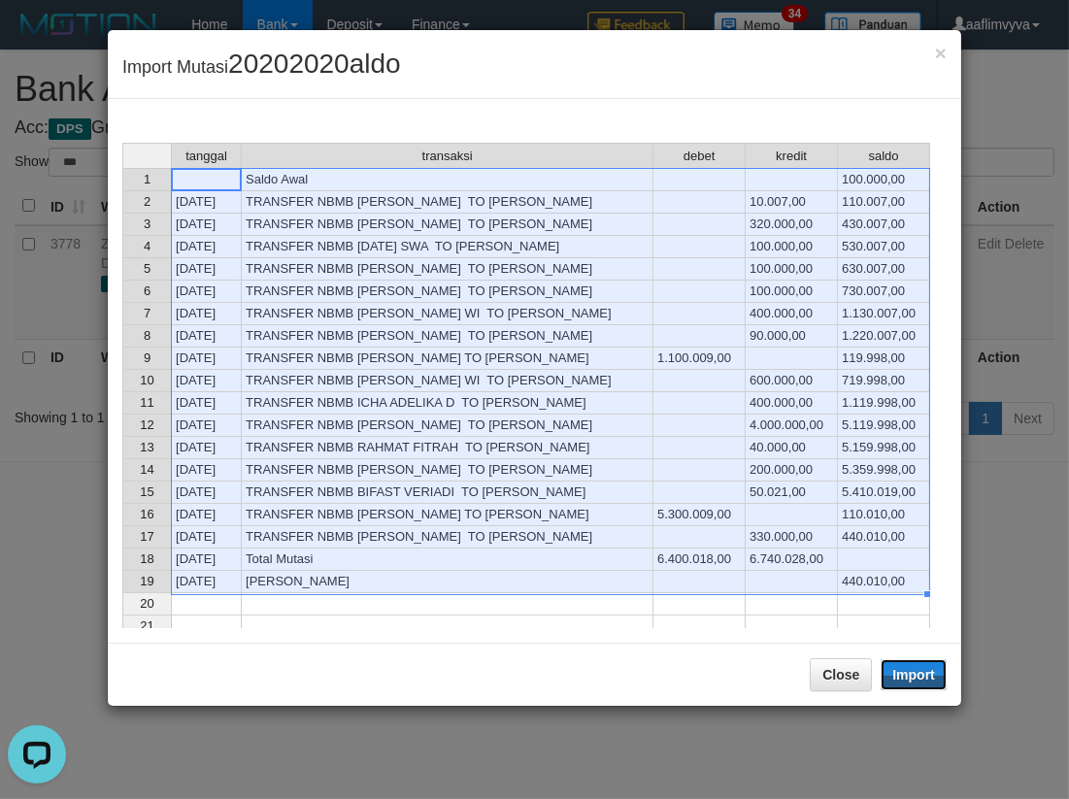
click at [915, 677] on button "Import" at bounding box center [914, 674] width 66 height 31
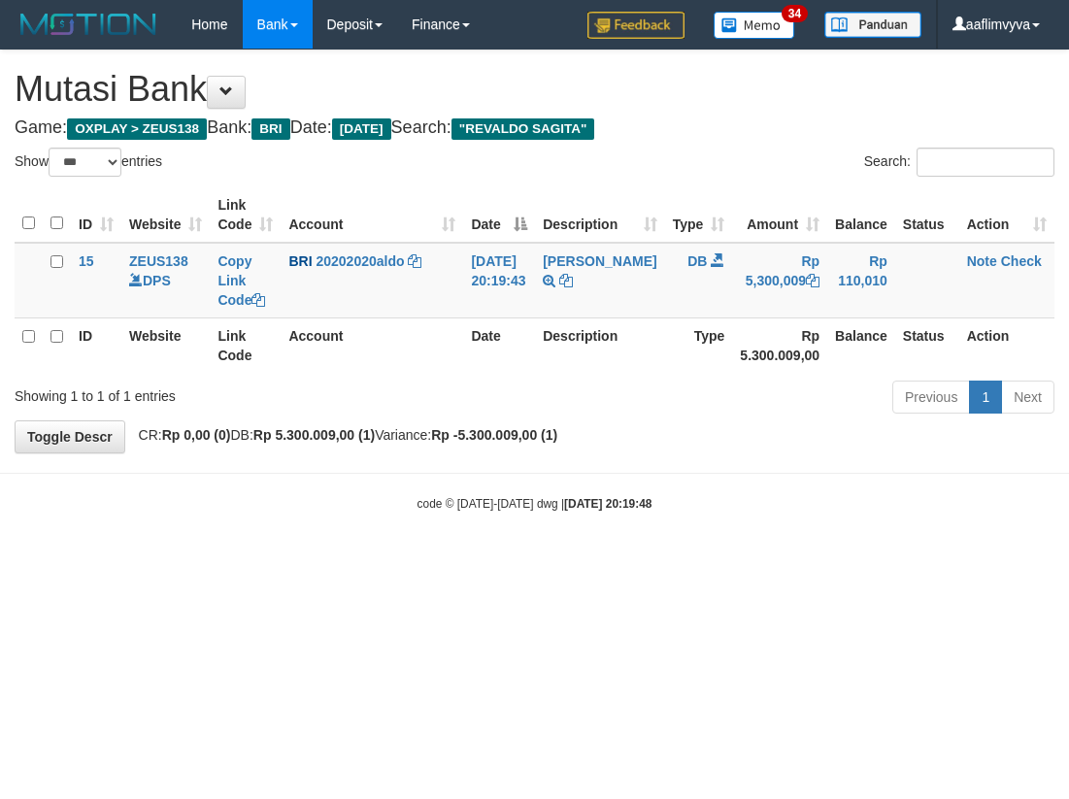
select select "***"
click at [981, 253] on link "Note" at bounding box center [982, 261] width 30 height 16
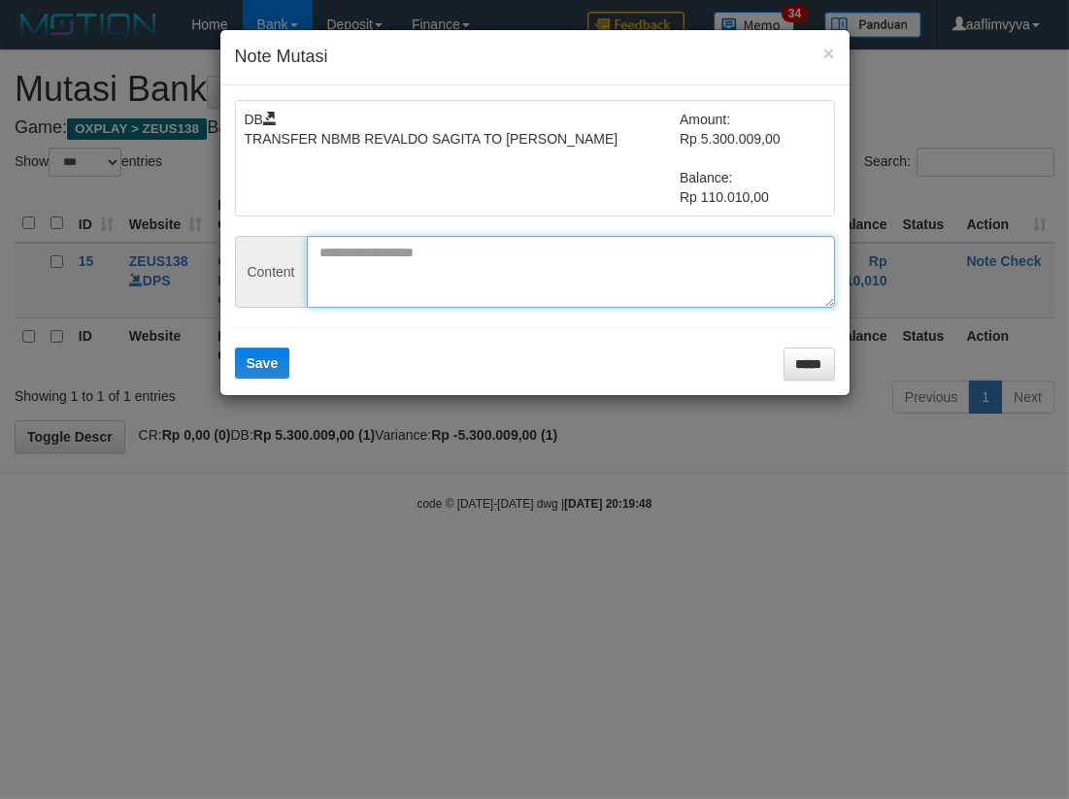
paste textarea "********"
drag, startPoint x: 540, startPoint y: 238, endPoint x: 521, endPoint y: 255, distance: 25.4
click at [539, 238] on textarea at bounding box center [571, 272] width 528 height 72
type textarea "********"
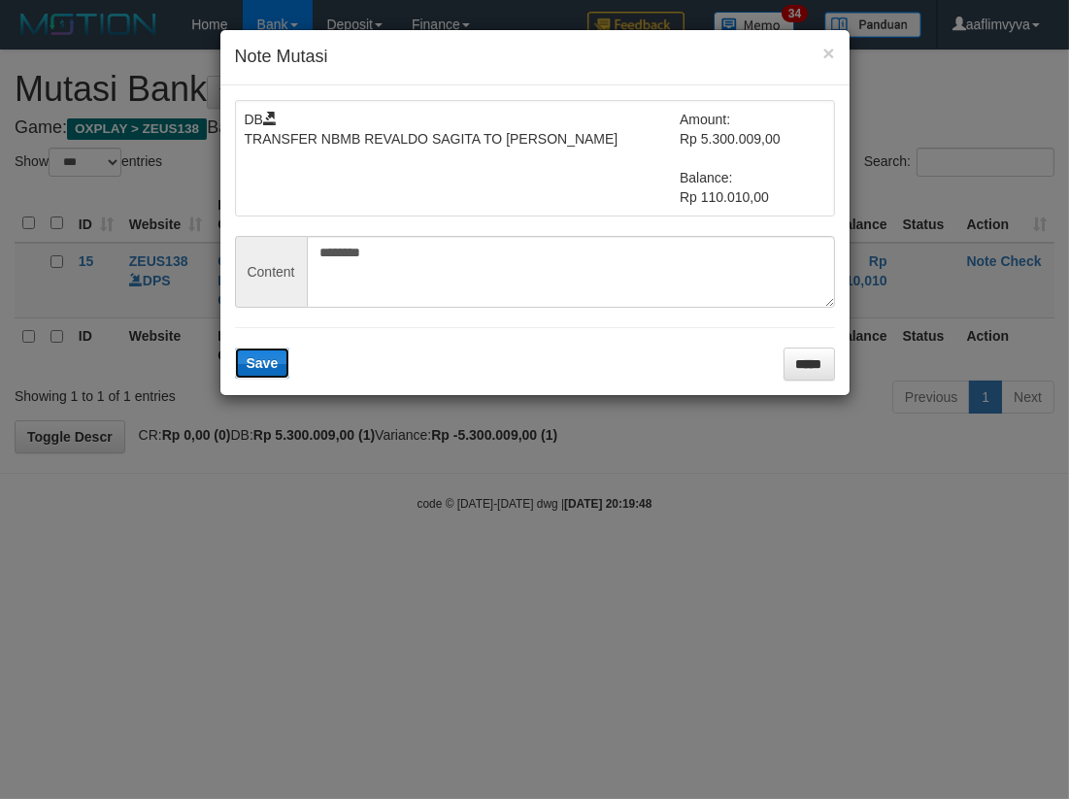
click at [262, 360] on span "Save" at bounding box center [263, 363] width 32 height 16
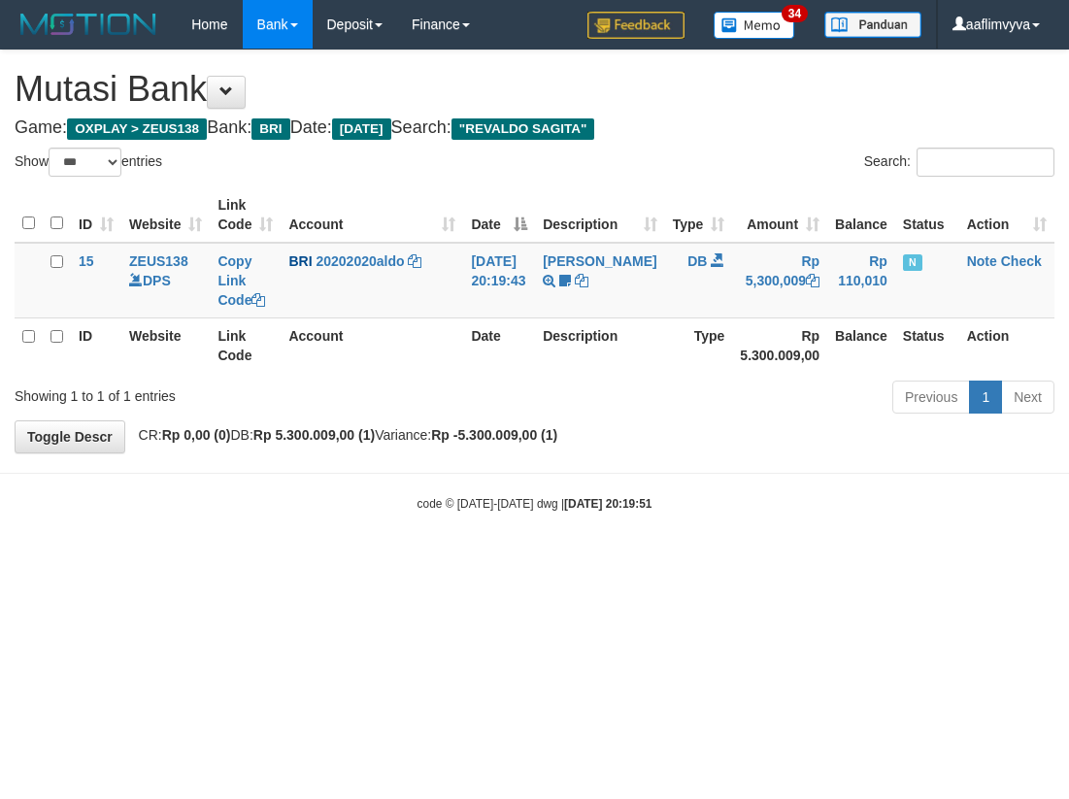
select select "***"
click at [1016, 258] on link "Check" at bounding box center [1021, 261] width 41 height 16
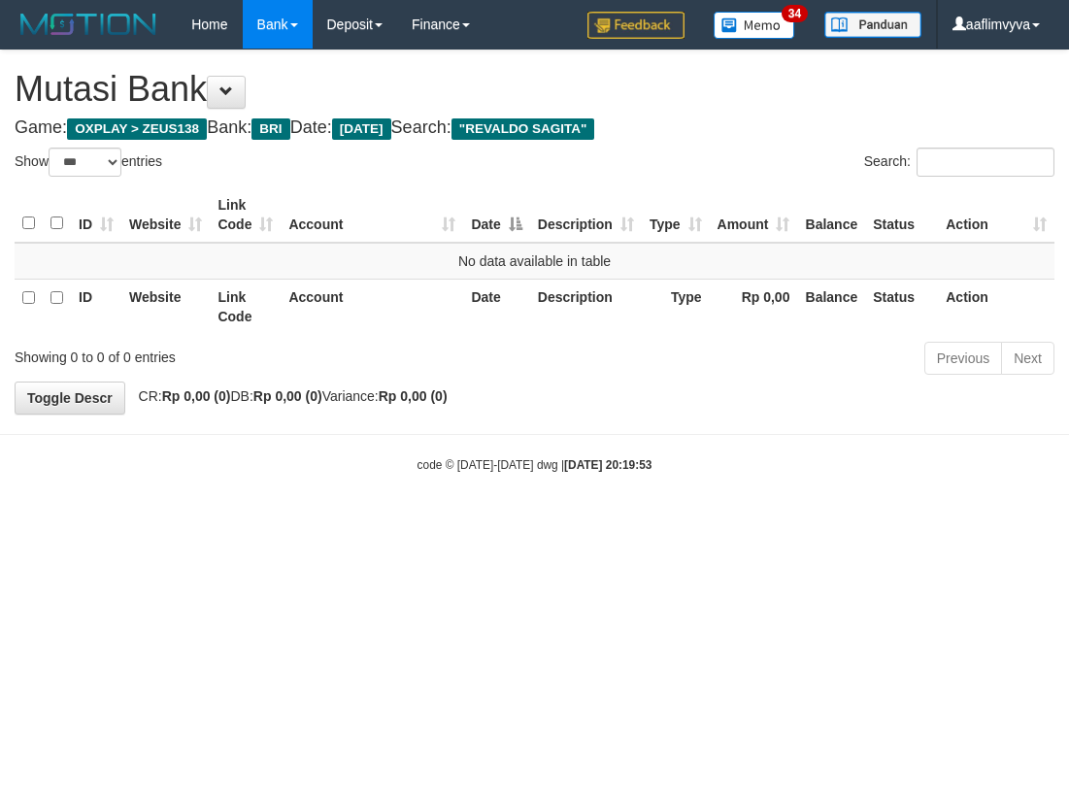
select select "***"
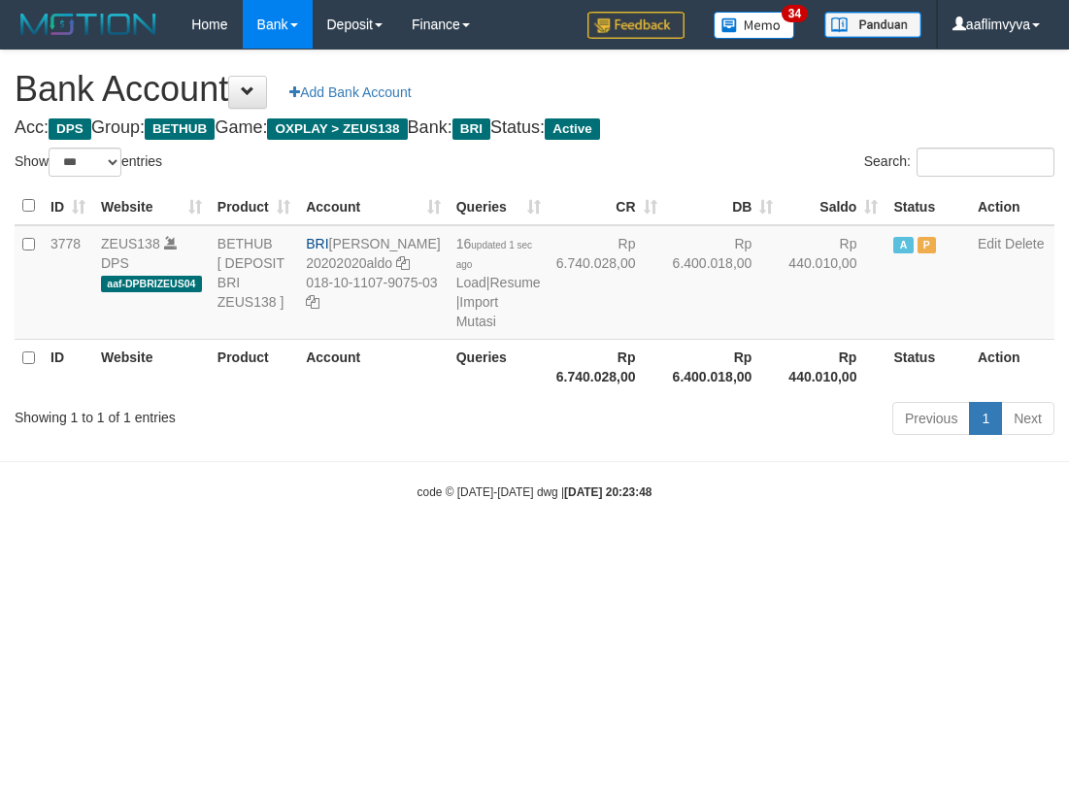
select select "***"
drag, startPoint x: 799, startPoint y: 625, endPoint x: 758, endPoint y: 589, distance: 54.4
click at [800, 550] on html "Toggle navigation Home Bank Account List Load By Website Group [OXPLAY] ZEUS138…" at bounding box center [534, 275] width 1069 height 550
click at [318, 309] on icon at bounding box center [313, 302] width 14 height 14
click at [448, 550] on html "Toggle navigation Home Bank Account List Load By Website Group [OXPLAY] ZEUS138…" at bounding box center [534, 275] width 1069 height 550
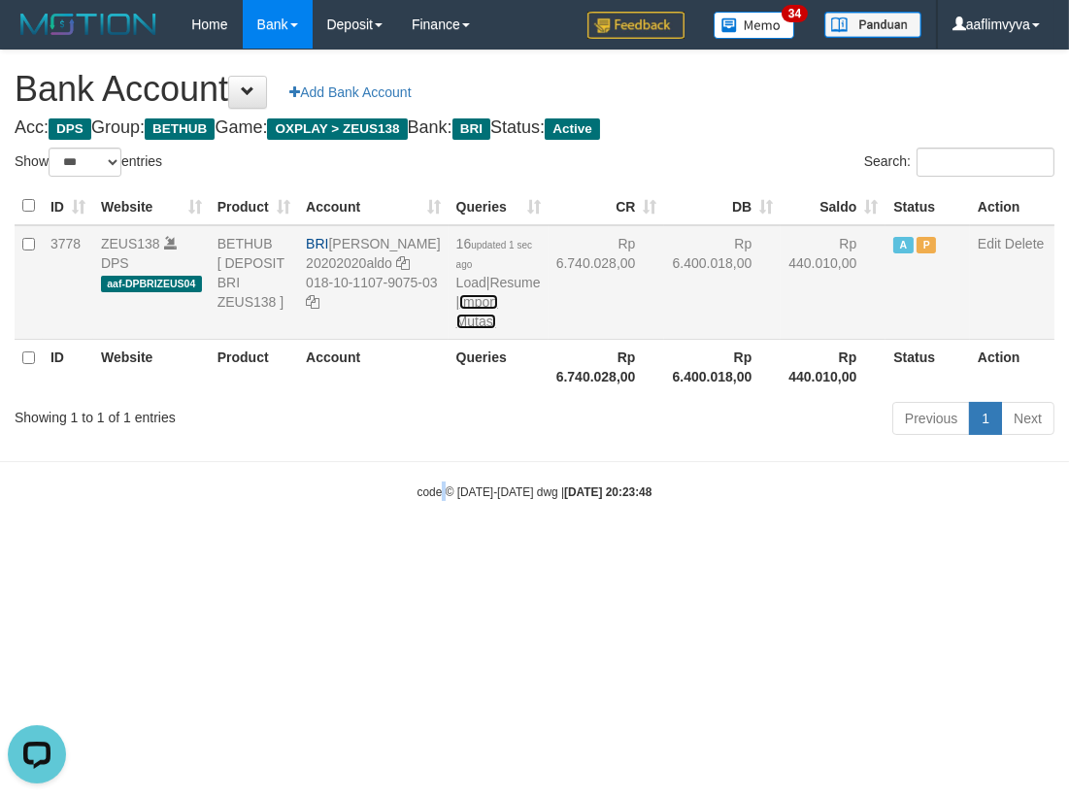
click at [456, 316] on link "Import Mutasi" at bounding box center [477, 311] width 42 height 35
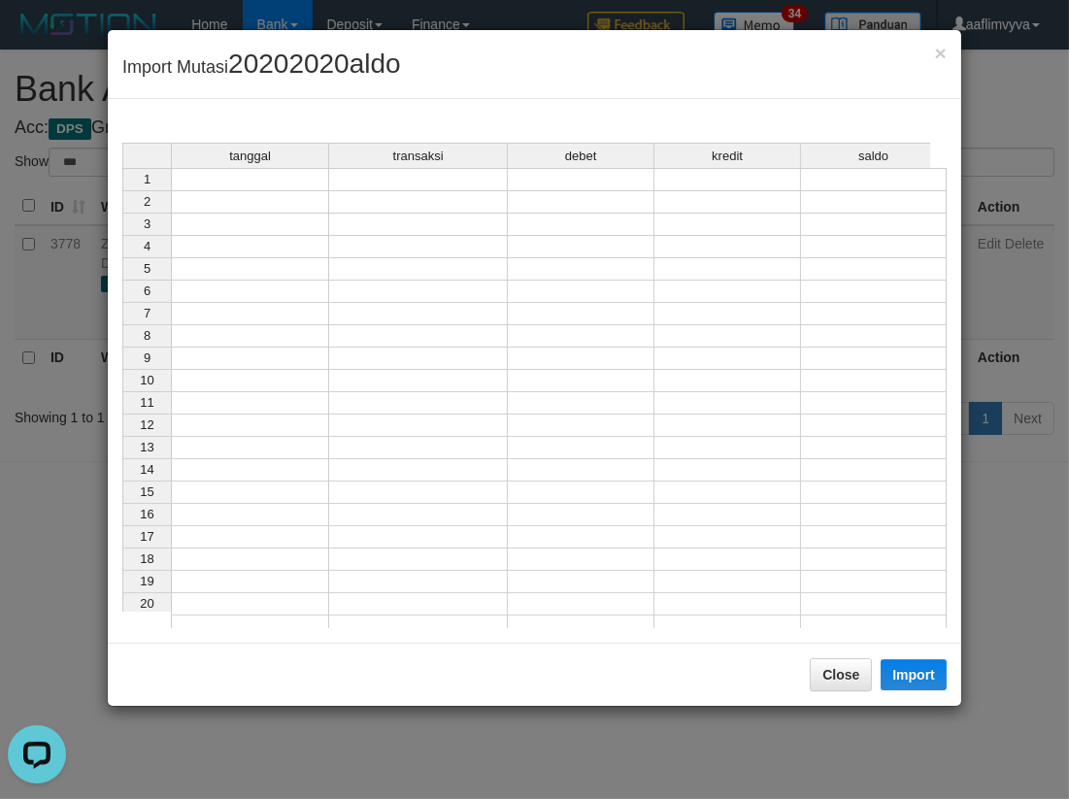
click at [265, 180] on td at bounding box center [250, 179] width 158 height 23
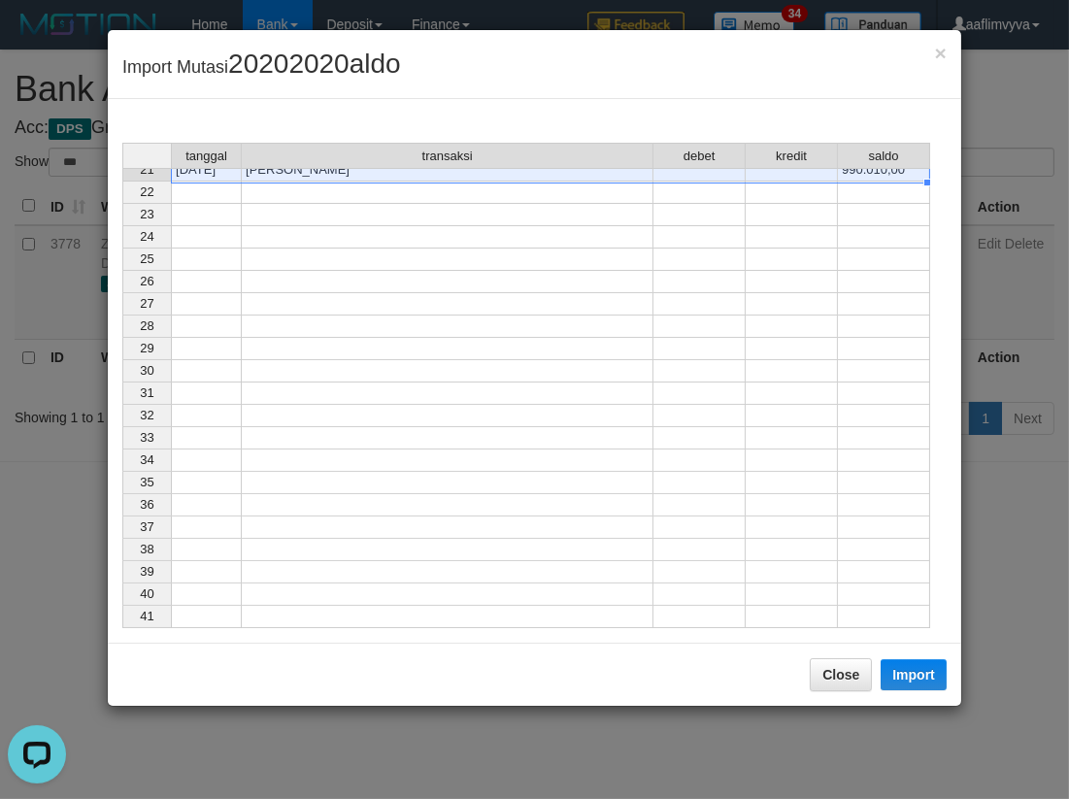
scroll to position [461, 0]
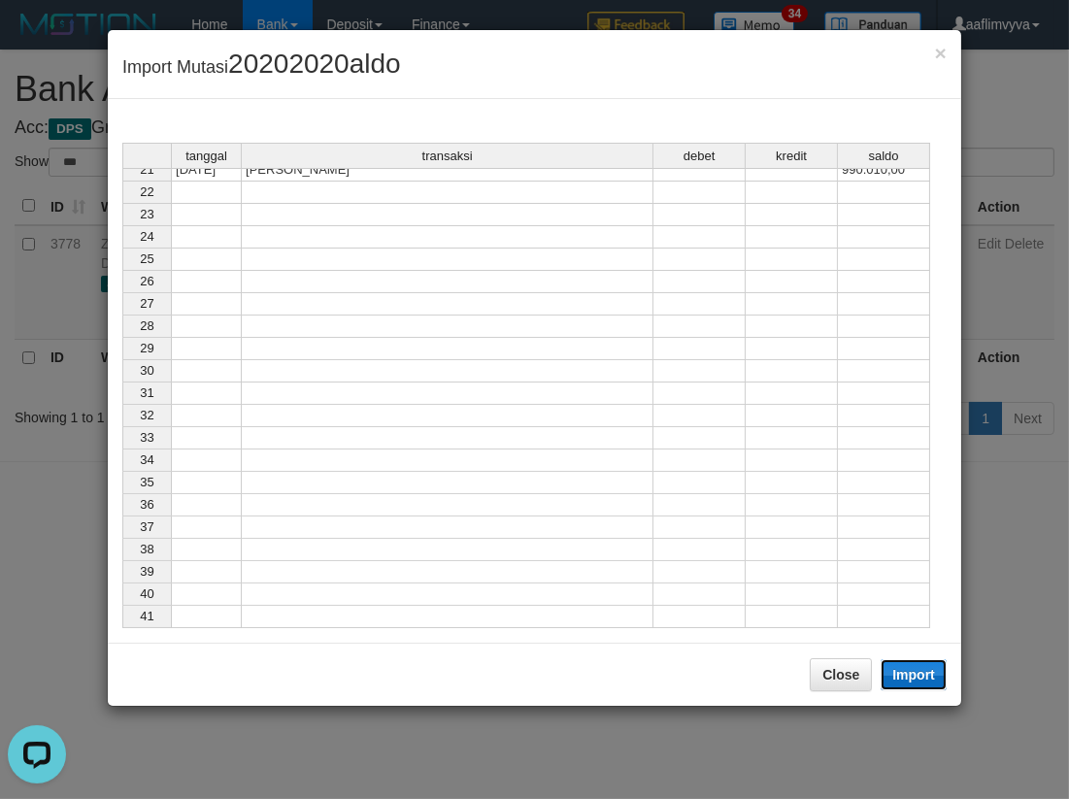
drag, startPoint x: 914, startPoint y: 673, endPoint x: 482, endPoint y: 489, distance: 469.5
click at [913, 673] on button "Import" at bounding box center [914, 674] width 66 height 31
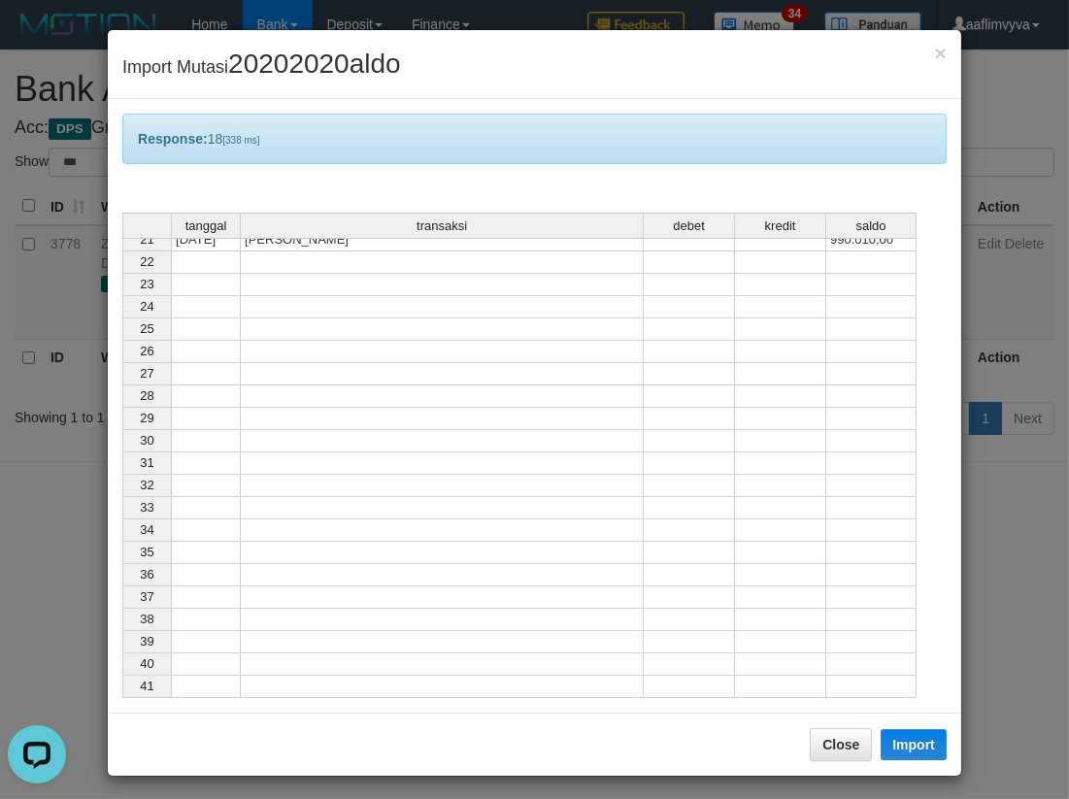
scroll to position [457, 0]
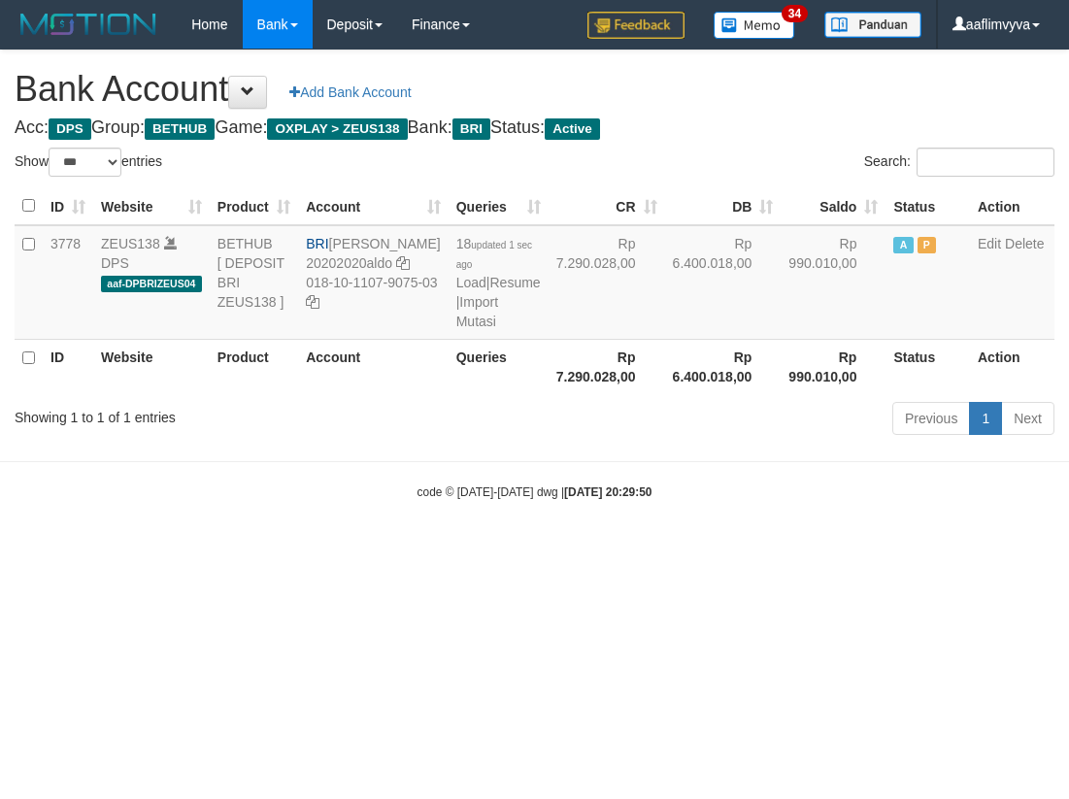
select select "***"
drag, startPoint x: 328, startPoint y: 517, endPoint x: 398, endPoint y: 374, distance: 158.9
click at [328, 517] on body "Toggle navigation Home Bank Account List Load By Website Group [OXPLAY] ZEUS138…" at bounding box center [534, 275] width 1069 height 550
click at [456, 329] on link "Import Mutasi" at bounding box center [477, 311] width 42 height 35
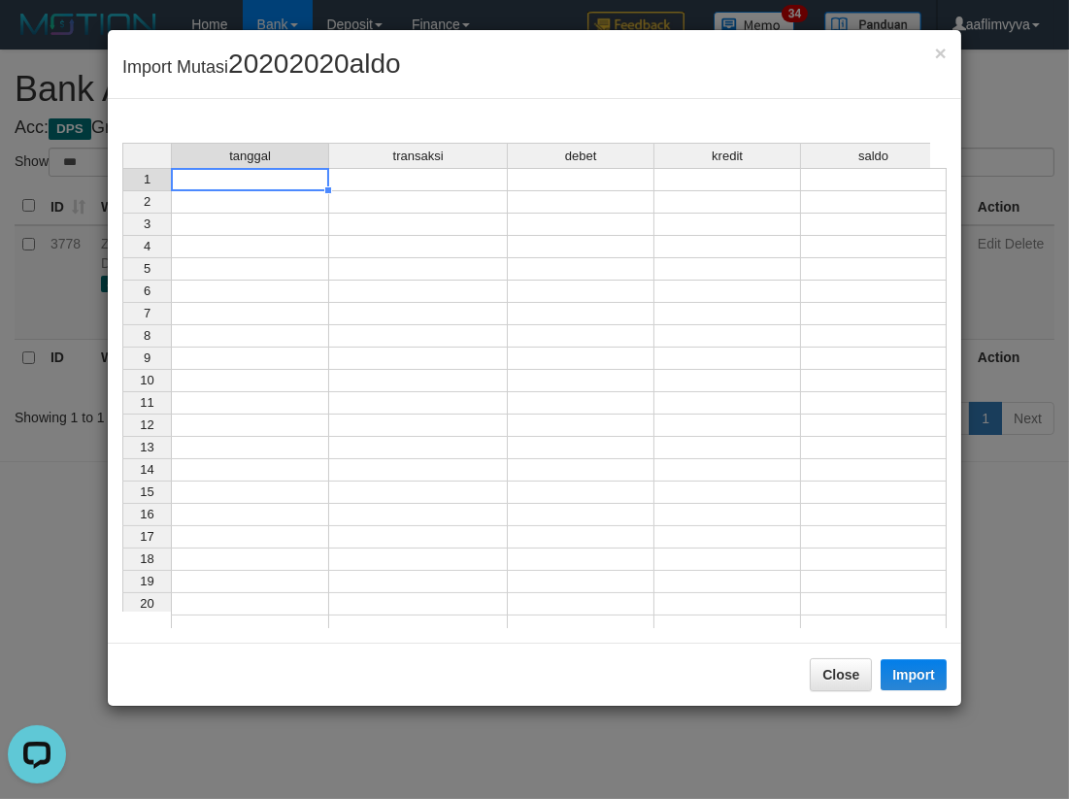
click at [253, 176] on td at bounding box center [250, 179] width 158 height 23
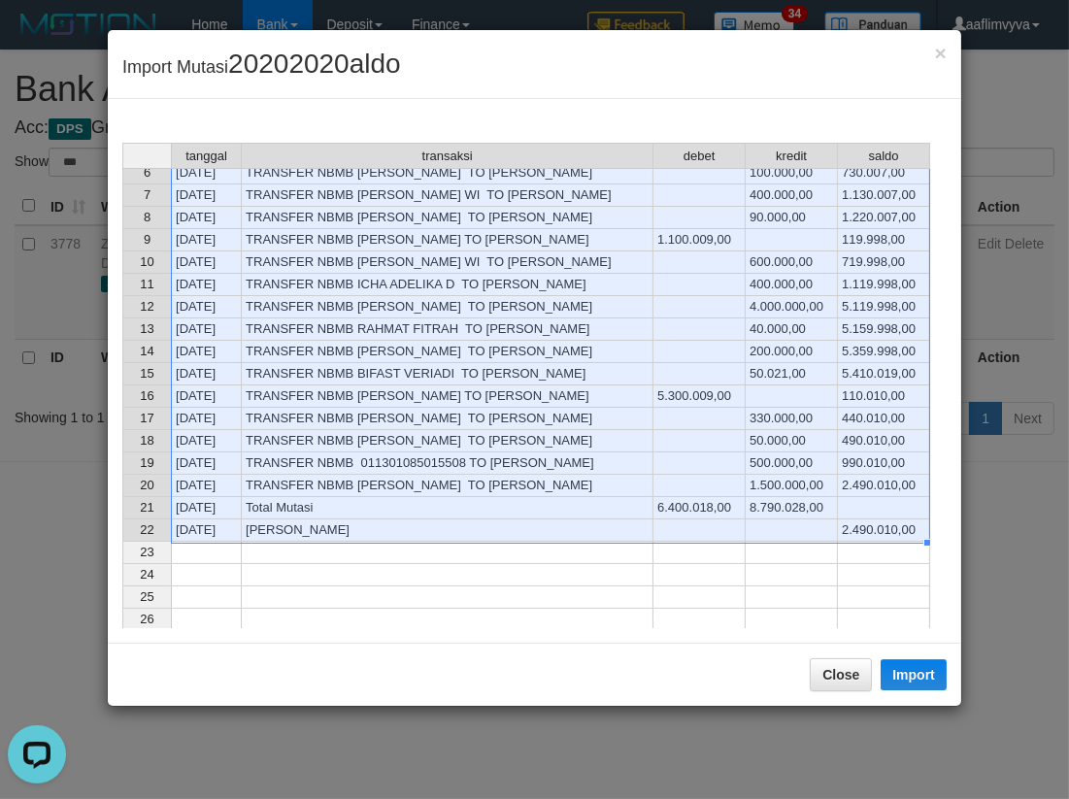
scroll to position [88, 0]
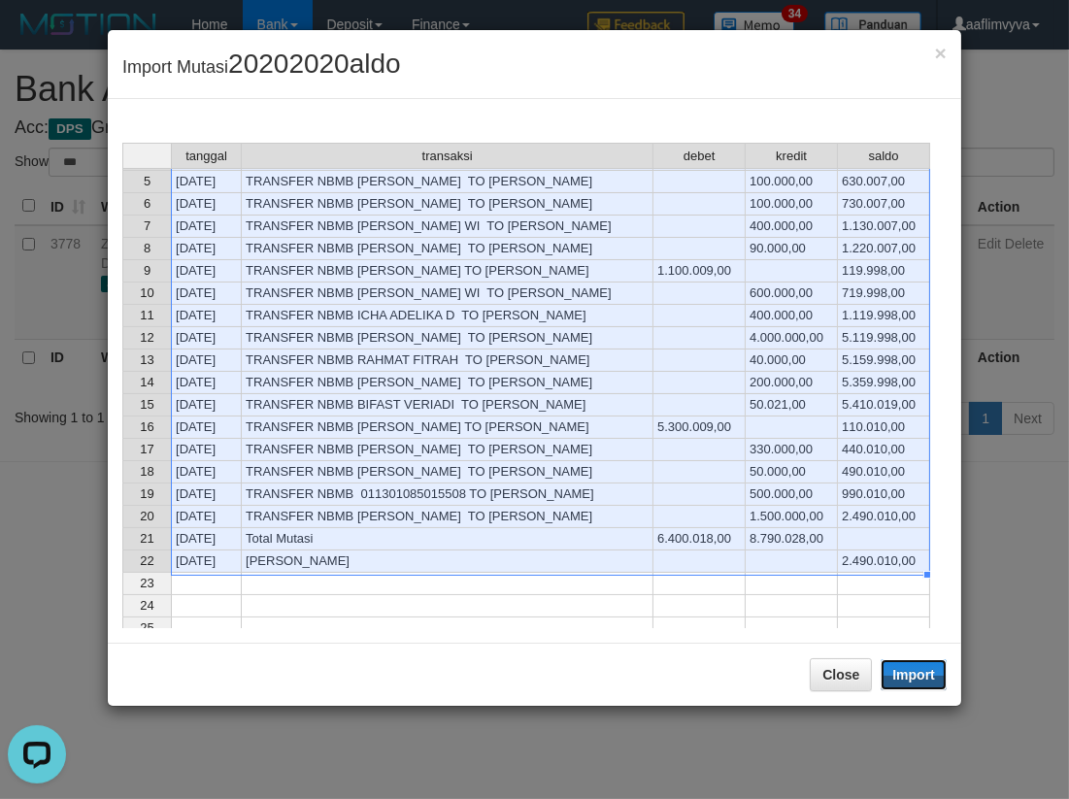
drag, startPoint x: 933, startPoint y: 672, endPoint x: 743, endPoint y: 714, distance: 194.8
click at [932, 672] on button "Import" at bounding box center [914, 674] width 66 height 31
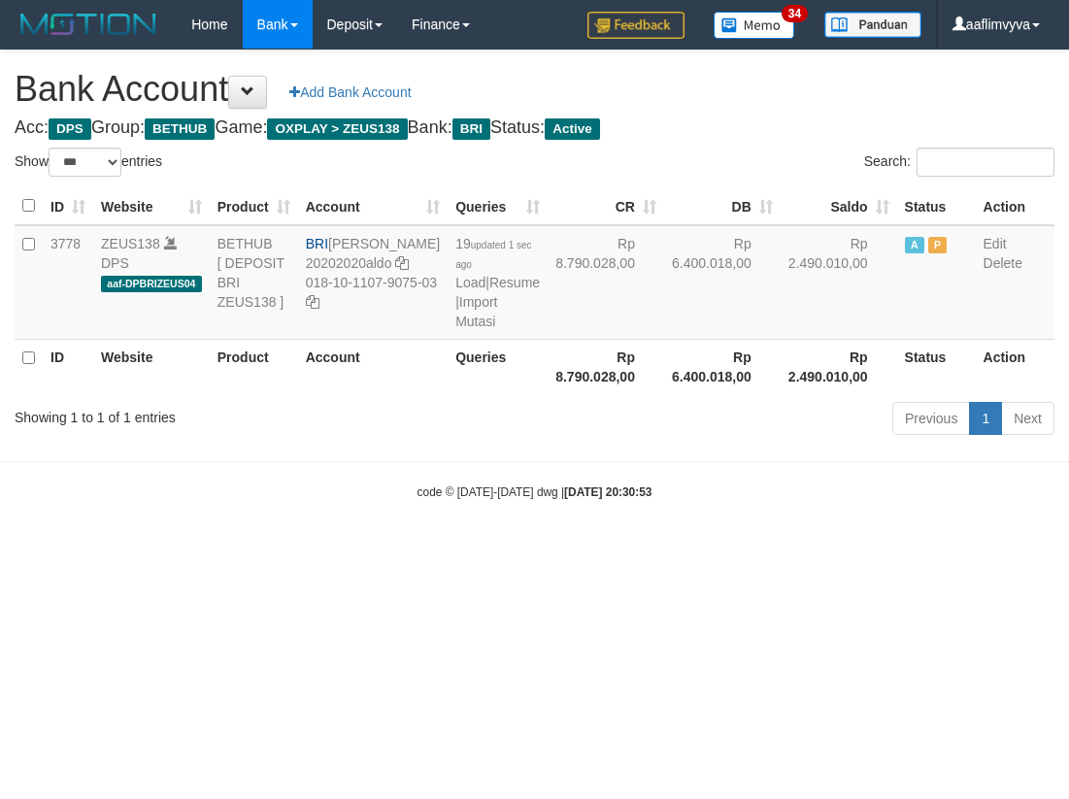
select select "***"
drag, startPoint x: 365, startPoint y: 284, endPoint x: 299, endPoint y: 268, distance: 67.8
click at [299, 268] on td "BRI REVALDO SAGITA 20202020aldo 018-10-1107-9075-03" at bounding box center [373, 282] width 150 height 115
copy td "REVALDO SAGITA"
click at [610, 550] on body "Toggle navigation Home Bank Account List Load By Website Group [OXPLAY] ZEUS138…" at bounding box center [534, 275] width 1069 height 550
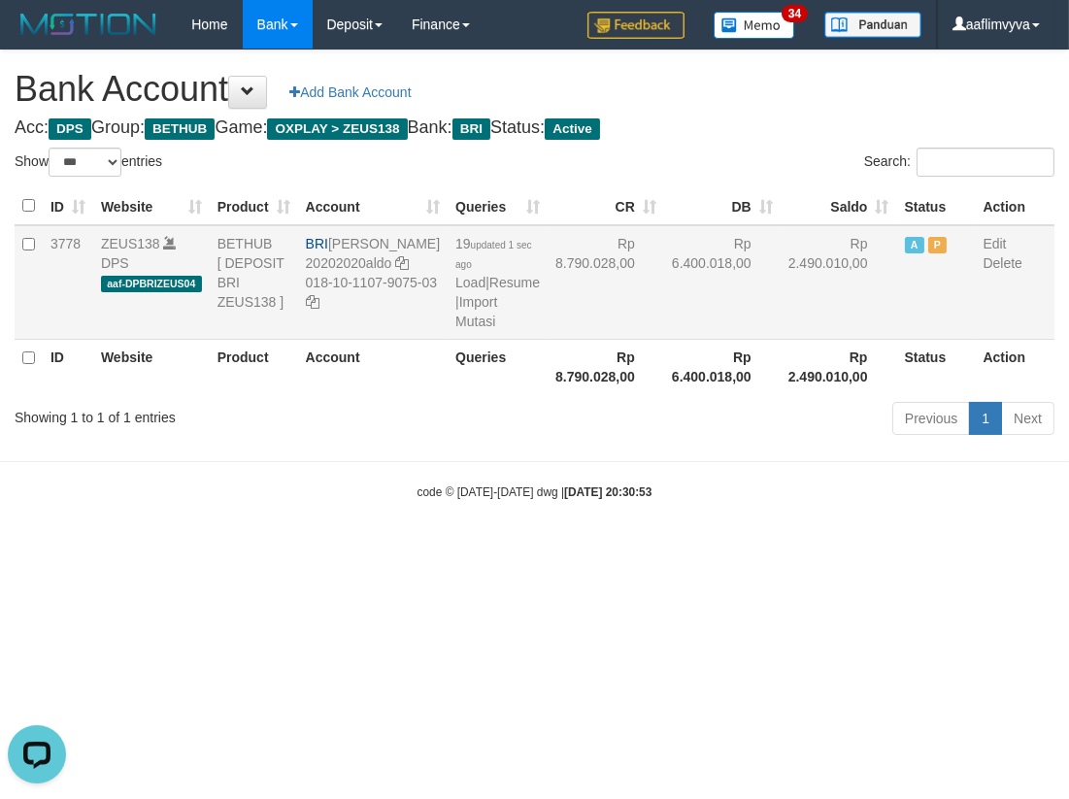
drag, startPoint x: 393, startPoint y: 345, endPoint x: 324, endPoint y: 324, distance: 71.9
click at [324, 324] on td "BRI REVALDO SAGITA 20202020aldo 018-10-1107-9075-03" at bounding box center [373, 282] width 150 height 115
copy td "018-10-1107-9075-03"
click at [377, 501] on div "code © 2012-2018 dwg | 2025/10/01 20:30:53" at bounding box center [534, 491] width 1069 height 19
click at [455, 329] on link "Import Mutasi" at bounding box center [476, 311] width 42 height 35
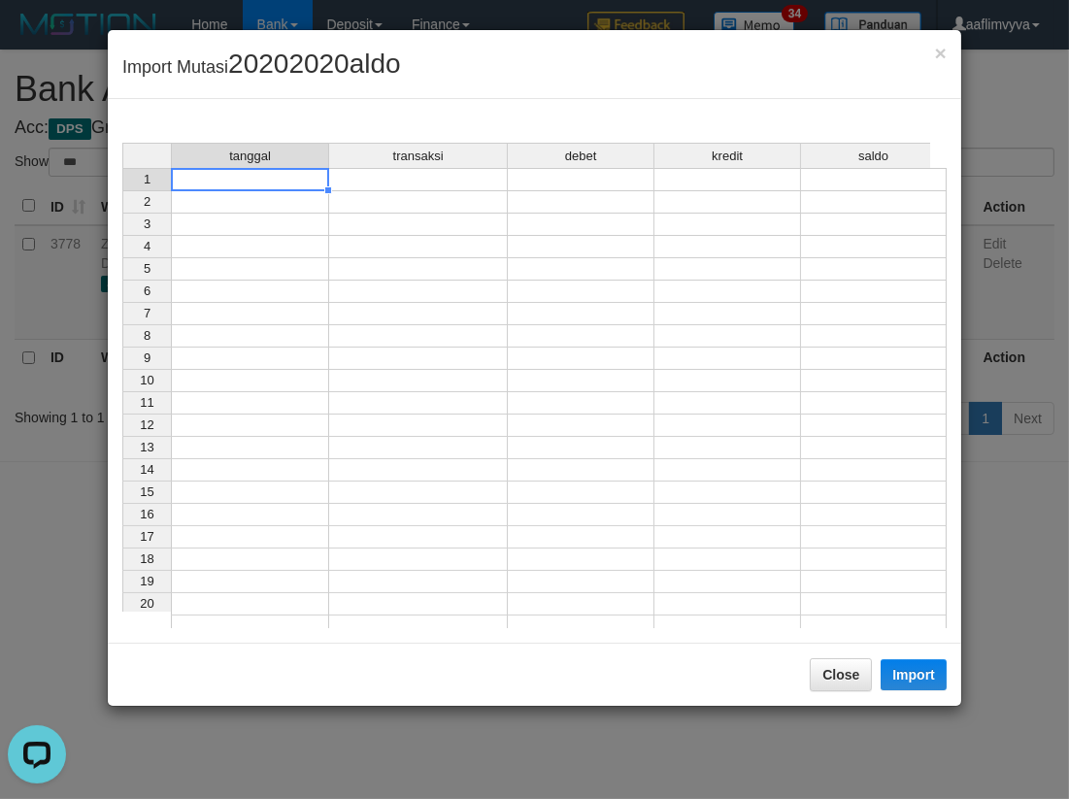
click at [292, 178] on td at bounding box center [250, 179] width 158 height 23
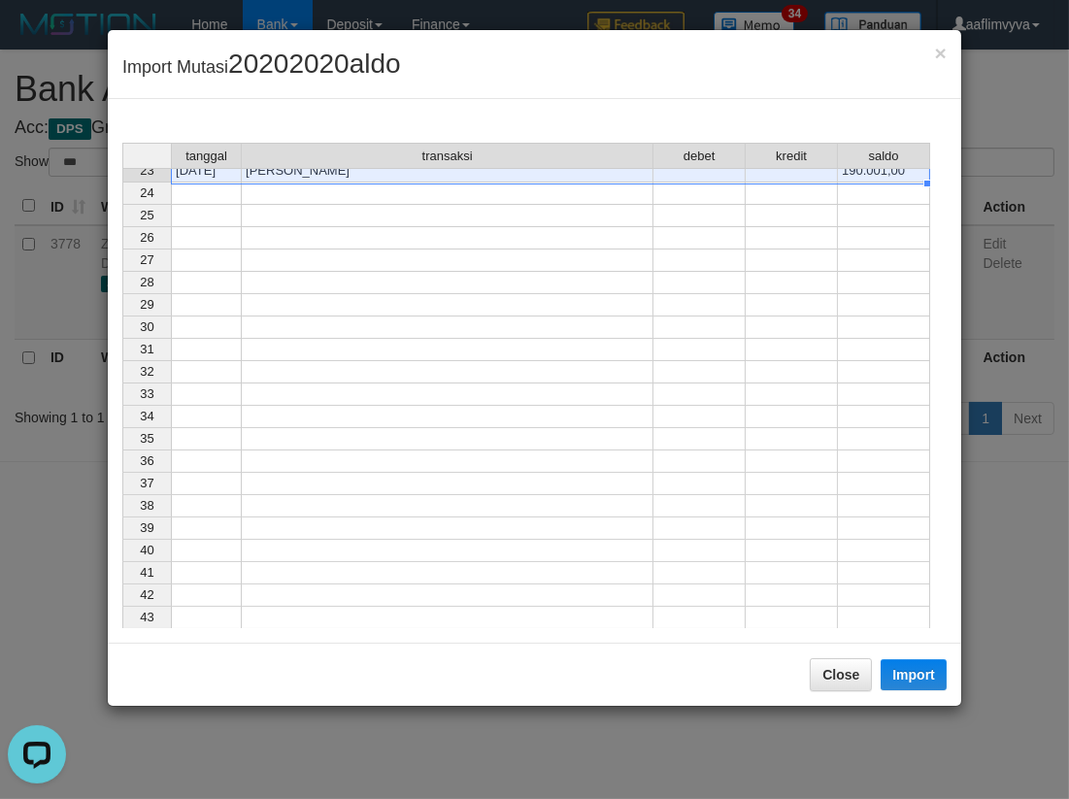
scroll to position [105, 0]
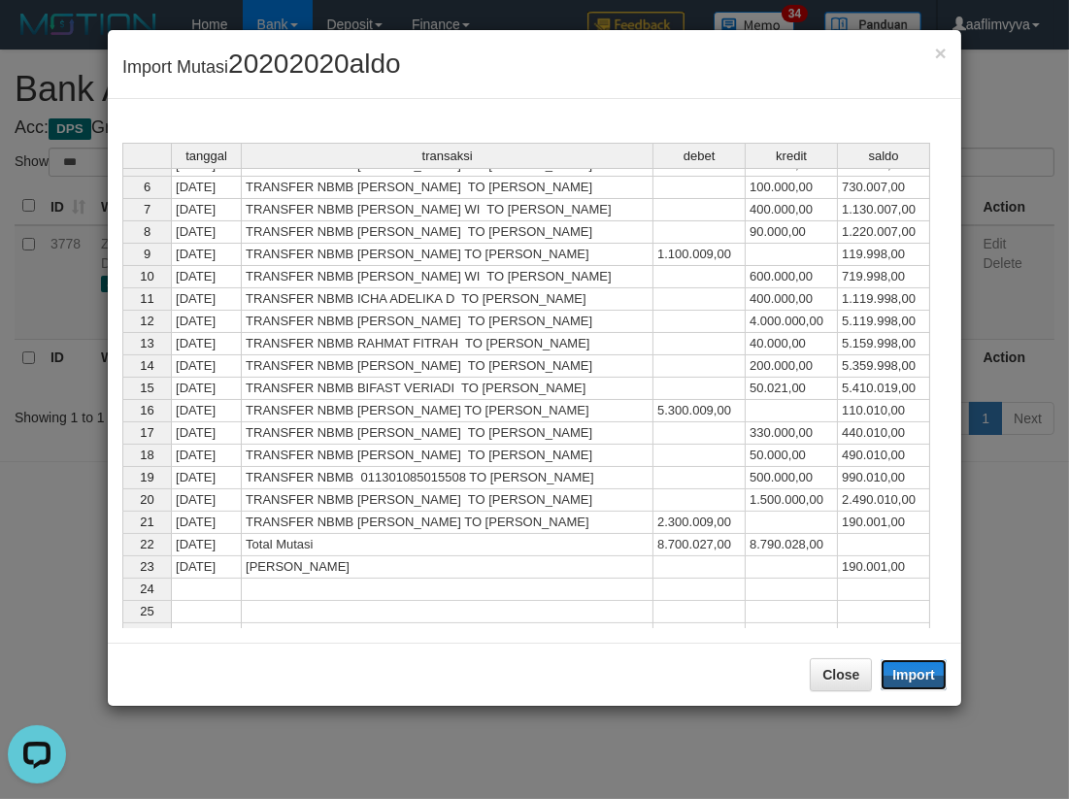
drag, startPoint x: 917, startPoint y: 682, endPoint x: 893, endPoint y: 568, distance: 116.0
click at [917, 681] on button "Import" at bounding box center [914, 674] width 66 height 31
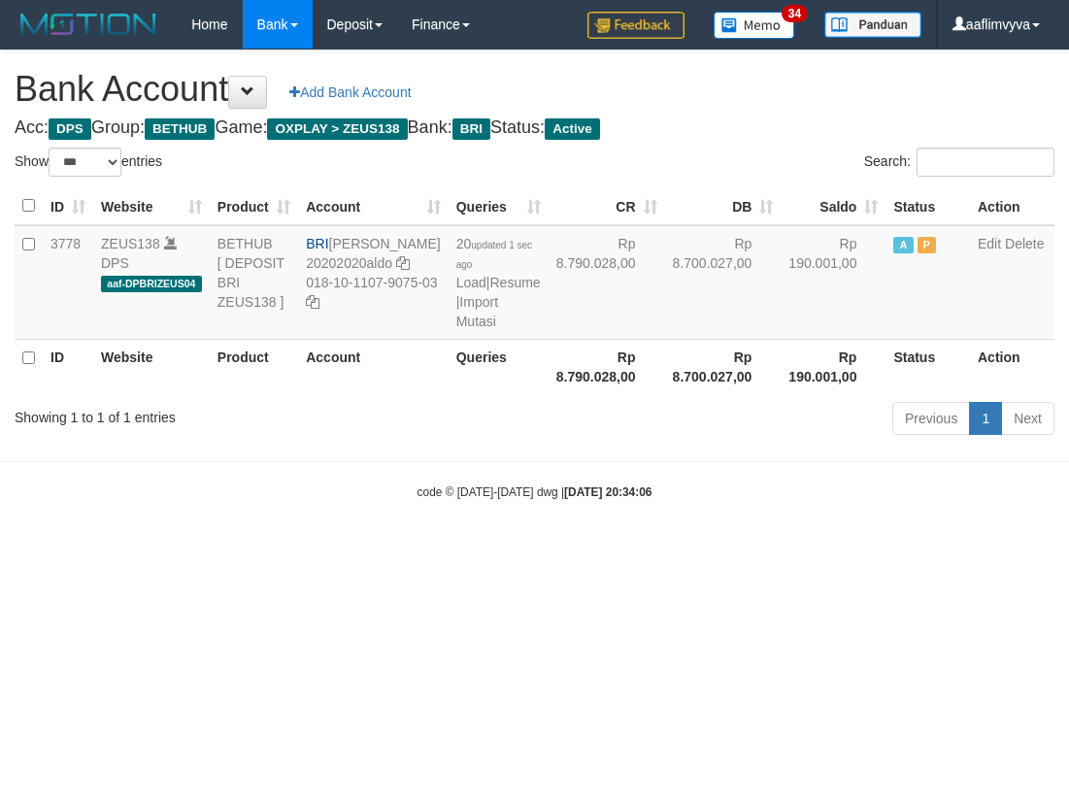
select select "***"
click at [791, 550] on body "Toggle navigation Home Bank Account List Load By Website Group [OXPLAY] ZEUS138…" at bounding box center [534, 275] width 1069 height 550
click at [456, 329] on link "Import Mutasi" at bounding box center [477, 311] width 42 height 35
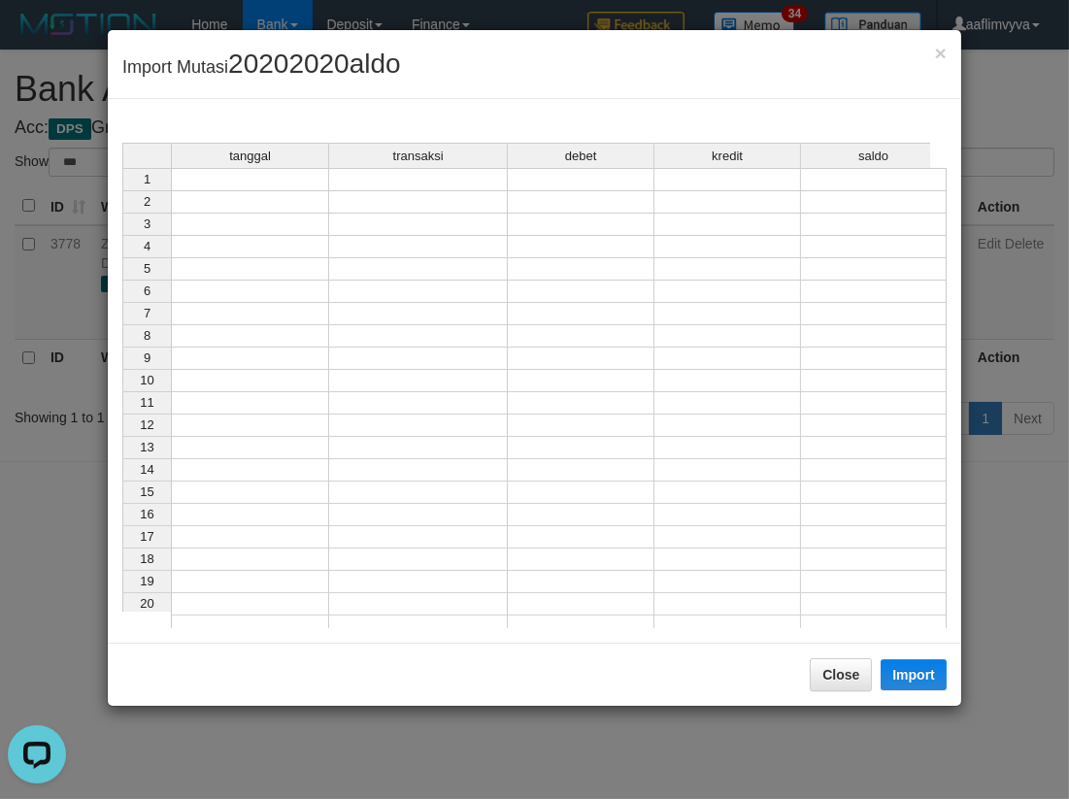
click at [253, 172] on td at bounding box center [250, 179] width 158 height 23
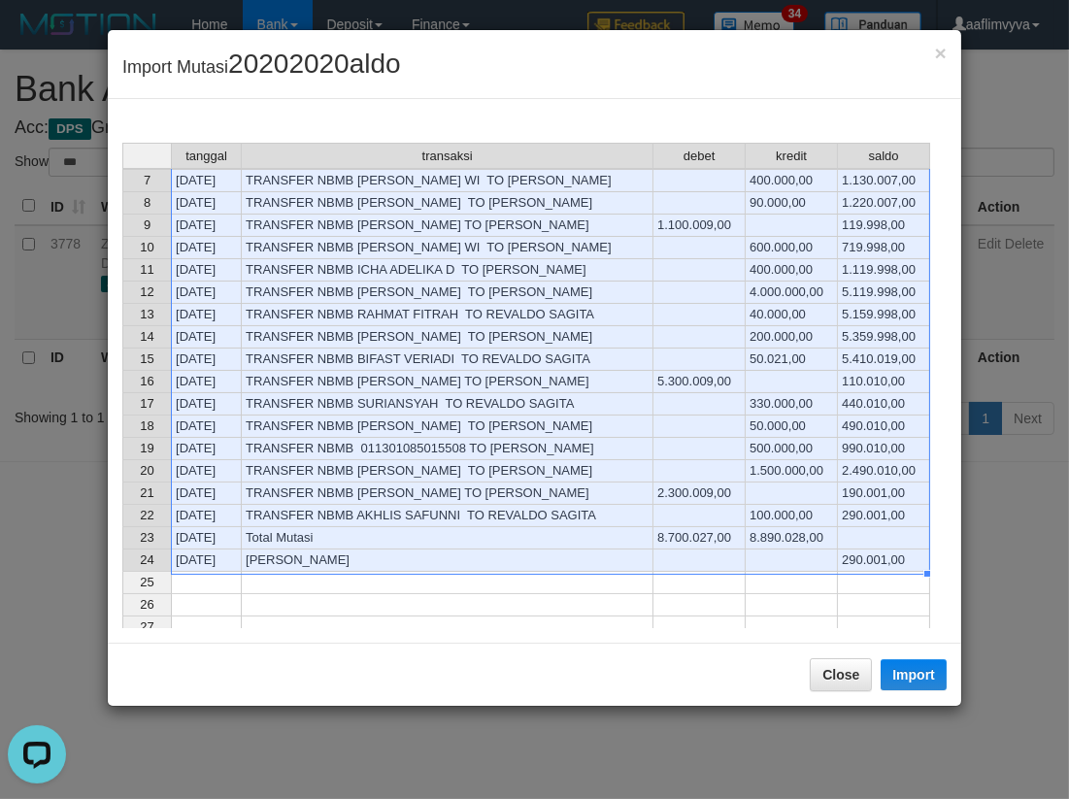
scroll to position [129, 0]
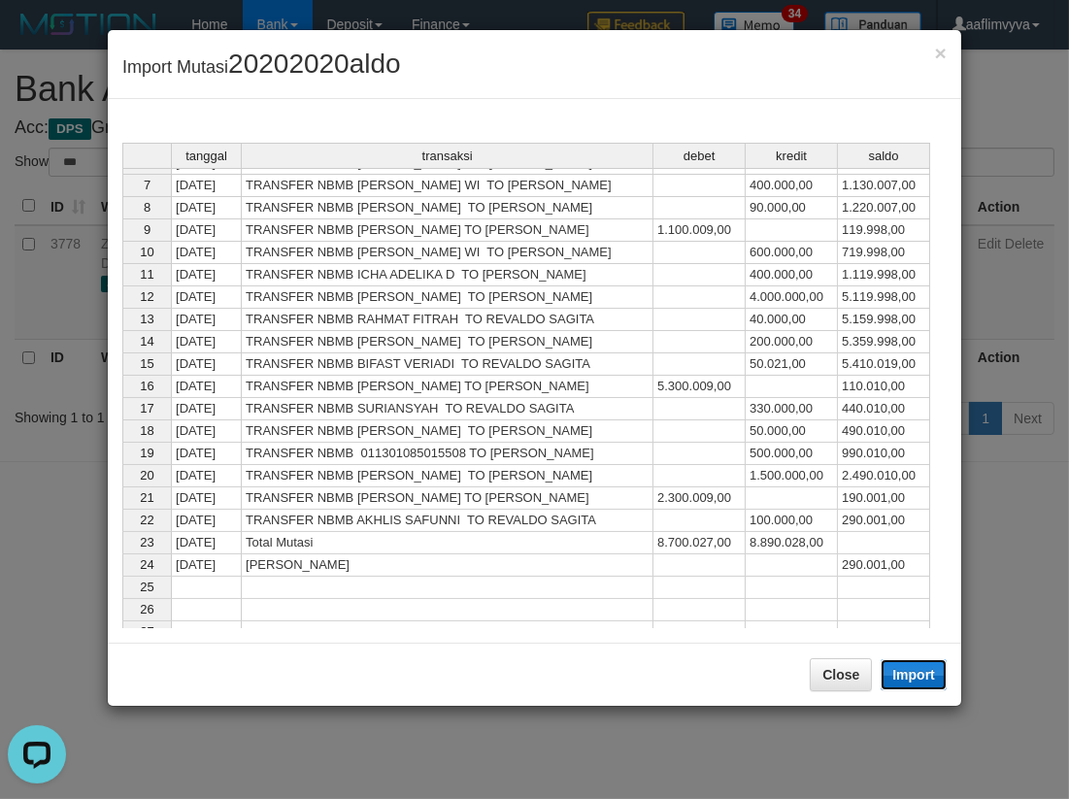
click at [930, 673] on button "Import" at bounding box center [914, 674] width 66 height 31
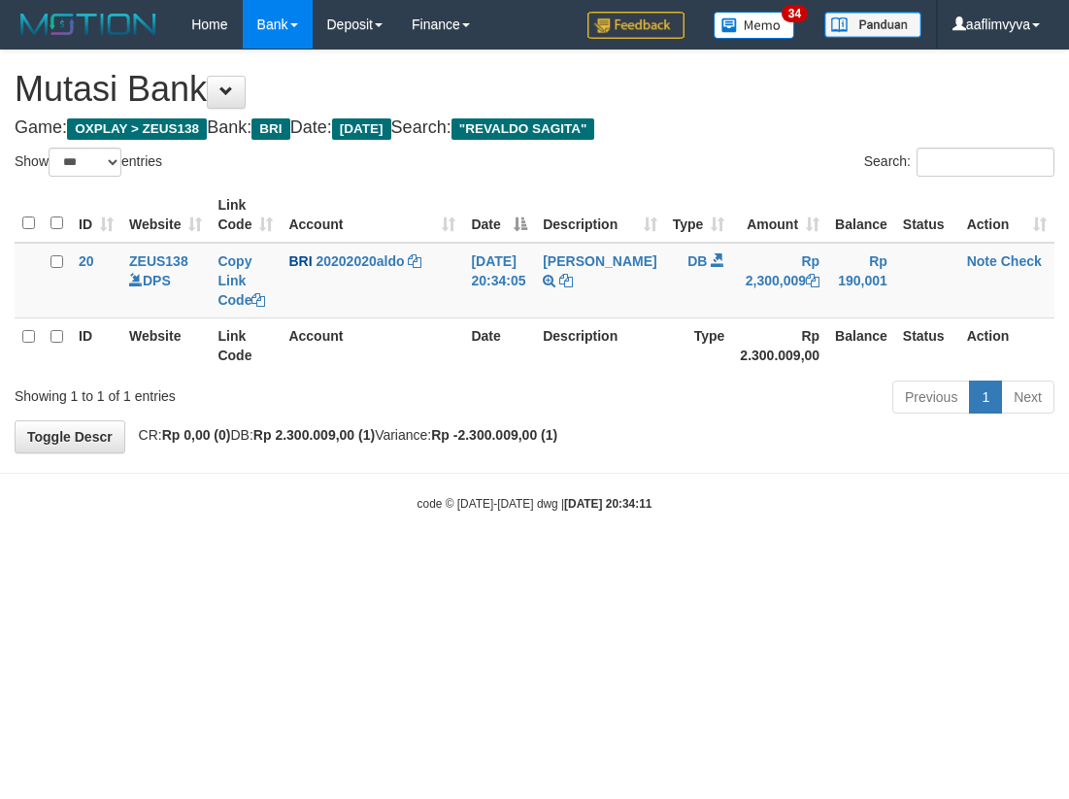
select select "***"
click at [968, 254] on link "Note" at bounding box center [982, 261] width 30 height 16
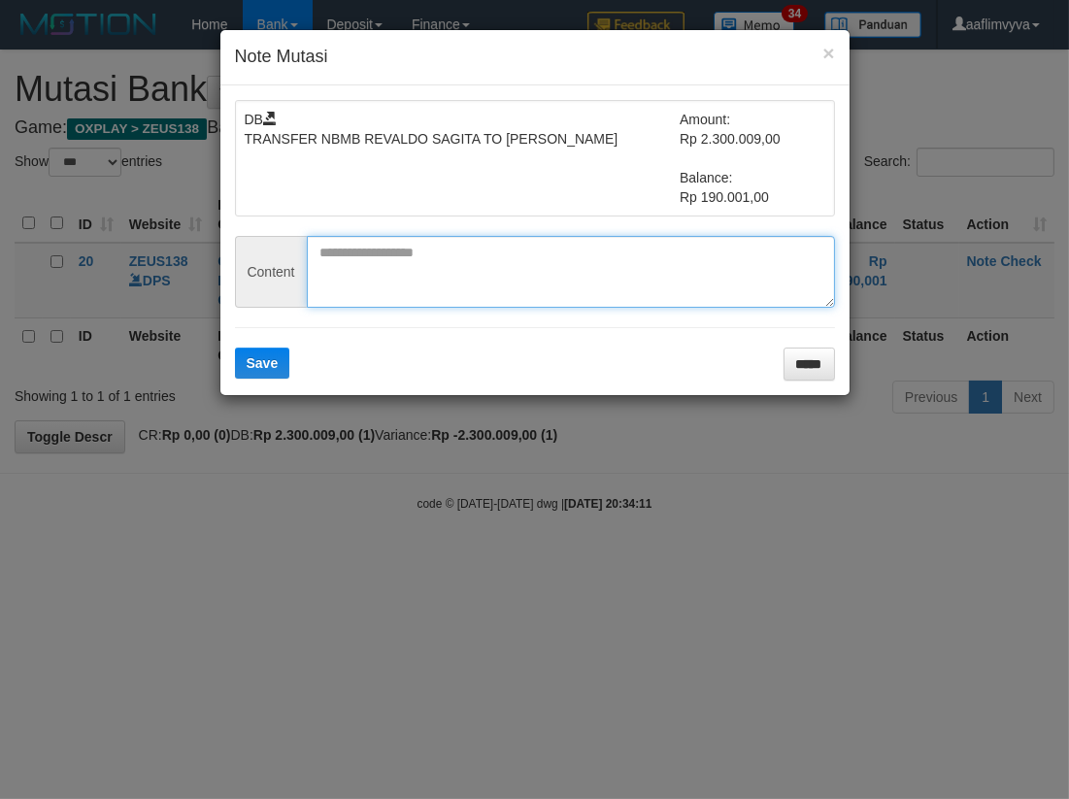
click at [512, 284] on textarea at bounding box center [571, 272] width 528 height 72
paste textarea "********"
type textarea "********"
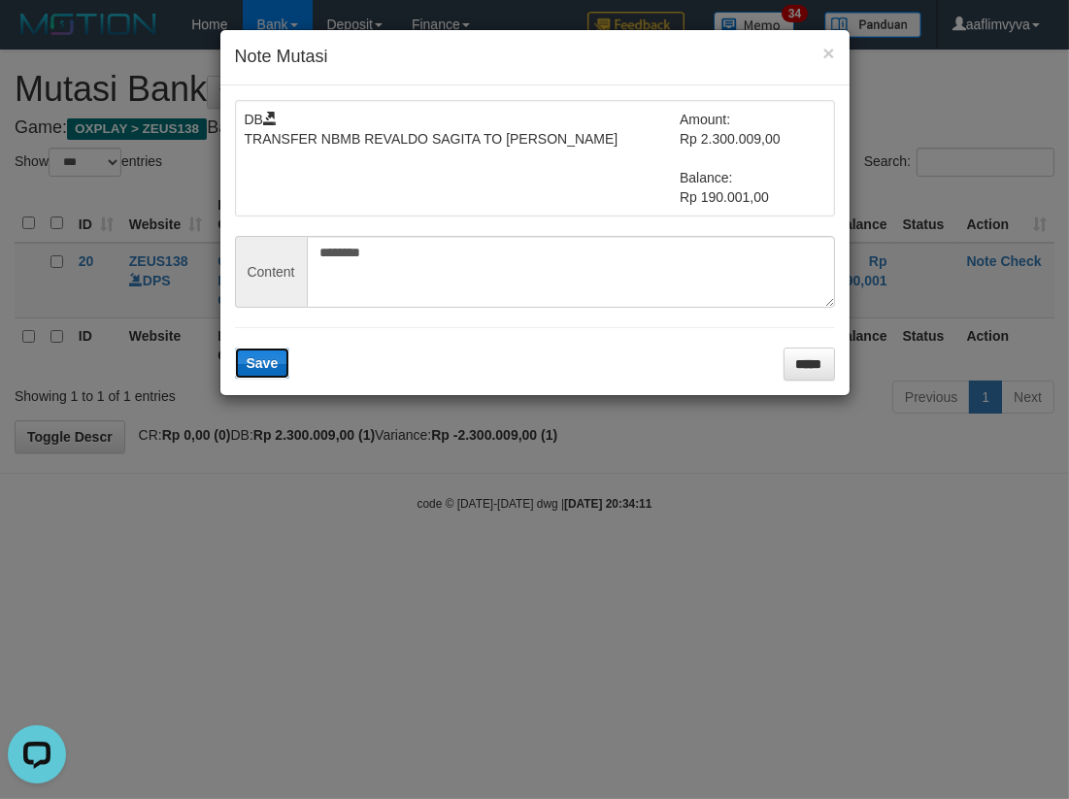
click at [276, 352] on button "Save" at bounding box center [262, 363] width 55 height 31
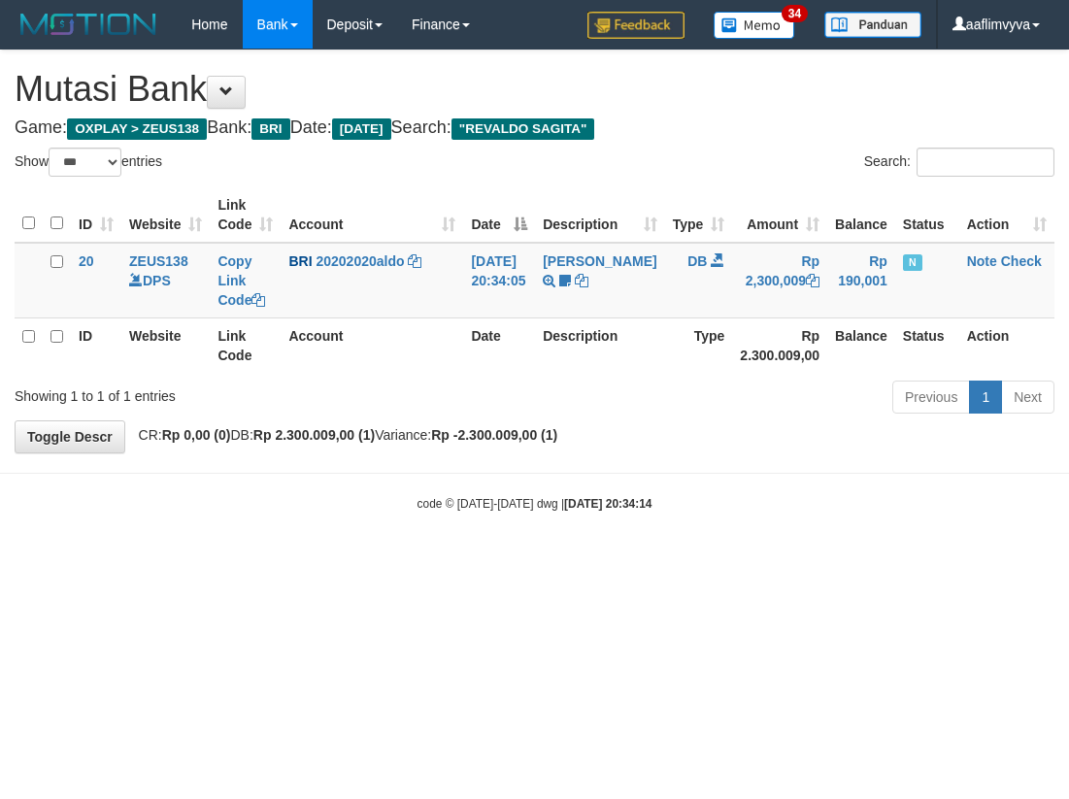
select select "***"
drag, startPoint x: 1011, startPoint y: 262, endPoint x: 649, endPoint y: 211, distance: 365.8
click at [1010, 260] on link "Check" at bounding box center [1021, 261] width 41 height 16
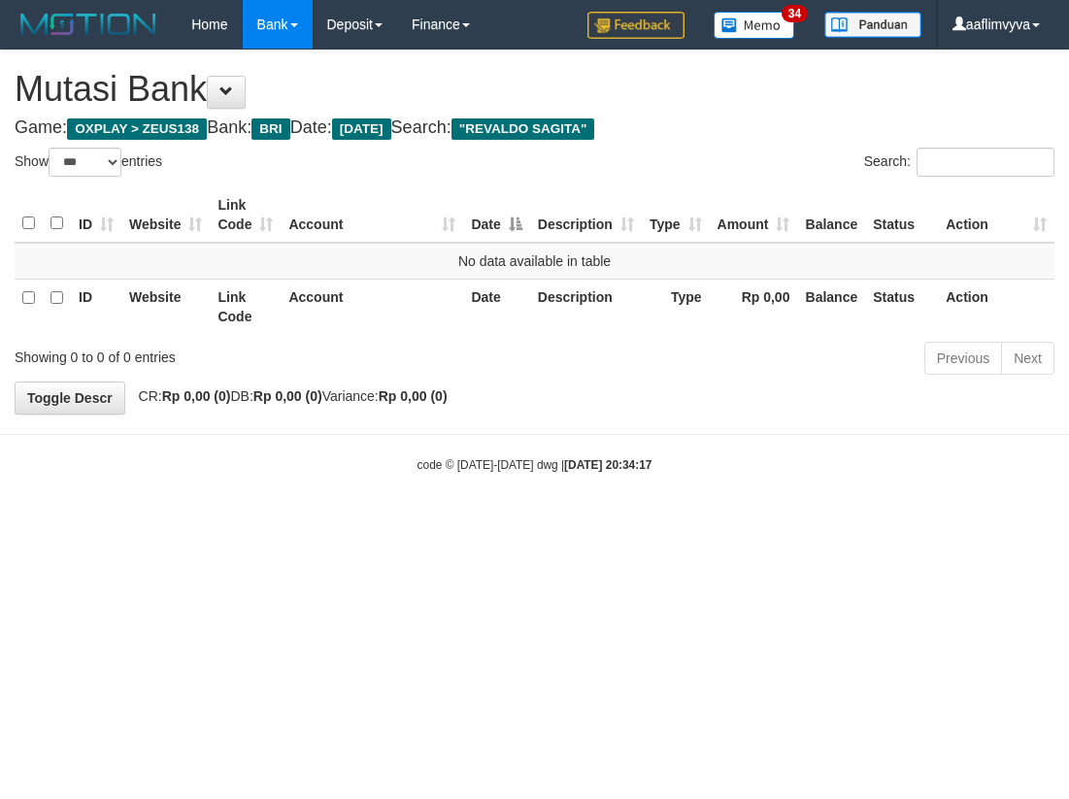
select select "***"
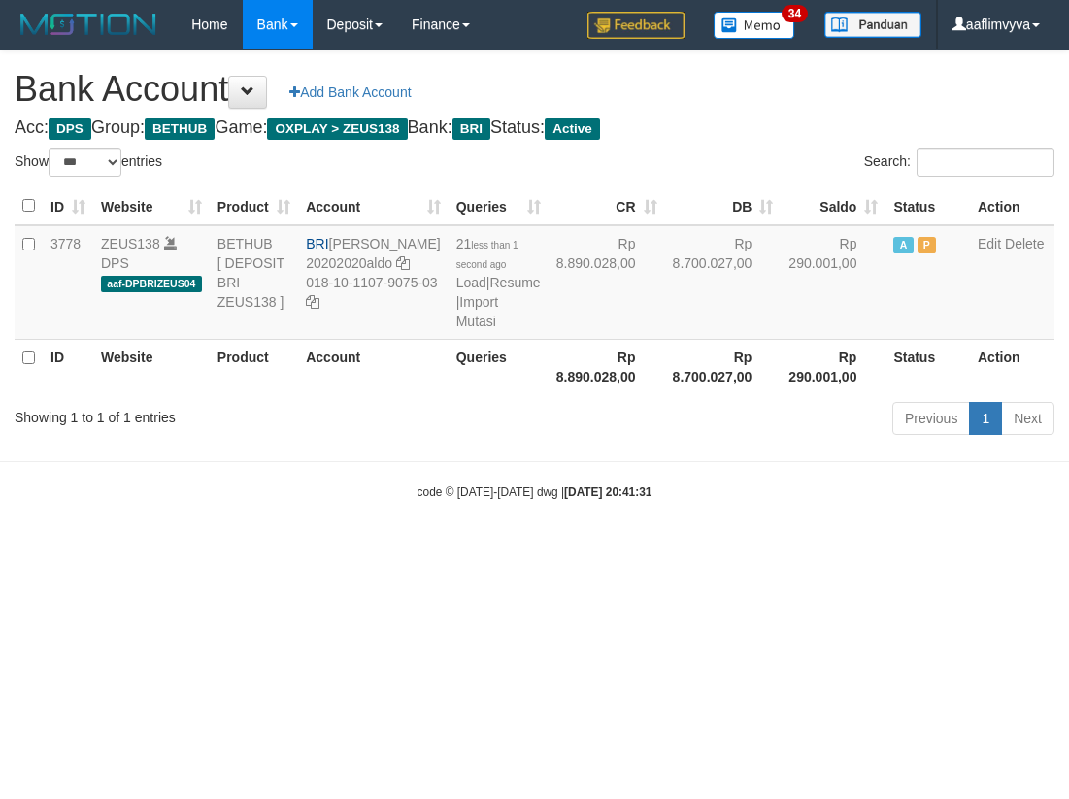
select select "***"
drag, startPoint x: 534, startPoint y: 559, endPoint x: 536, endPoint y: 541, distance: 18.6
click at [535, 550] on body "Toggle navigation Home Bank Account List Load By Website Group [OXPLAY] ZEUS138…" at bounding box center [534, 275] width 1069 height 550
click at [456, 318] on link "Import Mutasi" at bounding box center [477, 311] width 42 height 35
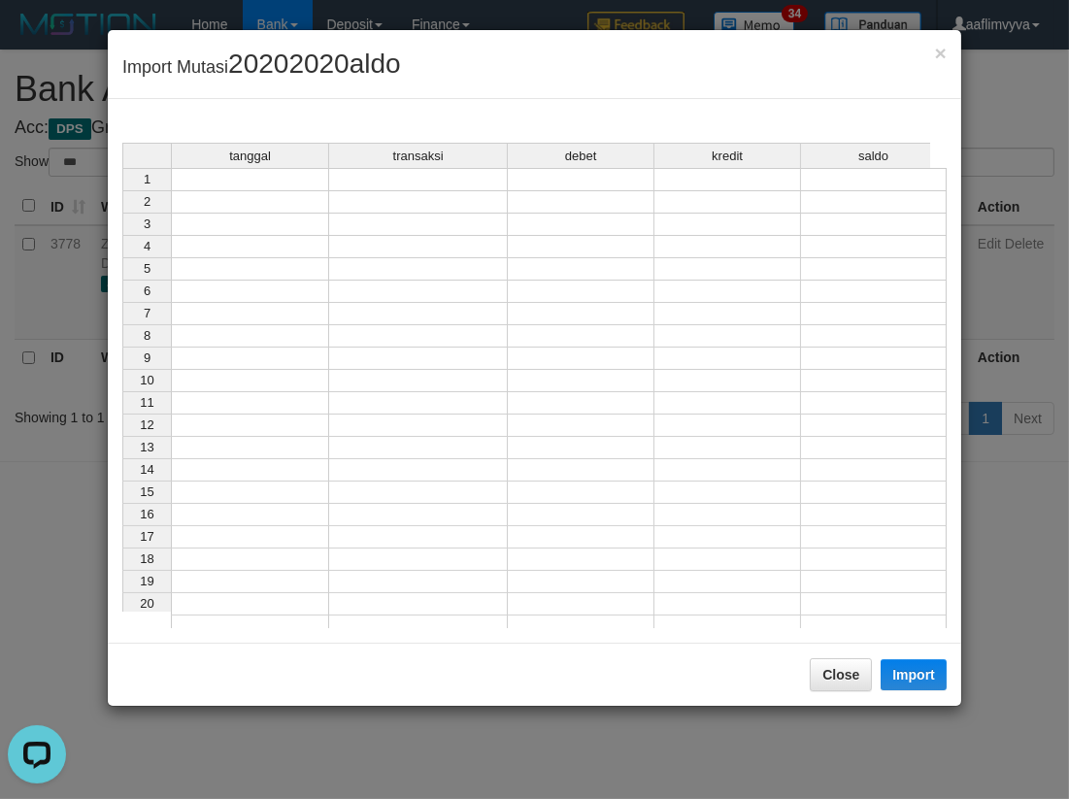
click at [278, 186] on td at bounding box center [250, 179] width 158 height 23
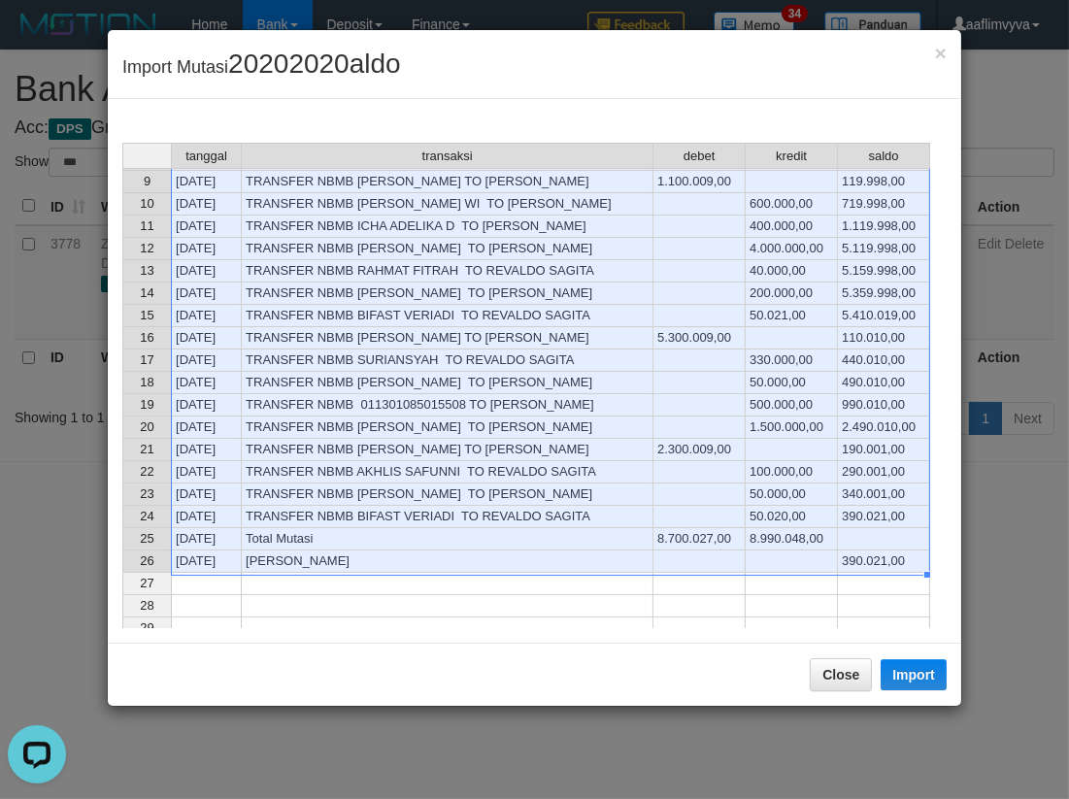
scroll to position [177, 0]
click at [928, 675] on button "Import" at bounding box center [914, 674] width 66 height 31
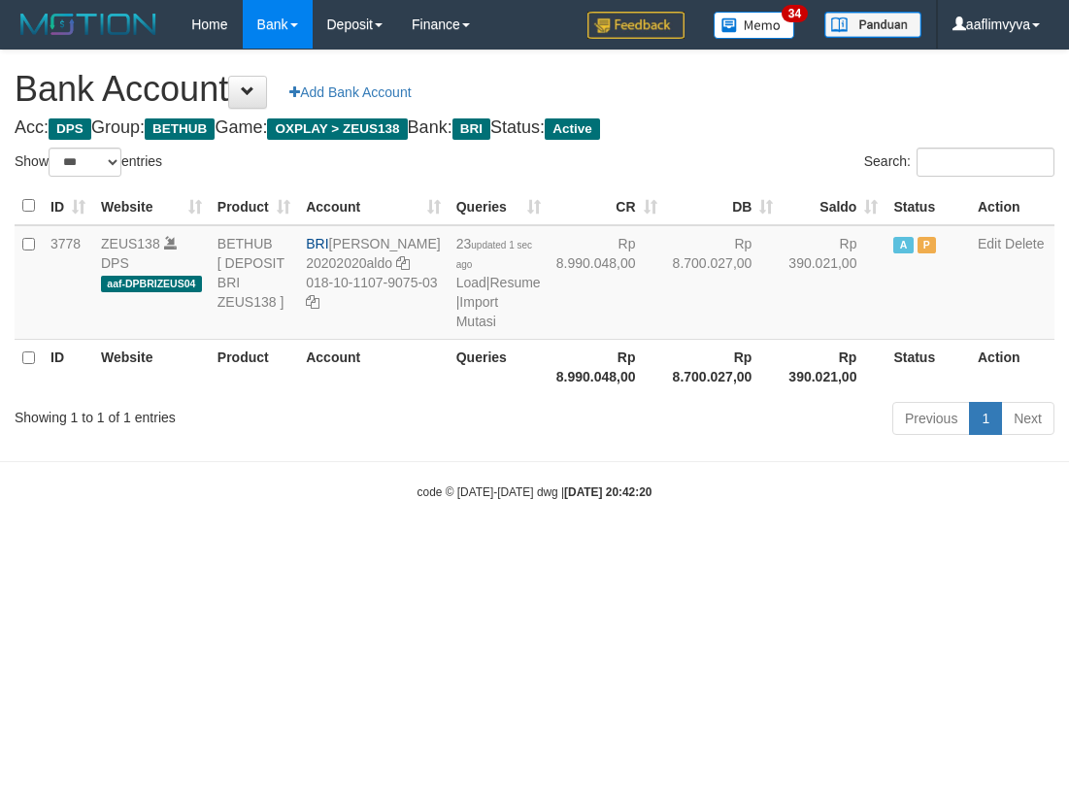
select select "***"
drag, startPoint x: 765, startPoint y: 661, endPoint x: 524, endPoint y: 478, distance: 302.8
click at [767, 550] on html "Toggle navigation Home Bank Account List Load By Website Group [OXPLAY] ZEUS138…" at bounding box center [534, 275] width 1069 height 550
click at [456, 329] on link "Import Mutasi" at bounding box center [477, 311] width 42 height 35
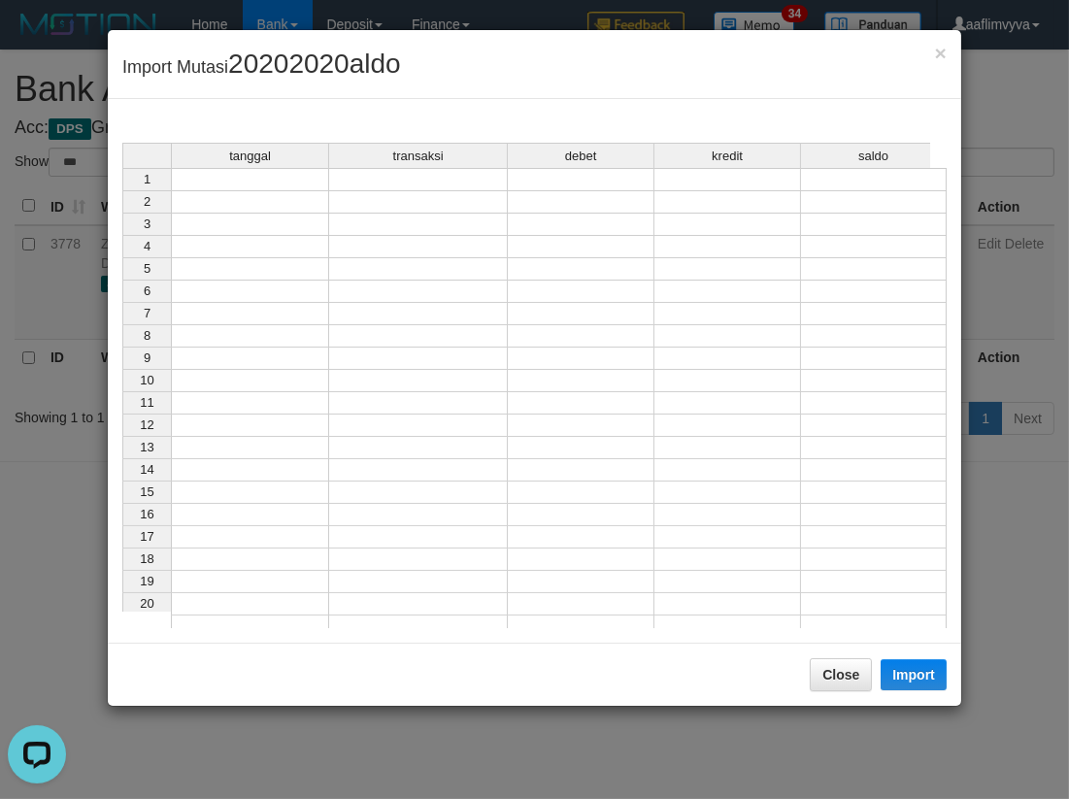
click at [279, 182] on td at bounding box center [250, 179] width 158 height 23
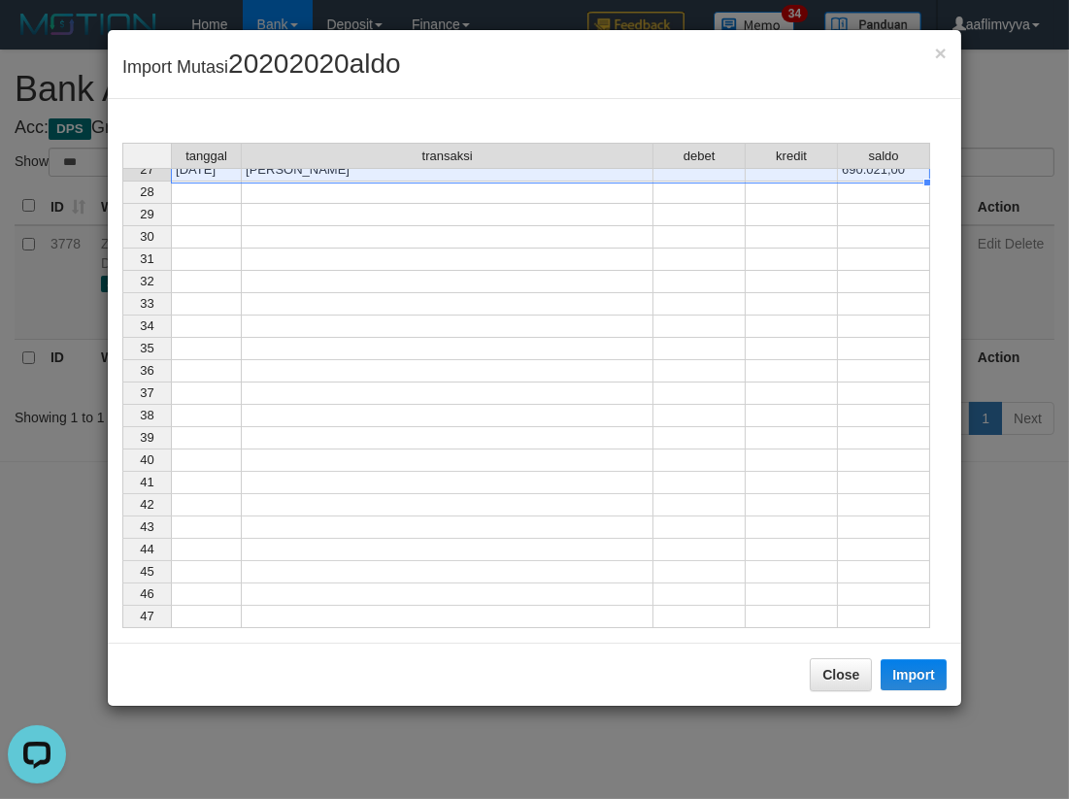
scroll to position [196, 0]
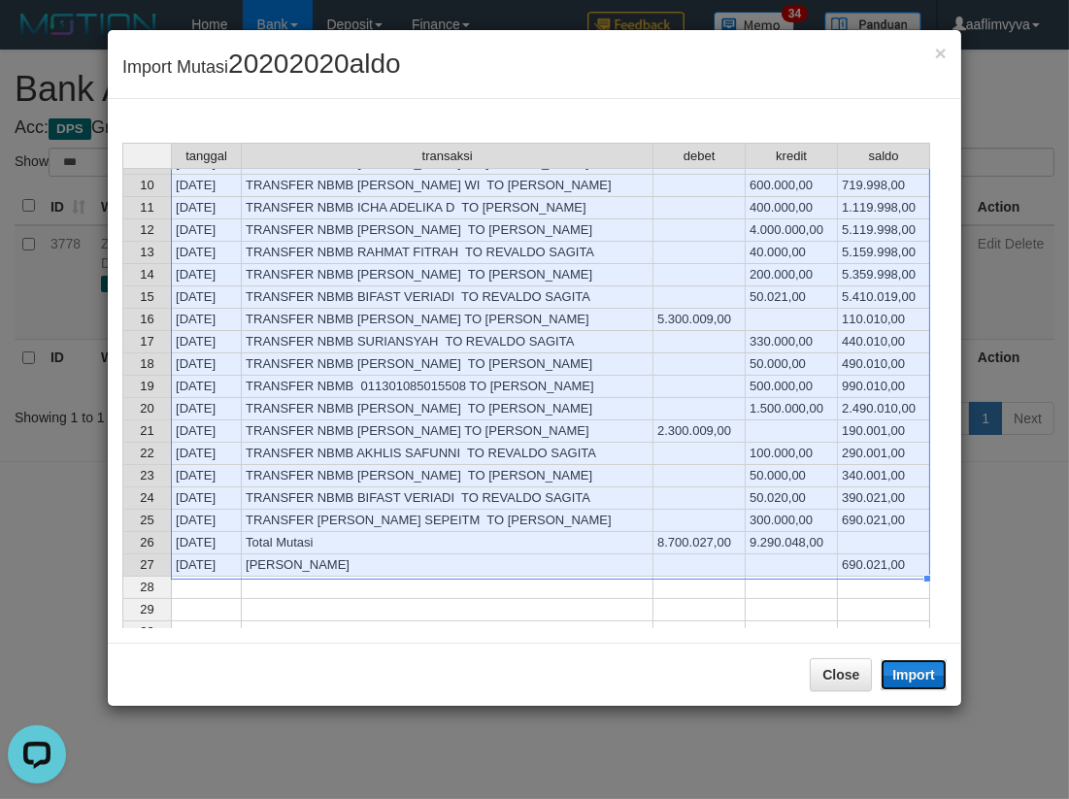
click at [922, 661] on button "Import" at bounding box center [914, 674] width 66 height 31
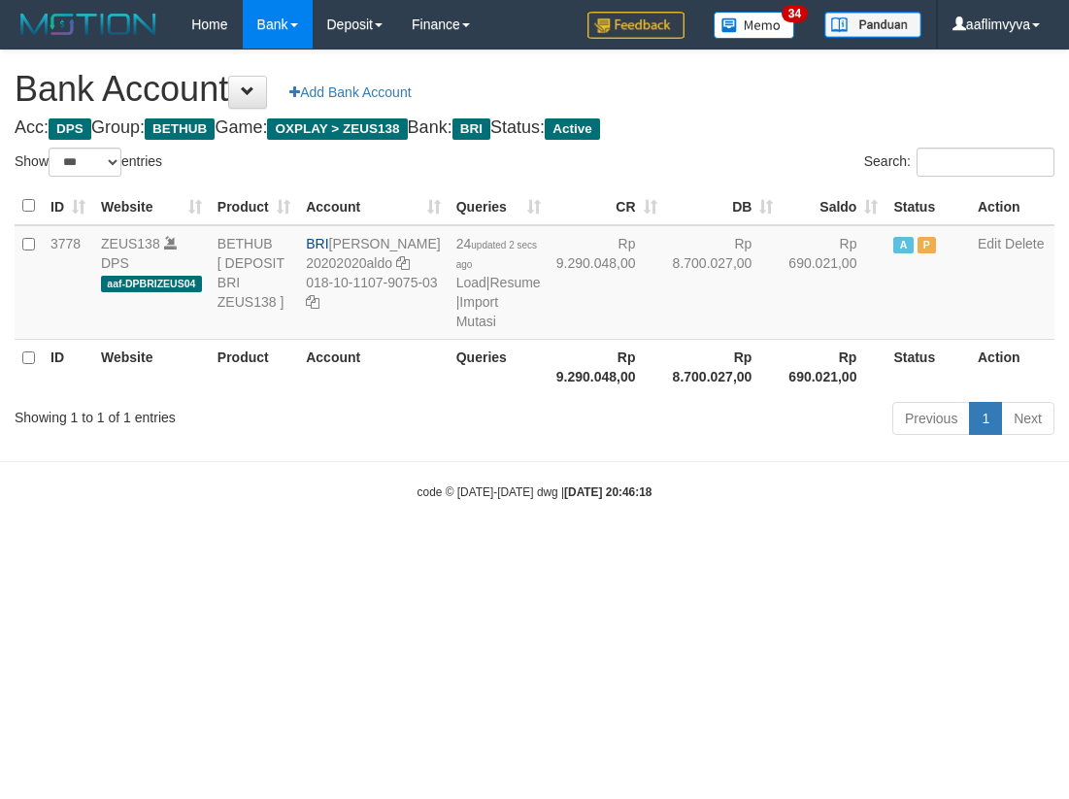
select select "***"
drag, startPoint x: 811, startPoint y: 645, endPoint x: 570, endPoint y: 433, distance: 320.6
click at [809, 550] on html "Toggle navigation Home Bank Account List Load By Website Group [OXPLAY] ZEUS138…" at bounding box center [534, 275] width 1069 height 550
click at [456, 329] on link "Import Mutasi" at bounding box center [477, 311] width 42 height 35
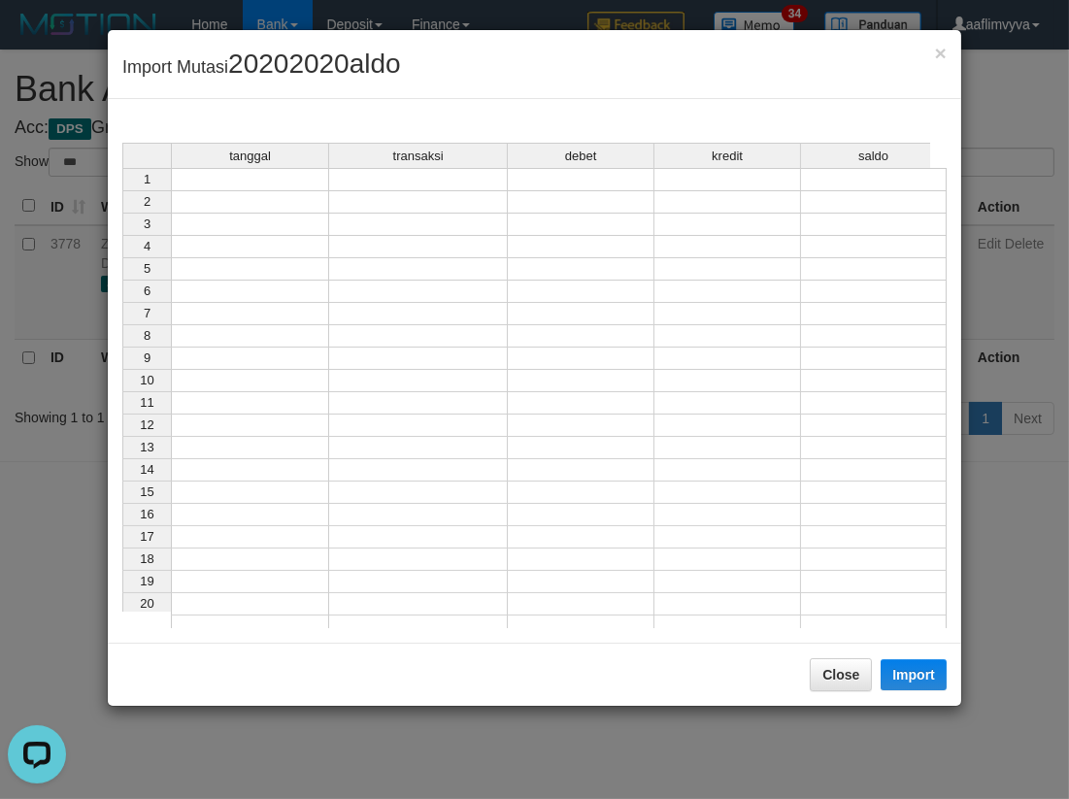
click at [263, 186] on td at bounding box center [250, 179] width 158 height 23
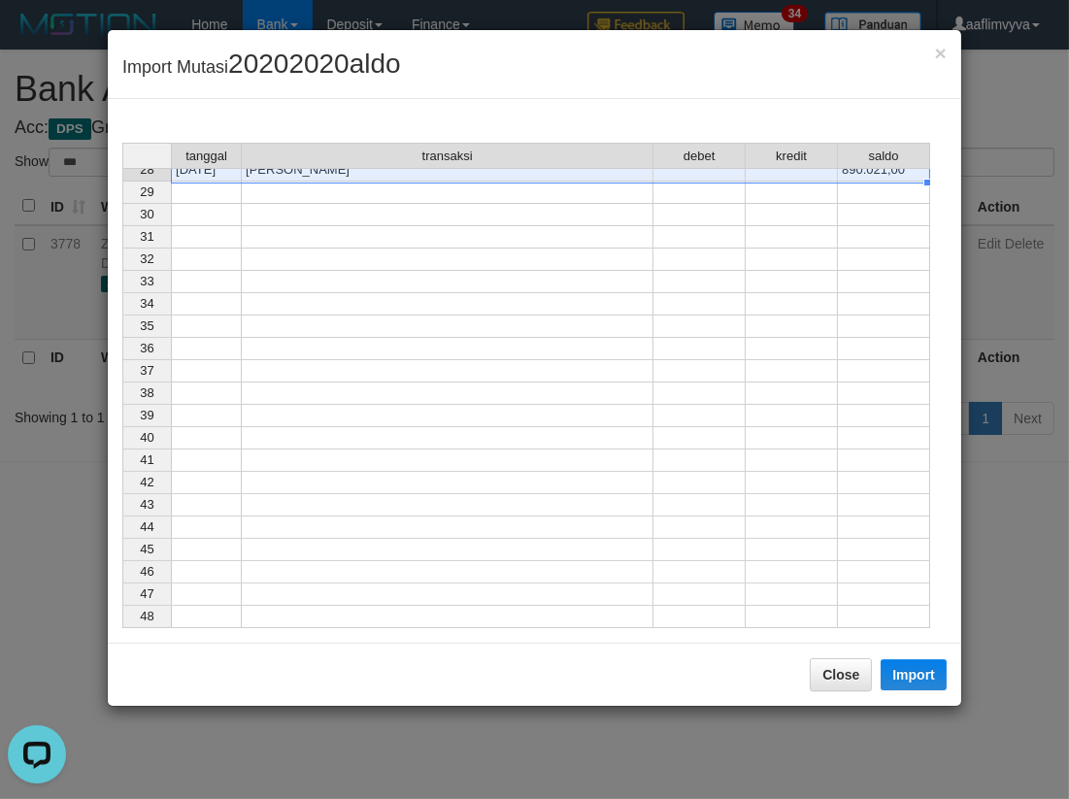
scroll to position [218, 0]
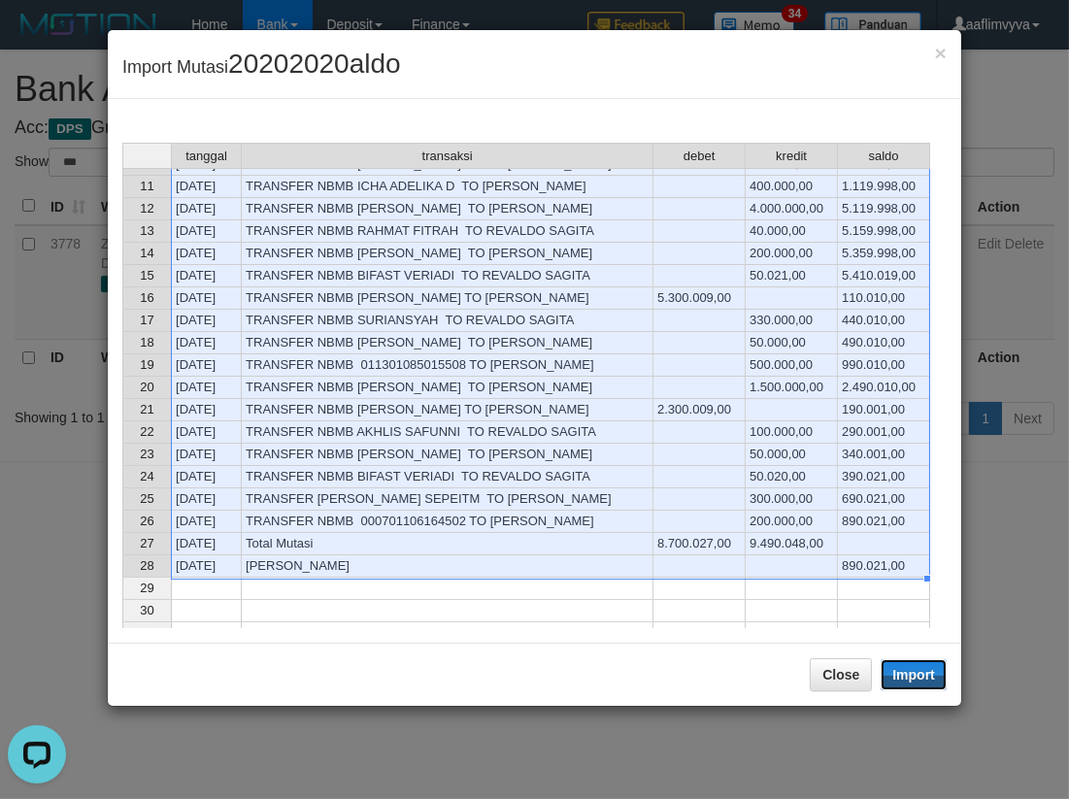
drag, startPoint x: 923, startPoint y: 678, endPoint x: 858, endPoint y: 648, distance: 71.7
click at [921, 678] on button "Import" at bounding box center [914, 674] width 66 height 31
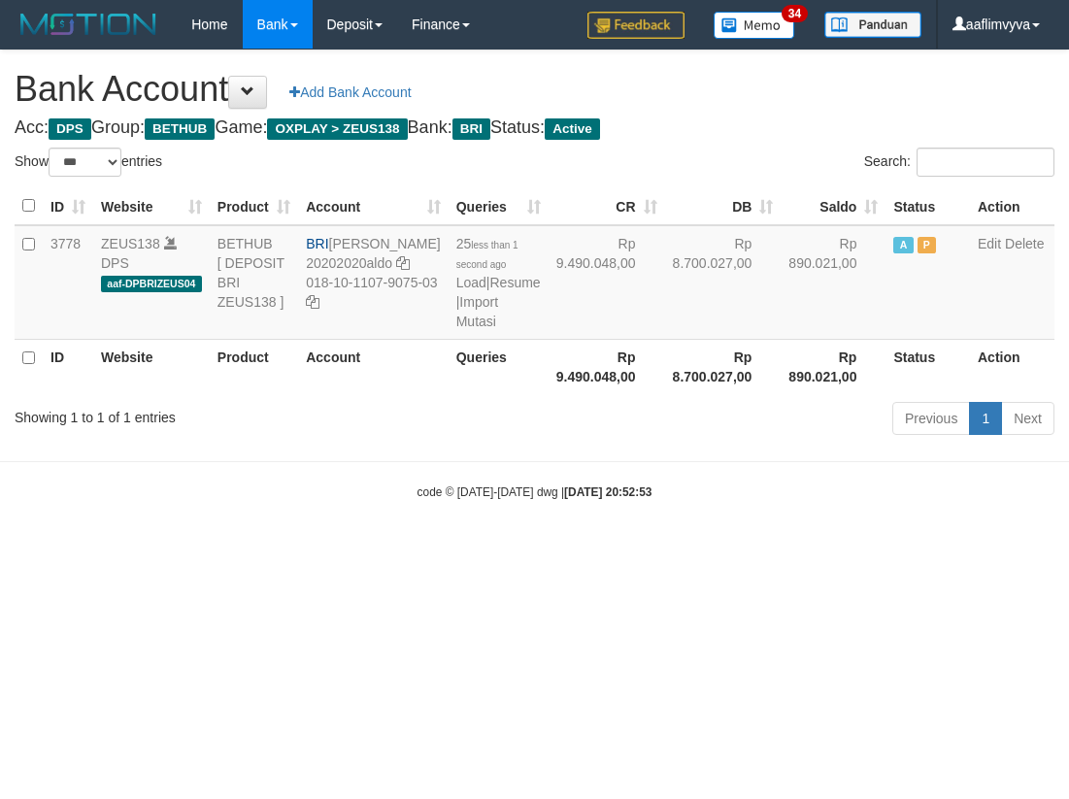
select select "***"
click at [538, 499] on small "code © [DATE]-[DATE] dwg | [DATE] 20:52:53" at bounding box center [535, 493] width 235 height 14
click at [456, 329] on link "Import Mutasi" at bounding box center [477, 311] width 42 height 35
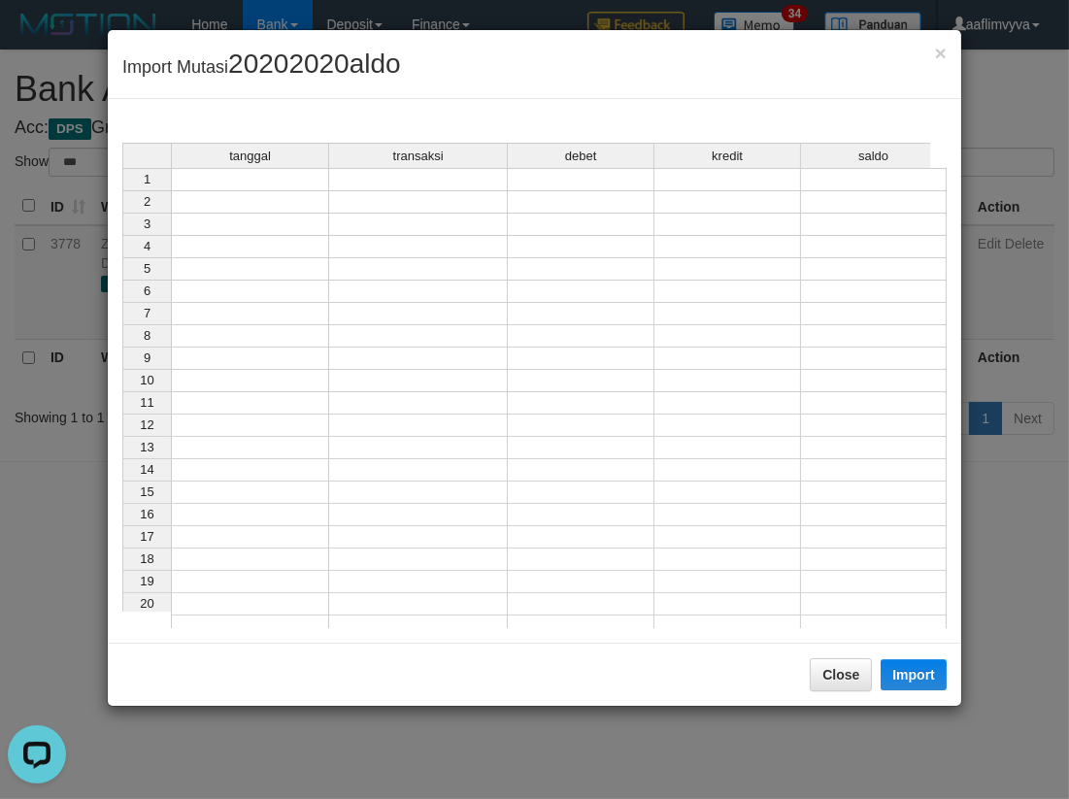
click at [247, 171] on td at bounding box center [250, 179] width 158 height 23
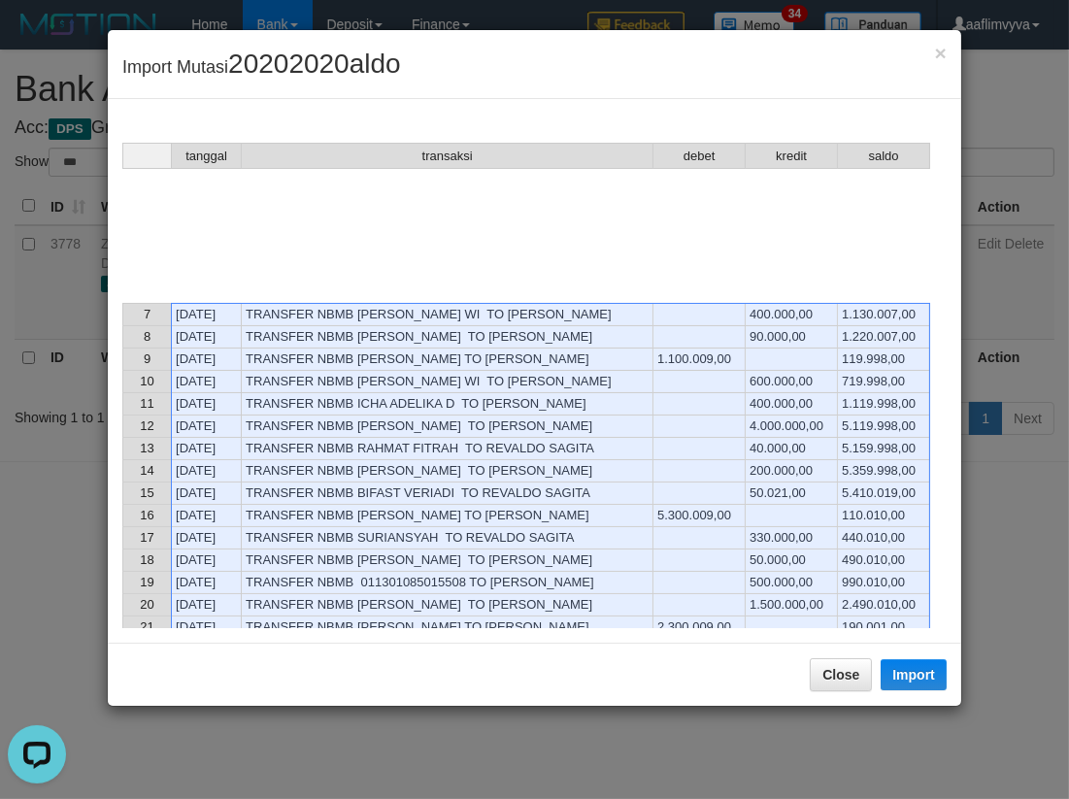
scroll to position [395, 0]
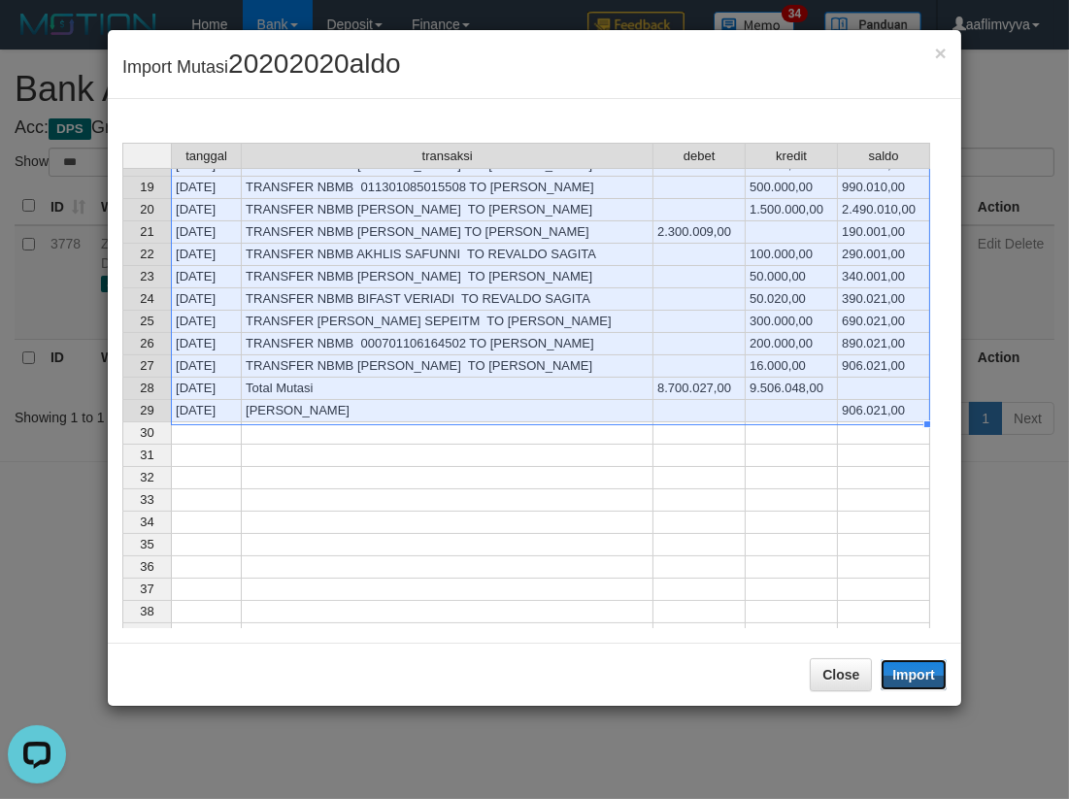
drag, startPoint x: 924, startPoint y: 674, endPoint x: 825, endPoint y: 648, distance: 102.5
click at [924, 674] on button "Import" at bounding box center [914, 674] width 66 height 31
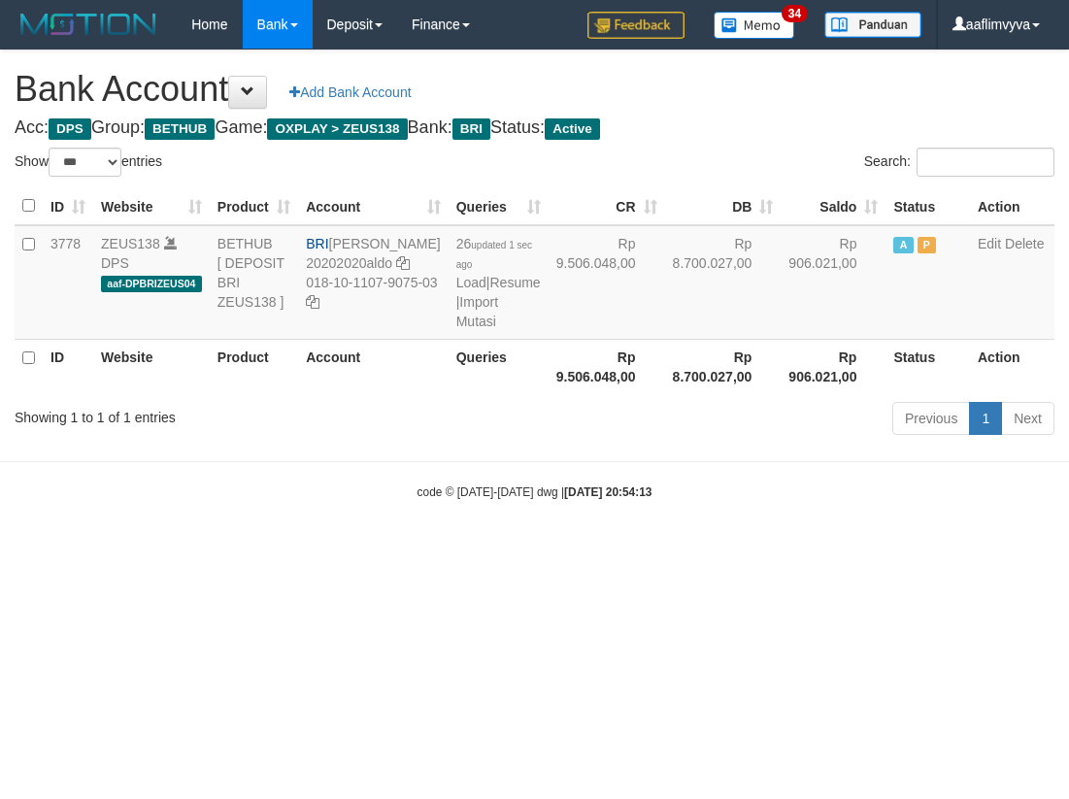
select select "***"
drag, startPoint x: 565, startPoint y: 460, endPoint x: 550, endPoint y: 440, distance: 25.6
click at [560, 442] on div "Previous 1 Next" at bounding box center [757, 421] width 594 height 42
click at [456, 329] on link "Import Mutasi" at bounding box center [477, 311] width 42 height 35
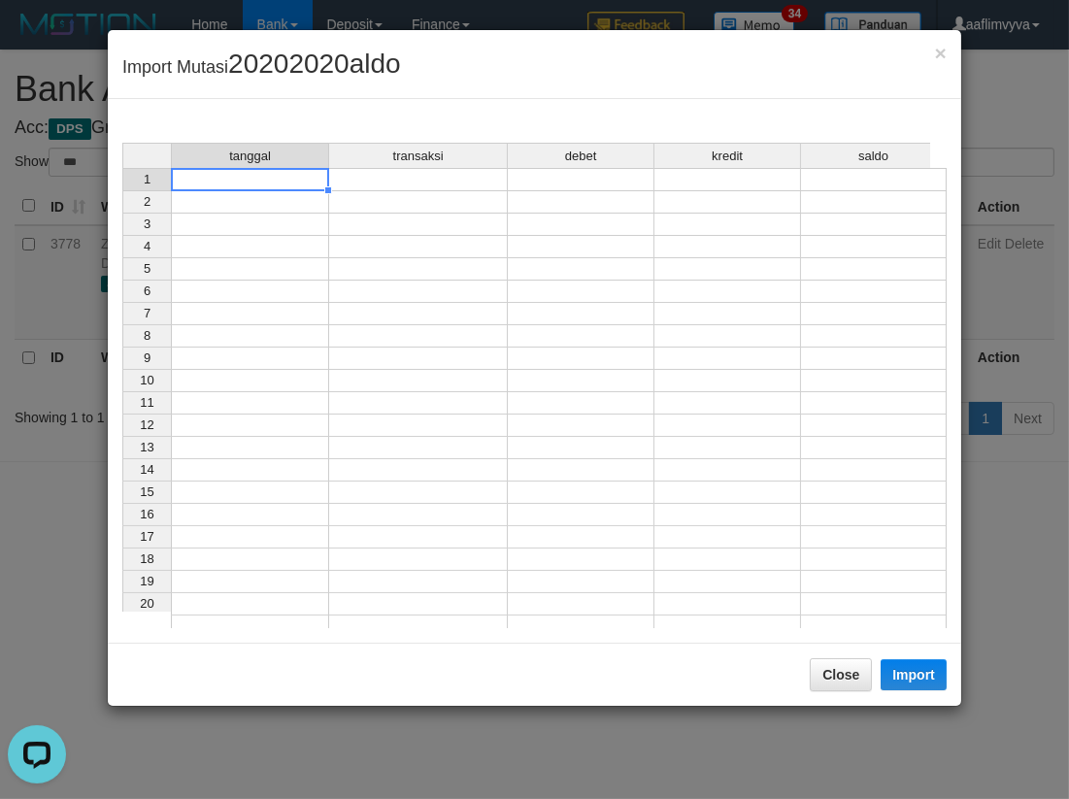
click at [294, 175] on td at bounding box center [250, 179] width 158 height 23
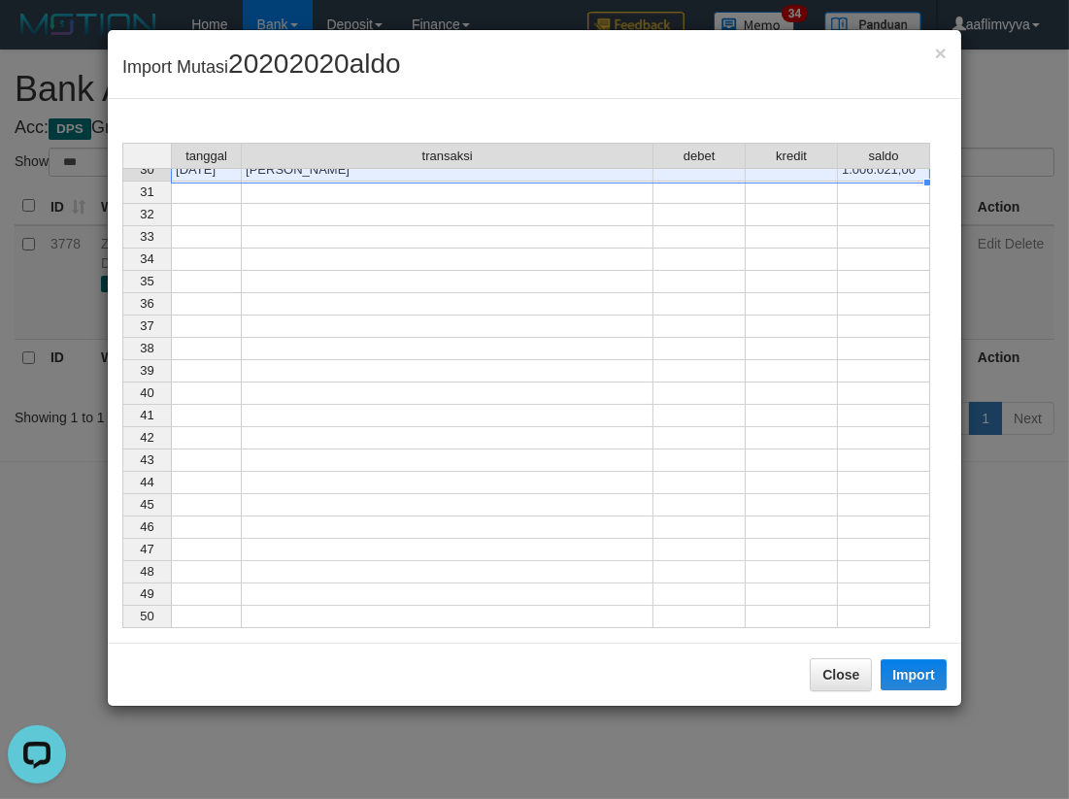
scroll to position [263, 0]
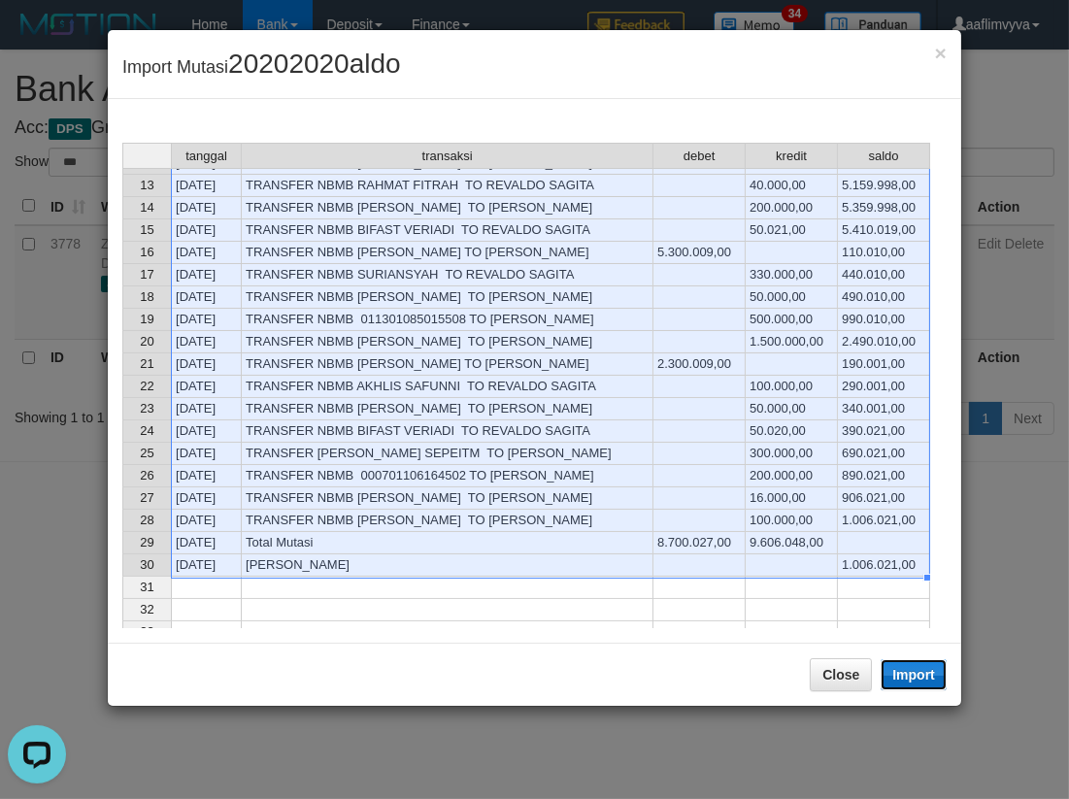
click at [908, 675] on button "Import" at bounding box center [914, 674] width 66 height 31
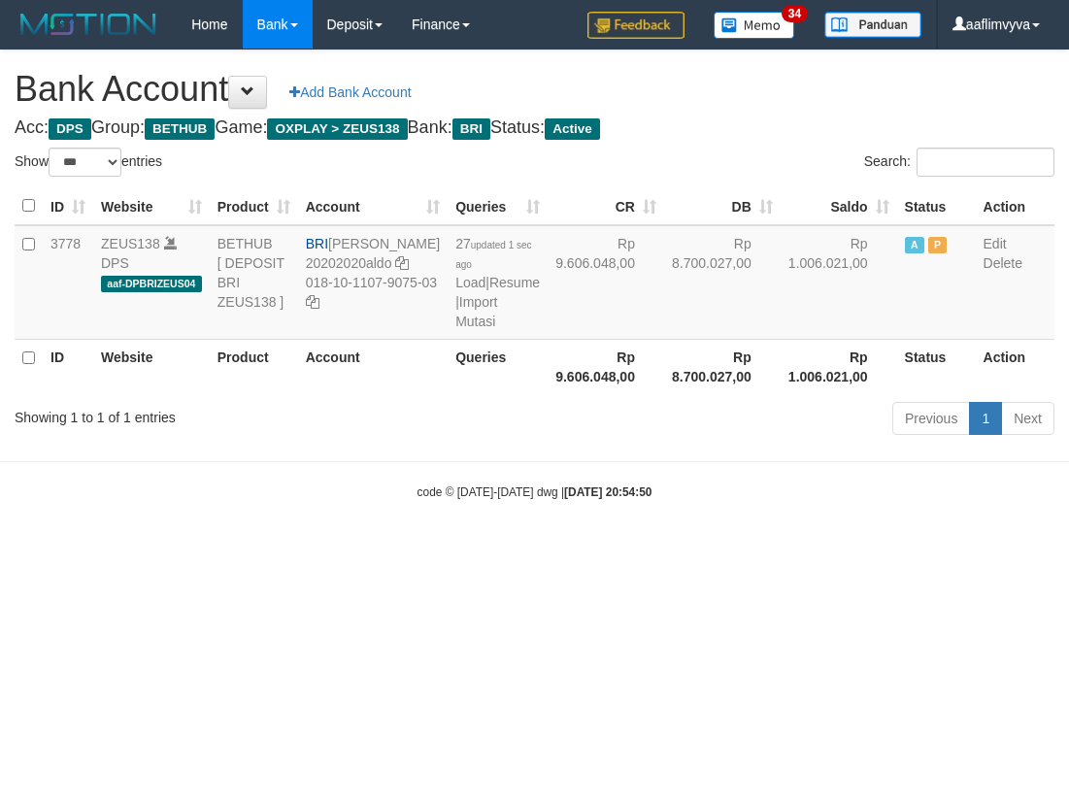
select select "***"
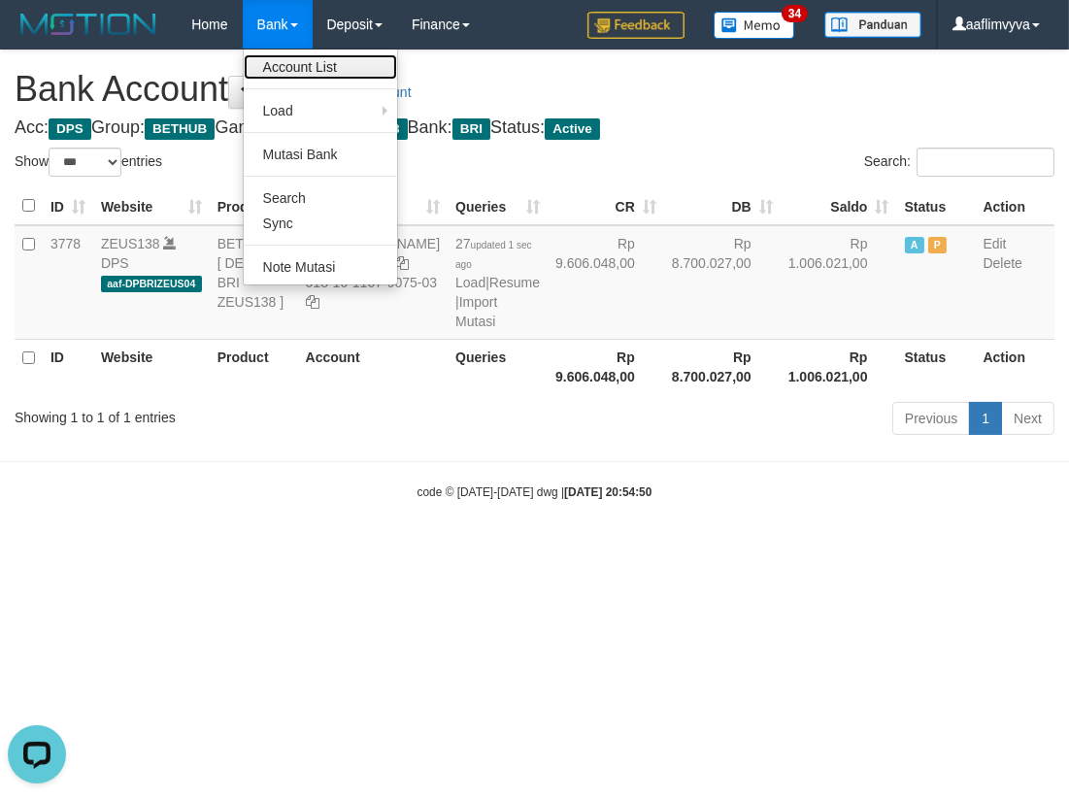
click at [304, 64] on link "Account List" at bounding box center [320, 66] width 153 height 25
